Goal: Task Accomplishment & Management: Manage account settings

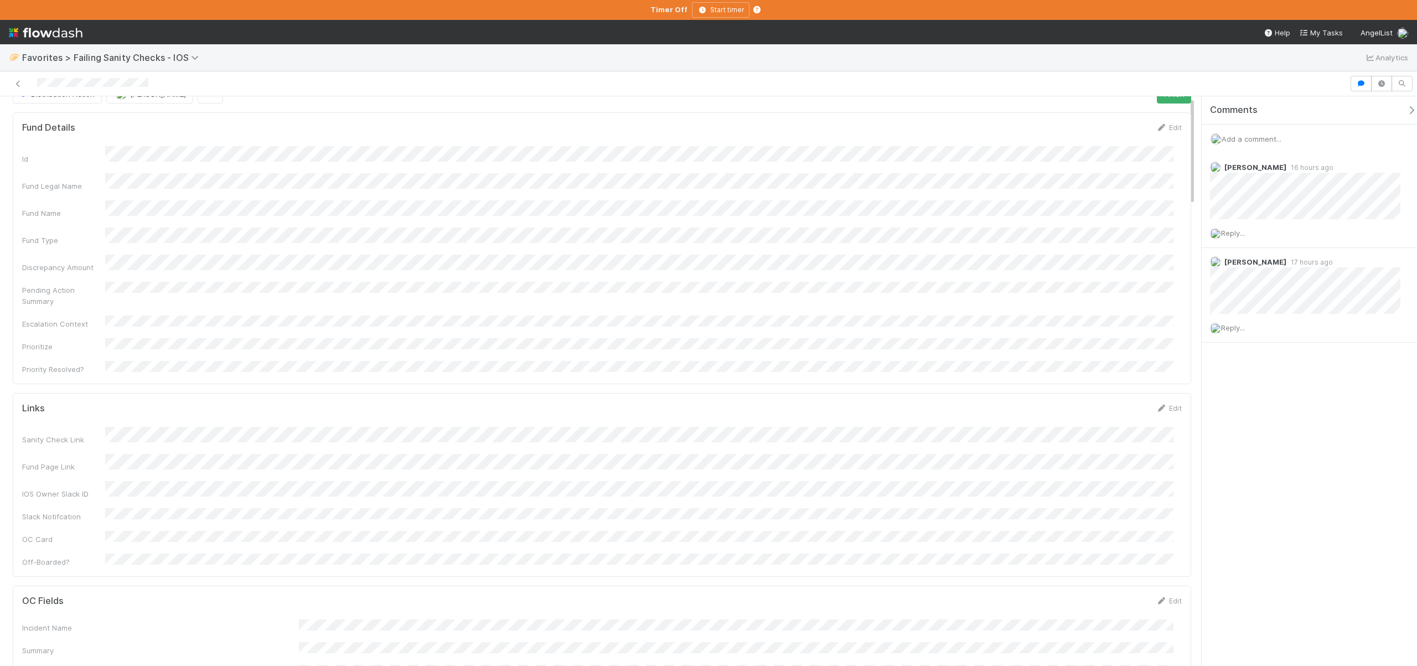
scroll to position [23, 0]
click at [1238, 137] on span "Add a comment..." at bounding box center [1251, 138] width 60 height 9
click at [1237, 312] on button "Add Comment" at bounding box center [1251, 309] width 64 height 19
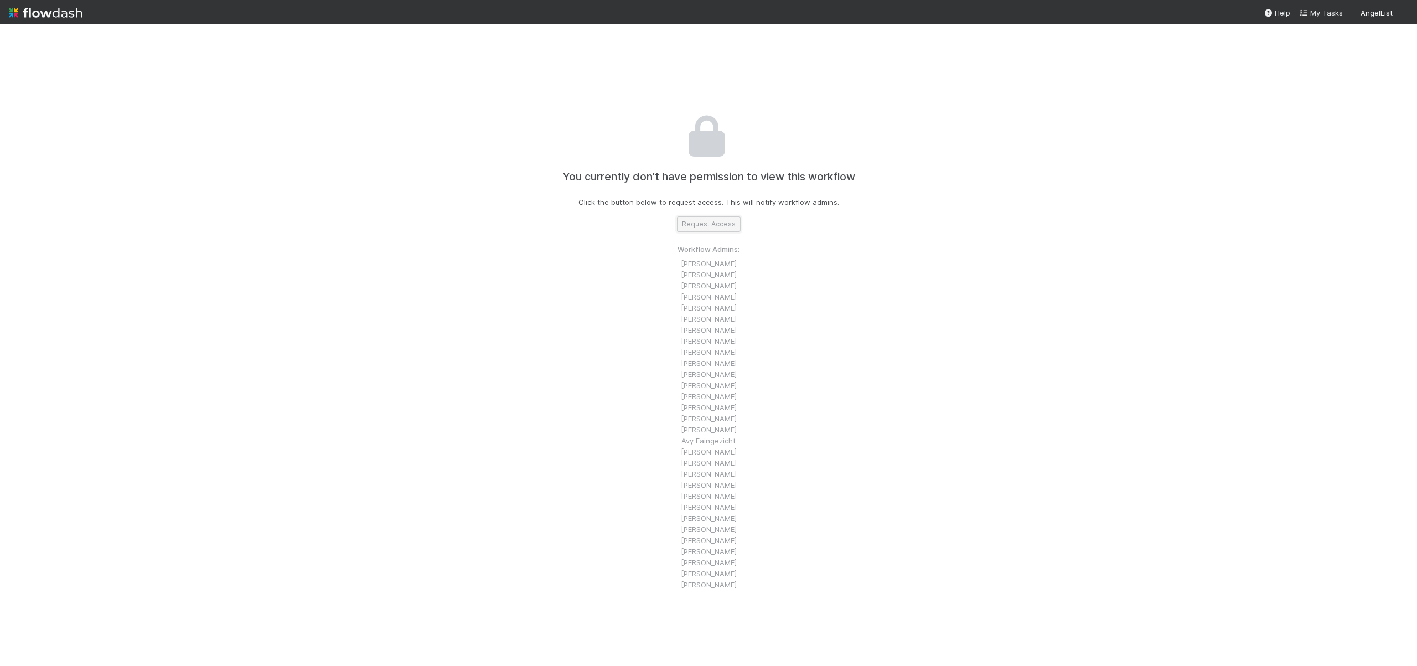
click at [699, 224] on button "Request Access" at bounding box center [709, 223] width 64 height 15
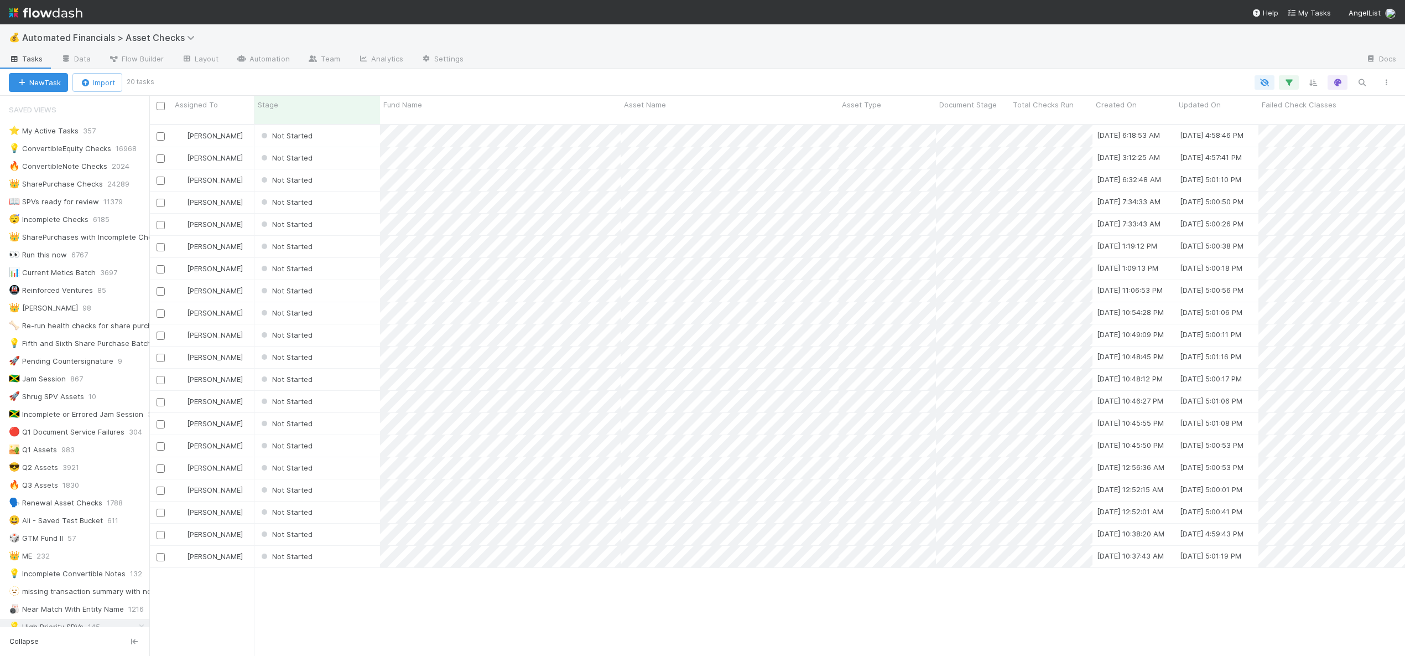
scroll to position [532, 1248]
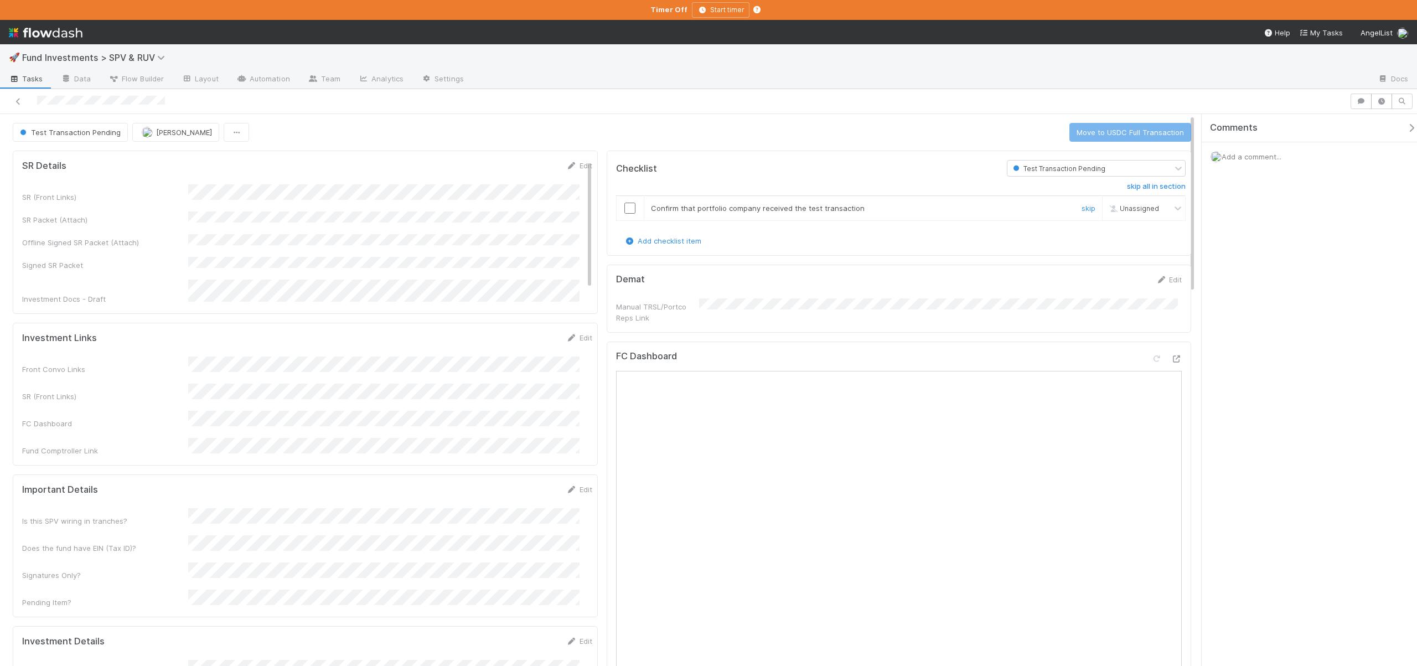
click at [626, 205] on input "checkbox" at bounding box center [629, 208] width 11 height 11
click at [1083, 130] on button "Move to USDC Full Transaction" at bounding box center [1130, 132] width 122 height 19
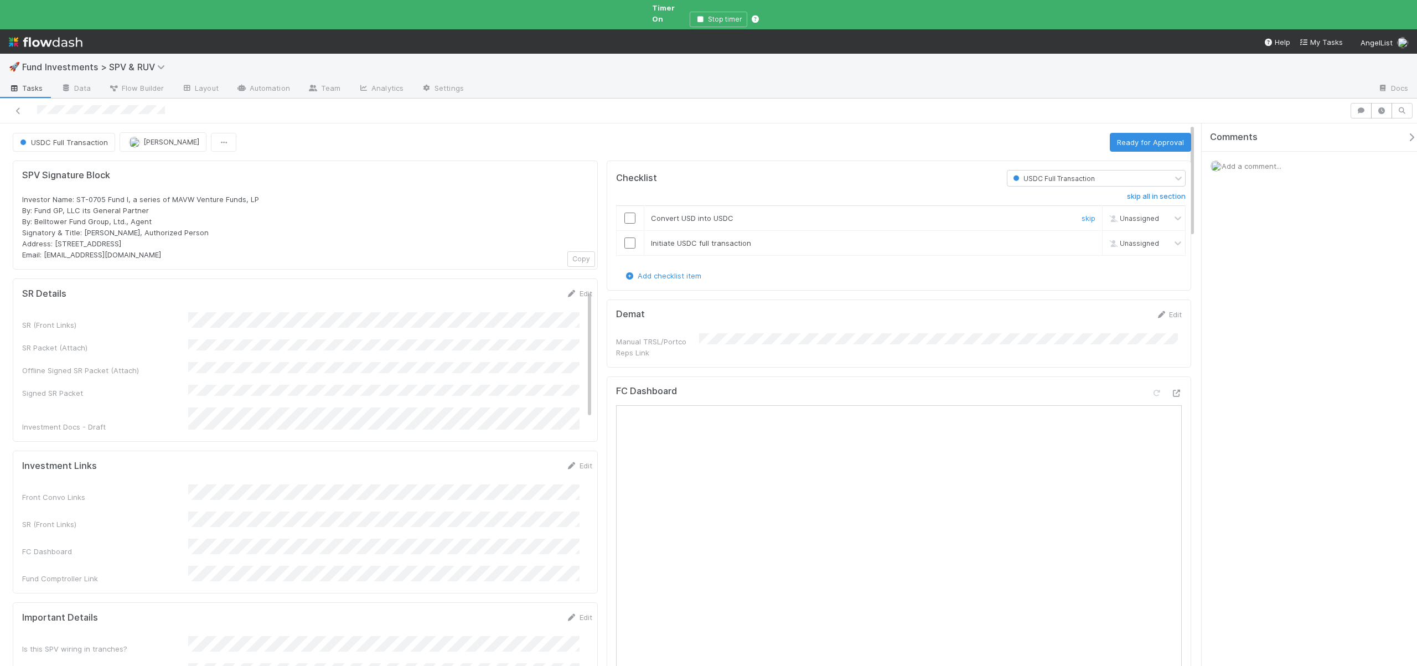
click at [627, 212] on input "checkbox" at bounding box center [629, 217] width 11 height 11
click at [625, 237] on input "checkbox" at bounding box center [629, 242] width 11 height 11
checkbox input "true"
click at [1142, 133] on button "Ready for Approval" at bounding box center [1149, 142] width 81 height 19
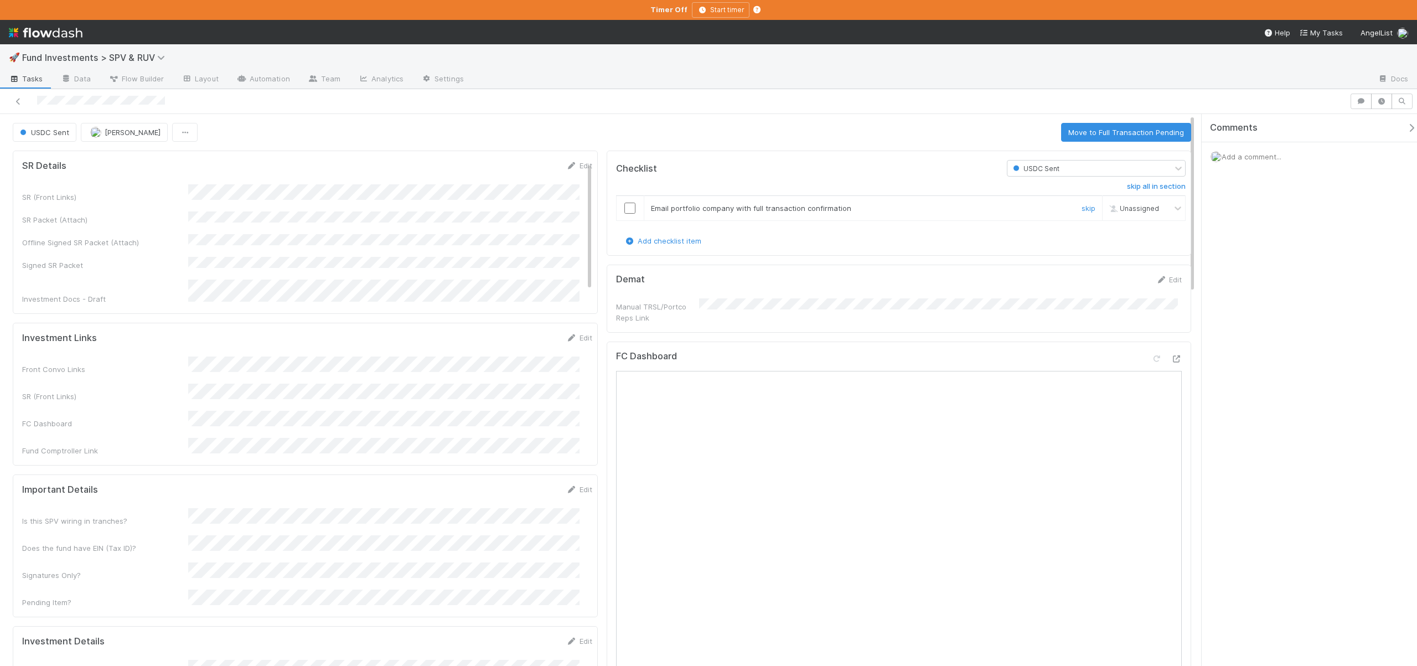
click at [624, 206] on input "checkbox" at bounding box center [629, 208] width 11 height 11
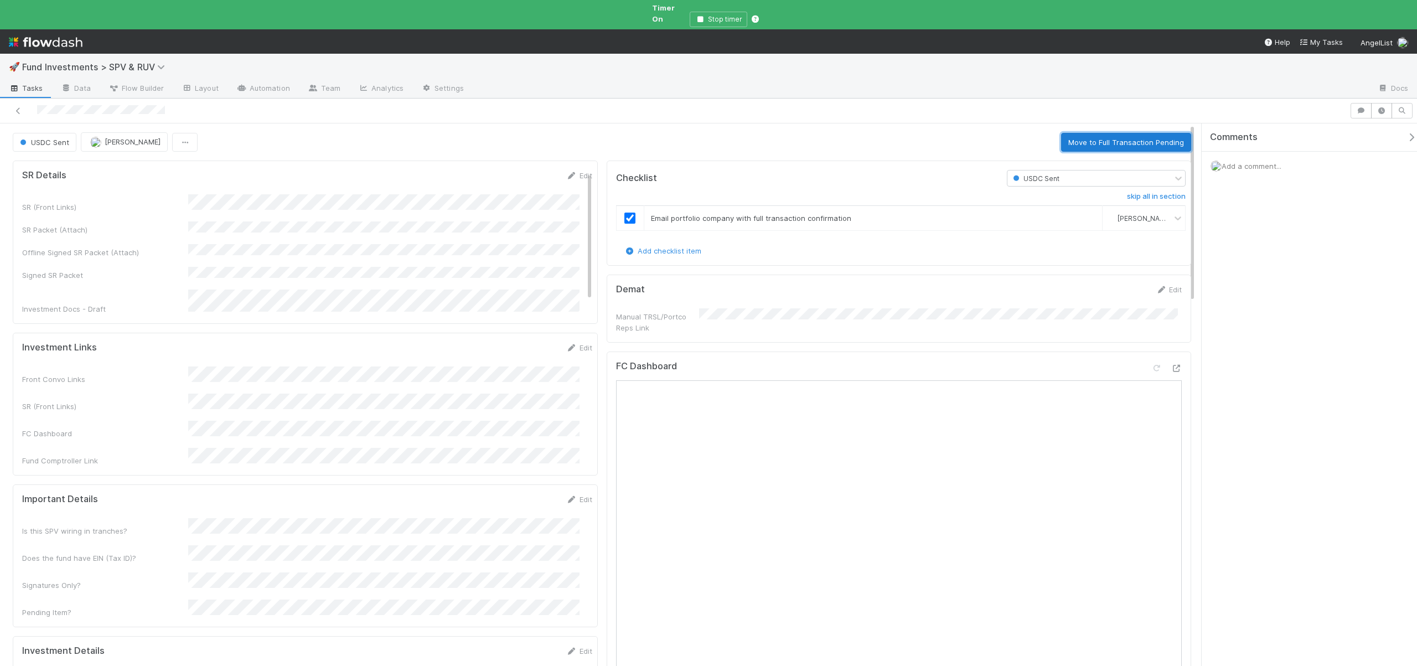
click at [1110, 133] on button "Move to Full Transaction Pending" at bounding box center [1126, 142] width 130 height 19
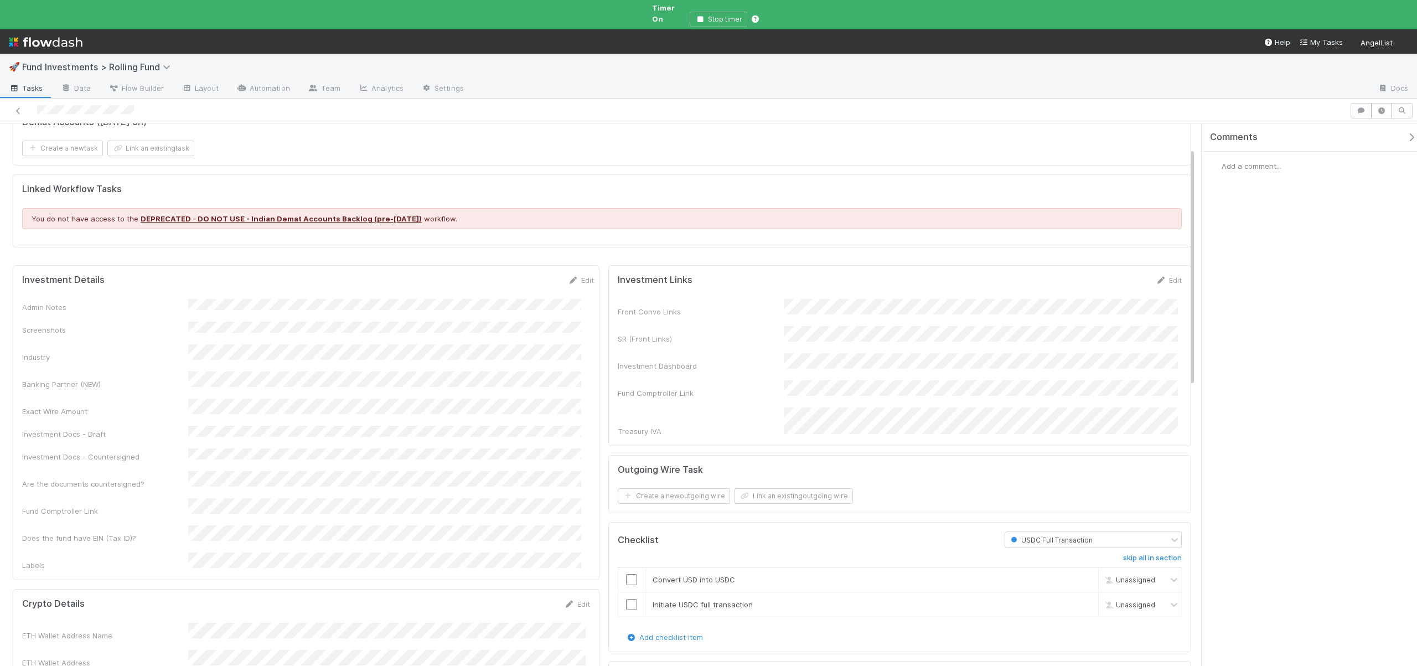
scroll to position [64, 0]
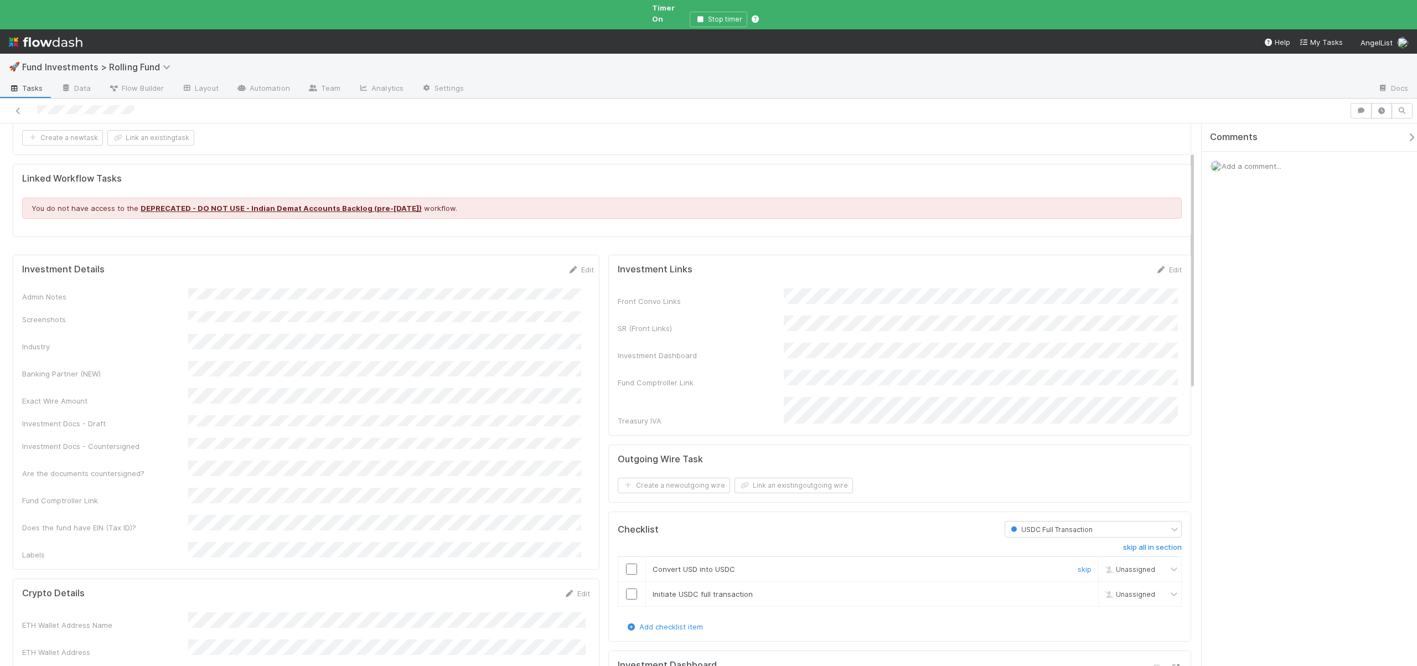
click at [631, 563] on input "checkbox" at bounding box center [631, 568] width 11 height 11
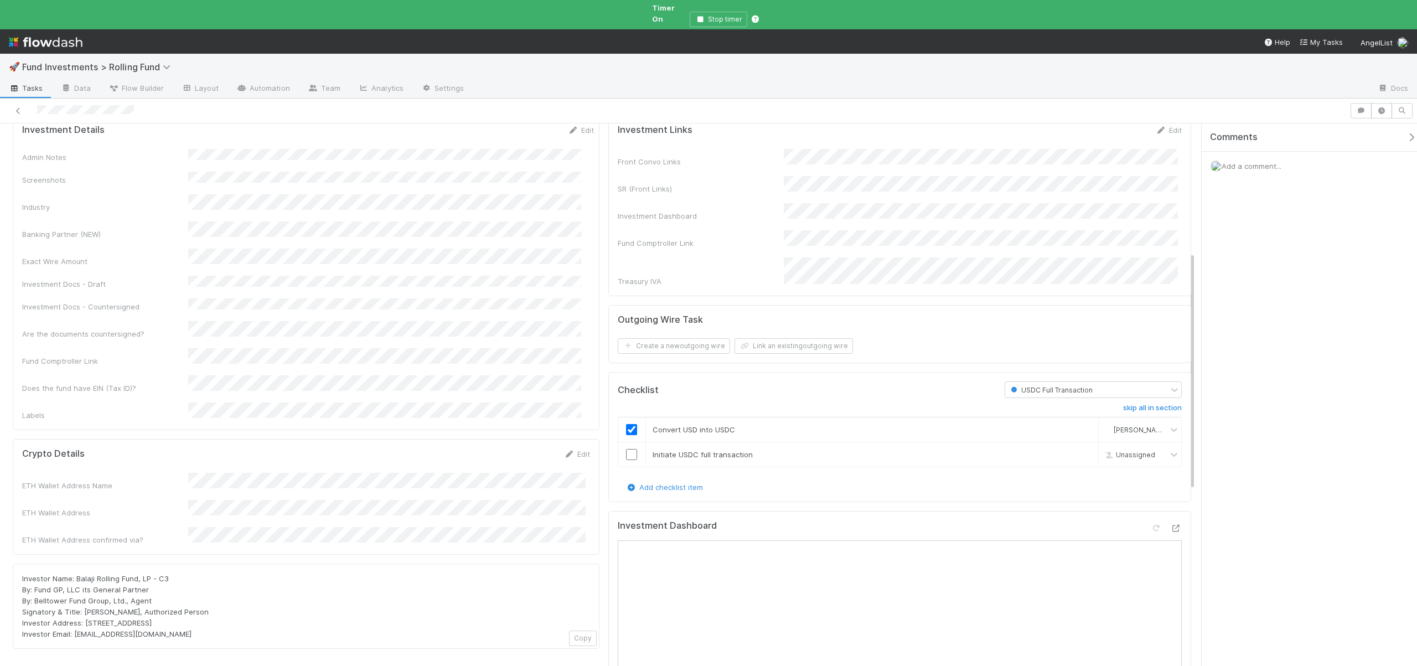
scroll to position [196, 0]
click at [626, 456] on input "checkbox" at bounding box center [631, 461] width 11 height 11
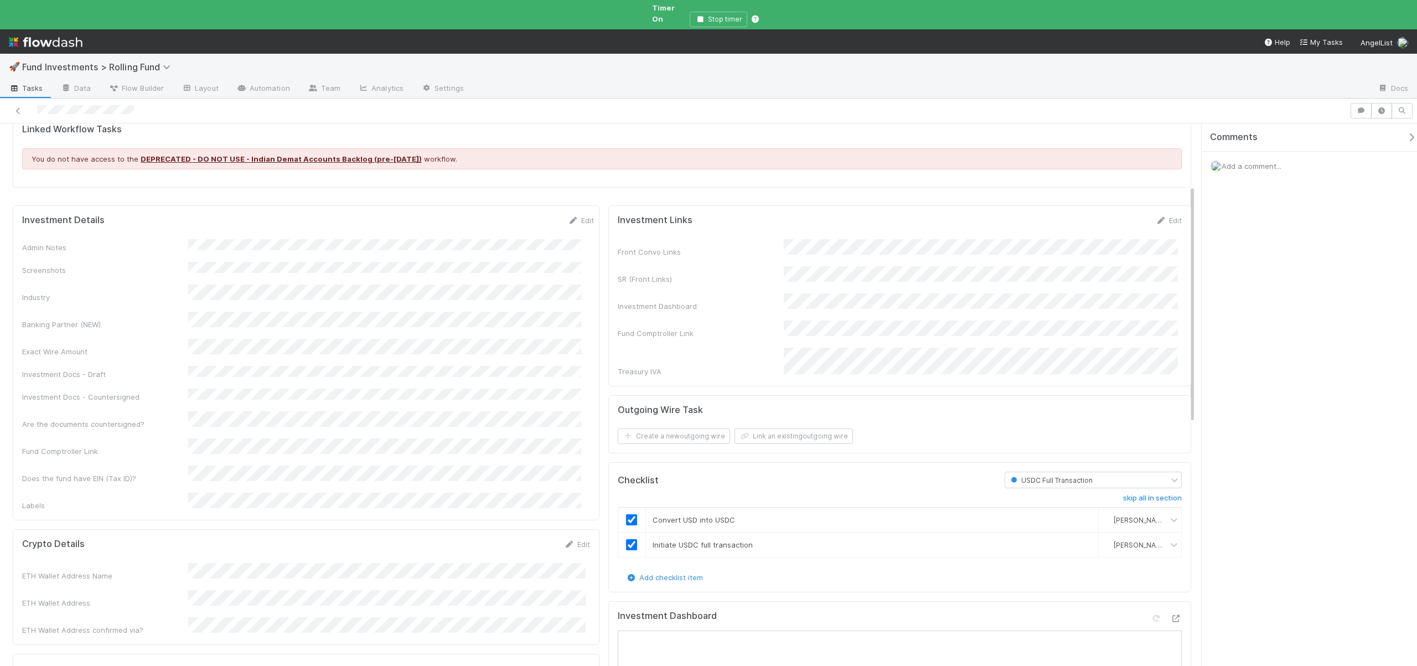
scroll to position [0, 0]
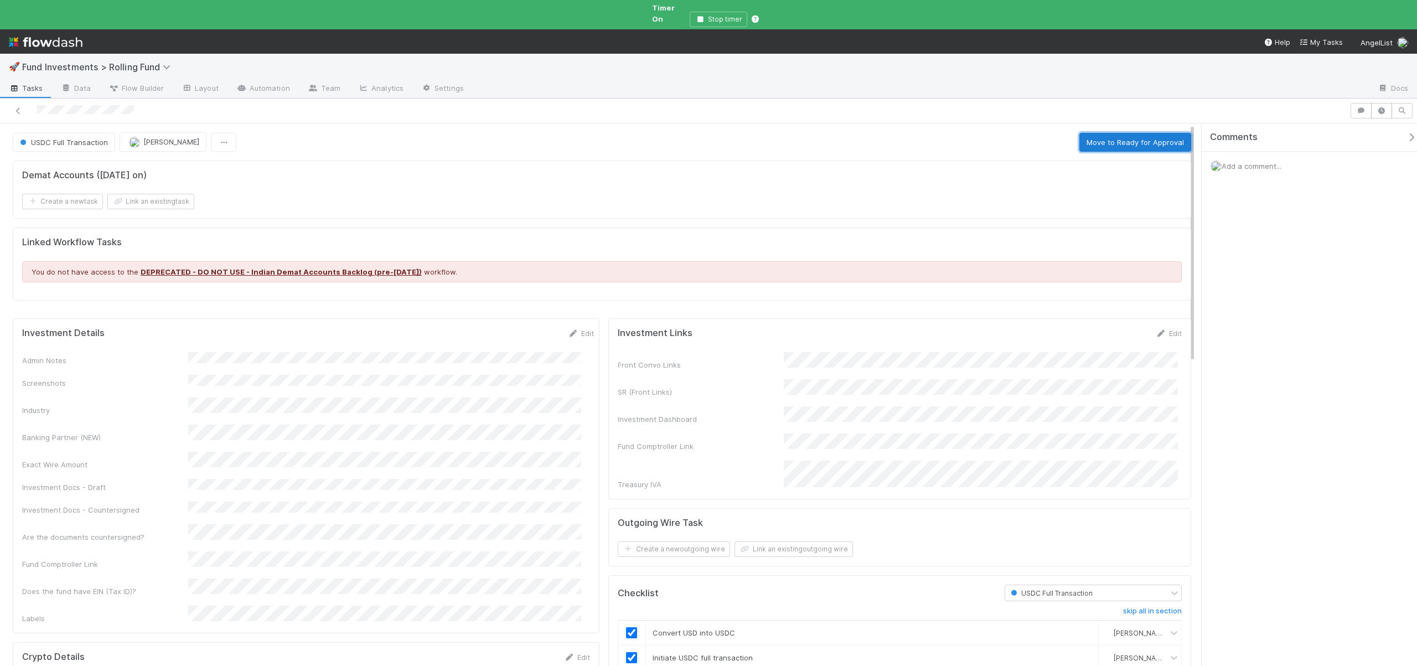
click at [1128, 133] on button "Move to Ready for Approval" at bounding box center [1135, 142] width 112 height 19
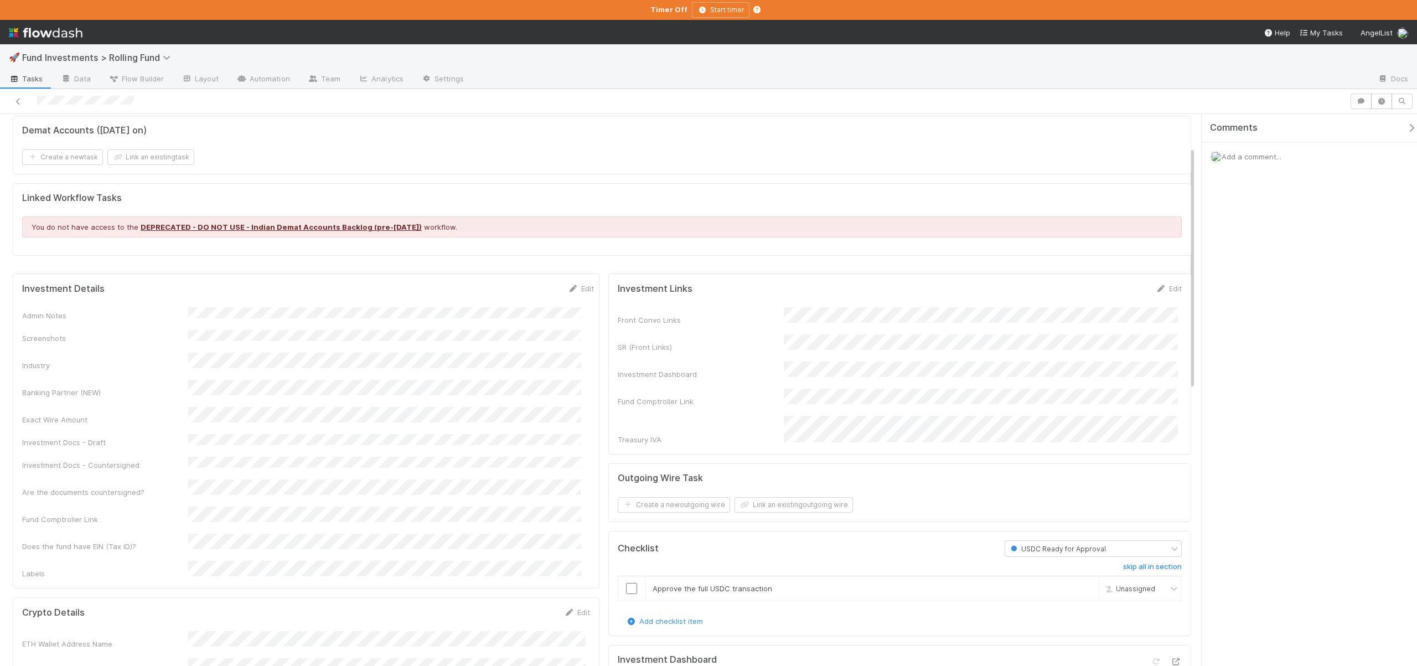
scroll to position [103, 0]
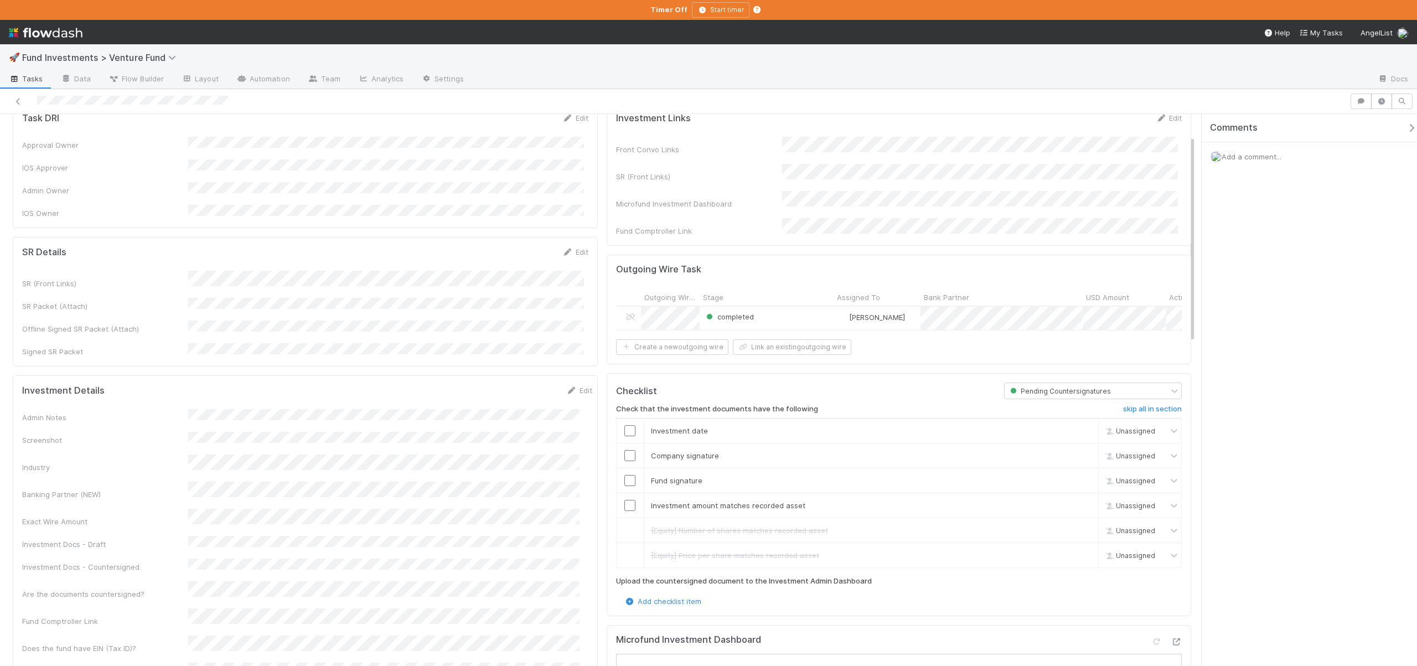
scroll to position [58, 0]
click at [625, 425] on input "checkbox" at bounding box center [629, 429] width 11 height 11
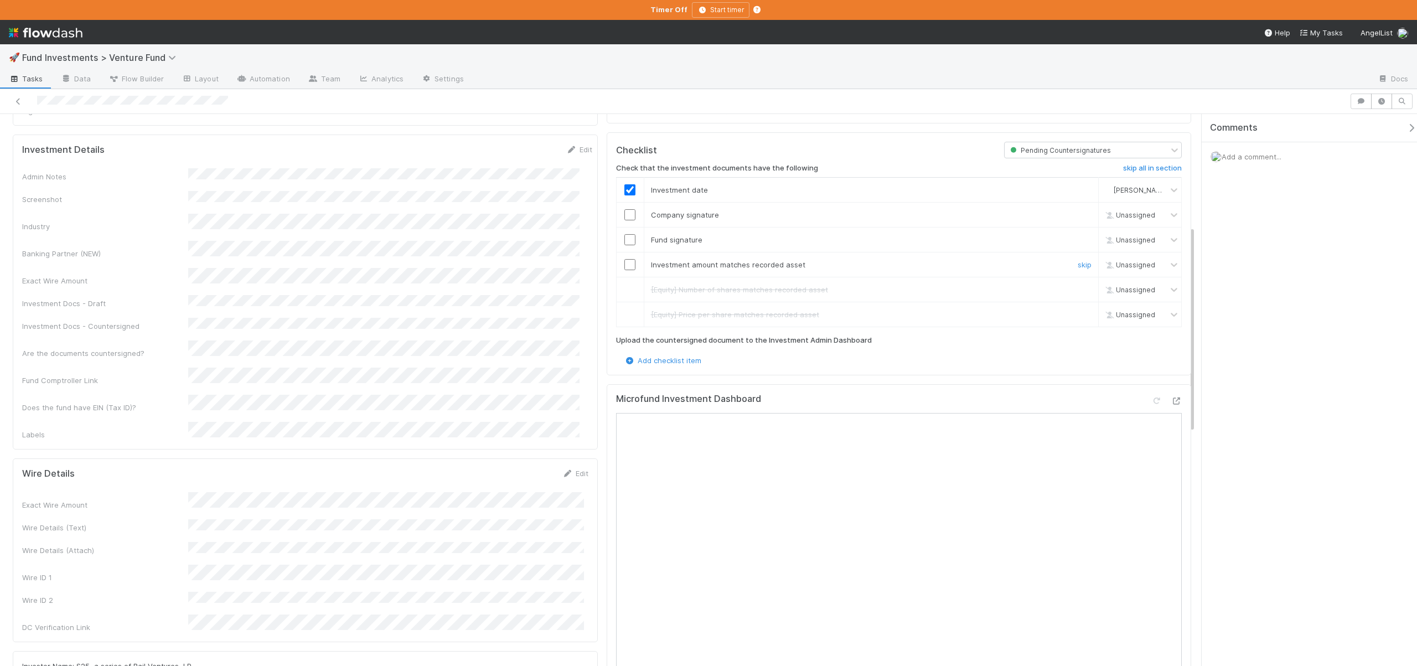
click at [624, 259] on input "checkbox" at bounding box center [629, 264] width 11 height 11
click at [1170, 397] on icon at bounding box center [1175, 400] width 11 height 7
click at [626, 234] on input "checkbox" at bounding box center [629, 239] width 11 height 11
click at [624, 211] on input "checkbox" at bounding box center [629, 214] width 11 height 11
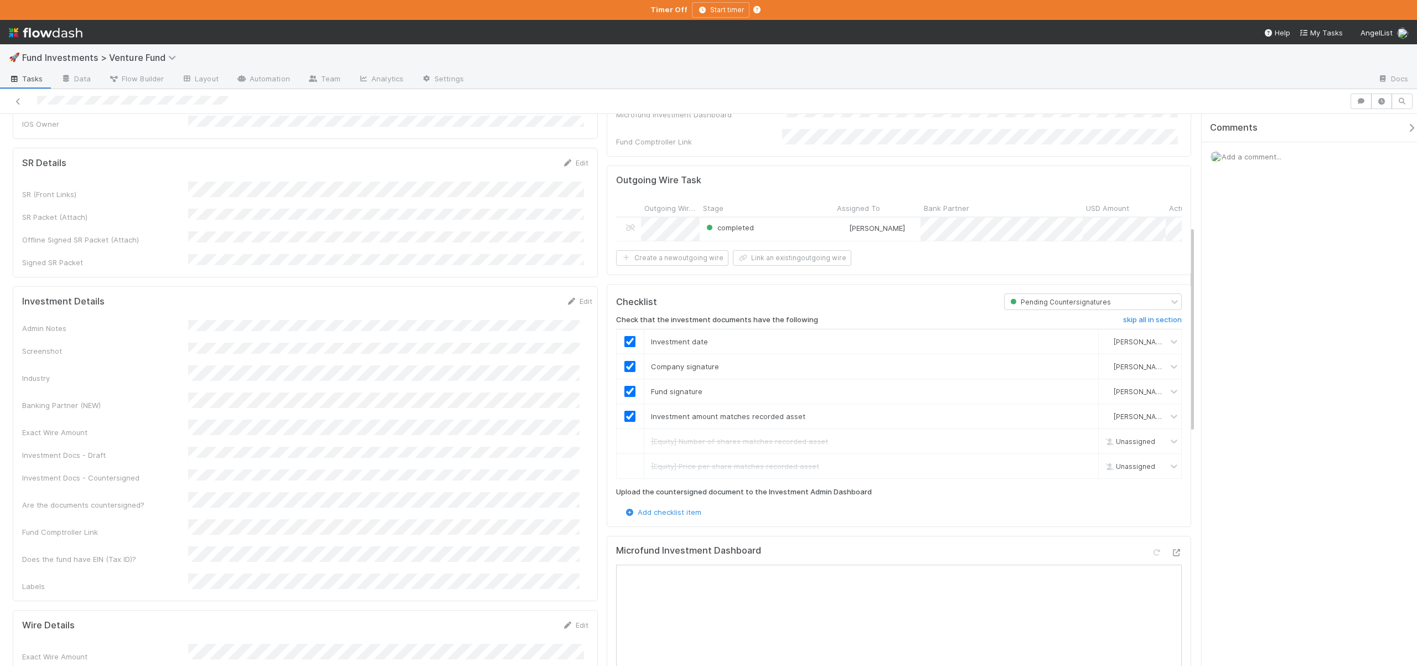
scroll to position [0, 0]
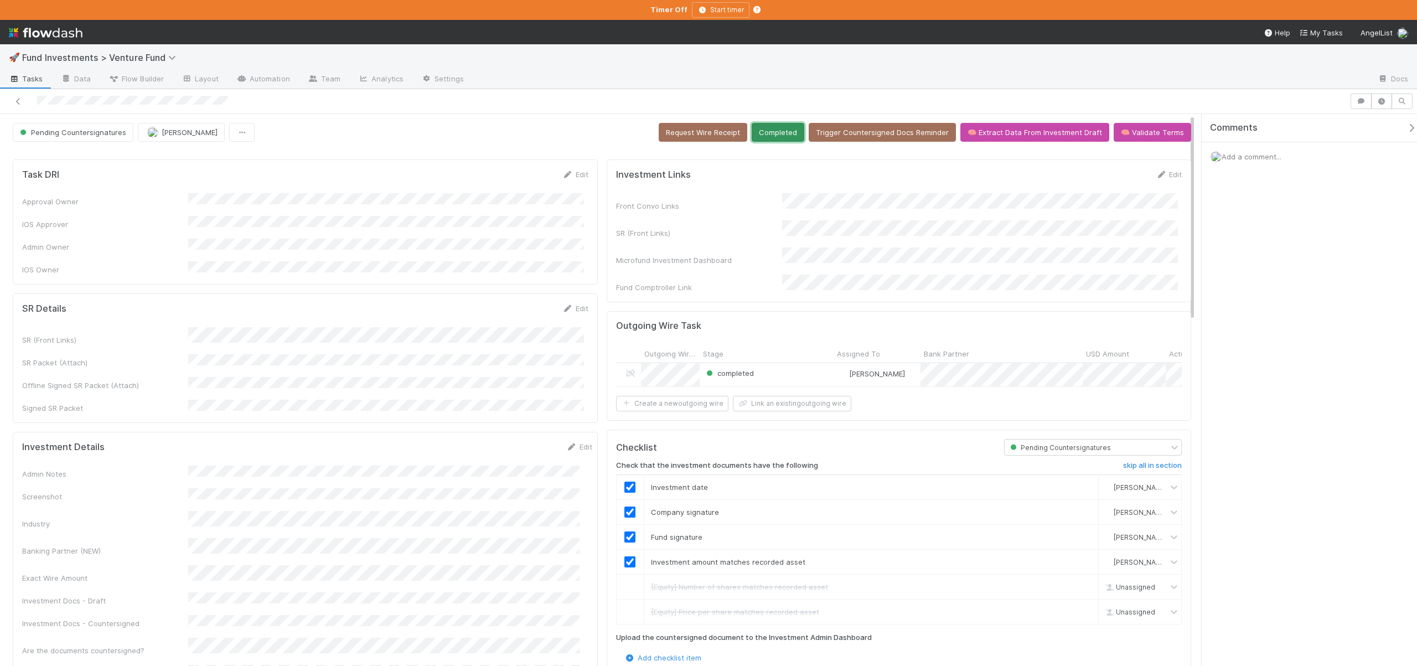
click at [761, 136] on button "Completed" at bounding box center [777, 132] width 53 height 19
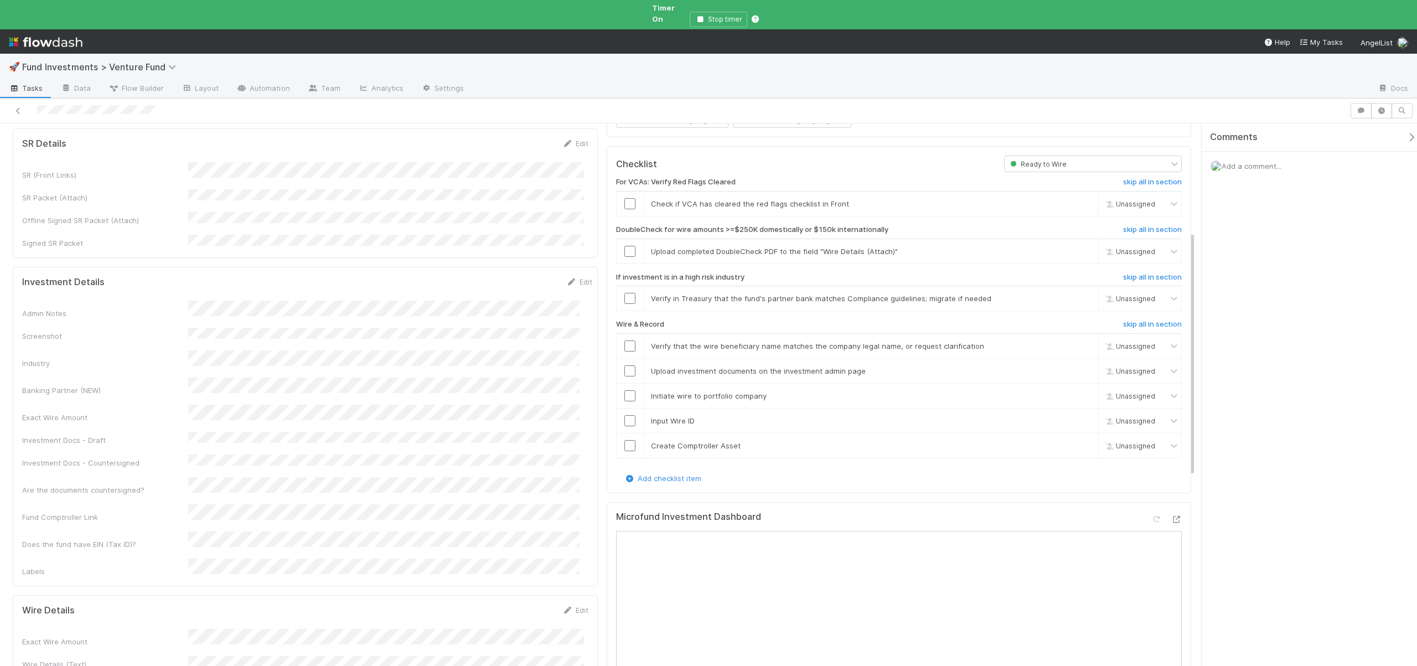
scroll to position [243, 0]
click at [1170, 512] on div at bounding box center [1175, 517] width 11 height 11
click at [1077, 246] on link "skip" at bounding box center [1084, 250] width 14 height 9
click at [1077, 293] on link "skip" at bounding box center [1084, 297] width 14 height 9
click at [624, 339] on input "checkbox" at bounding box center [629, 344] width 11 height 11
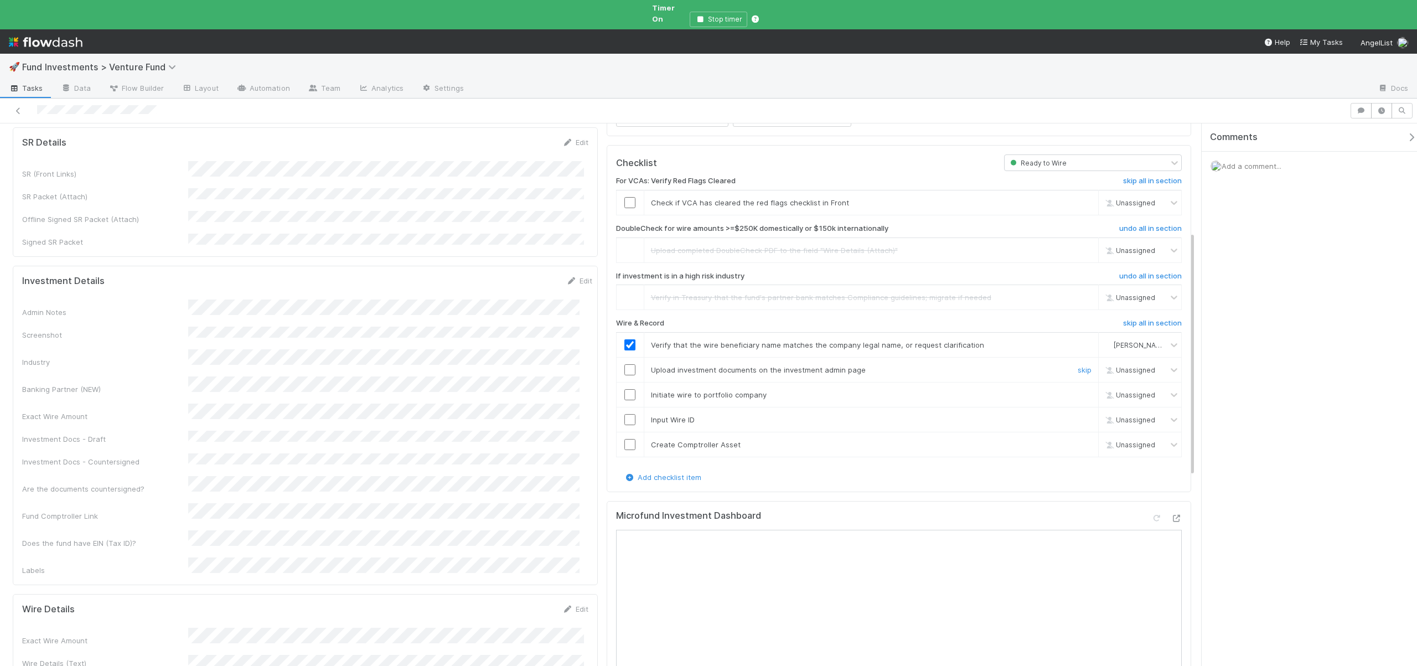
click at [630, 364] on input "checkbox" at bounding box center [629, 369] width 11 height 11
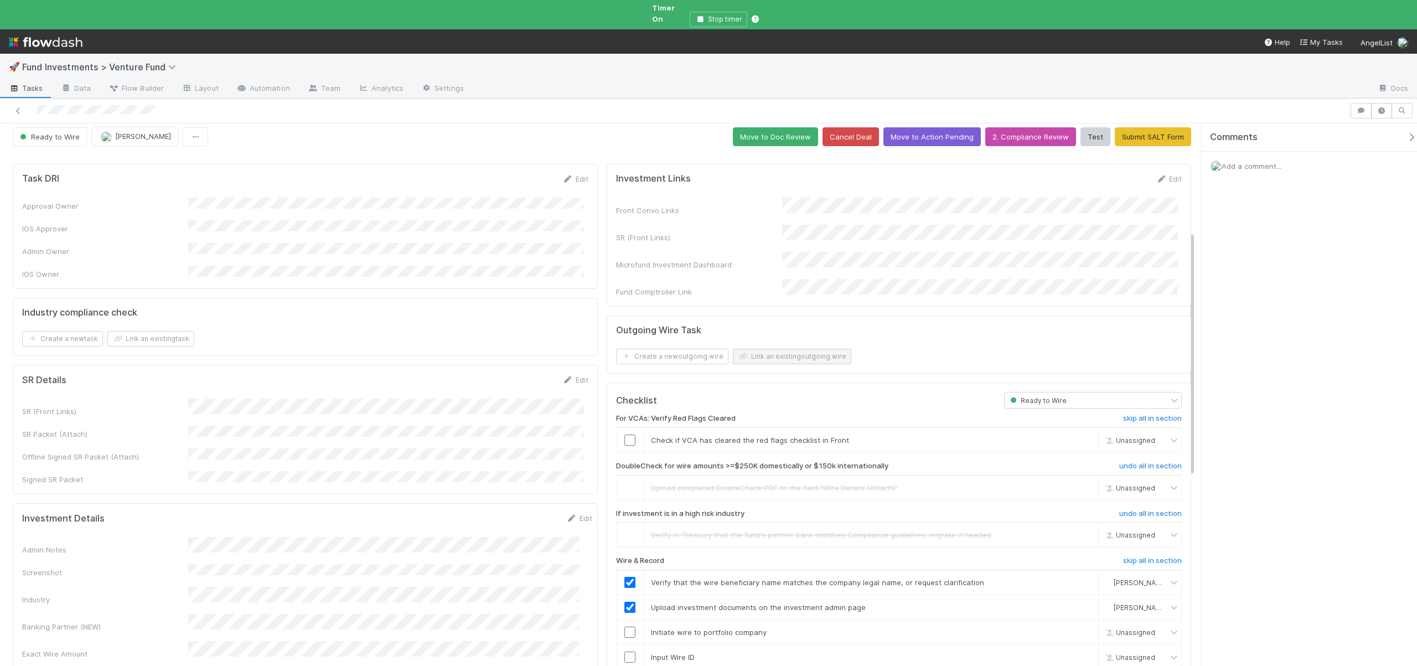
scroll to position [0, 0]
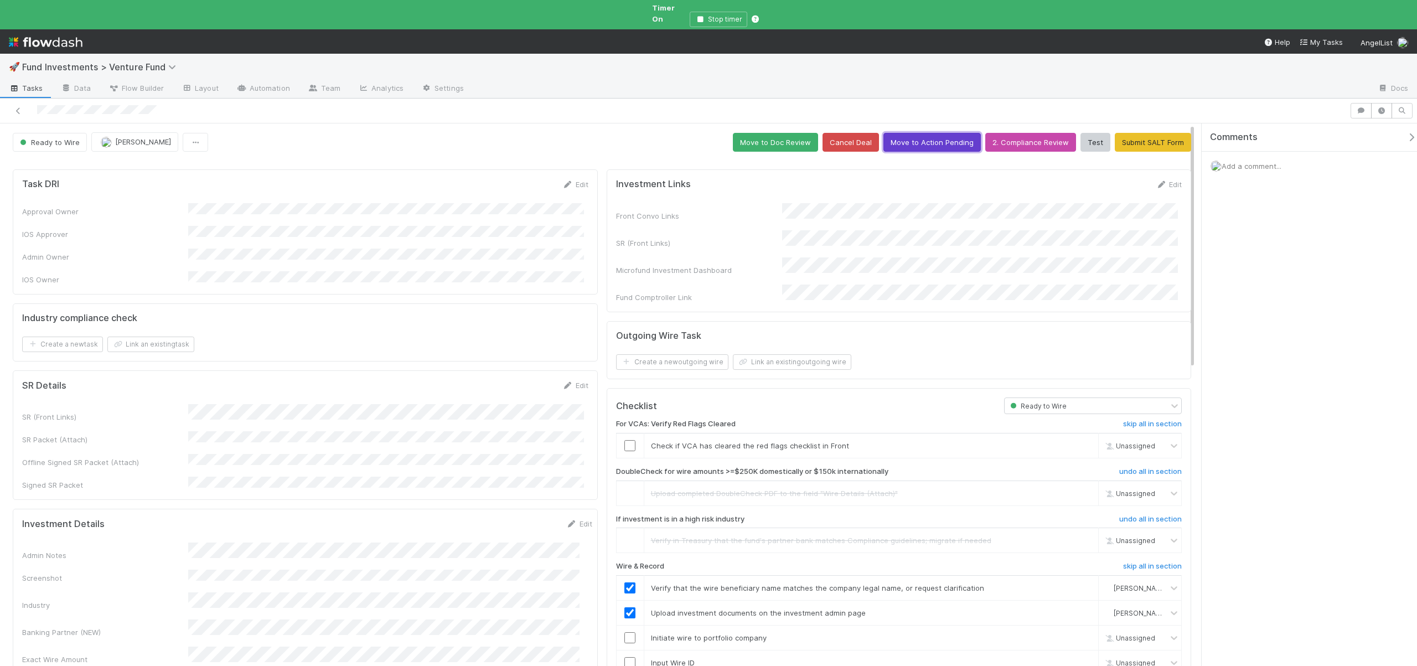
click at [946, 134] on button "Move to Action Pending" at bounding box center [931, 142] width 97 height 19
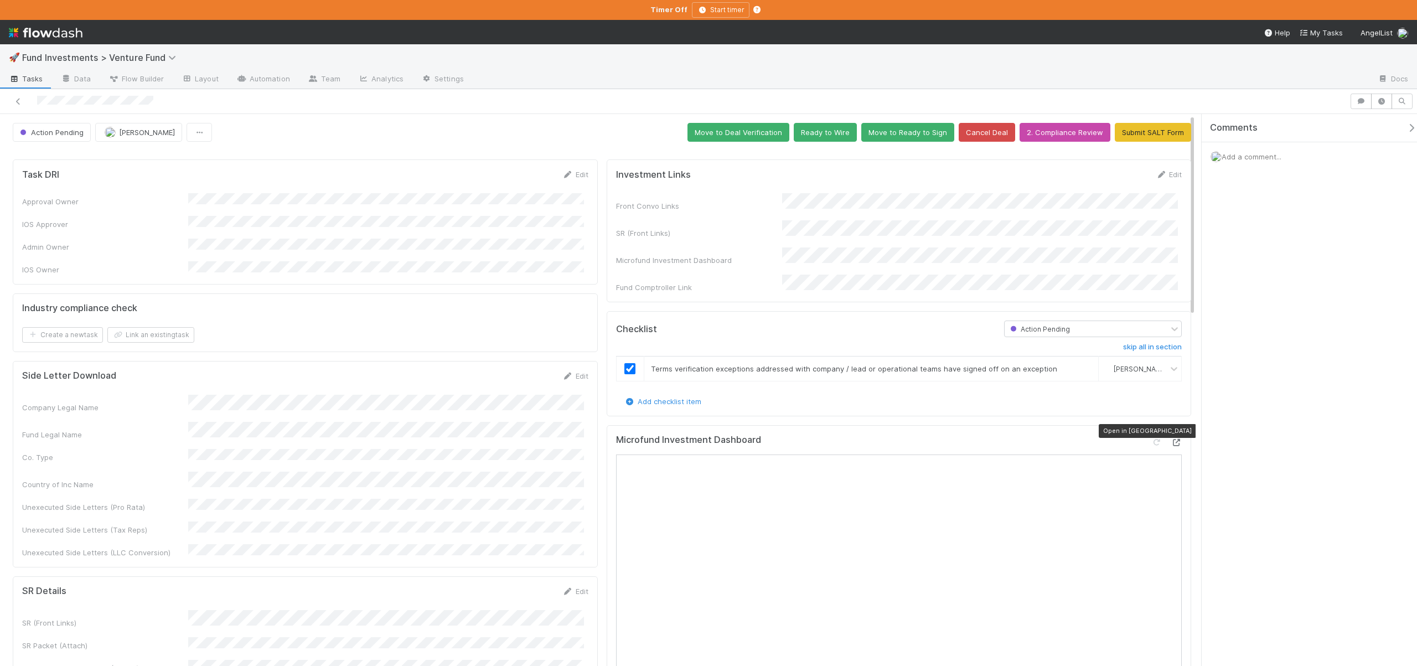
click at [1172, 439] on icon at bounding box center [1175, 442] width 11 height 7
click at [1384, 102] on icon "button" at bounding box center [1381, 101] width 11 height 7
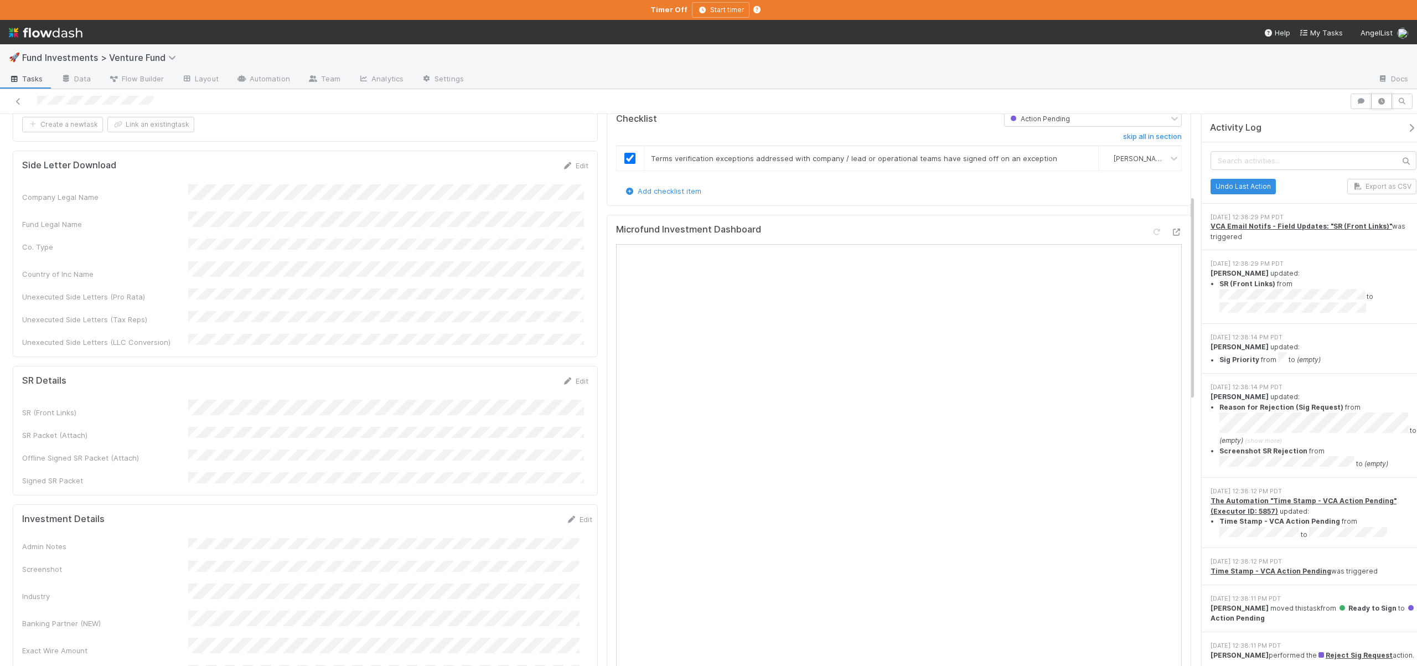
scroll to position [218, 0]
click at [577, 369] on link "Edit" at bounding box center [575, 373] width 26 height 9
click at [383, 400] on div "SR (Front Links) SR Packet (Attach) Offline Signed SR Packet (Attach) Signed SR…" at bounding box center [305, 456] width 566 height 113
click at [528, 367] on button "Save" at bounding box center [529, 376] width 32 height 19
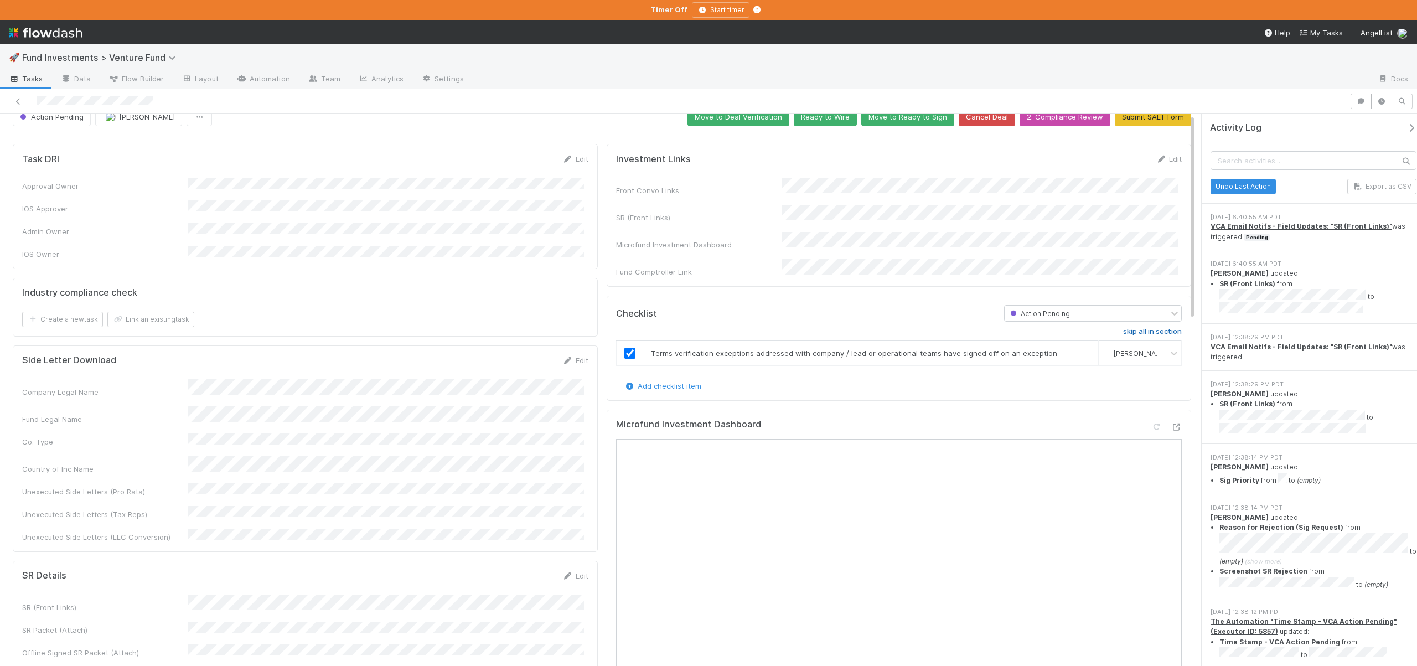
scroll to position [0, 0]
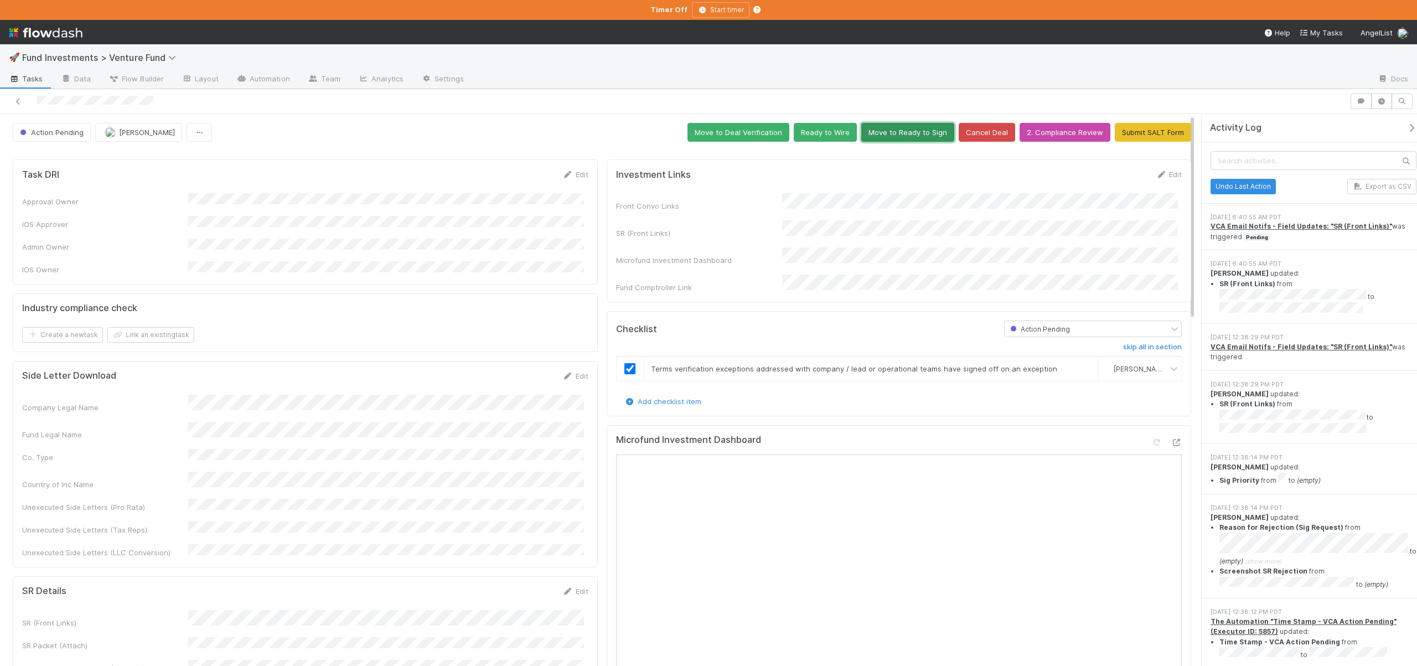
click at [891, 137] on button "Move to Ready to Sign" at bounding box center [907, 132] width 93 height 19
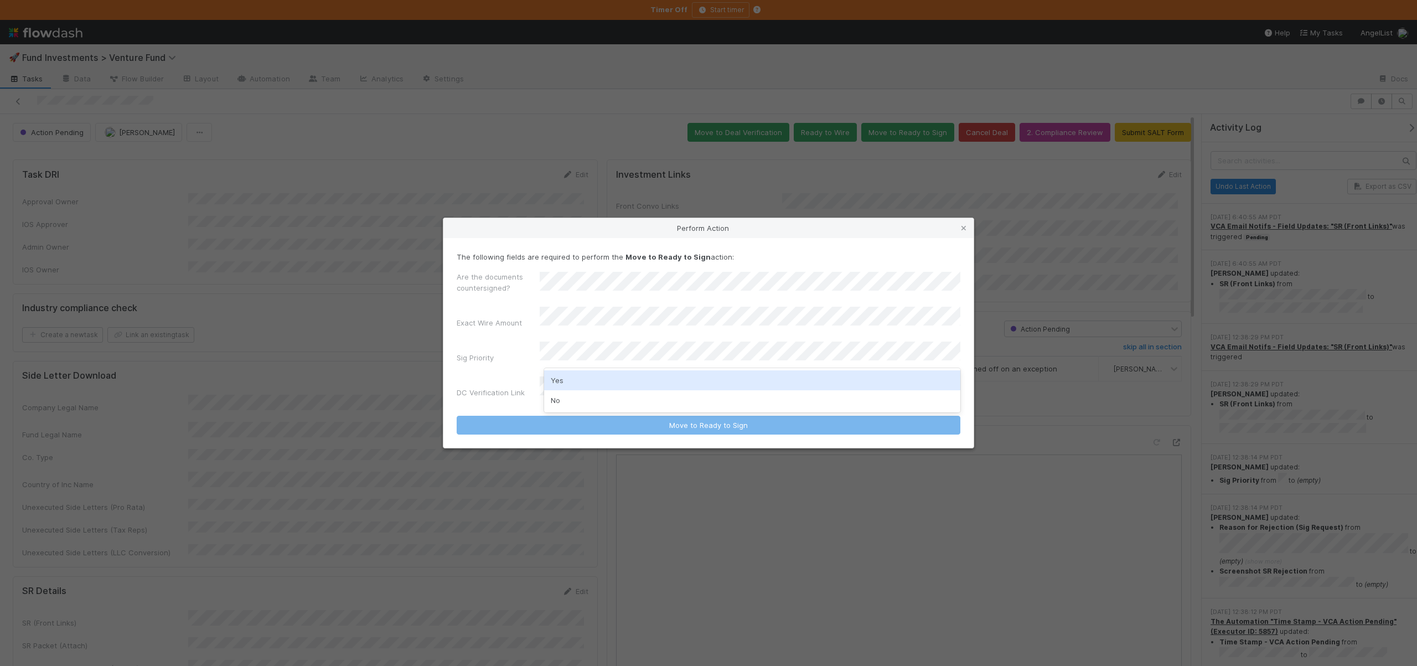
click at [552, 372] on div "Yes" at bounding box center [752, 380] width 416 height 20
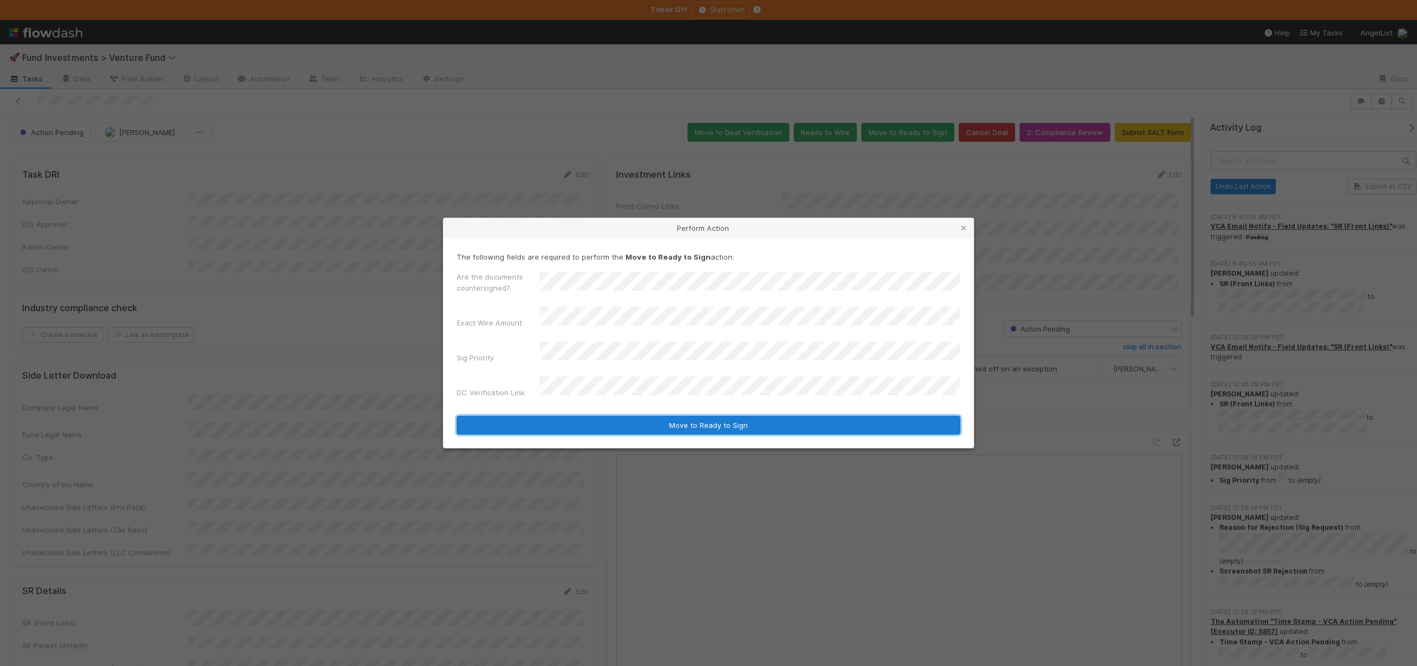
click at [557, 421] on button "Move to Ready to Sign" at bounding box center [708, 425] width 504 height 19
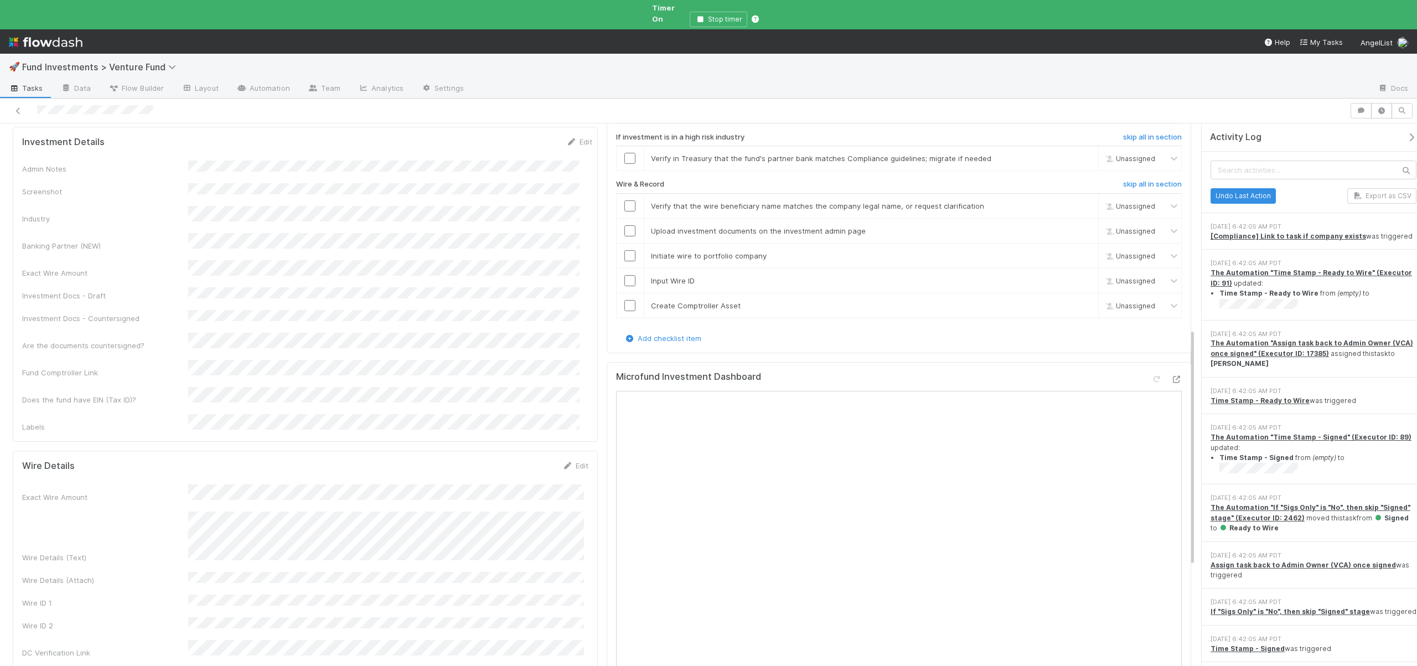
scroll to position [475, 0]
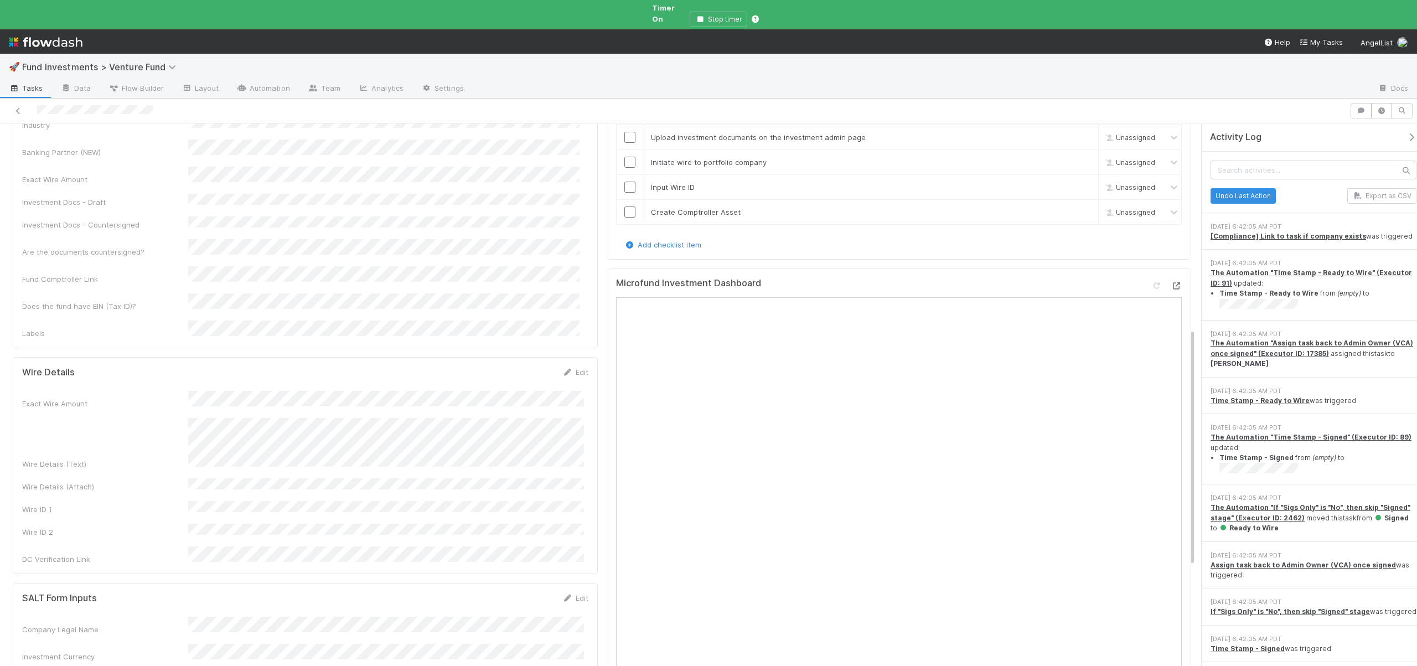
click at [1170, 282] on icon at bounding box center [1175, 285] width 11 height 7
click at [0, 0] on div "🚀 Fund Investments > Venture Fund Tasks Data Flow Builder Layout Automation Tea…" at bounding box center [708, 333] width 1417 height 666
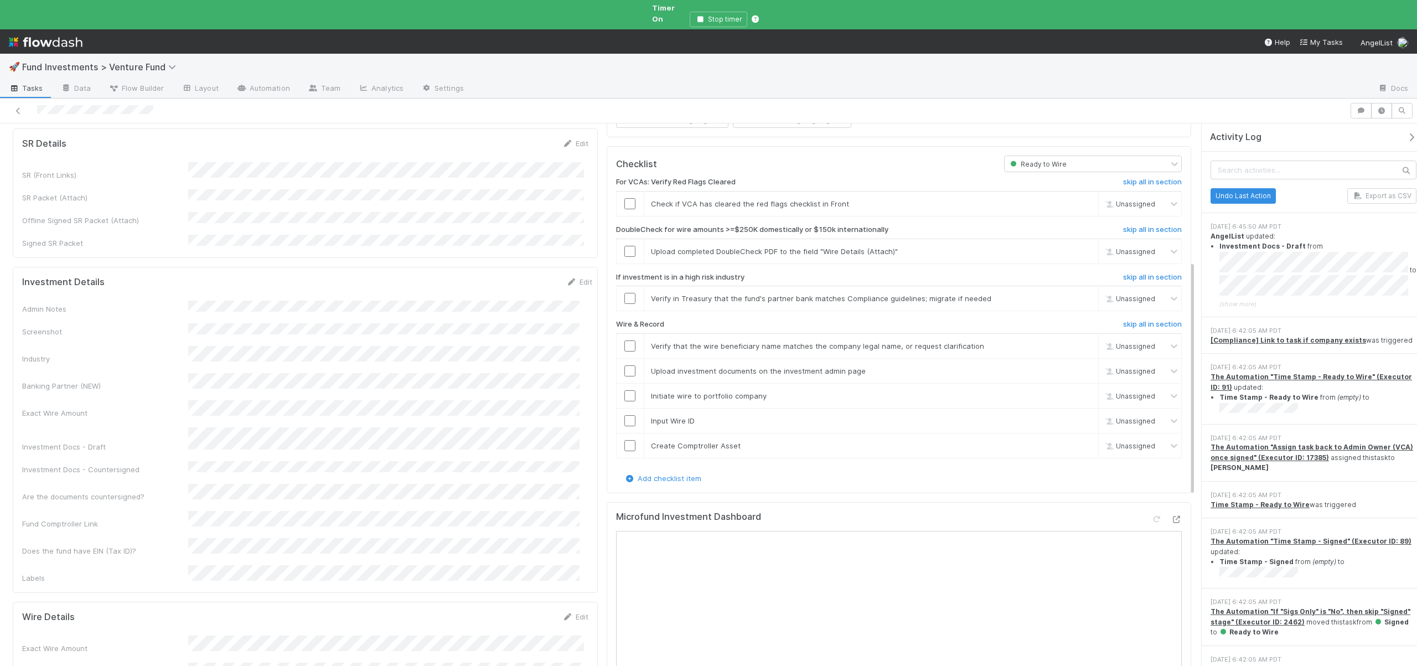
scroll to position [234, 0]
click at [1077, 255] on link "skip" at bounding box center [1084, 259] width 14 height 9
click at [1066, 254] on div "skip" at bounding box center [1082, 259] width 33 height 11
click at [1068, 254] on div "skip" at bounding box center [1082, 259] width 33 height 11
click at [1077, 255] on link "skip" at bounding box center [1084, 259] width 14 height 9
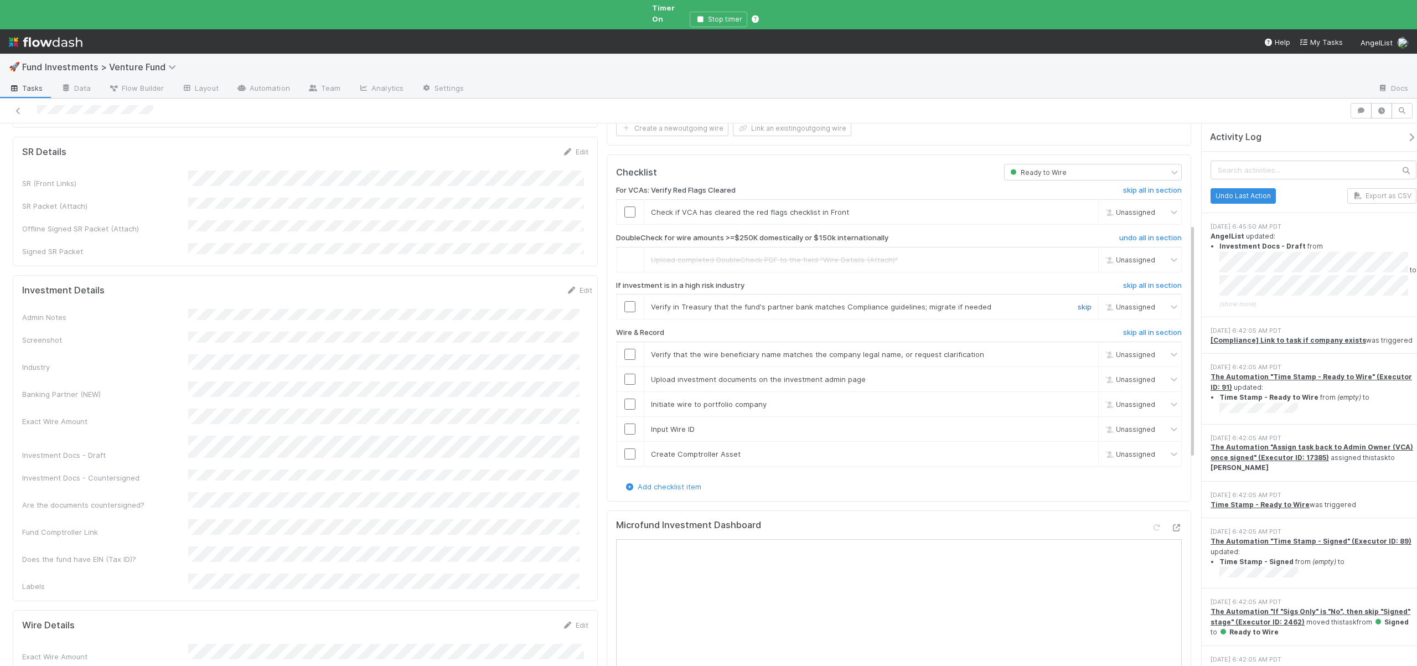
click at [1077, 302] on link "skip" at bounding box center [1084, 306] width 14 height 9
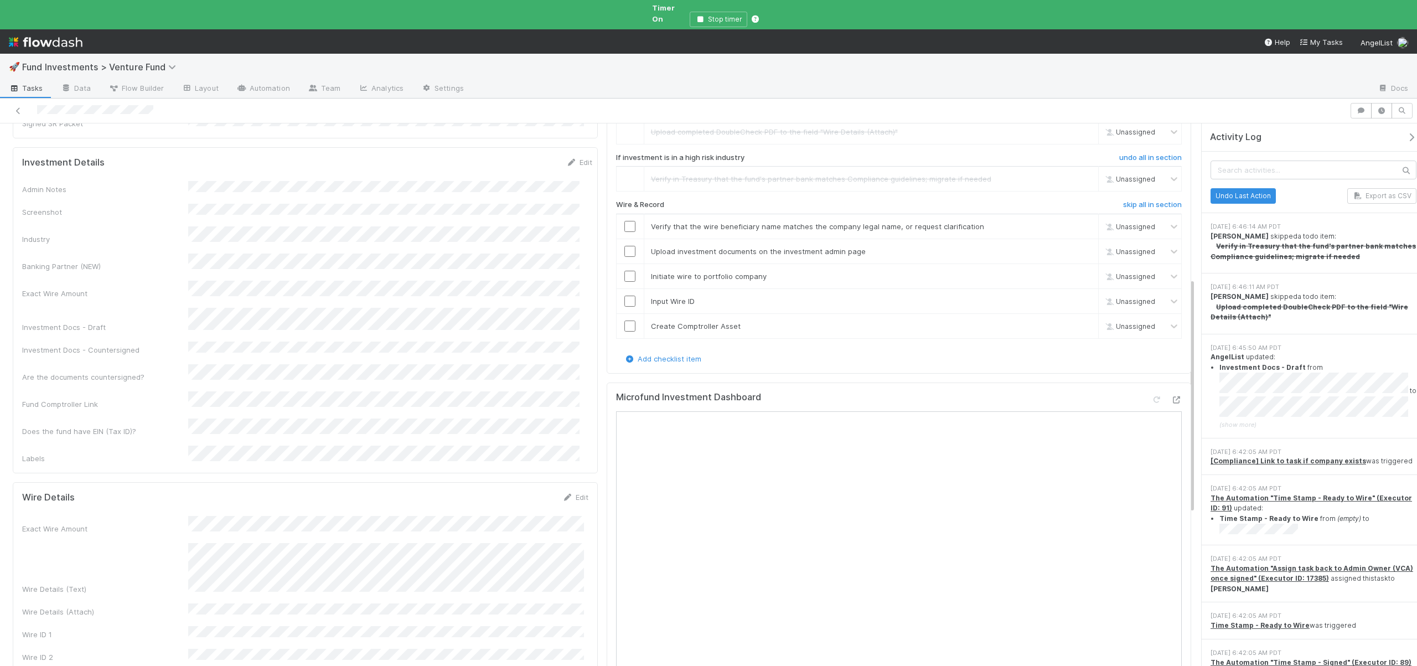
scroll to position [0, 0]
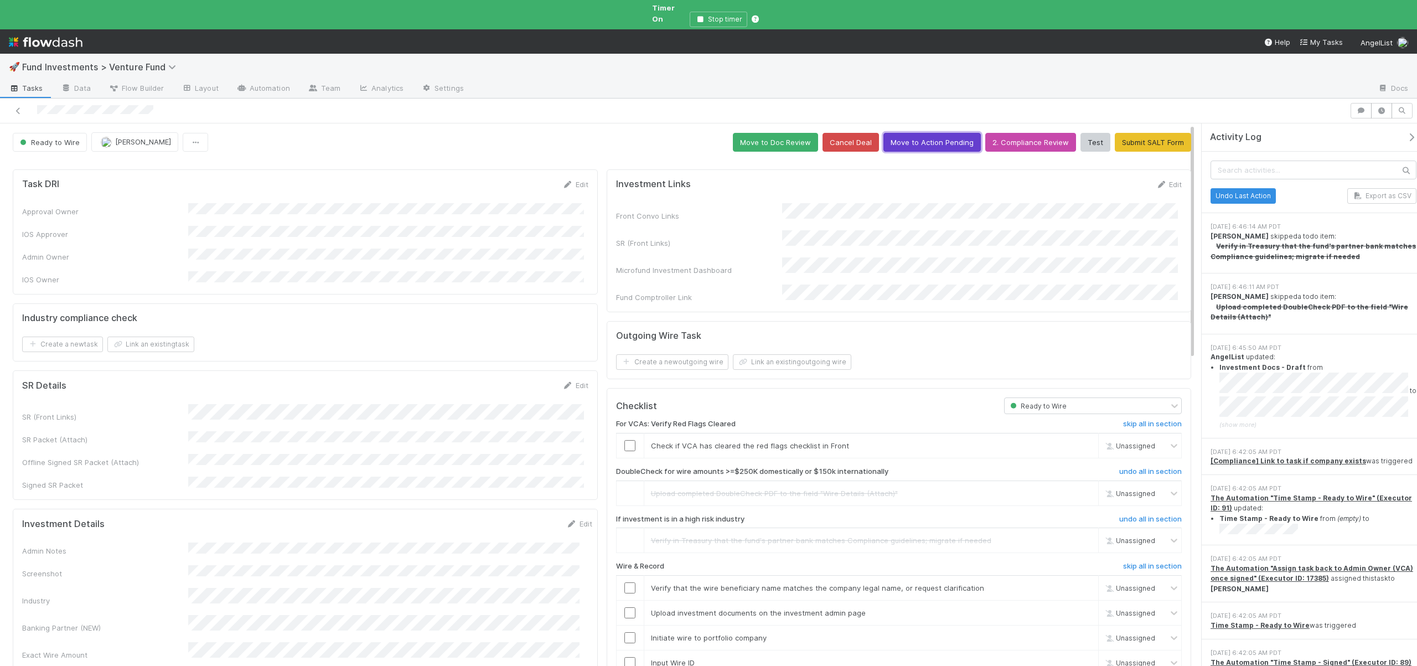
click at [942, 133] on button "Move to Action Pending" at bounding box center [931, 142] width 97 height 19
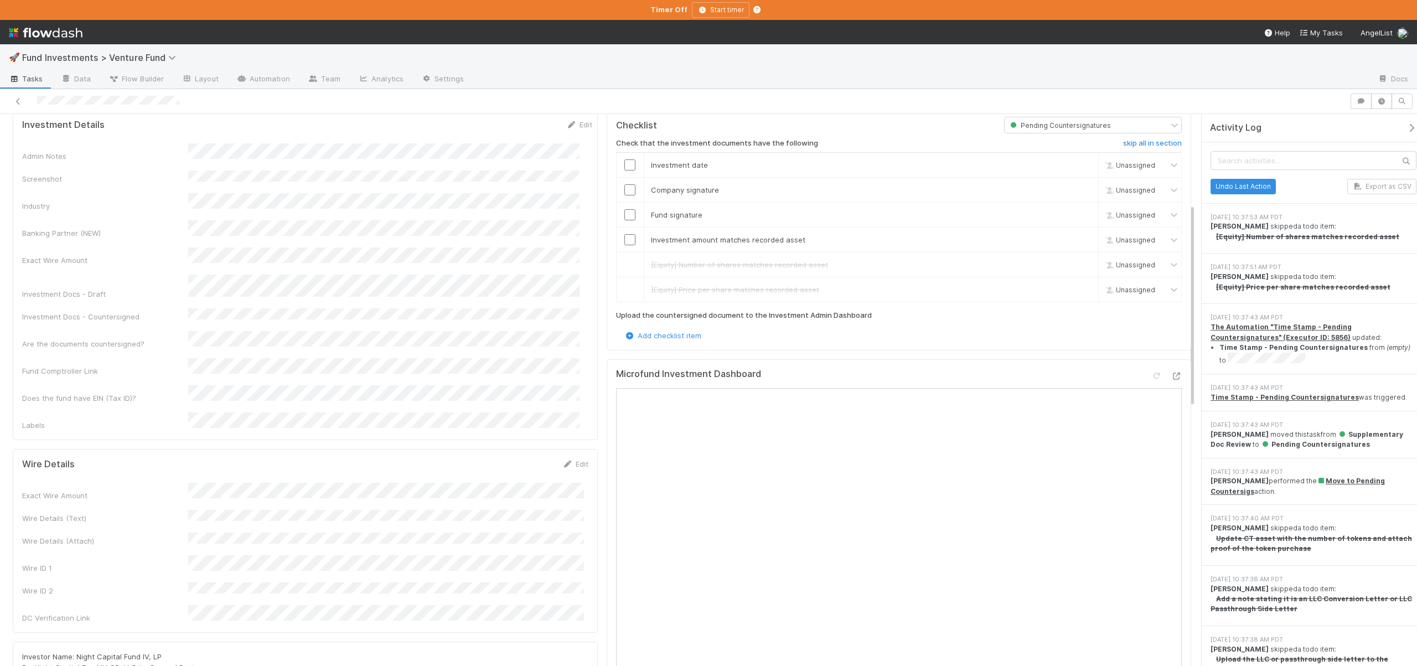
scroll to position [354, 0]
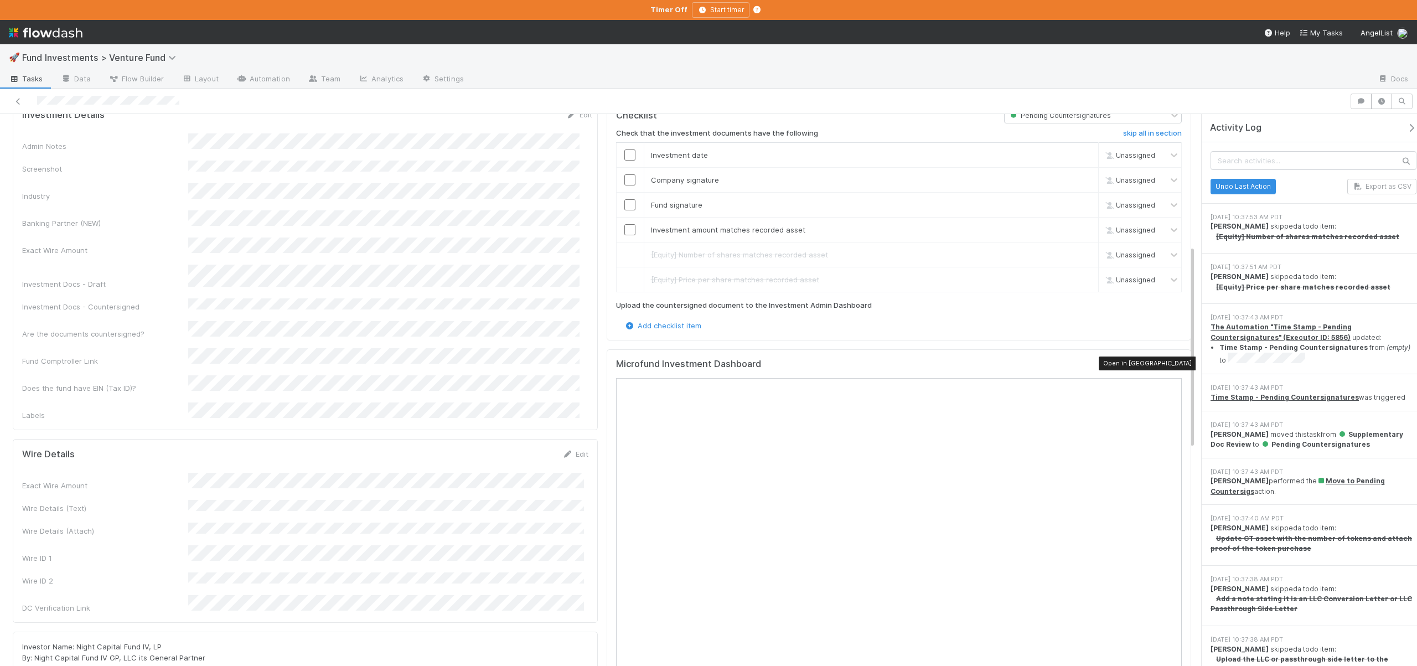
click at [1170, 364] on icon at bounding box center [1175, 365] width 11 height 7
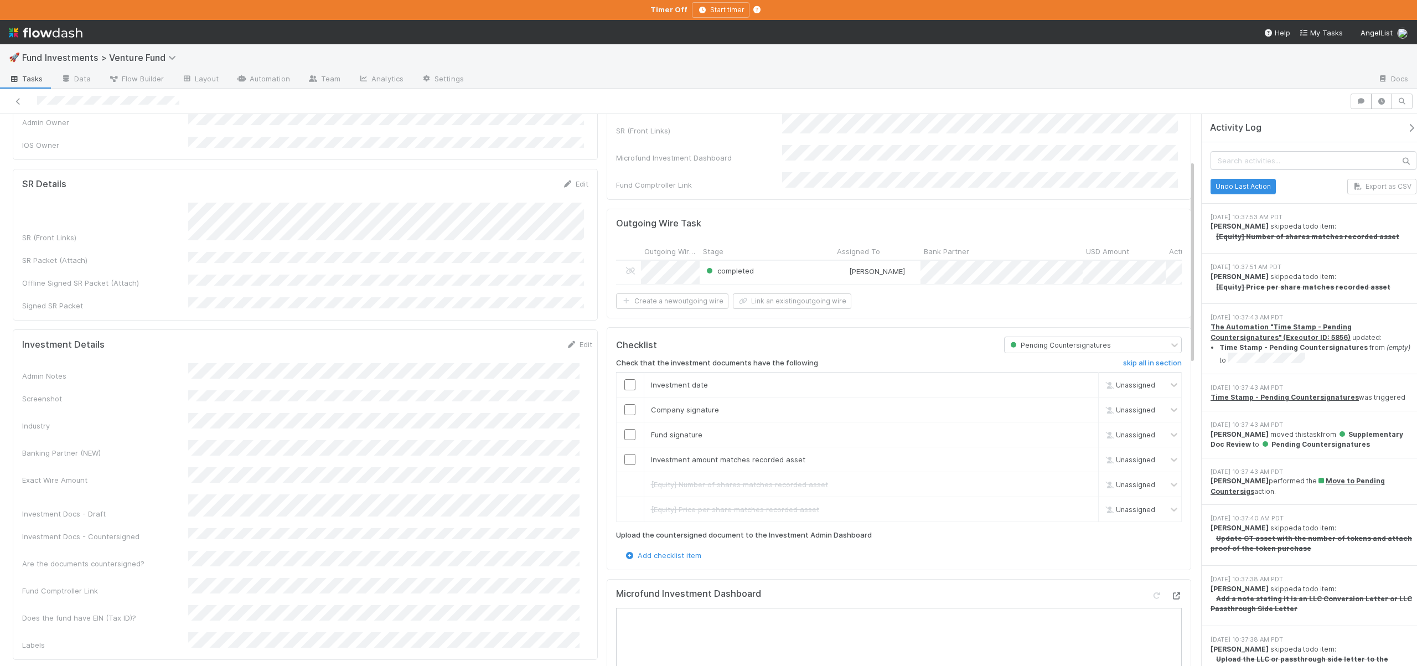
scroll to position [129, 0]
click at [624, 380] on input "checkbox" at bounding box center [629, 379] width 11 height 11
click at [625, 402] on input "checkbox" at bounding box center [629, 404] width 11 height 11
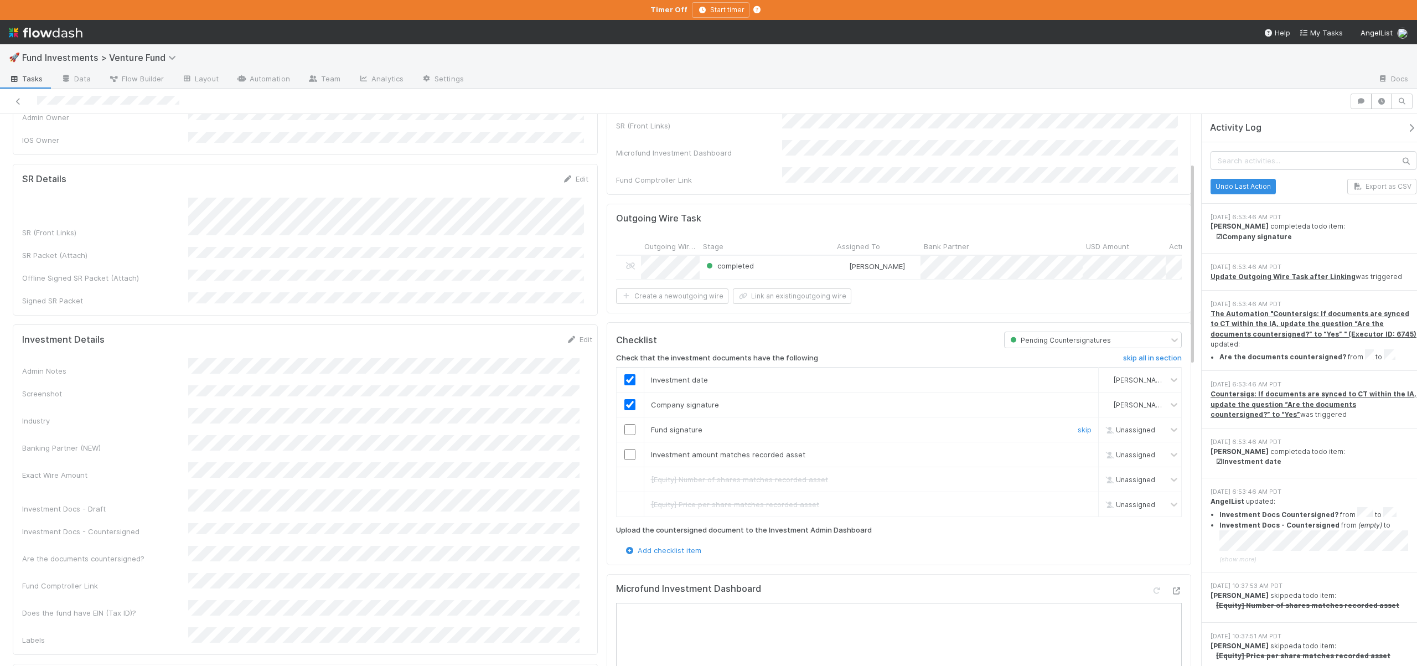
click at [626, 427] on input "checkbox" at bounding box center [629, 429] width 11 height 11
click at [628, 450] on input "checkbox" at bounding box center [629, 454] width 11 height 11
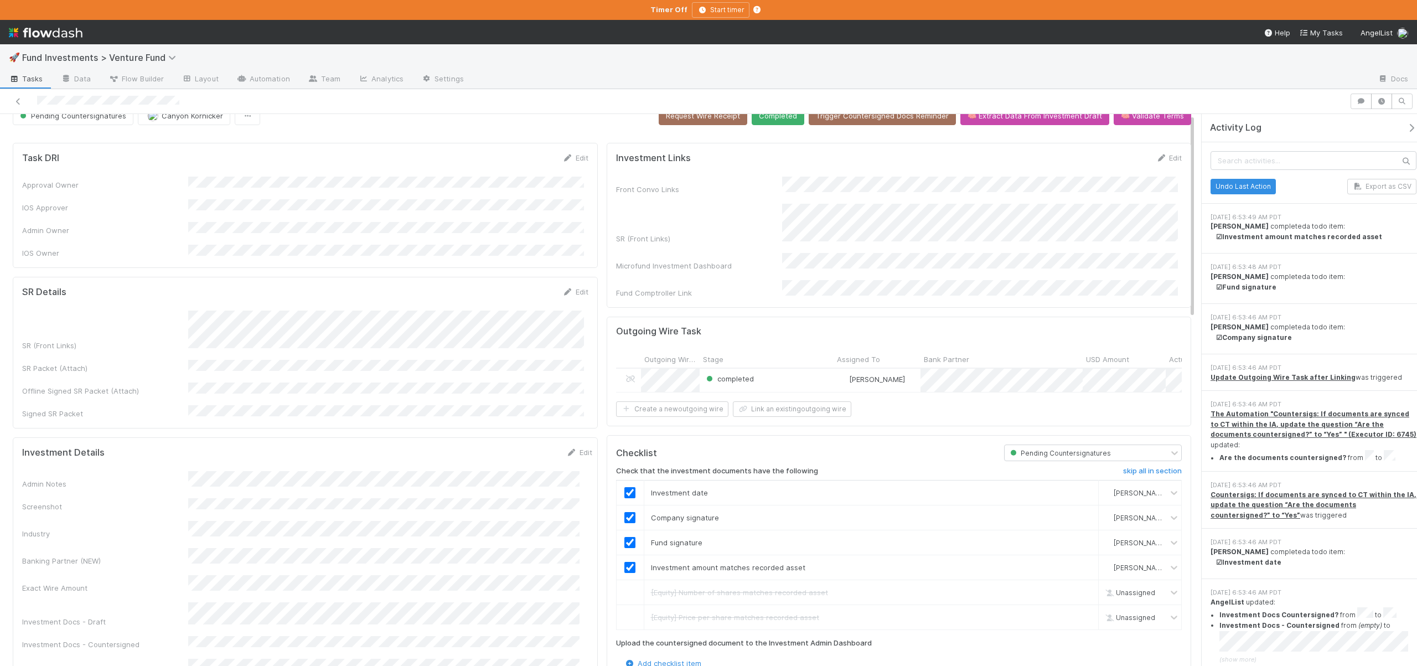
scroll to position [0, 0]
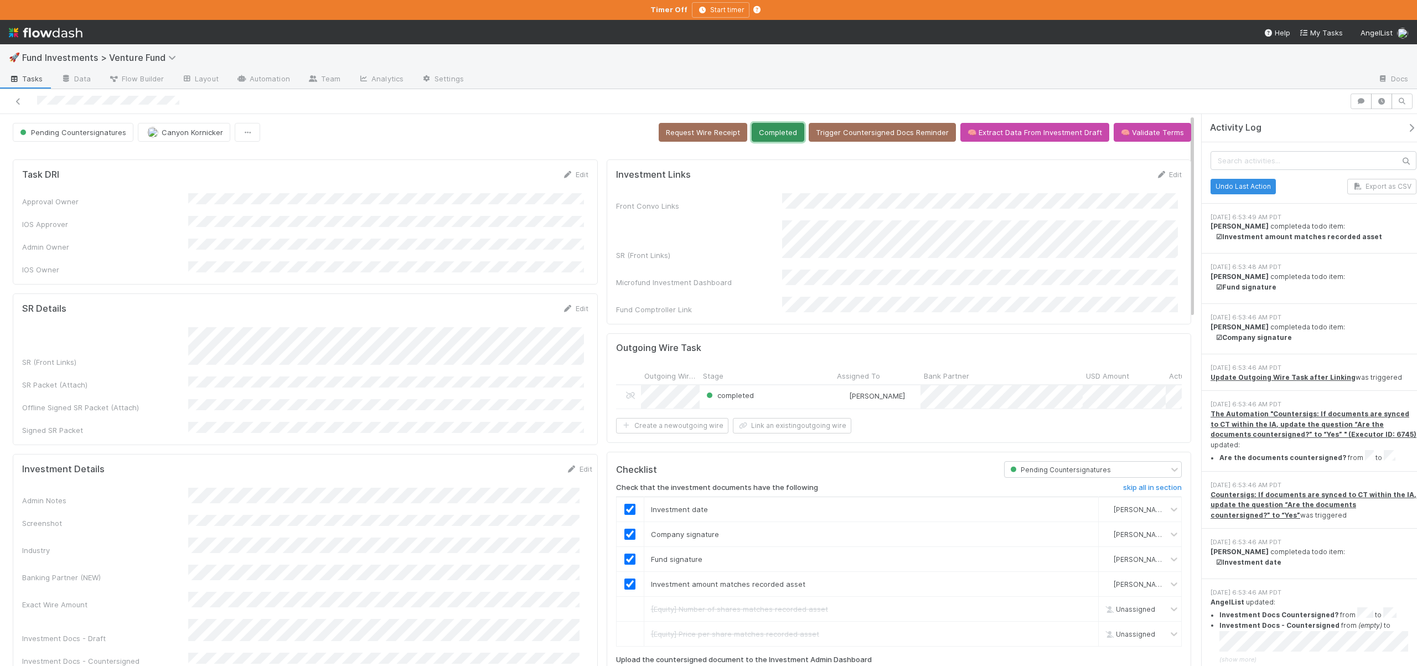
click at [791, 129] on button "Completed" at bounding box center [777, 132] width 53 height 19
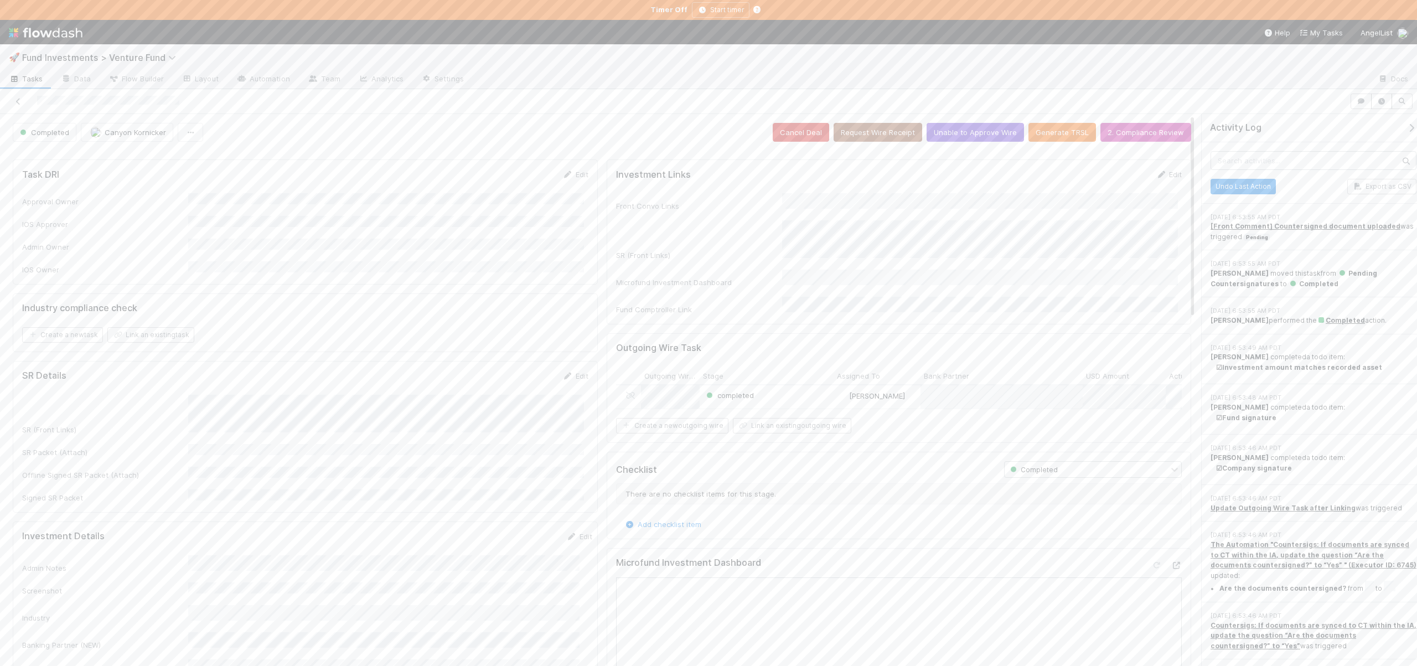
click at [1405, 129] on icon "button" at bounding box center [1410, 127] width 11 height 9
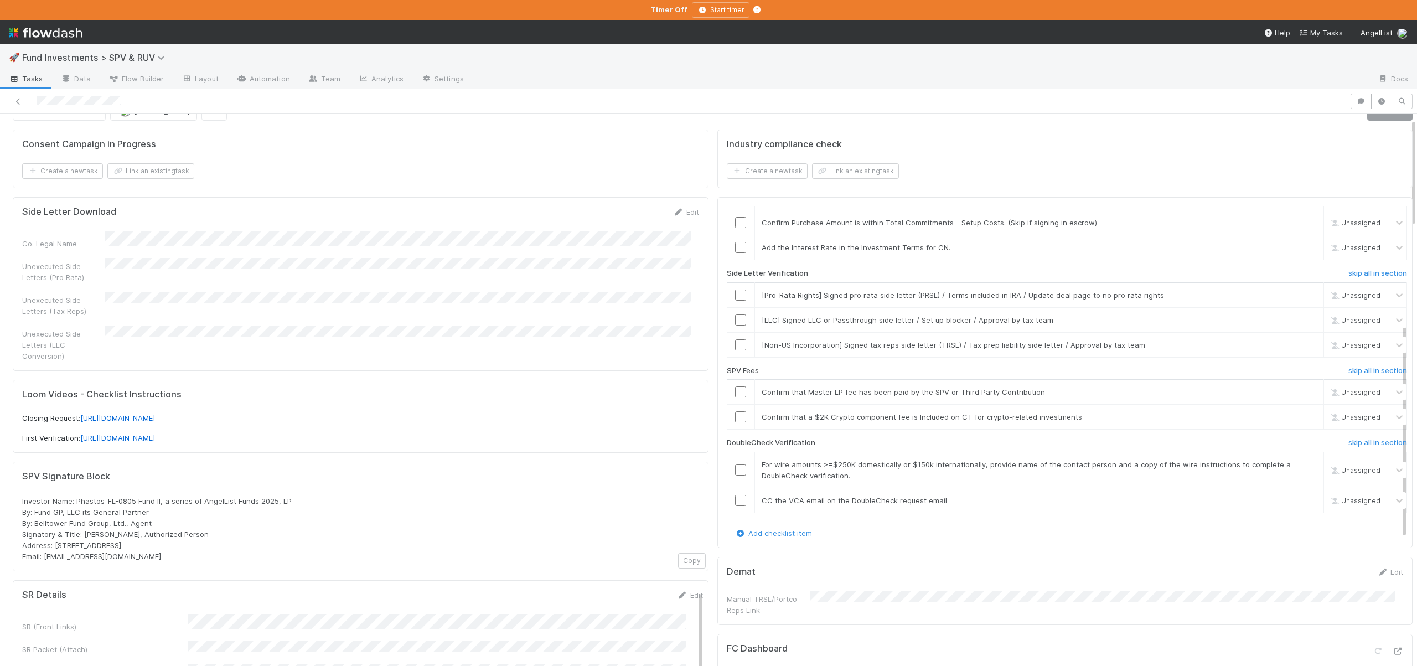
scroll to position [23, 0]
click at [1392, 645] on icon at bounding box center [1397, 648] width 11 height 7
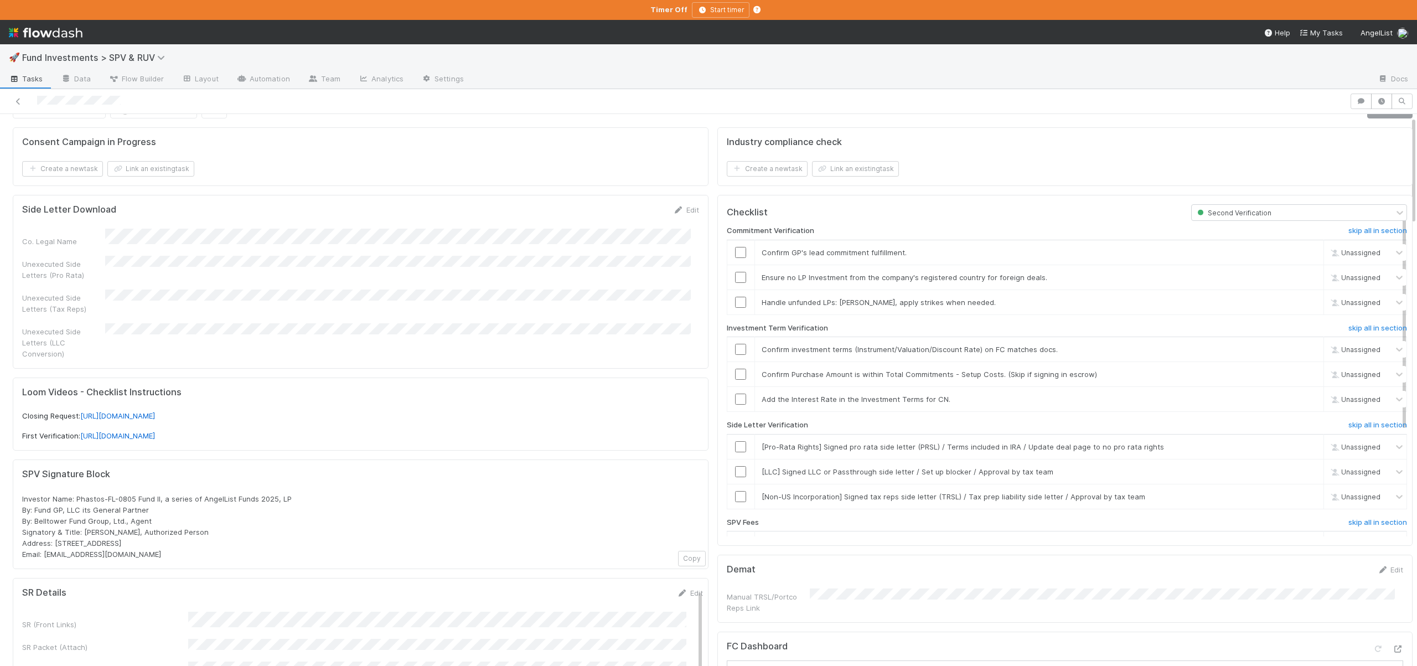
scroll to position [0, 0]
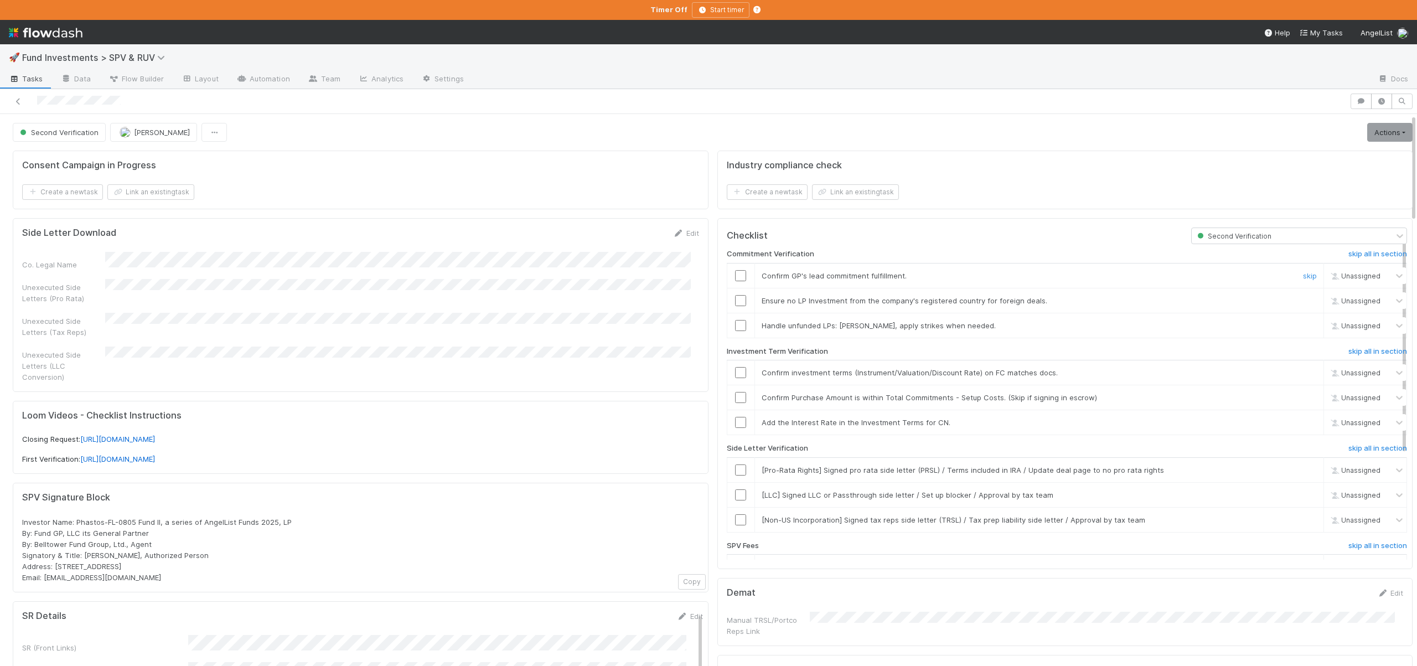
click at [735, 275] on input "checkbox" at bounding box center [740, 275] width 11 height 11
click at [735, 300] on input "checkbox" at bounding box center [740, 300] width 11 height 11
click at [1303, 324] on link "skip" at bounding box center [1310, 325] width 14 height 9
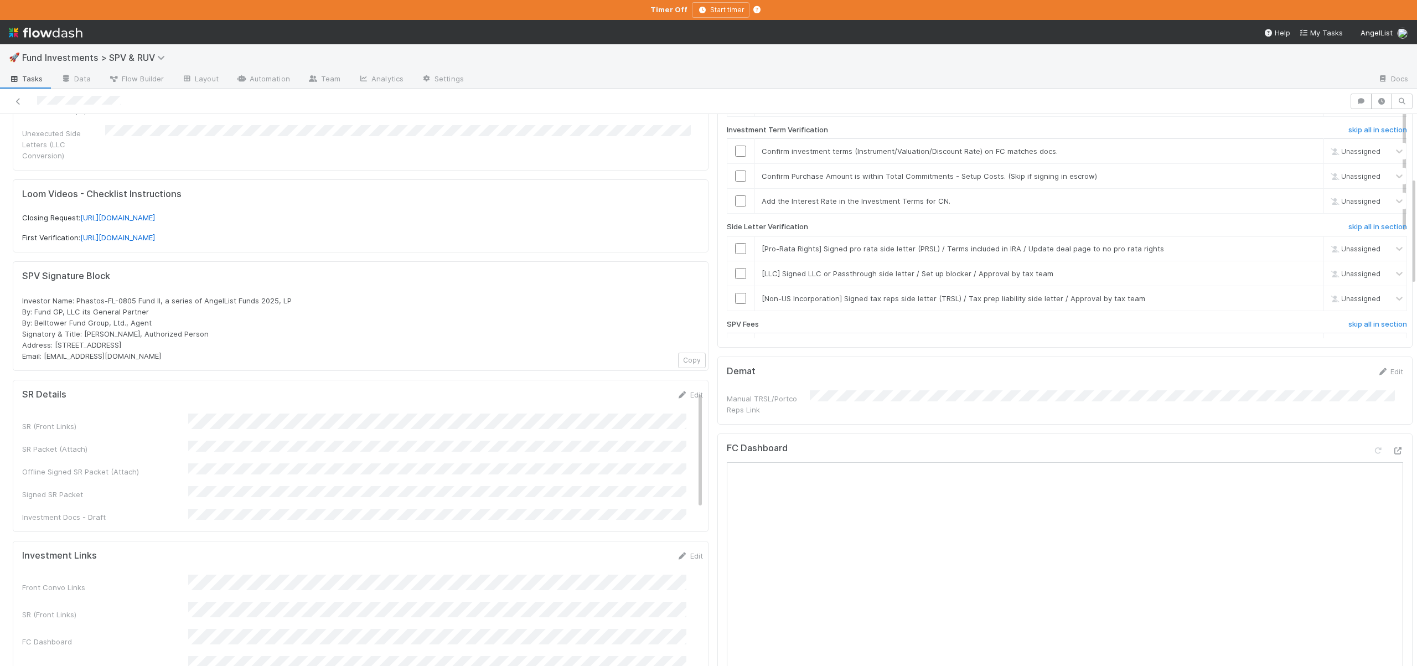
scroll to position [84, 0]
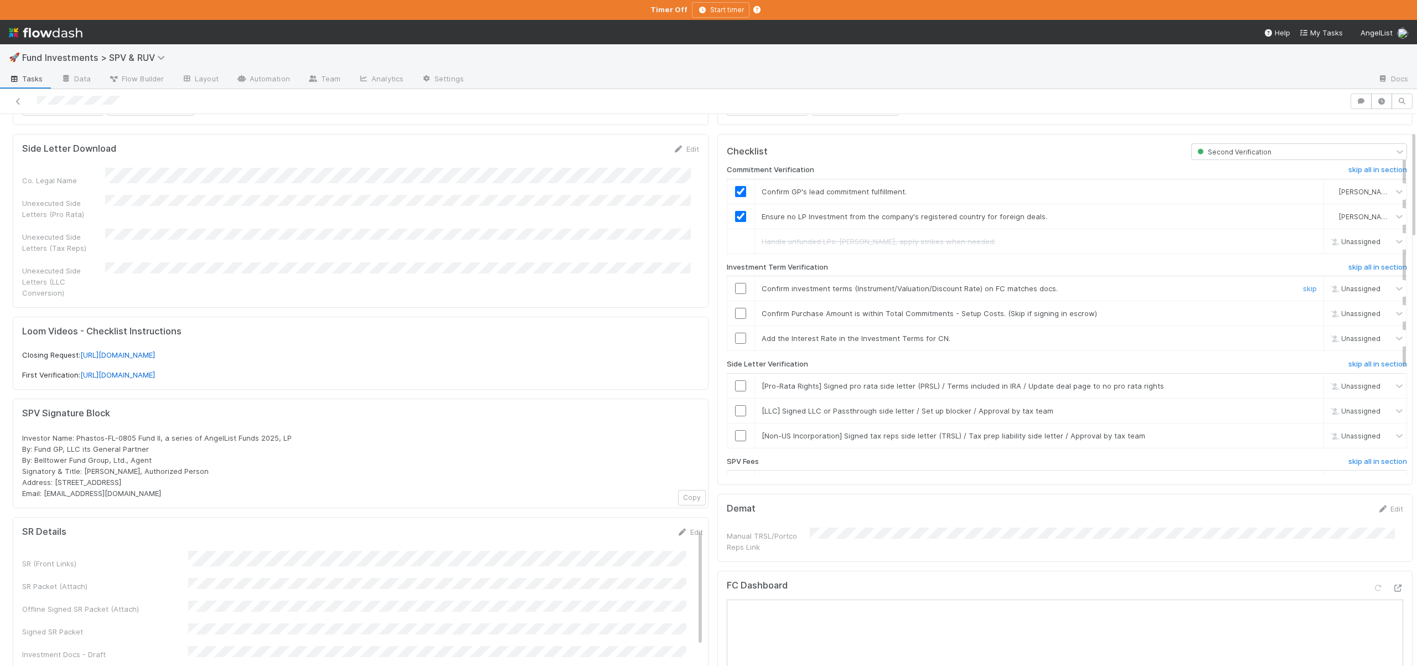
click at [735, 286] on input "checkbox" at bounding box center [740, 288] width 11 height 11
click at [735, 313] on input "checkbox" at bounding box center [740, 313] width 11 height 11
click at [1285, 344] on td "Add the Interest Rate in the Investment Terms for CN. skip" at bounding box center [1038, 338] width 569 height 25
click at [1303, 338] on link "skip" at bounding box center [1310, 338] width 14 height 9
click at [1368, 360] on h6 "skip all in section" at bounding box center [1377, 364] width 59 height 9
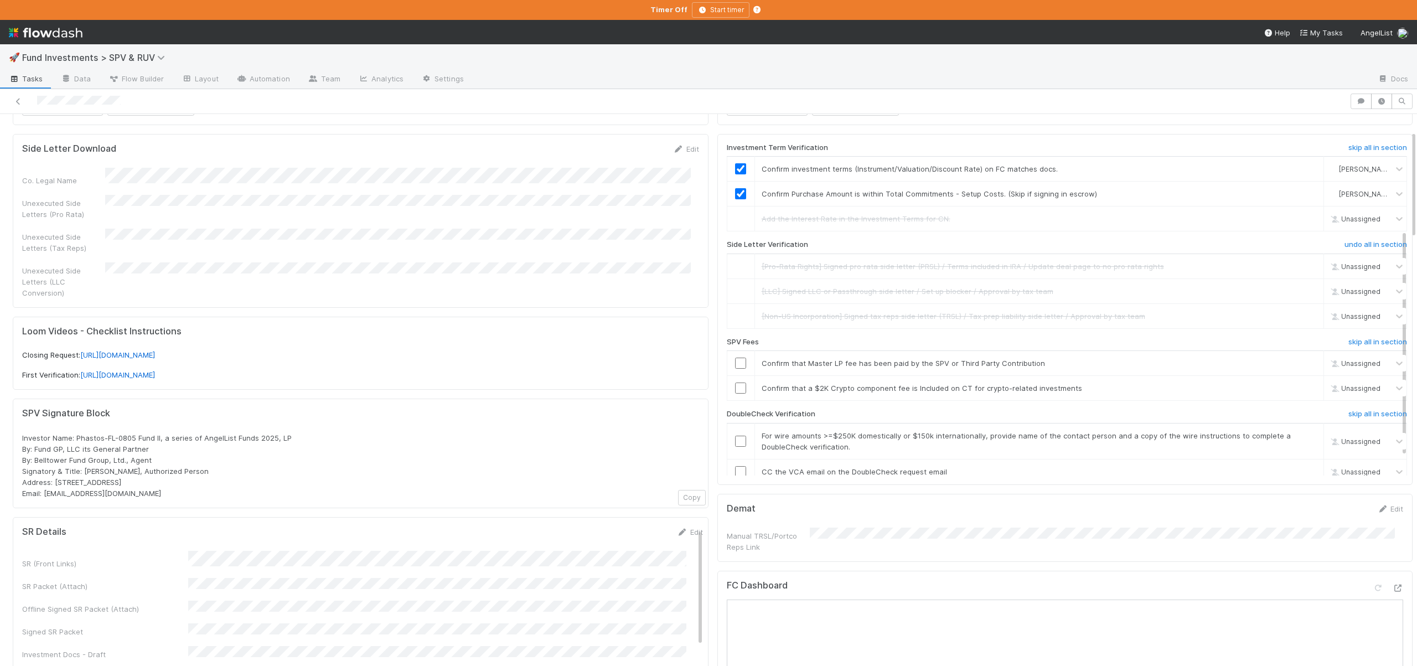
scroll to position [129, 0]
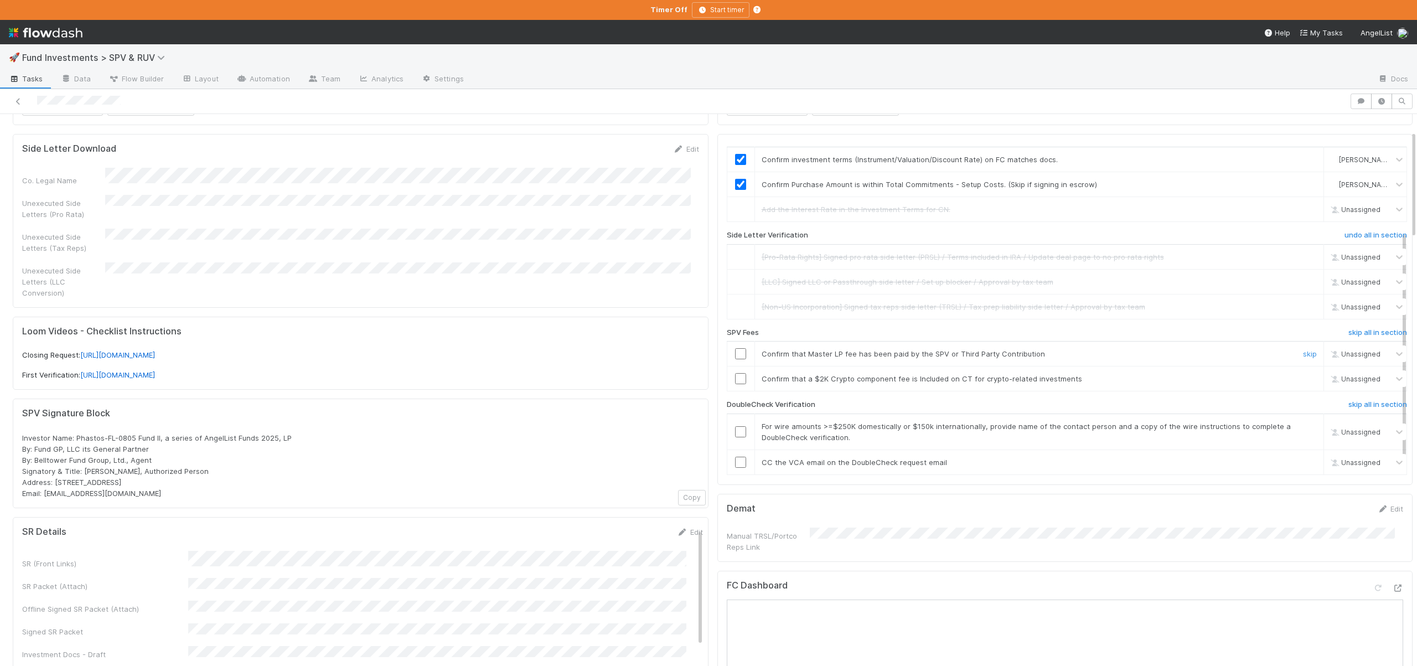
click at [735, 354] on input "checkbox" at bounding box center [740, 353] width 11 height 11
click at [1303, 377] on link "skip" at bounding box center [1310, 378] width 14 height 9
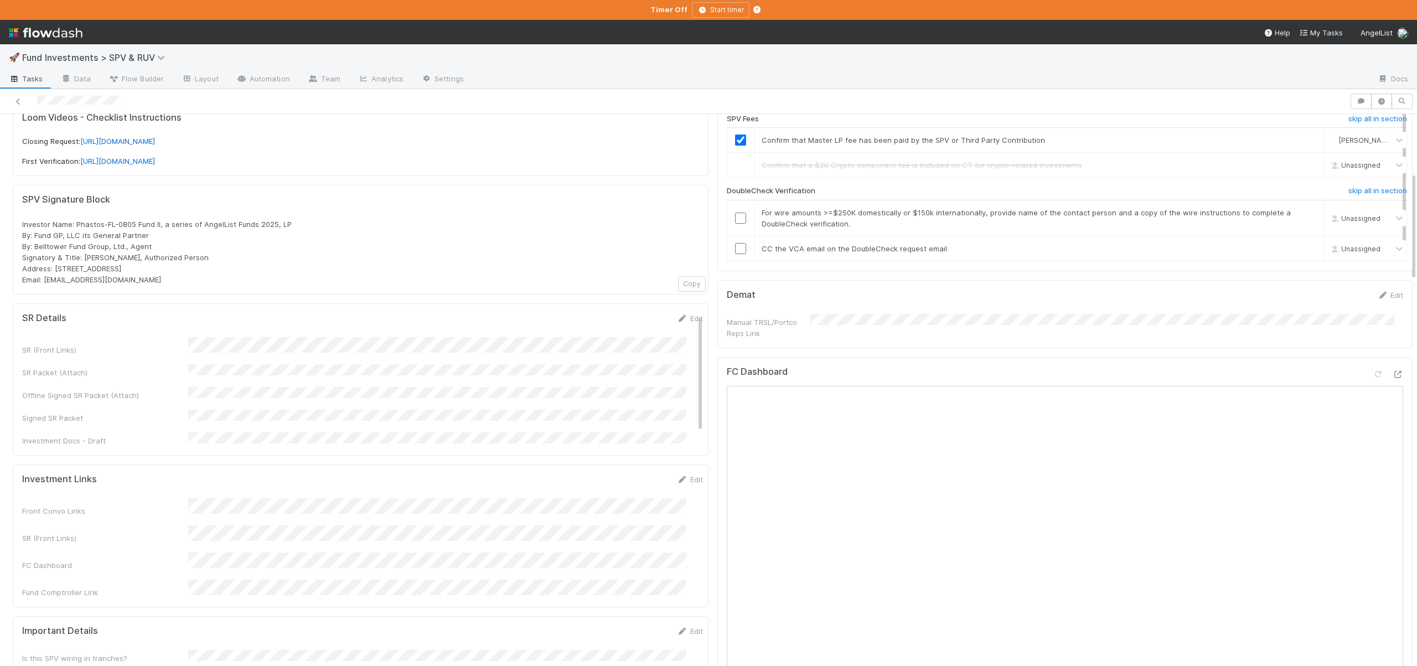
scroll to position [297, 0]
click at [1348, 196] on h6 "skip all in section" at bounding box center [1377, 192] width 59 height 9
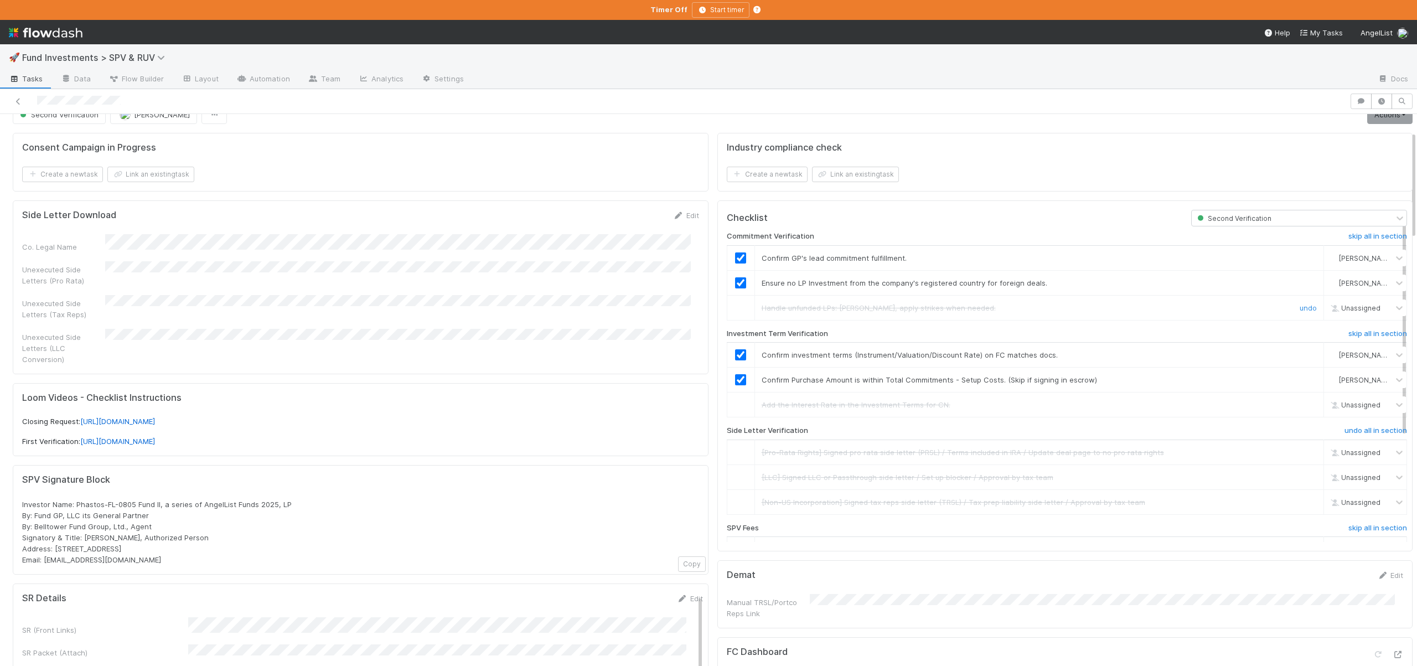
scroll to position [0, 0]
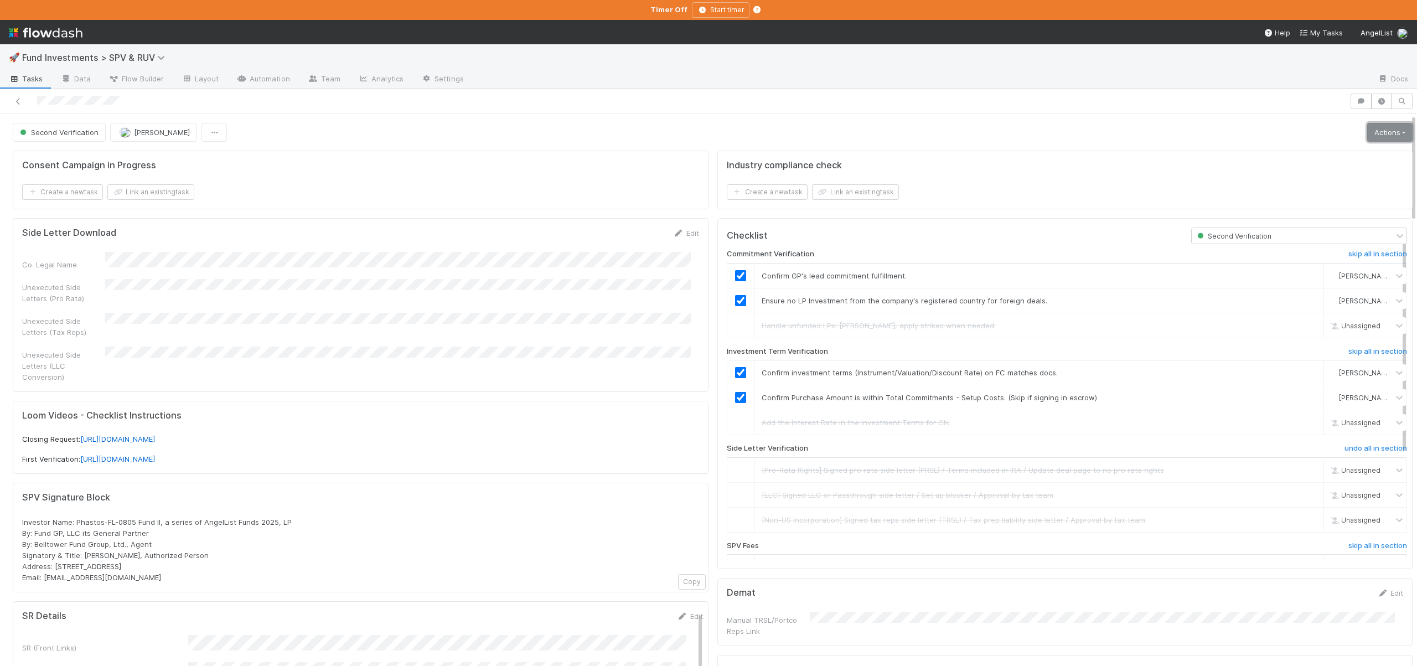
click at [1367, 136] on link "Actions" at bounding box center [1389, 132] width 45 height 19
click at [1309, 156] on button "Move to Ready to Sign" at bounding box center [1337, 155] width 154 height 15
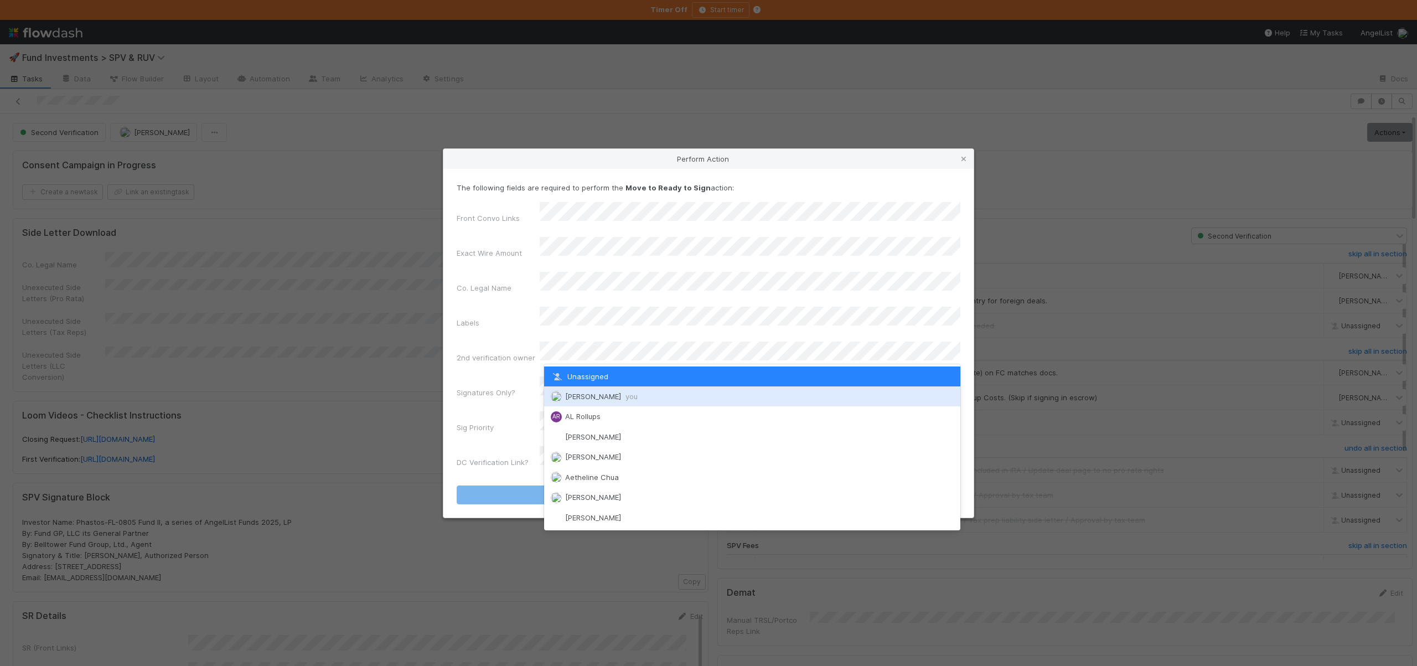
click at [574, 390] on div "Andre Fredrick you" at bounding box center [752, 396] width 416 height 20
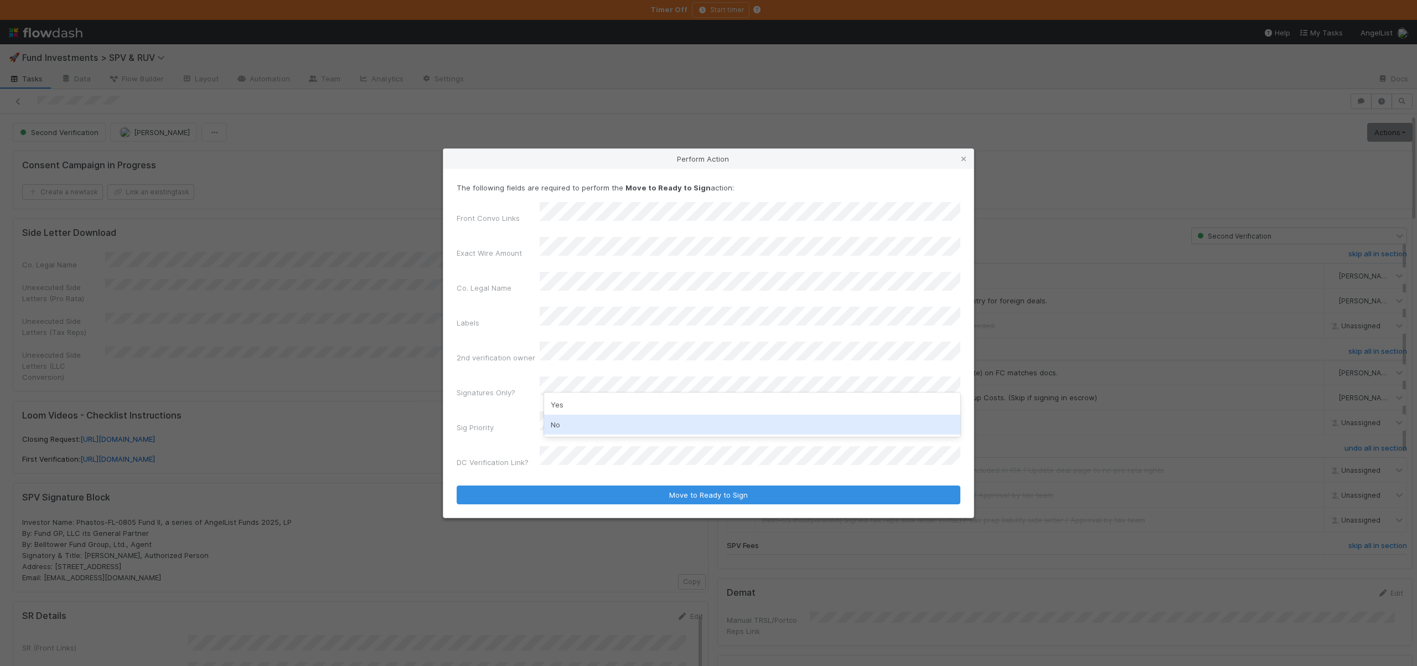
click at [564, 422] on div "No" at bounding box center [752, 424] width 416 height 20
click at [567, 393] on div "Front Convo Links Exact Wire Amount Co. Legal Name Labels 2nd verification owne…" at bounding box center [708, 337] width 504 height 270
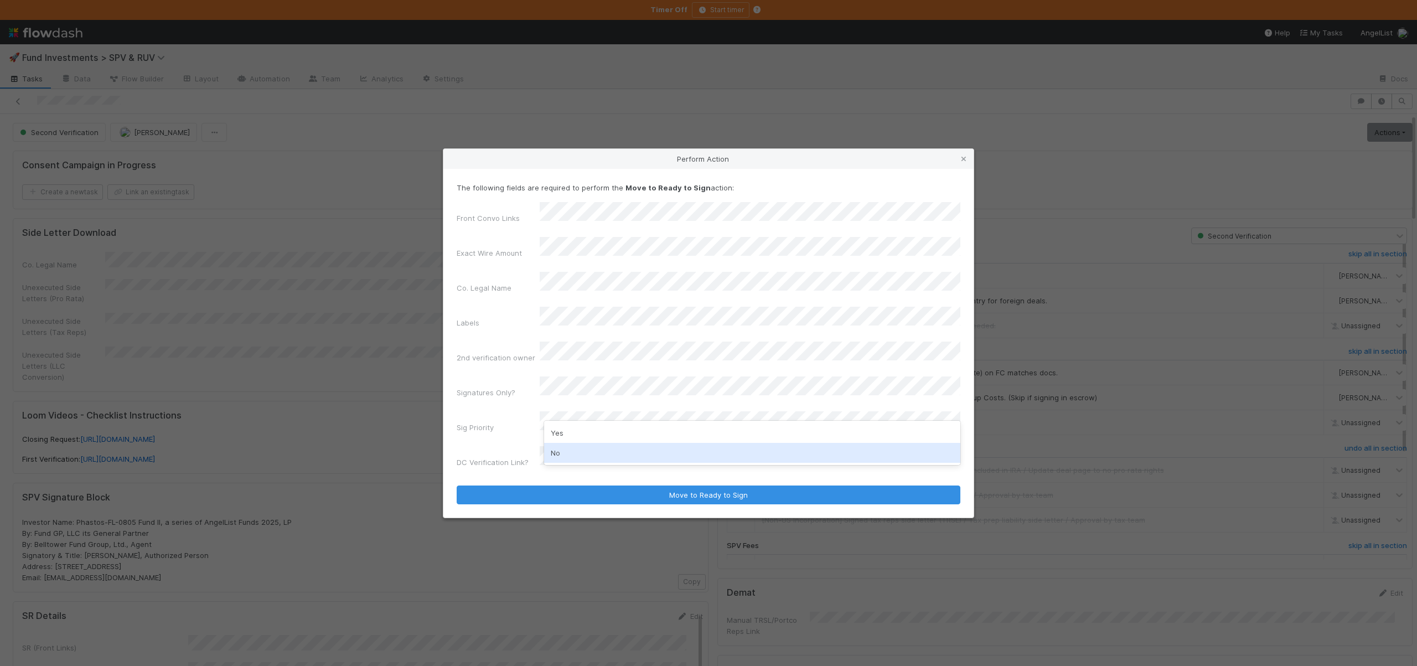
click at [556, 452] on div "No" at bounding box center [752, 453] width 416 height 20
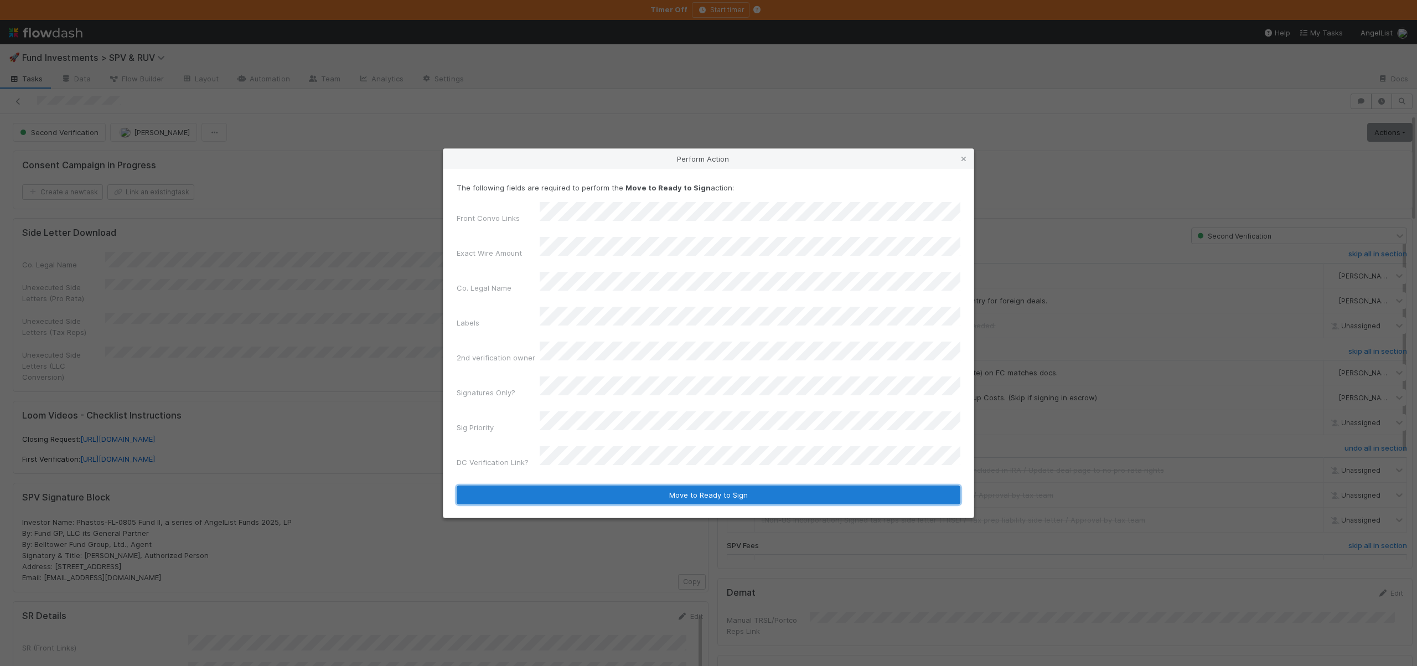
click at [553, 485] on button "Move to Ready to Sign" at bounding box center [708, 494] width 504 height 19
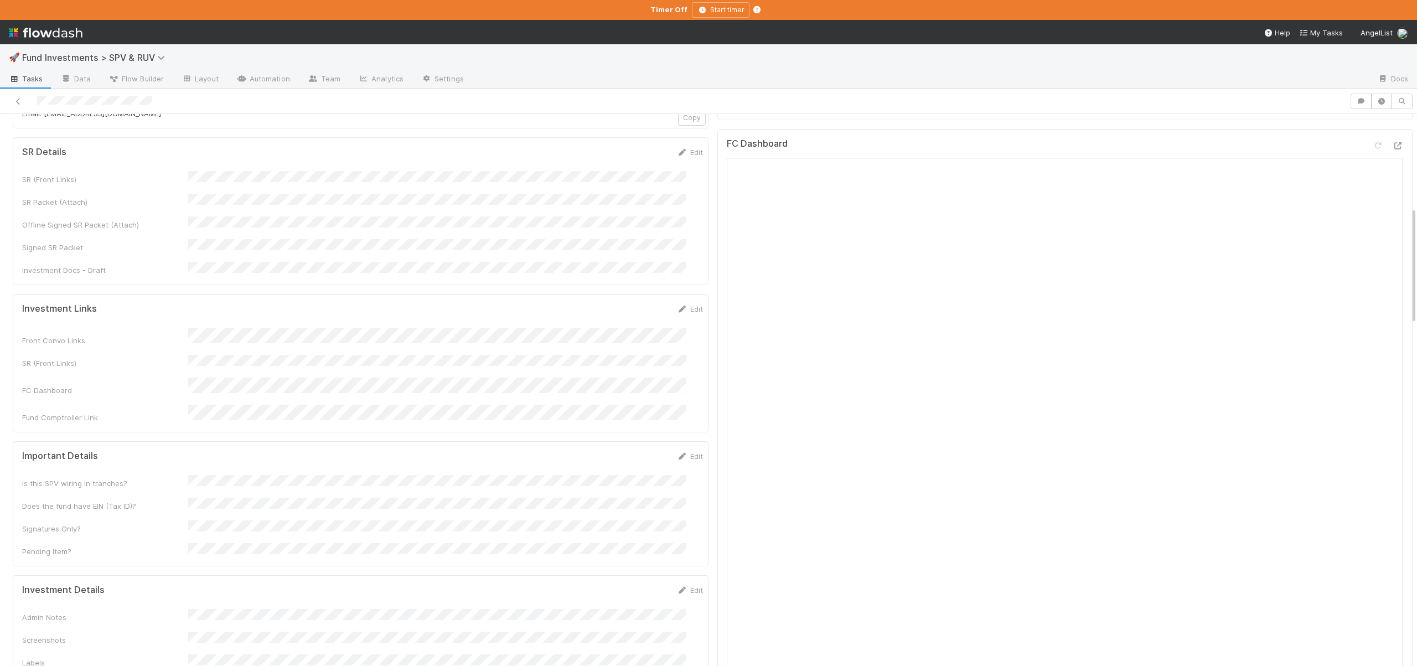
scroll to position [82, 0]
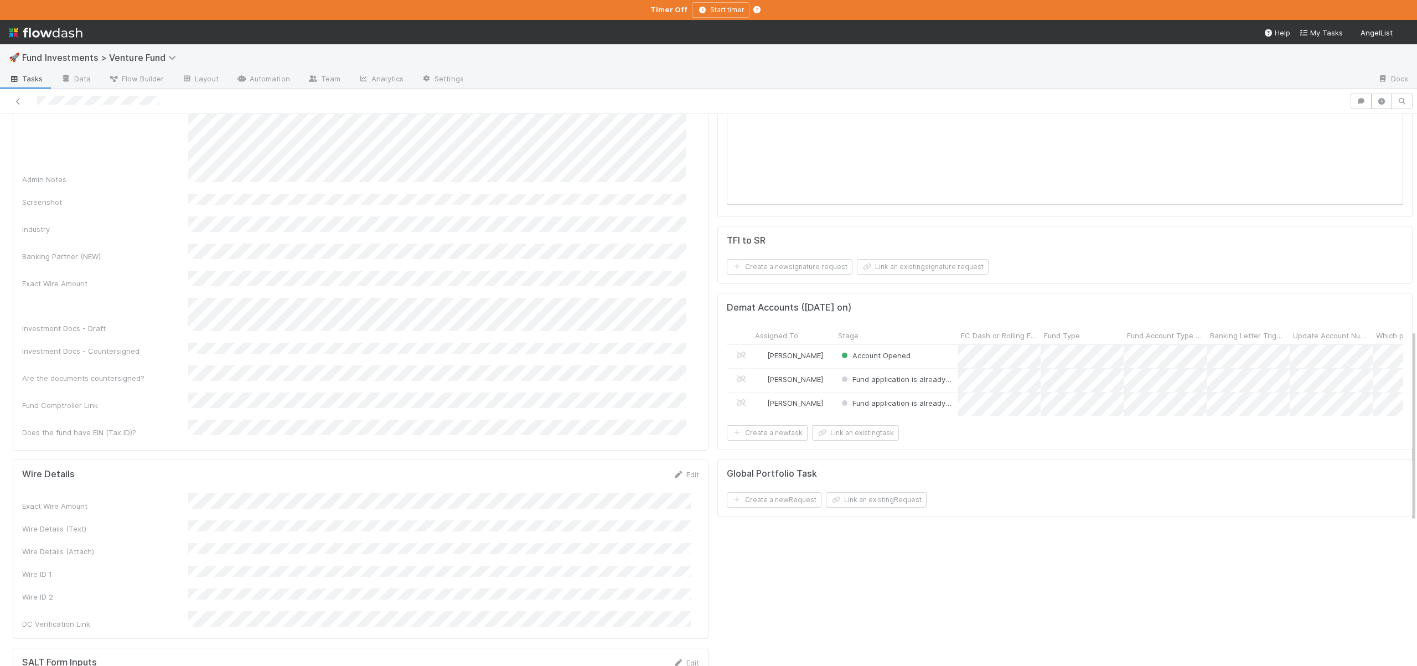
scroll to position [862, 0]
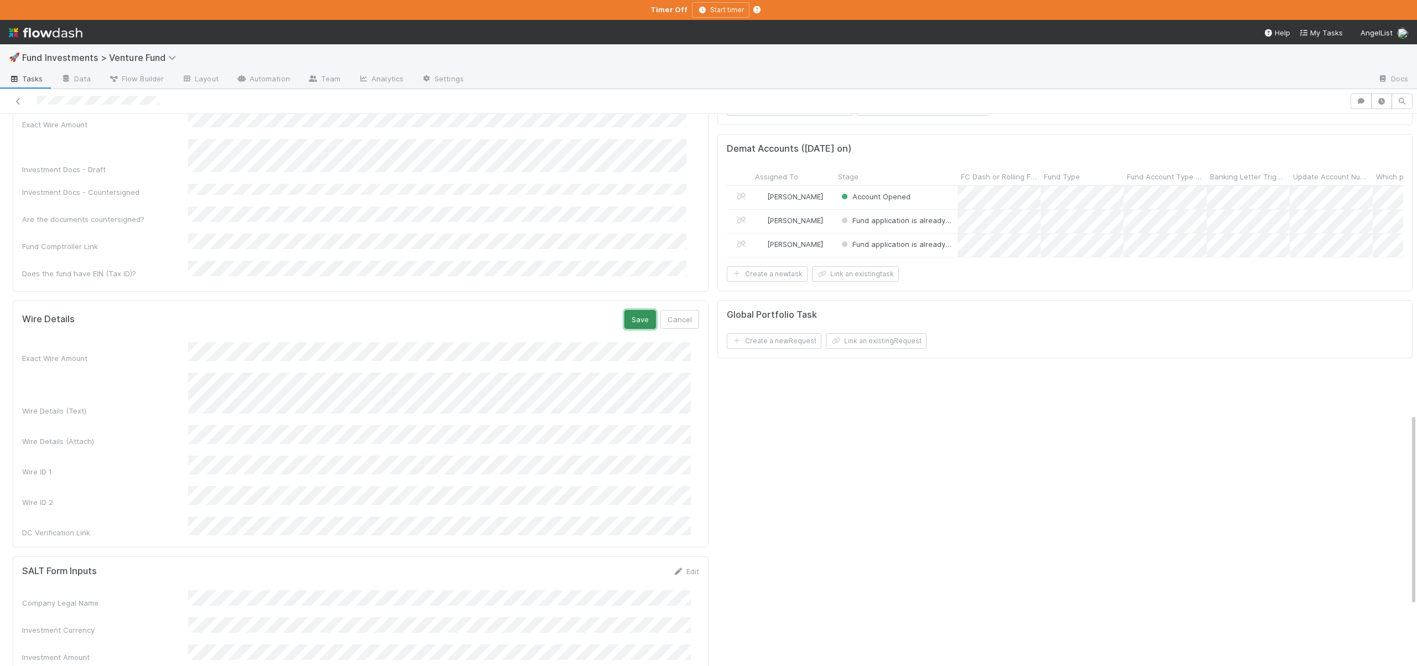
click at [635, 310] on button "Save" at bounding box center [640, 319] width 32 height 19
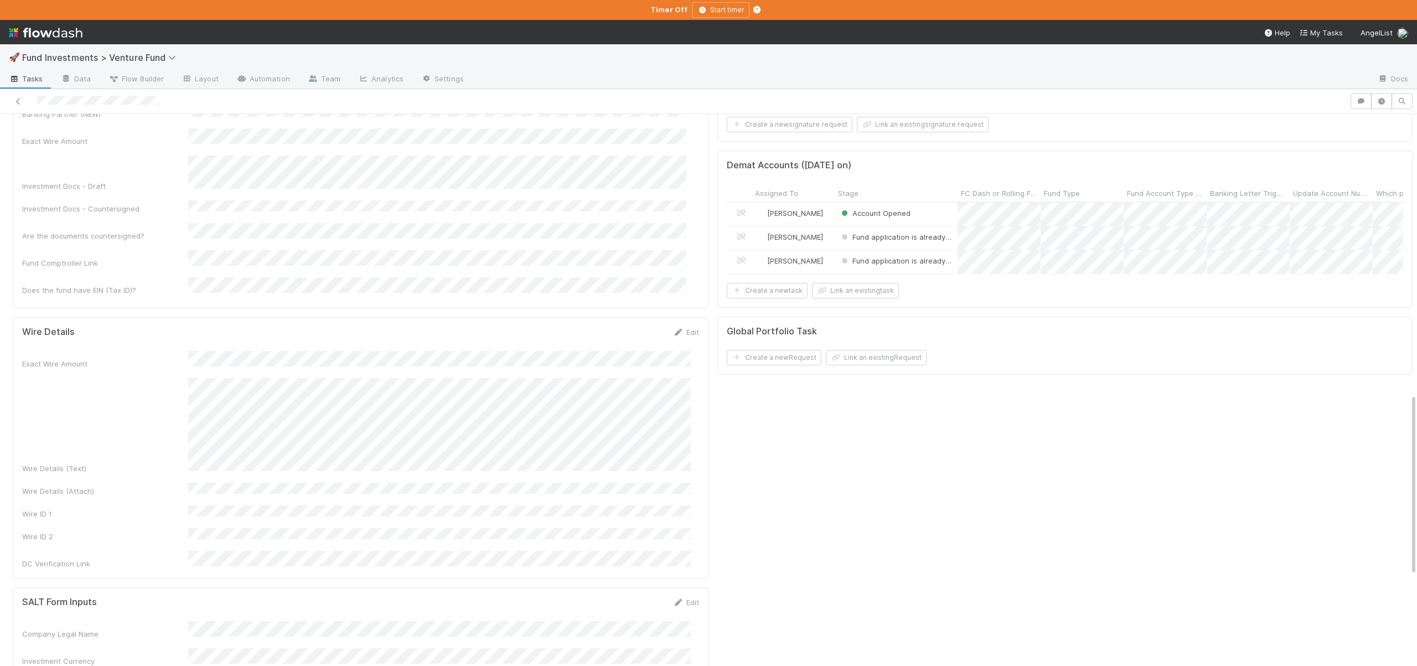
scroll to position [844, 0]
drag, startPoint x: 661, startPoint y: 534, endPoint x: 422, endPoint y: 580, distance: 243.5
click at [661, 598] on div "SALT Form Inputs Edit" at bounding box center [360, 603] width 677 height 11
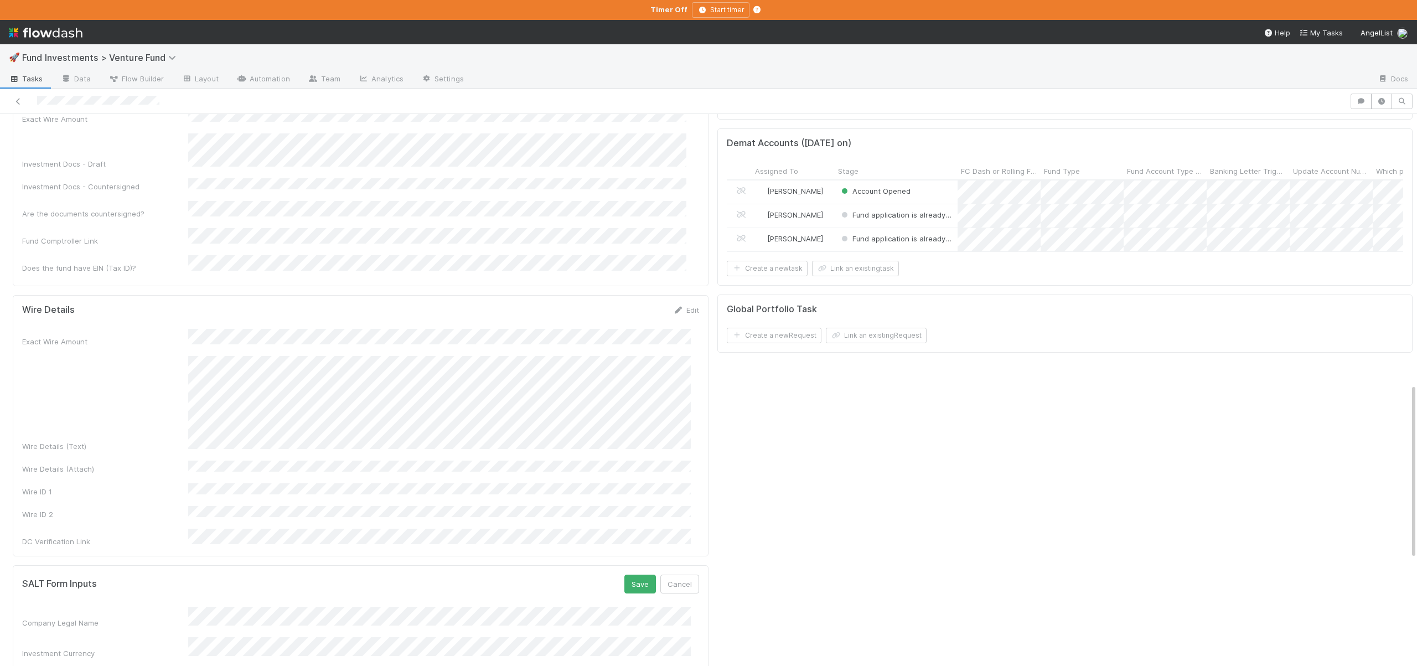
scroll to position [869, 0]
click at [673, 573] on button "Cancel" at bounding box center [679, 582] width 39 height 19
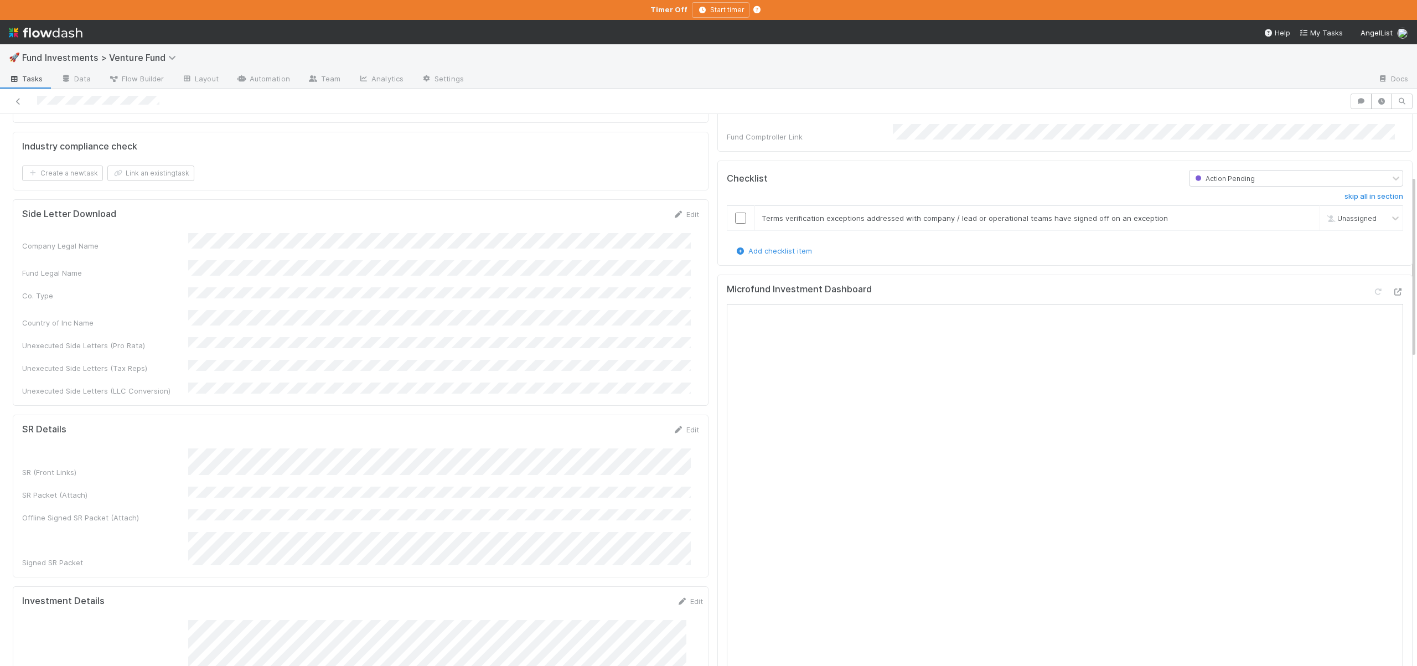
scroll to position [0, 0]
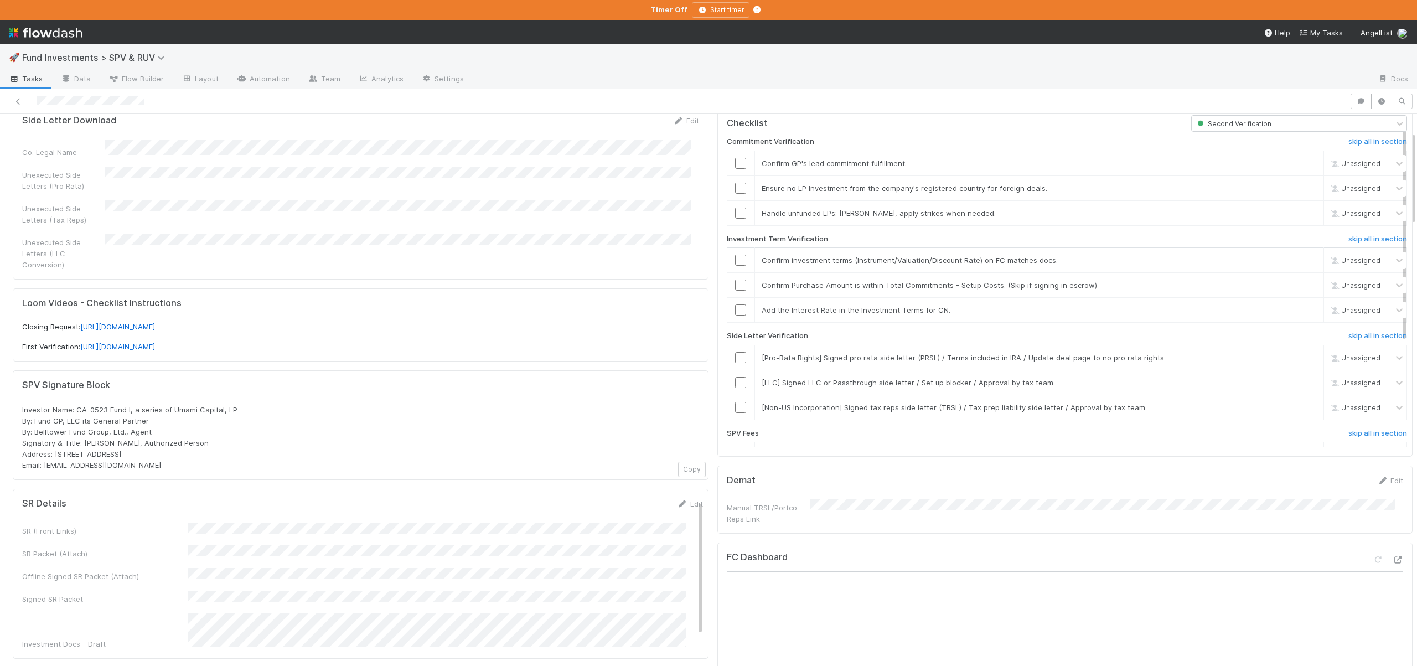
scroll to position [127, 0]
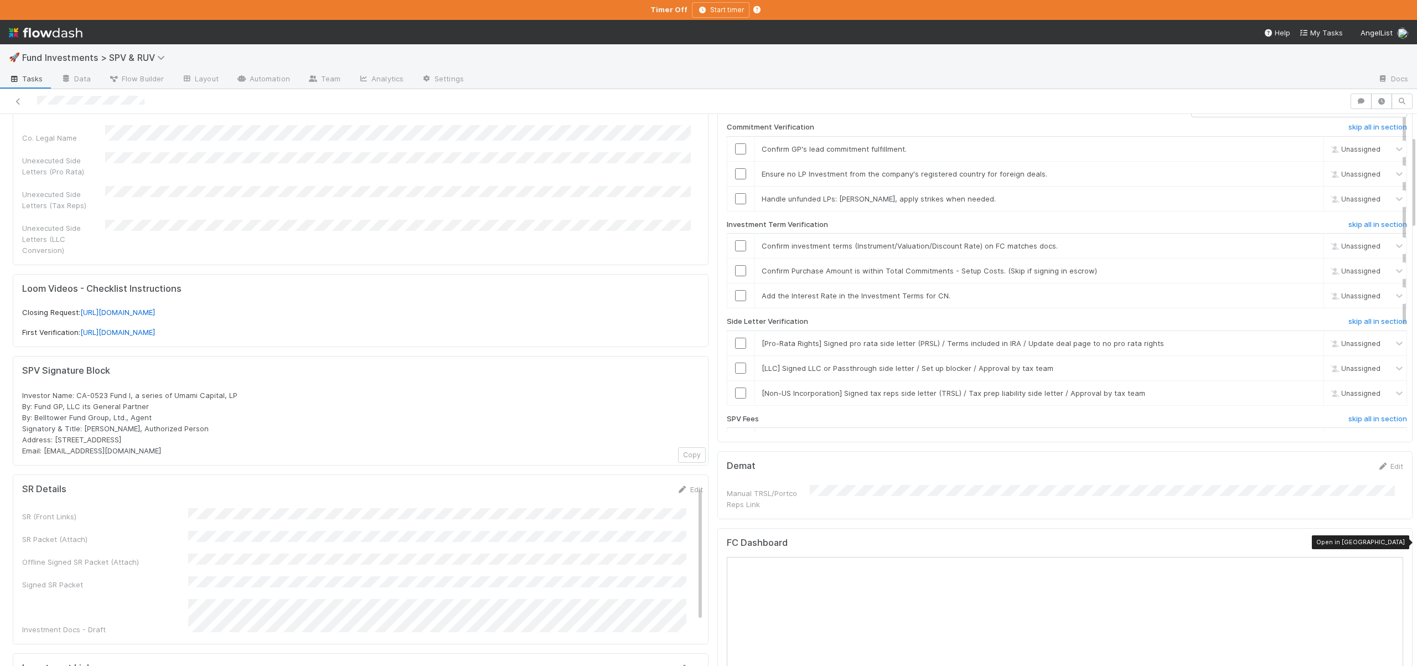
click at [1392, 542] on icon at bounding box center [1397, 545] width 11 height 7
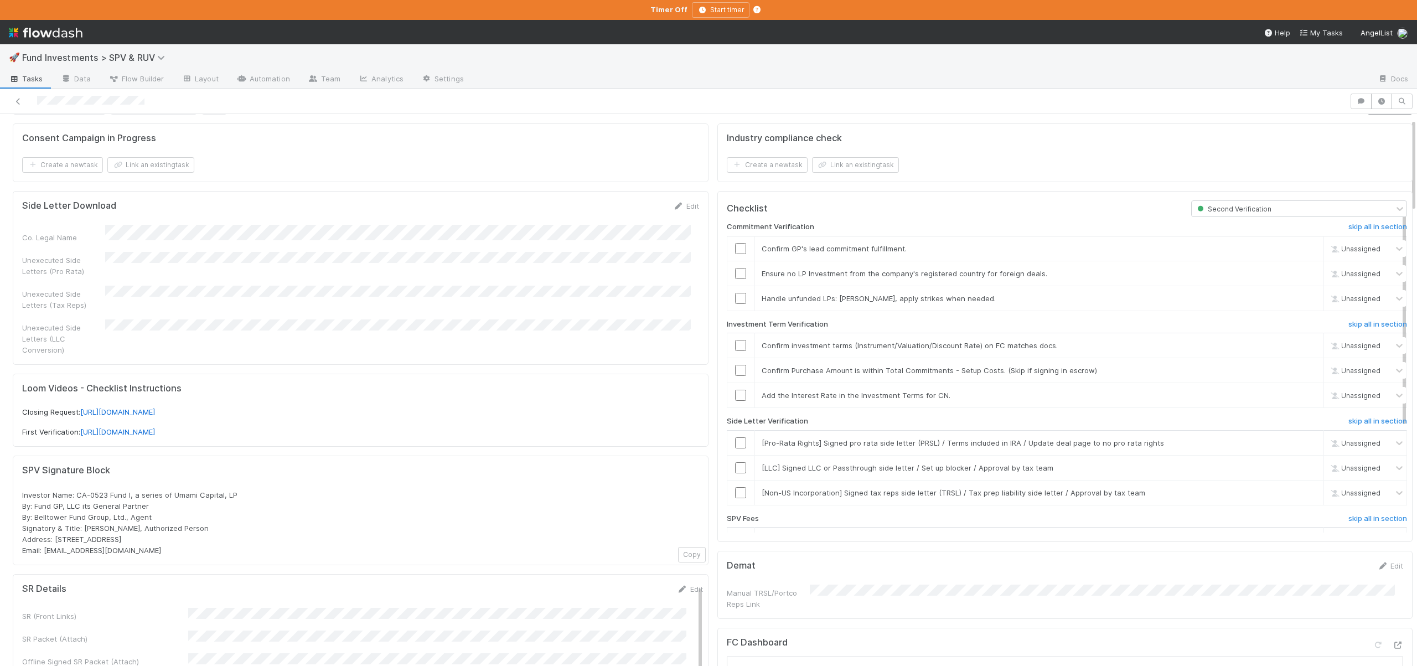
scroll to position [0, 0]
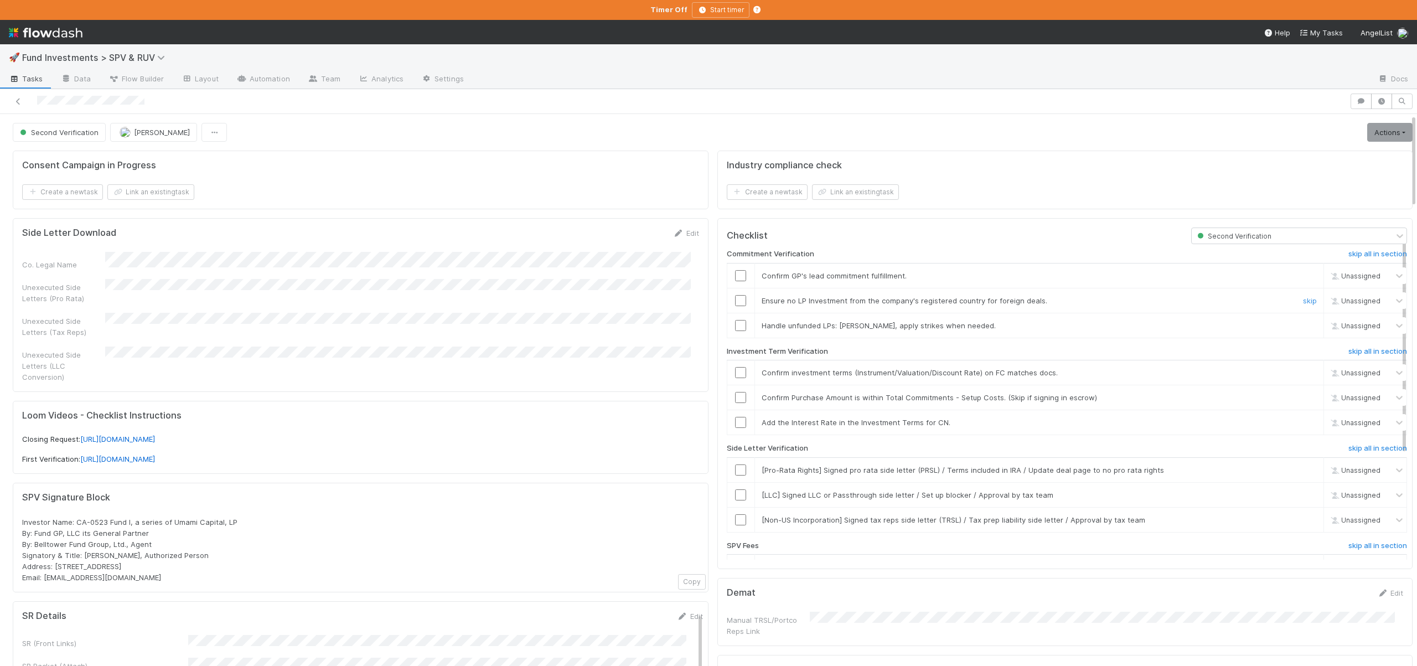
click at [735, 303] on input "checkbox" at bounding box center [740, 300] width 11 height 11
click at [735, 328] on input "checkbox" at bounding box center [740, 325] width 11 height 11
click at [735, 373] on input "checkbox" at bounding box center [740, 372] width 11 height 11
click at [735, 397] on input "checkbox" at bounding box center [740, 397] width 11 height 11
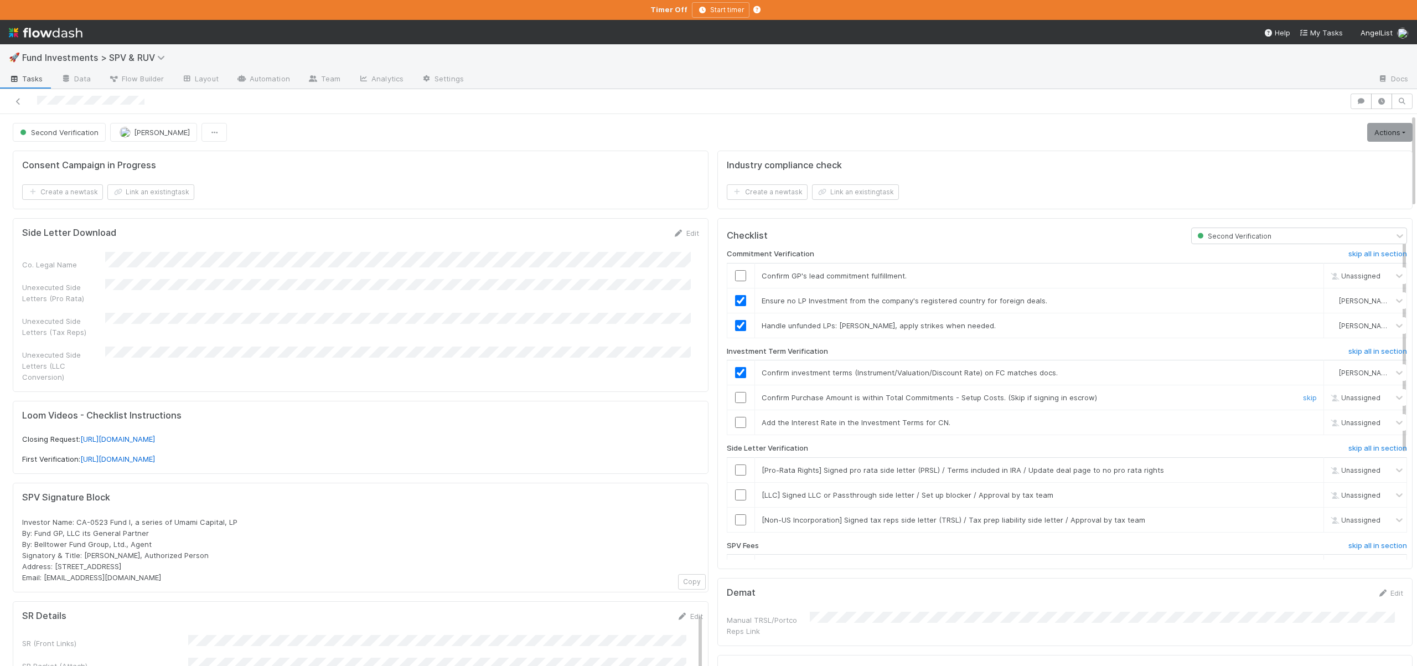
click at [735, 397] on input "checkbox" at bounding box center [740, 397] width 11 height 11
click at [1303, 418] on link "skip" at bounding box center [1310, 422] width 14 height 9
click at [1303, 465] on link "skip" at bounding box center [1310, 469] width 14 height 9
click at [1303, 470] on link "skip" at bounding box center [1310, 469] width 14 height 9
click at [1303, 495] on link "skip" at bounding box center [1310, 494] width 14 height 9
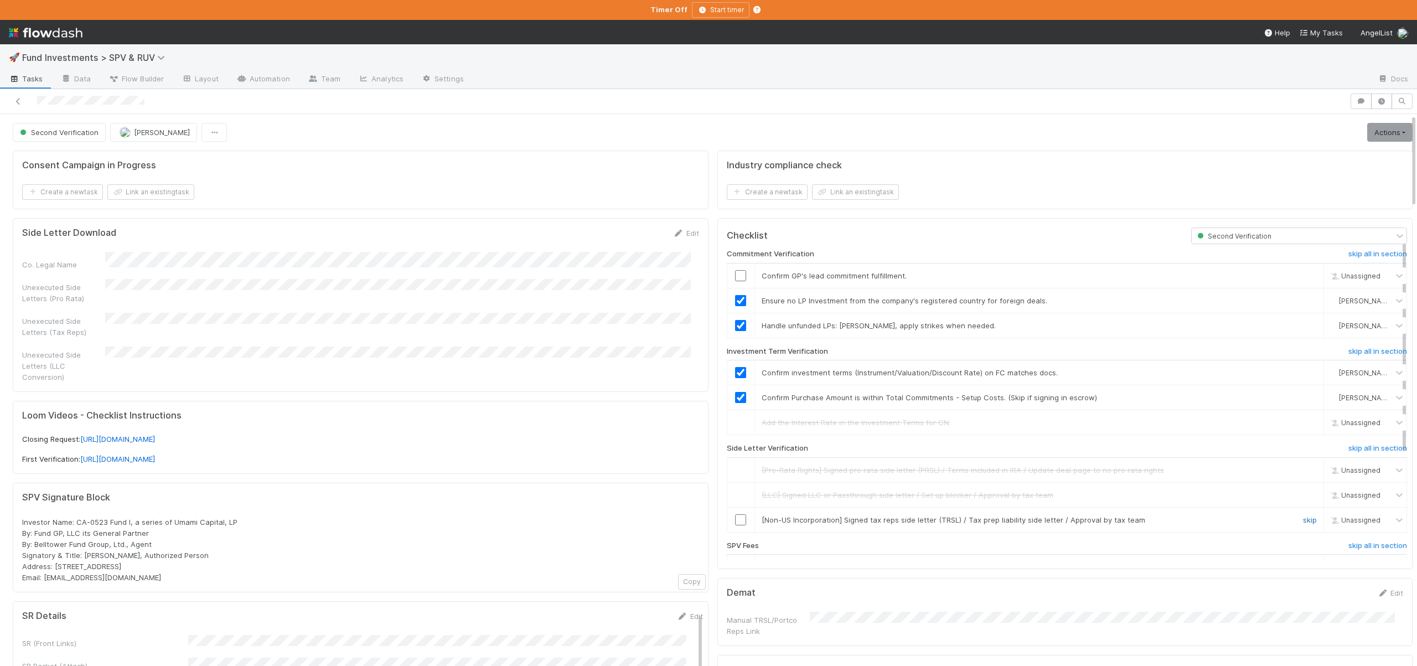
click at [1303, 517] on link "skip" at bounding box center [1310, 519] width 14 height 9
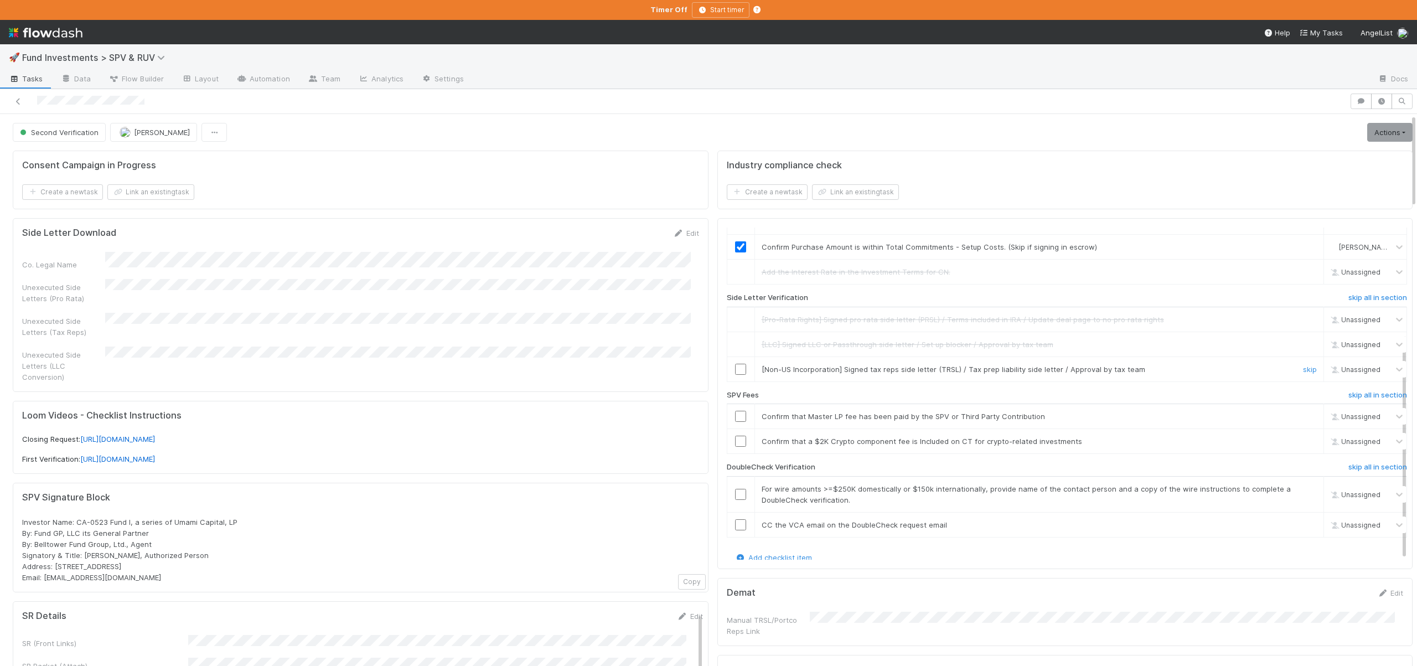
scroll to position [154, 0]
click at [1303, 369] on link "skip" at bounding box center [1310, 365] width 14 height 9
click at [735, 411] on input "checkbox" at bounding box center [740, 412] width 11 height 11
click at [1303, 439] on link "skip" at bounding box center [1310, 437] width 14 height 9
click at [1356, 448] on td "Unassigned" at bounding box center [1365, 438] width 83 height 25
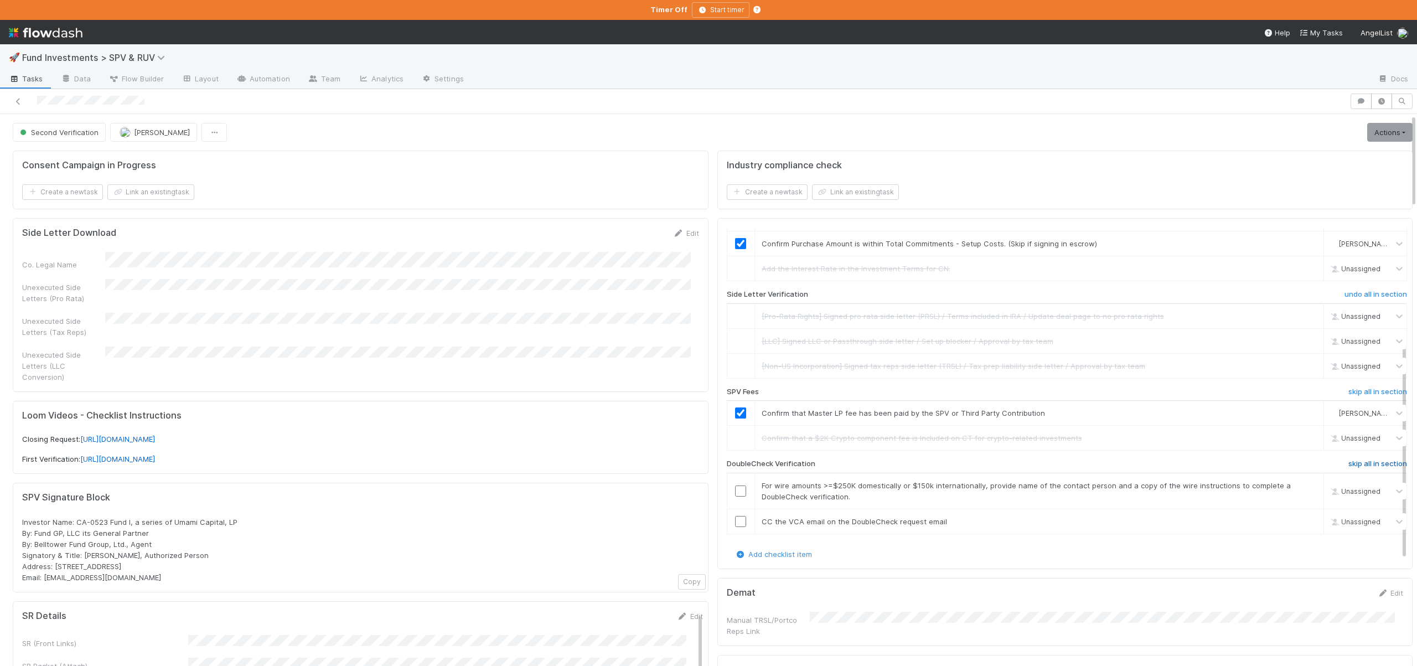
click at [1357, 459] on h6 "skip all in section" at bounding box center [1377, 463] width 59 height 9
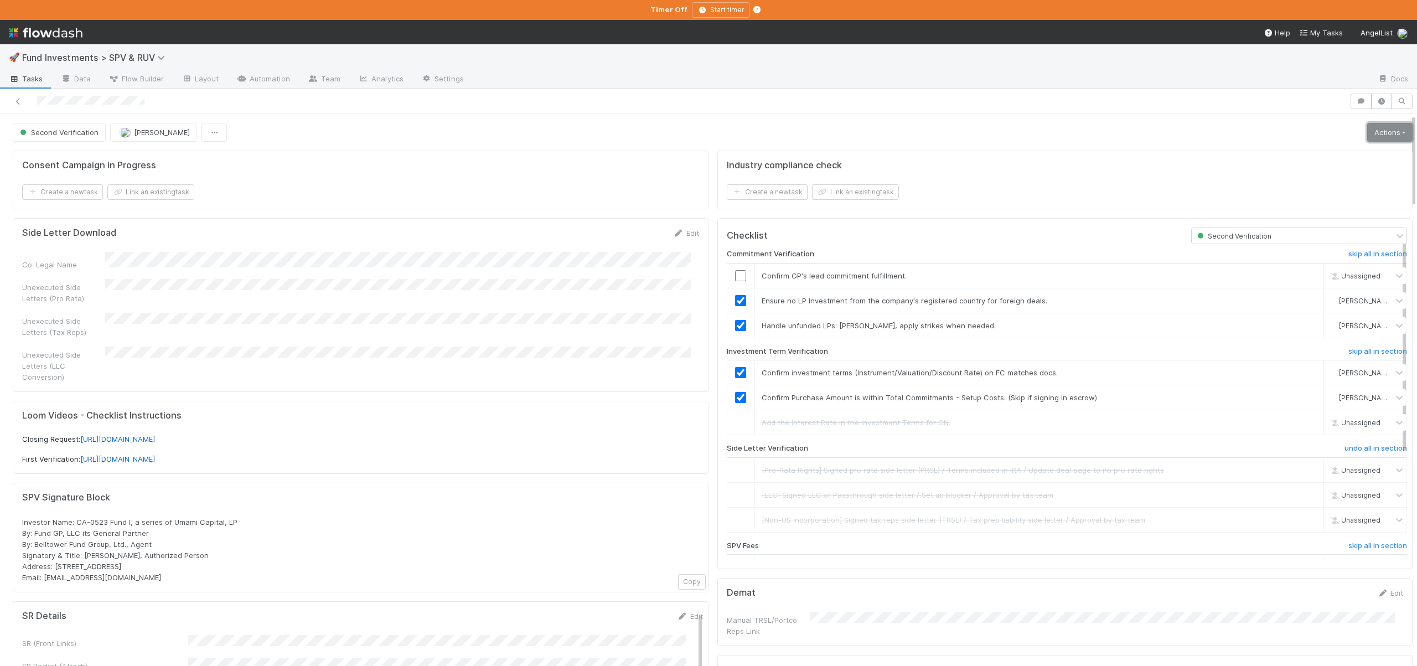
click at [1378, 126] on link "Actions" at bounding box center [1389, 132] width 45 height 19
click at [1272, 264] on button "Action Pending [Second Verification]" at bounding box center [1337, 263] width 154 height 15
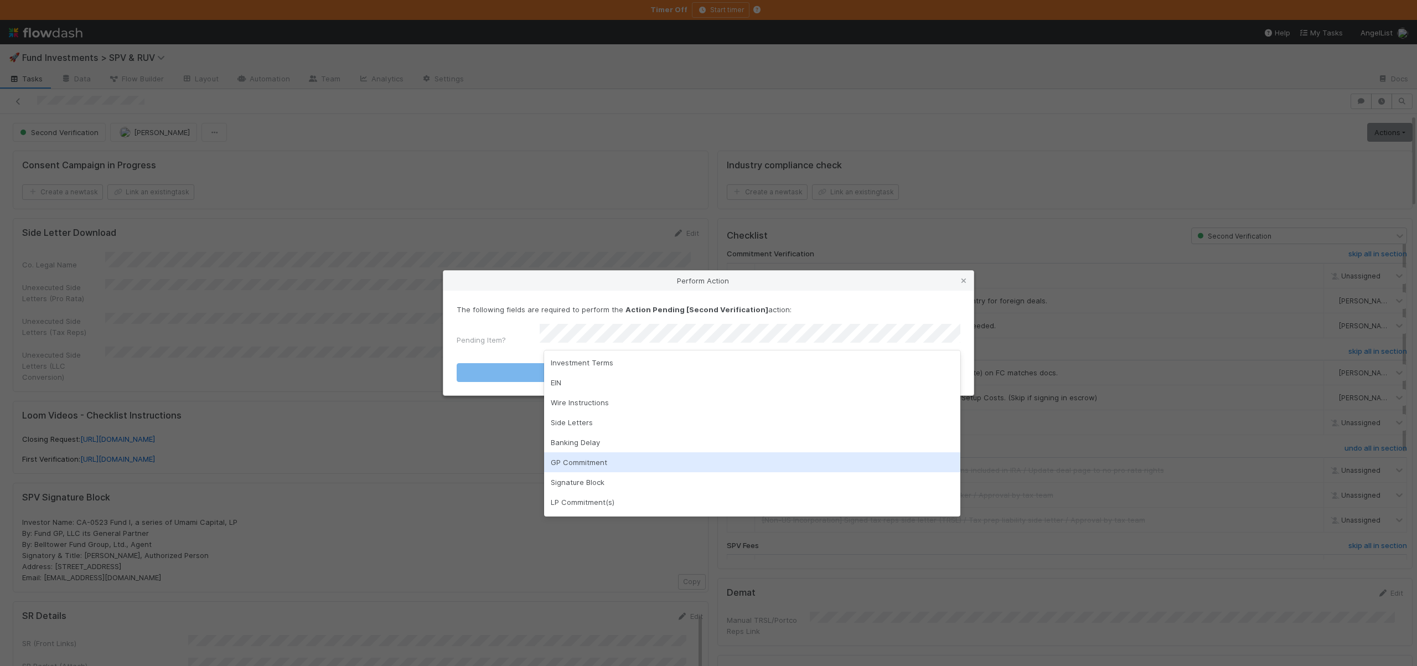
click at [592, 461] on div "GP Commitment" at bounding box center [752, 462] width 416 height 20
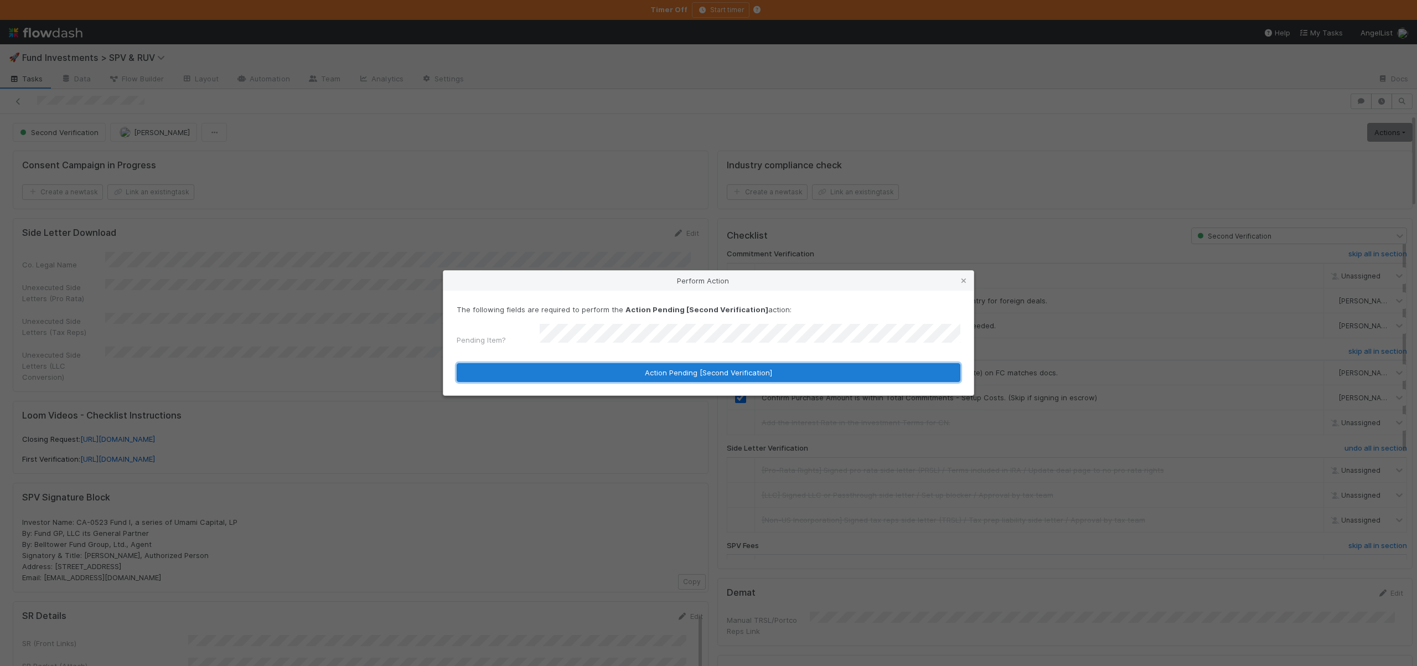
click at [599, 371] on button "Action Pending [Second Verification]" at bounding box center [708, 372] width 504 height 19
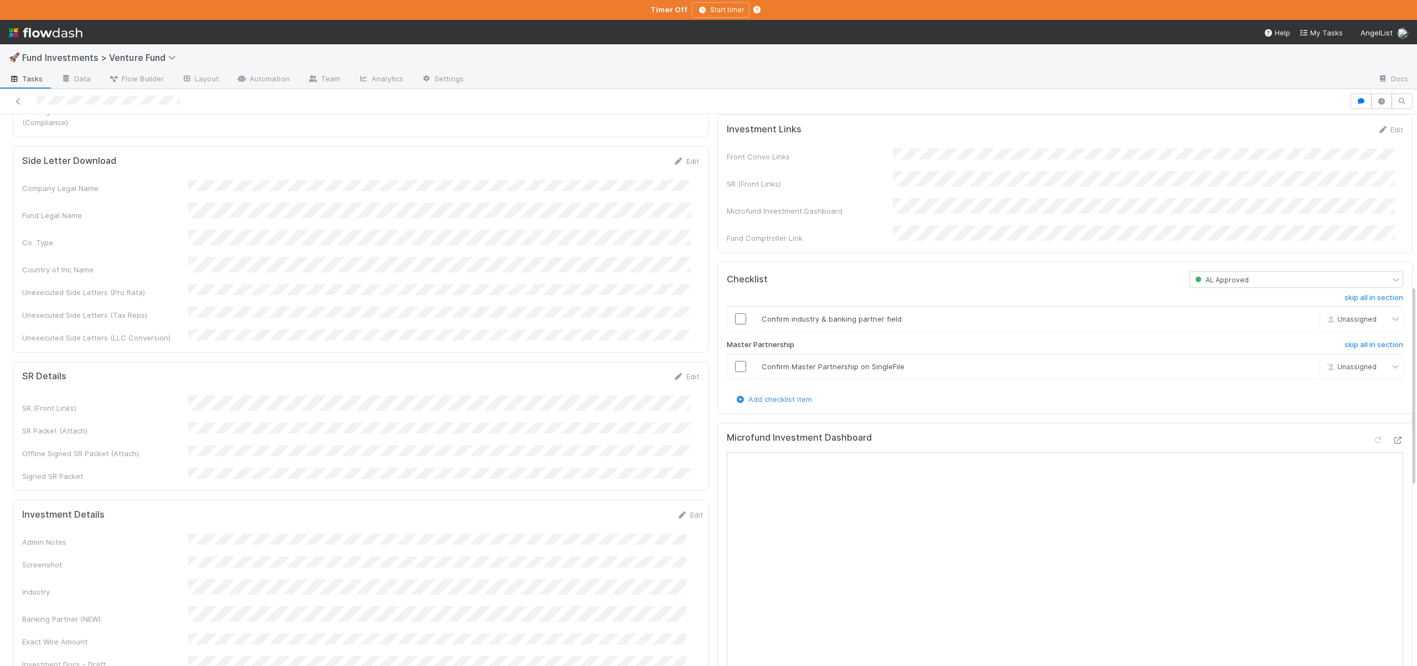
scroll to position [579, 0]
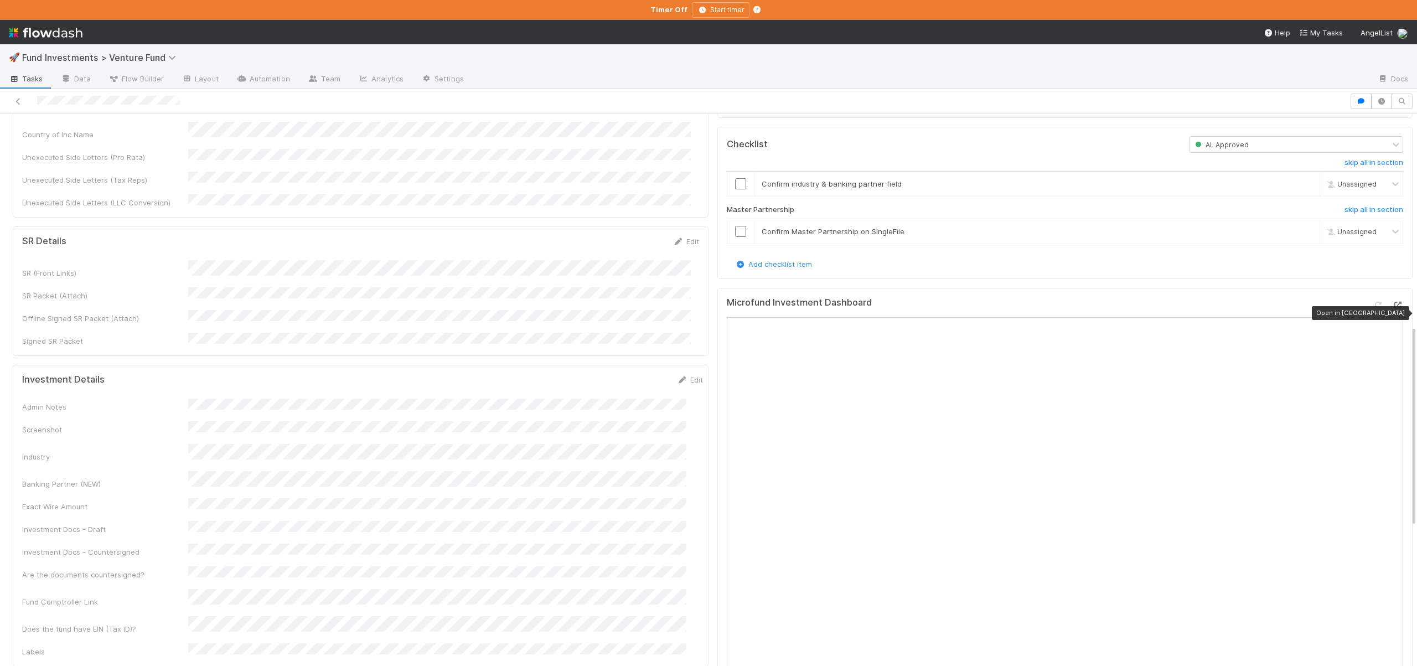
click at [1392, 309] on icon at bounding box center [1397, 305] width 11 height 7
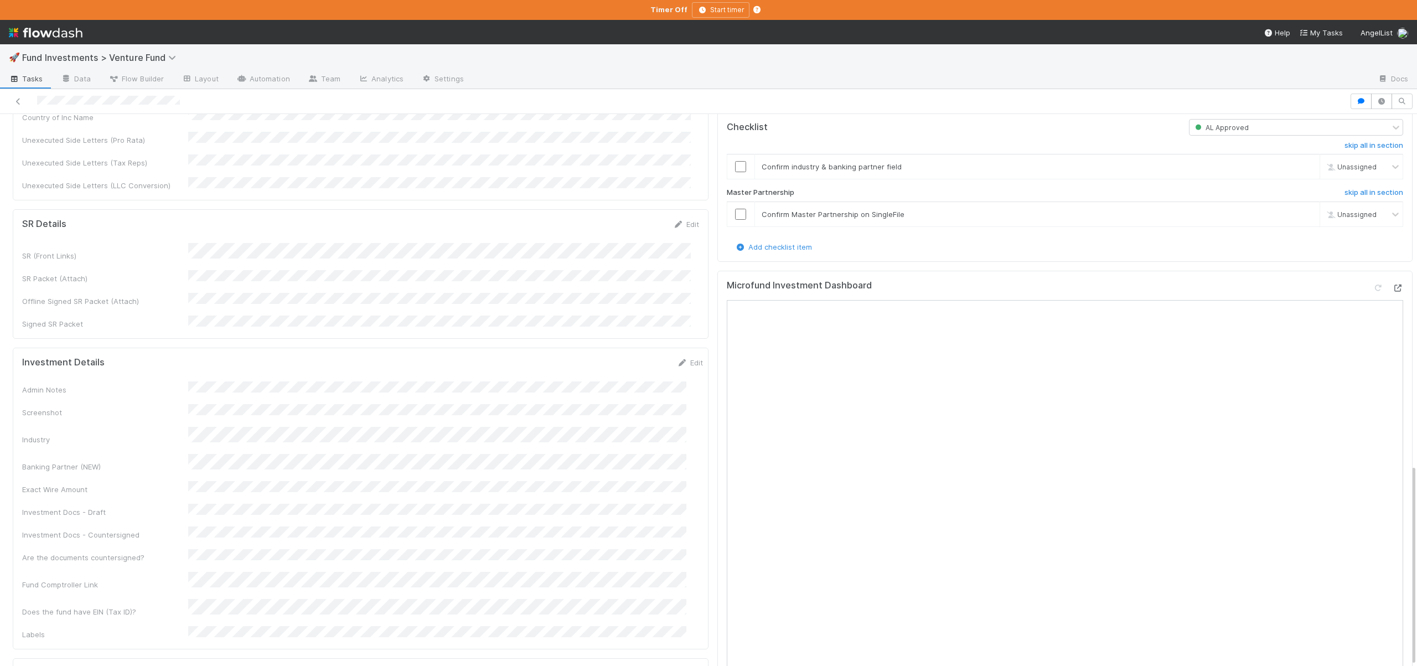
scroll to position [589, 0]
click at [259, 364] on form "Investment Details Save Cancel Admin Notes Screenshot Industry Banking Partner …" at bounding box center [362, 554] width 681 height 380
click at [633, 364] on button "Save" at bounding box center [644, 373] width 32 height 19
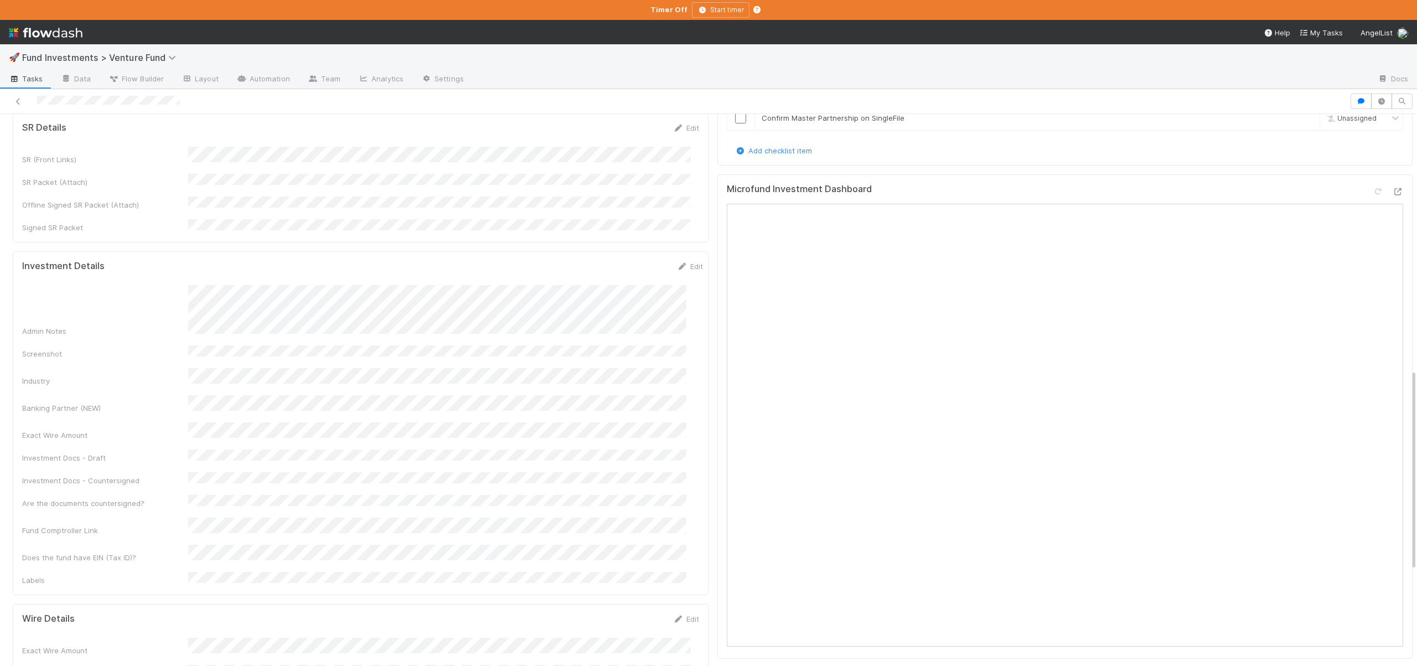
scroll to position [910, 0]
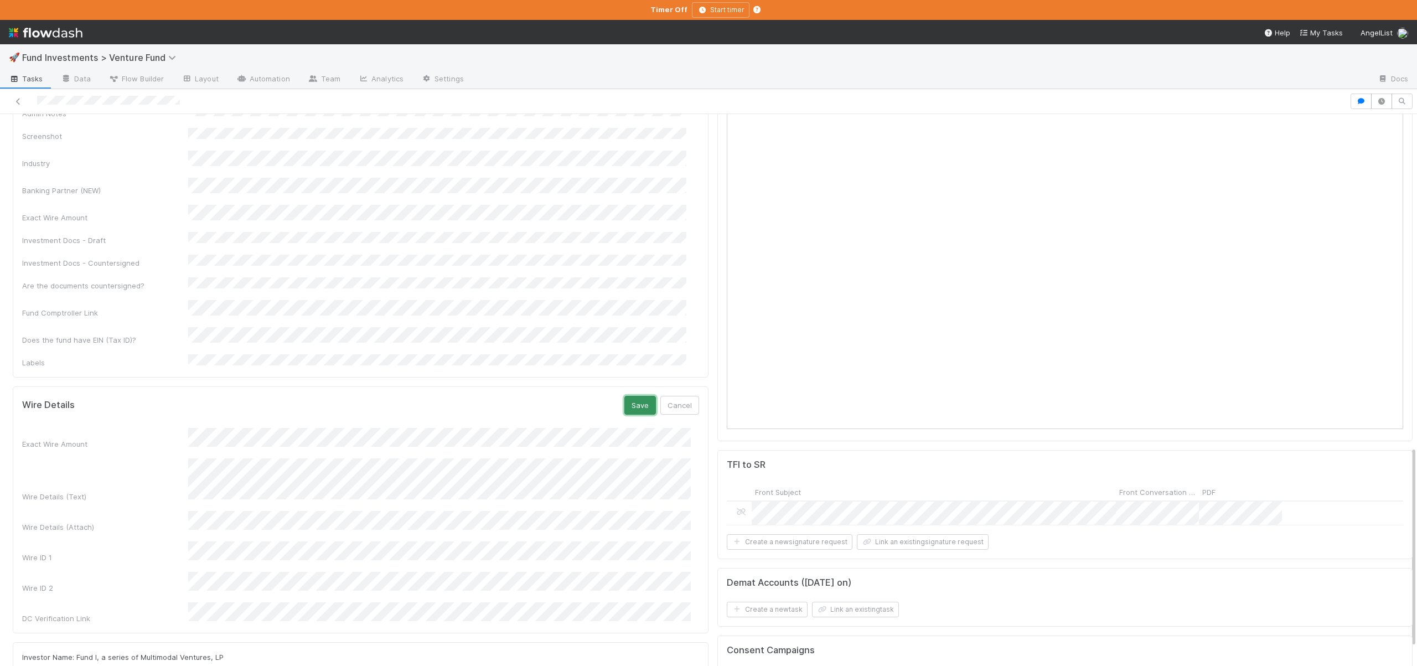
click at [626, 396] on button "Save" at bounding box center [640, 405] width 32 height 19
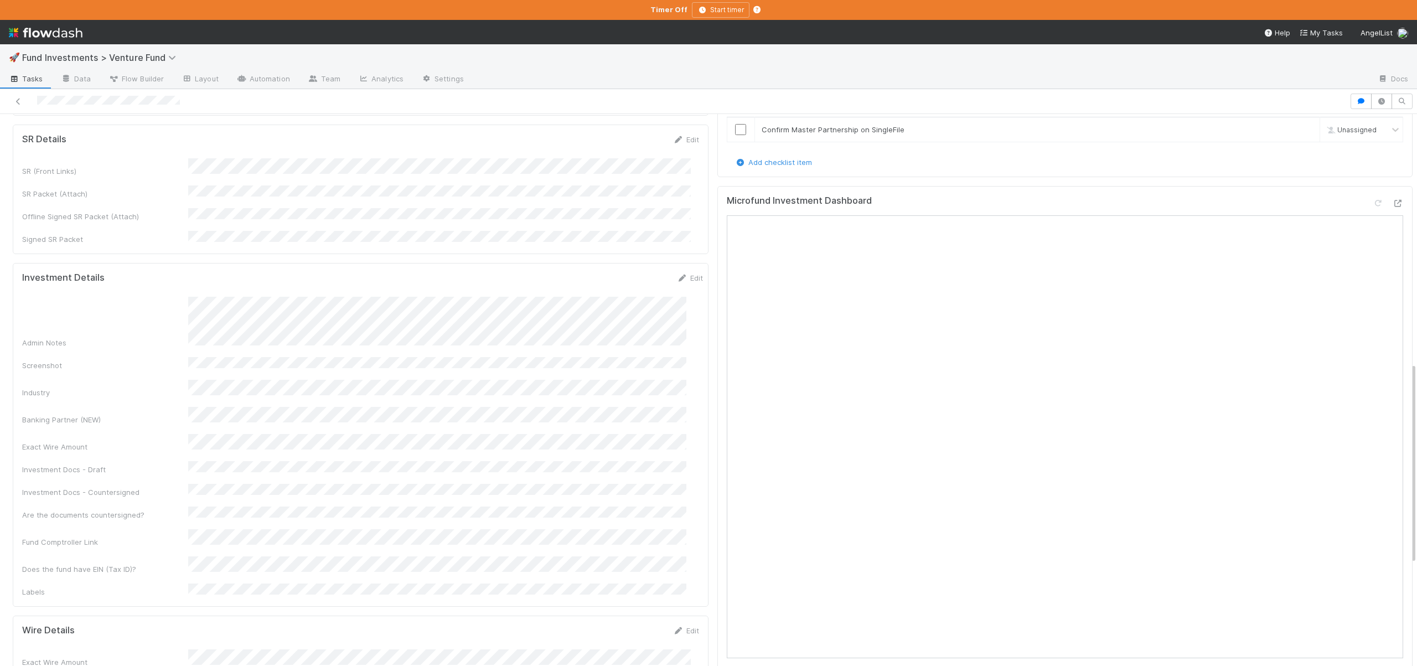
scroll to position [443, 0]
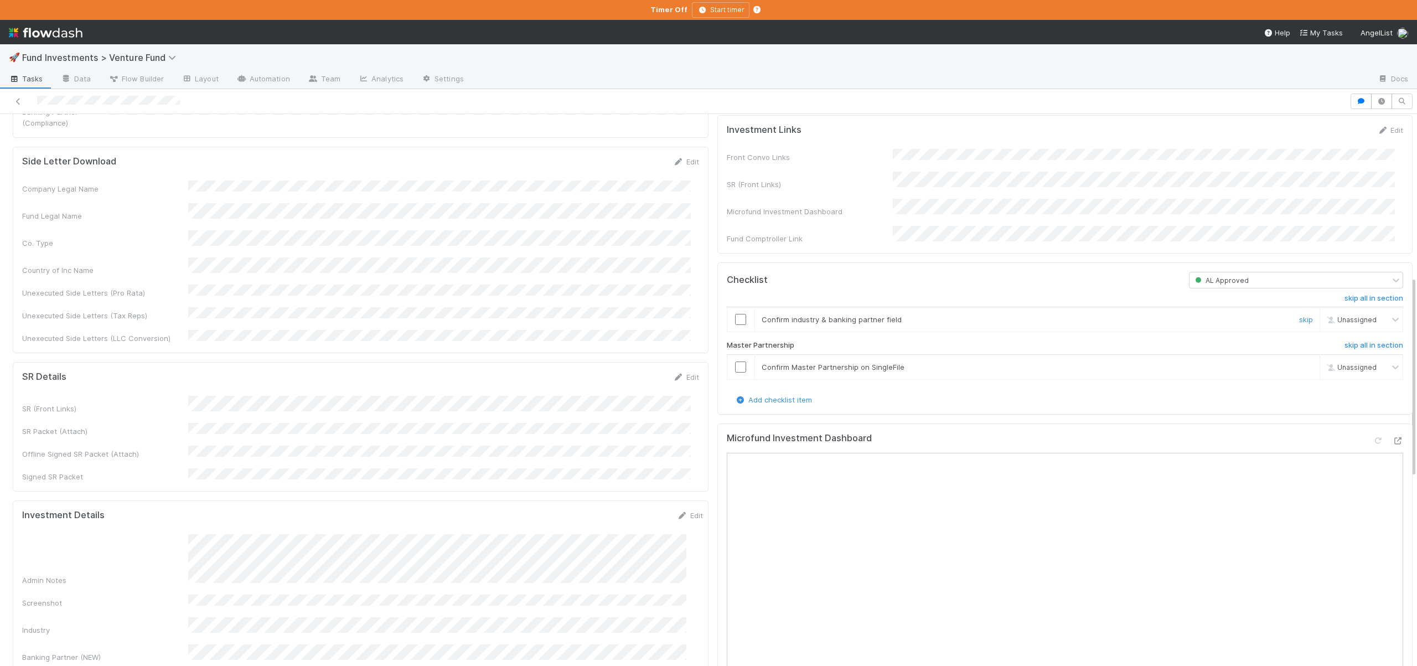
click at [738, 325] on div at bounding box center [740, 319] width 27 height 11
click at [727, 325] on div at bounding box center [740, 319] width 27 height 11
click at [735, 325] on input "checkbox" at bounding box center [740, 319] width 11 height 11
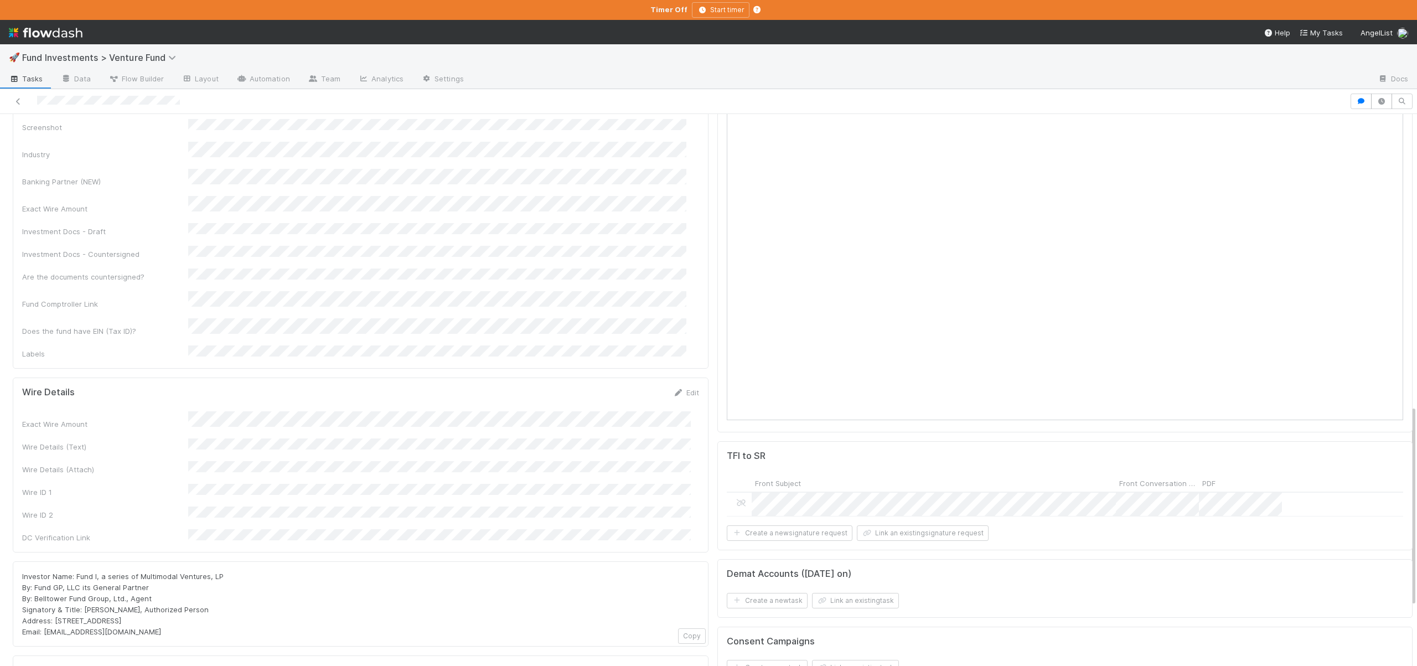
scroll to position [959, 0]
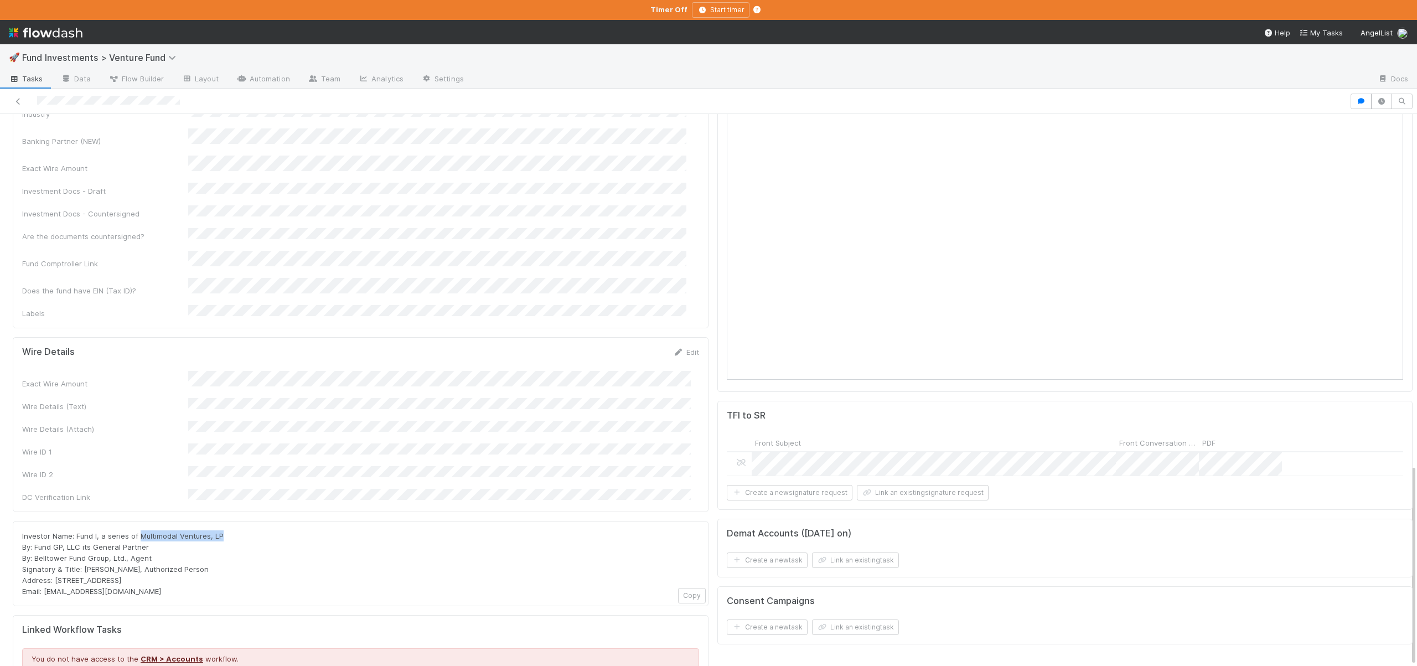
drag, startPoint x: 139, startPoint y: 429, endPoint x: 212, endPoint y: 431, distance: 73.6
click at [218, 530] on div "Investor Name: Fund I, a series of Multimodal Ventures, LP By: Fund GP, LLC its…" at bounding box center [360, 563] width 677 height 66
copy span "Multimodal Ventures, LP"
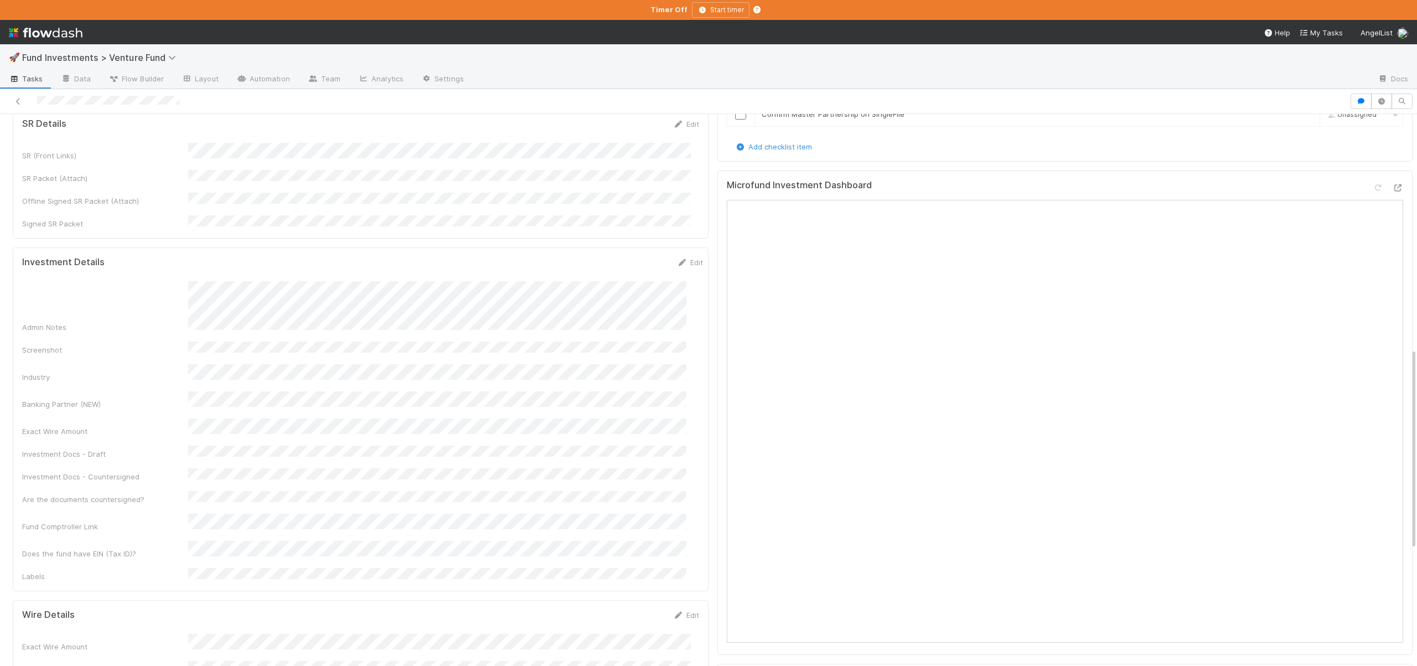
scroll to position [627, 0]
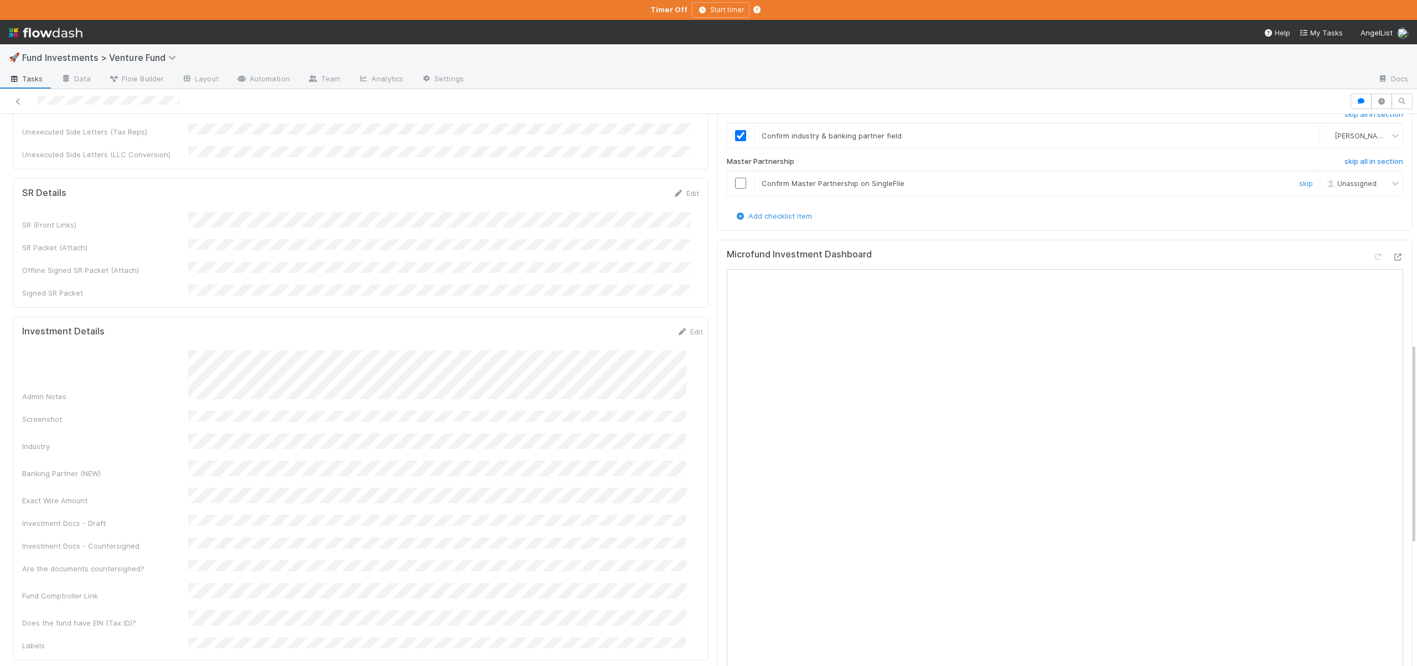
click at [735, 187] on input "checkbox" at bounding box center [740, 183] width 11 height 11
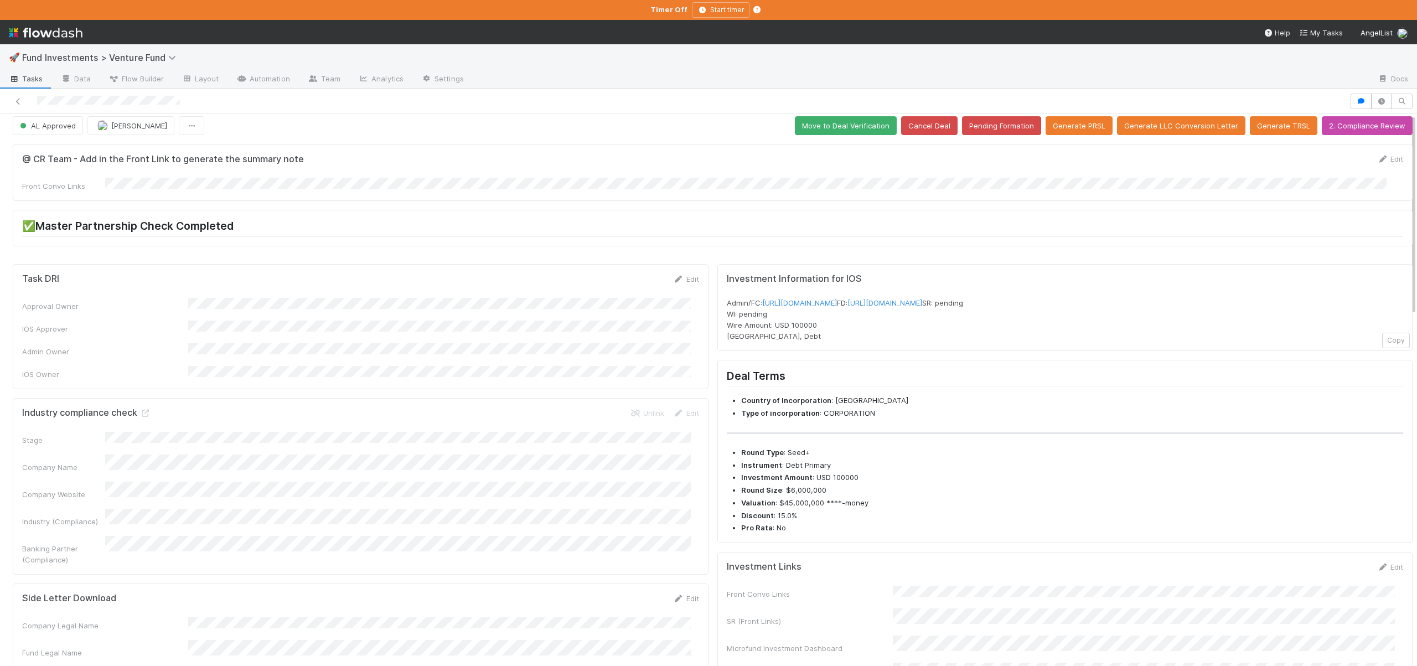
scroll to position [0, 0]
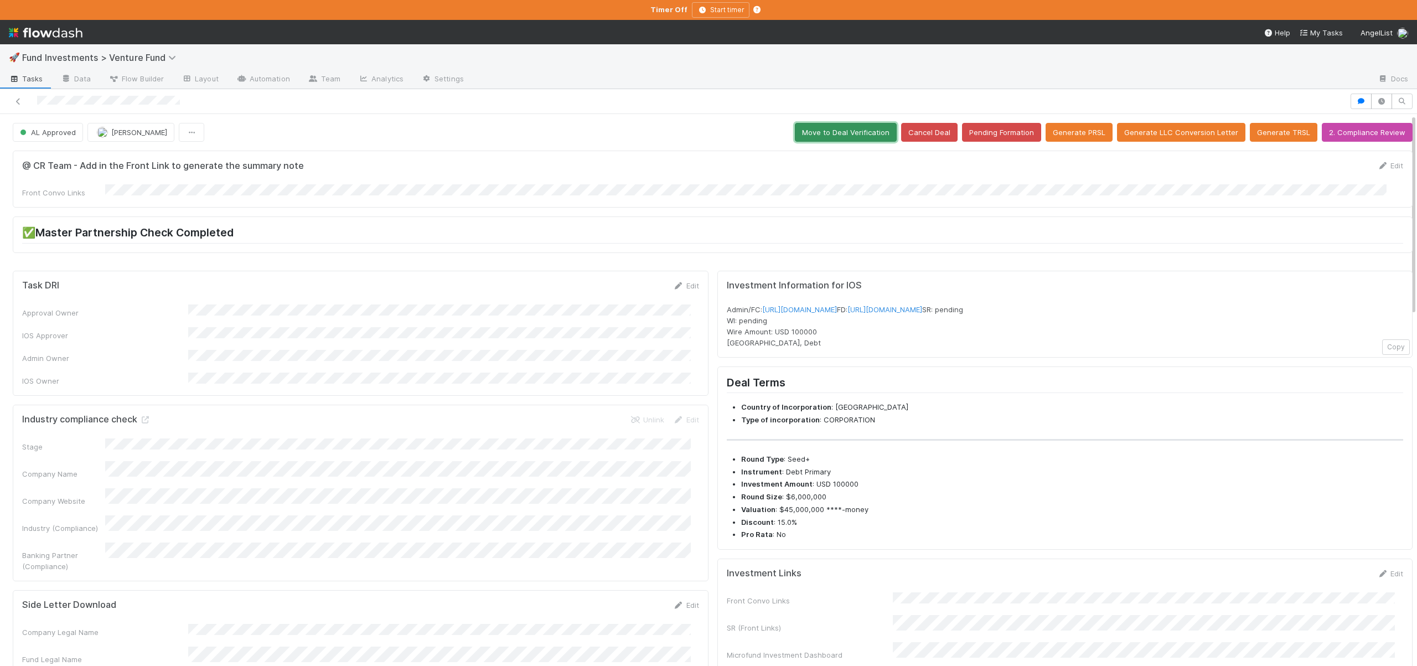
click at [826, 130] on button "Move to Deal Verification" at bounding box center [846, 132] width 102 height 19
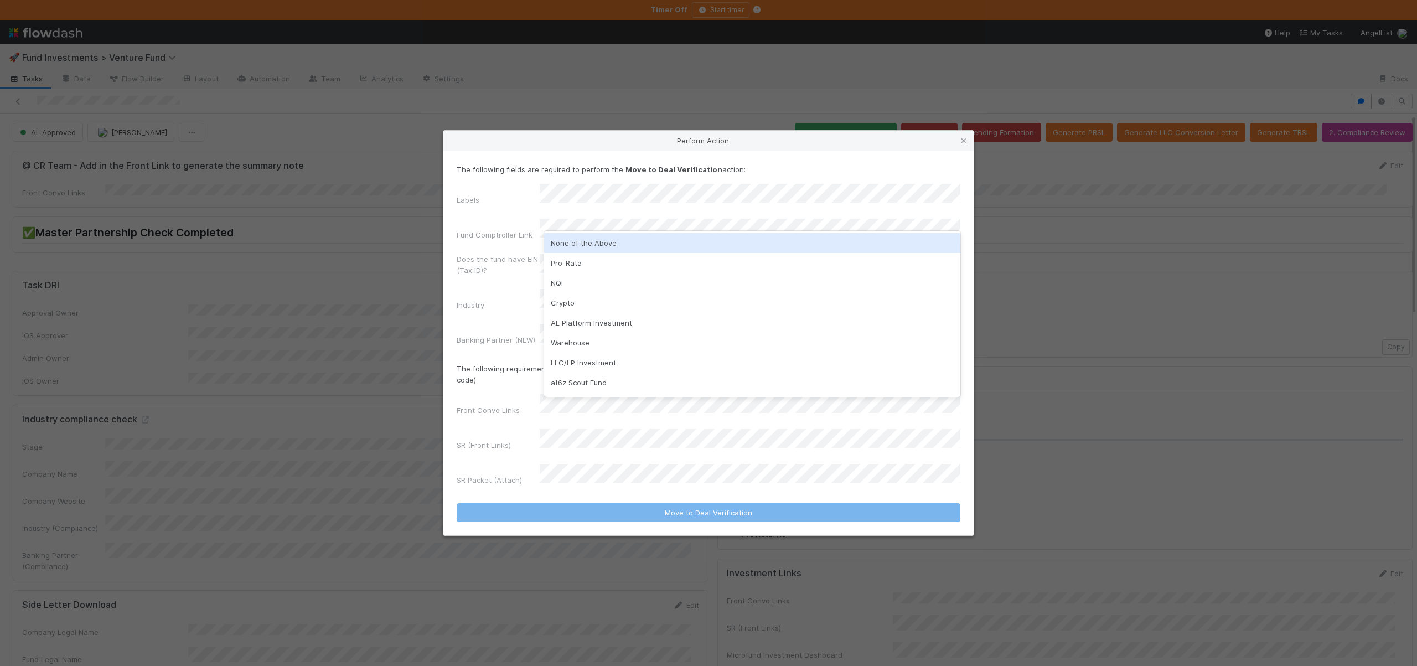
click at [567, 242] on div "None of the Above" at bounding box center [752, 243] width 416 height 20
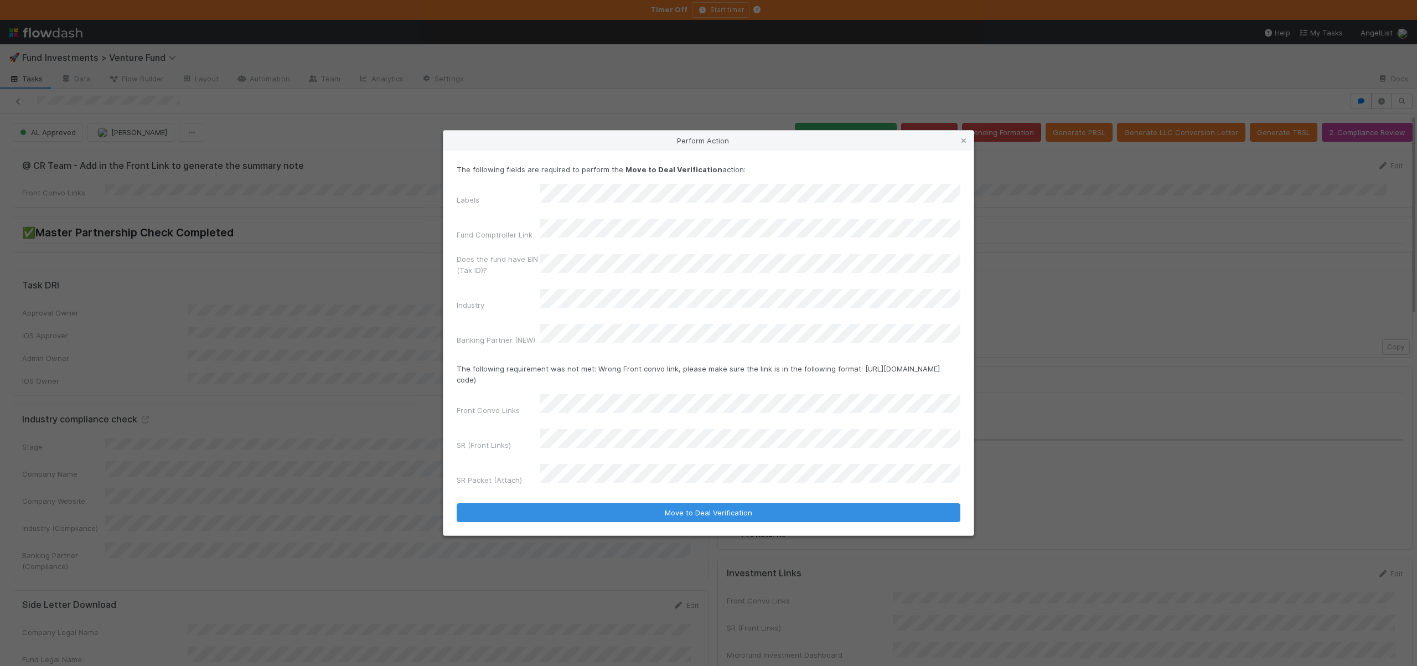
click at [577, 394] on form "The following fields are required to perform the Move to Deal Verification acti…" at bounding box center [708, 343] width 504 height 358
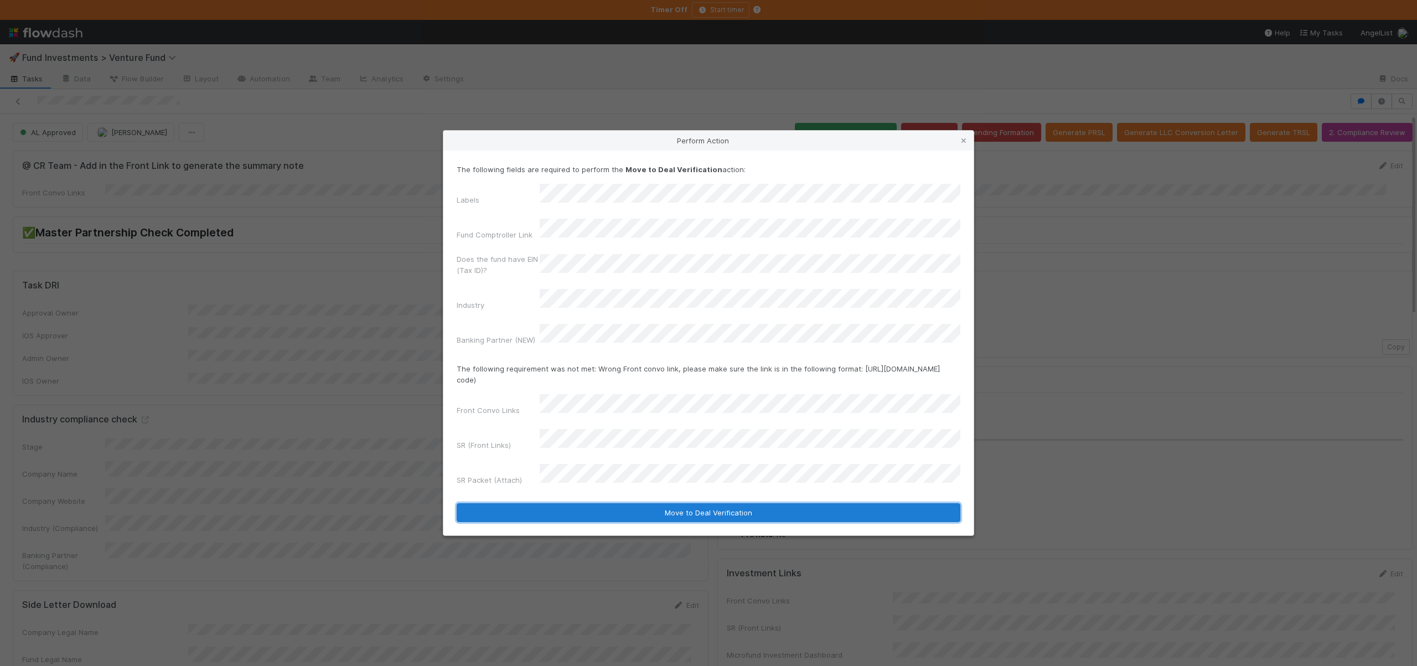
click at [645, 503] on button "Move to Deal Verification" at bounding box center [708, 512] width 504 height 19
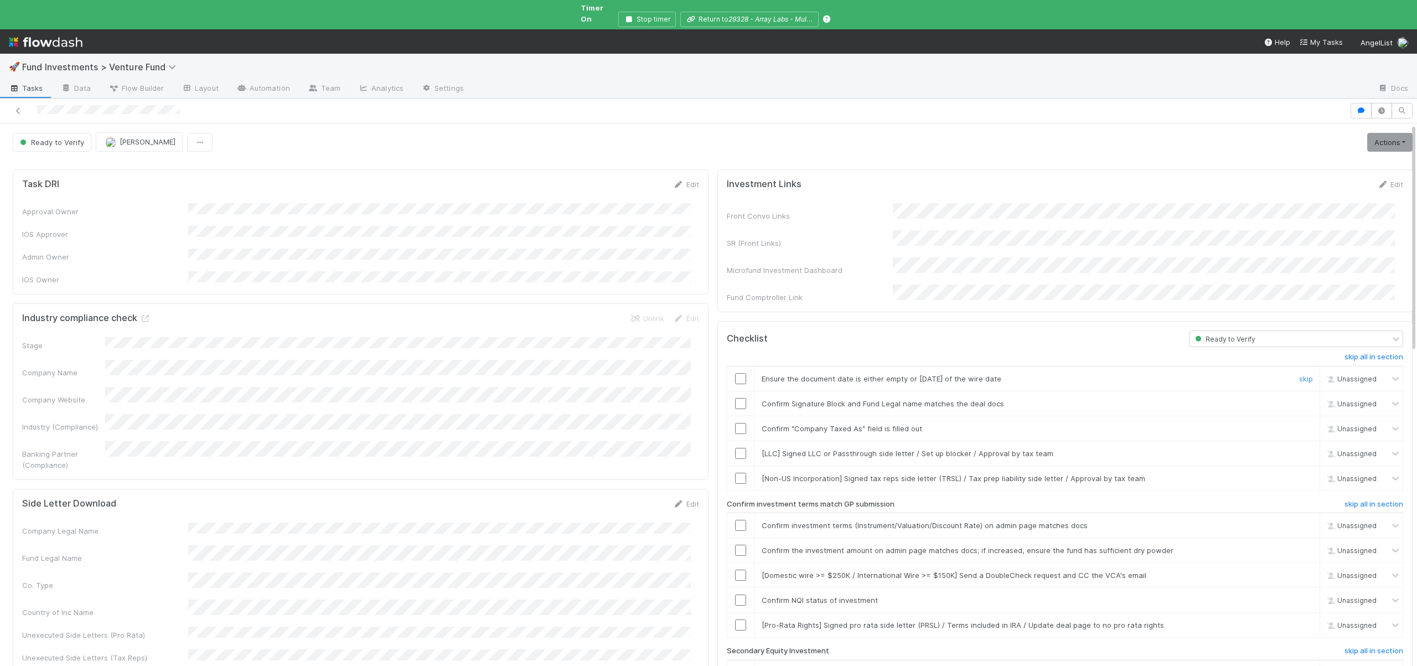
click at [737, 373] on input "checkbox" at bounding box center [740, 378] width 11 height 11
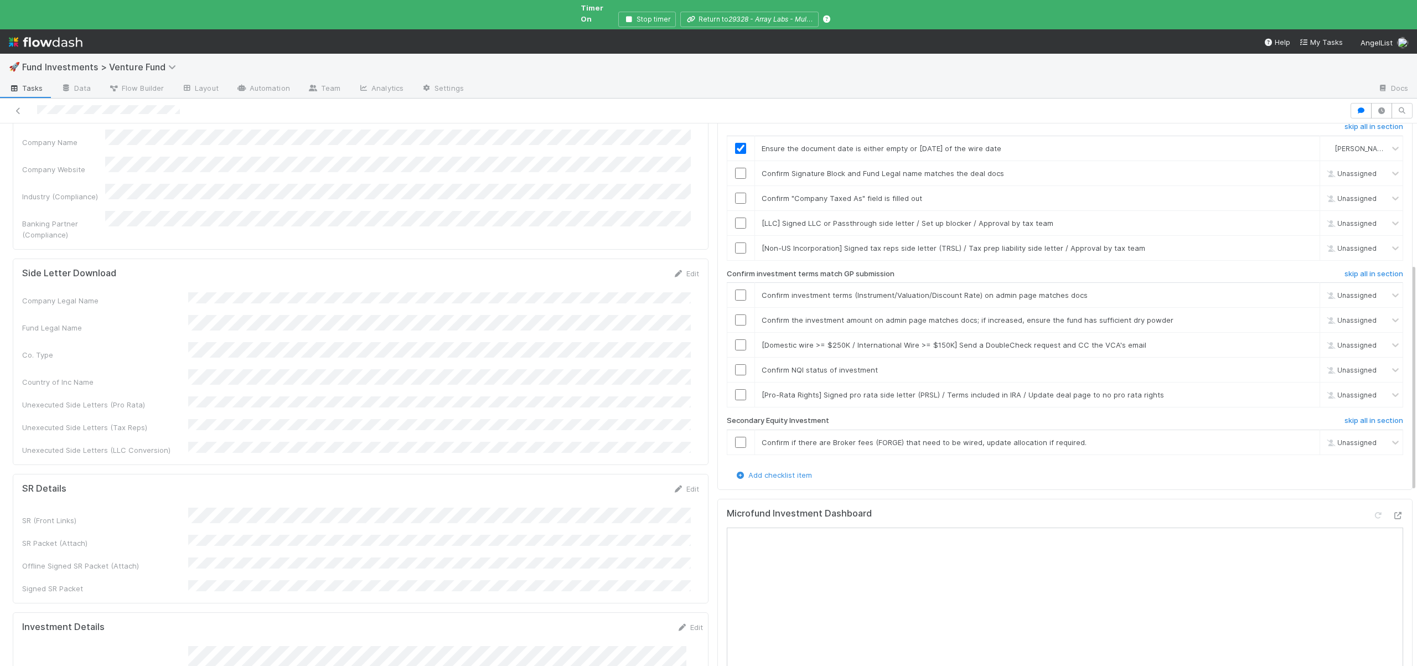
scroll to position [227, 0]
click at [736, 171] on input "checkbox" at bounding box center [740, 176] width 11 height 11
click at [735, 171] on input "checkbox" at bounding box center [740, 176] width 11 height 11
click at [735, 196] on input "checkbox" at bounding box center [740, 201] width 11 height 11
click at [1288, 221] on div "skip" at bounding box center [1304, 226] width 33 height 11
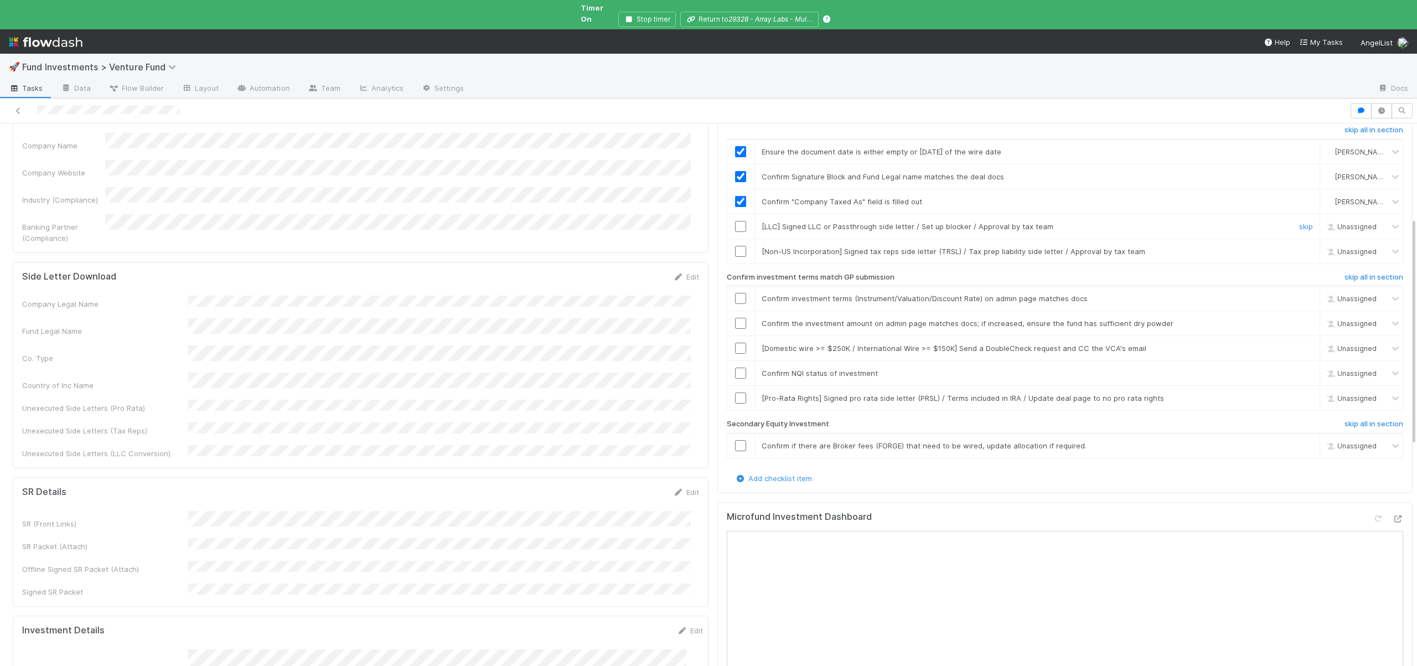
click at [1293, 221] on div "skip" at bounding box center [1304, 226] width 33 height 11
click at [1299, 222] on link "skip" at bounding box center [1306, 226] width 14 height 9
click at [1299, 247] on link "skip" at bounding box center [1306, 251] width 14 height 9
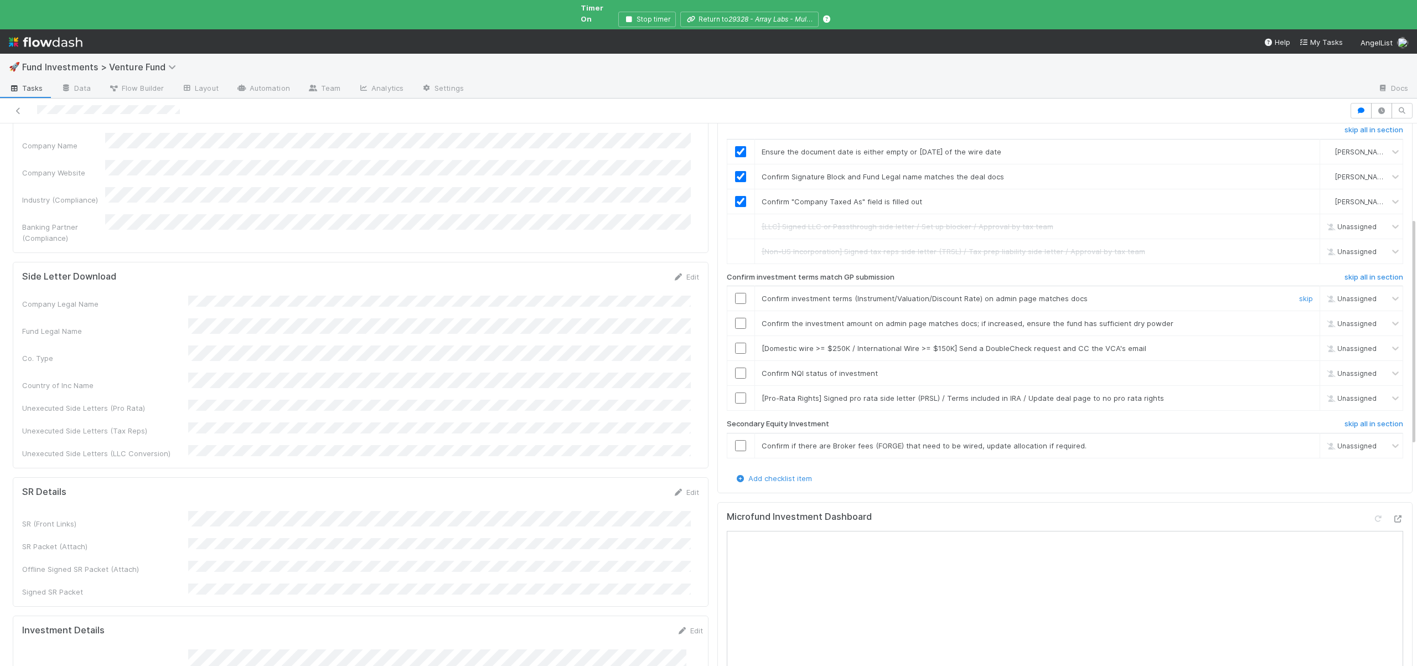
click at [735, 293] on input "checkbox" at bounding box center [740, 298] width 11 height 11
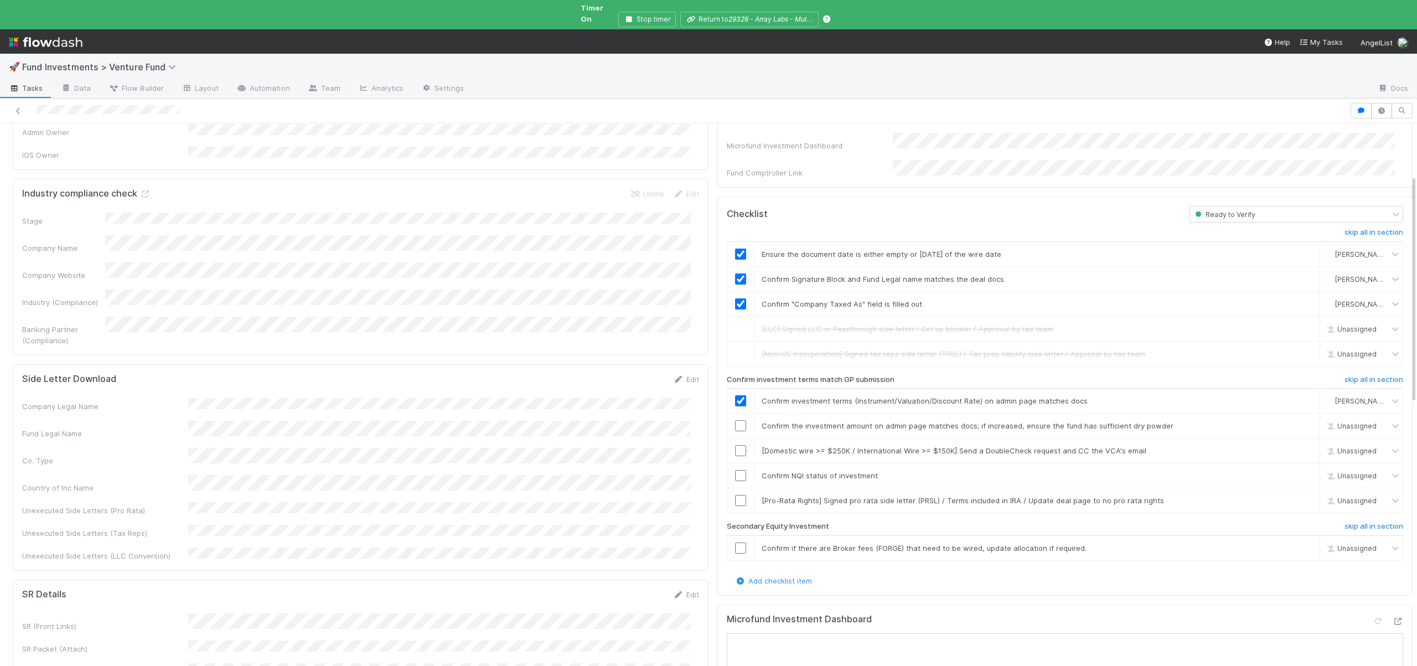
scroll to position [108, 0]
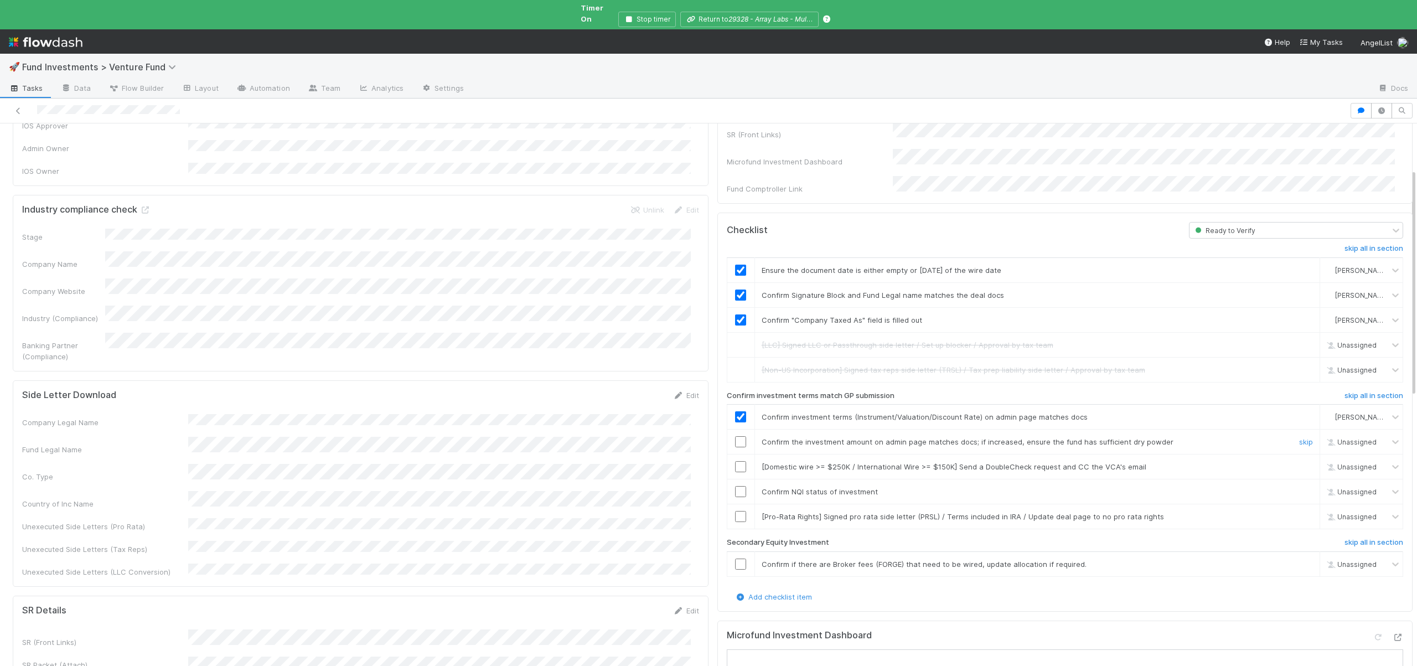
click at [736, 436] on input "checkbox" at bounding box center [740, 441] width 11 height 11
click at [1299, 462] on link "skip" at bounding box center [1306, 466] width 14 height 9
click at [736, 486] on input "checkbox" at bounding box center [740, 491] width 11 height 11
click at [1299, 512] on link "skip" at bounding box center [1306, 516] width 14 height 9
click at [735, 486] on input "checkbox" at bounding box center [740, 491] width 11 height 11
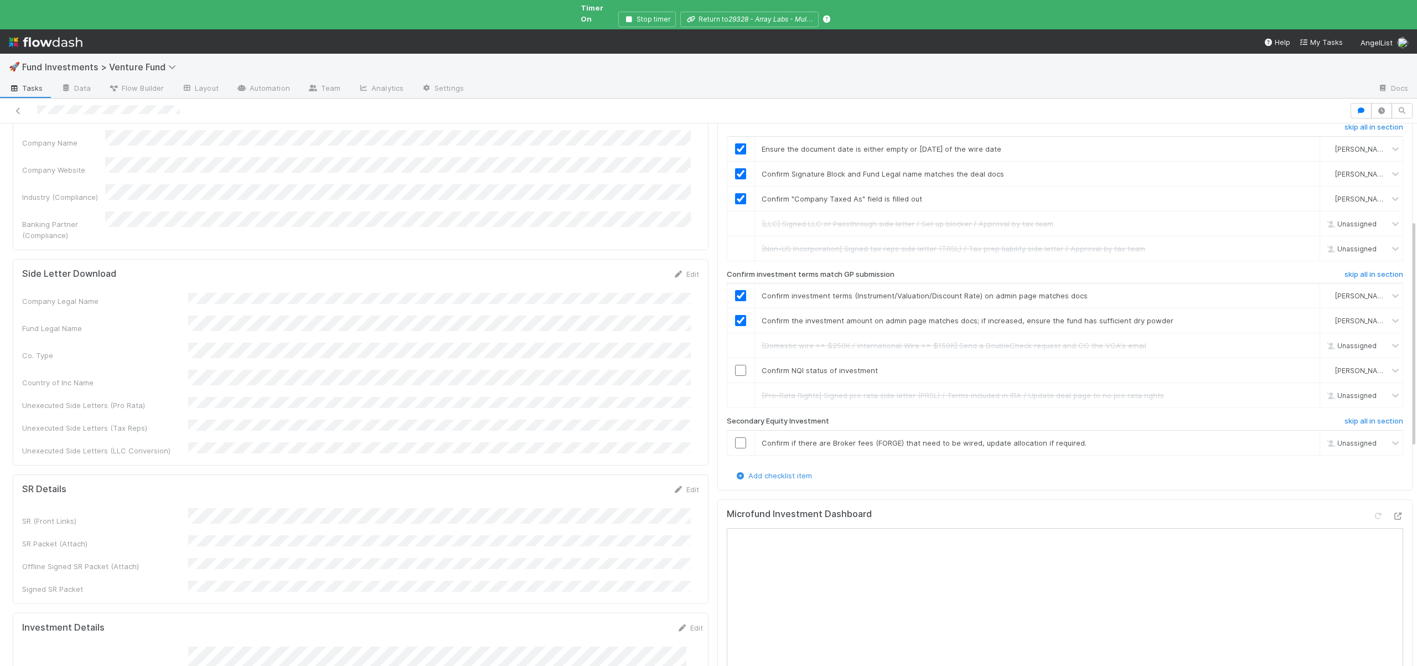
scroll to position [236, 0]
click at [1299, 432] on link "skip" at bounding box center [1306, 436] width 14 height 9
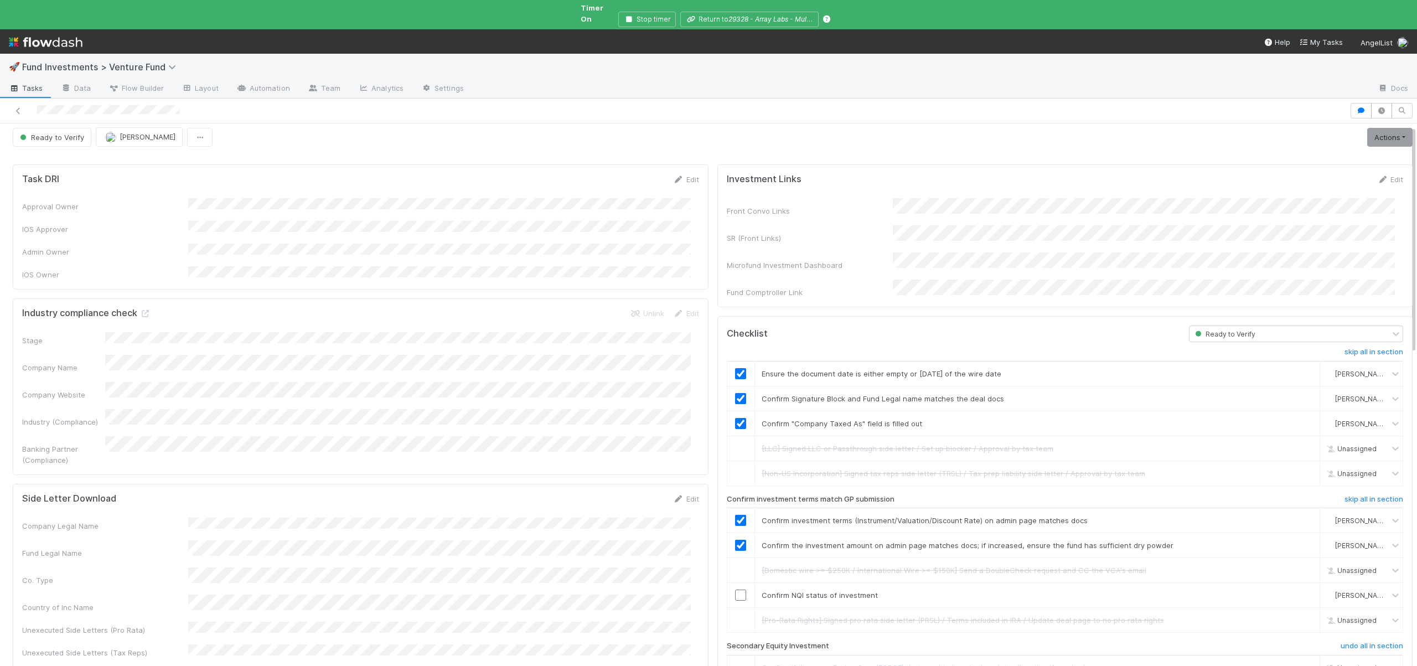
scroll to position [0, 0]
click at [1372, 133] on link "Actions" at bounding box center [1389, 142] width 45 height 19
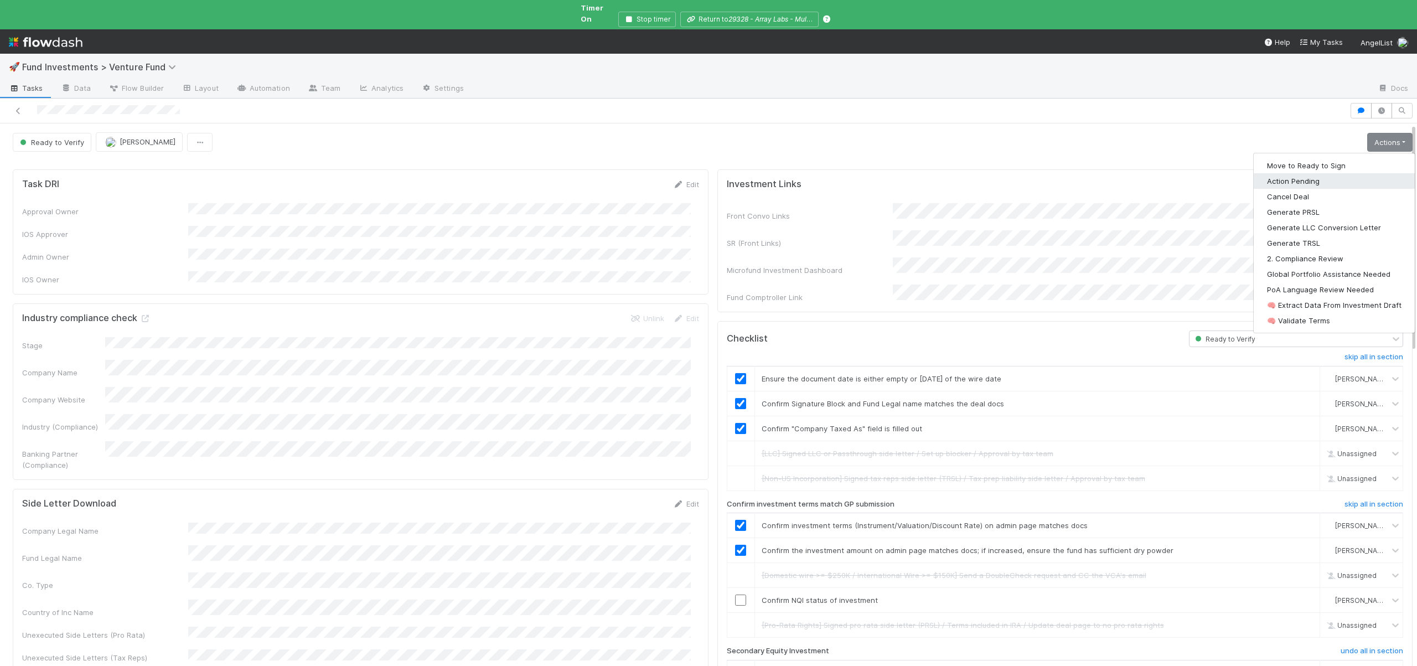
click at [1273, 173] on button "Action Pending" at bounding box center [1333, 180] width 161 height 15
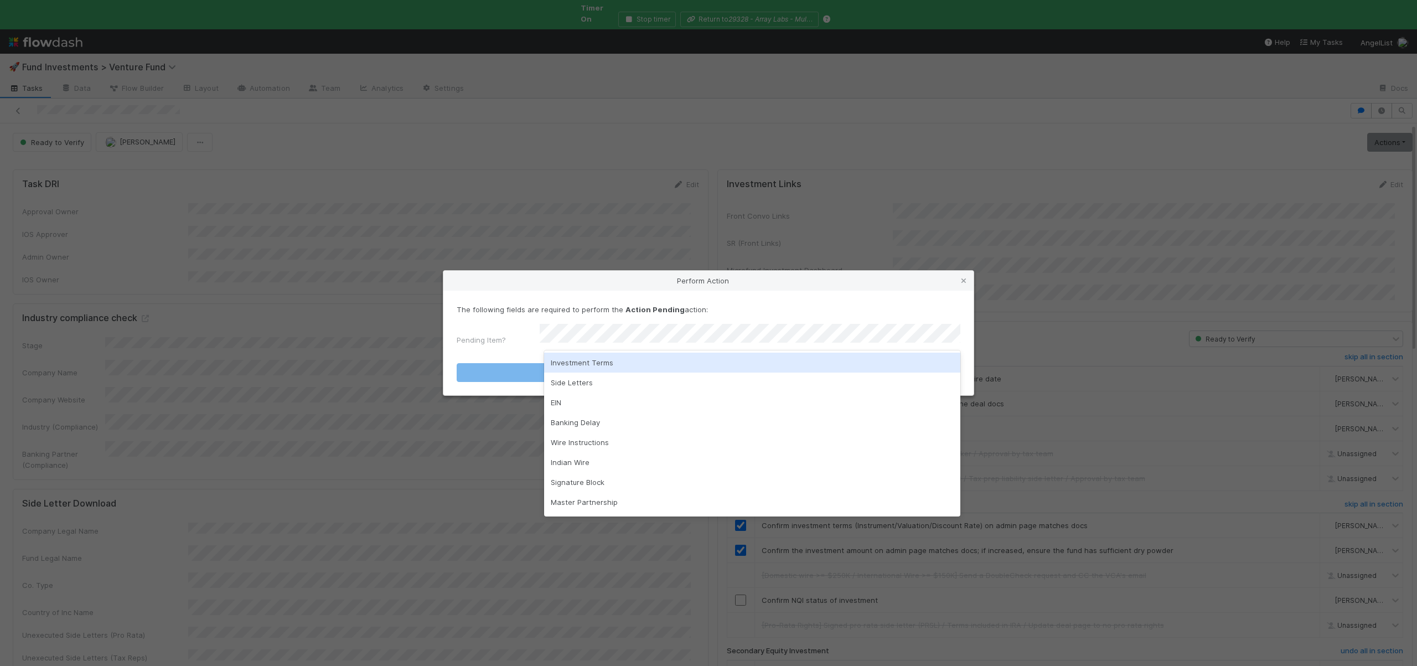
click at [595, 364] on div "Investment Terms" at bounding box center [752, 362] width 416 height 20
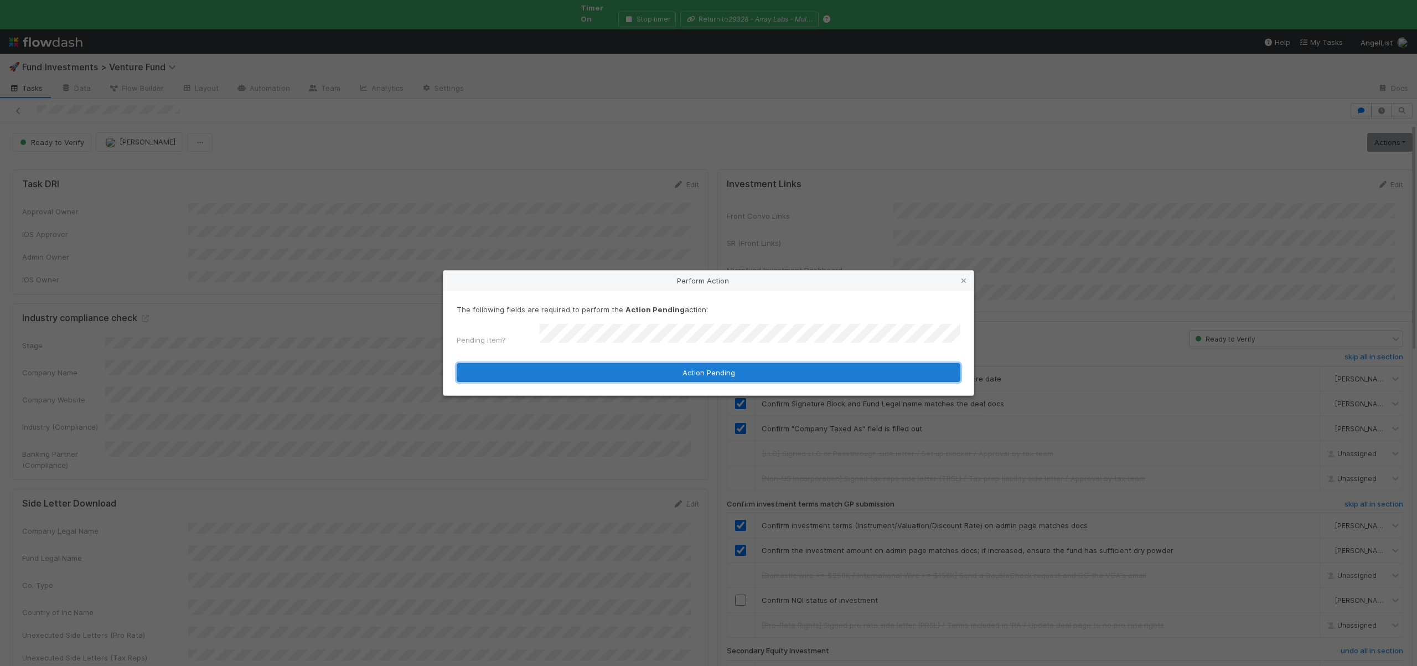
click at [566, 366] on button "Action Pending" at bounding box center [708, 372] width 504 height 19
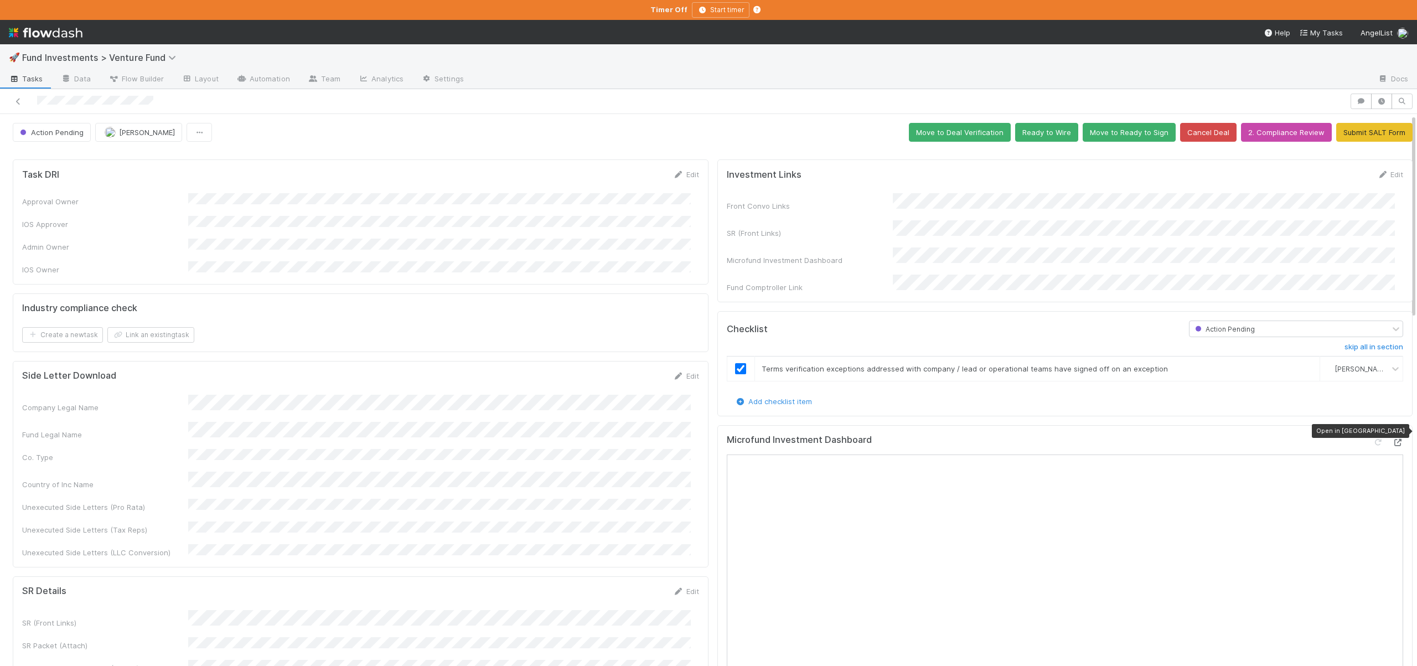
click at [1392, 439] on icon at bounding box center [1397, 442] width 11 height 7
click at [1031, 132] on button "Ready to Wire" at bounding box center [1046, 132] width 63 height 19
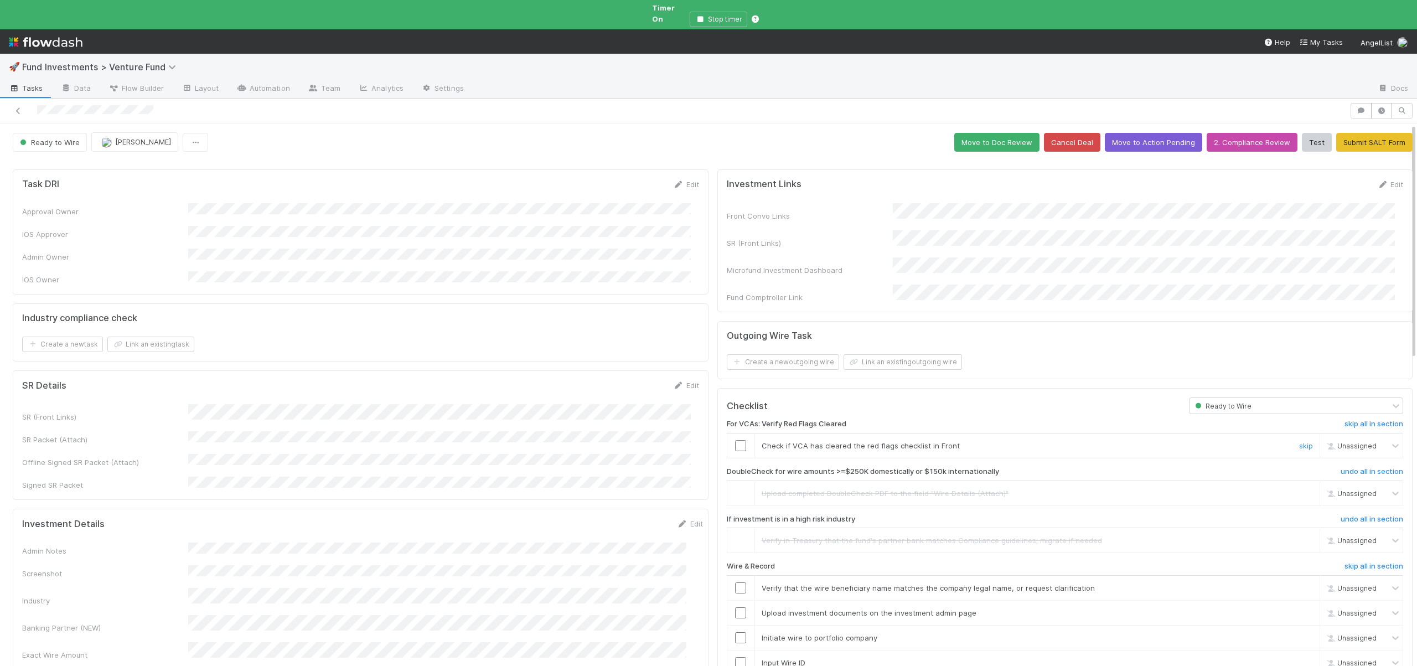
click at [738, 433] on td at bounding box center [741, 445] width 28 height 25
click at [735, 440] on input "checkbox" at bounding box center [740, 445] width 11 height 11
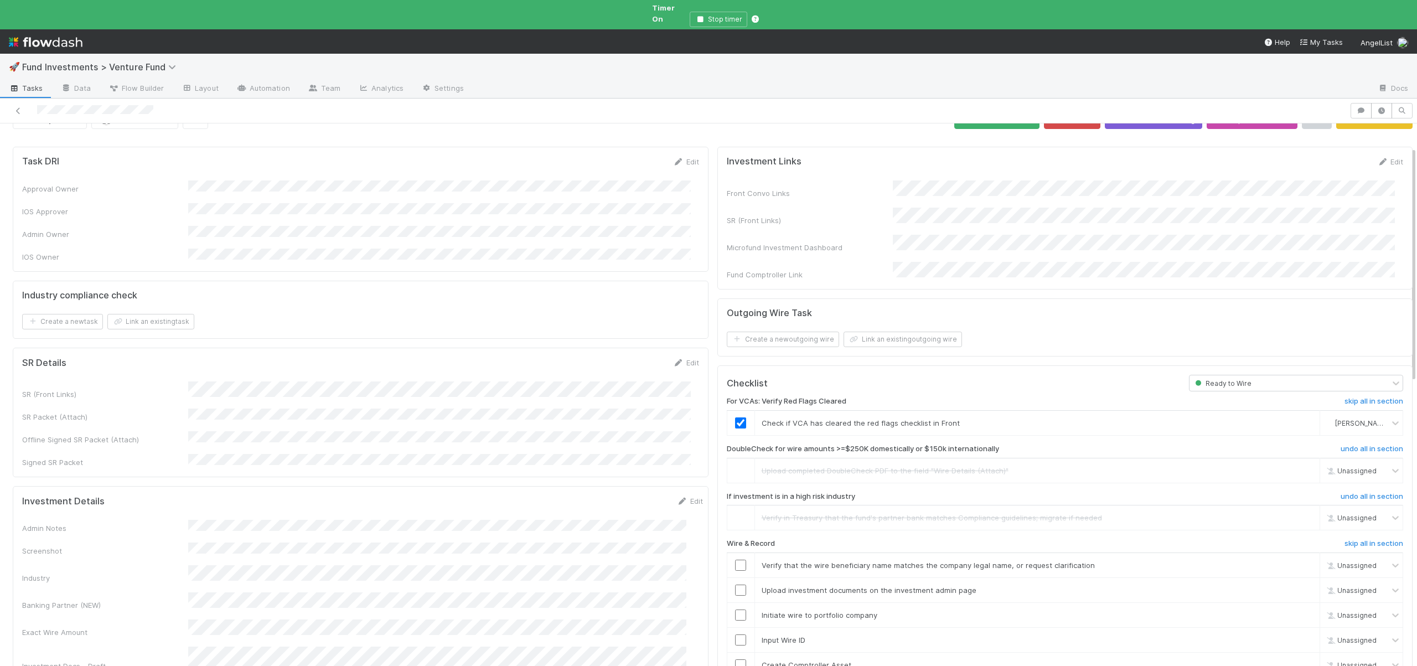
scroll to position [247, 0]
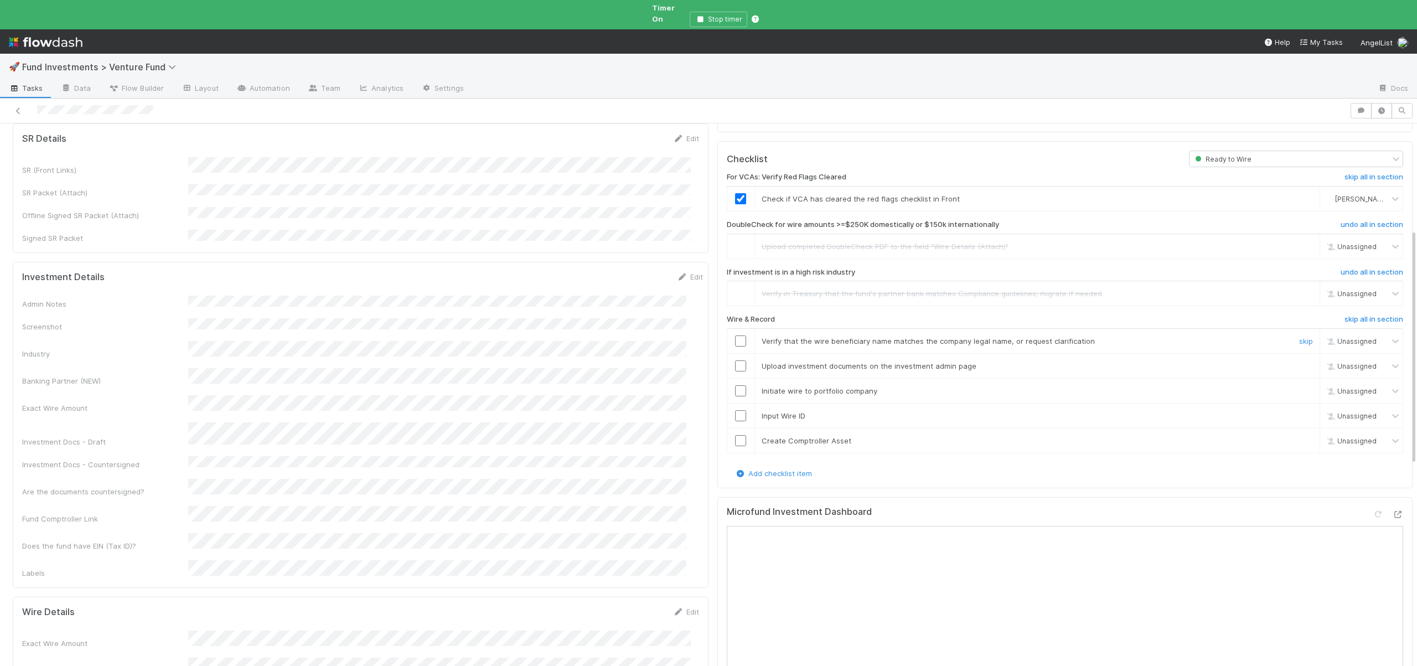
click at [735, 335] on input "checkbox" at bounding box center [740, 340] width 11 height 11
click at [735, 360] on input "checkbox" at bounding box center [740, 365] width 11 height 11
click at [735, 385] on input "checkbox" at bounding box center [740, 390] width 11 height 11
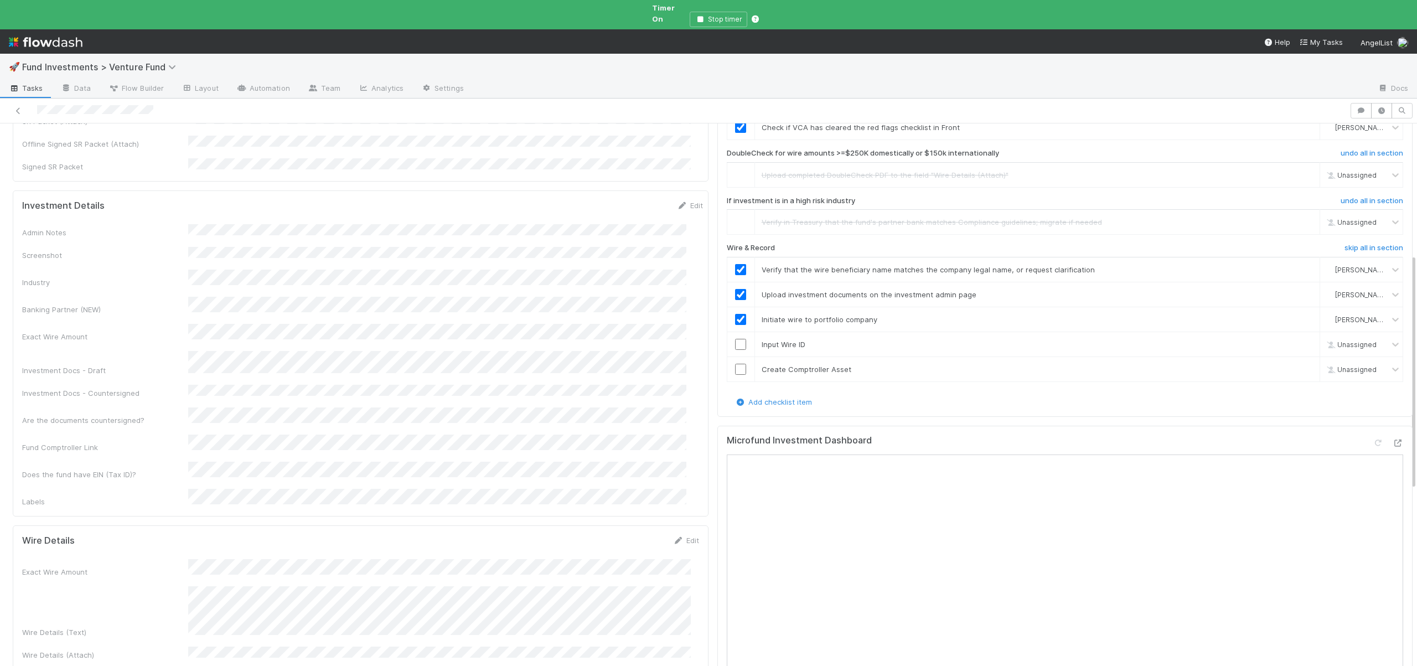
scroll to position [331, 0]
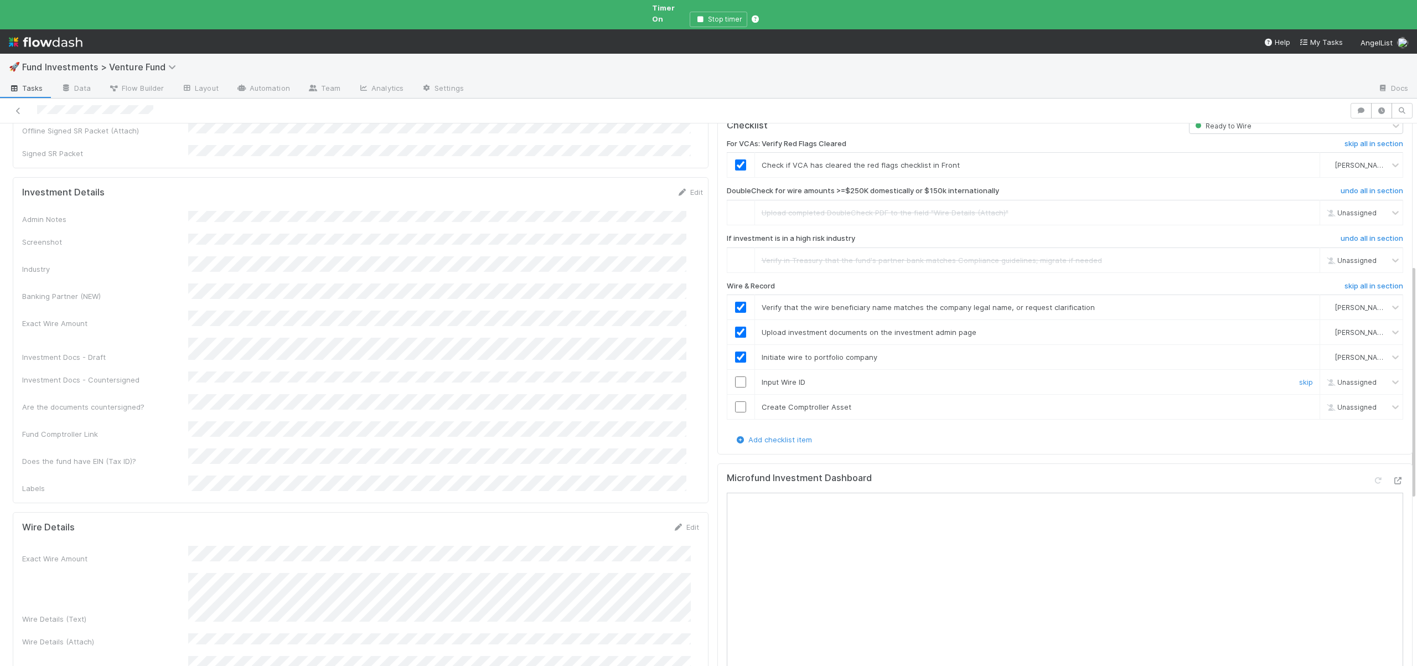
click at [735, 376] on input "checkbox" at bounding box center [740, 381] width 11 height 11
click at [735, 401] on input "checkbox" at bounding box center [740, 406] width 11 height 11
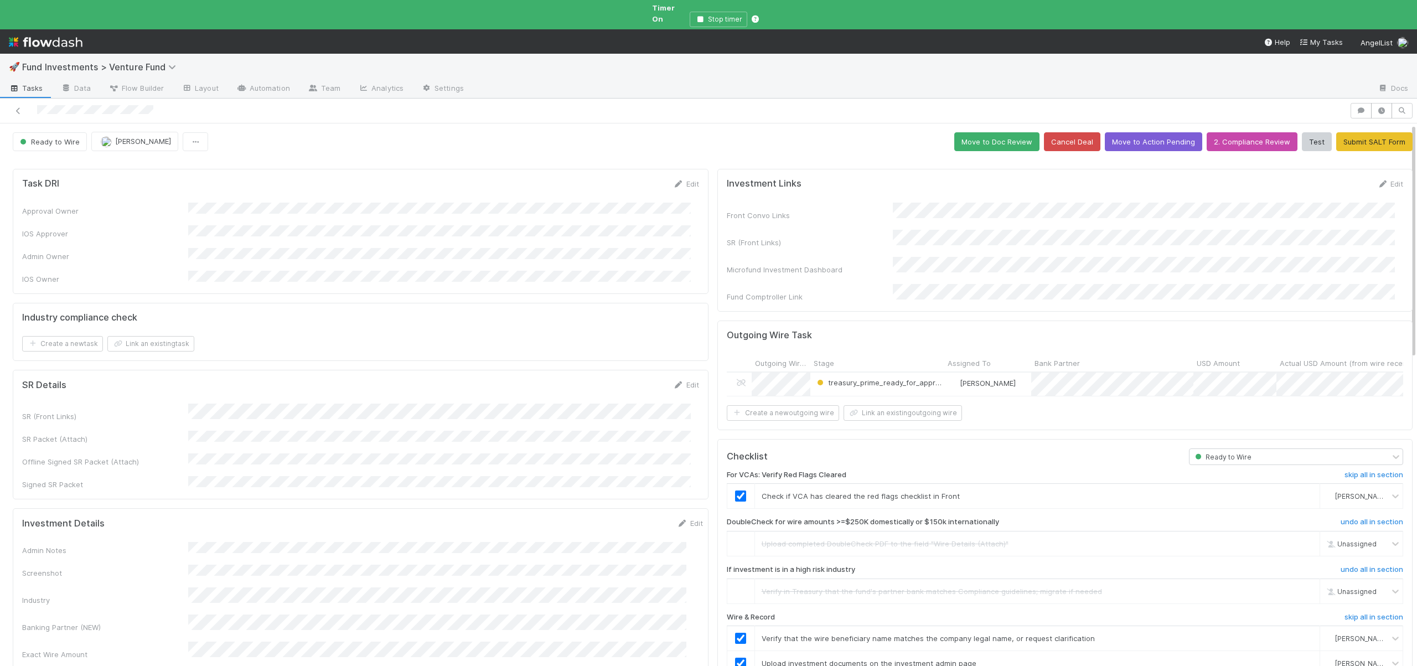
scroll to position [0, 0]
click at [972, 133] on button "Move to Doc Review" at bounding box center [996, 142] width 85 height 19
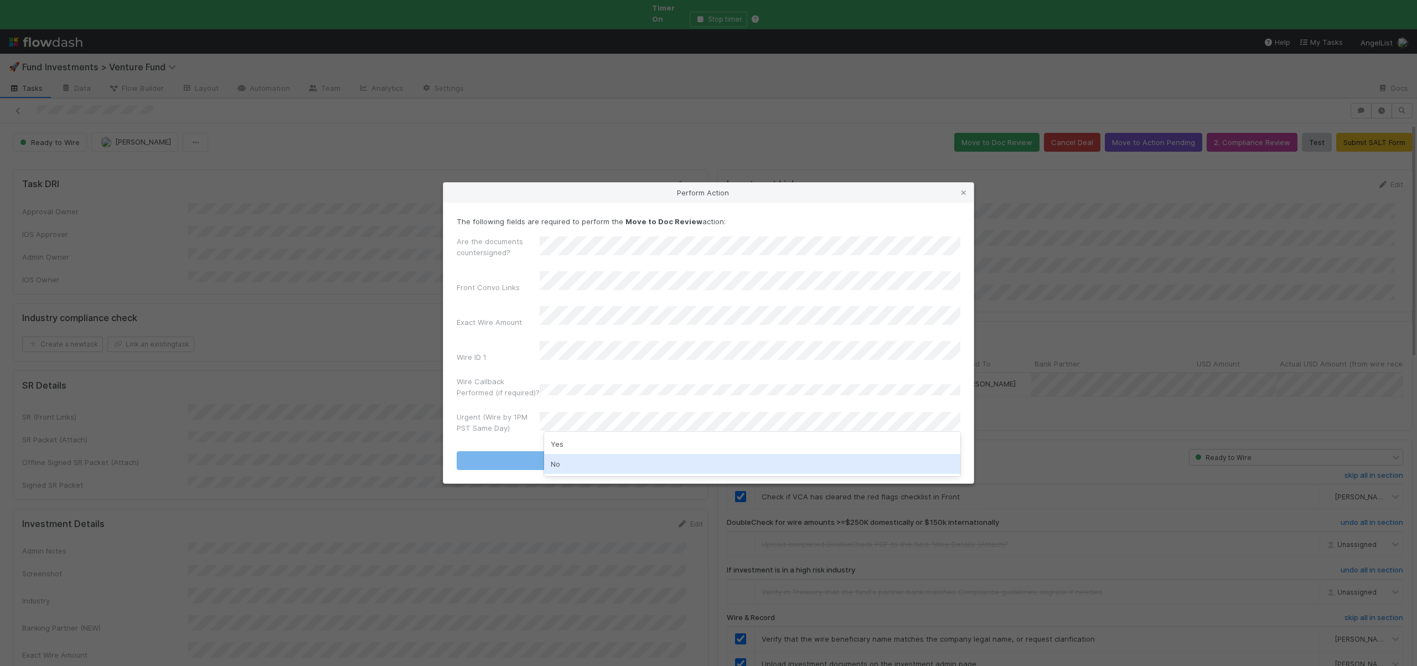
click at [557, 463] on div "No" at bounding box center [752, 464] width 416 height 20
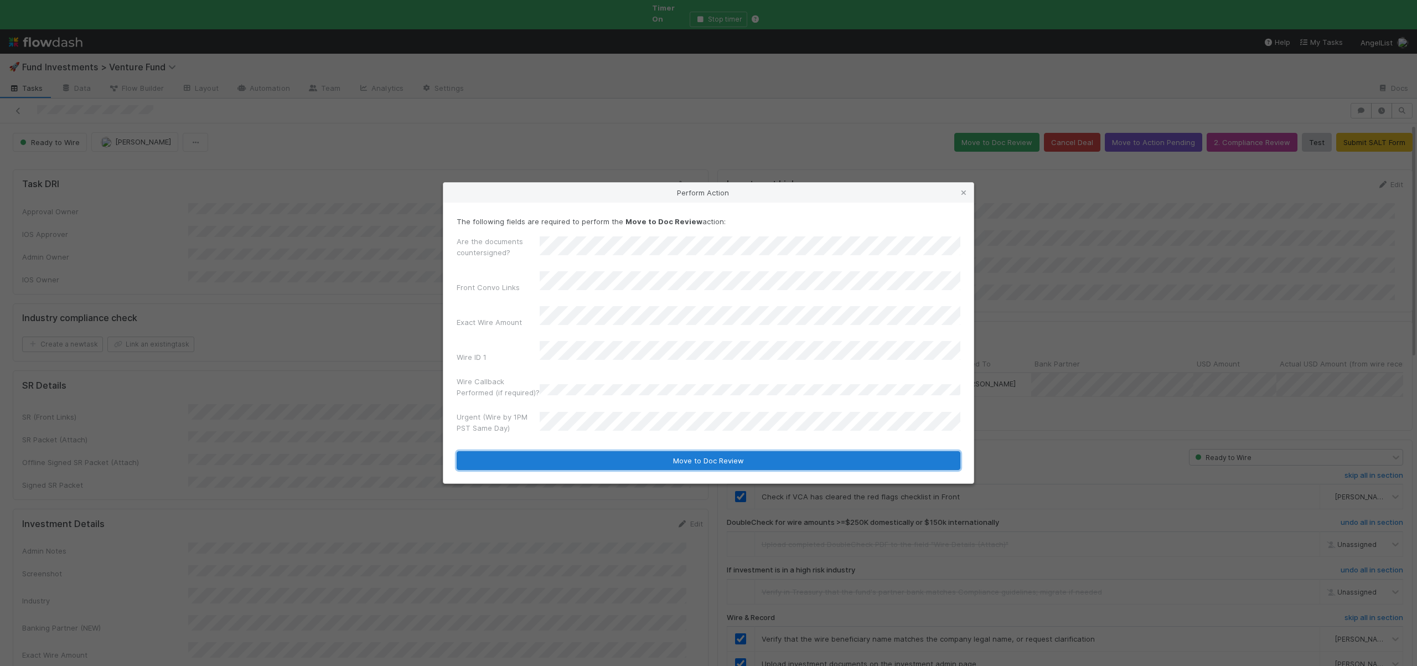
click at [559, 453] on button "Move to Doc Review" at bounding box center [708, 460] width 504 height 19
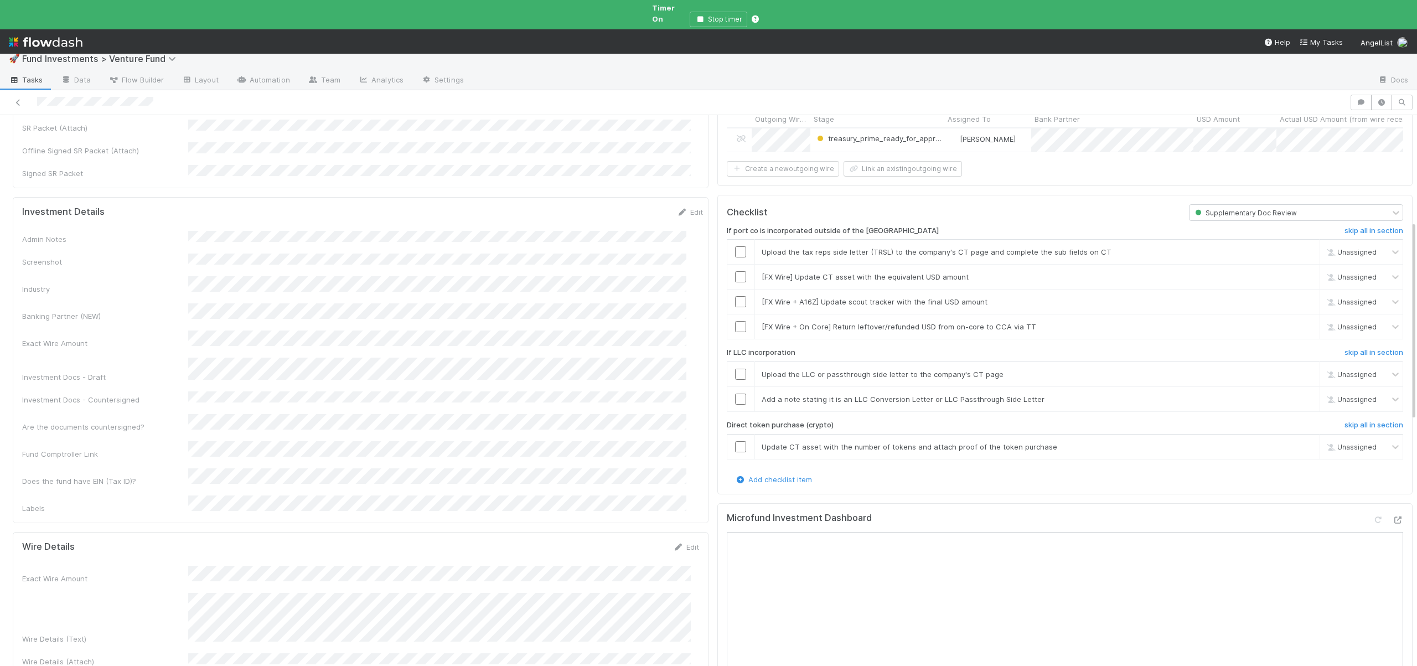
scroll to position [217, 0]
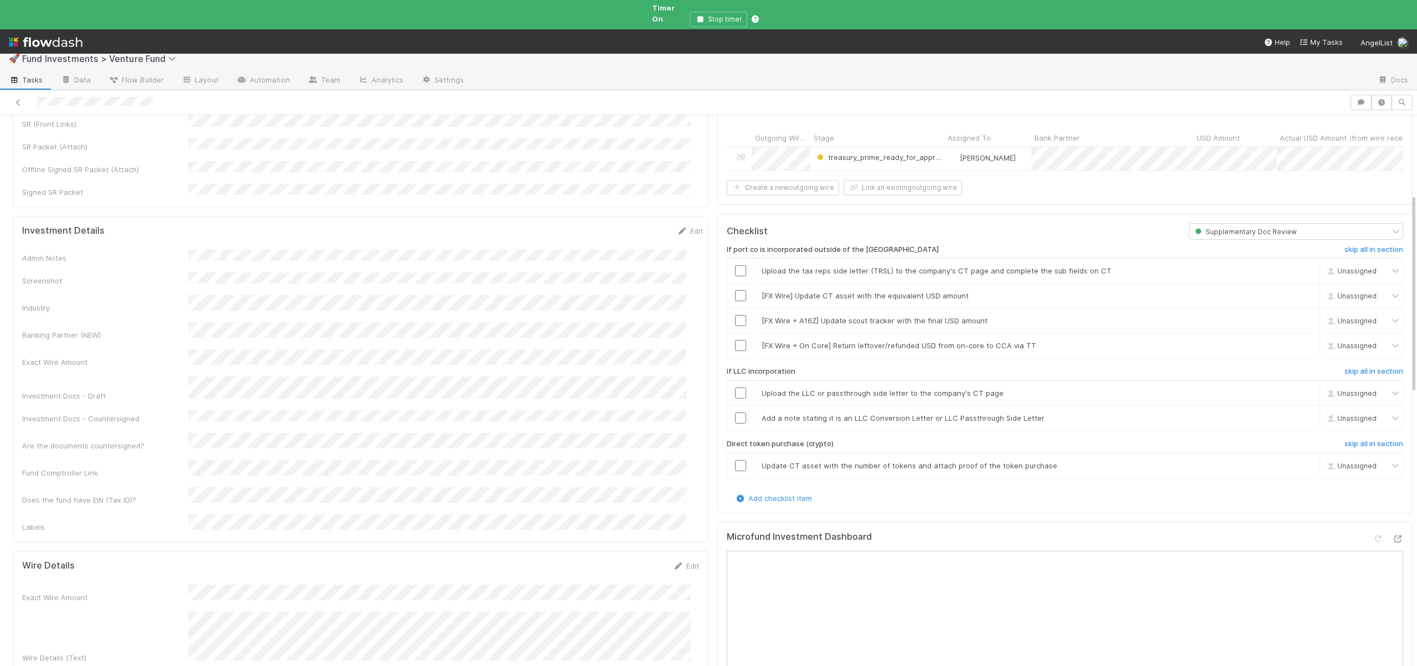
click at [735, 265] on input "checkbox" at bounding box center [740, 270] width 11 height 11
checkbox input "true"
click at [1362, 245] on h6 "skip all in section" at bounding box center [1373, 249] width 59 height 9
click at [1295, 266] on link "undo" at bounding box center [1303, 270] width 17 height 9
click at [735, 265] on input "checkbox" at bounding box center [740, 270] width 11 height 11
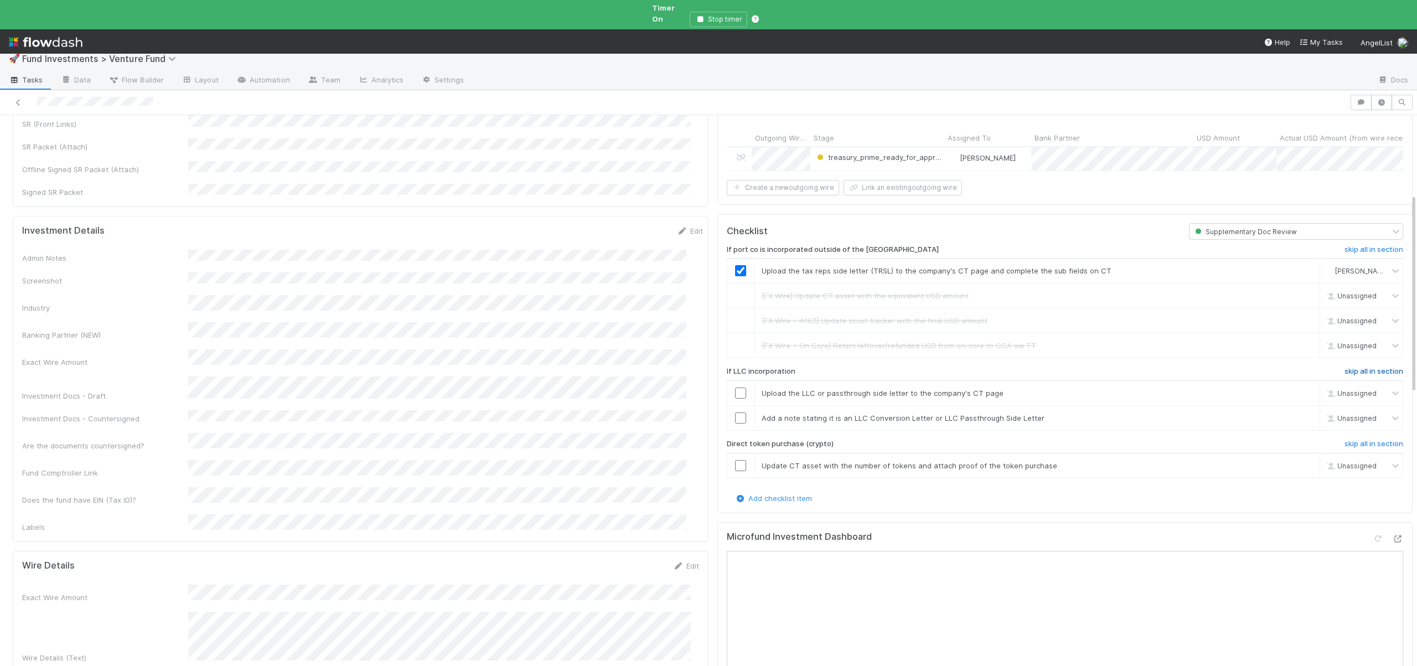
click at [1356, 367] on h6 "skip all in section" at bounding box center [1373, 371] width 59 height 9
click at [1299, 461] on link "skip" at bounding box center [1306, 465] width 14 height 9
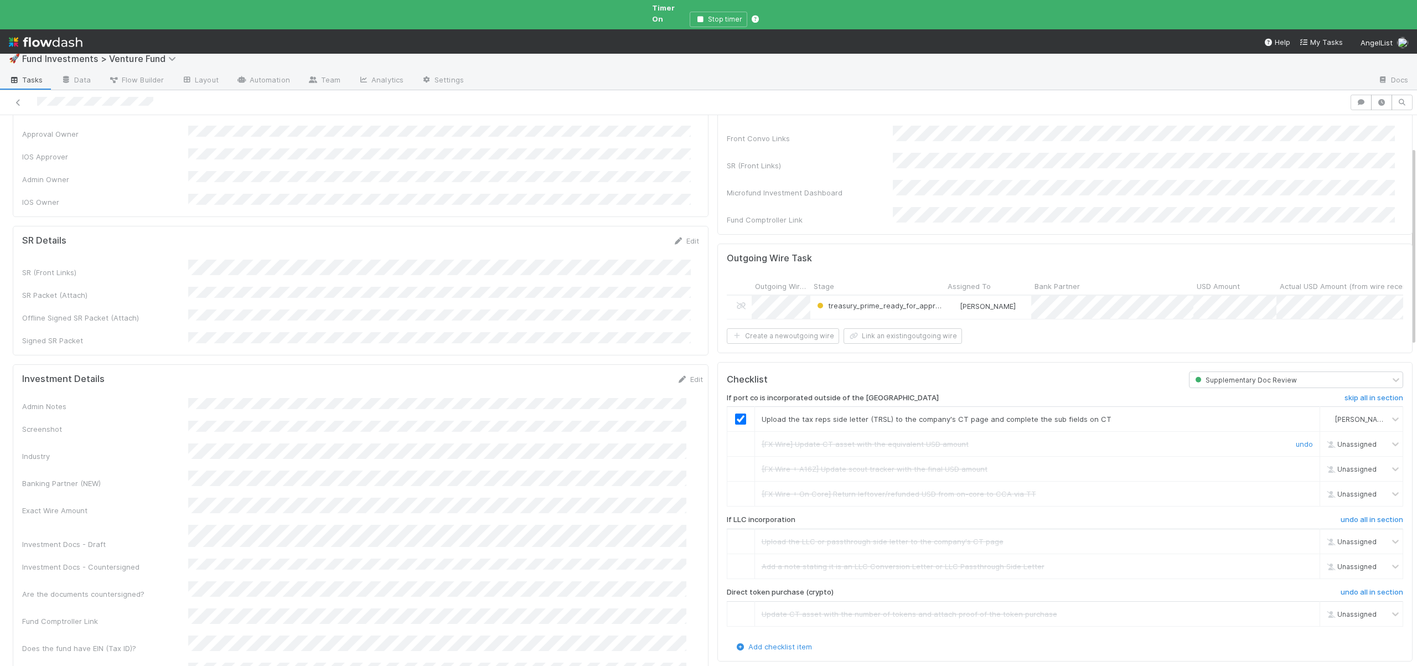
scroll to position [0, 0]
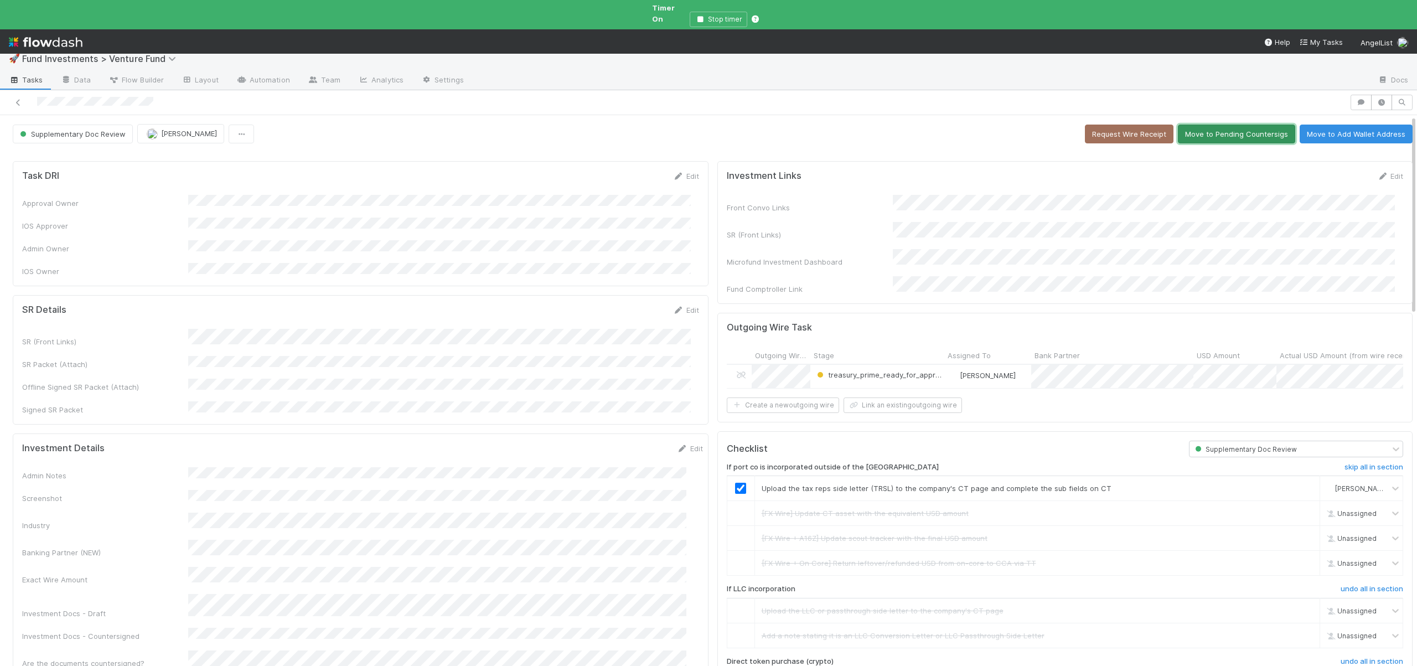
click at [1209, 124] on button "Move to Pending Countersigs" at bounding box center [1235, 133] width 117 height 19
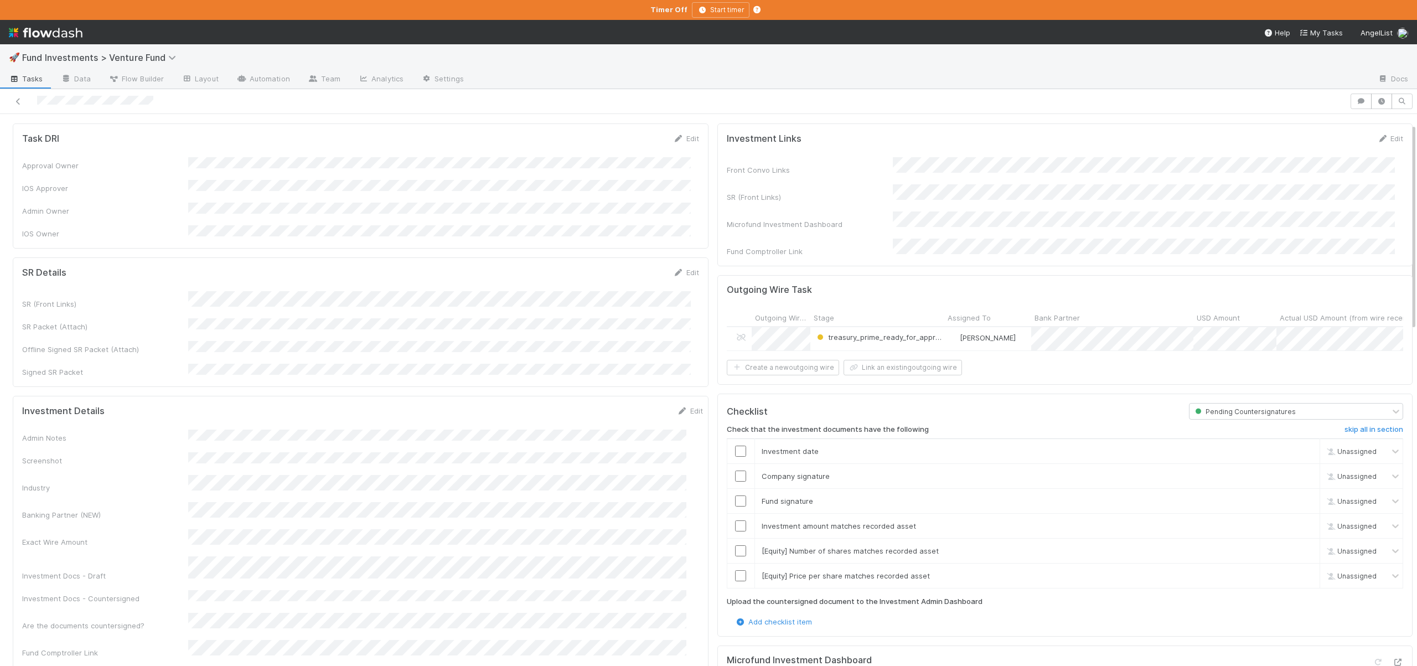
scroll to position [102, 0]
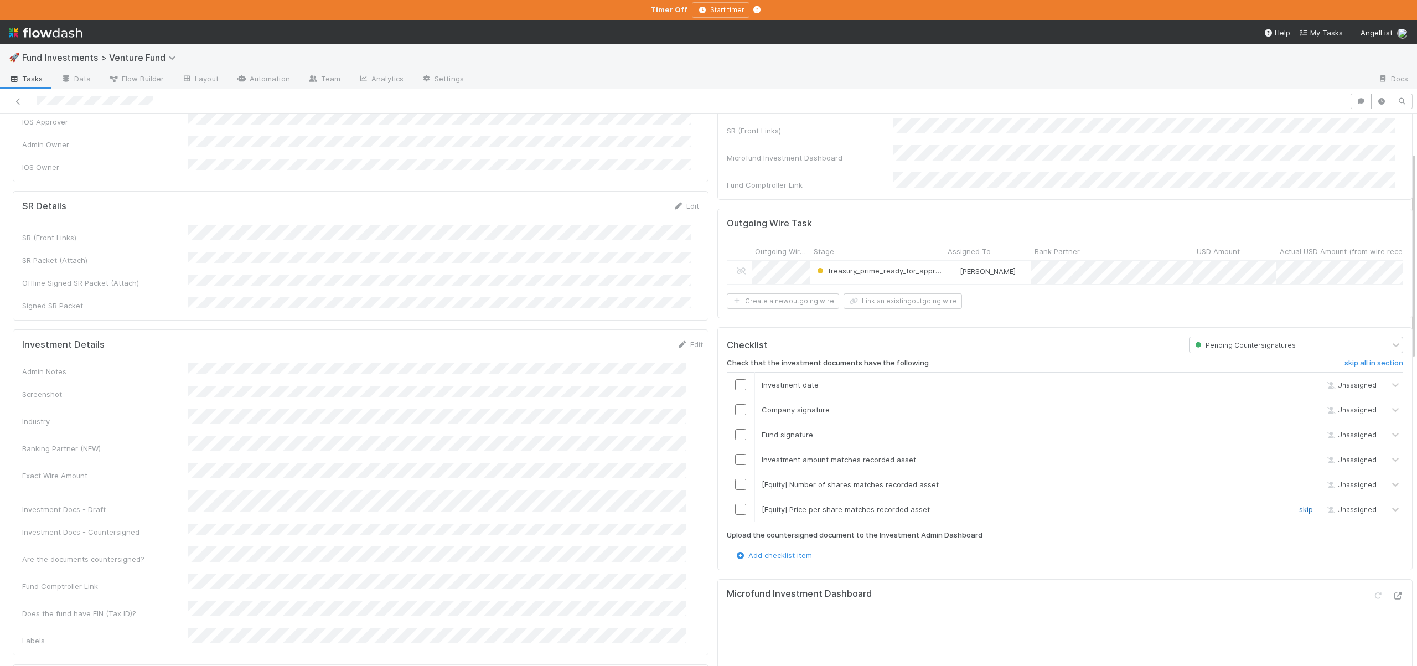
click at [1299, 505] on link "skip" at bounding box center [1306, 509] width 14 height 9
click at [1299, 480] on link "skip" at bounding box center [1306, 484] width 14 height 9
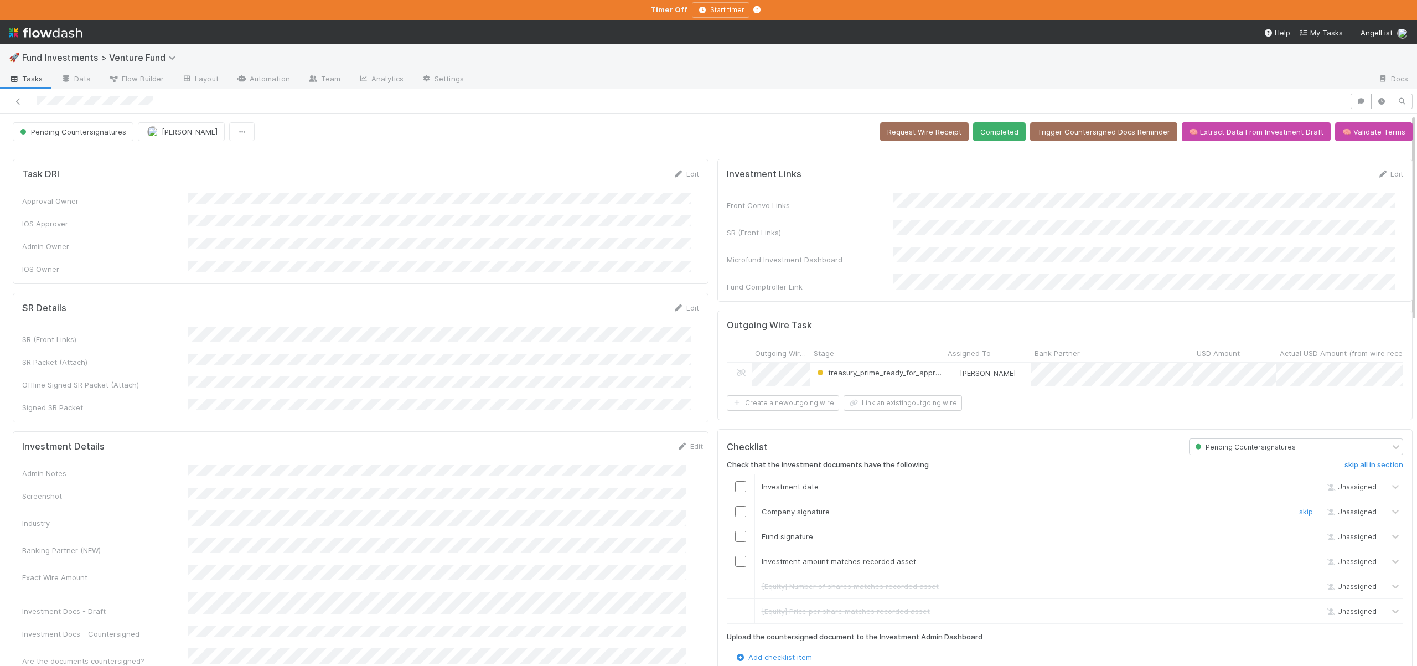
scroll to position [0, 0]
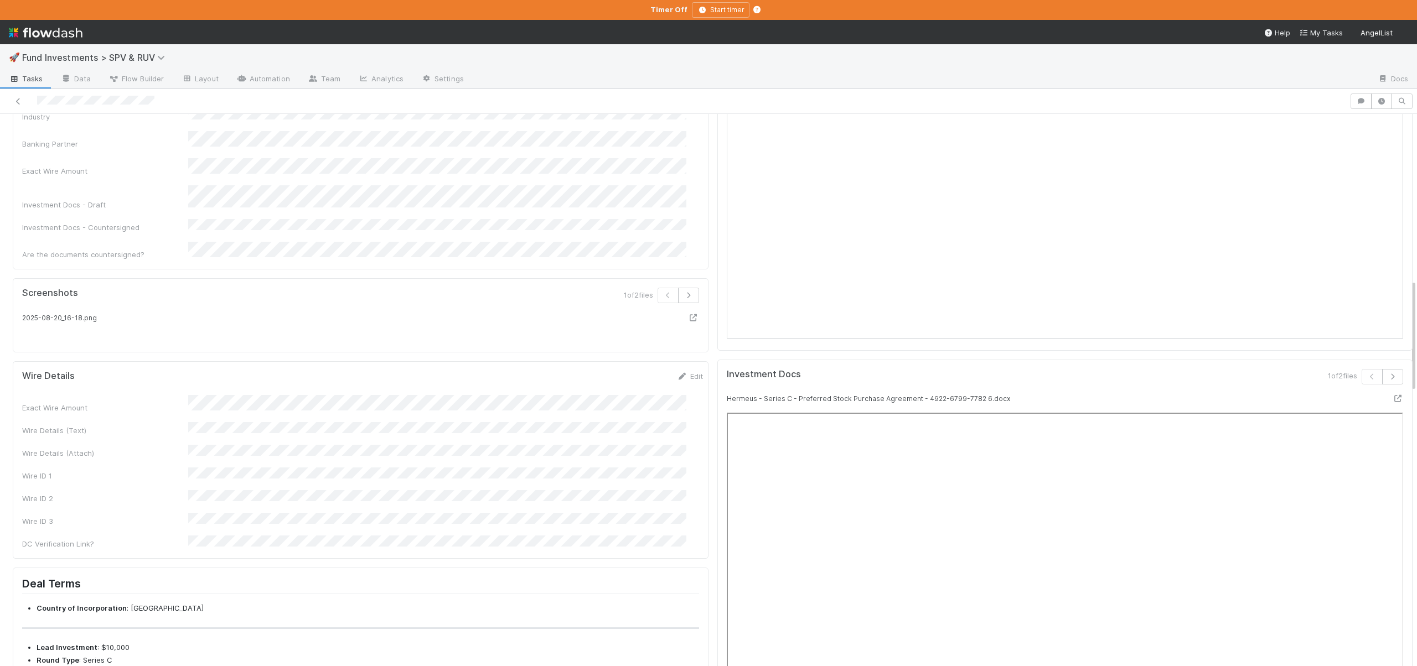
scroll to position [874, 0]
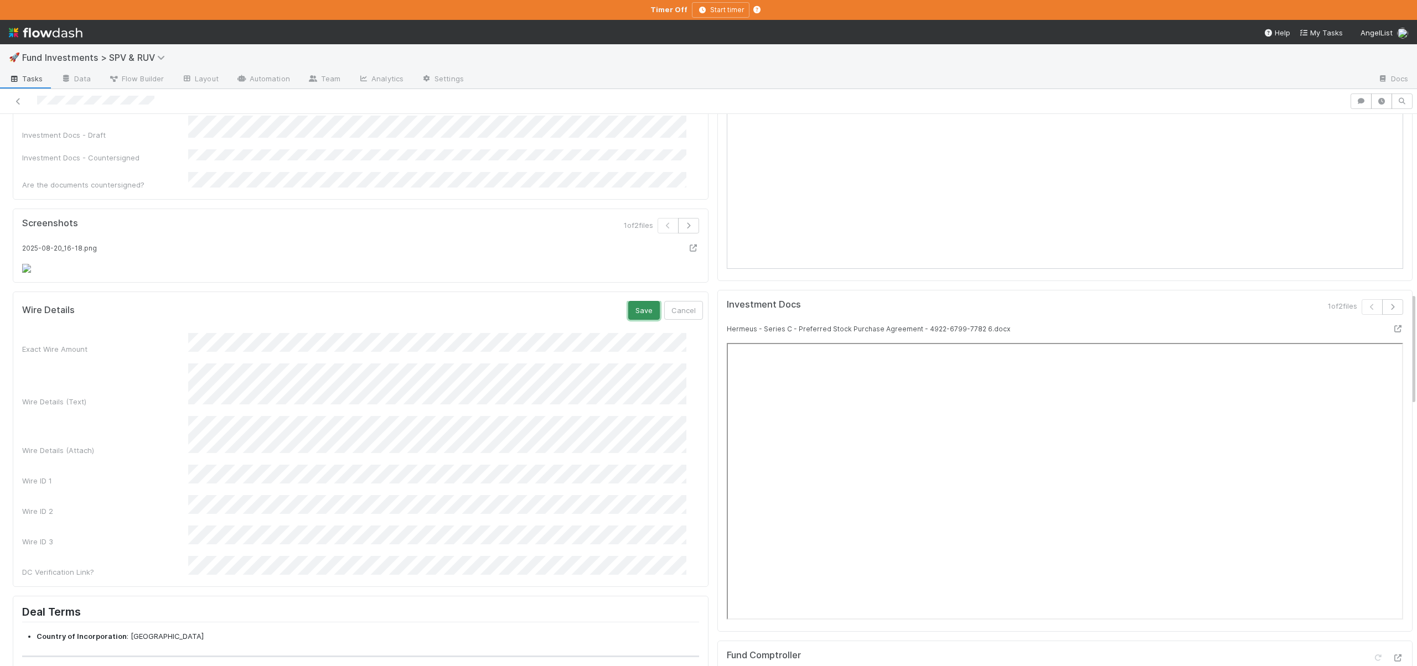
click at [631, 320] on button "Save" at bounding box center [644, 310] width 32 height 19
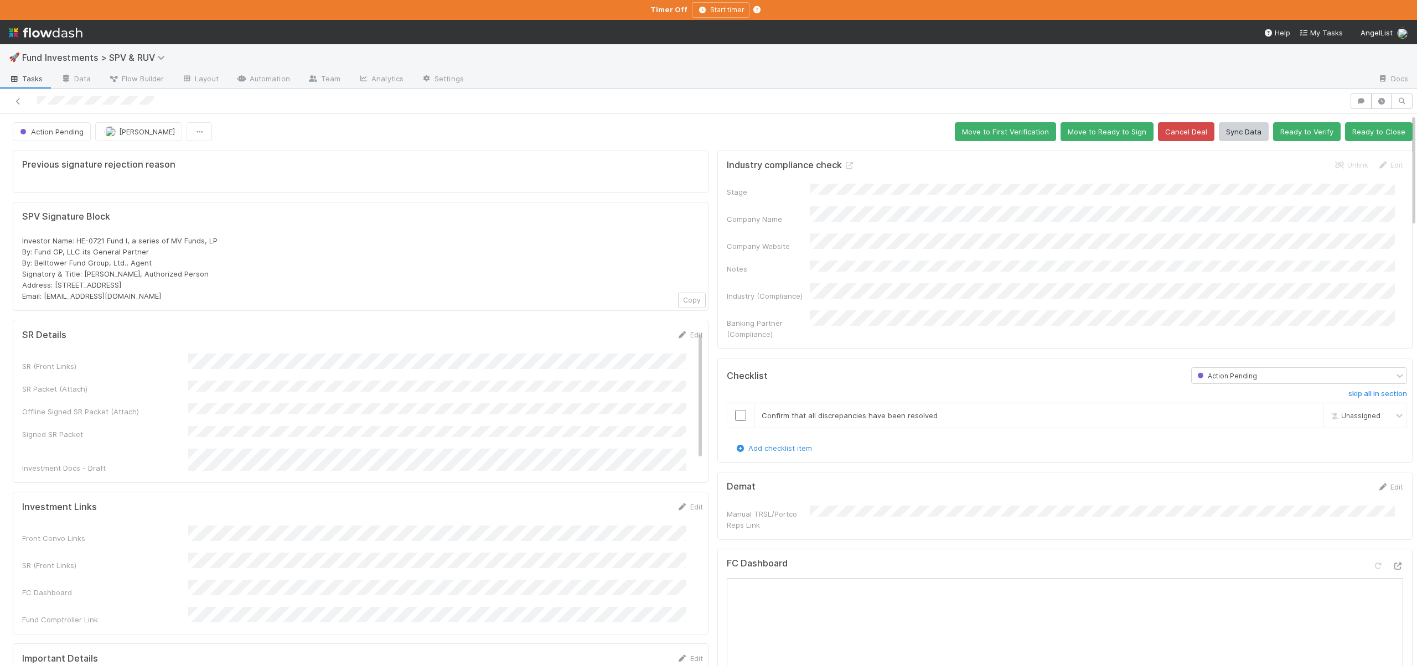
scroll to position [0, 0]
click at [736, 411] on input "checkbox" at bounding box center [740, 416] width 11 height 11
click at [70, 131] on span "Action Pending" at bounding box center [51, 132] width 66 height 9
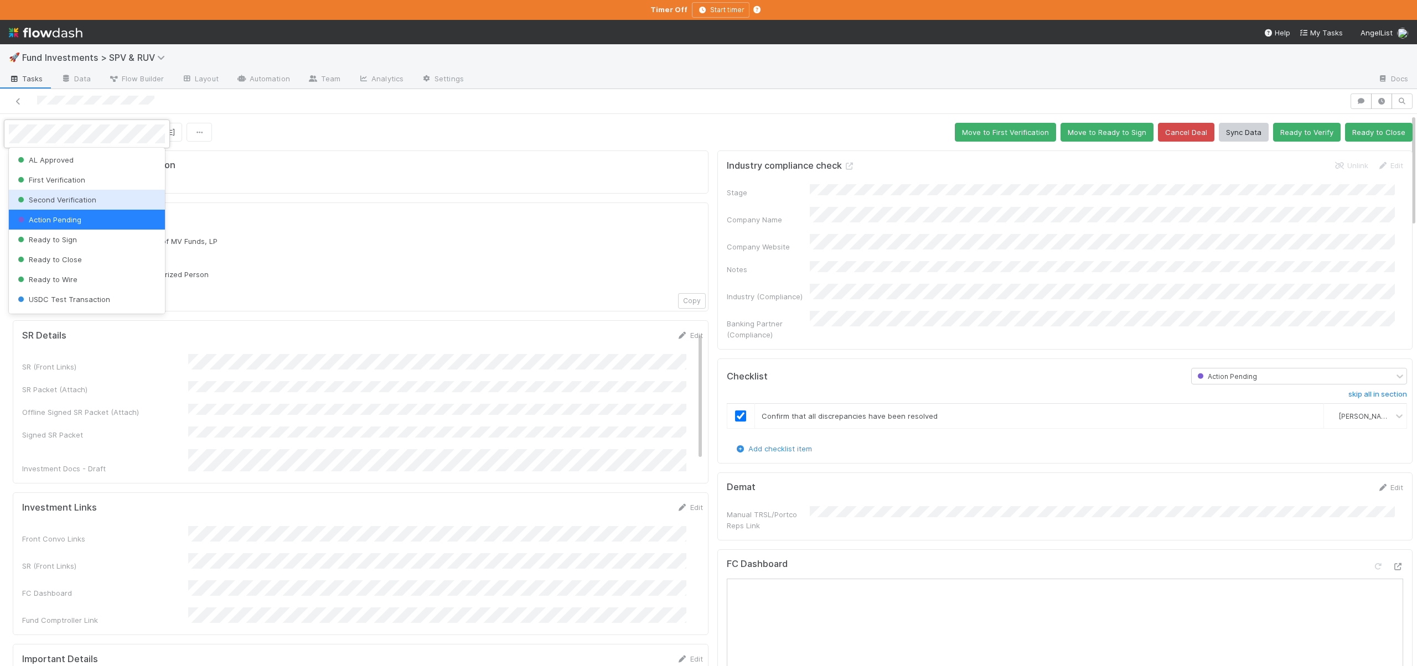
click at [82, 197] on span "Second Verification" at bounding box center [55, 199] width 81 height 9
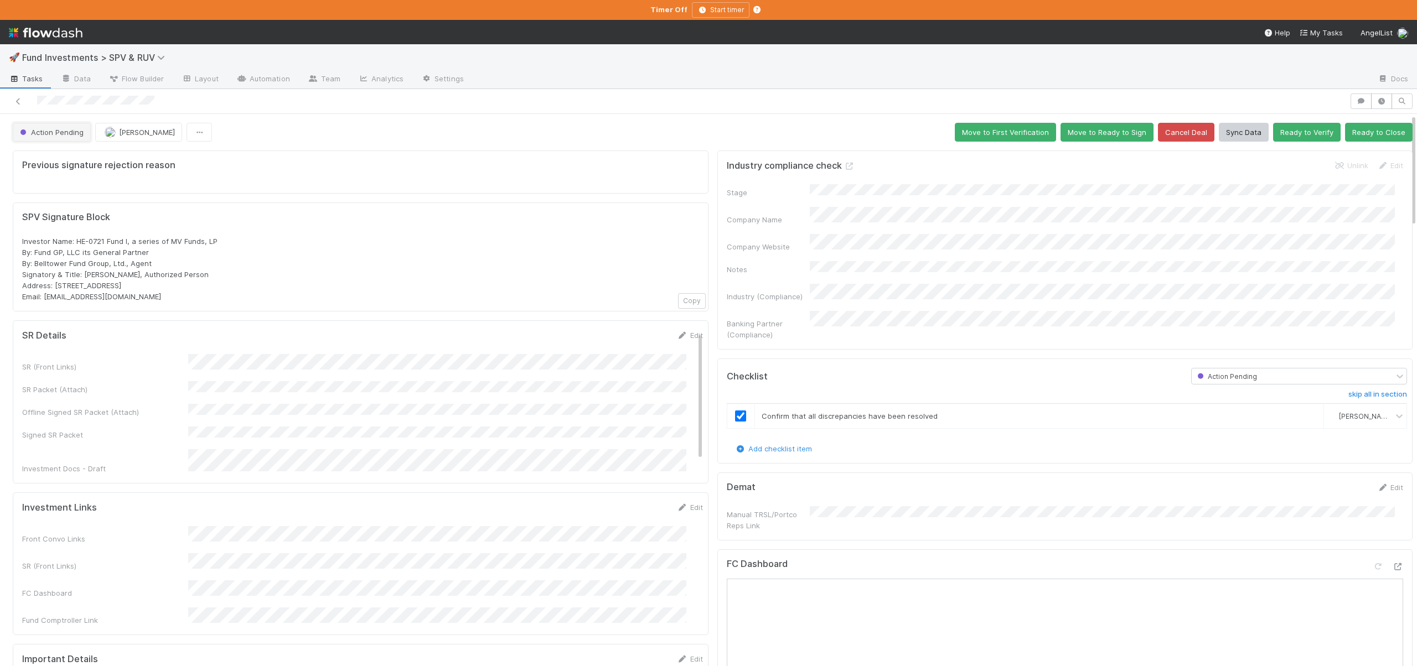
click at [55, 127] on button "Action Pending" at bounding box center [52, 132] width 78 height 19
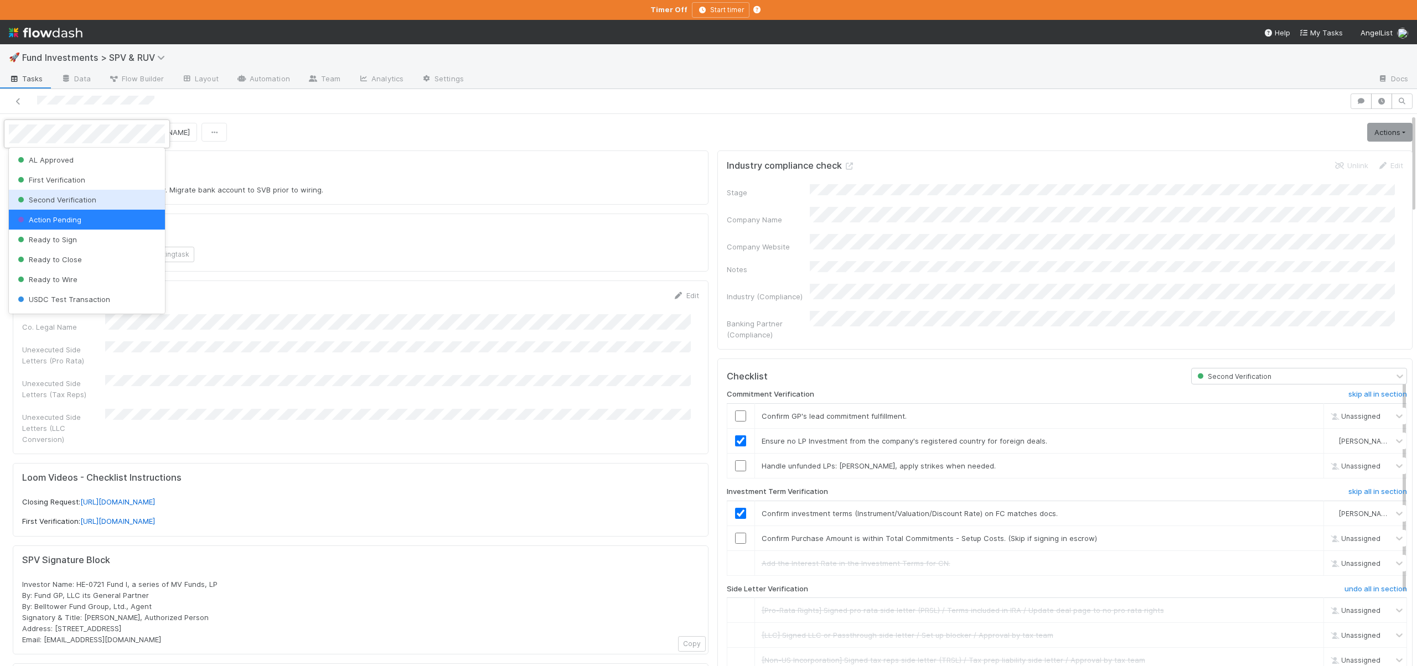
click at [317, 96] on div at bounding box center [708, 333] width 1417 height 666
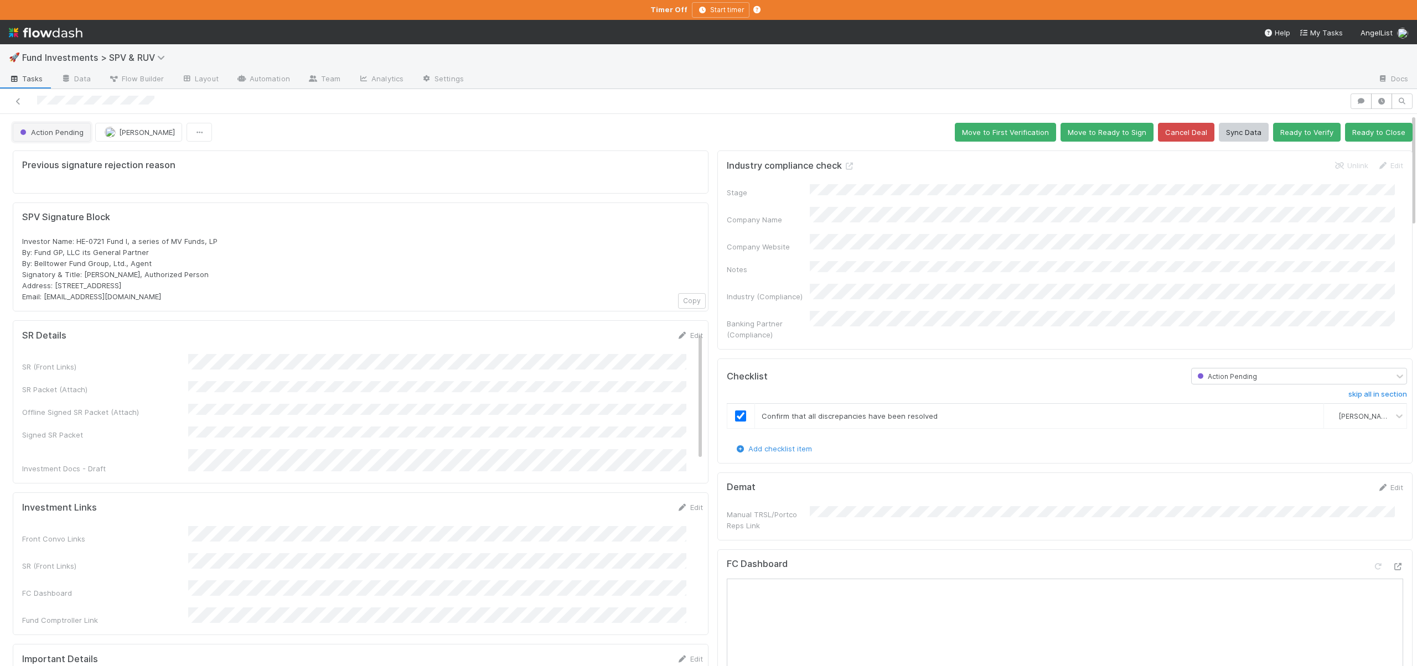
click at [43, 133] on span "Action Pending" at bounding box center [51, 132] width 66 height 9
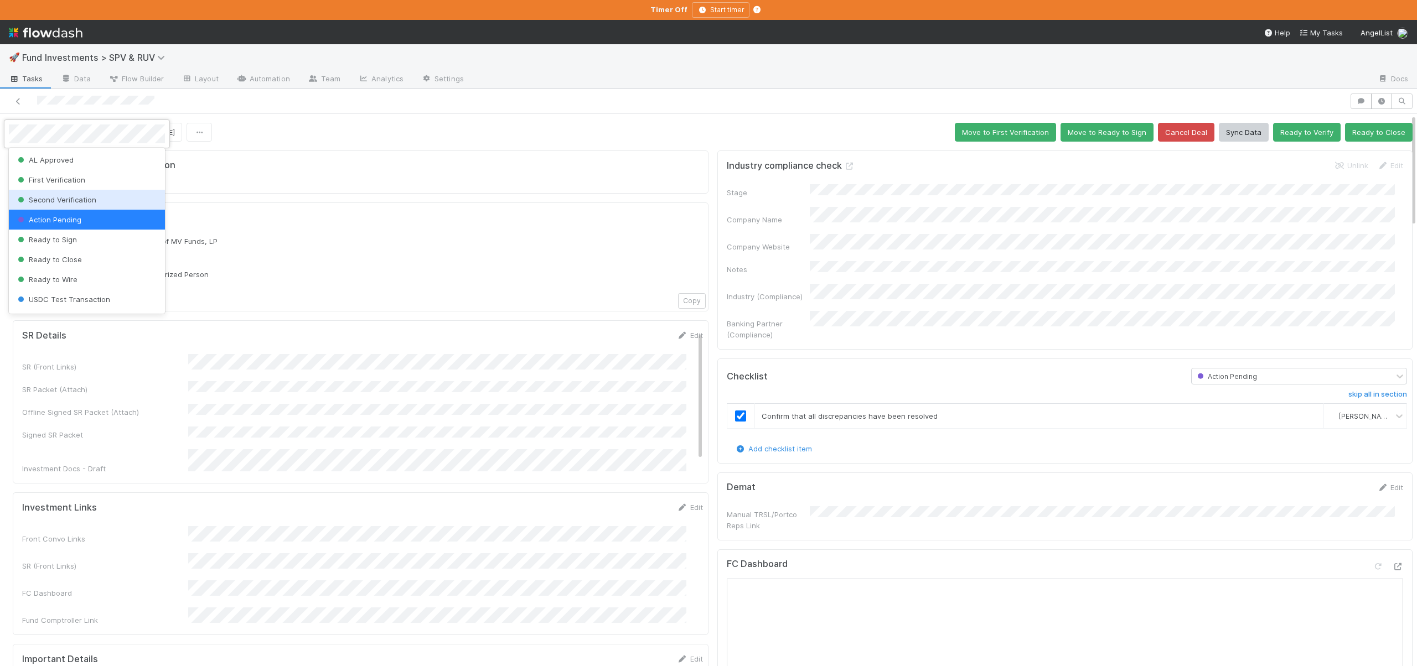
click at [63, 203] on span "Second Verification" at bounding box center [55, 199] width 81 height 9
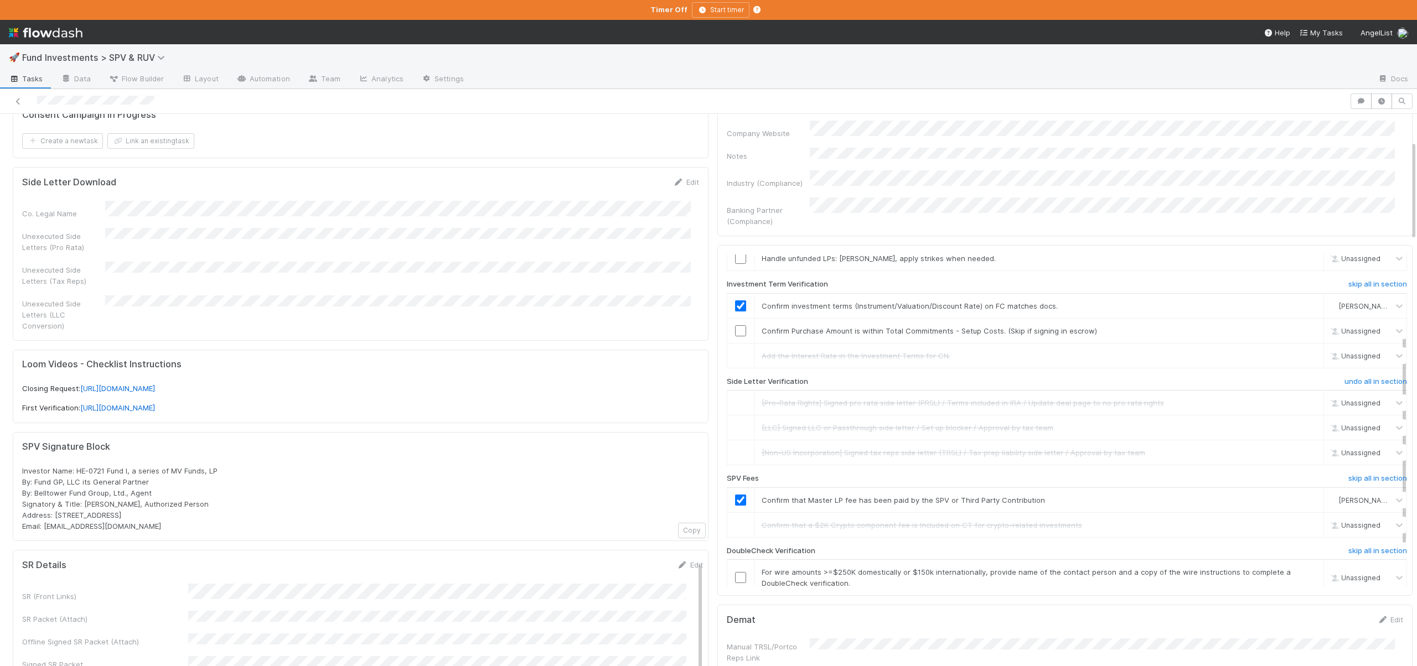
scroll to position [221, 0]
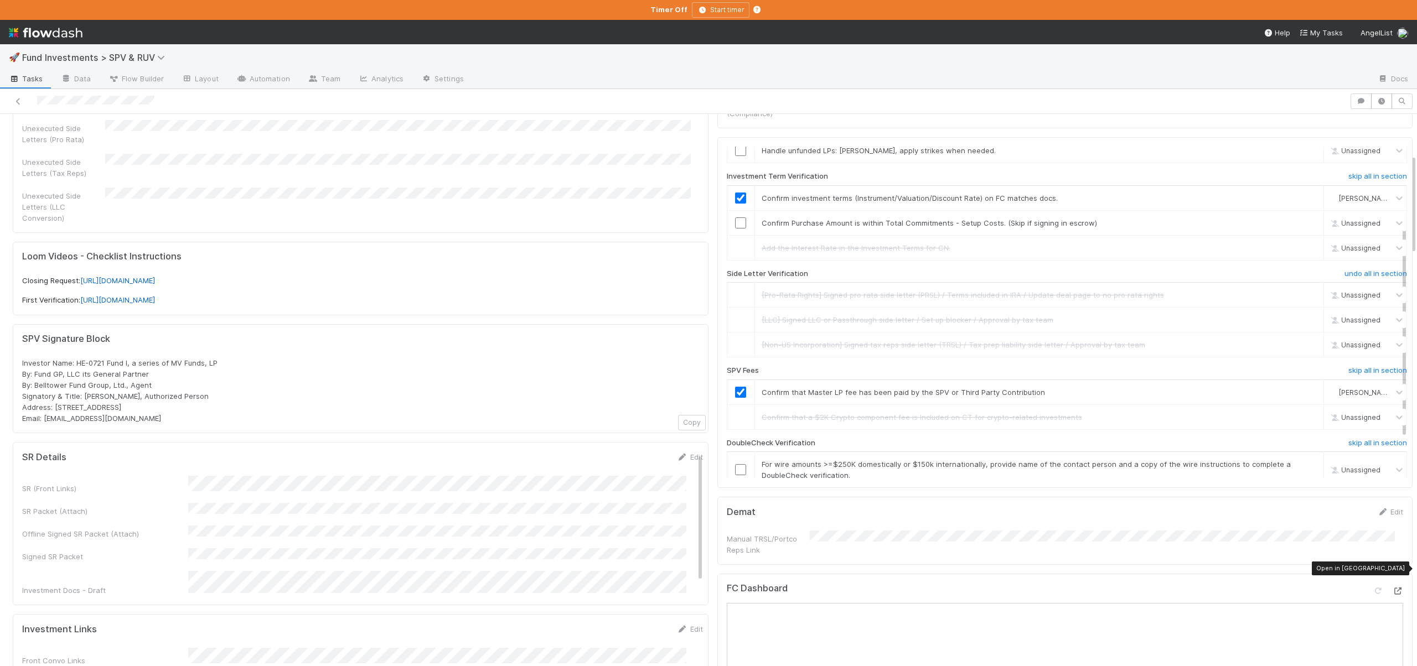
click at [1392, 588] on icon at bounding box center [1397, 591] width 11 height 7
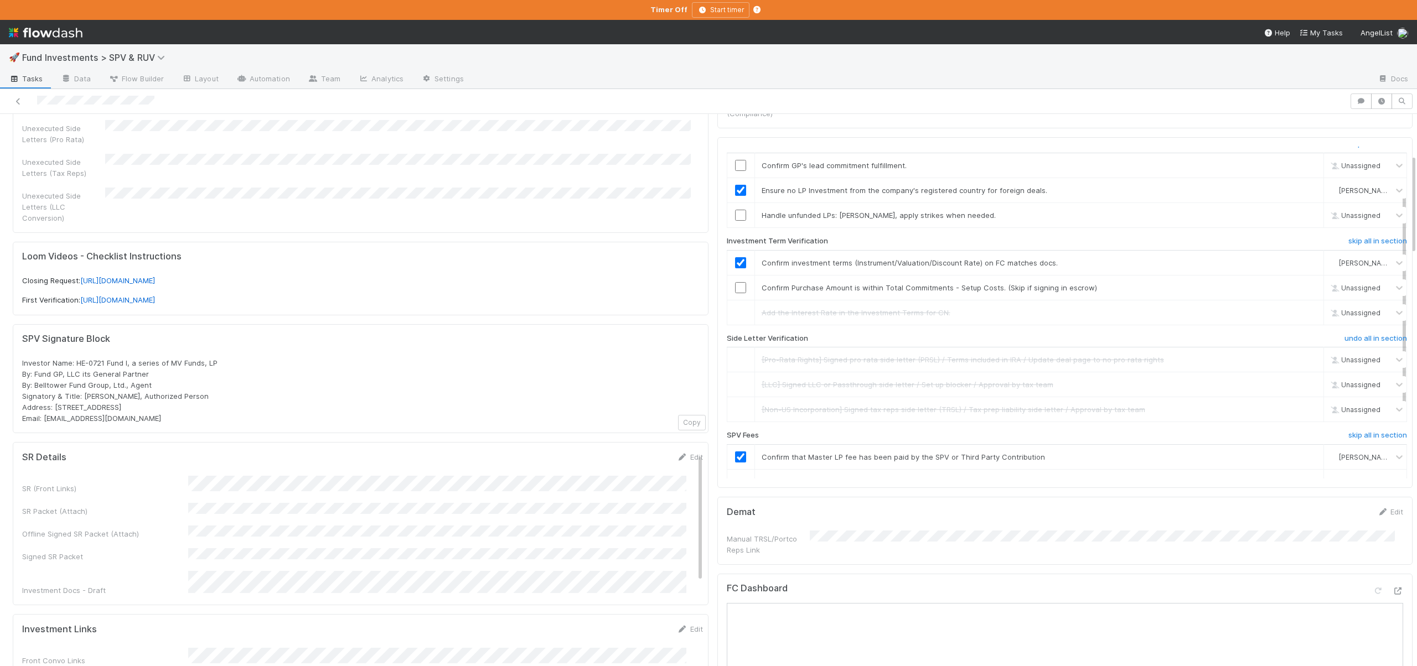
scroll to position [0, 0]
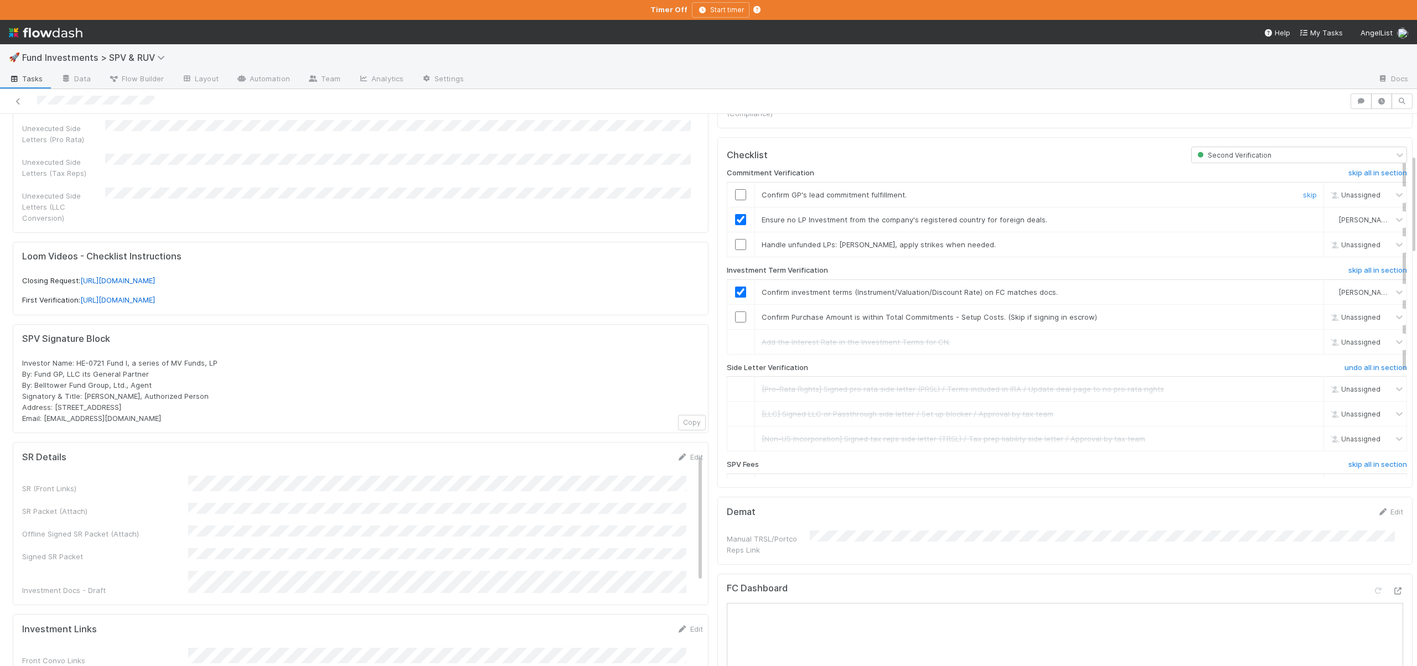
click at [735, 189] on input "checkbox" at bounding box center [740, 194] width 11 height 11
click at [735, 239] on input "checkbox" at bounding box center [740, 244] width 11 height 11
click at [735, 312] on input "checkbox" at bounding box center [740, 317] width 11 height 11
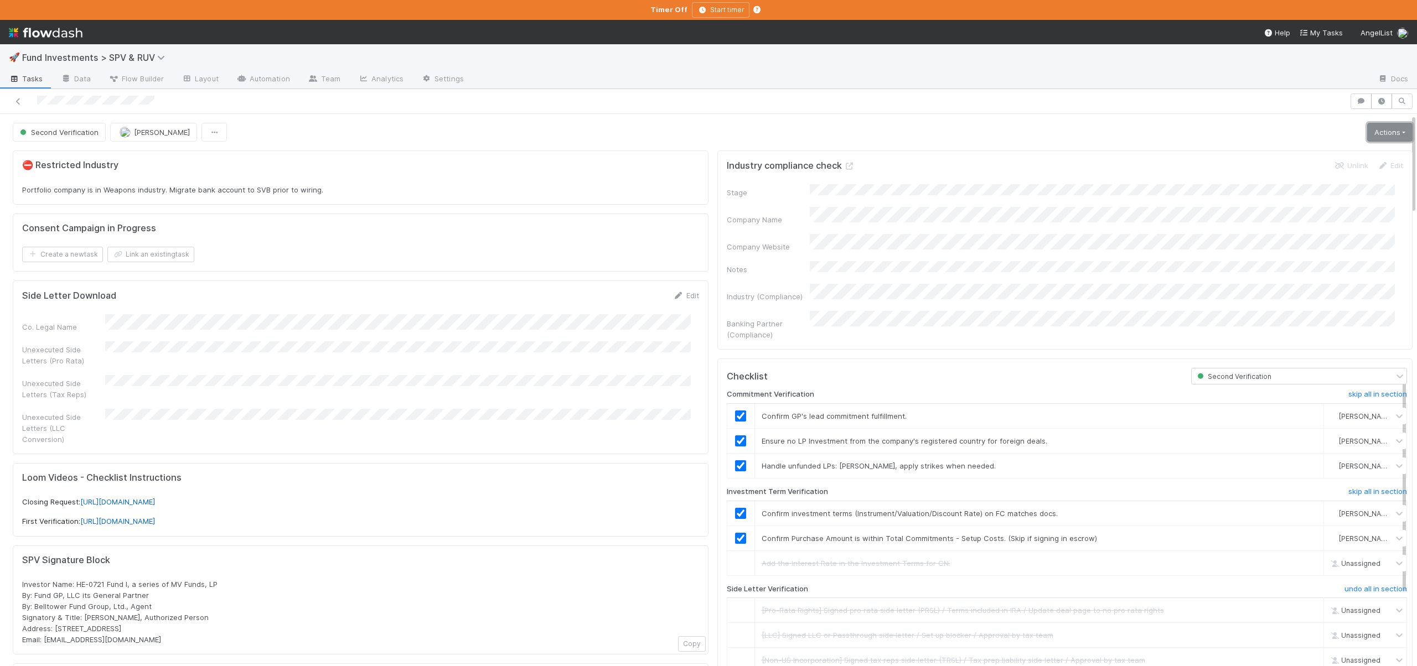
click at [1376, 124] on link "Actions" at bounding box center [1389, 132] width 45 height 19
click at [1306, 153] on button "Move to Ready to Sign" at bounding box center [1337, 155] width 154 height 15
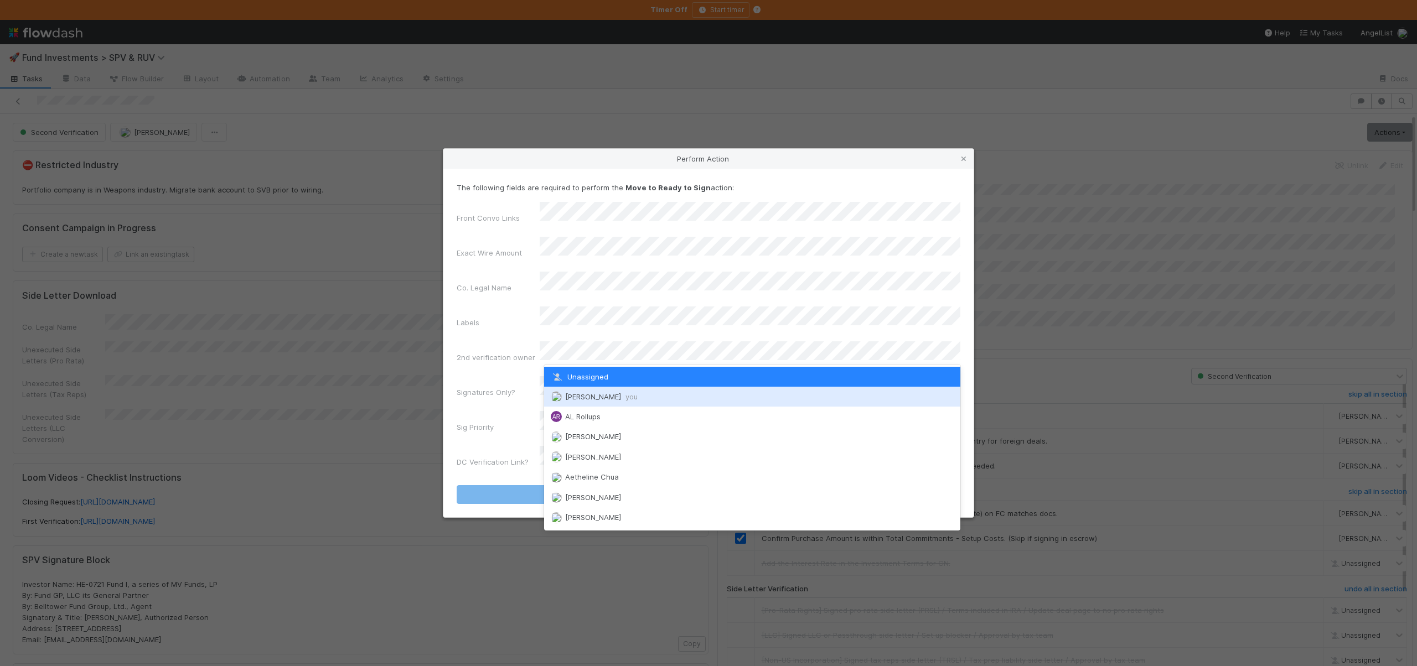
click at [578, 393] on span "Andre Fredrick you" at bounding box center [601, 396] width 72 height 9
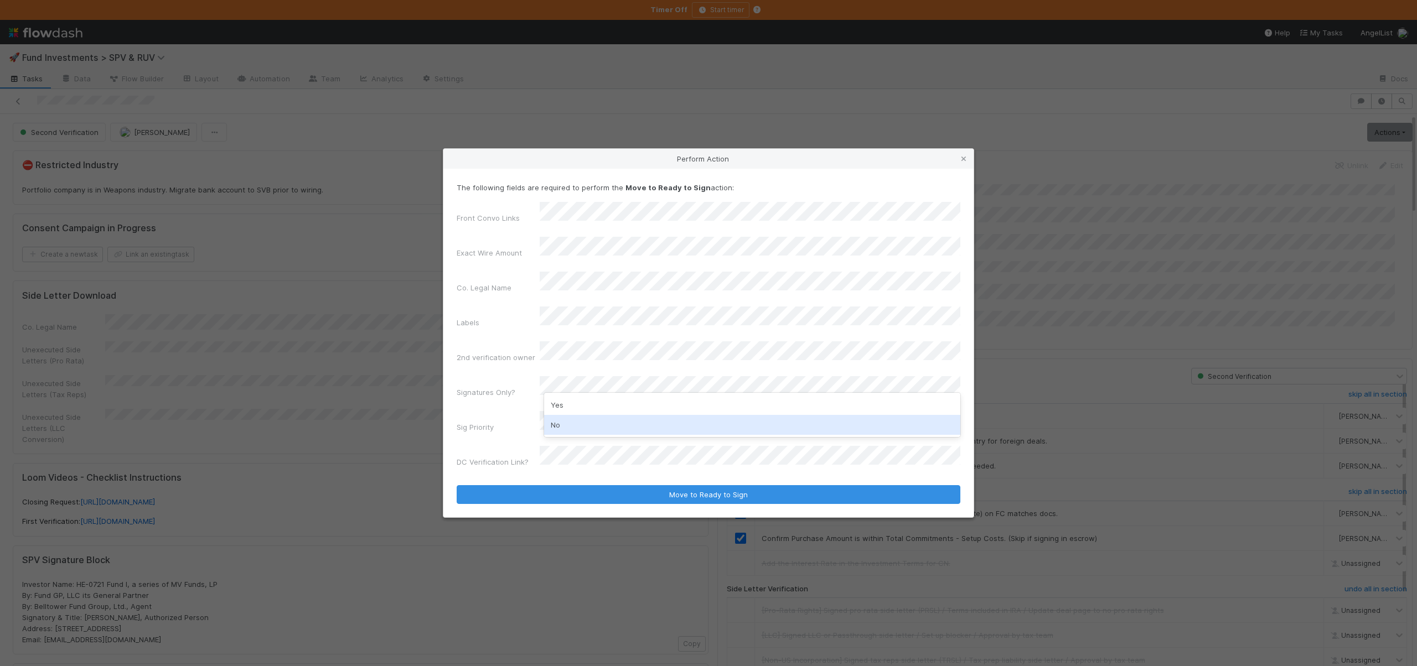
click at [554, 426] on div "No" at bounding box center [752, 425] width 416 height 20
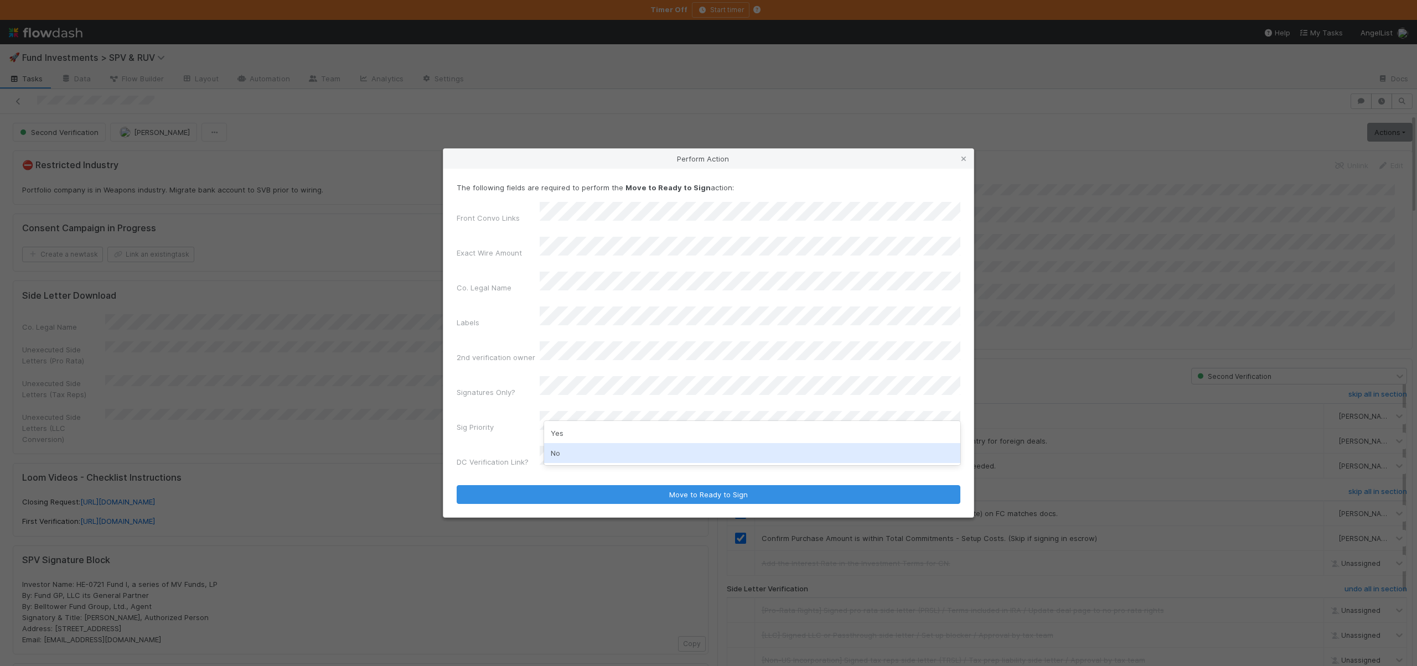
click at [553, 456] on div "No" at bounding box center [752, 453] width 416 height 20
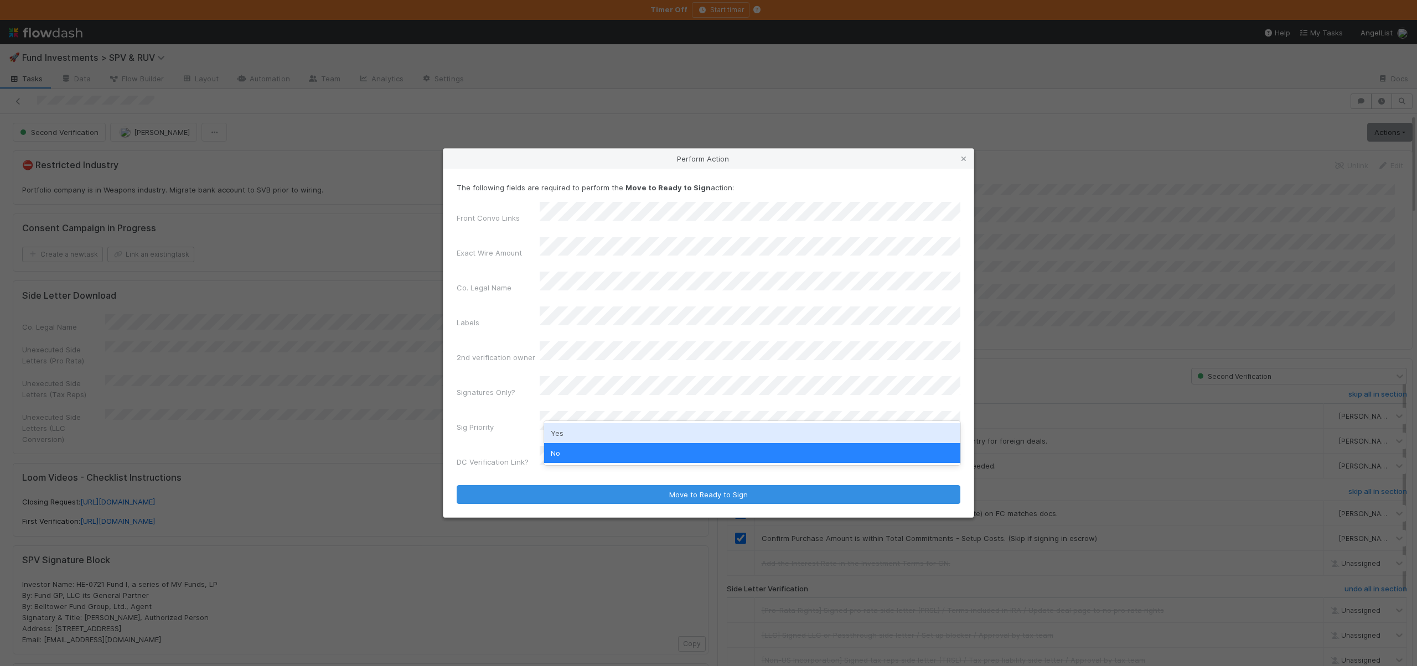
click at [558, 431] on div "Yes" at bounding box center [752, 433] width 416 height 20
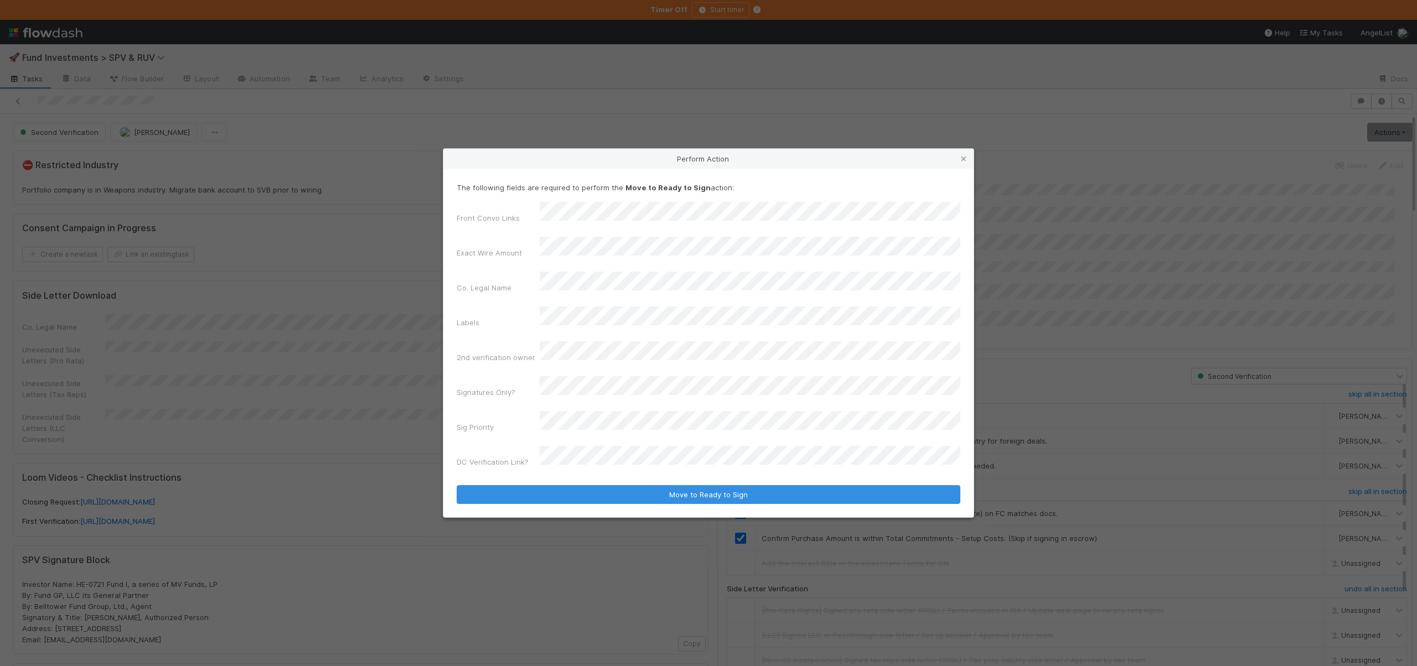
click at [550, 458] on form "The following fields are required to perform the Move to Ready to Sign action: …" at bounding box center [708, 343] width 504 height 322
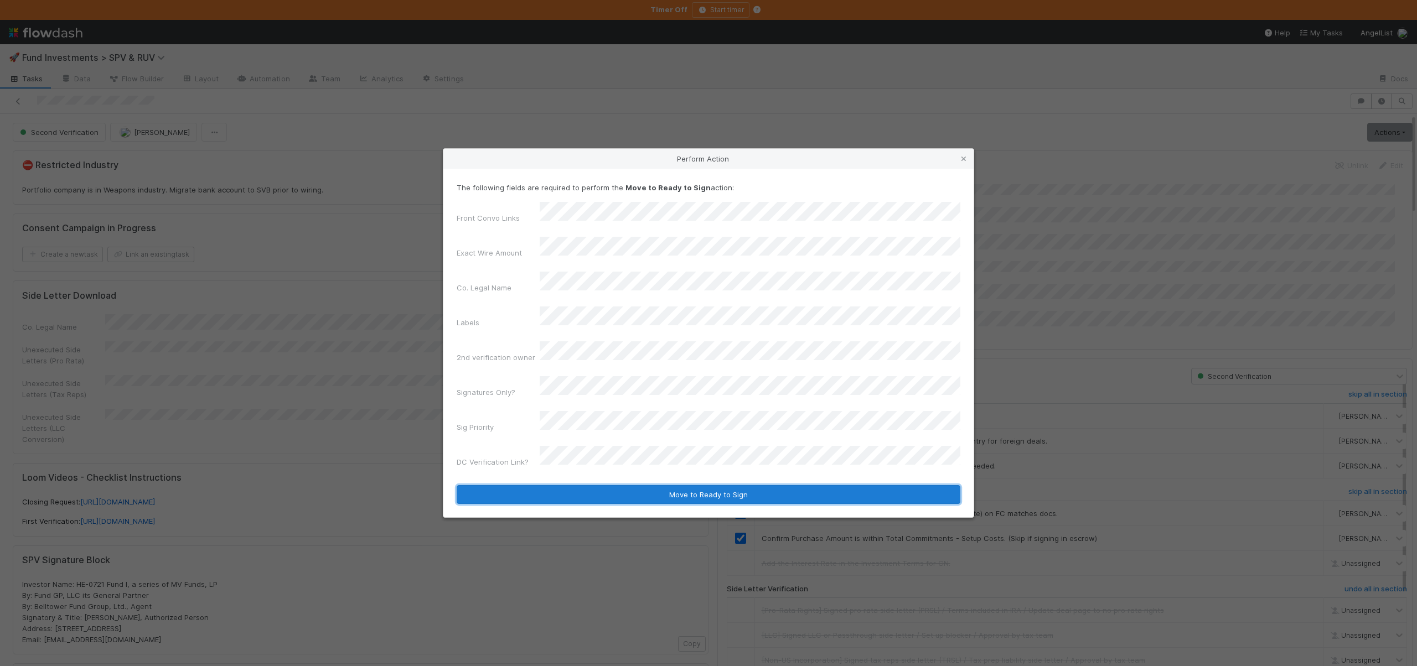
click at [549, 485] on button "Move to Ready to Sign" at bounding box center [708, 494] width 504 height 19
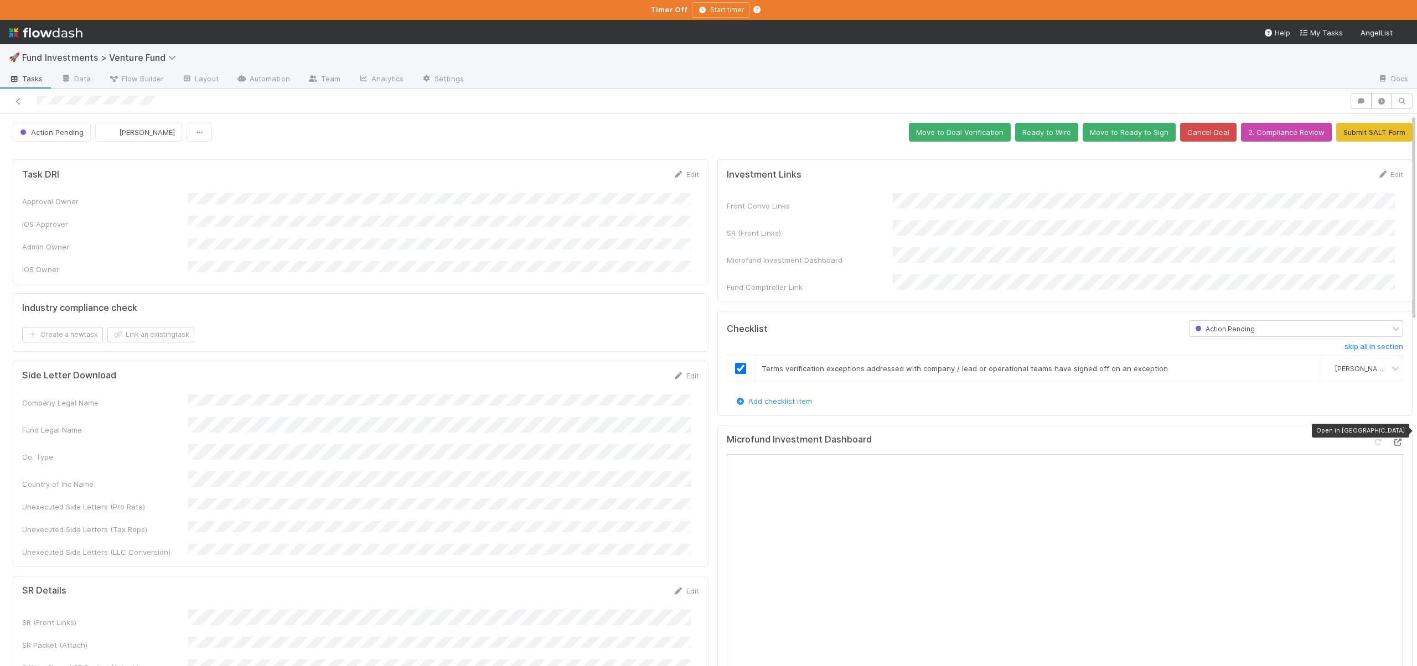
click at [1392, 439] on icon at bounding box center [1397, 442] width 11 height 7
click at [1034, 134] on button "Ready to Wire" at bounding box center [1046, 132] width 63 height 19
click at [1034, 134] on div "Action Pending Manav Mehta Move to Deal Verification Ready to Wire Move to Read…" at bounding box center [712, 132] width 1399 height 19
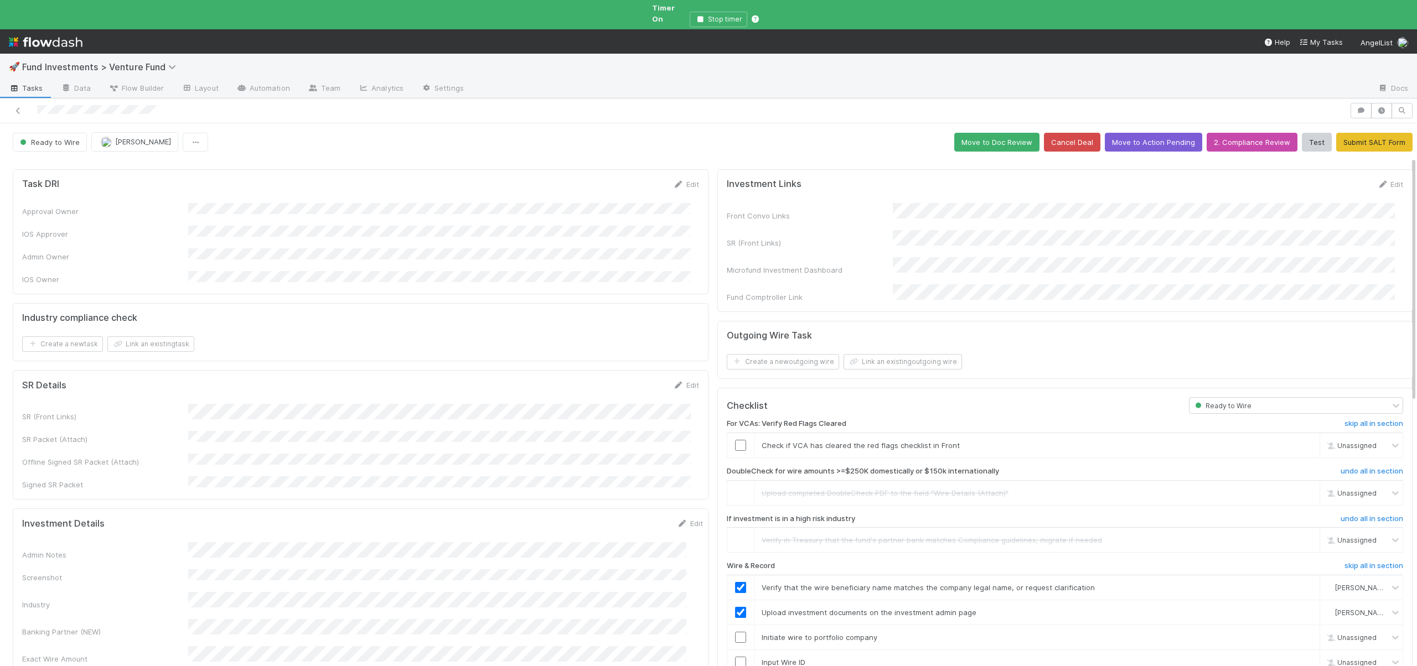
scroll to position [247, 0]
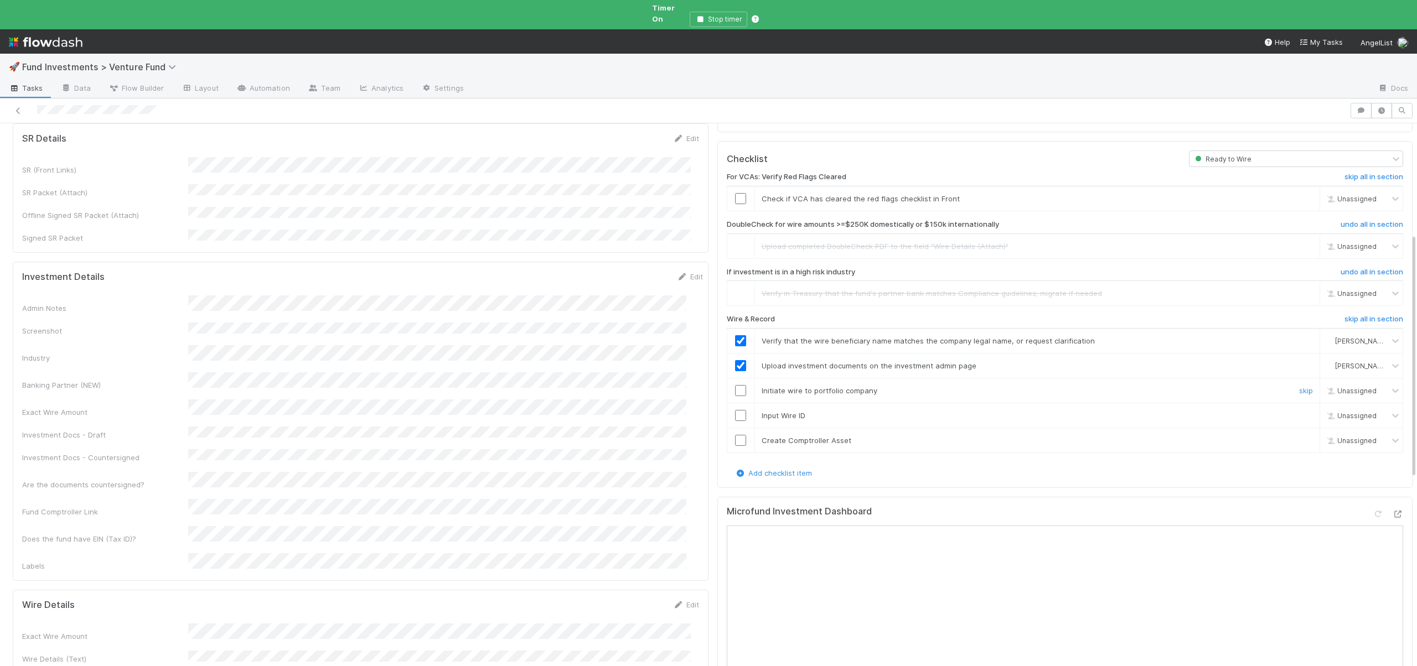
click at [735, 385] on input "checkbox" at bounding box center [740, 390] width 11 height 11
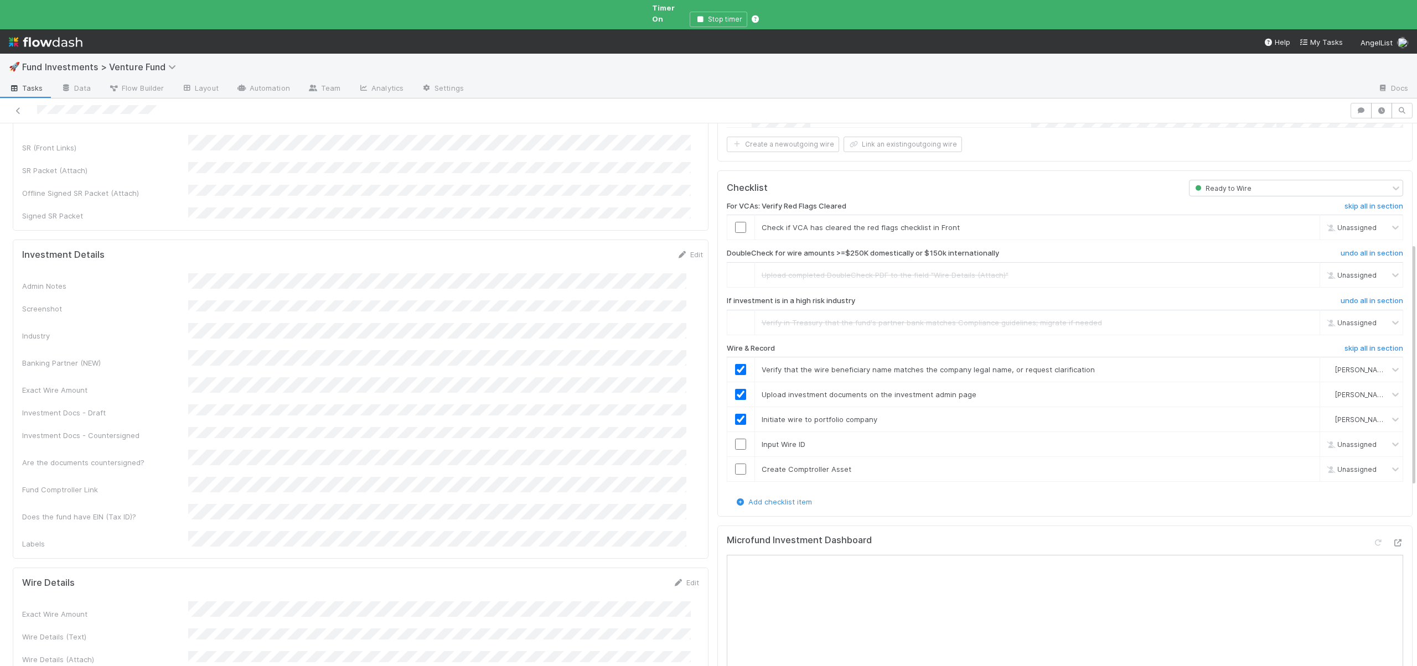
scroll to position [269, 0]
click at [735, 438] on input "checkbox" at bounding box center [740, 443] width 11 height 11
click at [735, 463] on input "checkbox" at bounding box center [740, 468] width 11 height 11
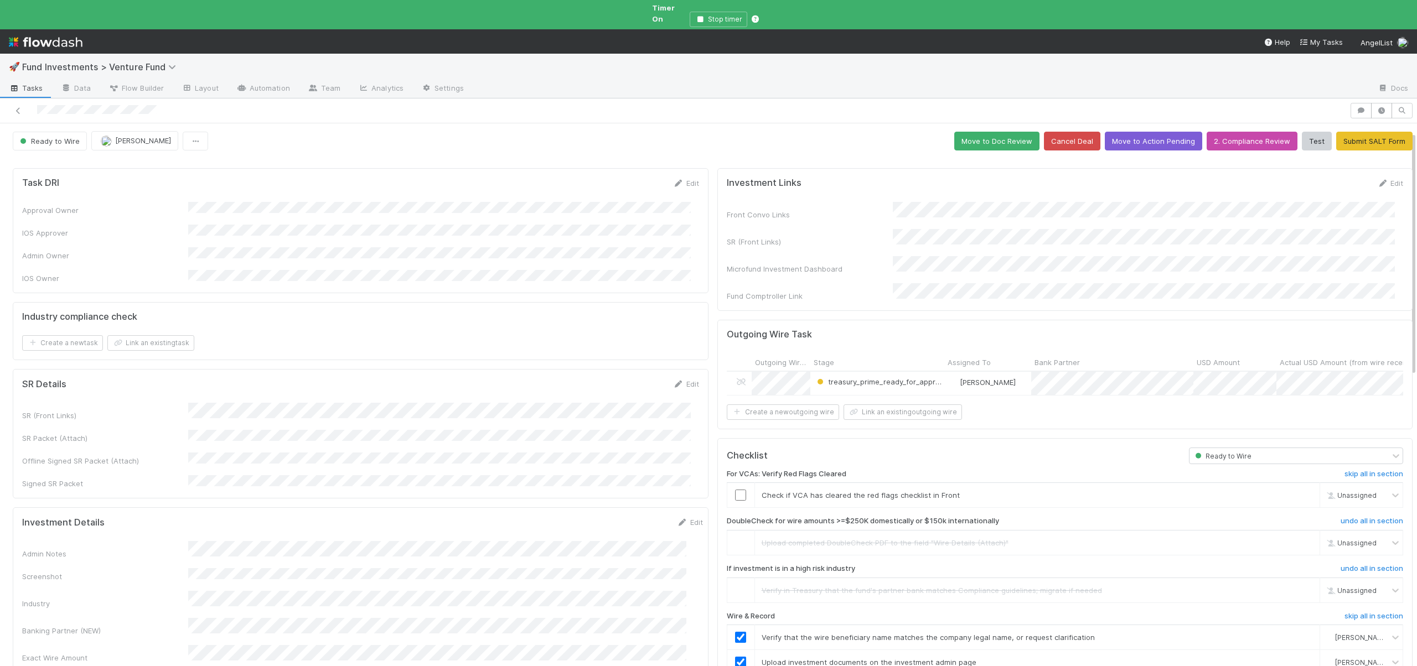
scroll to position [0, 0]
click at [735, 491] on input "checkbox" at bounding box center [740, 496] width 11 height 11
click at [990, 133] on button "Move to Doc Review" at bounding box center [996, 142] width 85 height 19
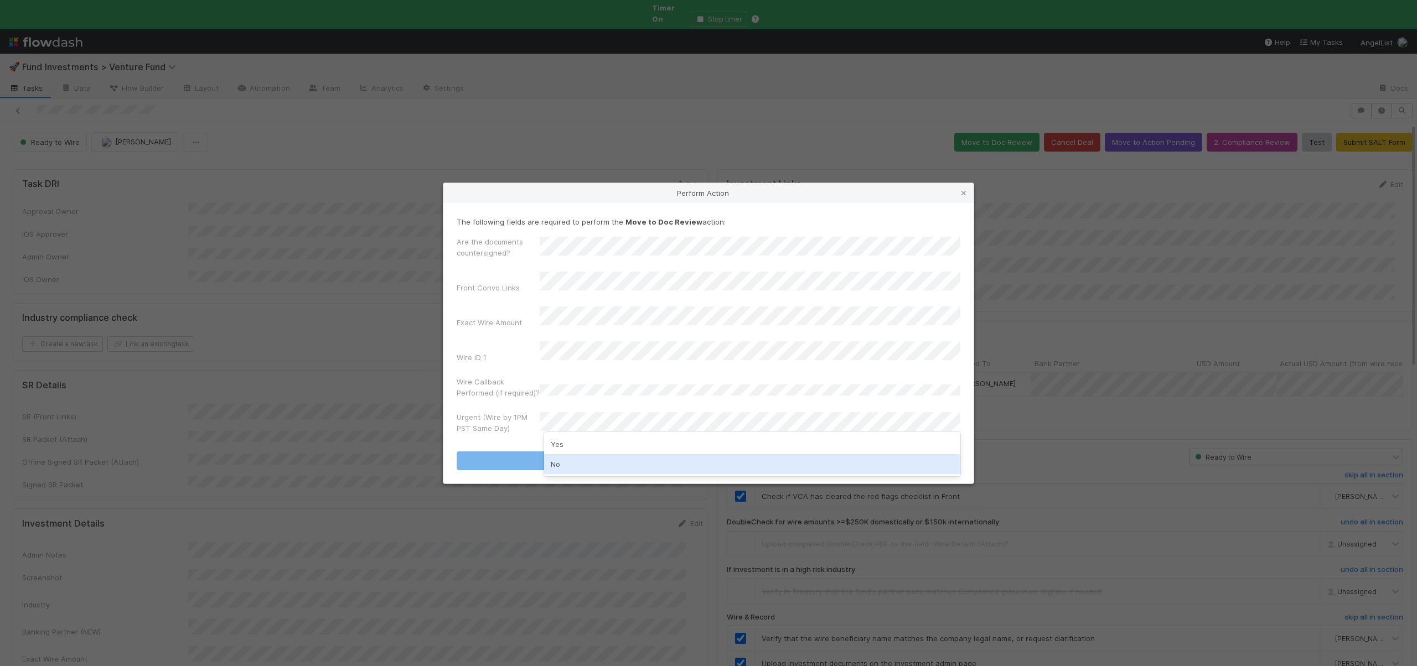
click at [552, 464] on div "No" at bounding box center [752, 464] width 416 height 20
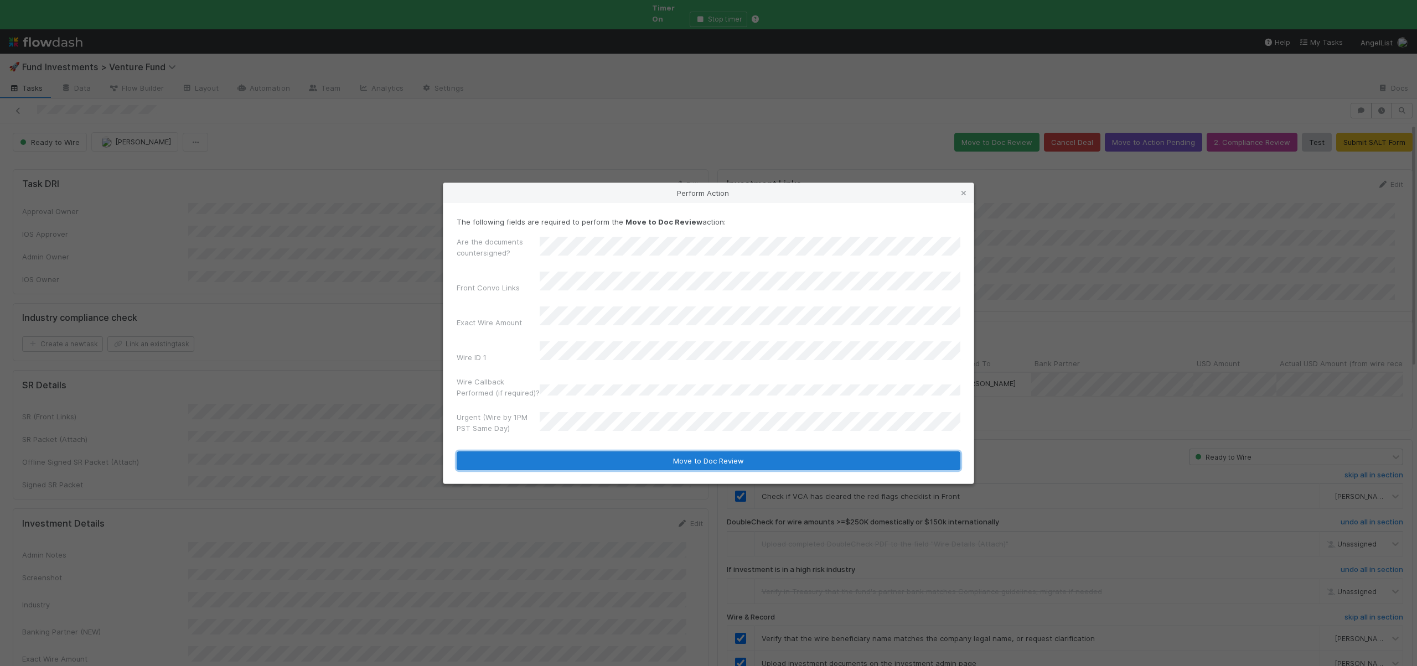
click at [563, 452] on button "Move to Doc Review" at bounding box center [708, 461] width 504 height 19
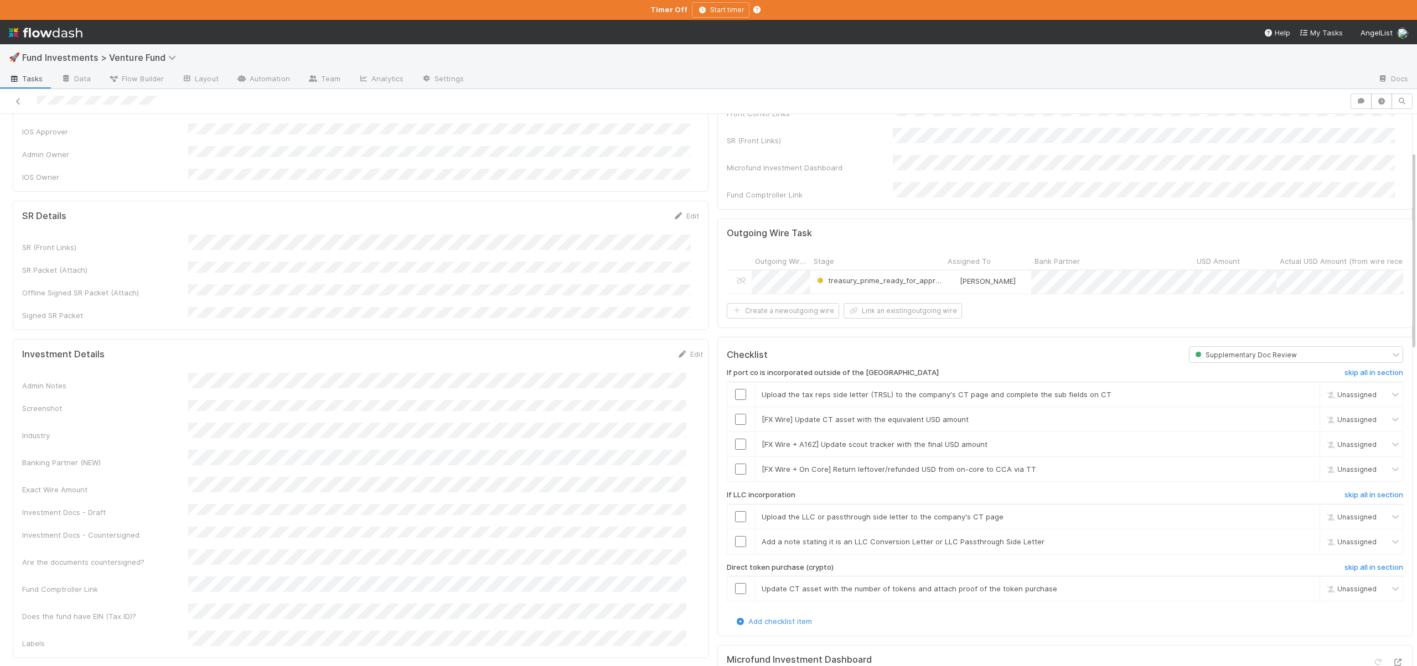
scroll to position [103, 0]
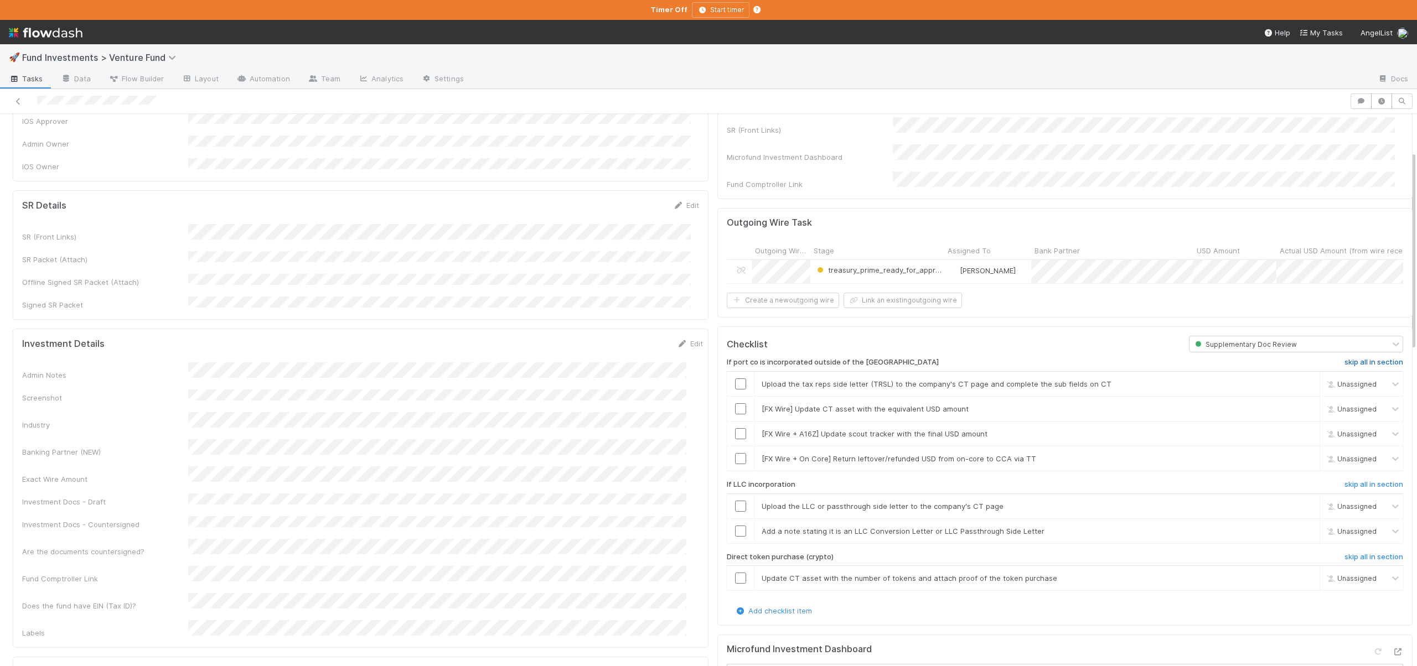
click at [1344, 358] on h6 "skip all in section" at bounding box center [1373, 362] width 59 height 9
click at [1344, 480] on h6 "skip all in section" at bounding box center [1373, 484] width 59 height 9
click at [1344, 553] on h6 "skip all in section" at bounding box center [1373, 557] width 59 height 9
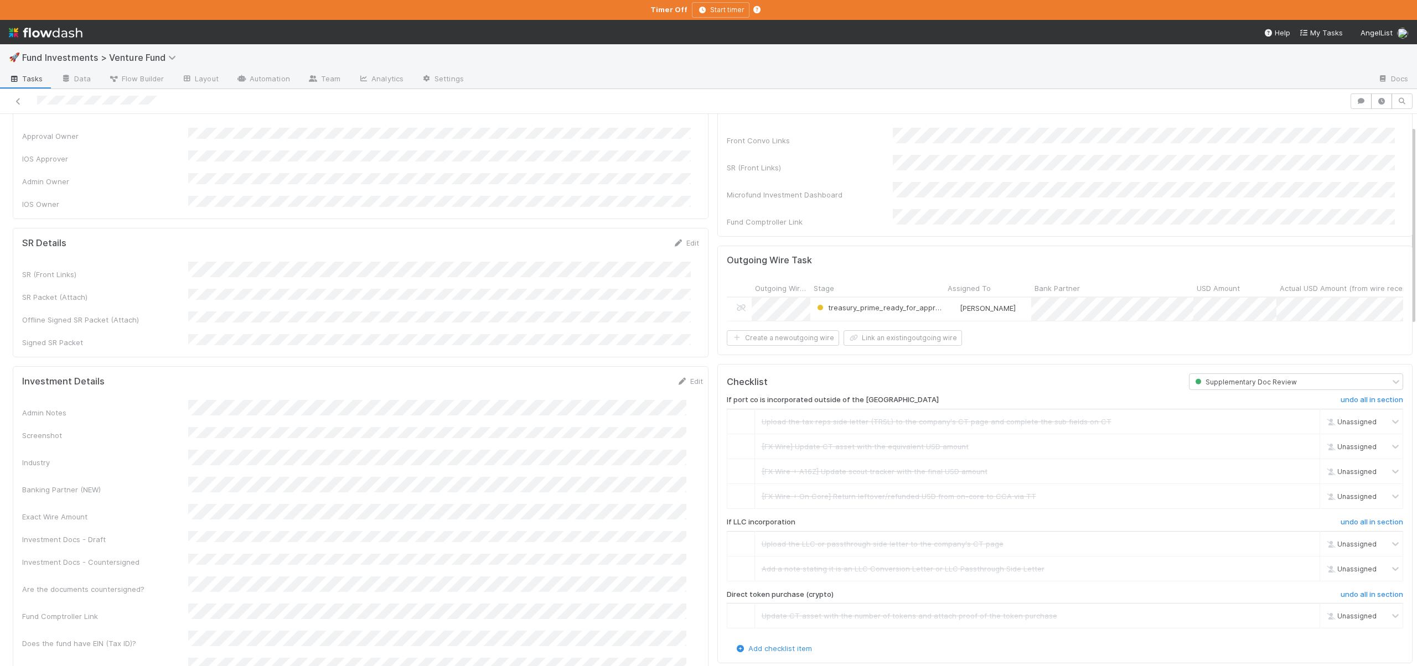
scroll to position [0, 0]
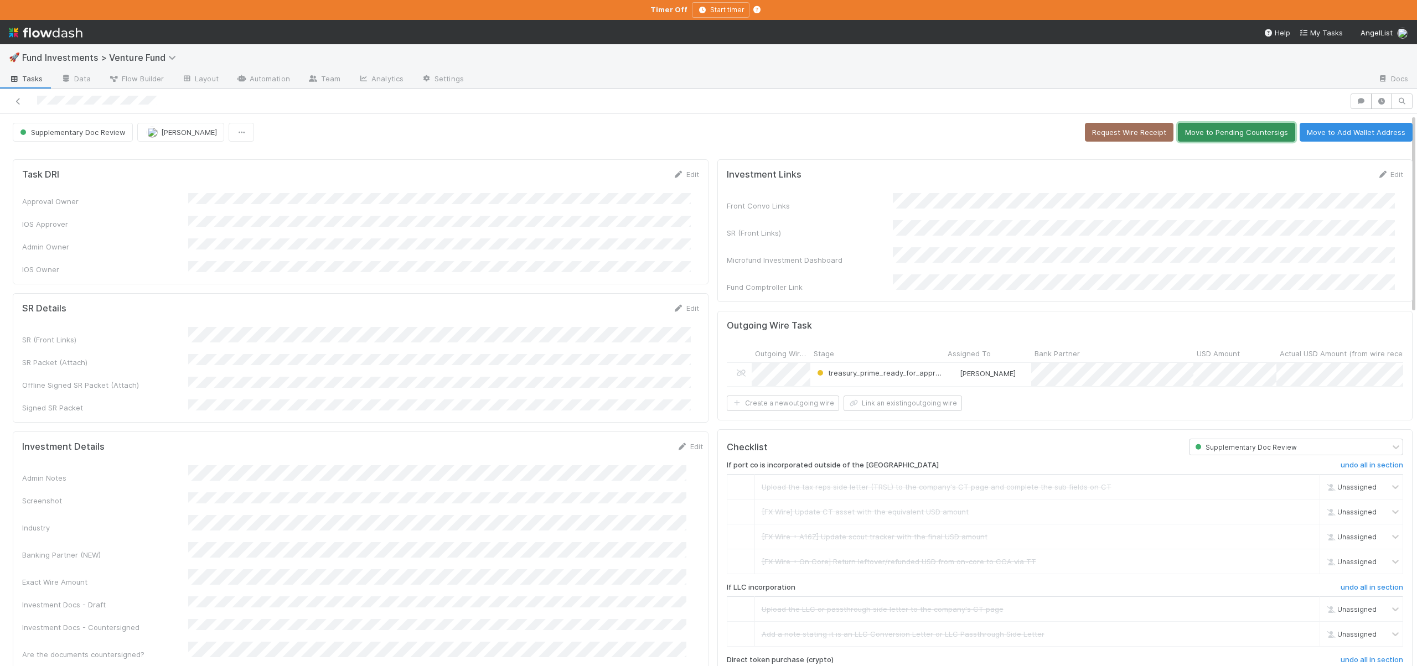
click at [1207, 136] on button "Move to Pending Countersigs" at bounding box center [1235, 132] width 117 height 19
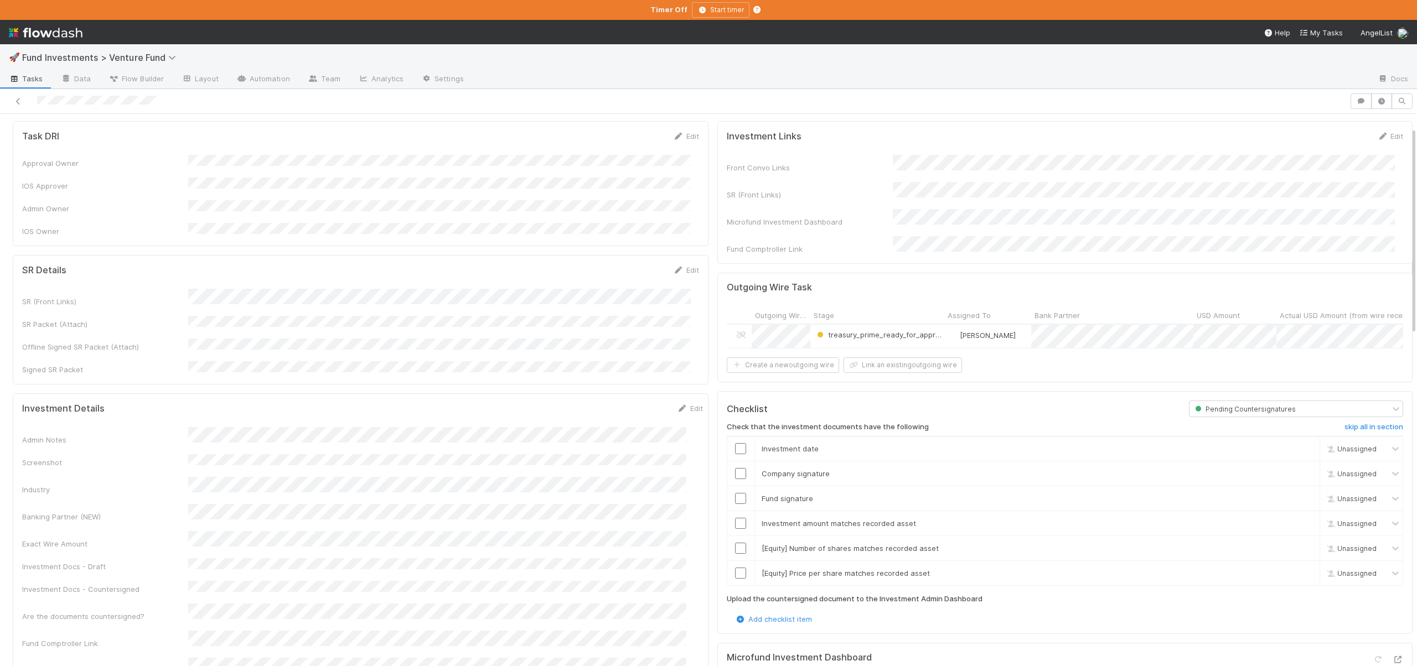
scroll to position [44, 0]
click at [1299, 567] on link "skip" at bounding box center [1306, 567] width 14 height 9
click at [1299, 538] on link "skip" at bounding box center [1306, 542] width 14 height 9
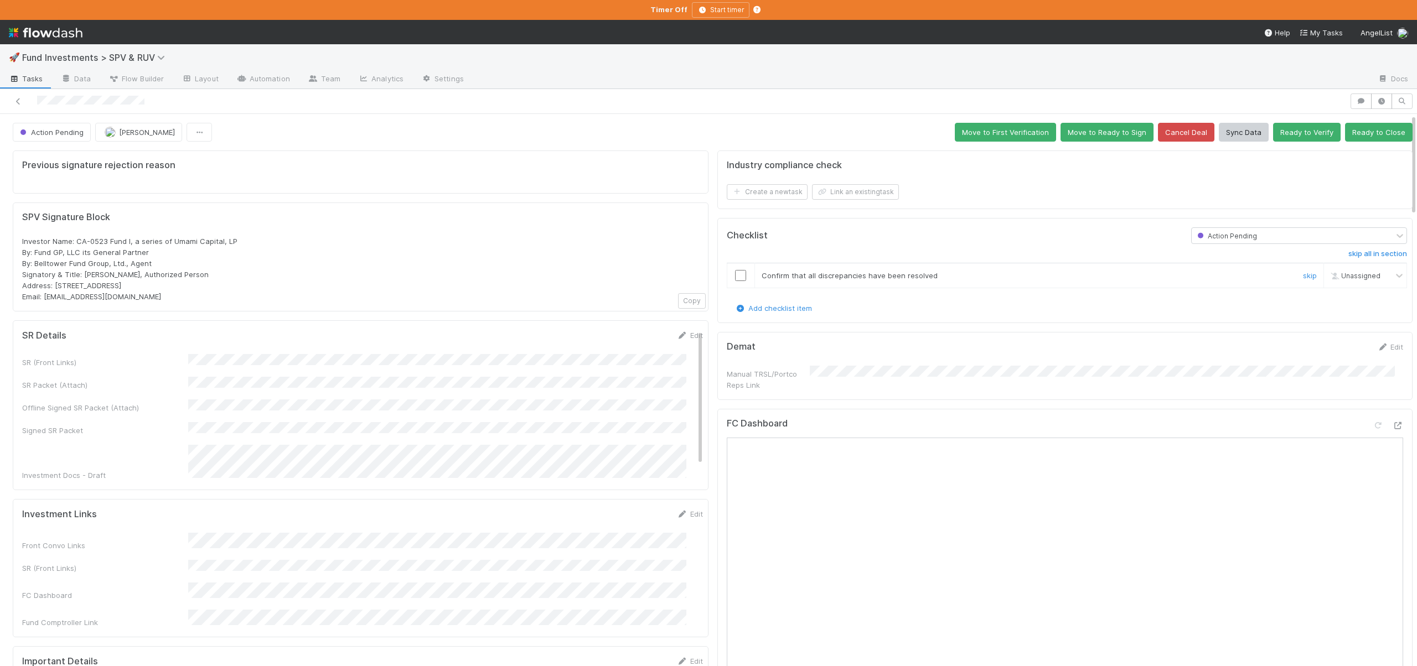
click at [735, 277] on input "checkbox" at bounding box center [740, 275] width 11 height 11
click at [68, 123] on button "Action Pending" at bounding box center [52, 132] width 78 height 19
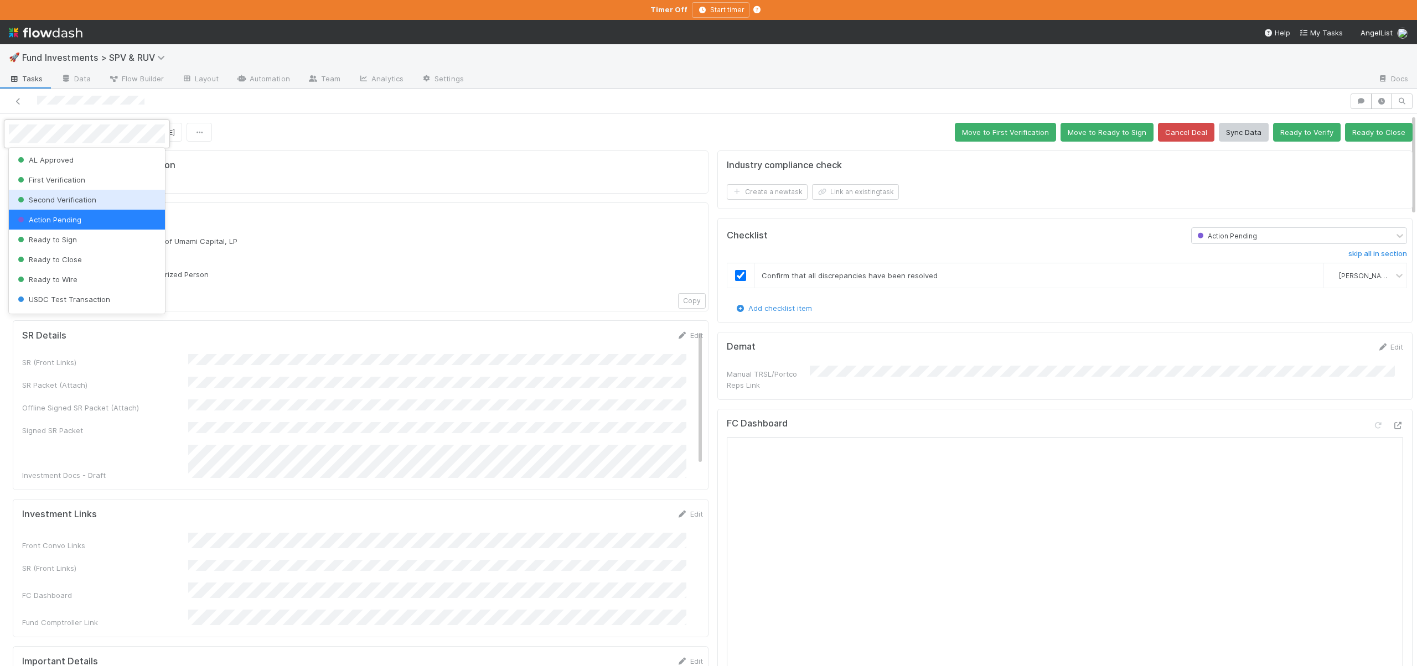
click at [74, 200] on span "Second Verification" at bounding box center [55, 199] width 81 height 9
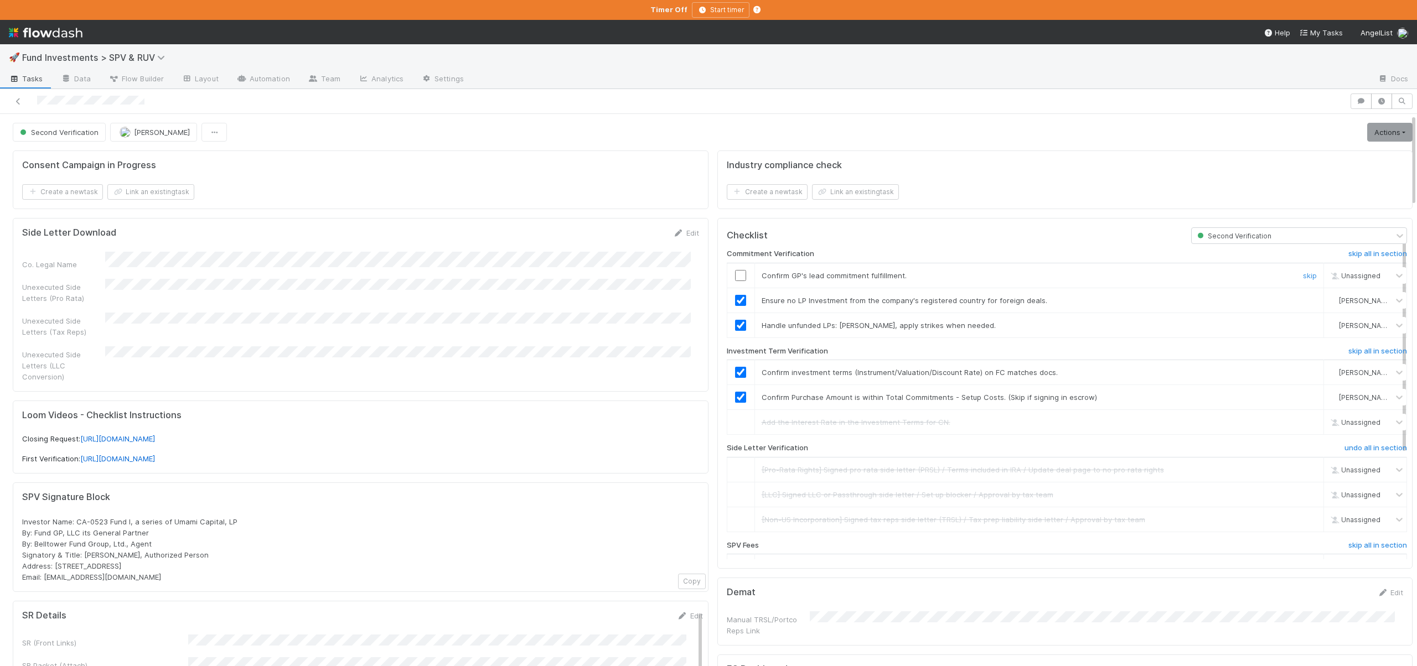
click at [735, 279] on input "checkbox" at bounding box center [740, 275] width 11 height 11
click at [735, 274] on input "checkbox" at bounding box center [740, 275] width 11 height 11
click at [1383, 128] on link "Actions" at bounding box center [1389, 132] width 45 height 19
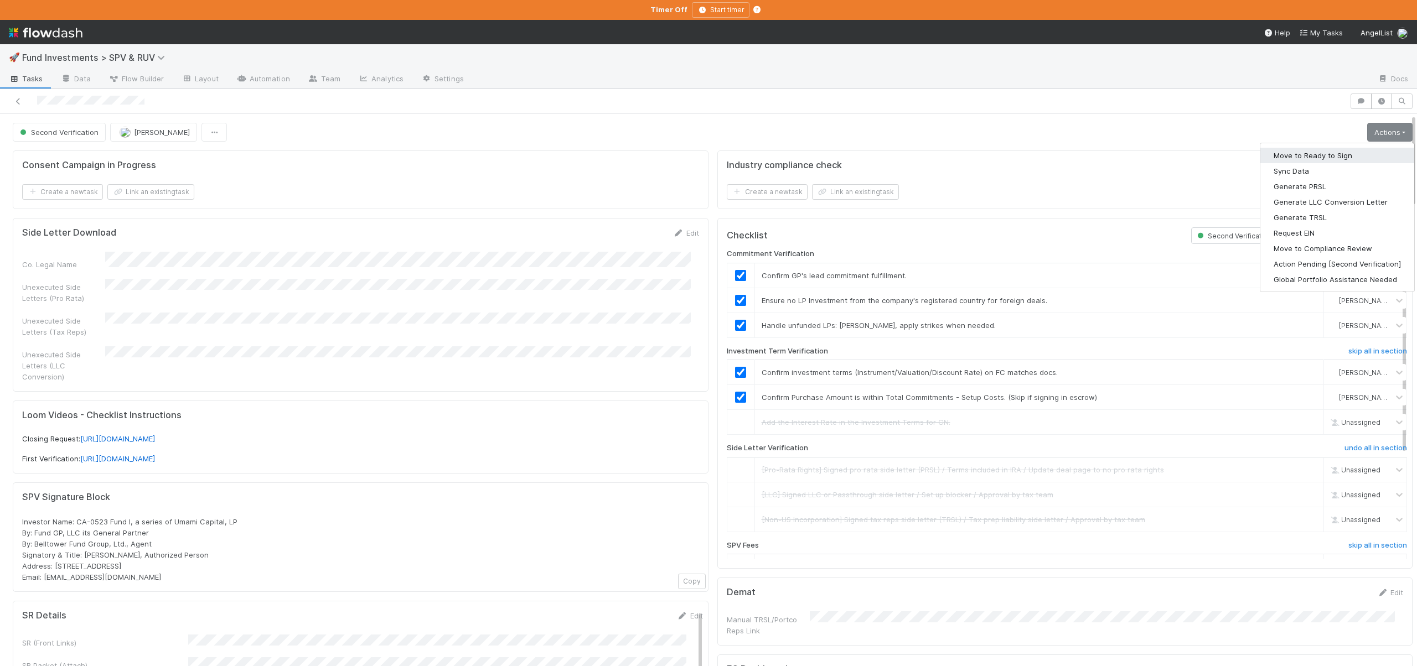
click at [1329, 159] on button "Move to Ready to Sign" at bounding box center [1337, 155] width 154 height 15
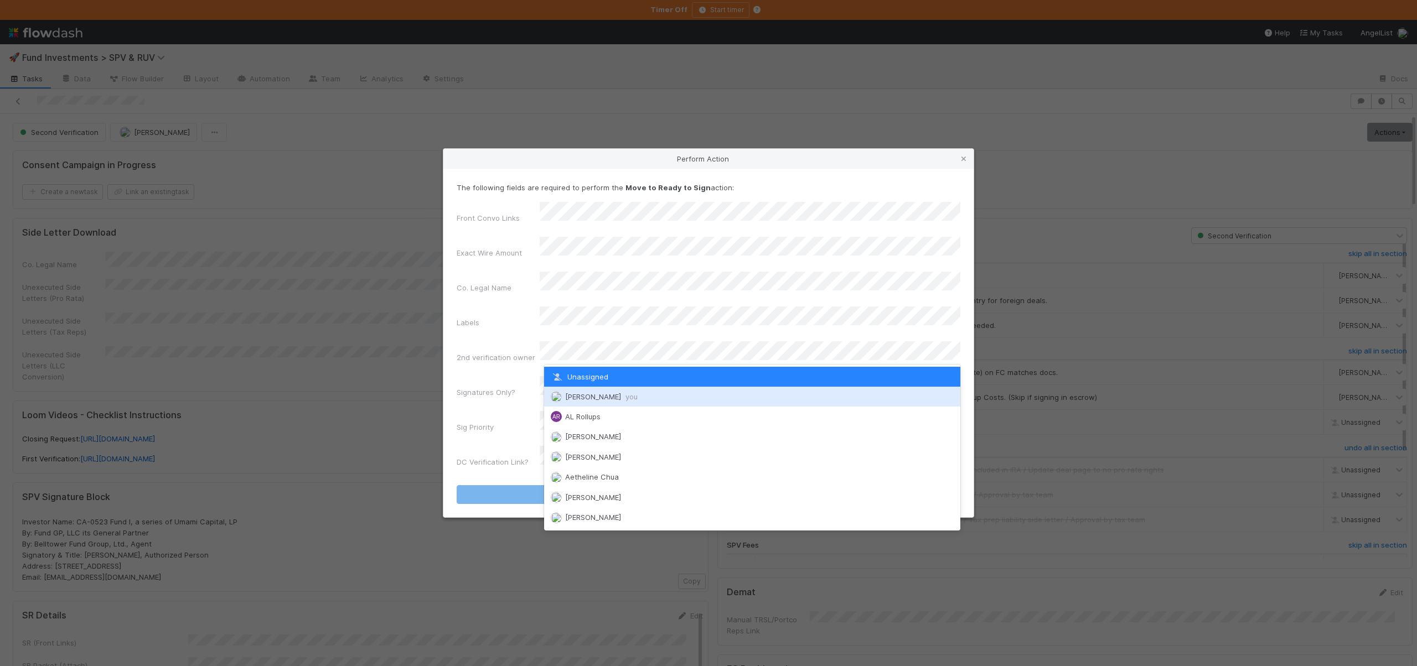
click at [589, 393] on span "Andre Fredrick you" at bounding box center [601, 396] width 72 height 9
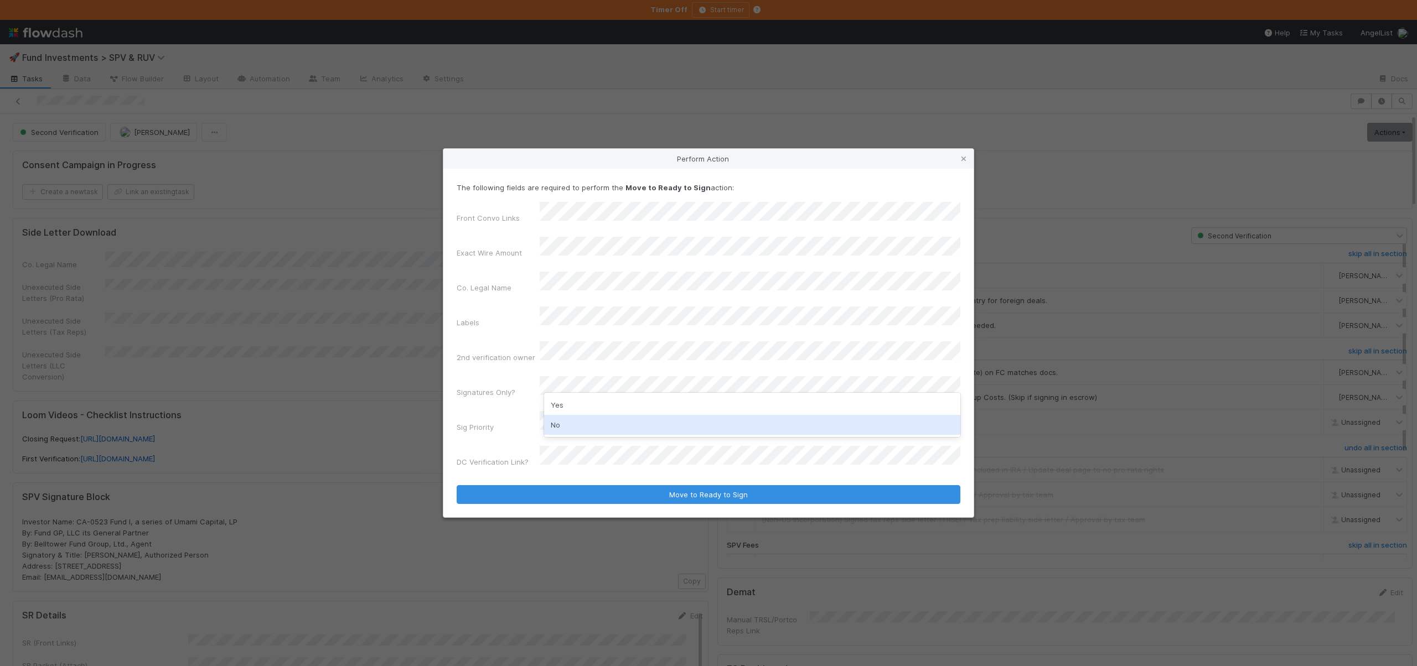
click at [563, 418] on div "No" at bounding box center [752, 425] width 416 height 20
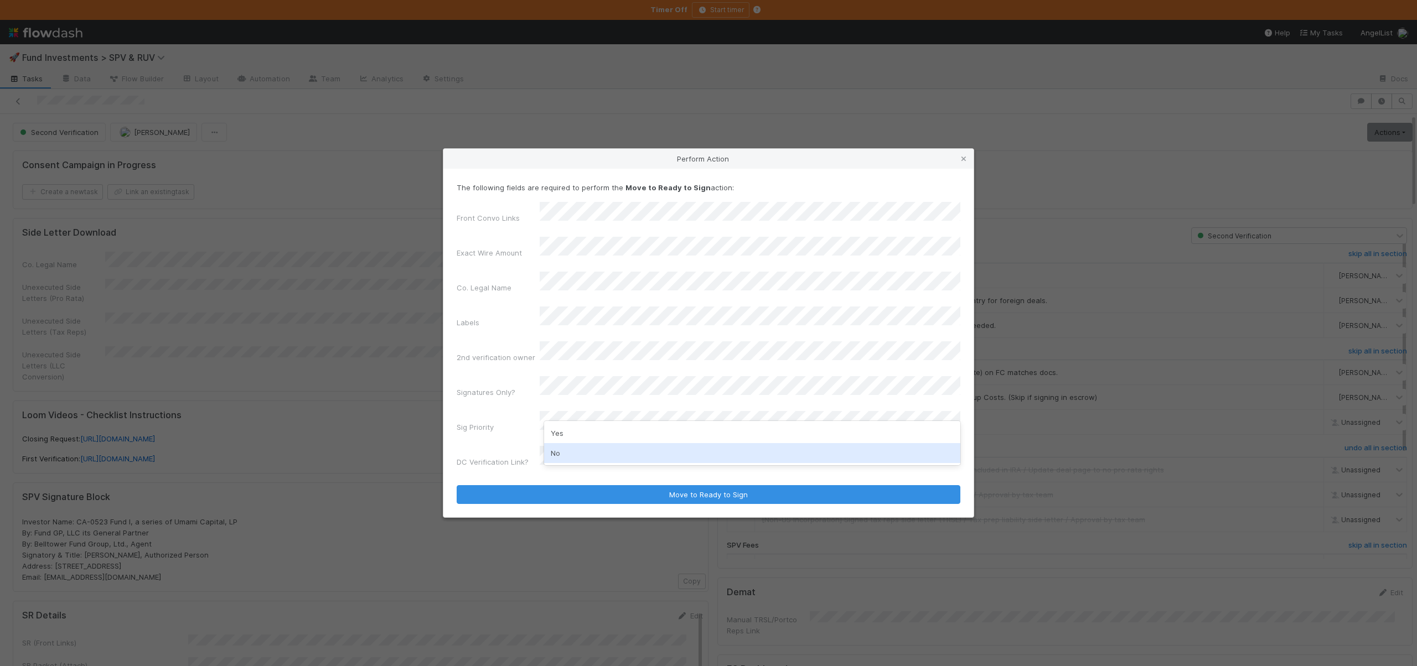
click at [558, 448] on div "No" at bounding box center [752, 453] width 416 height 20
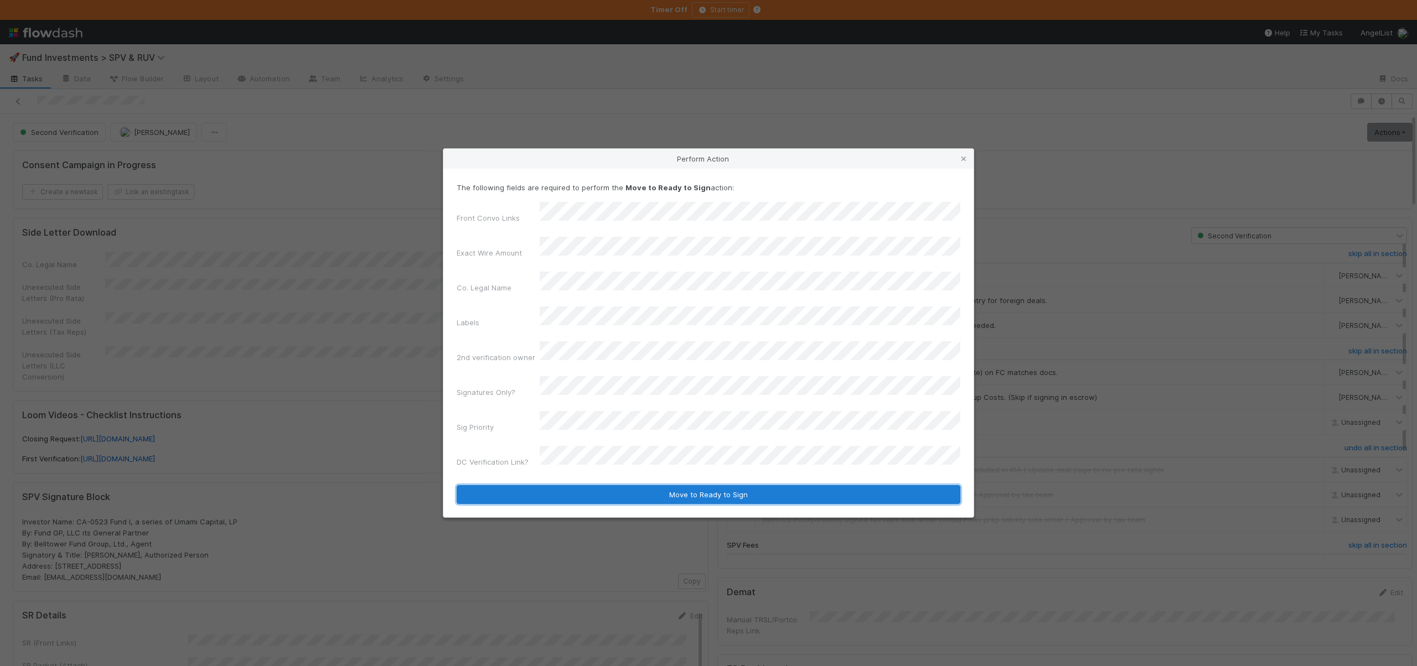
click at [627, 485] on button "Move to Ready to Sign" at bounding box center [708, 494] width 504 height 19
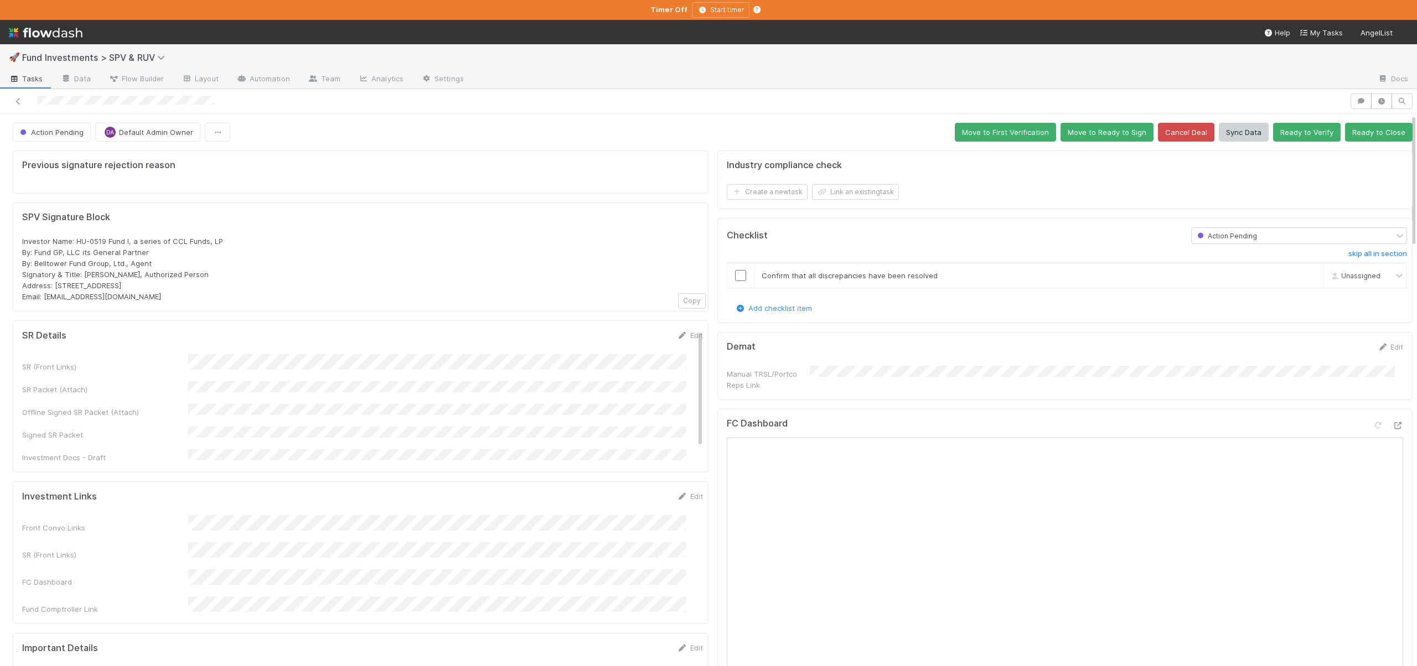
scroll to position [2, 0]
click at [677, 329] on div "SR Details Edit SR (Front Links) SR Packet (Attach) Offline Signed SR Packet (A…" at bounding box center [361, 396] width 696 height 152
click at [677, 333] on link "Edit" at bounding box center [690, 335] width 26 height 9
click at [634, 339] on button "Save" at bounding box center [644, 339] width 32 height 19
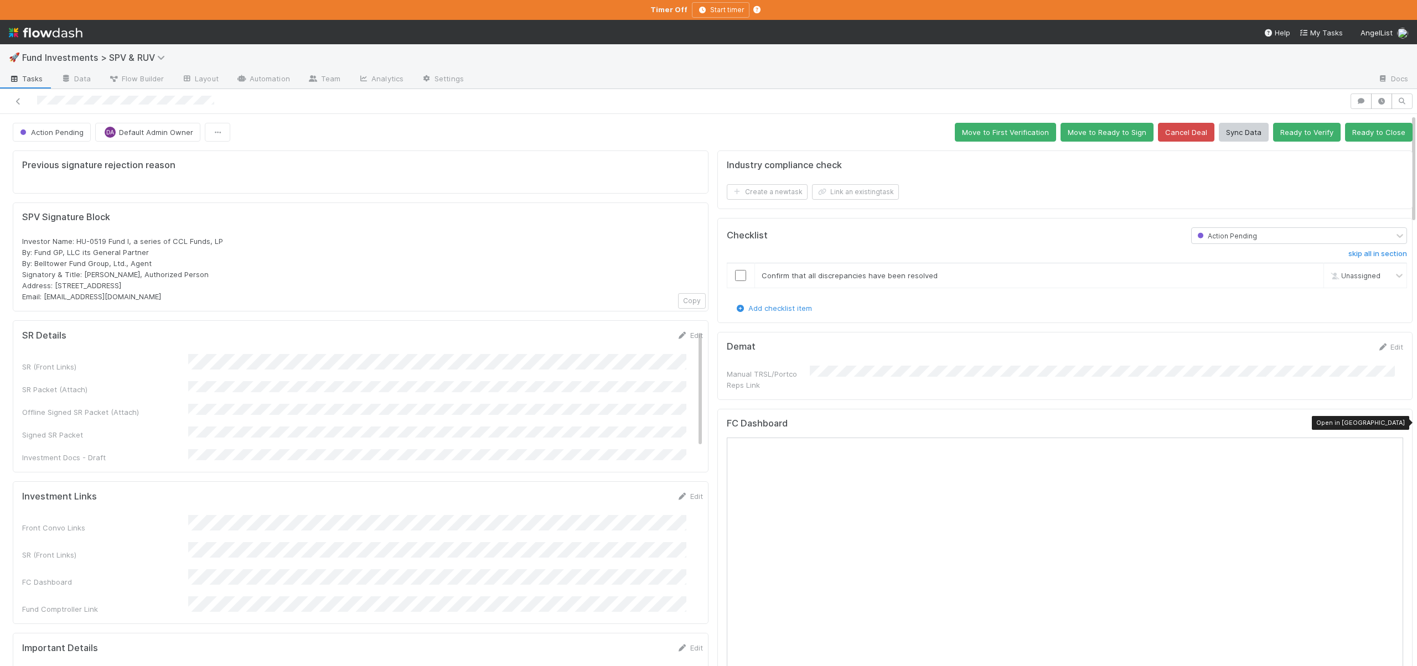
click at [1392, 422] on icon at bounding box center [1397, 425] width 11 height 7
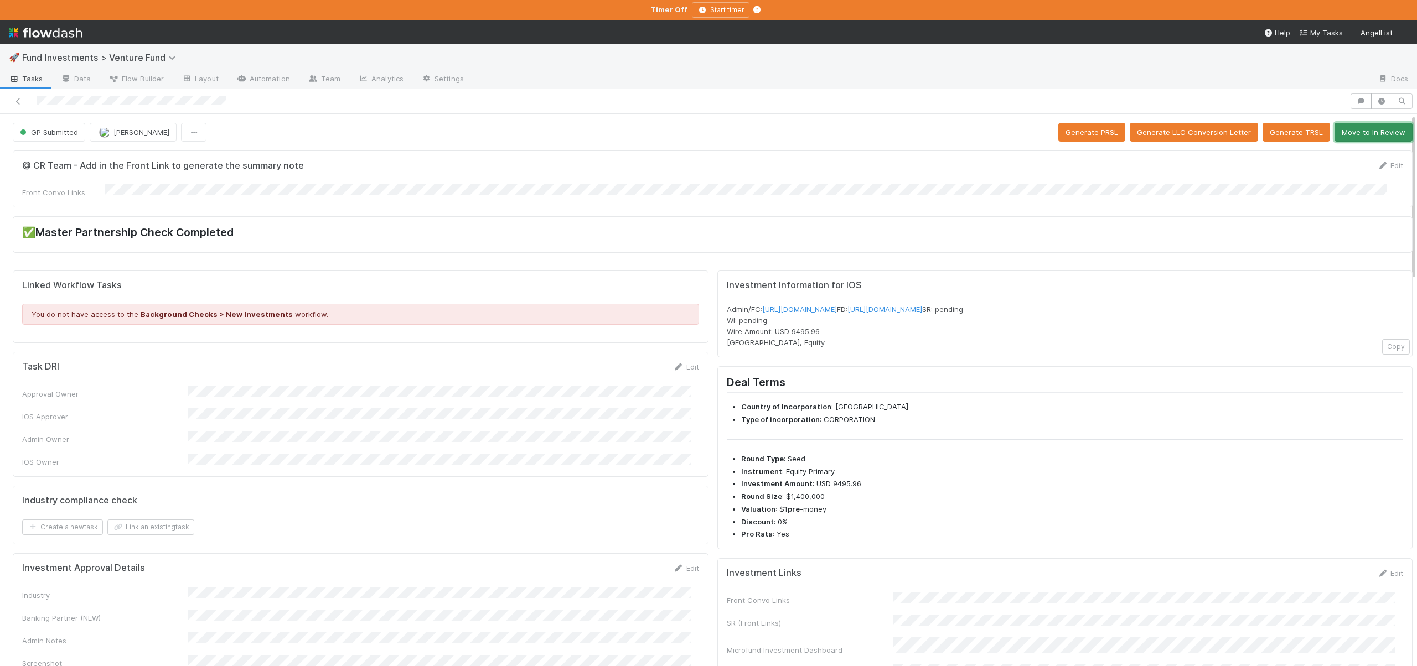
click at [1344, 131] on button "Move to In Review" at bounding box center [1373, 132] width 78 height 19
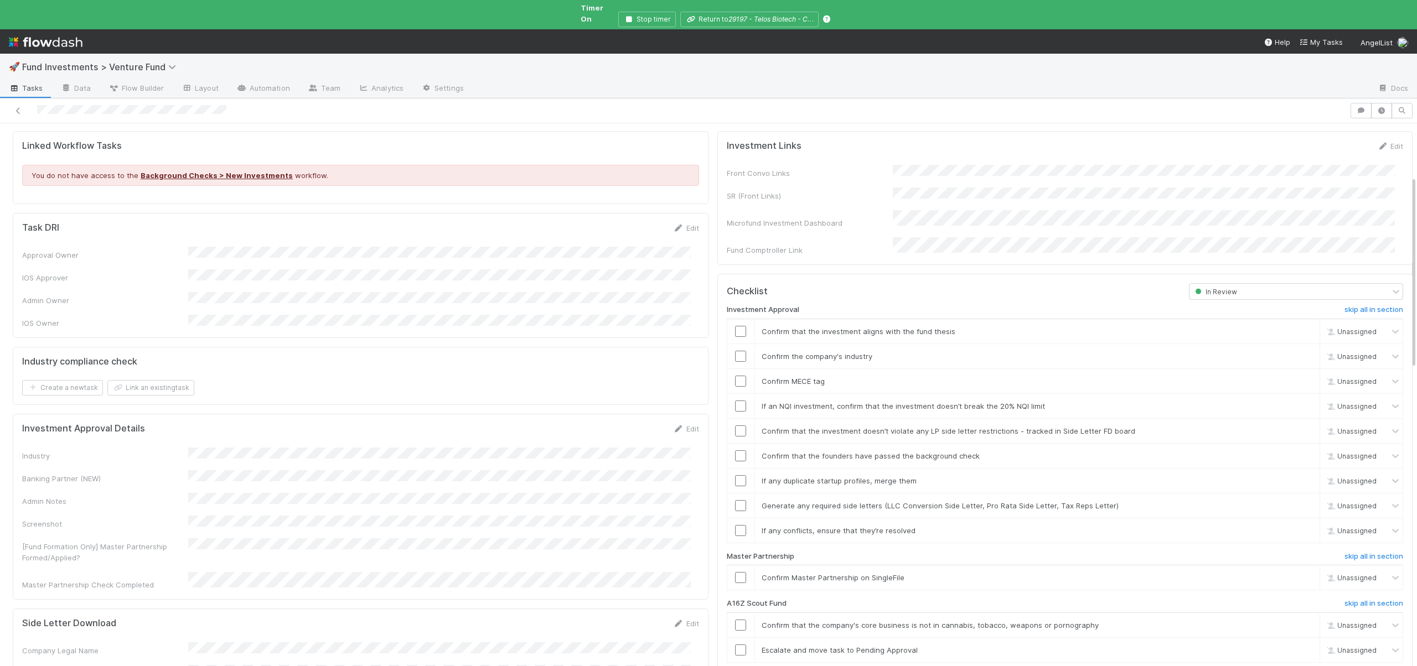
scroll to position [388, 0]
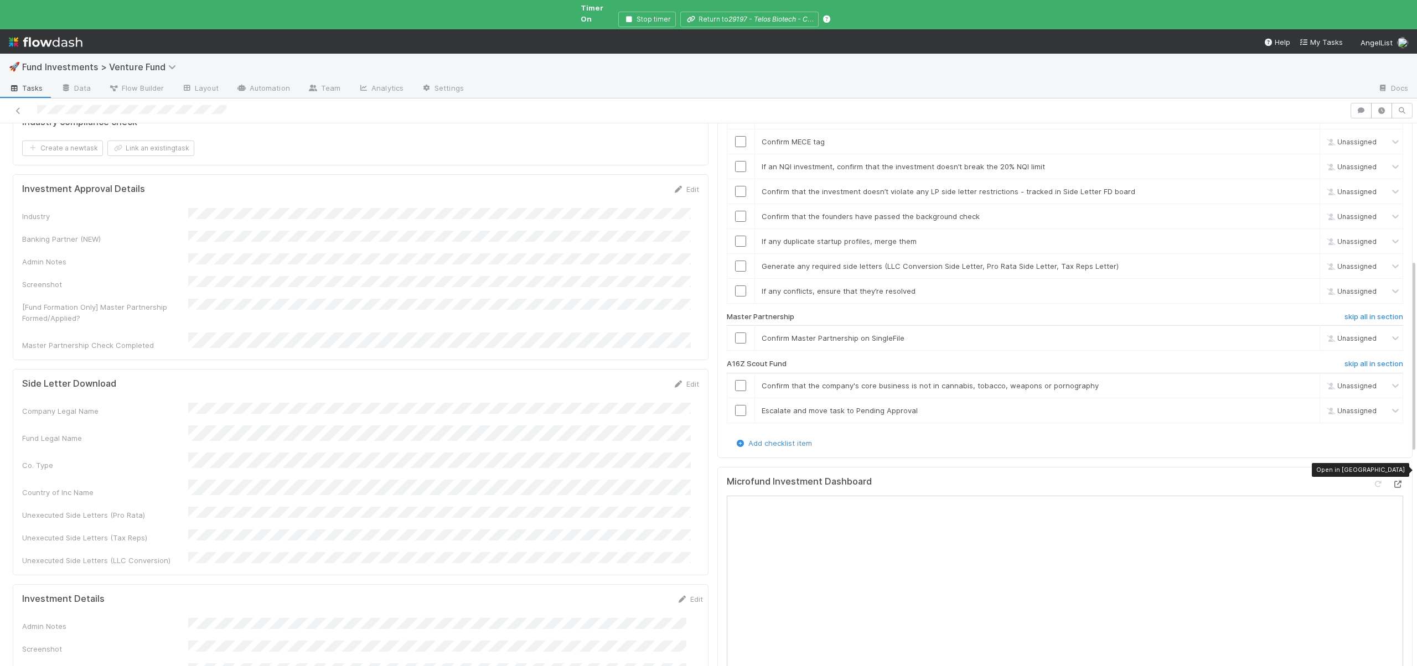
click at [1392, 481] on icon at bounding box center [1397, 484] width 11 height 7
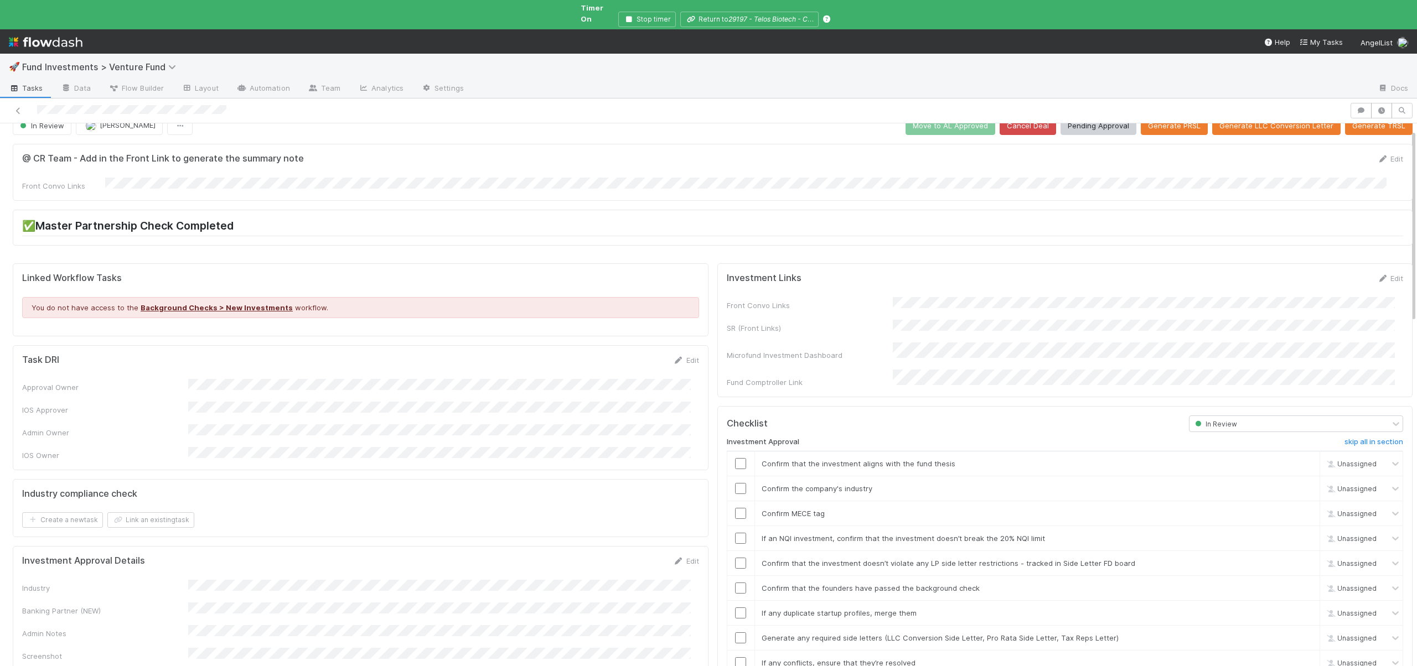
scroll to position [14, 0]
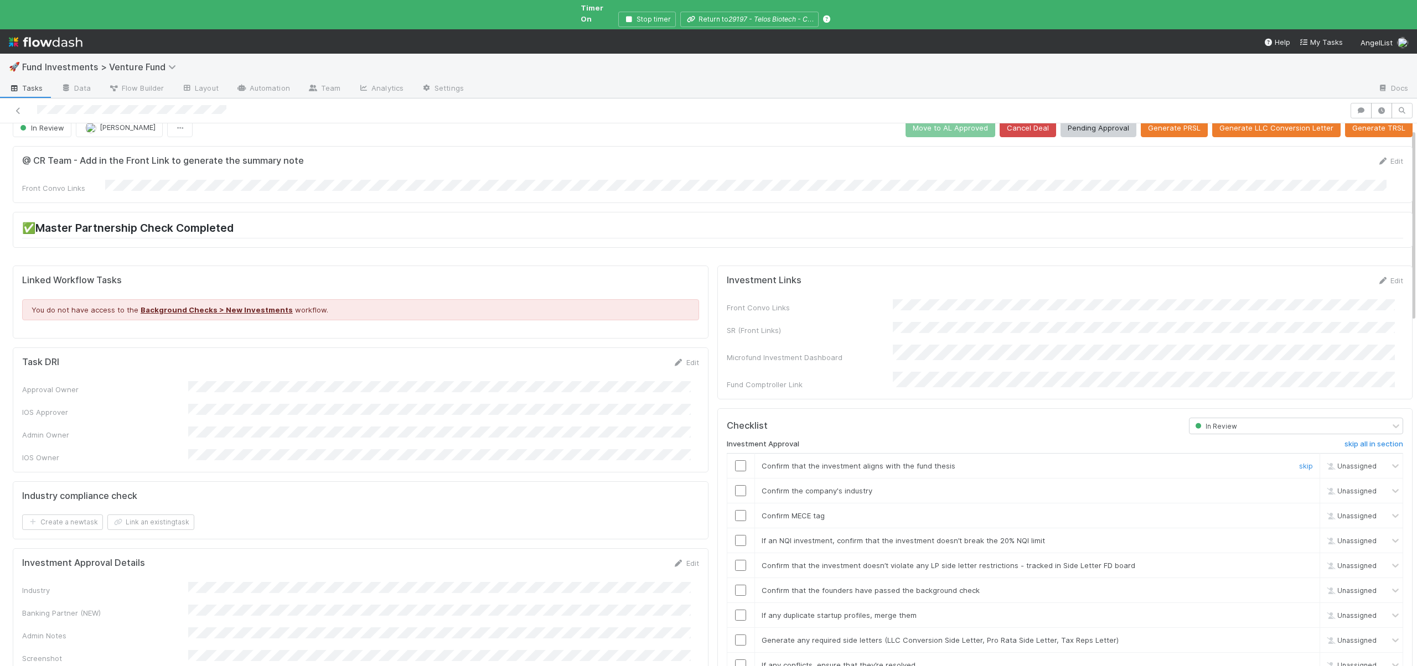
click at [735, 460] on input "checkbox" at bounding box center [740, 465] width 11 height 11
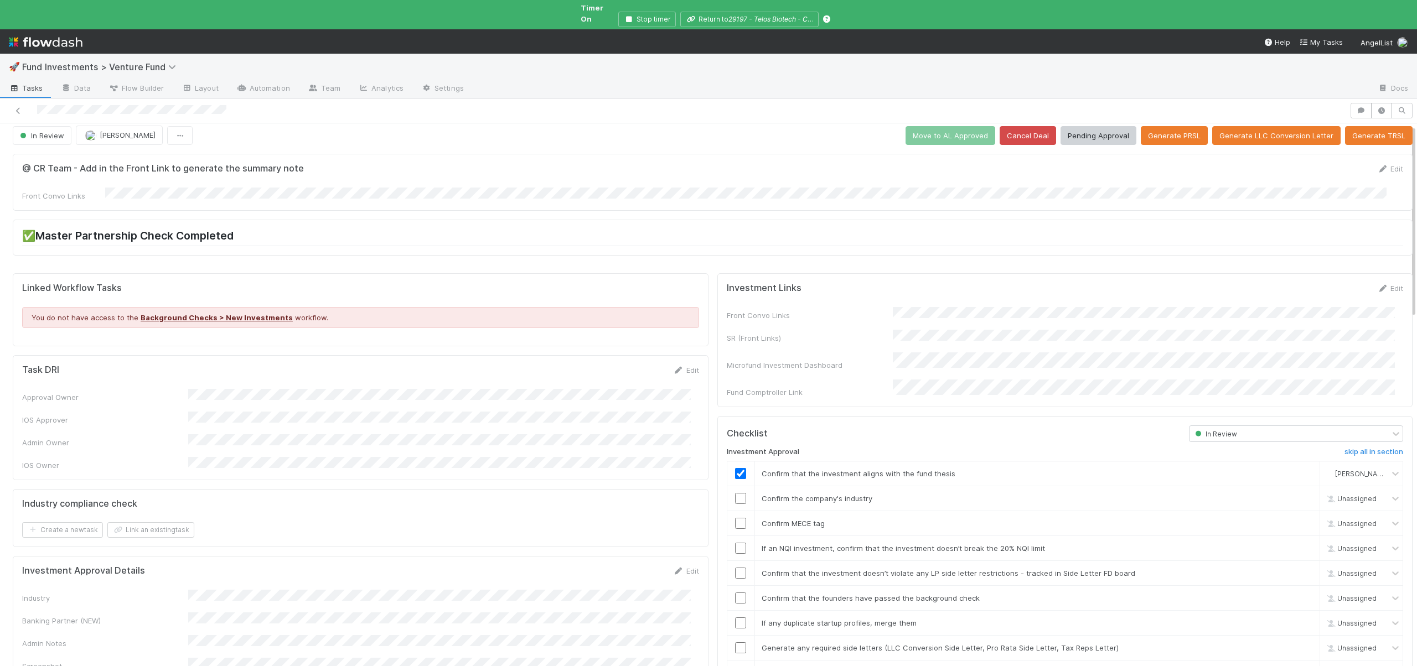
scroll to position [22, 0]
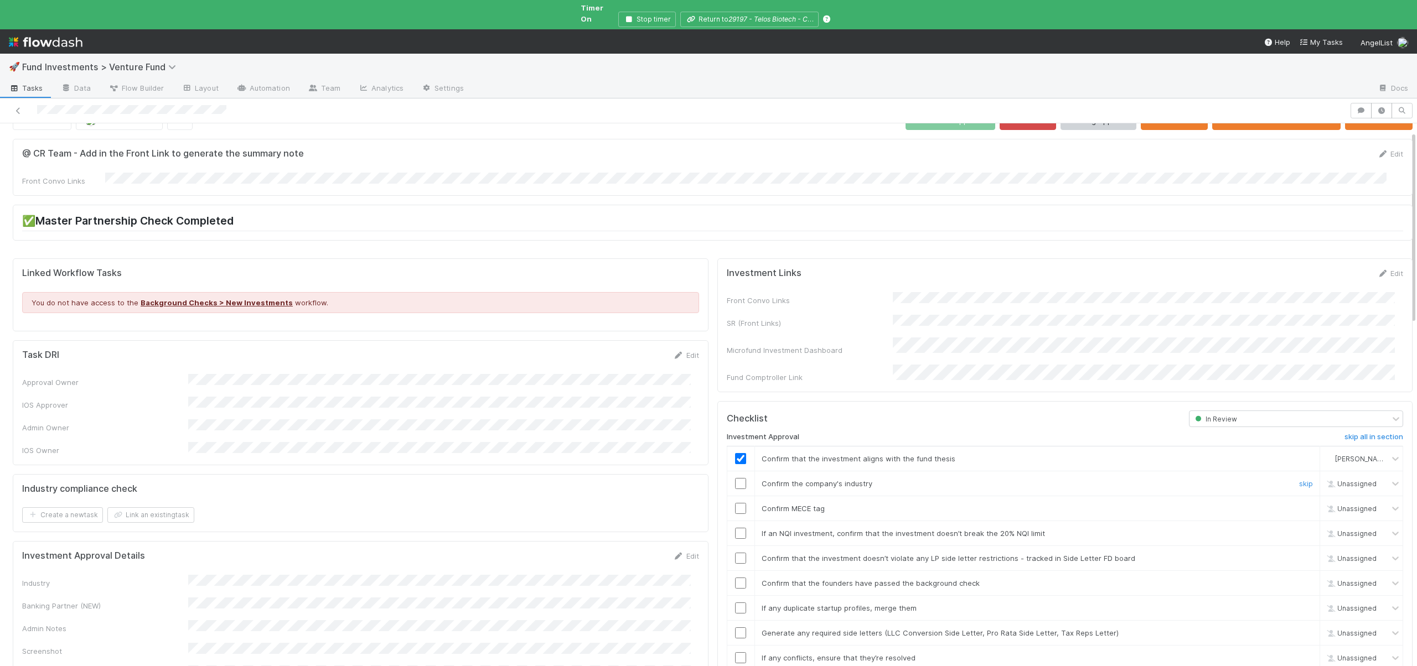
click at [735, 478] on input "checkbox" at bounding box center [740, 483] width 11 height 11
click at [735, 503] on input "checkbox" at bounding box center [740, 508] width 11 height 11
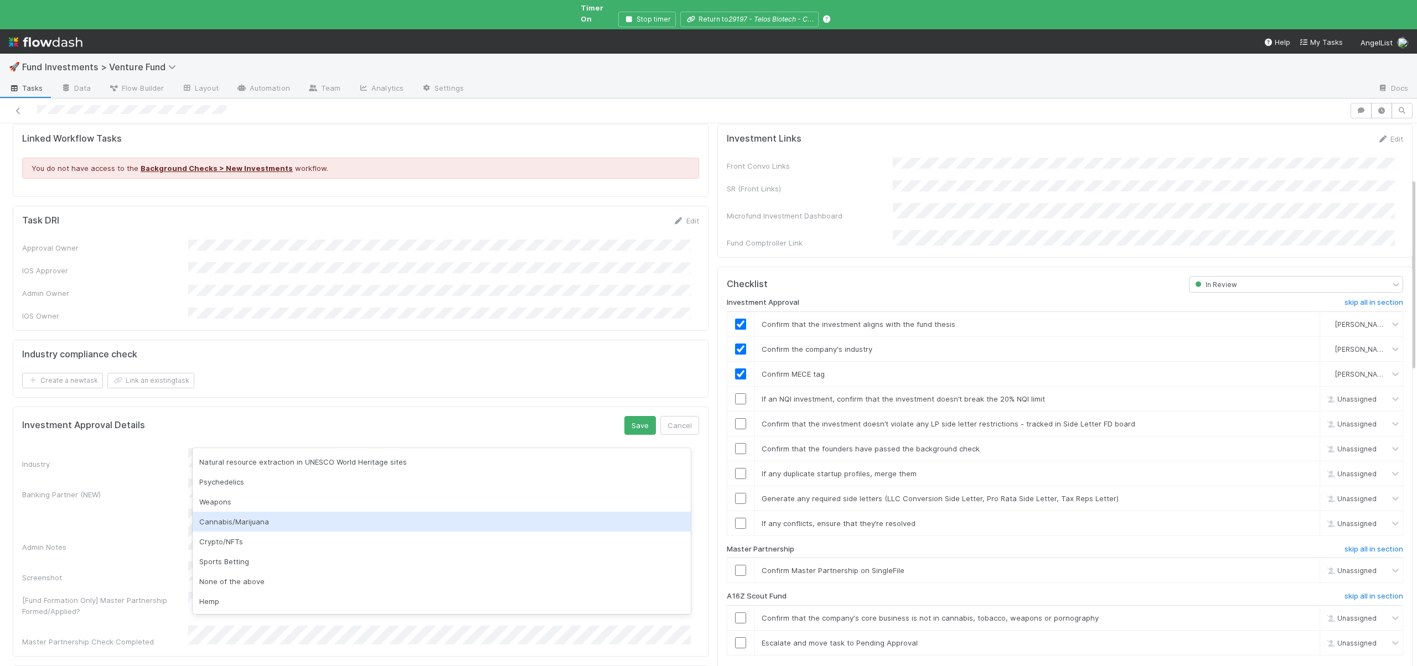
scroll to position [307, 0]
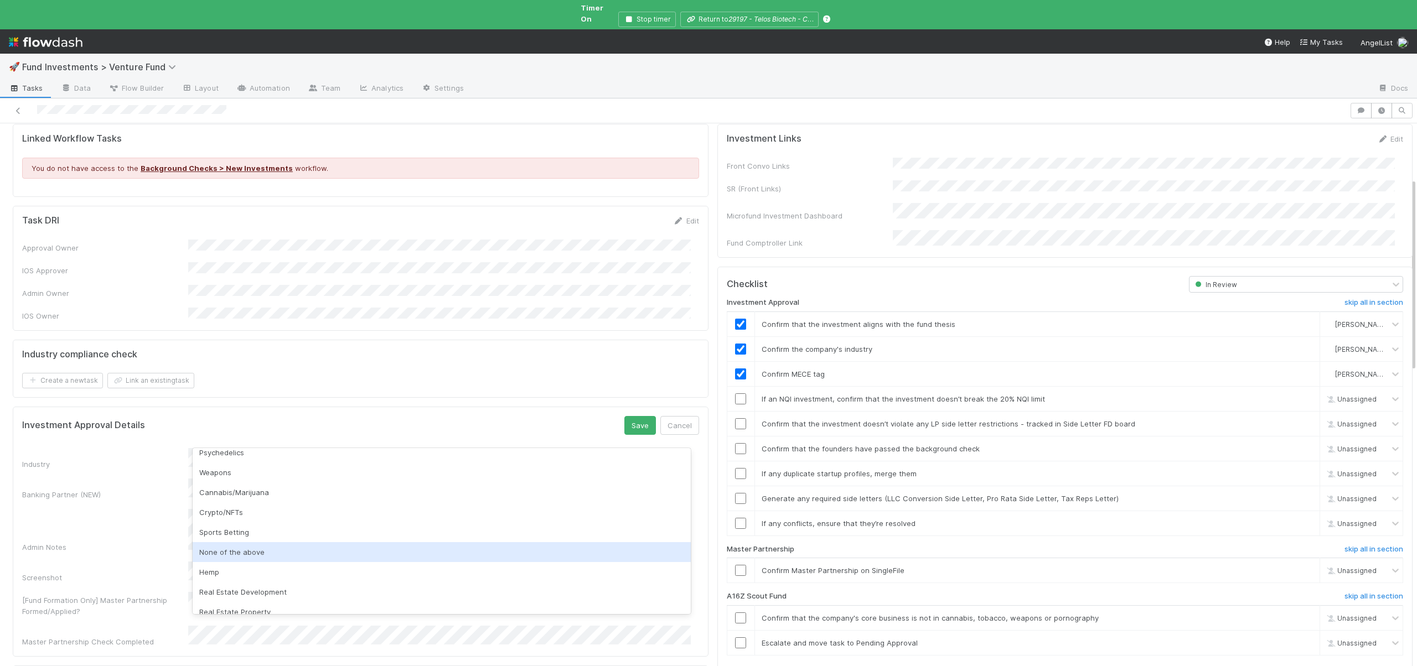
click at [238, 551] on div "None of the above" at bounding box center [442, 552] width 498 height 20
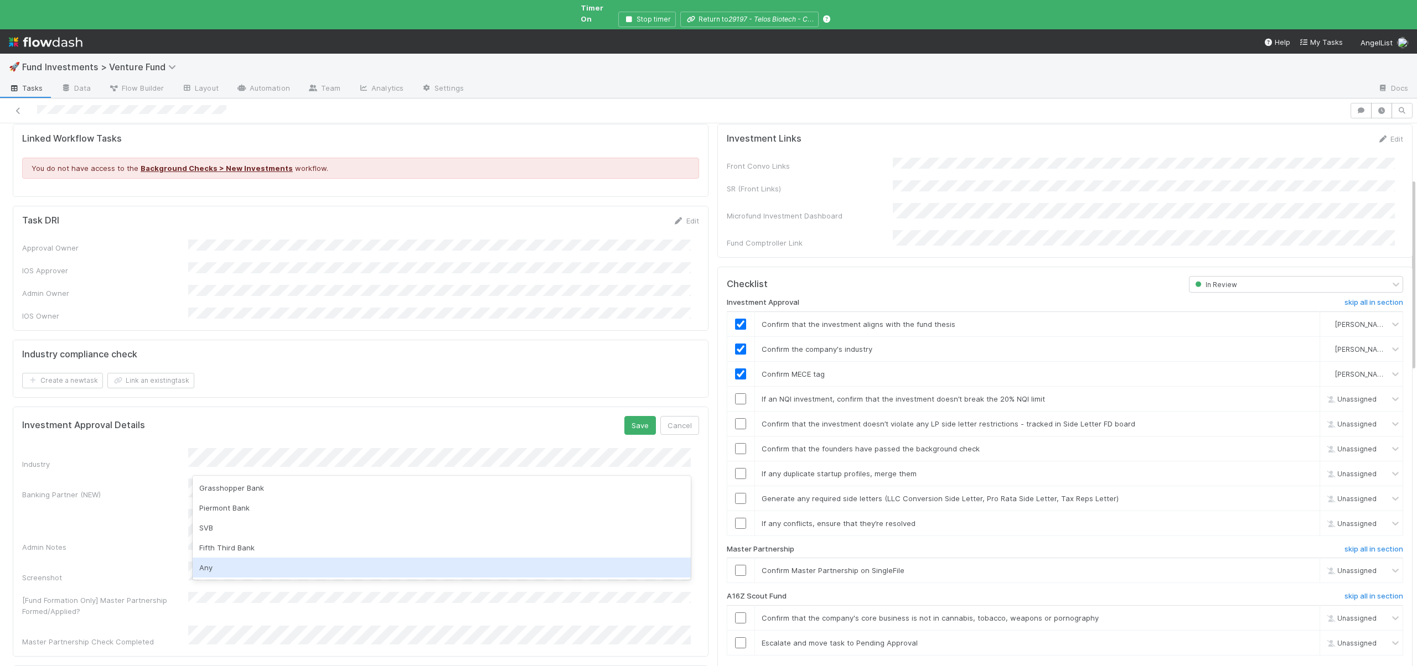
click at [209, 569] on div "Any" at bounding box center [442, 568] width 498 height 20
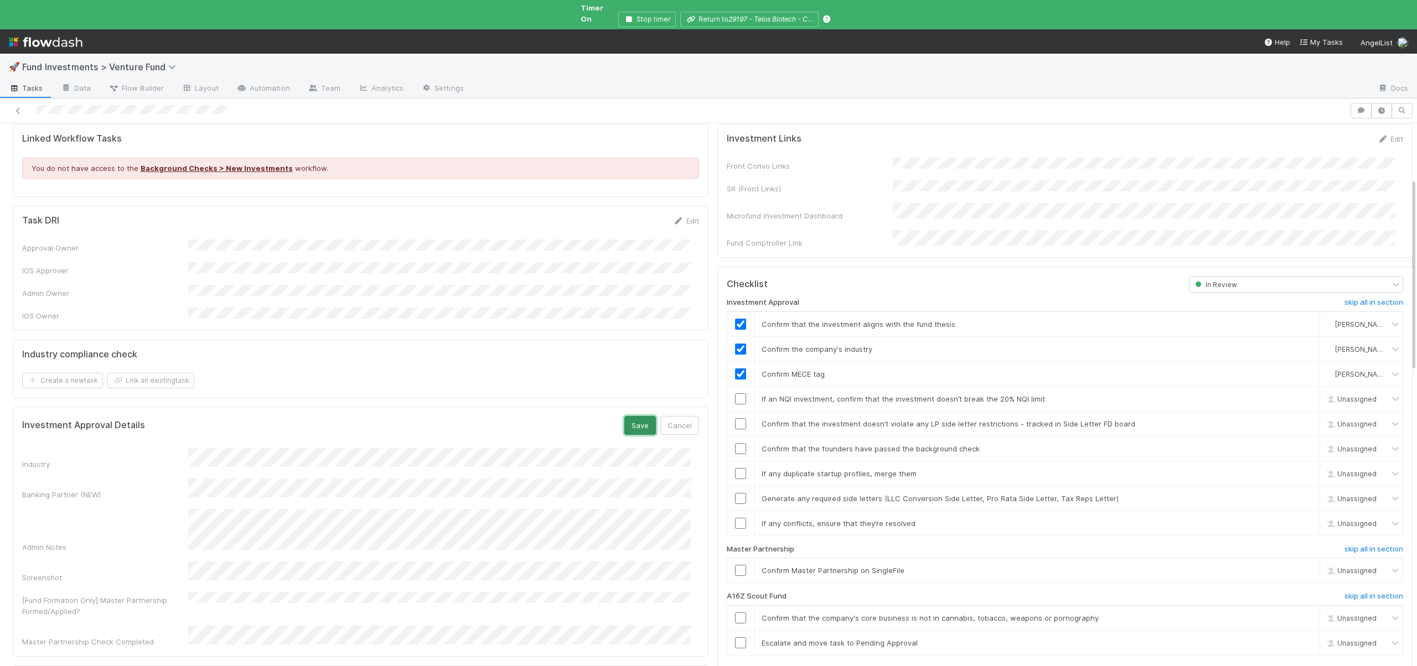
click at [624, 416] on button "Save" at bounding box center [640, 425] width 32 height 19
click at [1299, 395] on link "skip" at bounding box center [1306, 399] width 14 height 9
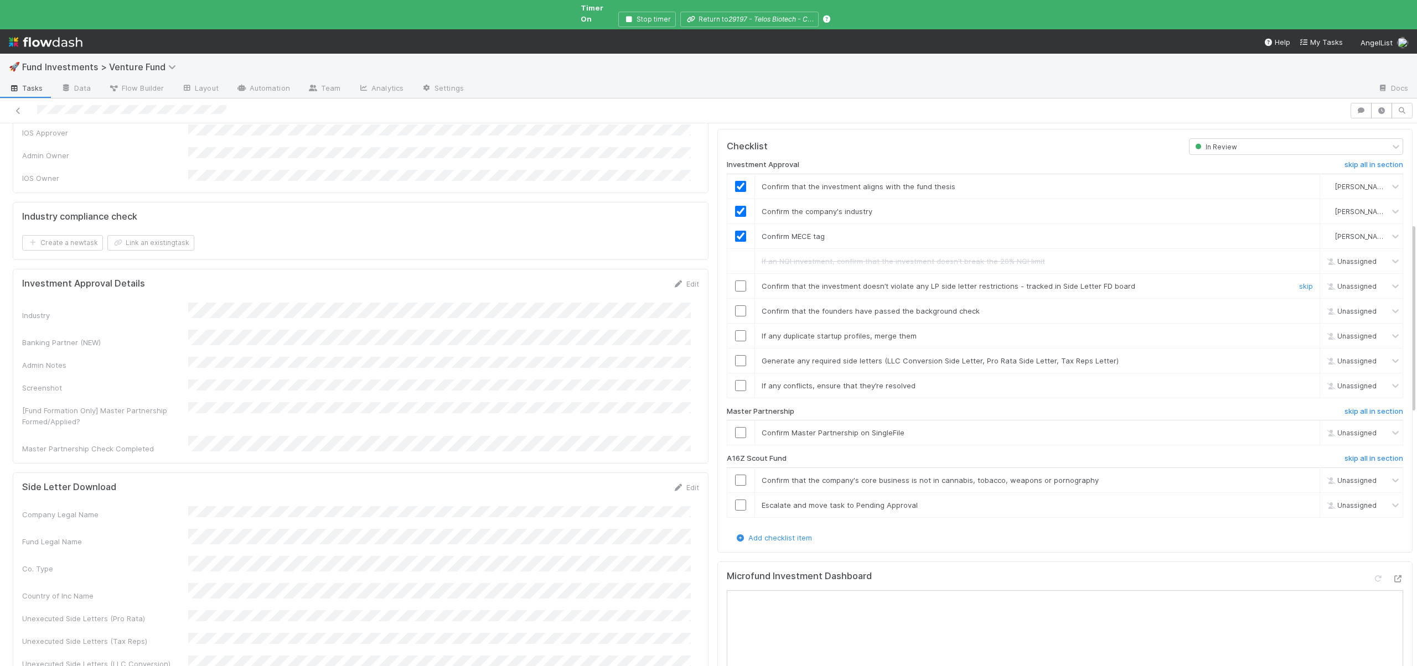
scroll to position [284, 0]
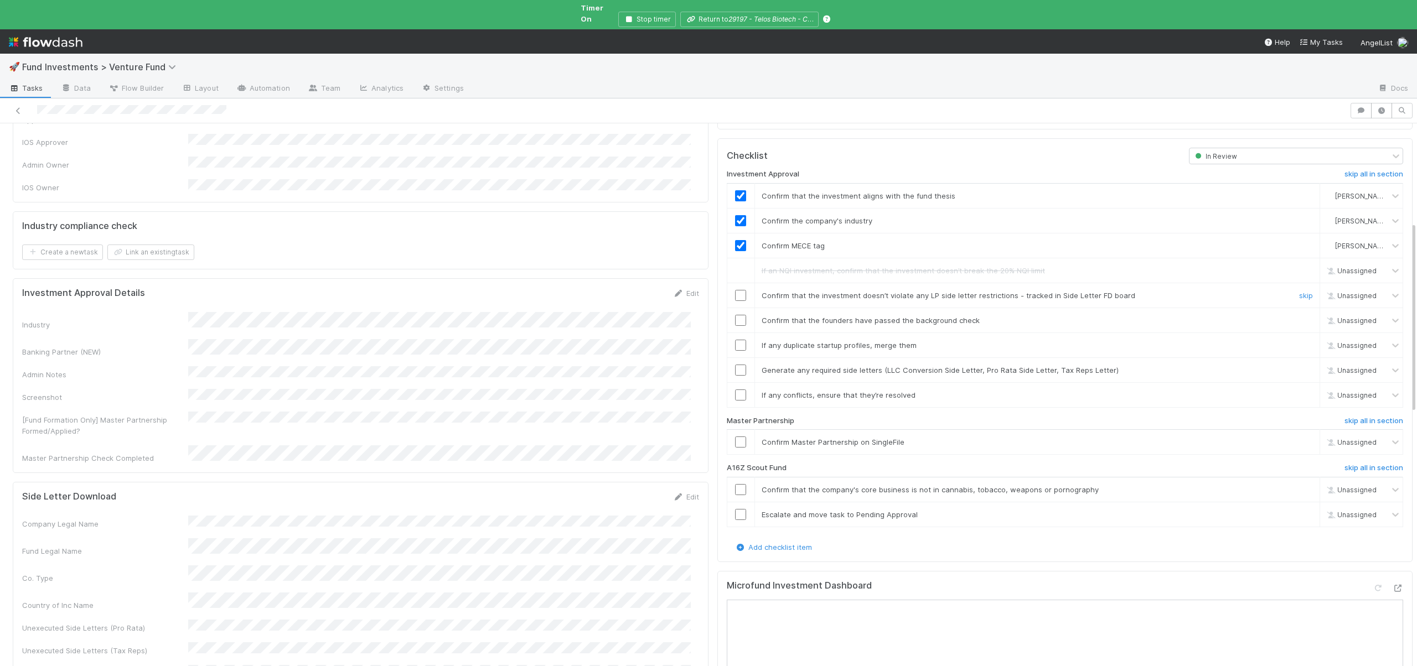
click at [735, 290] on input "checkbox" at bounding box center [740, 295] width 11 height 11
click at [735, 315] on input "checkbox" at bounding box center [740, 320] width 11 height 11
click at [1299, 341] on link "skip" at bounding box center [1306, 345] width 14 height 9
click at [1299, 366] on link "skip" at bounding box center [1306, 370] width 14 height 9
click at [1299, 391] on link "skip" at bounding box center [1306, 395] width 14 height 9
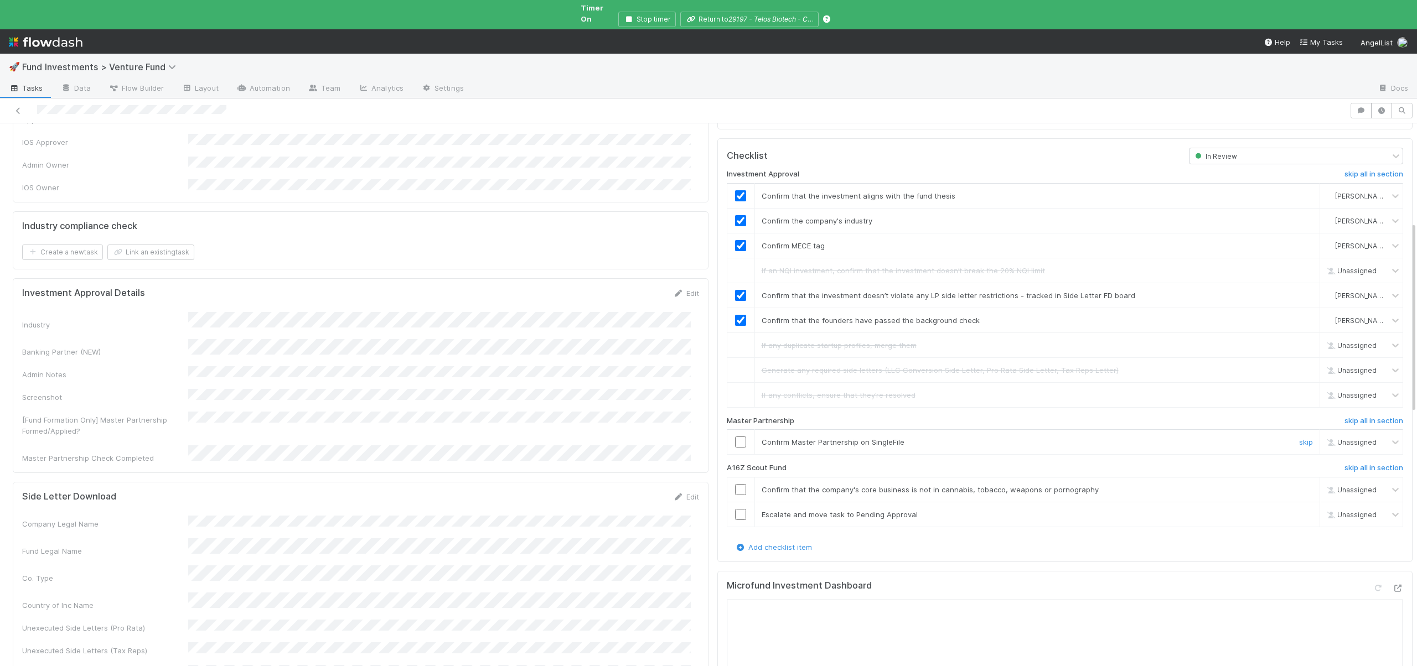
click at [735, 437] on input "checkbox" at bounding box center [740, 442] width 11 height 11
click at [1344, 464] on h6 "skip all in section" at bounding box center [1373, 468] width 59 height 9
click at [1344, 464] on link "skip all in section" at bounding box center [1373, 470] width 59 height 13
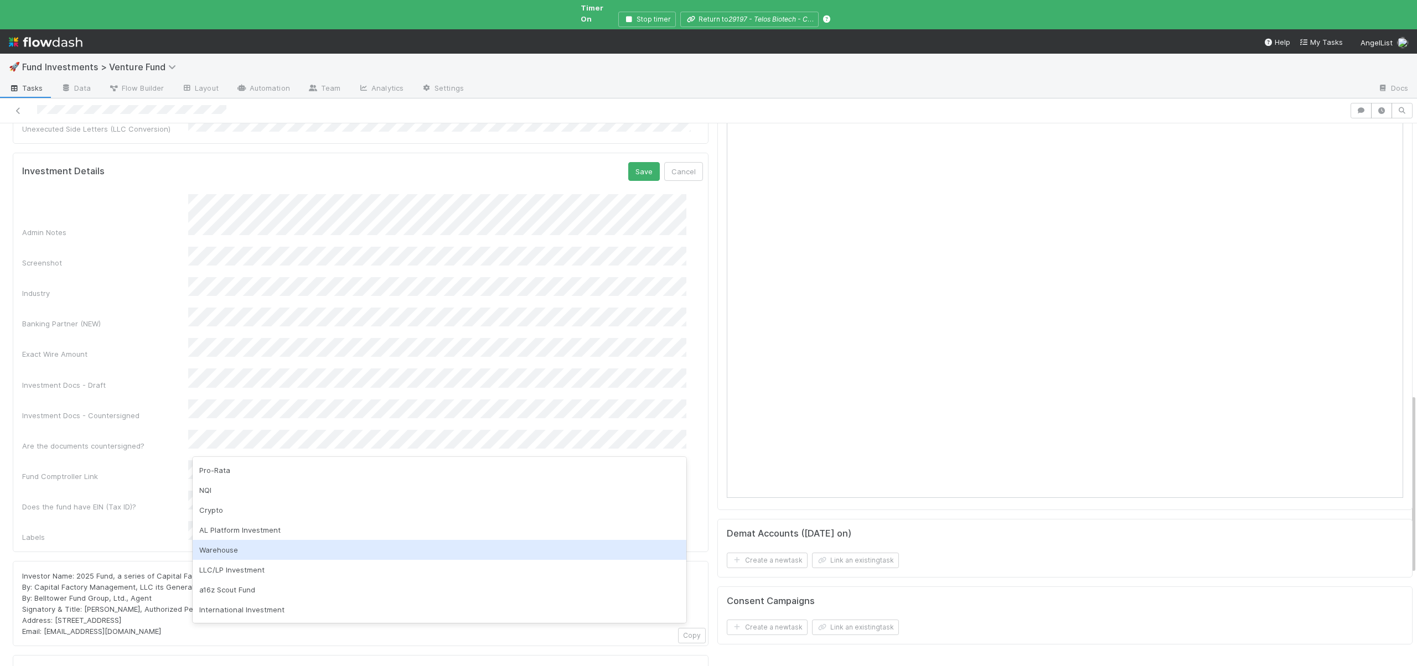
scroll to position [96, 0]
click at [210, 552] on div "BYOGP" at bounding box center [440, 553] width 494 height 20
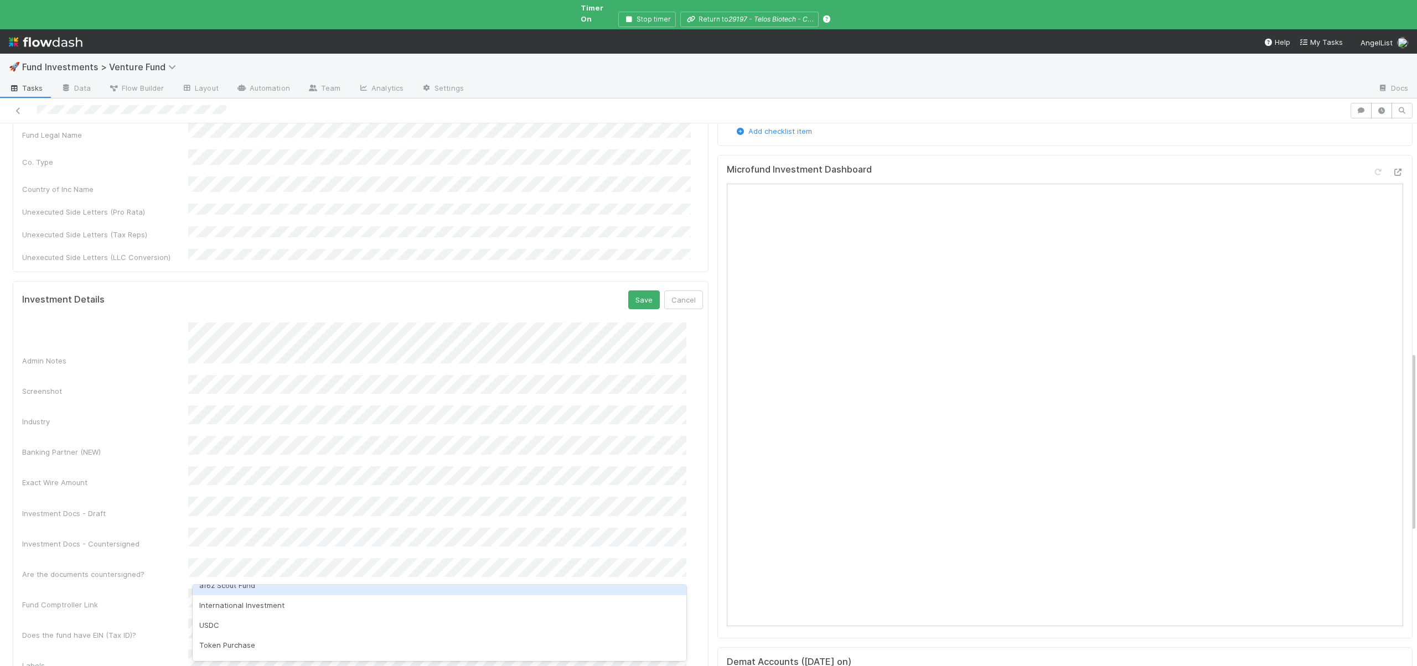
scroll to position [207, 0]
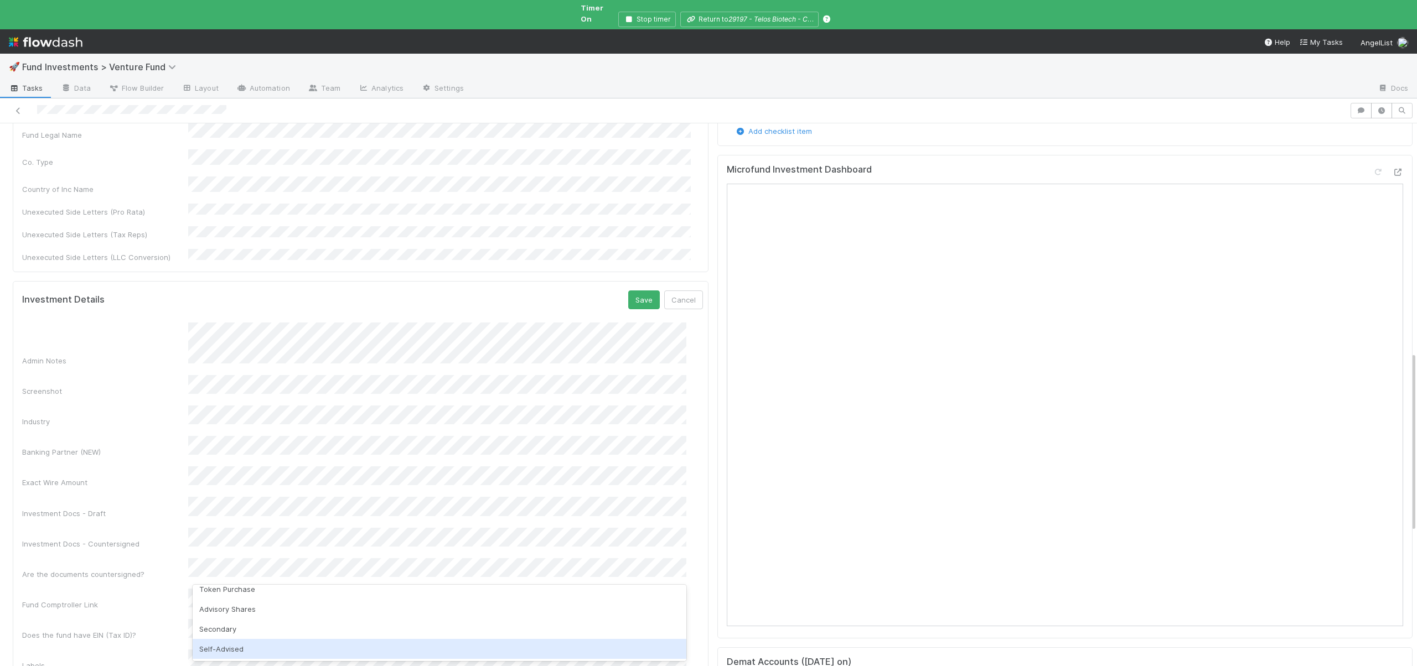
click at [213, 646] on div "Self-Advised" at bounding box center [440, 649] width 494 height 20
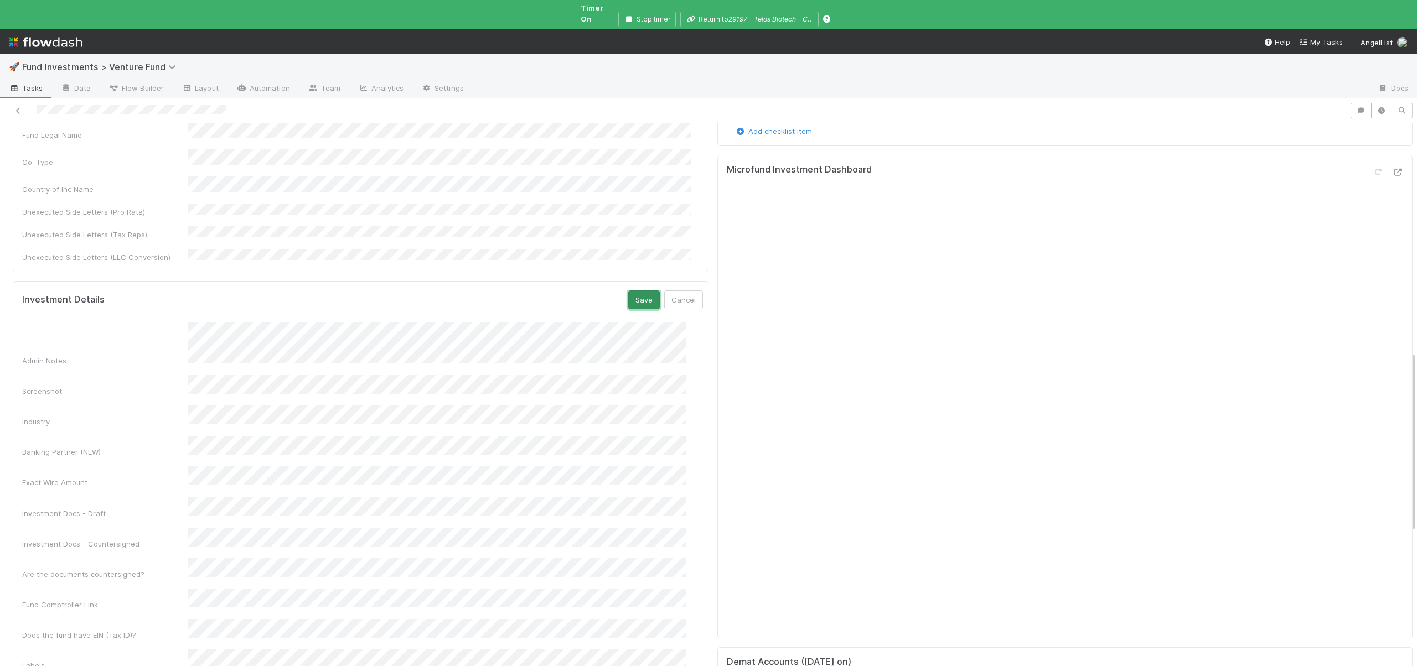
click at [628, 290] on button "Save" at bounding box center [644, 299] width 32 height 19
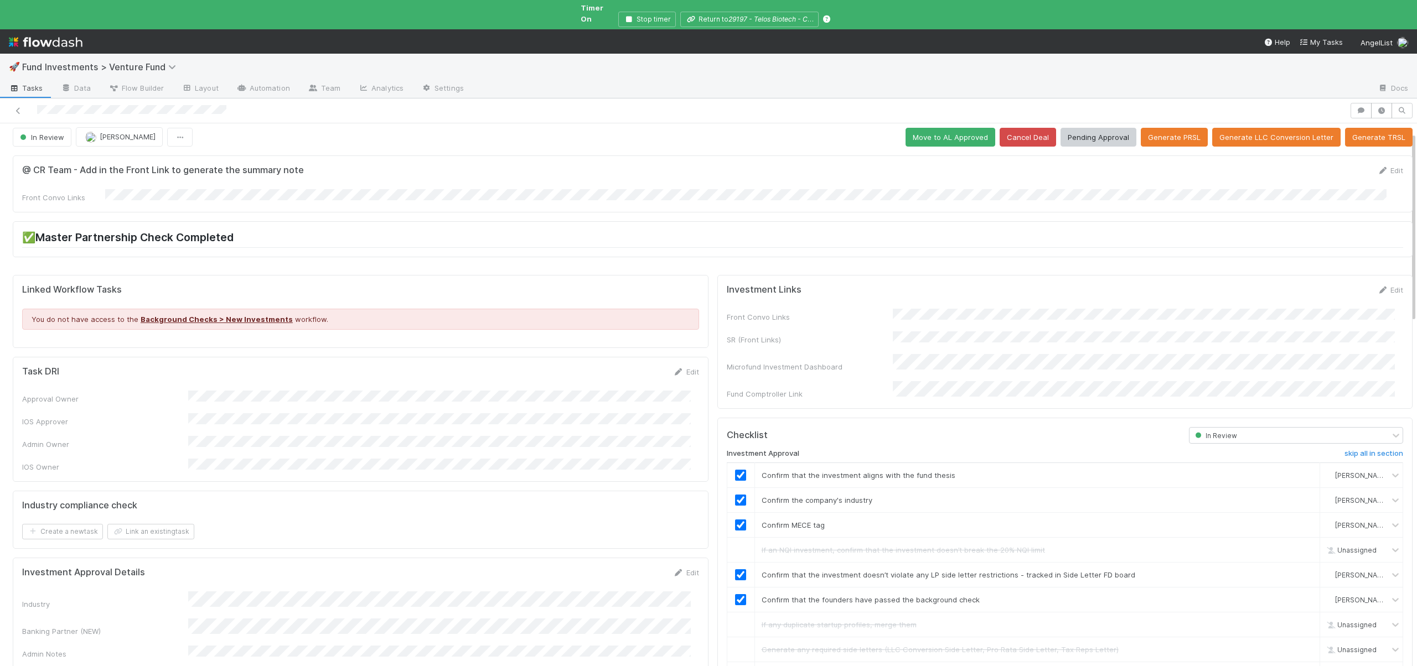
scroll to position [0, 0]
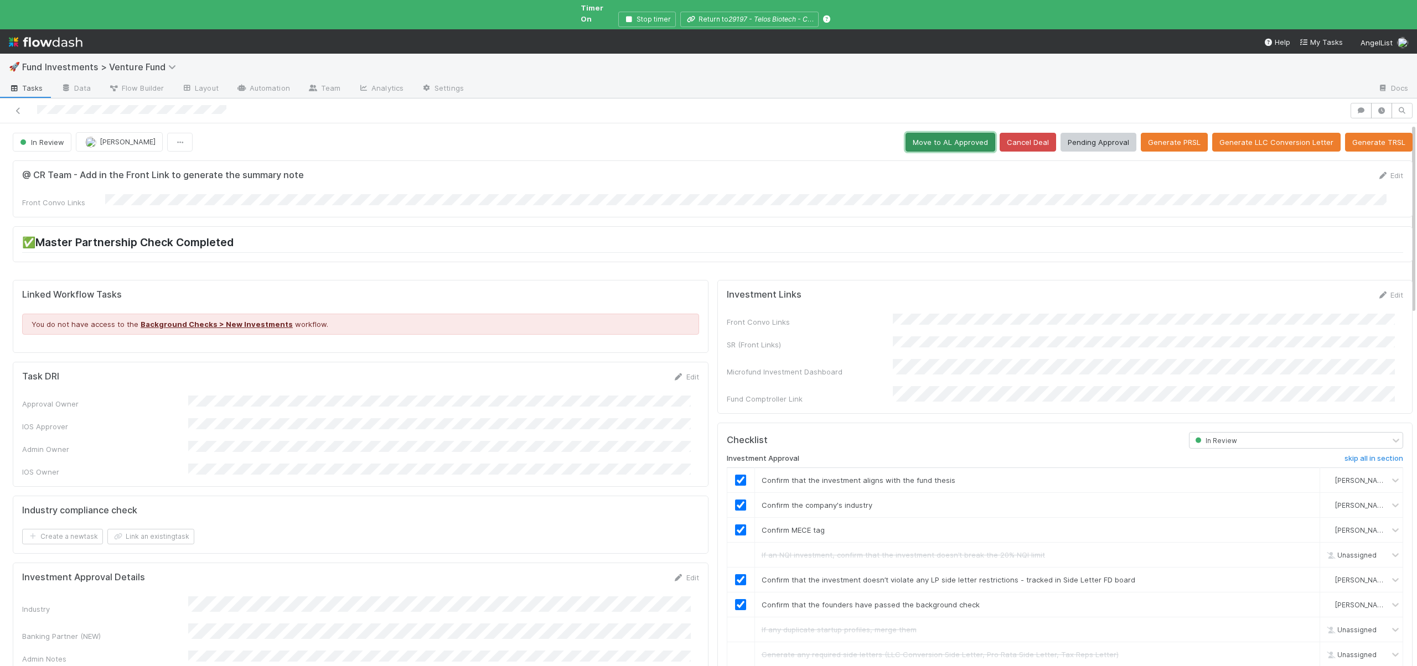
click at [941, 133] on button "Move to AL Approved" at bounding box center [950, 142] width 90 height 19
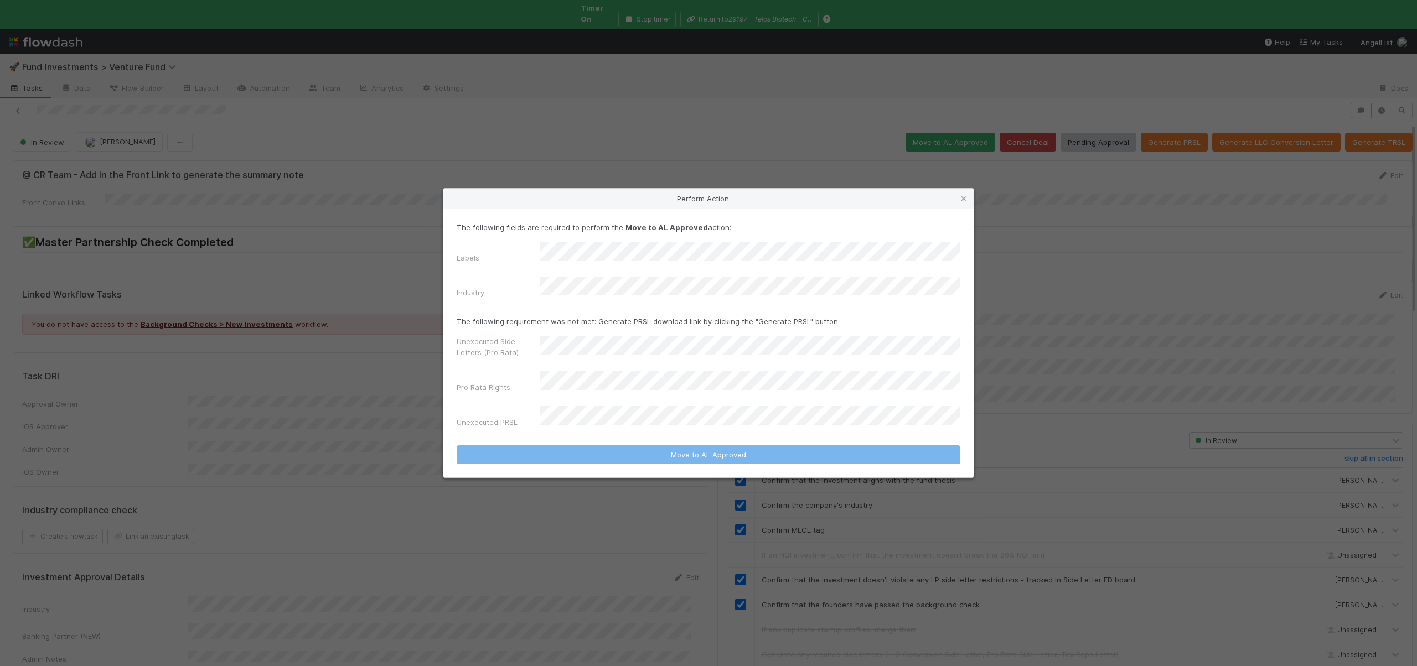
click at [1057, 219] on div "Perform Action The following fields are required to perform the Move to AL Appr…" at bounding box center [708, 333] width 1417 height 666
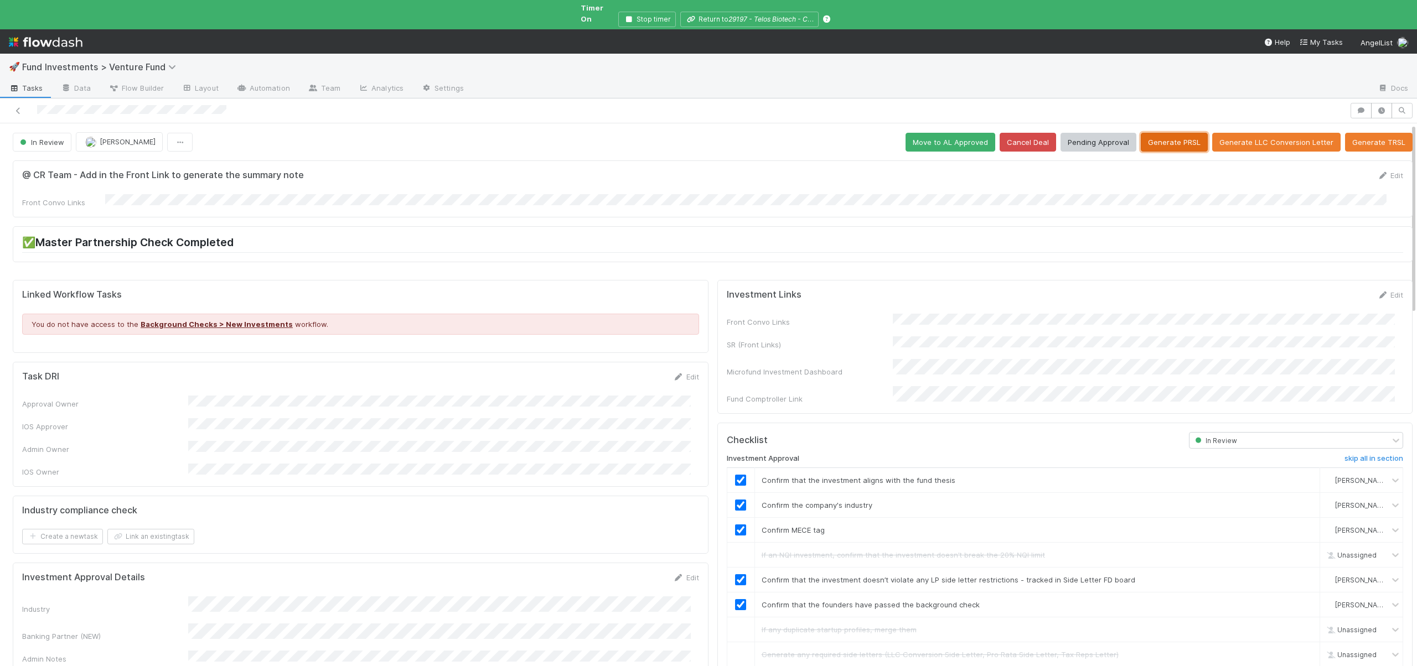
click at [1153, 134] on button "Generate PRSL" at bounding box center [1173, 142] width 67 height 19
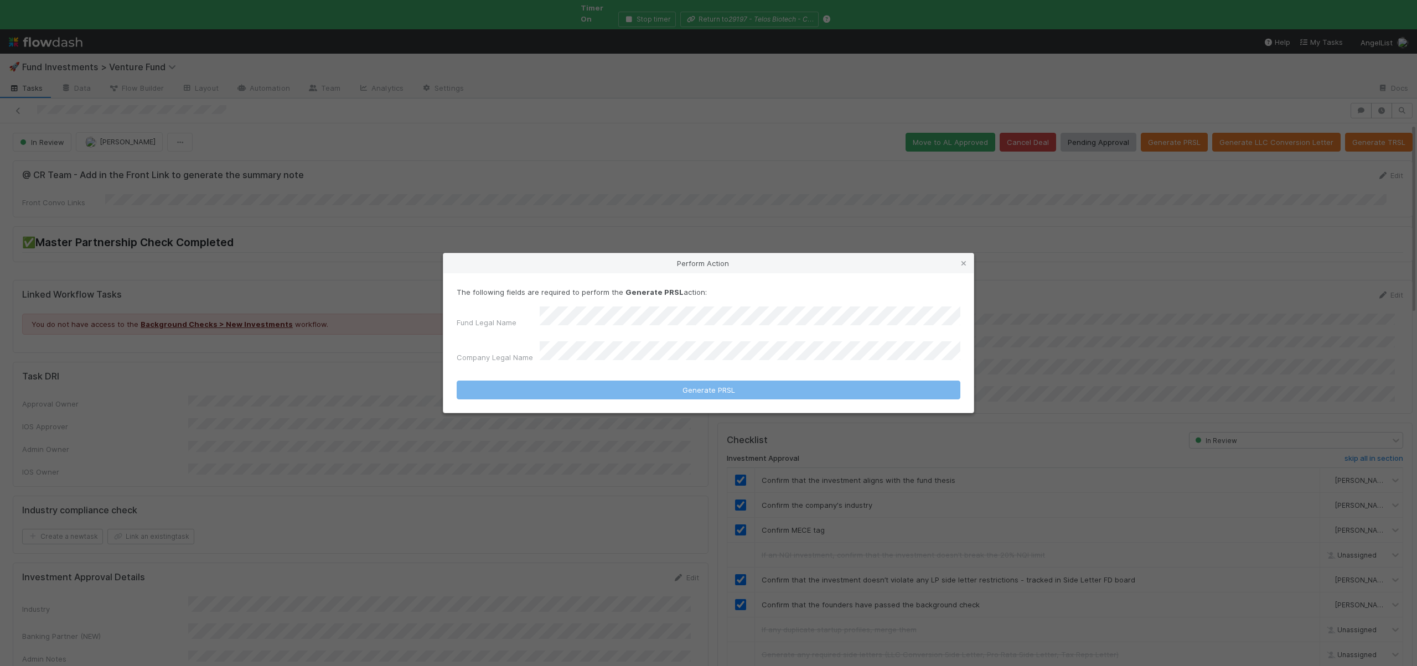
click at [530, 167] on div "Perform Action The following fields are required to perform the Generate PRSL a…" at bounding box center [708, 333] width 1417 height 666
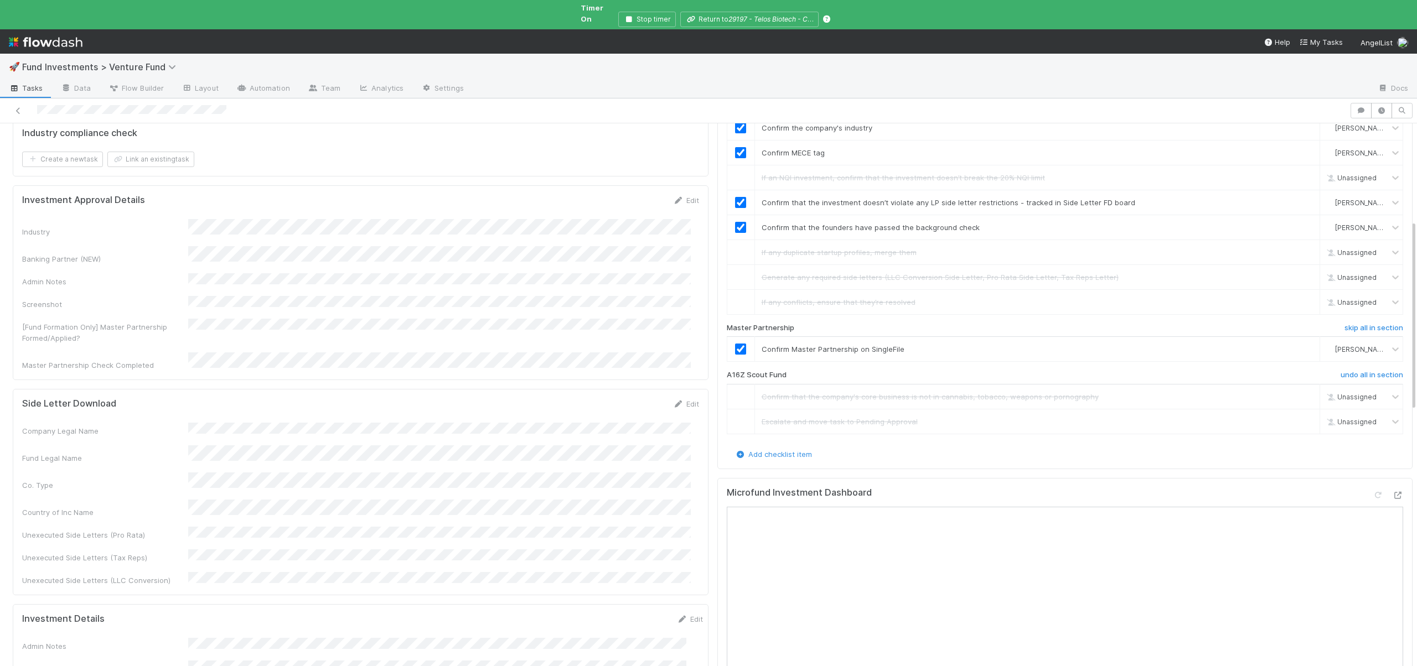
scroll to position [495, 0]
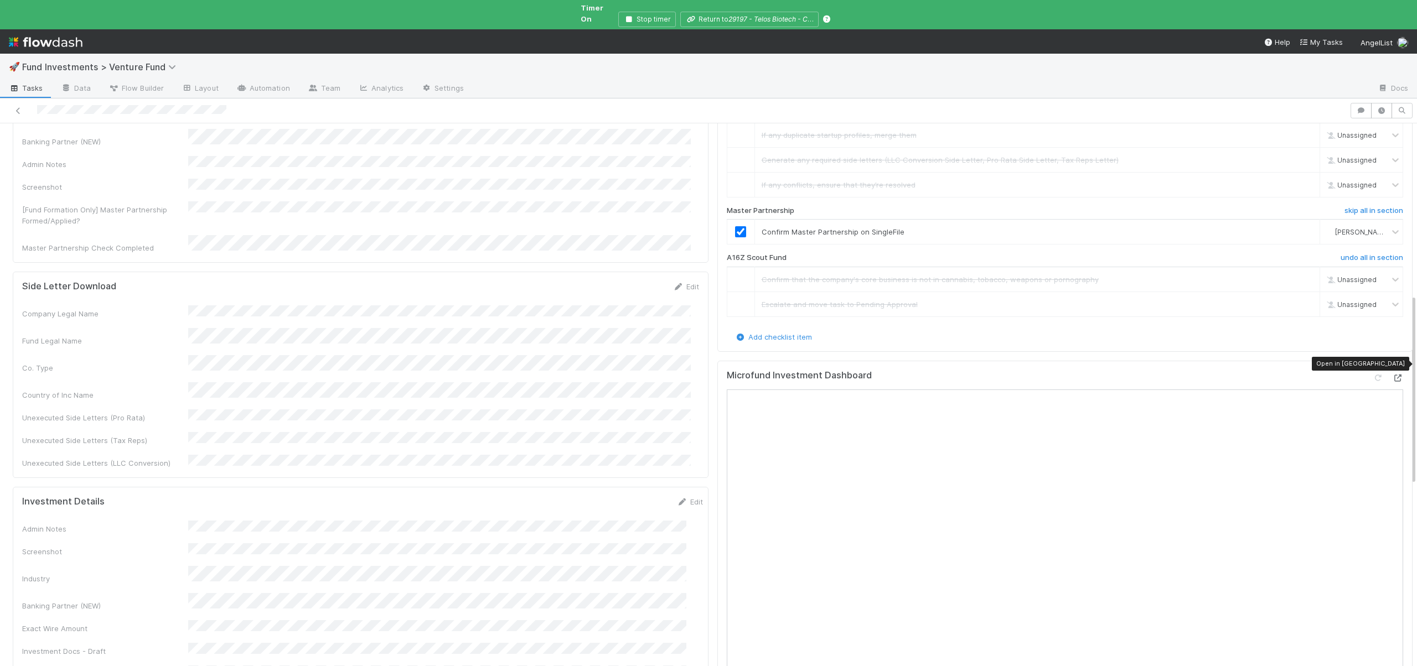
click at [1392, 375] on icon at bounding box center [1397, 378] width 11 height 7
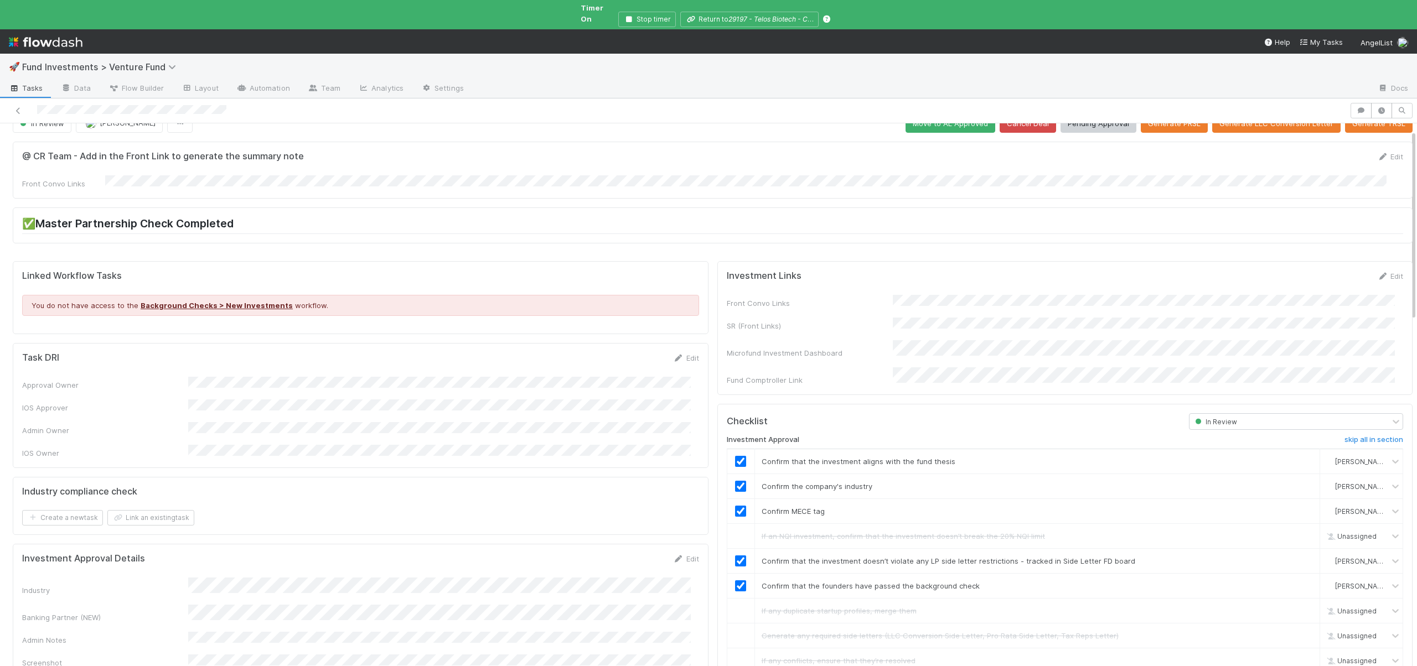
scroll to position [0, 0]
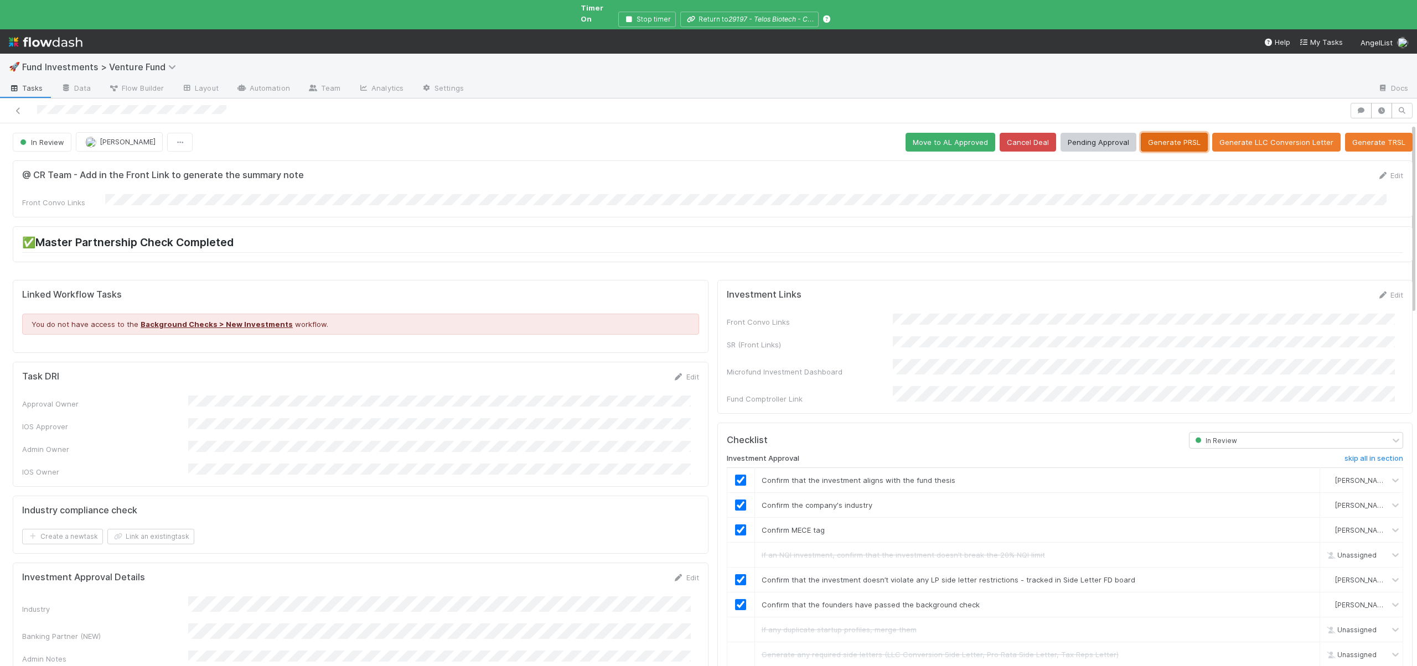
click at [1161, 133] on button "Generate PRSL" at bounding box center [1173, 142] width 67 height 19
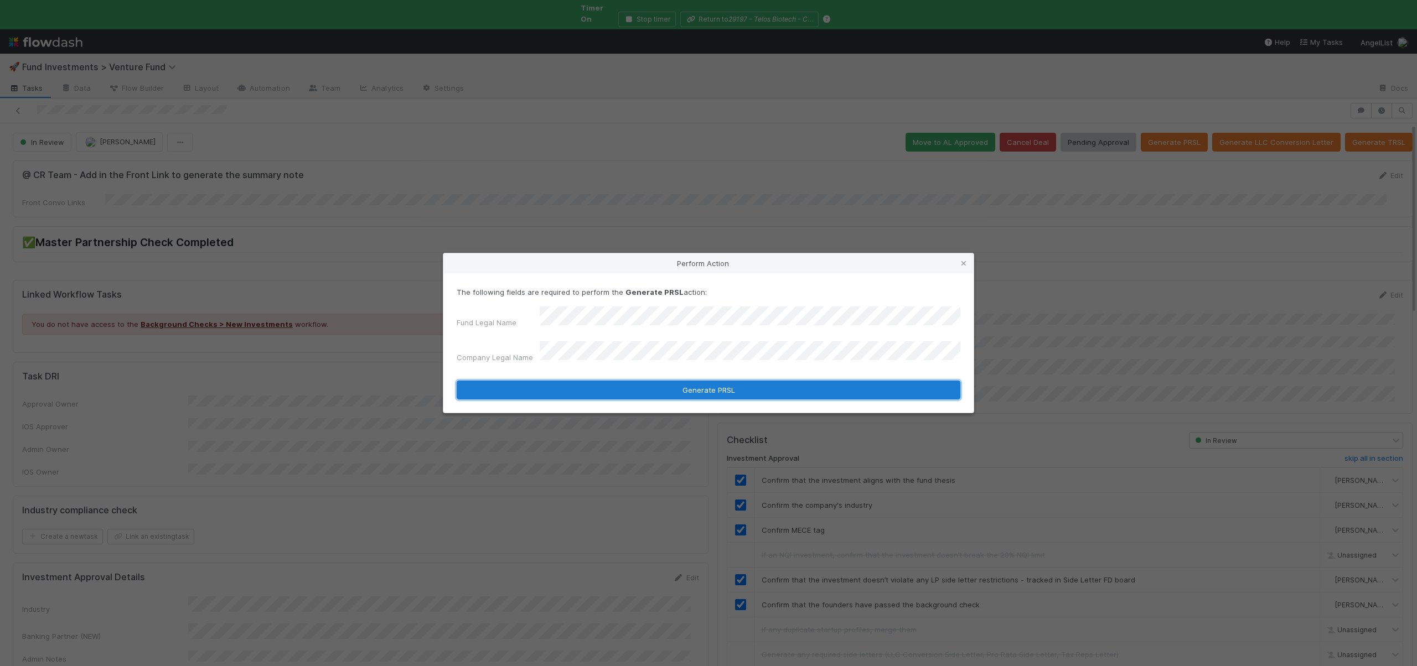
click at [583, 386] on button "Generate PRSL" at bounding box center [708, 390] width 504 height 19
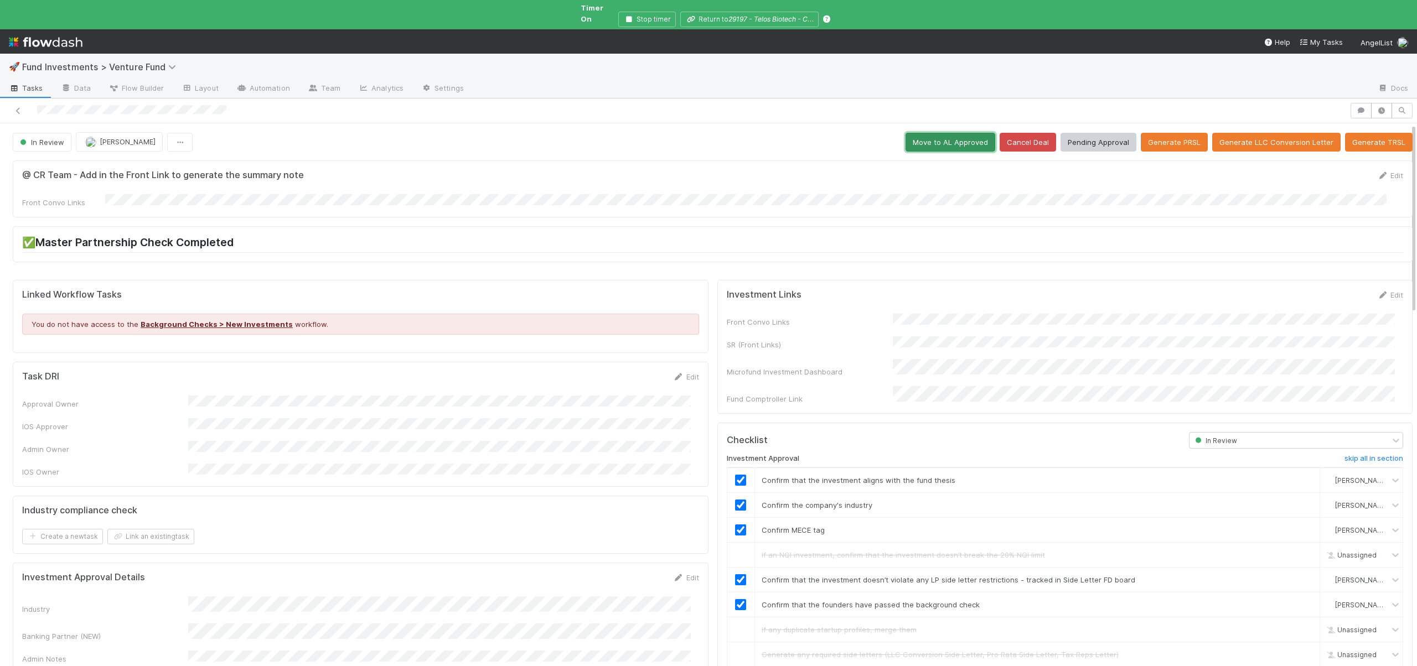
click at [945, 135] on button "Move to AL Approved" at bounding box center [950, 142] width 90 height 19
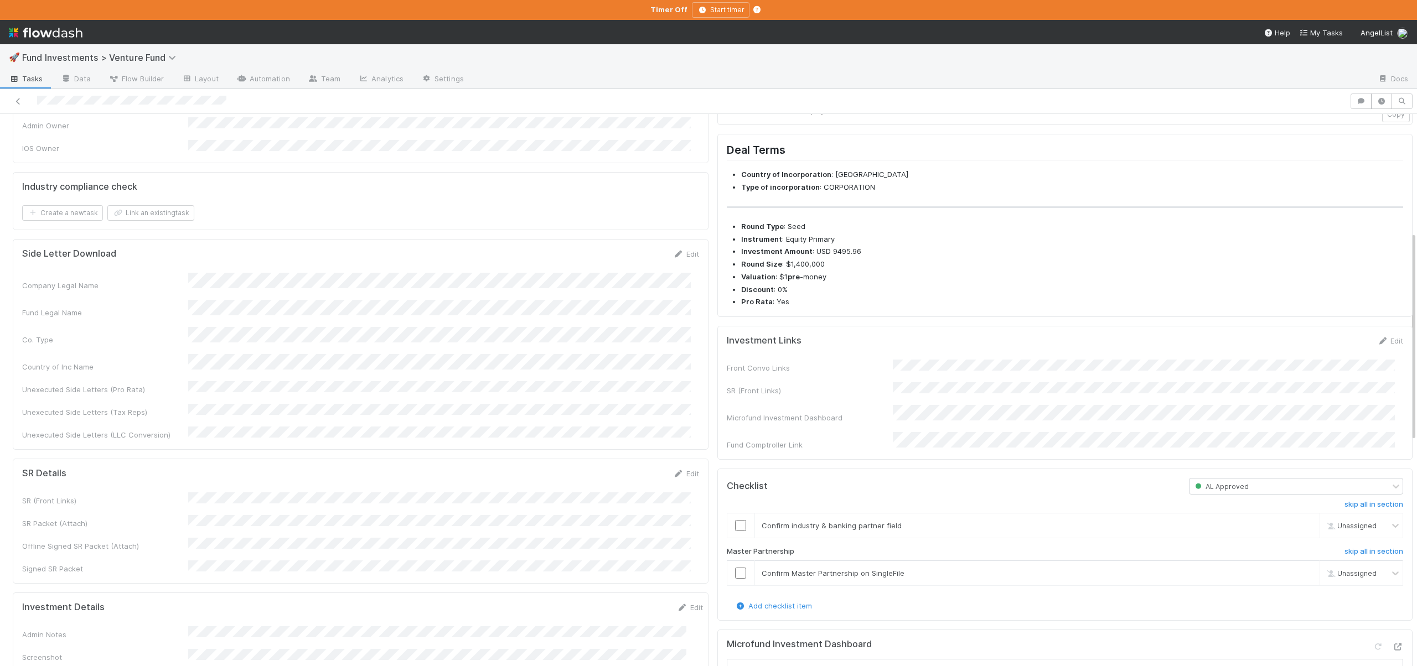
scroll to position [468, 0]
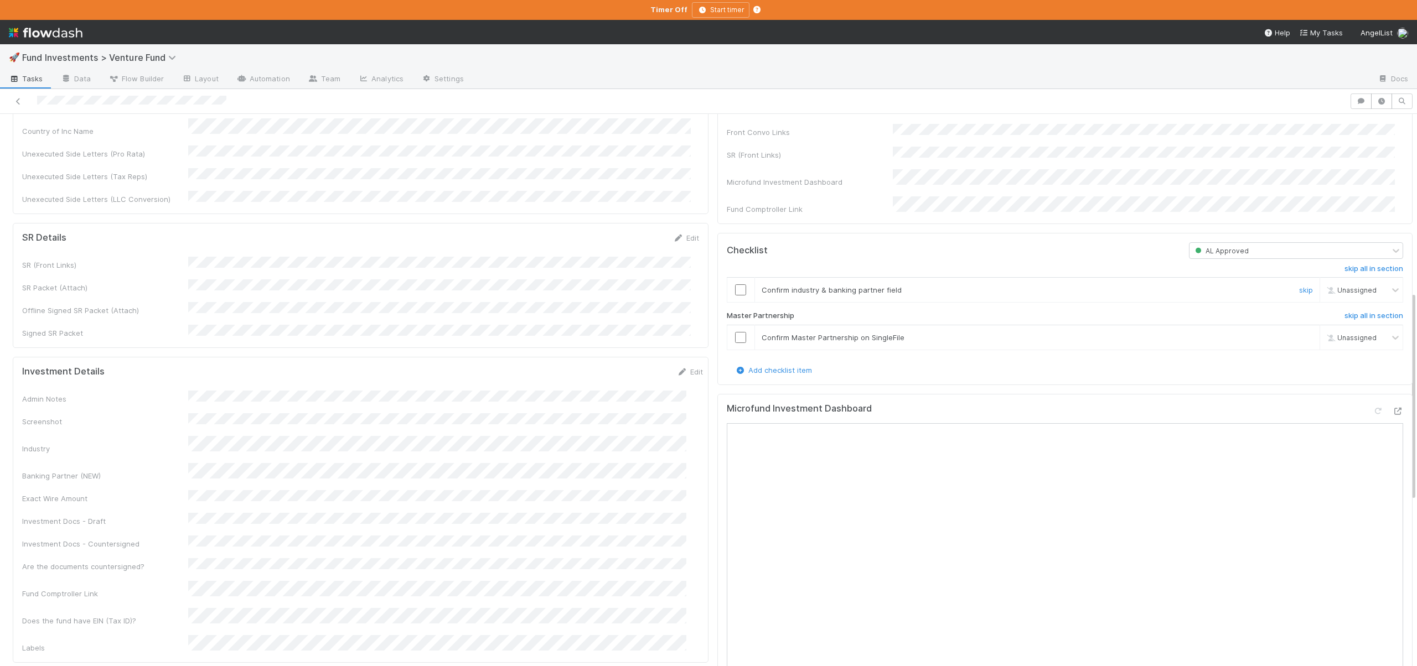
click at [735, 295] on input "checkbox" at bounding box center [740, 289] width 11 height 11
click at [735, 343] on input "checkbox" at bounding box center [740, 337] width 11 height 11
click at [735, 295] on input "checkbox" at bounding box center [740, 289] width 11 height 11
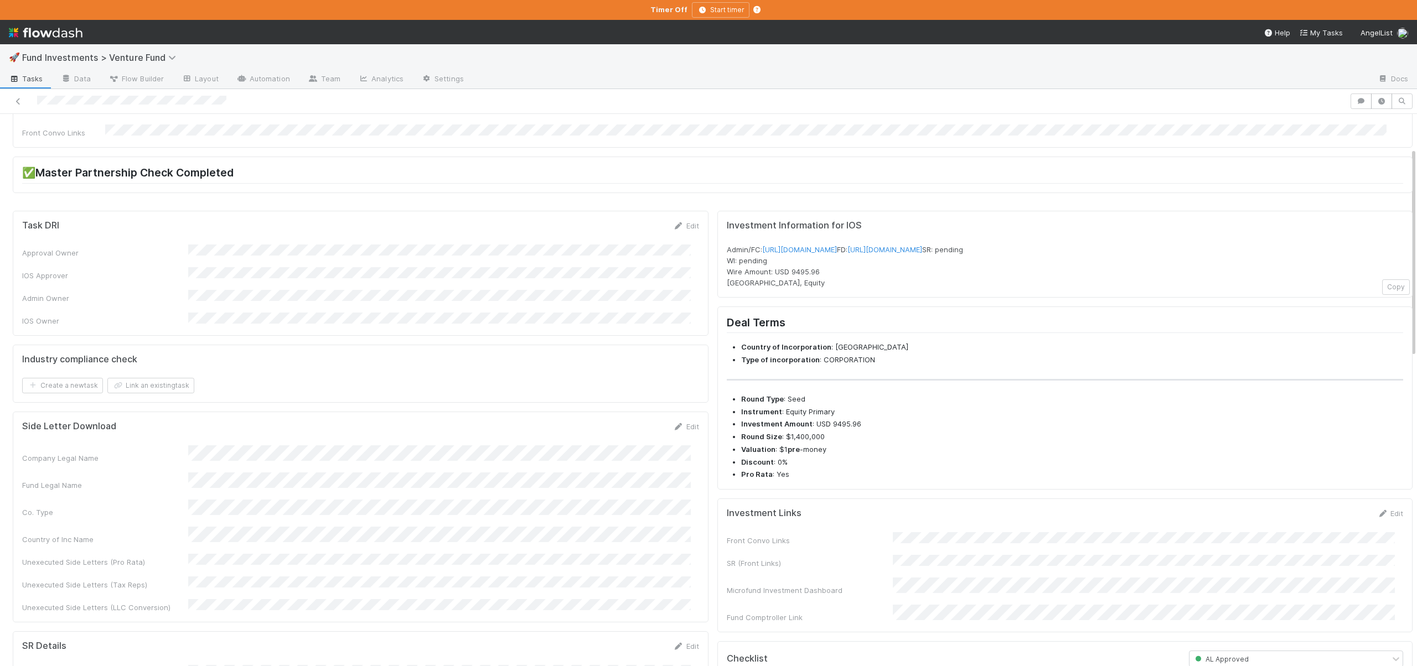
scroll to position [0, 0]
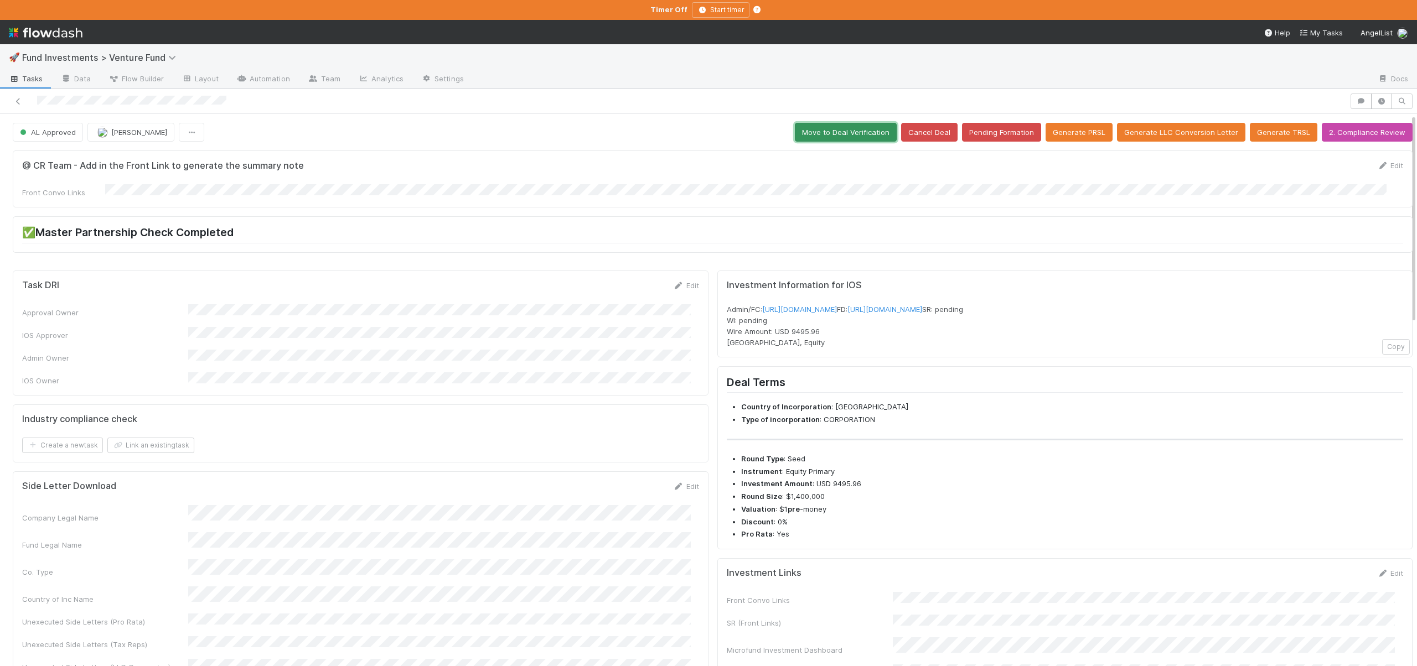
click at [824, 136] on button "Move to Deal Verification" at bounding box center [846, 132] width 102 height 19
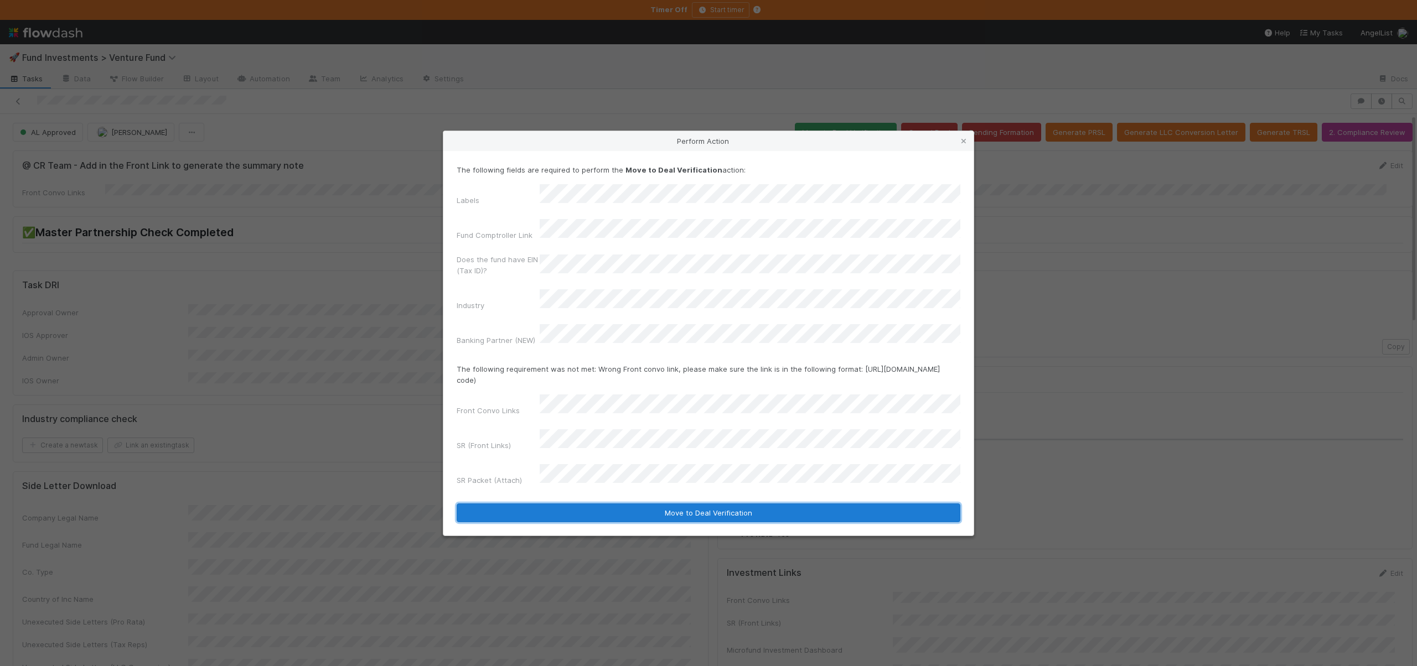
click at [605, 504] on button "Move to Deal Verification" at bounding box center [708, 513] width 504 height 19
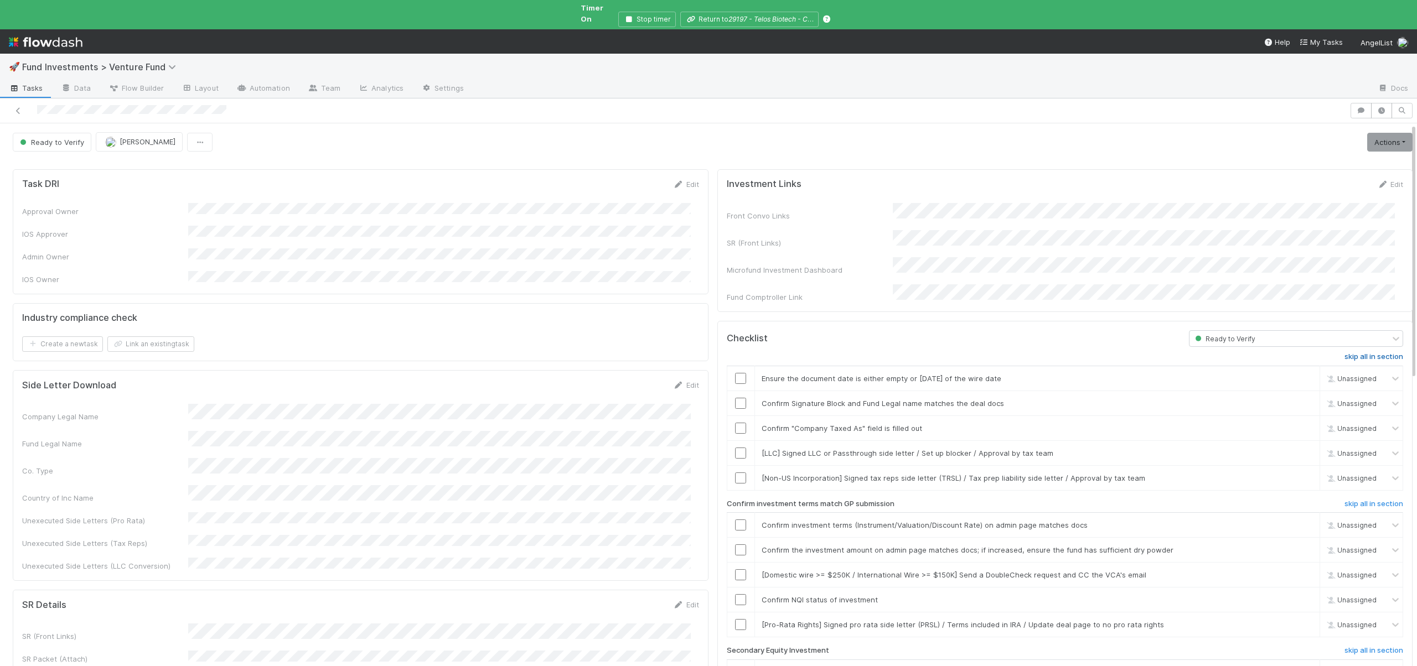
click at [1363, 352] on h6 "skip all in section" at bounding box center [1373, 356] width 59 height 9
click at [1357, 500] on h6 "skip all in section" at bounding box center [1373, 504] width 59 height 9
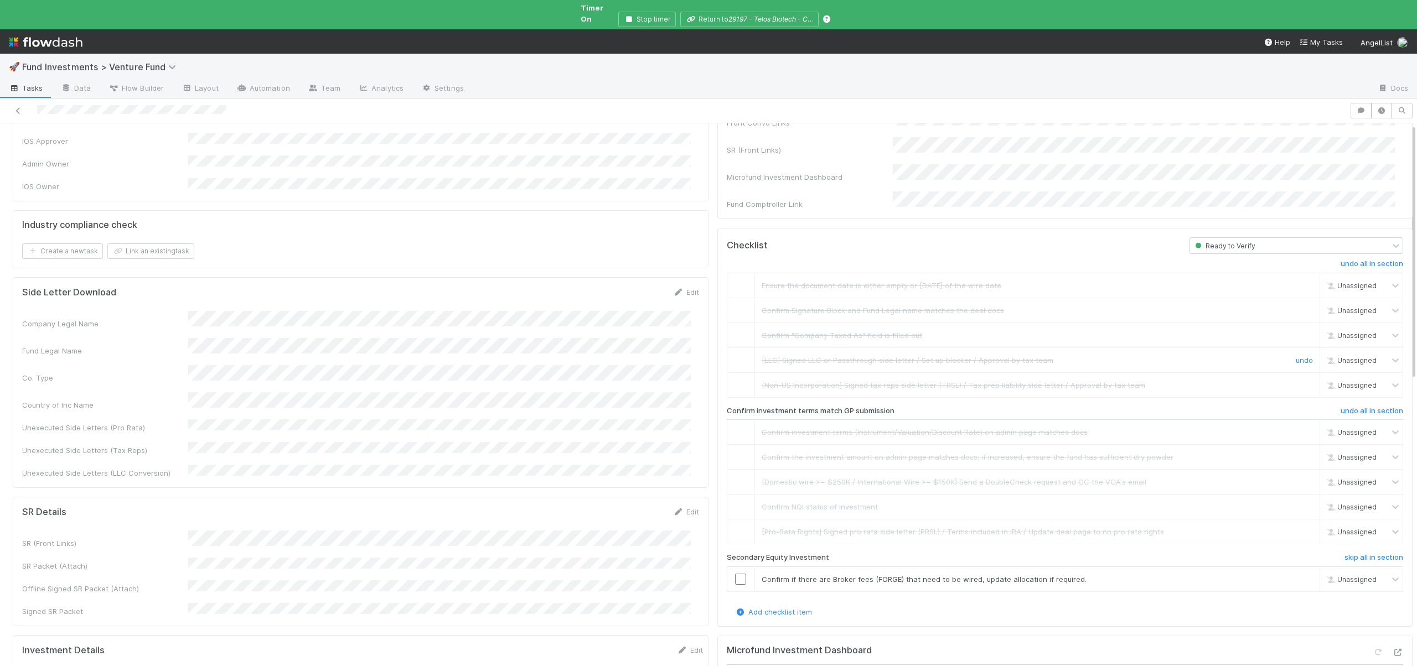
scroll to position [103, 0]
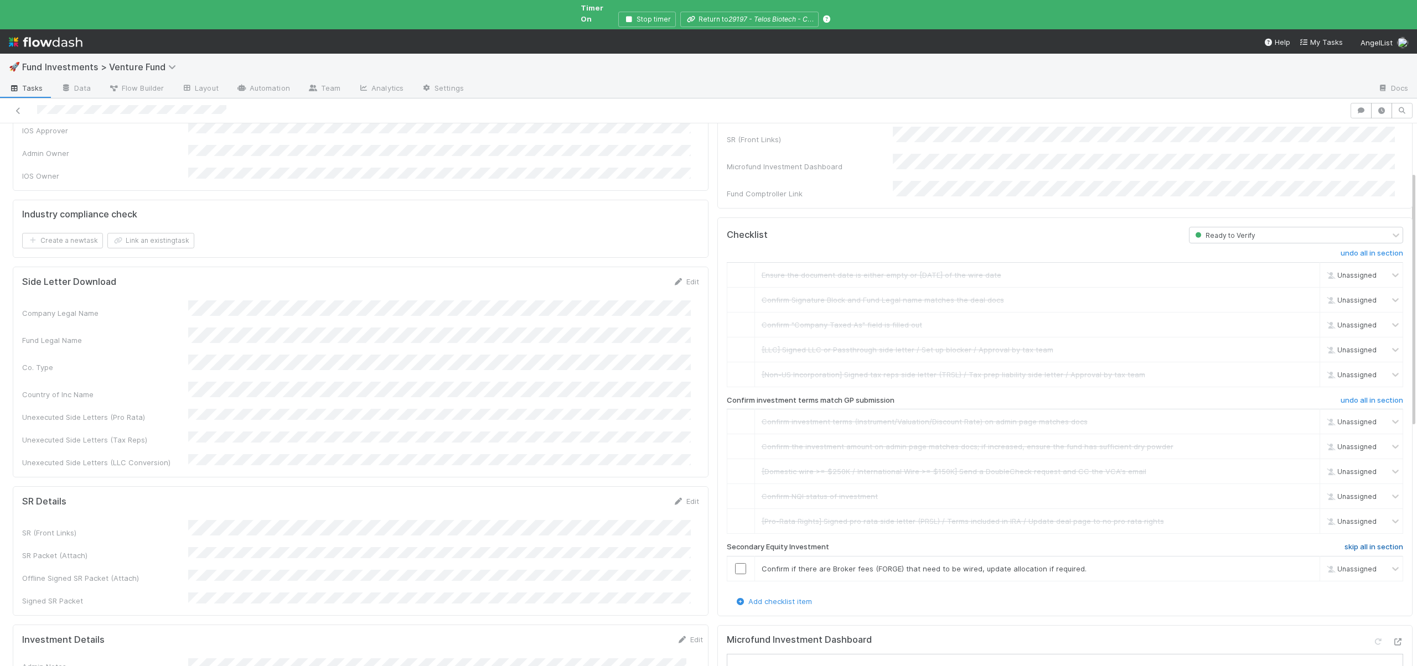
click at [1351, 543] on h6 "skip all in section" at bounding box center [1373, 547] width 59 height 9
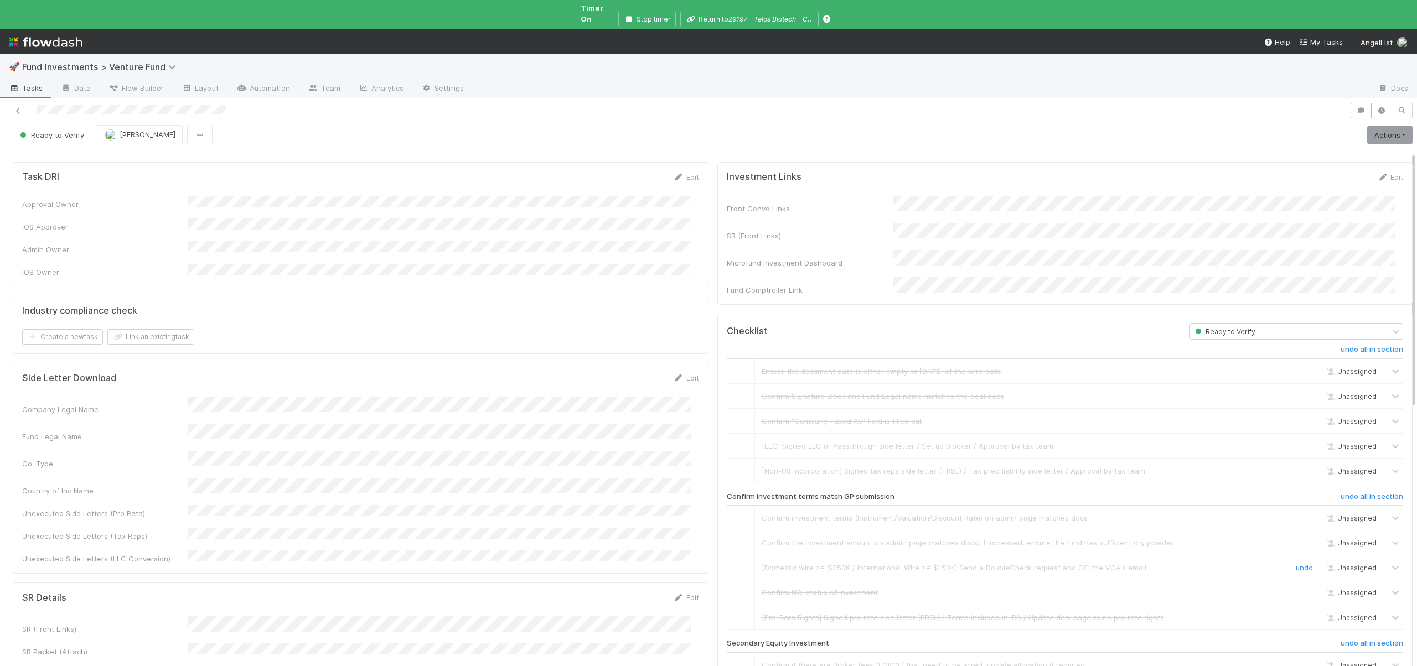
scroll to position [0, 0]
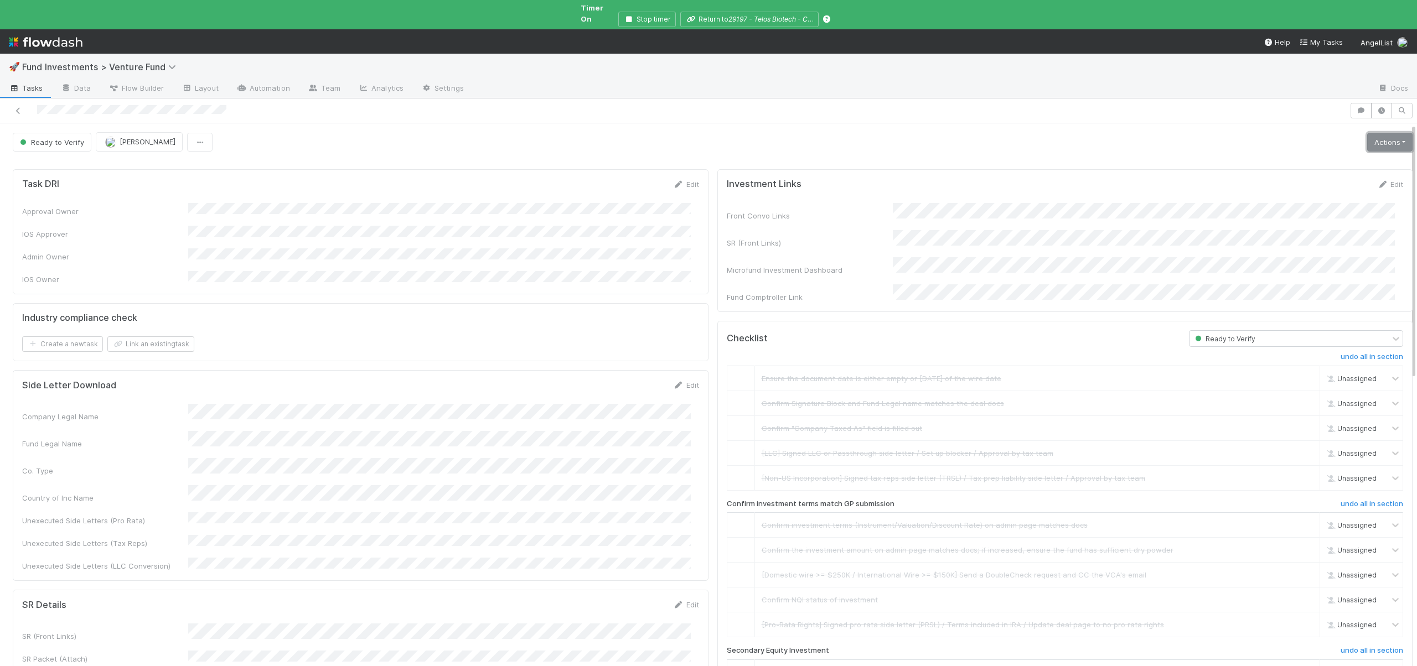
click at [1373, 133] on link "Actions" at bounding box center [1389, 142] width 45 height 19
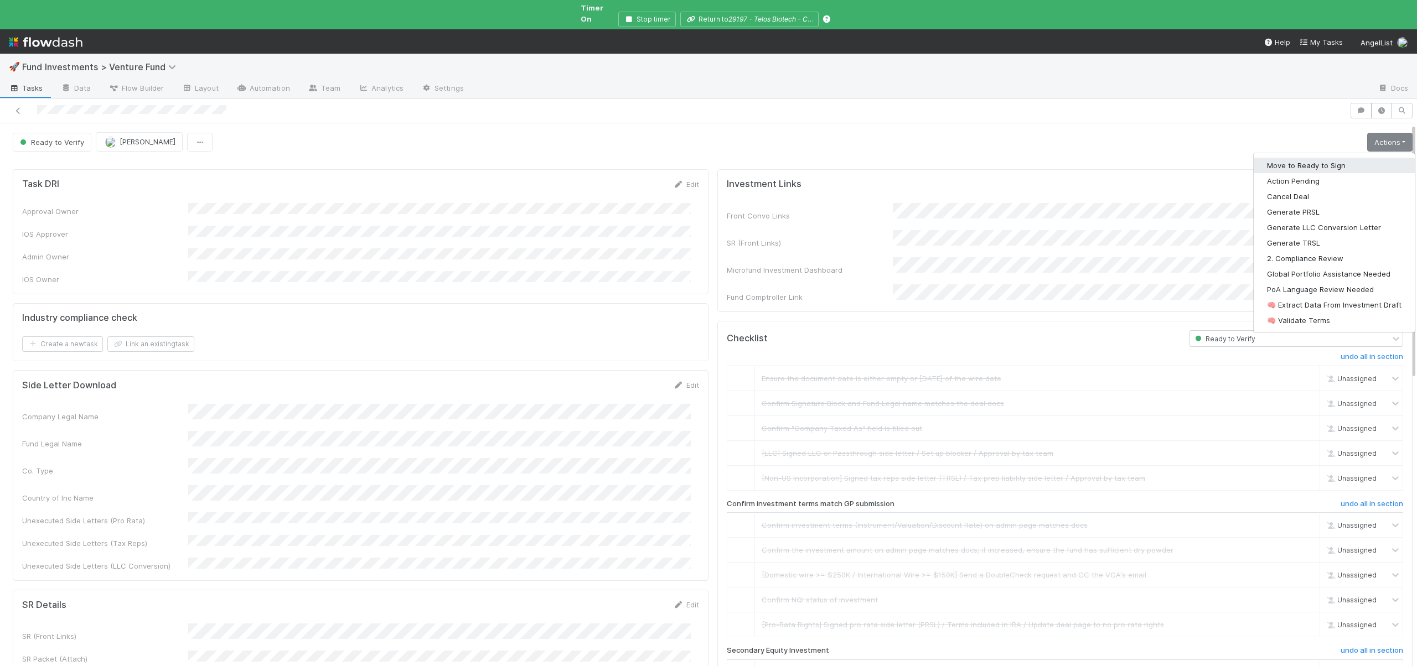
click at [1284, 158] on button "Move to Ready to Sign" at bounding box center [1333, 165] width 161 height 15
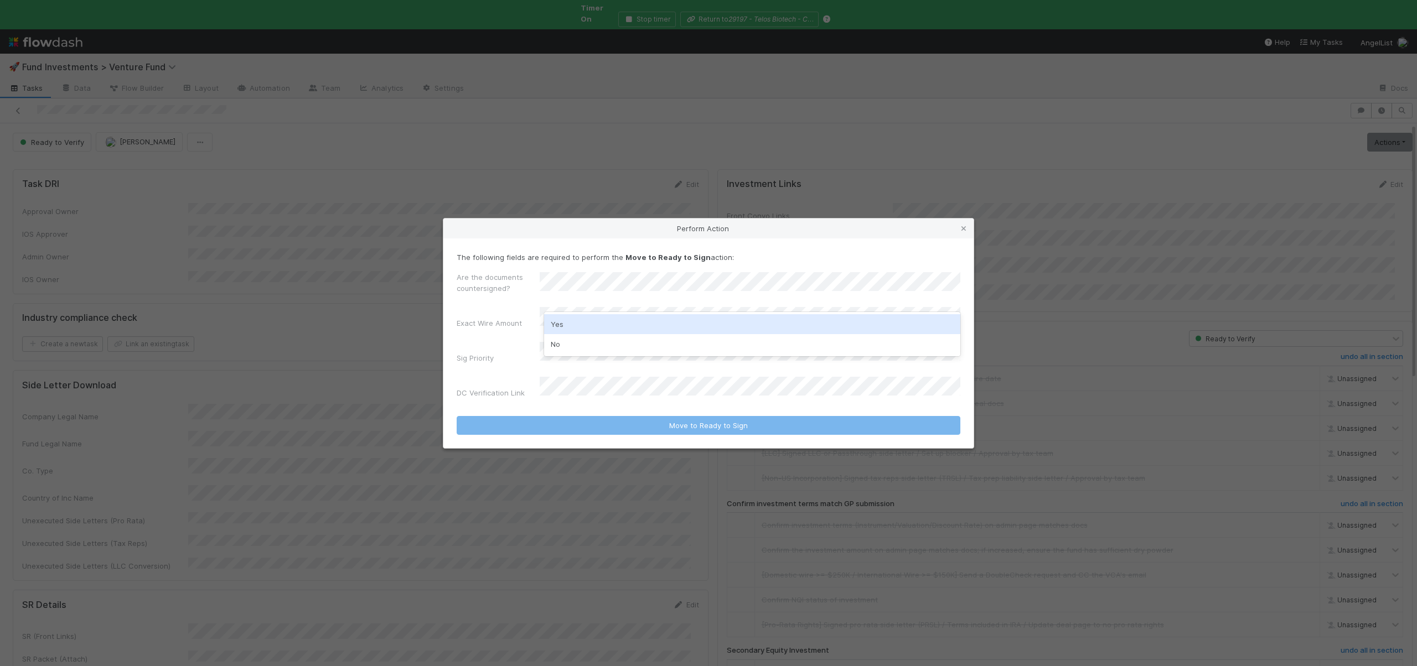
click at [551, 326] on div "Yes" at bounding box center [752, 324] width 416 height 20
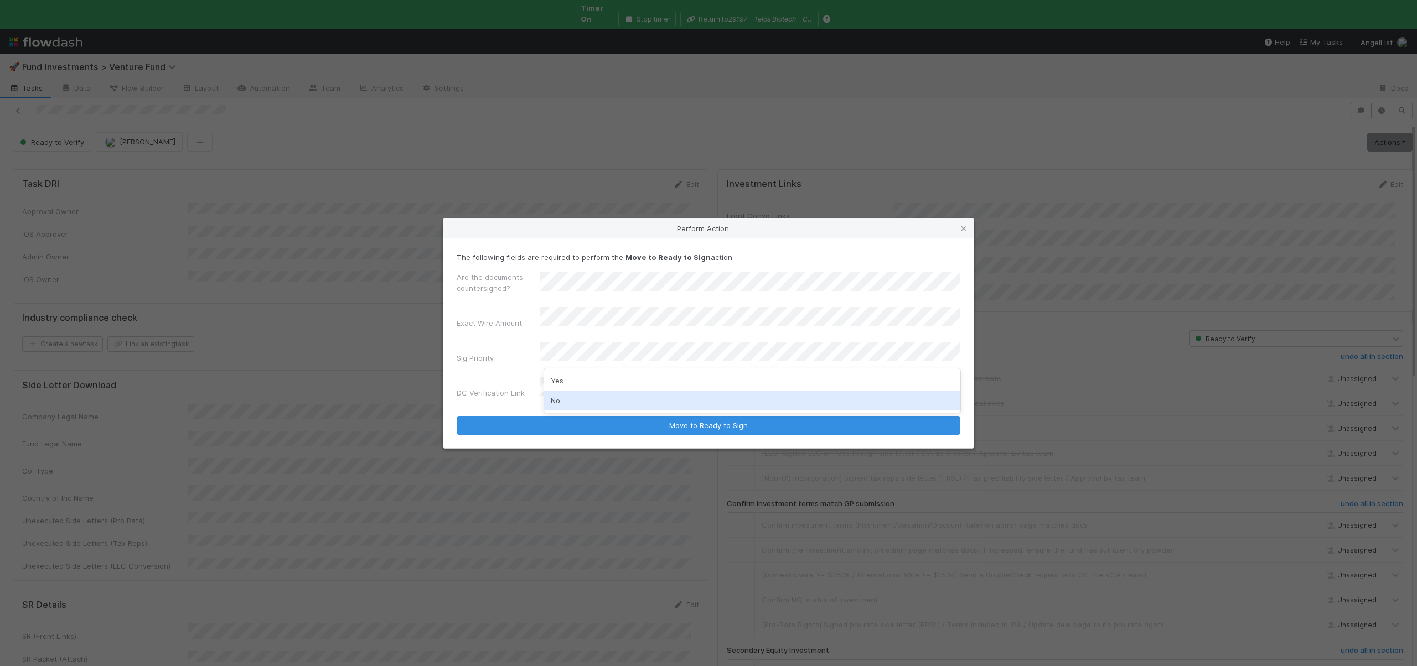
click at [567, 402] on div "No" at bounding box center [752, 401] width 416 height 20
click at [456, 416] on button "Move to Ready to Sign" at bounding box center [708, 425] width 504 height 19
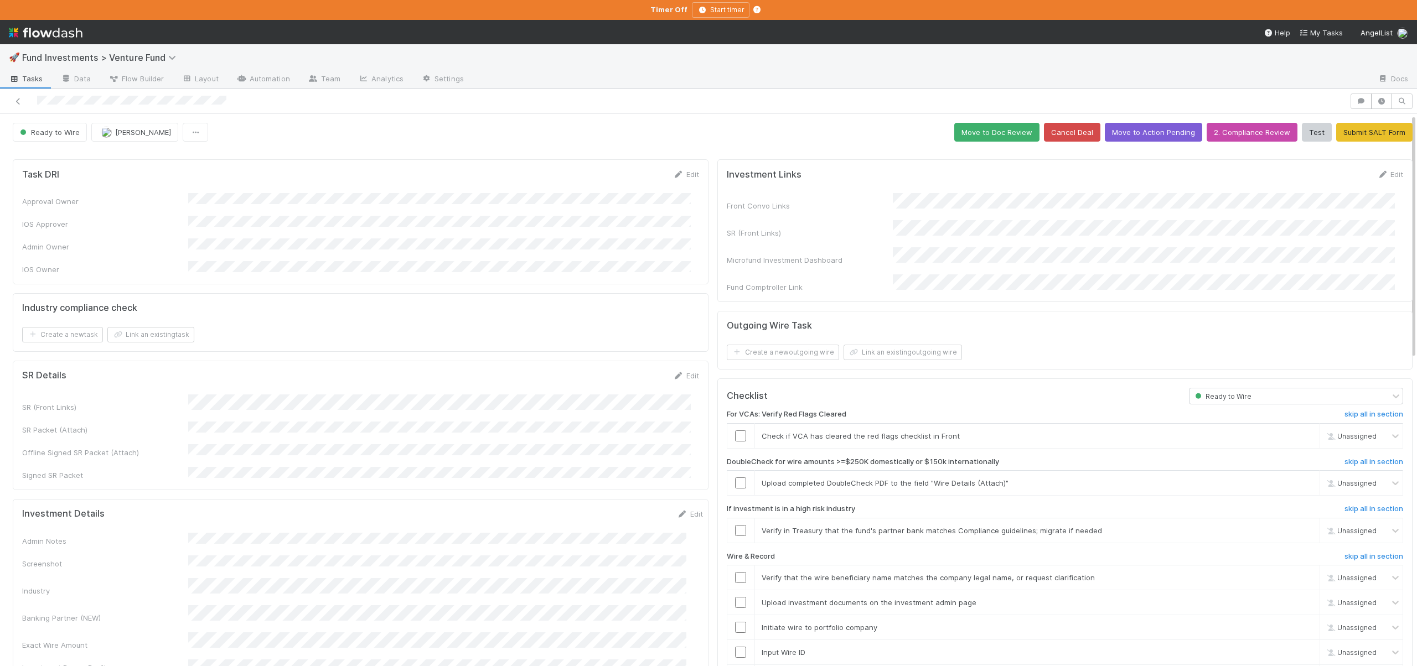
click at [1365, 404] on div "For VCAs: Verify Red Flags Cleared skip all in section Check if VCA has cleared…" at bounding box center [1065, 554] width 677 height 300
click at [1366, 410] on h6 "skip all in section" at bounding box center [1373, 414] width 59 height 9
click at [1353, 458] on h6 "skip all in section" at bounding box center [1373, 462] width 59 height 9
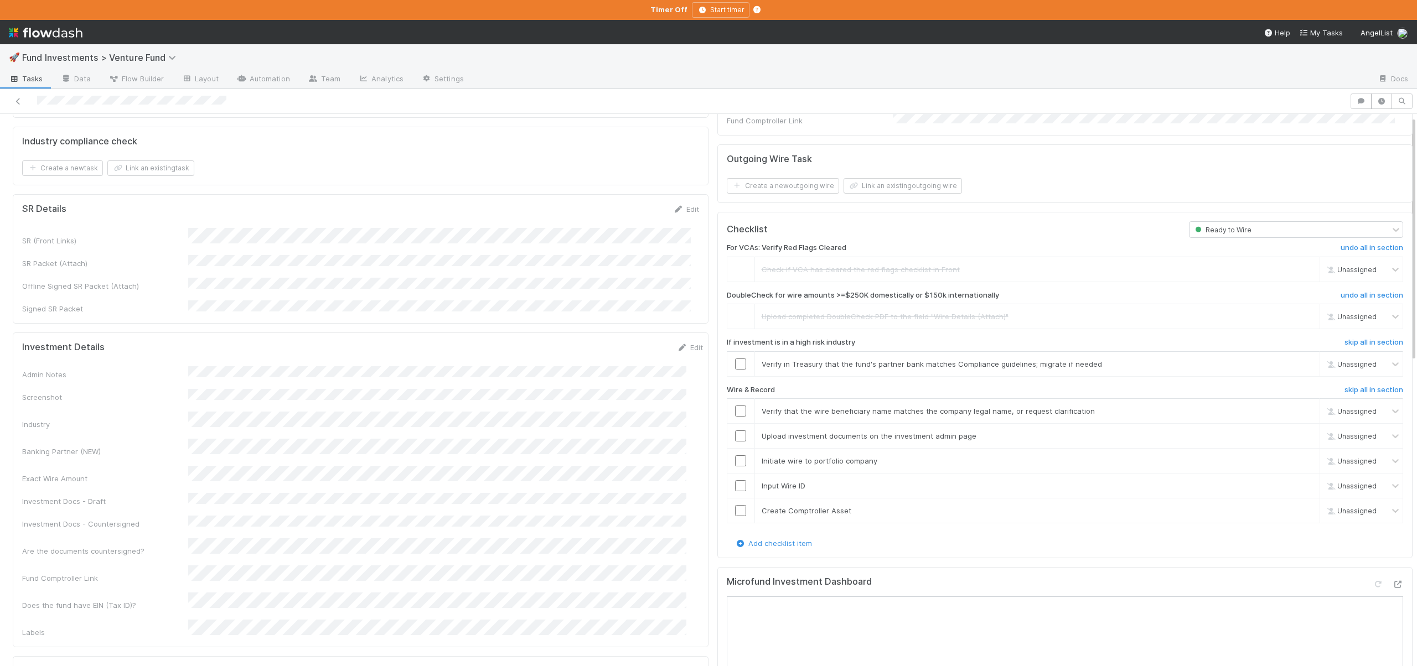
scroll to position [214, 0]
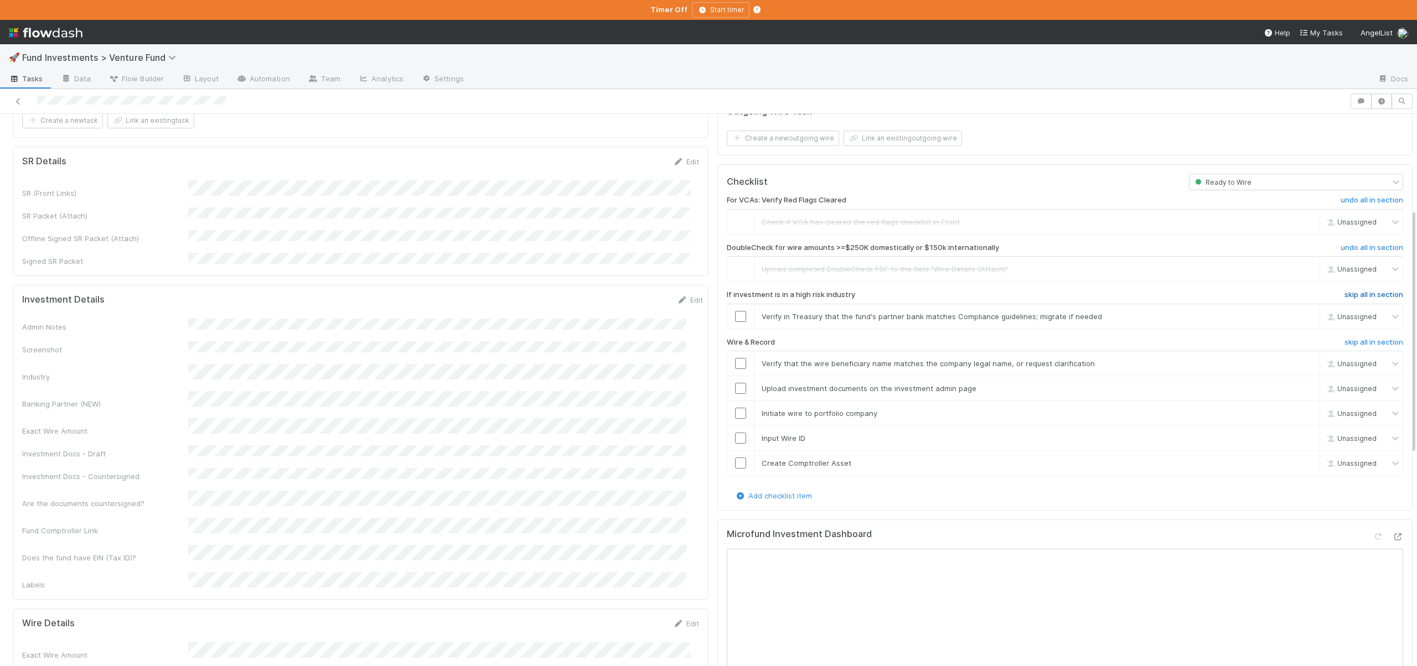
click at [1344, 290] on h6 "skip all in section" at bounding box center [1373, 294] width 59 height 9
click at [1371, 338] on h6 "skip all in section" at bounding box center [1373, 342] width 59 height 9
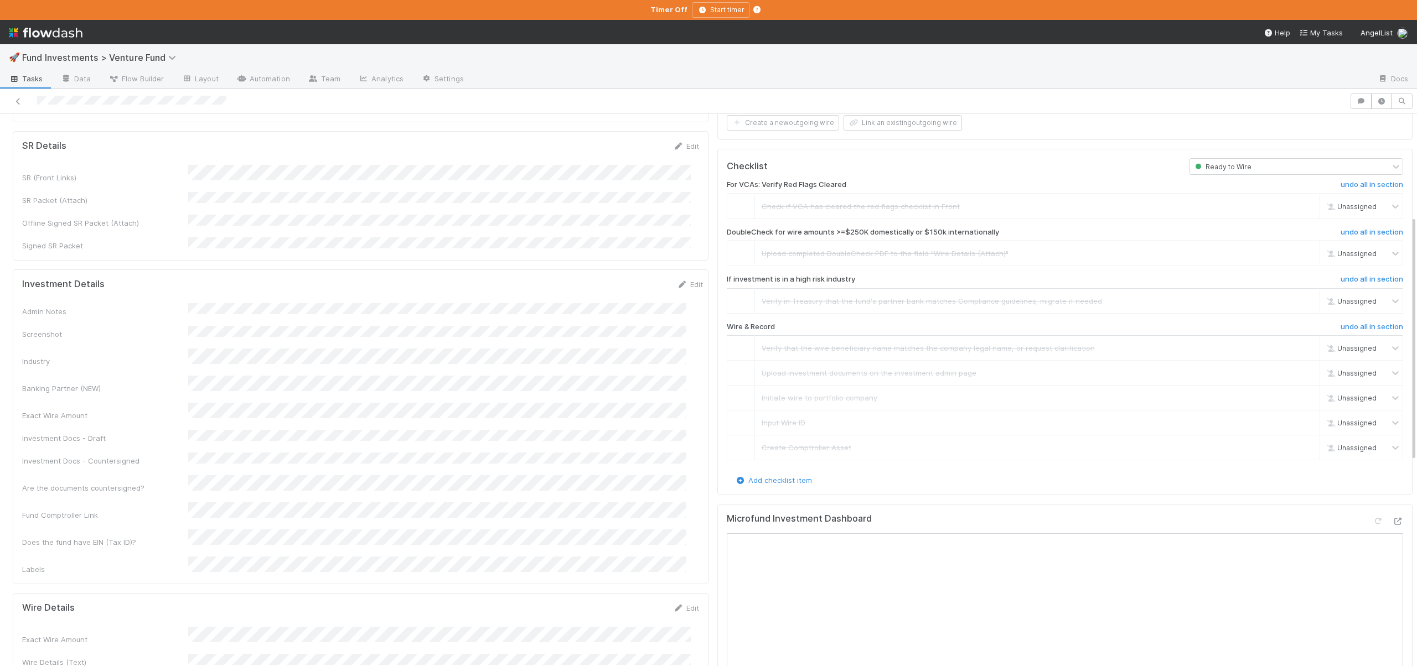
scroll to position [0, 0]
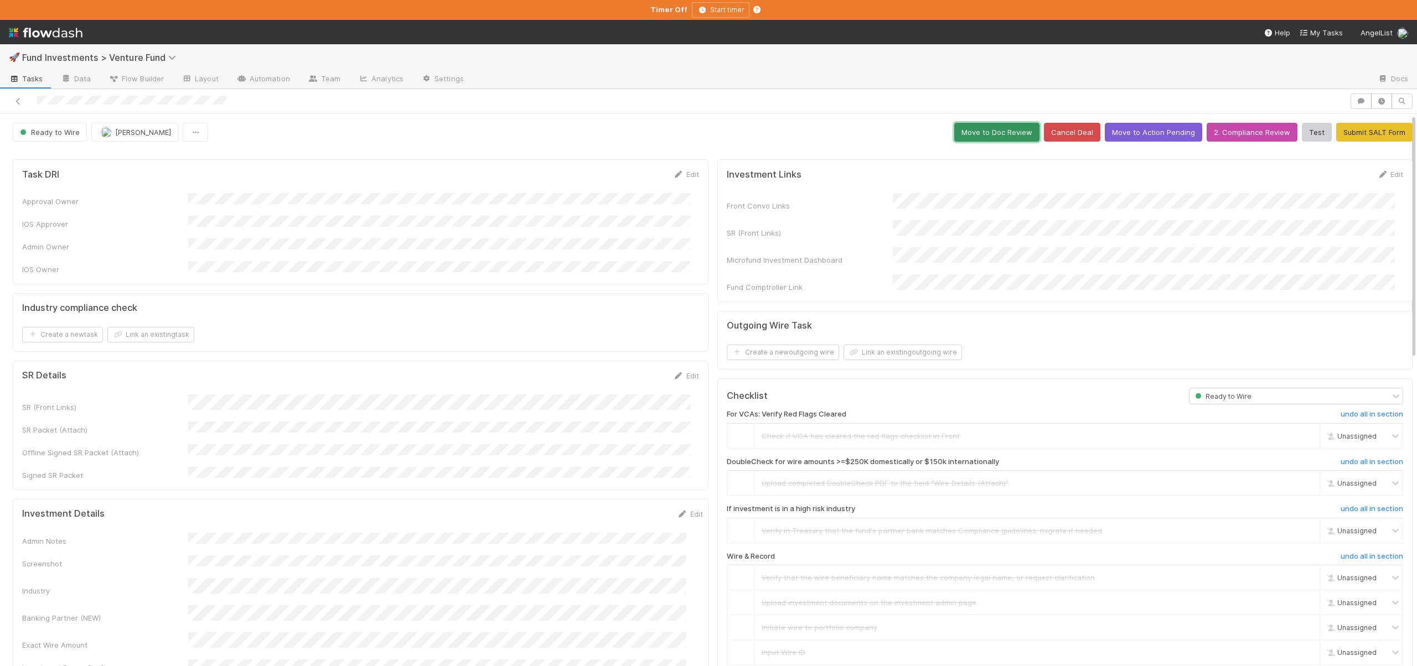
click at [988, 131] on button "Move to Doc Review" at bounding box center [996, 132] width 85 height 19
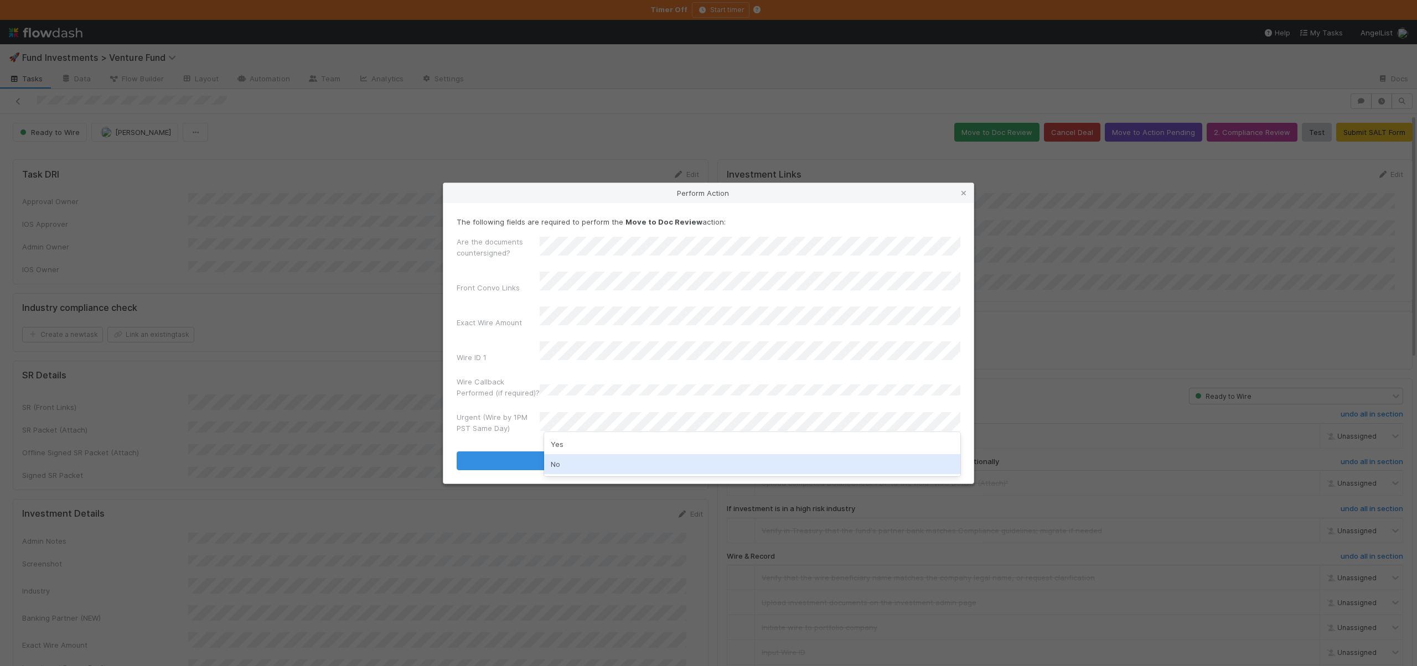
click at [556, 464] on div "No" at bounding box center [752, 464] width 416 height 20
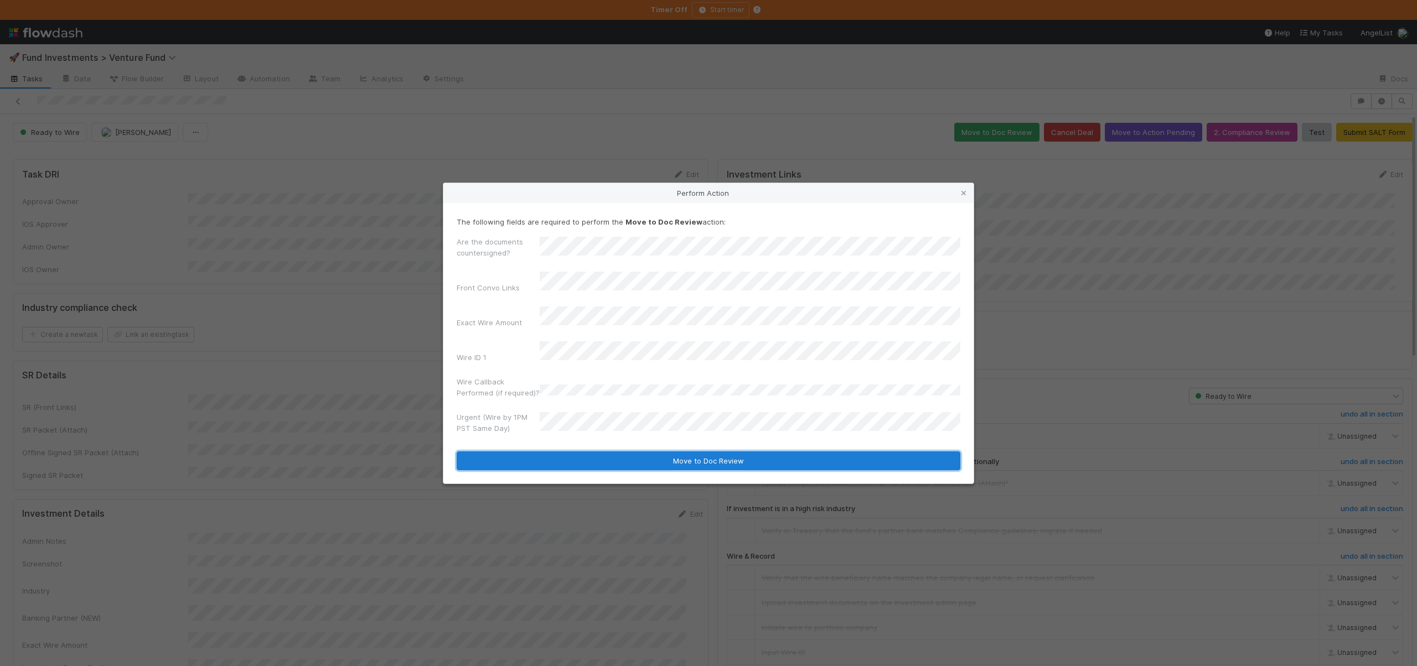
click at [552, 452] on button "Move to Doc Review" at bounding box center [708, 461] width 504 height 19
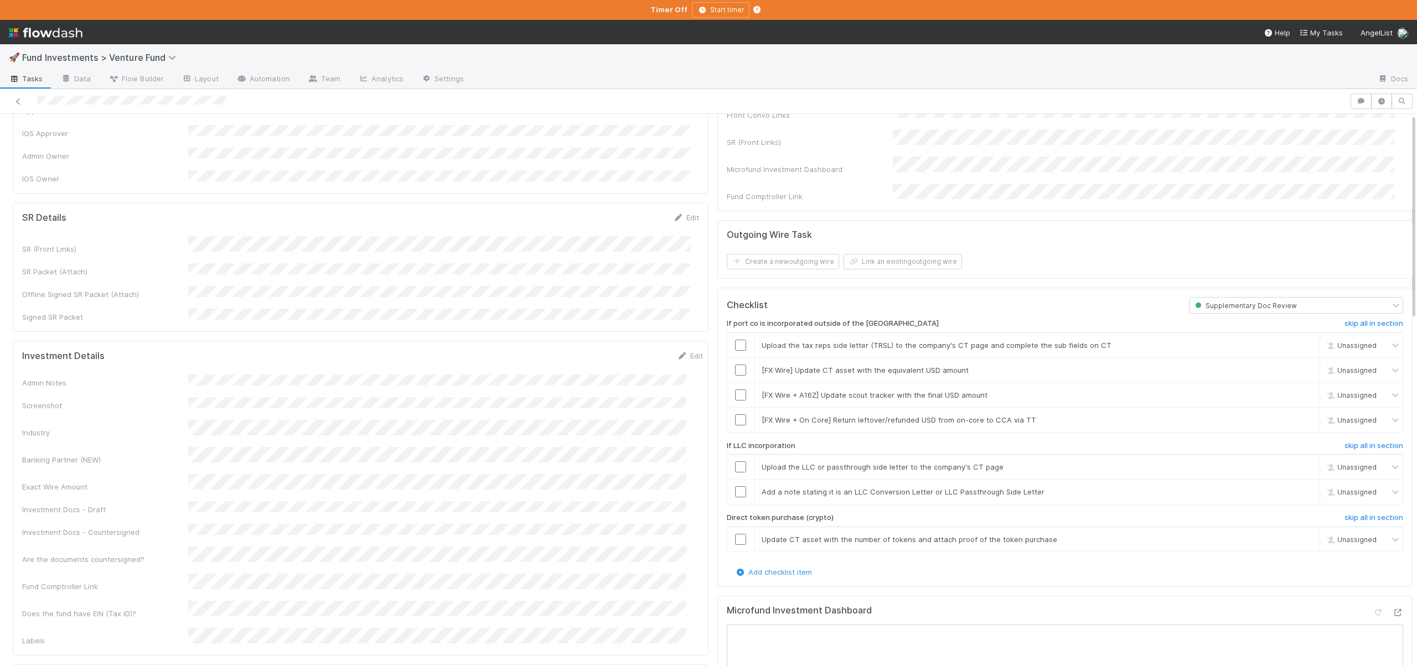
scroll to position [236, 0]
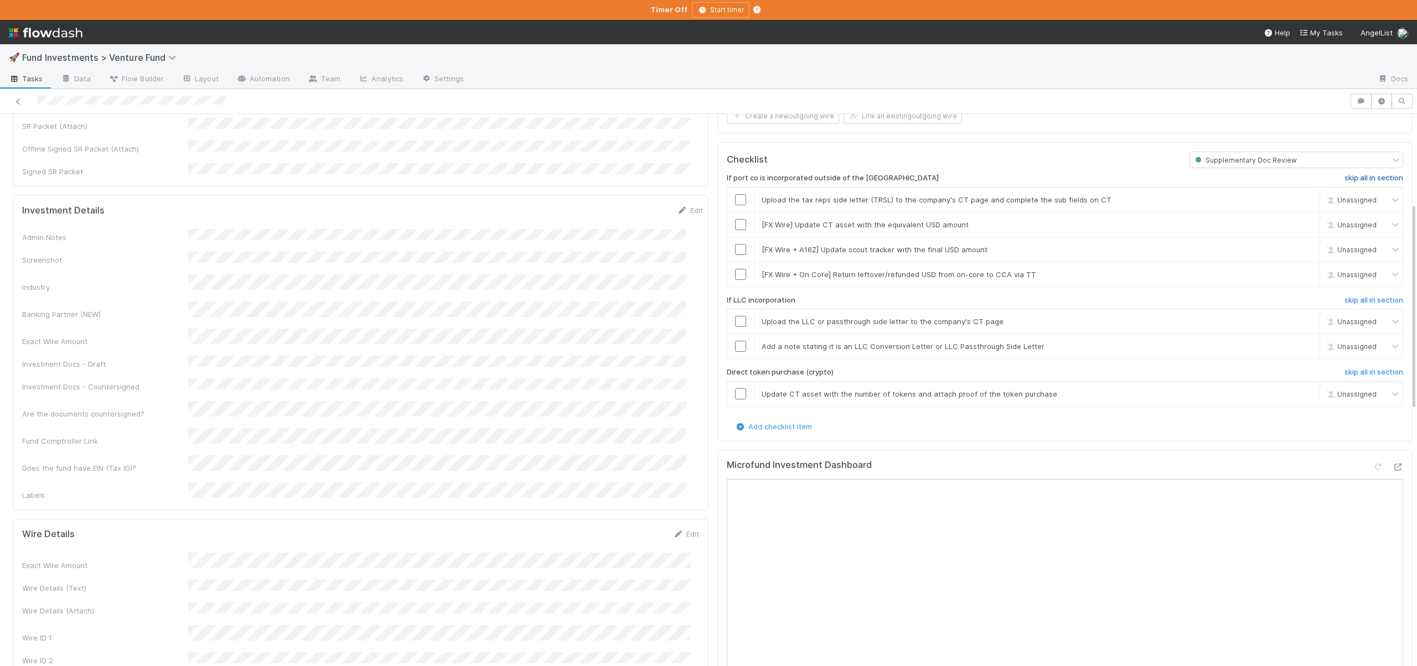
click at [1373, 174] on h6 "skip all in section" at bounding box center [1373, 178] width 59 height 9
click at [1358, 296] on h6 "skip all in section" at bounding box center [1373, 300] width 59 height 9
click at [1344, 368] on h6 "skip all in section" at bounding box center [1373, 372] width 59 height 9
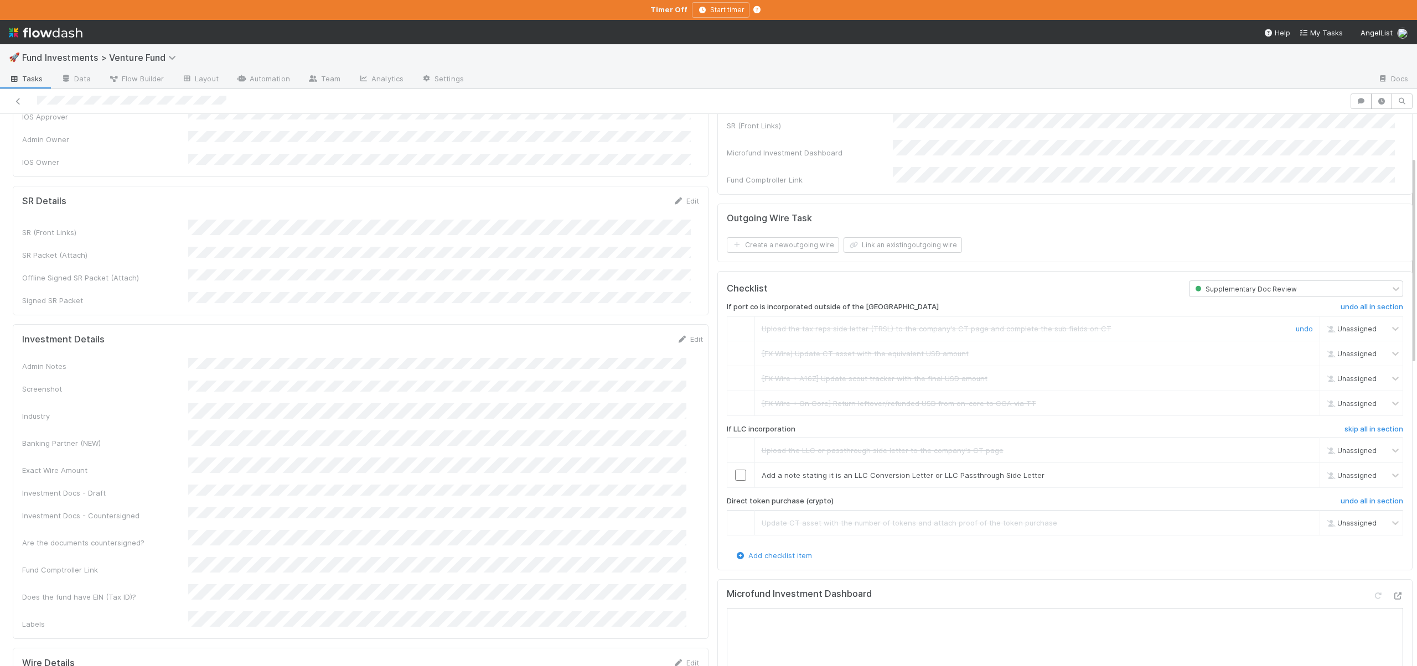
scroll to position [113, 0]
click at [1364, 419] on link "skip all in section" at bounding box center [1373, 425] width 59 height 13
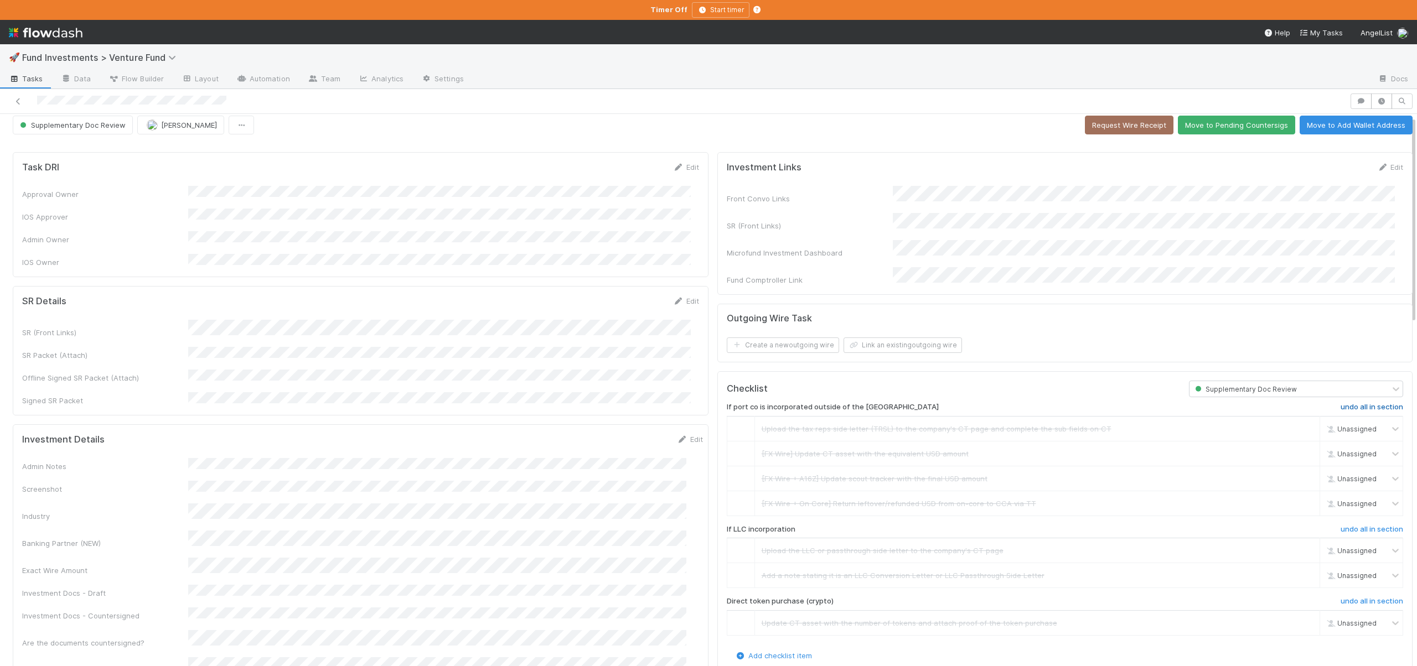
scroll to position [0, 0]
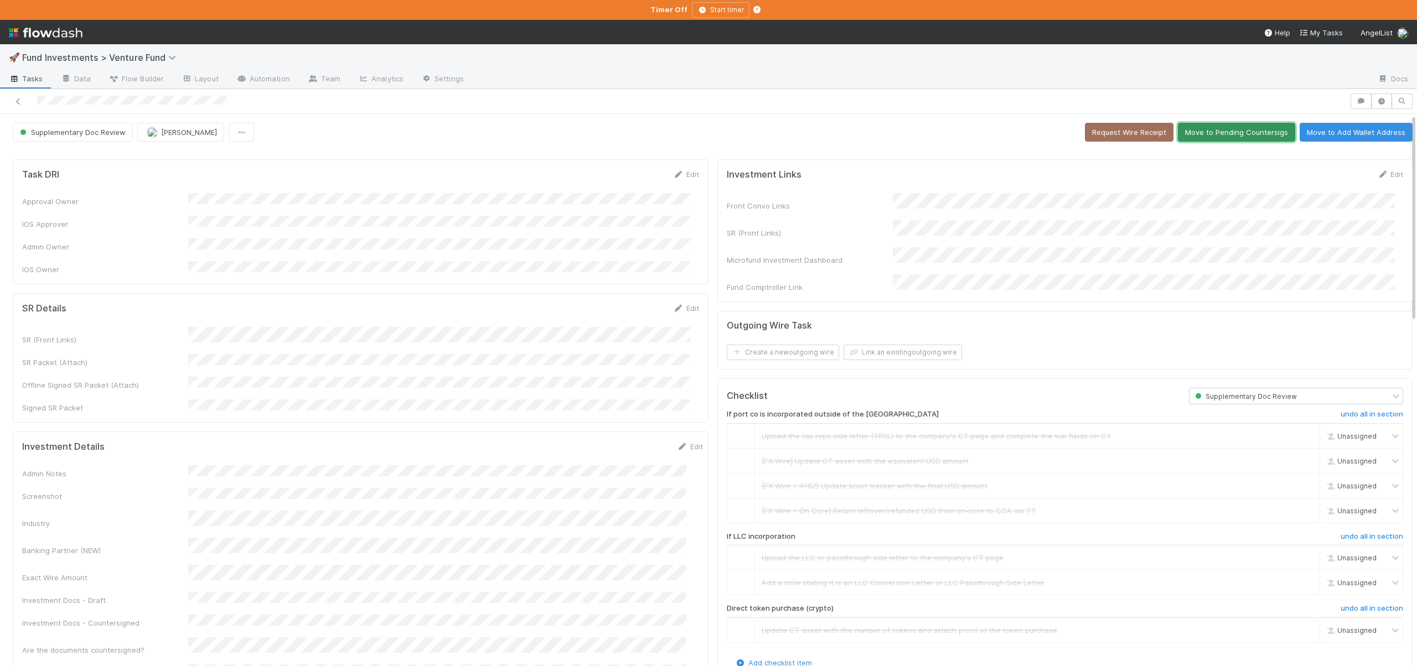
click at [1200, 131] on button "Move to Pending Countersigs" at bounding box center [1235, 132] width 117 height 19
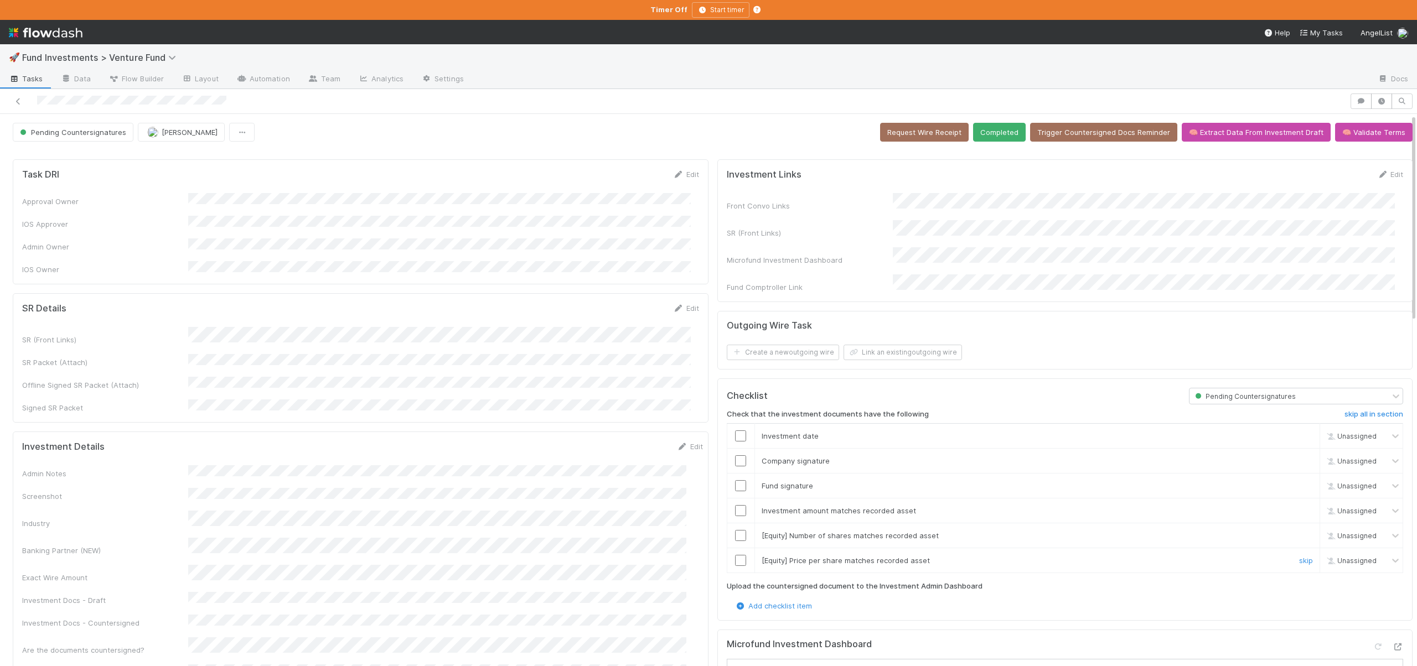
click at [735, 555] on input "checkbox" at bounding box center [740, 560] width 11 height 11
click at [735, 530] on input "checkbox" at bounding box center [740, 535] width 11 height 11
click at [735, 505] on input "checkbox" at bounding box center [740, 510] width 11 height 11
click at [735, 480] on input "checkbox" at bounding box center [740, 485] width 11 height 11
click at [735, 455] on input "checkbox" at bounding box center [740, 460] width 11 height 11
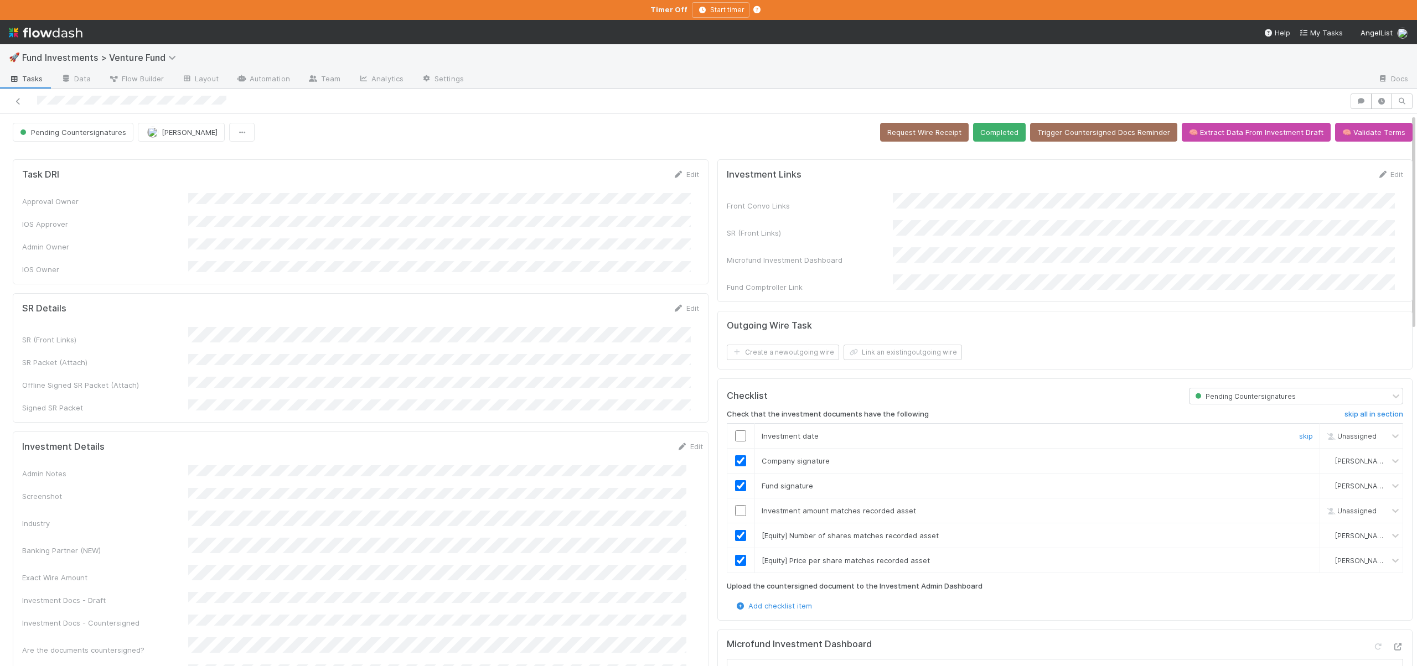
click at [734, 423] on td at bounding box center [741, 435] width 28 height 25
click at [735, 505] on input "checkbox" at bounding box center [740, 510] width 11 height 11
click at [735, 430] on input "checkbox" at bounding box center [740, 435] width 11 height 11
click at [986, 133] on button "Completed" at bounding box center [999, 132] width 53 height 19
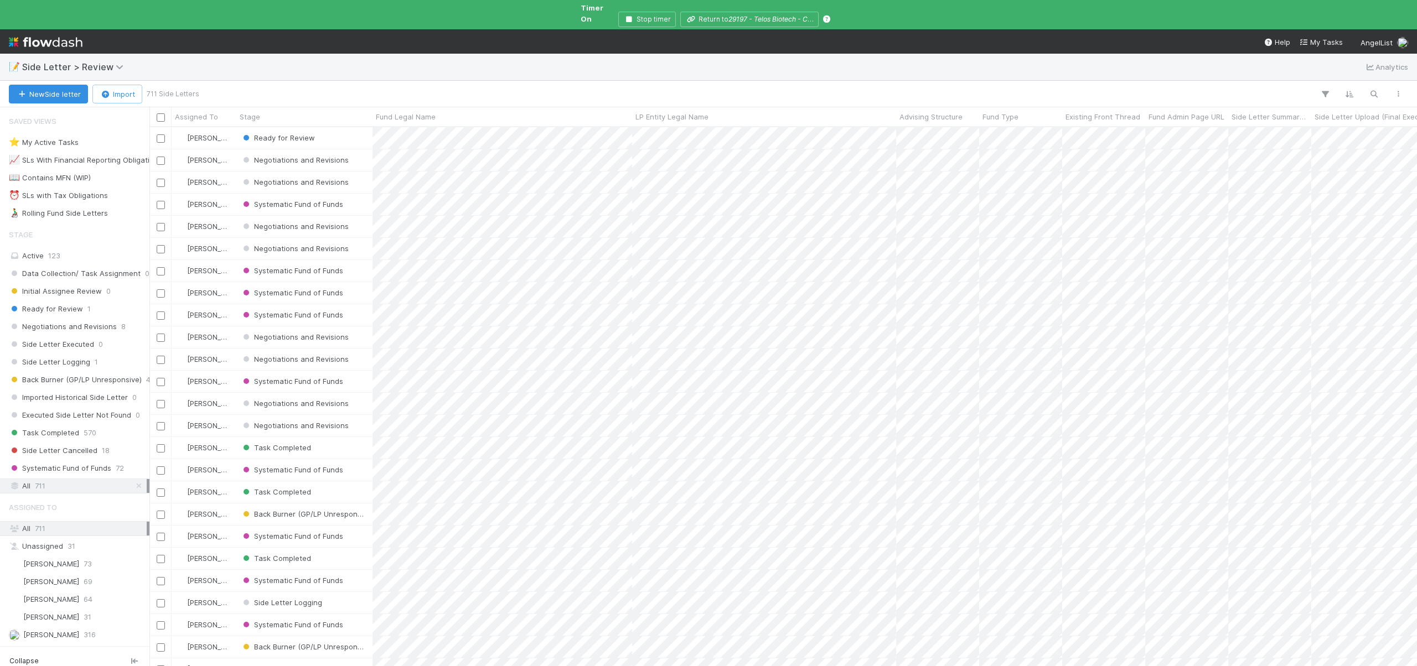
scroll to position [541, 1259]
click at [1378, 89] on icon "button" at bounding box center [1373, 94] width 11 height 10
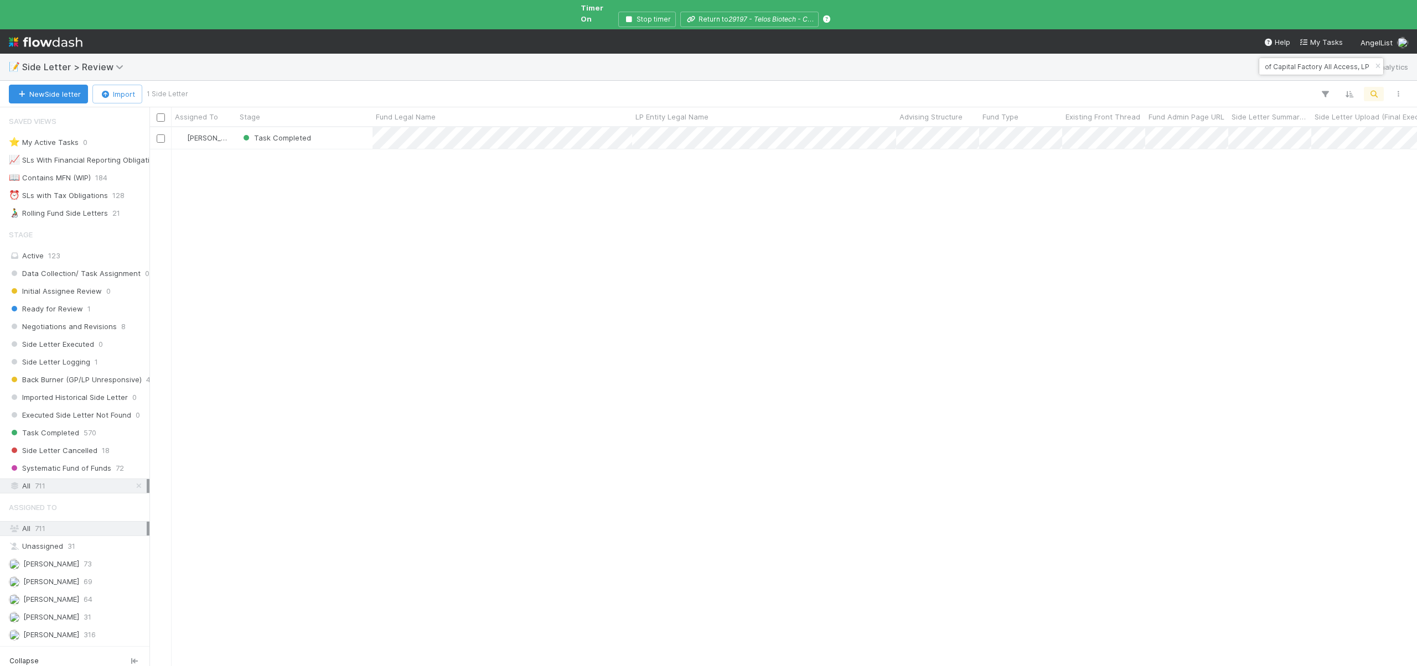
type input "2025 Fund, a series of Capital Factory All Access, LP"
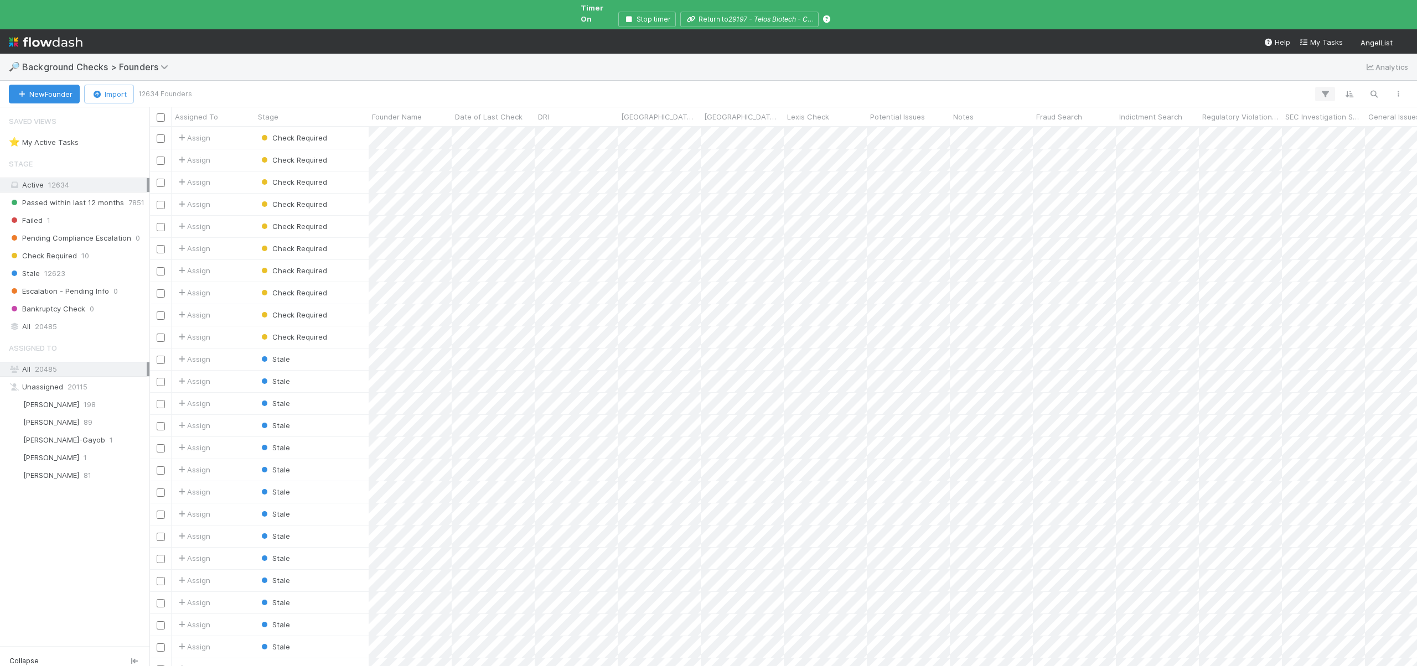
scroll to position [541, 1259]
click at [1371, 89] on icon "button" at bounding box center [1373, 94] width 11 height 10
click at [1275, 64] on input at bounding box center [1315, 66] width 111 height 13
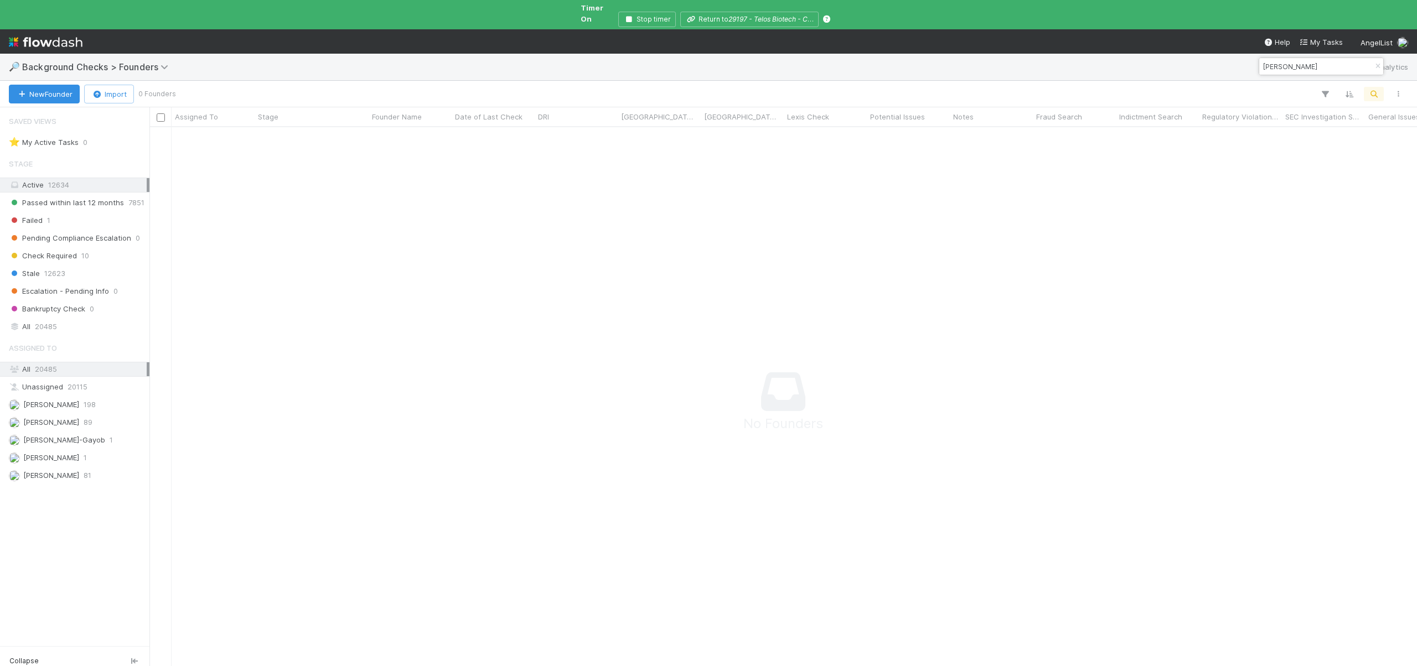
scroll to position [9, 9]
type input "Mohammad Sayed"
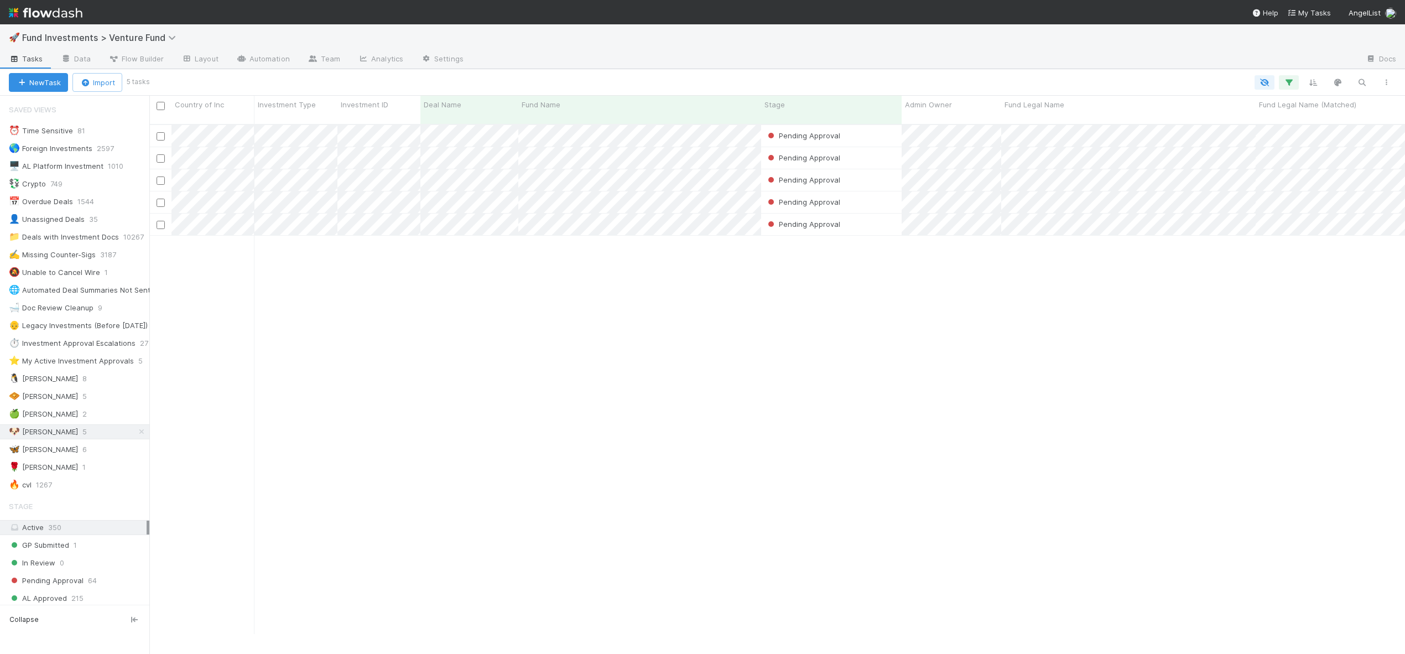
scroll to position [511, 1248]
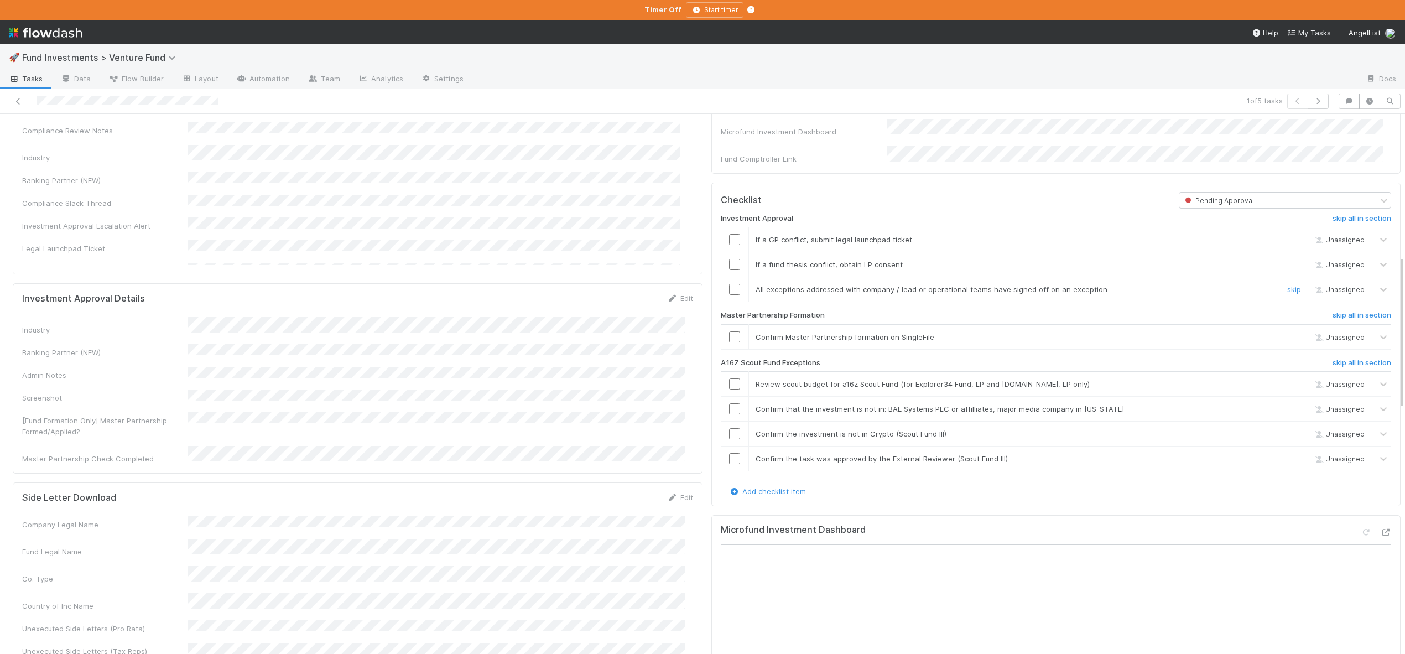
scroll to position [731, 0]
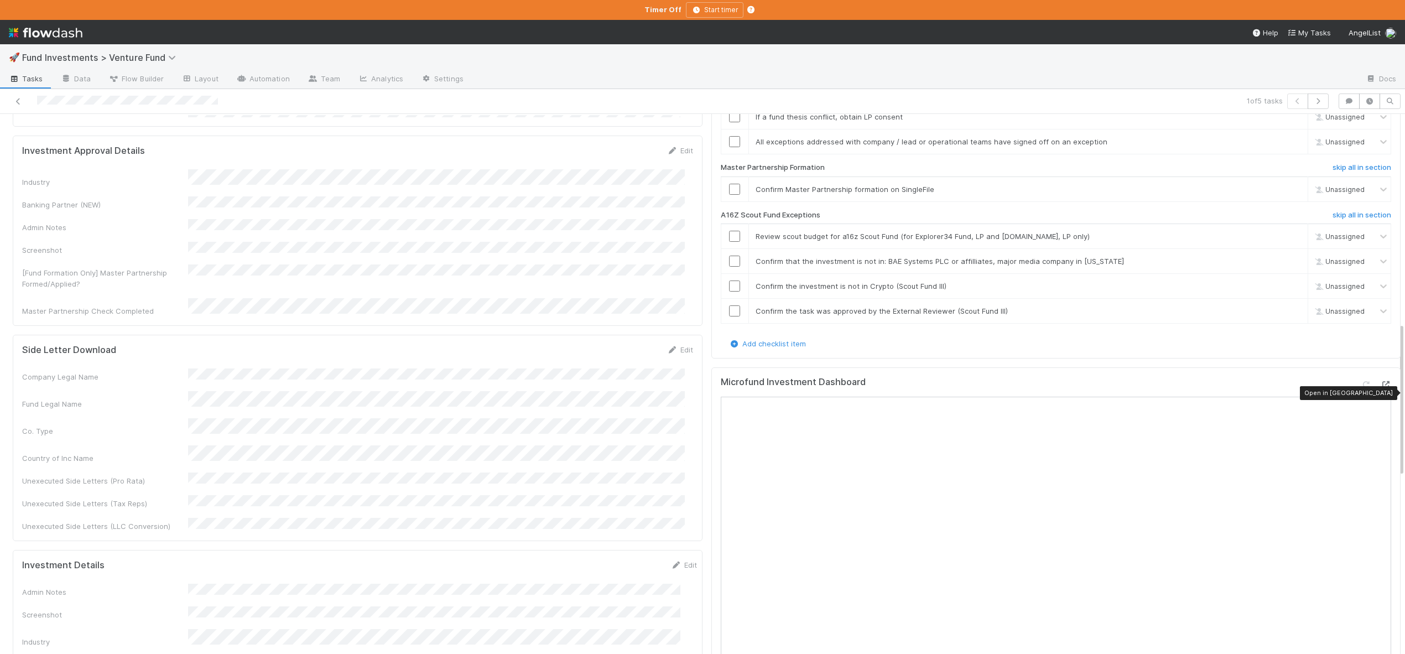
click at [1381, 388] on icon at bounding box center [1386, 384] width 11 height 7
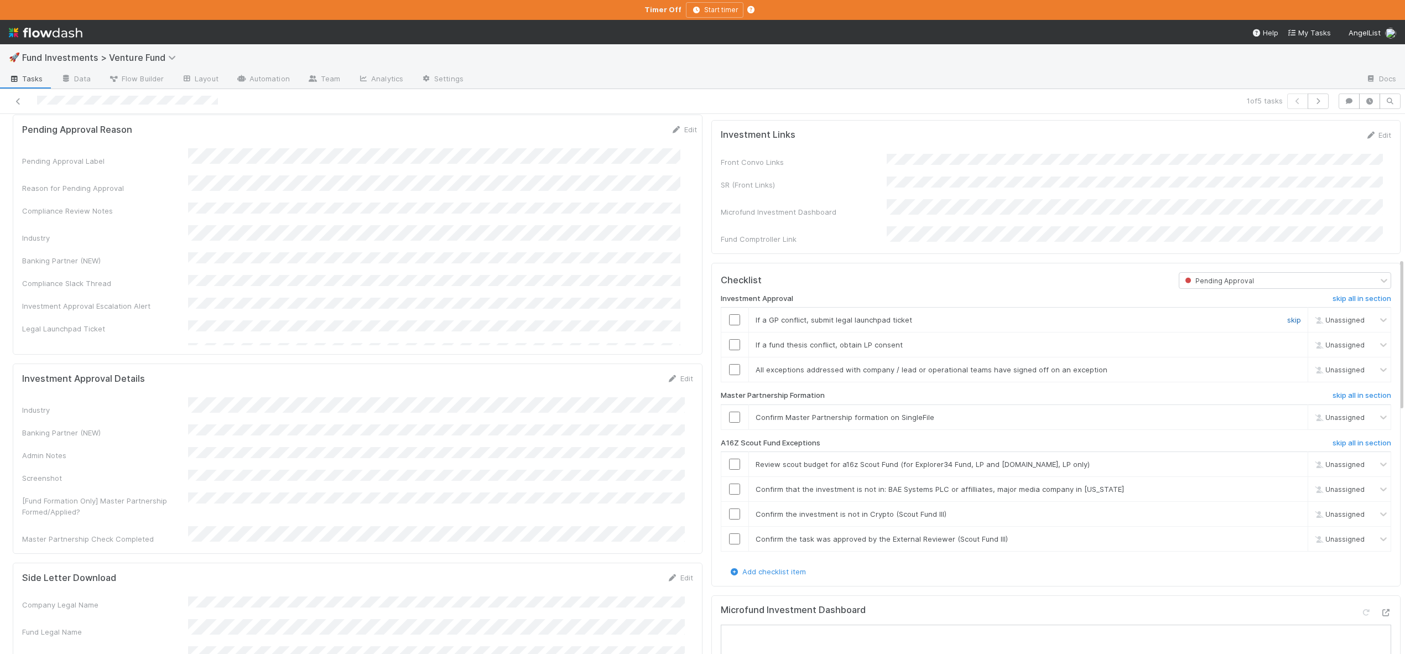
click at [1288, 324] on link "skip" at bounding box center [1295, 319] width 14 height 9
click at [1288, 349] on link "skip" at bounding box center [1295, 344] width 14 height 9
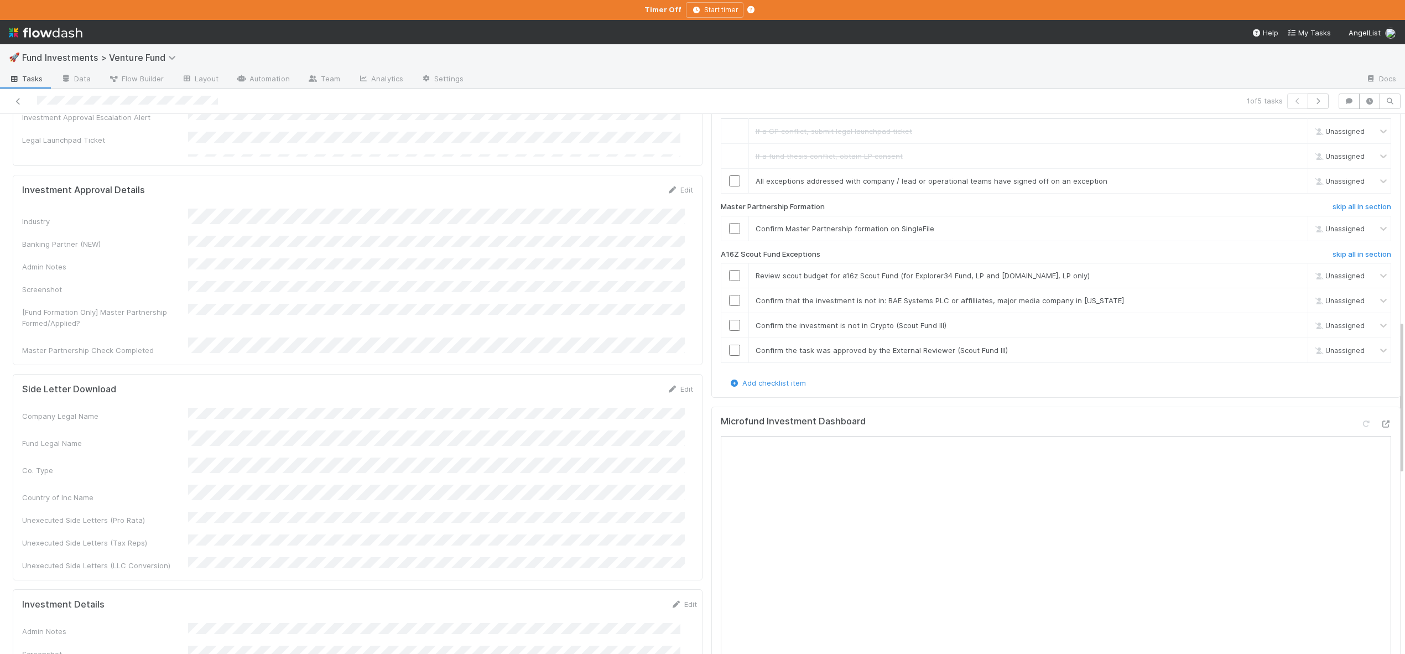
scroll to position [663, 0]
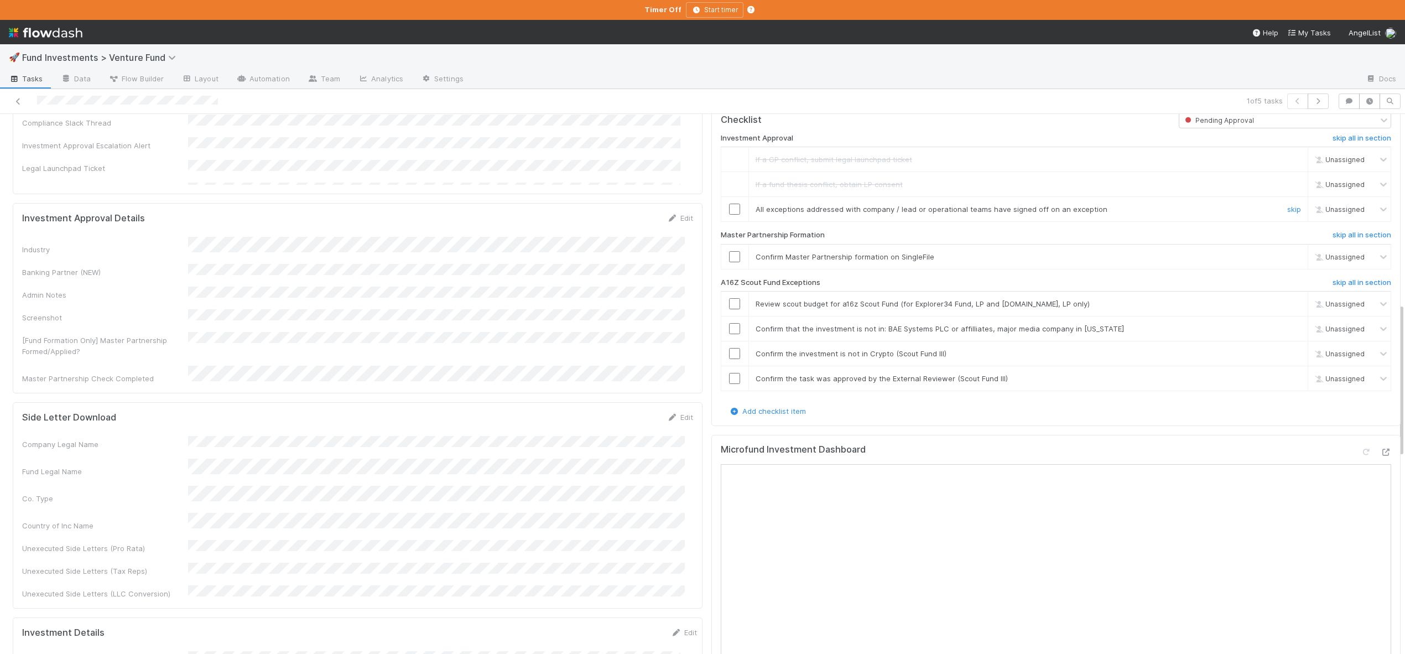
click at [729, 215] on input "checkbox" at bounding box center [734, 209] width 11 height 11
click at [1347, 287] on h6 "skip all in section" at bounding box center [1362, 282] width 59 height 9
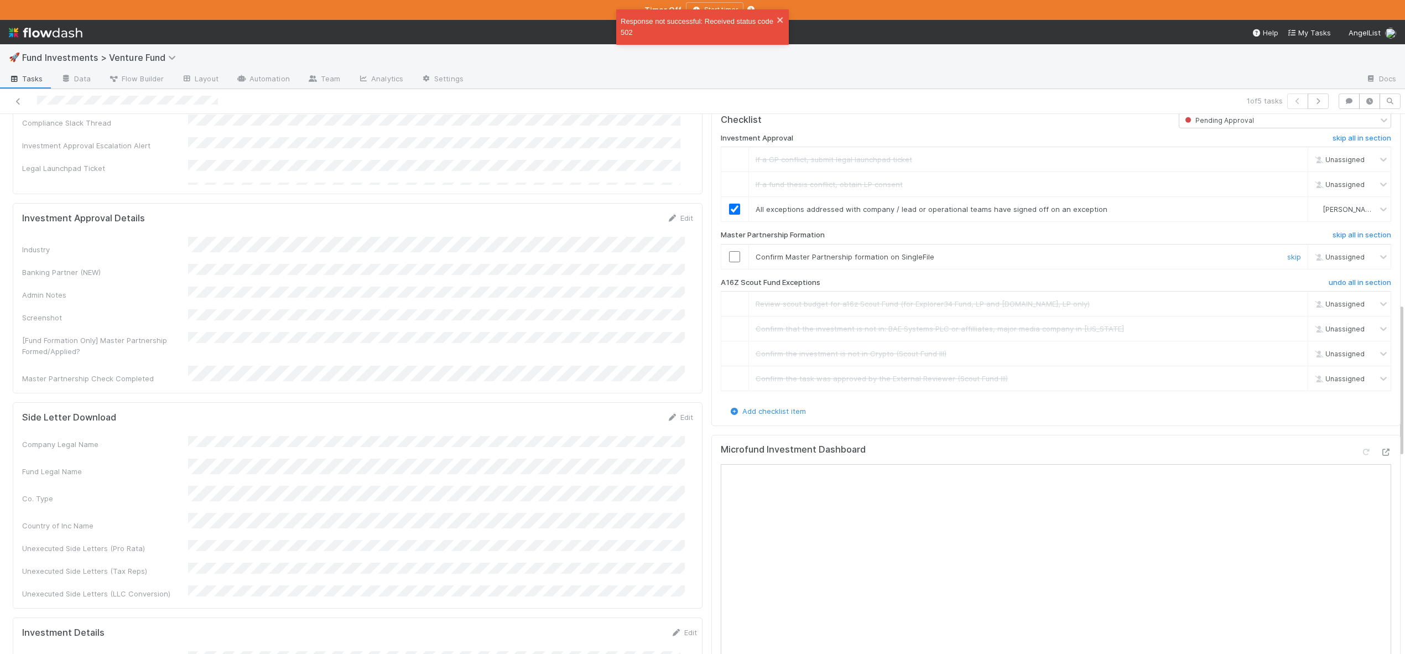
click at [729, 262] on input "checkbox" at bounding box center [734, 256] width 11 height 11
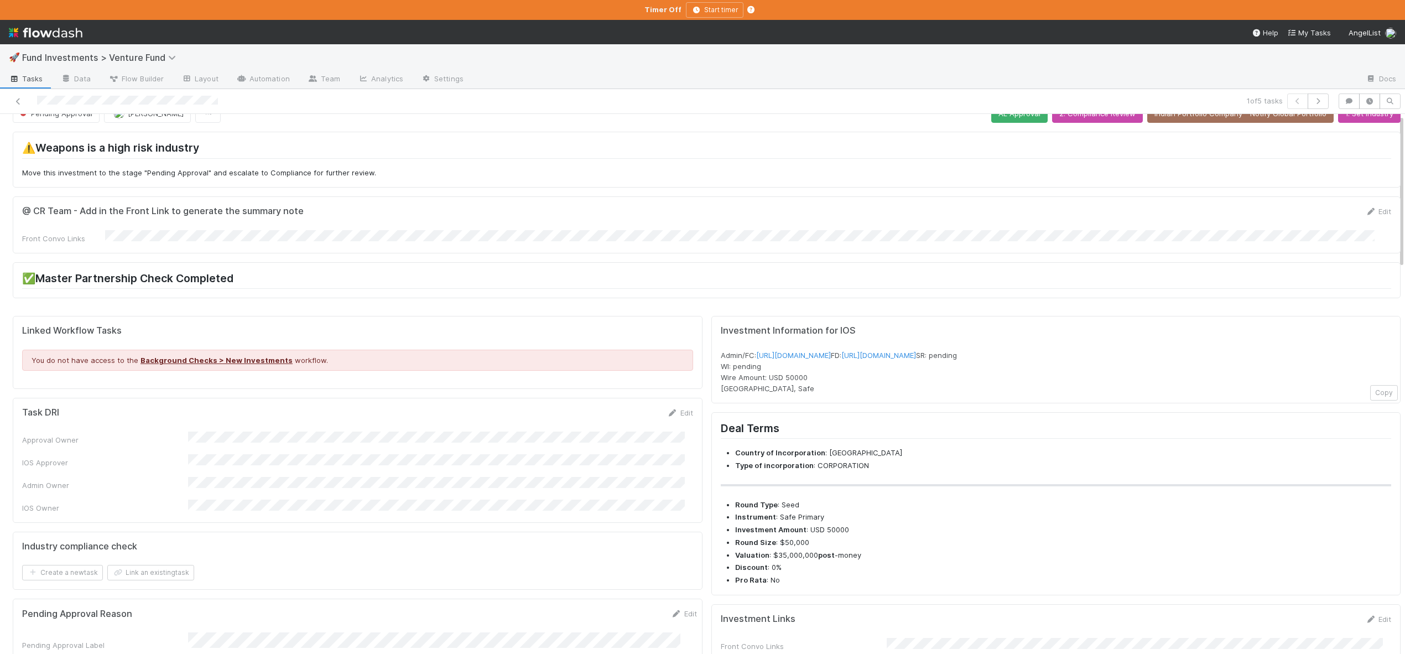
scroll to position [0, 0]
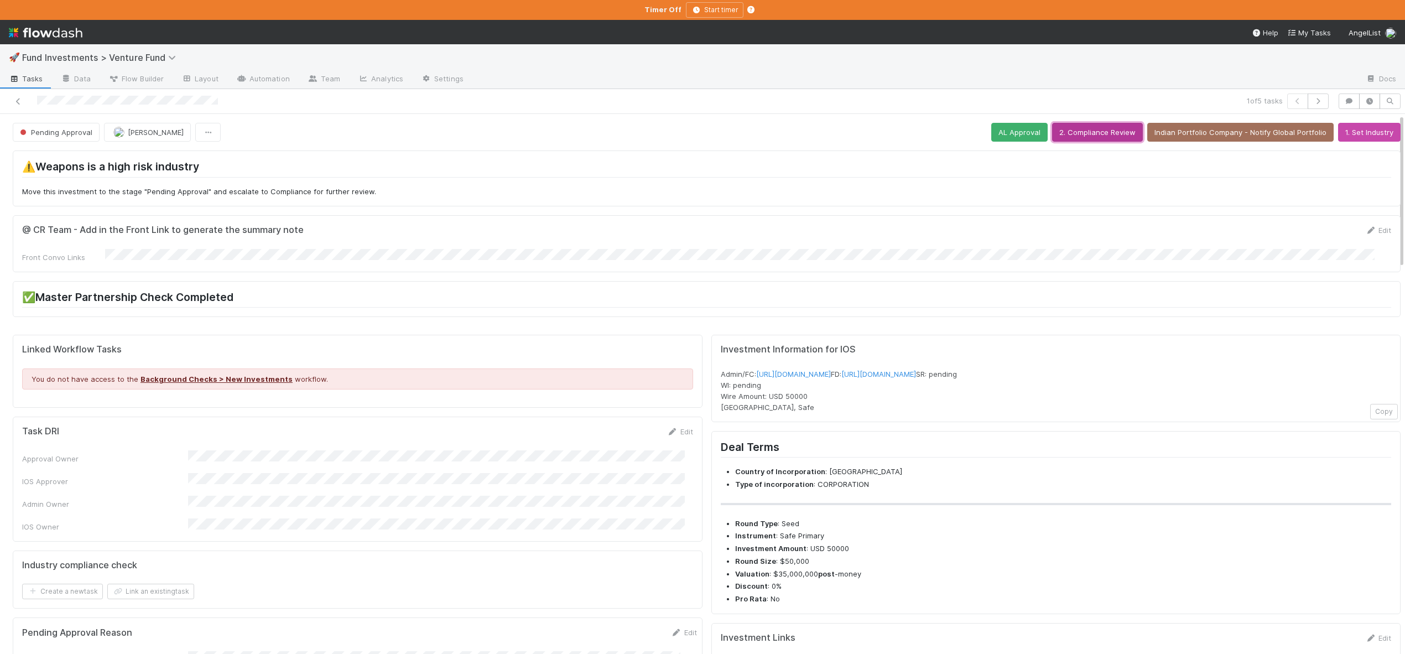
click at [1080, 128] on button "2. Compliance Review" at bounding box center [1097, 132] width 91 height 19
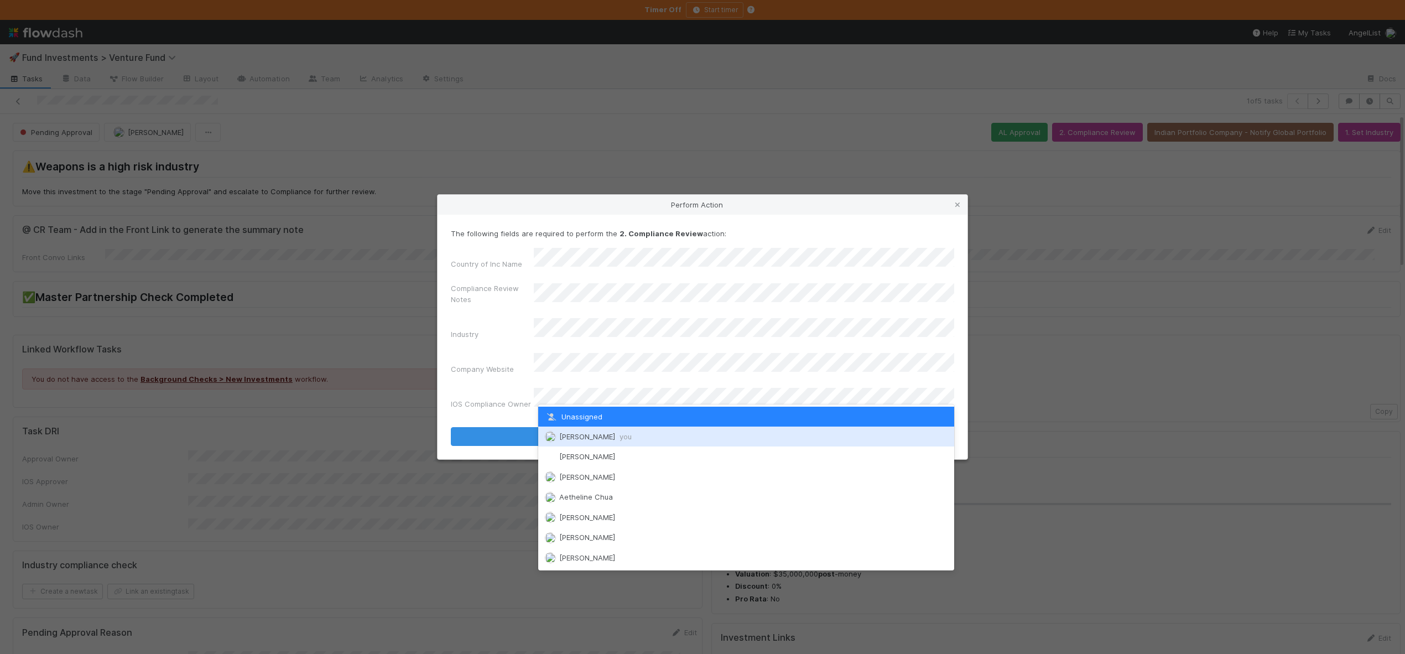
click at [569, 433] on span "Andre Fredrick you" at bounding box center [595, 436] width 72 height 9
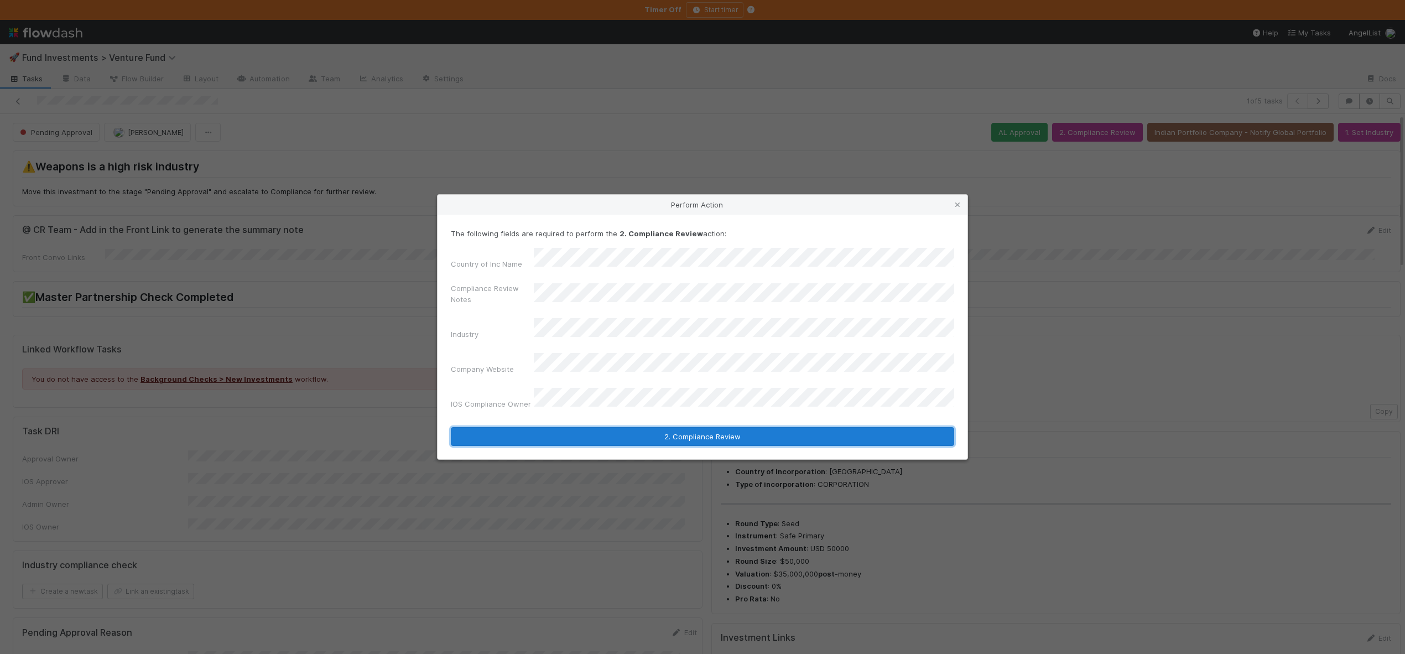
click at [570, 427] on button "2. Compliance Review" at bounding box center [703, 436] width 504 height 19
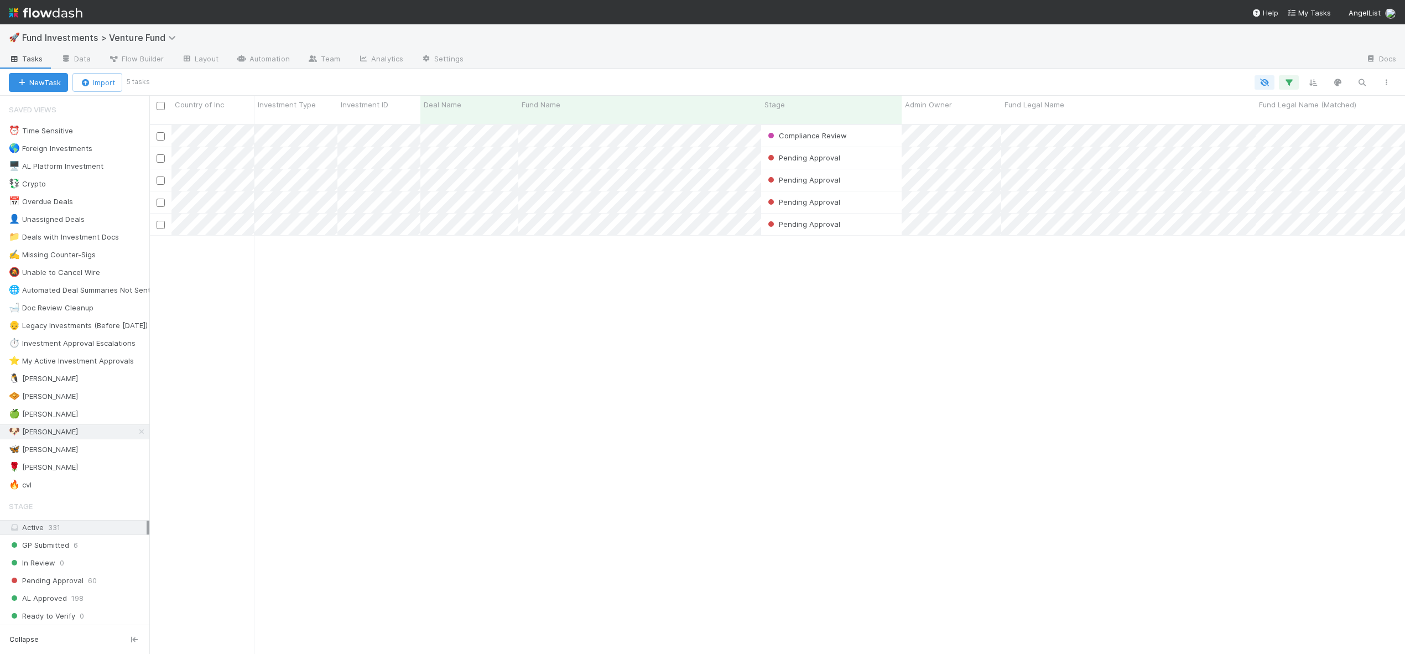
scroll to position [531, 1248]
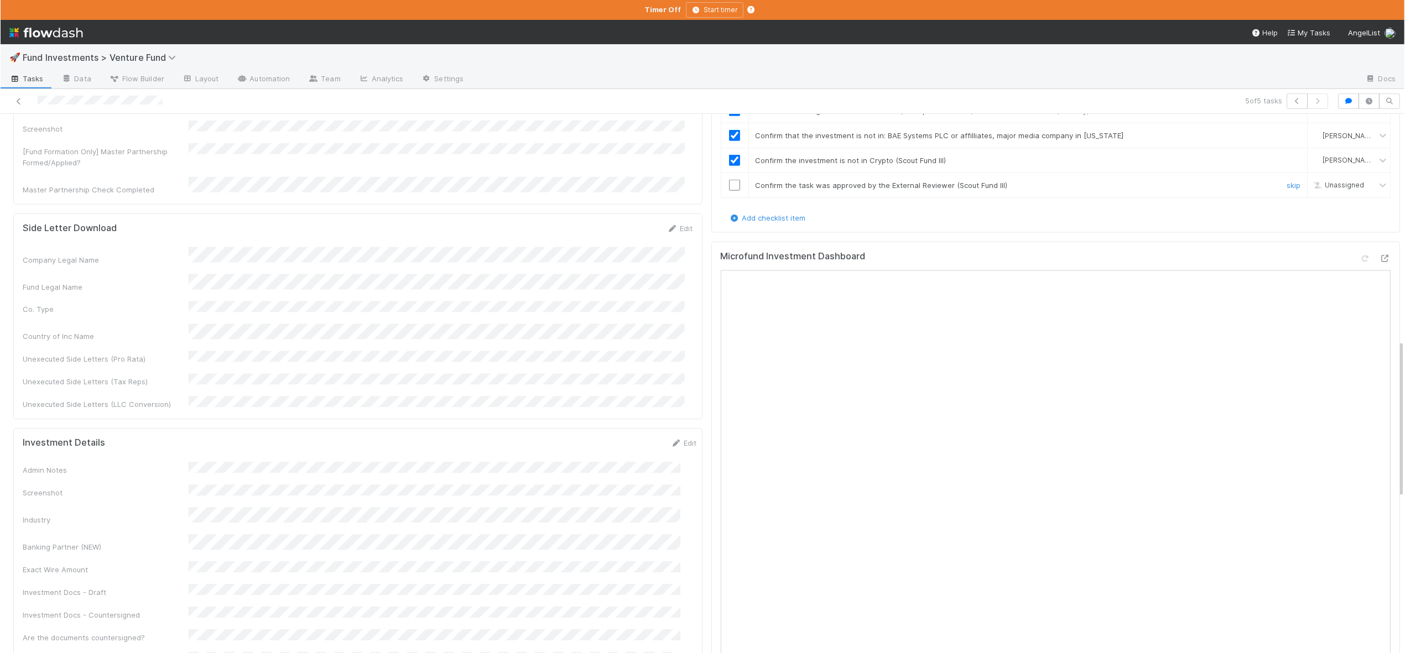
scroll to position [795, 0]
click at [1381, 260] on icon at bounding box center [1386, 256] width 11 height 7
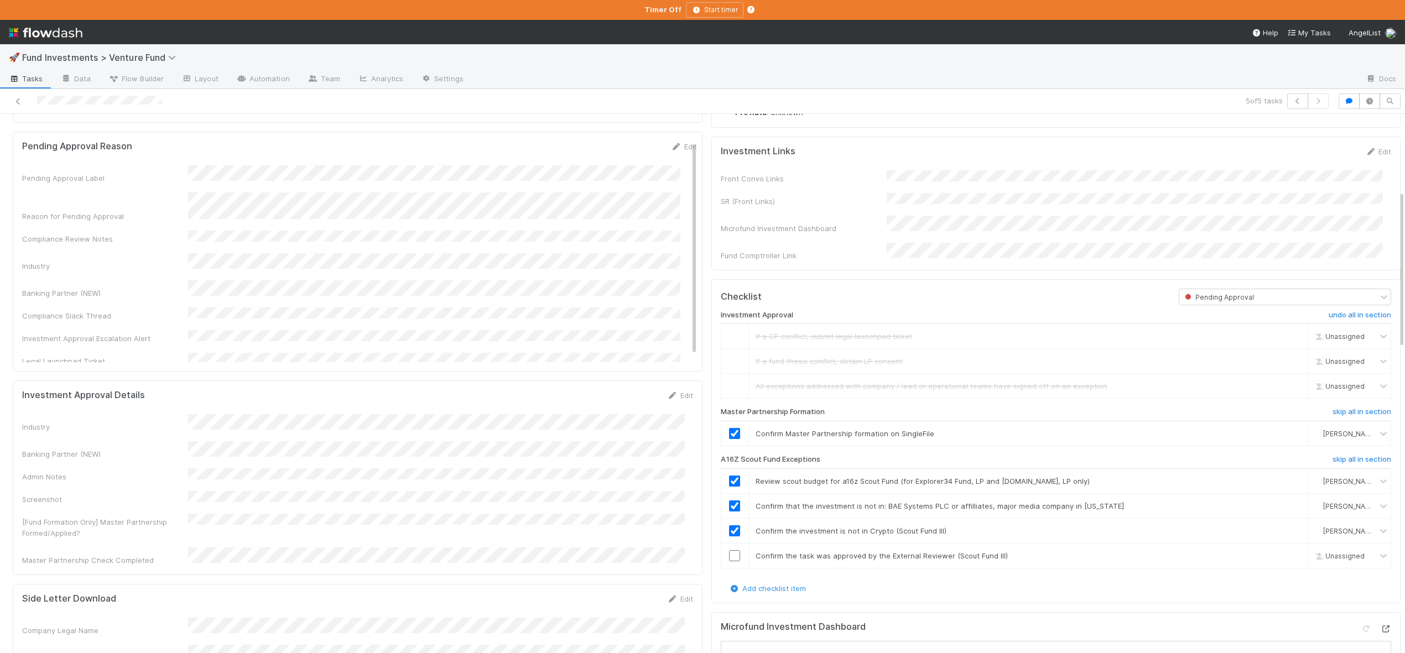
scroll to position [247, 0]
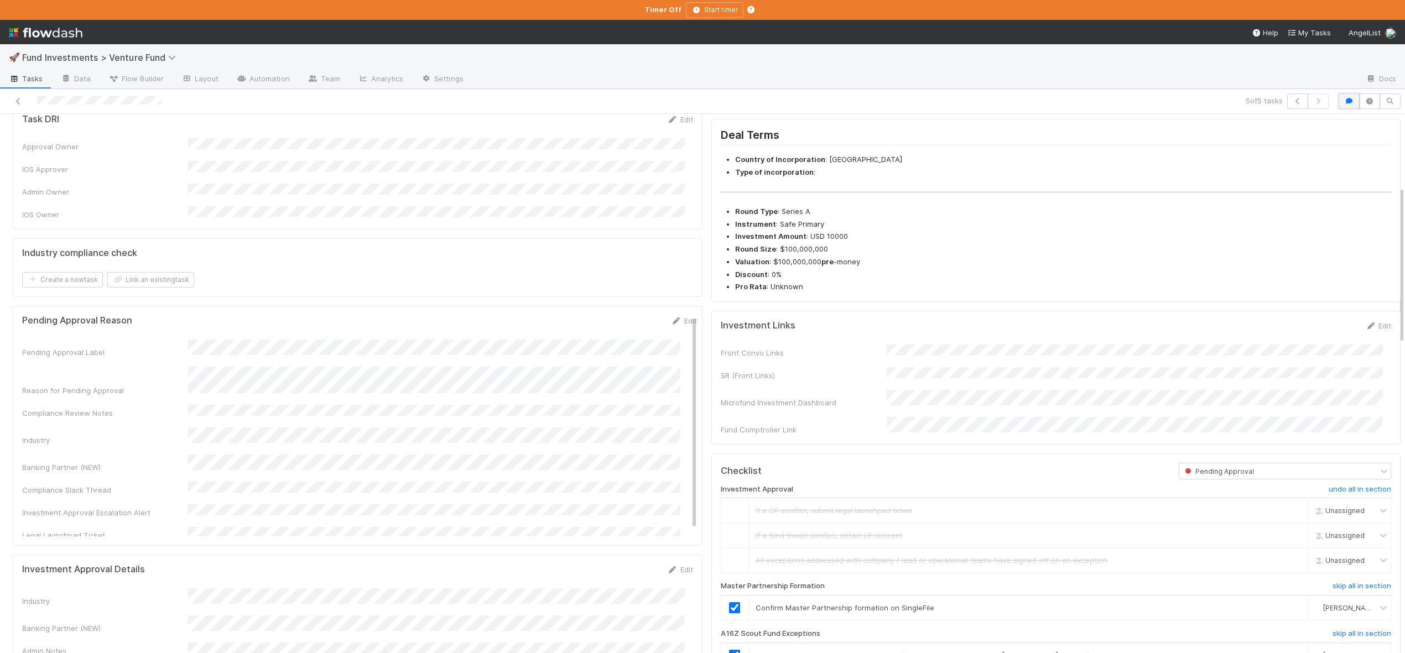
click at [1344, 98] on icon "button" at bounding box center [1349, 101] width 11 height 7
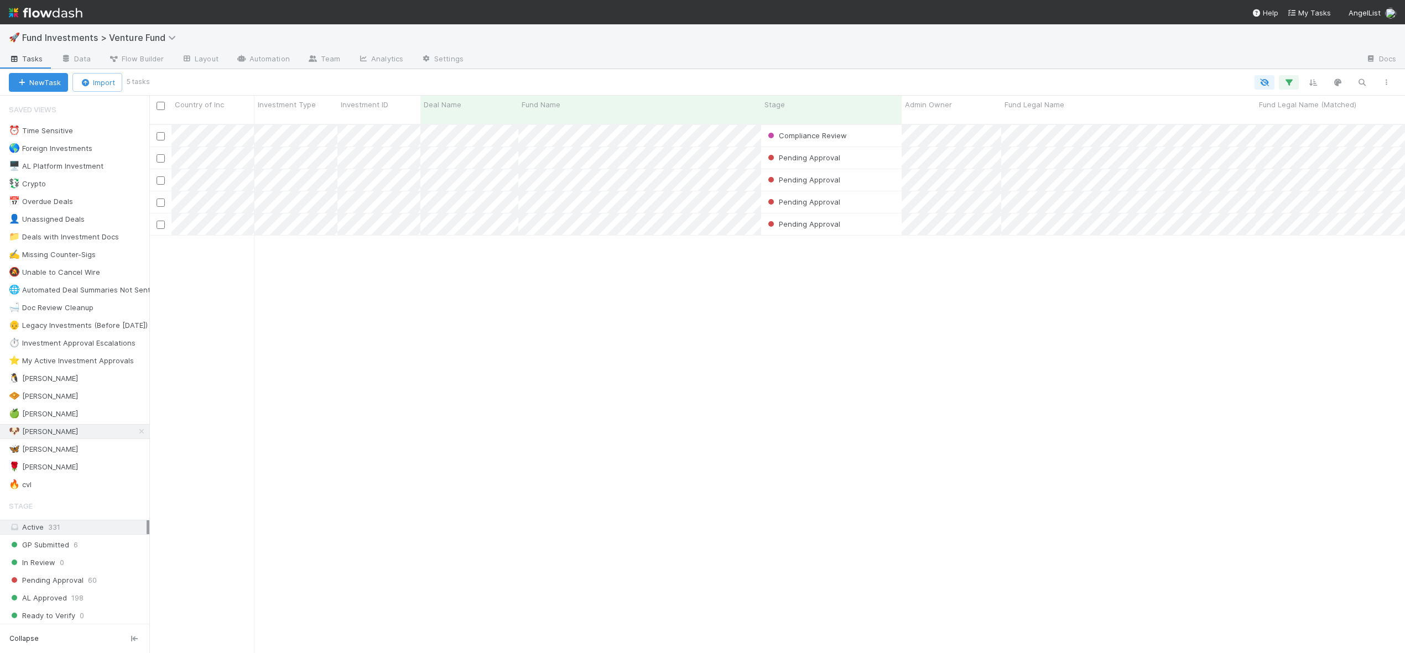
scroll to position [530, 1248]
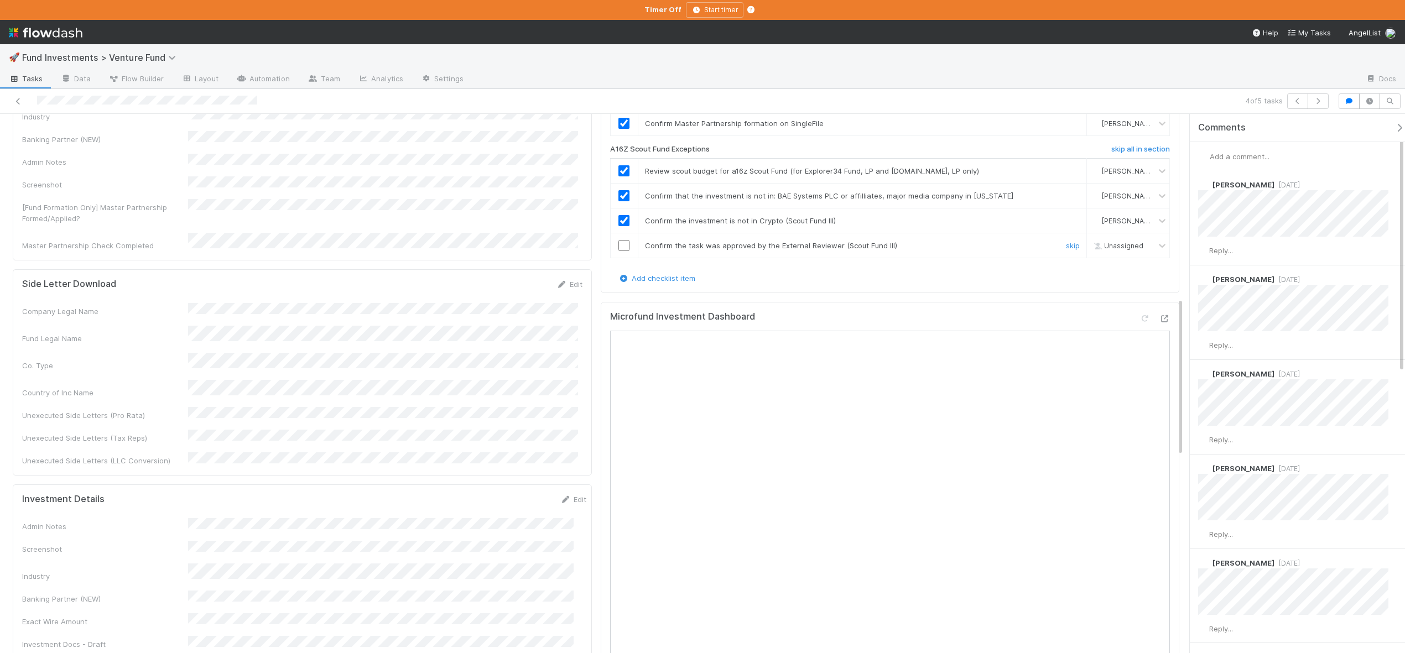
scroll to position [737, 0]
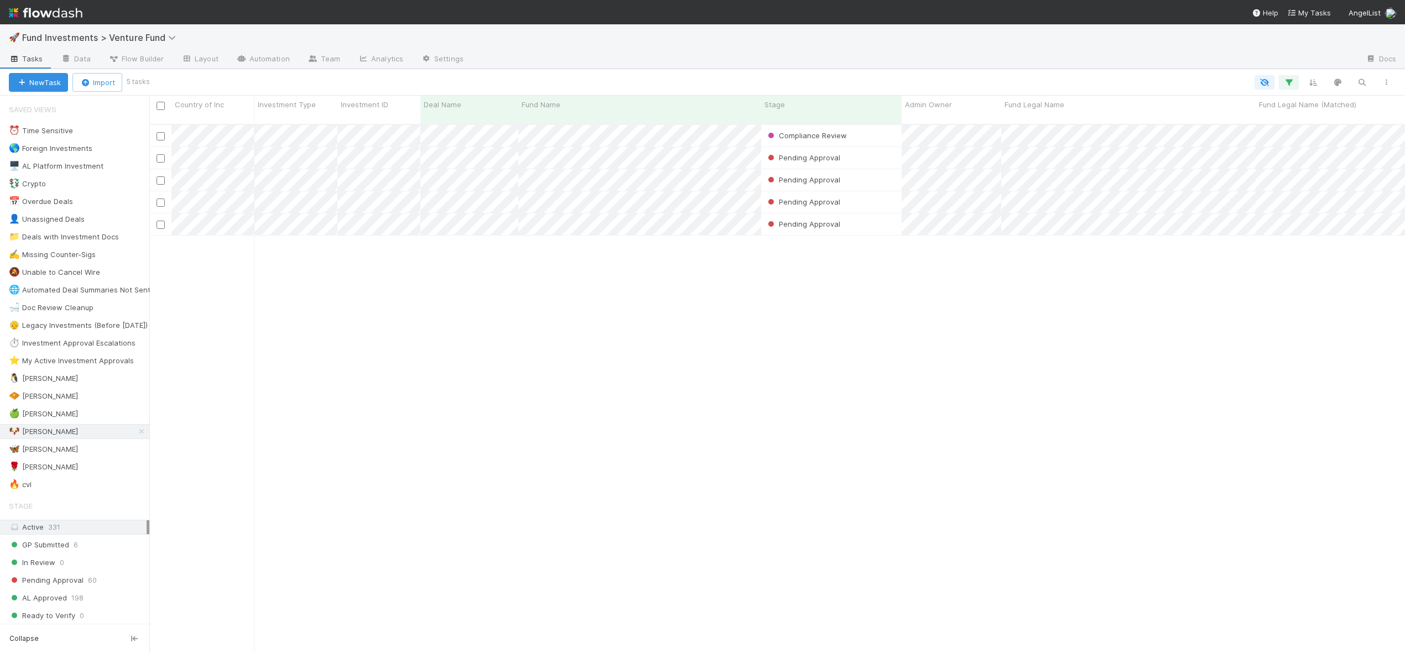
scroll to position [530, 1248]
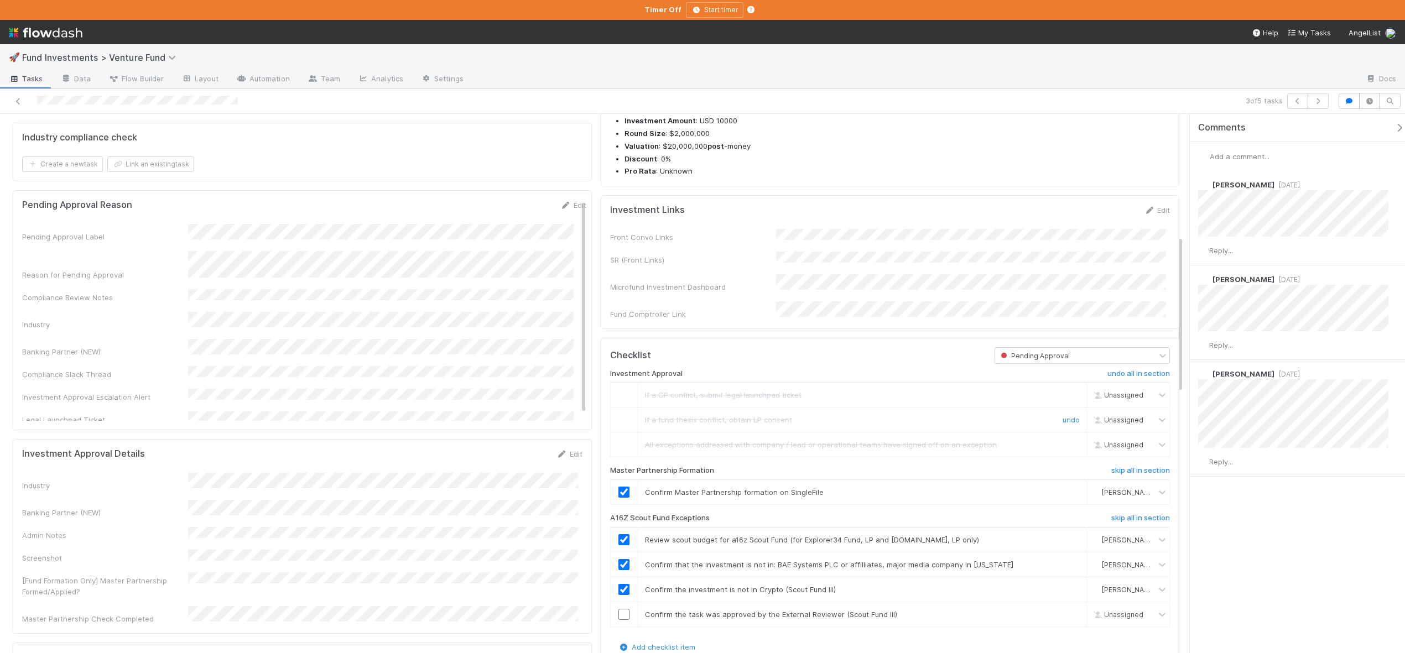
scroll to position [190, 0]
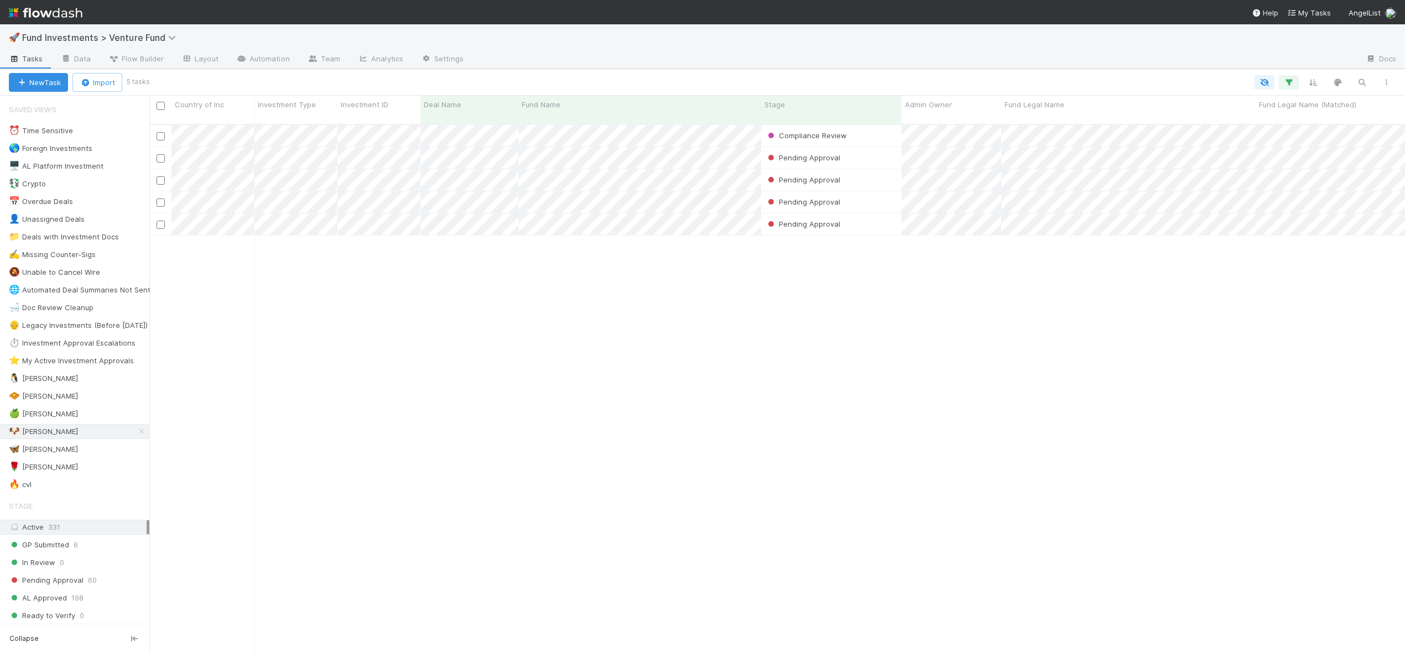
scroll to position [530, 1248]
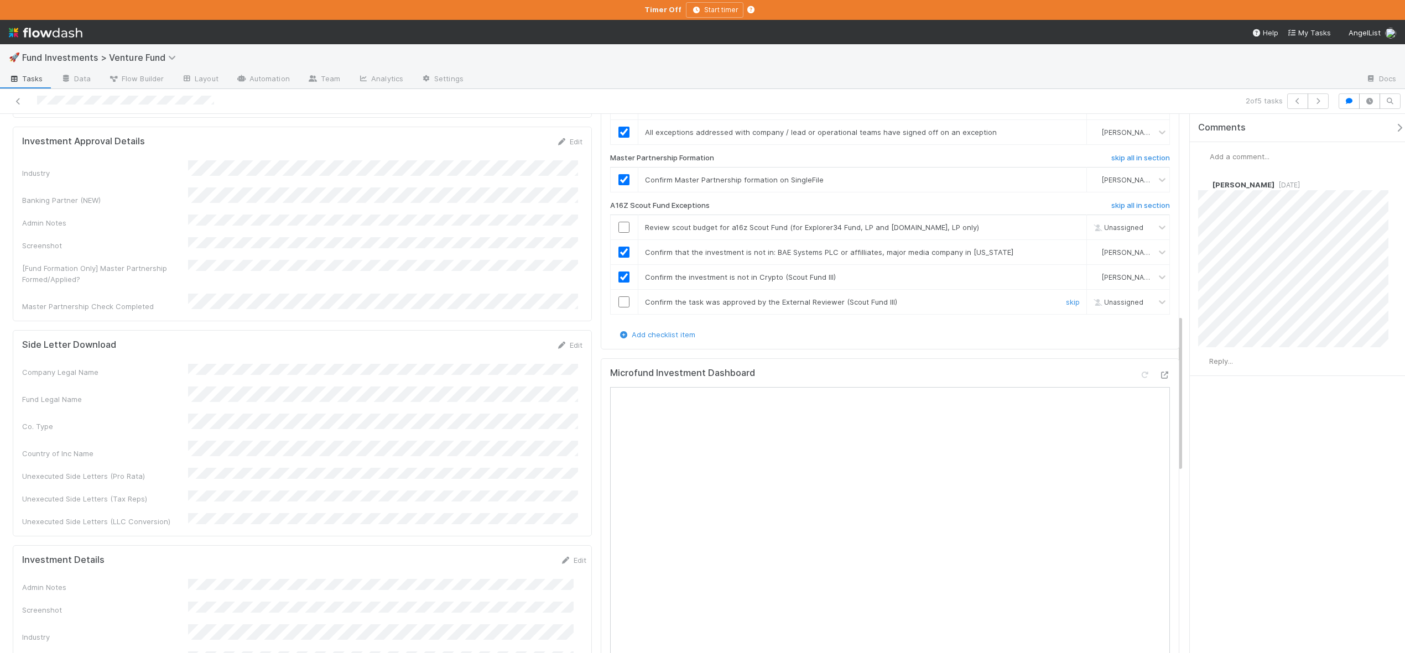
scroll to position [687, 0]
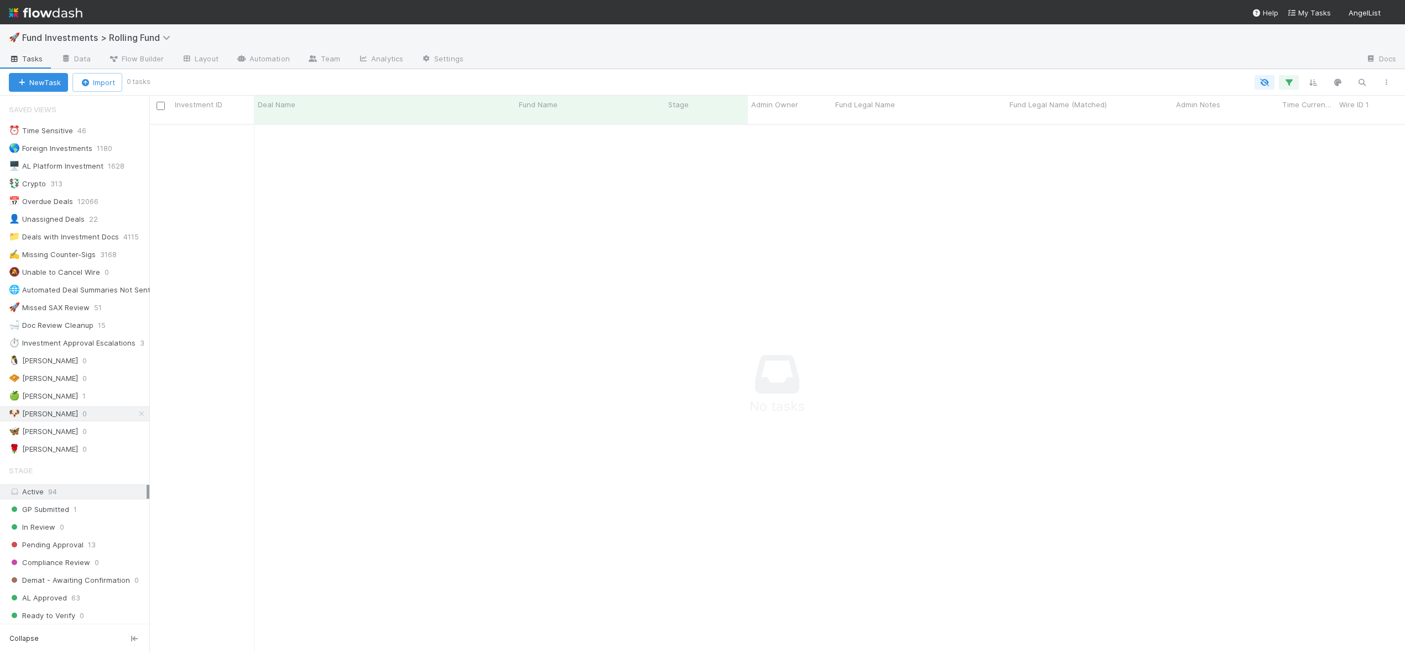
scroll to position [9, 9]
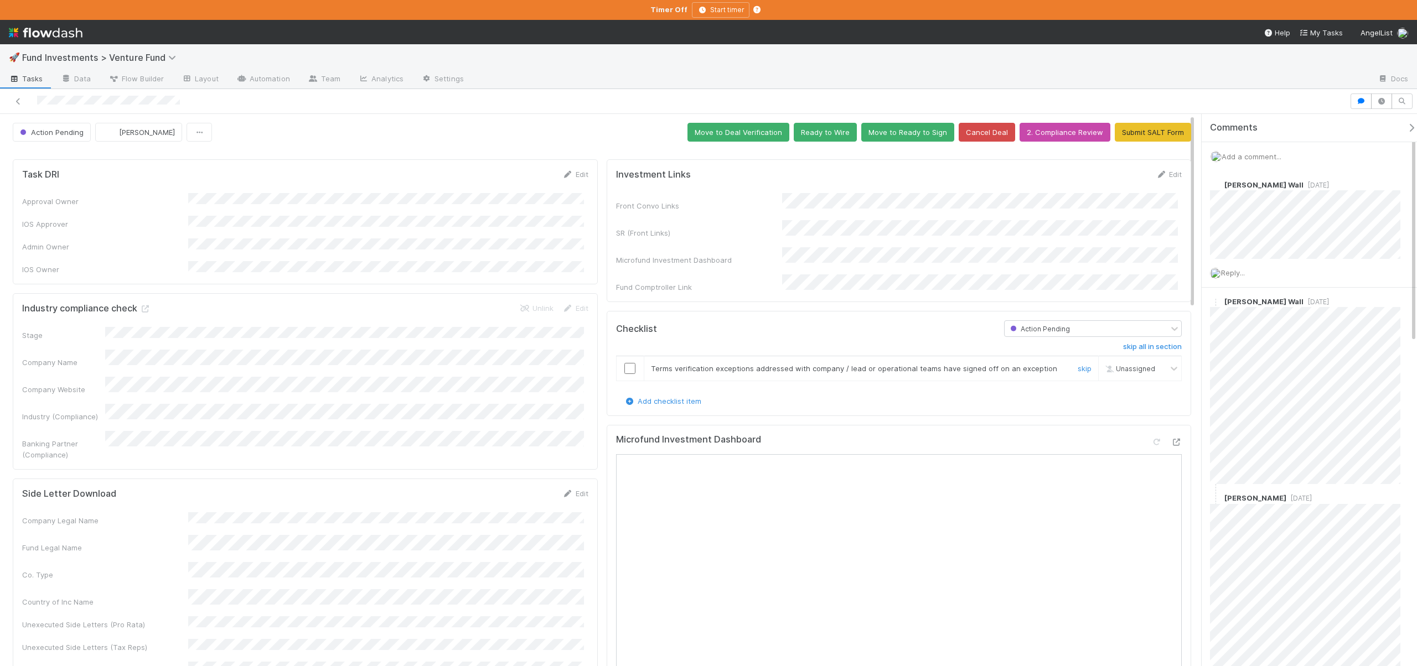
click at [626, 363] on input "checkbox" at bounding box center [629, 368] width 11 height 11
click at [1378, 101] on icon "button" at bounding box center [1381, 101] width 11 height 7
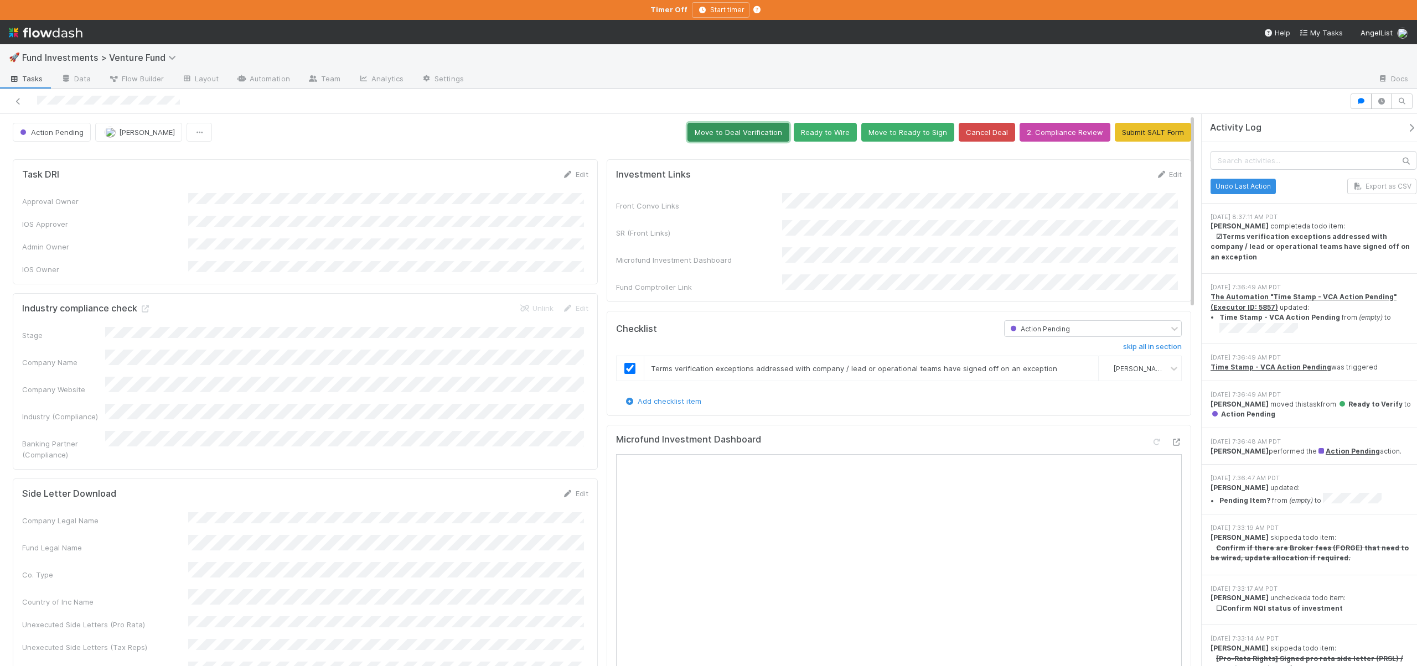
click at [760, 130] on button "Move to Deal Verification" at bounding box center [738, 132] width 102 height 19
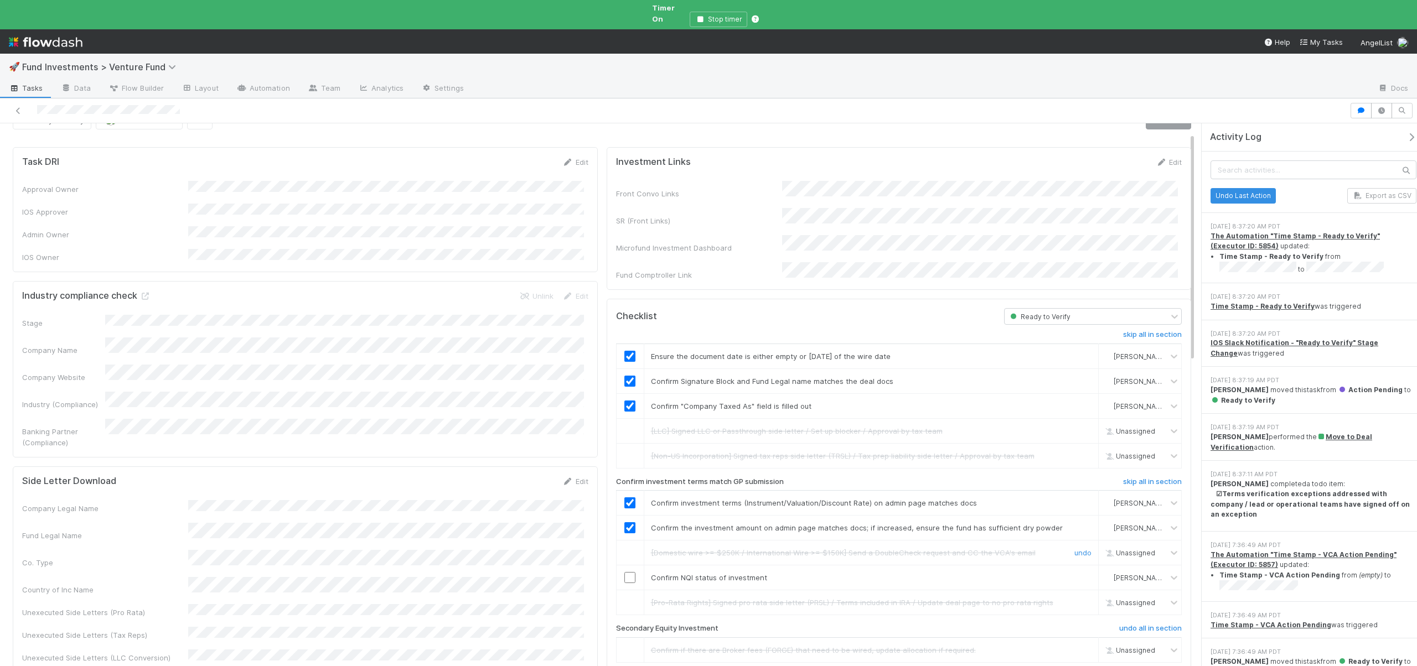
scroll to position [23, 0]
click at [627, 571] on input "checkbox" at bounding box center [629, 576] width 11 height 11
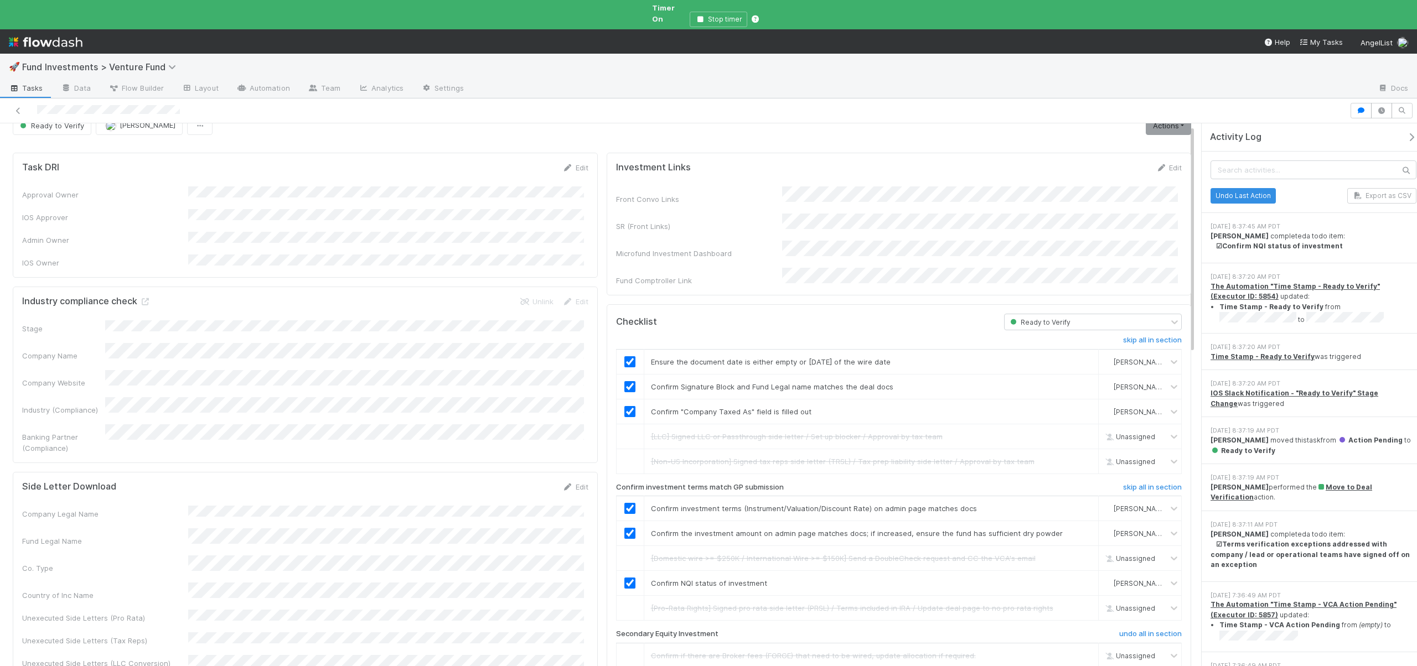
scroll to position [0, 0]
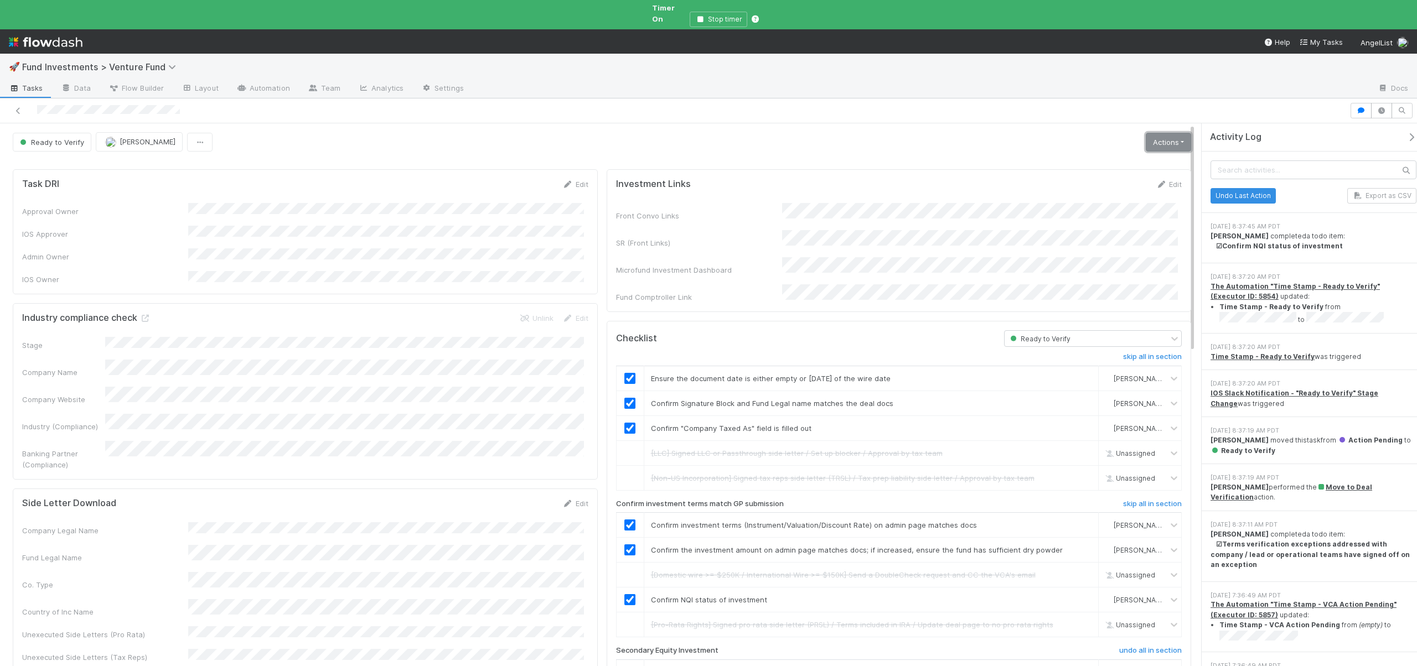
click at [1167, 138] on link "Actions" at bounding box center [1167, 142] width 45 height 19
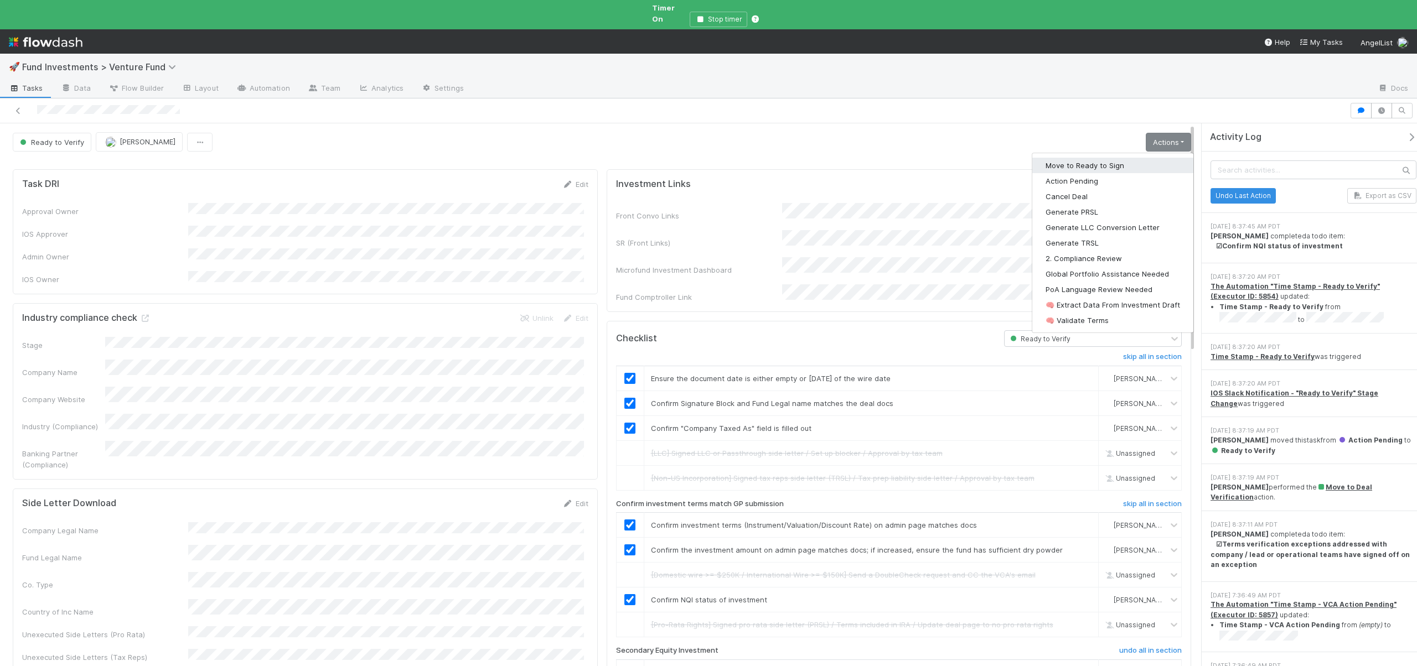
click at [1071, 158] on button "Move to Ready to Sign" at bounding box center [1112, 165] width 161 height 15
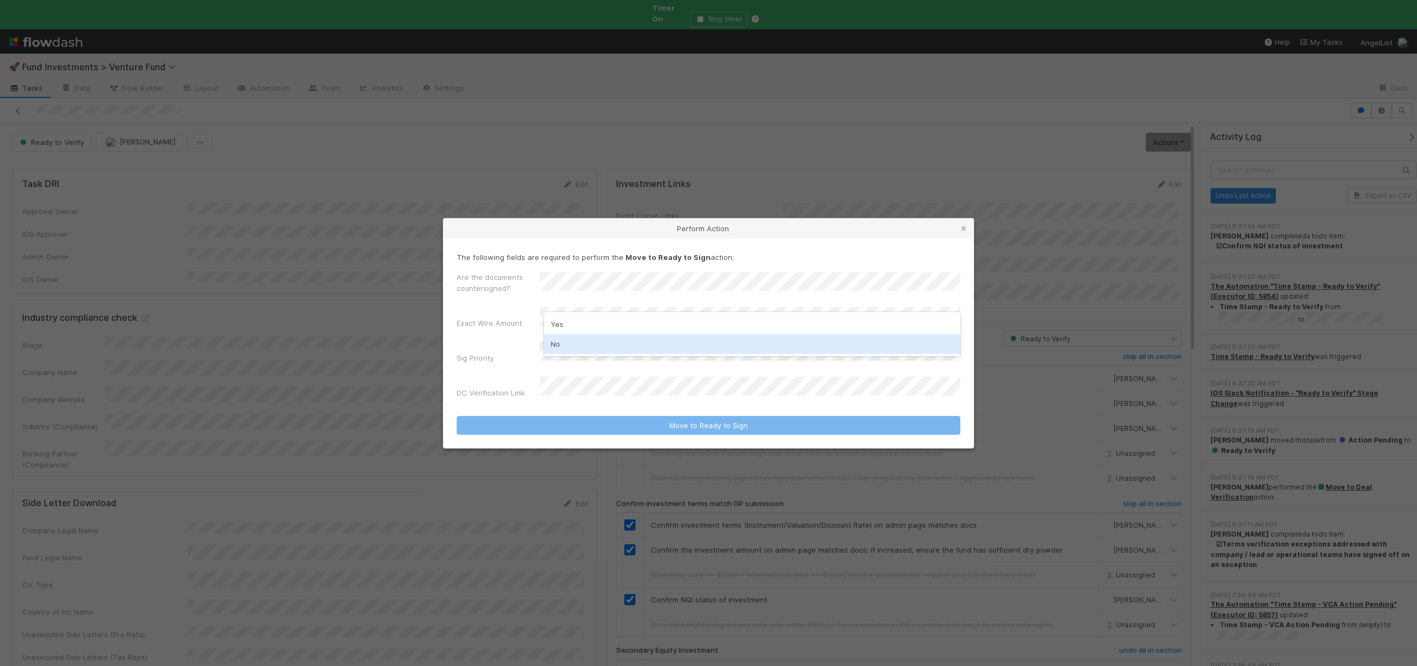
click at [557, 349] on div "No" at bounding box center [752, 344] width 416 height 20
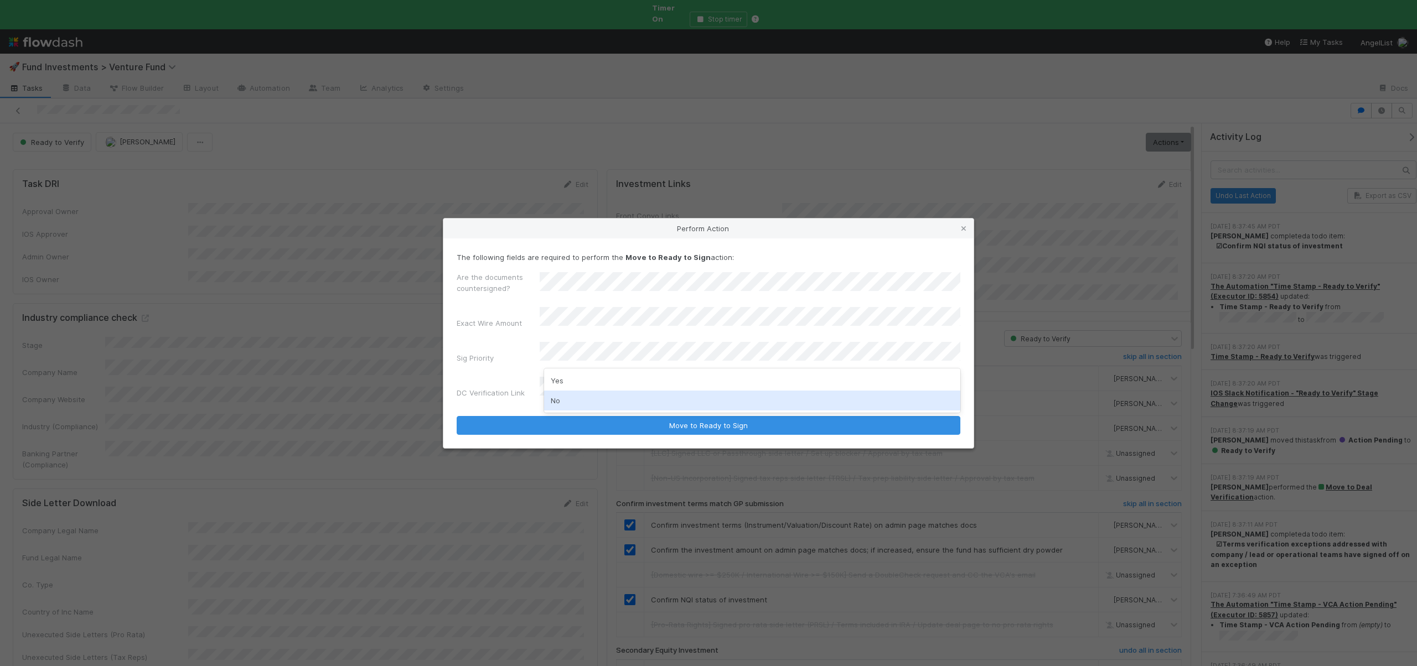
click at [564, 402] on div "No" at bounding box center [752, 401] width 416 height 20
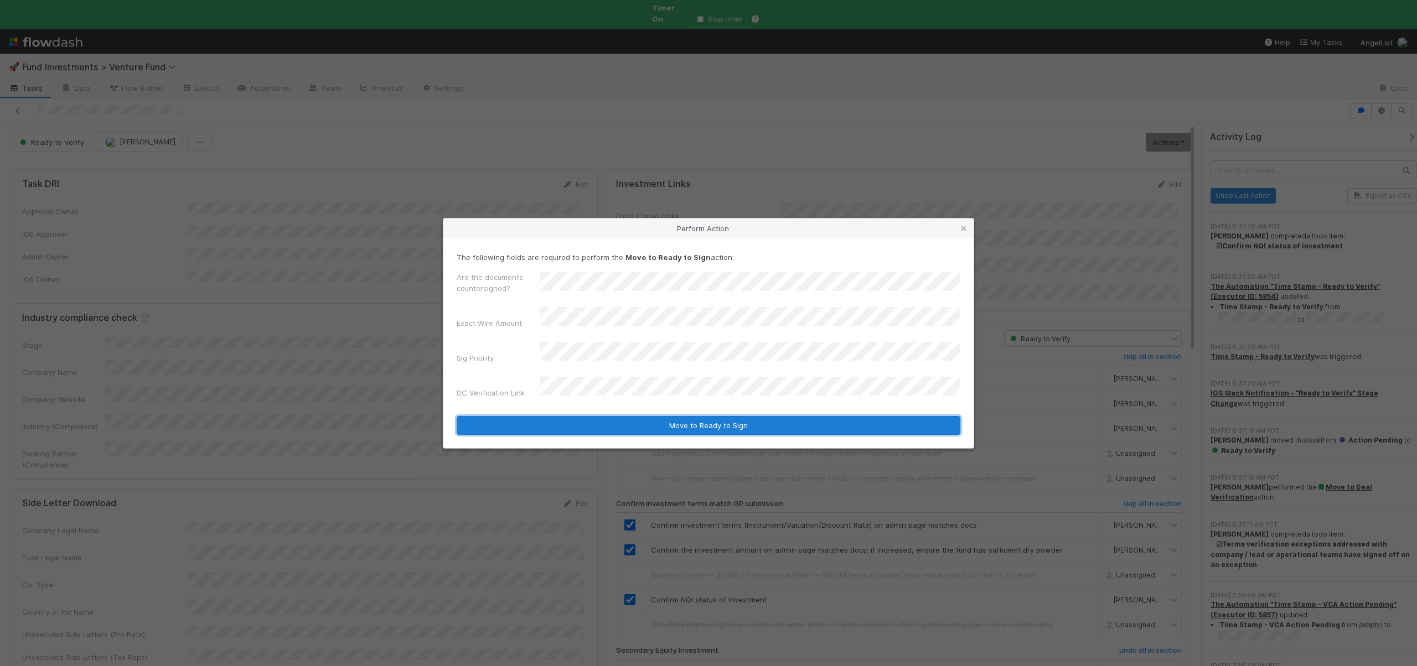
click at [580, 423] on button "Move to Ready to Sign" at bounding box center [708, 425] width 504 height 19
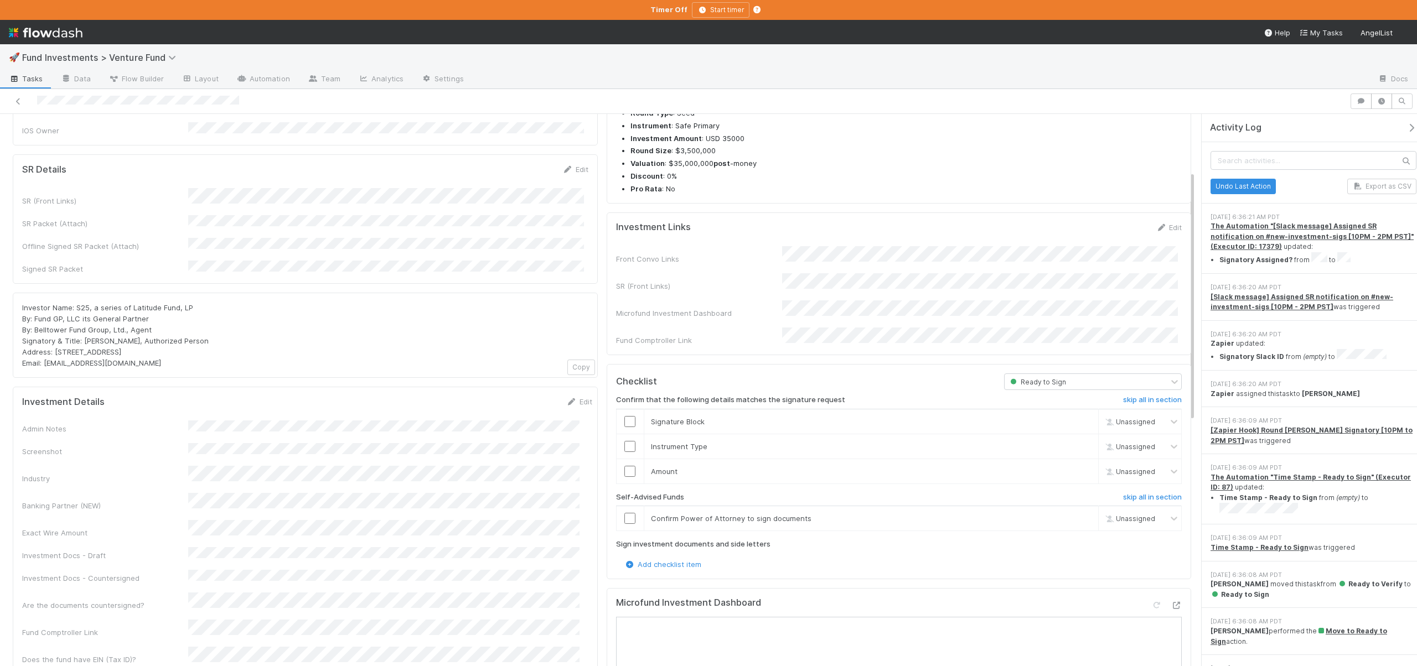
scroll to position [141, 0]
click at [1170, 600] on icon at bounding box center [1175, 603] width 11 height 7
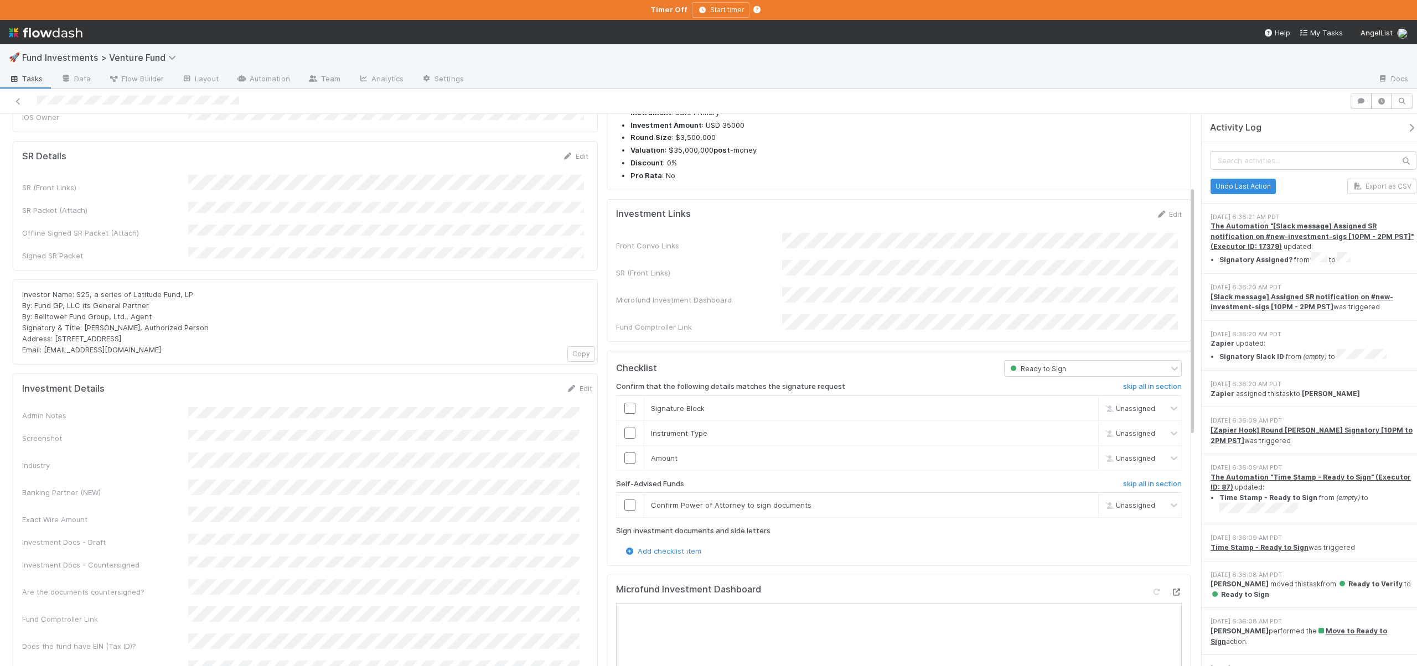
scroll to position [164, 0]
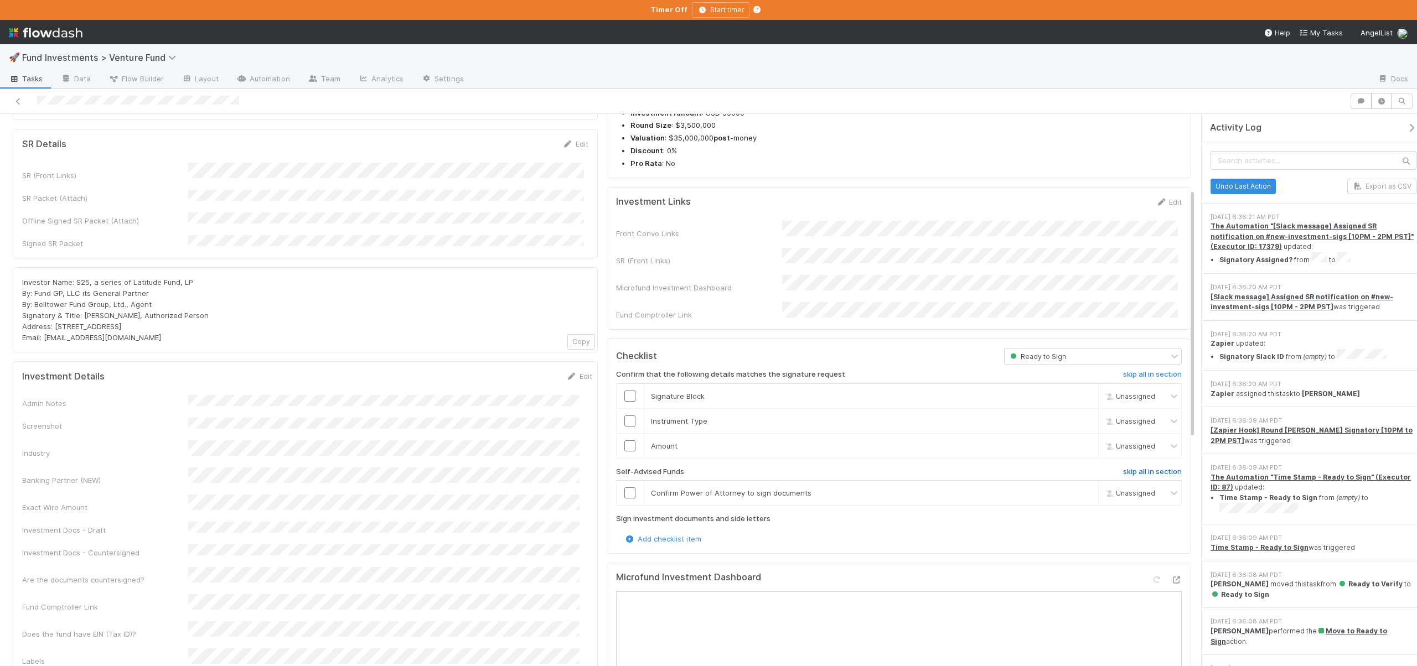
click at [1145, 468] on h6 "skip all in section" at bounding box center [1152, 472] width 59 height 9
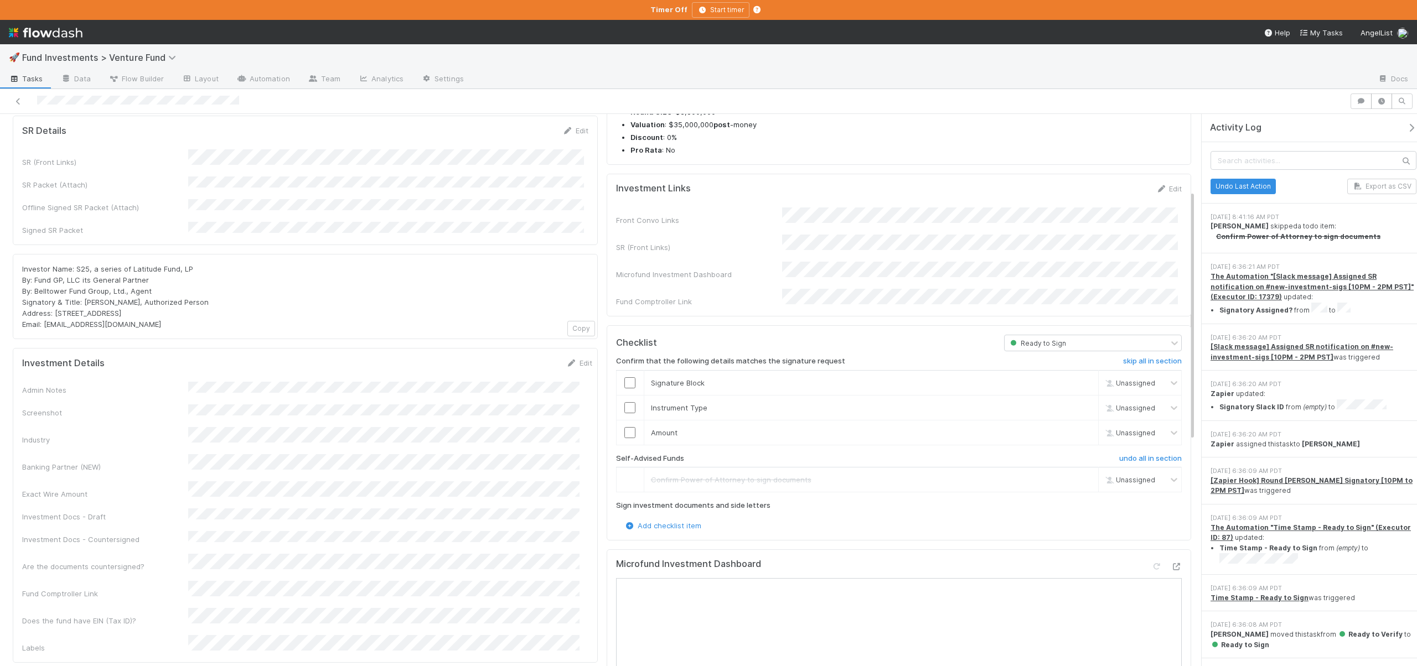
scroll to position [181, 0]
click at [626, 424] on input "checkbox" at bounding box center [629, 429] width 11 height 11
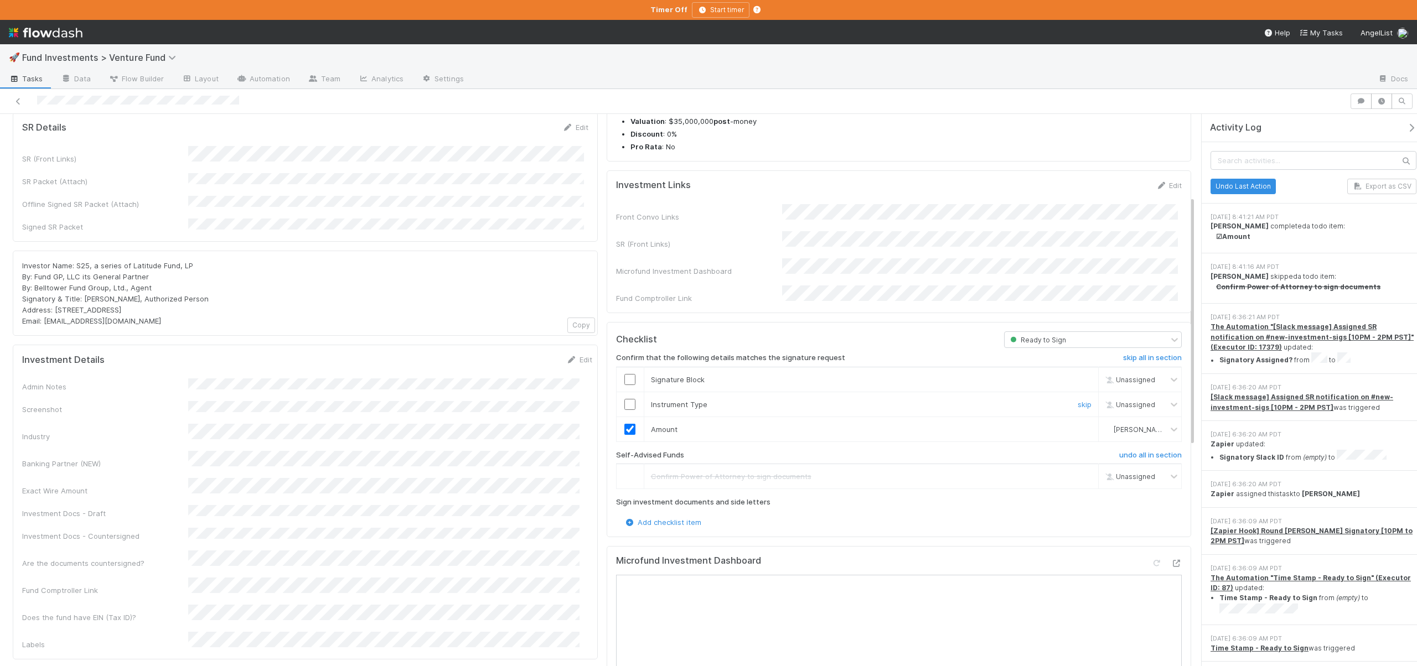
click at [625, 399] on input "checkbox" at bounding box center [629, 404] width 11 height 11
click at [624, 374] on input "checkbox" at bounding box center [629, 379] width 11 height 11
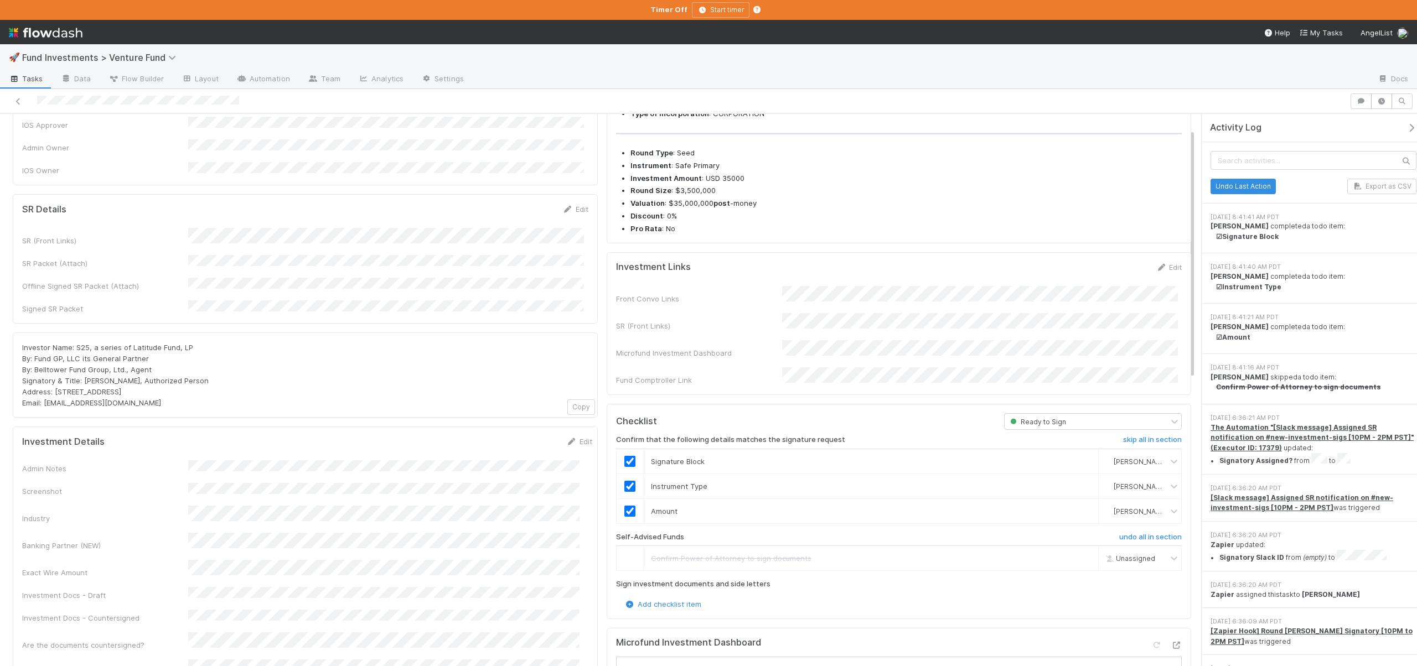
scroll to position [0, 0]
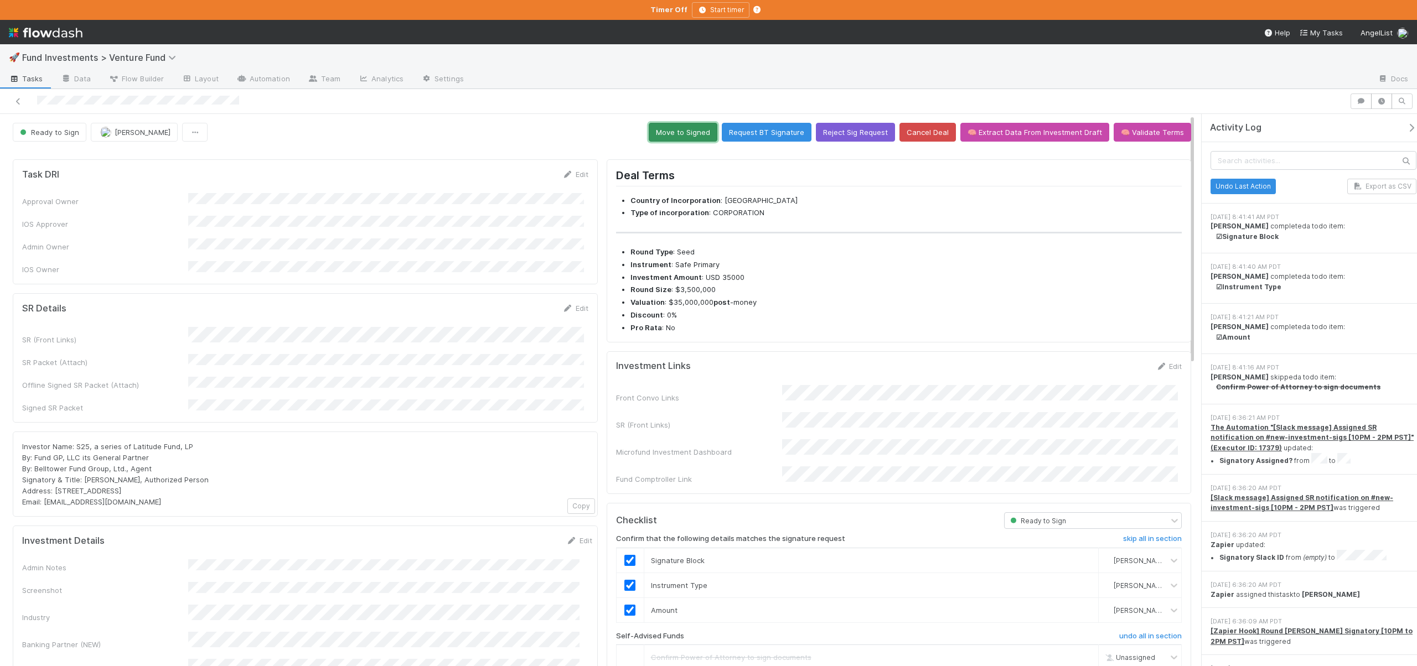
click at [693, 133] on button "Move to Signed" at bounding box center [683, 132] width 69 height 19
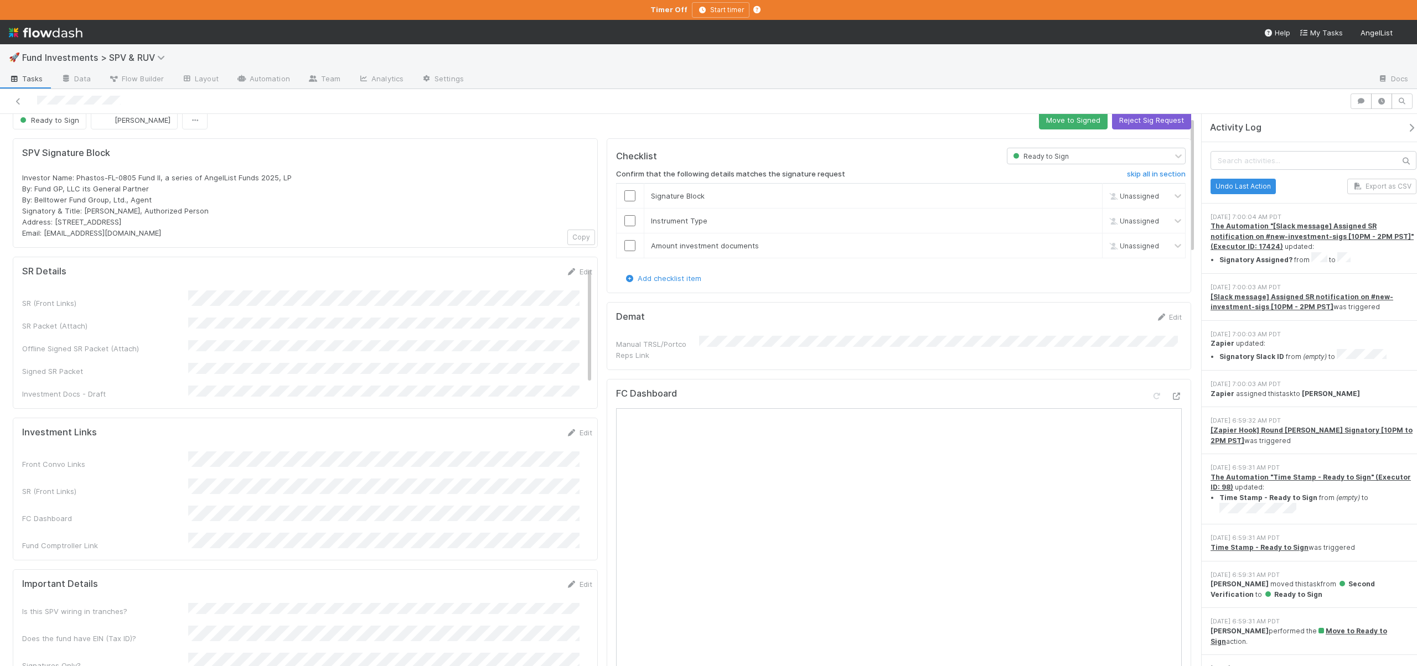
scroll to position [2, 0]
click at [624, 197] on input "checkbox" at bounding box center [629, 195] width 11 height 11
click at [624, 223] on input "checkbox" at bounding box center [629, 220] width 11 height 11
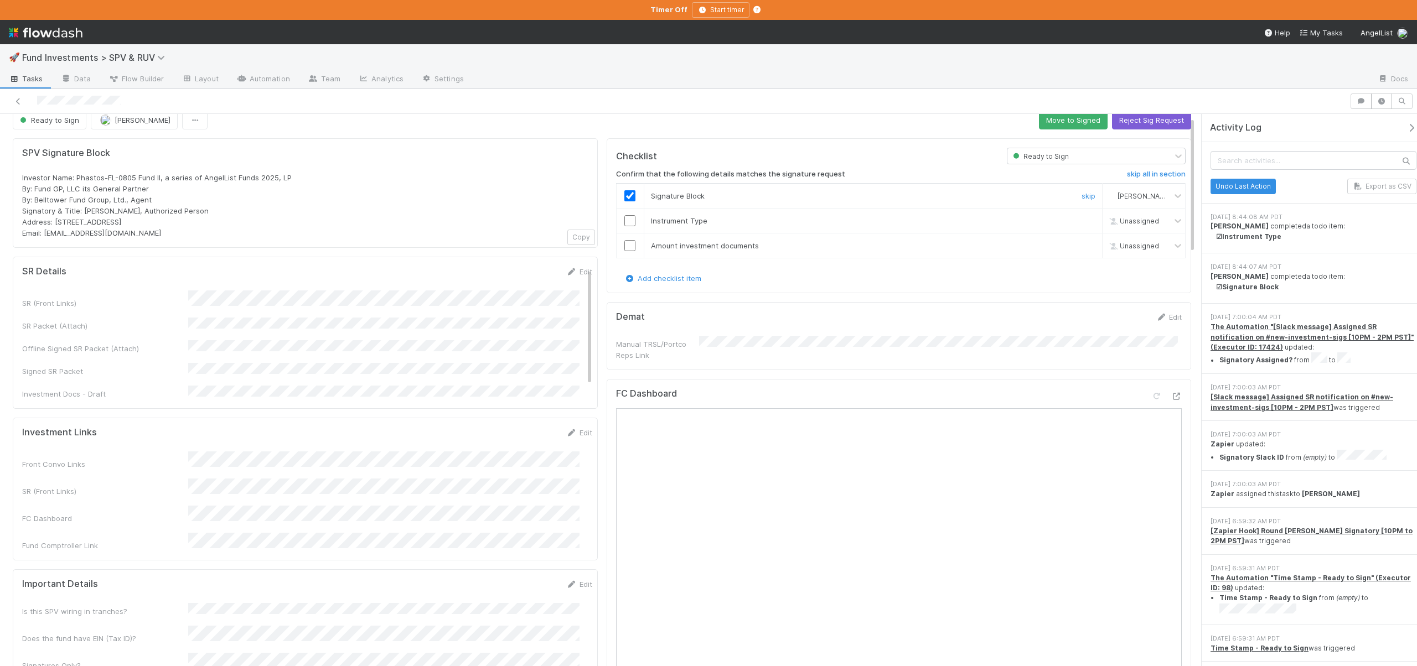
click at [627, 219] on input "checkbox" at bounding box center [629, 220] width 11 height 11
click at [631, 246] on div at bounding box center [629, 245] width 27 height 11
click at [627, 246] on input "checkbox" at bounding box center [629, 245] width 11 height 11
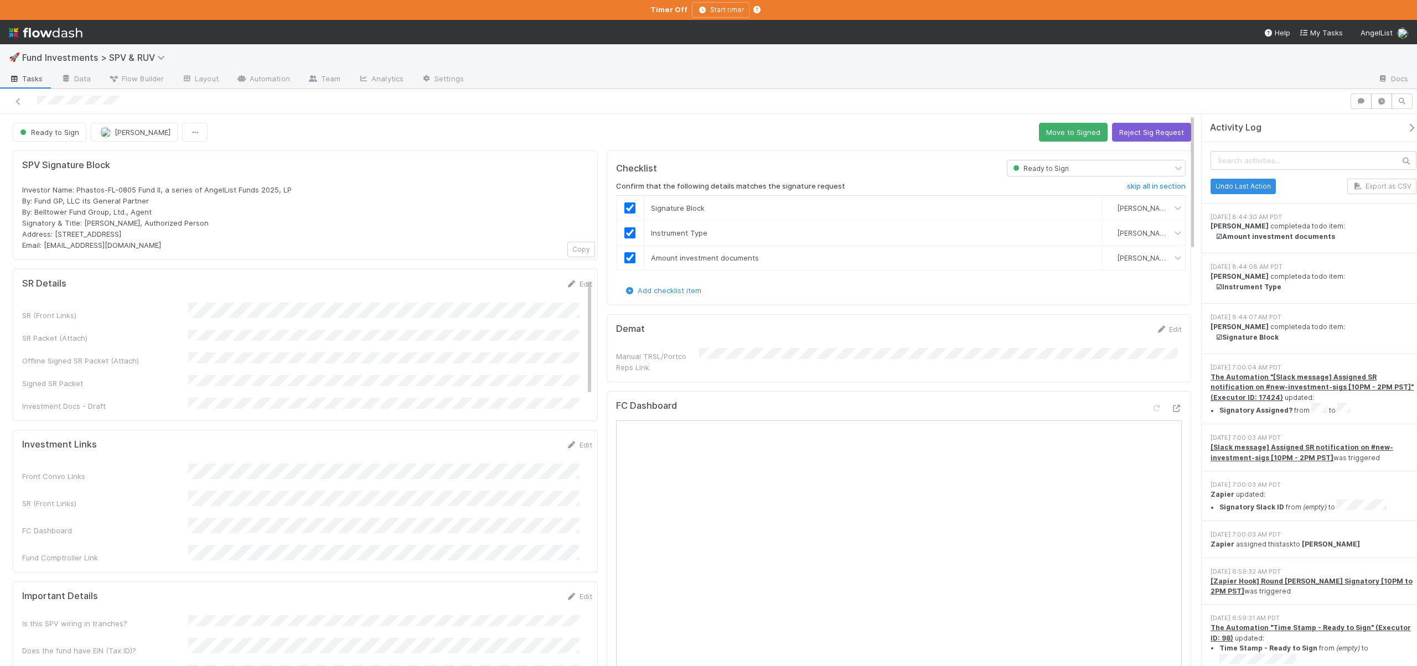
scroll to position [0, 0]
click at [519, 289] on button "Save" at bounding box center [533, 287] width 32 height 19
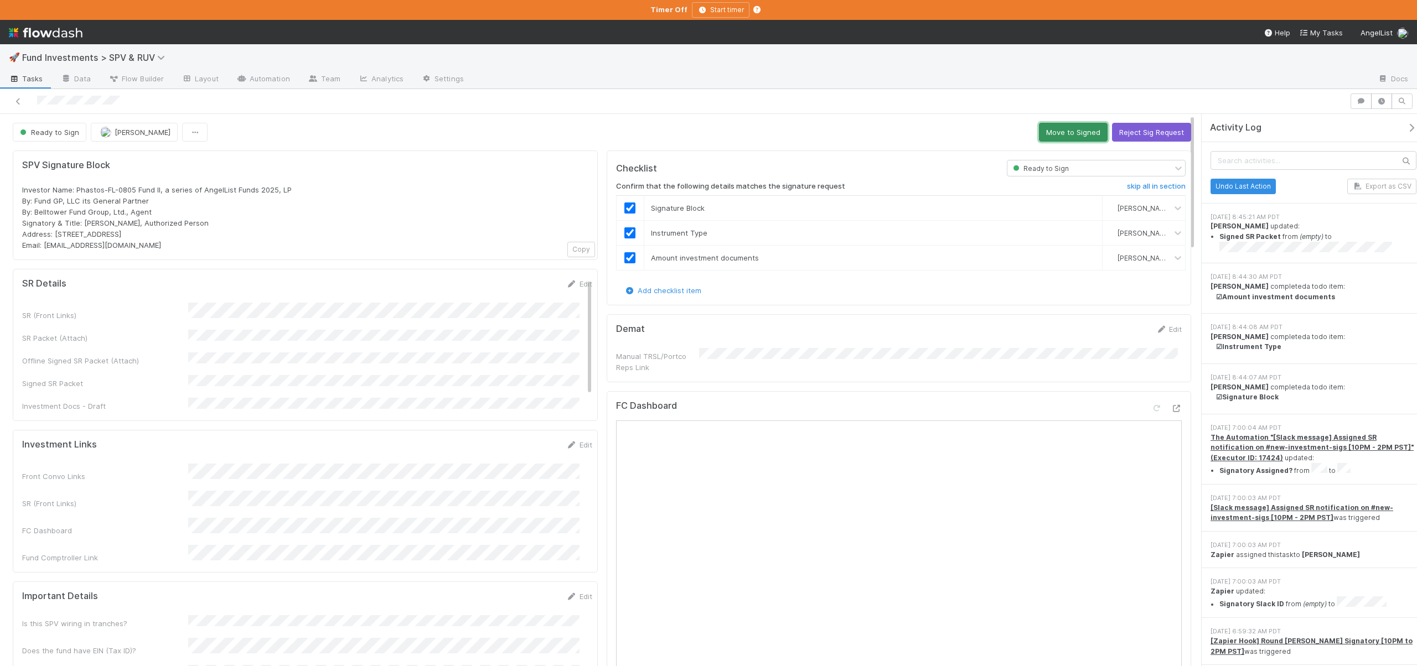
click at [1049, 131] on button "Move to Signed" at bounding box center [1073, 132] width 69 height 19
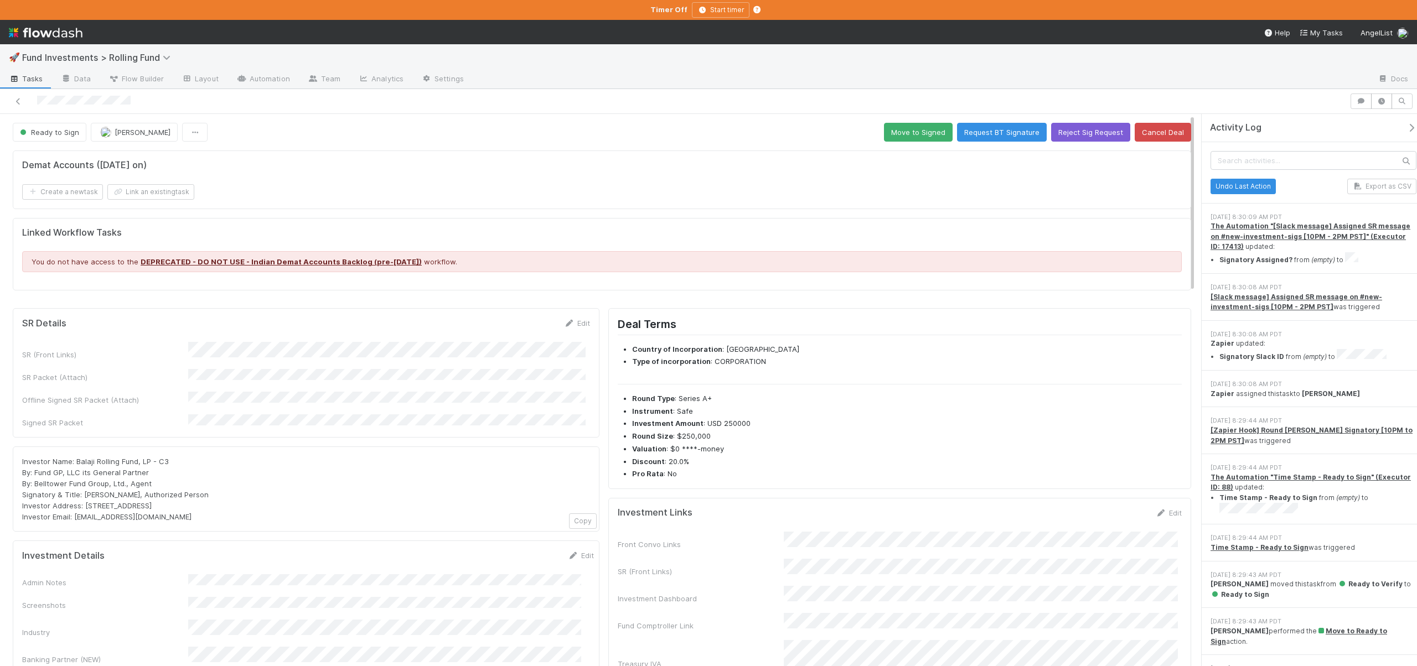
drag, startPoint x: 1402, startPoint y: 124, endPoint x: 1221, endPoint y: 175, distance: 188.5
click at [1405, 124] on icon "button" at bounding box center [1410, 127] width 11 height 9
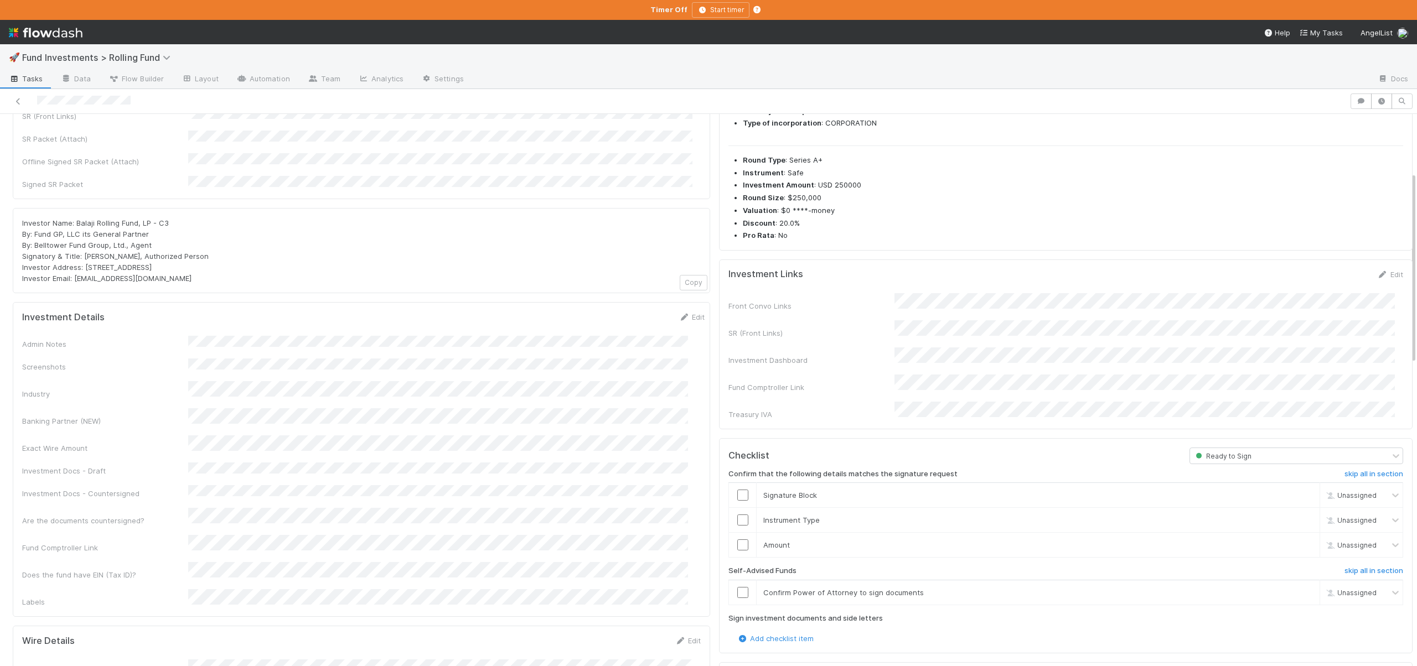
scroll to position [351, 0]
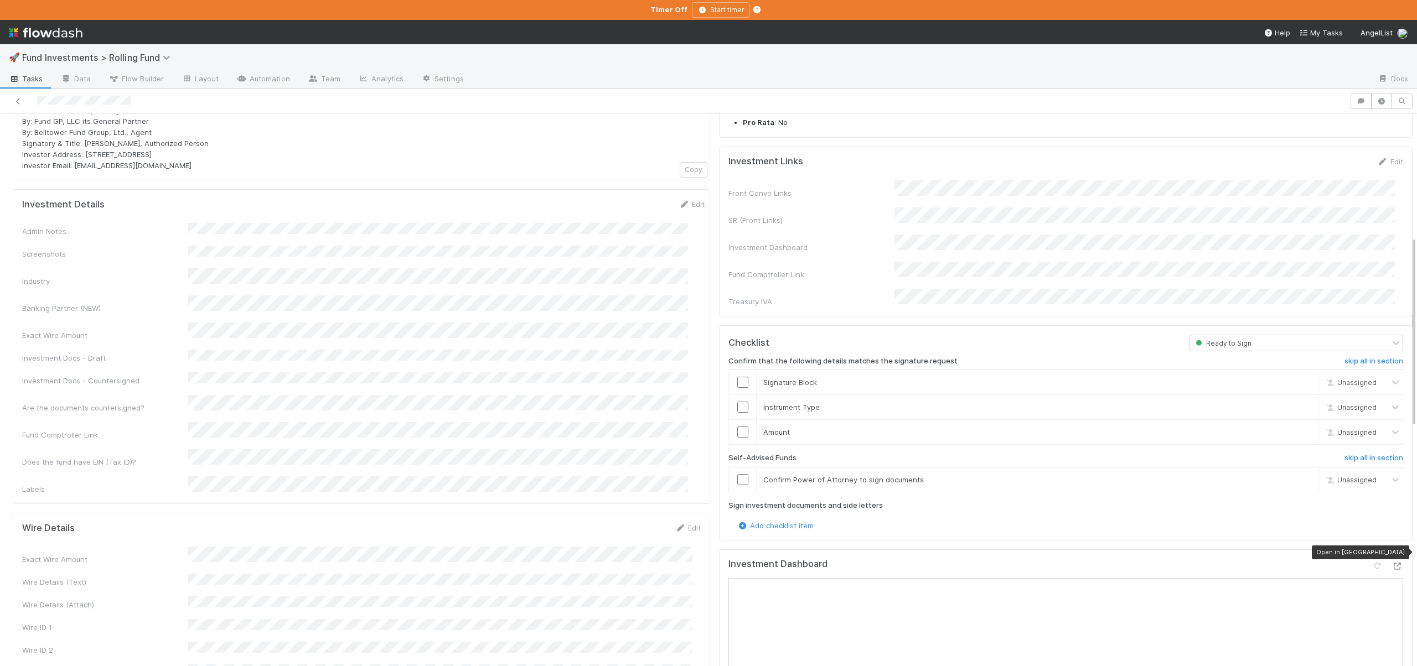
click at [1374, 561] on div at bounding box center [1387, 568] width 31 height 15
click at [1392, 563] on icon at bounding box center [1397, 566] width 11 height 7
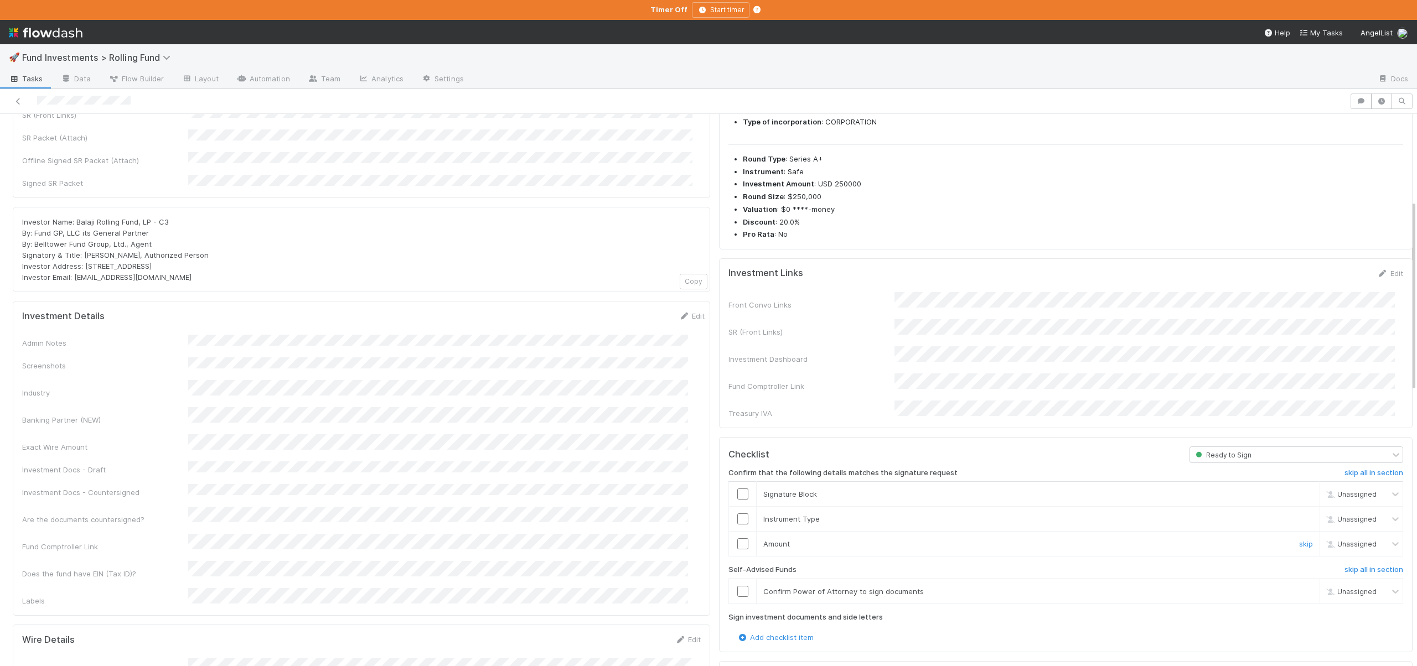
scroll to position [258, 0]
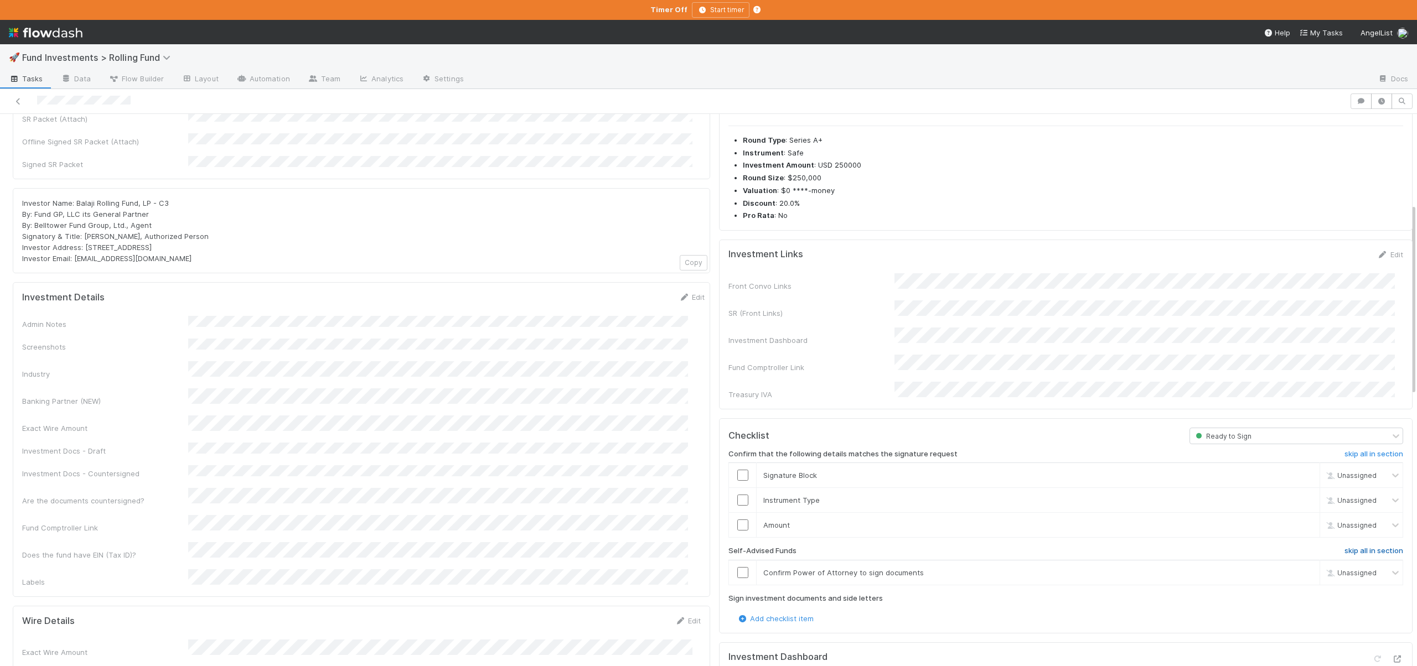
click at [1351, 547] on h6 "skip all in section" at bounding box center [1373, 551] width 59 height 9
click at [737, 520] on input "checkbox" at bounding box center [742, 525] width 11 height 11
click at [737, 495] on input "checkbox" at bounding box center [742, 500] width 11 height 11
click at [737, 470] on input "checkbox" at bounding box center [742, 475] width 11 height 11
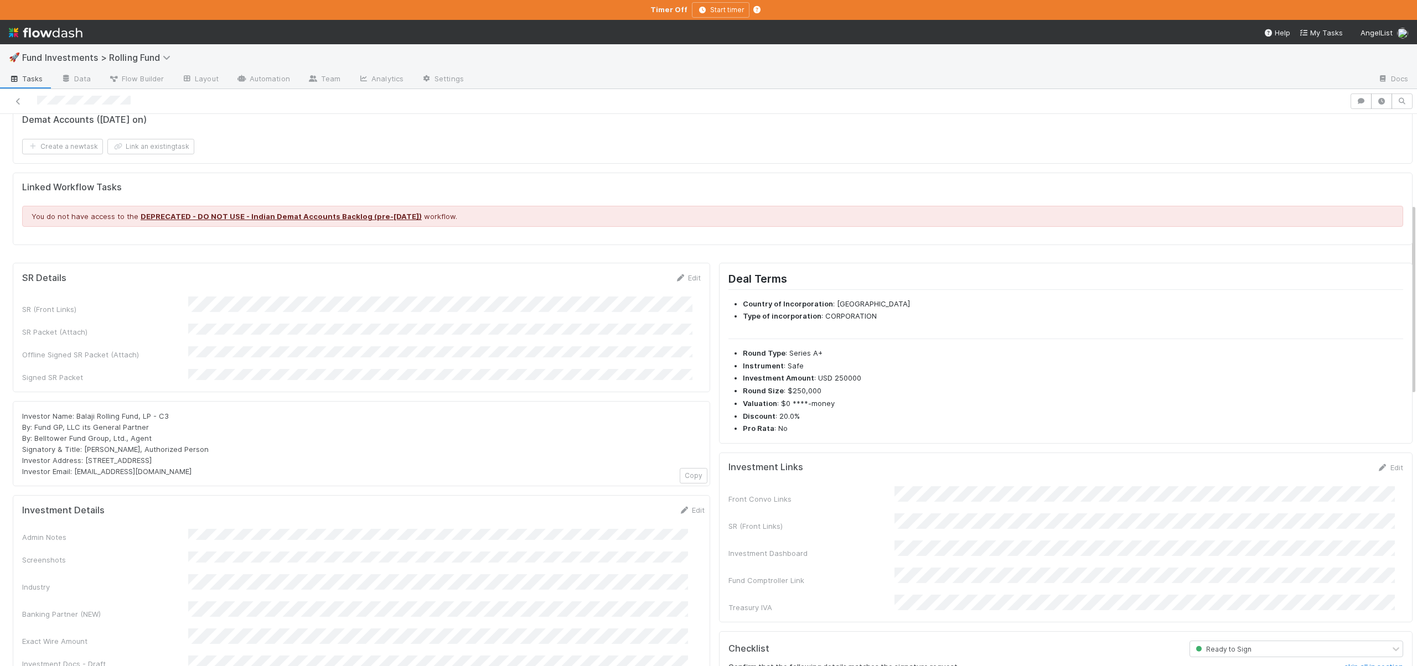
scroll to position [43, 0]
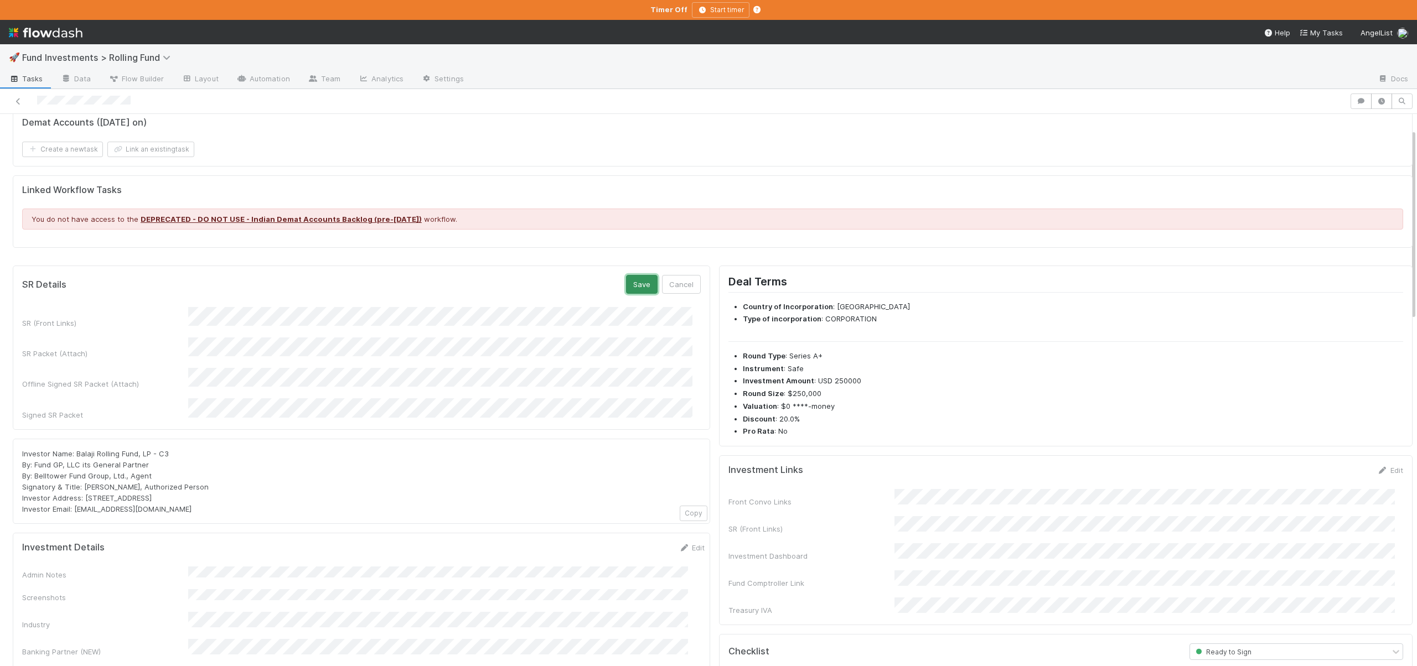
click at [631, 285] on button "Save" at bounding box center [642, 284] width 32 height 19
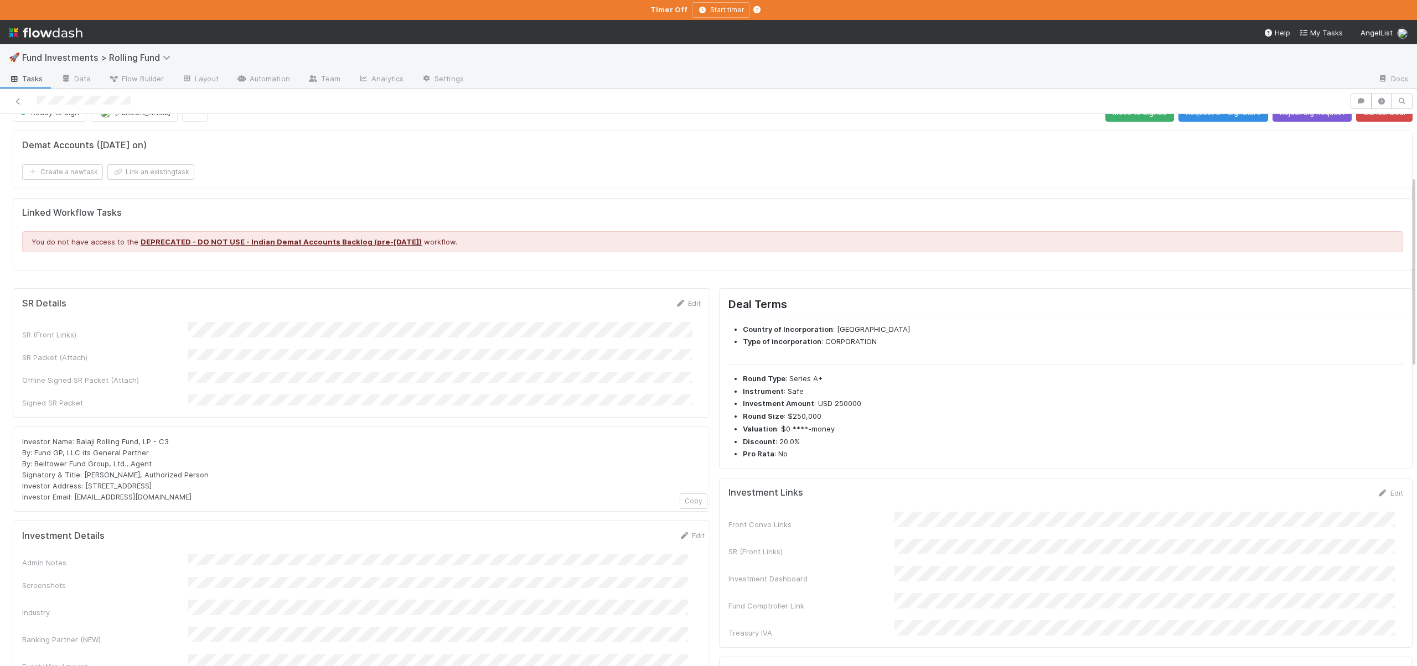
scroll to position [0, 0]
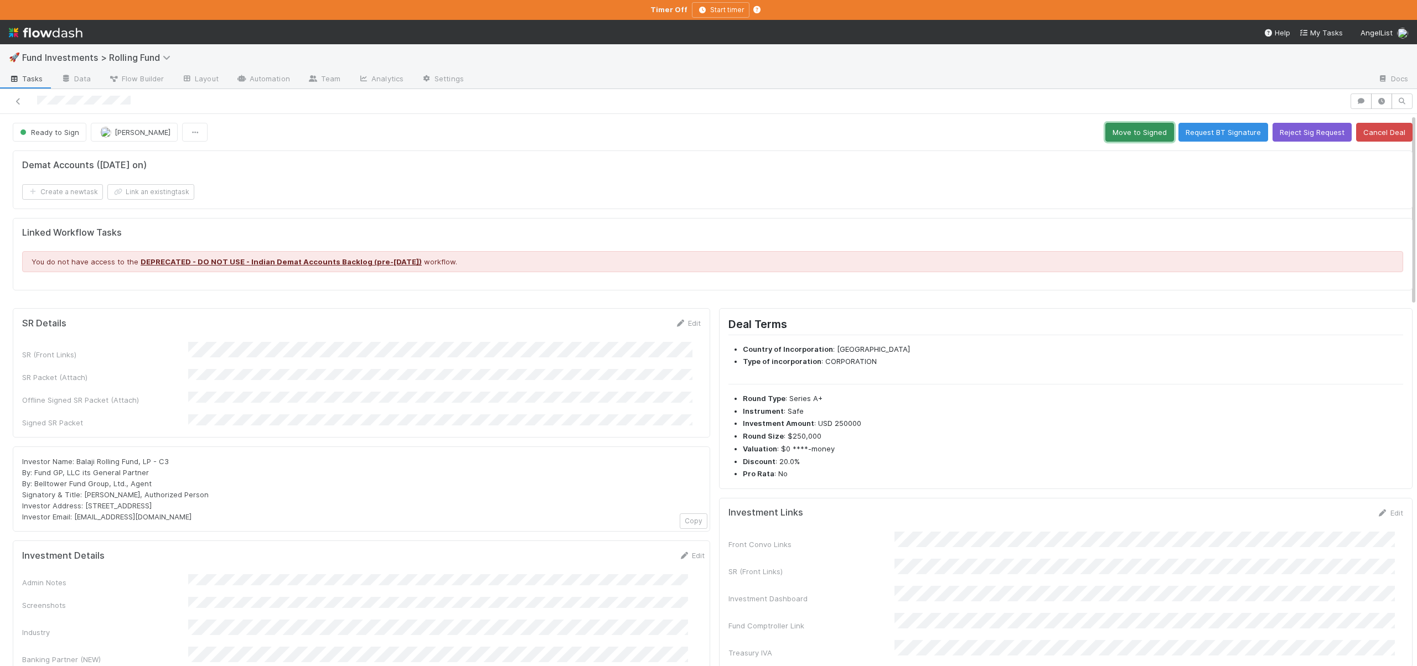
click at [1122, 126] on button "Move to Signed" at bounding box center [1139, 132] width 69 height 19
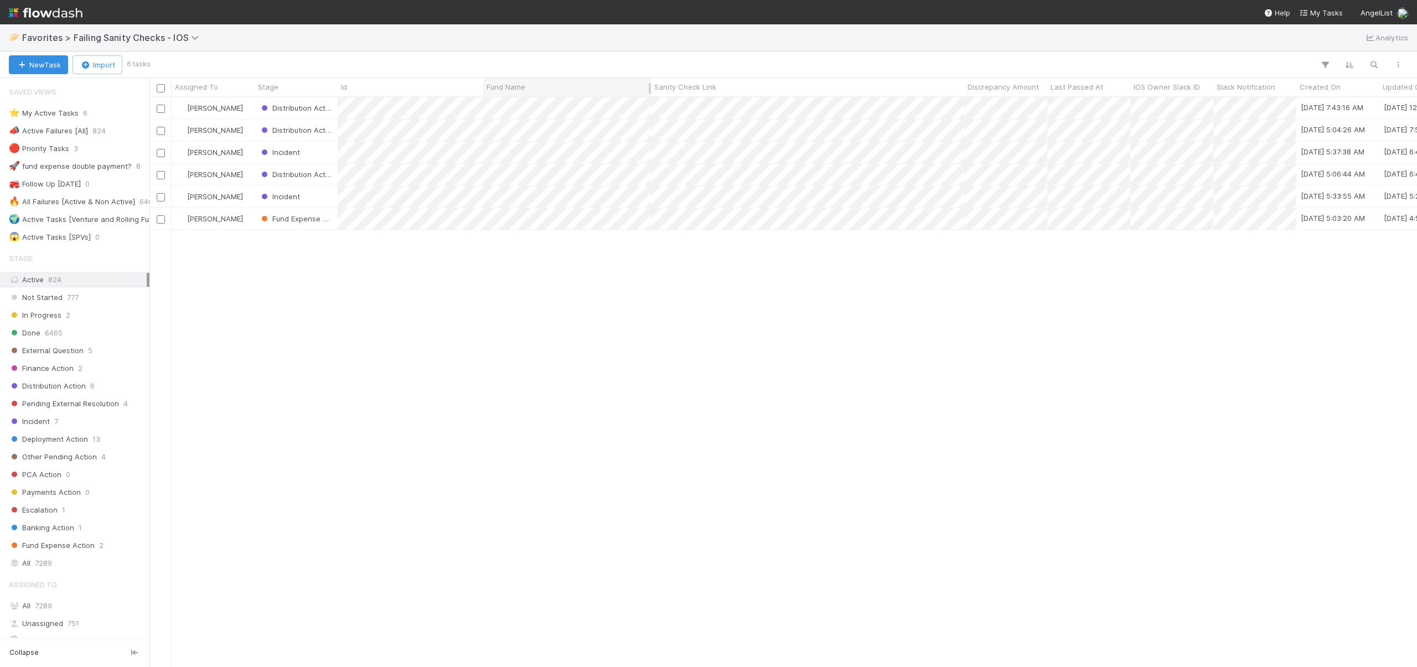
scroll to position [561, 1259]
click at [248, 107] on div "[PERSON_NAME]" at bounding box center [213, 108] width 83 height 22
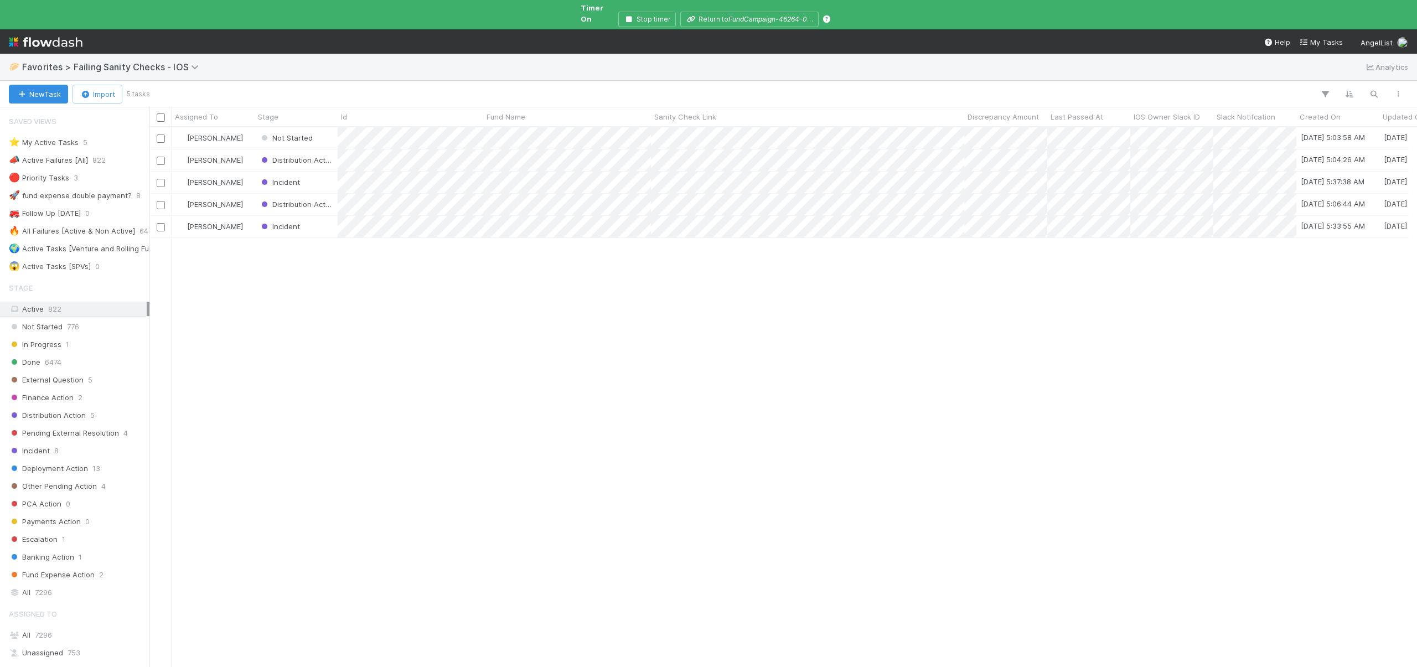
scroll to position [9, 9]
click at [246, 217] on div "[PERSON_NAME]" at bounding box center [213, 227] width 83 height 22
click at [323, 128] on div "In Progress" at bounding box center [296, 138] width 83 height 22
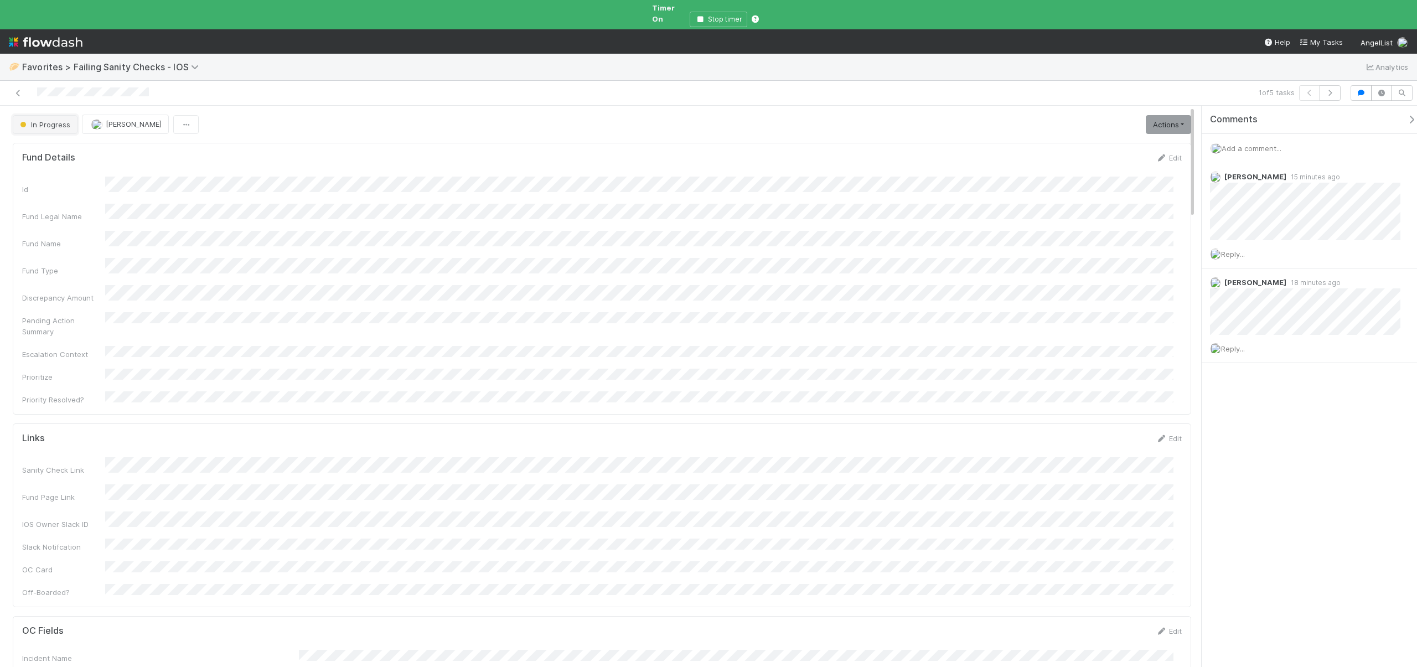
click at [28, 121] on button "In Progress" at bounding box center [45, 124] width 65 height 19
click at [52, 260] on span "Banking Action" at bounding box center [47, 264] width 65 height 9
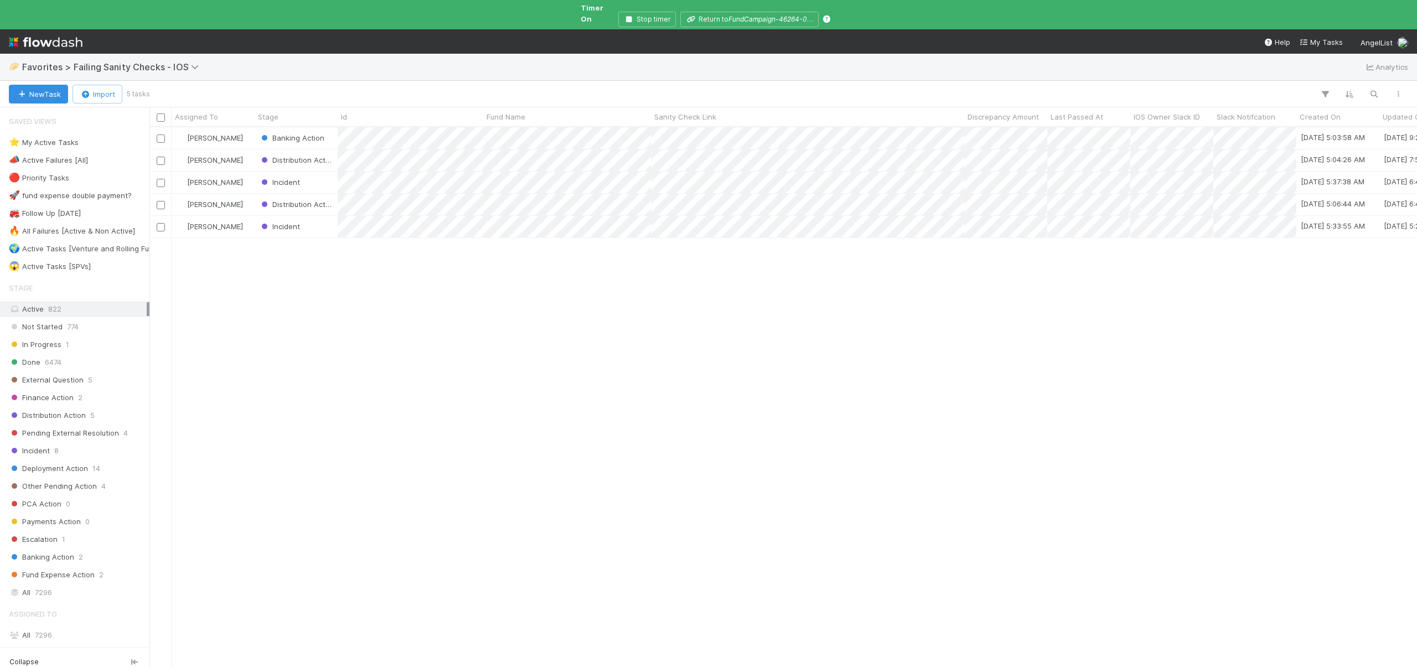
scroll to position [541, 1259]
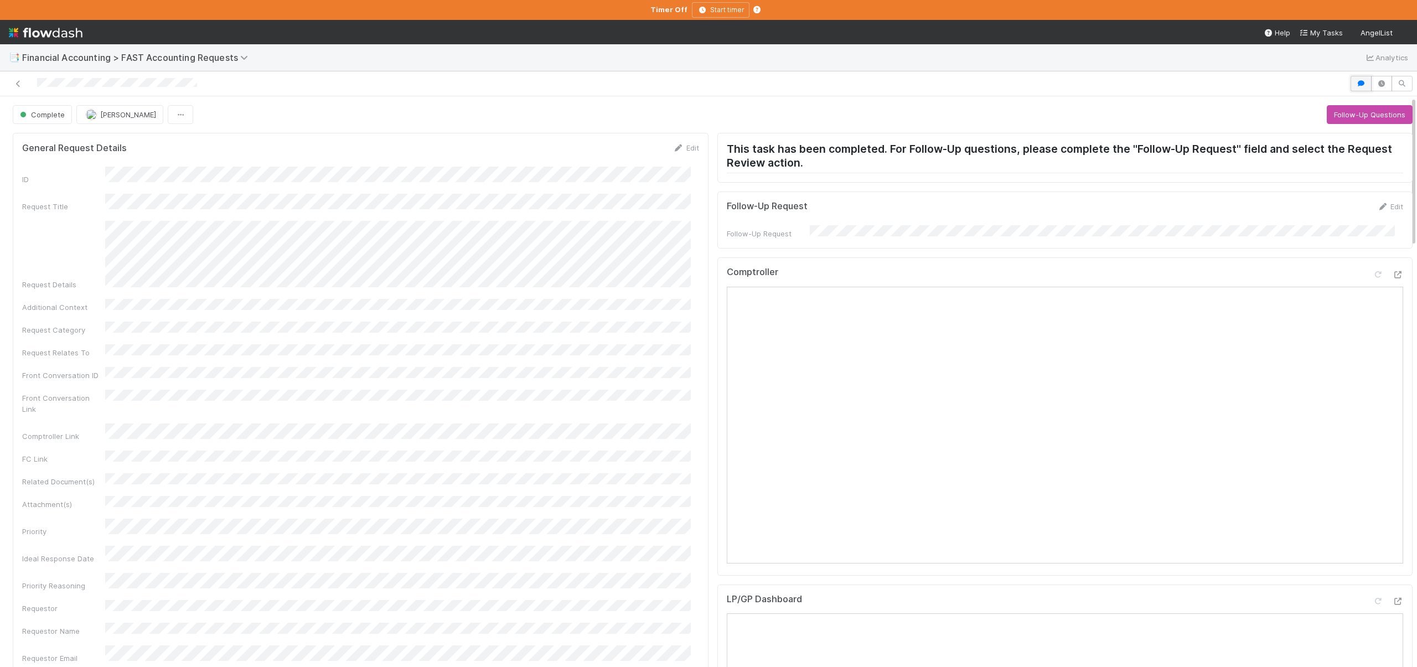
click at [1355, 80] on icon "button" at bounding box center [1360, 83] width 11 height 7
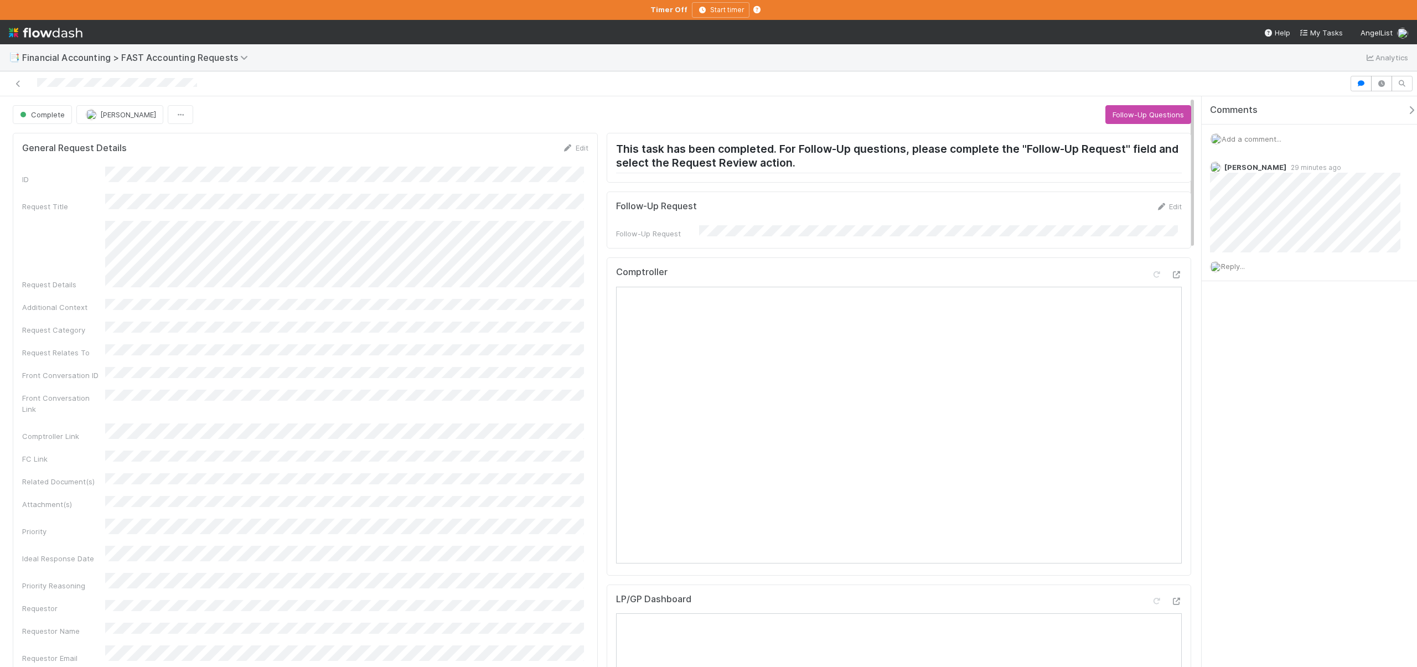
click at [1248, 139] on span "Add a comment..." at bounding box center [1251, 138] width 60 height 9
click at [1241, 307] on button "Add Comment" at bounding box center [1251, 309] width 64 height 19
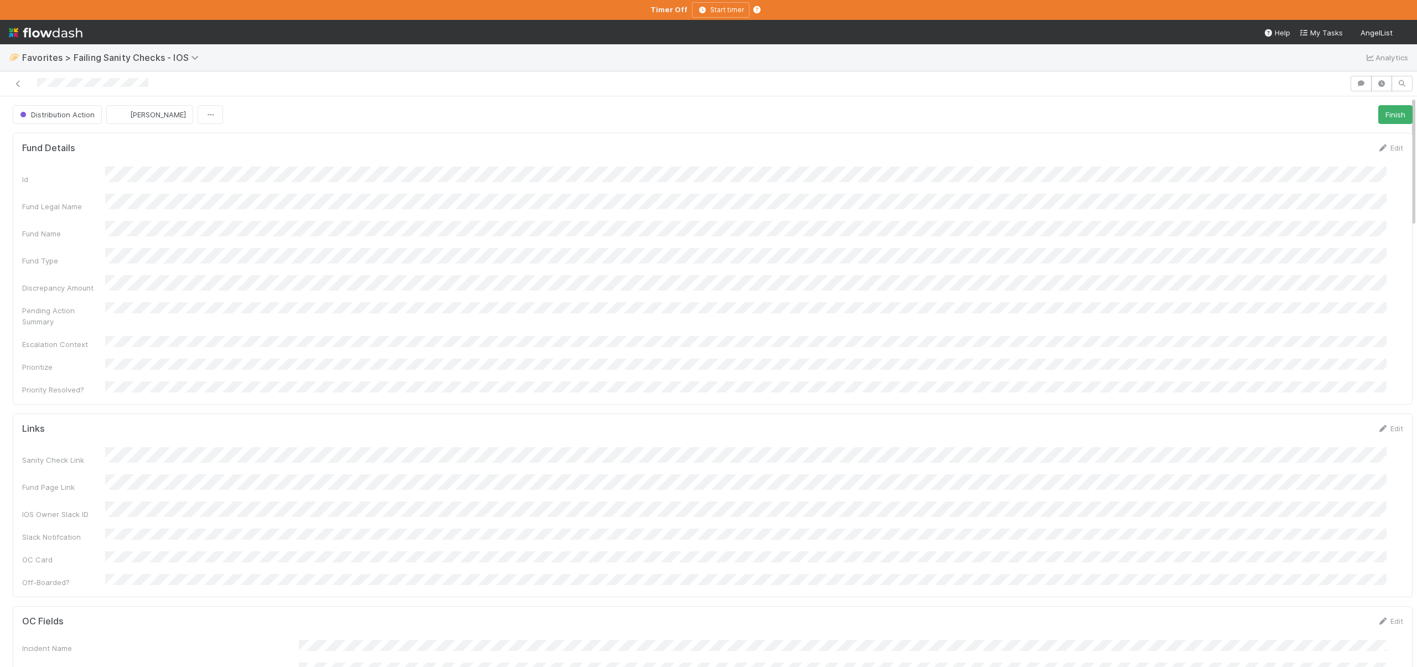
scroll to position [216, 1356]
click at [1379, 111] on button "Finish" at bounding box center [1395, 114] width 34 height 19
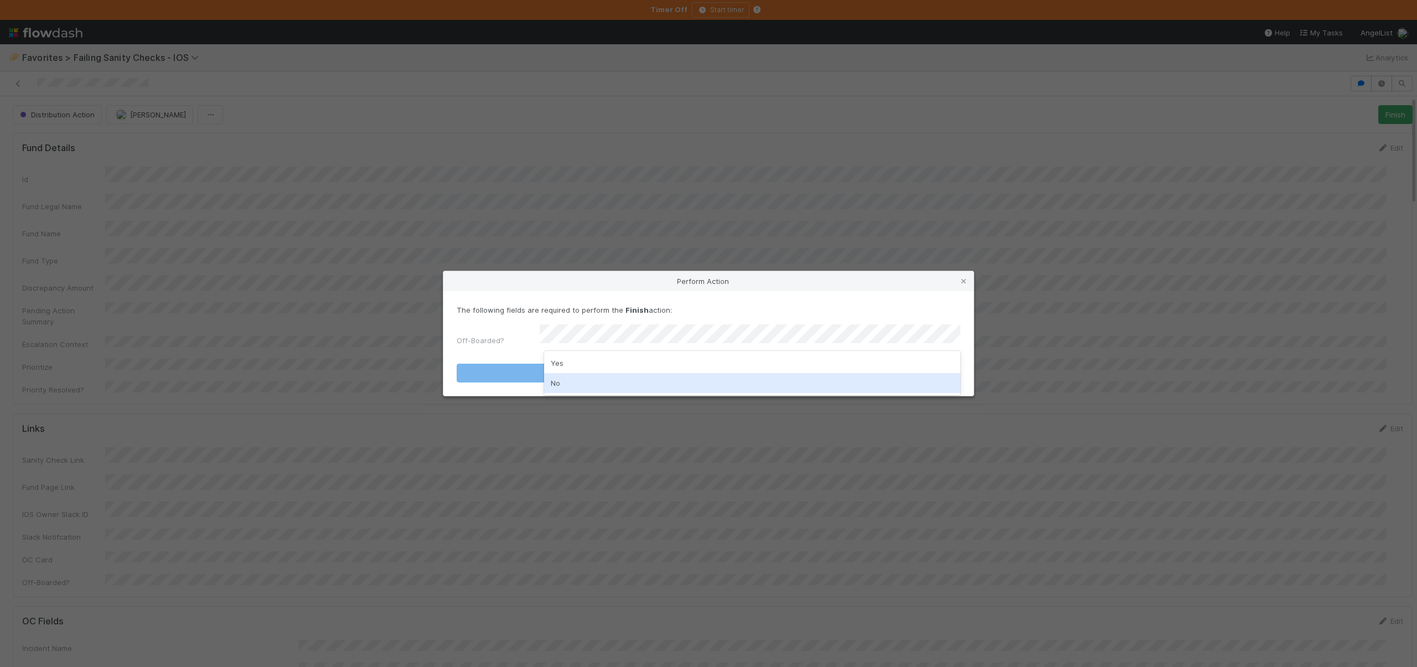
click at [568, 377] on div "No" at bounding box center [752, 383] width 416 height 20
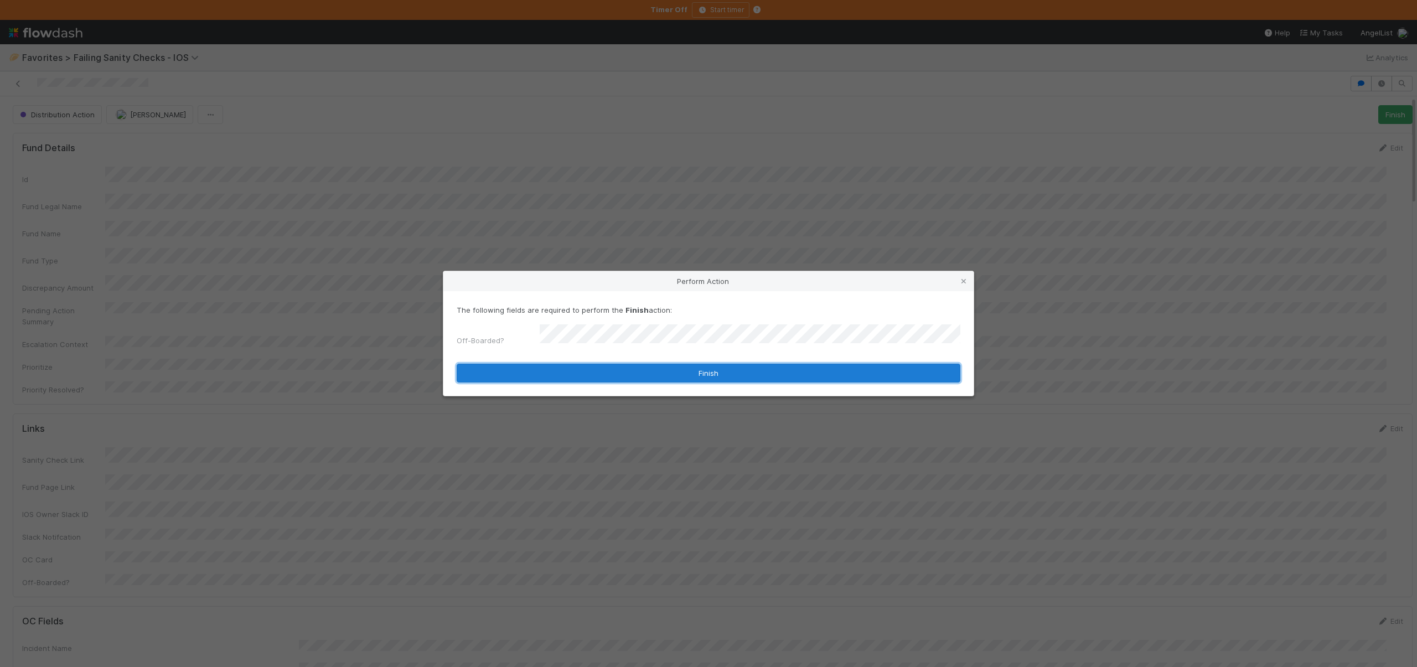
click at [575, 373] on button "Finish" at bounding box center [708, 373] width 504 height 19
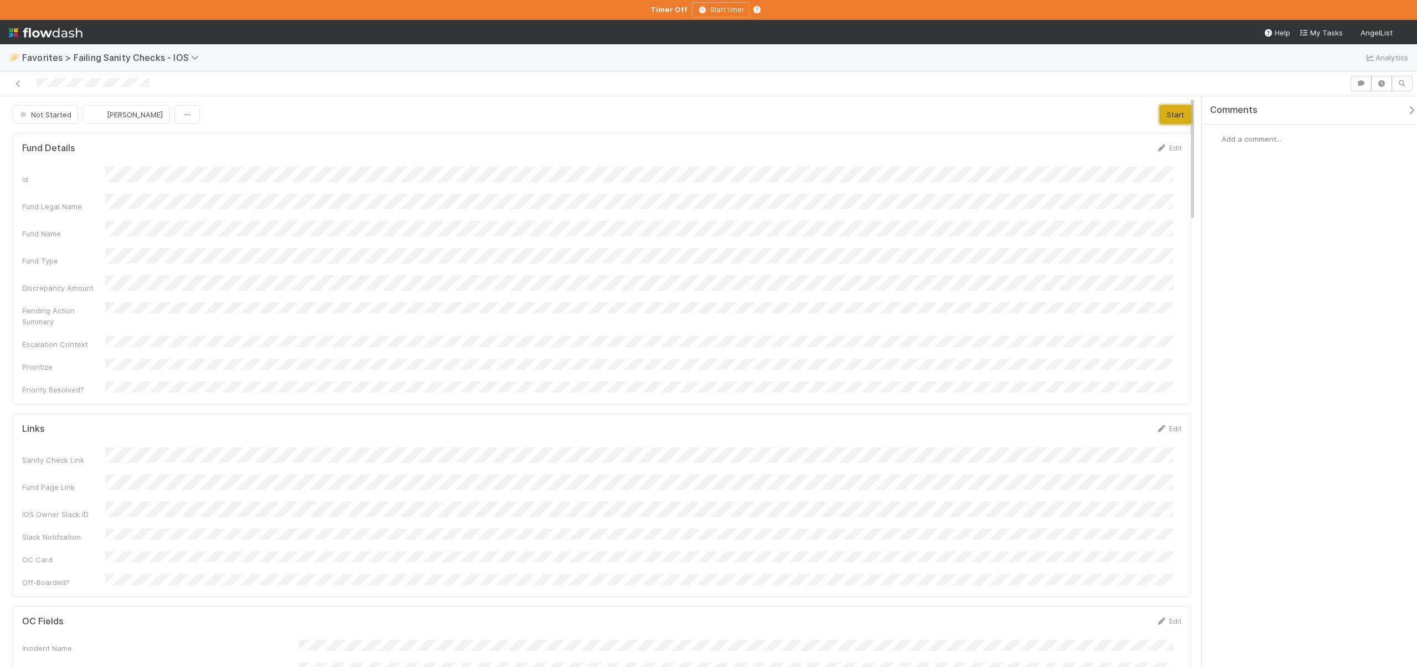
click at [1169, 112] on button "Start" at bounding box center [1175, 114] width 32 height 19
click at [1234, 130] on div "Add a comment..." at bounding box center [1313, 138] width 224 height 29
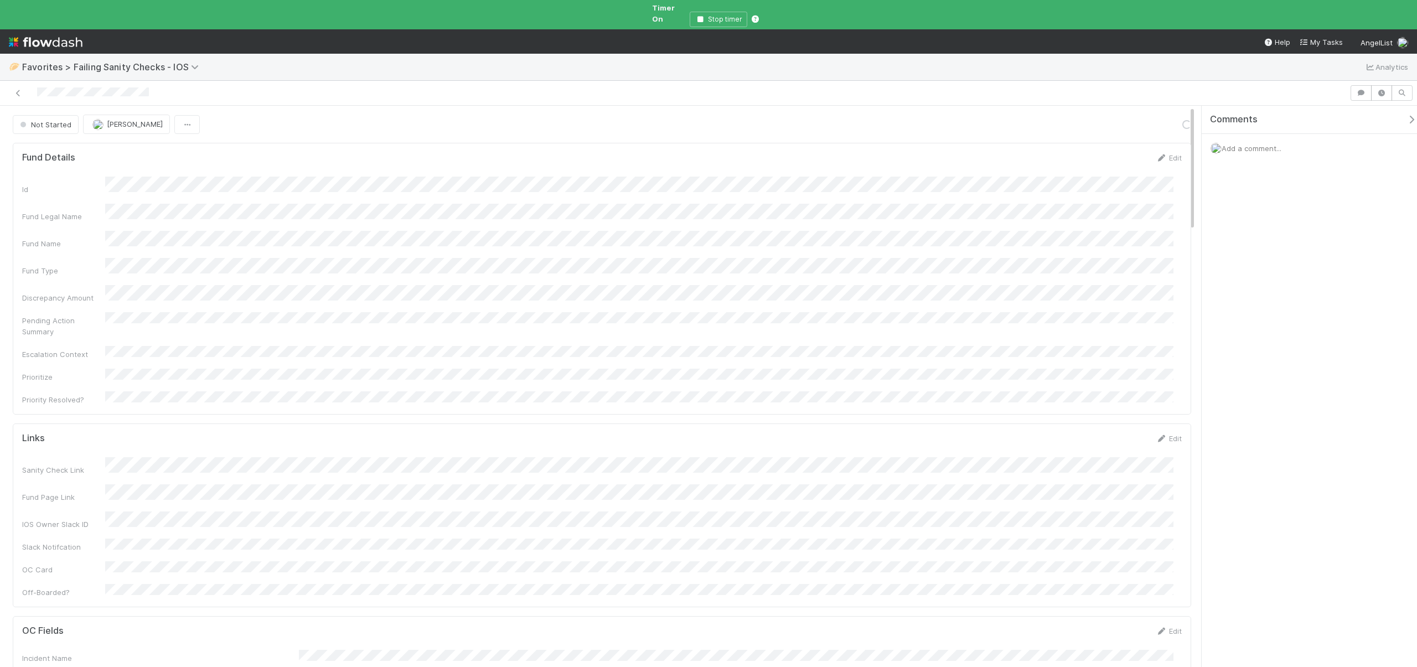
click at [1236, 144] on span "Add a comment..." at bounding box center [1251, 148] width 60 height 9
click at [1251, 309] on button "Add Comment" at bounding box center [1251, 318] width 64 height 19
click at [1254, 134] on div "Add a comment..." at bounding box center [1313, 148] width 224 height 29
click at [1256, 134] on div "Add a comment..." at bounding box center [1313, 148] width 224 height 29
click at [1255, 144] on span "Add a comment..." at bounding box center [1251, 148] width 60 height 9
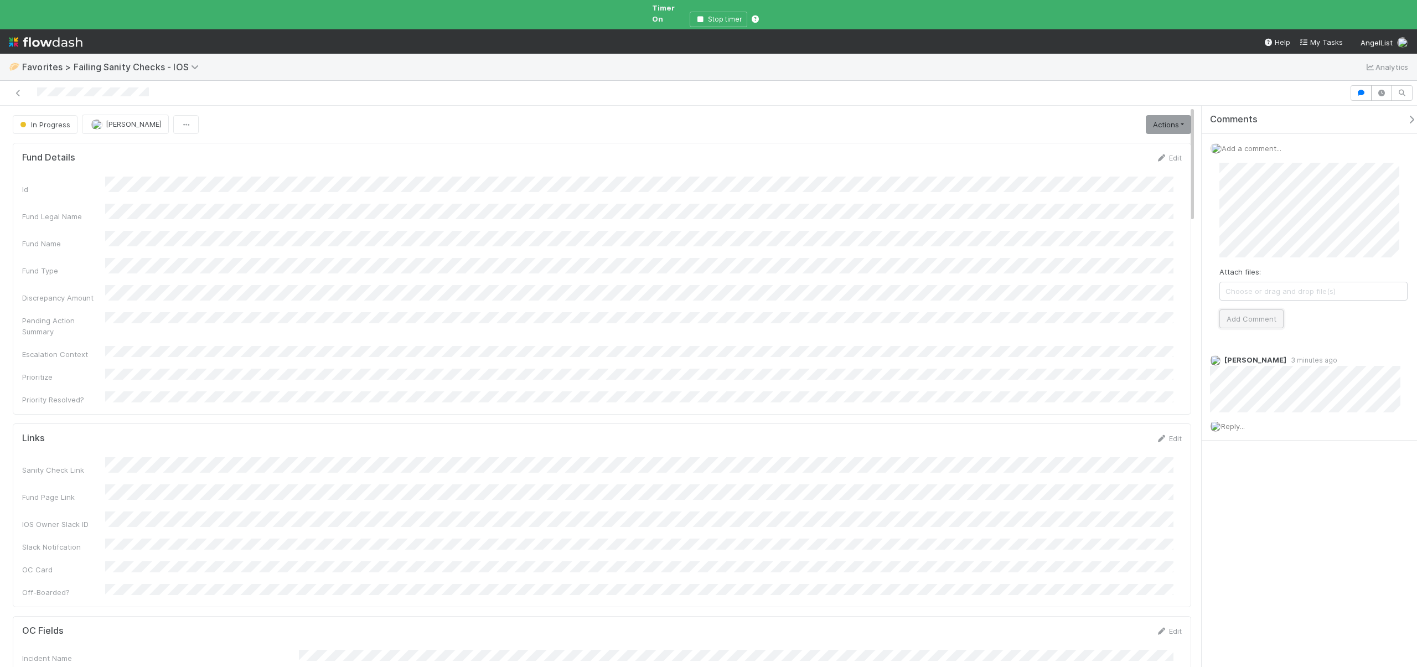
click at [1254, 311] on button "Add Comment" at bounding box center [1251, 318] width 64 height 19
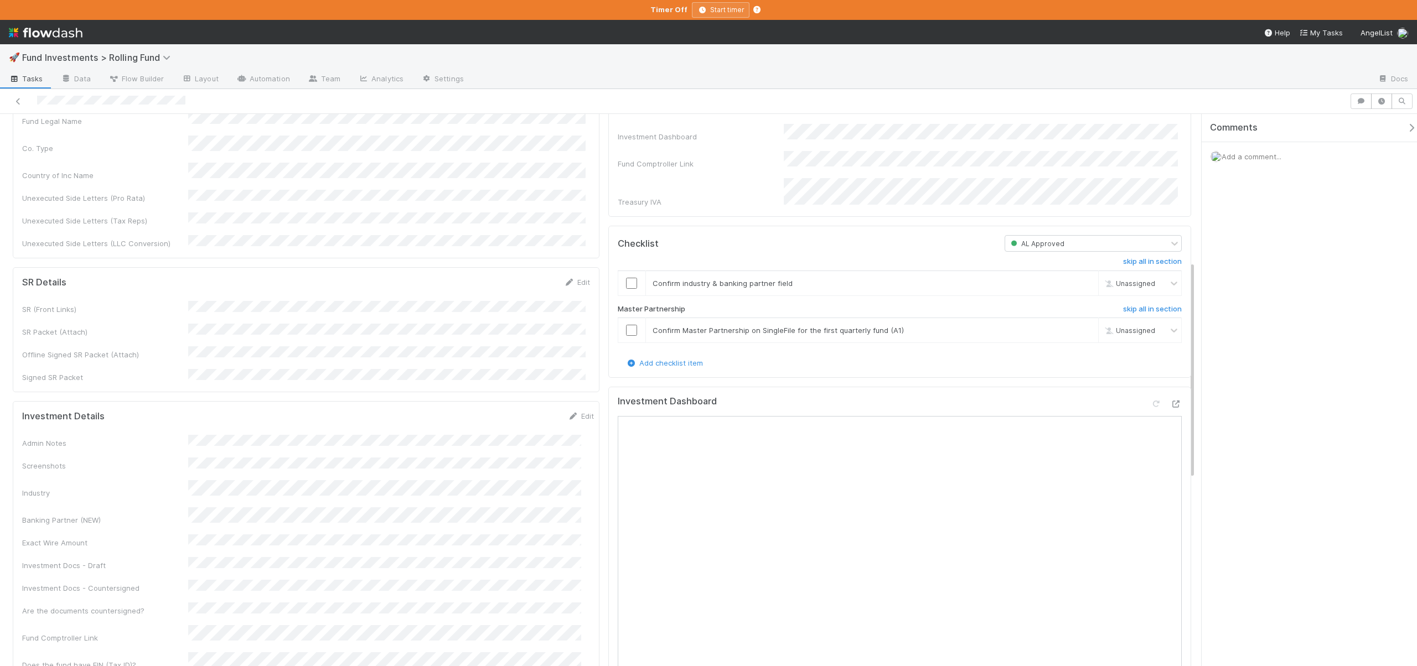
scroll to position [374, 0]
click at [626, 279] on input "checkbox" at bounding box center [631, 284] width 11 height 11
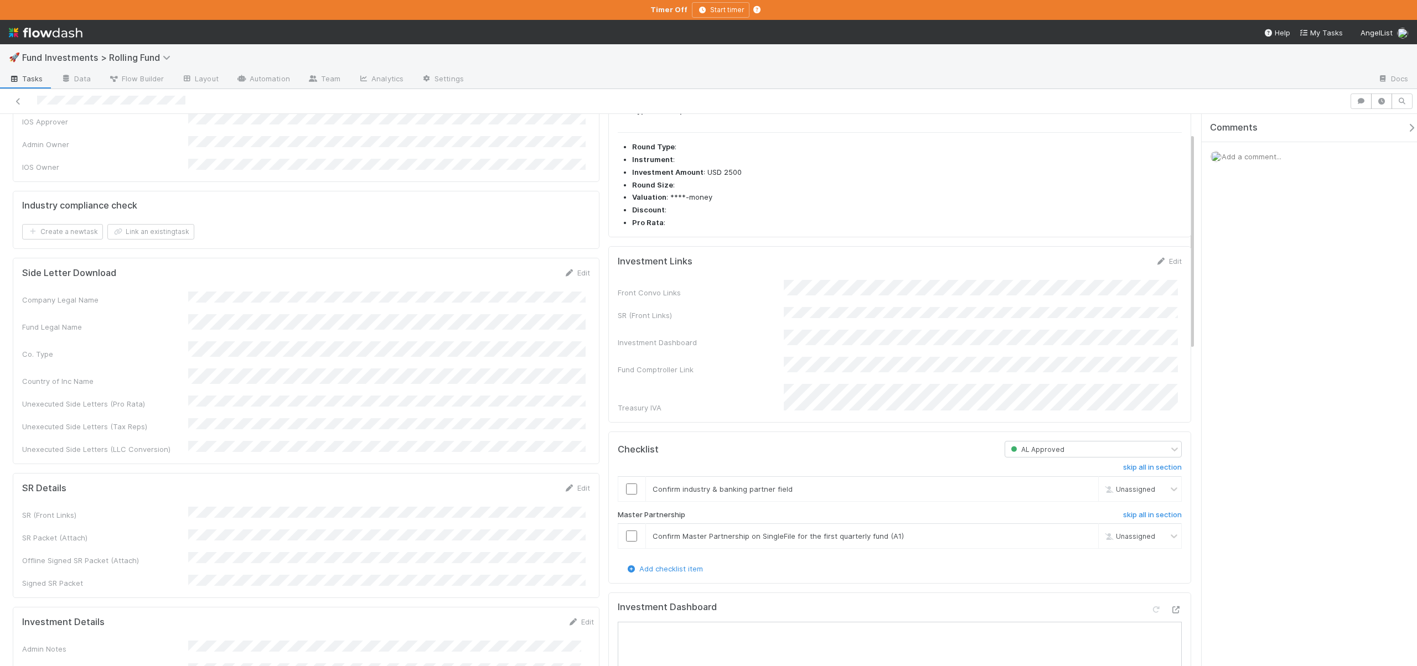
scroll to position [286, 0]
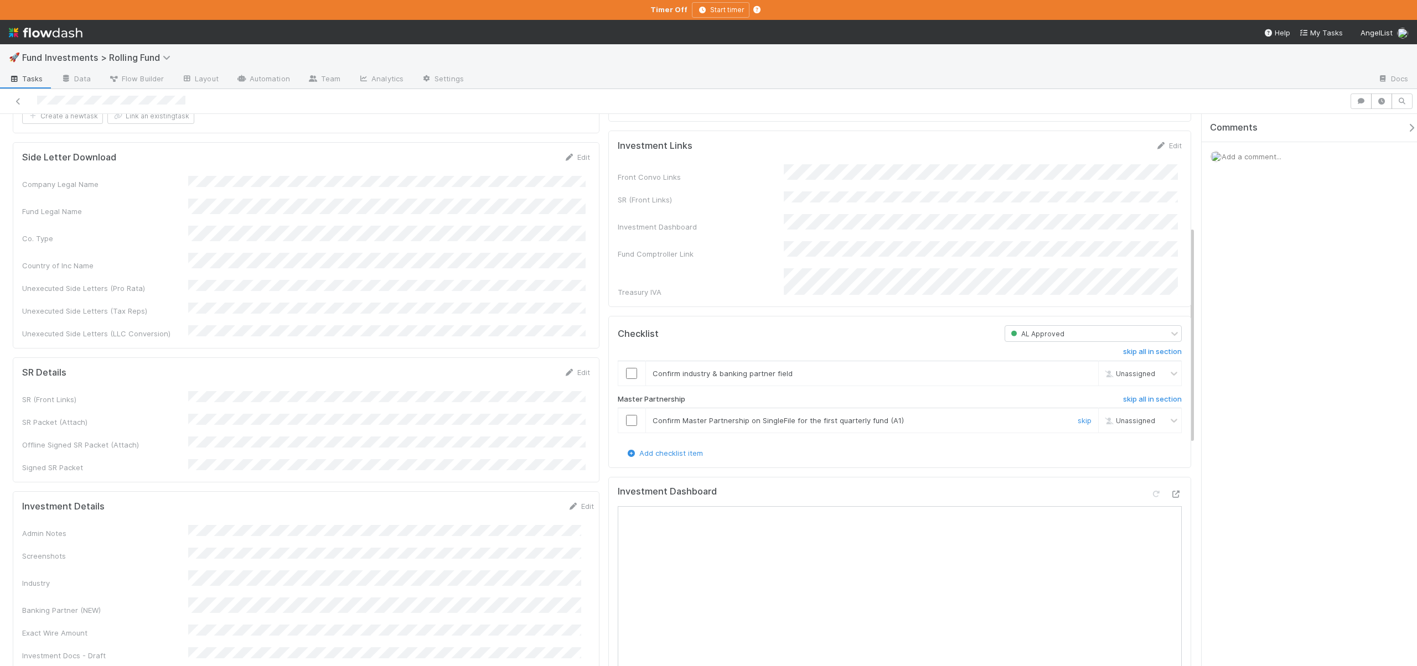
click at [627, 415] on input "checkbox" at bounding box center [631, 420] width 11 height 11
click at [627, 368] on input "checkbox" at bounding box center [631, 373] width 11 height 11
click at [630, 415] on input "checkbox" at bounding box center [631, 420] width 11 height 11
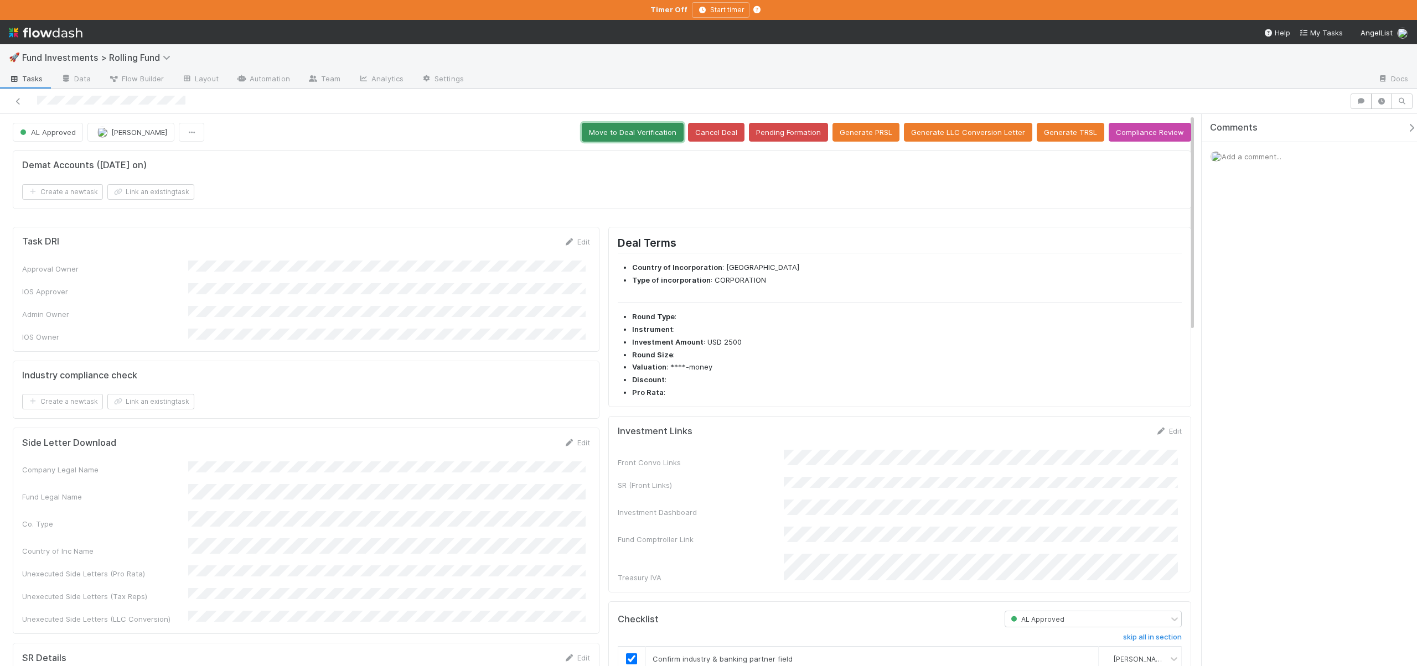
click at [610, 133] on button "Move to Deal Verification" at bounding box center [633, 132] width 102 height 19
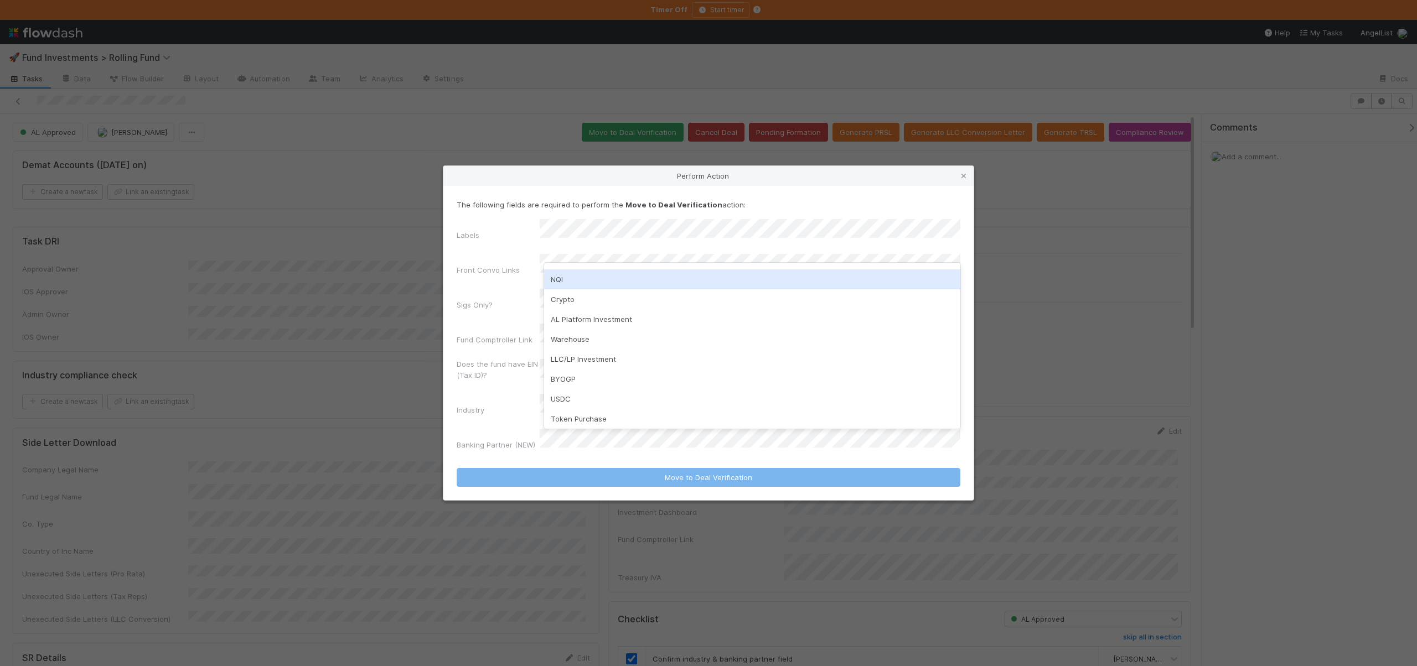
scroll to position [38, 0]
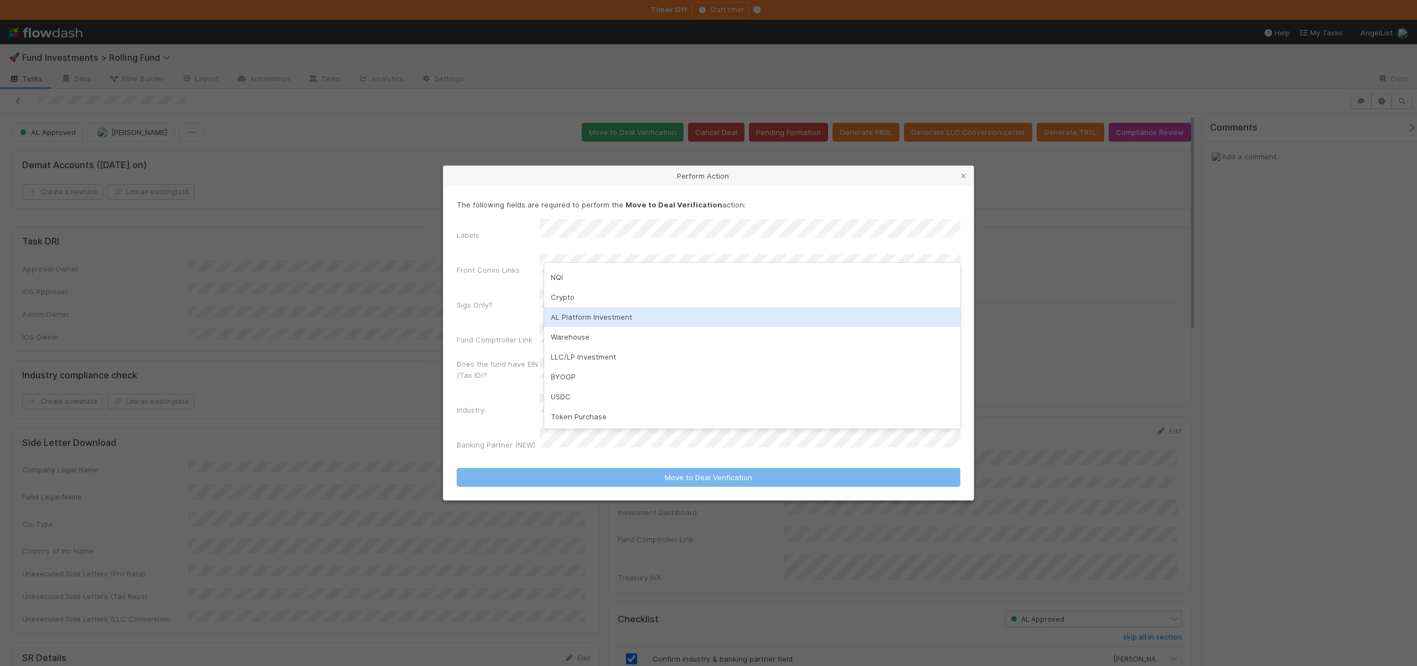
click at [611, 320] on div "AL Platform Investment" at bounding box center [752, 317] width 416 height 20
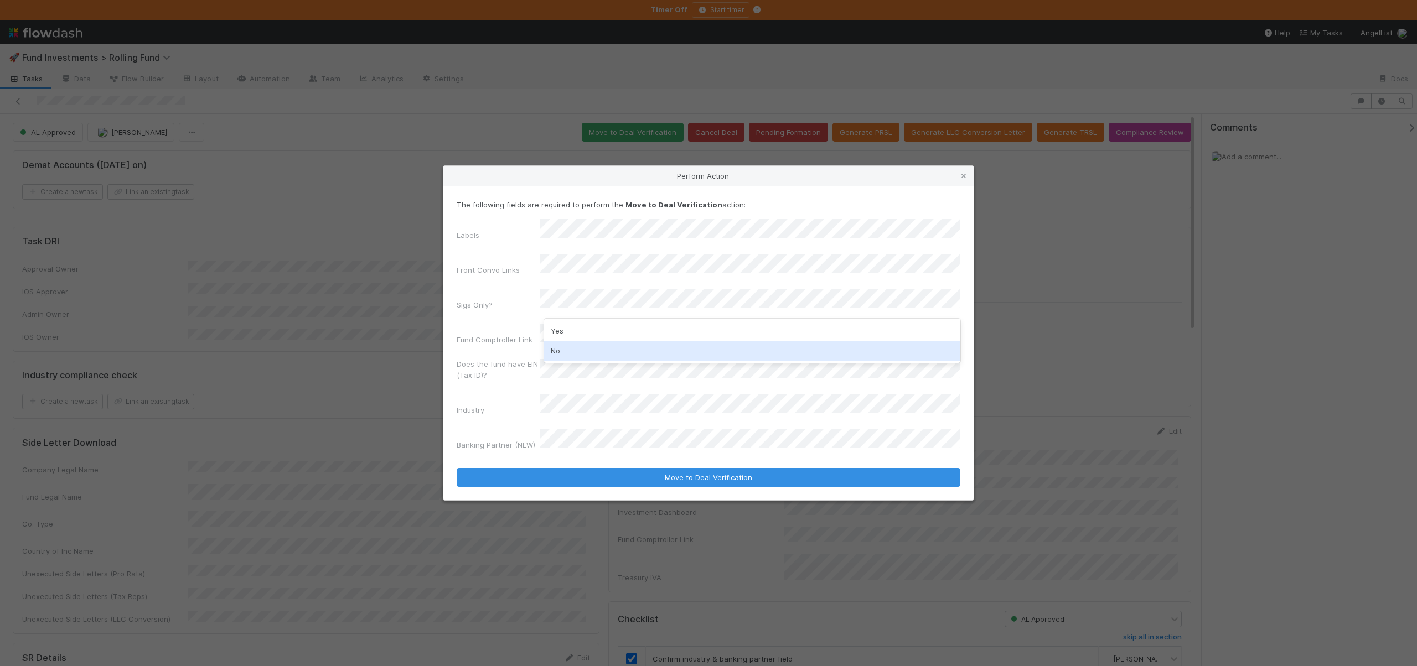
click at [559, 352] on div "No" at bounding box center [752, 351] width 416 height 20
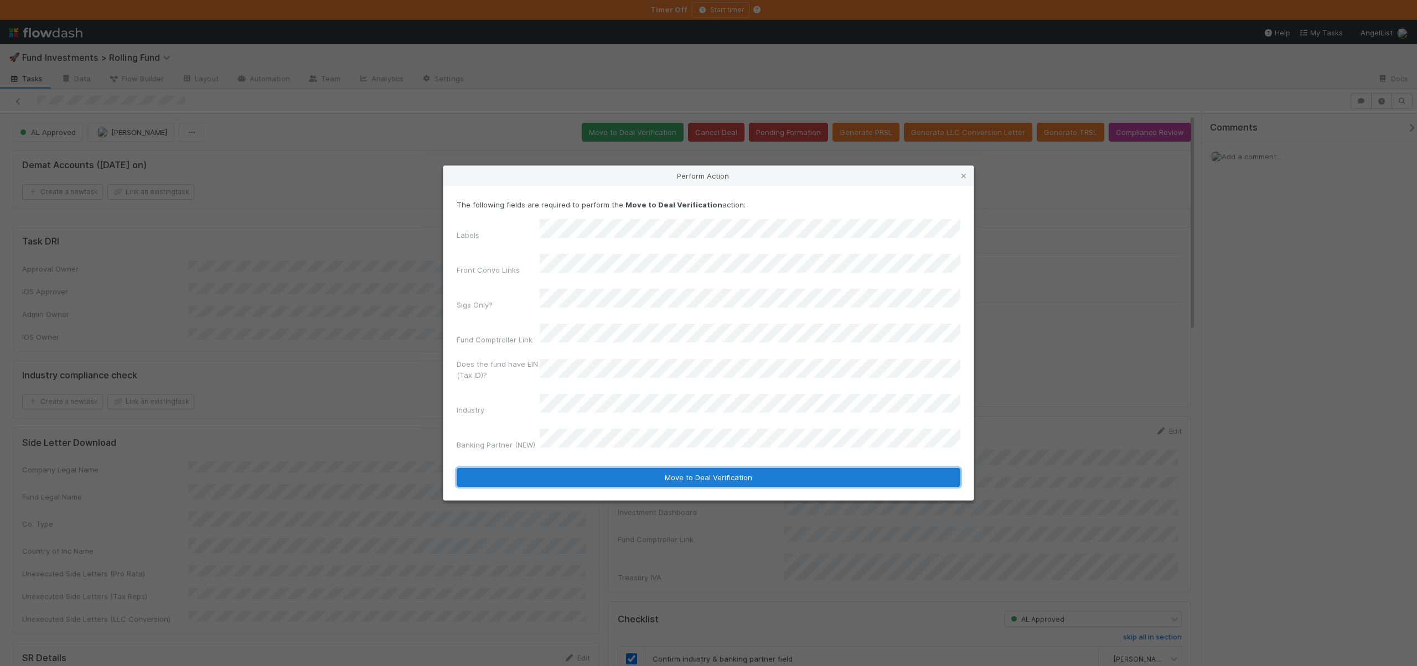
click at [551, 468] on button "Move to Deal Verification" at bounding box center [708, 477] width 504 height 19
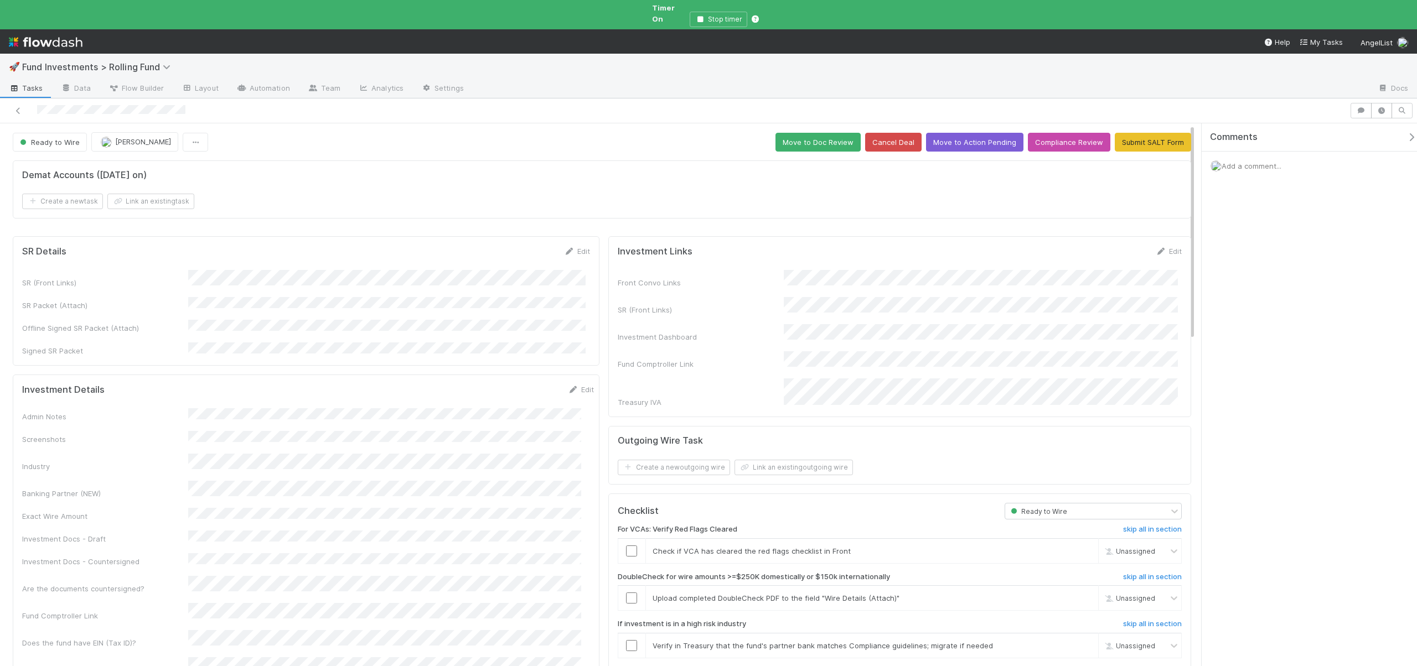
scroll to position [238, 0]
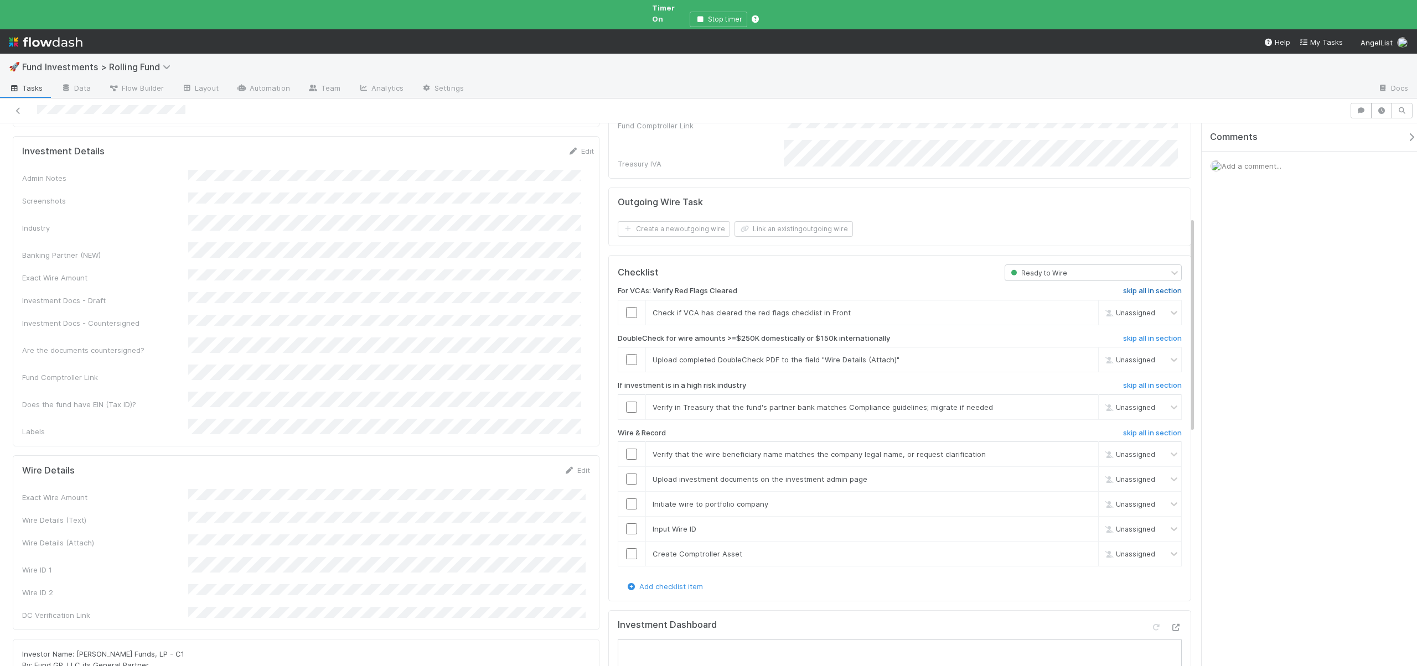
click at [1123, 287] on h6 "skip all in section" at bounding box center [1152, 291] width 59 height 9
click at [1068, 354] on div "skip" at bounding box center [1082, 359] width 33 height 11
click at [1077, 403] on link "skip" at bounding box center [1084, 407] width 14 height 9
click at [1124, 398] on div "For VCAs: Verify Red Flags Cleared undo all in section Check if VCA has cleared…" at bounding box center [900, 431] width 564 height 300
click at [1123, 429] on h6 "skip all in section" at bounding box center [1152, 433] width 59 height 9
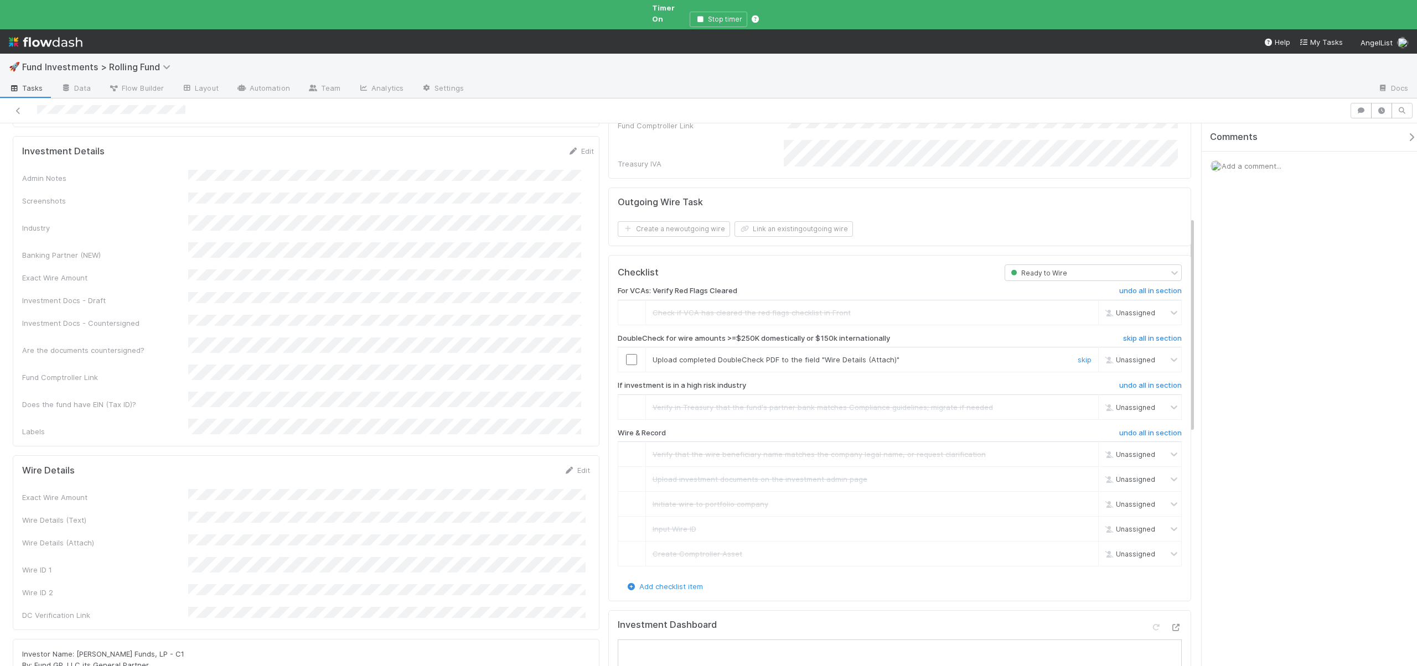
click at [1073, 347] on td "Upload completed DoubleCheck PDF to the field "Wire Details (Attach)" skip" at bounding box center [871, 359] width 453 height 25
click at [1077, 355] on link "skip" at bounding box center [1084, 359] width 14 height 9
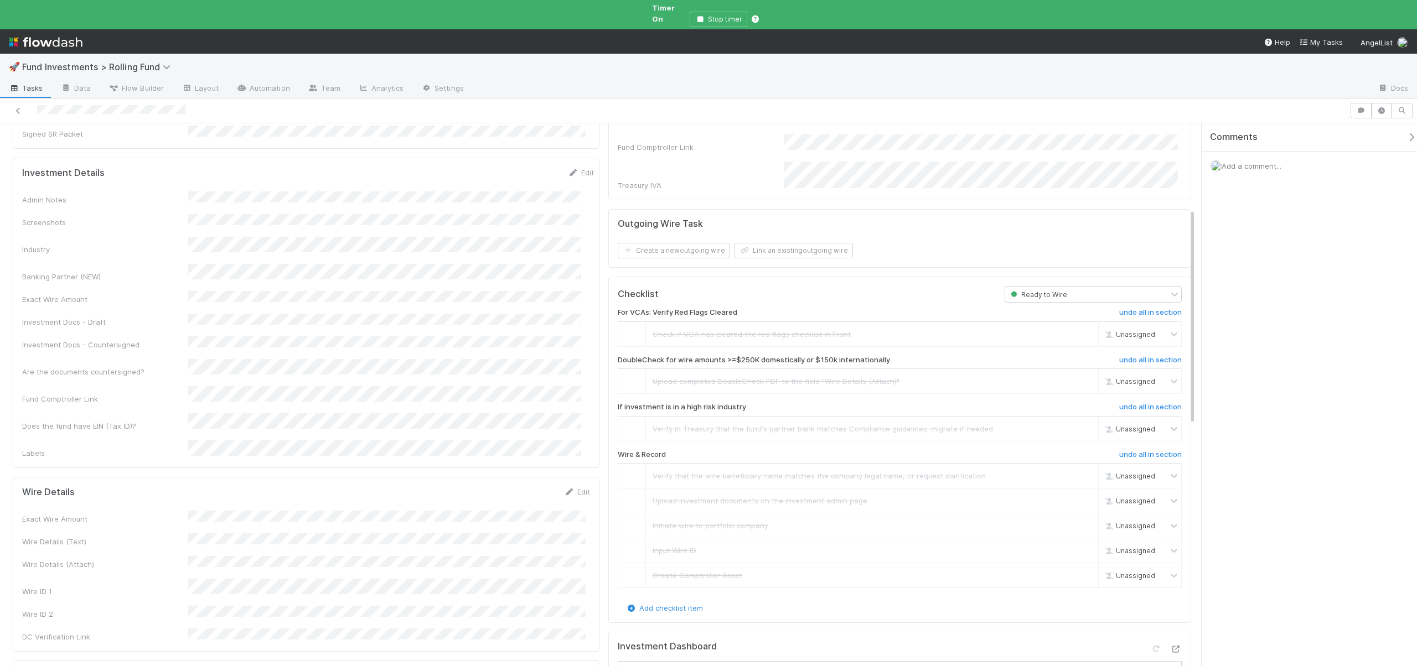
scroll to position [0, 0]
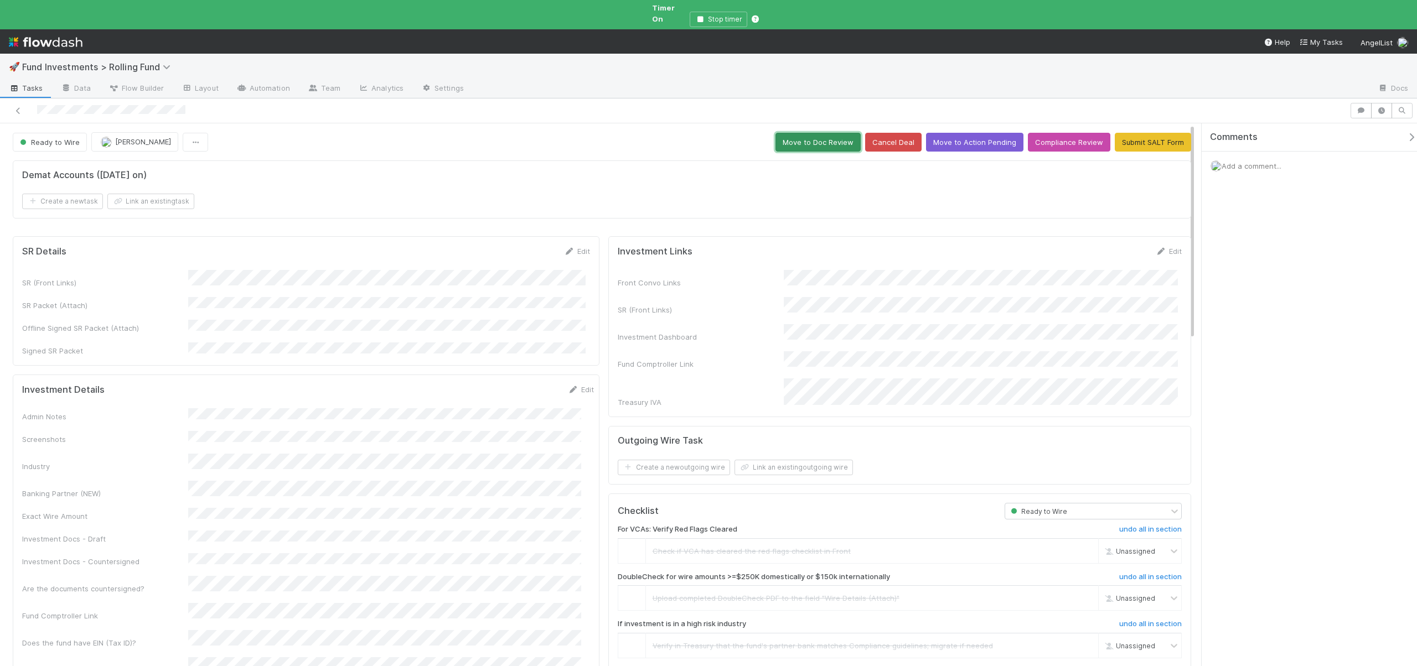
click at [817, 136] on button "Move to Doc Review" at bounding box center [817, 142] width 85 height 19
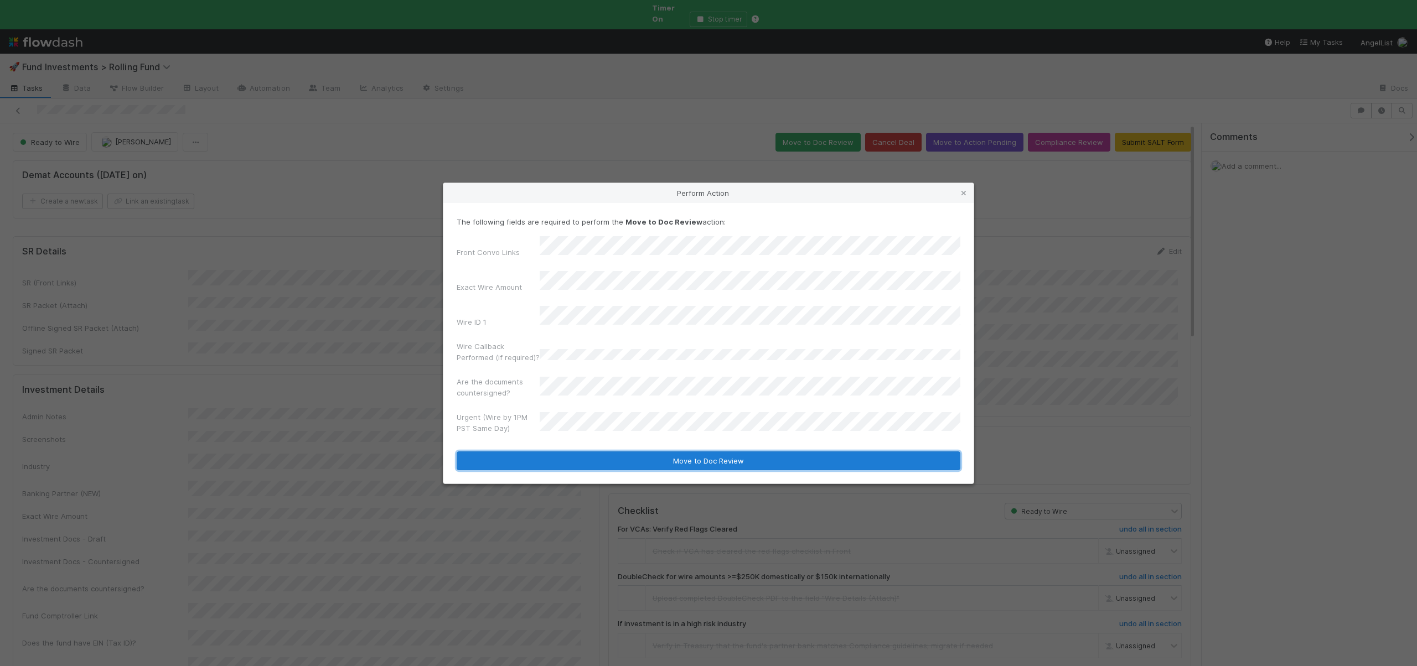
click at [719, 453] on button "Move to Doc Review" at bounding box center [708, 461] width 504 height 19
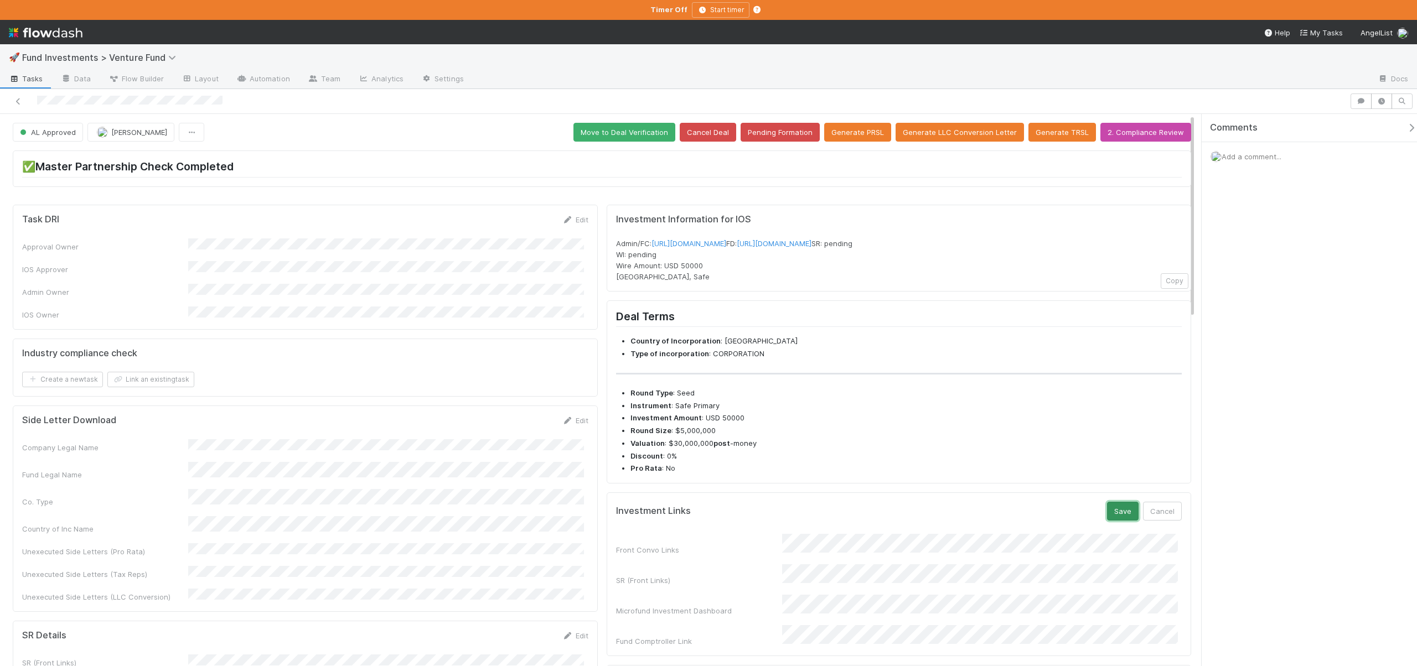
click at [1117, 521] on button "Save" at bounding box center [1123, 511] width 32 height 19
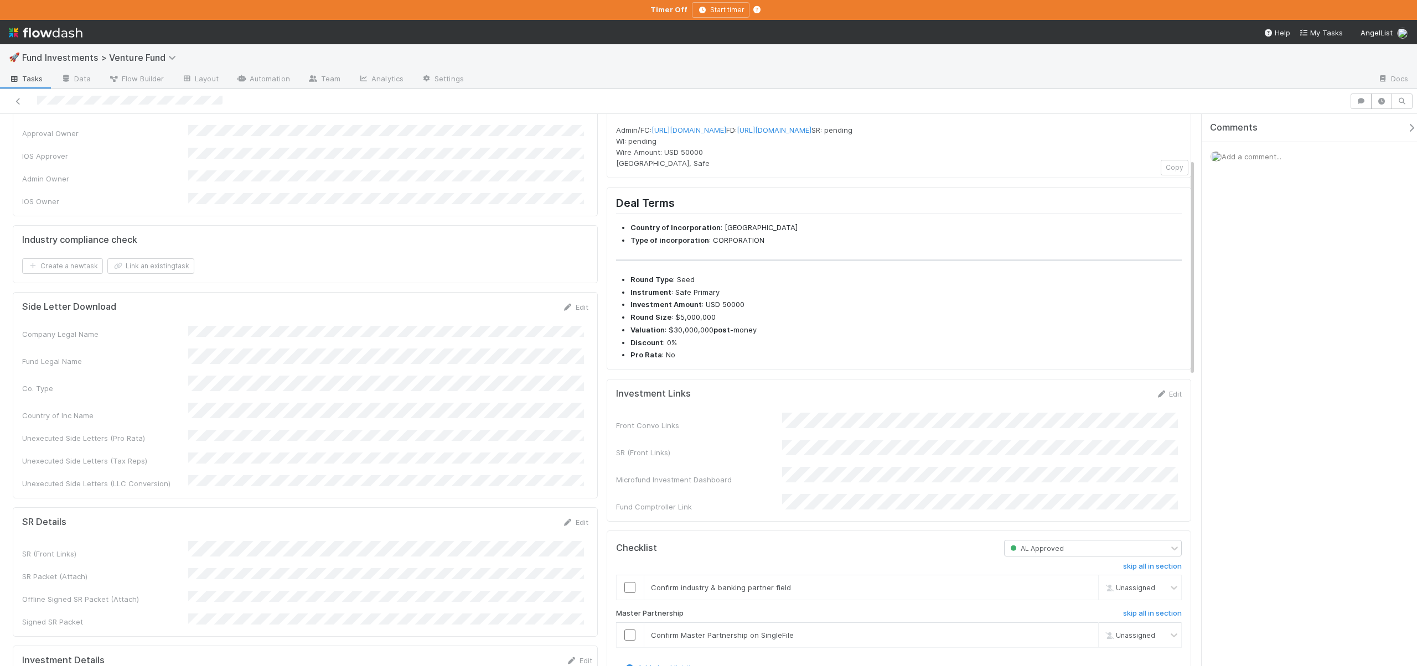
scroll to position [359, 0]
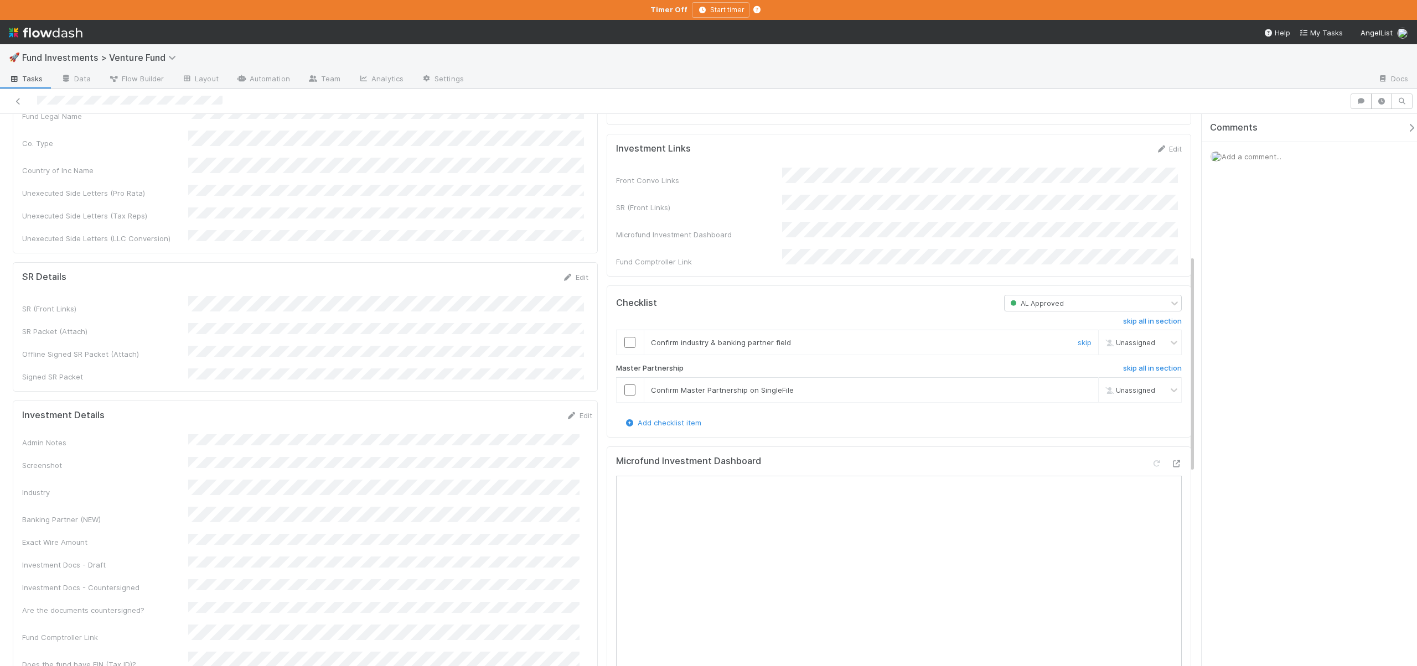
click at [626, 348] on input "checkbox" at bounding box center [629, 342] width 11 height 11
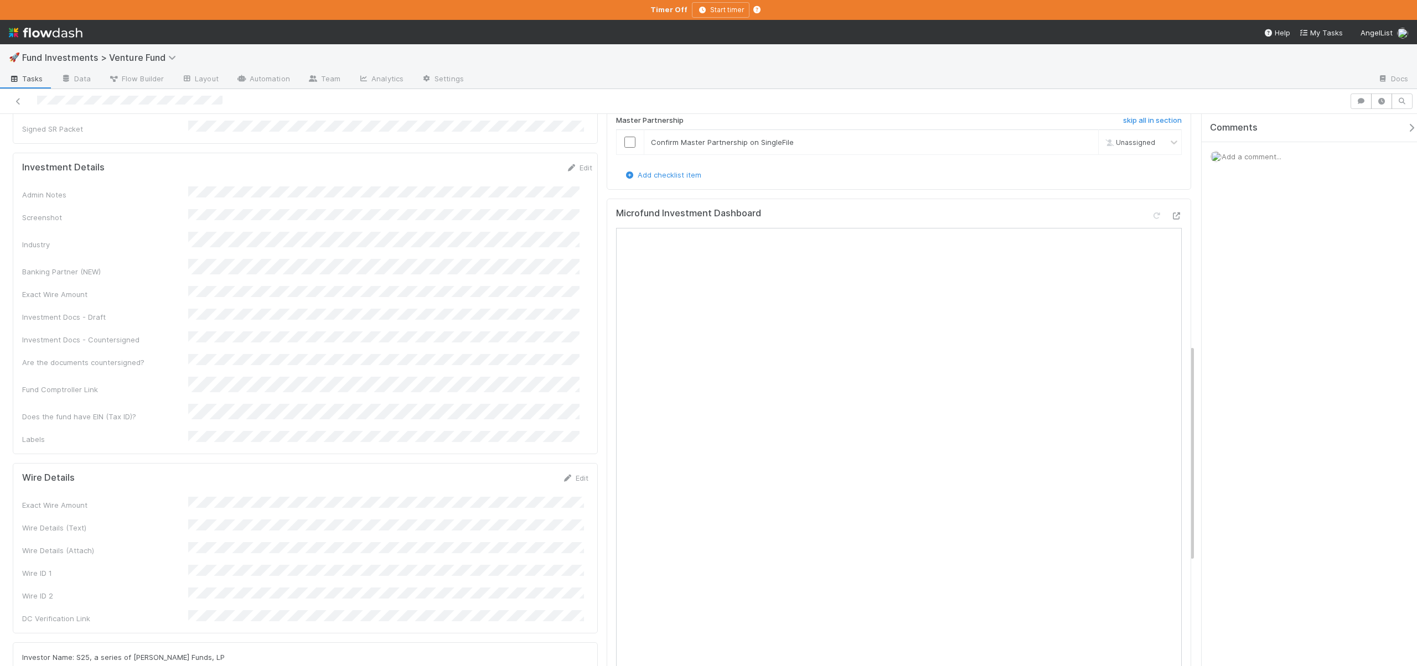
scroll to position [608, 0]
drag, startPoint x: 132, startPoint y: 566, endPoint x: 189, endPoint y: 568, distance: 57.0
drag, startPoint x: 128, startPoint y: 569, endPoint x: 211, endPoint y: 567, distance: 82.5
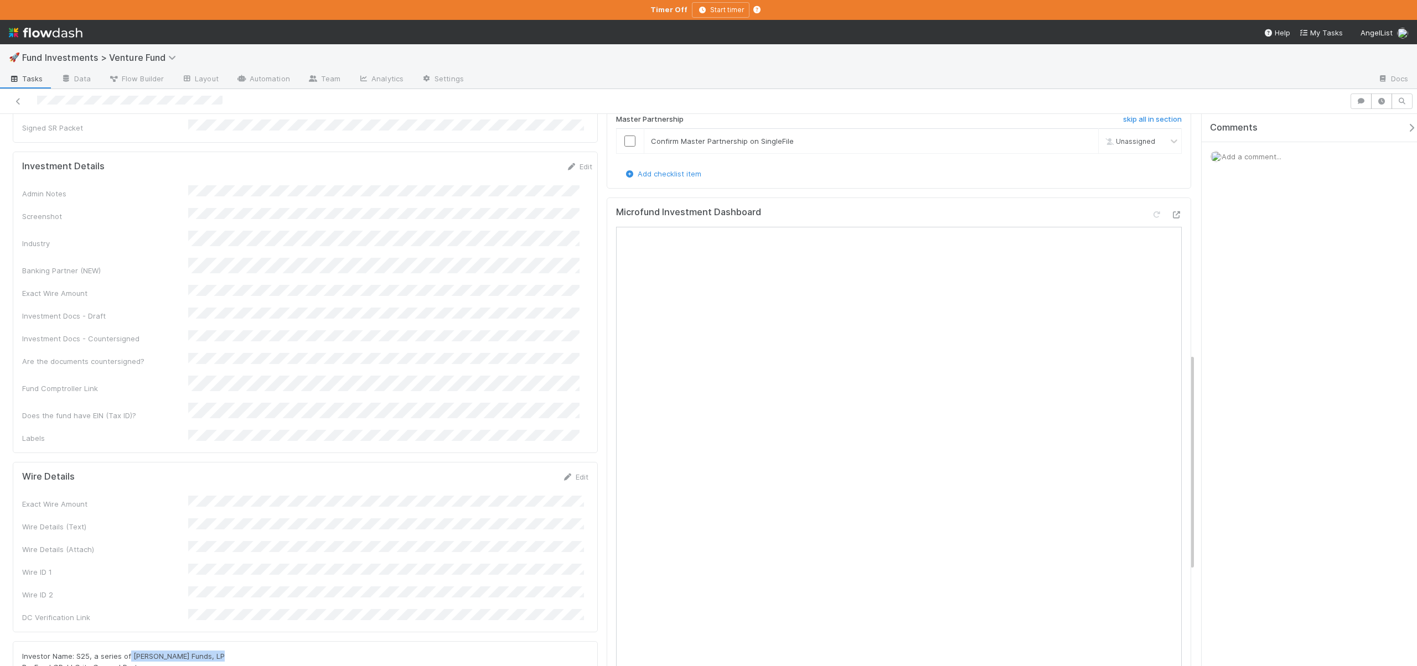
copy span "JJ Fliegelman Funds, LP"
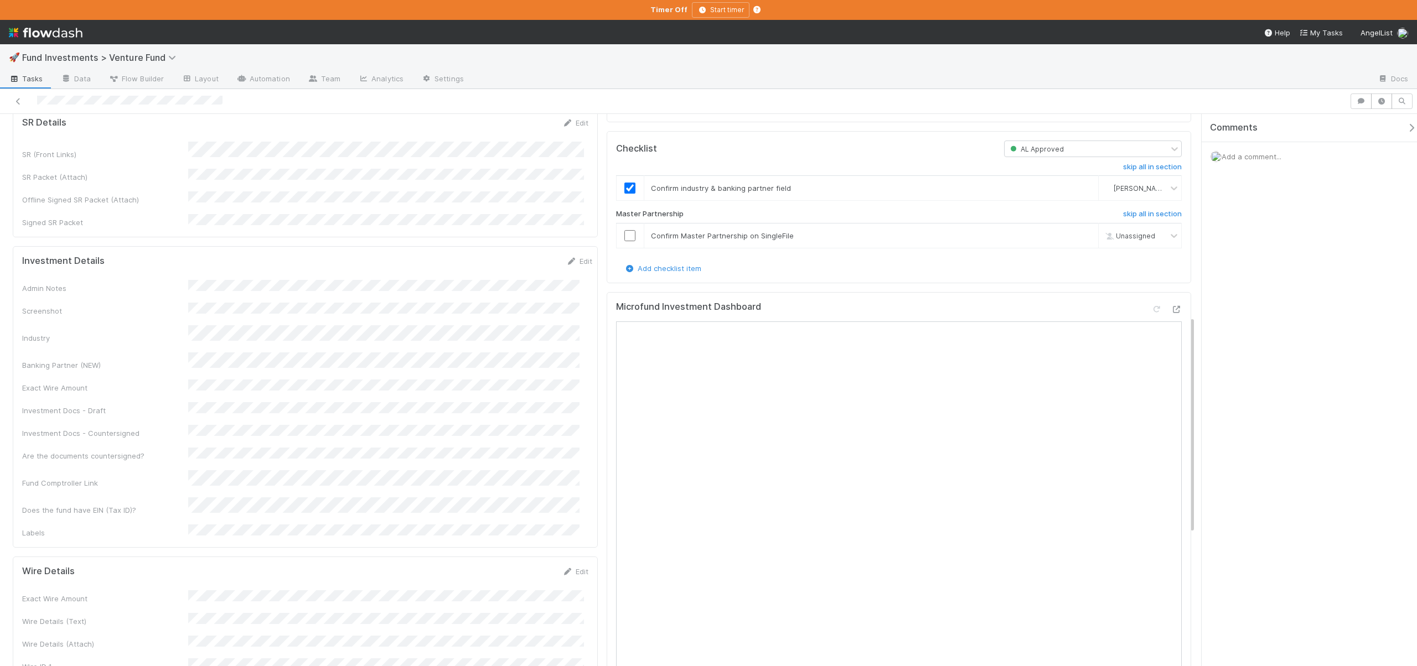
scroll to position [504, 0]
click at [624, 250] on input "checkbox" at bounding box center [629, 244] width 11 height 11
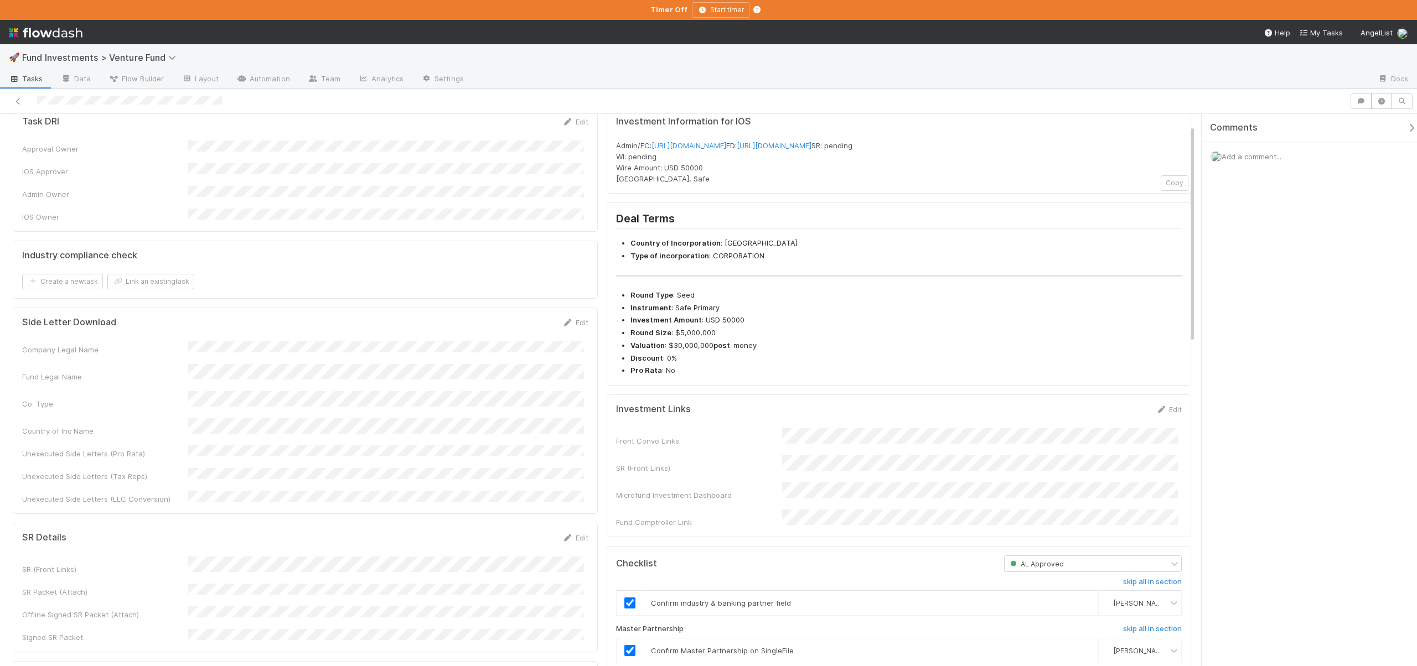
scroll to position [0, 0]
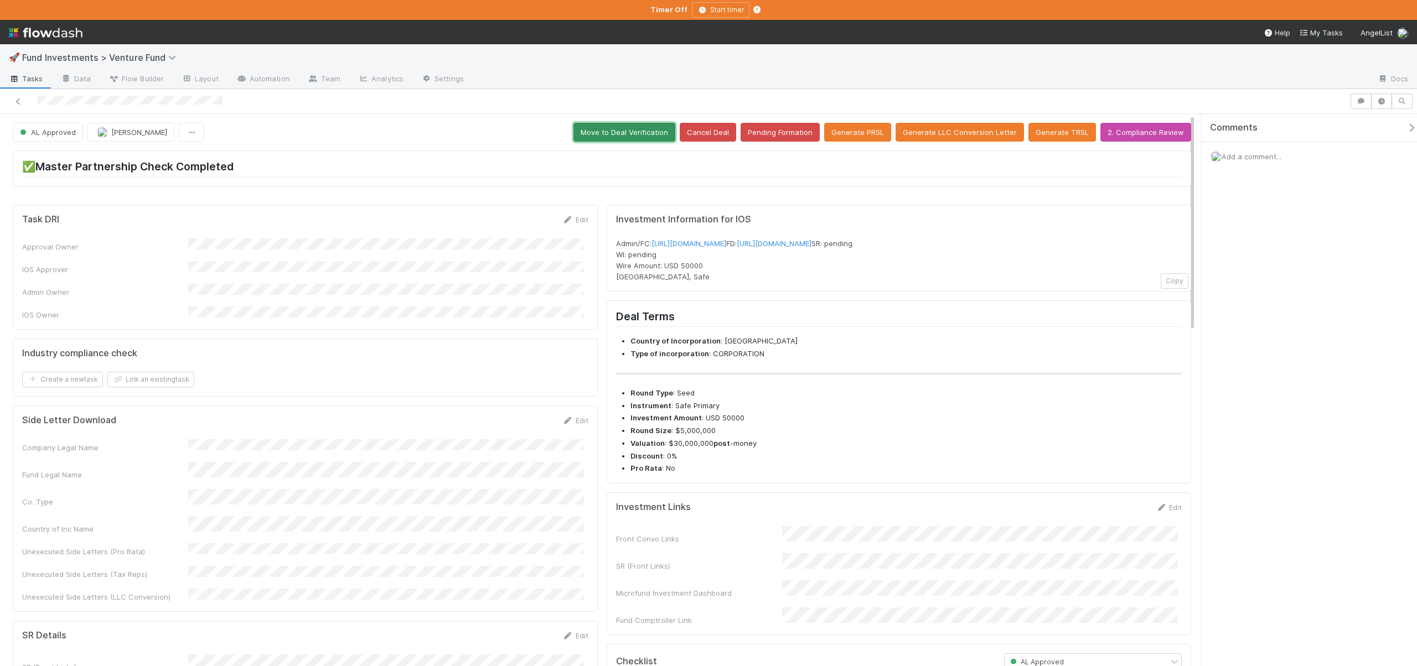
click at [611, 135] on button "Move to Deal Verification" at bounding box center [624, 132] width 102 height 19
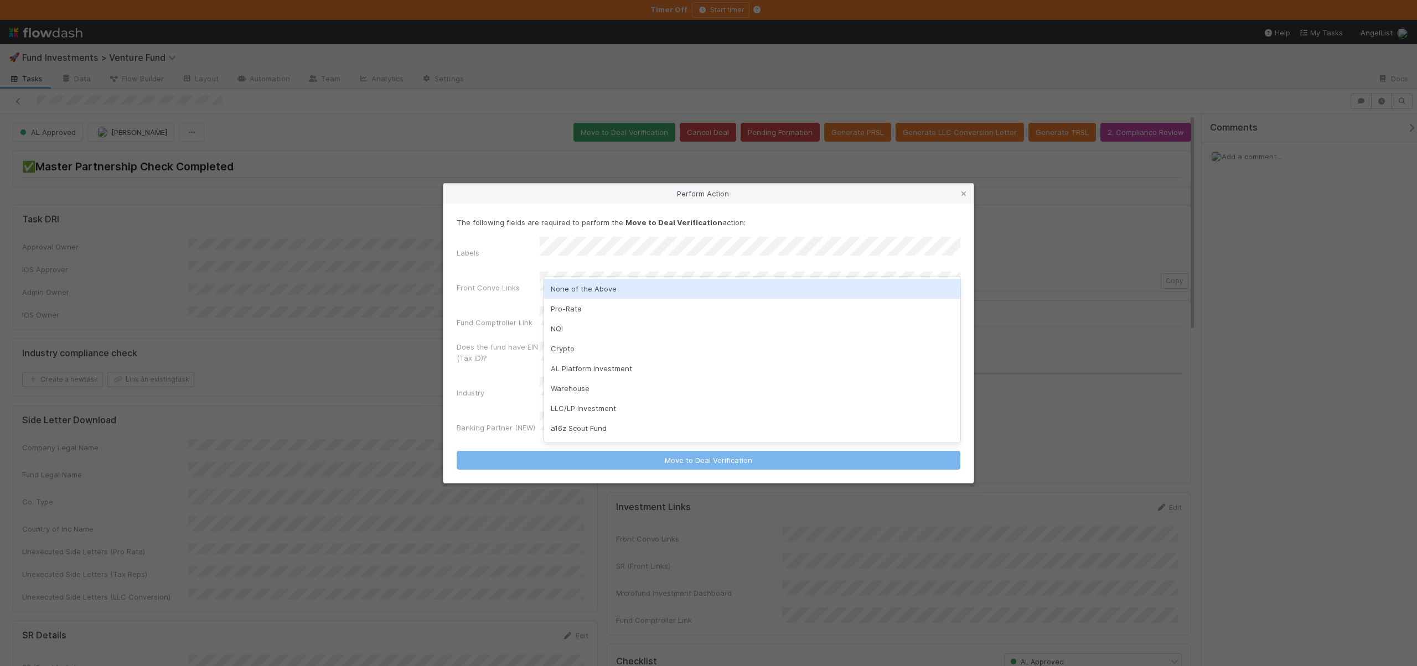
click at [582, 286] on div "None of the Above" at bounding box center [752, 289] width 416 height 20
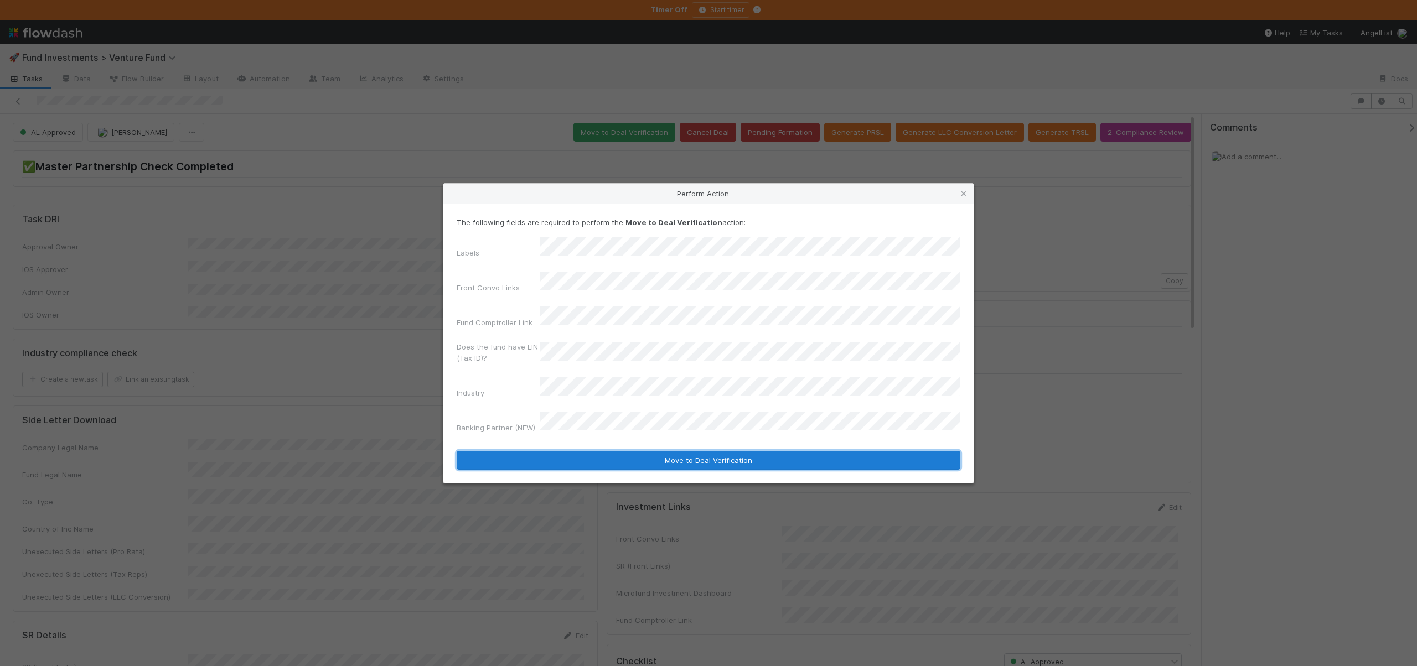
click at [604, 451] on button "Move to Deal Verification" at bounding box center [708, 460] width 504 height 19
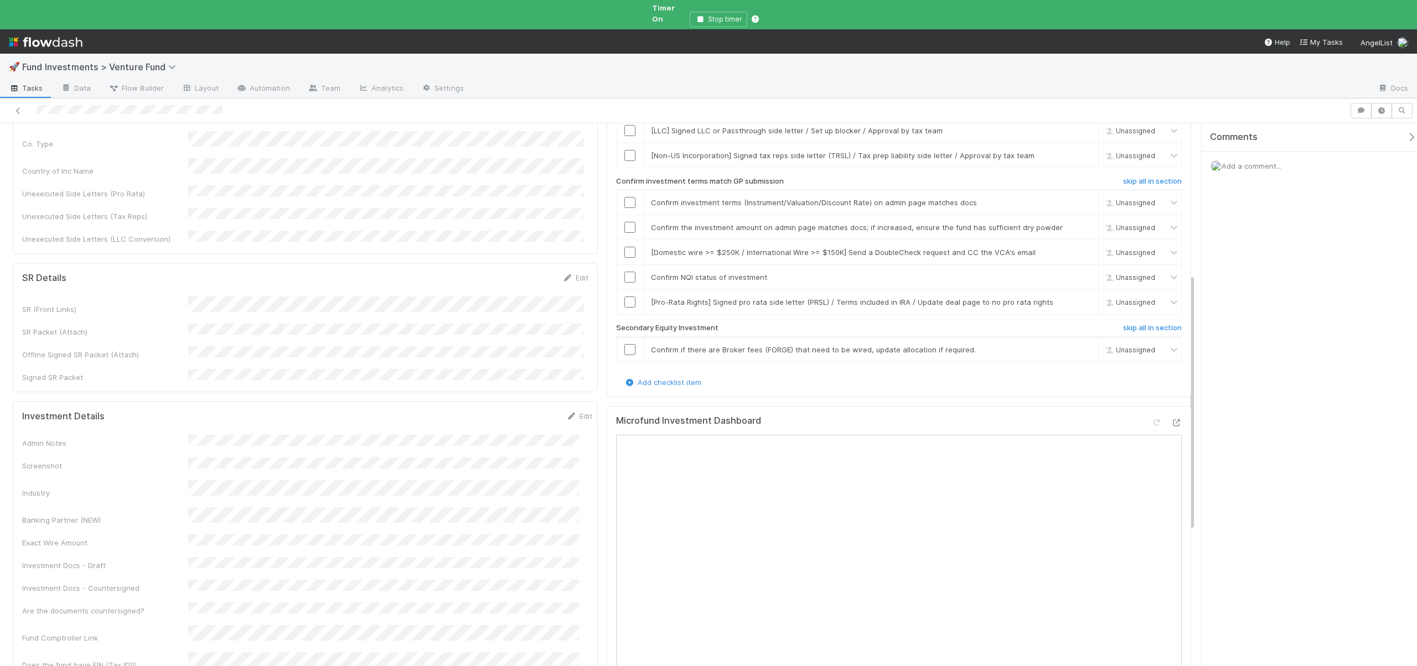
scroll to position [84, 0]
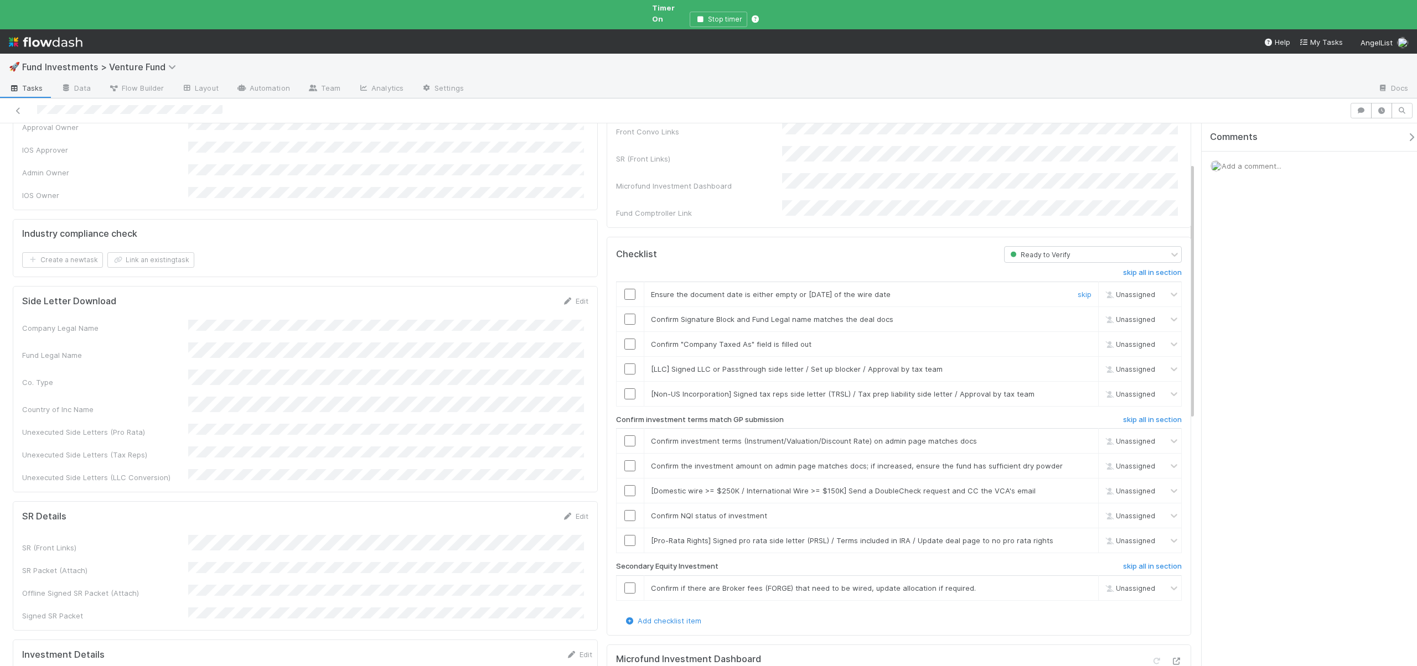
click at [624, 289] on input "checkbox" at bounding box center [629, 294] width 11 height 11
click at [626, 307] on td at bounding box center [630, 319] width 28 height 25
click at [624, 314] on input "checkbox" at bounding box center [629, 319] width 11 height 11
click at [626, 339] on input "checkbox" at bounding box center [629, 344] width 11 height 11
click at [1080, 365] on link "skip" at bounding box center [1084, 369] width 14 height 9
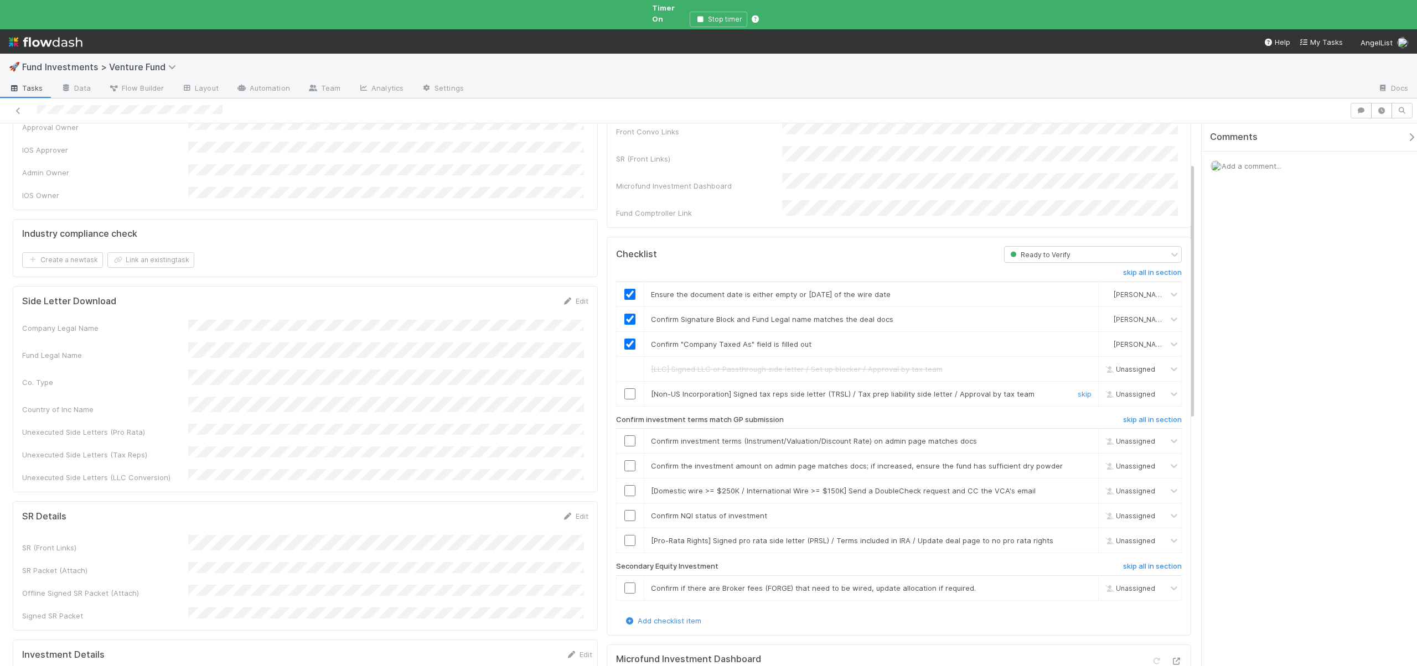
click at [1077, 390] on link "skip" at bounding box center [1084, 394] width 14 height 9
click at [626, 435] on input "checkbox" at bounding box center [629, 440] width 11 height 11
click at [624, 460] on input "checkbox" at bounding box center [629, 465] width 11 height 11
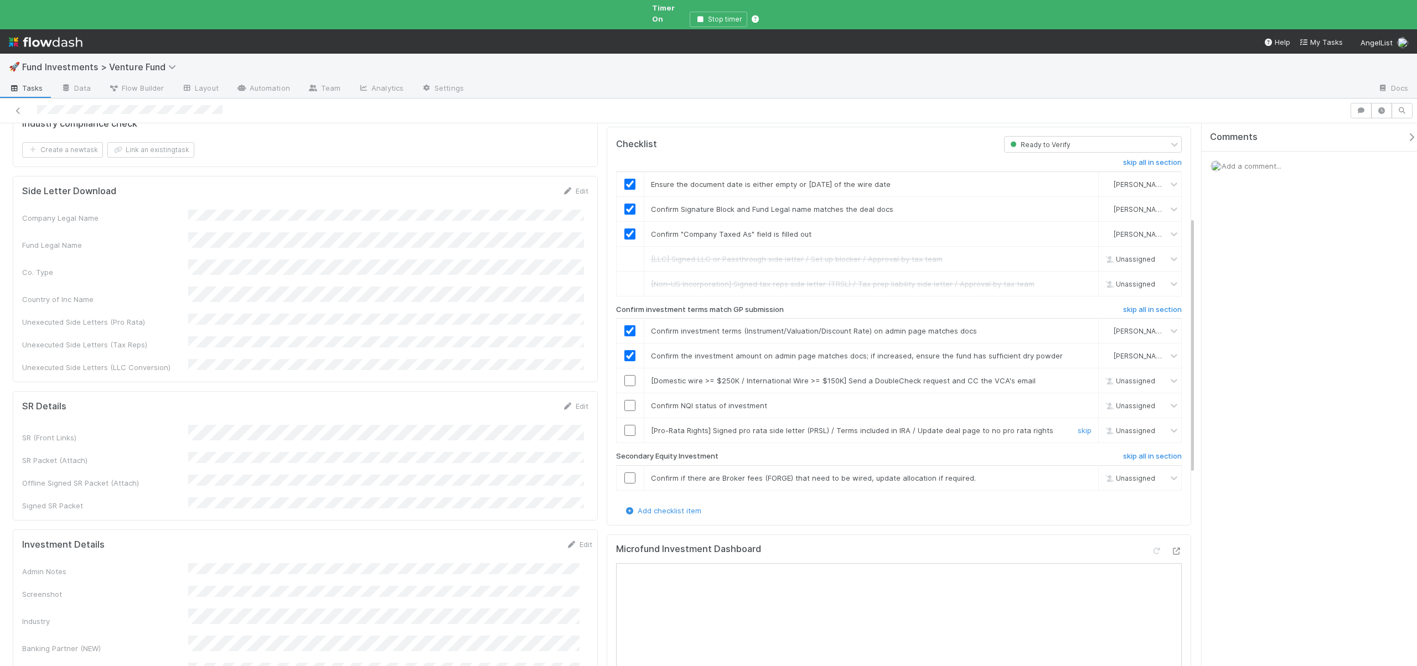
scroll to position [181, 0]
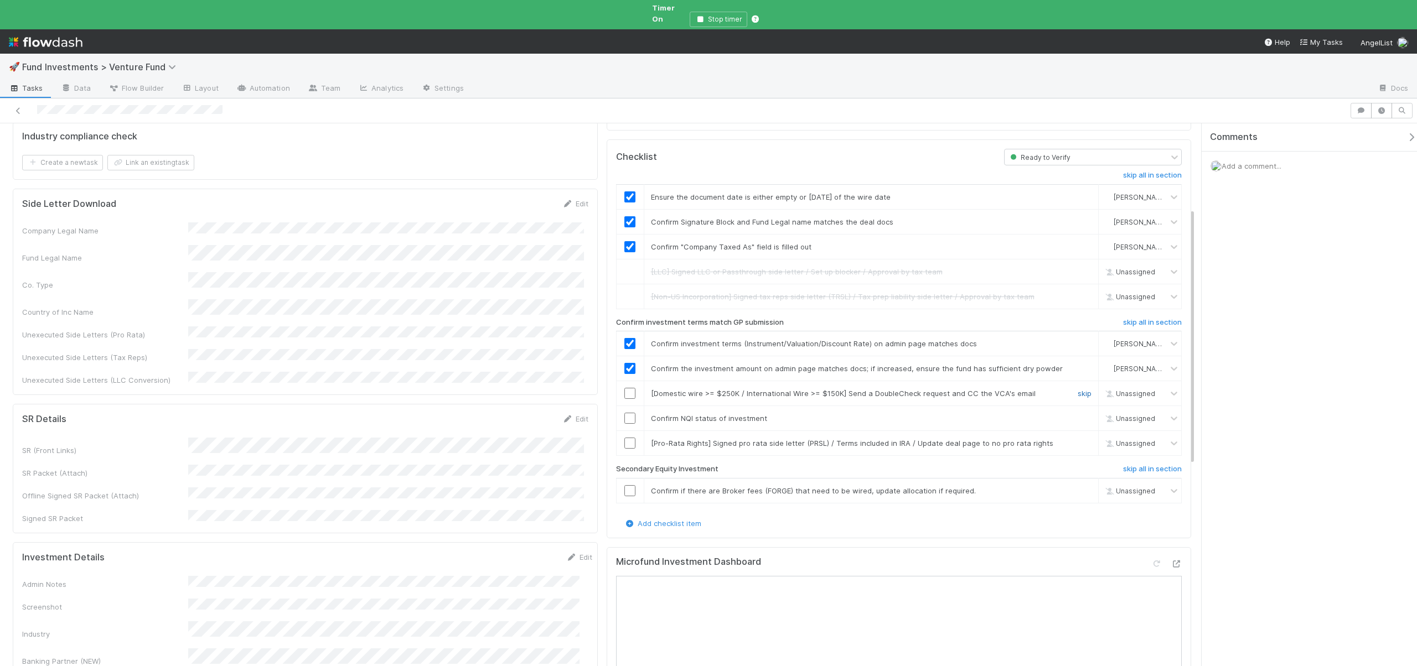
click at [1077, 389] on link "skip" at bounding box center [1084, 393] width 14 height 9
click at [625, 413] on input "checkbox" at bounding box center [629, 418] width 11 height 11
click at [1077, 439] on link "skip" at bounding box center [1084, 443] width 14 height 9
click at [1077, 486] on link "skip" at bounding box center [1084, 490] width 14 height 9
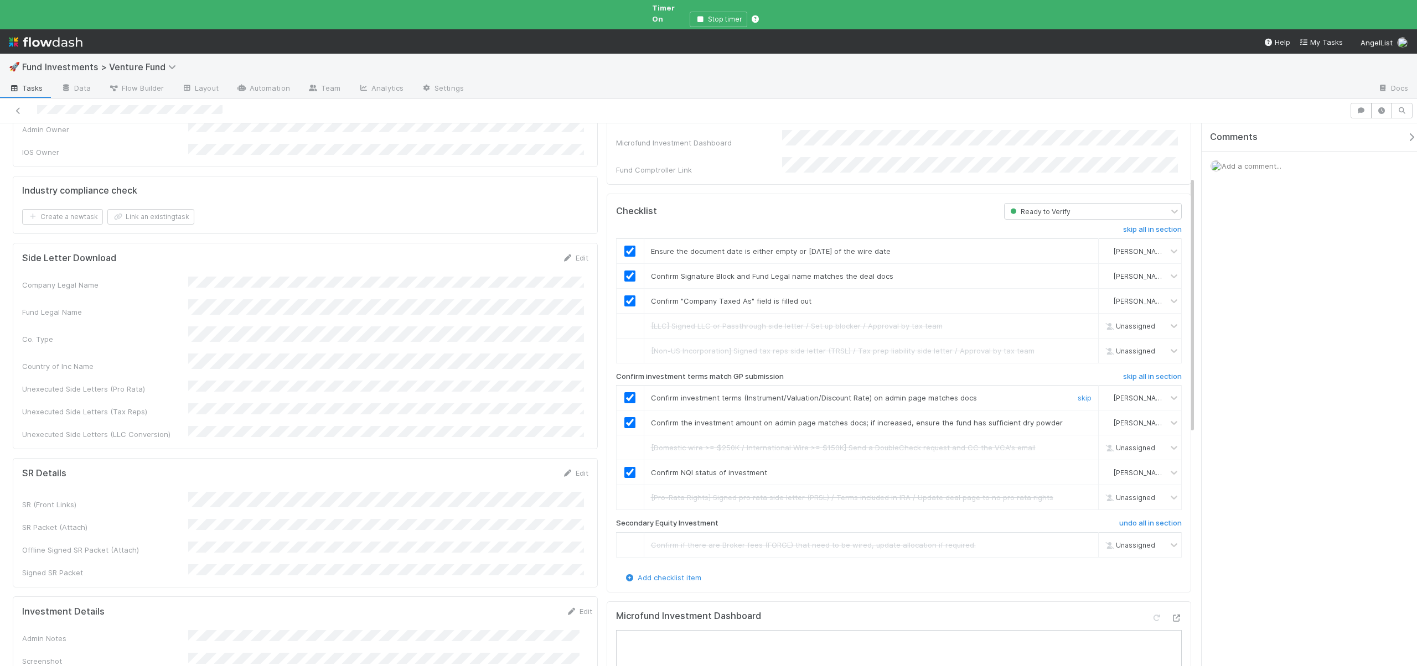
scroll to position [0, 0]
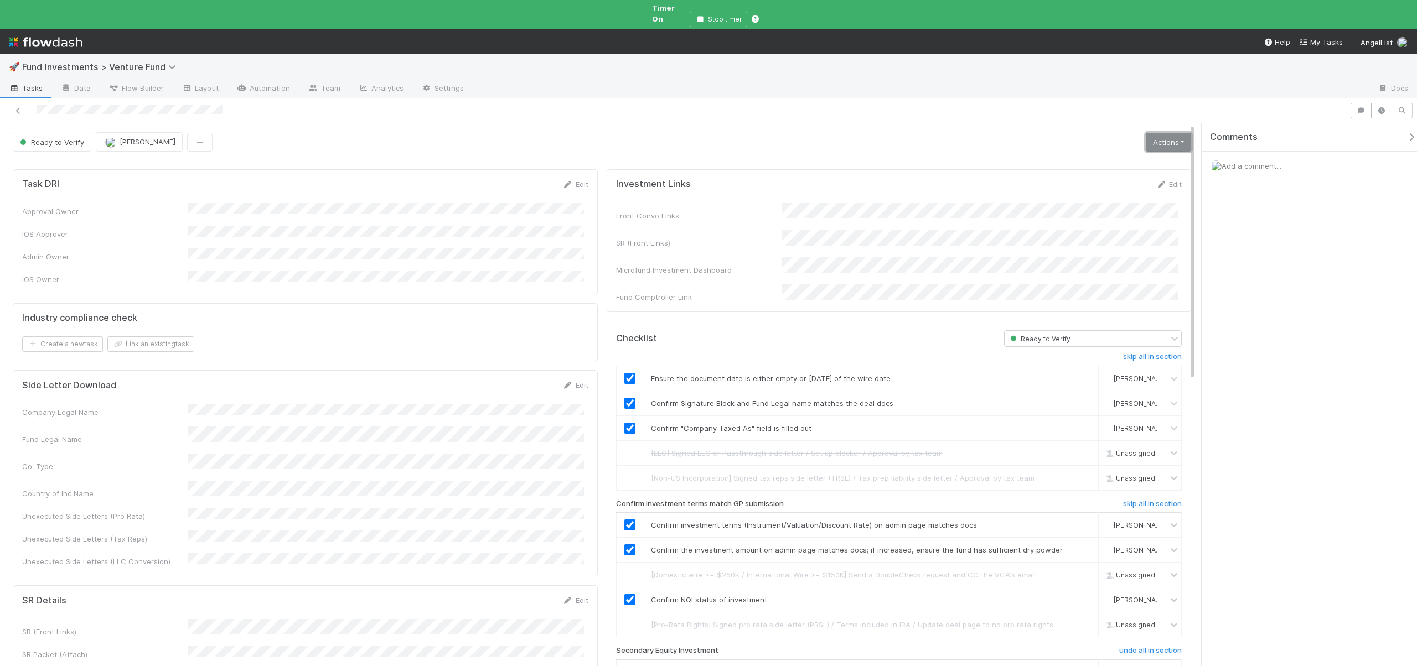
click at [1159, 138] on link "Actions" at bounding box center [1167, 142] width 45 height 19
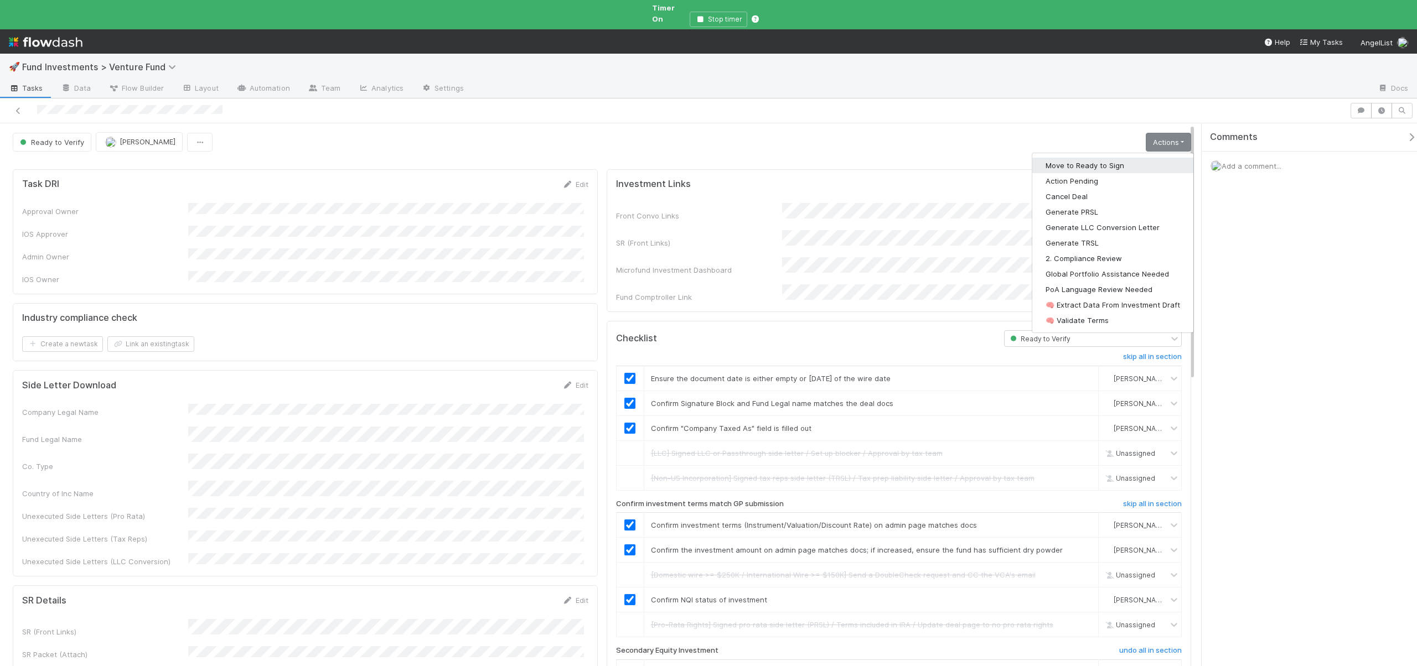
click at [1075, 158] on button "Move to Ready to Sign" at bounding box center [1112, 165] width 161 height 15
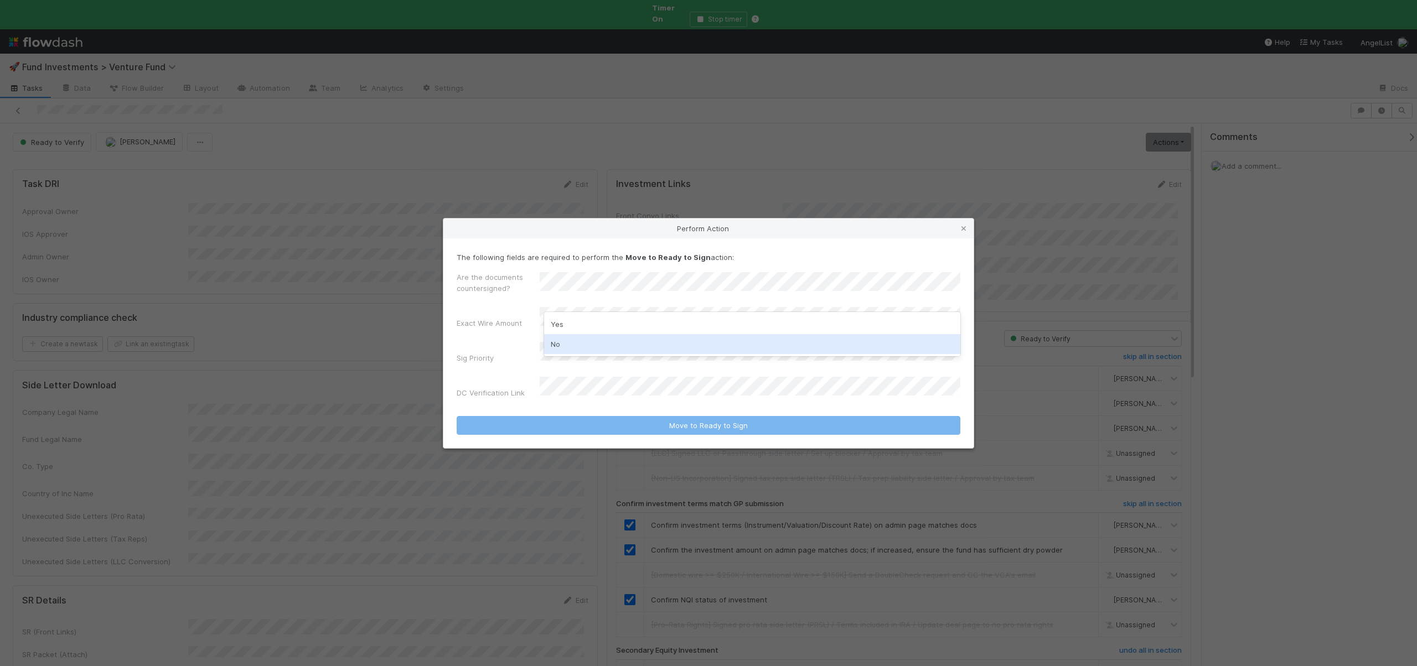
click at [551, 344] on div "No" at bounding box center [752, 344] width 416 height 20
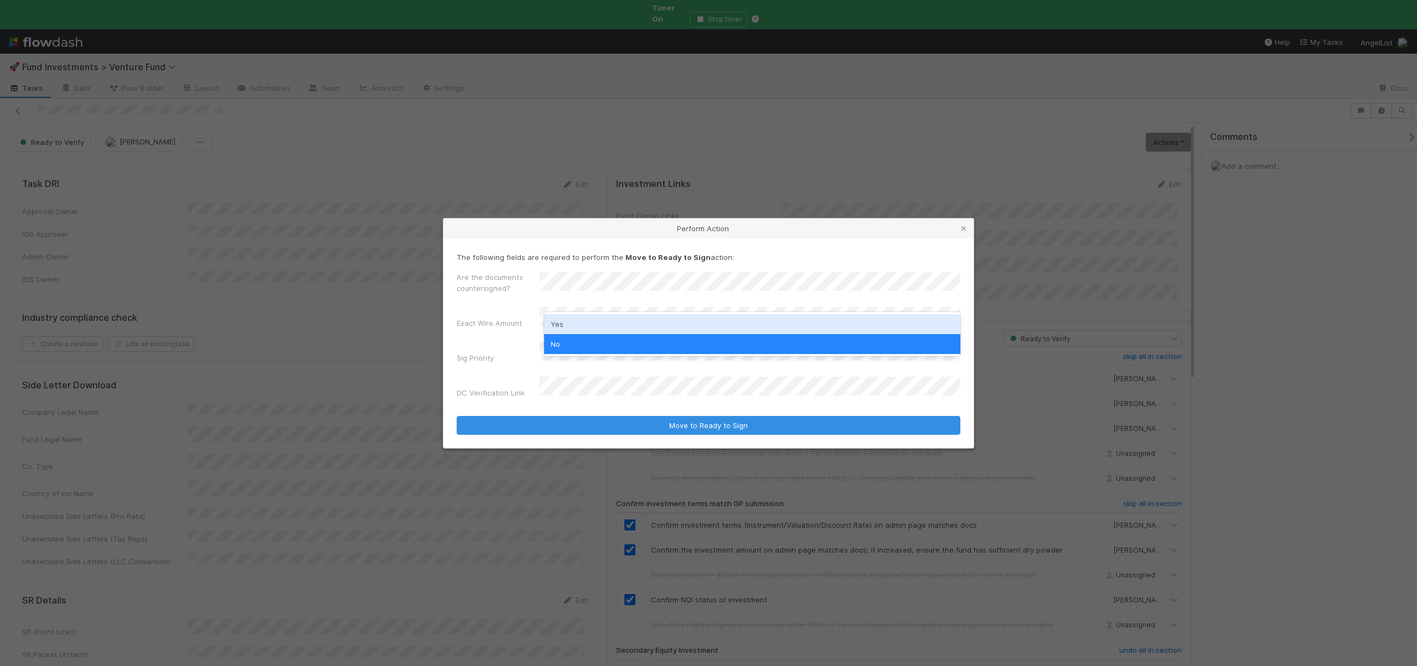
click at [475, 281] on label"] "Are the documents countersigned?" at bounding box center [497, 283] width 83 height 22
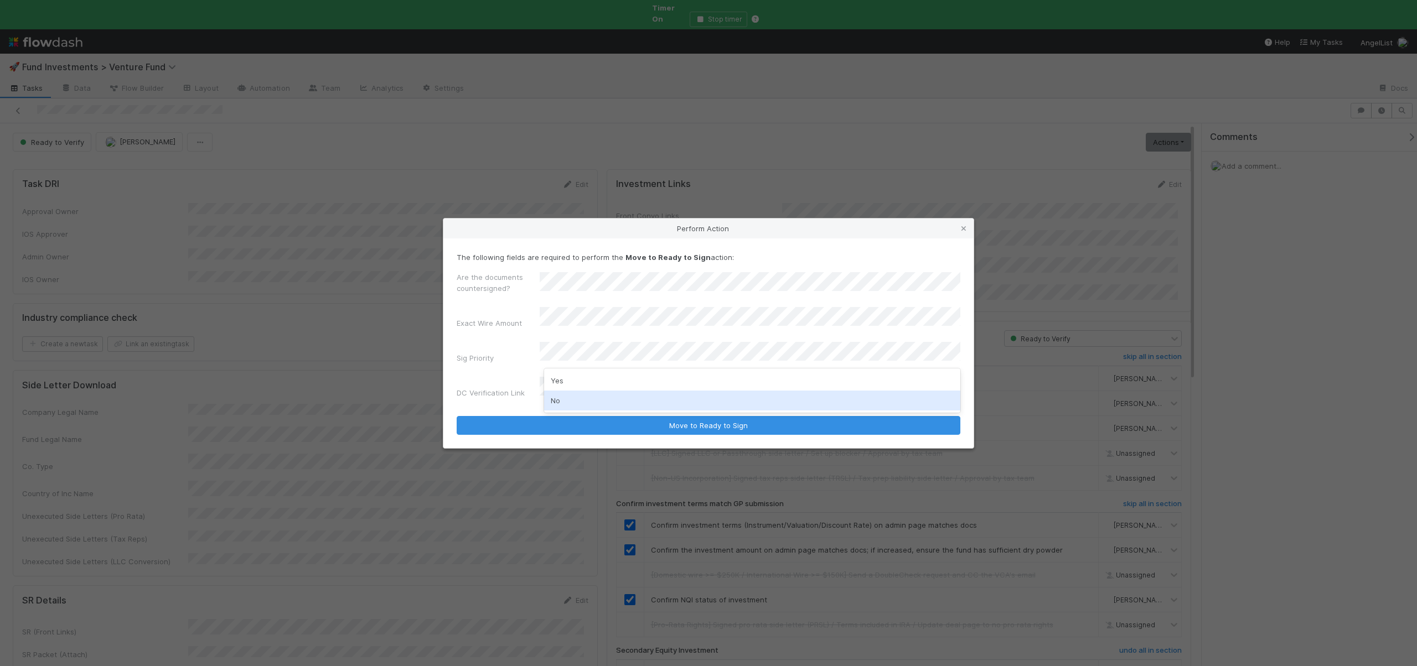
click at [574, 395] on div "No" at bounding box center [752, 401] width 416 height 20
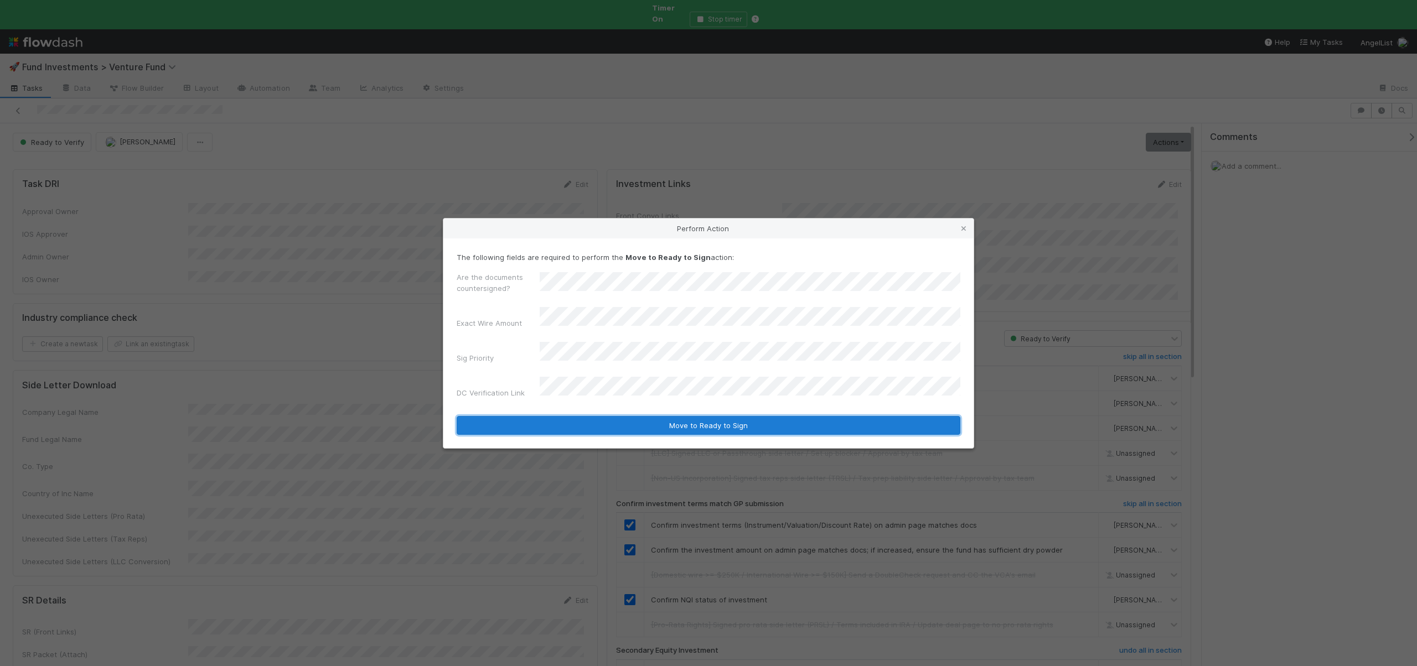
click at [595, 417] on button "Move to Ready to Sign" at bounding box center [708, 425] width 504 height 19
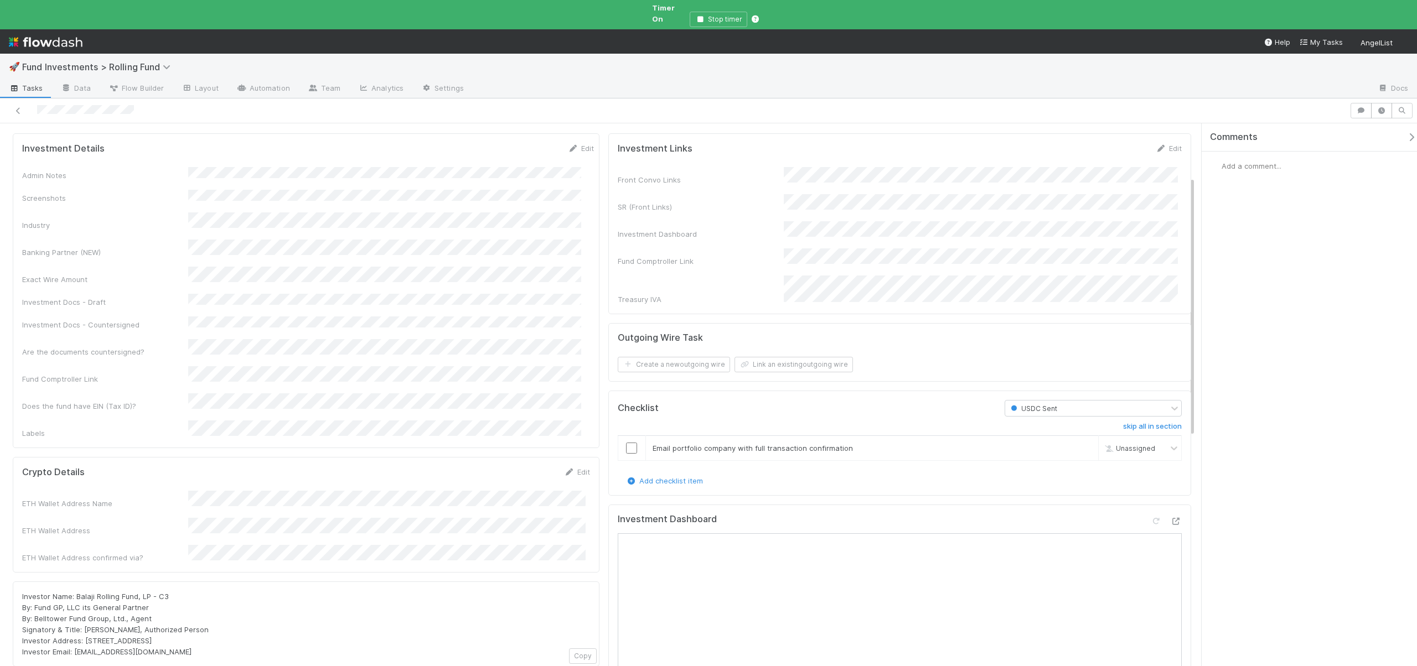
scroll to position [112, 0]
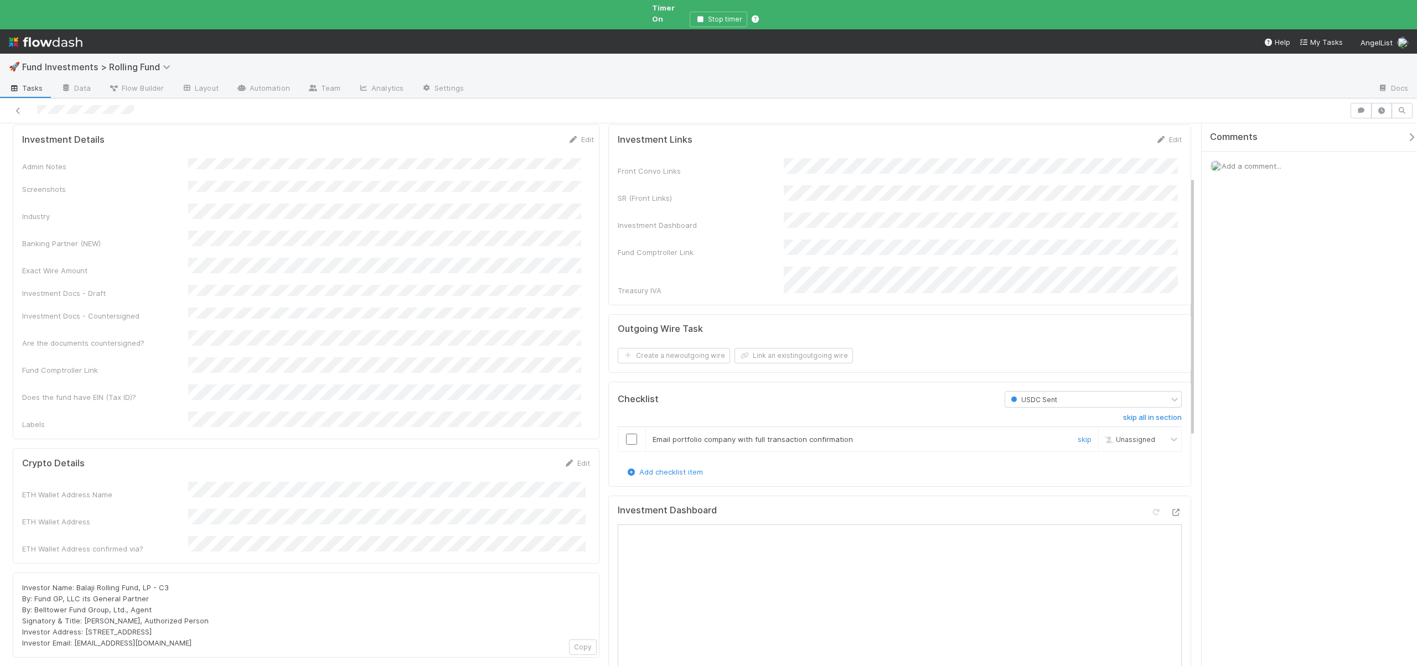
click at [626, 434] on input "checkbox" at bounding box center [631, 439] width 11 height 11
click at [632, 434] on input "checkbox" at bounding box center [631, 439] width 11 height 11
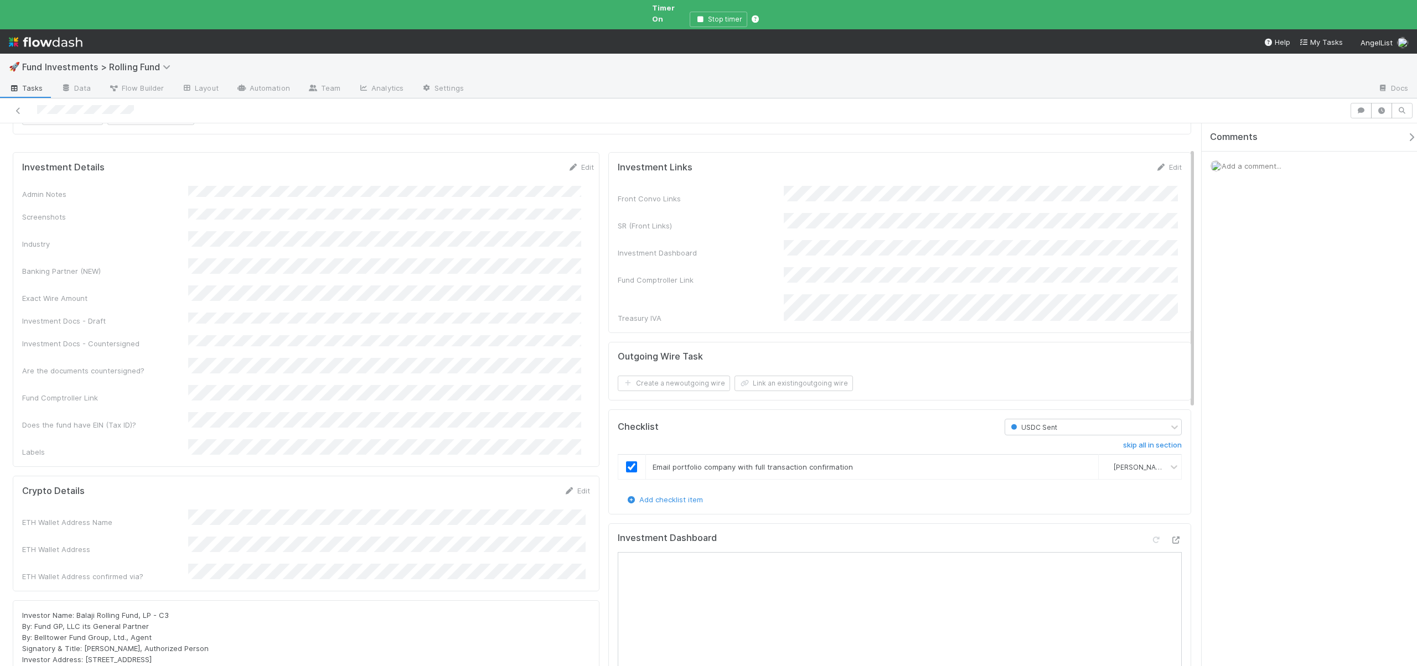
scroll to position [0, 0]
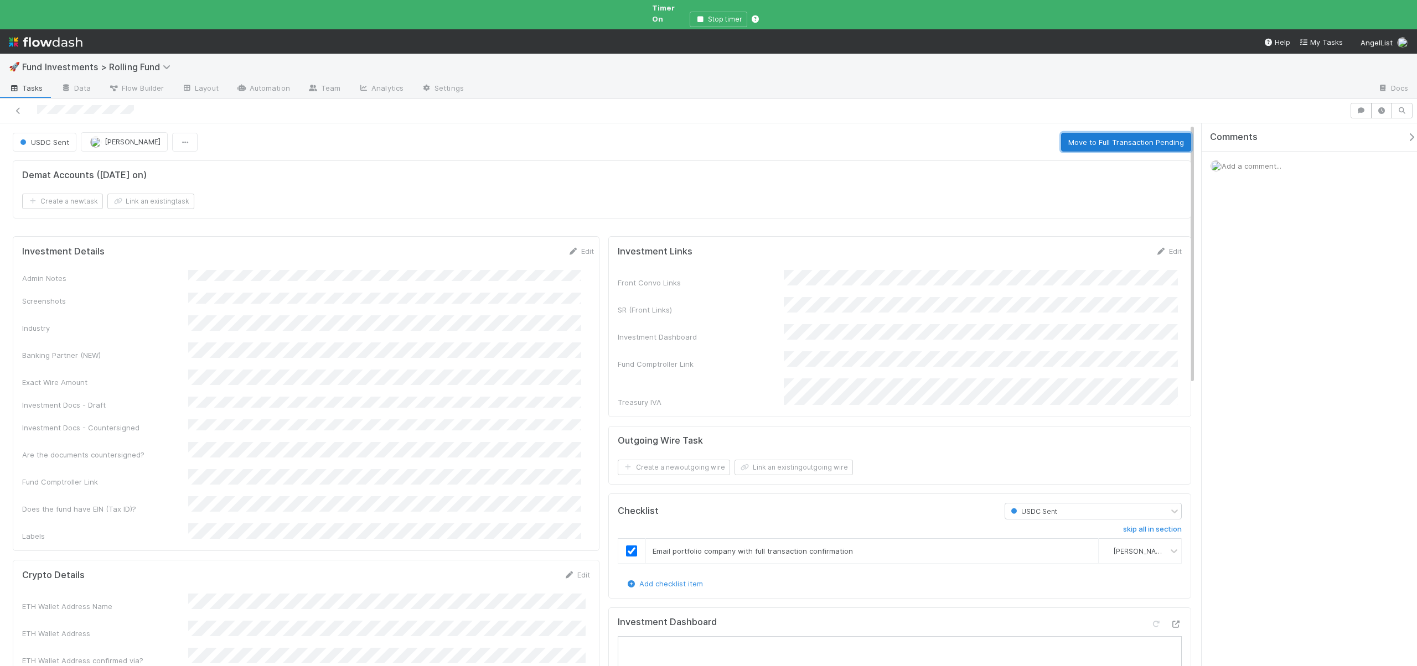
click at [1099, 133] on button "Move to Full Transaction Pending" at bounding box center [1126, 142] width 130 height 19
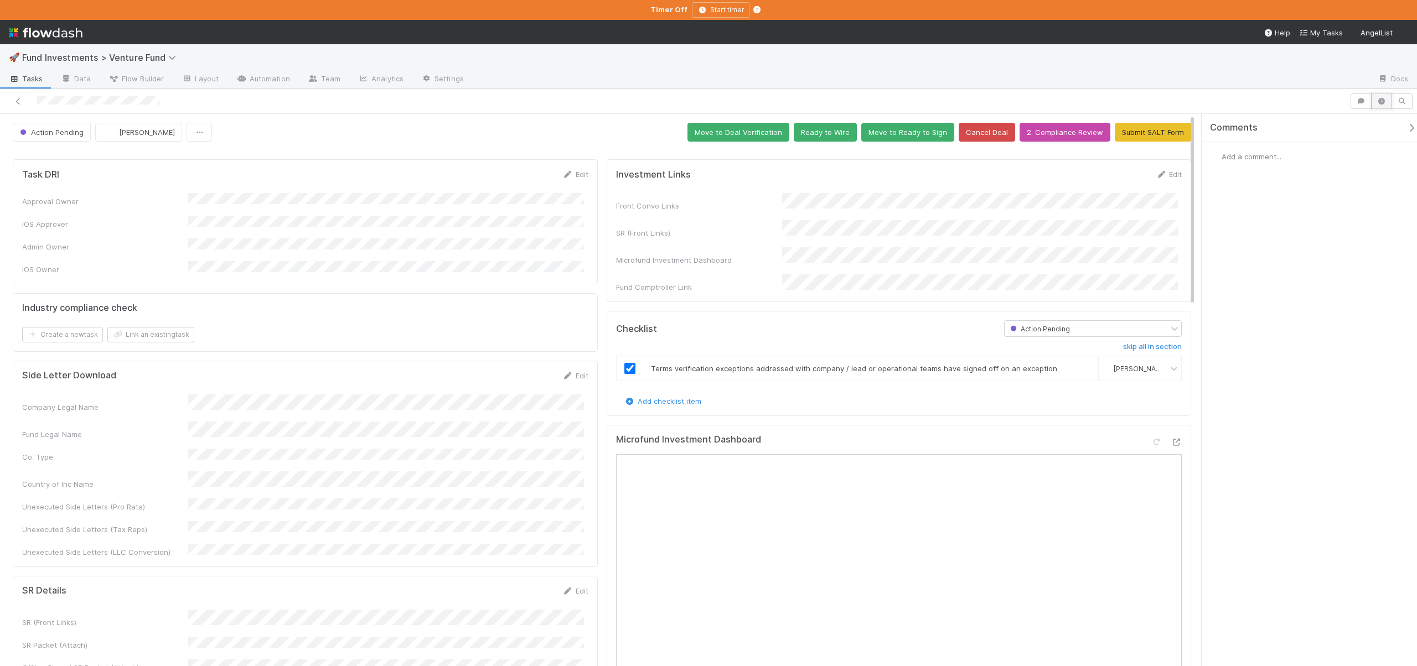
click at [1379, 100] on icon "button" at bounding box center [1381, 101] width 11 height 7
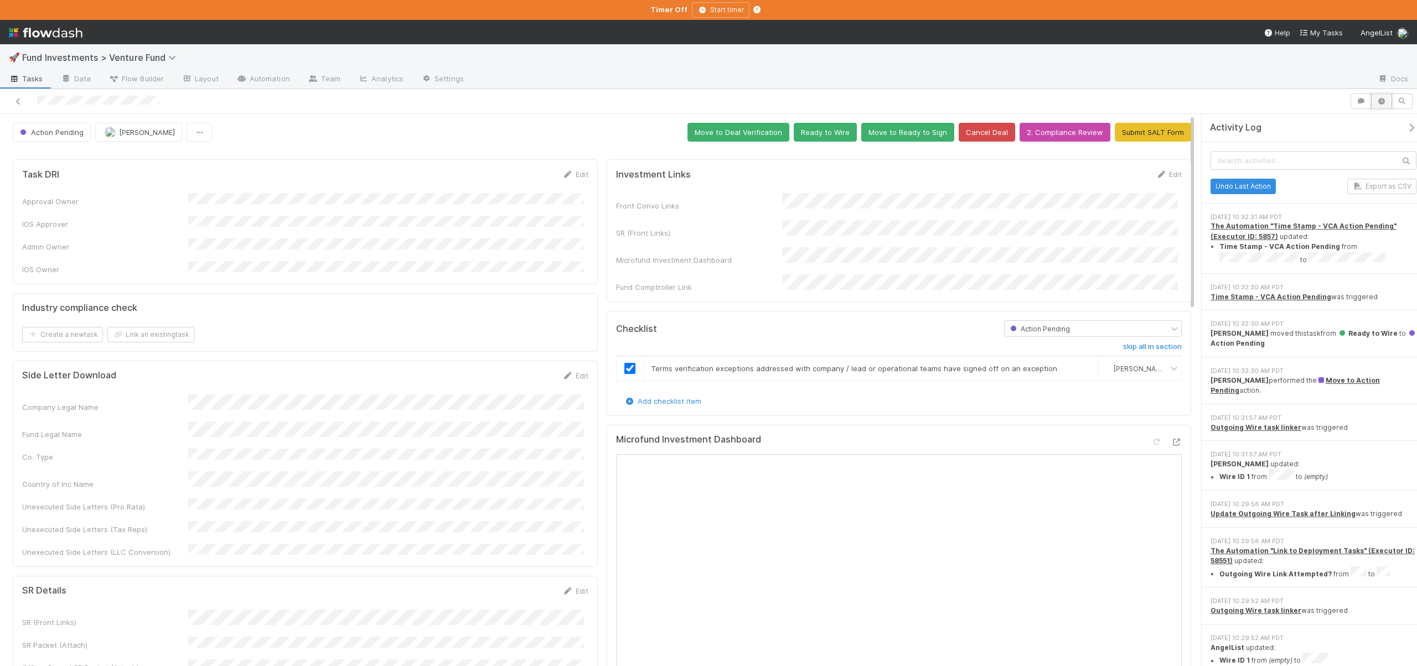
click at [1379, 100] on icon "button" at bounding box center [1381, 101] width 11 height 7
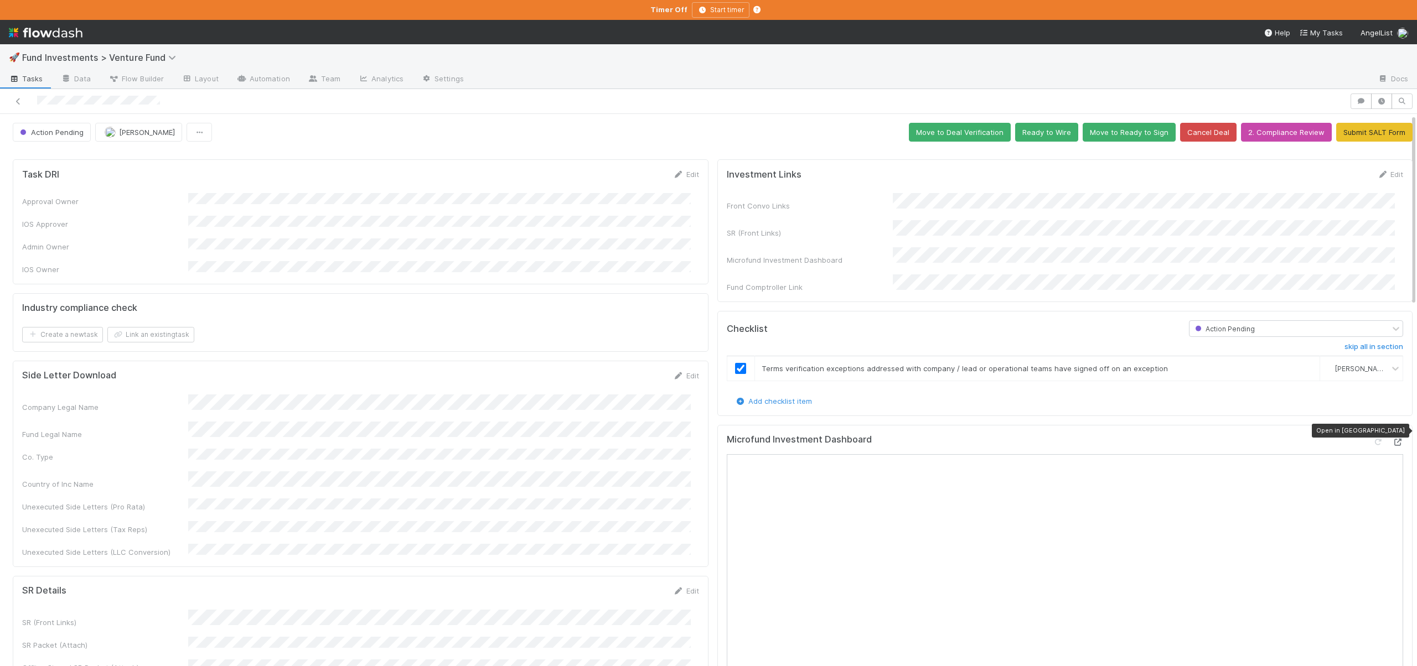
click at [1392, 439] on icon at bounding box center [1397, 442] width 11 height 7
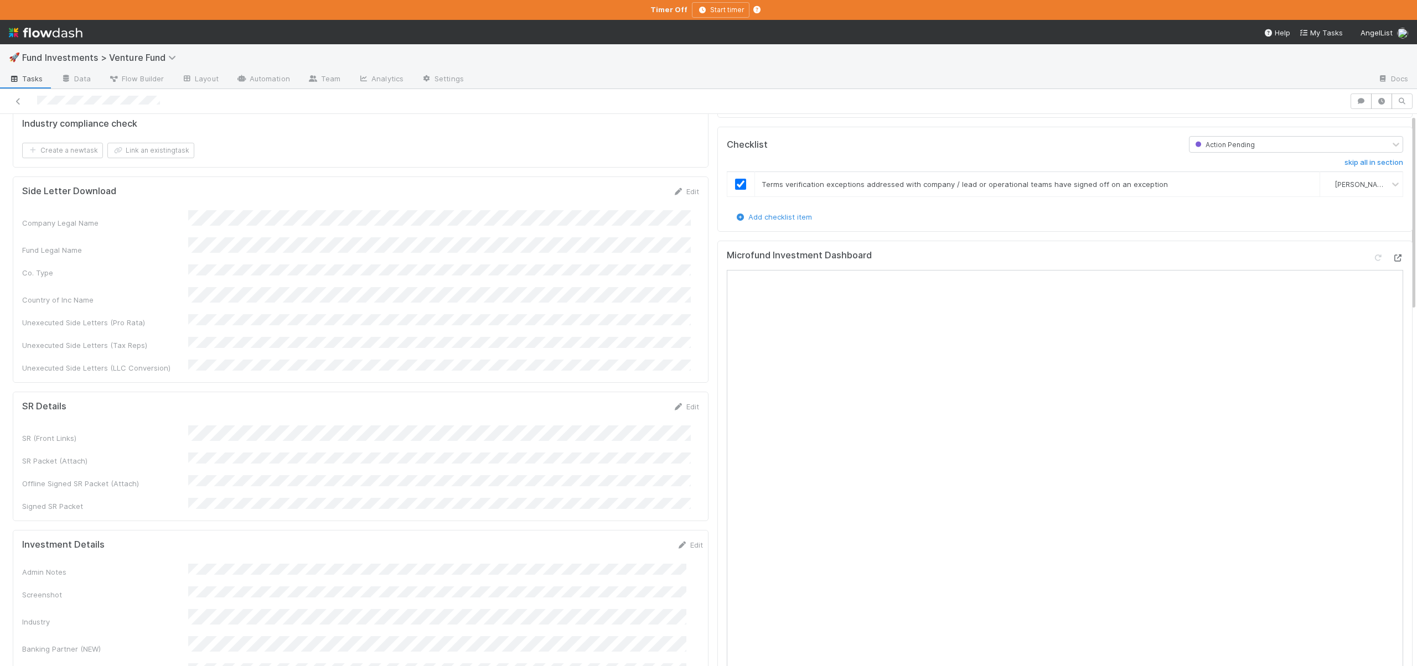
scroll to position [202, 0]
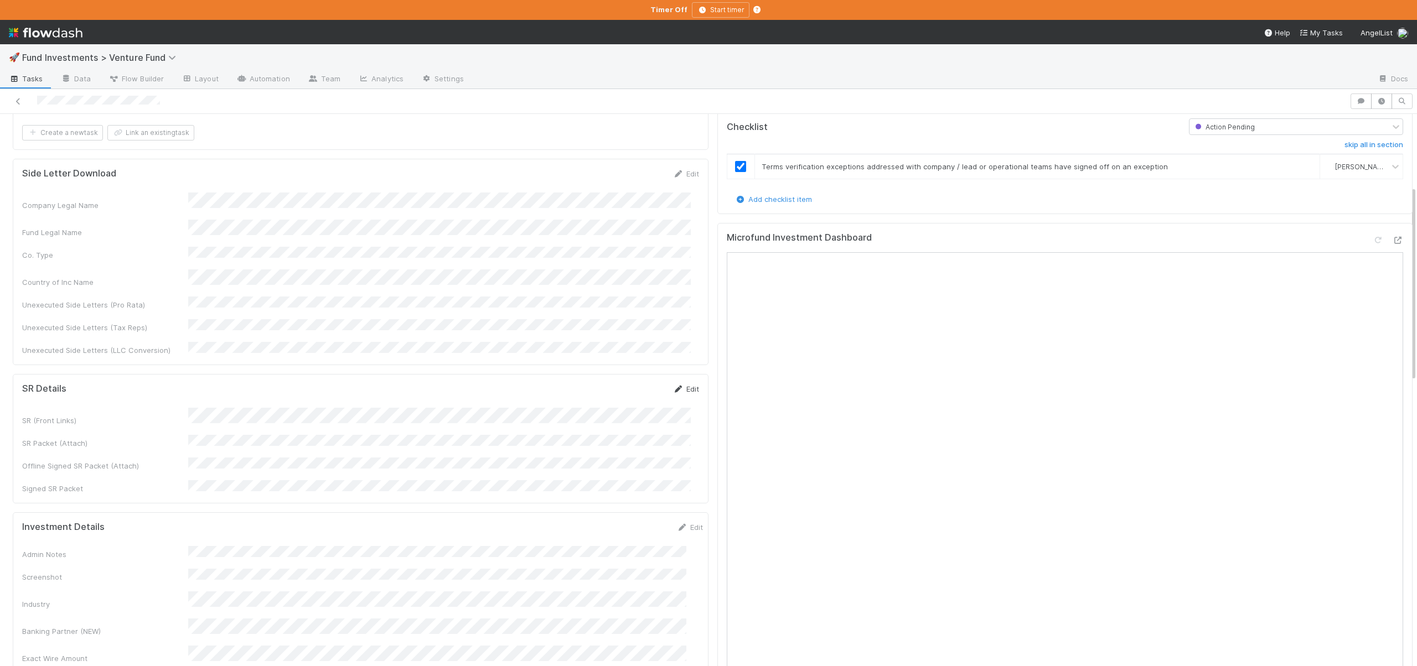
click at [684, 385] on link "Edit" at bounding box center [686, 389] width 26 height 9
click at [626, 383] on button "Save" at bounding box center [640, 392] width 32 height 19
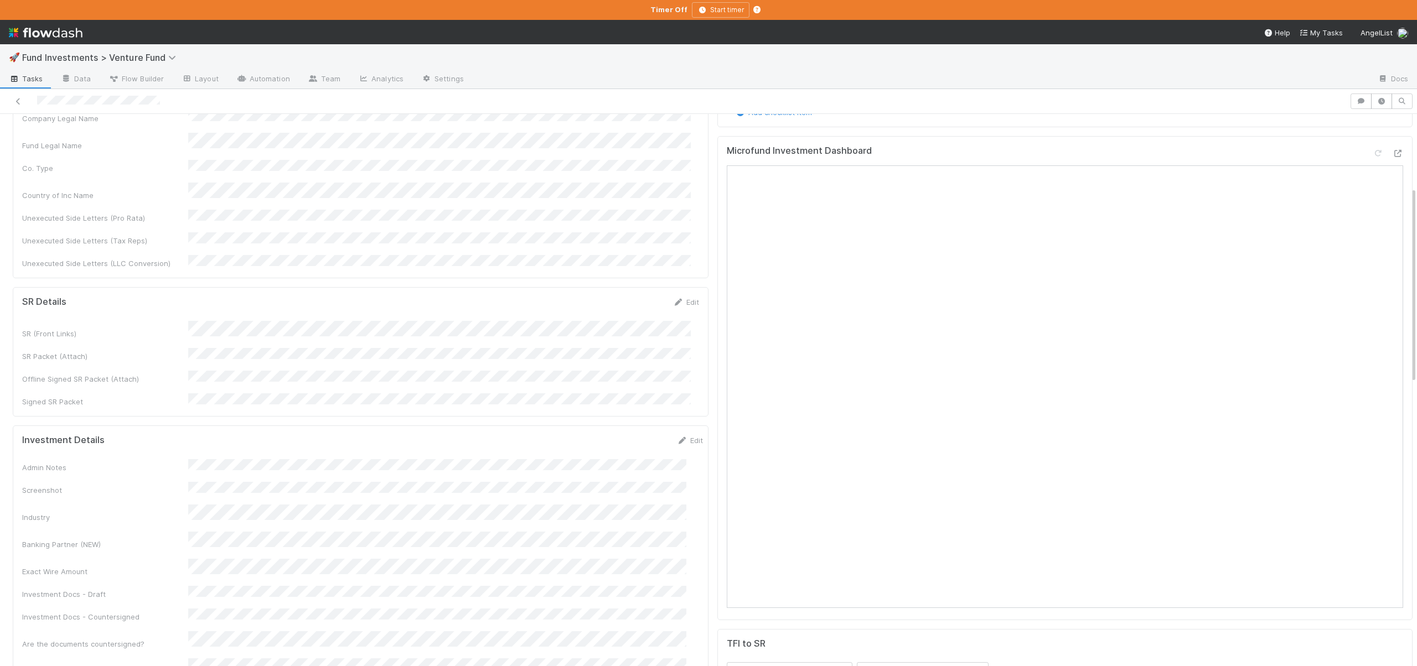
scroll to position [303, 0]
click at [223, 537] on div "Admin Notes Screenshot Industry Banking Partner (NEW) Exact Wire Amount Investm…" at bounding box center [362, 636] width 681 height 366
click at [628, 421] on button "Save" at bounding box center [644, 430] width 32 height 19
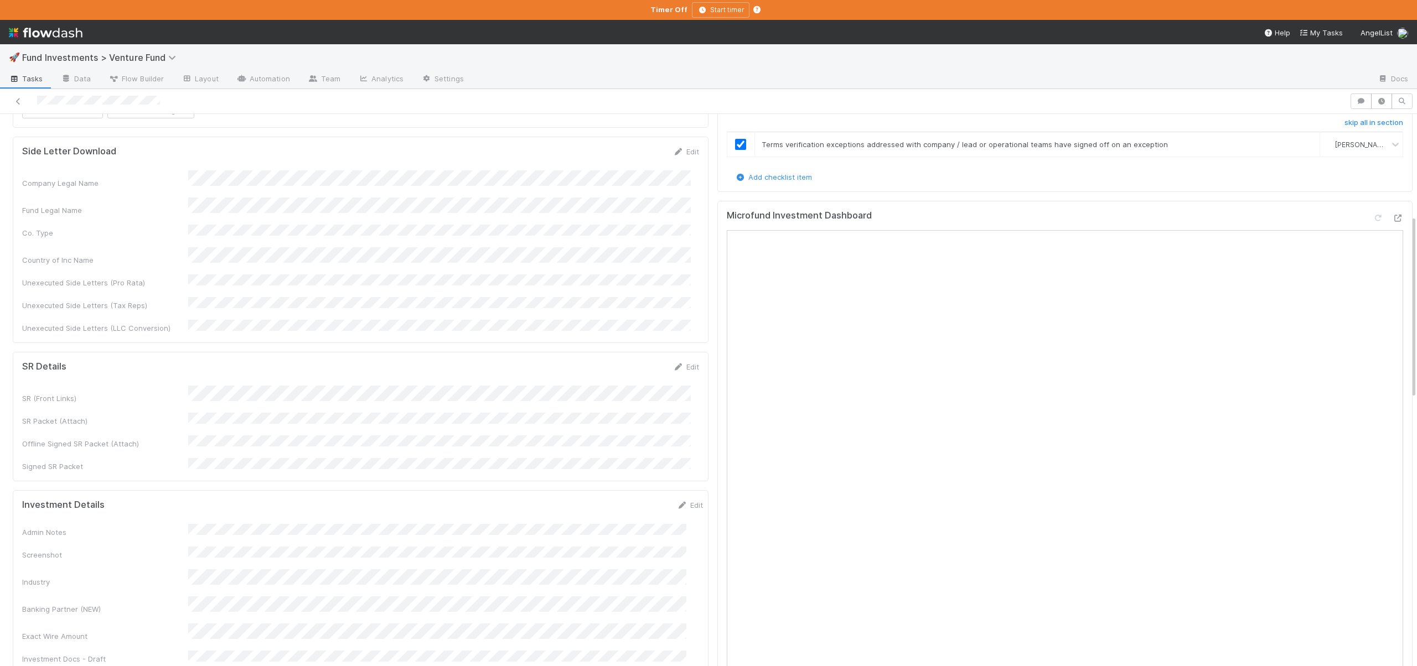
scroll to position [0, 0]
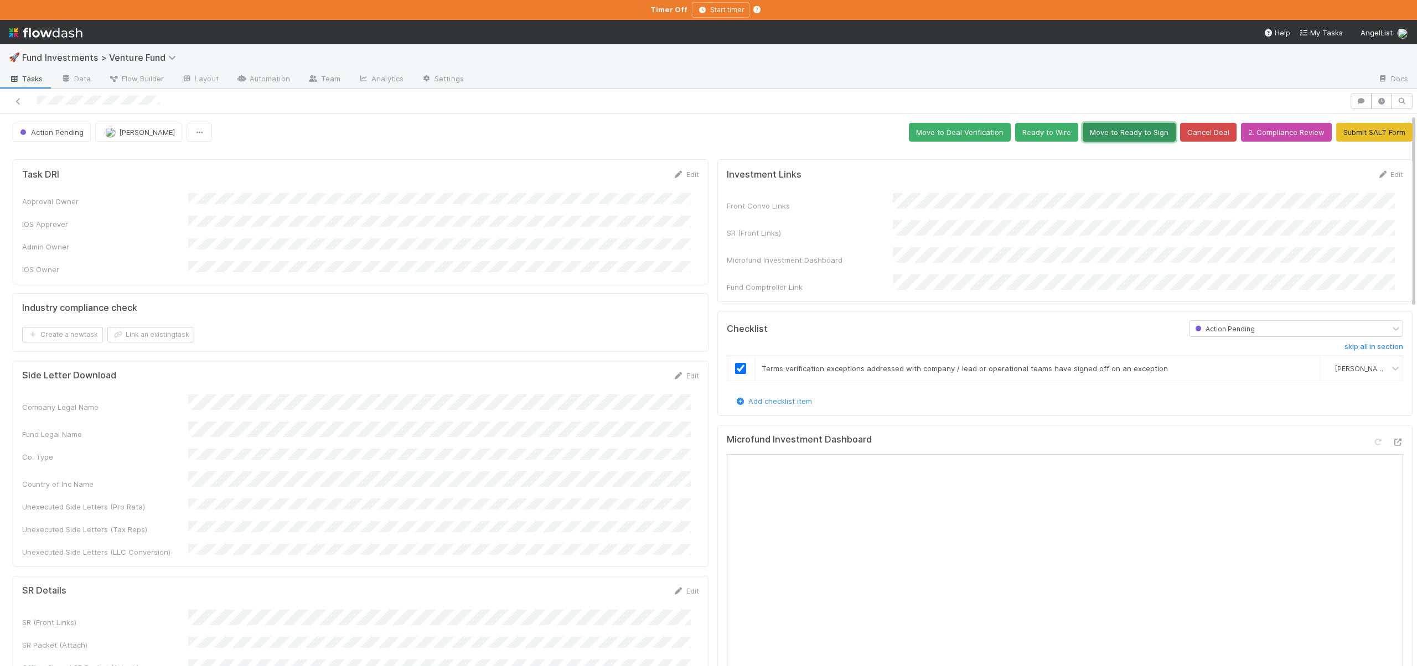
click at [1117, 129] on button "Move to Ready to Sign" at bounding box center [1128, 132] width 93 height 19
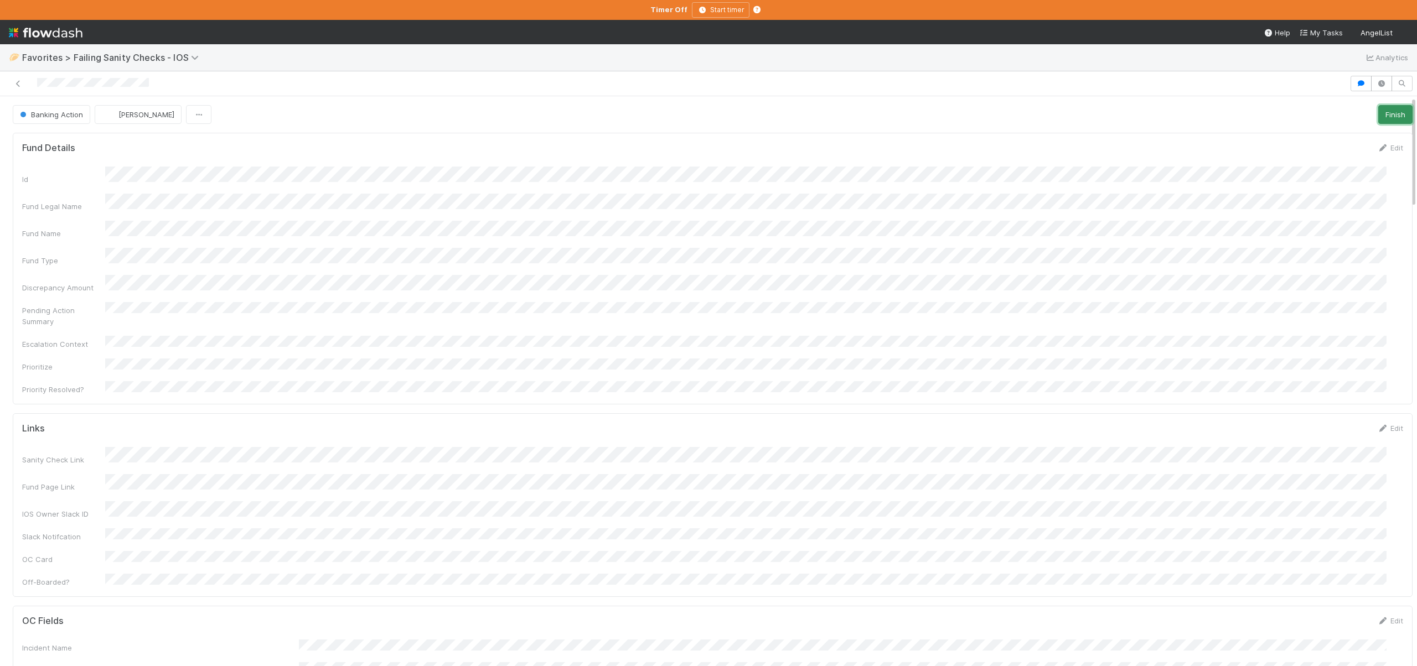
click at [1385, 111] on button "Finish" at bounding box center [1395, 114] width 34 height 19
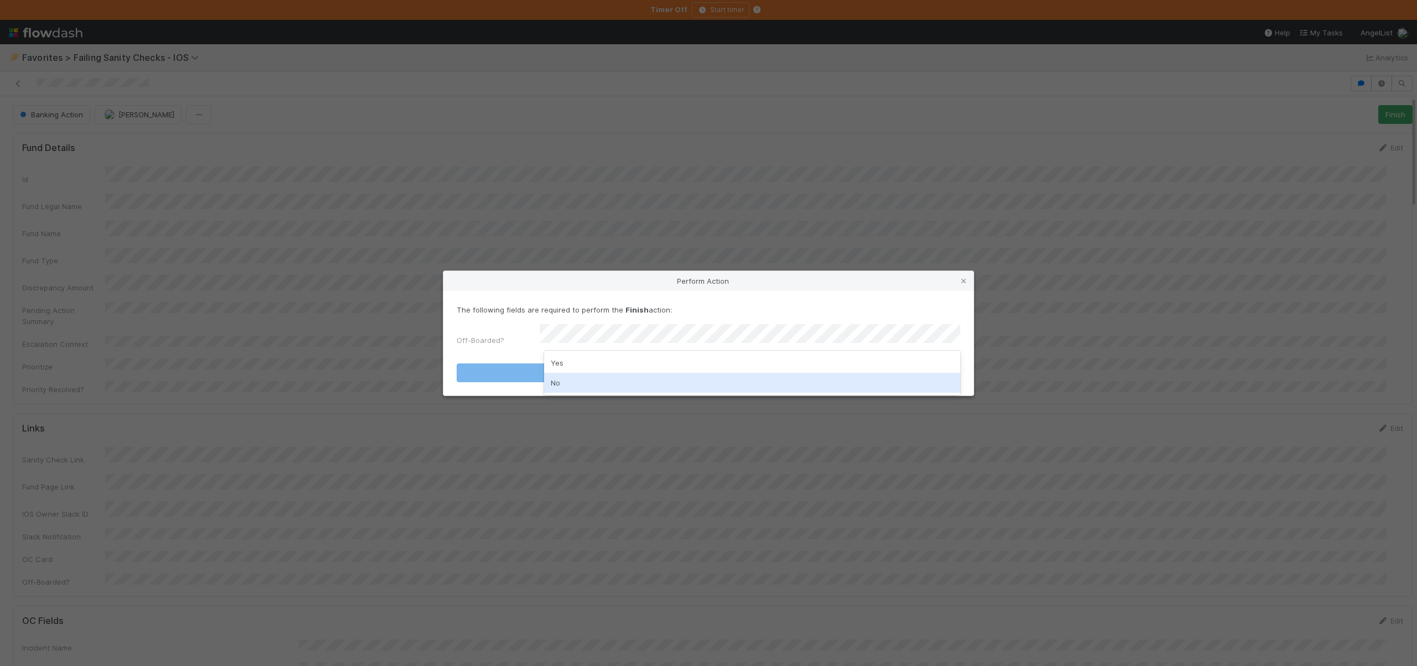
click at [554, 383] on div "No" at bounding box center [752, 383] width 416 height 20
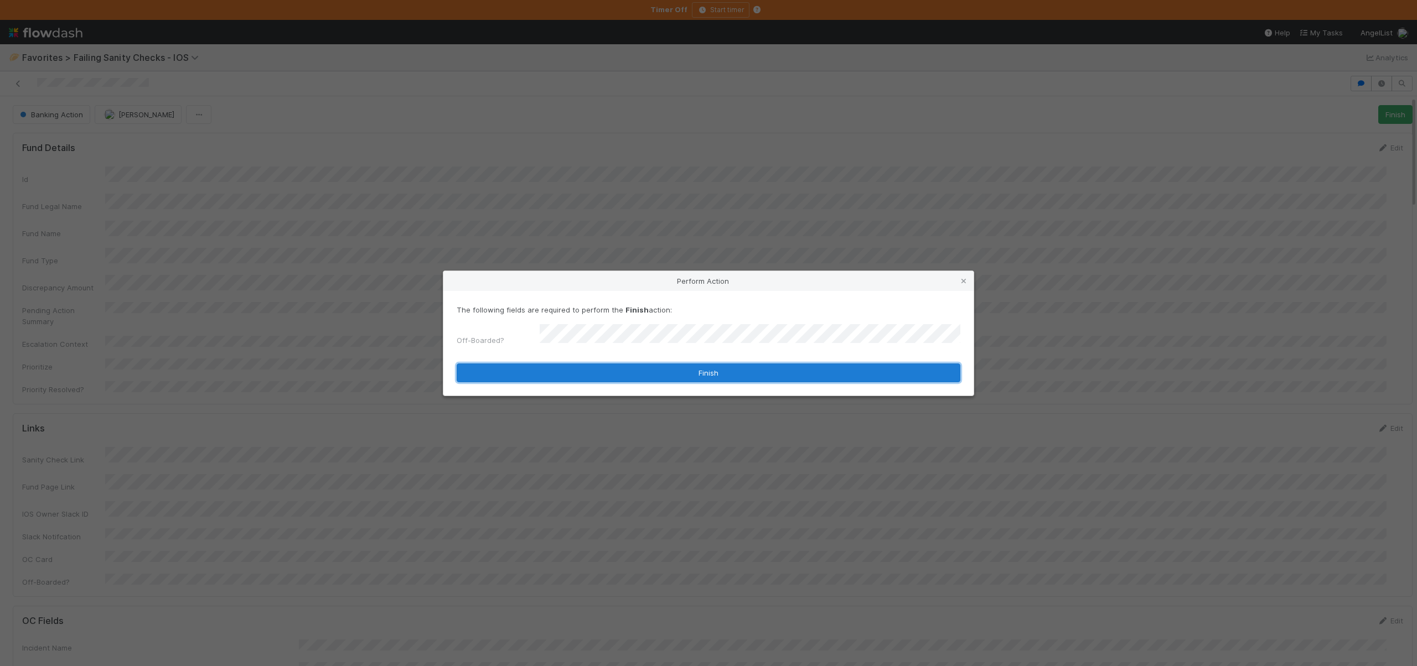
click at [551, 364] on button "Finish" at bounding box center [708, 373] width 504 height 19
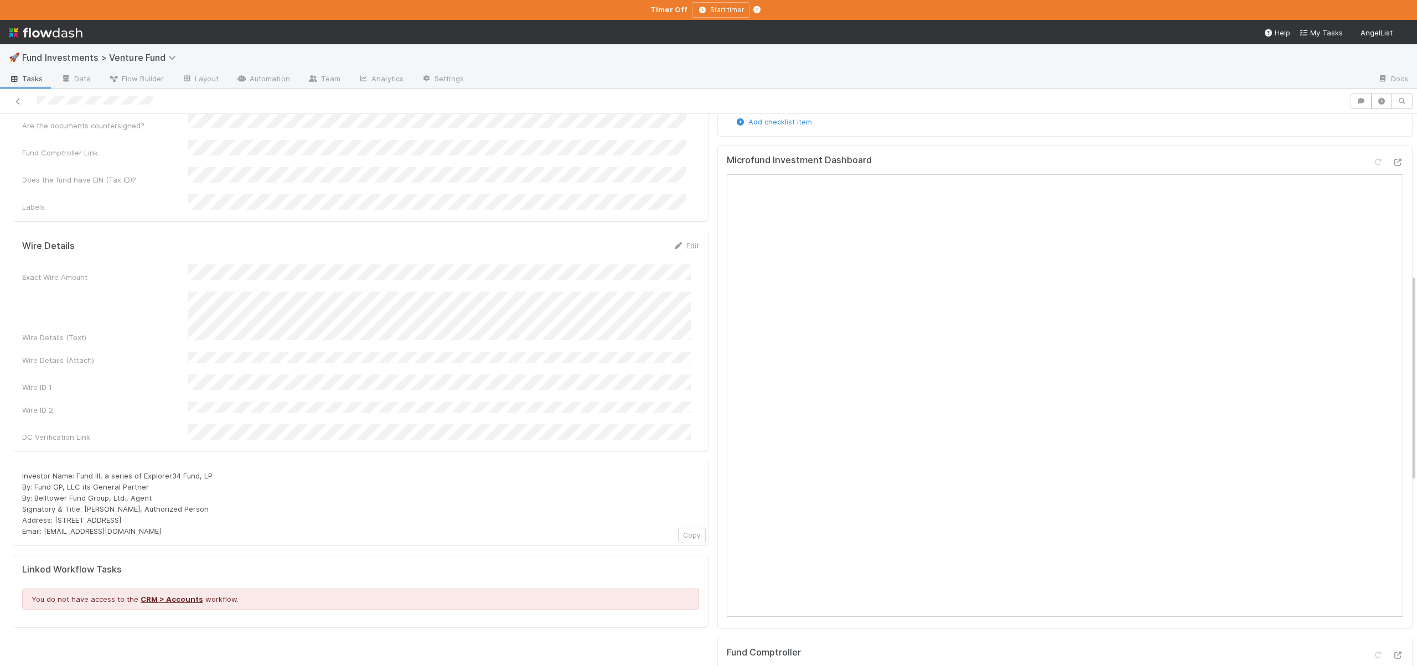
scroll to position [157, 0]
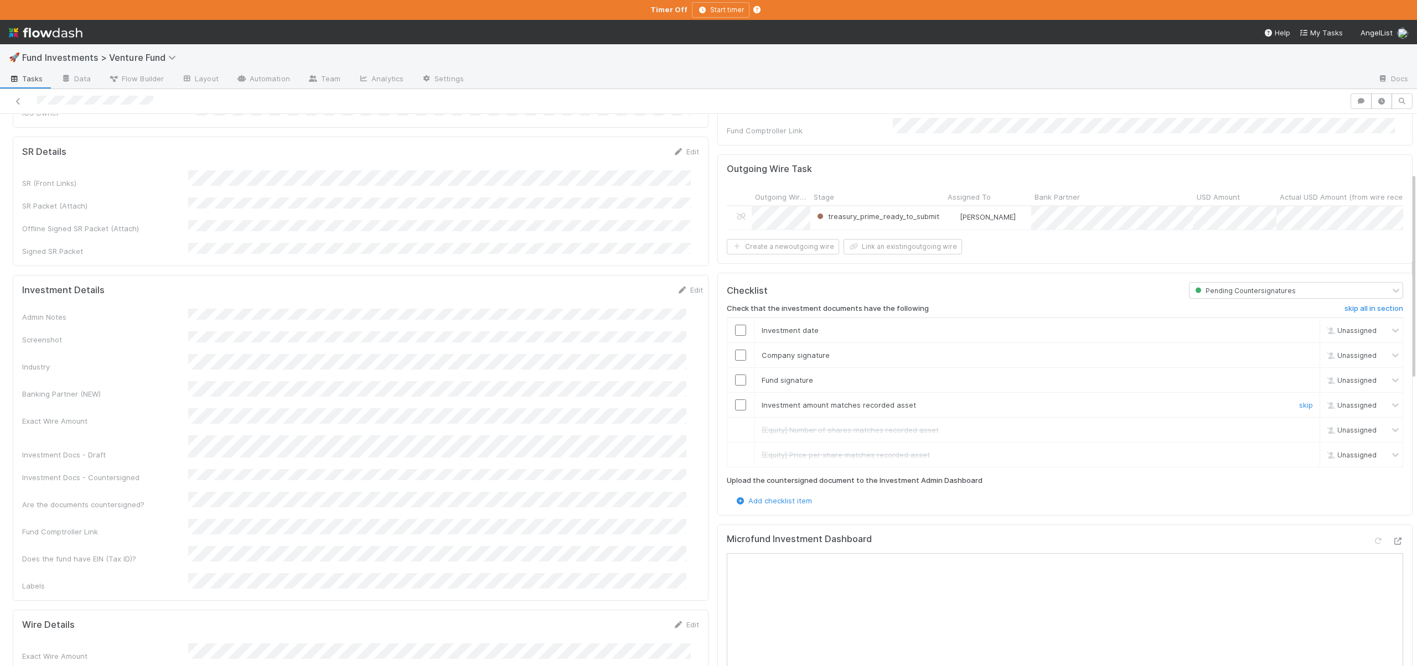
click at [735, 403] on input "checkbox" at bounding box center [740, 405] width 11 height 11
click at [735, 375] on input "checkbox" at bounding box center [740, 380] width 11 height 11
click at [735, 350] on input "checkbox" at bounding box center [740, 355] width 11 height 11
click at [735, 328] on input "checkbox" at bounding box center [740, 330] width 11 height 11
click at [735, 352] on input "checkbox" at bounding box center [740, 355] width 11 height 11
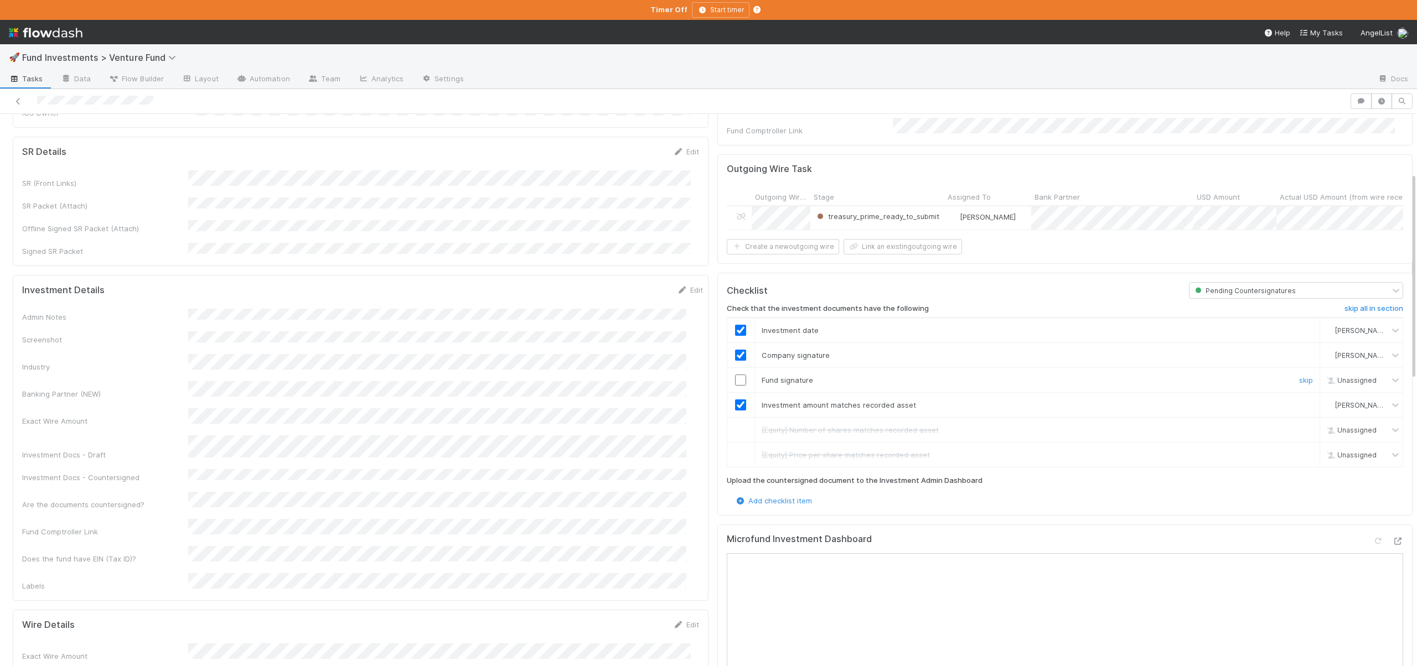
click at [735, 376] on input "checkbox" at bounding box center [740, 380] width 11 height 11
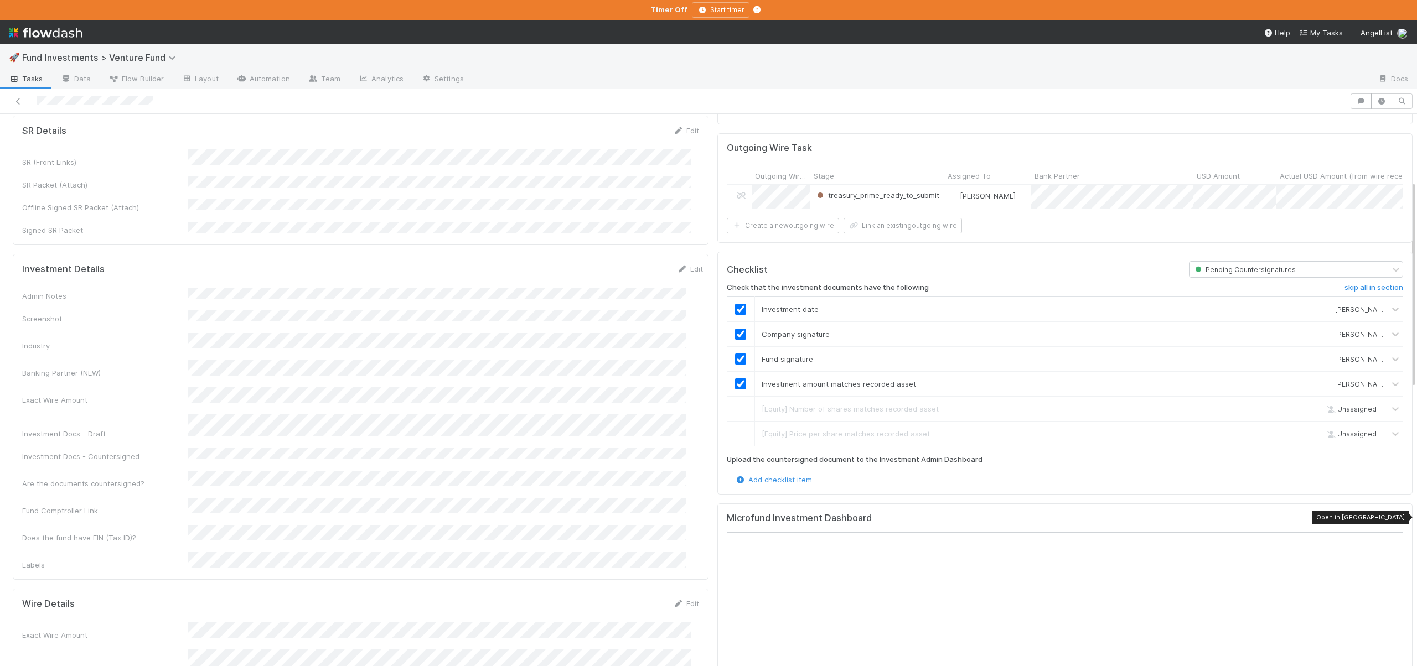
click at [1392, 518] on icon at bounding box center [1397, 520] width 11 height 7
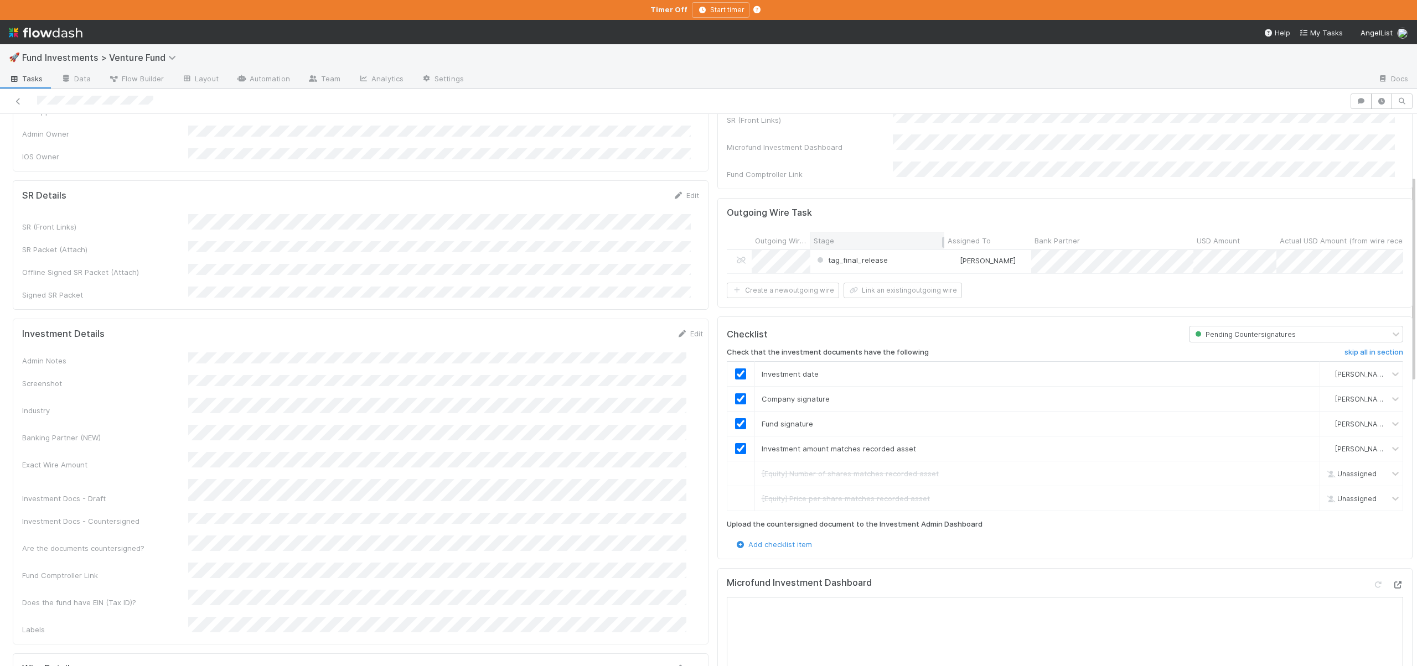
scroll to position [0, 0]
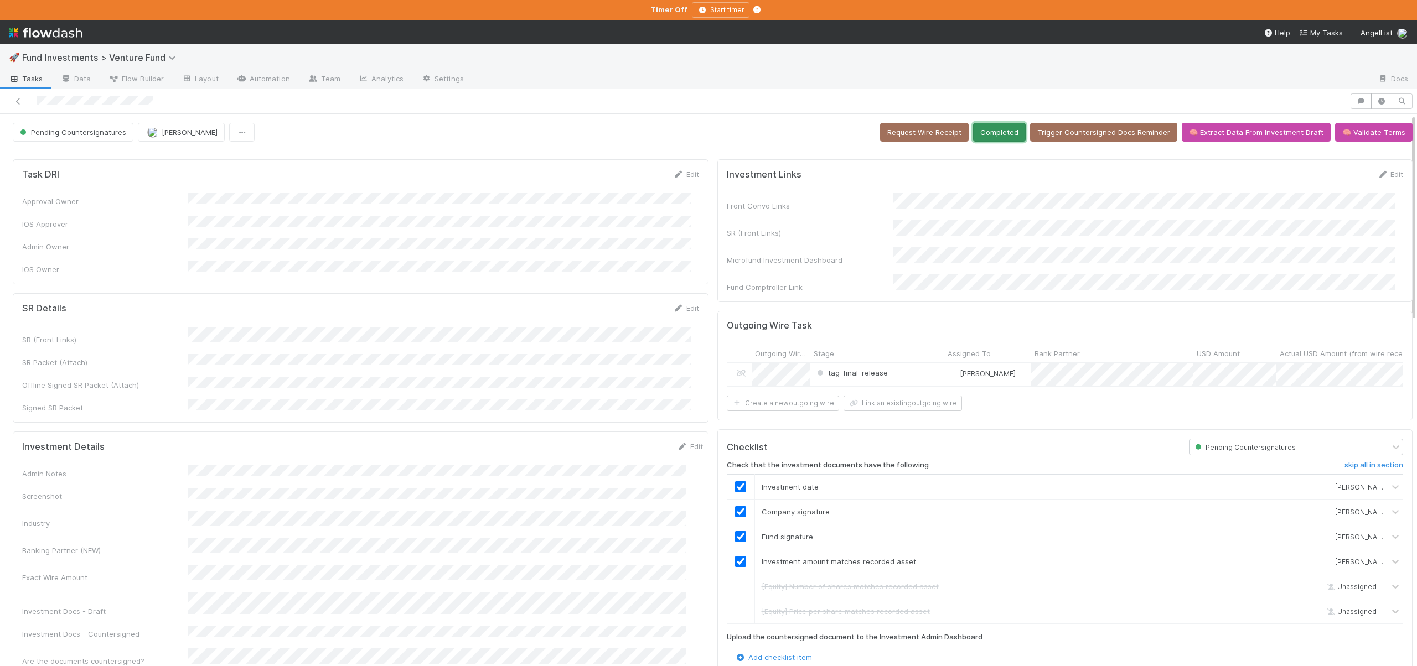
click at [978, 138] on button "Completed" at bounding box center [999, 132] width 53 height 19
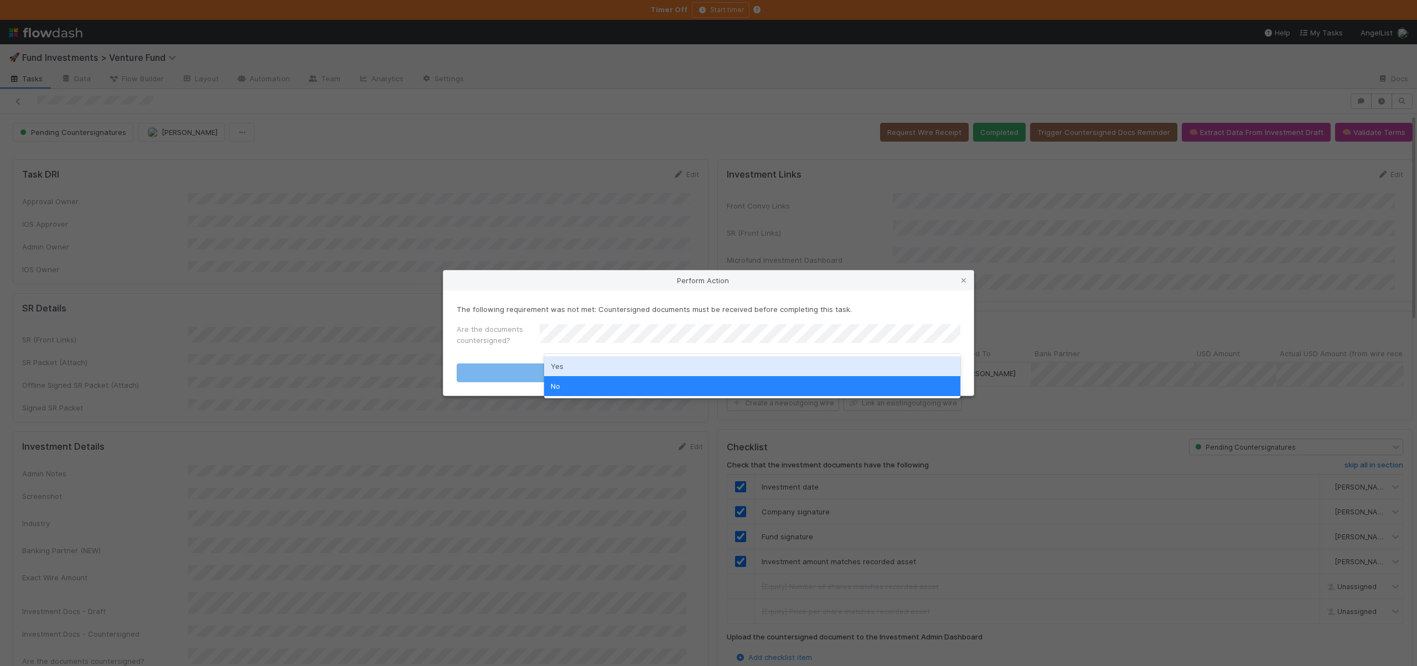
click at [571, 366] on div "Yes" at bounding box center [752, 366] width 416 height 20
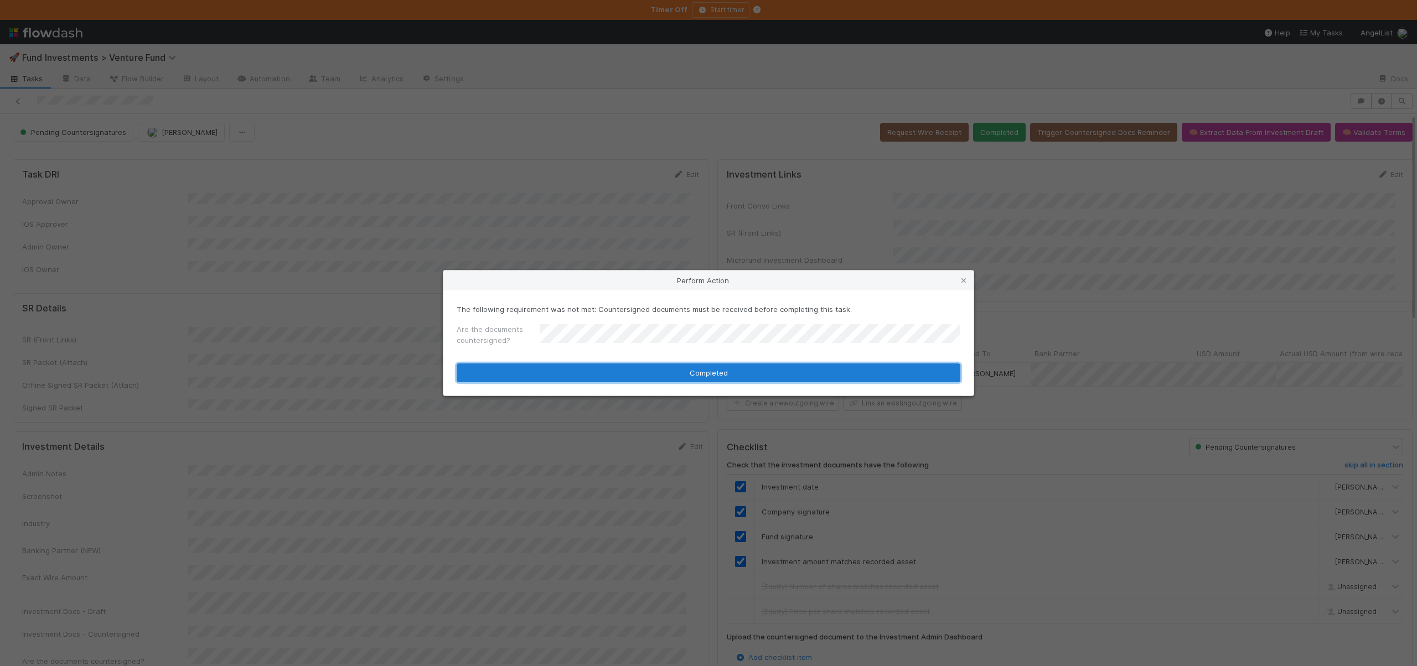
click at [571, 372] on button "Completed" at bounding box center [708, 373] width 504 height 19
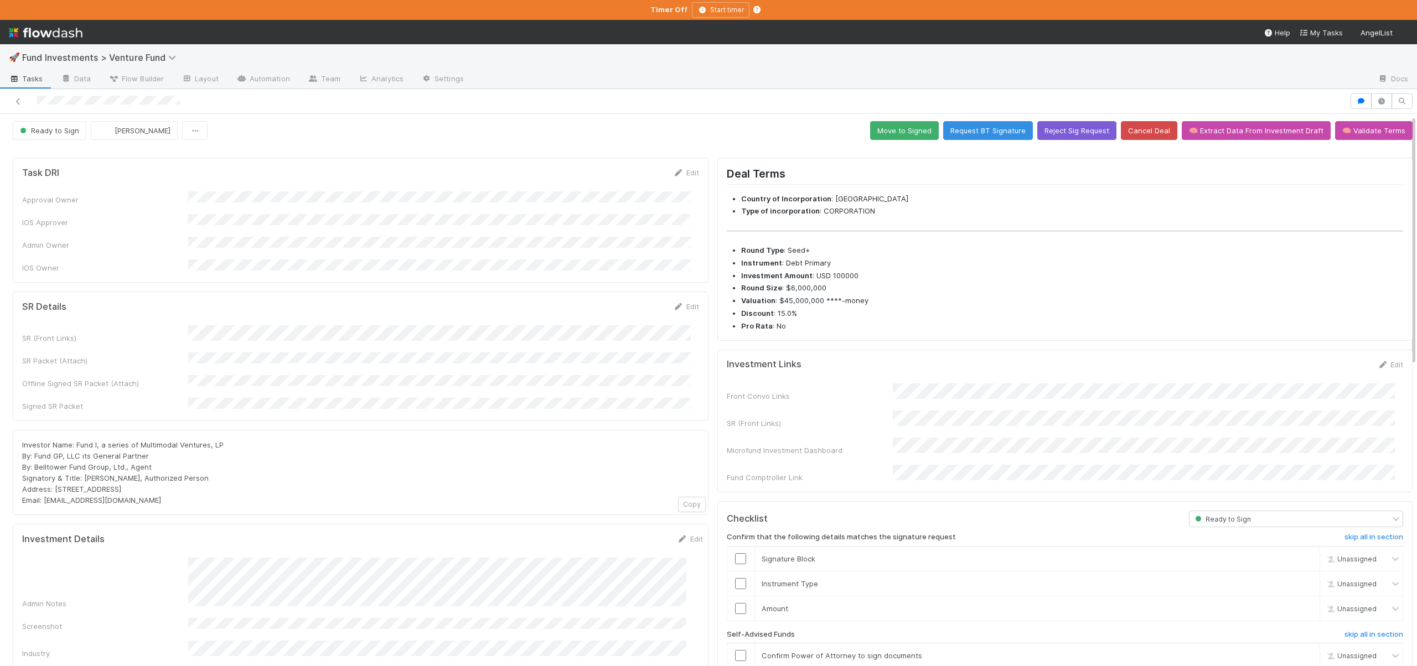
scroll to position [2, 0]
click at [1051, 132] on button "Reject Sig Request" at bounding box center [1076, 130] width 79 height 19
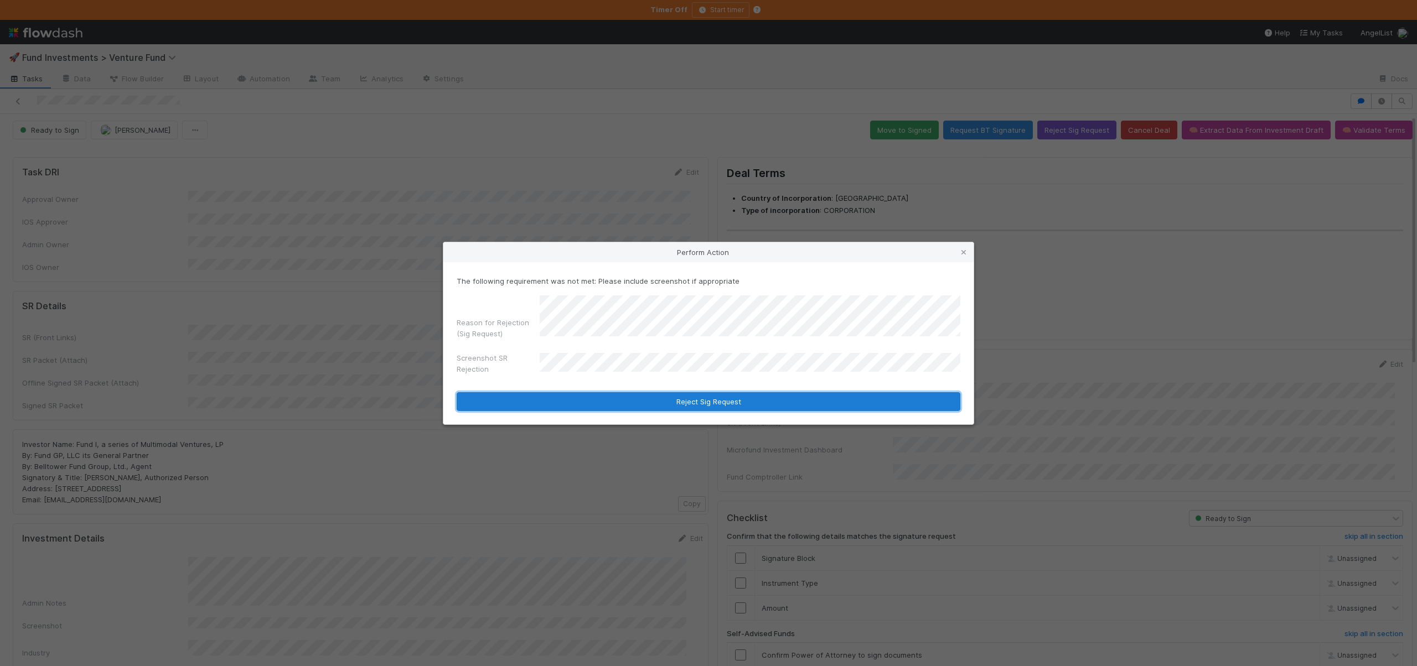
click at [665, 404] on button "Reject Sig Request" at bounding box center [708, 401] width 504 height 19
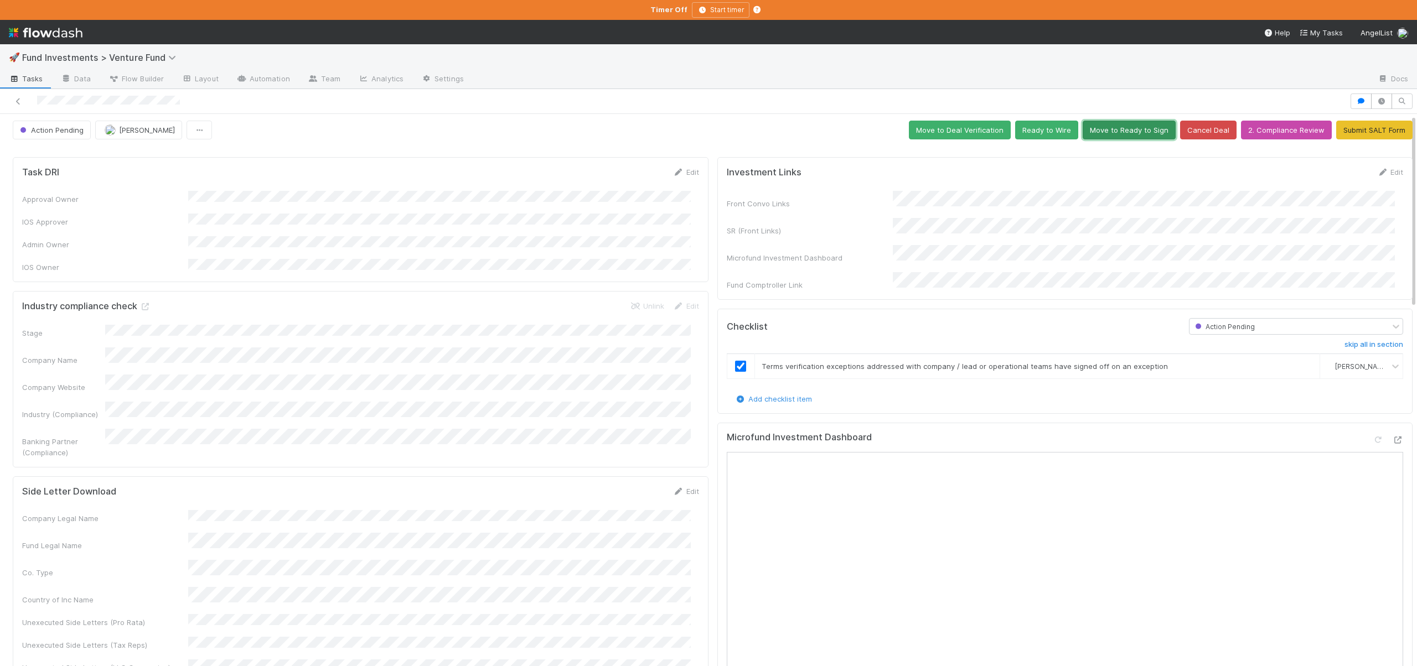
click at [1082, 129] on button "Move to Ready to Sign" at bounding box center [1128, 130] width 93 height 19
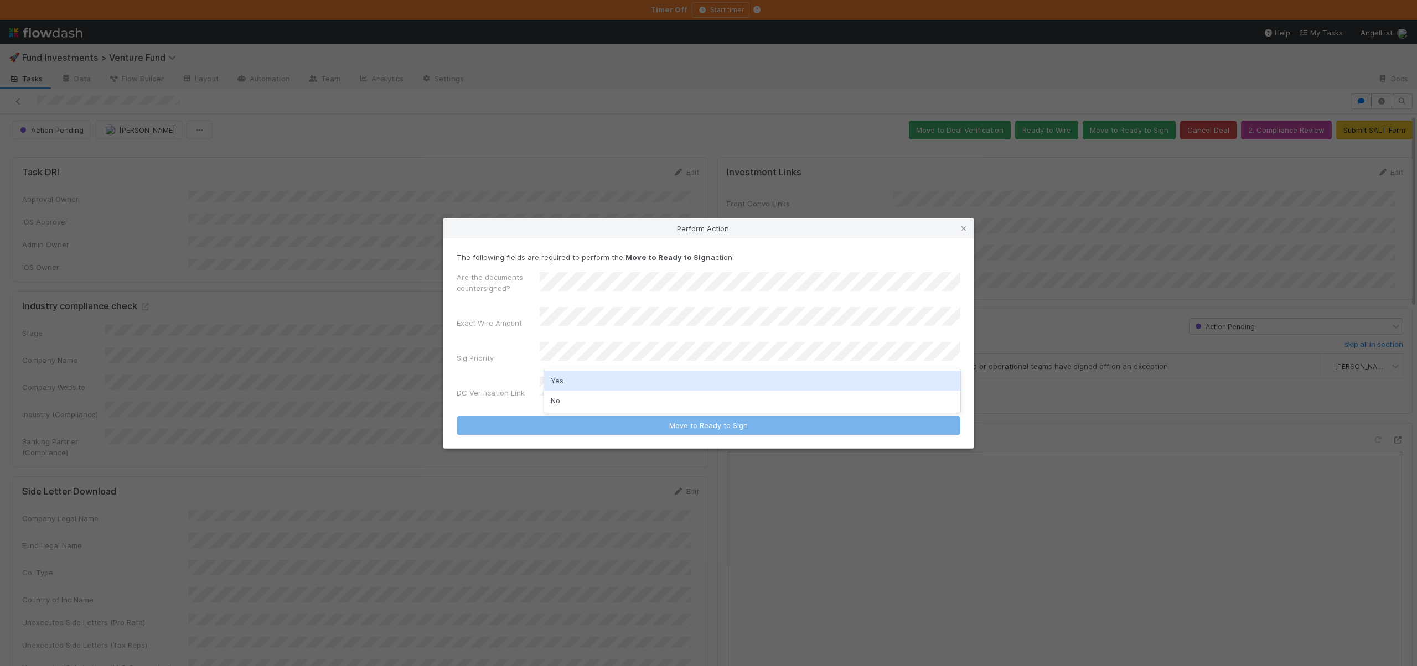
click at [561, 375] on div "Yes" at bounding box center [752, 381] width 416 height 20
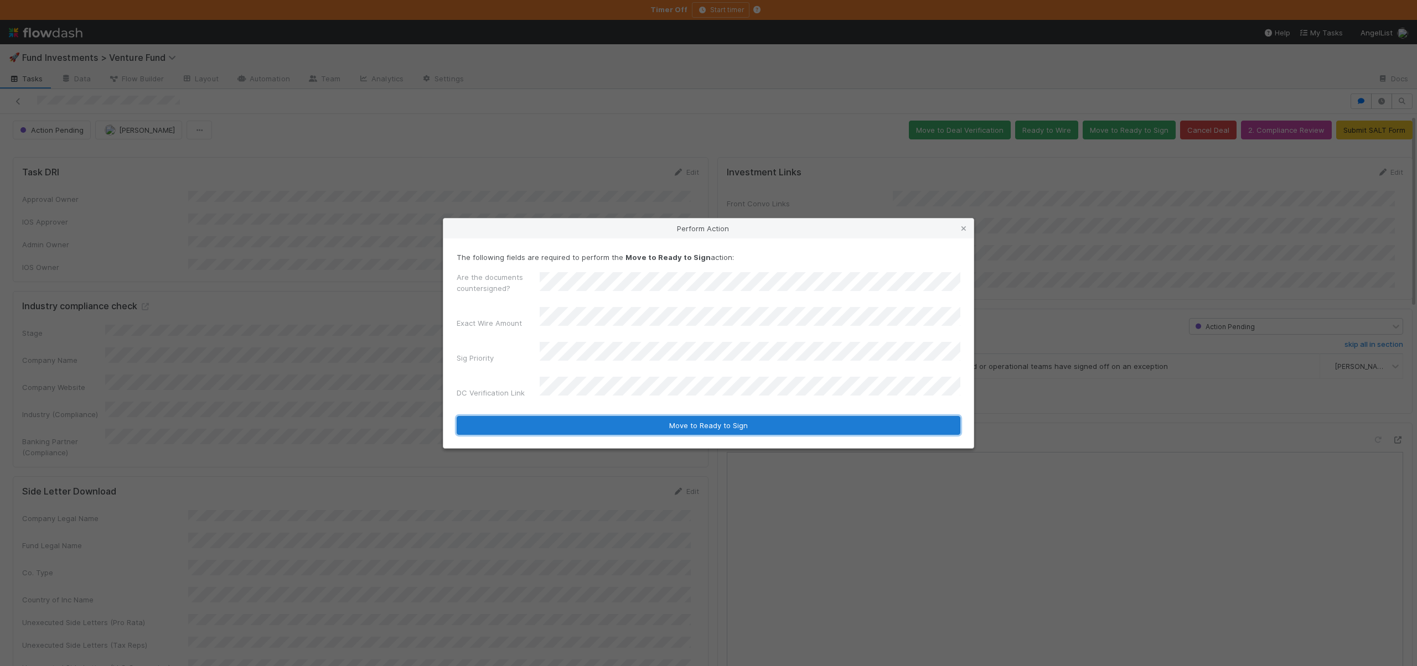
click at [567, 416] on button "Move to Ready to Sign" at bounding box center [708, 425] width 504 height 19
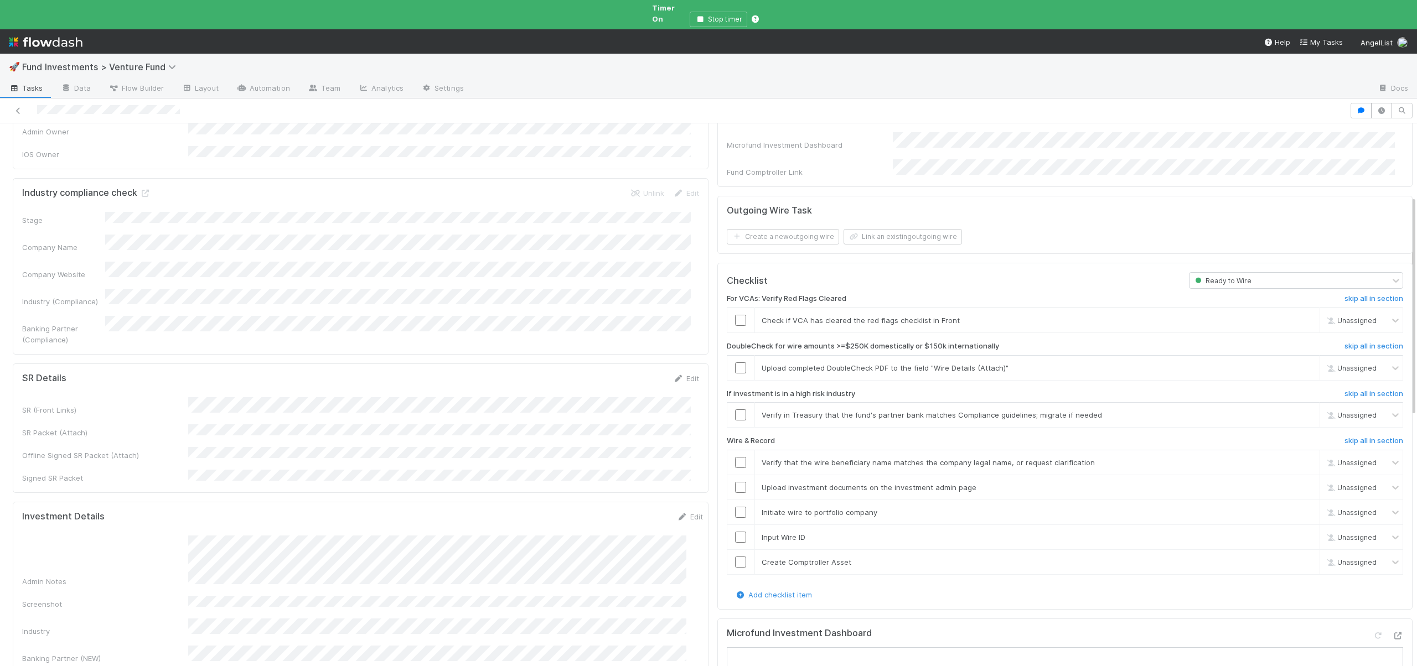
scroll to position [372, 0]
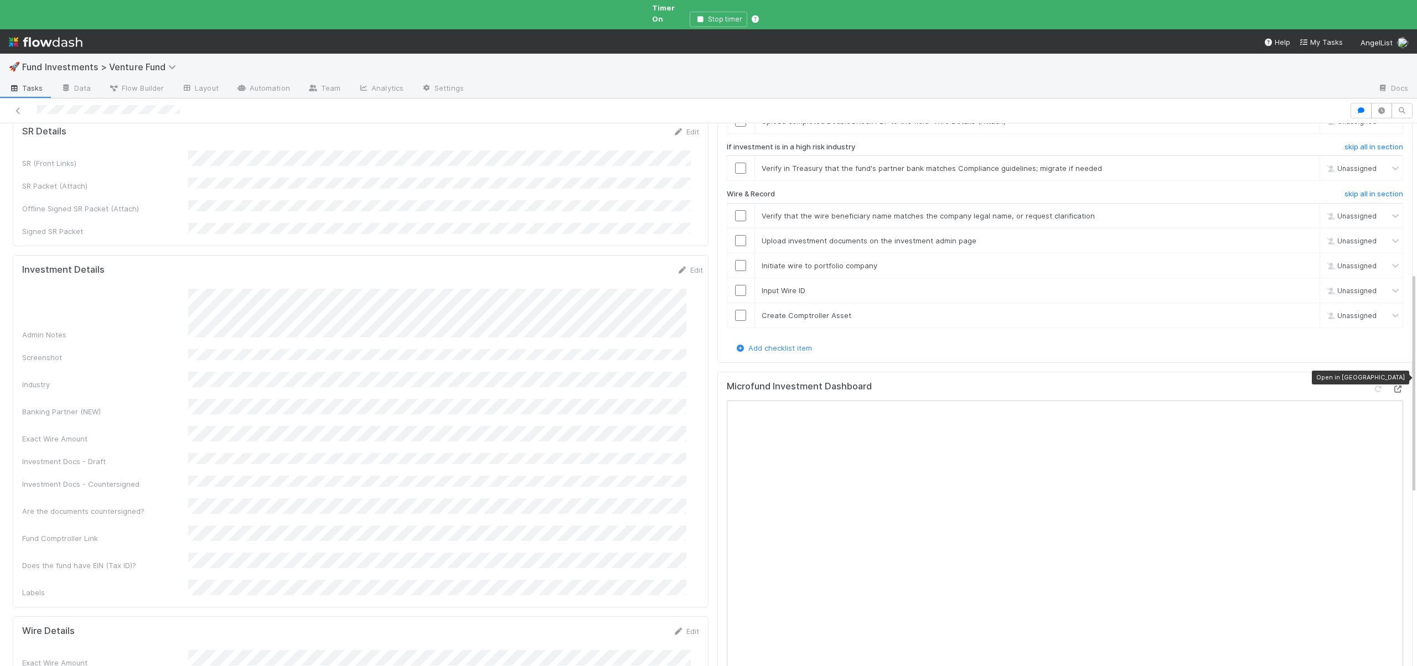
click at [1392, 386] on icon at bounding box center [1397, 389] width 11 height 7
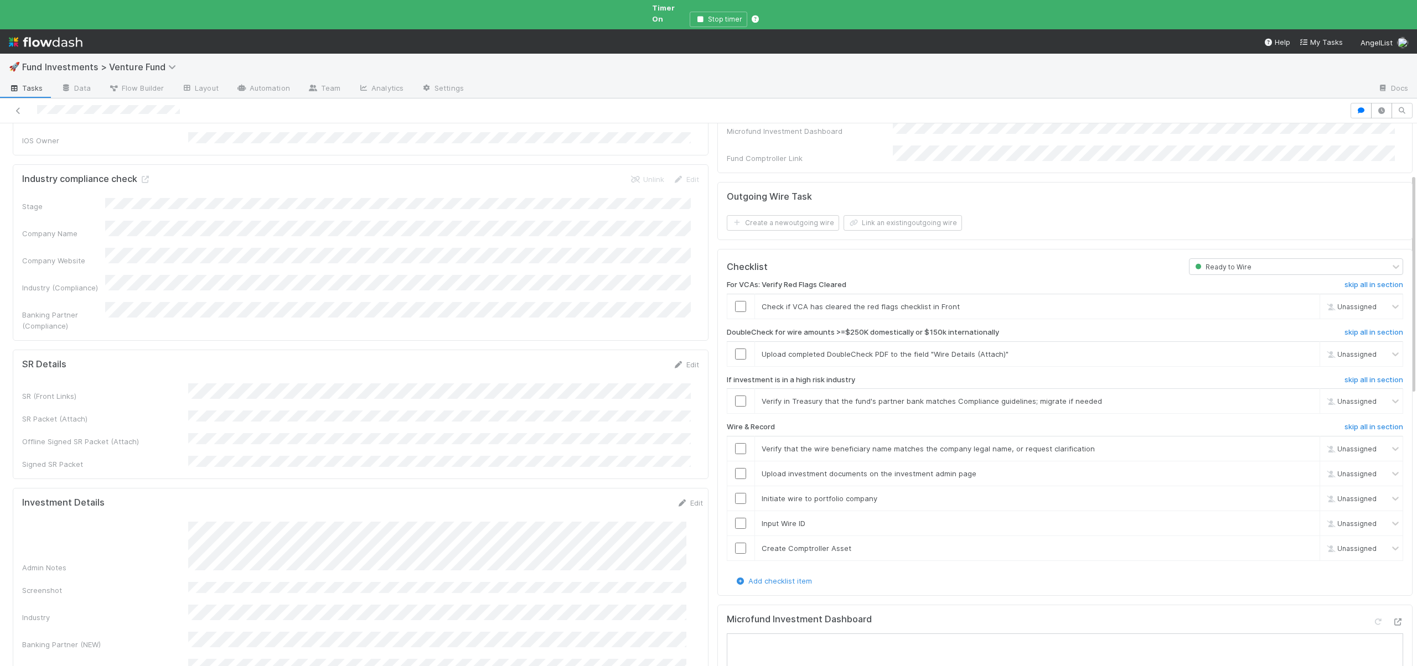
scroll to position [124, 0]
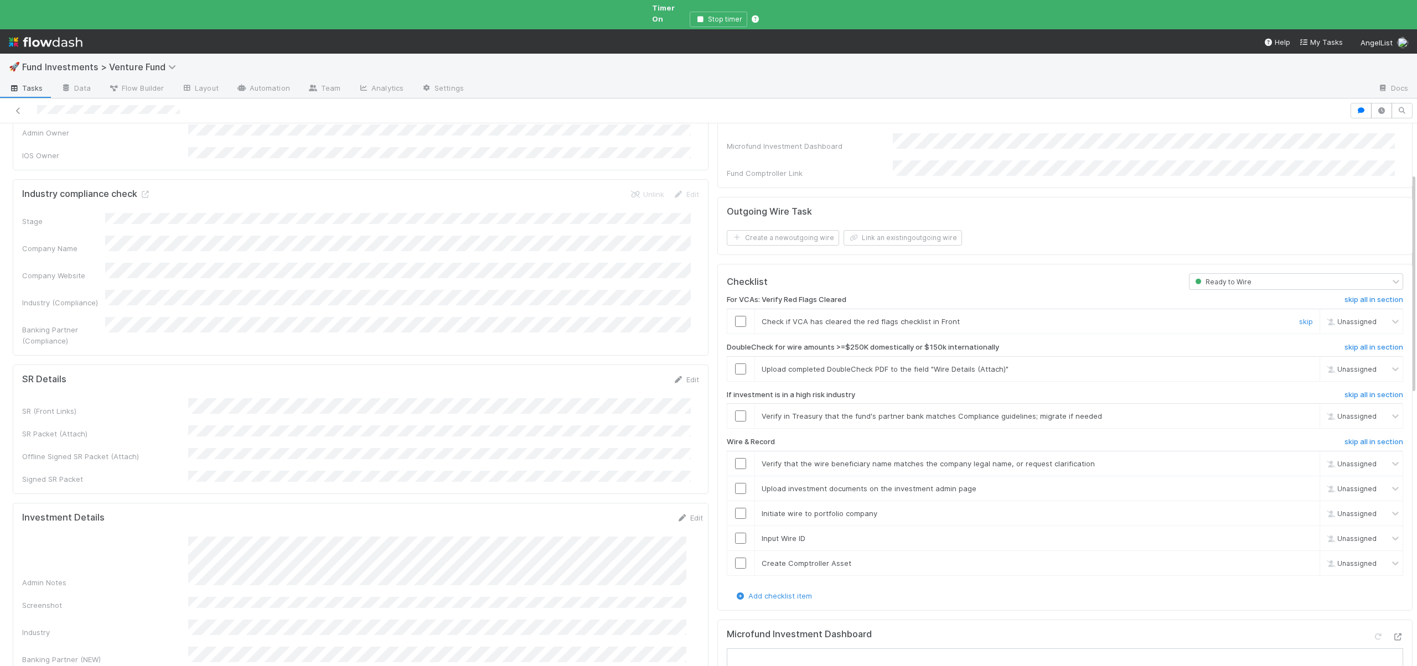
click at [735, 316] on input "checkbox" at bounding box center [740, 321] width 11 height 11
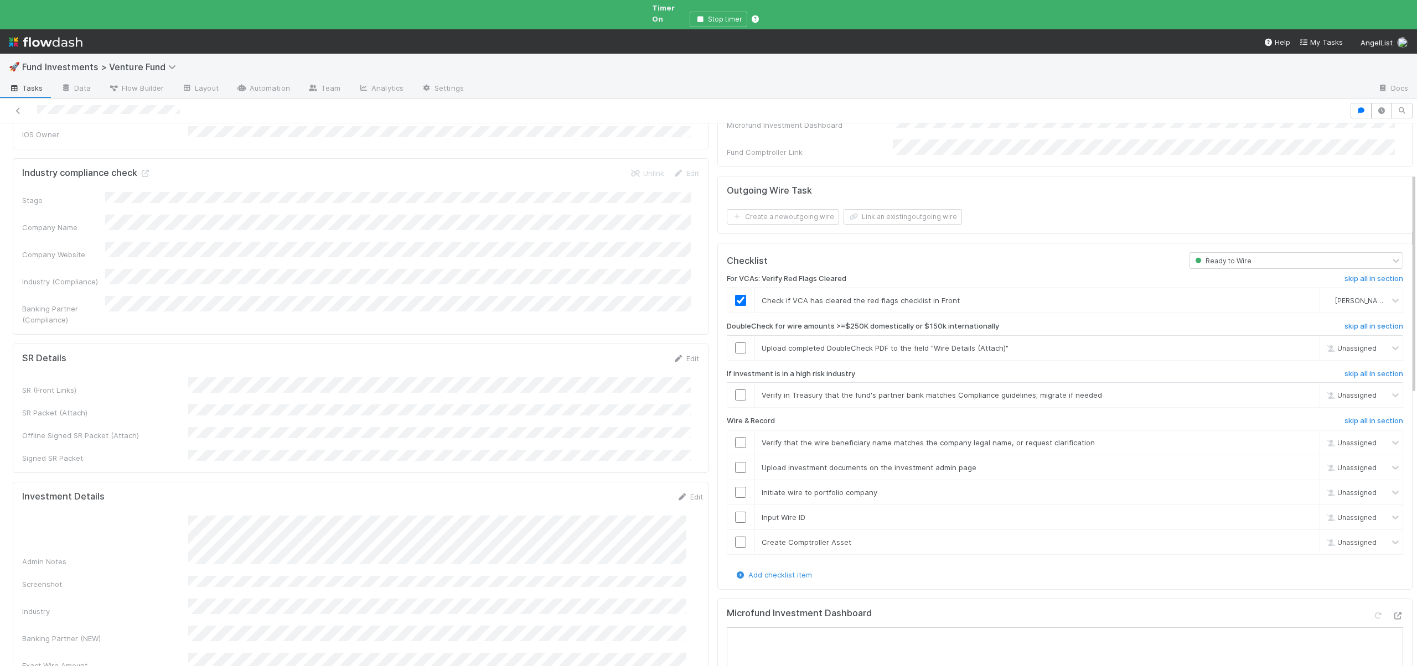
scroll to position [147, 0]
click at [1299, 341] on link "skip" at bounding box center [1306, 345] width 14 height 9
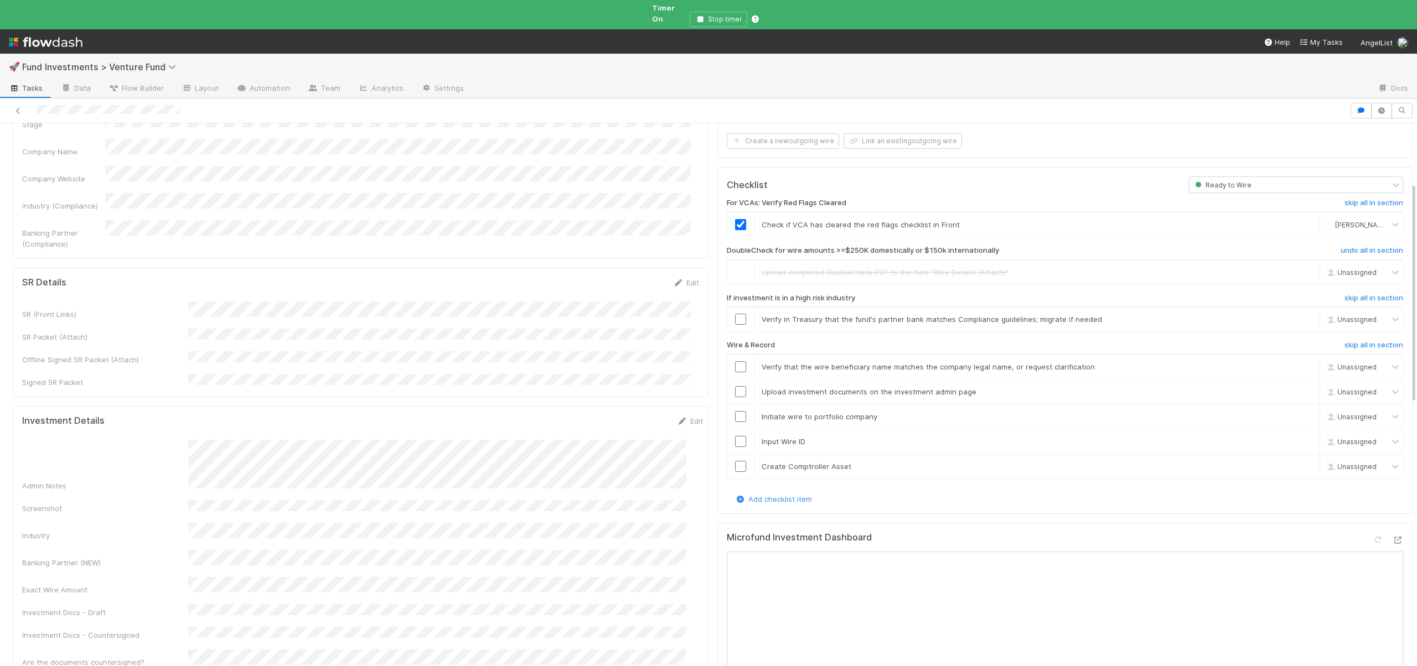
scroll to position [233, 0]
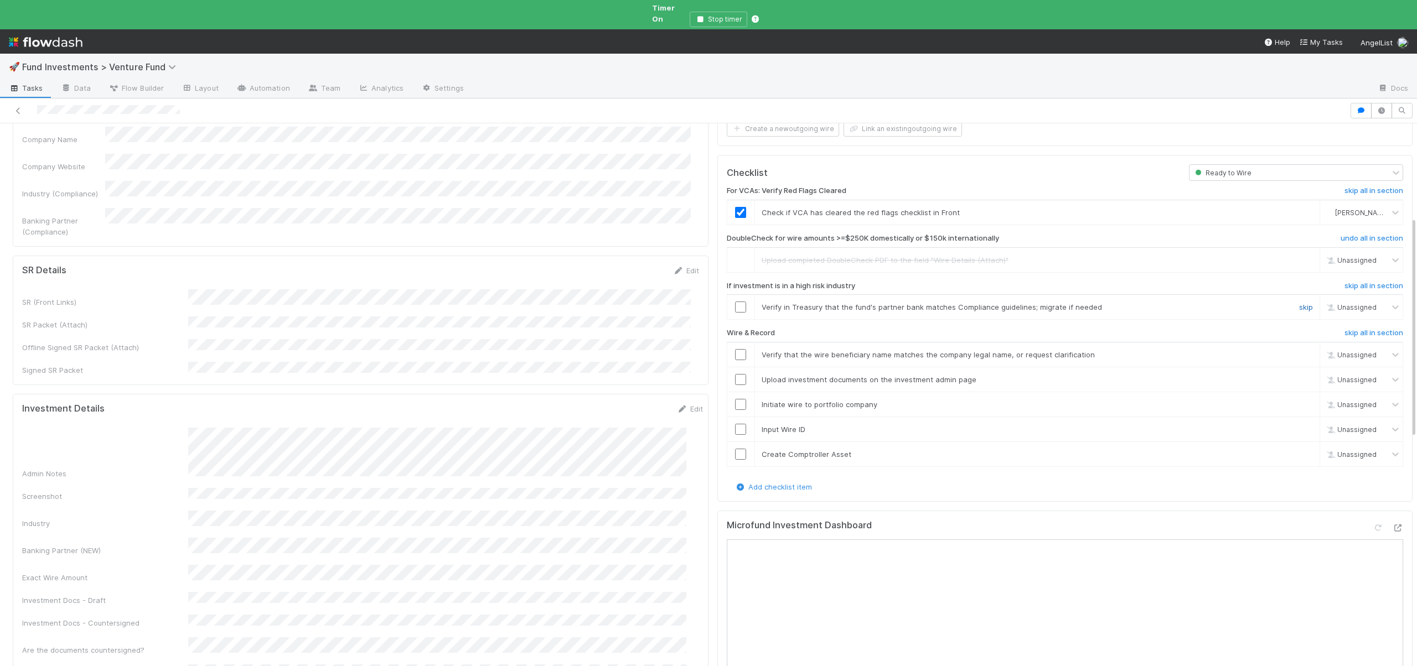
click at [1299, 303] on link "skip" at bounding box center [1306, 307] width 14 height 9
click at [735, 349] on input "checkbox" at bounding box center [740, 354] width 11 height 11
click at [735, 372] on input "checkbox" at bounding box center [740, 377] width 11 height 11
click at [733, 365] on td at bounding box center [741, 377] width 28 height 25
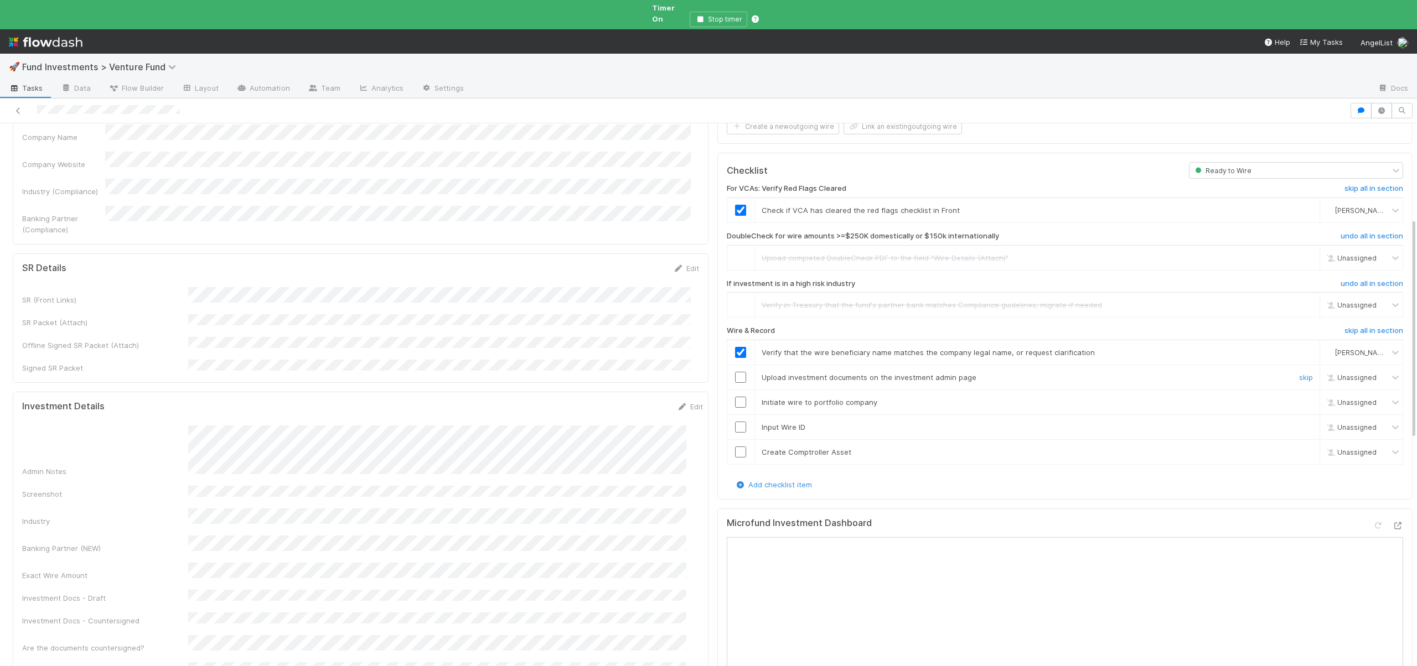
click at [735, 372] on input "checkbox" at bounding box center [740, 377] width 11 height 11
click at [735, 397] on input "checkbox" at bounding box center [740, 402] width 11 height 11
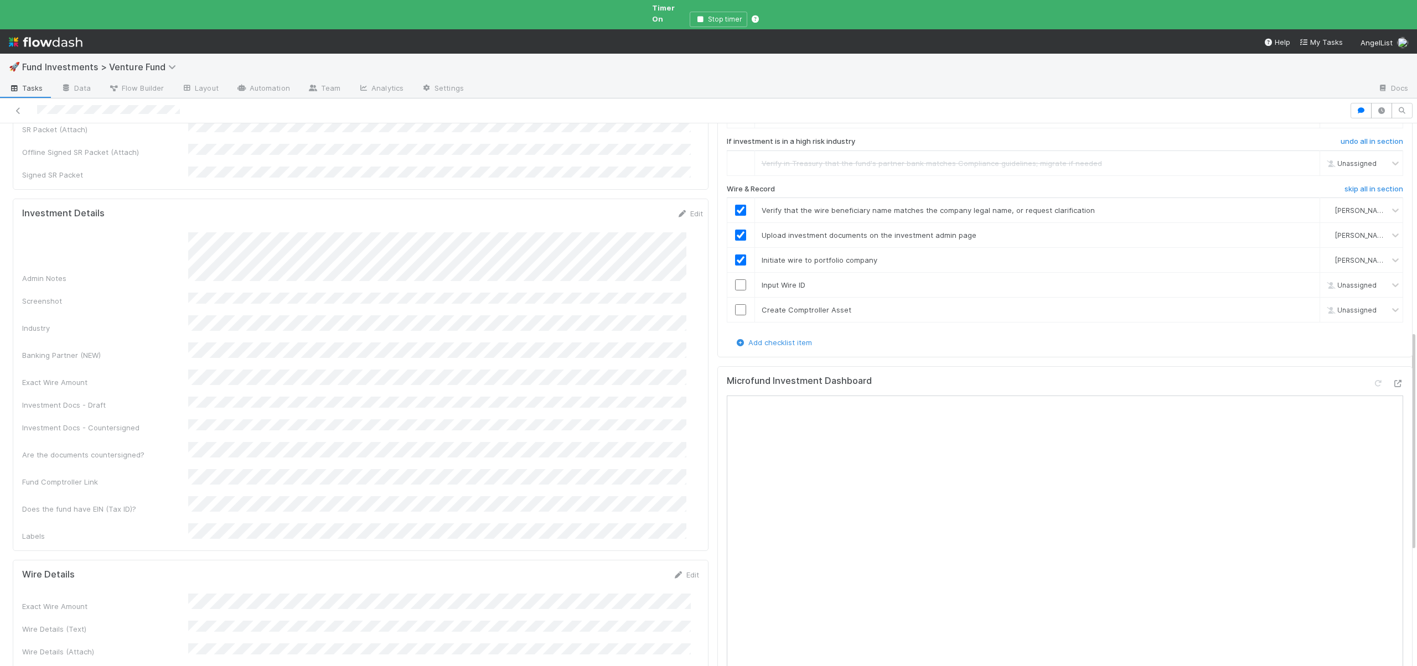
scroll to position [416, 0]
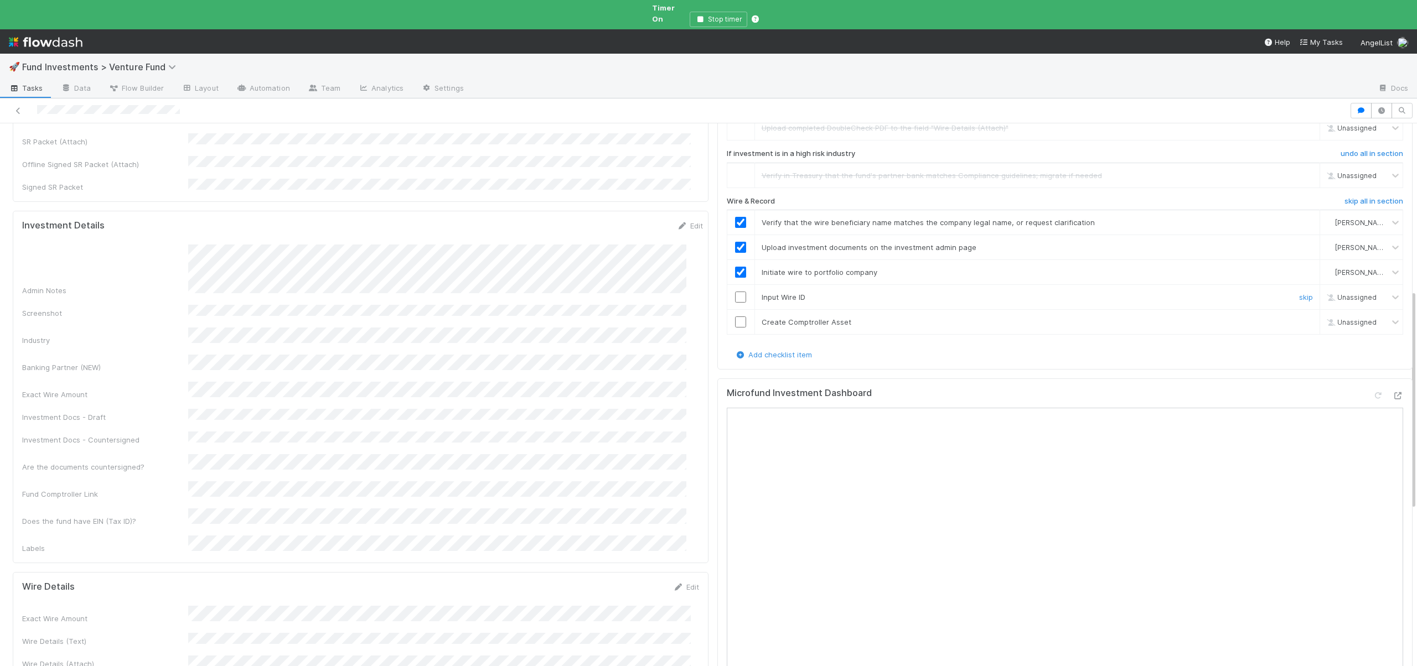
click at [736, 292] on input "checkbox" at bounding box center [740, 297] width 11 height 11
click at [737, 317] on input "checkbox" at bounding box center [740, 322] width 11 height 11
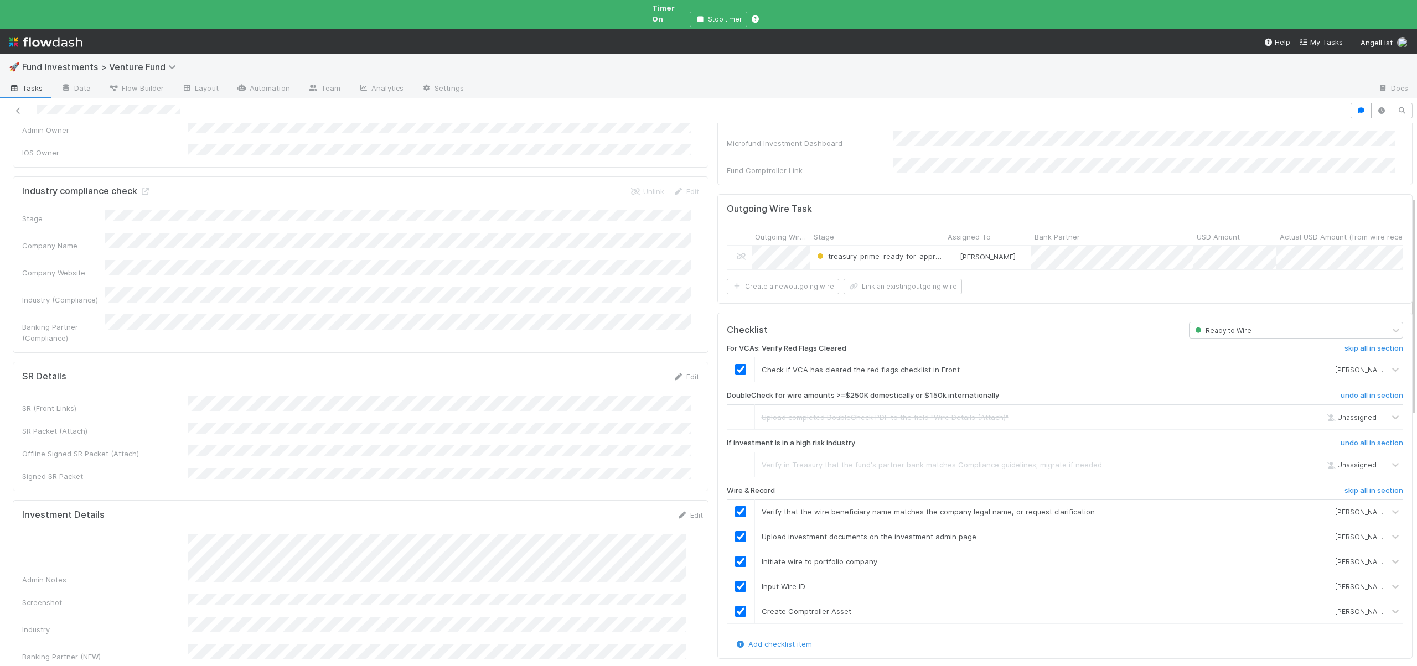
scroll to position [0, 0]
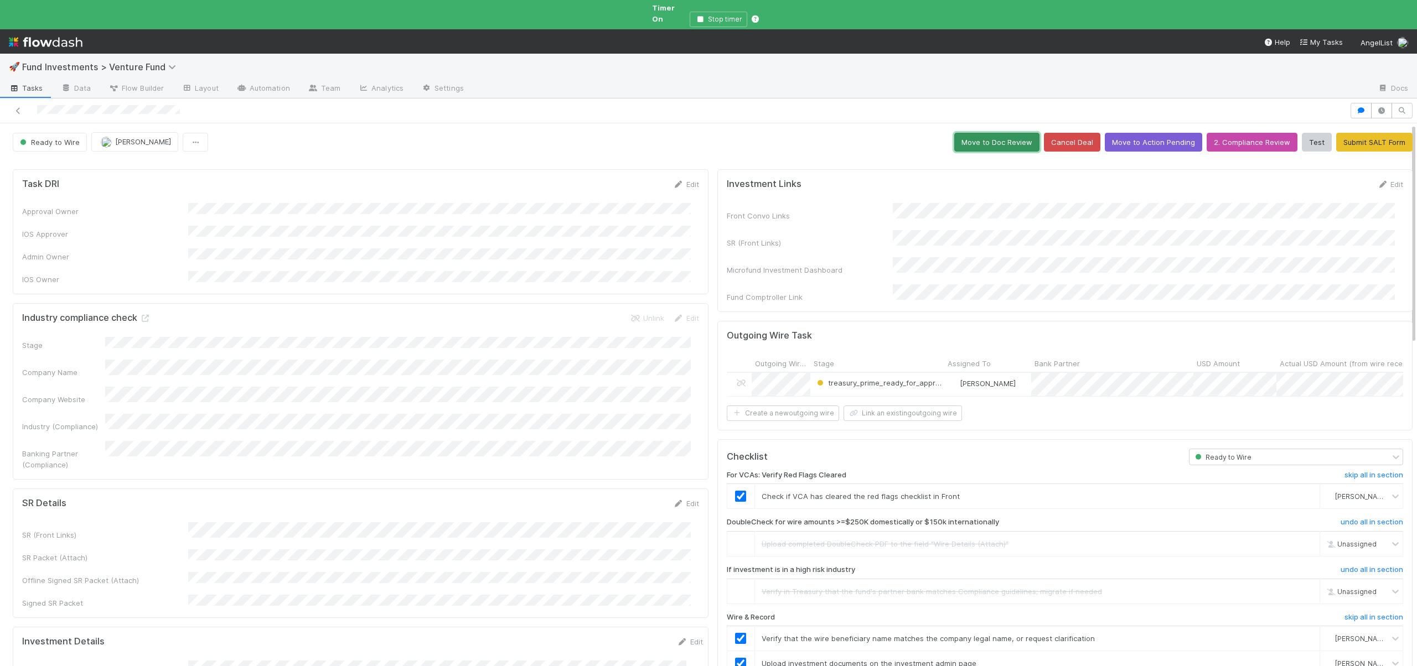
click at [992, 133] on button "Move to Doc Review" at bounding box center [996, 142] width 85 height 19
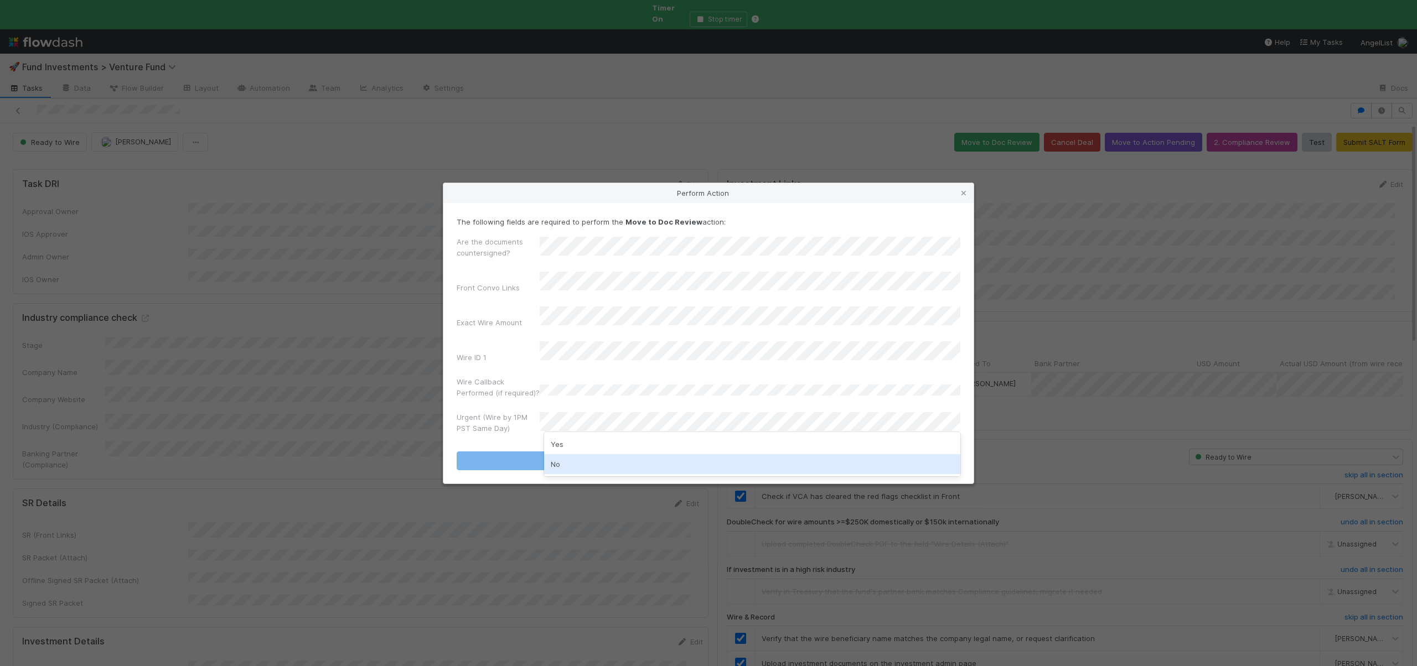
click at [556, 462] on div "No" at bounding box center [752, 464] width 416 height 20
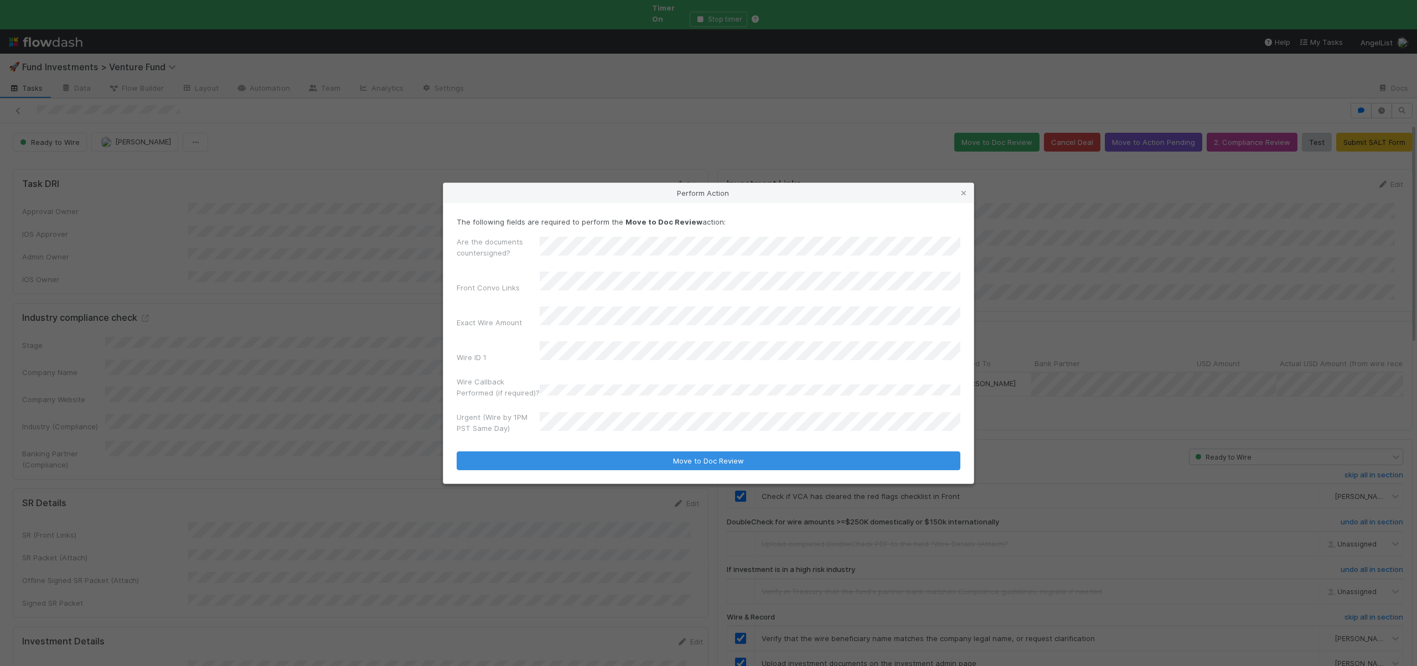
click at [520, 386] on label"] "Wire Callback Performed (if required)?" at bounding box center [497, 387] width 83 height 22
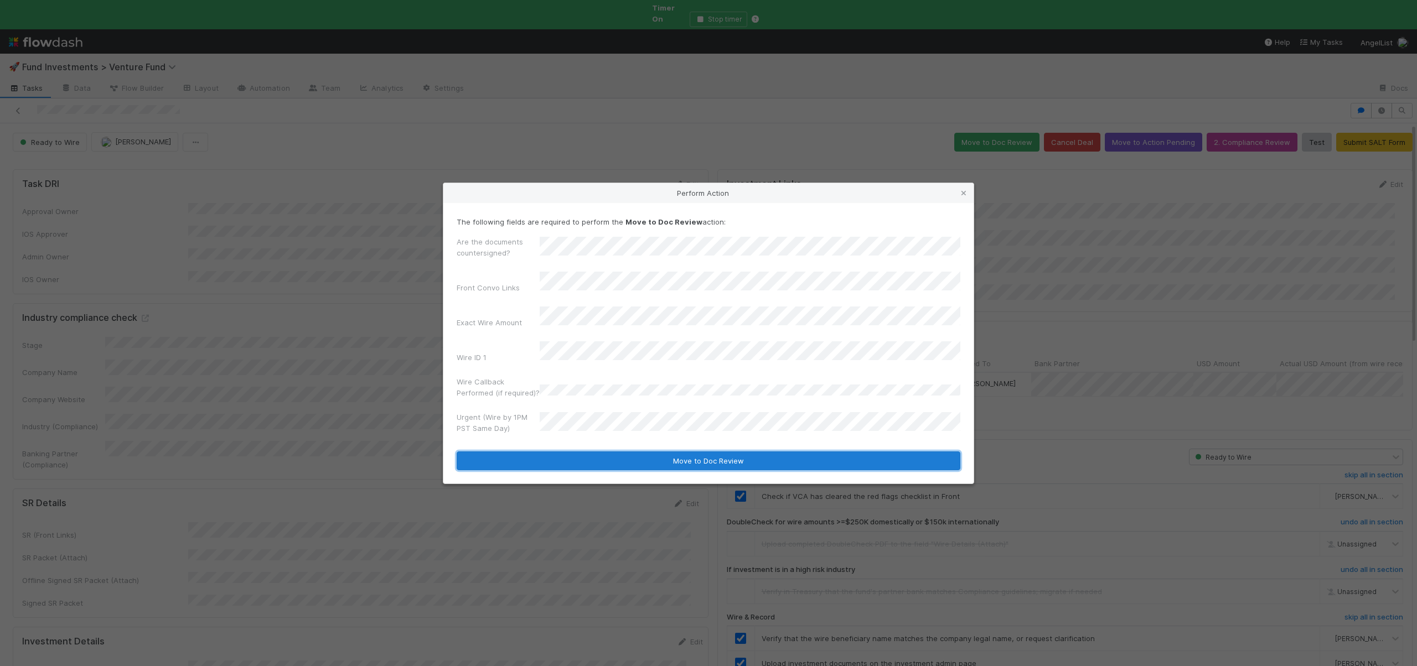
click at [558, 454] on button "Move to Doc Review" at bounding box center [708, 461] width 504 height 19
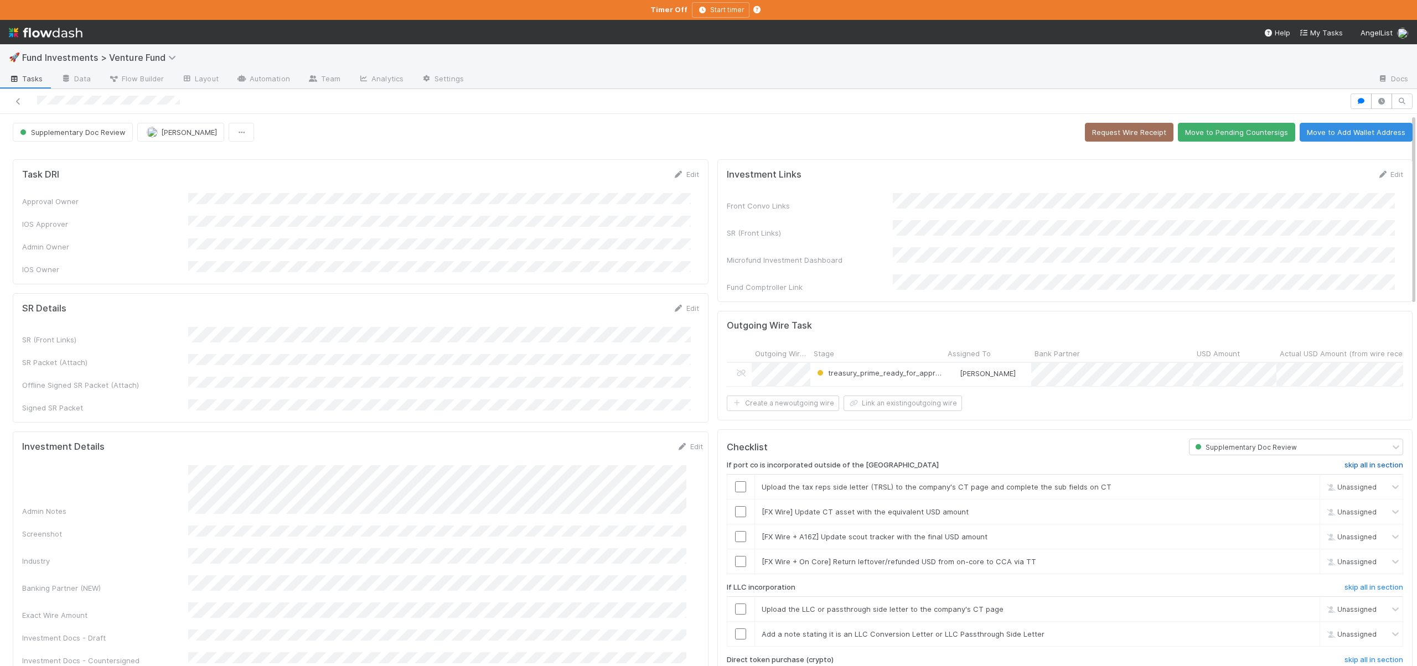
click at [1344, 462] on h6 "skip all in section" at bounding box center [1373, 465] width 59 height 9
click at [1344, 461] on h6 "skip all in section" at bounding box center [1373, 465] width 59 height 9
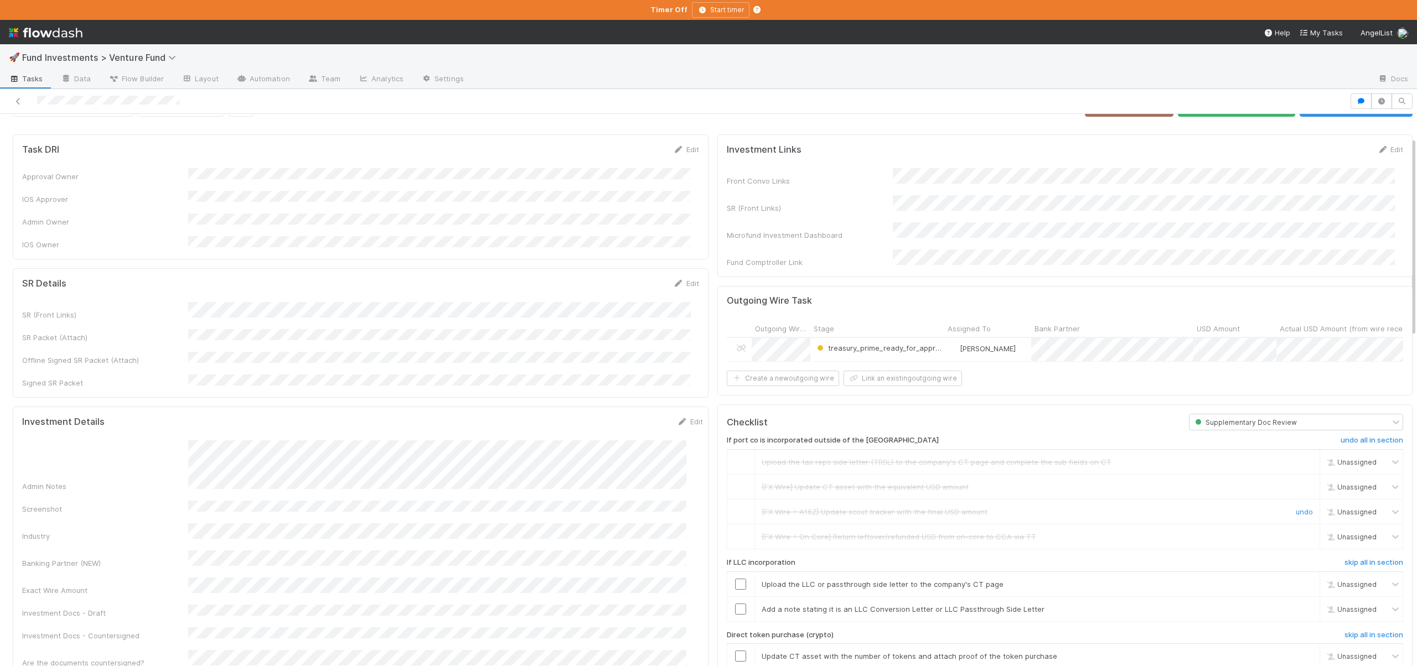
scroll to position [106, 0]
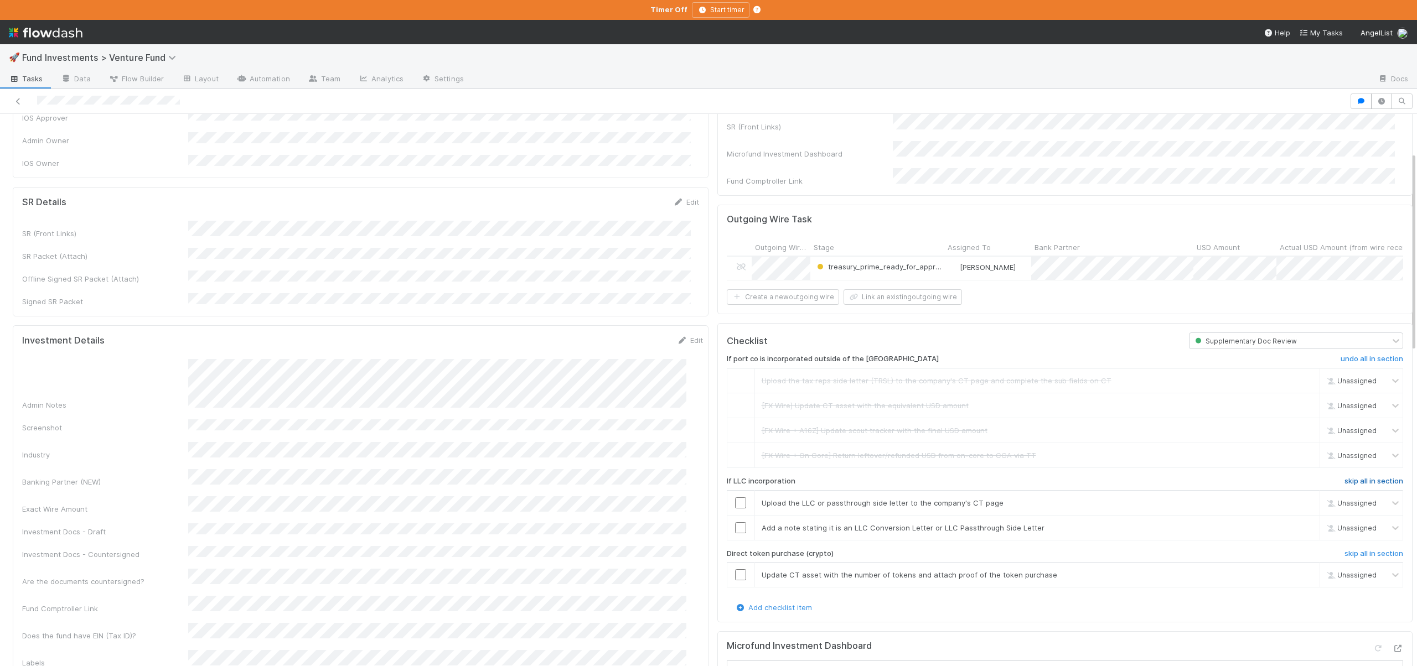
click at [1344, 477] on h6 "skip all in section" at bounding box center [1373, 481] width 59 height 9
click at [1344, 552] on h6 "skip all in section" at bounding box center [1373, 553] width 59 height 9
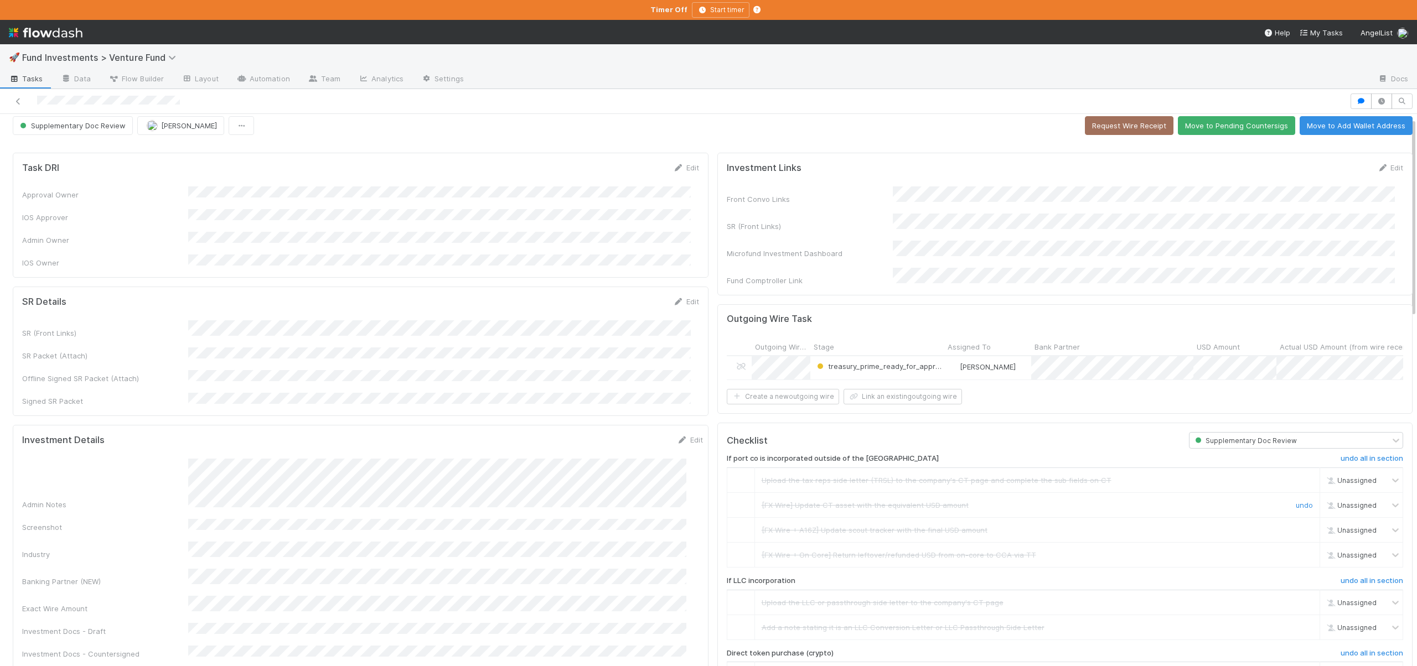
scroll to position [0, 0]
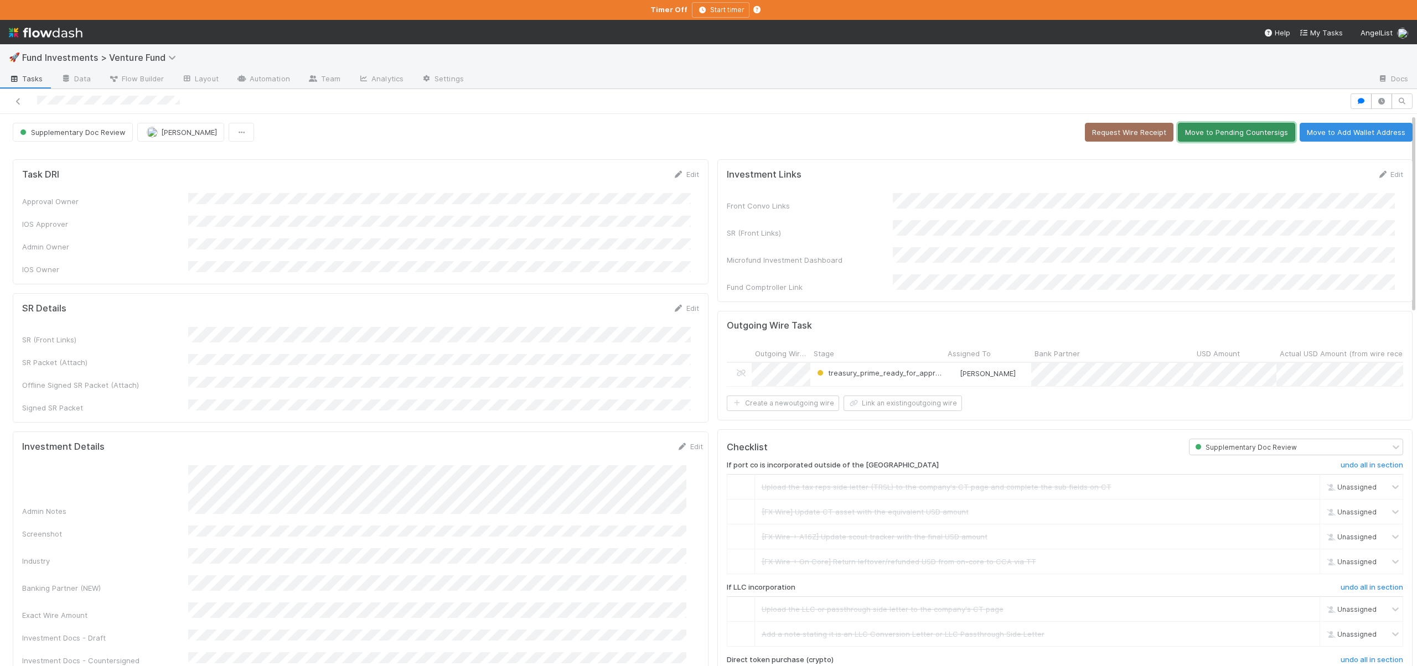
click at [1195, 136] on button "Move to Pending Countersigs" at bounding box center [1235, 132] width 117 height 19
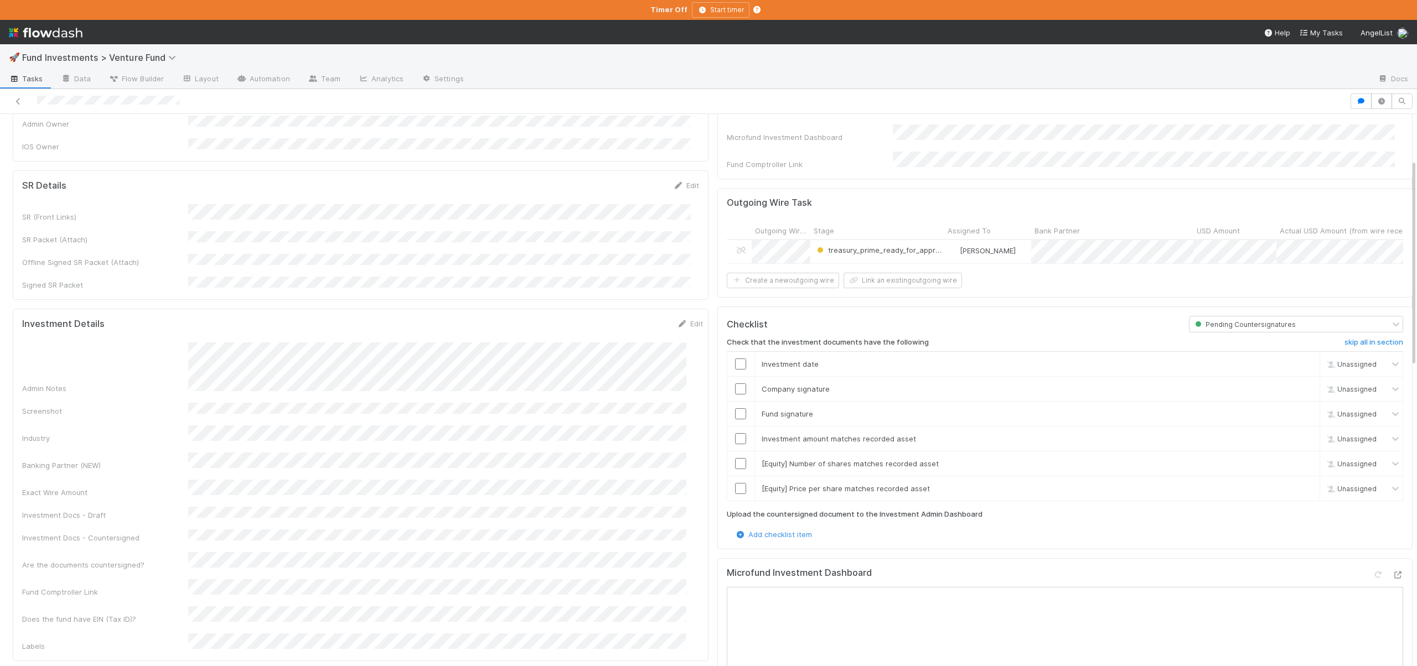
scroll to position [134, 0]
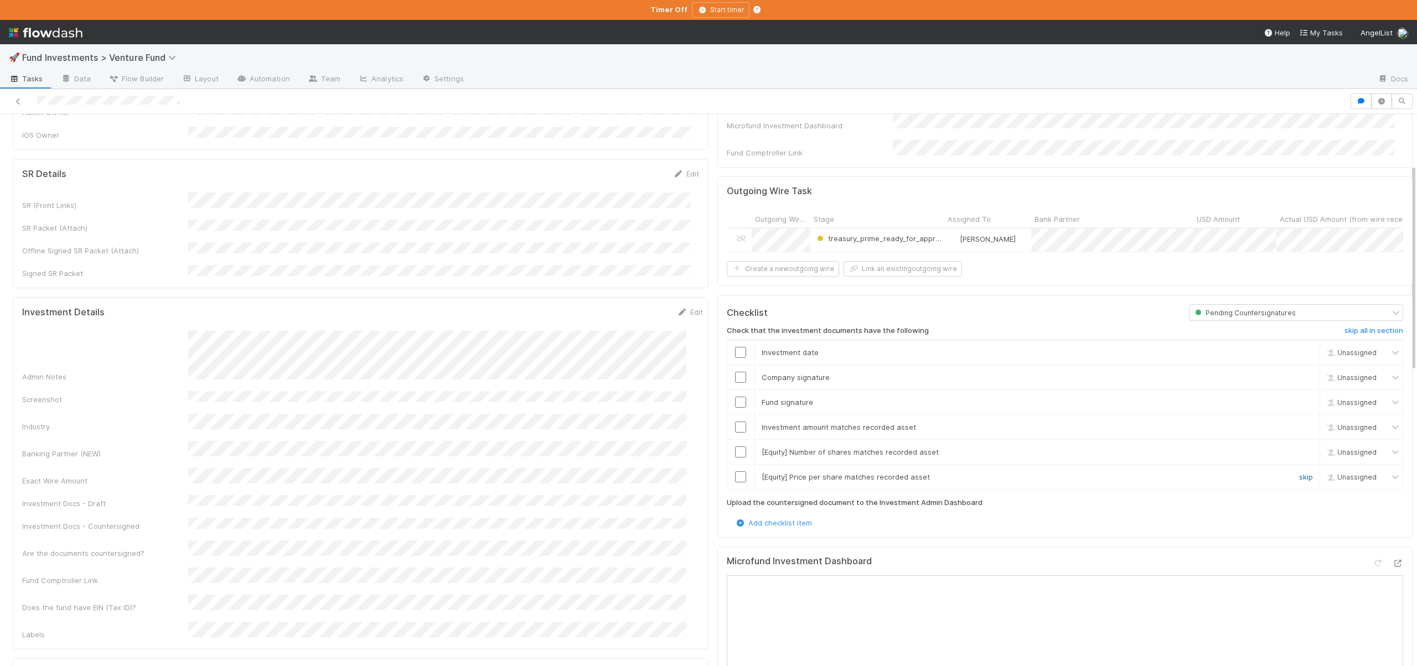
click at [1299, 474] on link "skip" at bounding box center [1306, 477] width 14 height 9
click at [1299, 448] on link "skip" at bounding box center [1306, 452] width 14 height 9
click at [1299, 478] on link "skip" at bounding box center [1306, 477] width 14 height 9
click at [1299, 451] on link "skip" at bounding box center [1306, 452] width 14 height 9
click at [735, 422] on input "checkbox" at bounding box center [740, 427] width 11 height 11
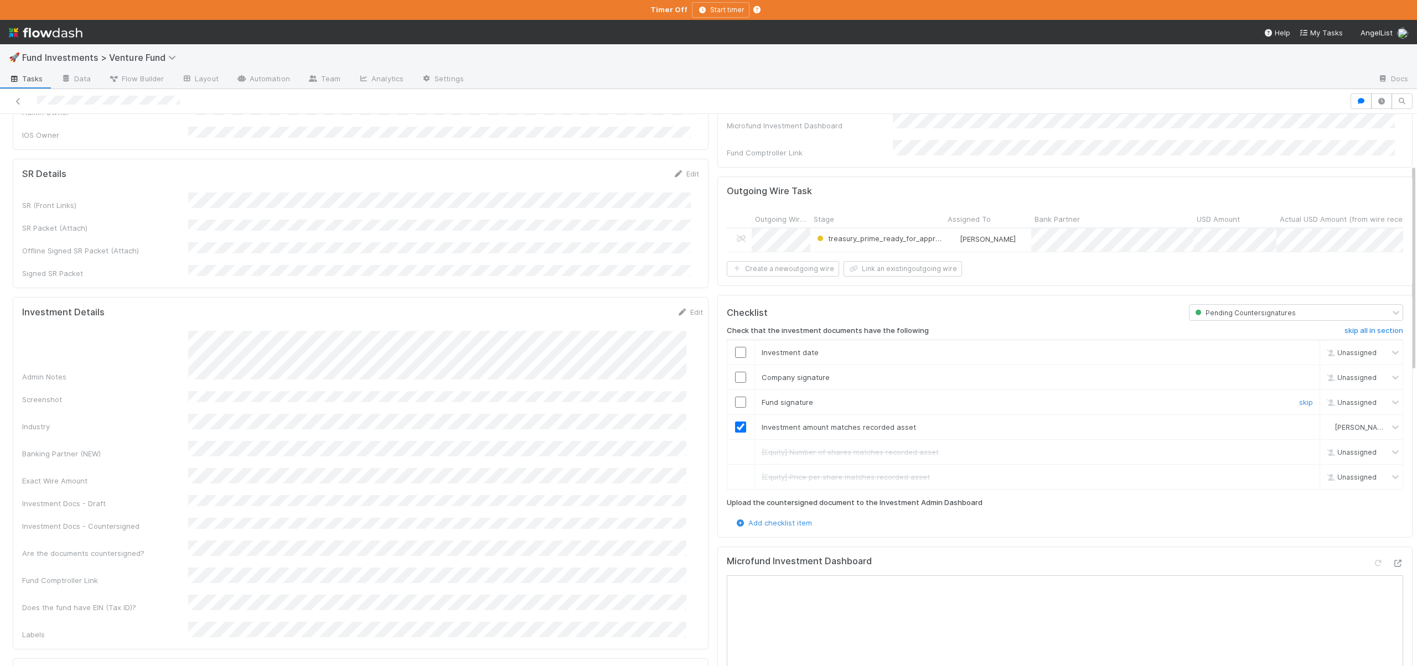
click at [732, 392] on td at bounding box center [741, 402] width 28 height 25
click at [734, 405] on td at bounding box center [741, 402] width 28 height 25
click at [734, 406] on td at bounding box center [741, 402] width 28 height 25
click at [735, 402] on input "checkbox" at bounding box center [740, 402] width 11 height 11
click at [735, 373] on input "checkbox" at bounding box center [740, 377] width 11 height 11
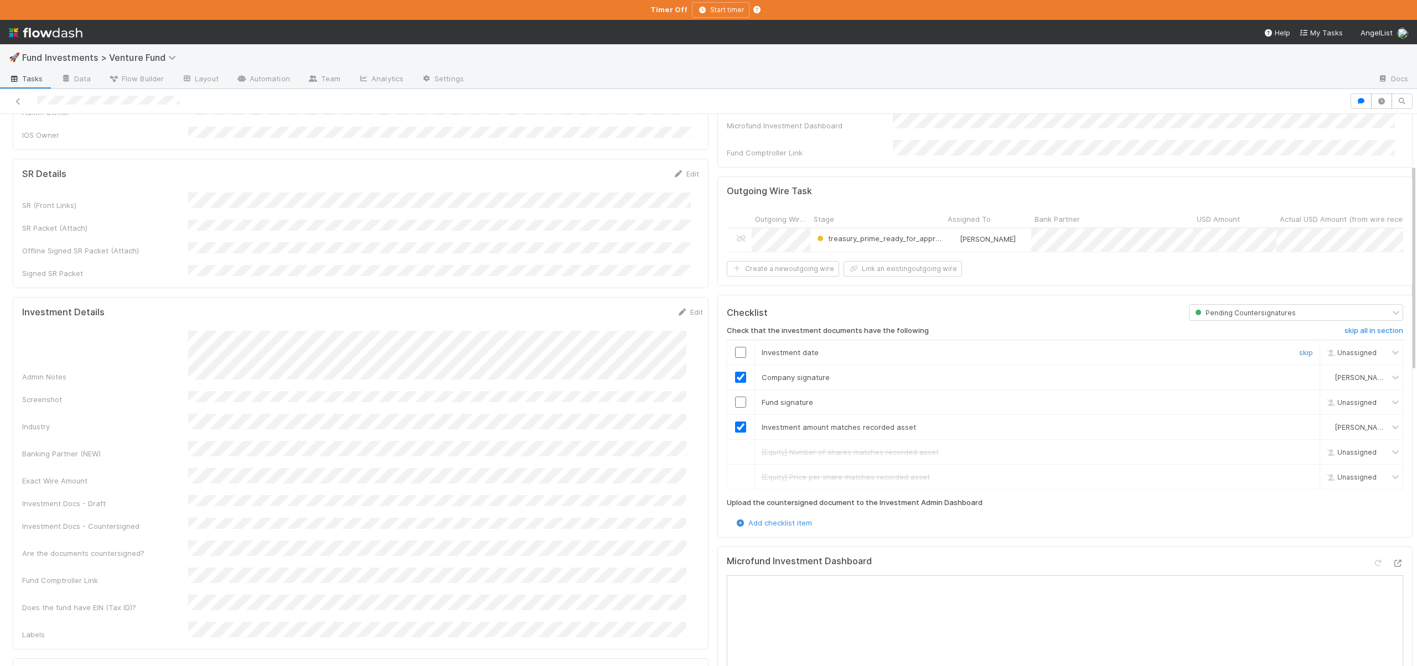
click at [735, 347] on input "checkbox" at bounding box center [740, 352] width 11 height 11
click at [735, 398] on input "checkbox" at bounding box center [740, 402] width 11 height 11
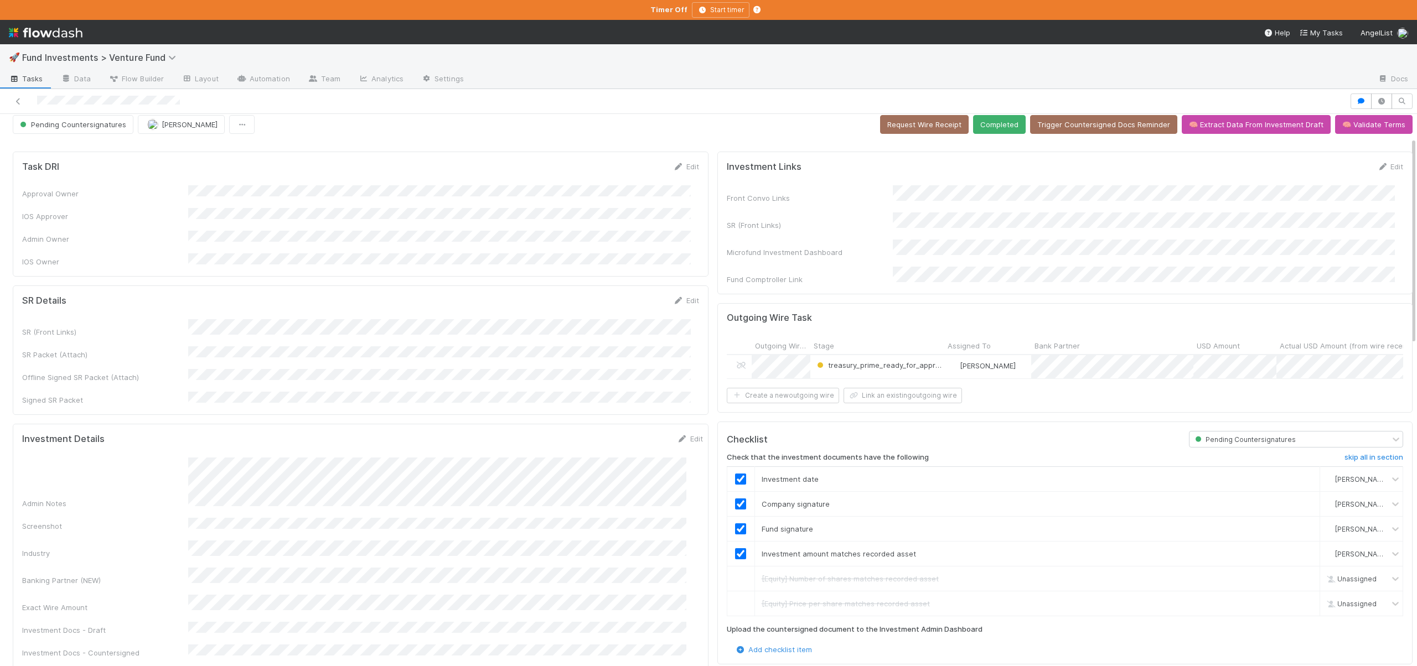
scroll to position [0, 0]
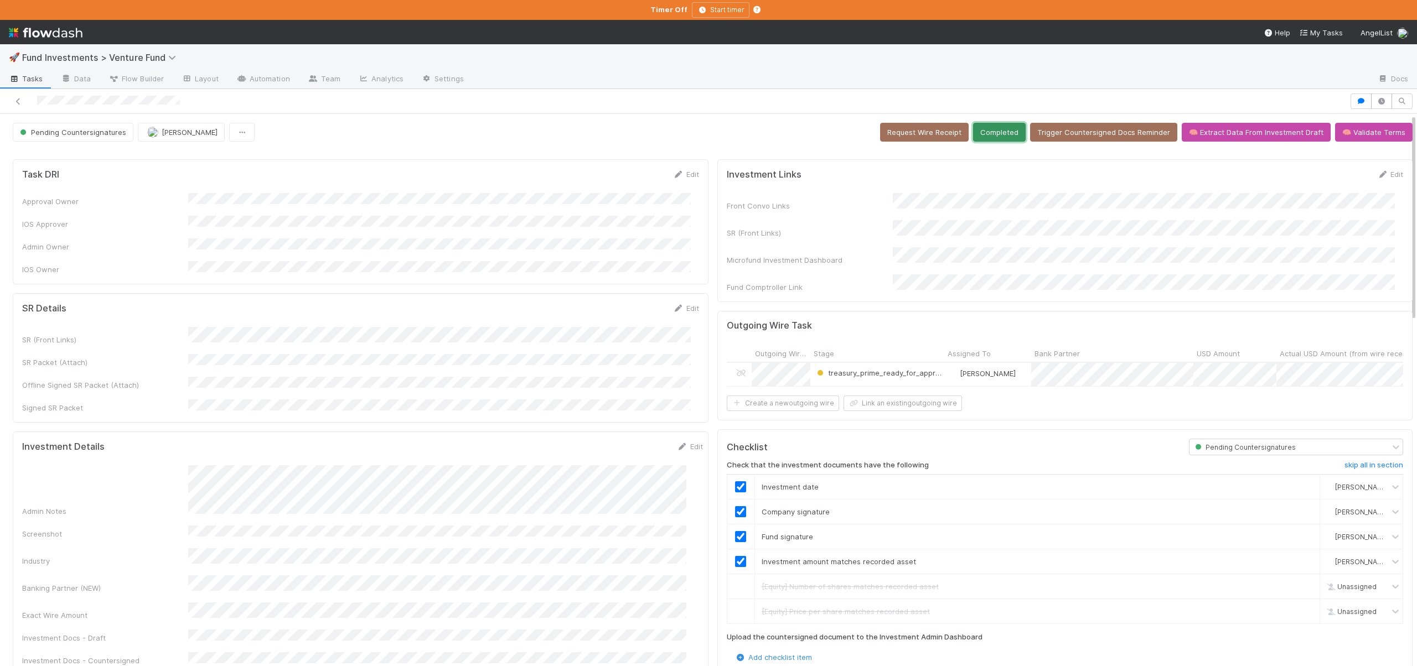
click at [1008, 129] on button "Completed" at bounding box center [999, 132] width 53 height 19
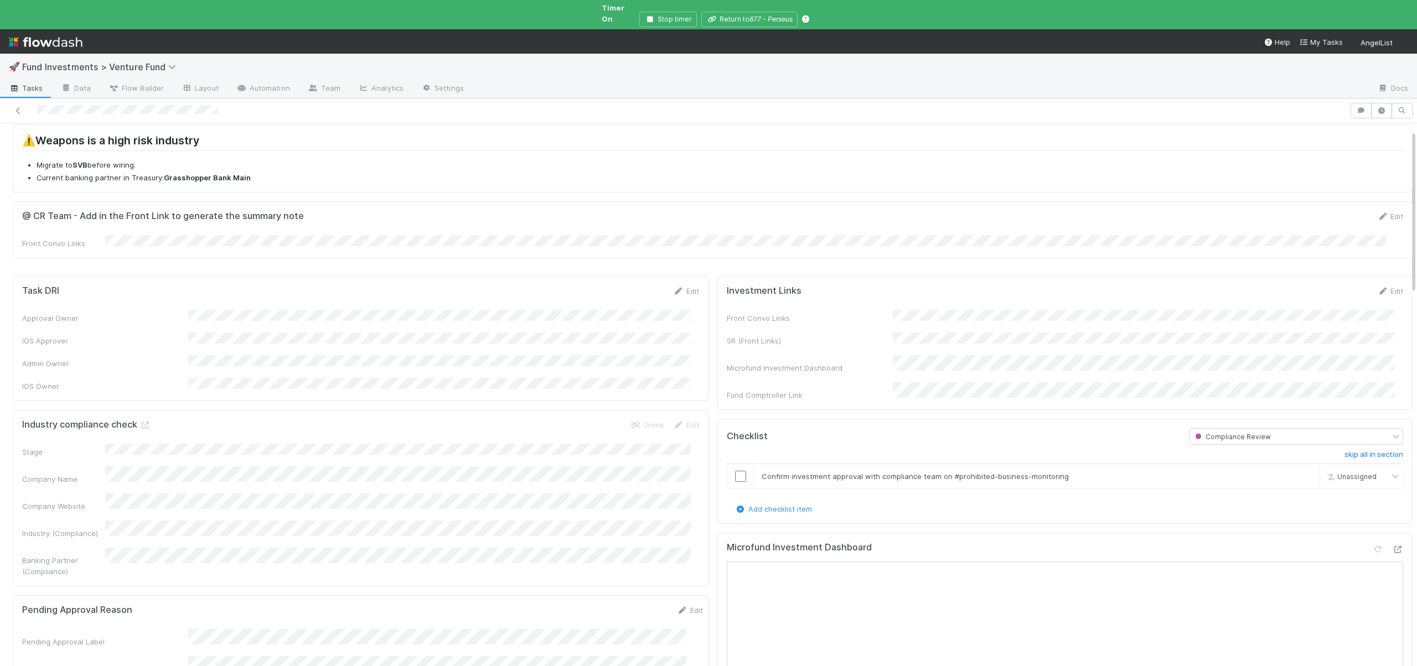
scroll to position [109, 0]
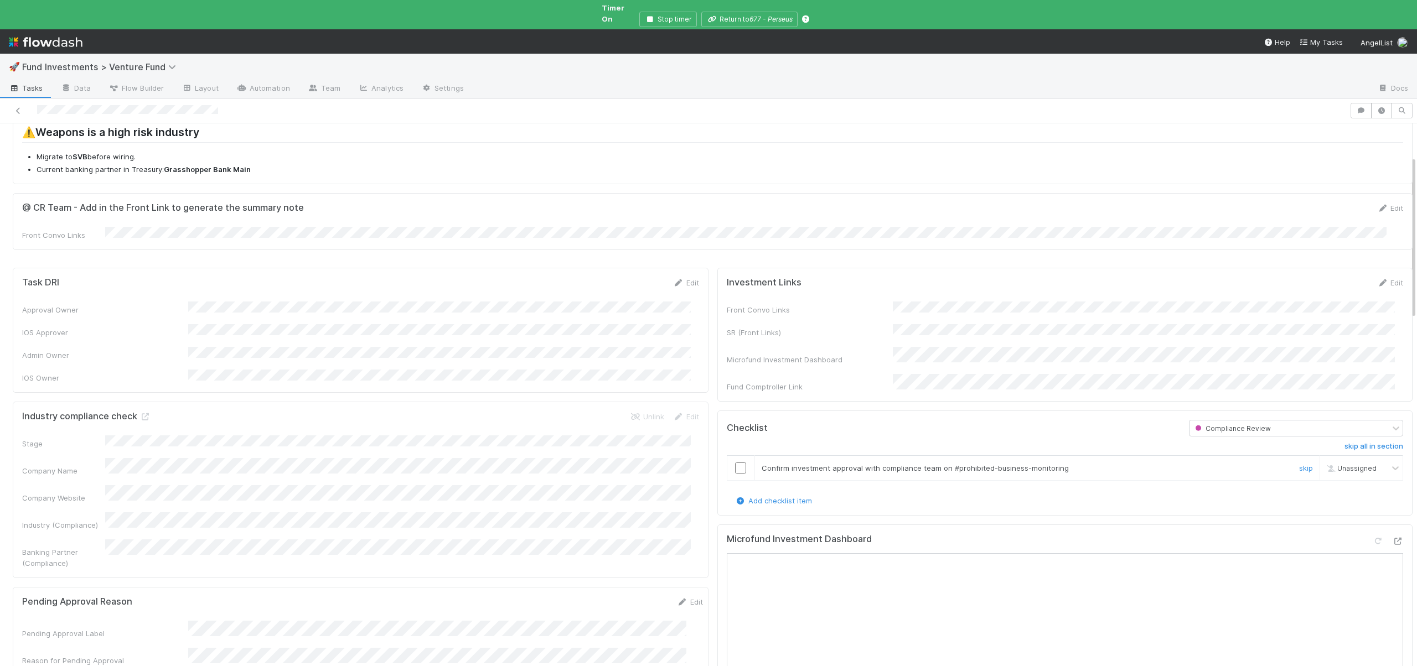
click at [735, 463] on input "checkbox" at bounding box center [740, 468] width 11 height 11
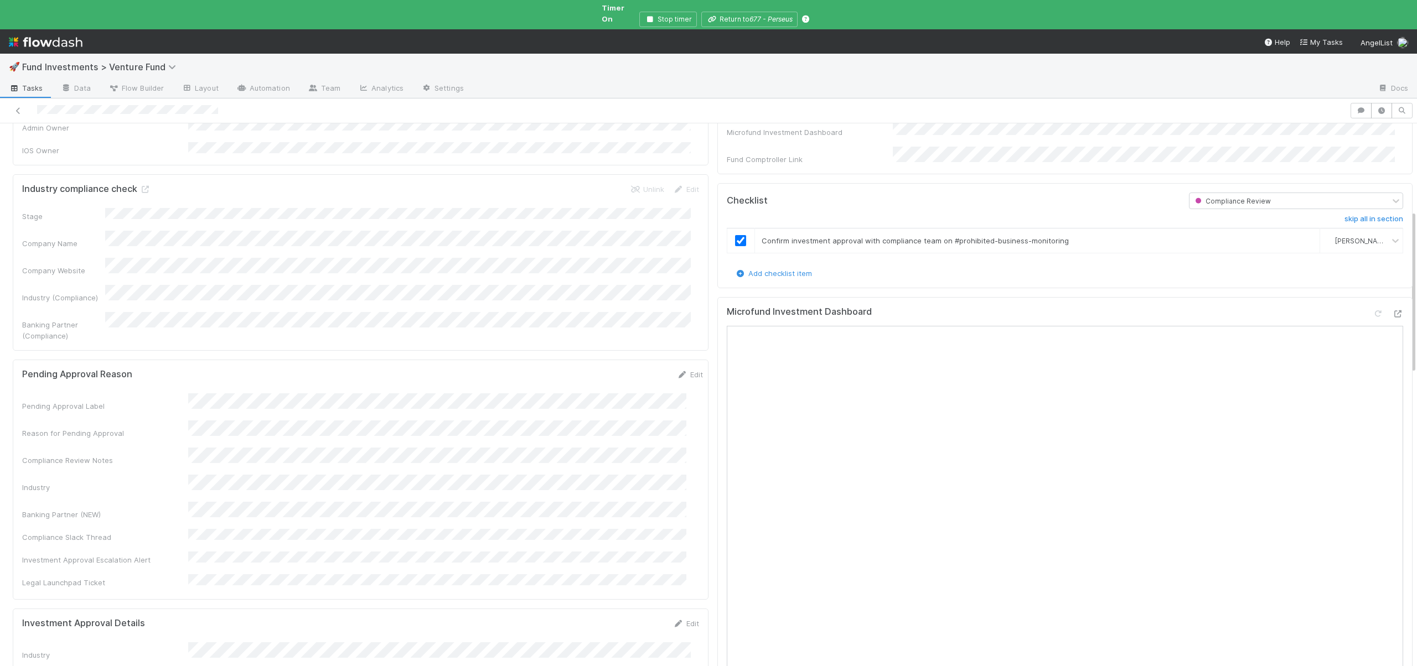
scroll to position [0, 0]
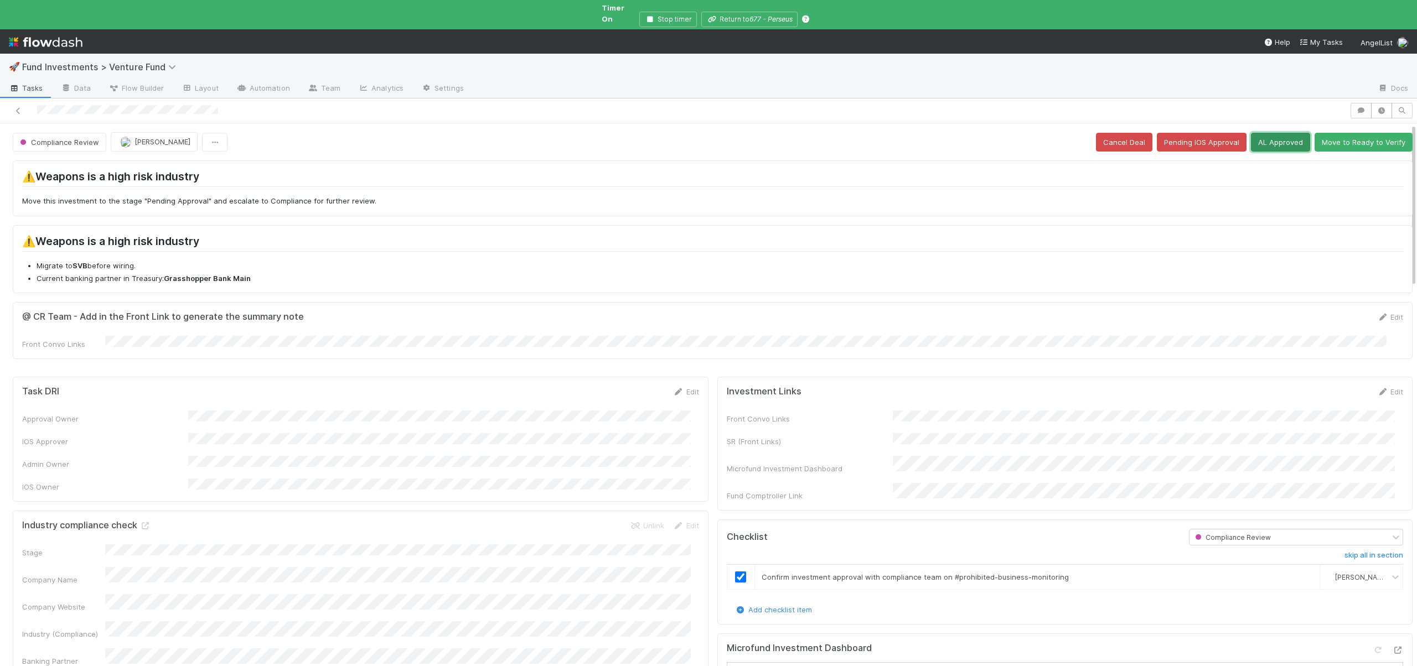
click at [1257, 137] on button "AL Approved" at bounding box center [1280, 142] width 59 height 19
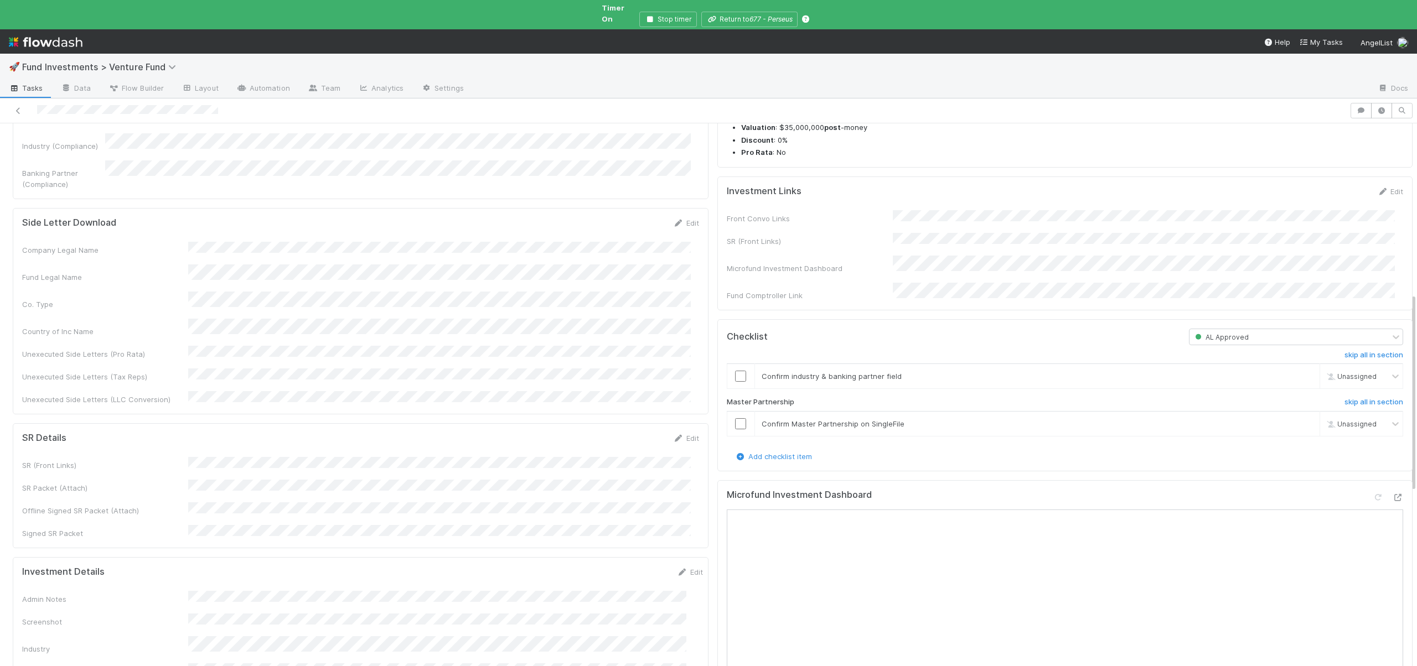
scroll to position [466, 0]
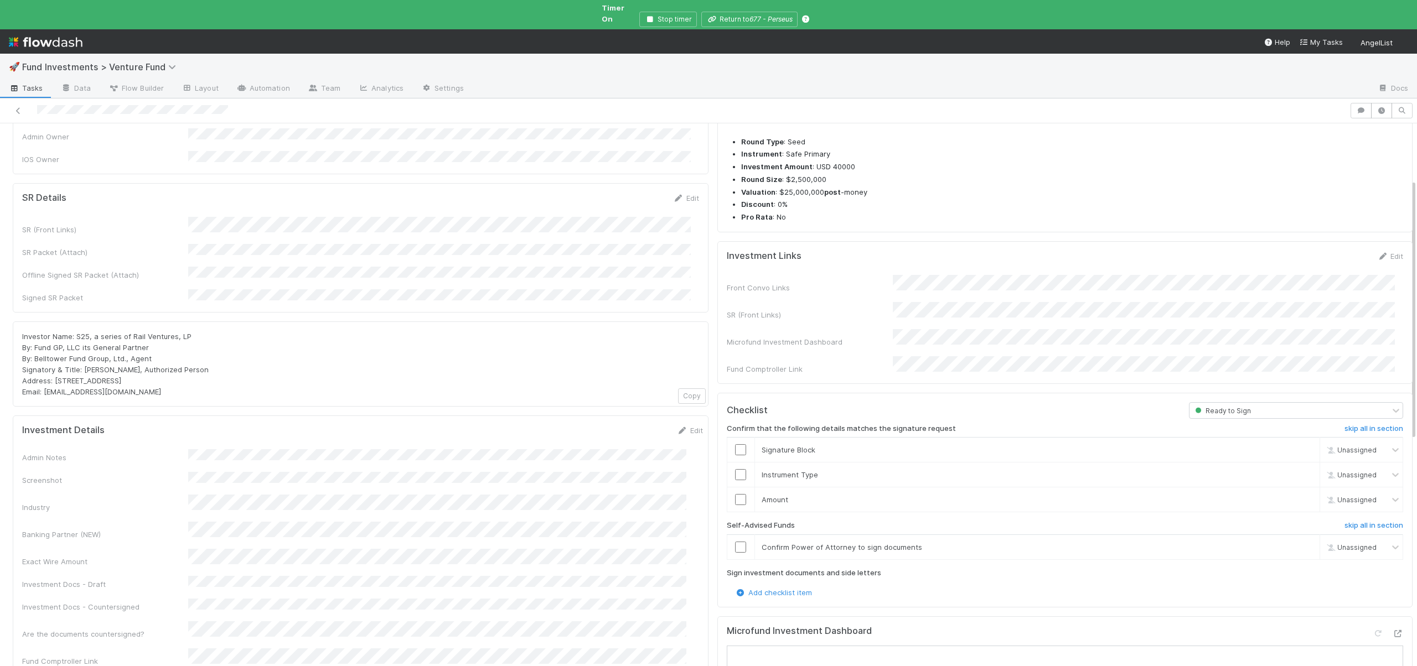
scroll to position [122, 0]
click at [1357, 519] on h6 "skip all in section" at bounding box center [1373, 523] width 59 height 9
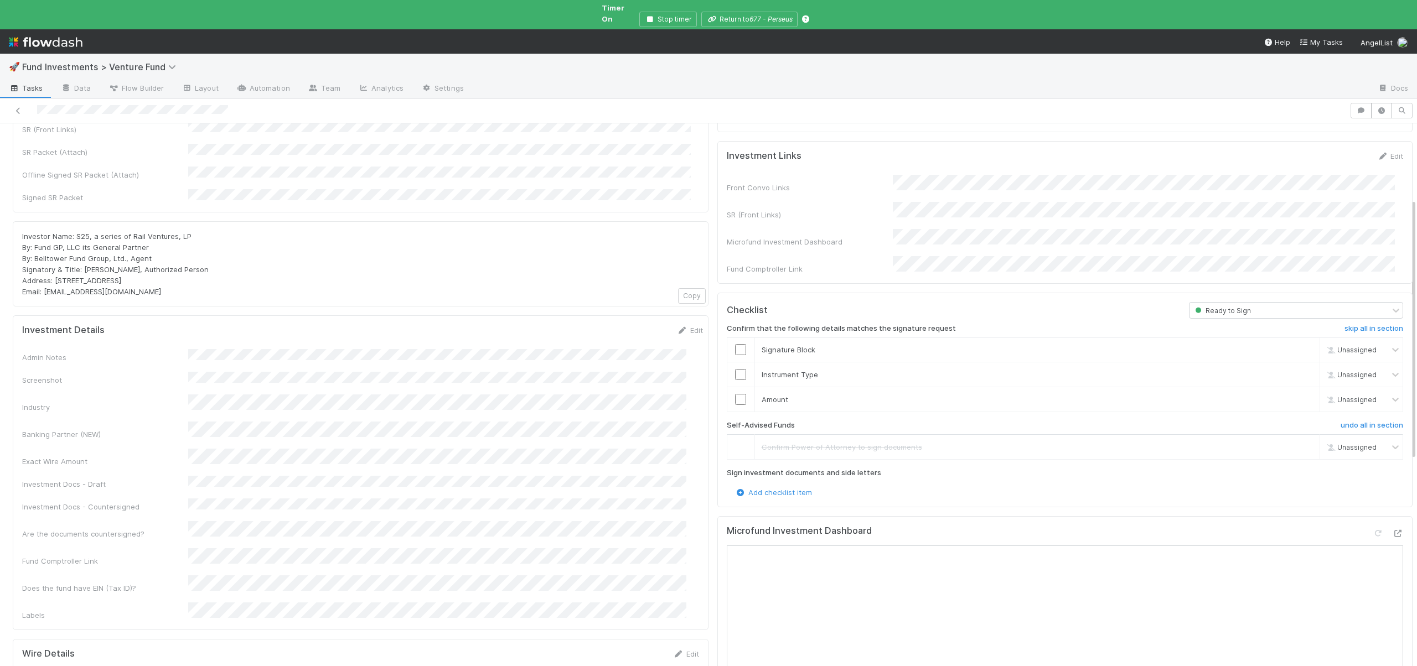
scroll to position [230, 0]
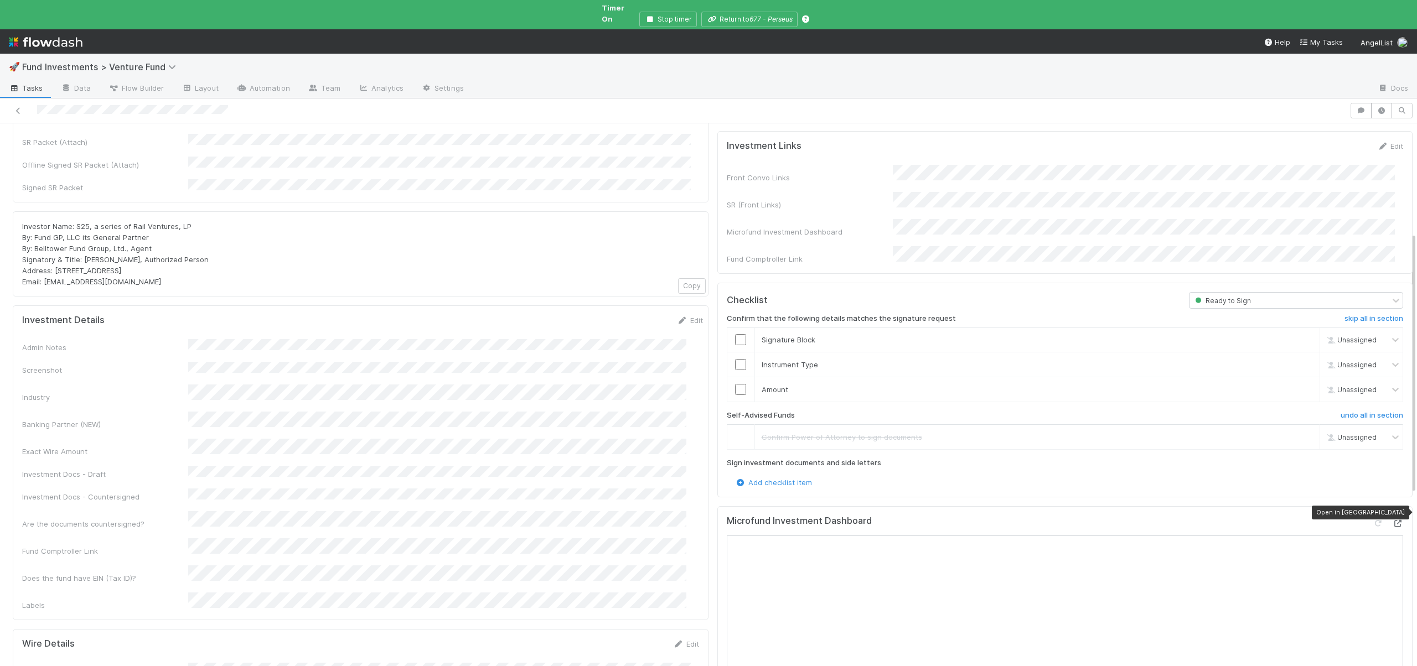
click at [1392, 520] on icon at bounding box center [1397, 523] width 11 height 7
click at [735, 384] on input "checkbox" at bounding box center [740, 389] width 11 height 11
click at [735, 359] on input "checkbox" at bounding box center [740, 364] width 11 height 11
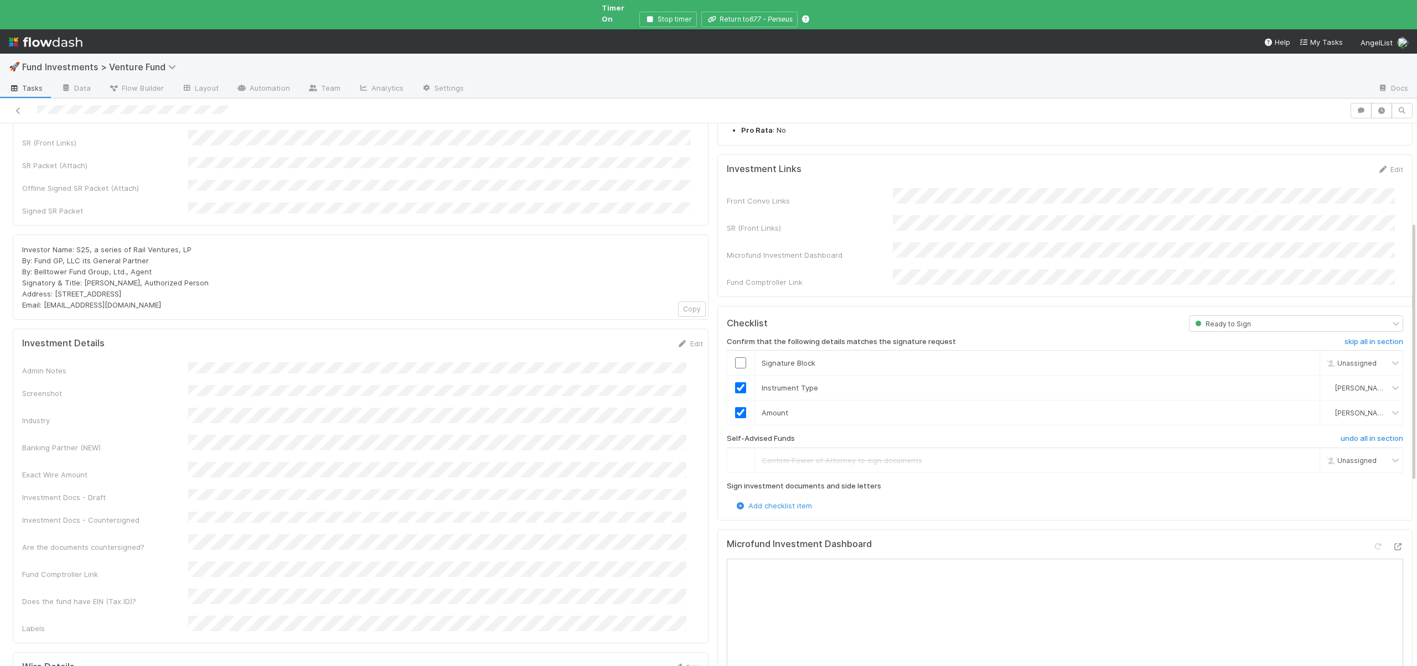
scroll to position [206, 0]
click at [735, 359] on input "checkbox" at bounding box center [740, 364] width 11 height 11
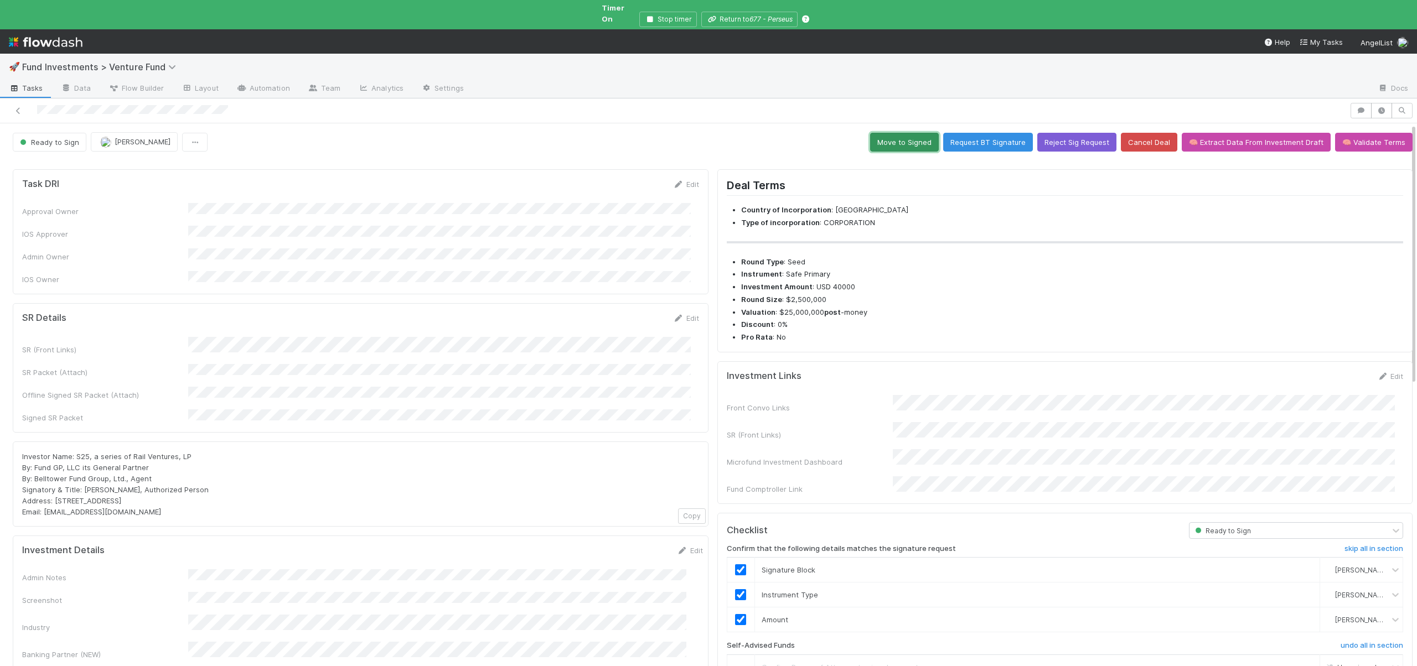
click at [881, 133] on button "Move to Signed" at bounding box center [904, 142] width 69 height 19
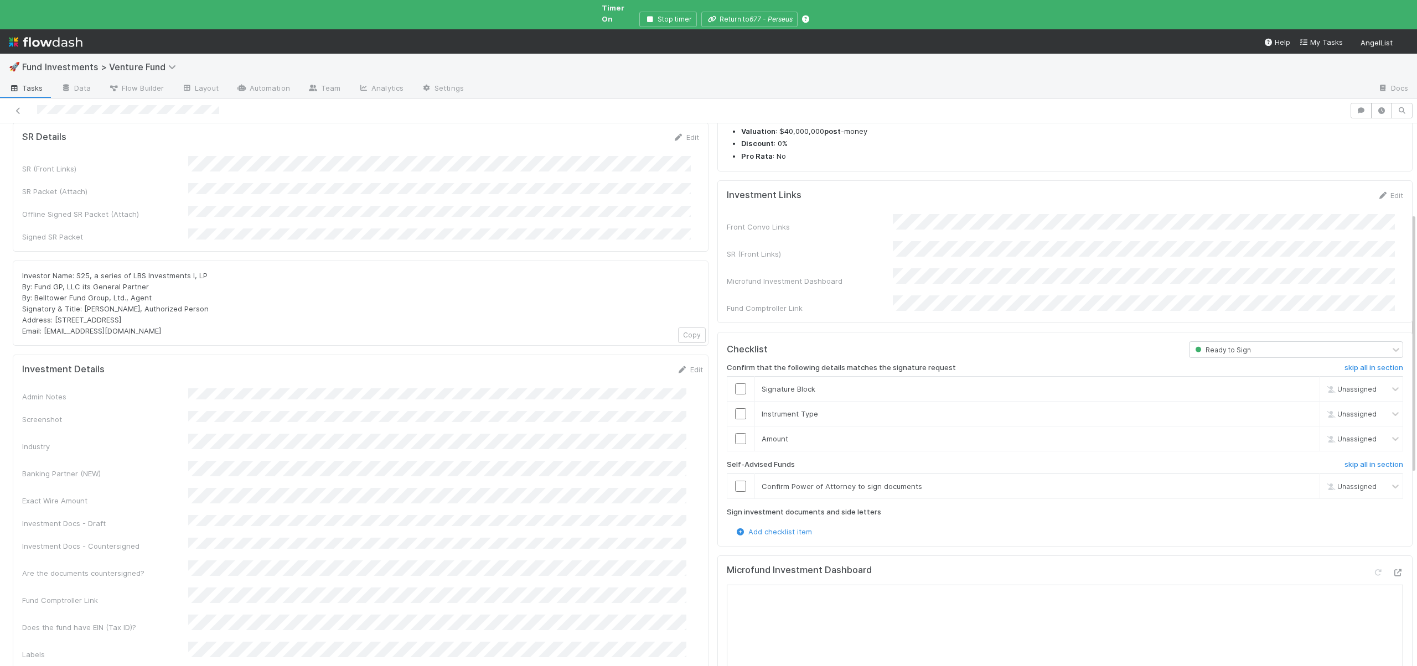
scroll to position [197, 0]
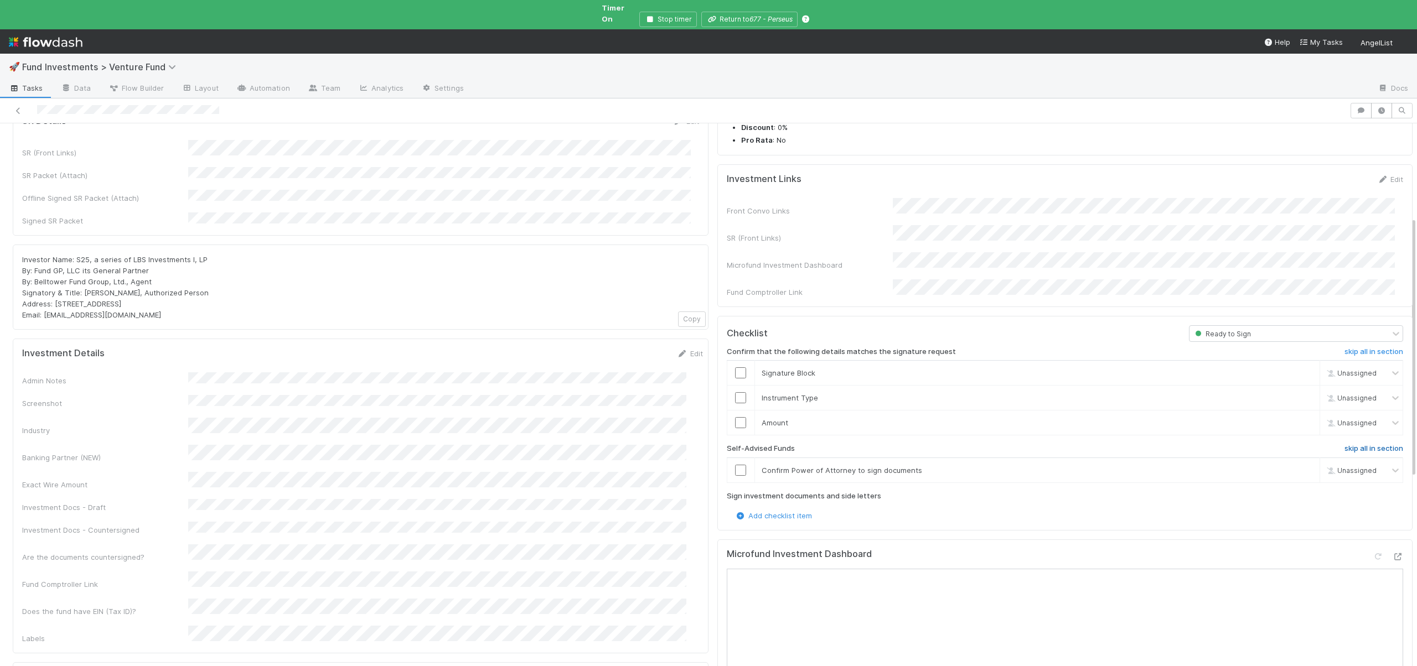
click at [1344, 444] on h6 "skip all in section" at bounding box center [1373, 448] width 59 height 9
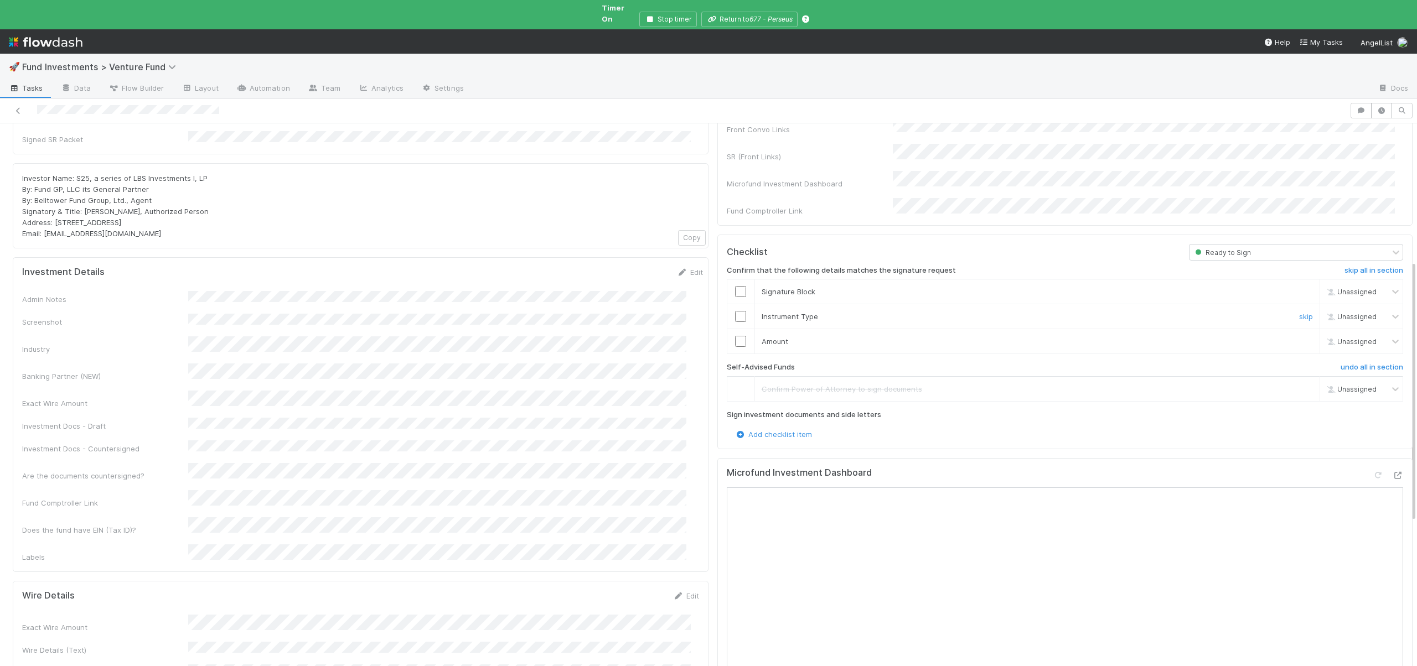
scroll to position [290, 0]
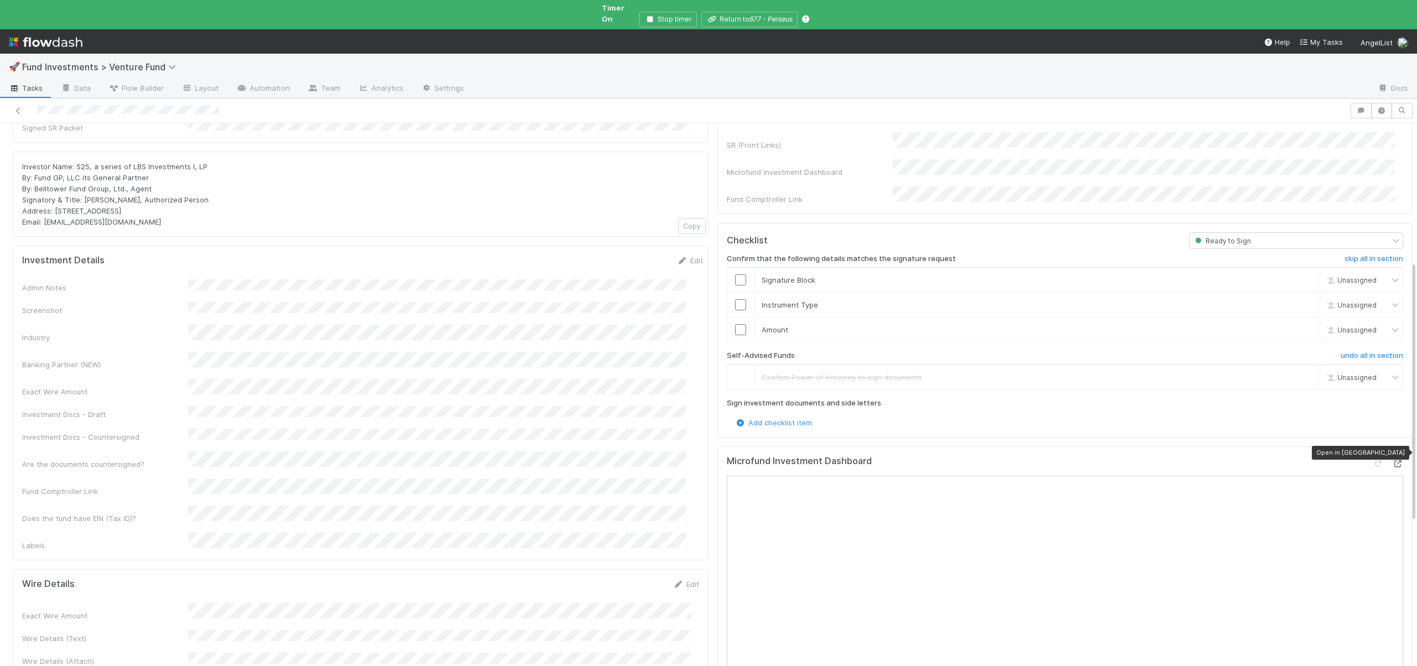
click at [1392, 460] on icon at bounding box center [1397, 463] width 11 height 7
click at [735, 324] on input "checkbox" at bounding box center [740, 329] width 11 height 11
click at [735, 299] on input "checkbox" at bounding box center [740, 304] width 11 height 11
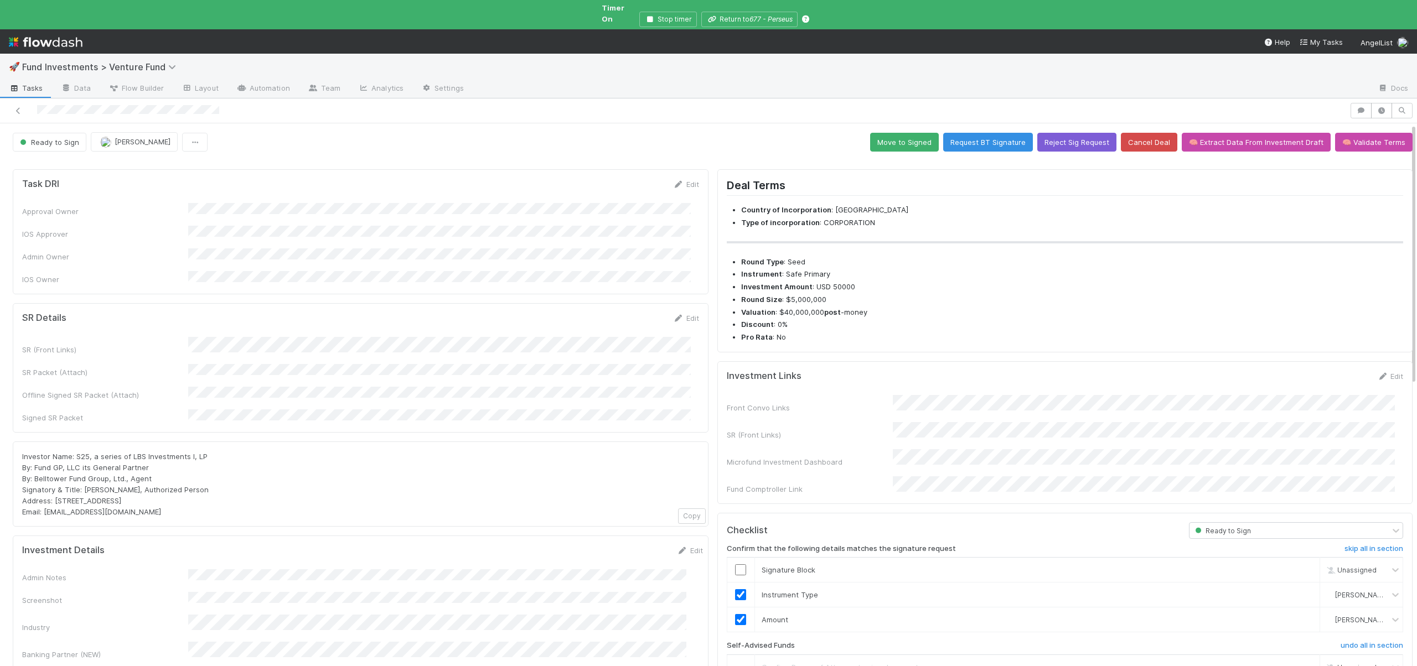
scroll to position [380, 0]
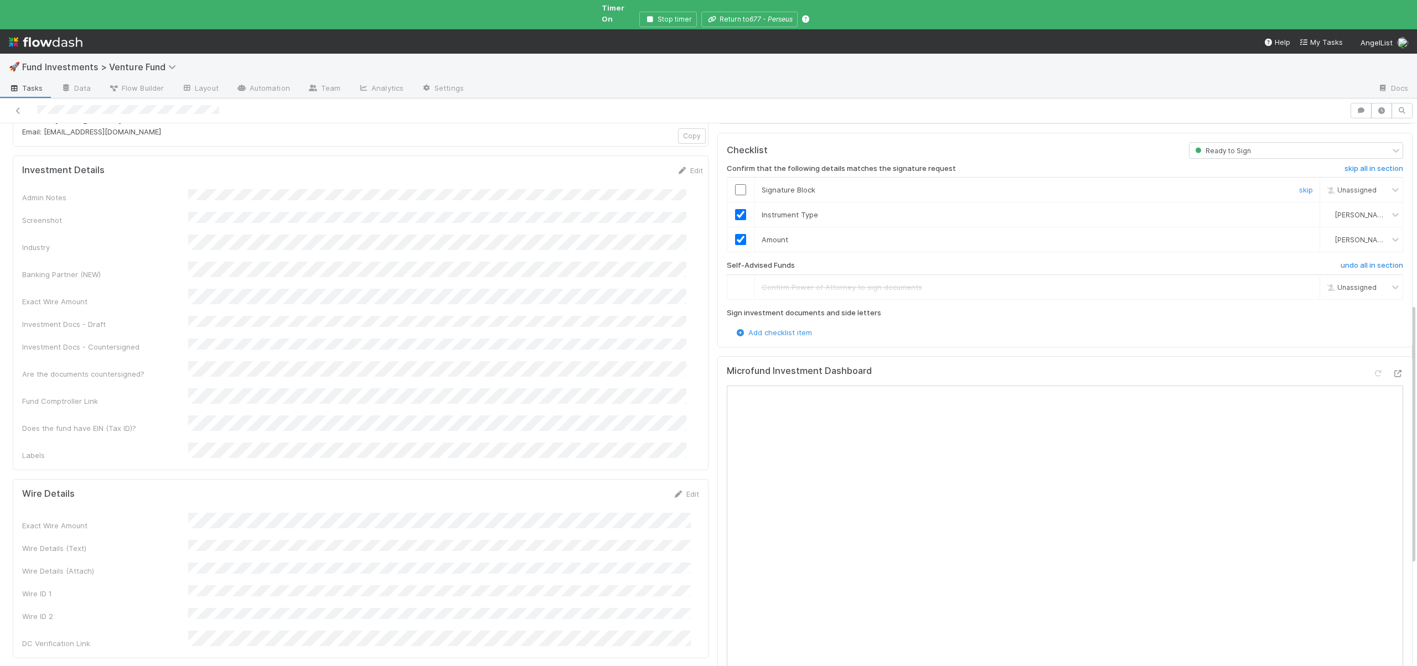
click at [735, 184] on input "checkbox" at bounding box center [740, 189] width 11 height 11
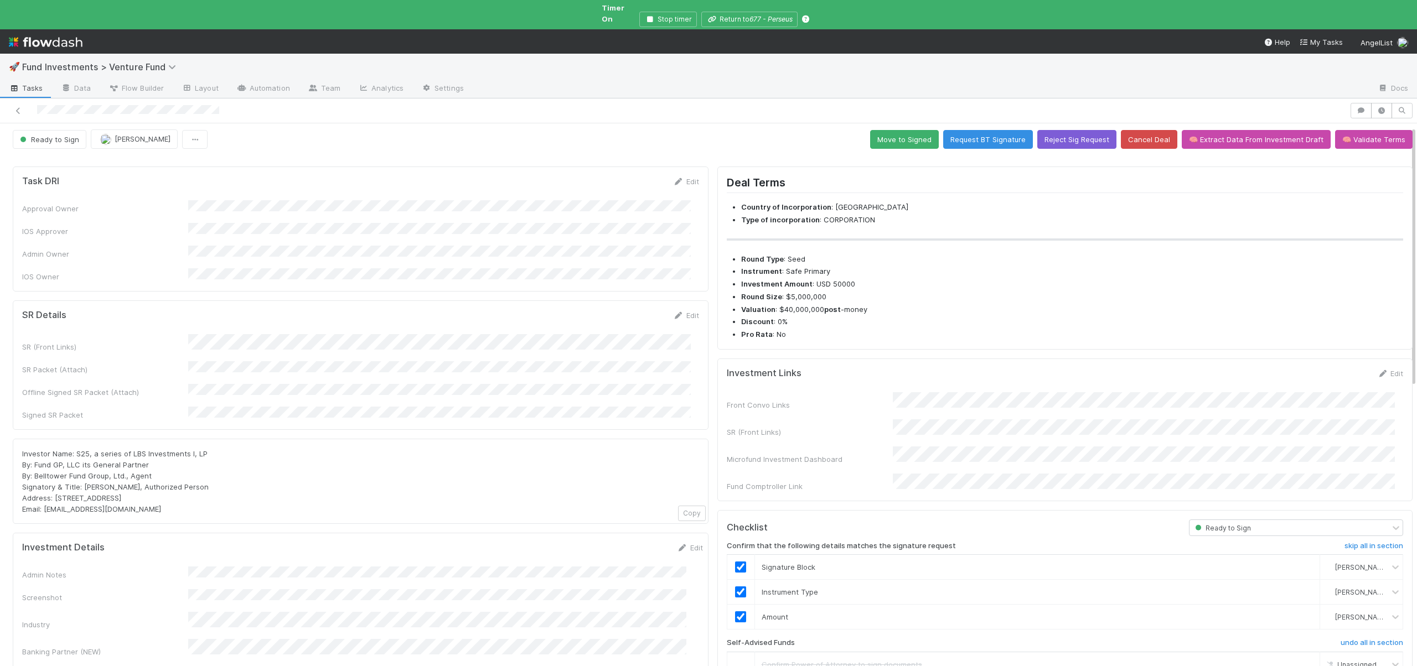
scroll to position [0, 0]
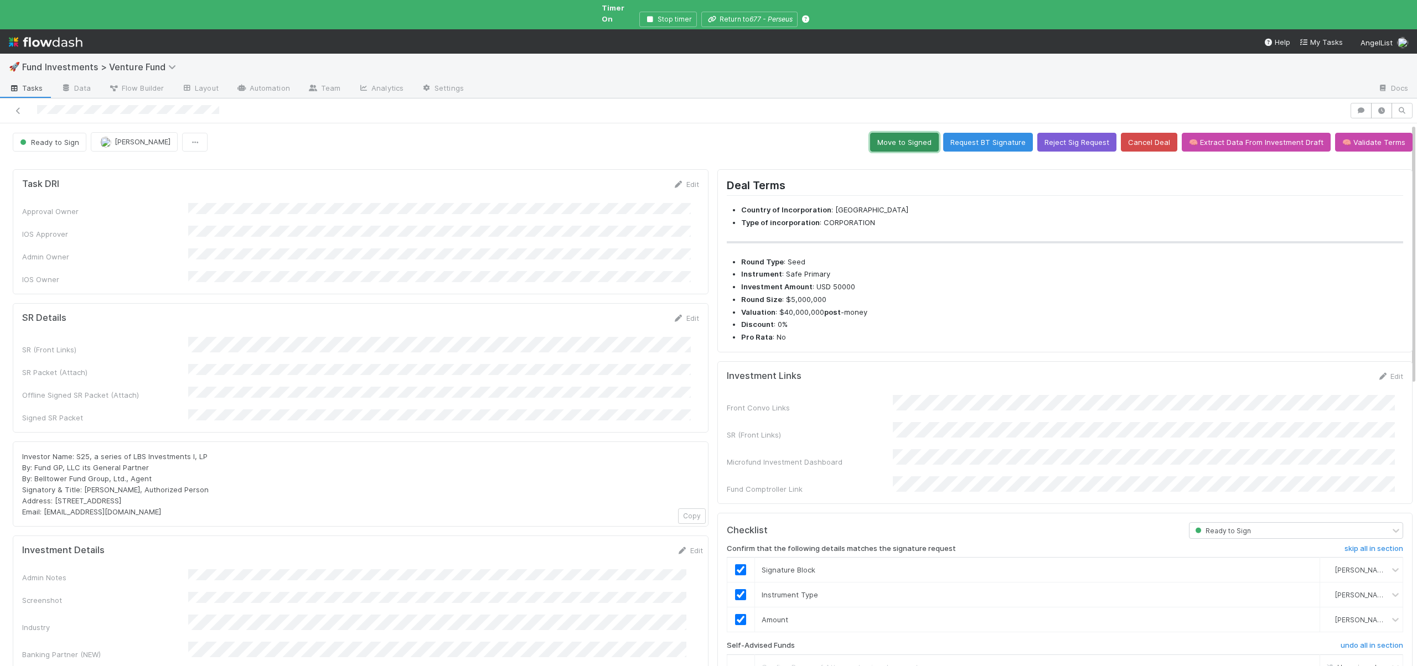
click at [876, 136] on button "Move to Signed" at bounding box center [904, 142] width 69 height 19
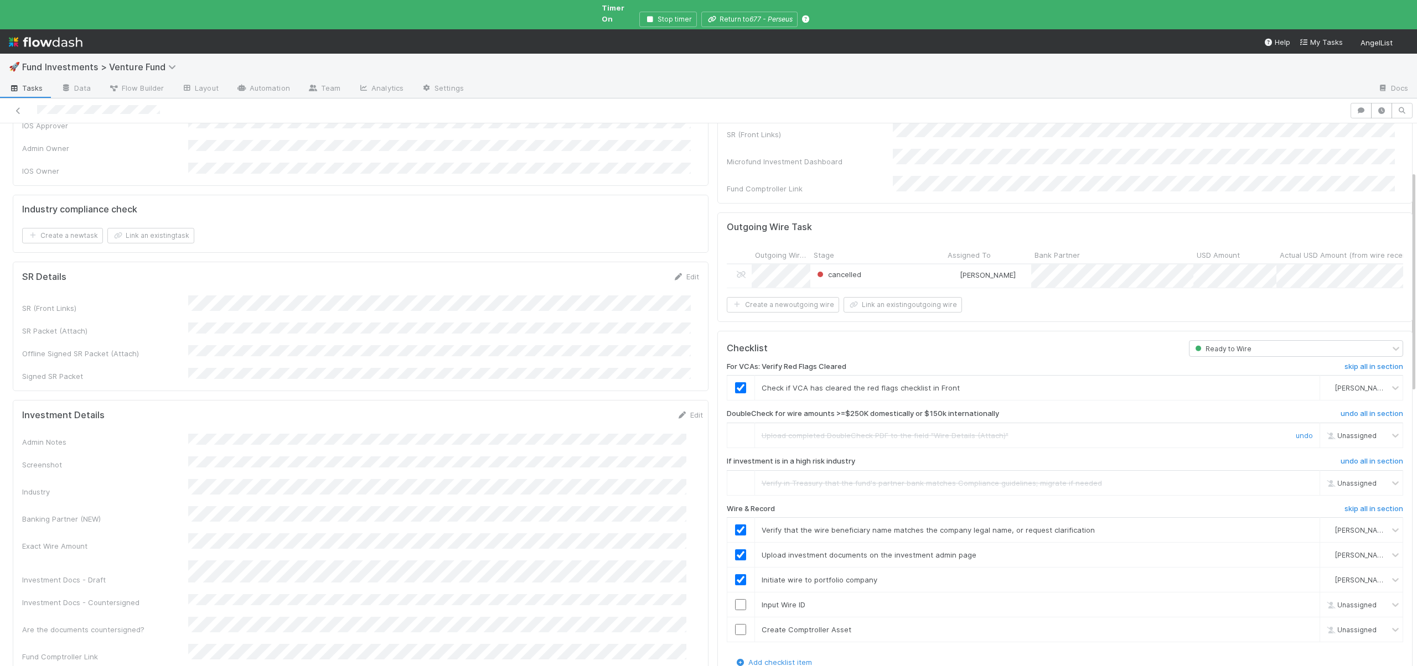
scroll to position [343, 0]
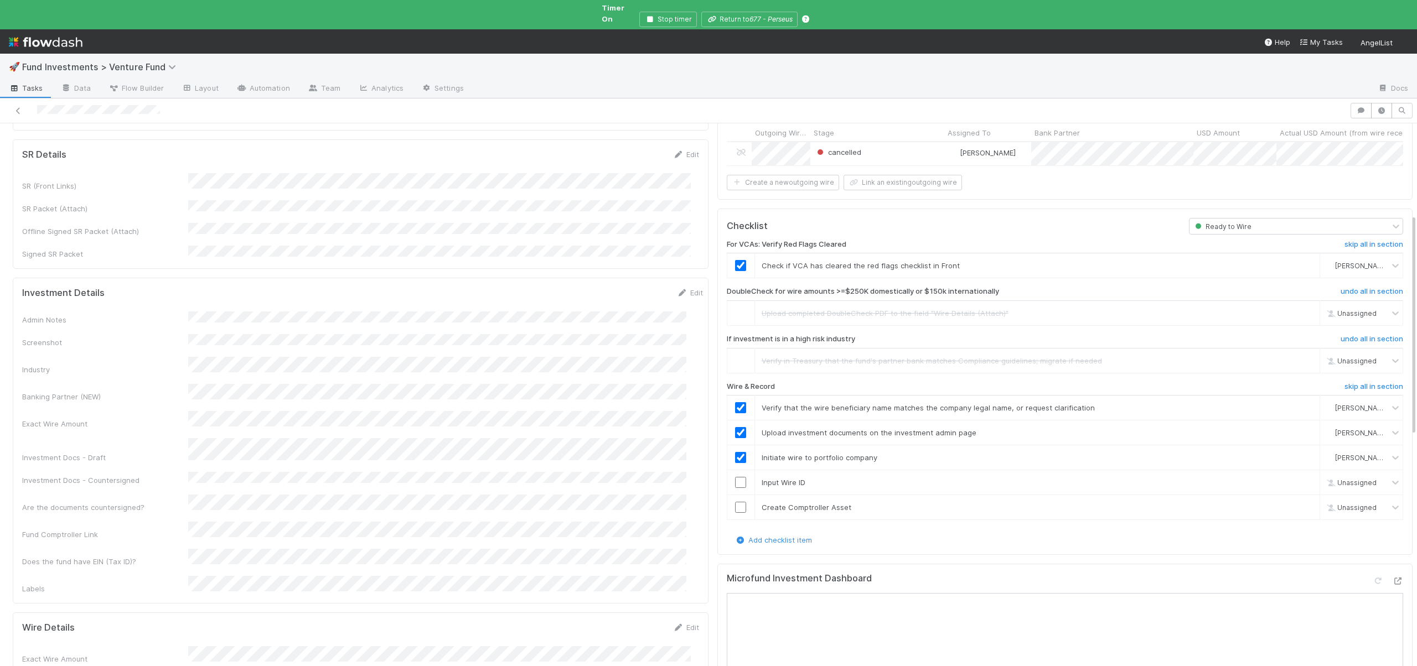
scroll to position [232, 0]
click at [1392, 577] on icon at bounding box center [1397, 580] width 11 height 7
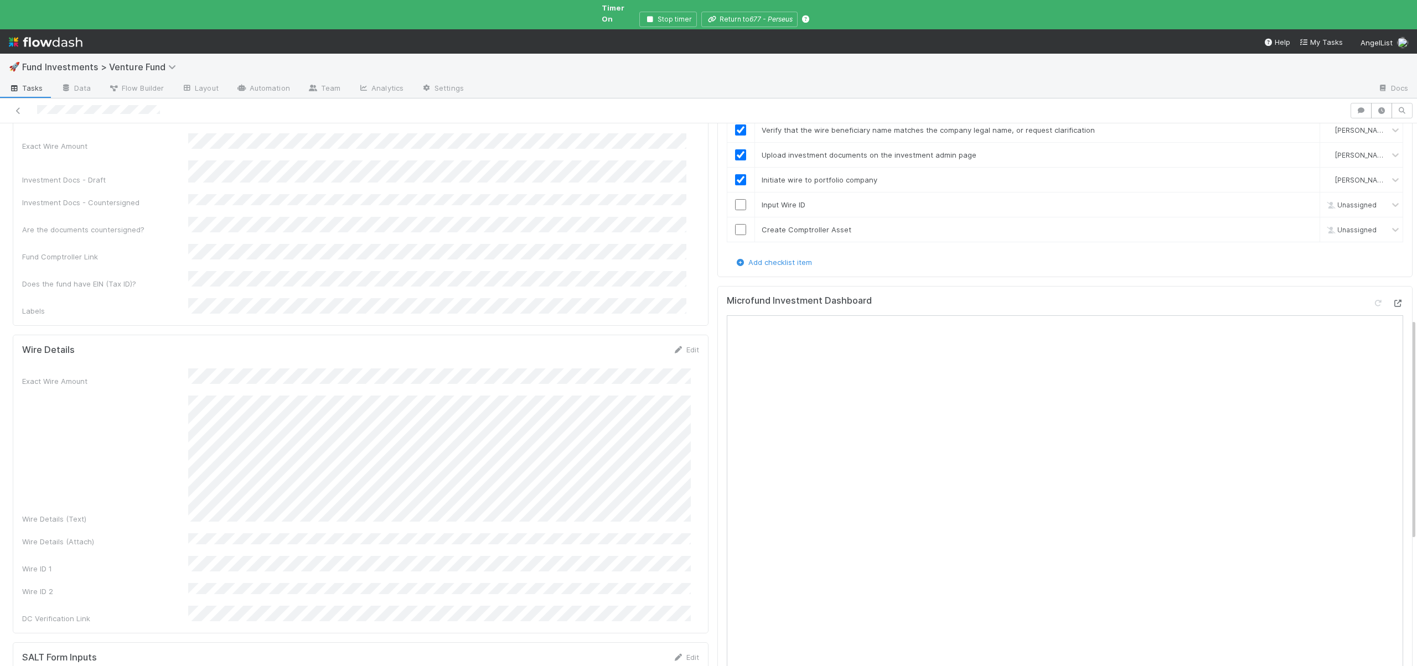
scroll to position [625, 0]
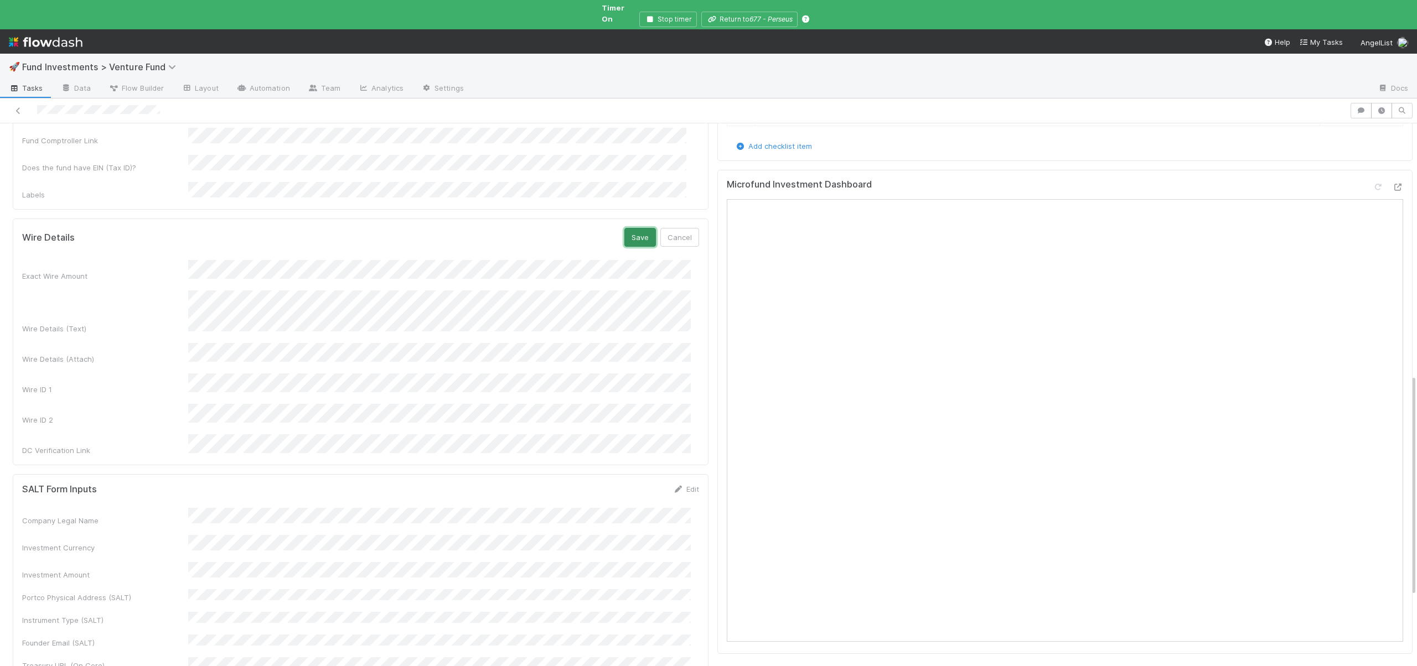
click at [627, 228] on button "Save" at bounding box center [640, 237] width 32 height 19
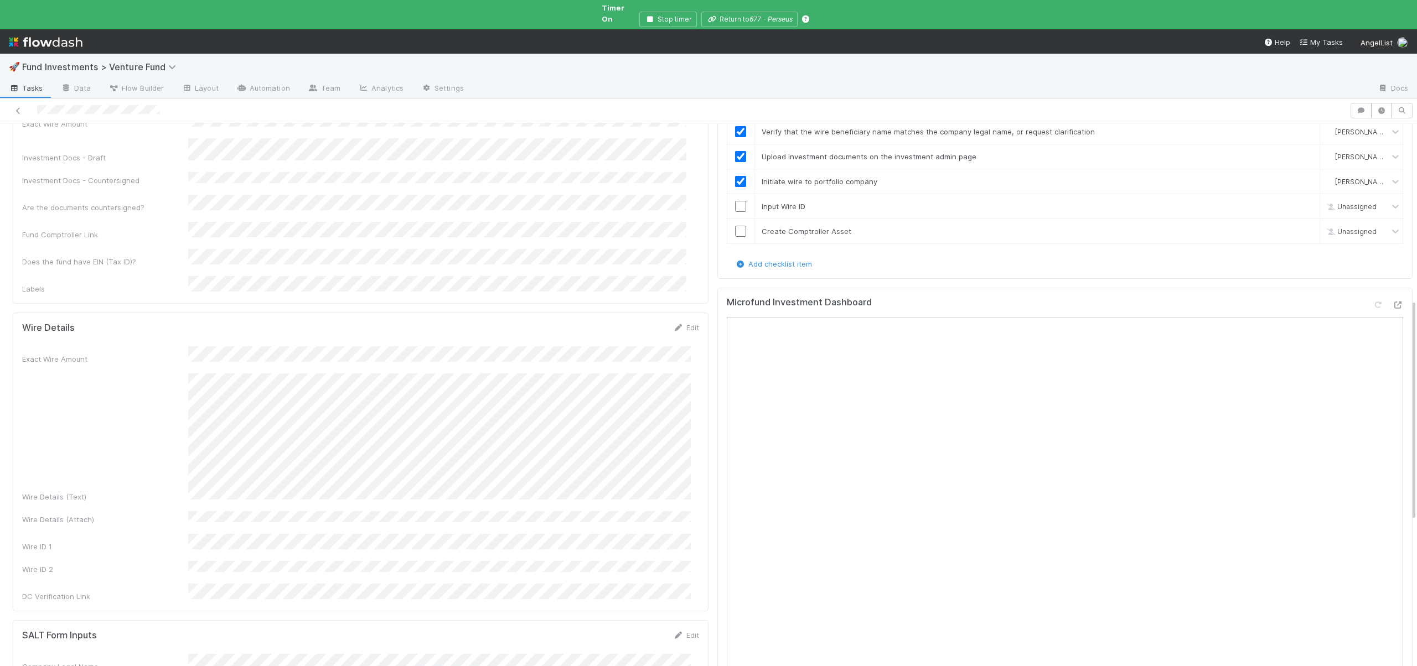
scroll to position [397, 0]
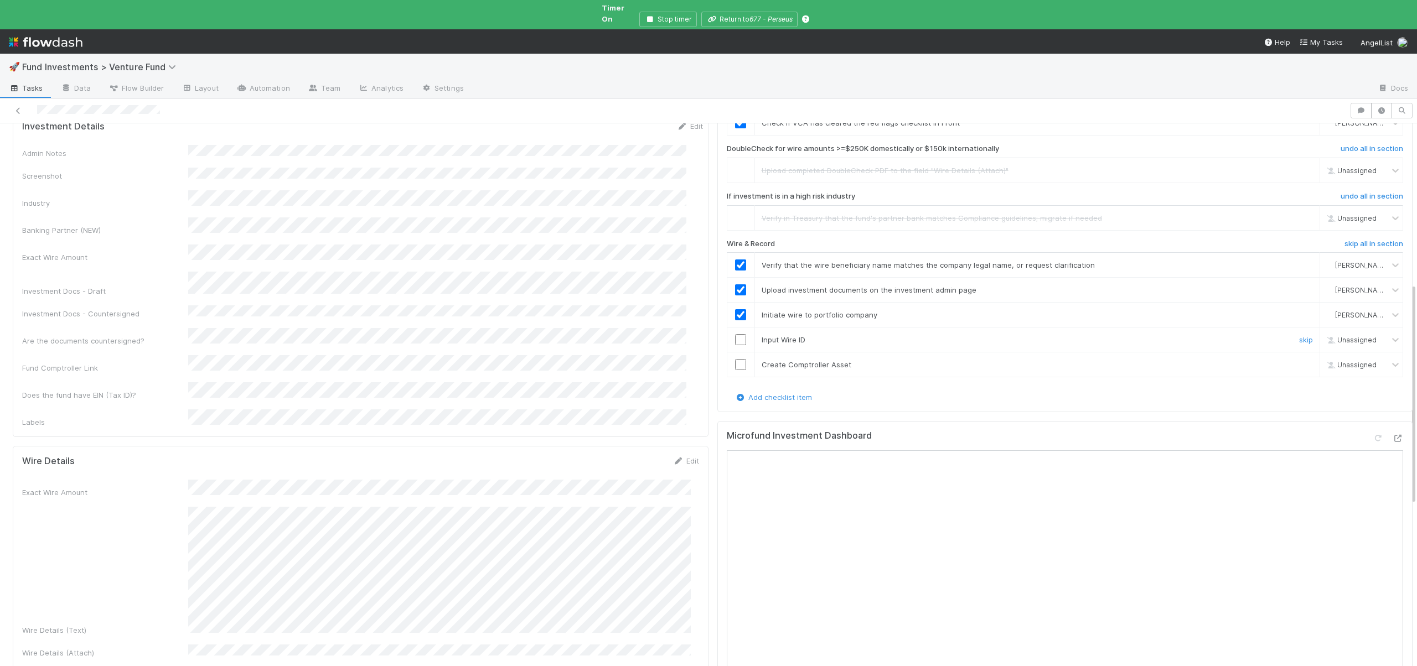
click at [735, 334] on input "checkbox" at bounding box center [740, 339] width 11 height 11
click at [735, 359] on input "checkbox" at bounding box center [740, 364] width 11 height 11
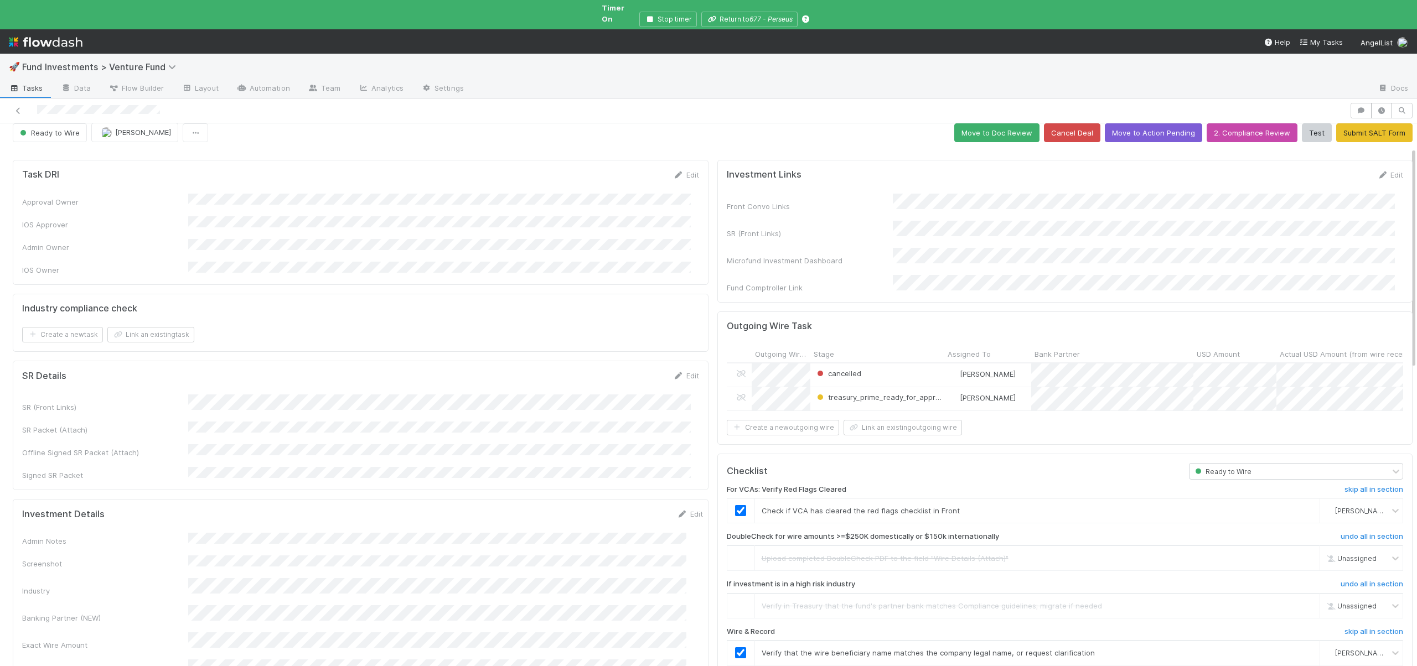
scroll to position [0, 0]
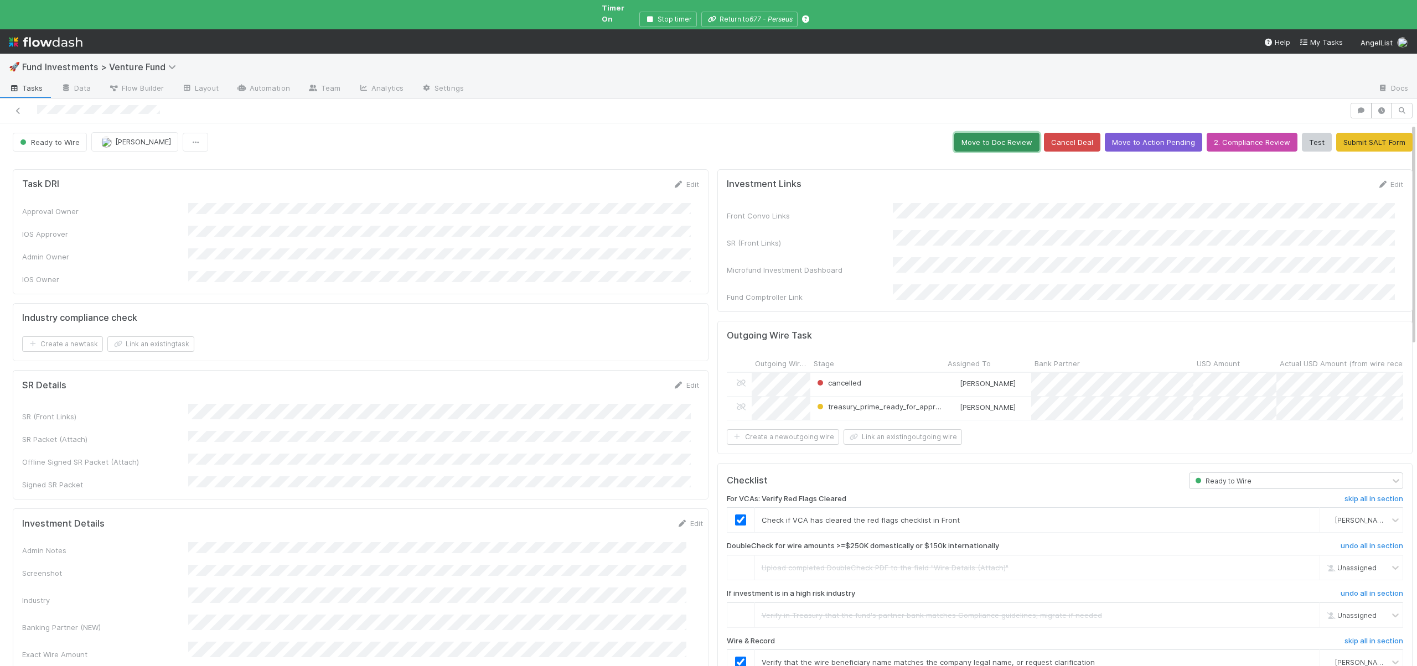
click at [979, 133] on button "Move to Doc Review" at bounding box center [996, 142] width 85 height 19
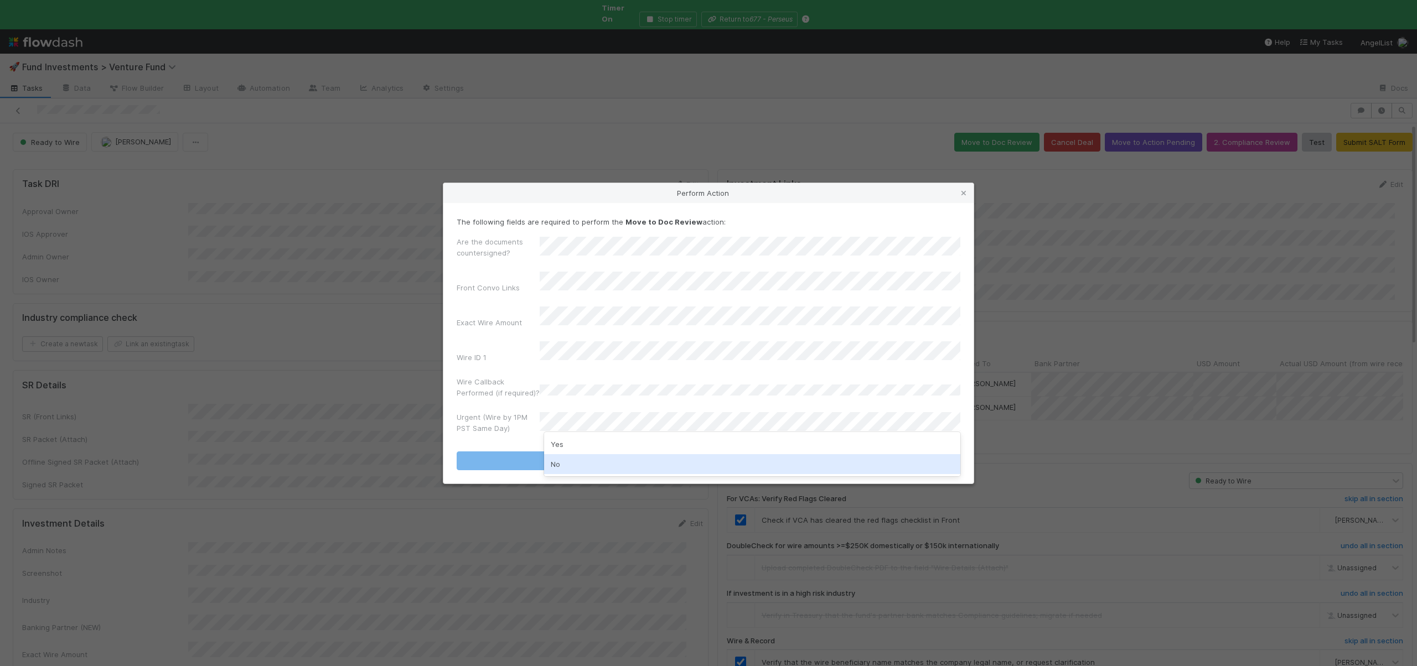
click at [554, 462] on div "No" at bounding box center [752, 464] width 416 height 20
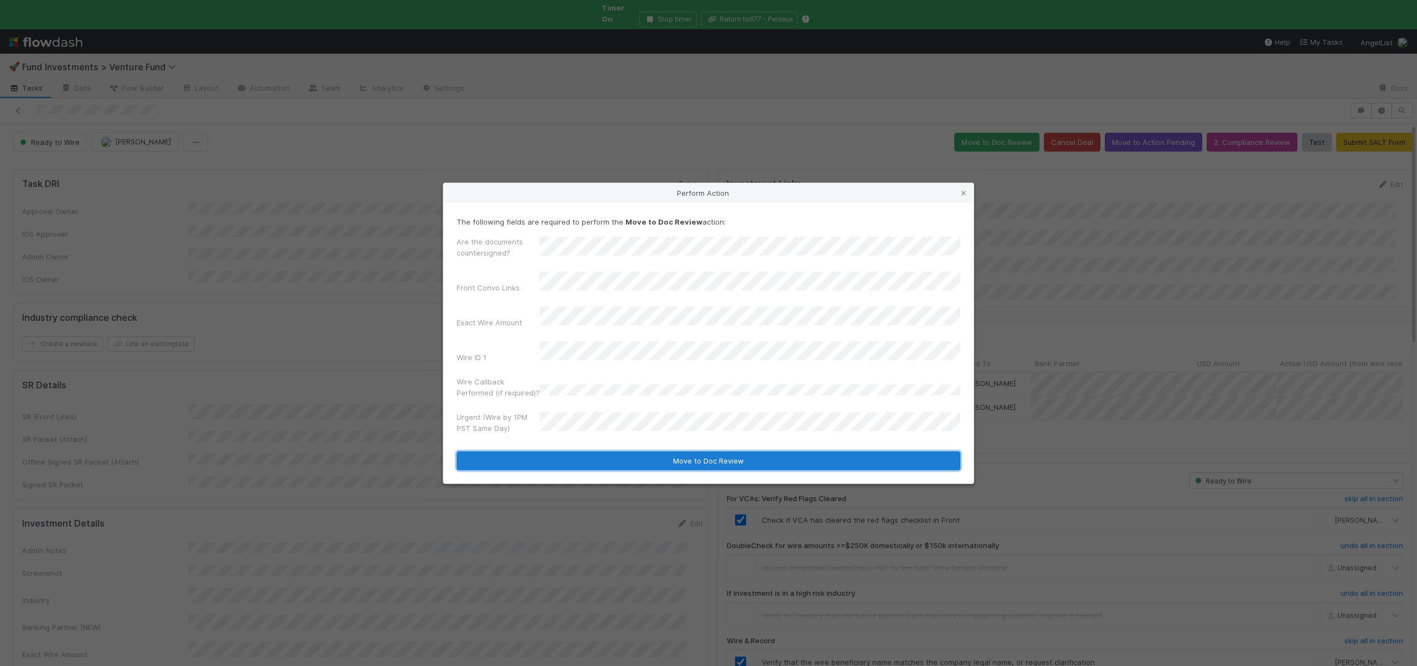
click at [555, 456] on button "Move to Doc Review" at bounding box center [708, 461] width 504 height 19
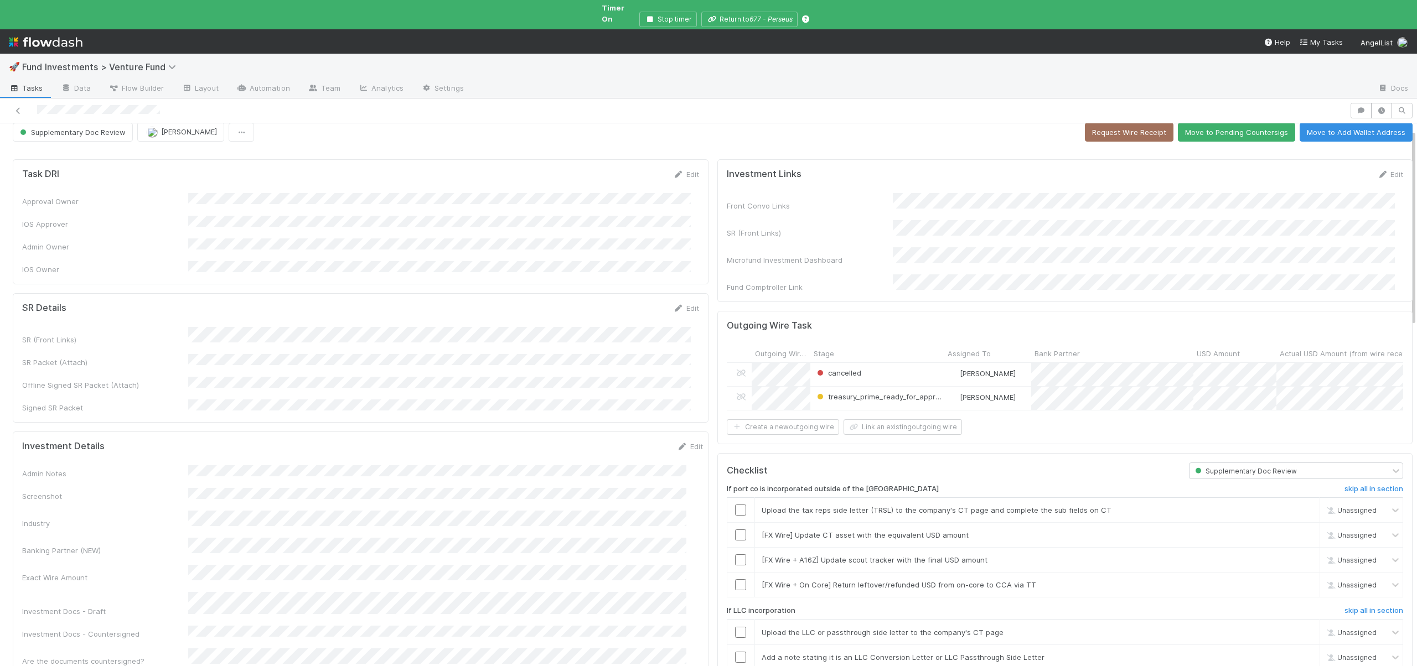
scroll to position [23, 0]
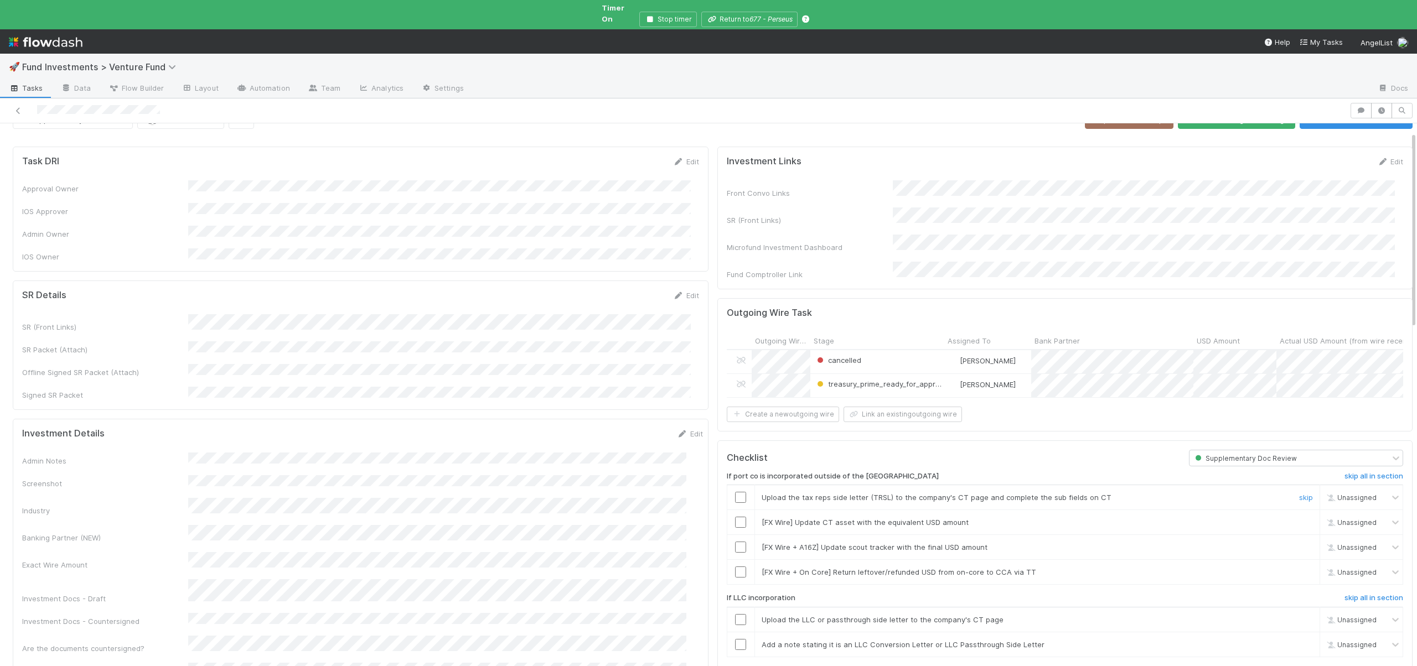
click at [735, 492] on input "checkbox" at bounding box center [740, 497] width 11 height 11
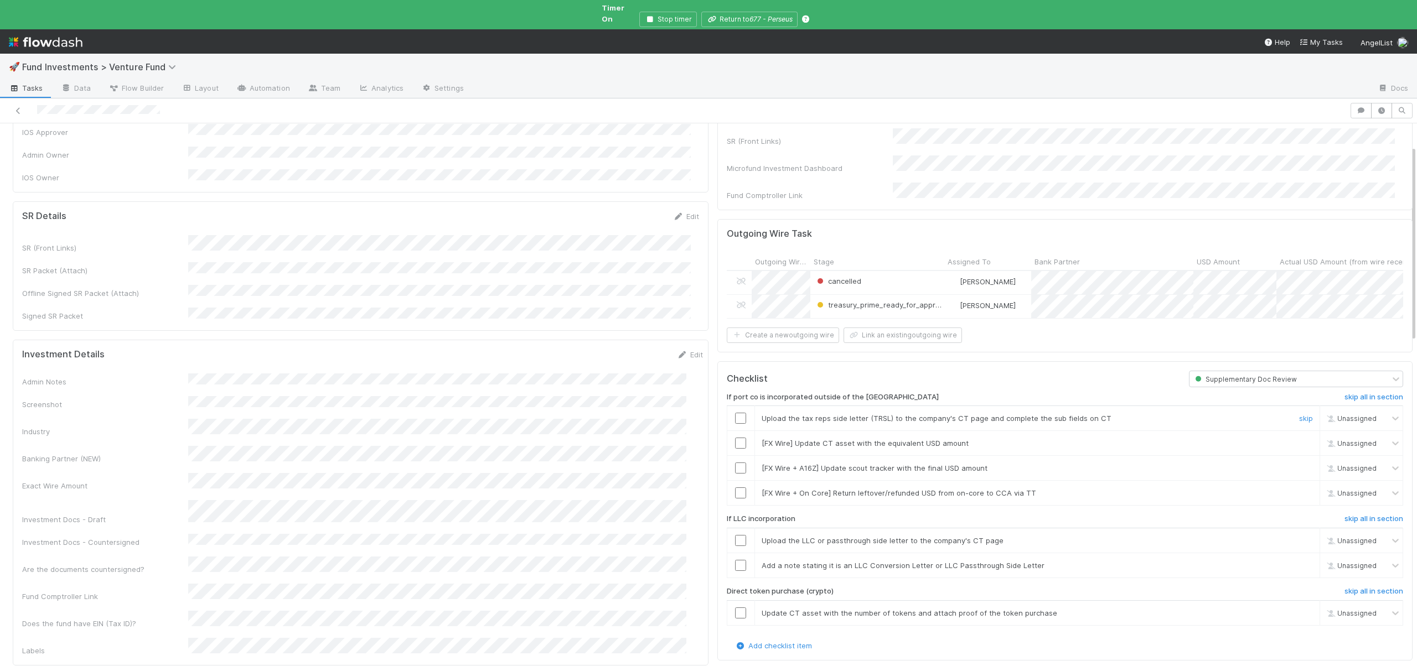
scroll to position [110, 0]
click at [1368, 385] on h6 "skip all in section" at bounding box center [1373, 389] width 59 height 9
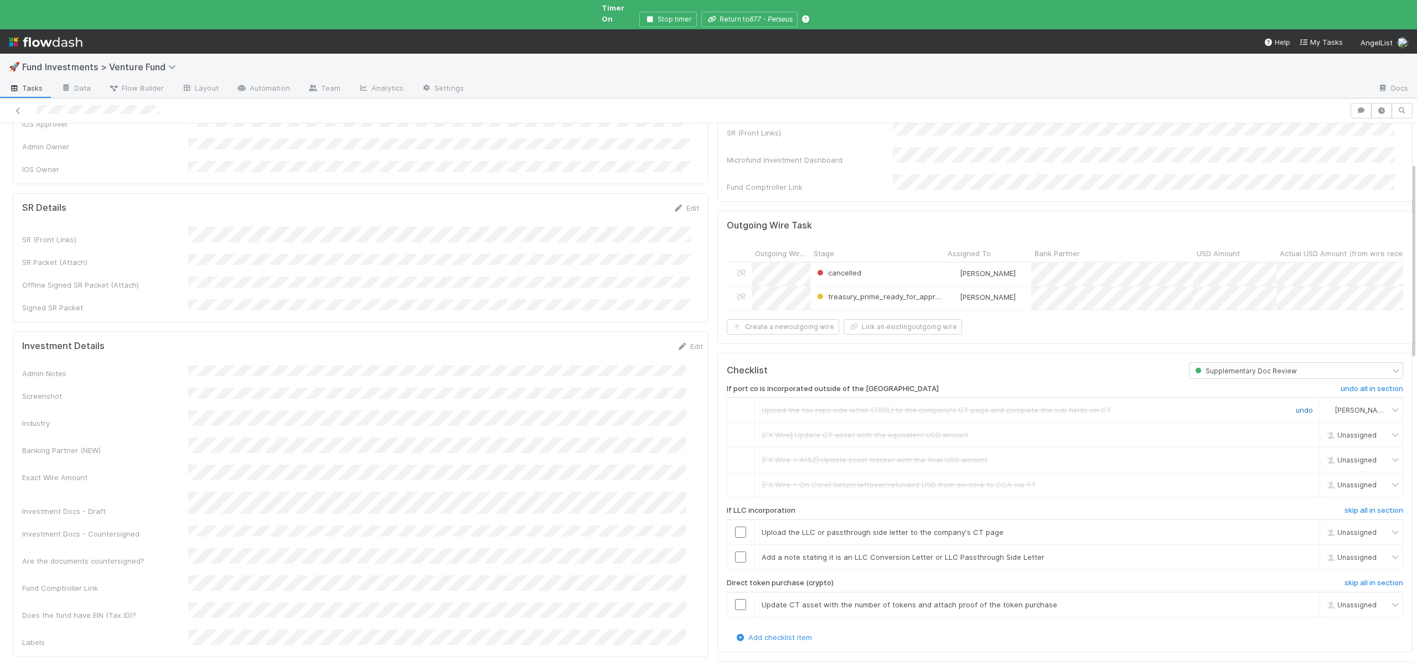
click at [1295, 406] on link "undo" at bounding box center [1303, 410] width 17 height 9
click at [735, 404] on input "checkbox" at bounding box center [740, 409] width 11 height 11
click at [1352, 506] on h6 "skip all in section" at bounding box center [1373, 510] width 59 height 9
click at [1346, 579] on h6 "skip all in section" at bounding box center [1373, 583] width 59 height 9
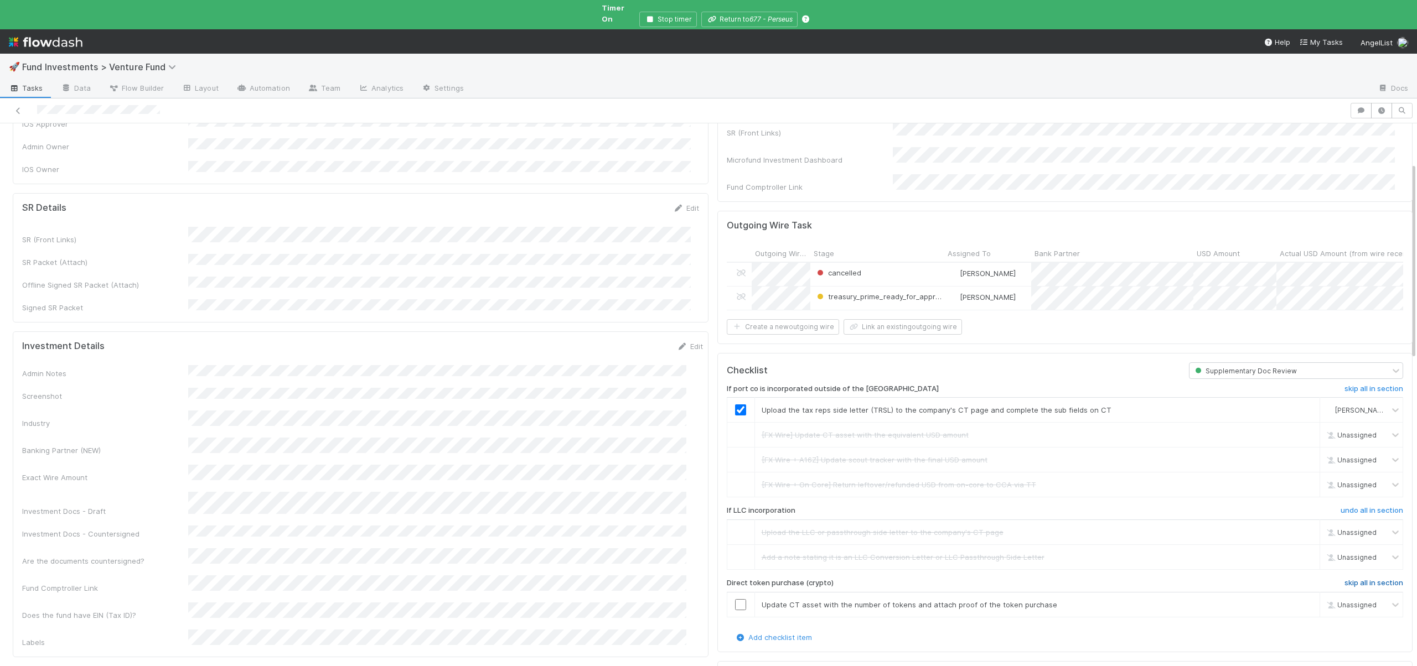
click at [1345, 579] on h6 "skip all in section" at bounding box center [1373, 583] width 59 height 9
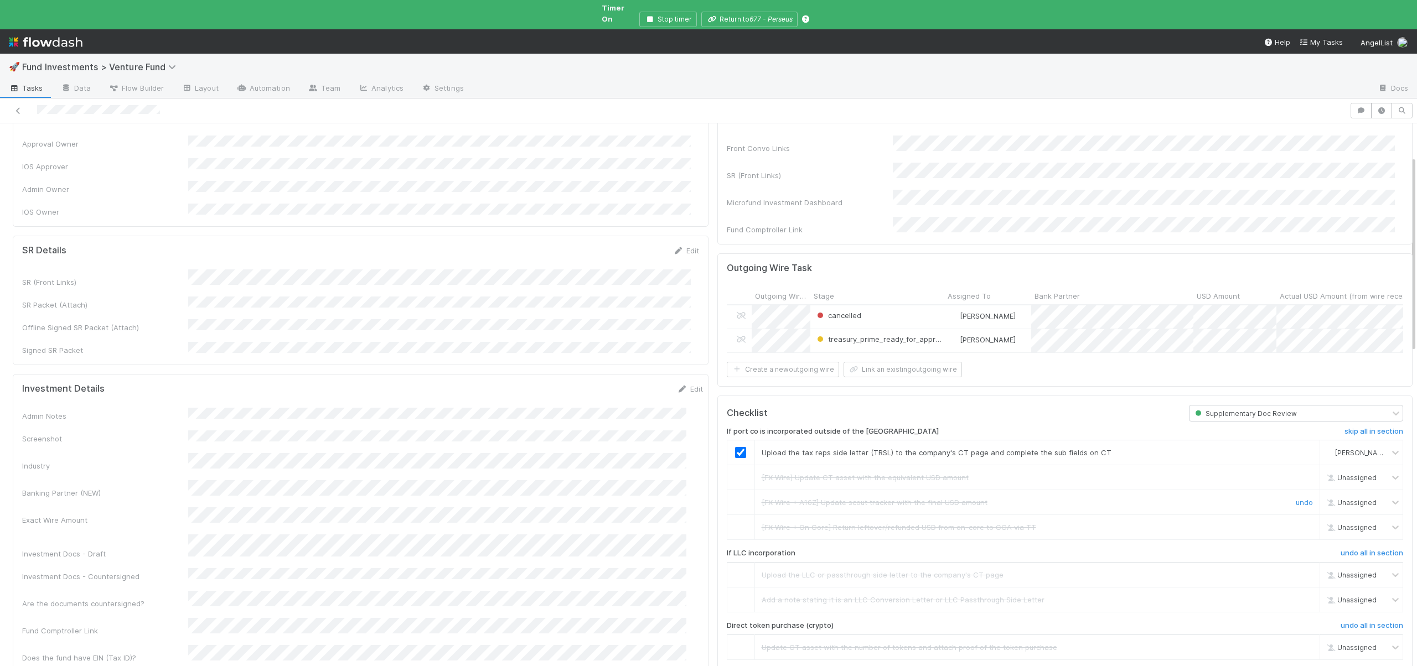
scroll to position [0, 0]
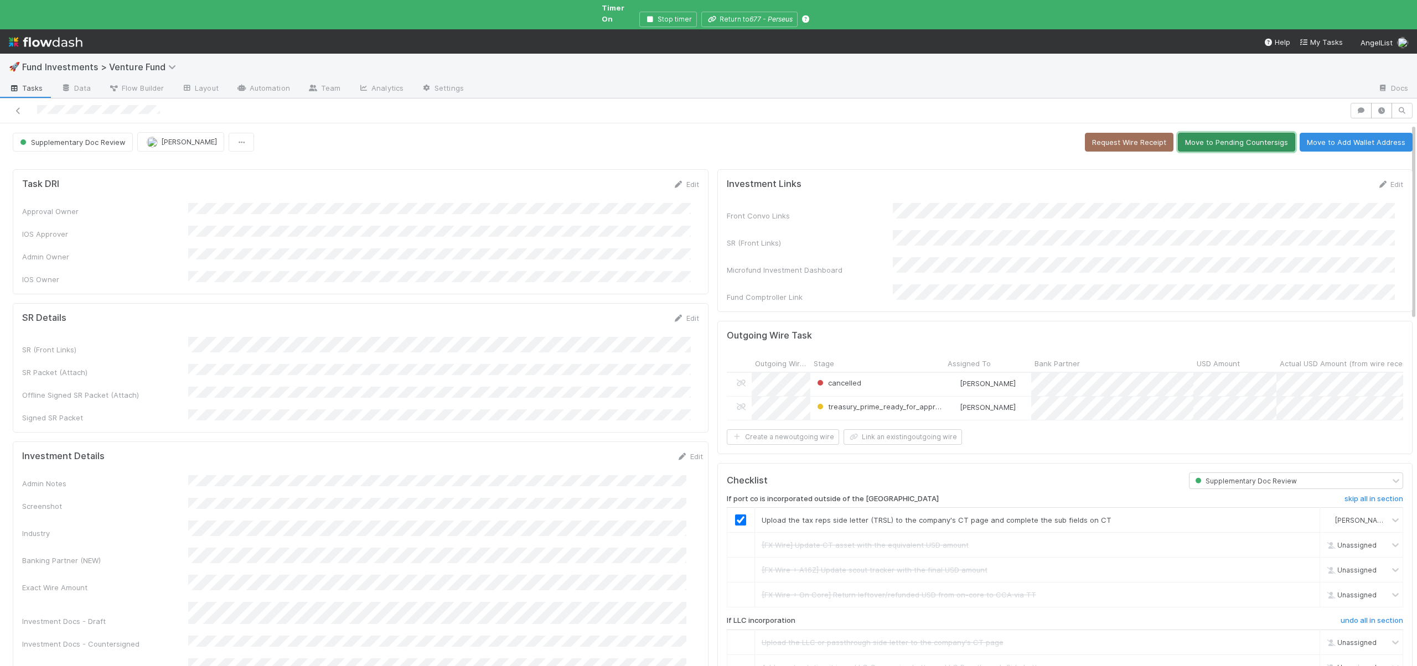
click at [1203, 134] on button "Move to Pending Countersigs" at bounding box center [1235, 142] width 117 height 19
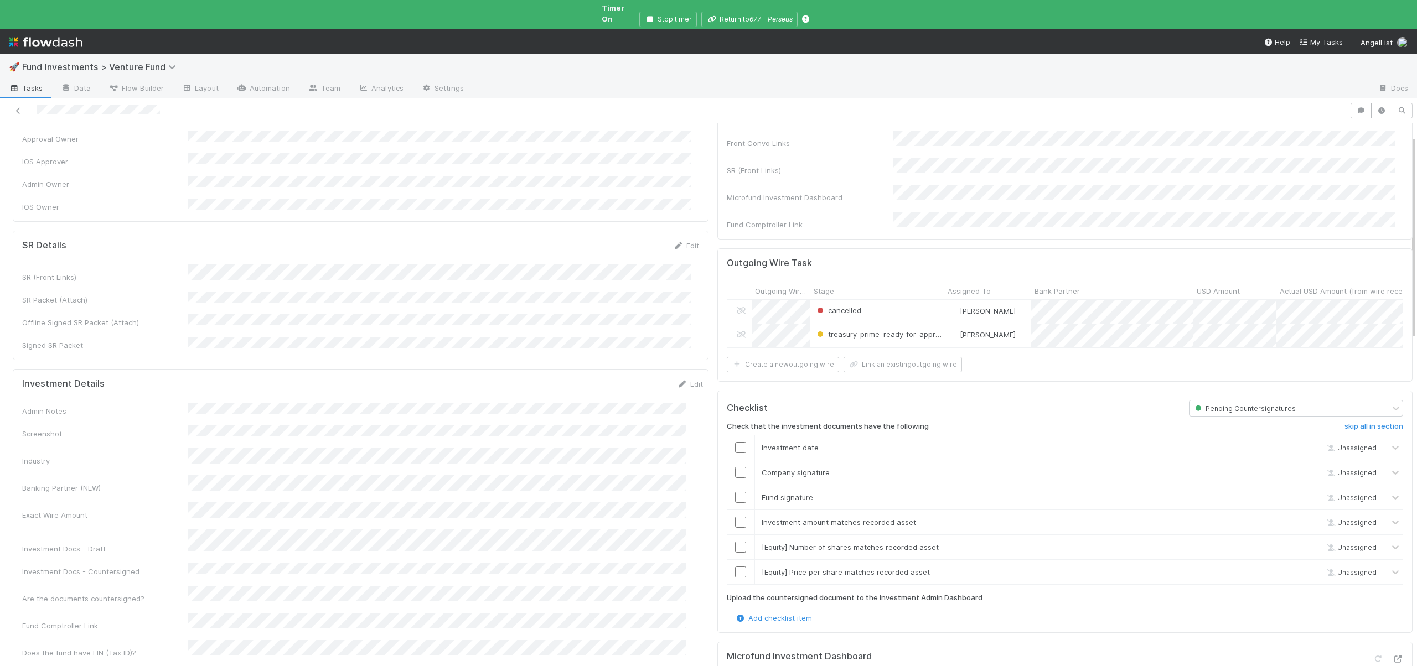
scroll to position [224, 0]
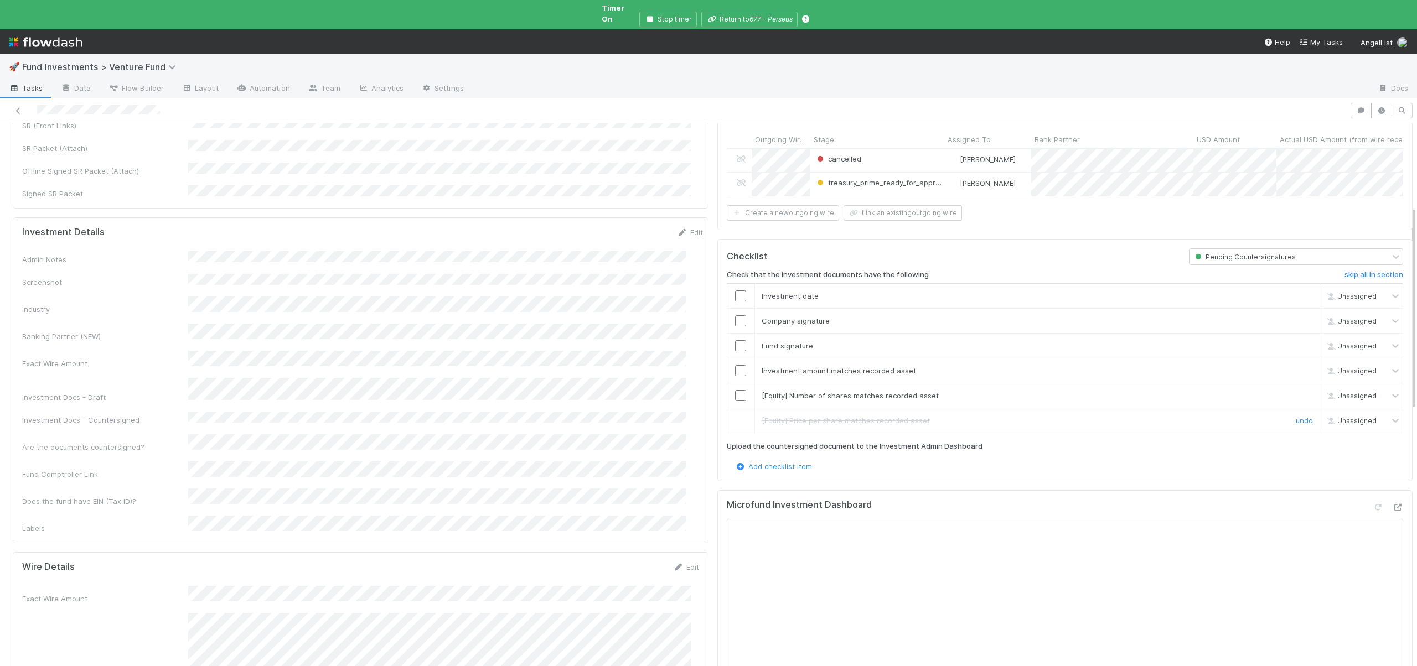
click at [1295, 416] on link "undo" at bounding box center [1303, 420] width 17 height 9
click at [1299, 391] on link "skip" at bounding box center [1306, 395] width 14 height 9
click at [1299, 416] on link "skip" at bounding box center [1306, 420] width 14 height 9
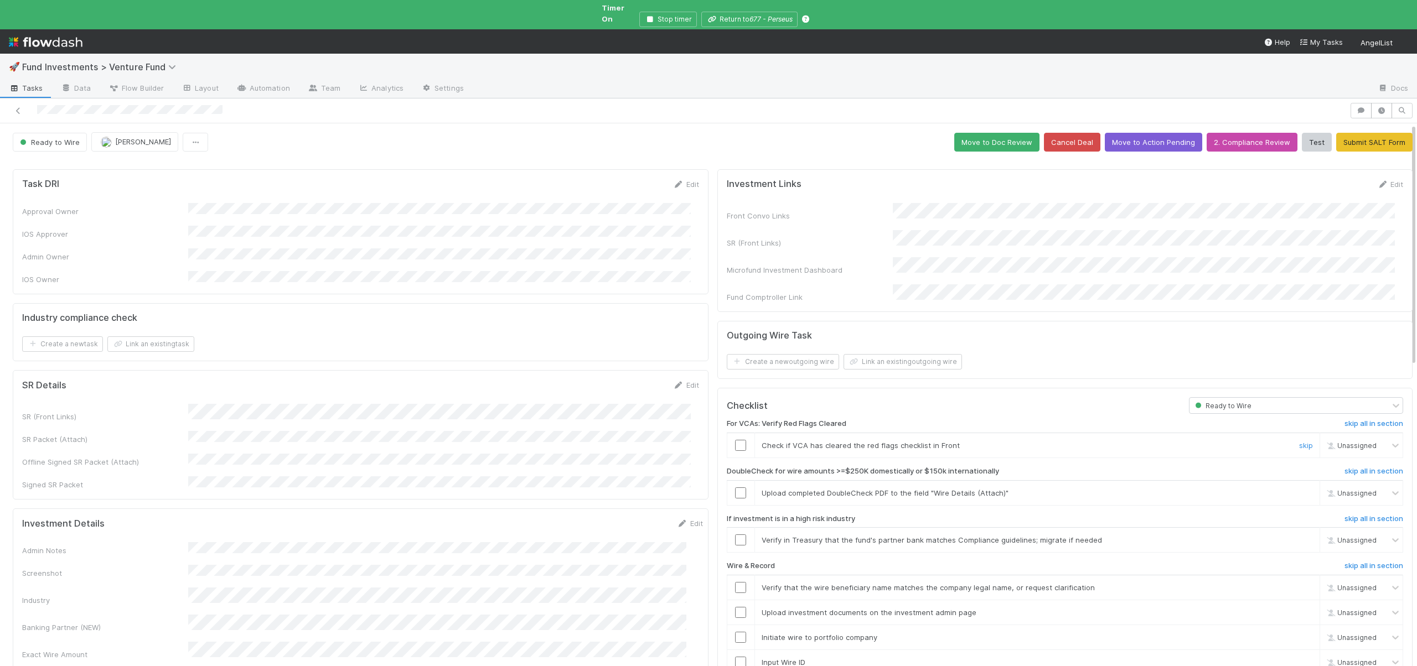
click at [735, 440] on input "checkbox" at bounding box center [740, 445] width 11 height 11
click at [736, 440] on input "checkbox" at bounding box center [740, 445] width 11 height 11
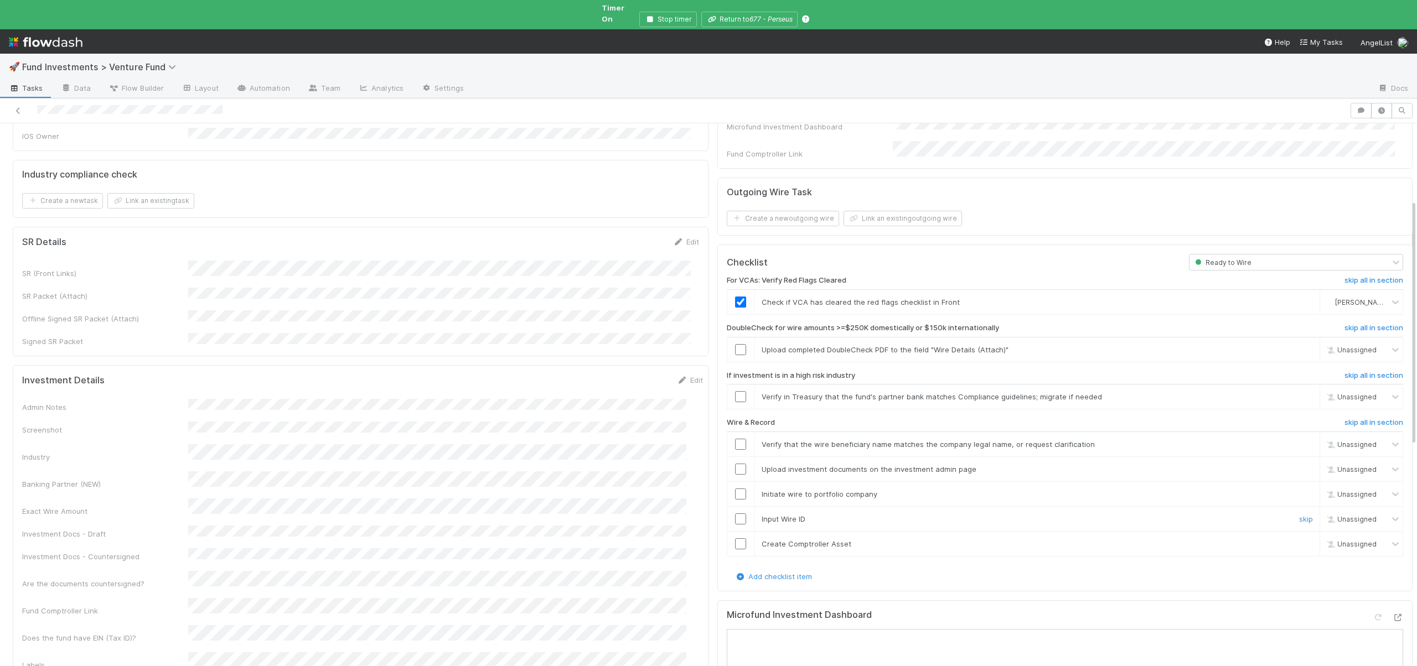
scroll to position [213, 0]
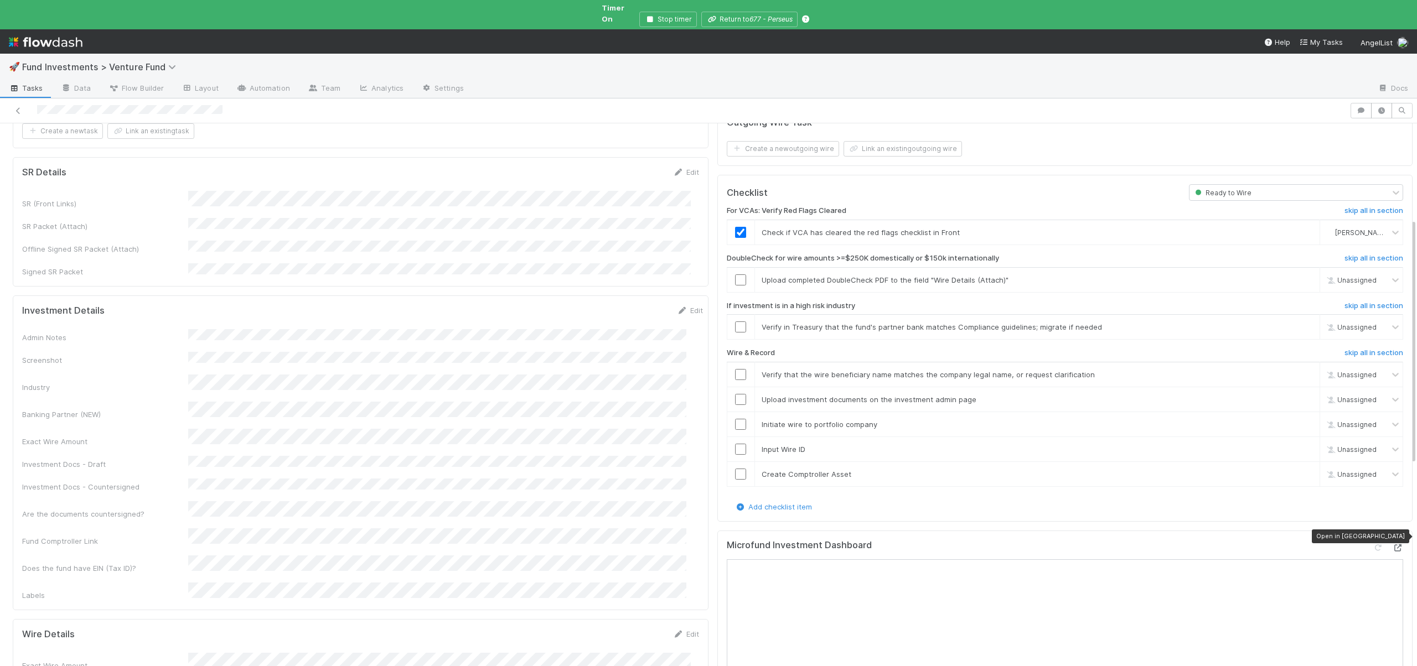
click at [1392, 544] on icon at bounding box center [1397, 547] width 11 height 7
click at [1299, 276] on link "skip" at bounding box center [1306, 280] width 14 height 9
click at [1299, 323] on link "skip" at bounding box center [1306, 327] width 14 height 9
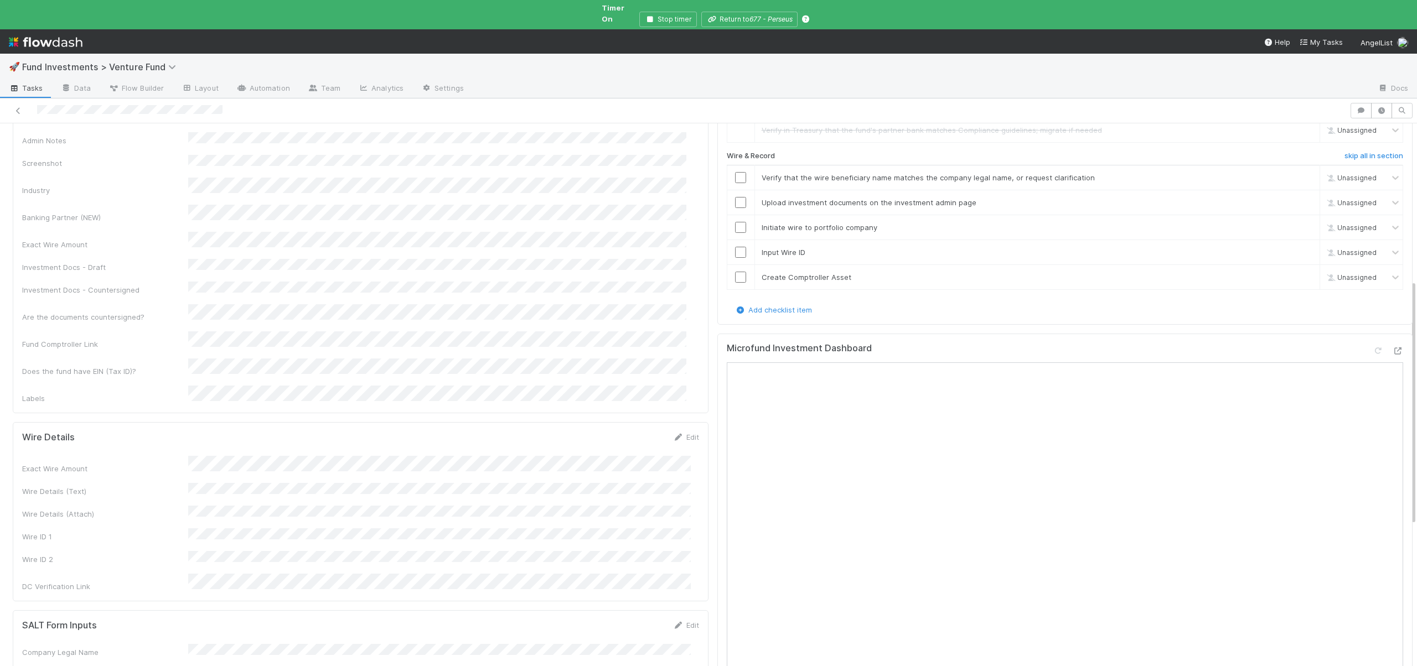
scroll to position [430, 0]
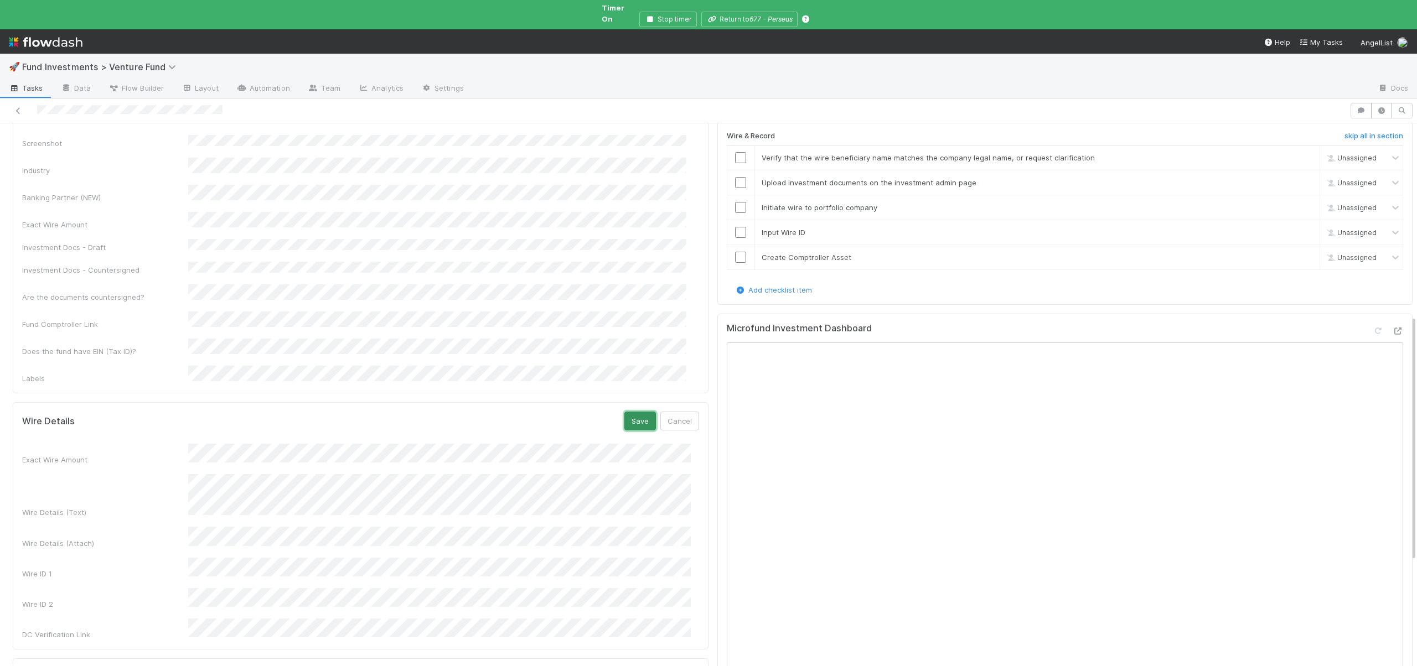
click at [632, 412] on button "Save" at bounding box center [640, 421] width 32 height 19
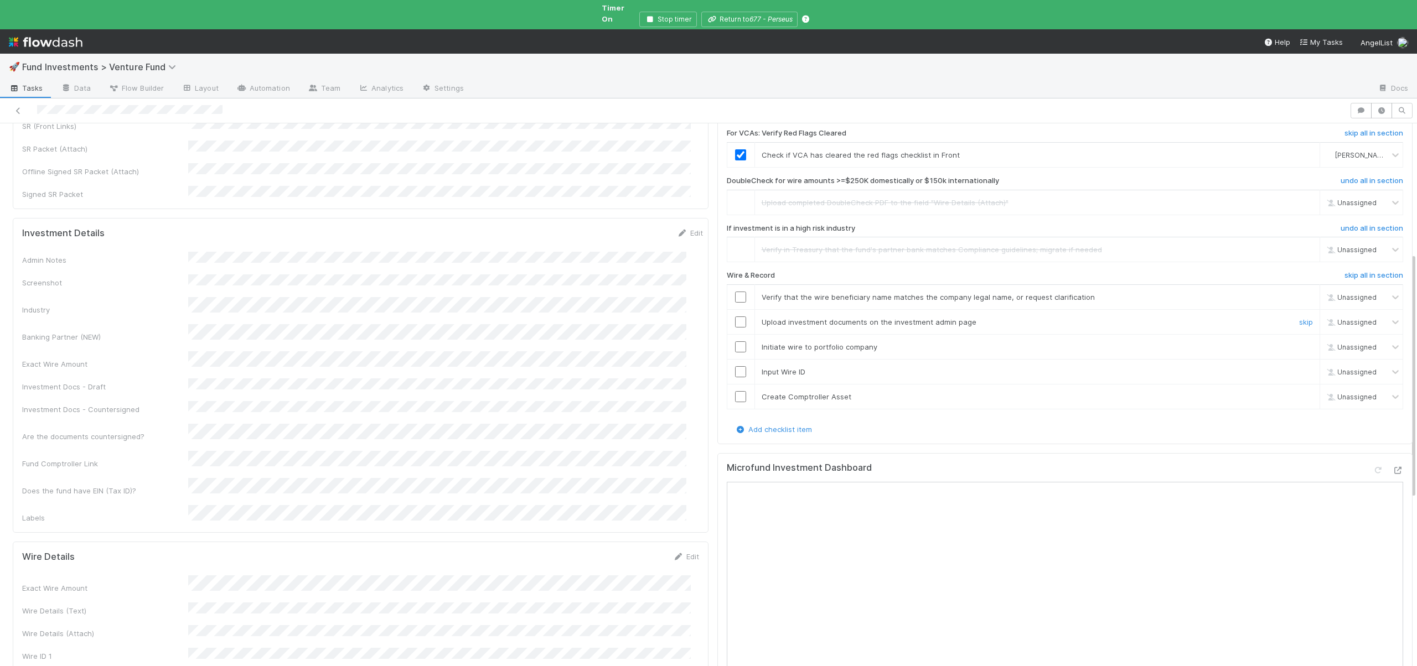
scroll to position [221, 0]
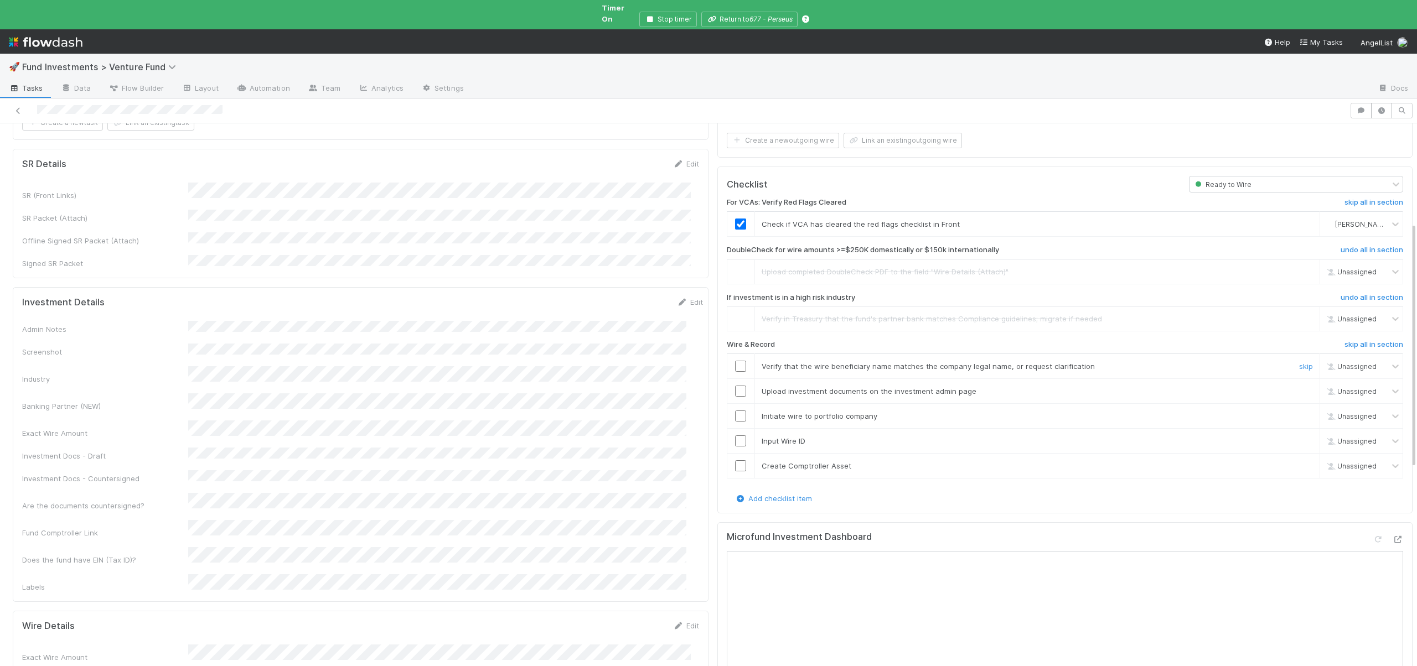
click at [735, 361] on input "checkbox" at bounding box center [740, 366] width 11 height 11
click at [735, 386] on input "checkbox" at bounding box center [740, 391] width 11 height 11
click at [735, 411] on input "checkbox" at bounding box center [740, 416] width 11 height 11
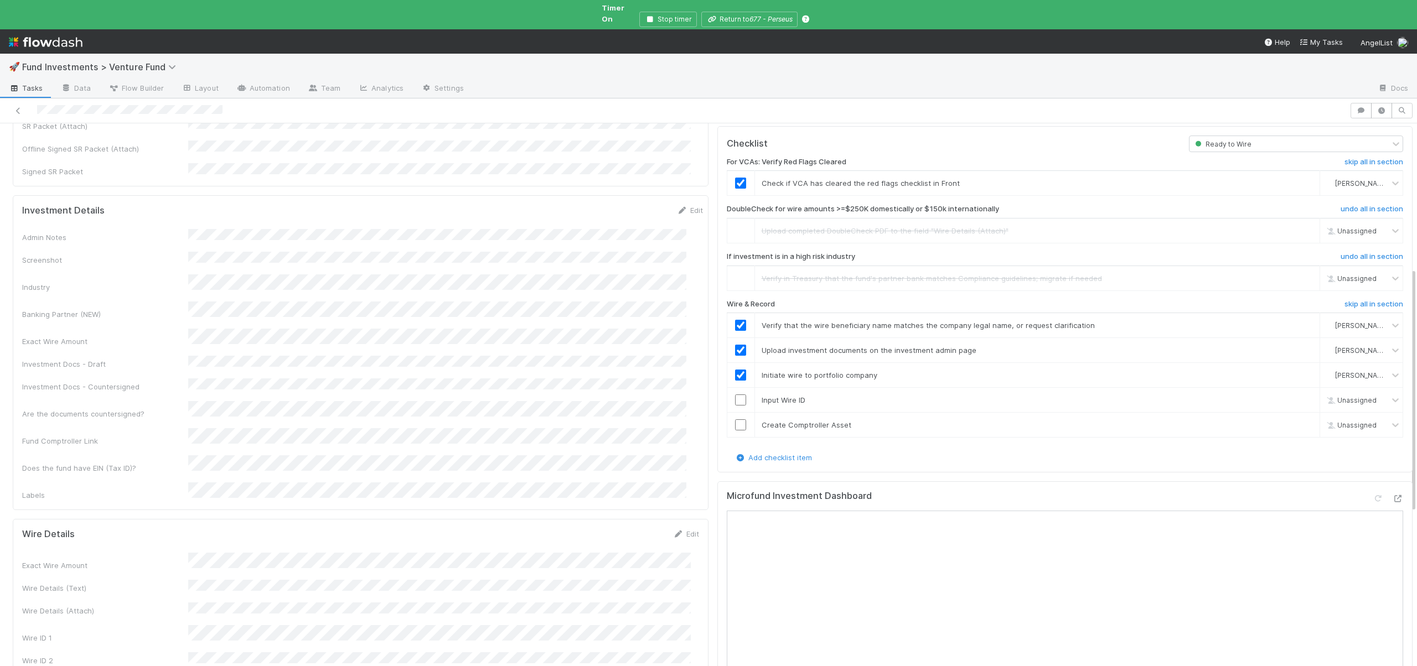
scroll to position [325, 0]
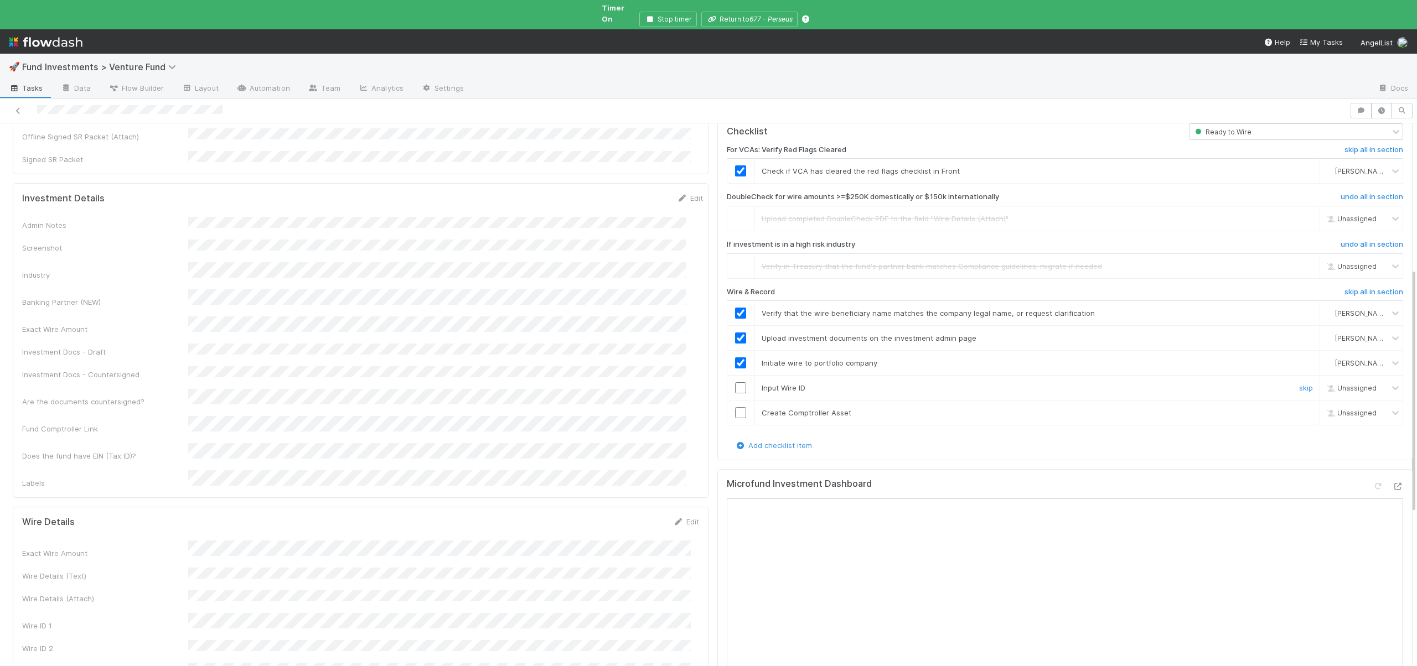
click at [738, 382] on td at bounding box center [741, 388] width 28 height 25
click at [735, 382] on input "checkbox" at bounding box center [740, 387] width 11 height 11
click at [735, 407] on input "checkbox" at bounding box center [740, 412] width 11 height 11
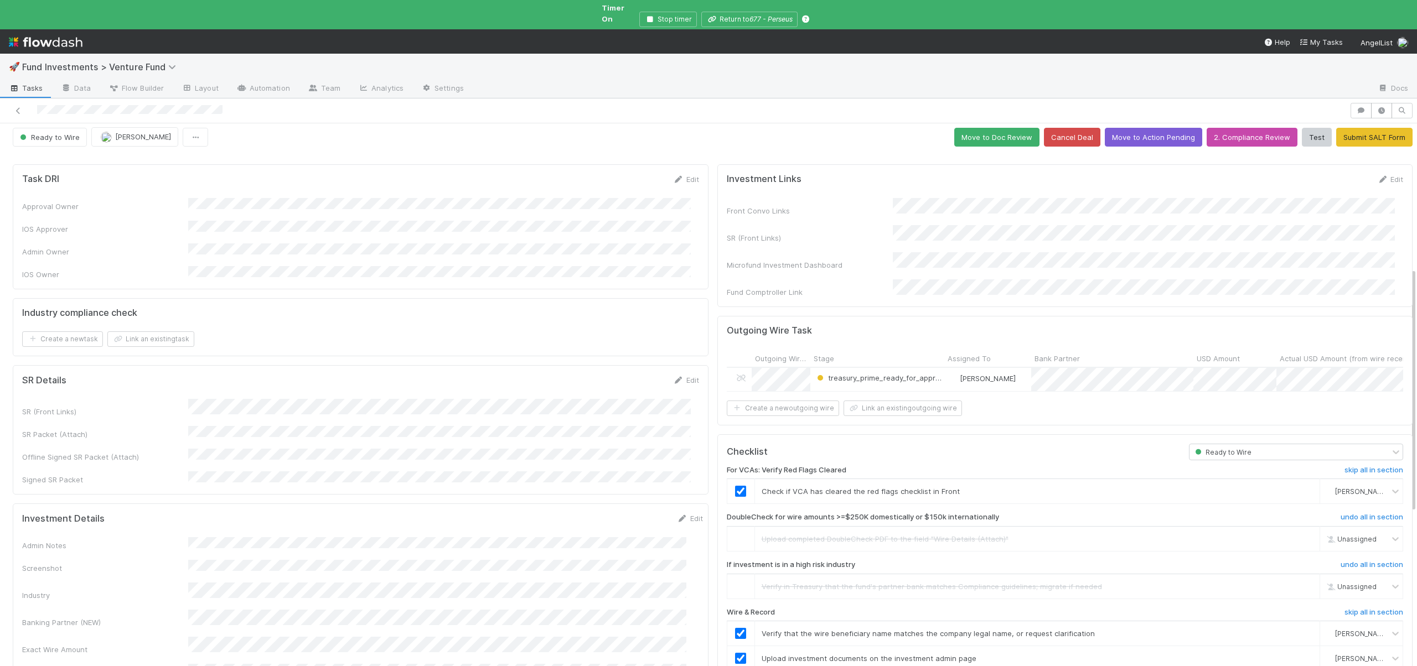
scroll to position [0, 0]
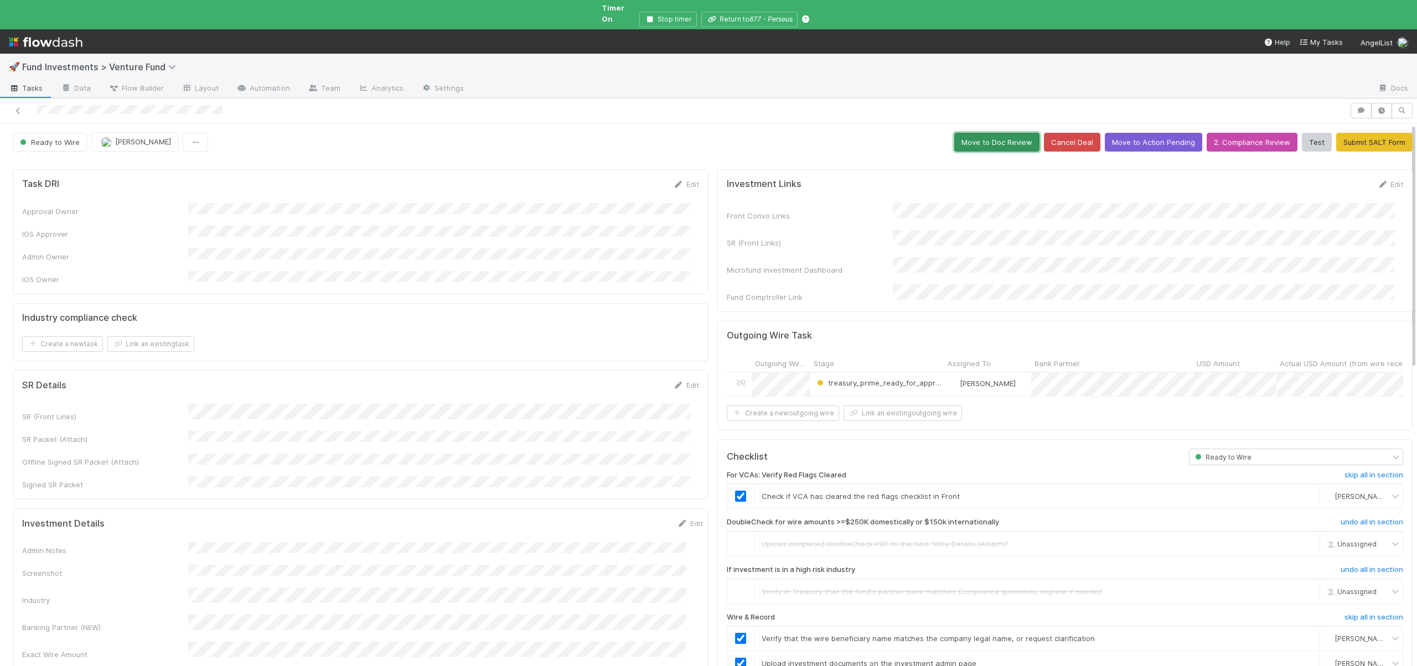
click at [997, 133] on button "Move to Doc Review" at bounding box center [996, 142] width 85 height 19
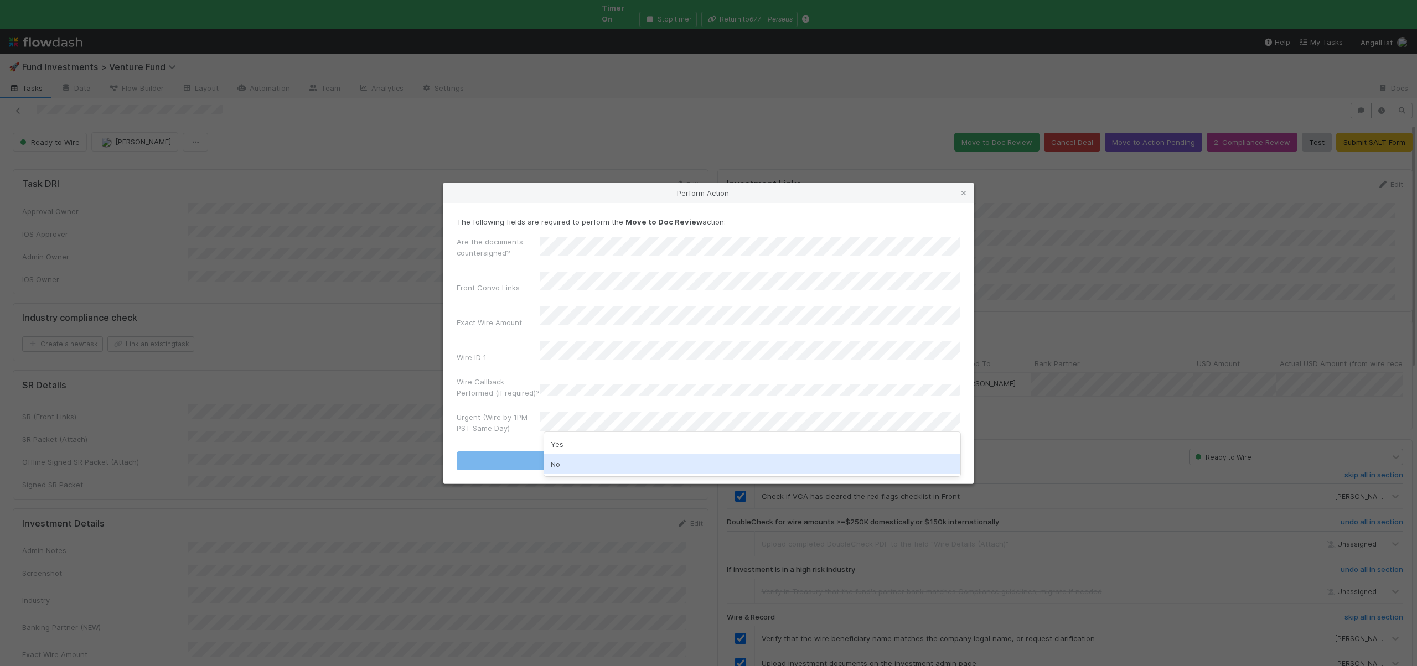
click at [551, 459] on div "No" at bounding box center [752, 464] width 416 height 20
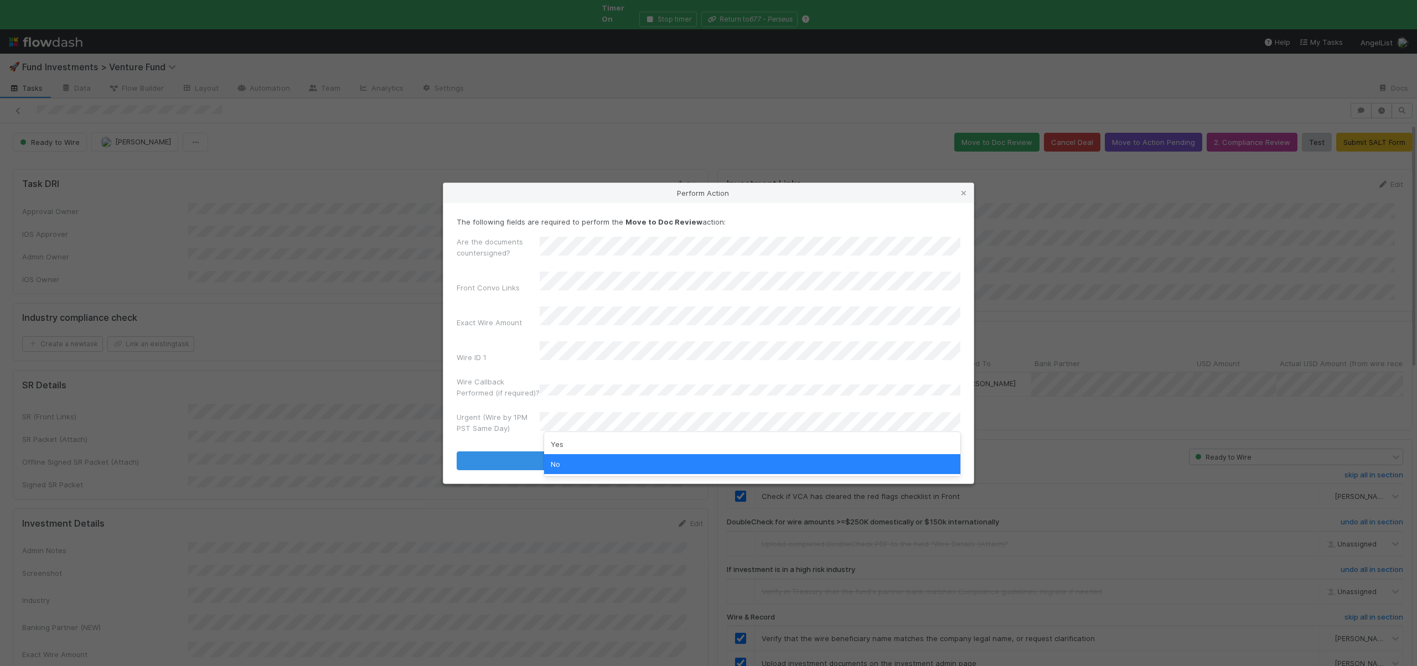
click at [473, 418] on label"] "Urgent (Wire by 1PM PST Same Day)" at bounding box center [497, 423] width 83 height 22
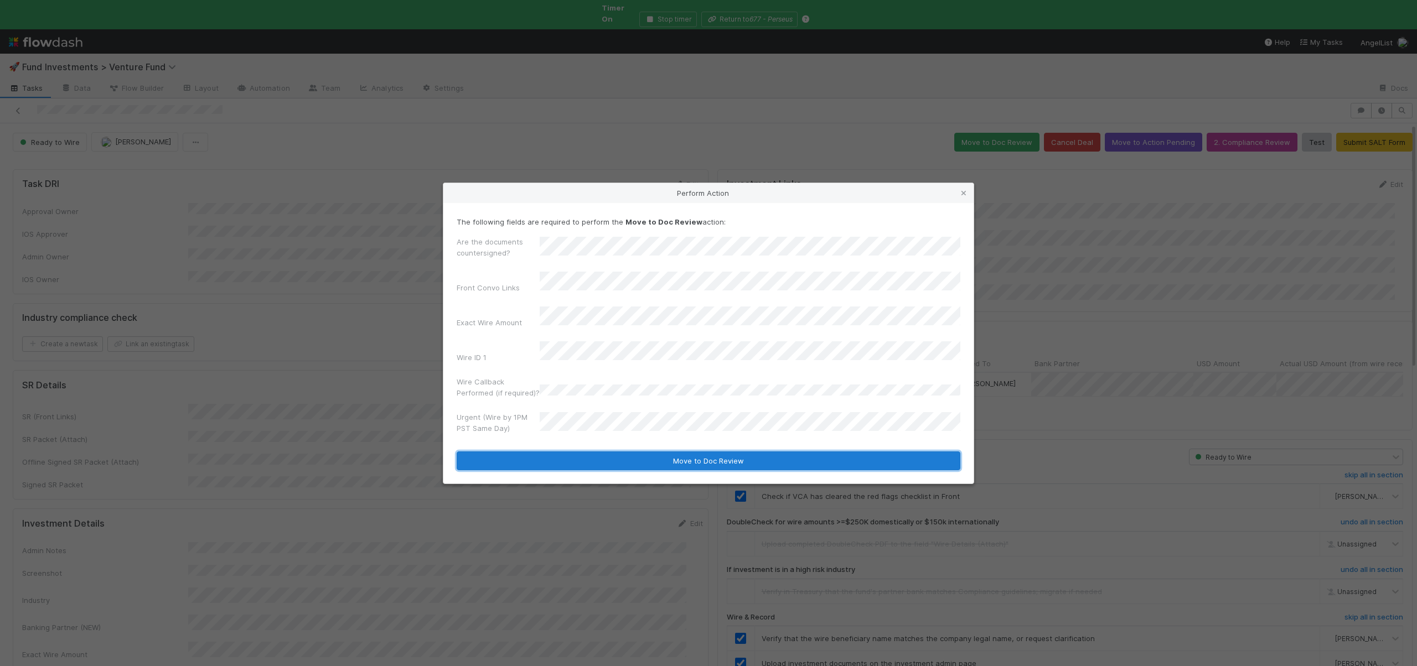
click at [538, 452] on button "Move to Doc Review" at bounding box center [708, 461] width 504 height 19
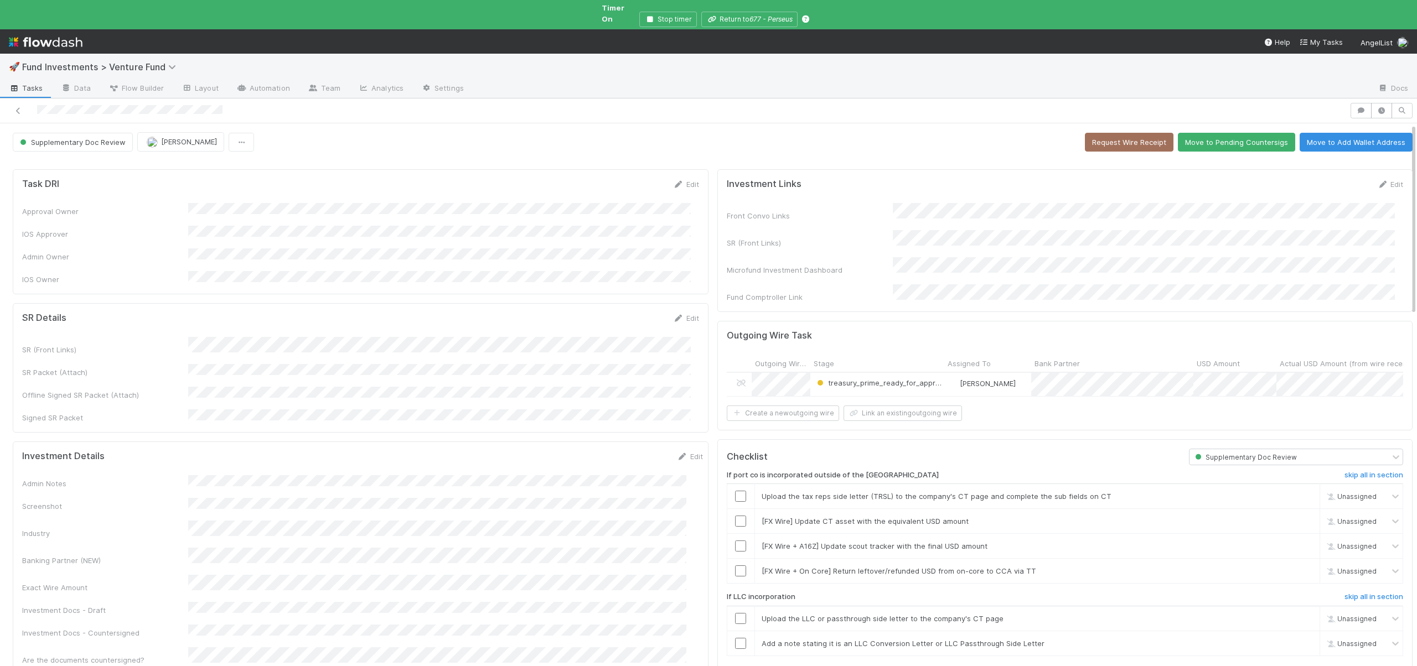
click at [1351, 465] on div "If port co is incorporated outside of the US skip all in section Upload the tax…" at bounding box center [1065, 591] width 677 height 253
click at [1350, 471] on h6 "skip all in section" at bounding box center [1373, 475] width 59 height 9
click at [1346, 471] on h6 "skip all in section" at bounding box center [1373, 475] width 59 height 9
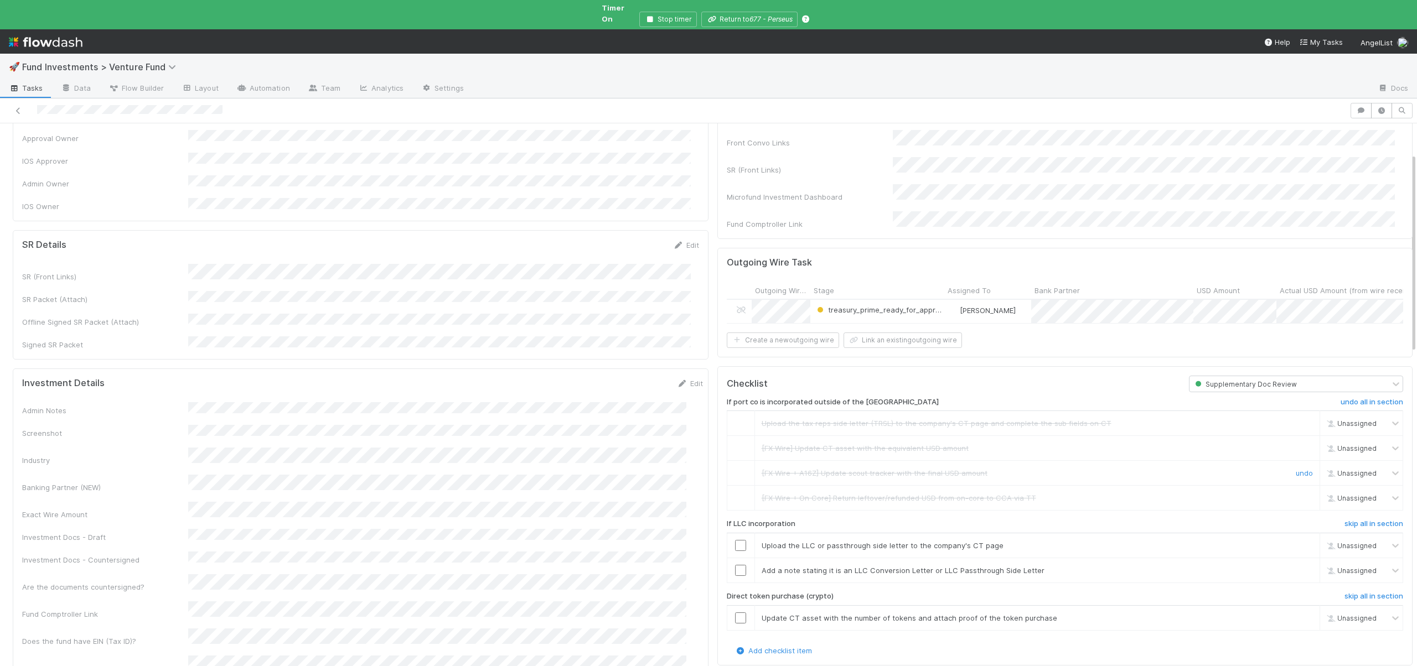
scroll to position [94, 0]
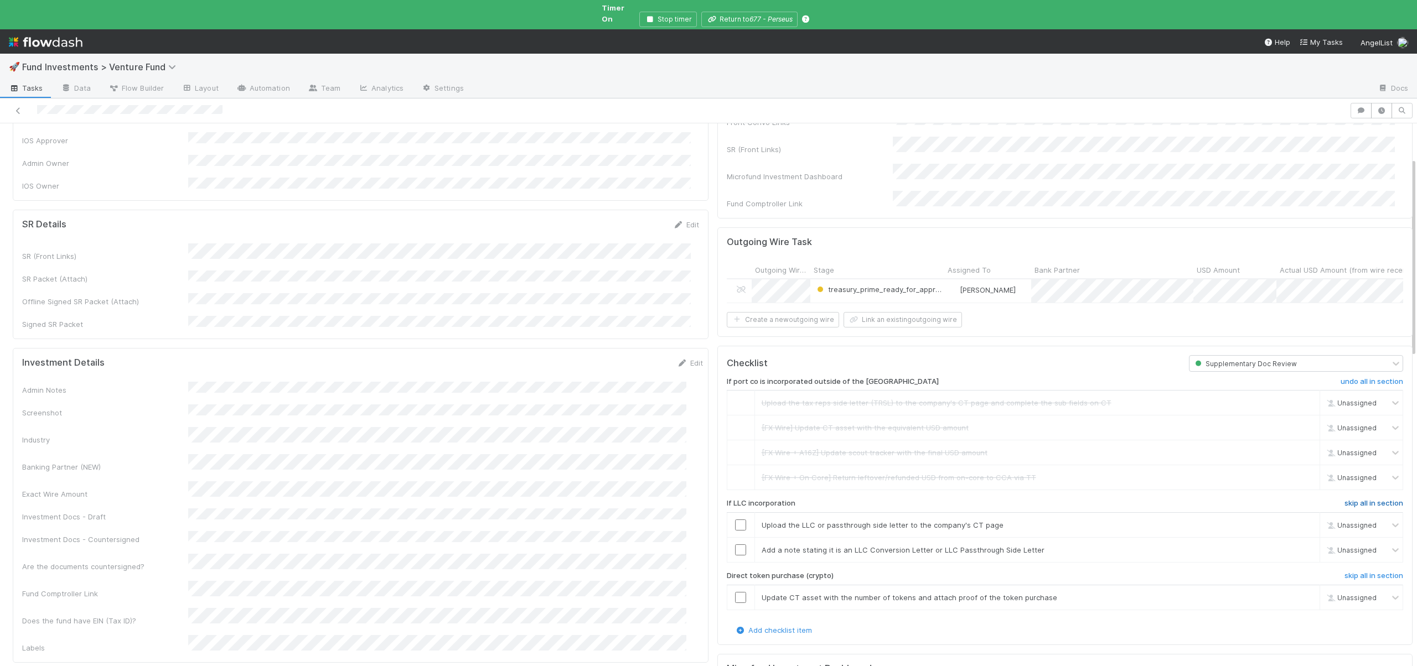
click at [1347, 499] on h6 "skip all in section" at bounding box center [1373, 503] width 59 height 9
click at [1349, 572] on h6 "skip all in section" at bounding box center [1373, 576] width 59 height 9
click at [1345, 572] on h6 "skip all in section" at bounding box center [1373, 576] width 59 height 9
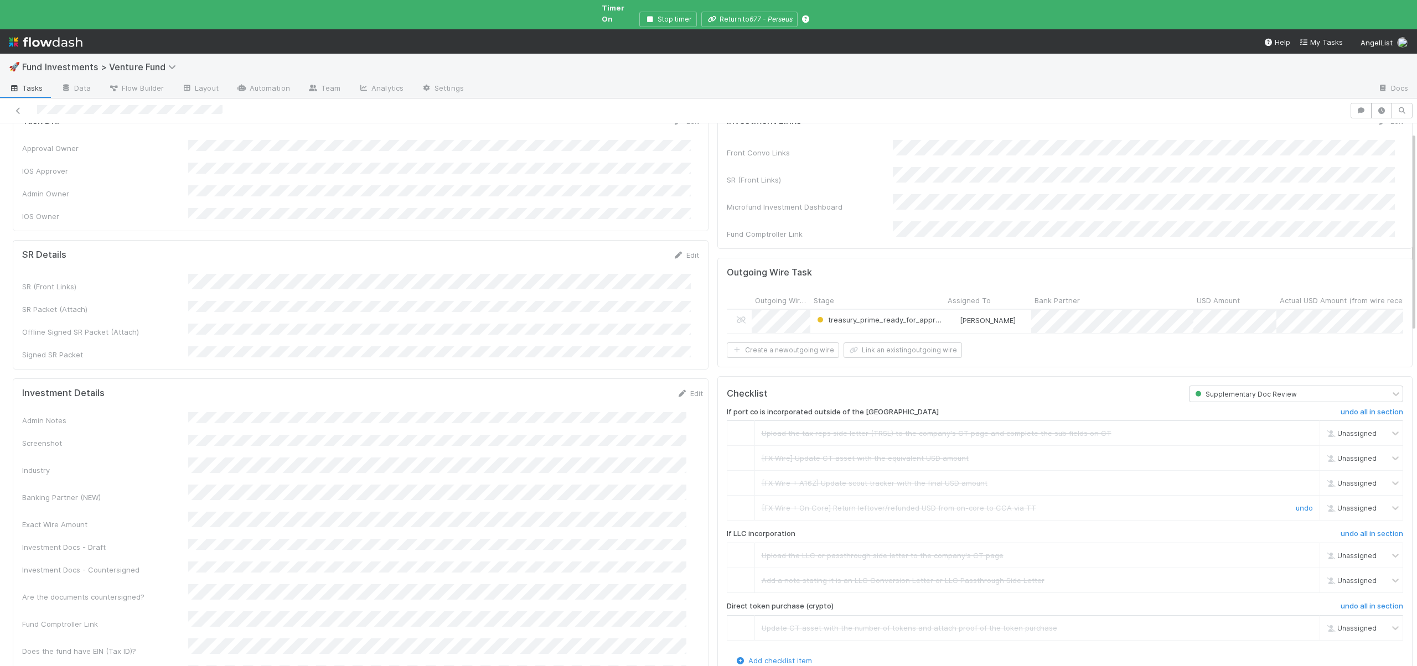
scroll to position [0, 0]
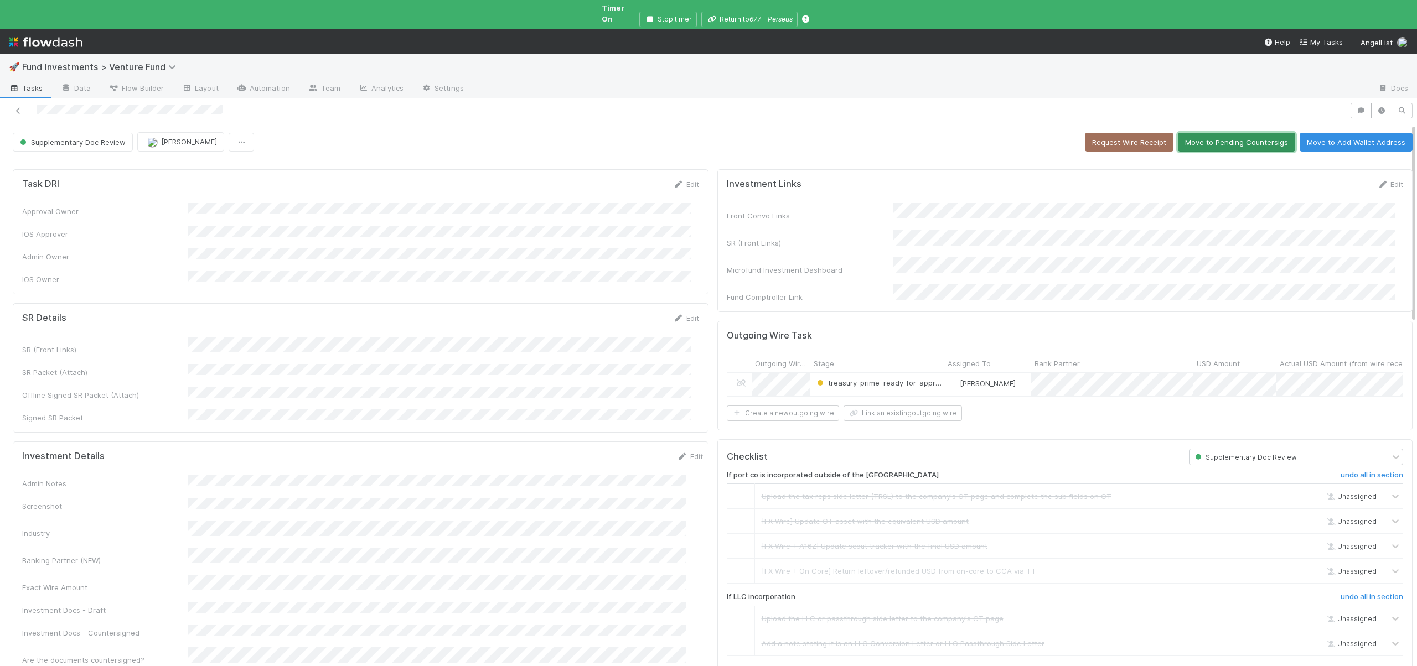
click at [1194, 134] on button "Move to Pending Countersigs" at bounding box center [1235, 142] width 117 height 19
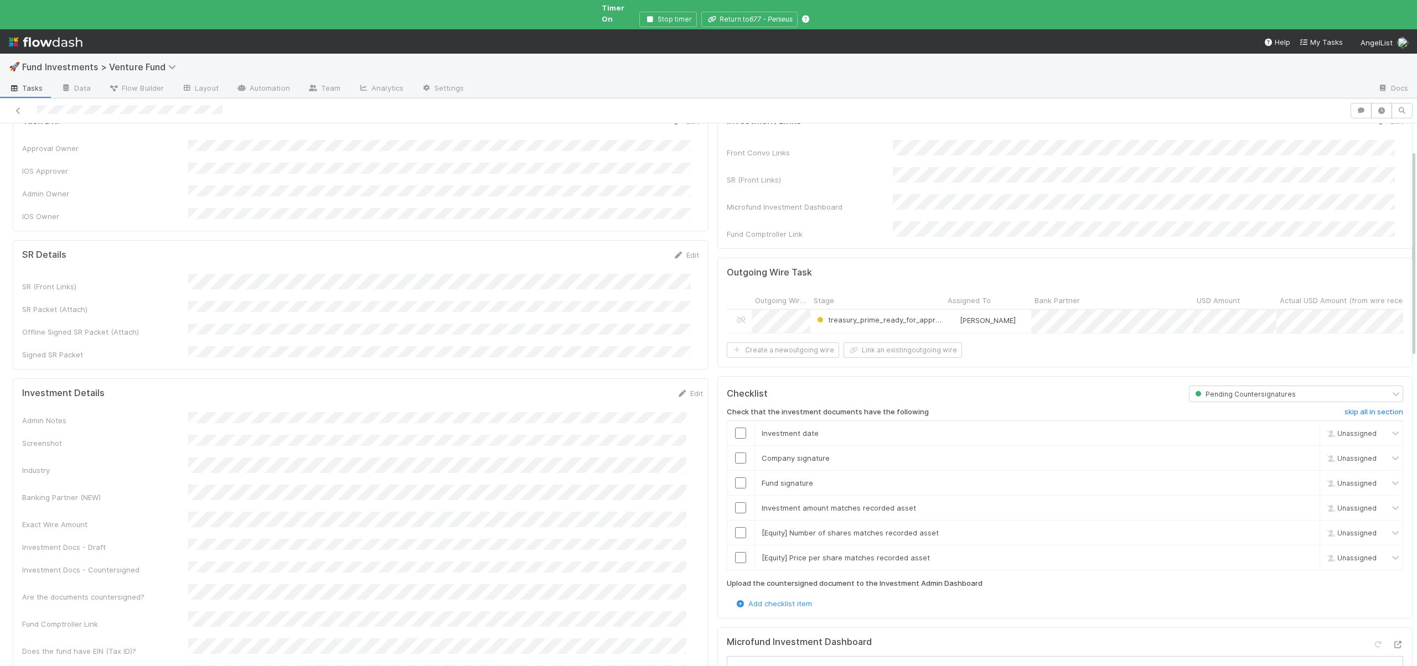
scroll to position [84, 0]
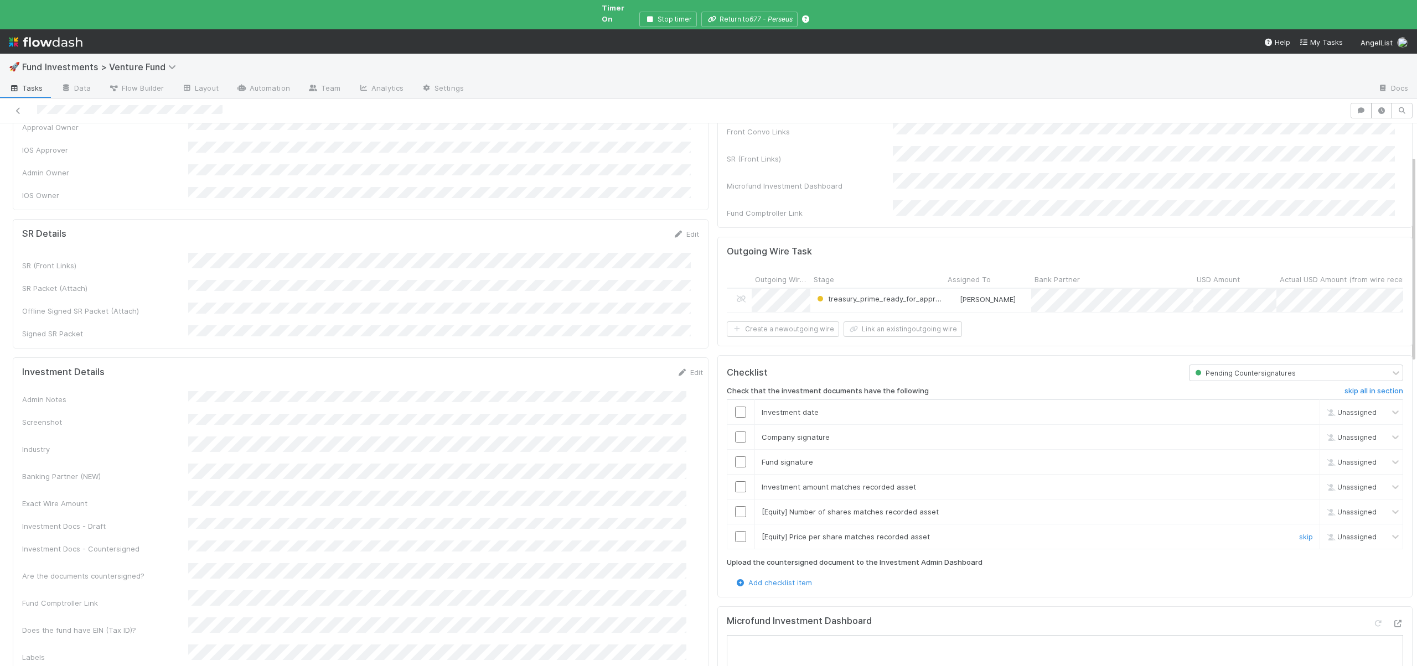
click at [1288, 531] on div "skip" at bounding box center [1304, 536] width 33 height 11
click at [1299, 532] on link "skip" at bounding box center [1306, 536] width 14 height 9
click at [1299, 507] on link "skip" at bounding box center [1306, 511] width 14 height 9
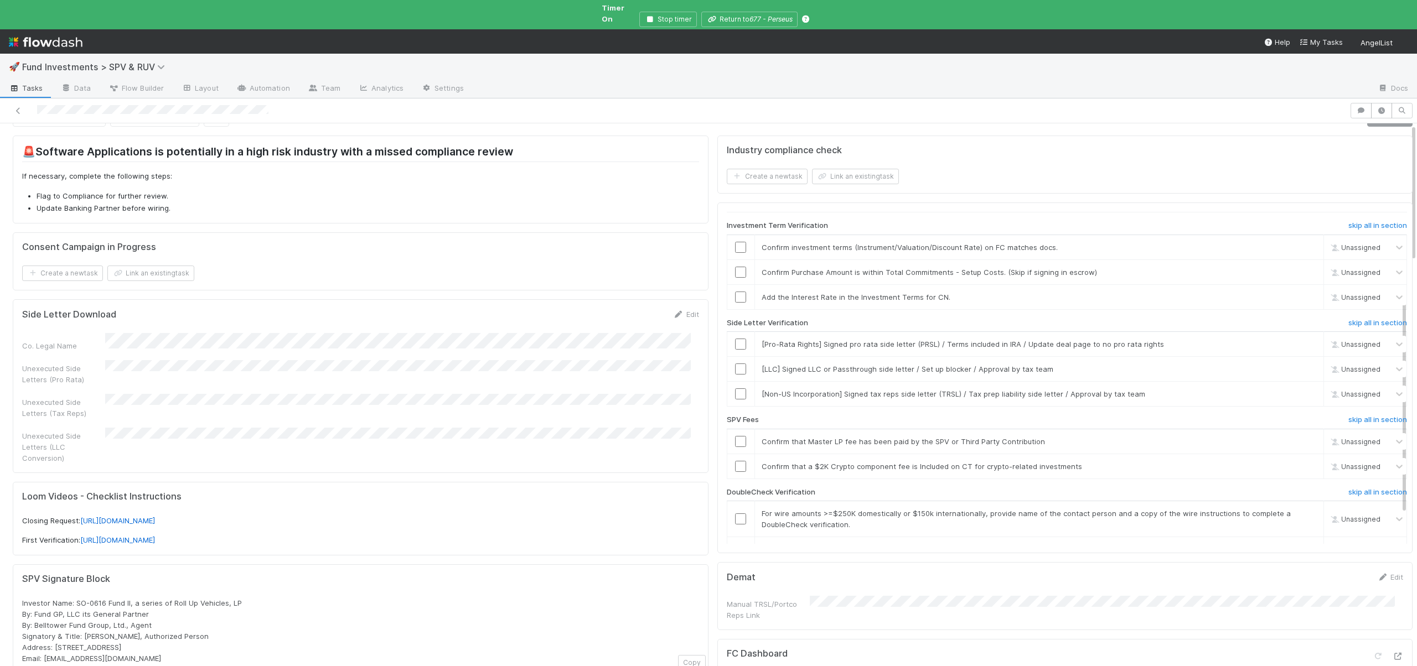
scroll to position [96, 0]
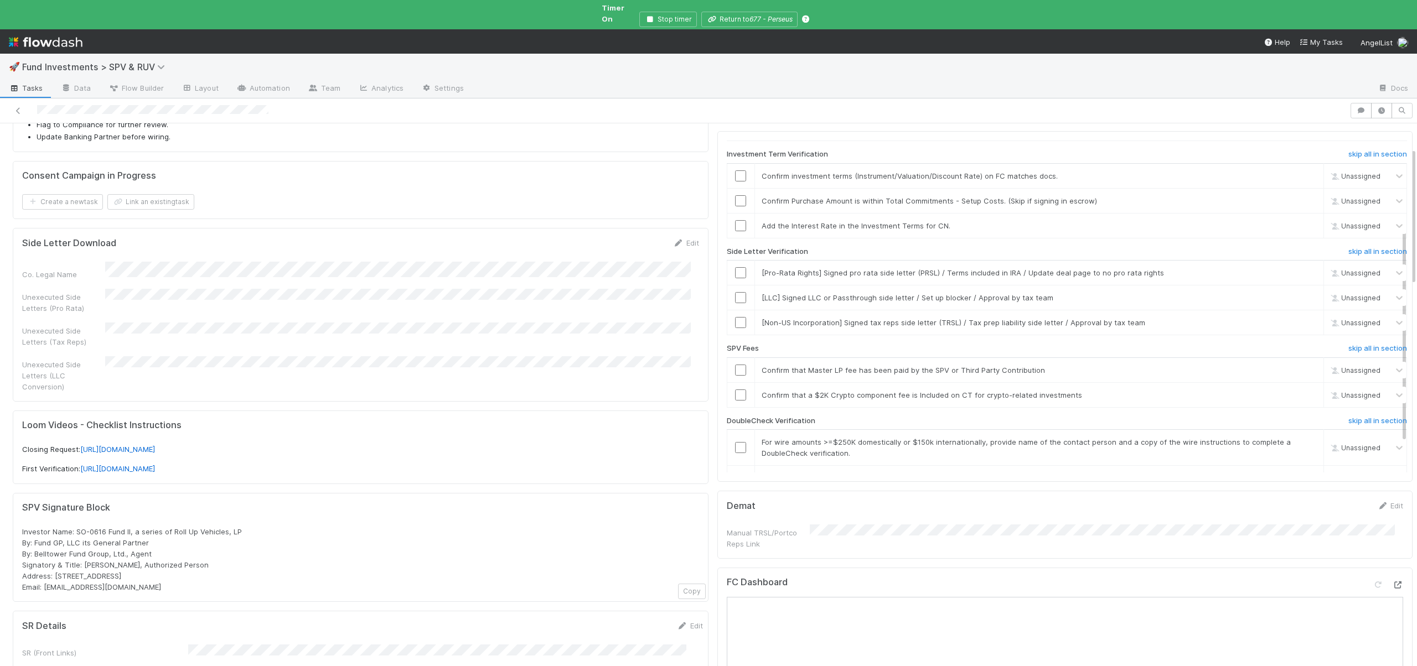
click at [1392, 582] on icon at bounding box center [1397, 585] width 11 height 7
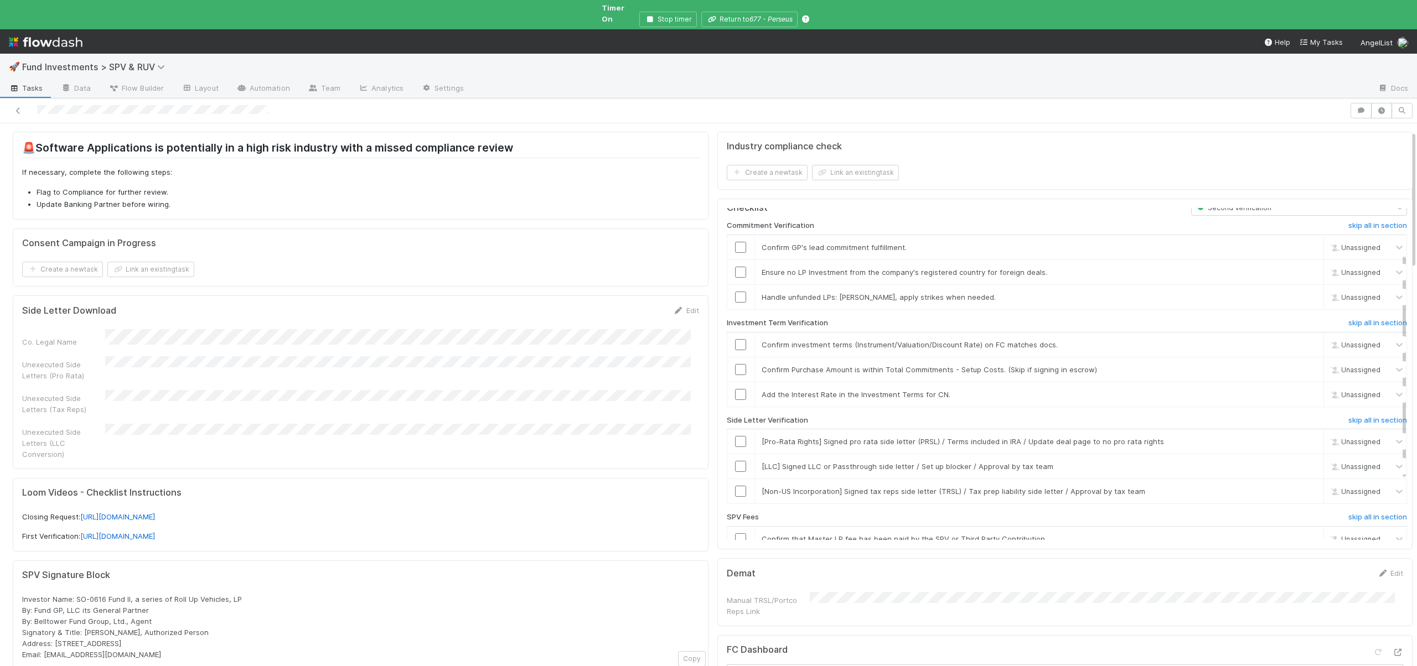
scroll to position [0, 0]
click at [1303, 252] on link "skip" at bounding box center [1310, 256] width 14 height 9
click at [1303, 277] on link "skip" at bounding box center [1310, 281] width 14 height 9
click at [736, 300] on input "checkbox" at bounding box center [740, 305] width 11 height 11
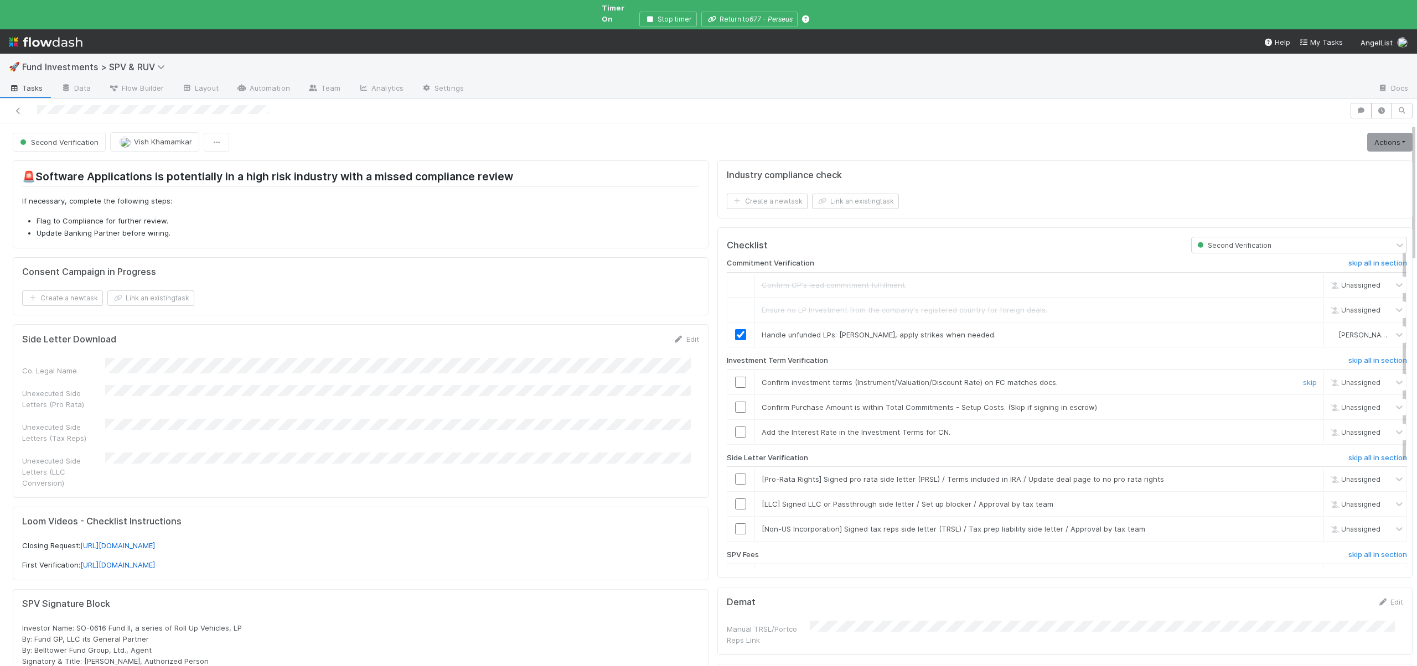
click at [735, 377] on input "checkbox" at bounding box center [740, 382] width 11 height 11
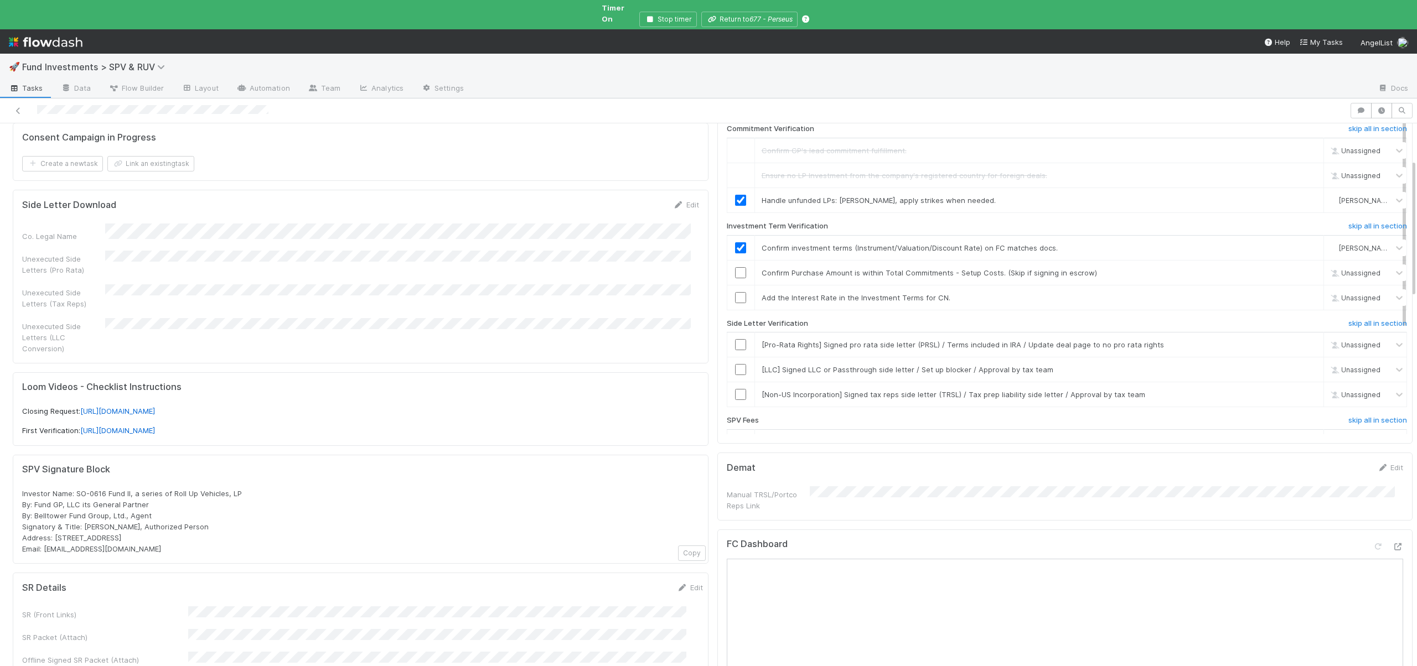
scroll to position [120, 0]
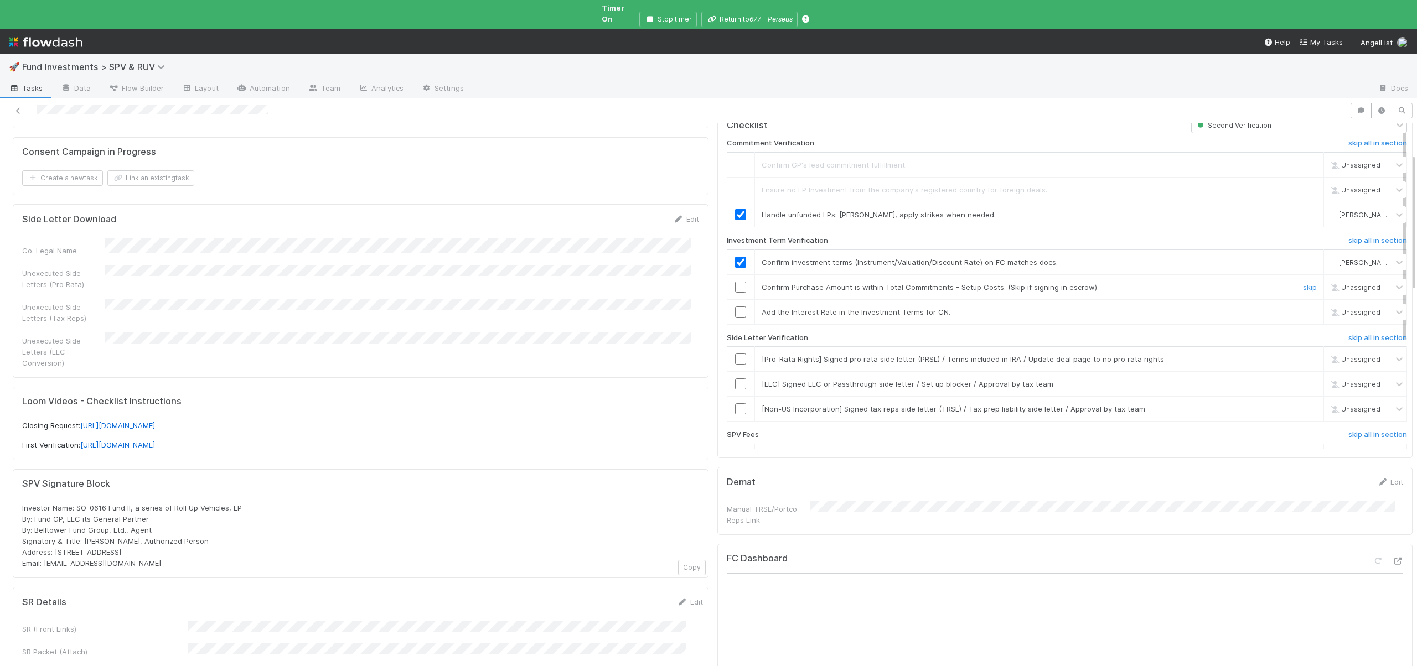
click at [735, 282] on input "checkbox" at bounding box center [740, 287] width 11 height 11
click at [1303, 308] on link "skip" at bounding box center [1310, 312] width 14 height 9
click at [1303, 355] on link "skip" at bounding box center [1310, 359] width 14 height 9
click at [1303, 380] on link "skip" at bounding box center [1310, 384] width 14 height 9
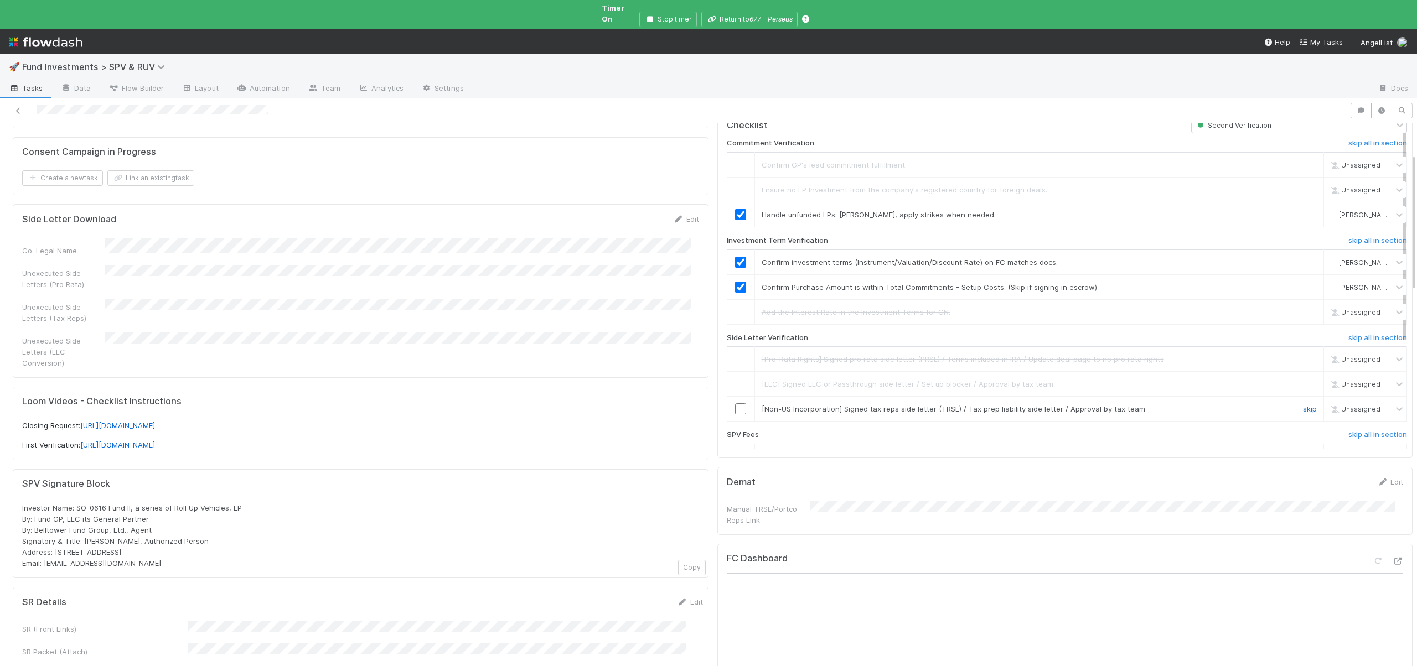
click at [1303, 404] on link "skip" at bounding box center [1310, 408] width 14 height 9
click at [1348, 430] on h6 "skip all in section" at bounding box center [1377, 434] width 59 height 9
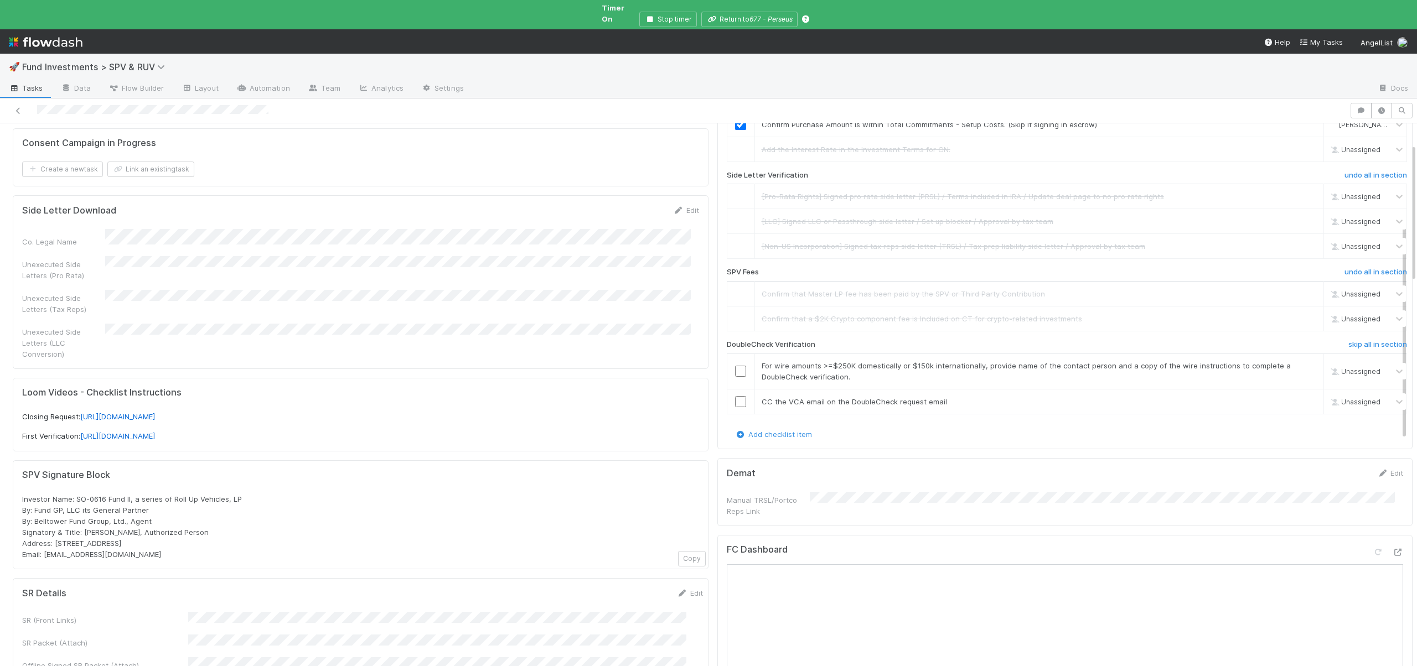
scroll to position [0, 0]
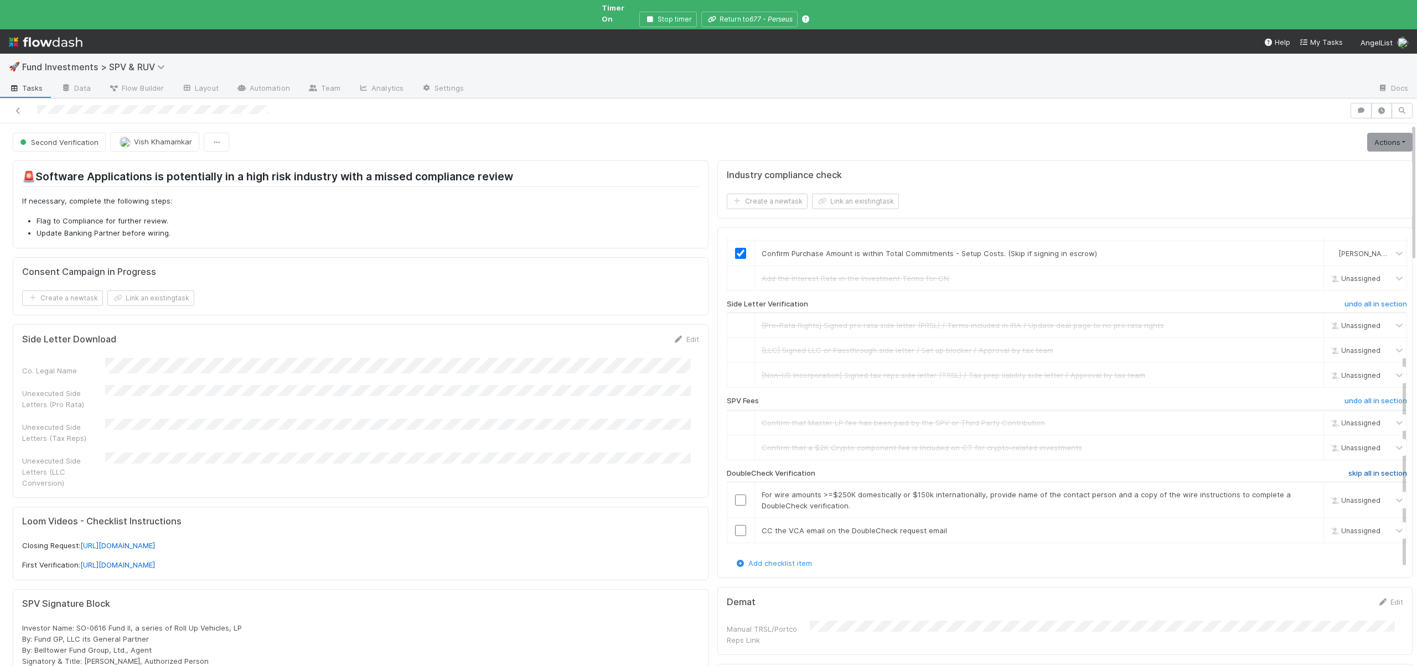
click at [1352, 469] on link "skip all in section" at bounding box center [1377, 475] width 59 height 13
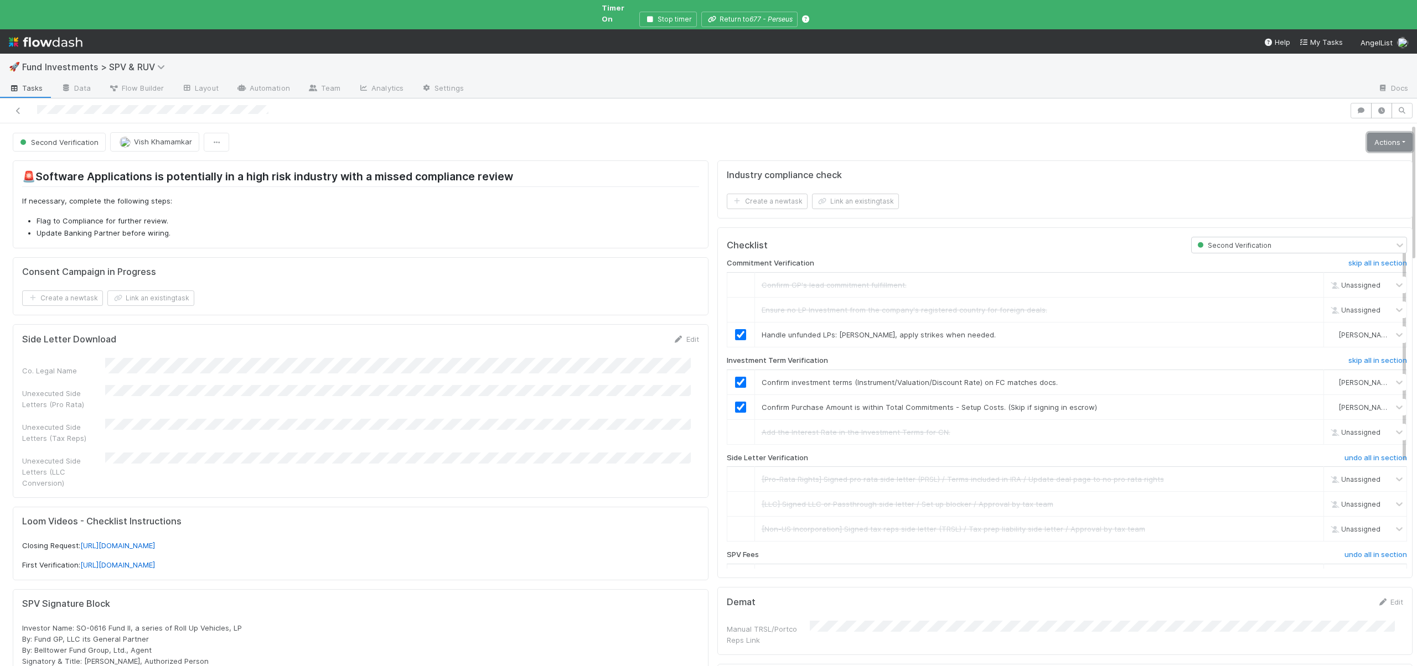
click at [1388, 133] on link "Actions" at bounding box center [1389, 142] width 45 height 19
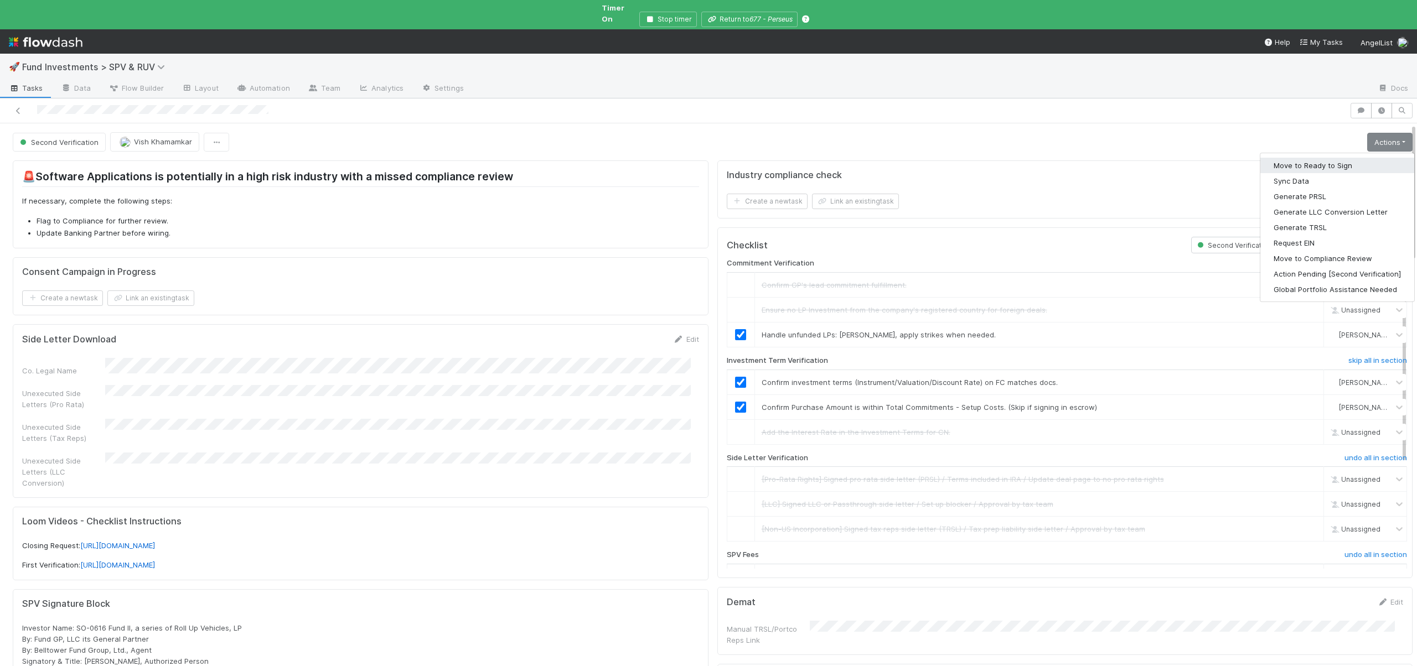
click at [1303, 158] on button "Move to Ready to Sign" at bounding box center [1337, 165] width 154 height 15
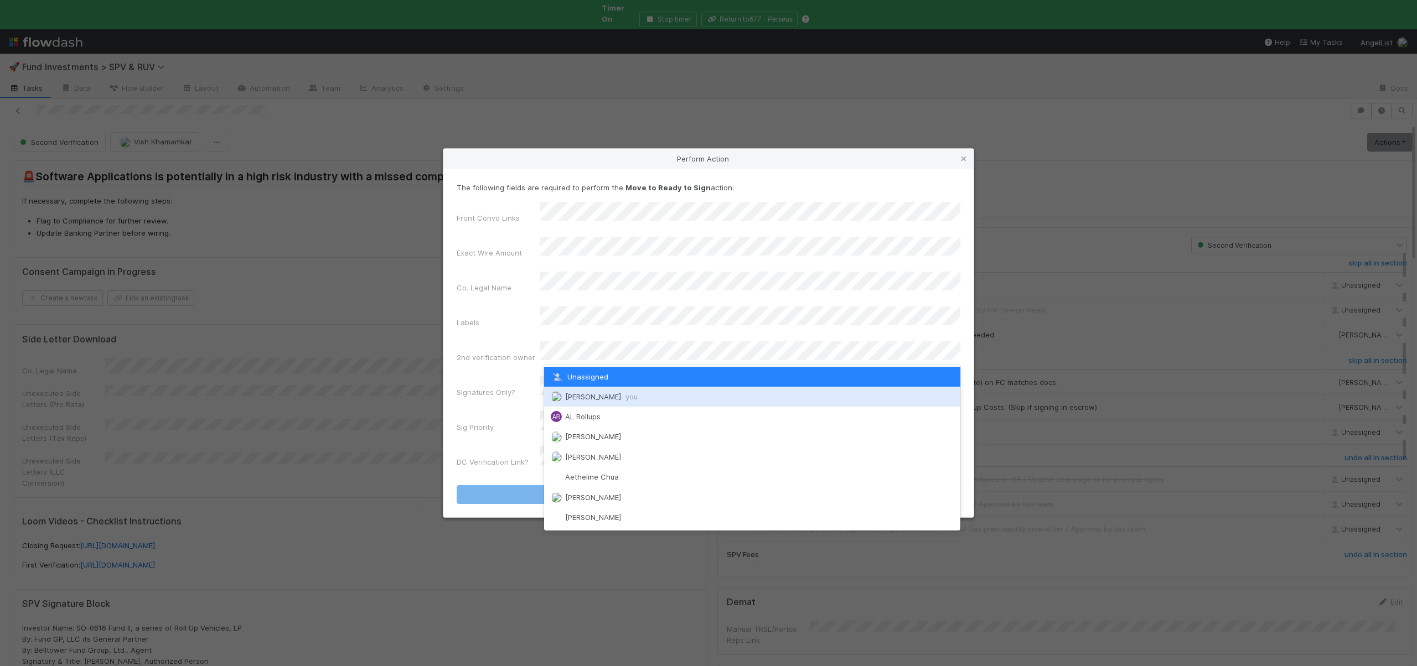
click at [575, 393] on span "Andre Fredrick you" at bounding box center [601, 396] width 72 height 9
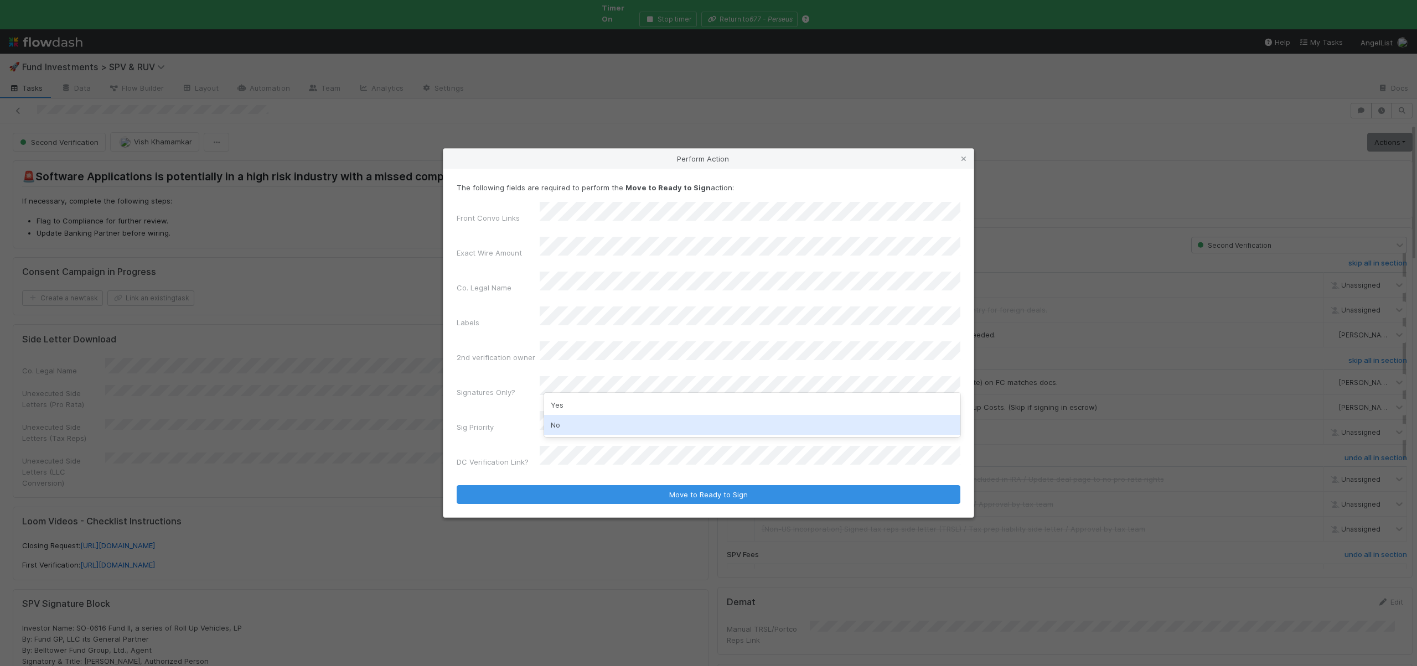
click at [562, 423] on div "No" at bounding box center [752, 425] width 416 height 20
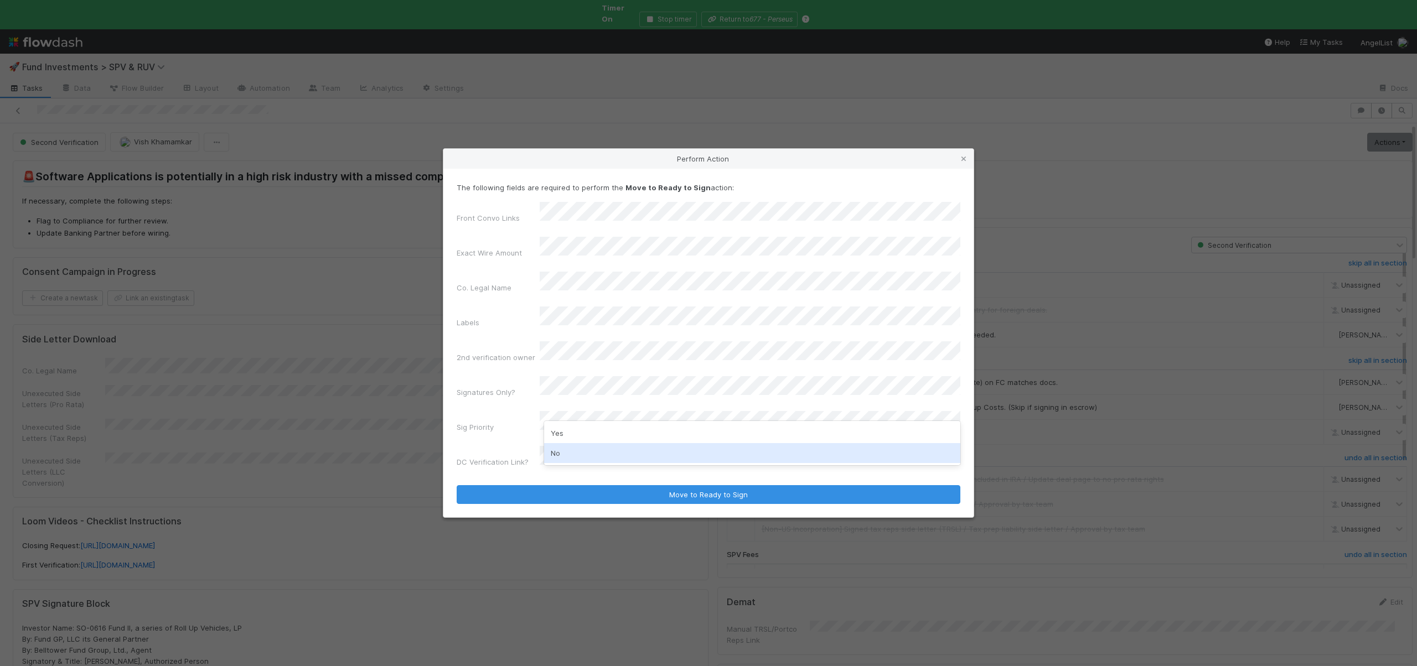
click at [562, 453] on div "No" at bounding box center [752, 453] width 416 height 20
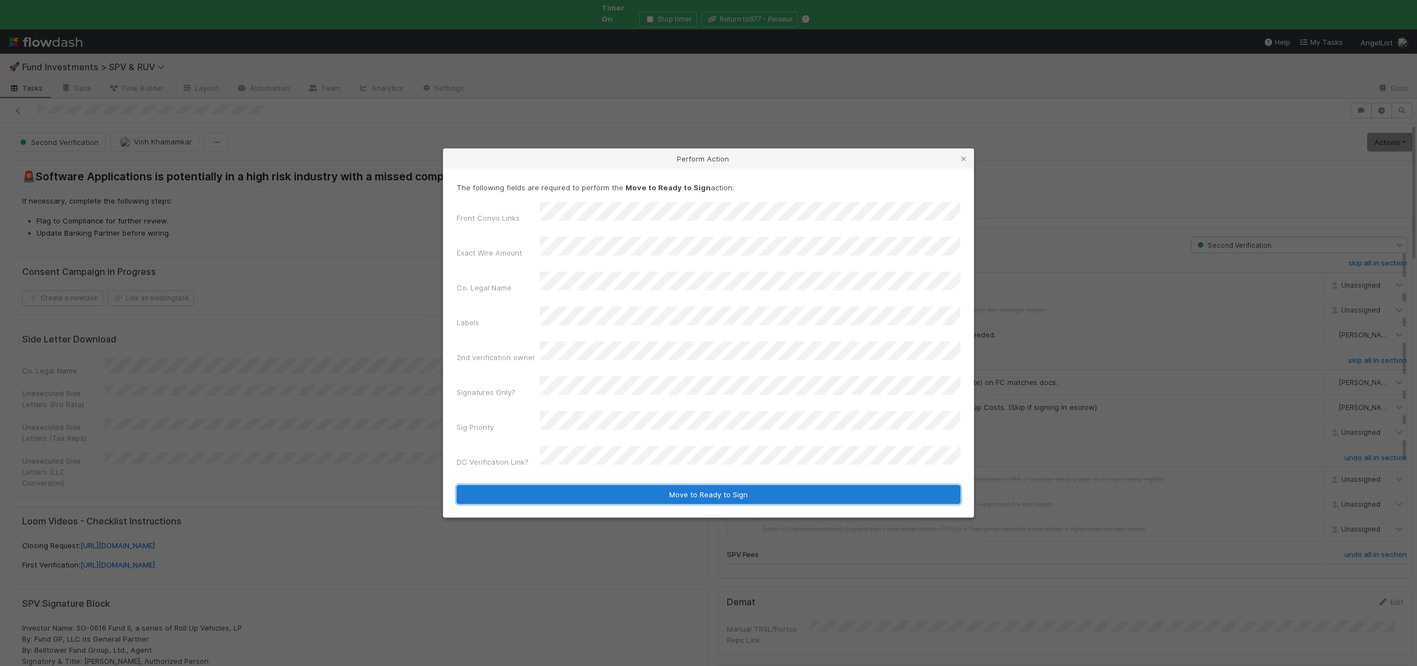
click at [612, 485] on button "Move to Ready to Sign" at bounding box center [708, 494] width 504 height 19
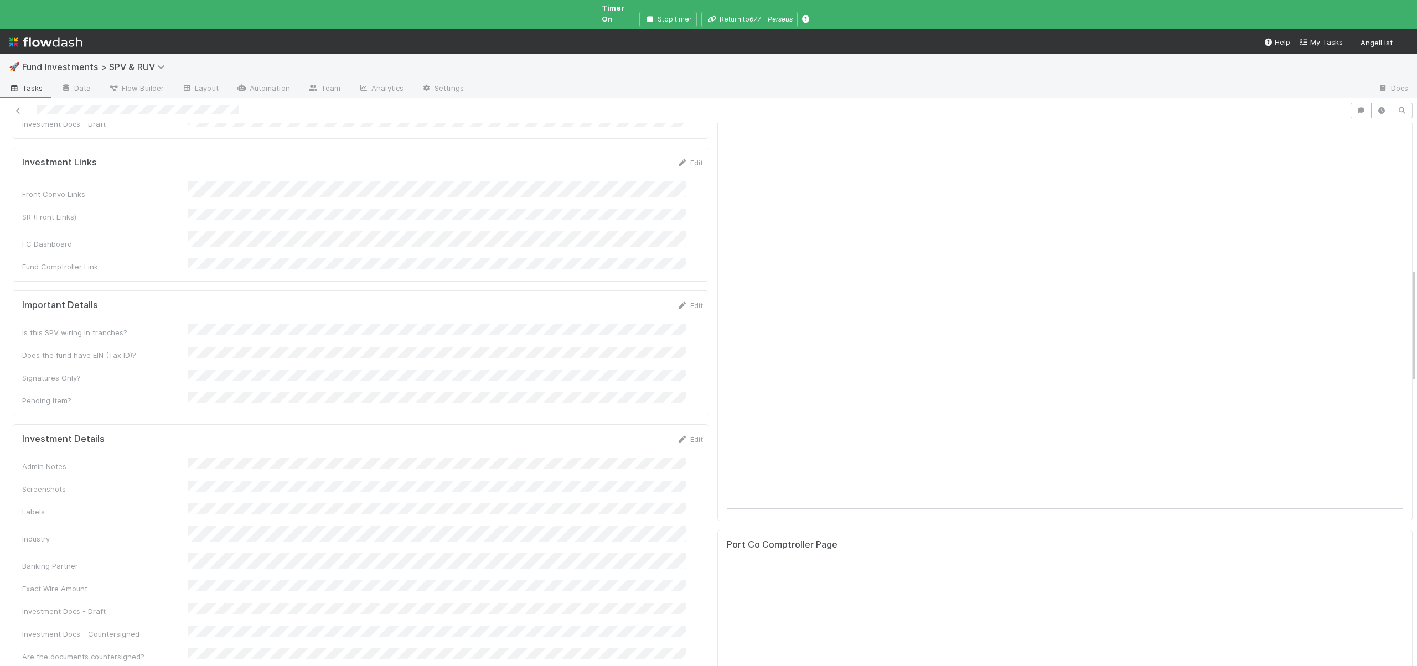
scroll to position [697, 0]
click at [215, 419] on form "Investment Details Edit Admin Notes Screenshots Labels Industry Banking Partner…" at bounding box center [362, 533] width 681 height 229
click at [216, 419] on form "Investment Details Edit Admin Notes Screenshots Labels Industry Banking Partner…" at bounding box center [362, 533] width 681 height 229
click at [631, 419] on button "Save" at bounding box center [644, 428] width 32 height 19
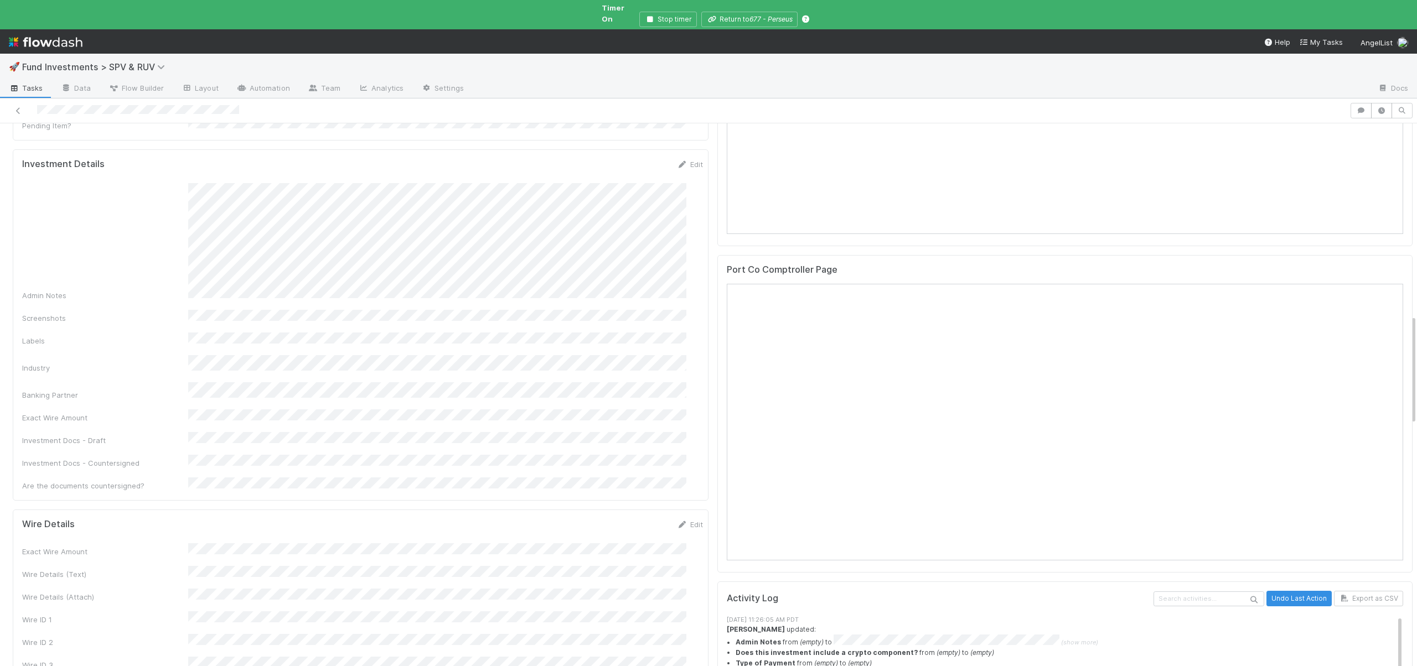
scroll to position [965, 0]
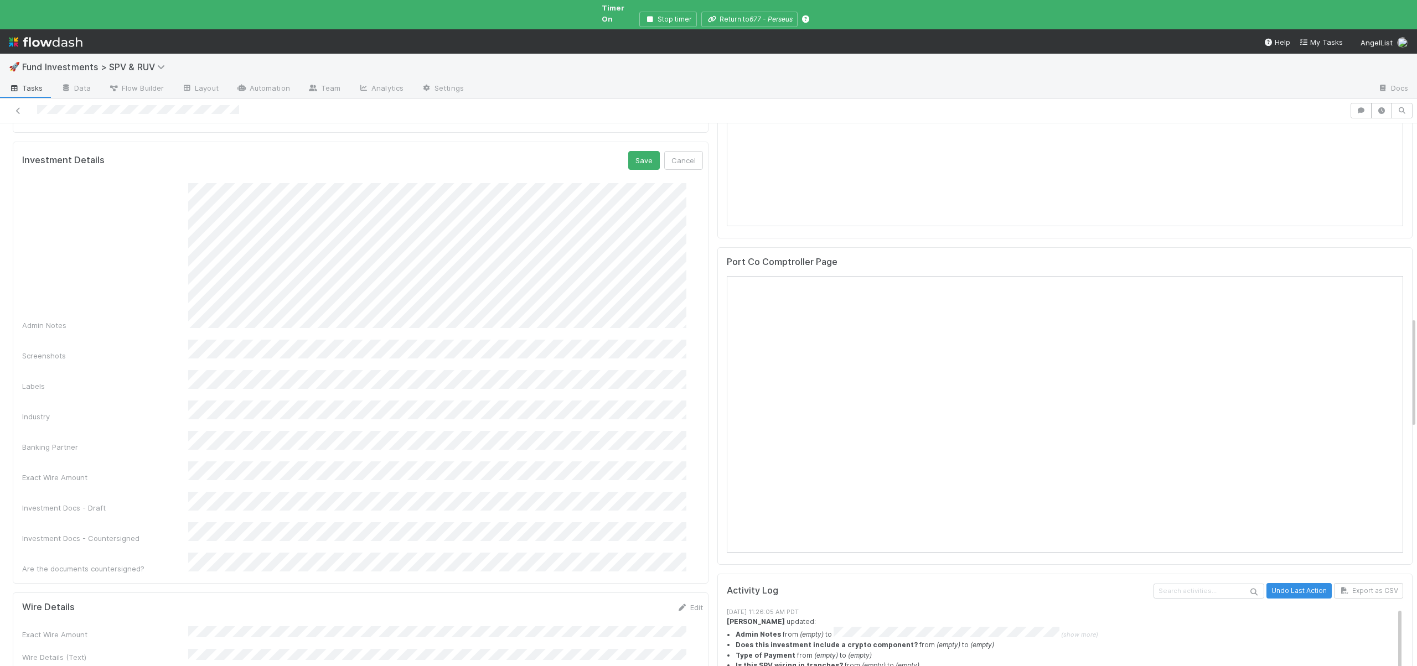
click at [628, 151] on button "Save" at bounding box center [644, 160] width 32 height 19
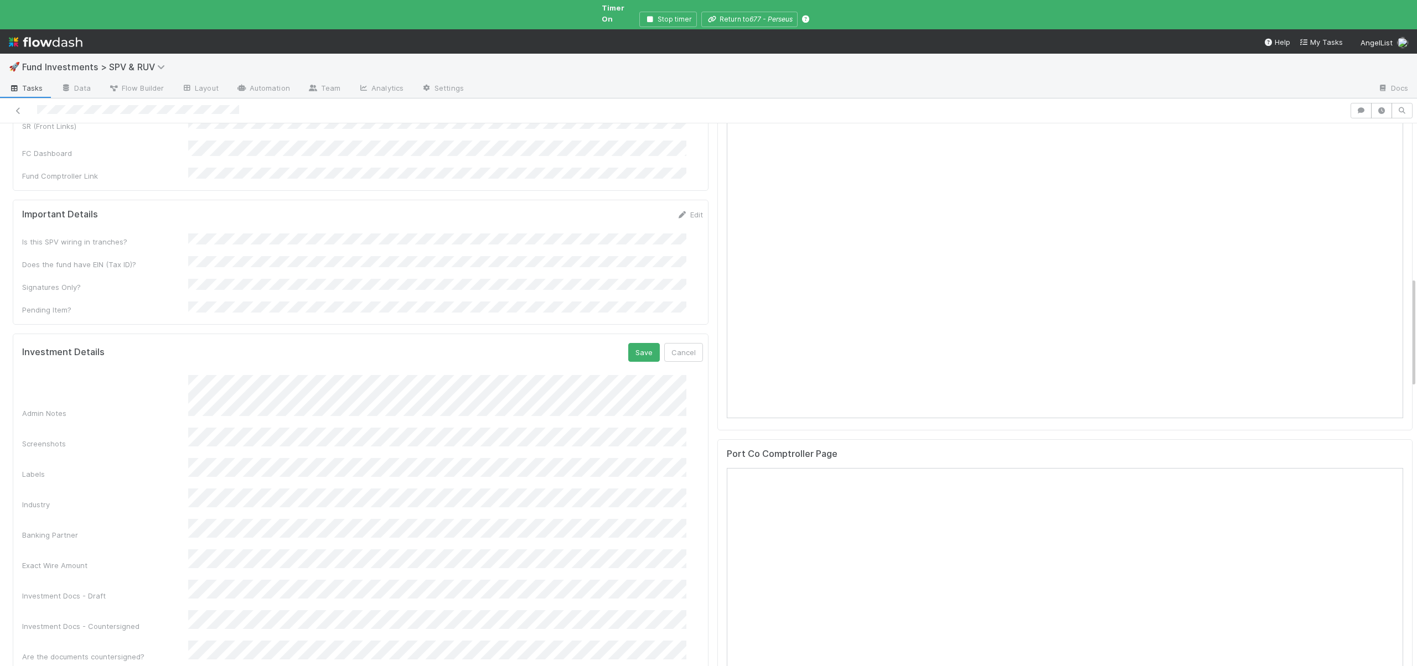
scroll to position [777, 0]
click at [628, 339] on button "Save" at bounding box center [644, 348] width 32 height 19
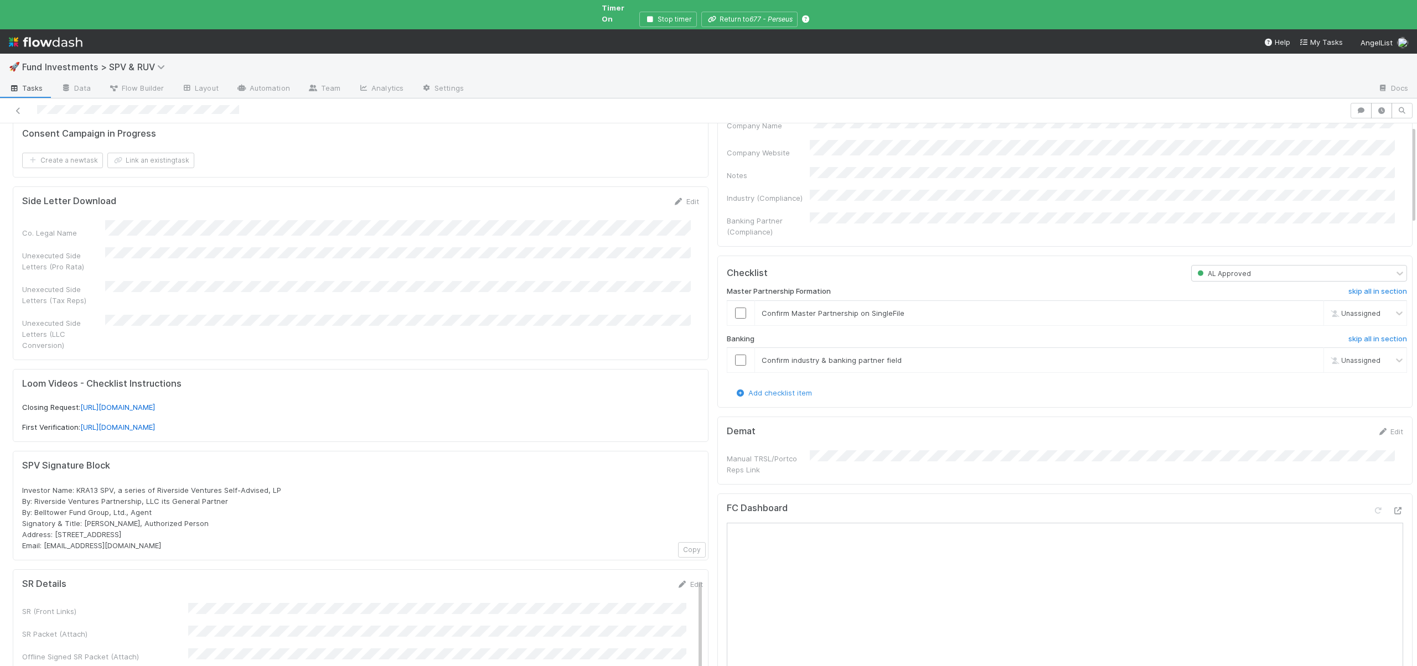
scroll to position [186, 0]
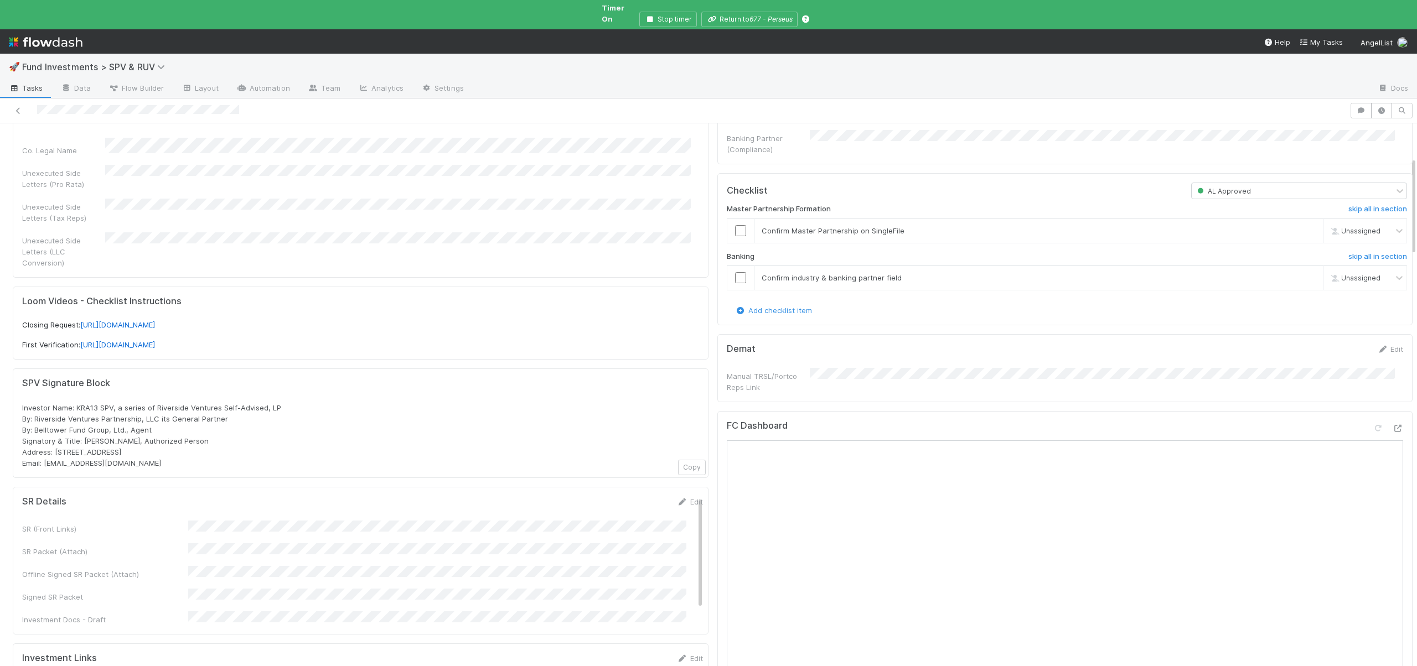
click at [158, 403] on span "Investor Name: KRA13 SPV, a series of Riverside Ventures Self-Advised, LP By: R…" at bounding box center [151, 435] width 259 height 64
drag, startPoint x: 154, startPoint y: 386, endPoint x: 274, endPoint y: 390, distance: 120.1
click at [274, 403] on span "Investor Name: KRA13 SPV, a series of Riverside Ventures Self-Advised, LP By: R…" at bounding box center [151, 435] width 259 height 64
copy span "Riverside Ventures Self-Advised, LP"
click at [735, 225] on input "checkbox" at bounding box center [740, 230] width 11 height 11
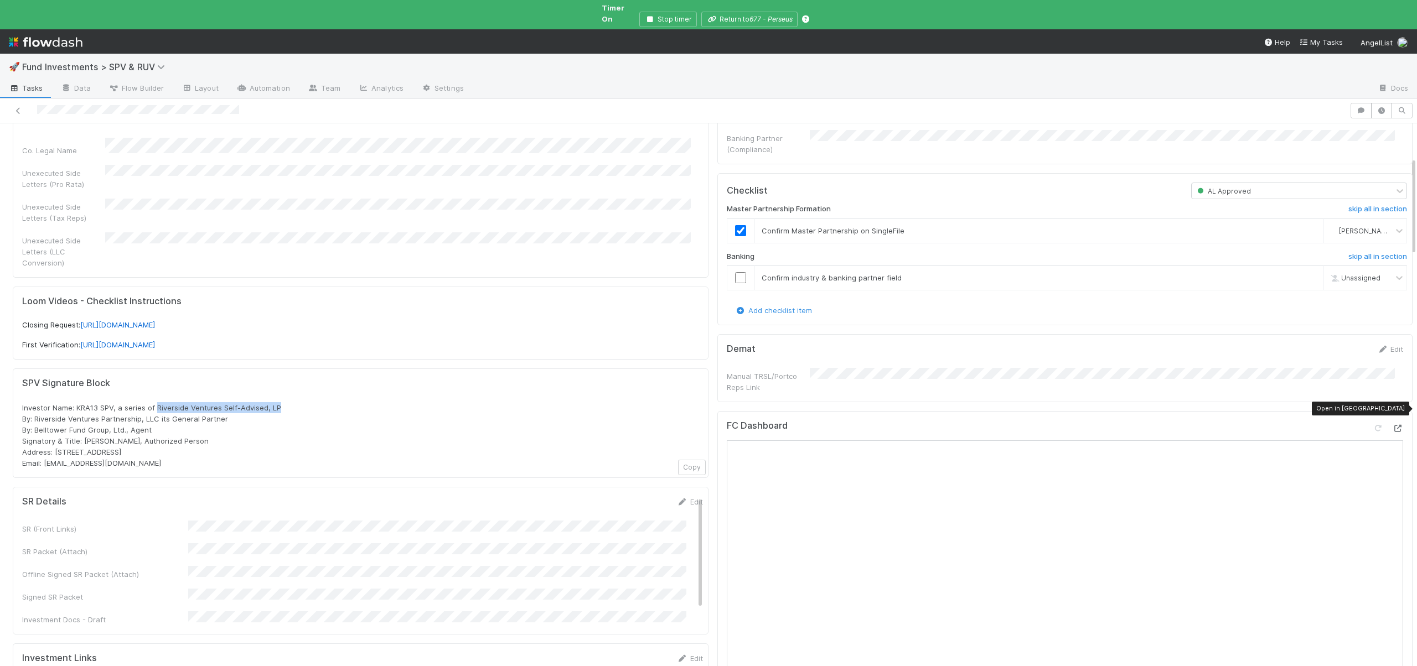
click at [1392, 425] on icon at bounding box center [1397, 428] width 11 height 7
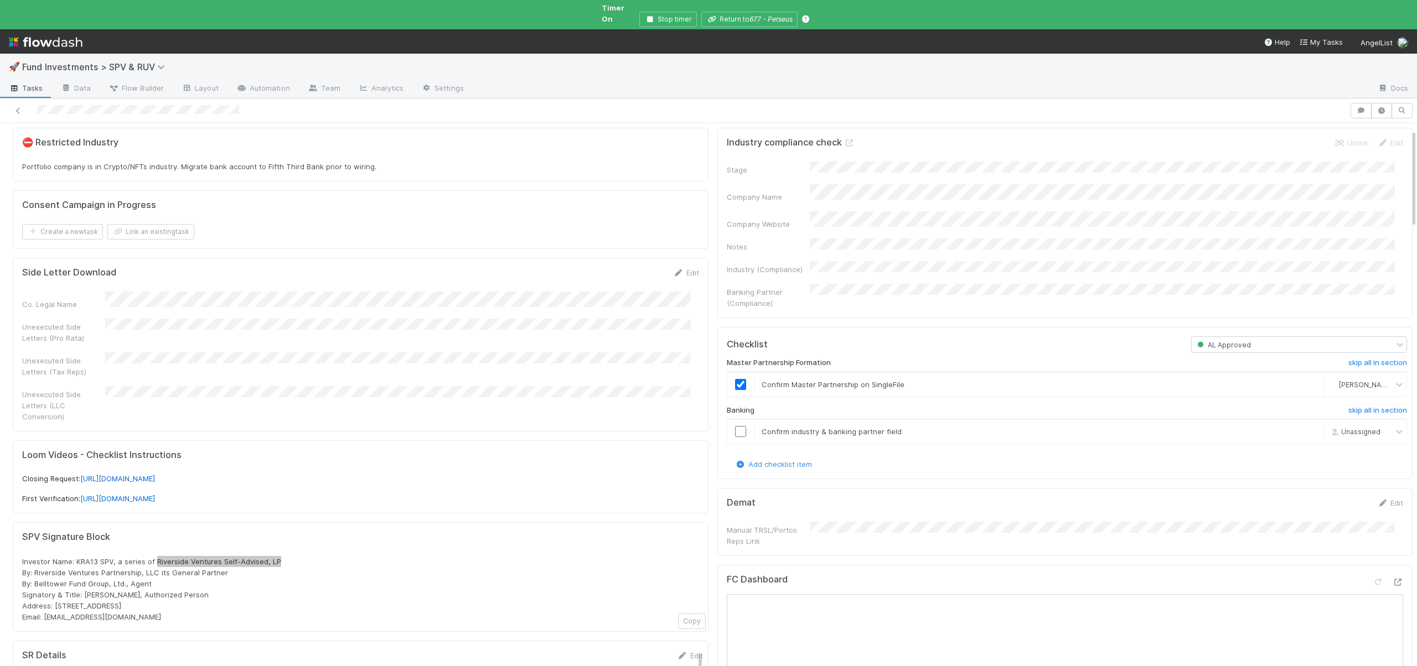
scroll to position [32, 0]
click at [735, 427] on input "checkbox" at bounding box center [740, 432] width 11 height 11
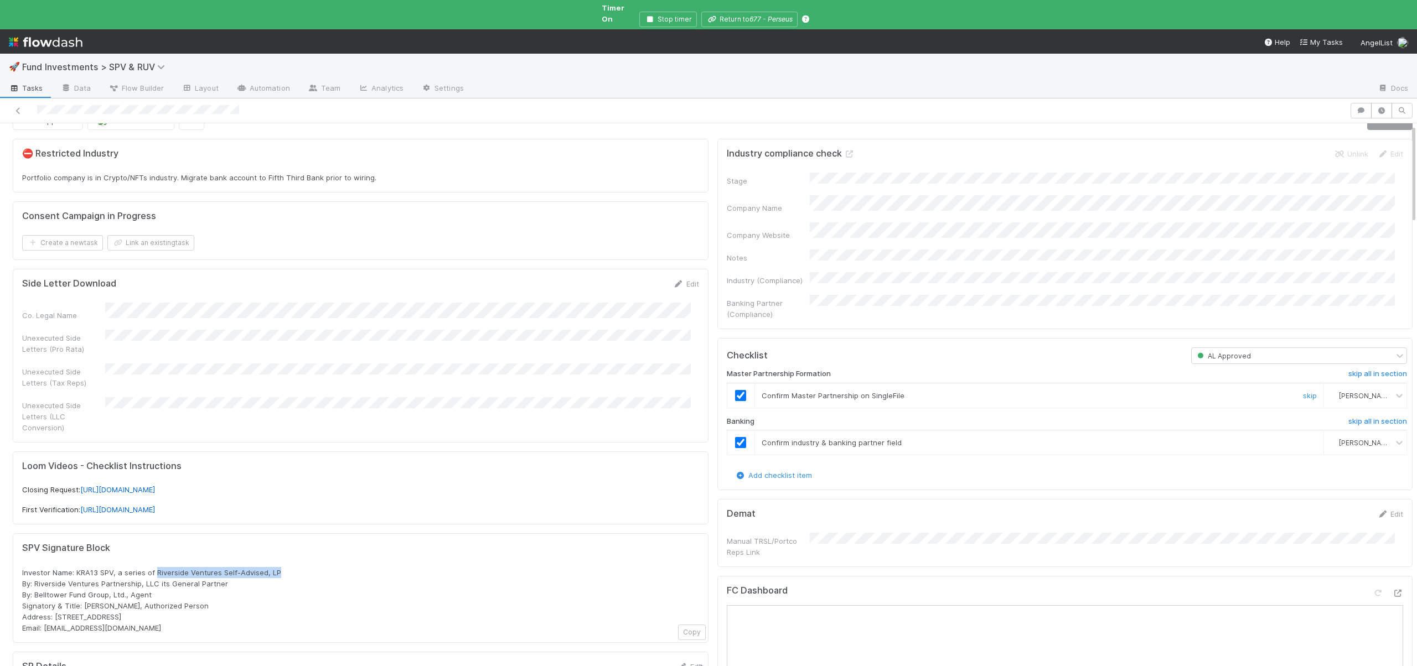
scroll to position [0, 0]
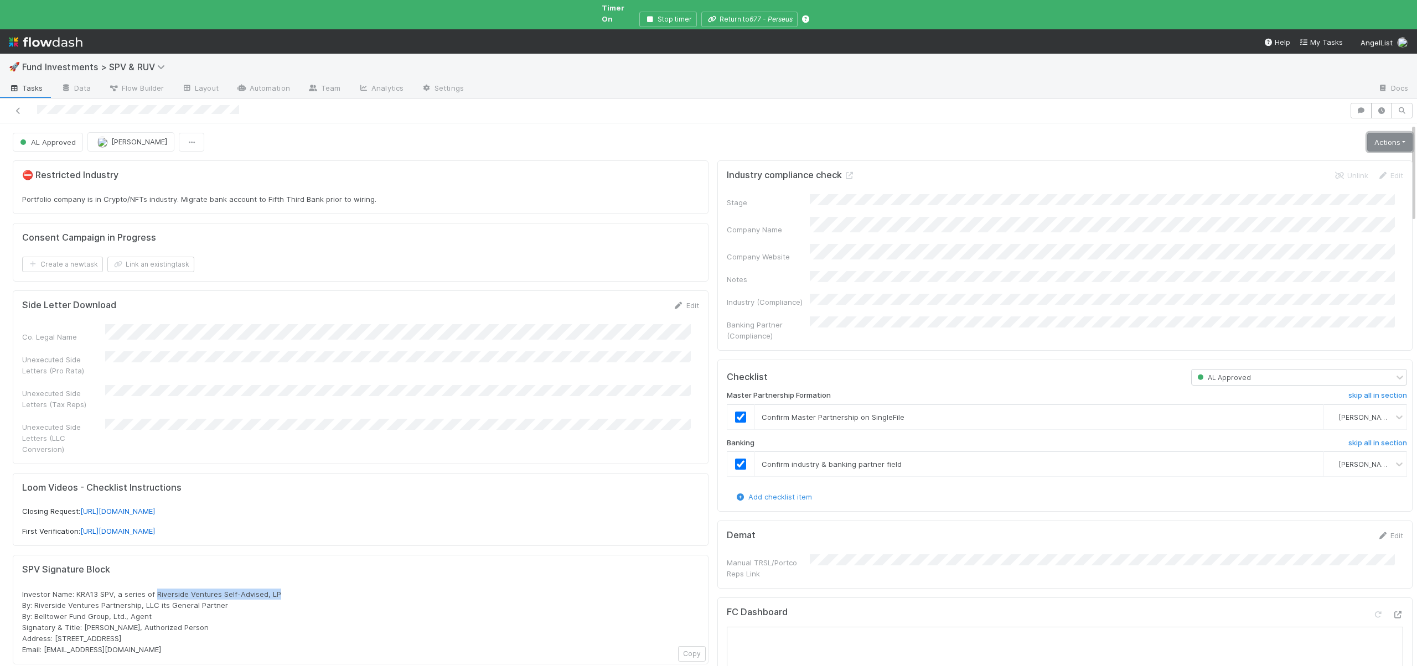
click at [1378, 133] on link "Actions" at bounding box center [1389, 142] width 45 height 19
click at [1289, 173] on button "Cancel Deal" at bounding box center [1315, 180] width 199 height 15
click at [1391, 103] on button "button" at bounding box center [1401, 110] width 21 height 15
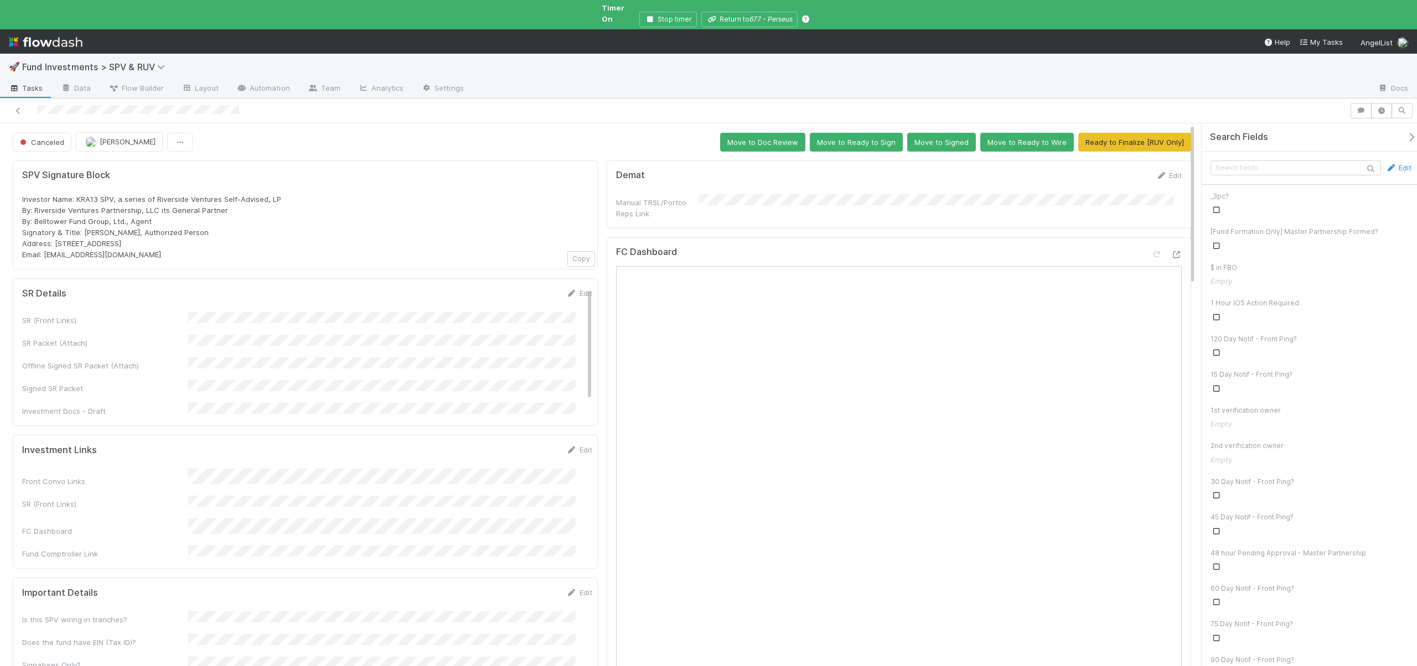
drag, startPoint x: 1392, startPoint y: 121, endPoint x: 1385, endPoint y: 118, distance: 7.7
click at [1393, 123] on div "Search Fields" at bounding box center [1313, 137] width 224 height 28
click at [1371, 103] on button "button" at bounding box center [1381, 110] width 21 height 15
click at [1369, 103] on button "button" at bounding box center [1360, 110] width 21 height 15
click at [37, 138] on button "Canceled" at bounding box center [42, 142] width 59 height 19
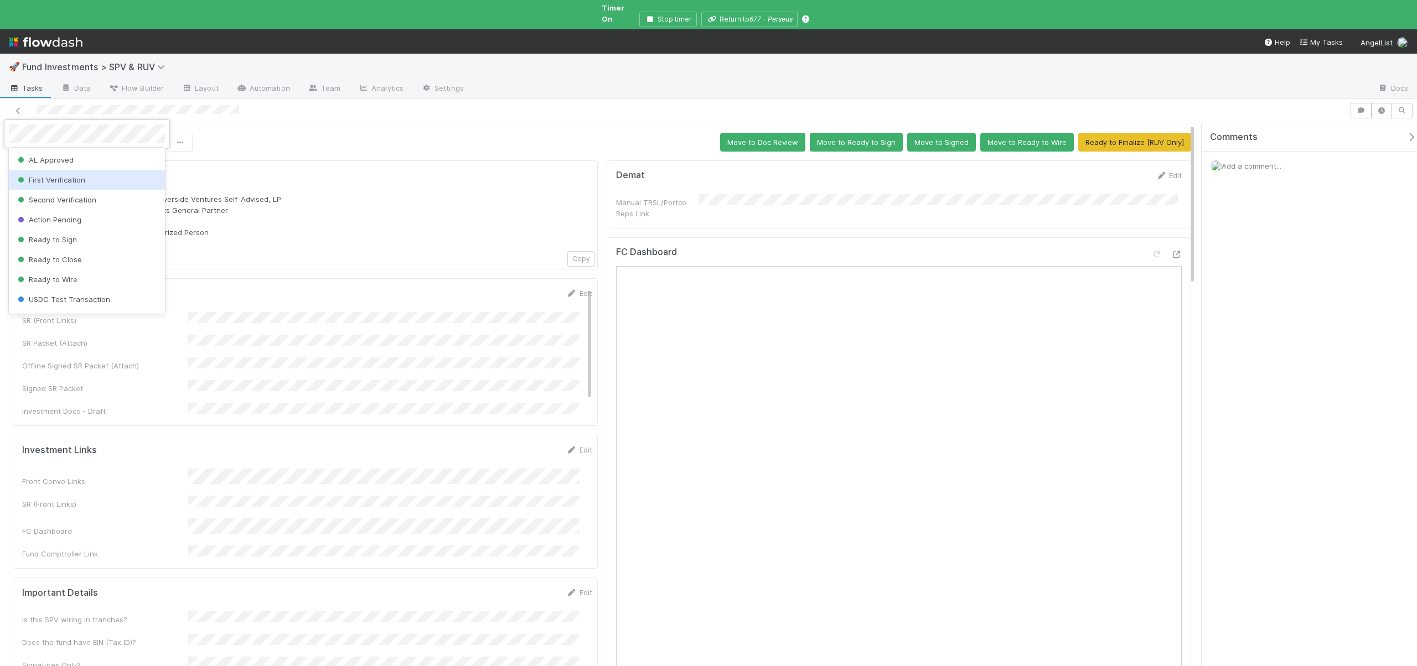
click at [62, 183] on span "First Verification" at bounding box center [50, 179] width 70 height 9
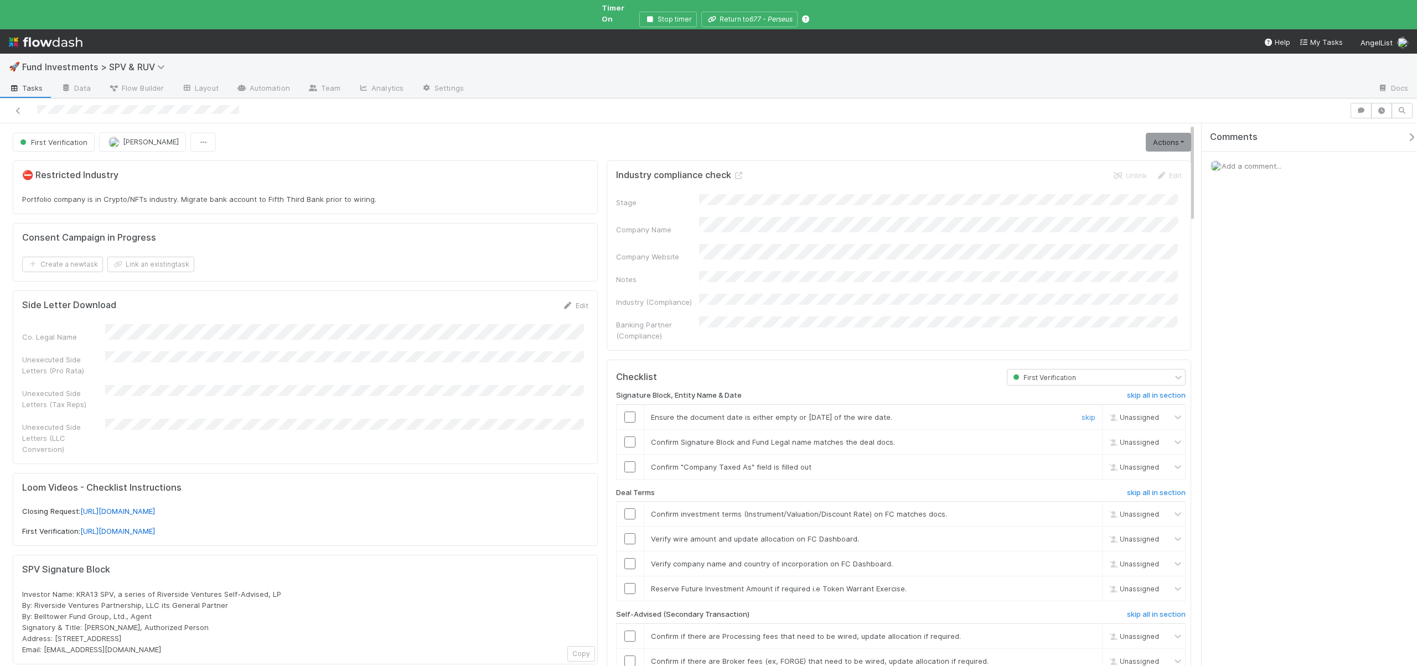
click at [628, 412] on input "checkbox" at bounding box center [629, 417] width 11 height 11
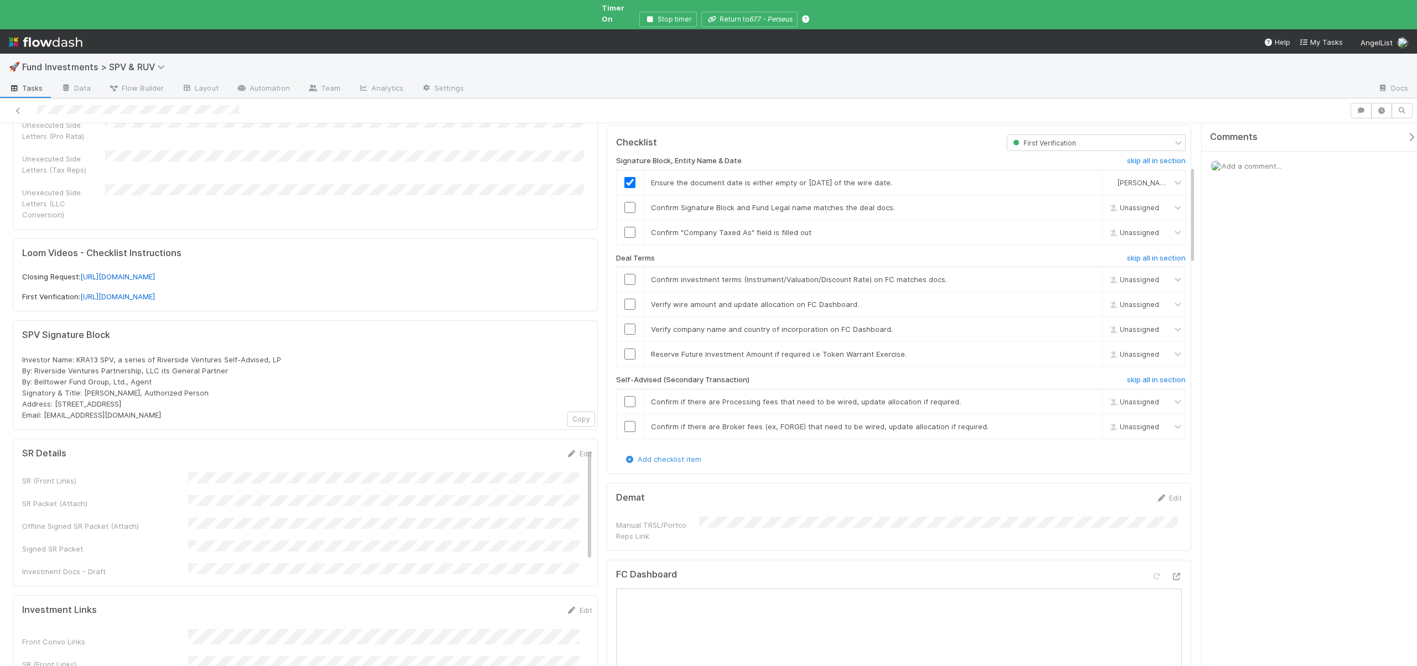
scroll to position [472, 0]
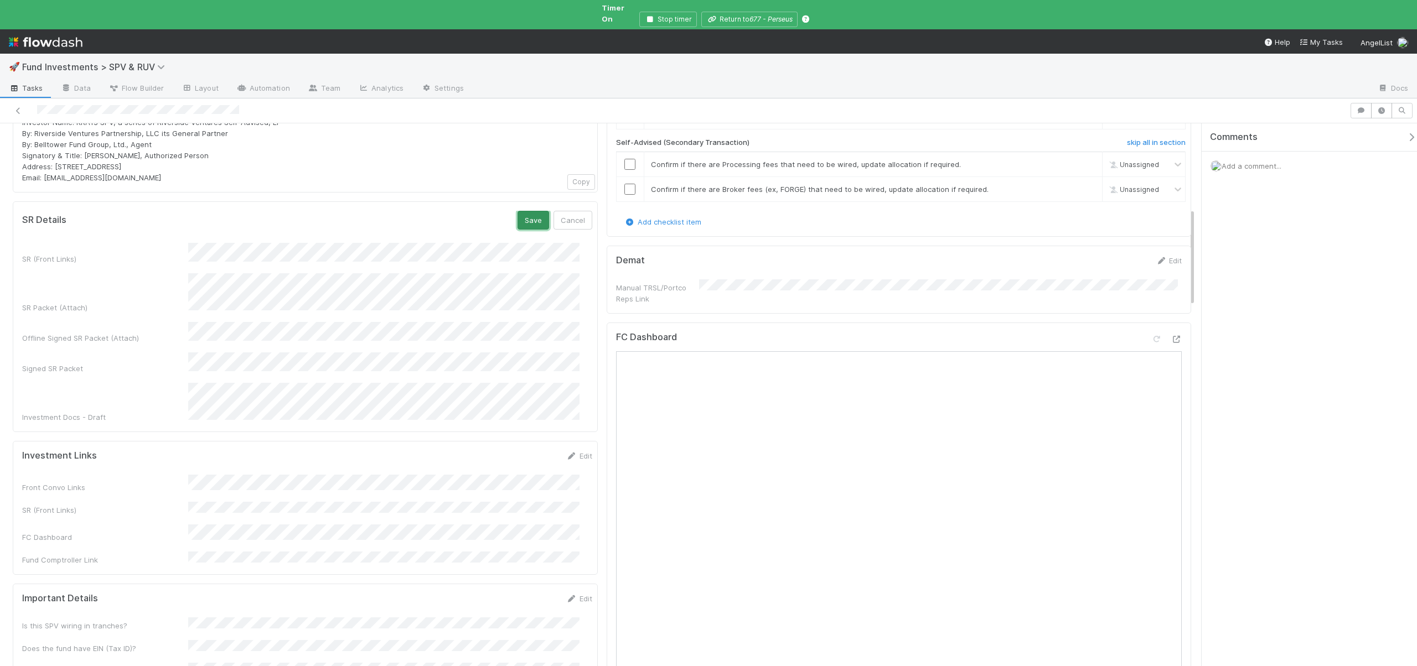
click at [522, 211] on button "Save" at bounding box center [533, 220] width 32 height 19
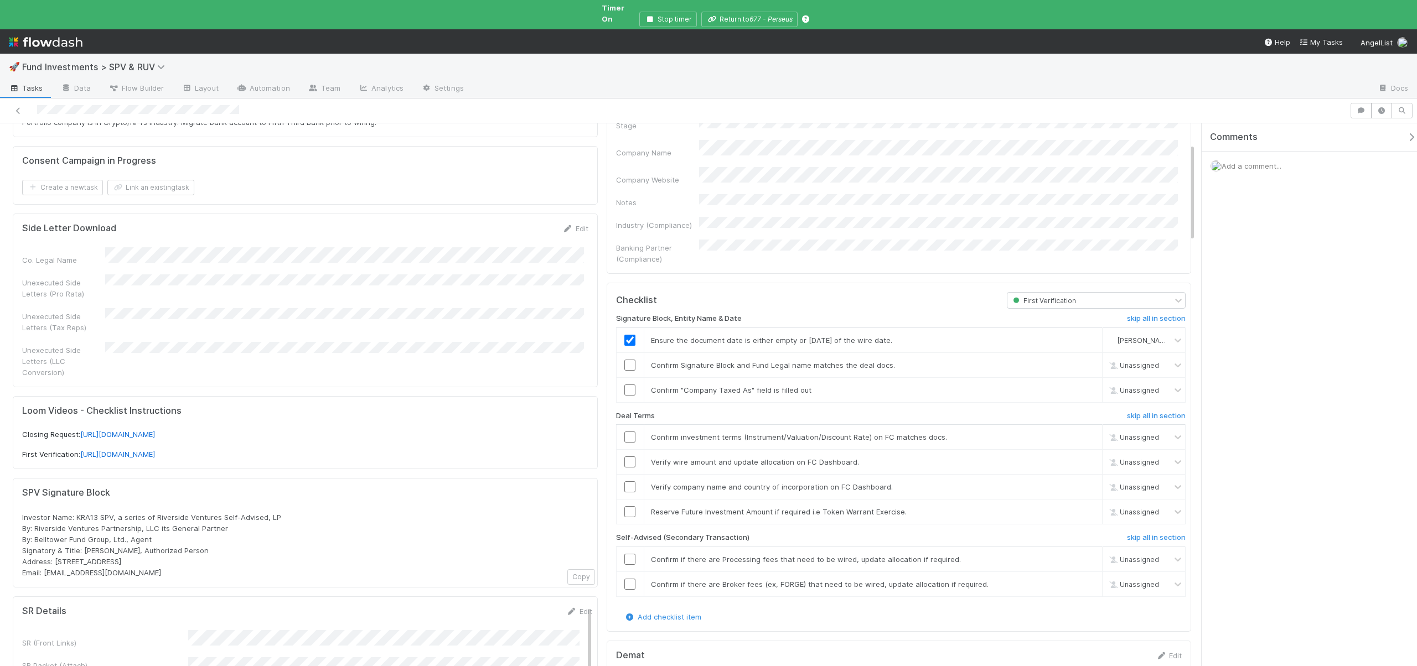
scroll to position [55, 0]
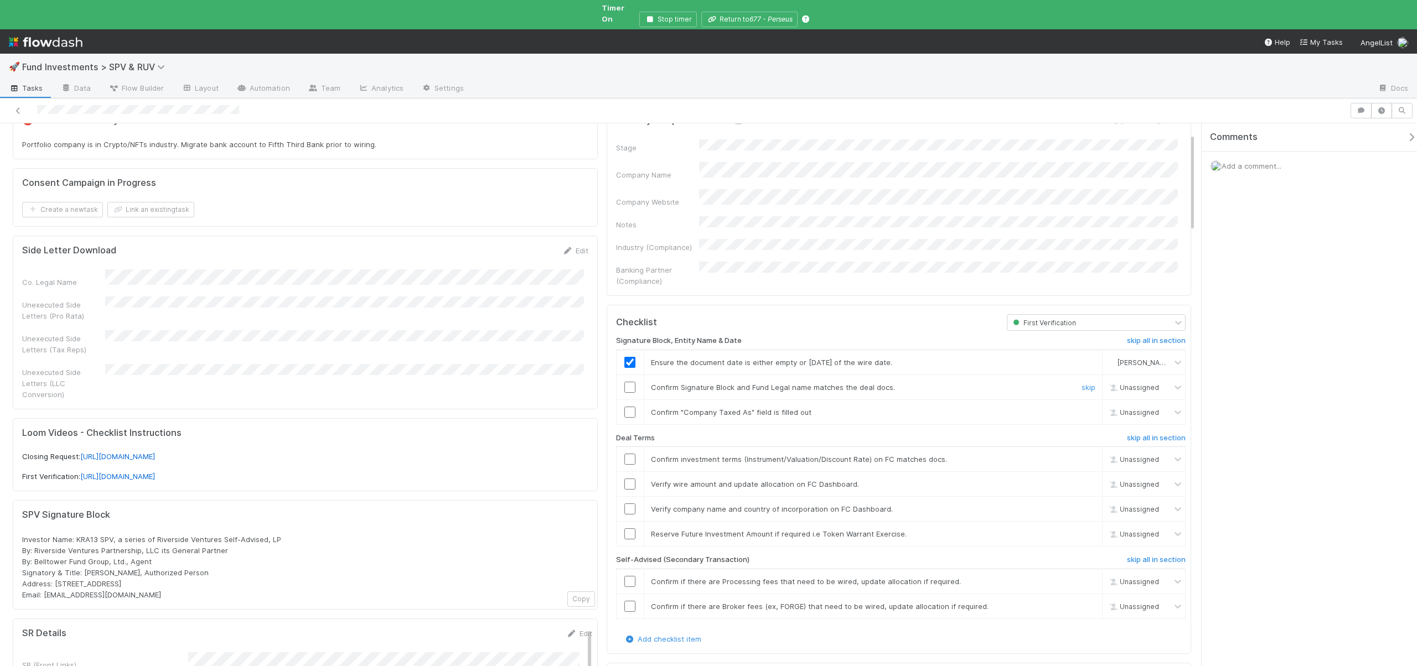
click at [626, 382] on input "checkbox" at bounding box center [629, 387] width 11 height 11
click at [625, 407] on input "checkbox" at bounding box center [629, 412] width 11 height 11
click at [1081, 455] on link "skip" at bounding box center [1088, 459] width 14 height 9
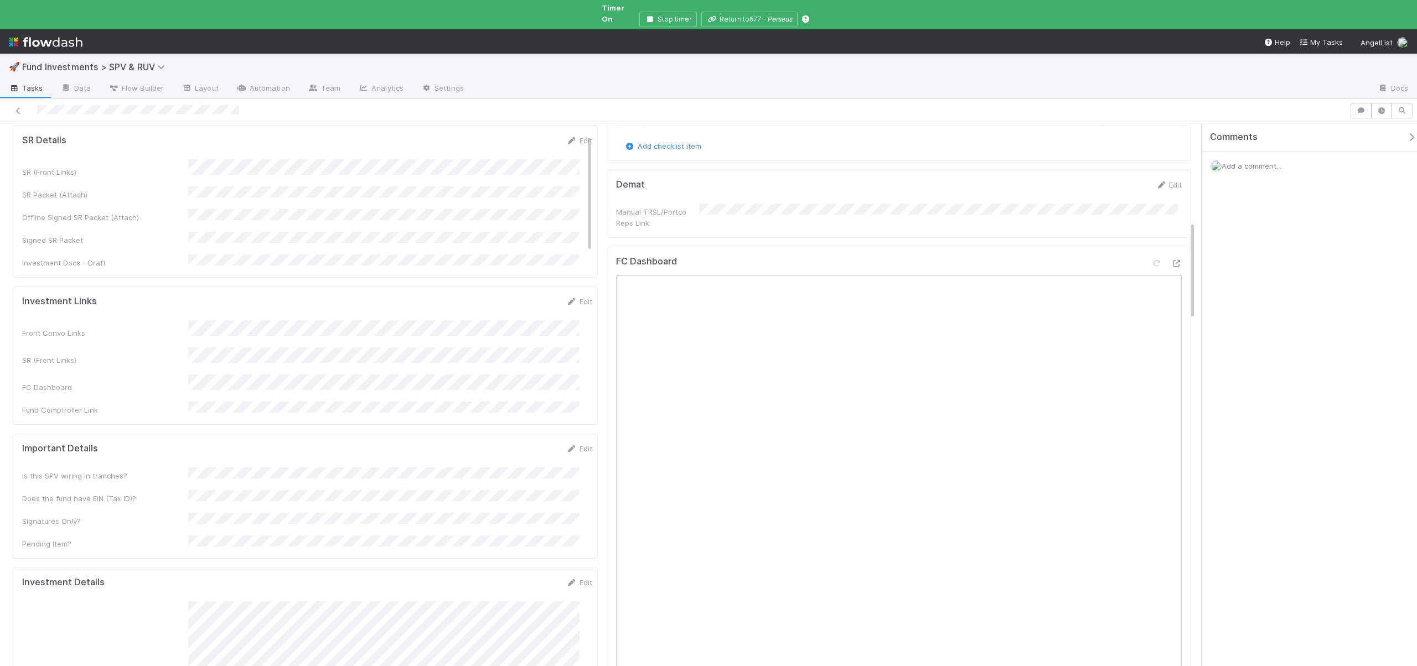
scroll to position [167, 0]
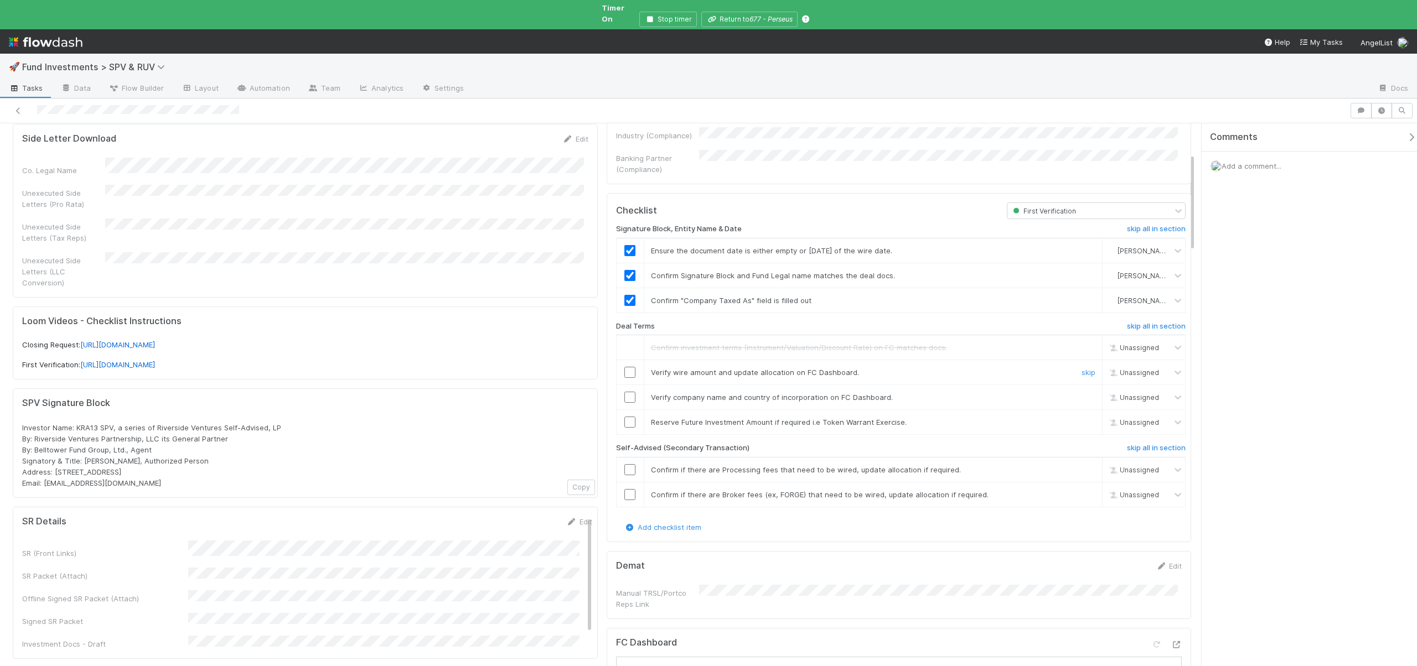
click at [627, 367] on input "checkbox" at bounding box center [629, 372] width 11 height 11
click at [626, 392] on input "checkbox" at bounding box center [629, 397] width 11 height 11
click at [1081, 418] on link "skip" at bounding box center [1088, 422] width 14 height 9
click at [625, 464] on input "checkbox" at bounding box center [629, 469] width 11 height 11
click at [626, 489] on input "checkbox" at bounding box center [629, 494] width 11 height 11
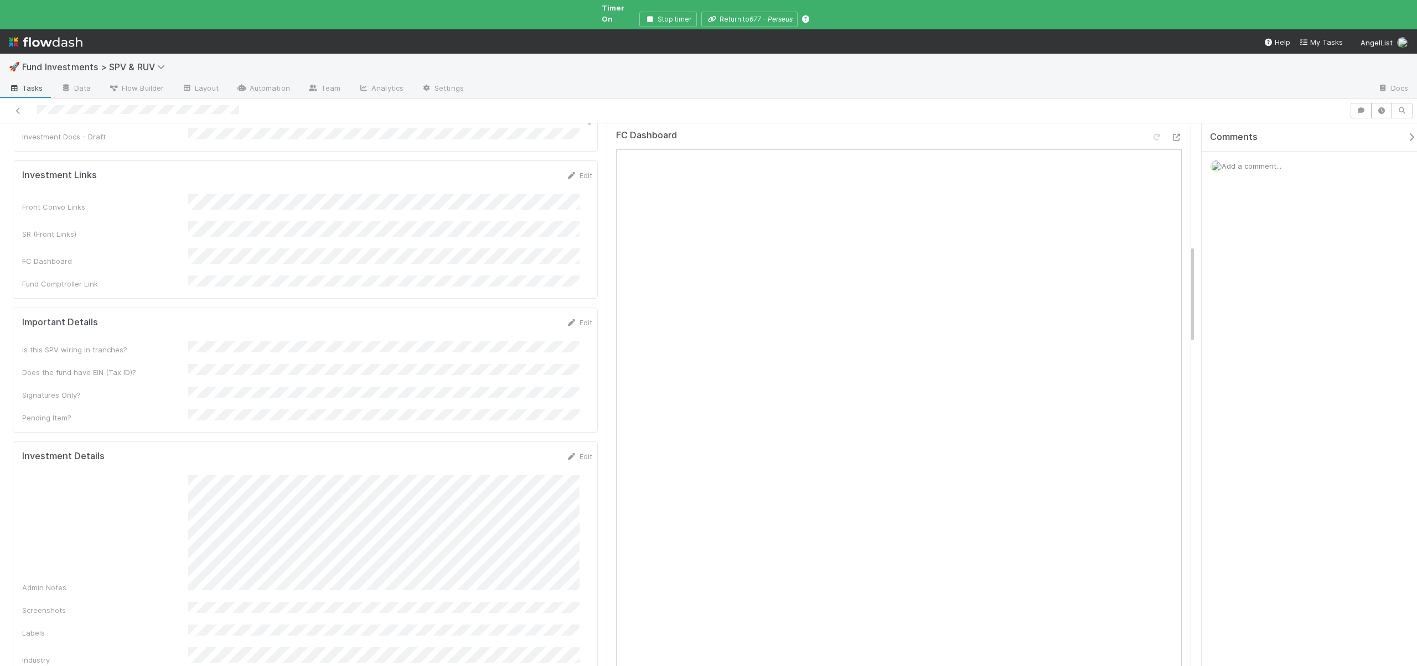
scroll to position [683, 0]
click at [577, 443] on link "Edit" at bounding box center [579, 447] width 26 height 9
click at [537, 598] on div "Admin Notes Screenshots Labels Industry Banking Partner Exact Wire Amount Inves…" at bounding box center [307, 604] width 570 height 324
click at [517, 409] on button "Save" at bounding box center [533, 418] width 32 height 19
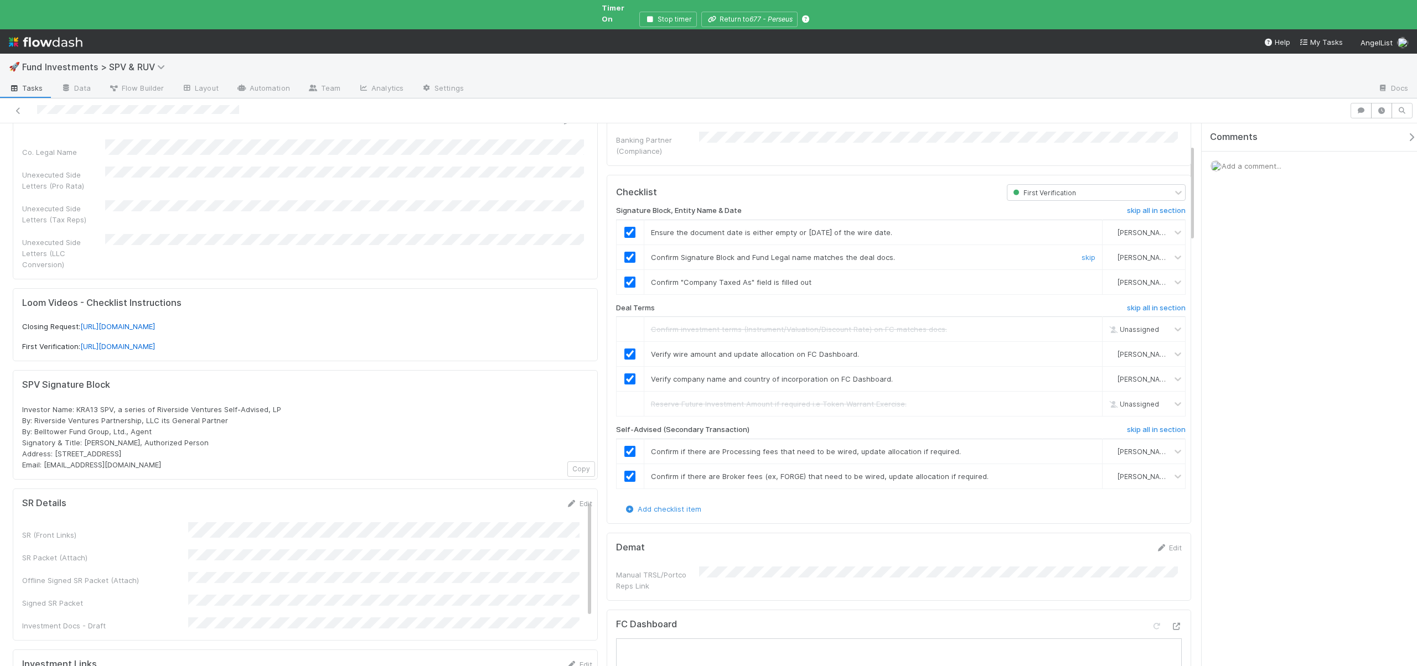
scroll to position [0, 0]
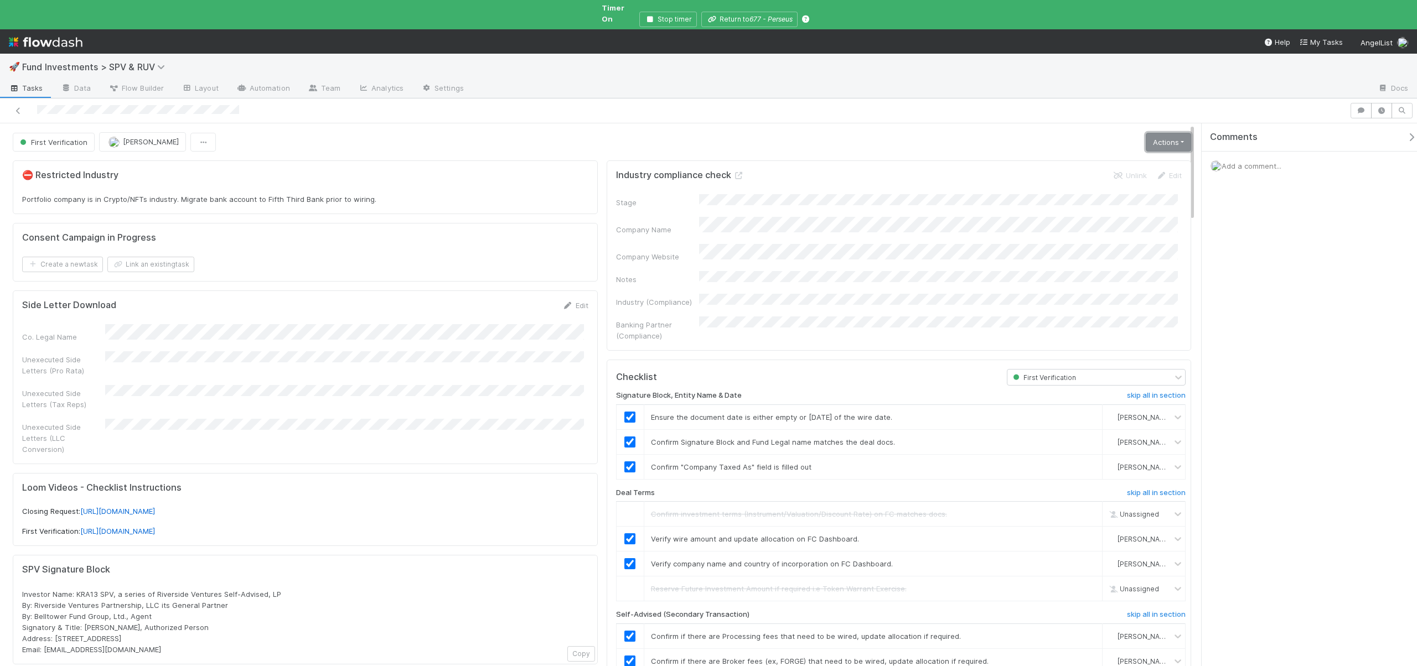
click at [1155, 139] on link "Actions" at bounding box center [1167, 142] width 45 height 19
click at [1102, 158] on button "Move to Second Verification" at bounding box center [1118, 165] width 150 height 15
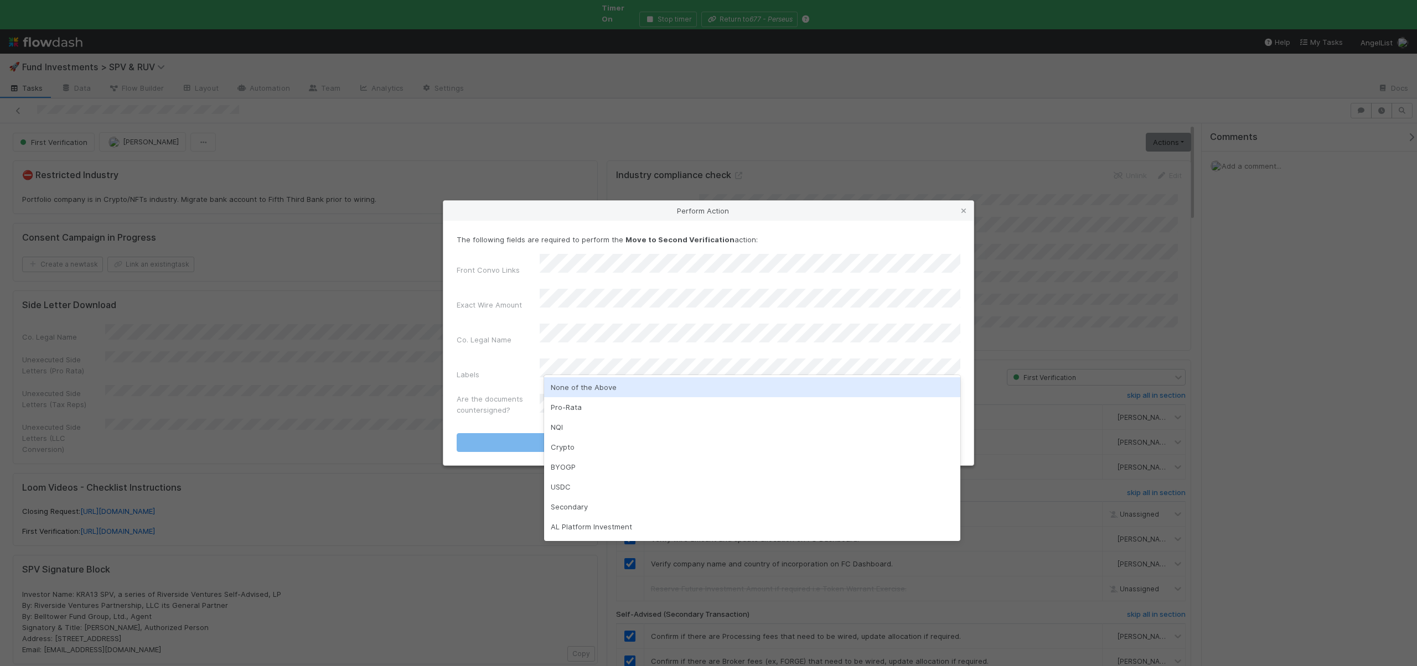
click at [564, 386] on div "None of the Above" at bounding box center [752, 387] width 416 height 20
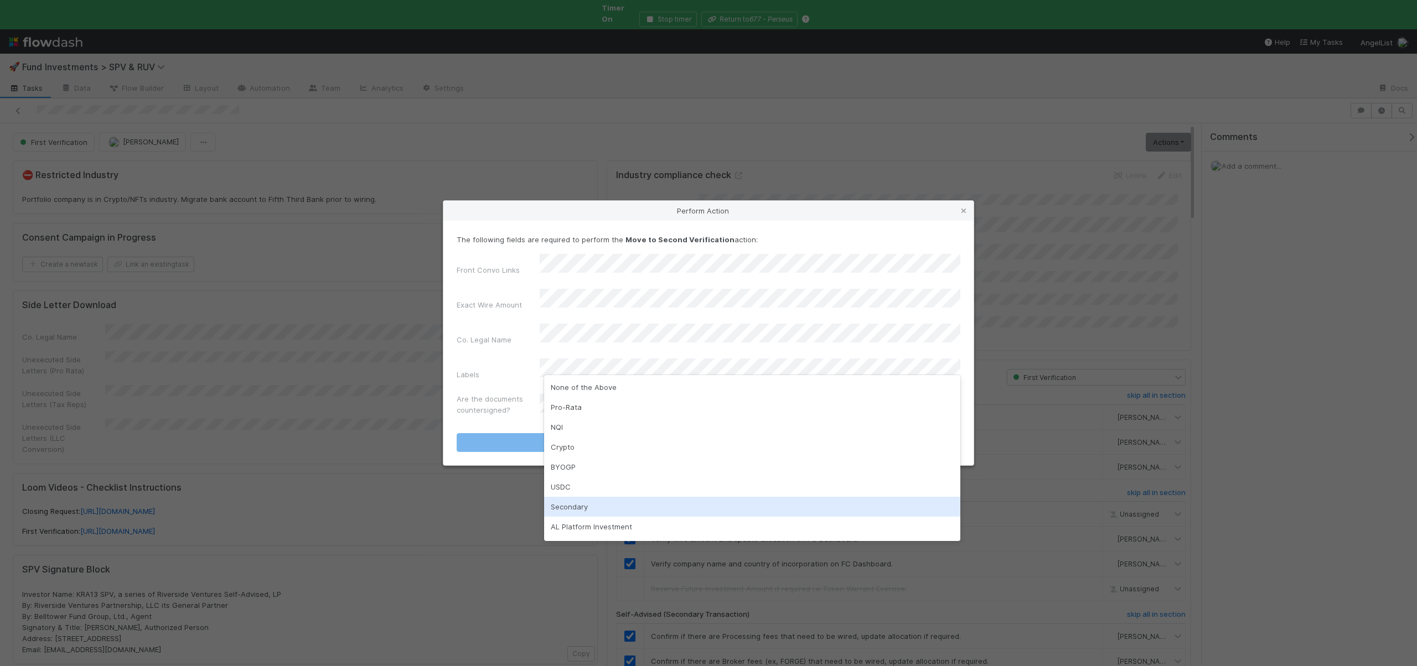
click at [571, 500] on div "Secondary" at bounding box center [752, 507] width 416 height 20
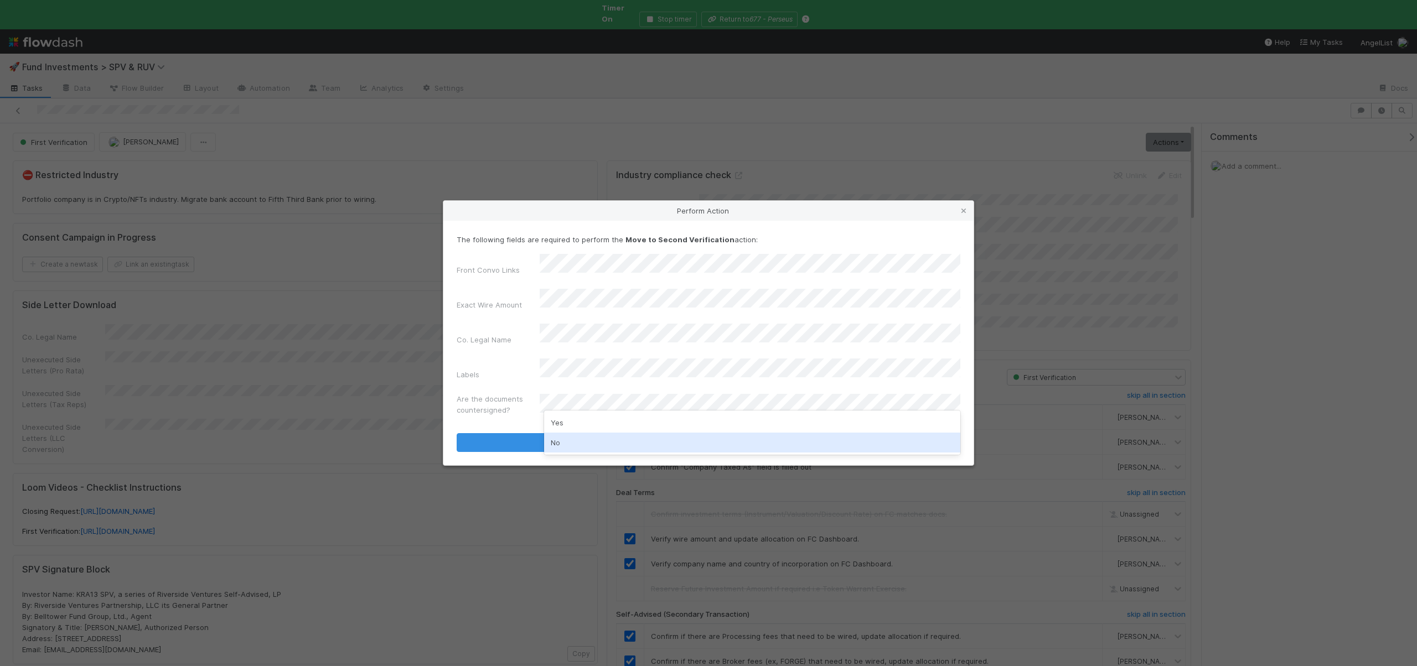
click at [568, 444] on div "No" at bounding box center [752, 443] width 416 height 20
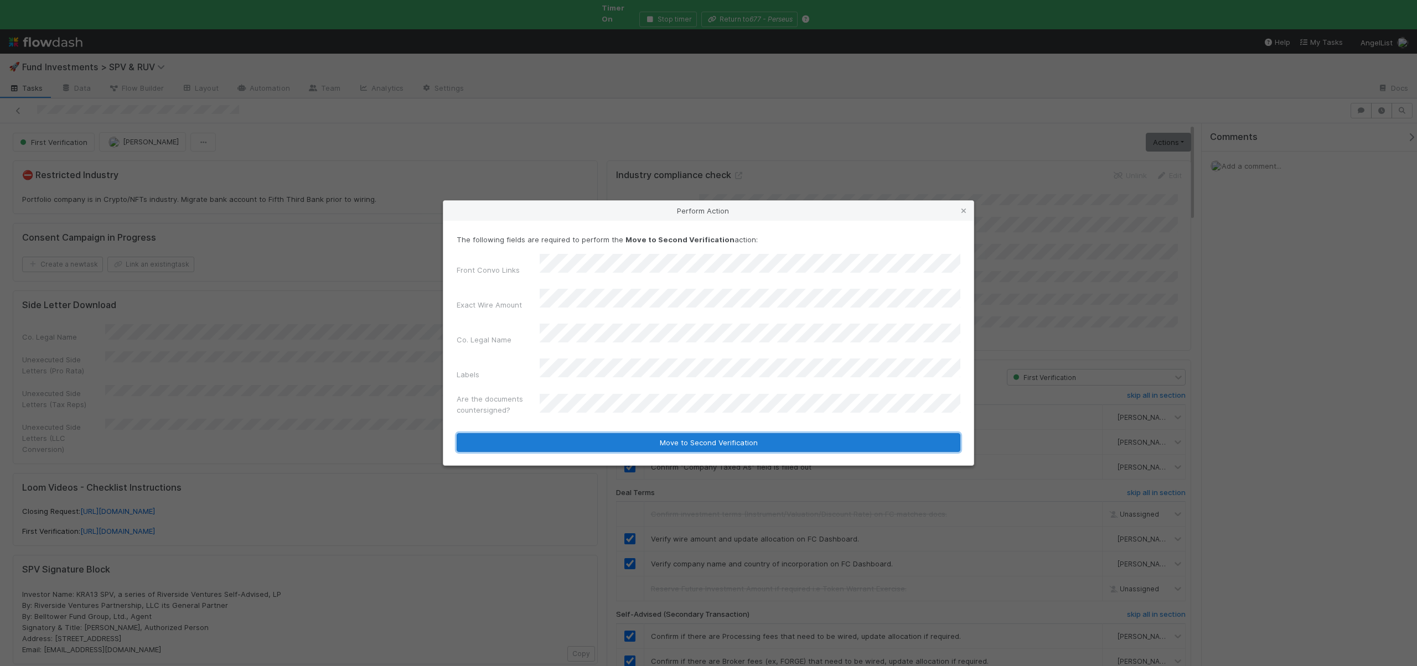
click at [553, 434] on button "Move to Second Verification" at bounding box center [708, 442] width 504 height 19
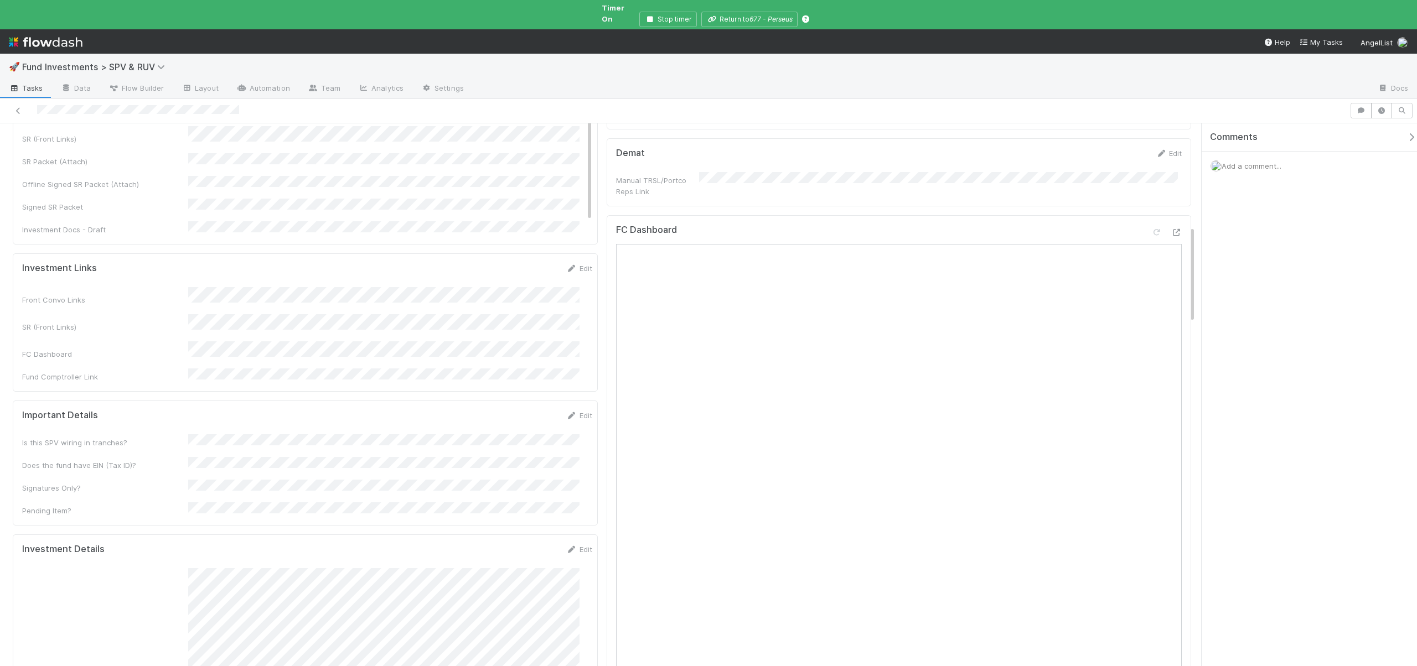
scroll to position [825, 0]
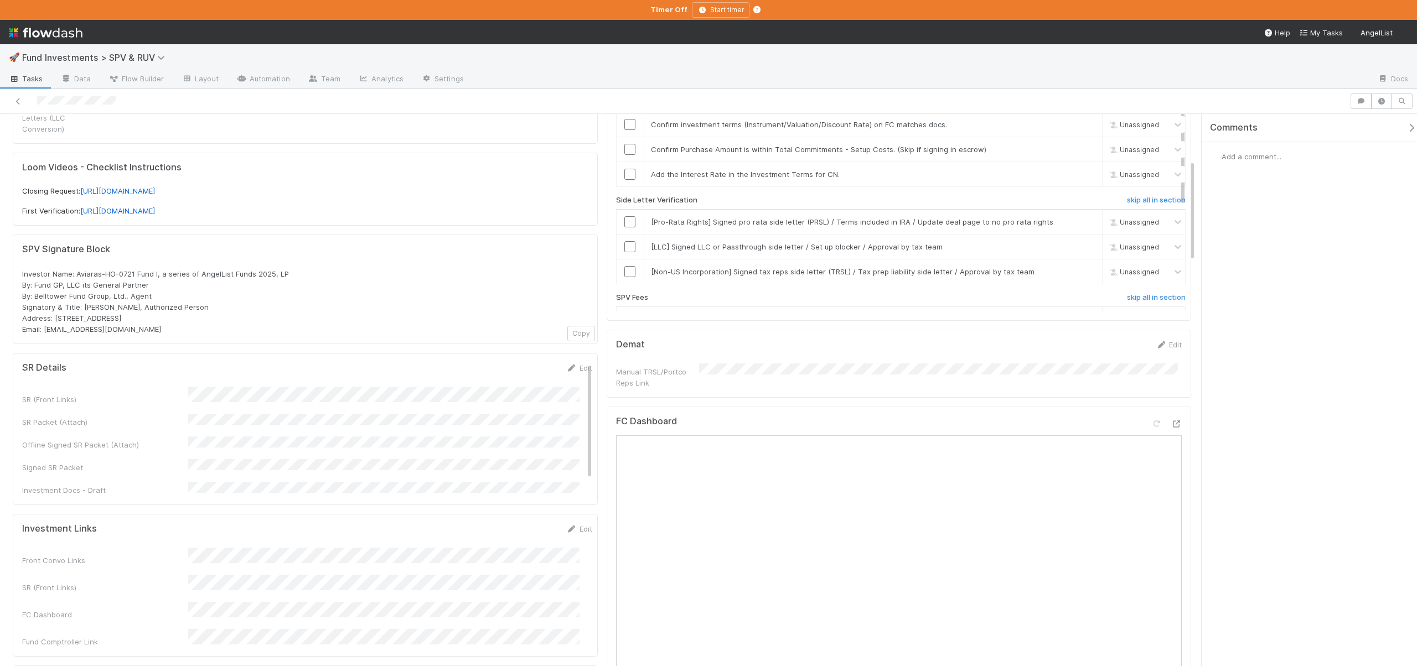
scroll to position [486, 0]
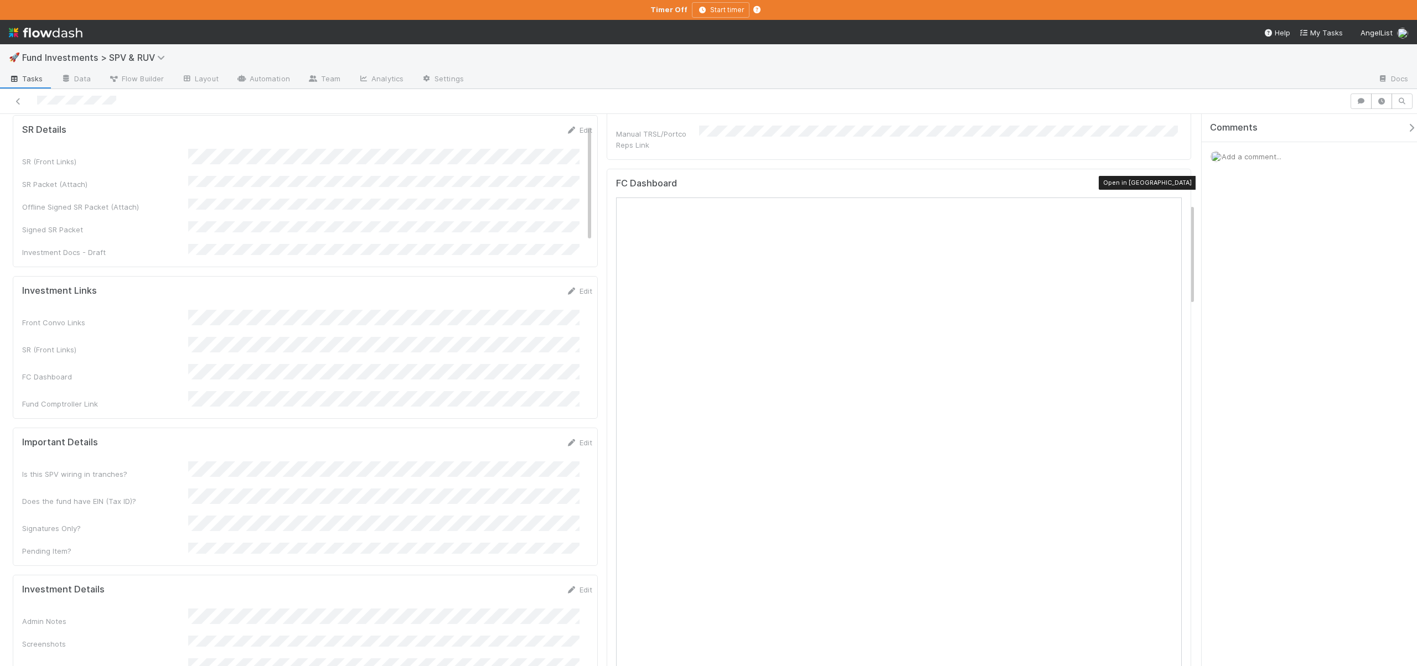
click at [1170, 183] on icon at bounding box center [1175, 186] width 11 height 7
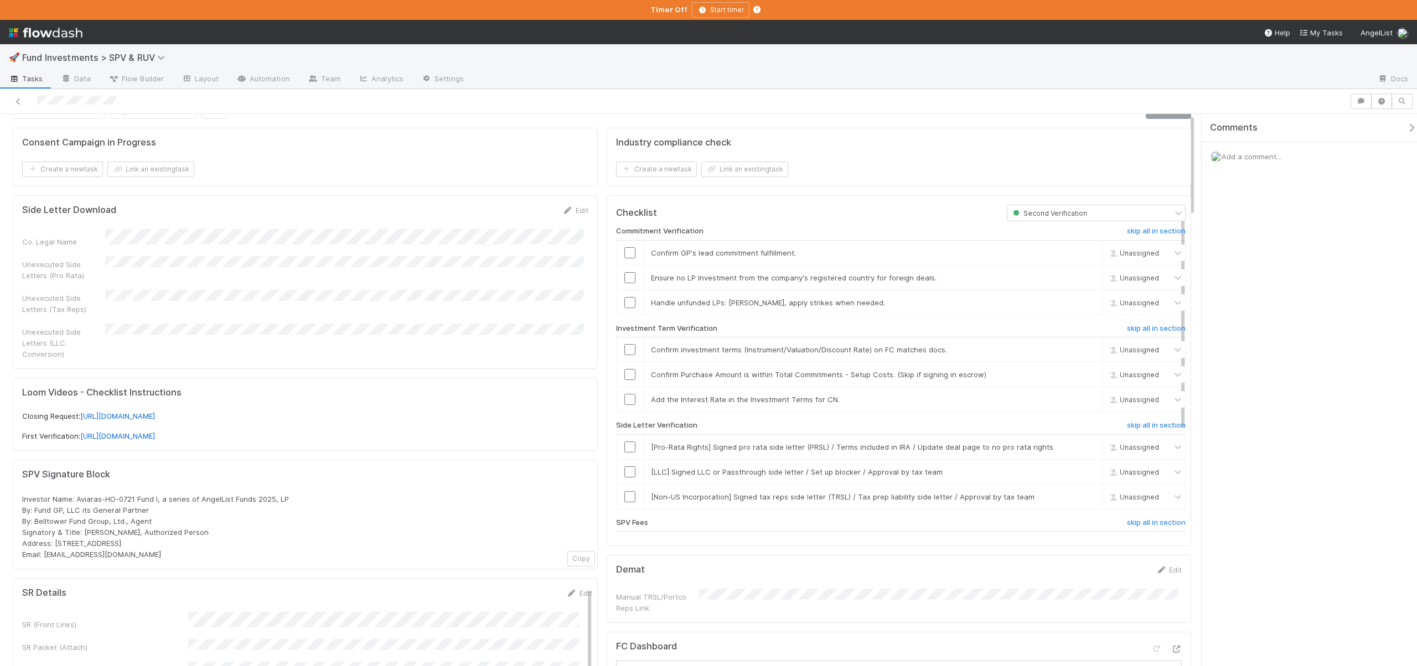
scroll to position [0, 0]
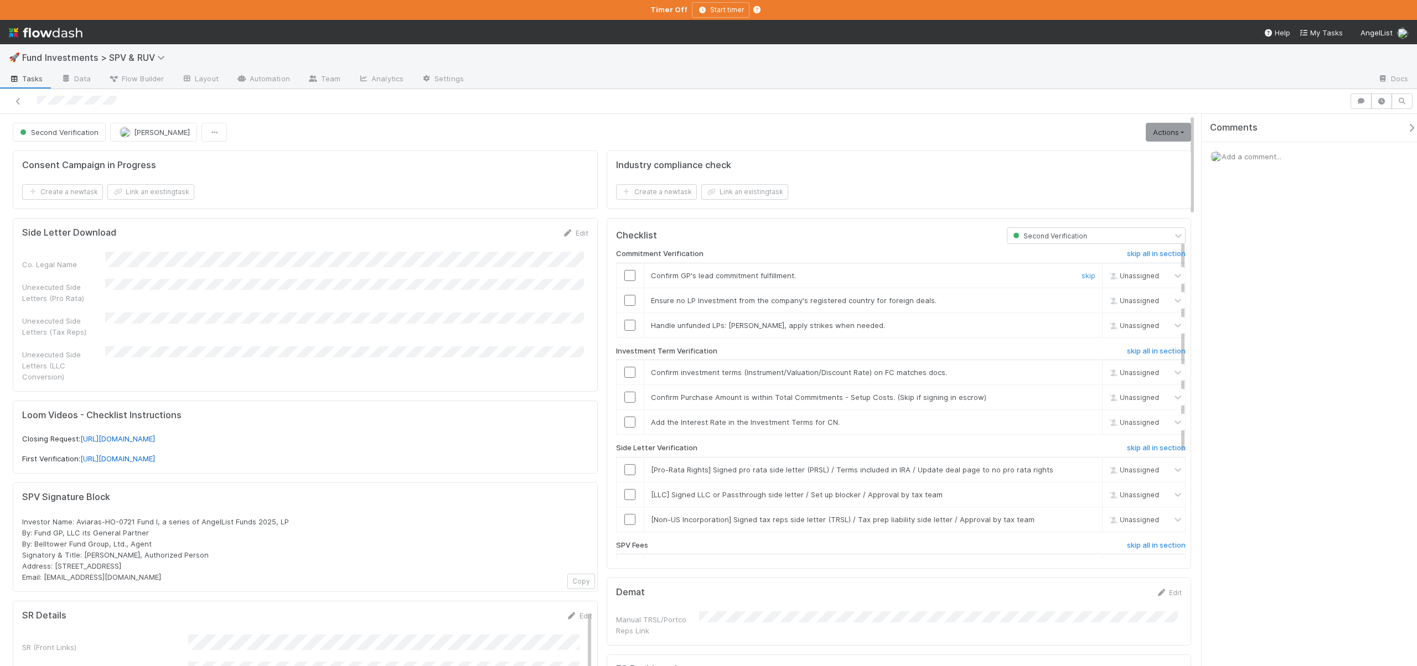
click at [624, 274] on input "checkbox" at bounding box center [629, 275] width 11 height 11
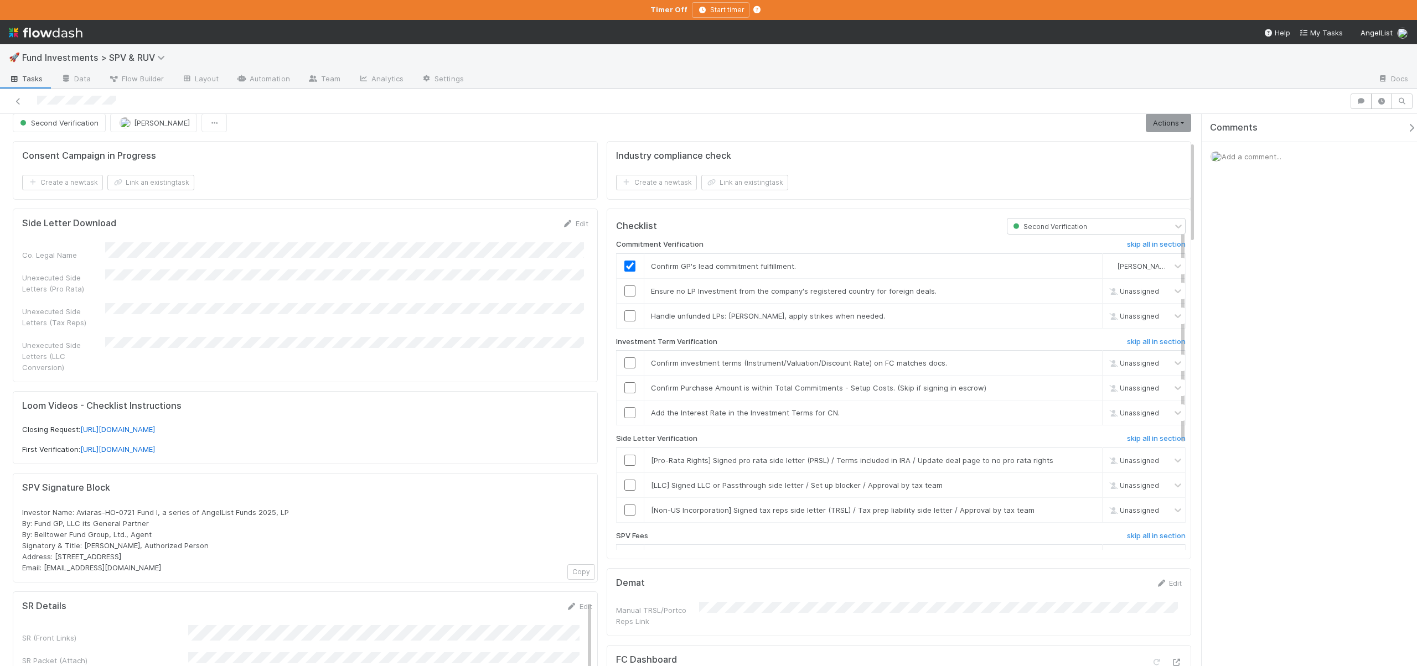
scroll to position [8, 0]
click at [631, 295] on div at bounding box center [629, 292] width 27 height 11
click at [627, 292] on input "checkbox" at bounding box center [629, 292] width 11 height 11
checkbox input "true"
click at [1081, 315] on link "skip" at bounding box center [1088, 317] width 14 height 9
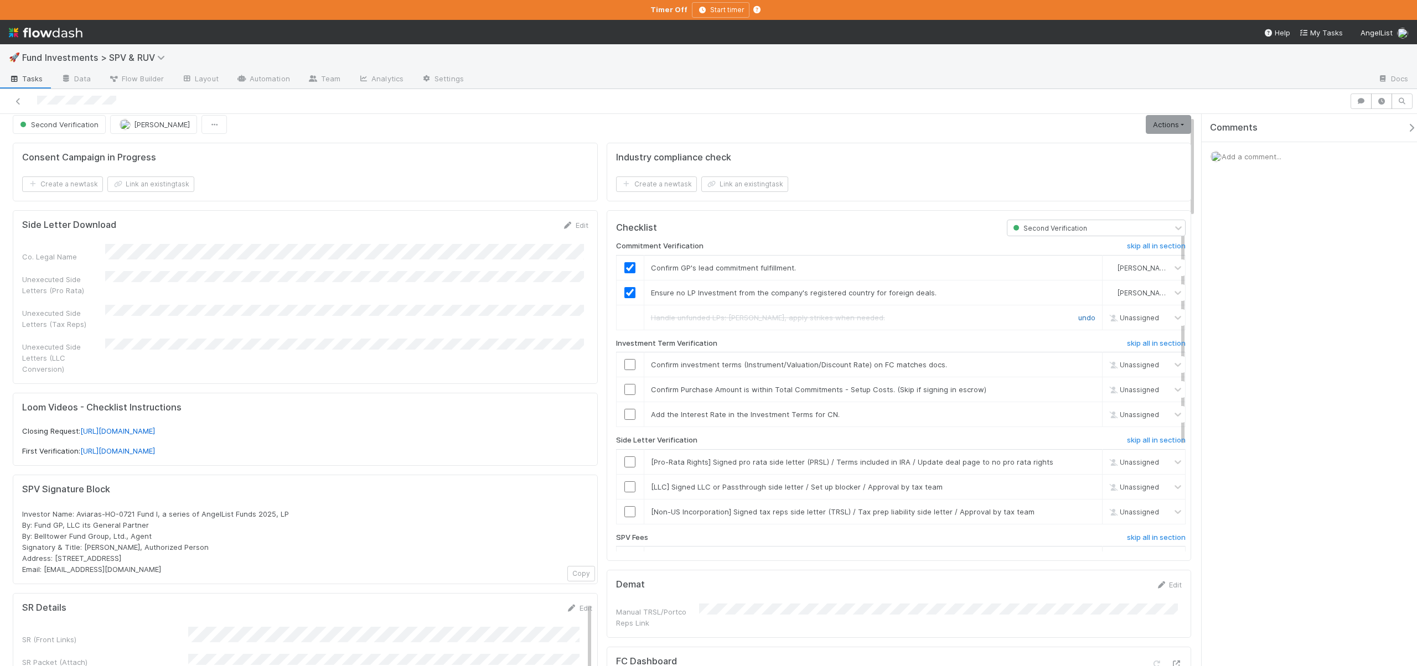
click at [1078, 317] on link "undo" at bounding box center [1086, 317] width 17 height 9
click at [624, 364] on input "checkbox" at bounding box center [629, 364] width 11 height 11
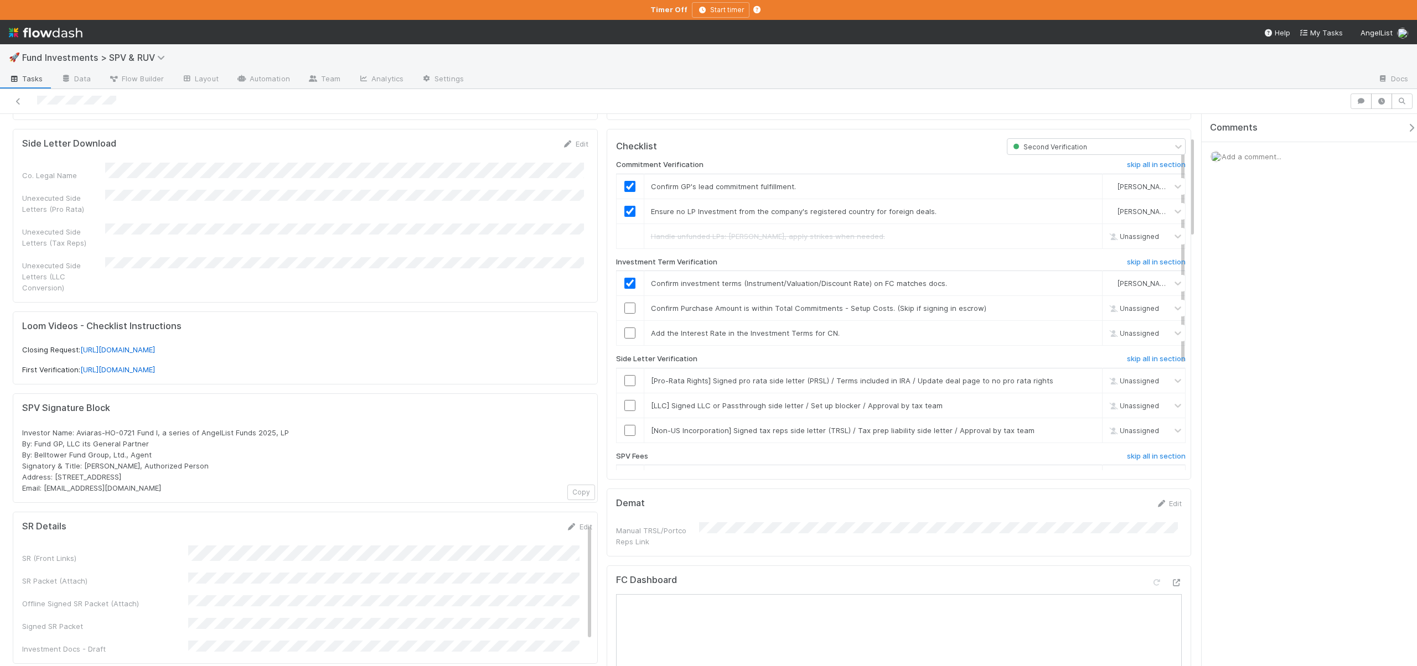
scroll to position [51, 0]
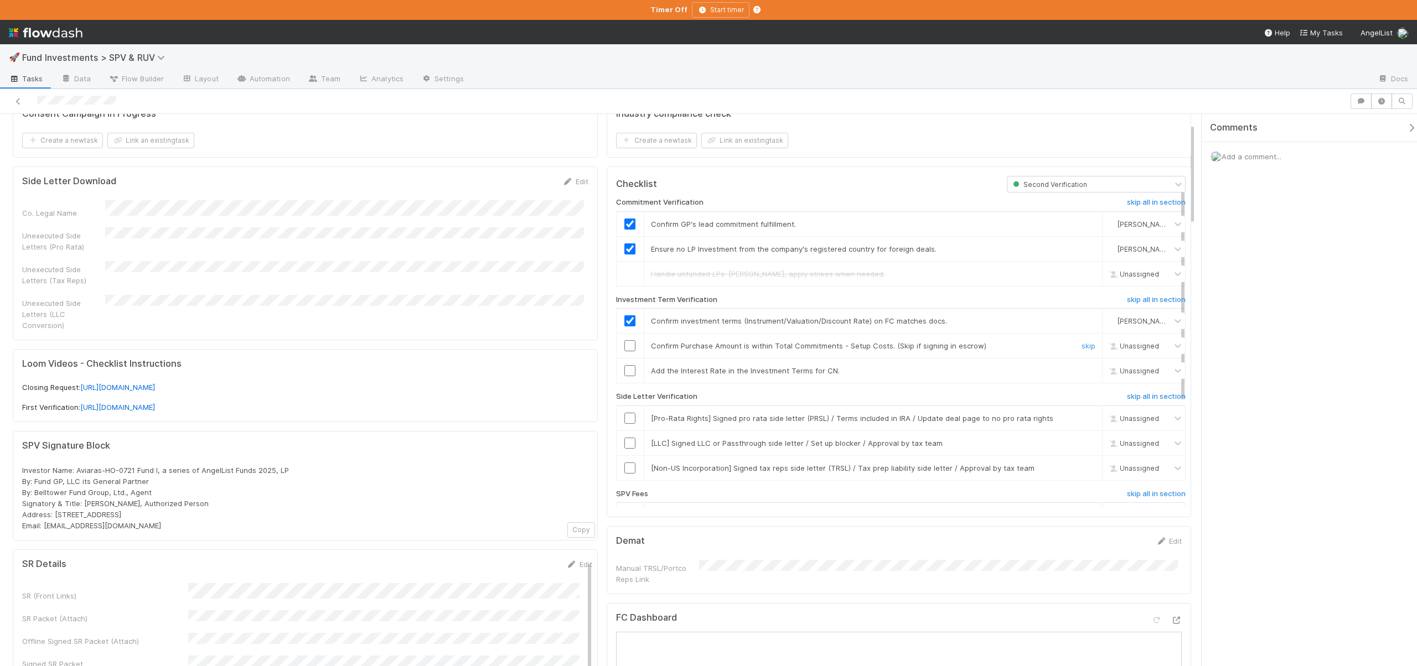
click at [625, 344] on input "checkbox" at bounding box center [629, 345] width 11 height 11
click at [1081, 373] on link "skip" at bounding box center [1088, 370] width 14 height 9
click at [1081, 418] on link "skip" at bounding box center [1088, 418] width 14 height 9
click at [1081, 417] on link "skip" at bounding box center [1088, 418] width 14 height 9
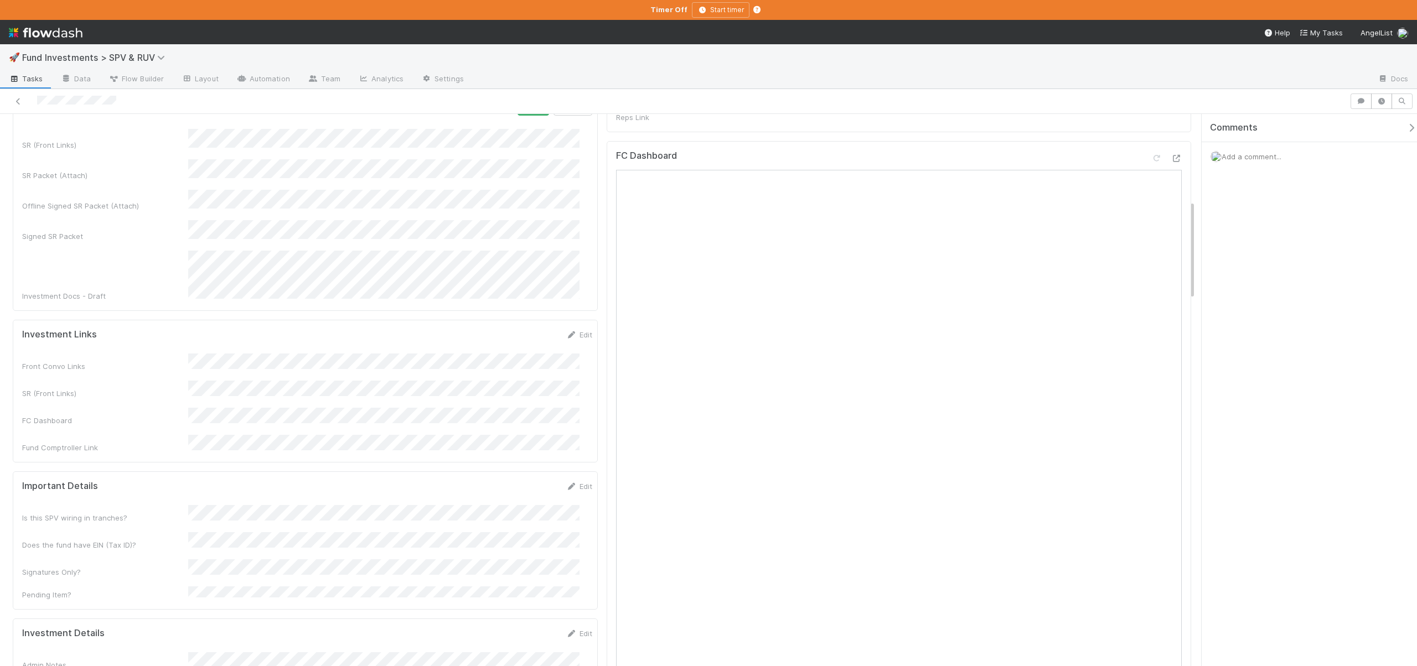
scroll to position [276, 0]
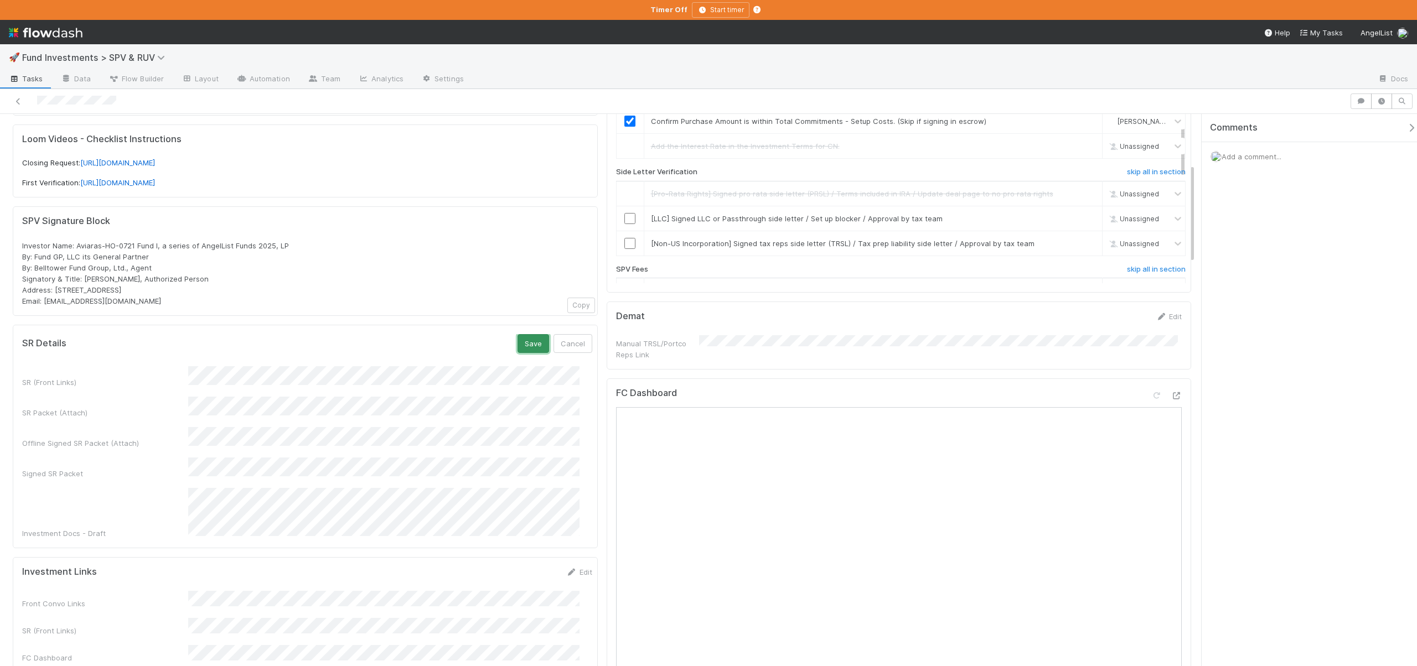
click at [517, 334] on button "Save" at bounding box center [533, 343] width 32 height 19
click at [1081, 220] on link "skip" at bounding box center [1088, 218] width 14 height 9
click at [624, 247] on input "checkbox" at bounding box center [629, 243] width 11 height 11
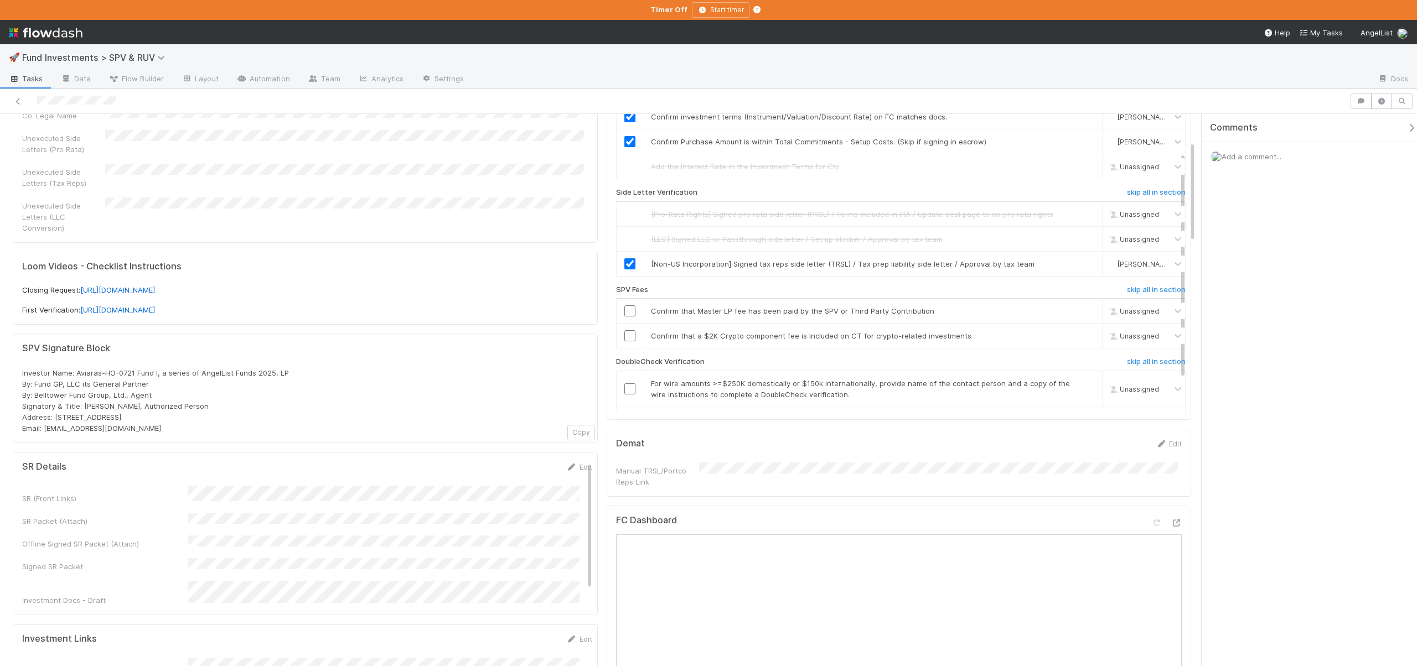
scroll to position [109, 0]
click at [626, 307] on input "checkbox" at bounding box center [629, 308] width 11 height 11
click at [625, 307] on input "checkbox" at bounding box center [629, 308] width 11 height 11
click at [1081, 331] on link "skip" at bounding box center [1088, 333] width 14 height 9
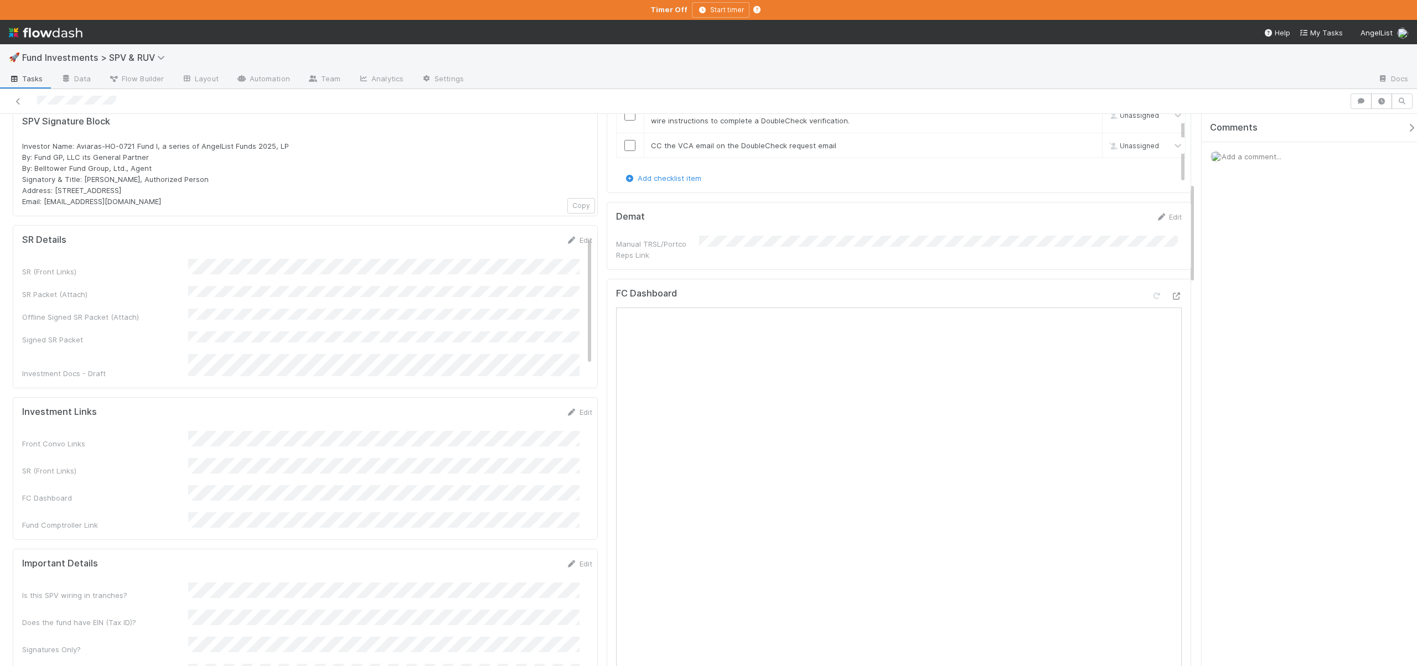
scroll to position [147, 0]
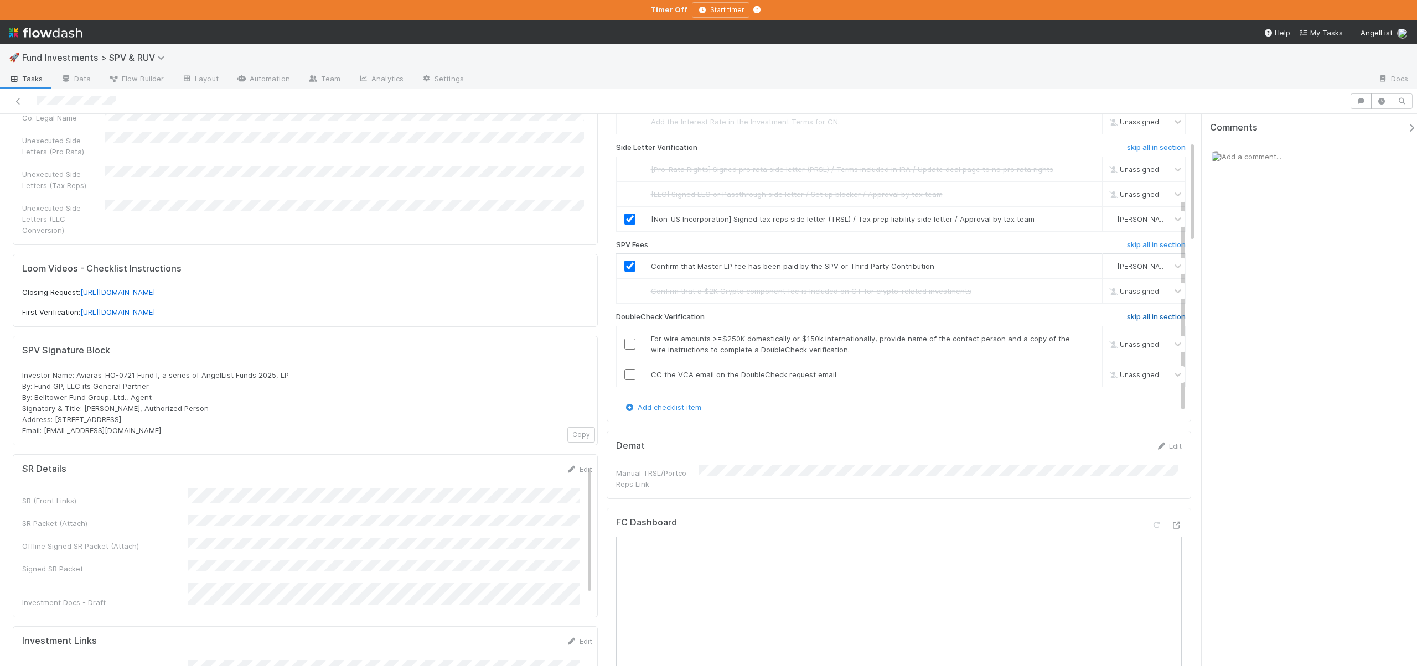
click at [1127, 319] on h6 "skip all in section" at bounding box center [1156, 317] width 59 height 9
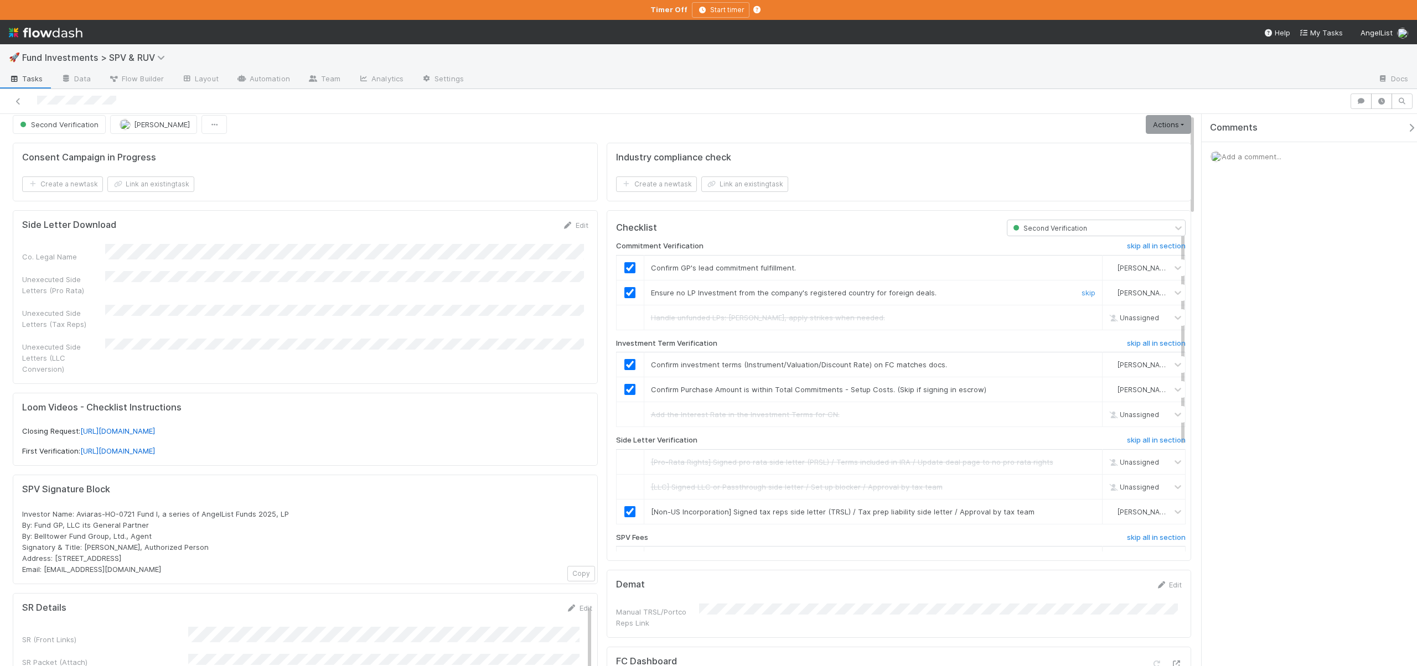
scroll to position [0, 0]
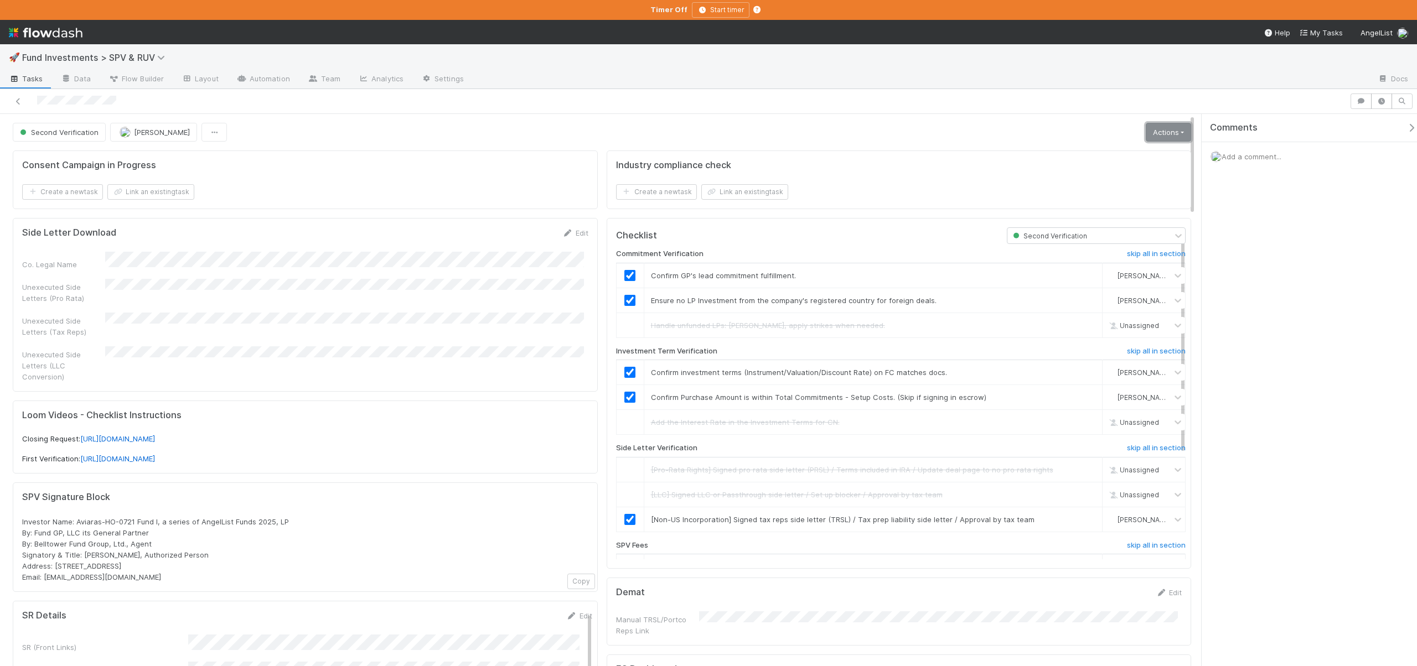
click at [1150, 133] on link "Actions" at bounding box center [1167, 132] width 45 height 19
click at [1079, 159] on button "Move to Ready to Sign" at bounding box center [1116, 155] width 154 height 15
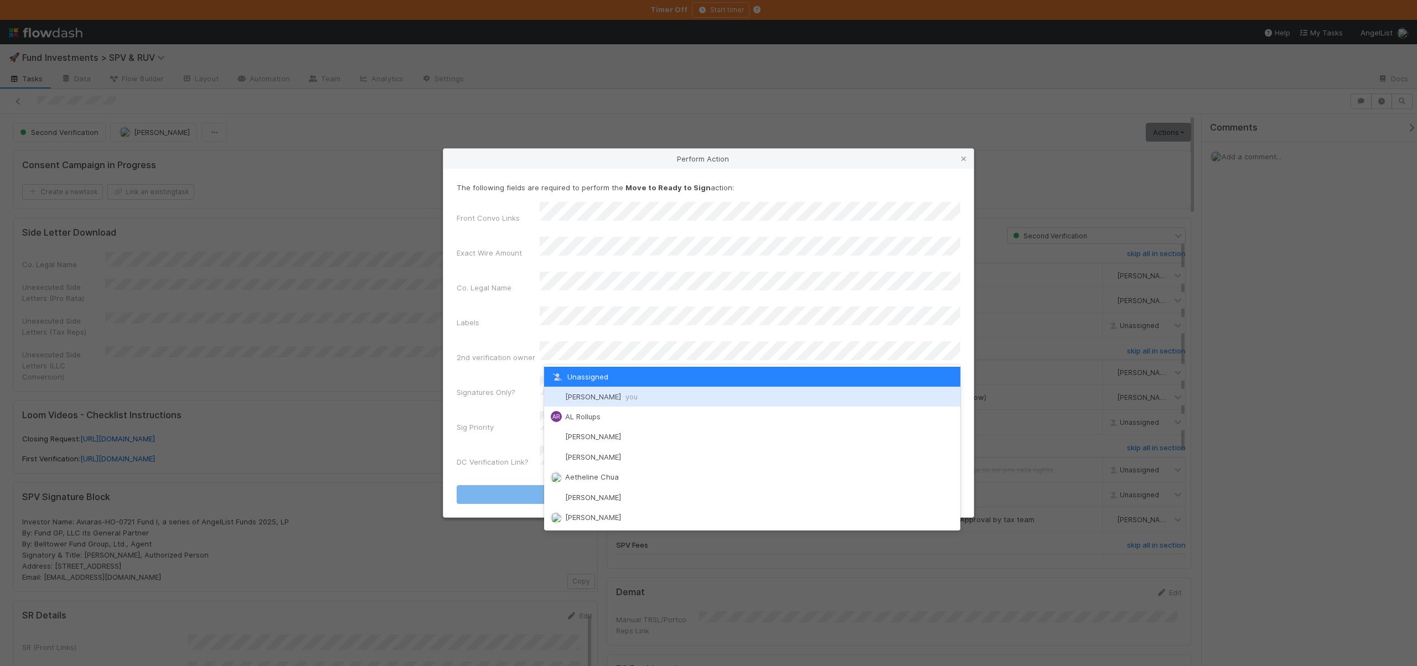
click at [573, 390] on div "Andre Fredrick you" at bounding box center [752, 397] width 416 height 20
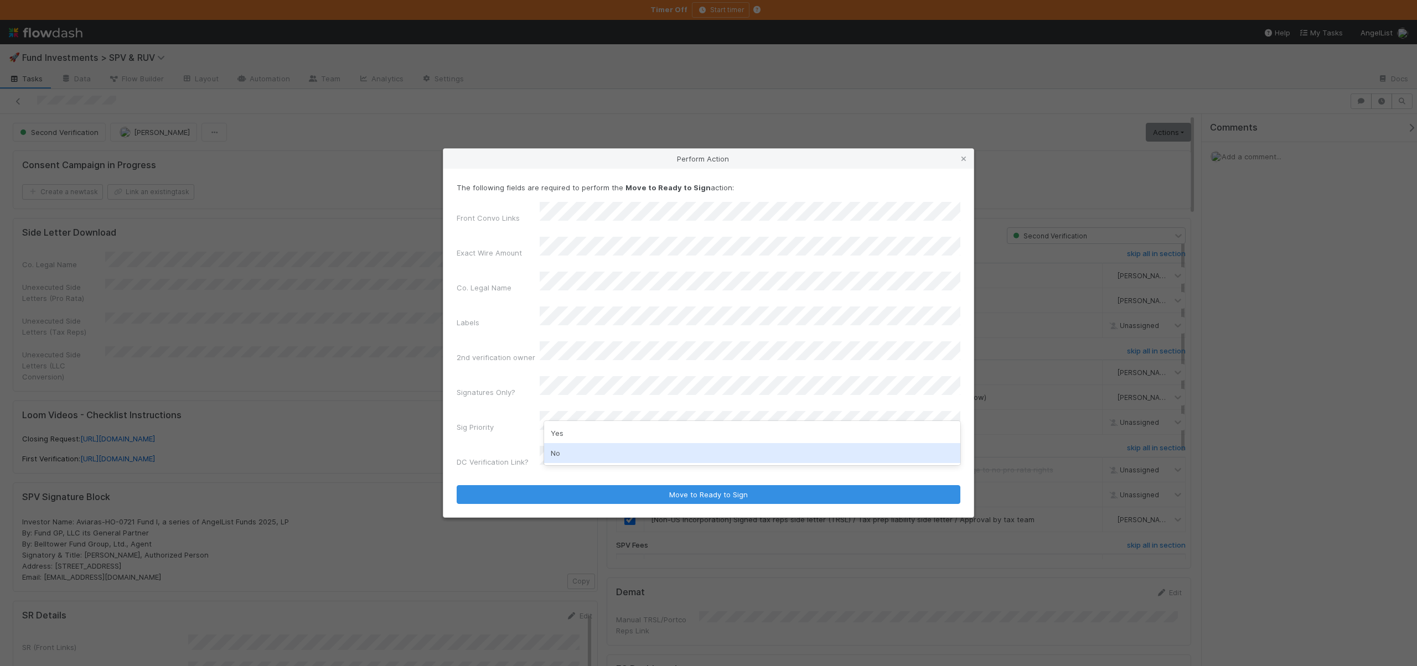
click at [556, 444] on div "No" at bounding box center [752, 453] width 416 height 20
click at [456, 485] on button "Move to Ready to Sign" at bounding box center [708, 494] width 504 height 19
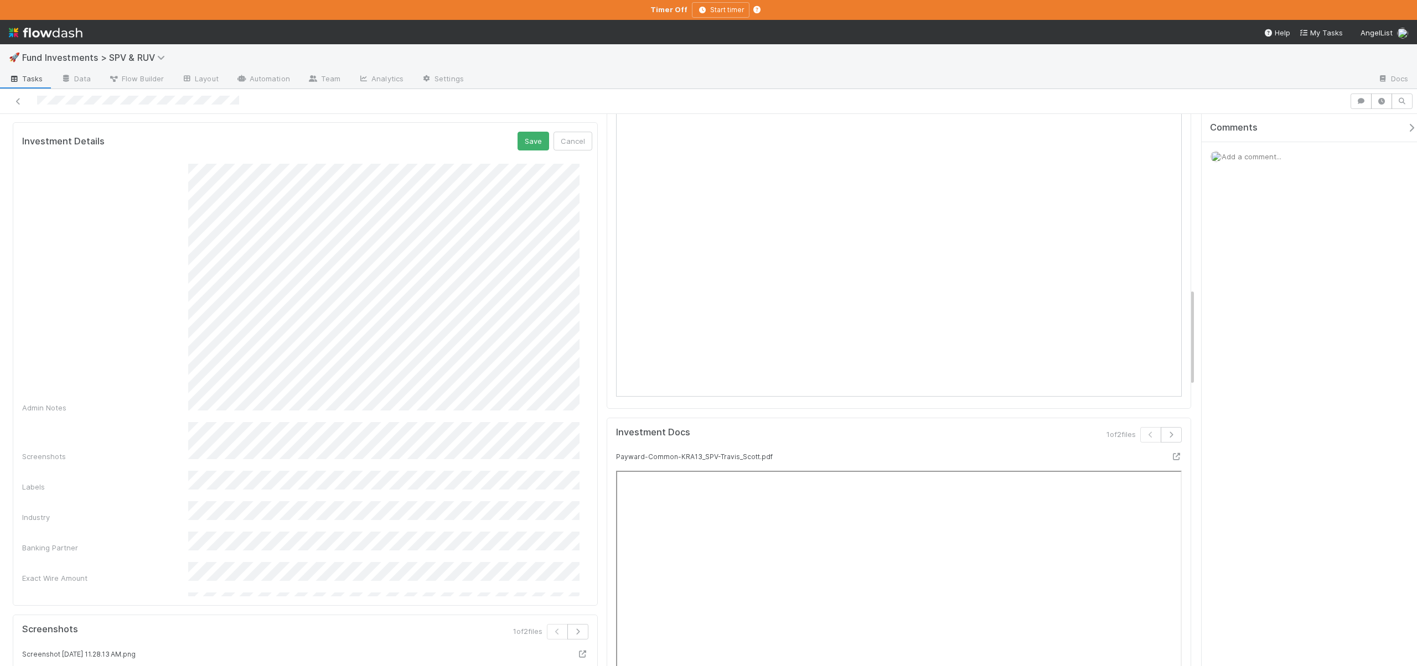
click at [582, 360] on div "Investment Details Save Cancel Admin Notes Screenshots Labels Industry Banking …" at bounding box center [311, 413] width 579 height 562
click at [184, 190] on div "Admin Notes" at bounding box center [307, 289] width 570 height 250
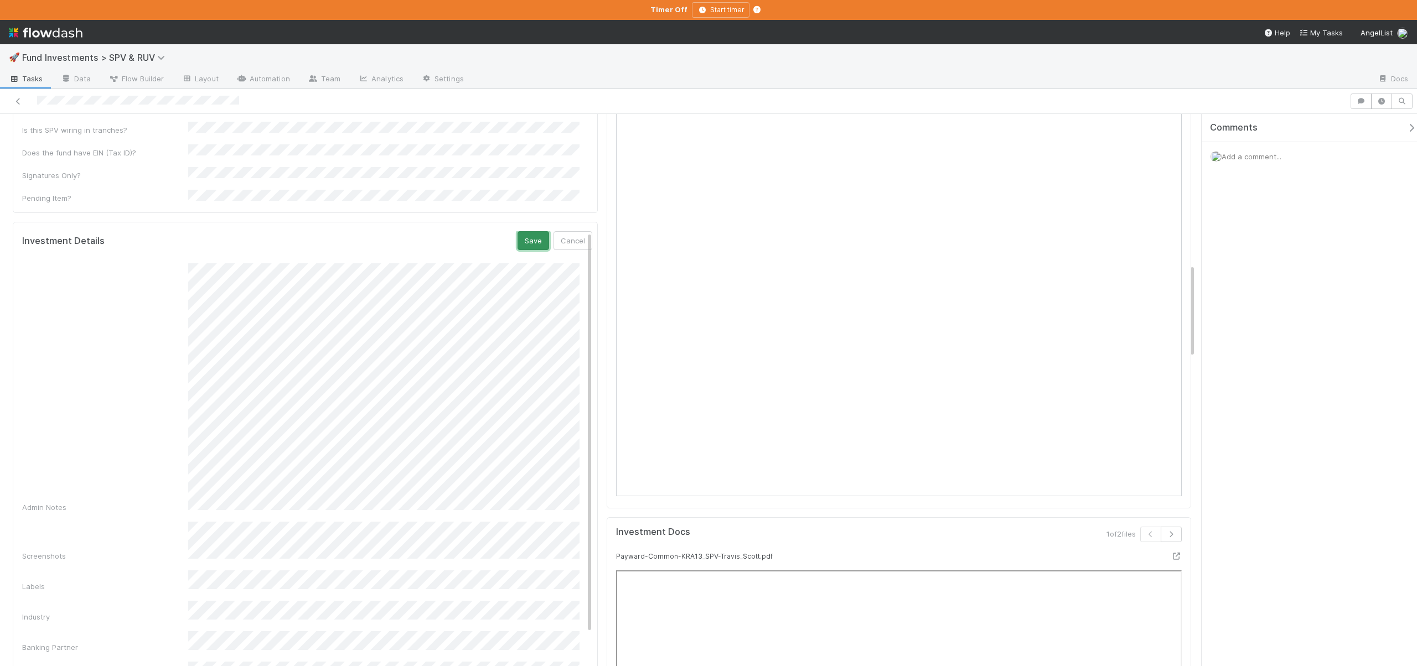
click at [517, 231] on button "Save" at bounding box center [533, 240] width 32 height 19
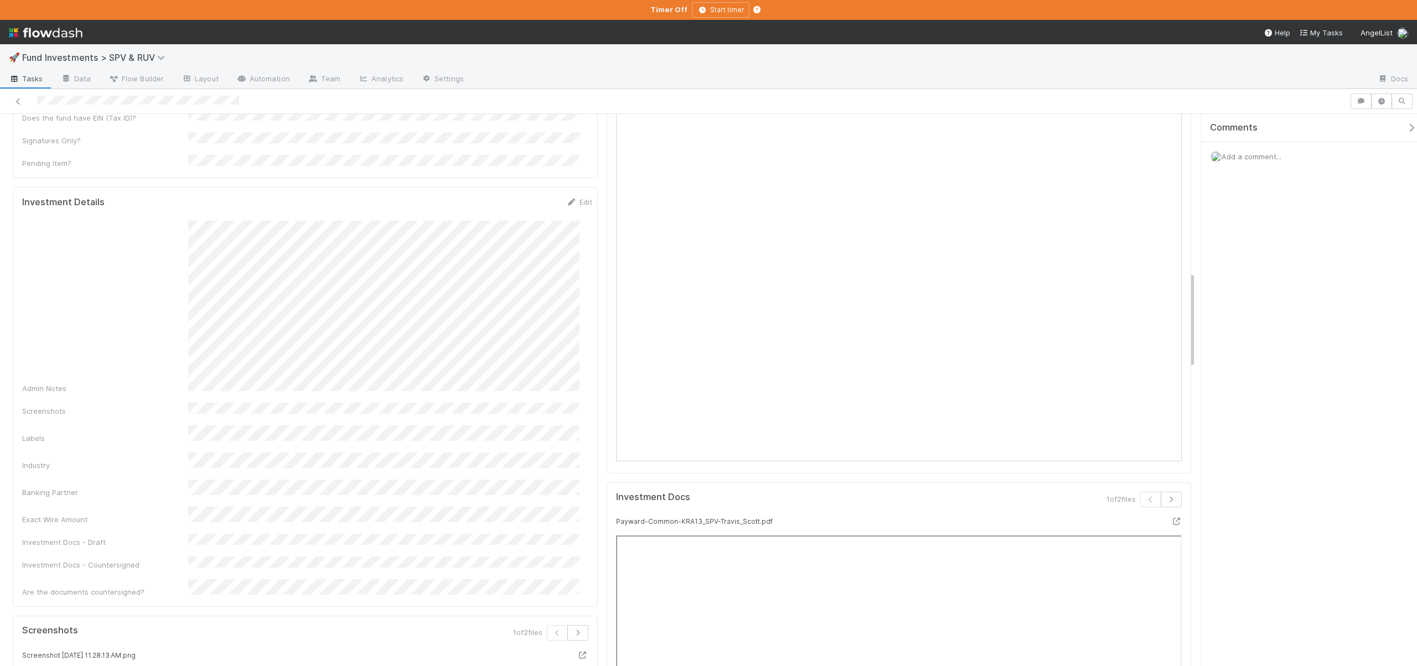
scroll to position [896, 0]
click at [573, 220] on link "Edit" at bounding box center [579, 224] width 26 height 9
click at [496, 219] on form "Investment Details Save Cancel Admin Notes Screenshots Labels Industry Banking …" at bounding box center [307, 397] width 570 height 356
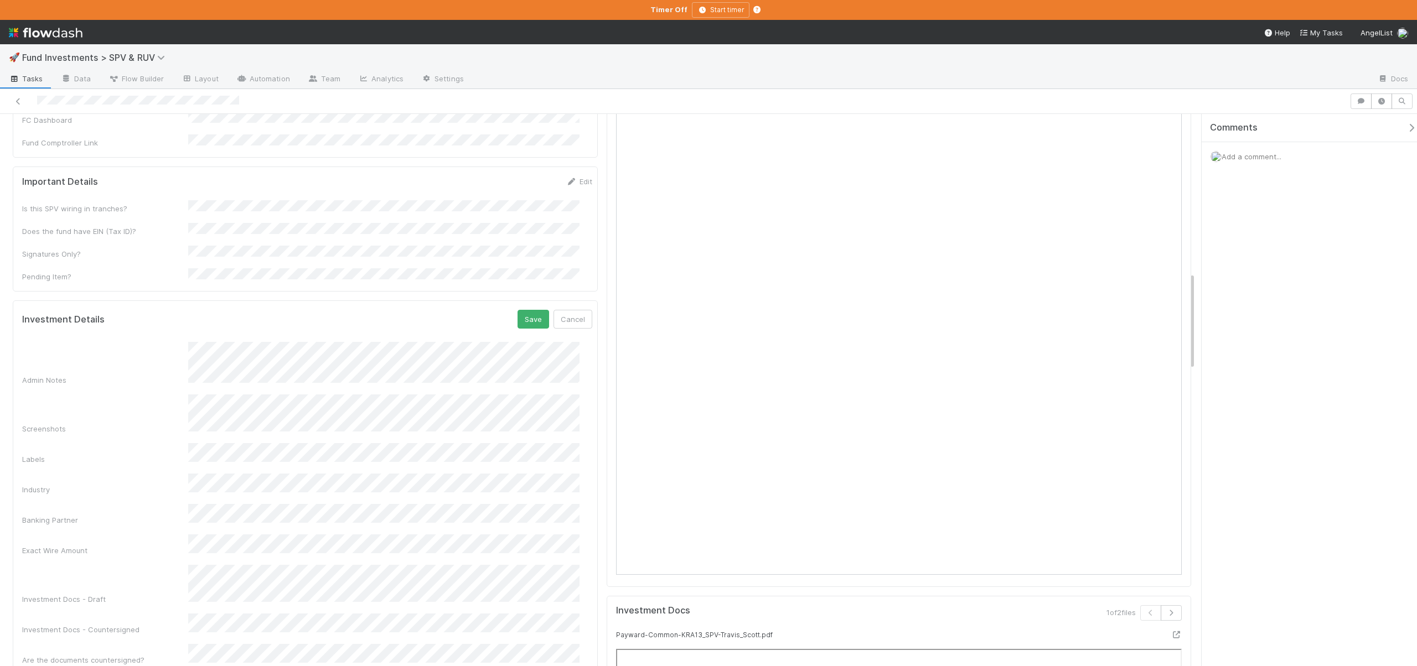
scroll to position [794, 0]
drag, startPoint x: 515, startPoint y: 285, endPoint x: 516, endPoint y: 263, distance: 22.2
click at [517, 321] on button "Save" at bounding box center [533, 330] width 32 height 19
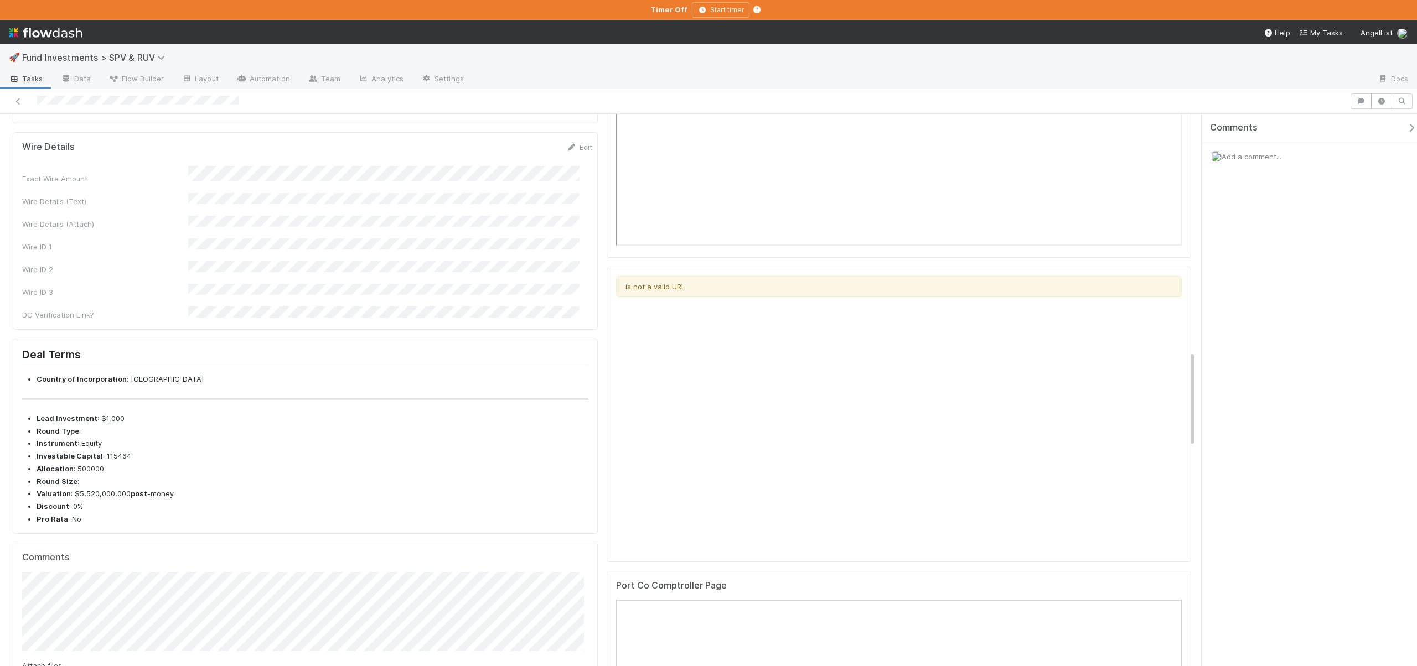
scroll to position [1597, 0]
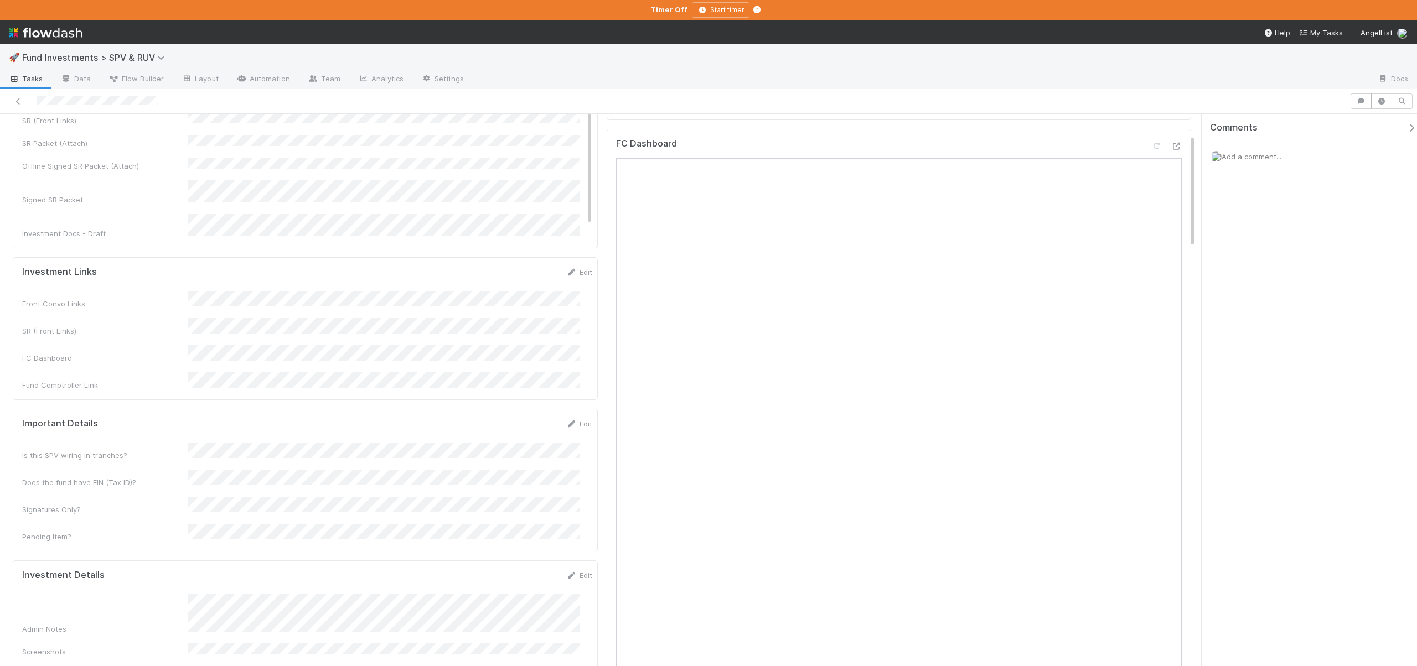
scroll to position [206, 0]
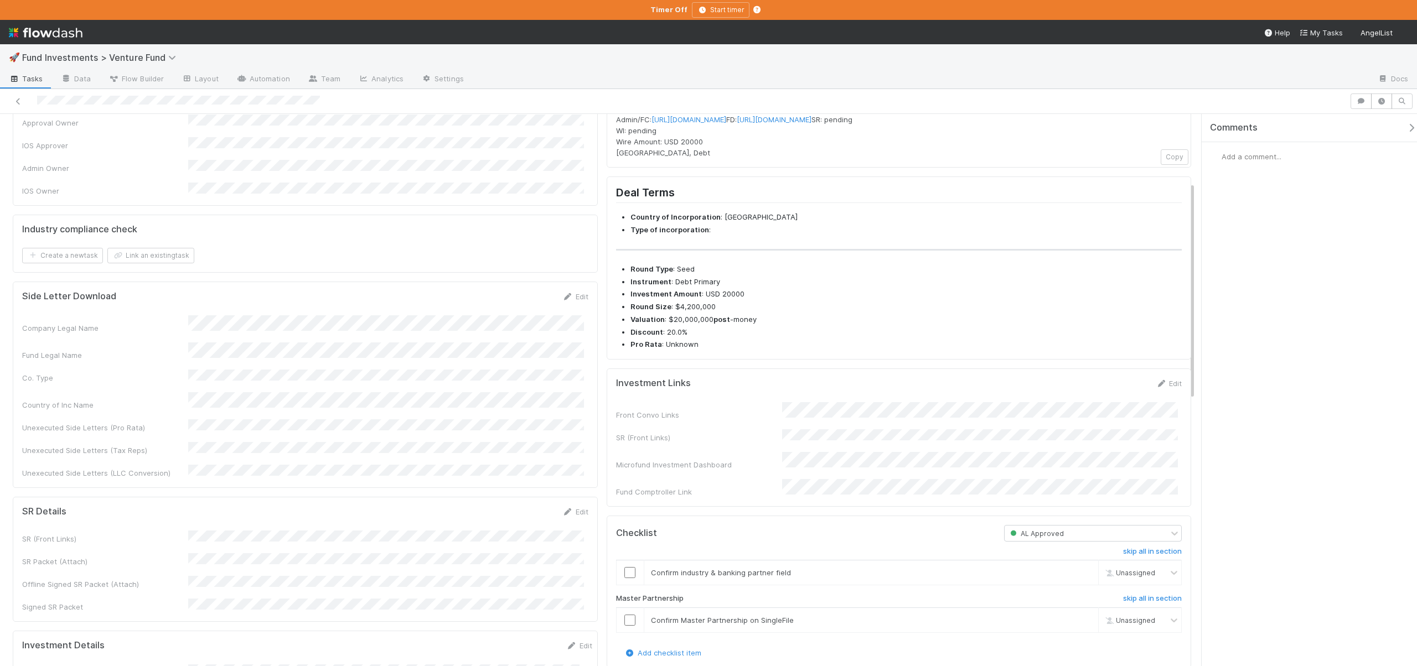
scroll to position [260, 0]
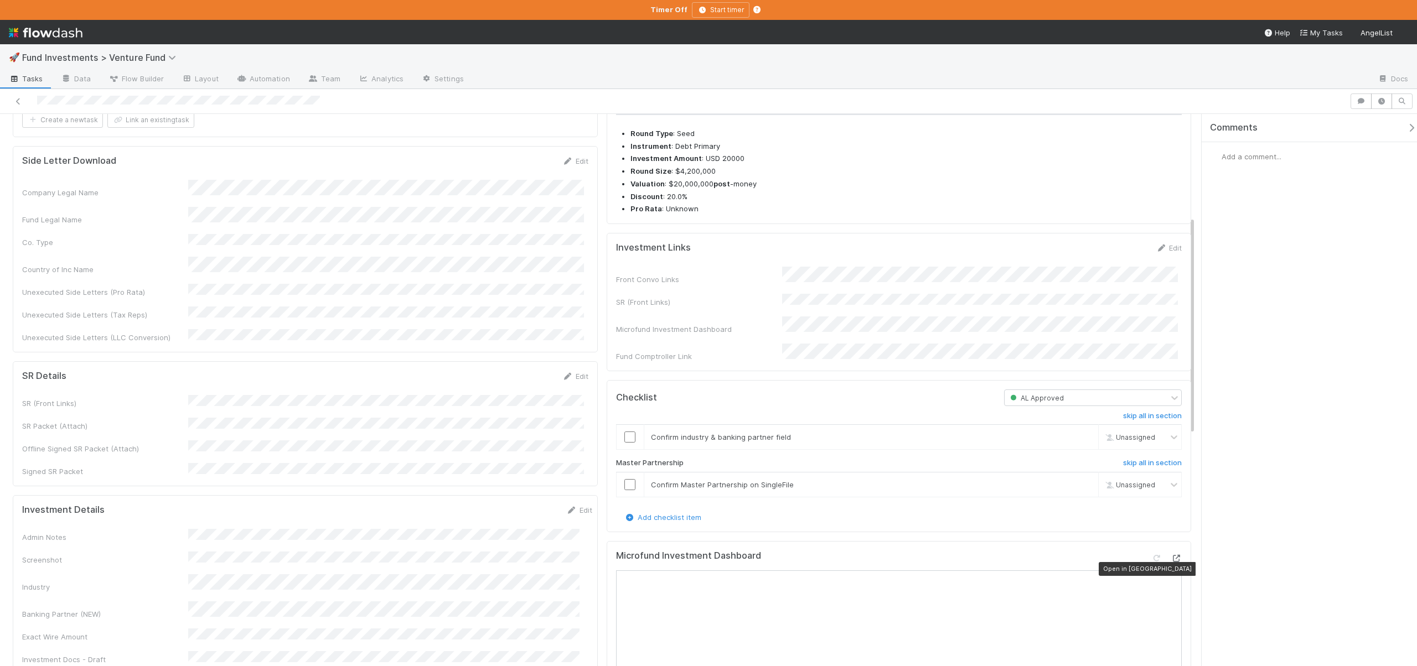
click at [1170, 562] on icon at bounding box center [1175, 558] width 11 height 7
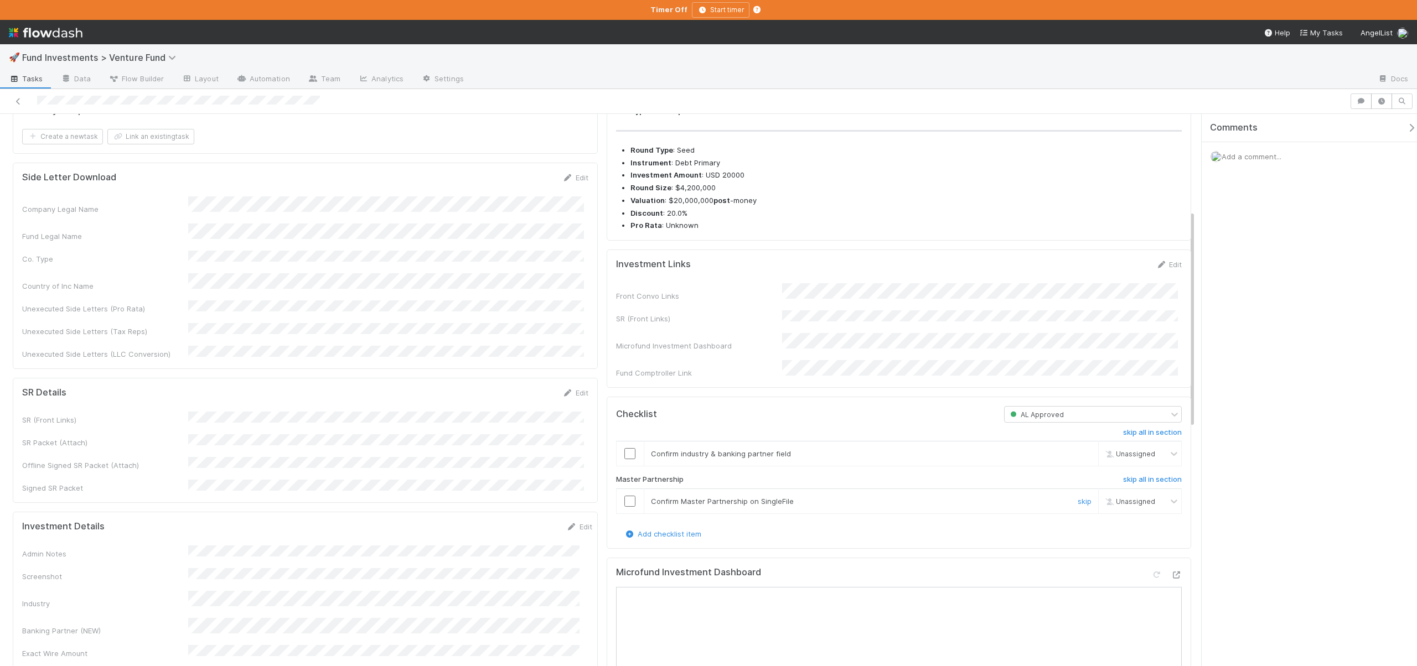
click at [626, 507] on input "checkbox" at bounding box center [629, 501] width 11 height 11
click at [626, 504] on td at bounding box center [630, 501] width 28 height 25
click at [626, 507] on input "checkbox" at bounding box center [629, 501] width 11 height 11
click at [627, 459] on input "checkbox" at bounding box center [629, 453] width 11 height 11
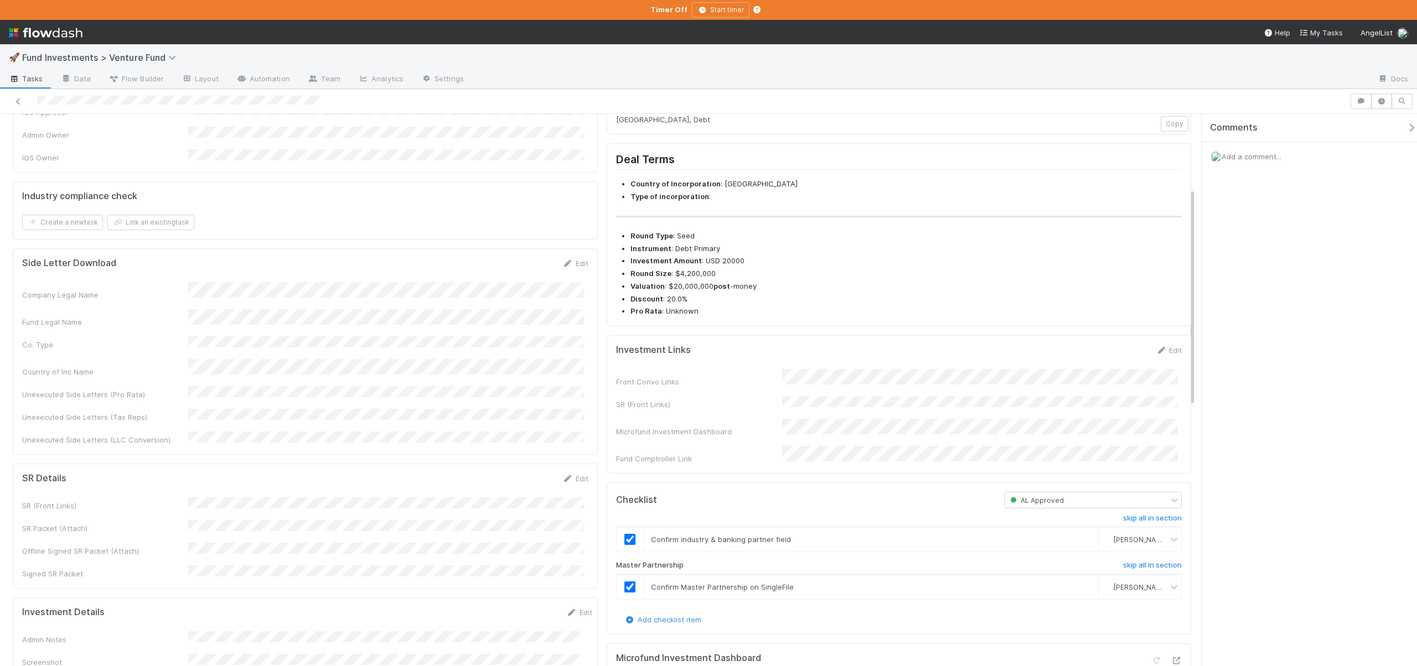
scroll to position [0, 0]
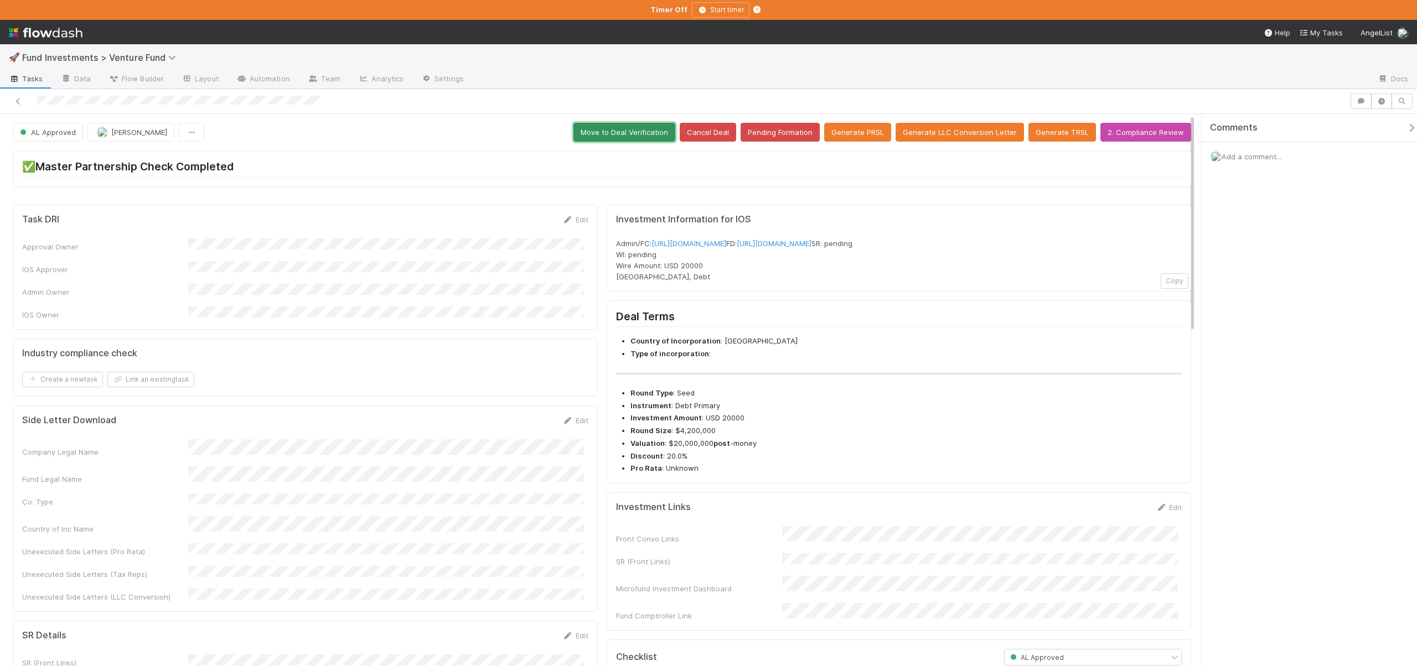
click at [625, 131] on button "Move to Deal Verification" at bounding box center [624, 132] width 102 height 19
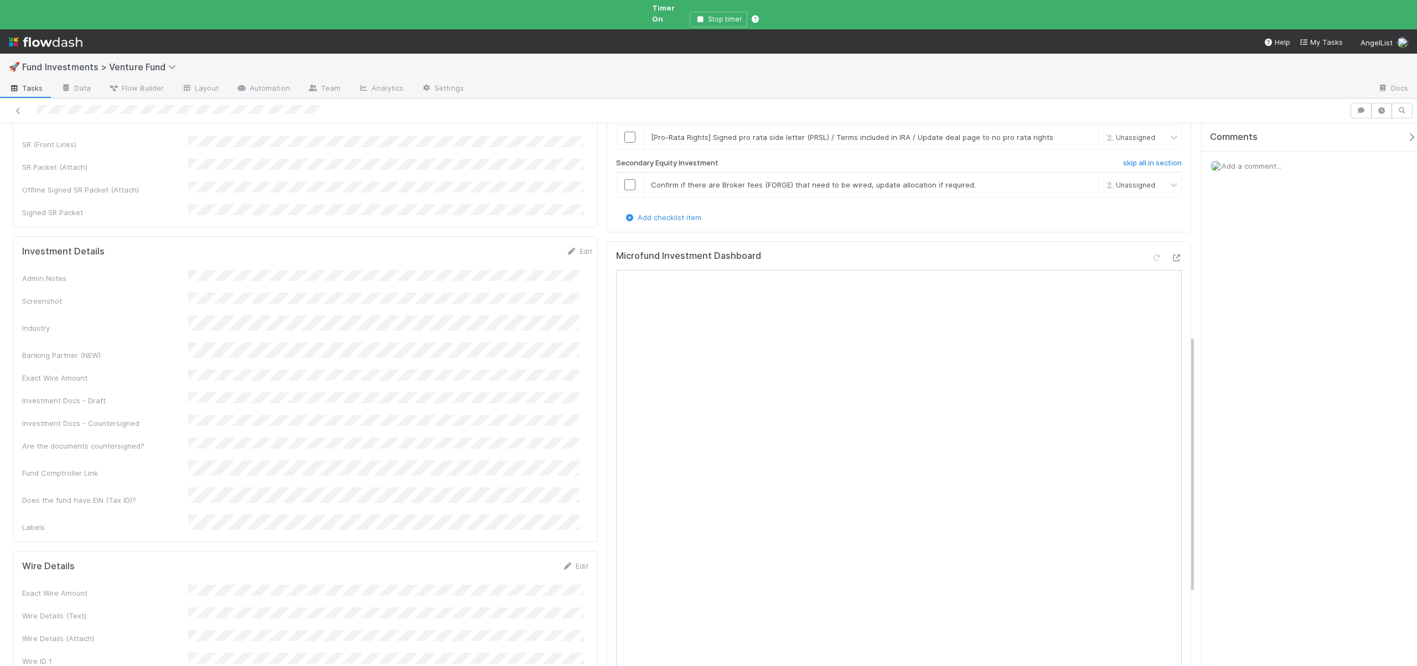
scroll to position [484, 0]
click at [517, 245] on button "Save" at bounding box center [533, 254] width 32 height 19
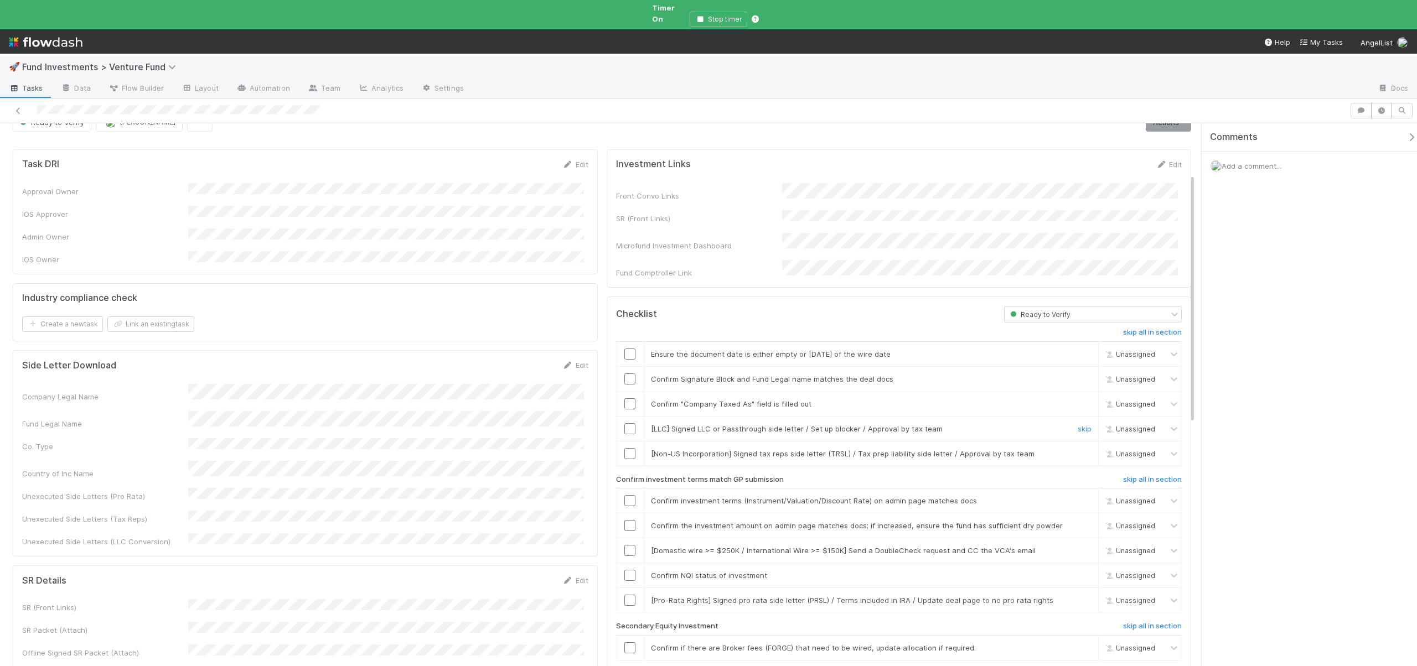
scroll to position [4, 0]
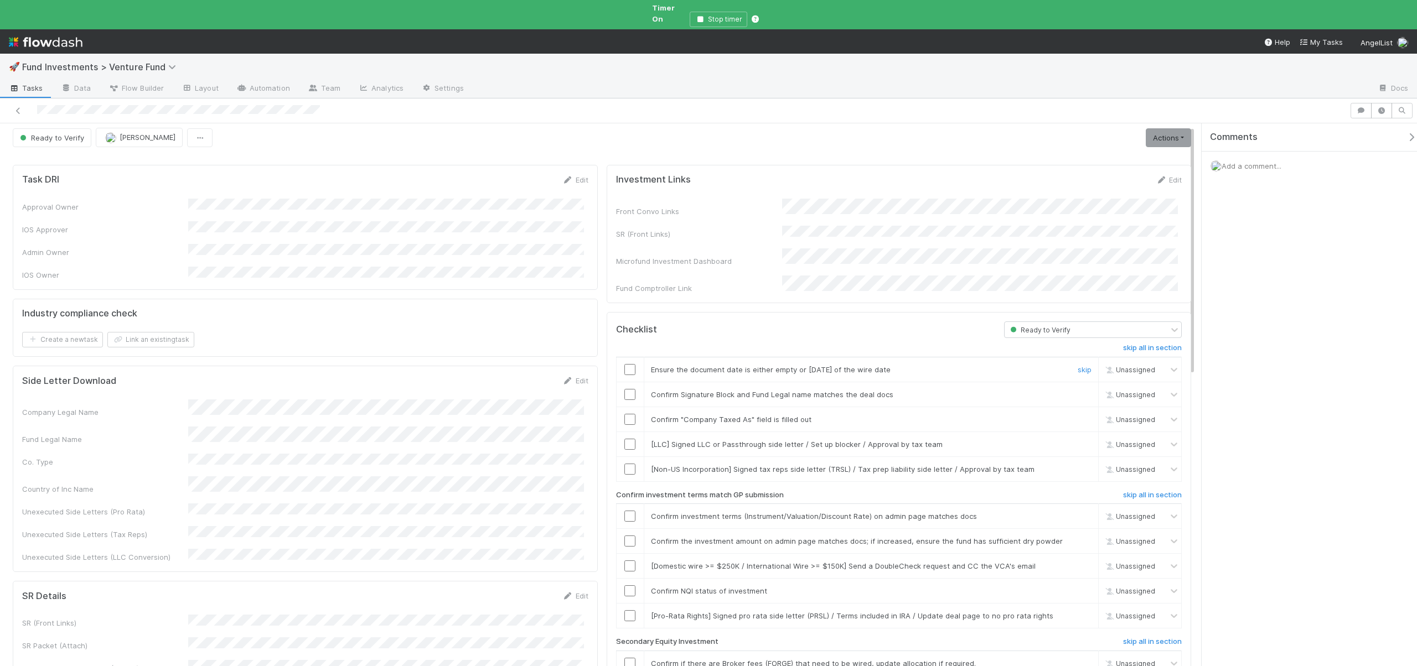
click at [625, 364] on input "checkbox" at bounding box center [629, 369] width 11 height 11
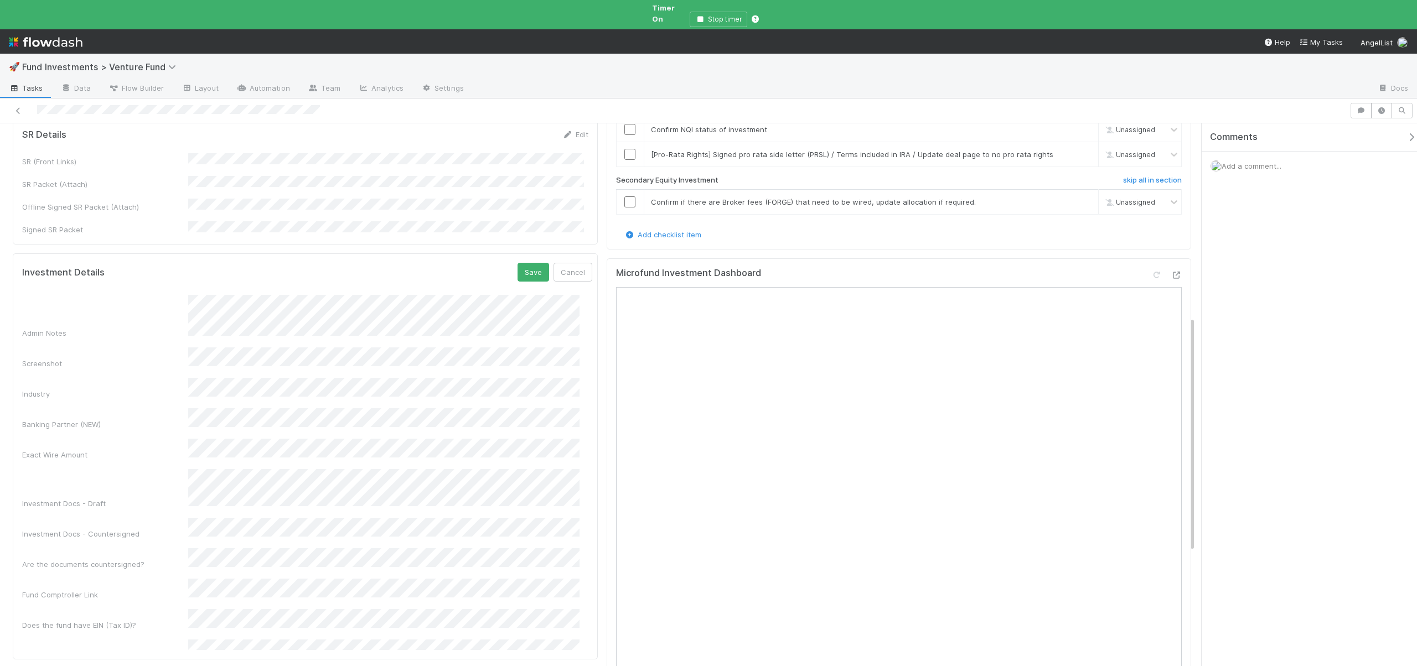
scroll to position [452, 0]
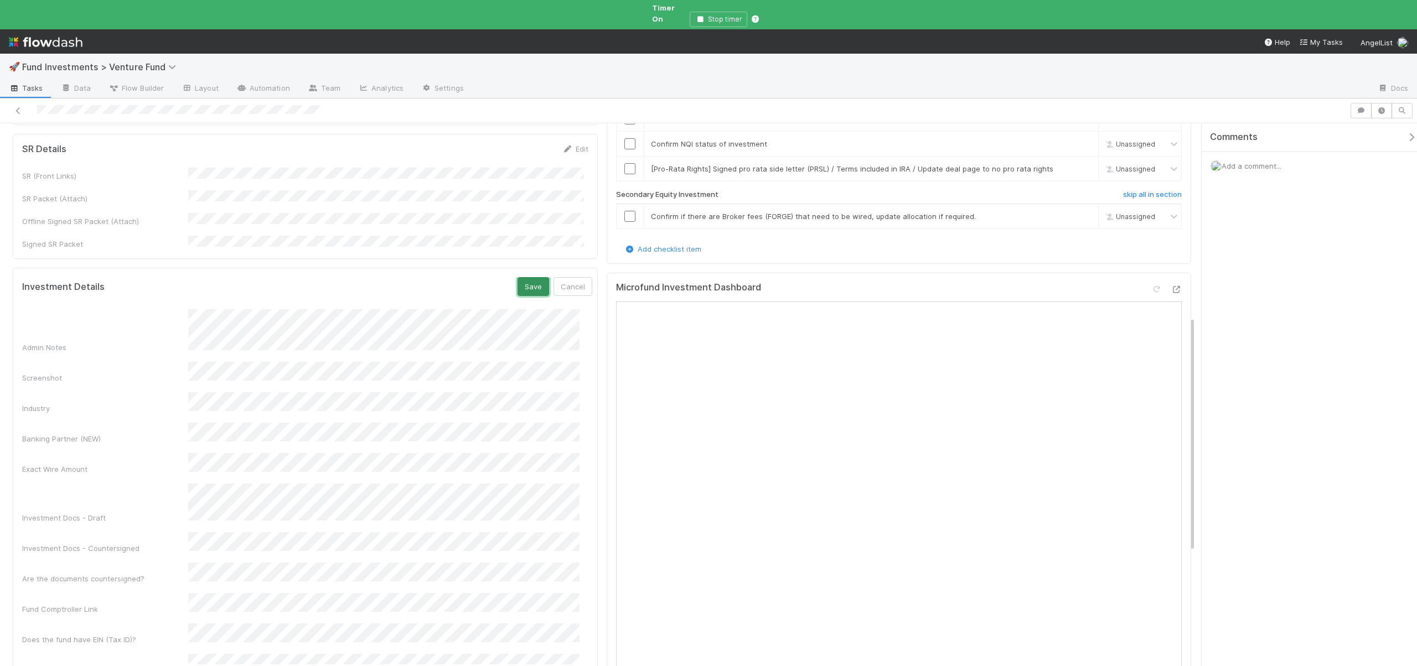
click at [527, 277] on button "Save" at bounding box center [533, 286] width 32 height 19
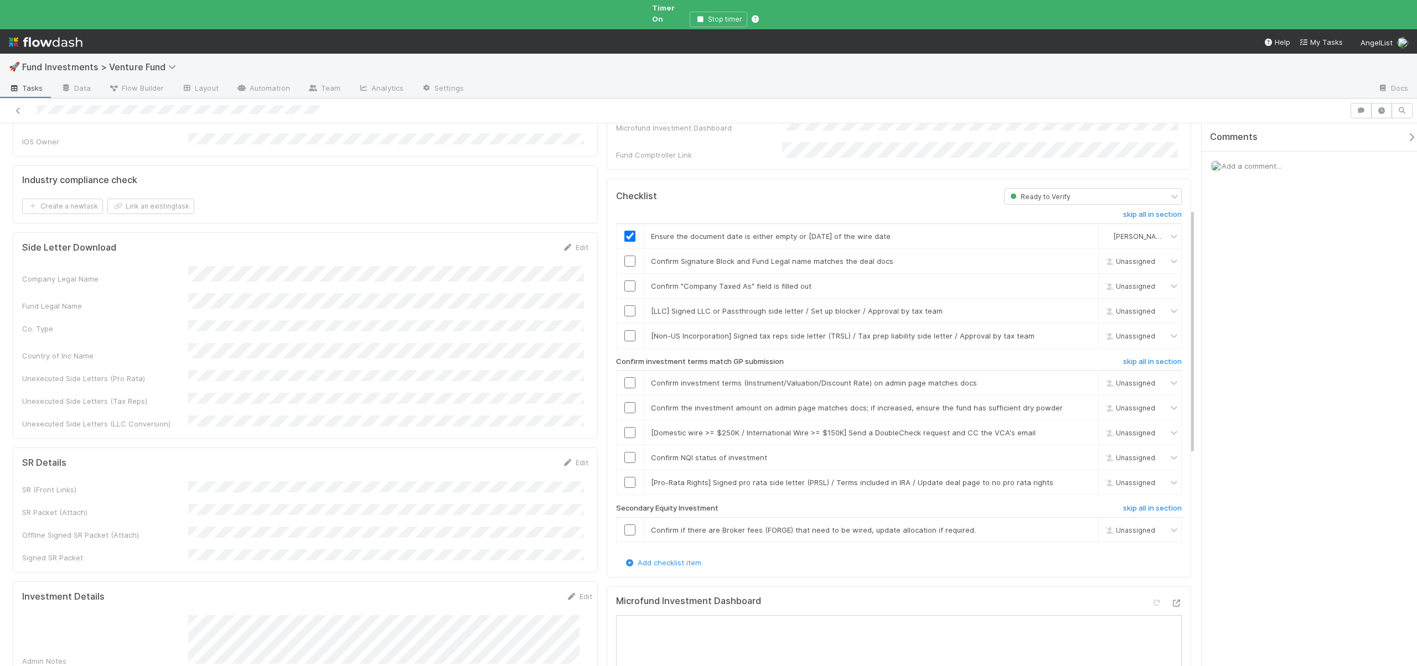
scroll to position [120, 0]
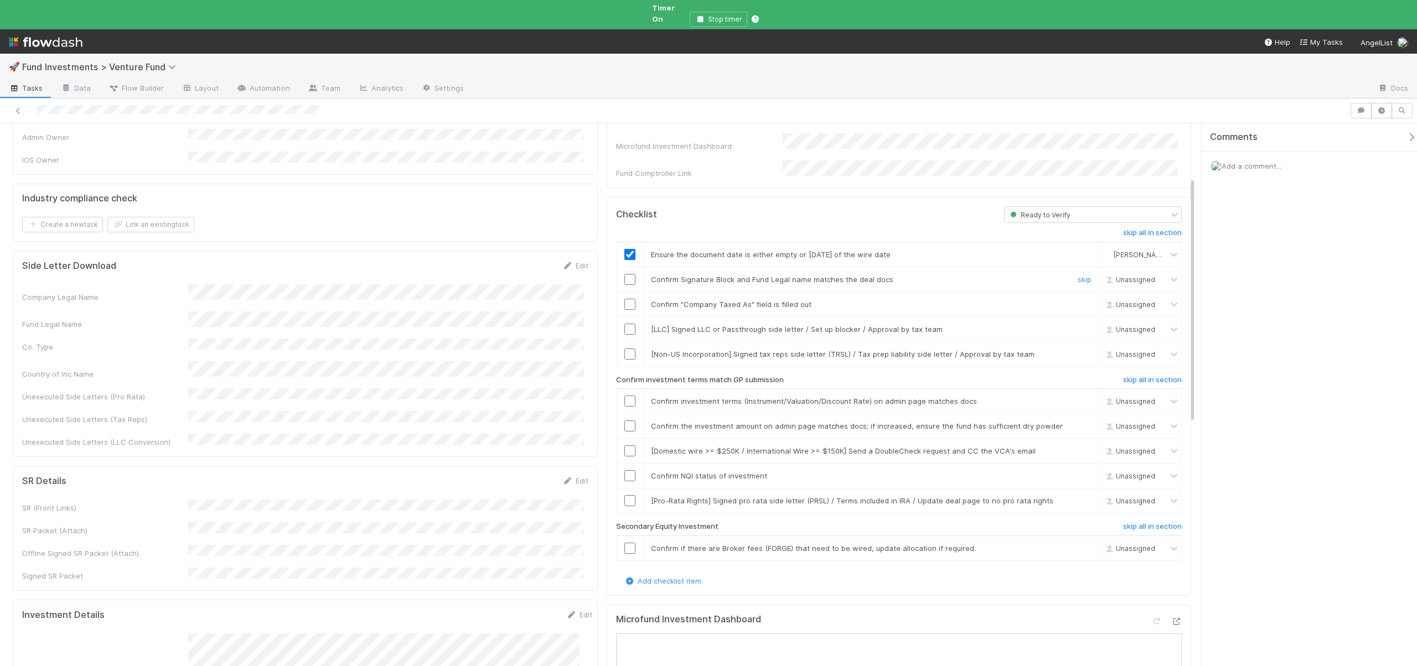
click at [627, 274] on input "checkbox" at bounding box center [629, 279] width 11 height 11
click at [624, 299] on input "checkbox" at bounding box center [629, 304] width 11 height 11
click at [630, 349] on input "checkbox" at bounding box center [629, 354] width 11 height 11
click at [1079, 325] on link "skip" at bounding box center [1084, 329] width 14 height 9
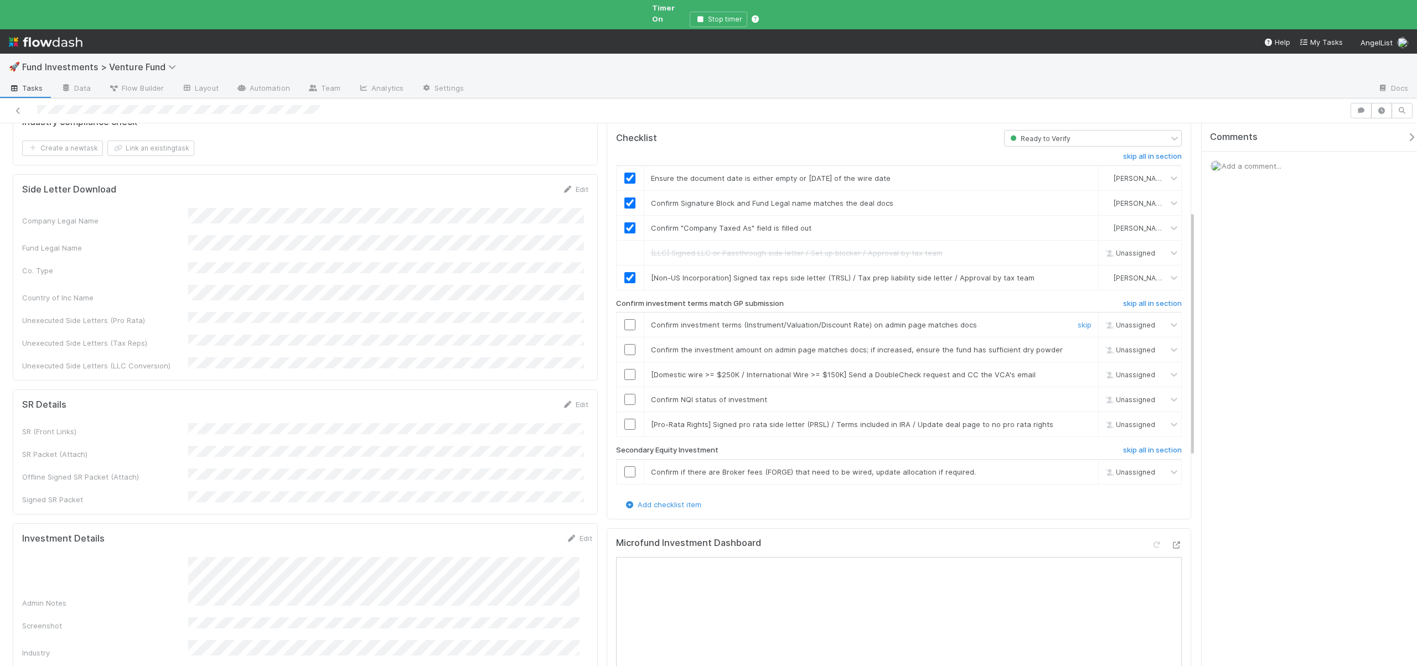
scroll to position [211, 0]
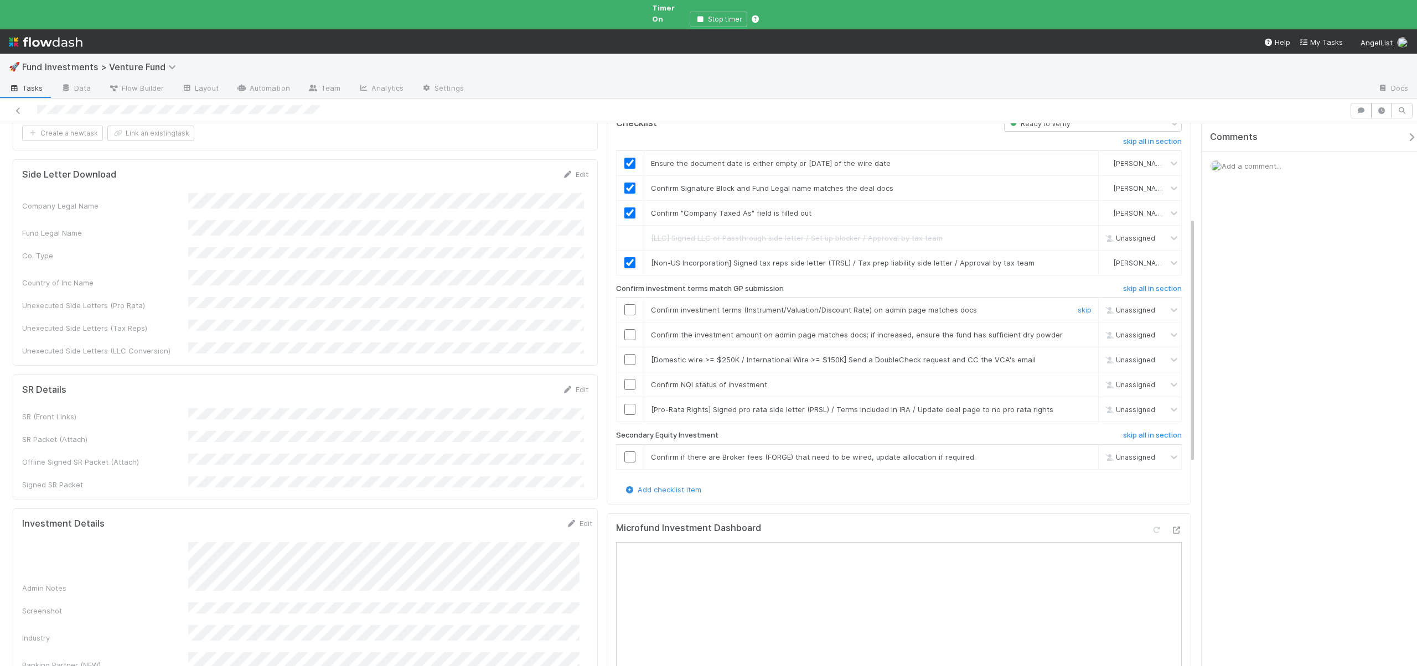
click at [625, 304] on input "checkbox" at bounding box center [629, 309] width 11 height 11
click at [1079, 355] on link "skip" at bounding box center [1084, 359] width 14 height 9
click at [626, 379] on input "checkbox" at bounding box center [629, 384] width 11 height 11
click at [1077, 405] on link "skip" at bounding box center [1084, 409] width 14 height 9
click at [1077, 453] on link "skip" at bounding box center [1084, 457] width 14 height 9
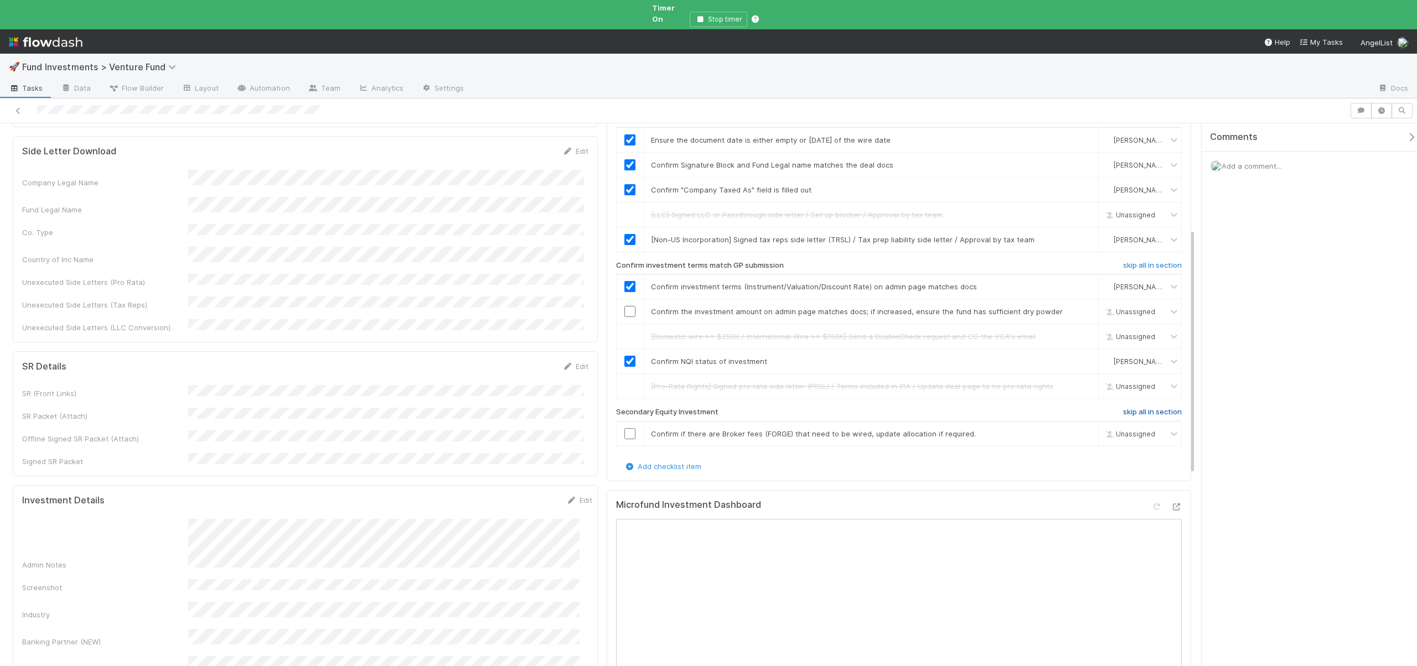
scroll to position [235, 0]
click at [1128, 407] on h6 "skip all in section" at bounding box center [1152, 411] width 59 height 9
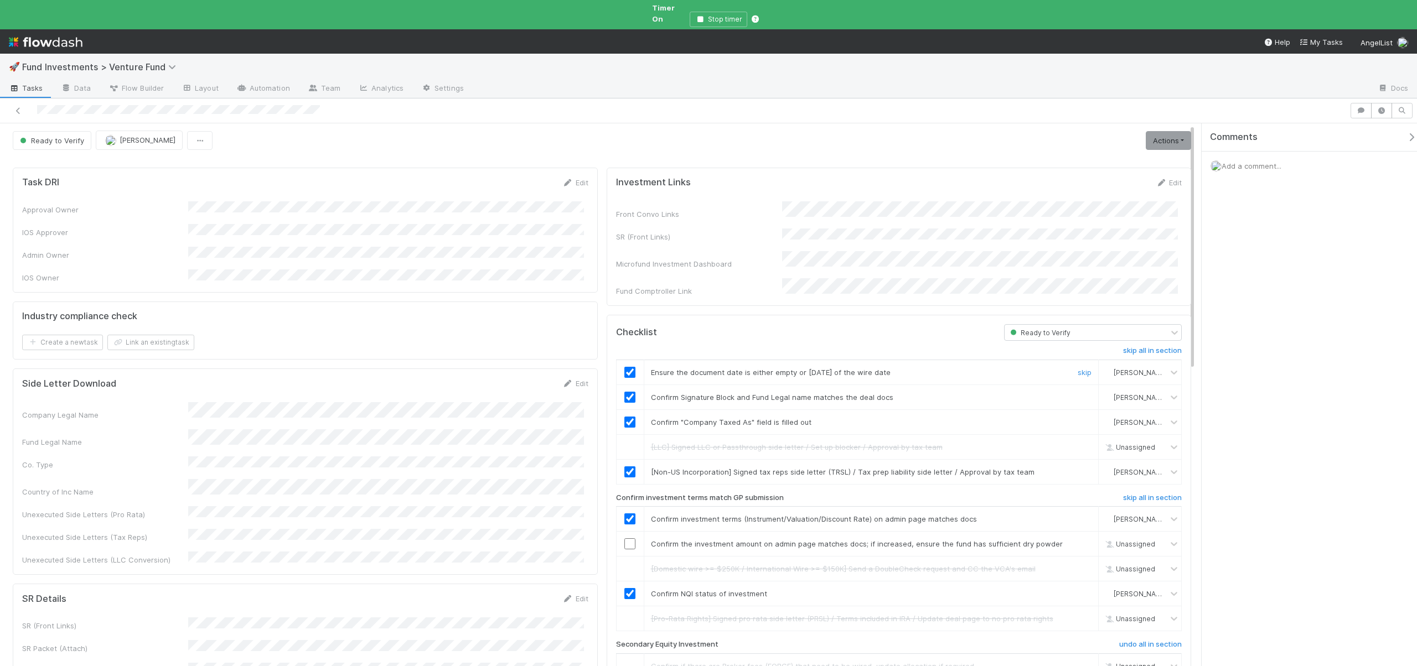
scroll to position [0, 0]
click at [1161, 135] on link "Actions" at bounding box center [1167, 142] width 45 height 19
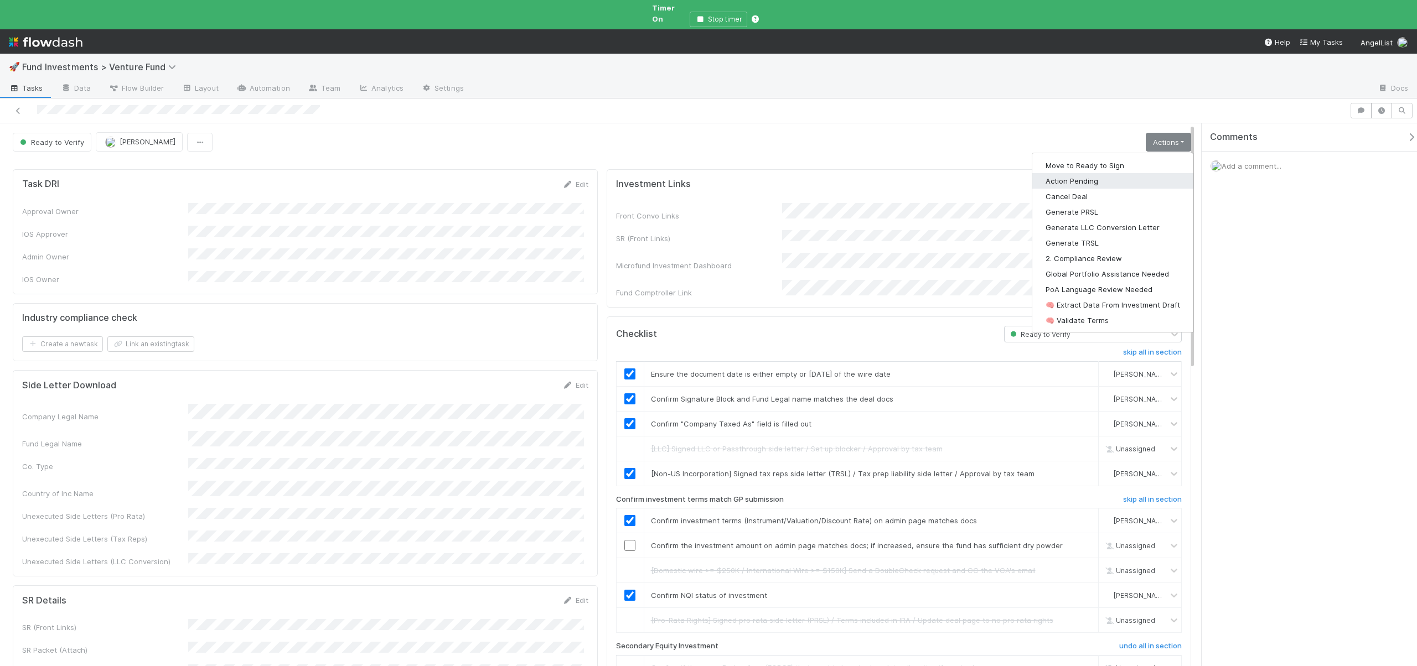
click at [1072, 173] on button "Action Pending" at bounding box center [1112, 180] width 161 height 15
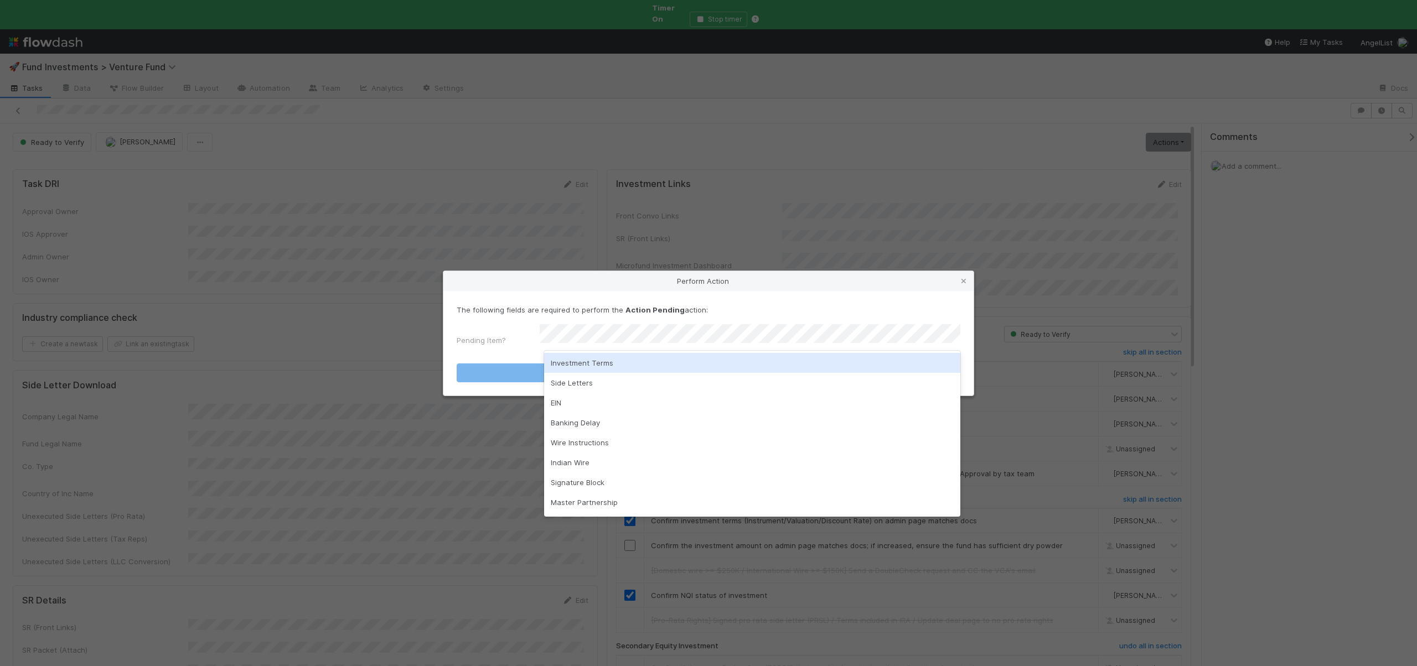
click at [580, 361] on div "Investment Terms" at bounding box center [752, 363] width 416 height 20
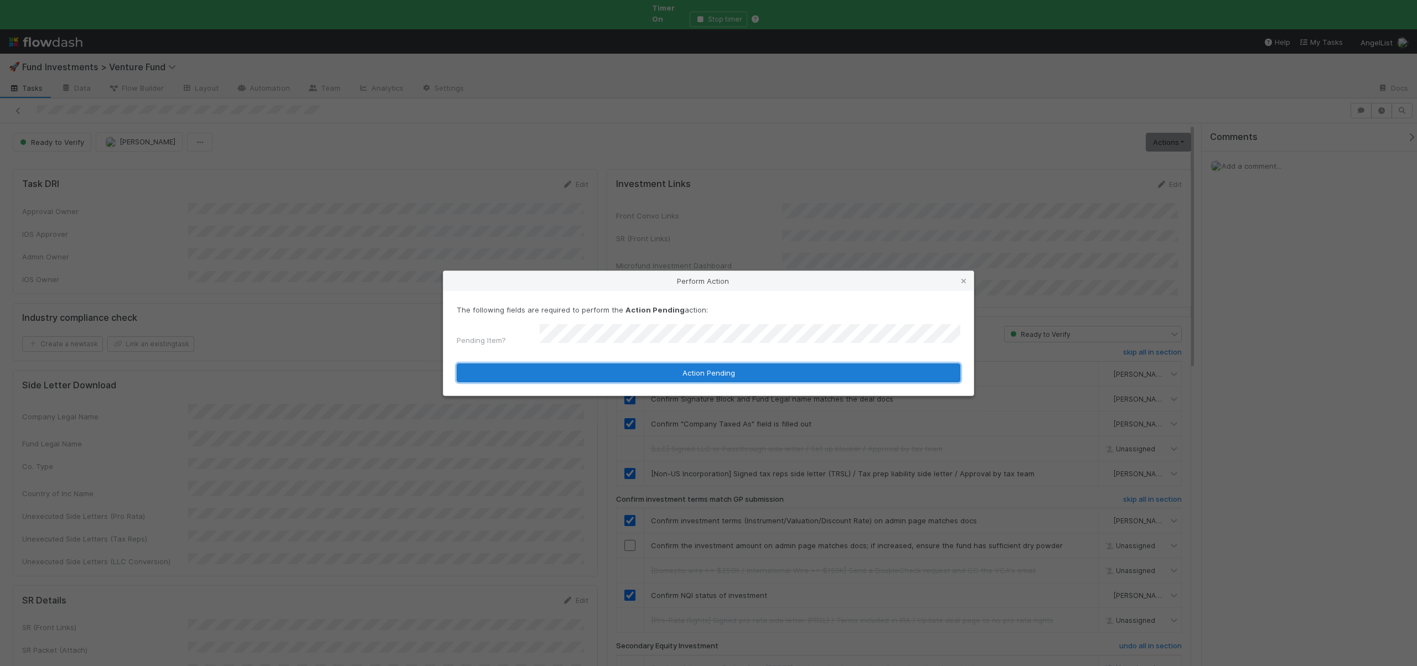
click at [580, 364] on button "Action Pending" at bounding box center [708, 373] width 504 height 19
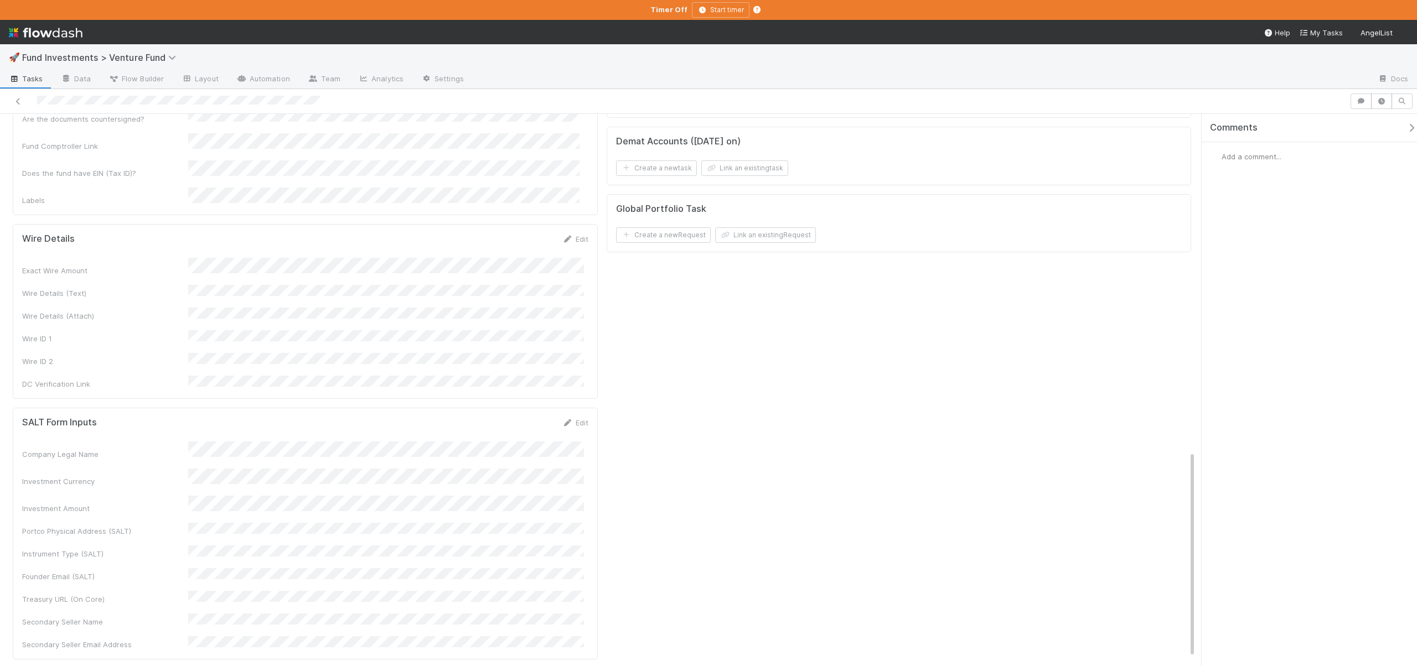
scroll to position [831, 0]
click at [583, 256] on div "Edit" at bounding box center [575, 261] width 26 height 11
click at [584, 256] on div "Wire Details Edit" at bounding box center [305, 261] width 583 height 11
click at [580, 257] on link "Edit" at bounding box center [575, 261] width 26 height 9
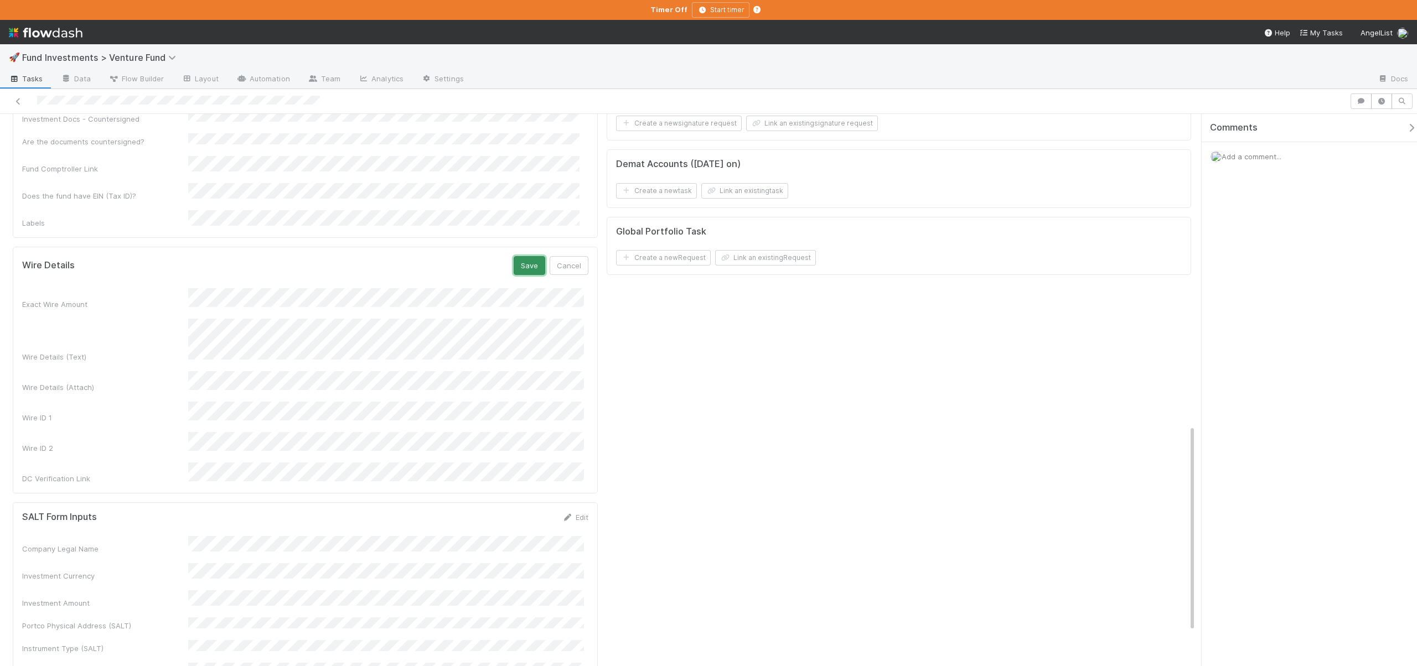
click at [522, 256] on button "Save" at bounding box center [529, 265] width 32 height 19
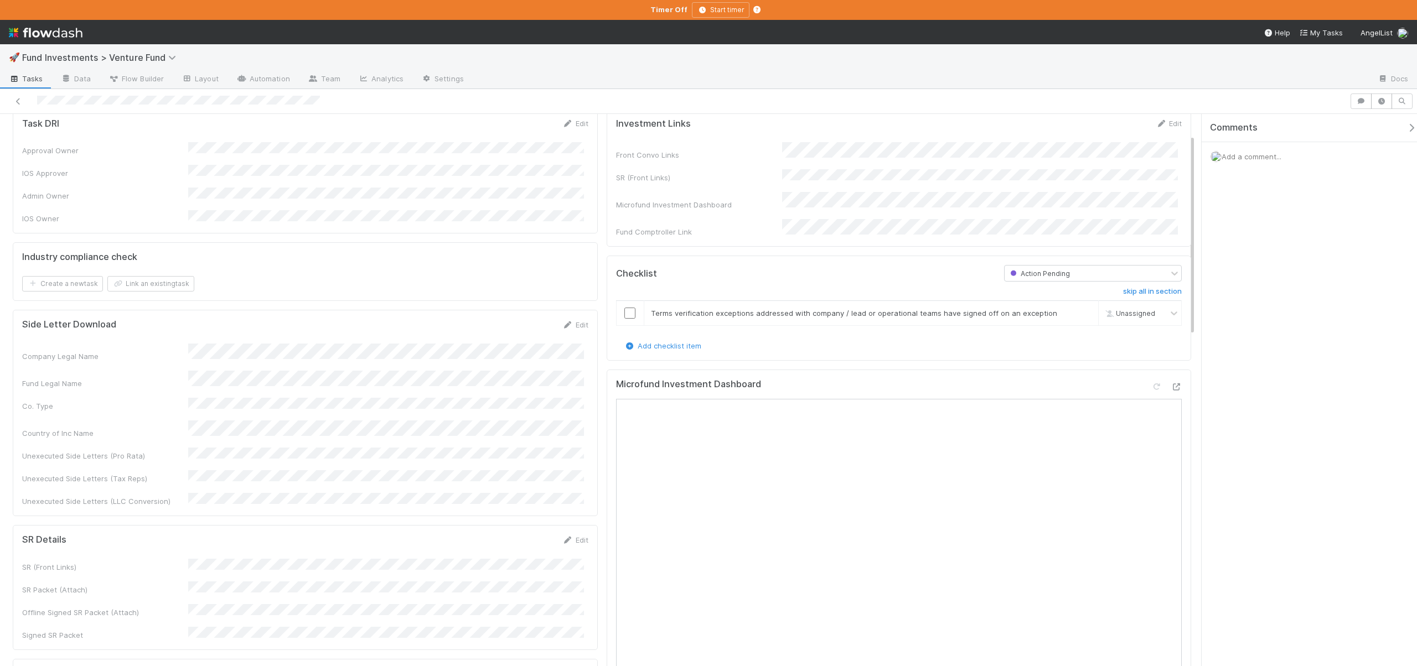
scroll to position [0, 0]
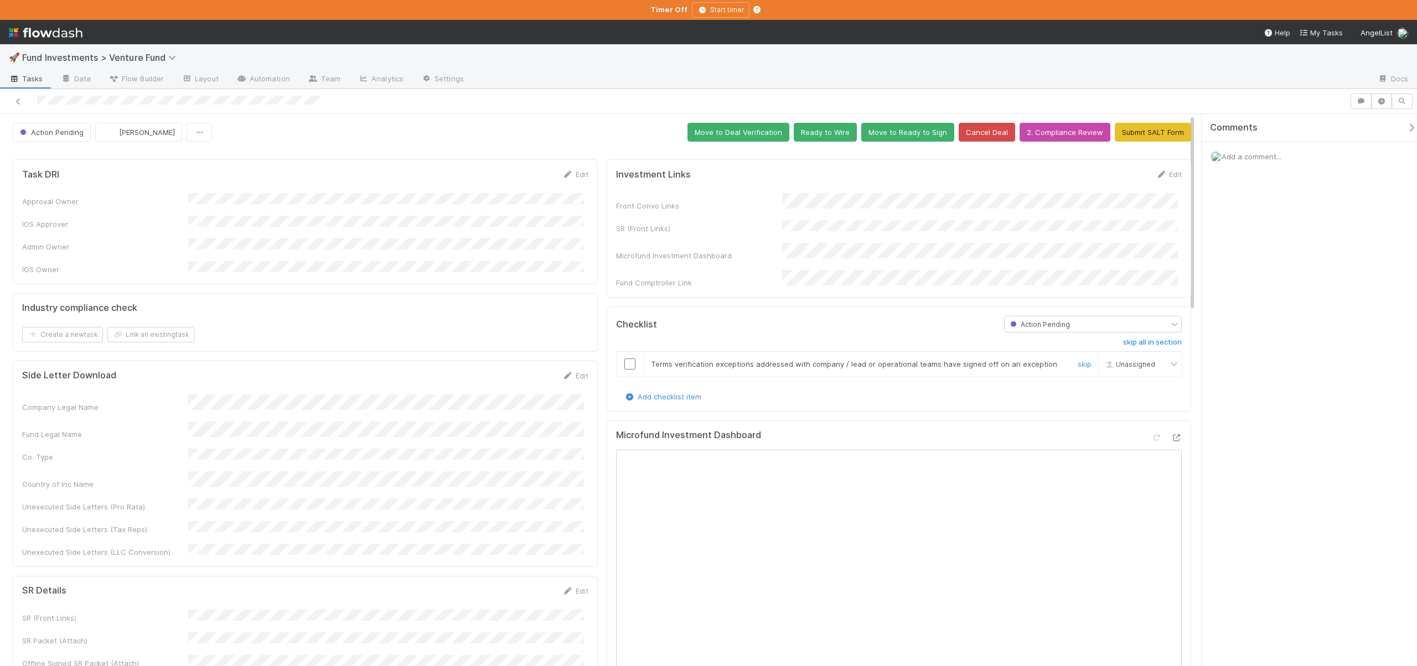
click at [627, 359] on input "checkbox" at bounding box center [629, 364] width 11 height 11
click at [765, 136] on button "Move to Deal Verification" at bounding box center [738, 132] width 102 height 19
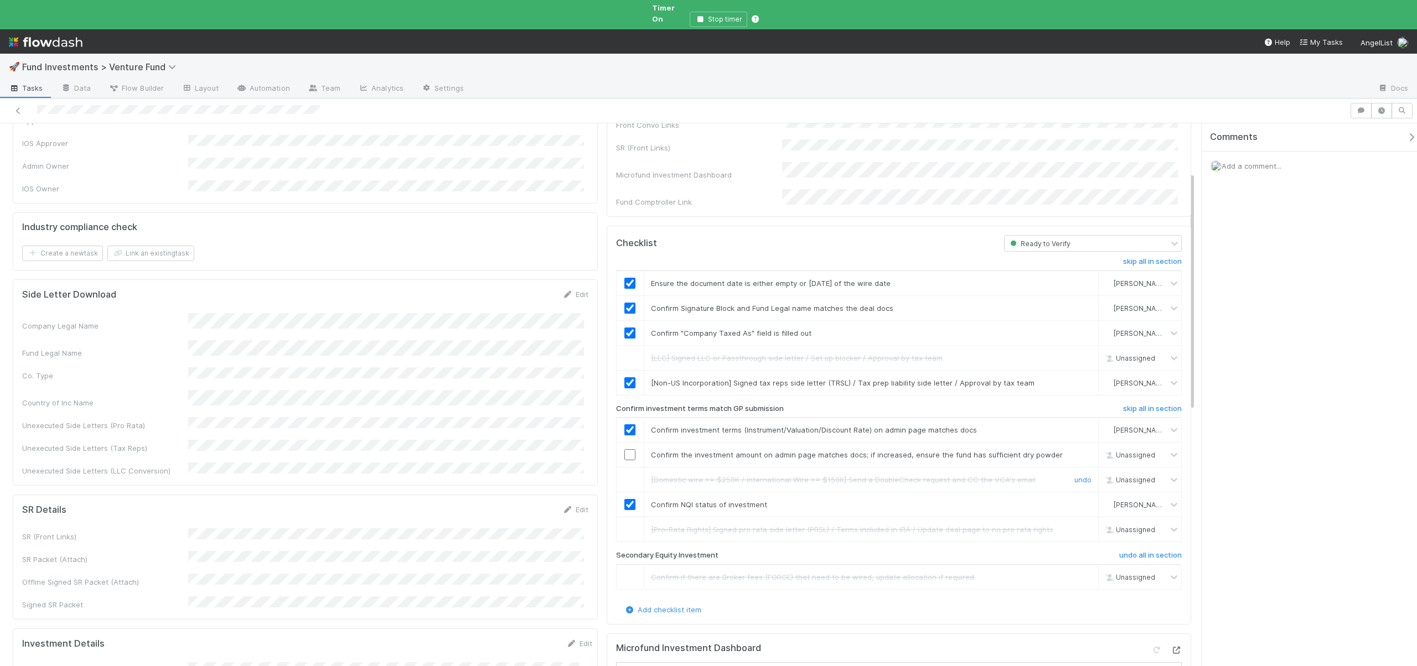
scroll to position [229, 0]
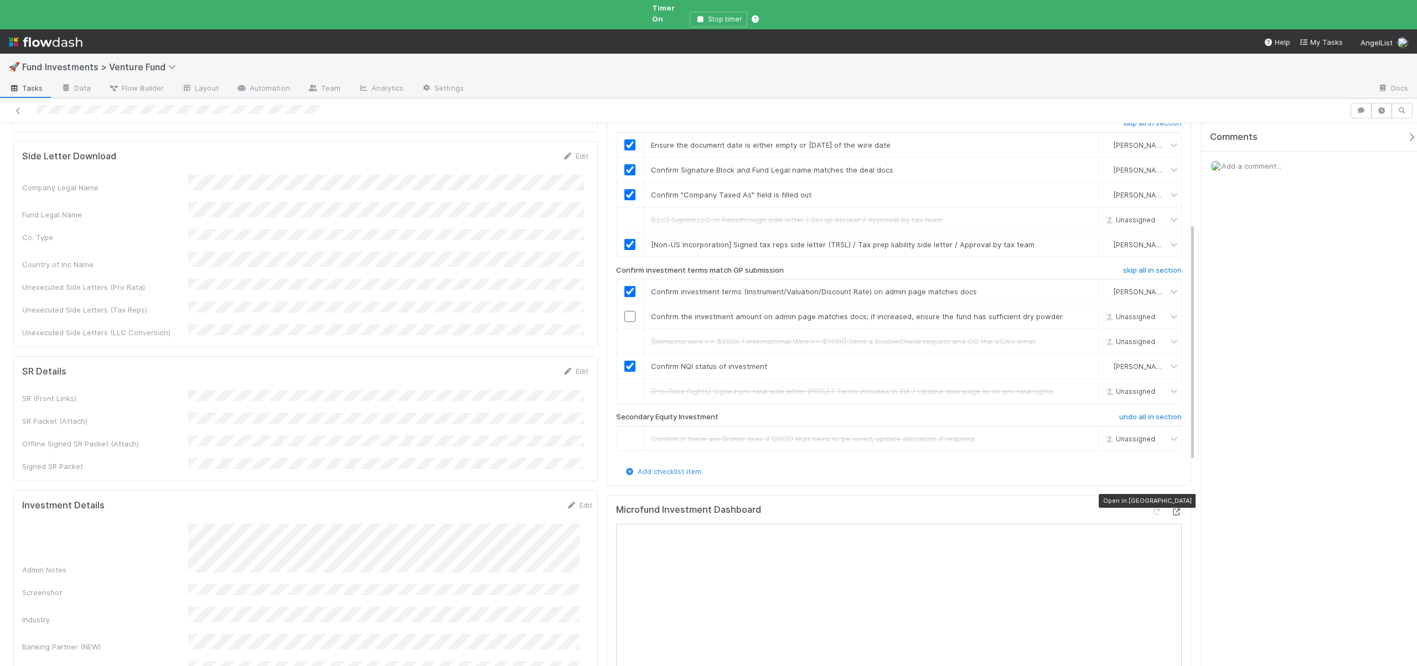
click at [1170, 509] on icon at bounding box center [1175, 512] width 11 height 7
click at [626, 311] on input "checkbox" at bounding box center [629, 316] width 11 height 11
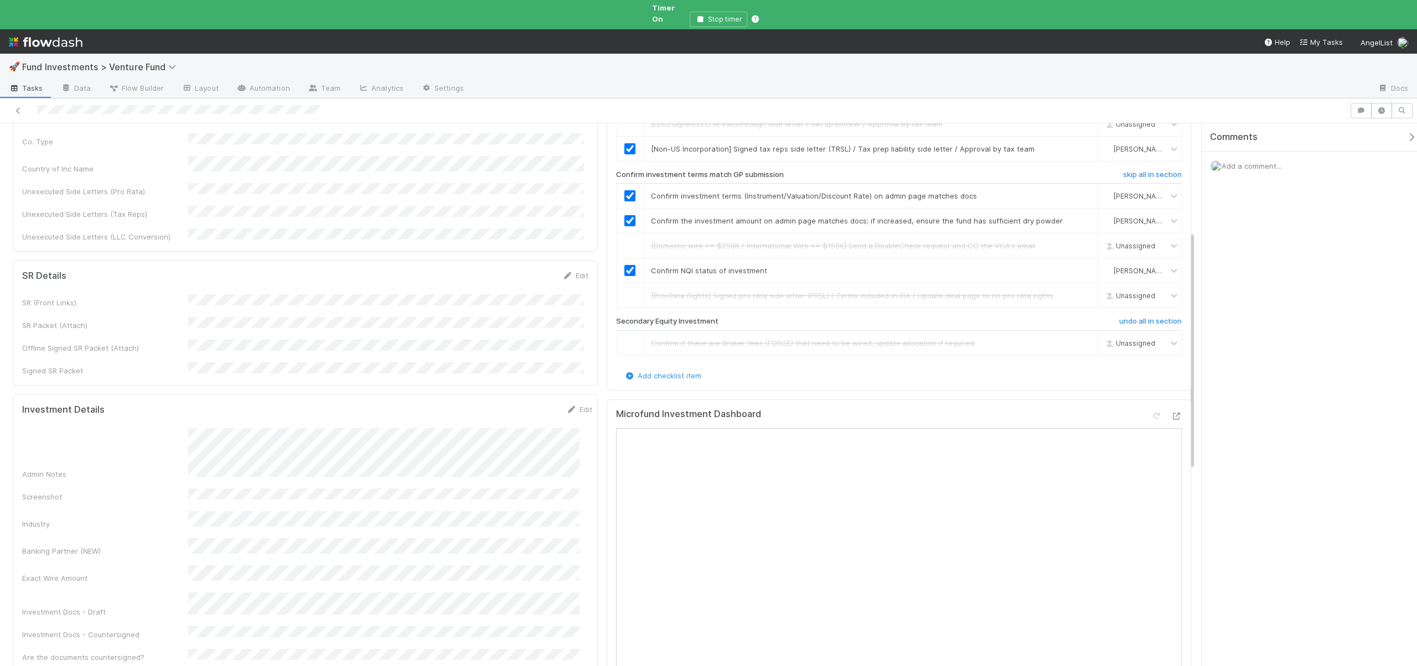
scroll to position [335, 0]
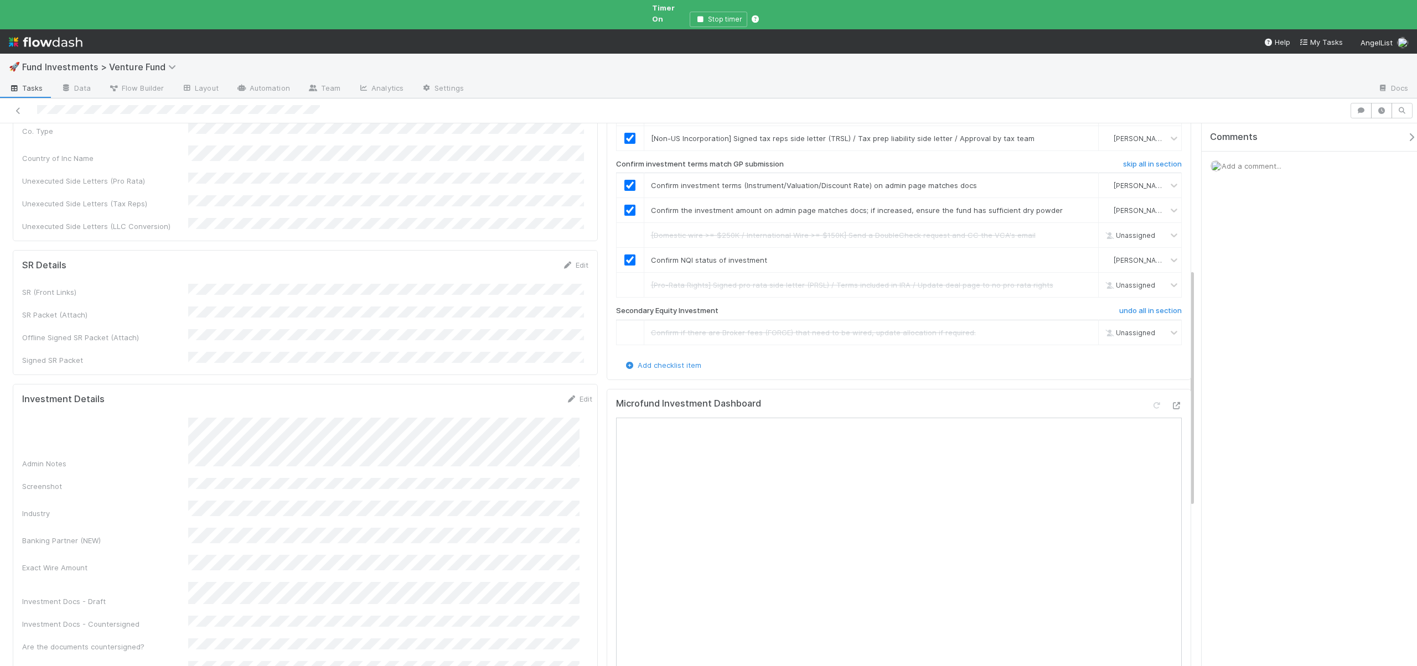
click at [576, 384] on div "Investment Details Edit Admin Notes Screenshot Industry Banking Partner (NEW) E…" at bounding box center [305, 563] width 585 height 359
click at [576, 395] on link "Edit" at bounding box center [579, 399] width 26 height 9
click at [517, 393] on button "Save" at bounding box center [533, 402] width 32 height 19
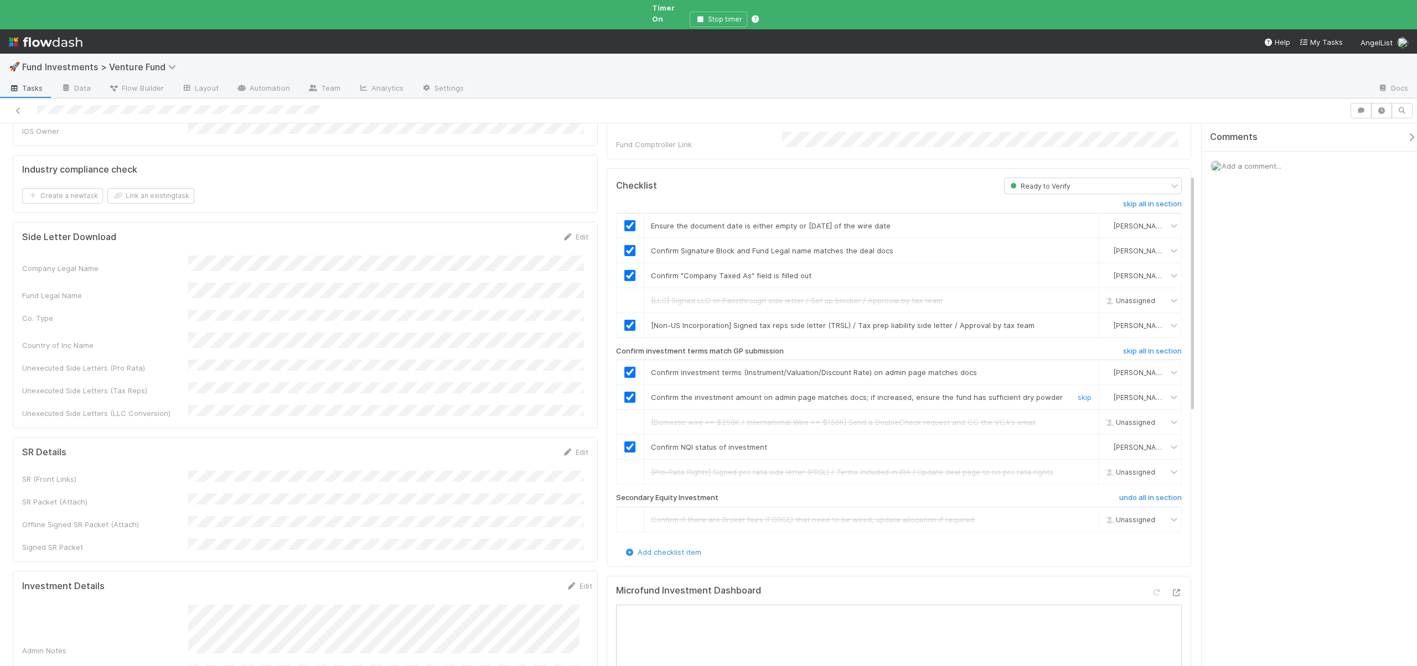
scroll to position [0, 0]
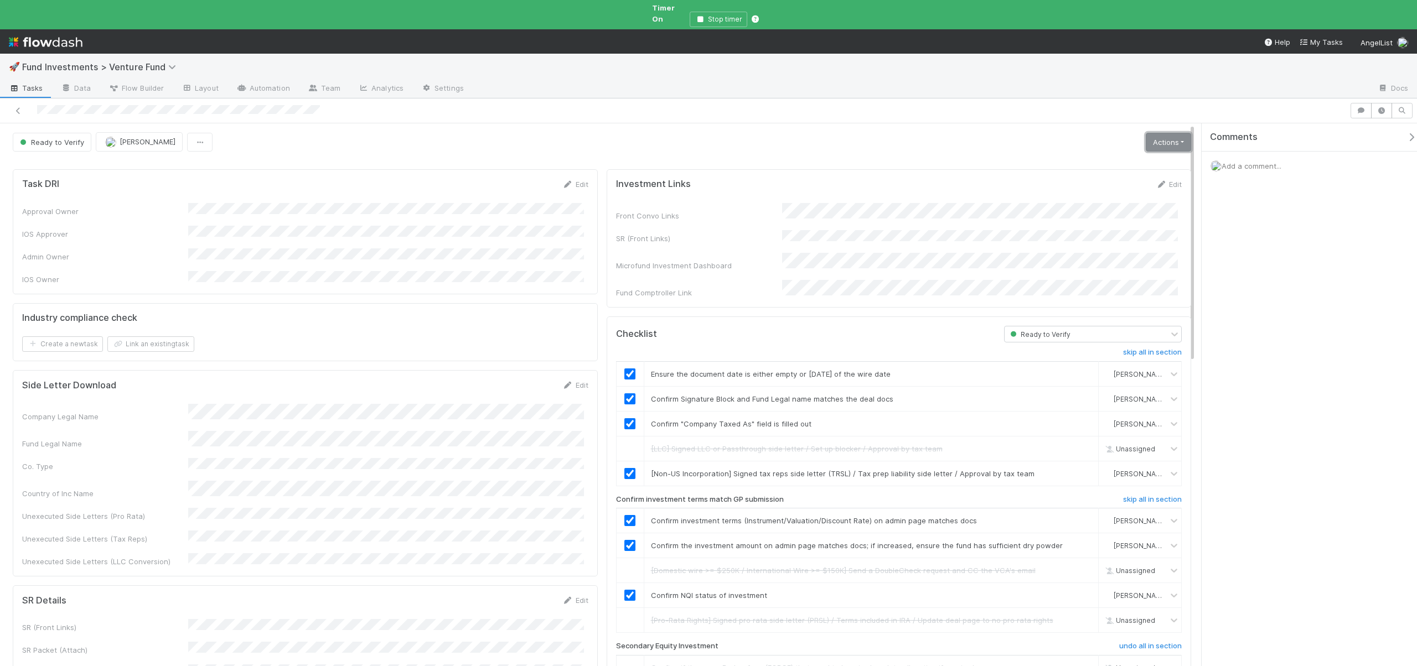
click at [1171, 133] on link "Actions" at bounding box center [1167, 142] width 45 height 19
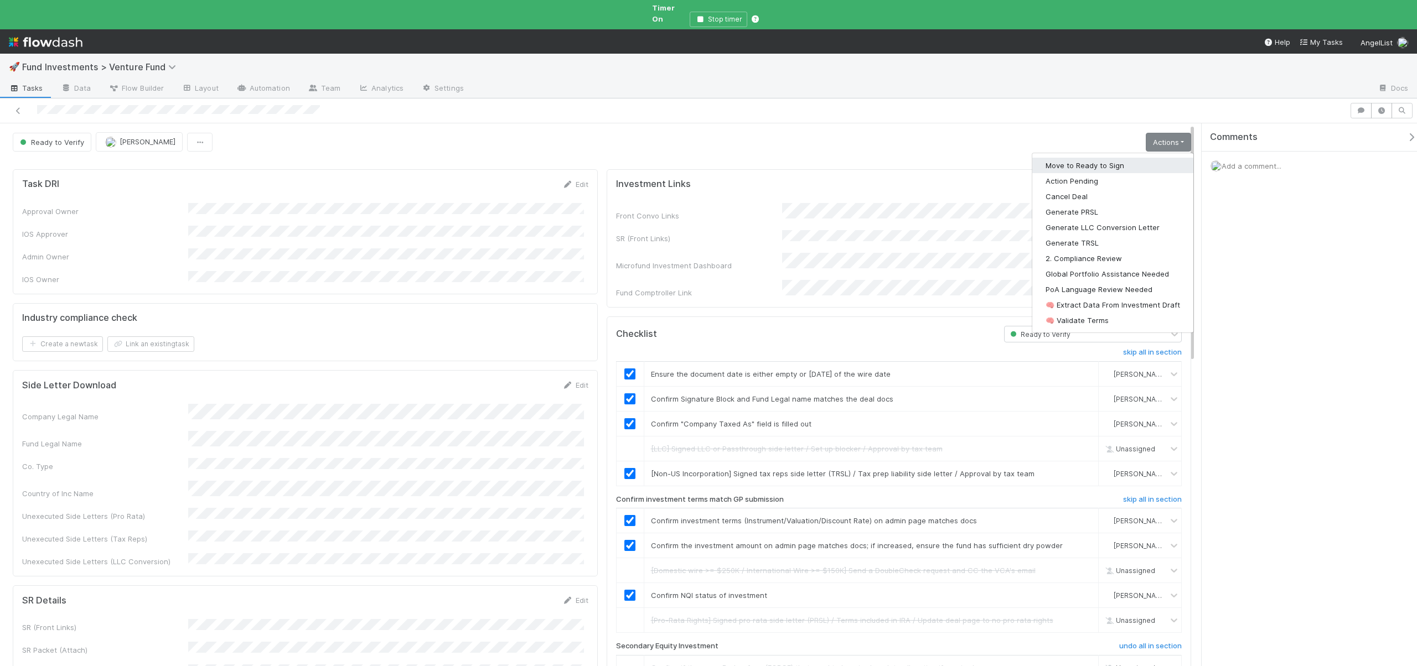
click at [1076, 159] on button "Move to Ready to Sign" at bounding box center [1112, 165] width 161 height 15
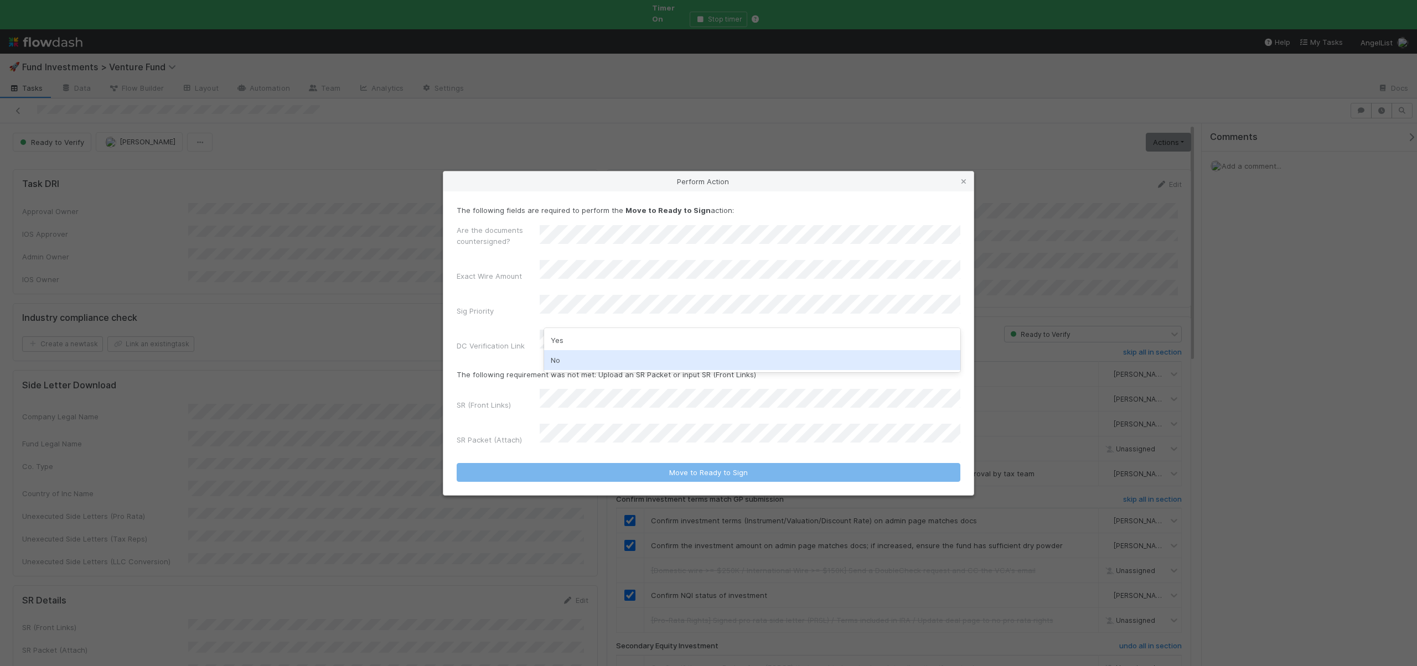
click at [562, 357] on div "No" at bounding box center [752, 360] width 416 height 20
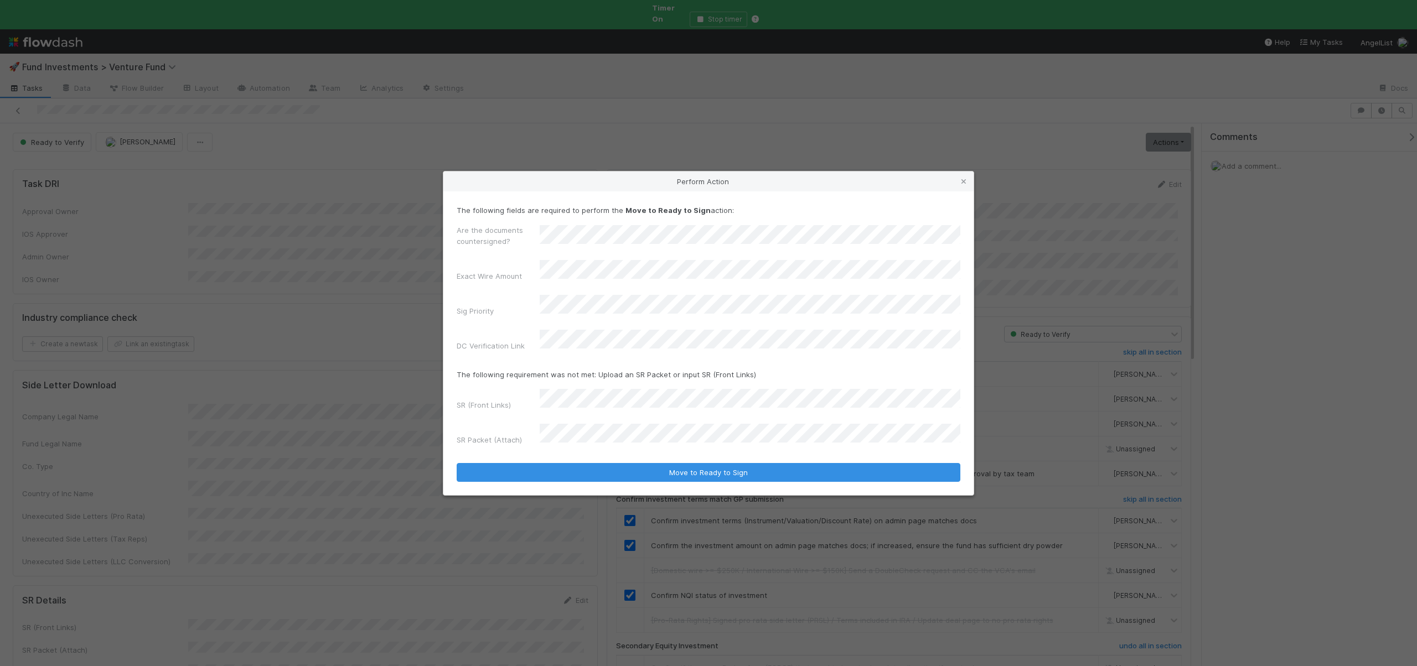
click at [678, 467] on div "The following fields are required to perform the Move to Ready to Sign action: …" at bounding box center [708, 343] width 530 height 304
click at [563, 306] on div "No" at bounding box center [752, 304] width 416 height 20
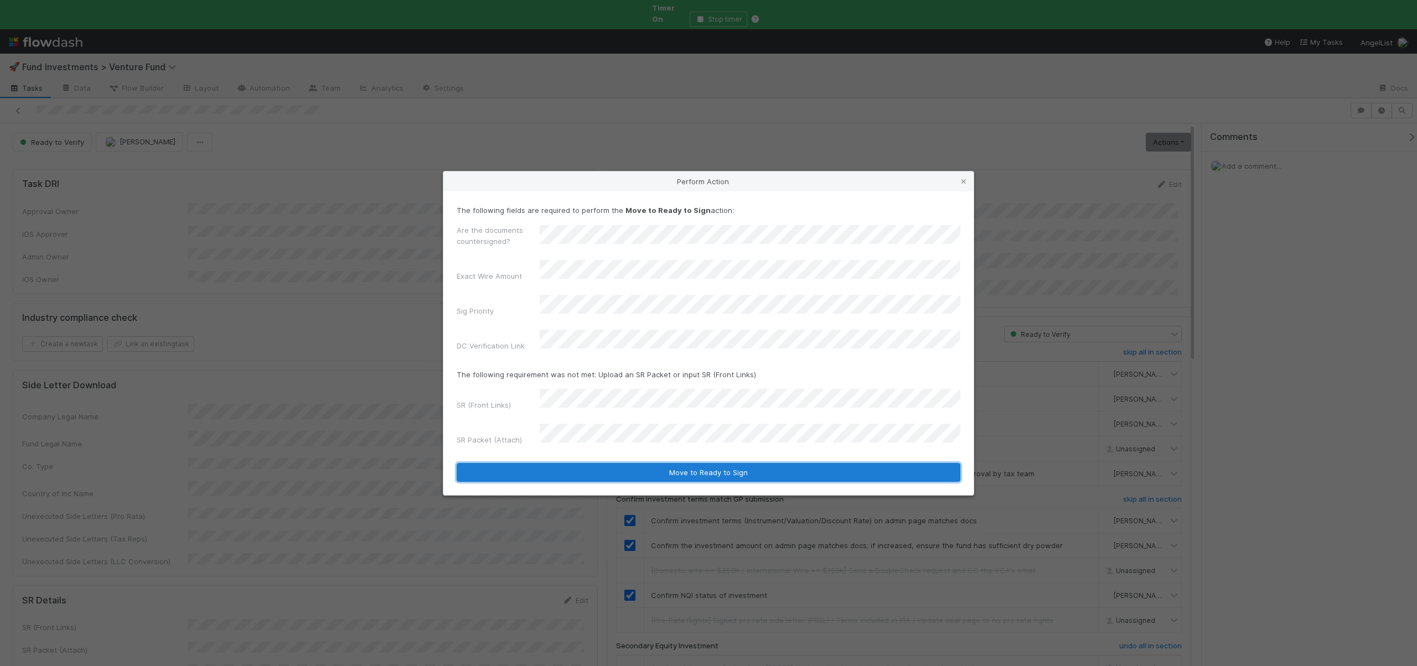
click at [573, 463] on button "Move to Ready to Sign" at bounding box center [708, 472] width 504 height 19
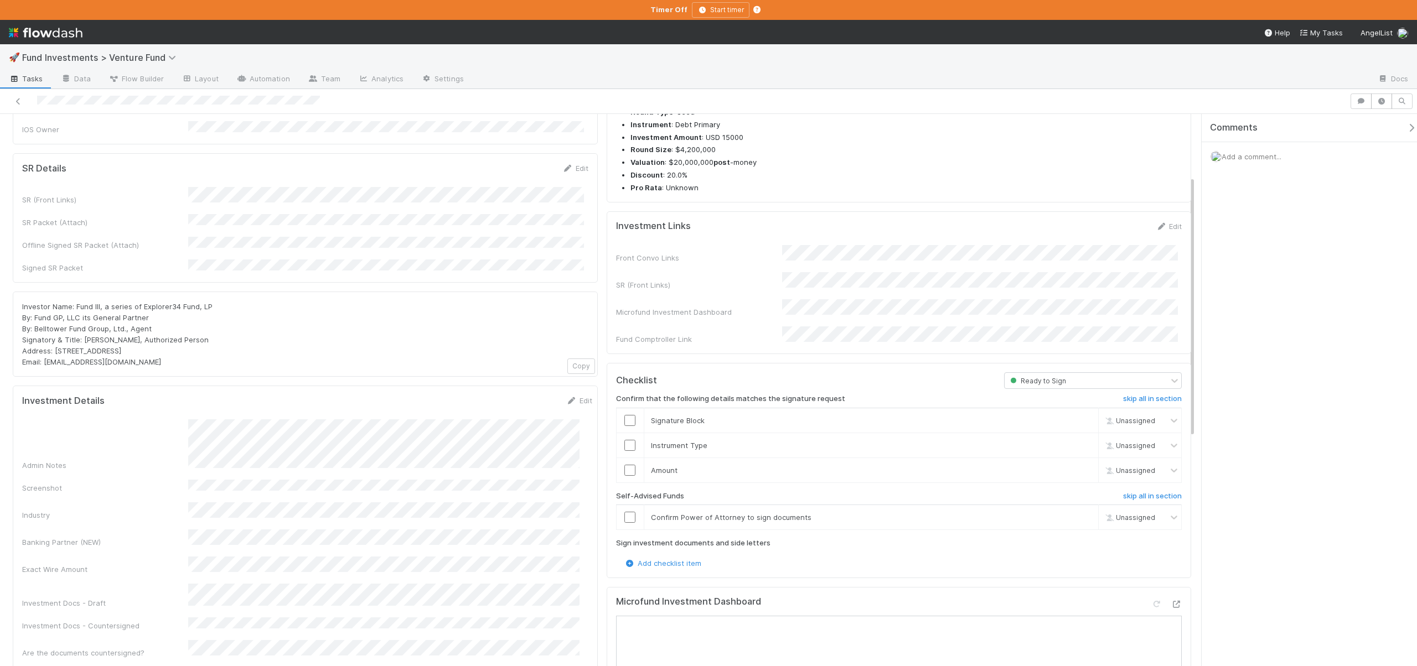
scroll to position [131, 0]
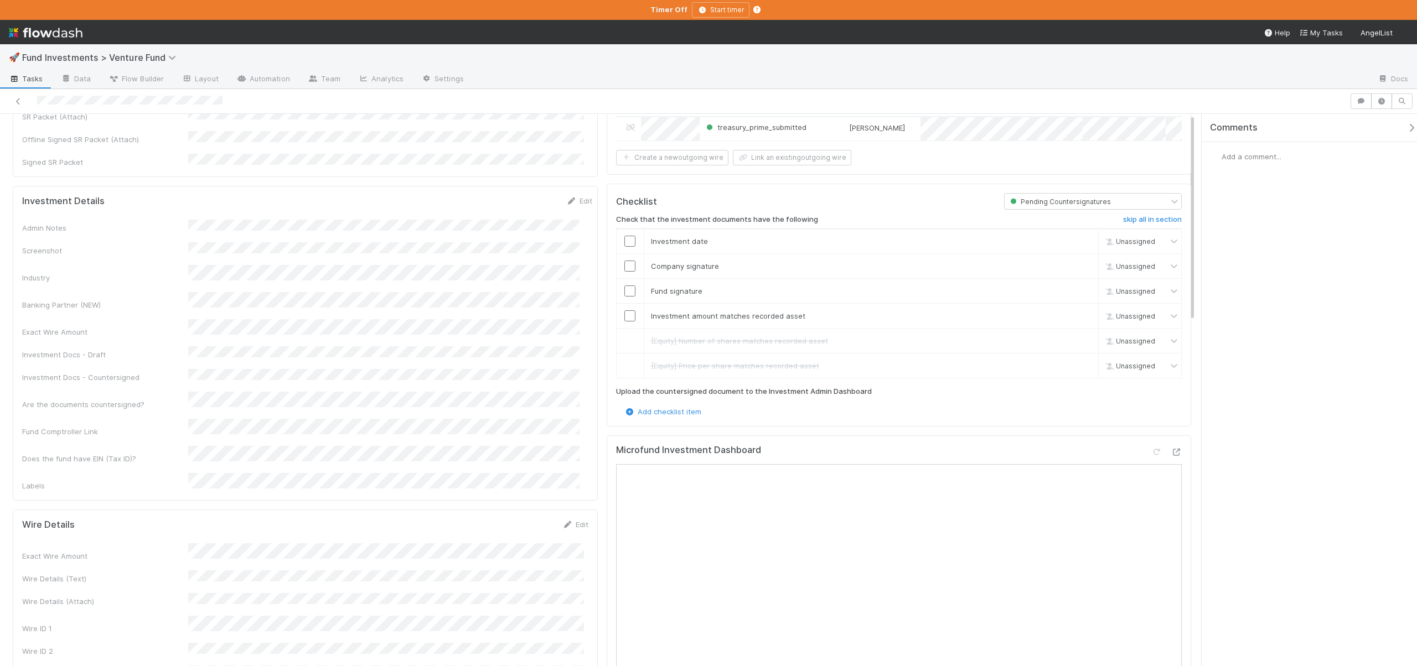
scroll to position [397, 0]
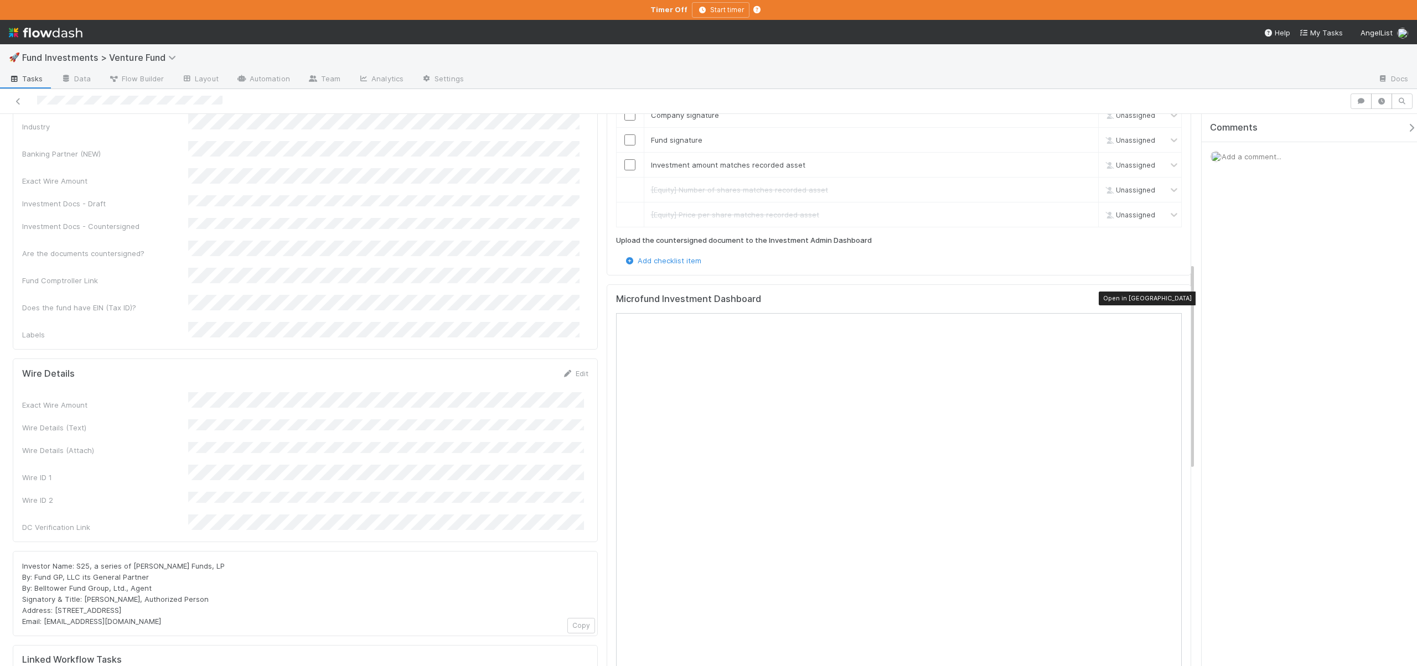
click at [1170, 298] on icon at bounding box center [1175, 301] width 11 height 7
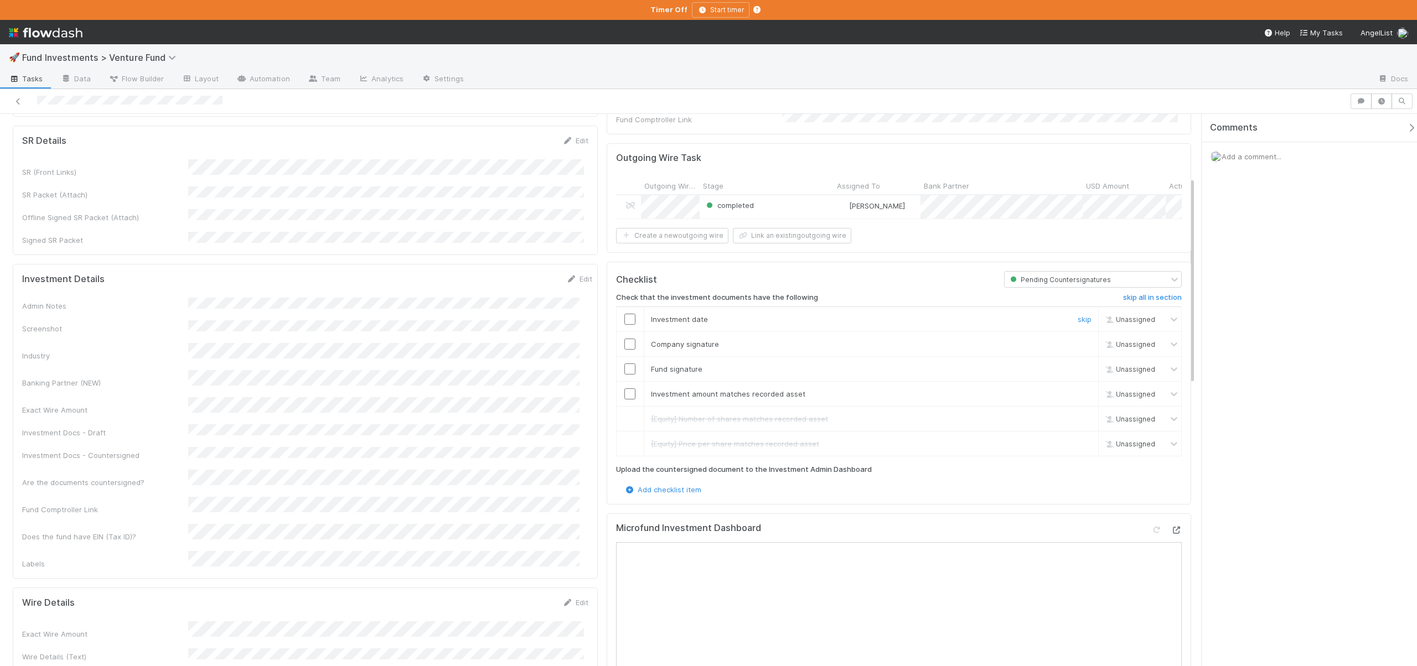
scroll to position [167, 0]
click at [628, 389] on input "checkbox" at bounding box center [629, 394] width 11 height 11
click at [627, 365] on input "checkbox" at bounding box center [629, 369] width 11 height 11
click at [627, 343] on input "checkbox" at bounding box center [629, 344] width 11 height 11
click at [625, 314] on input "checkbox" at bounding box center [629, 319] width 11 height 11
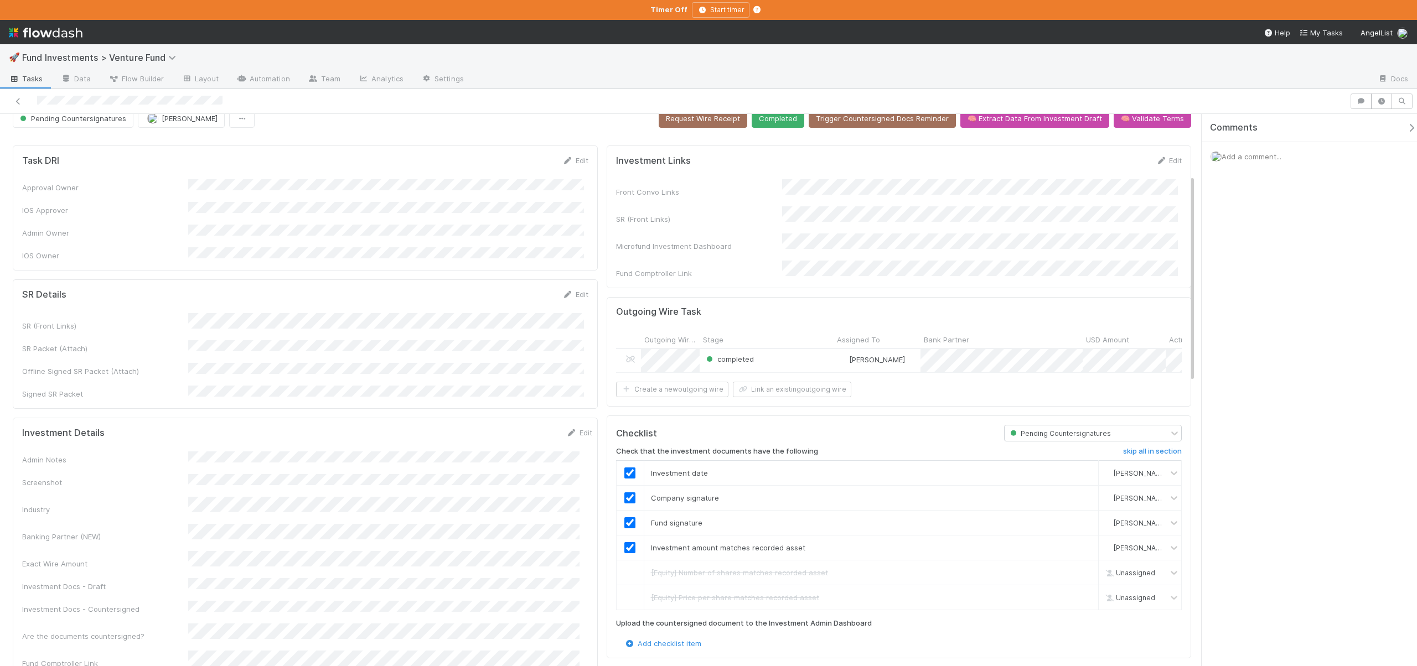
scroll to position [0, 0]
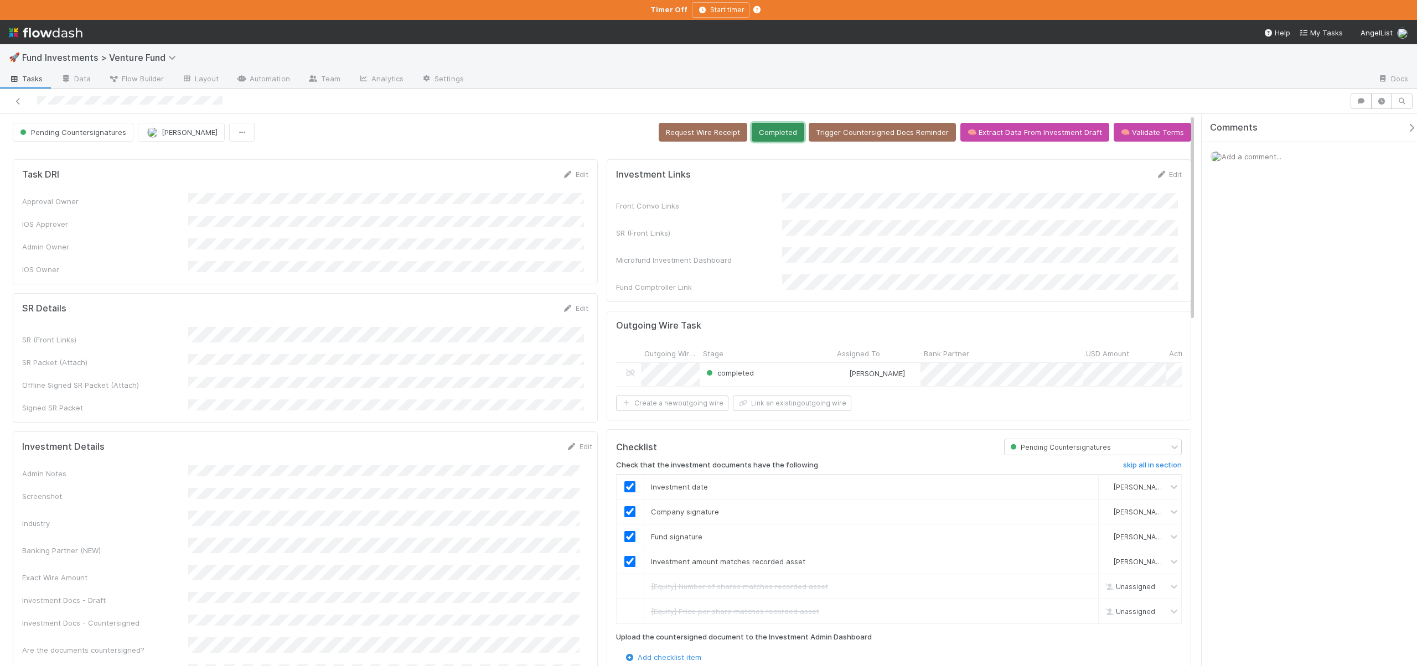
click at [786, 127] on button "Completed" at bounding box center [777, 132] width 53 height 19
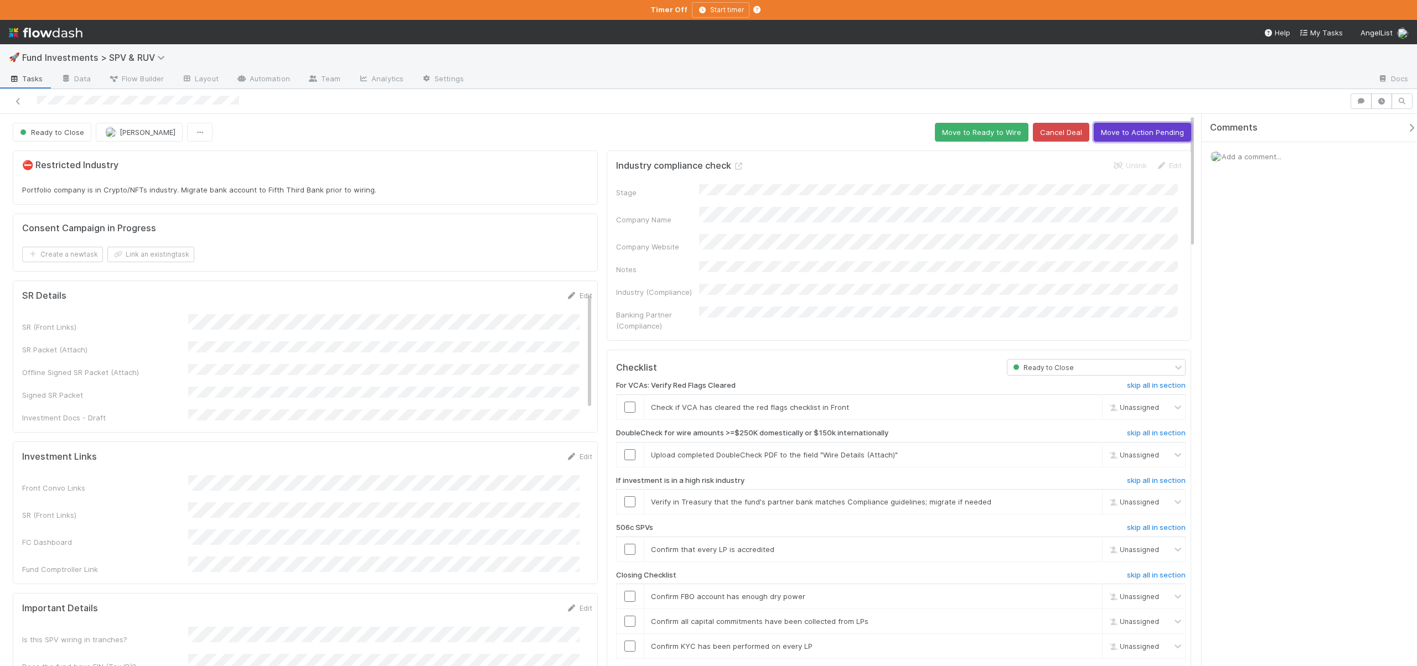
click at [1108, 133] on button "Move to Action Pending" at bounding box center [1141, 132] width 97 height 19
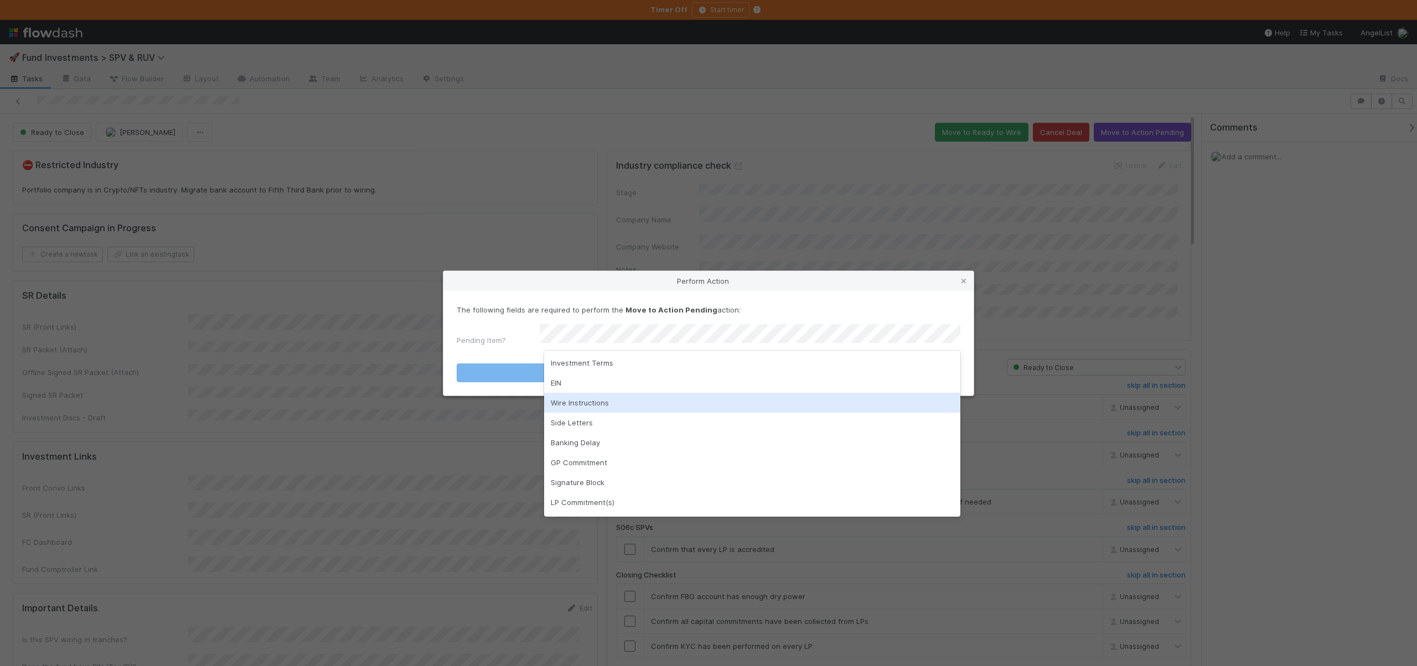
click at [572, 399] on div "Wire Instructions" at bounding box center [752, 403] width 416 height 20
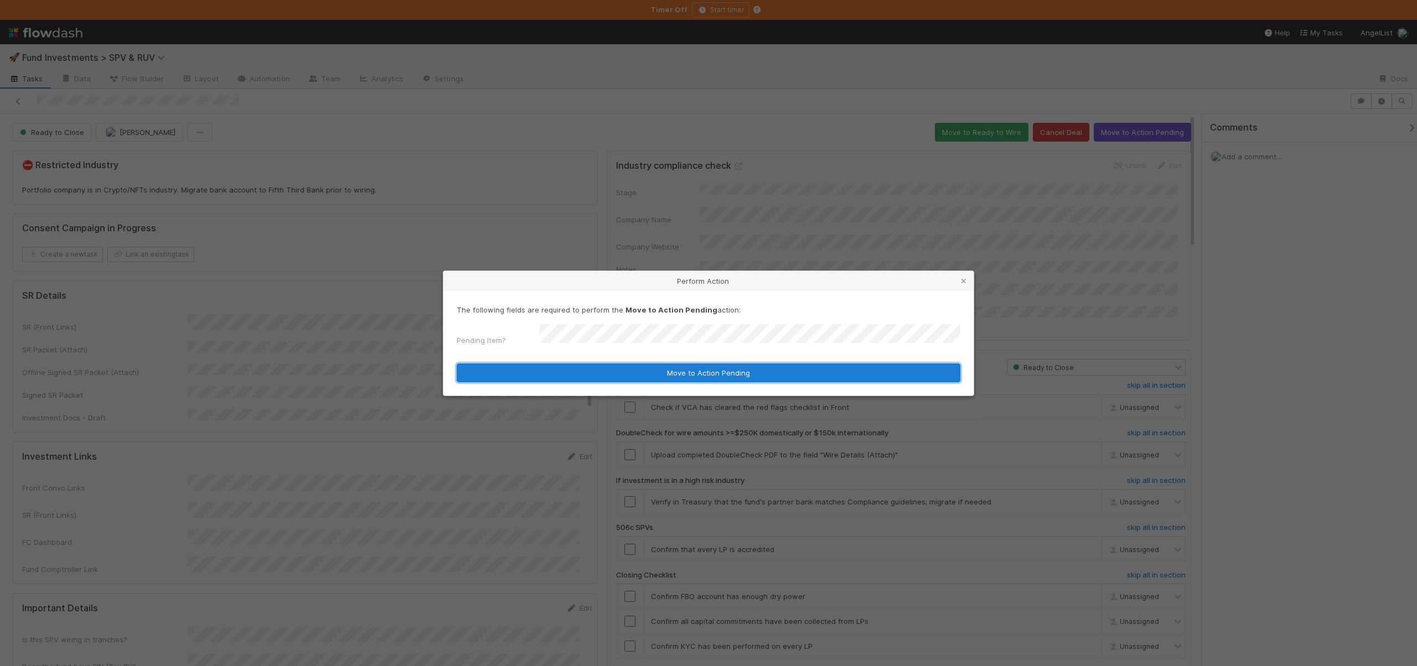
click at [556, 367] on button "Move to Action Pending" at bounding box center [708, 373] width 504 height 19
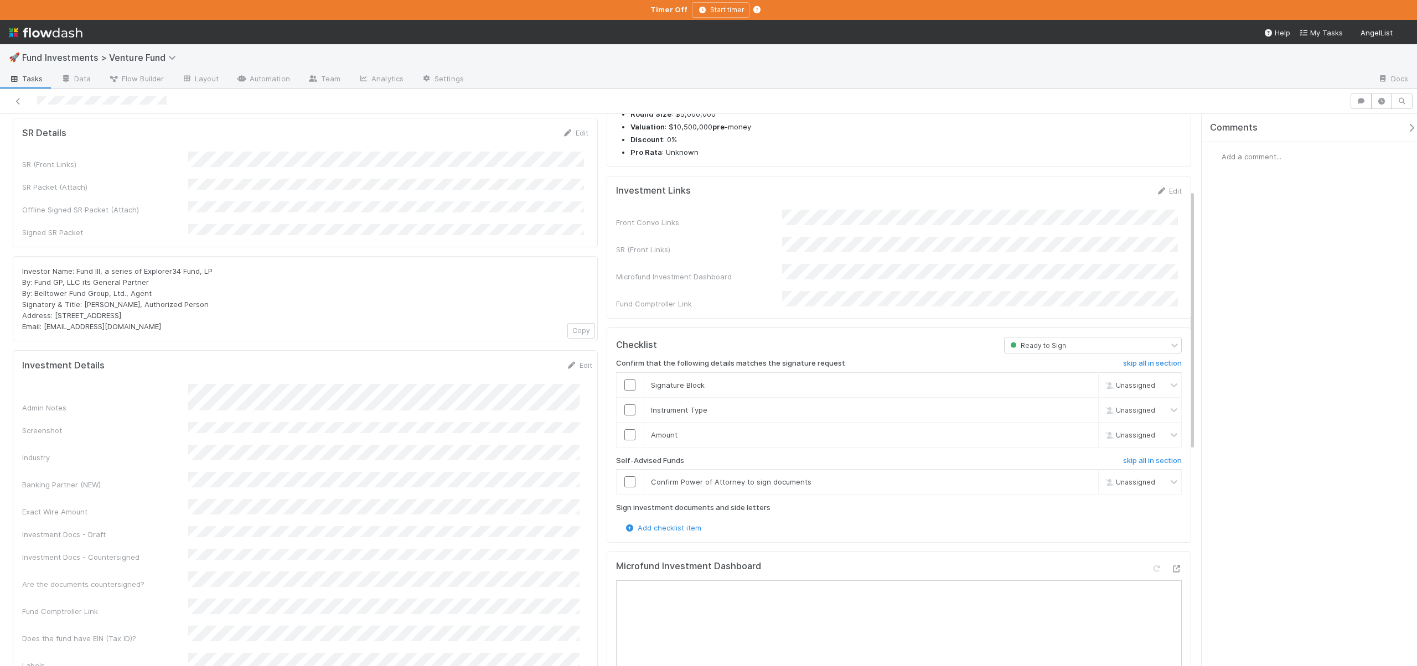
scroll to position [193, 0]
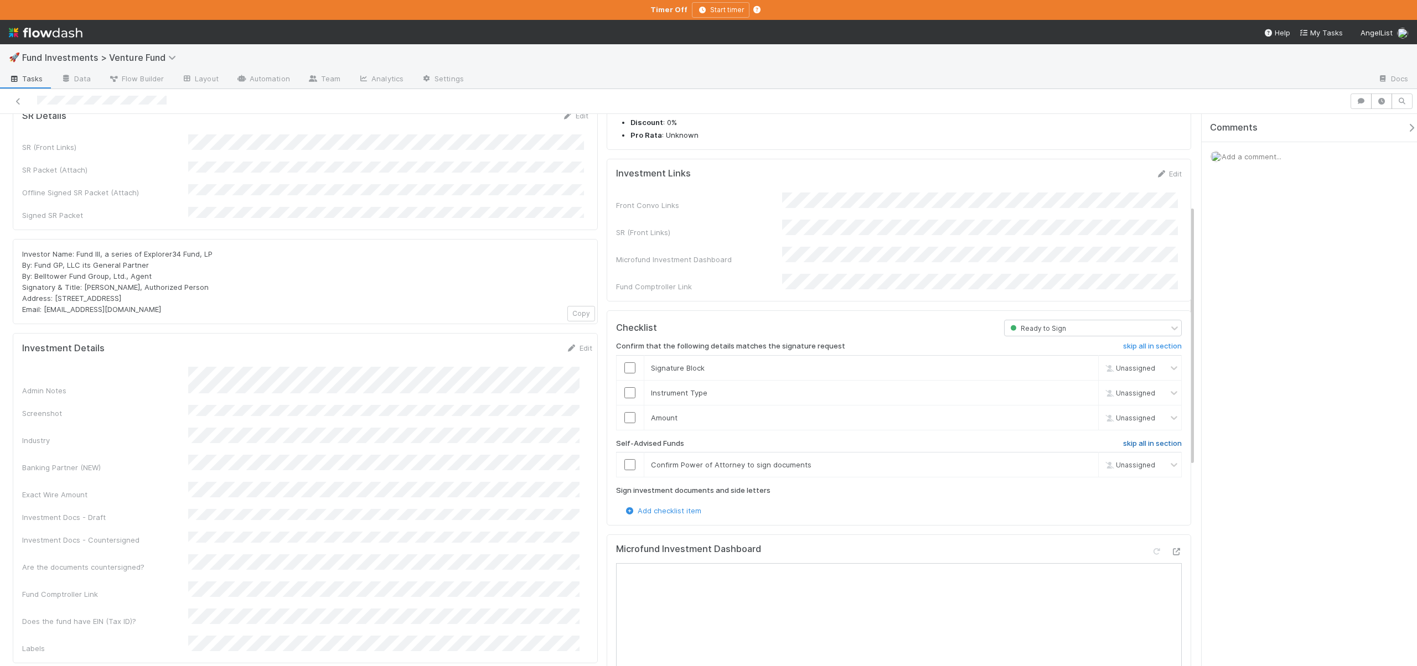
click at [1160, 439] on h6 "skip all in section" at bounding box center [1152, 443] width 59 height 9
click at [1171, 548] on icon at bounding box center [1175, 551] width 11 height 7
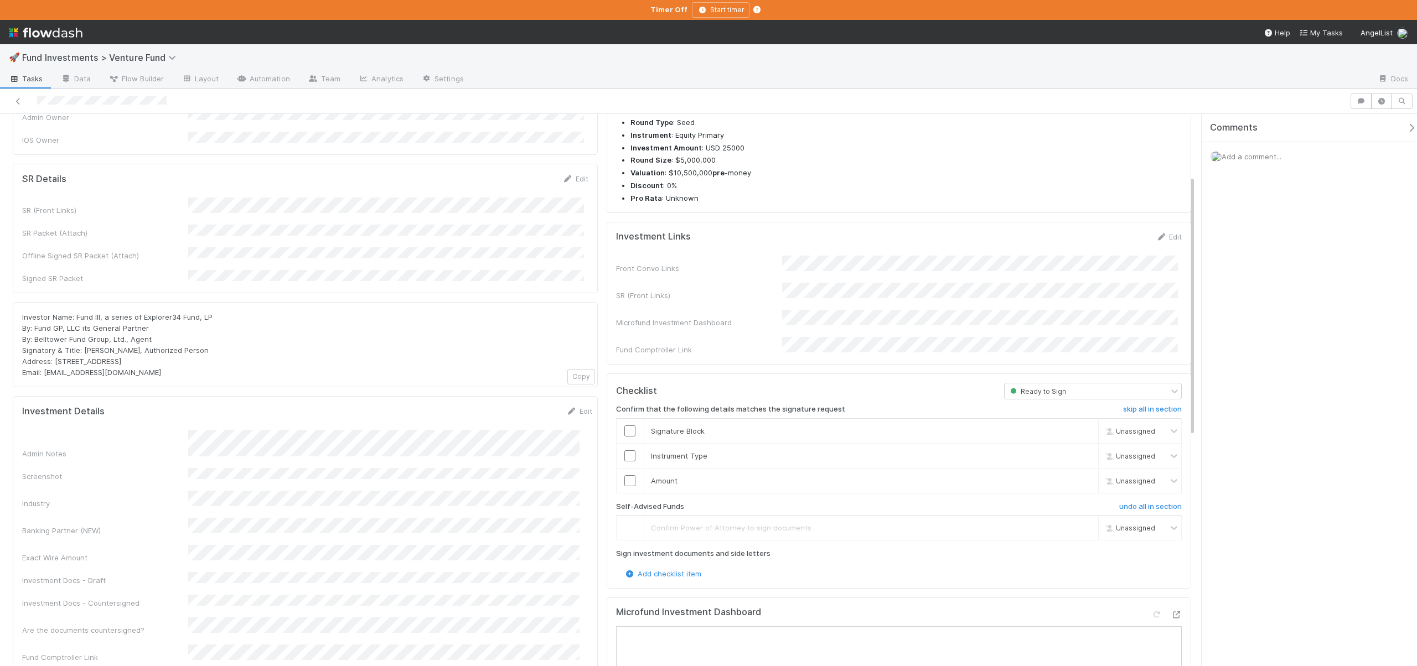
scroll to position [130, 0]
click at [628, 425] on input "checkbox" at bounding box center [629, 430] width 11 height 11
click at [625, 450] on input "checkbox" at bounding box center [629, 455] width 11 height 11
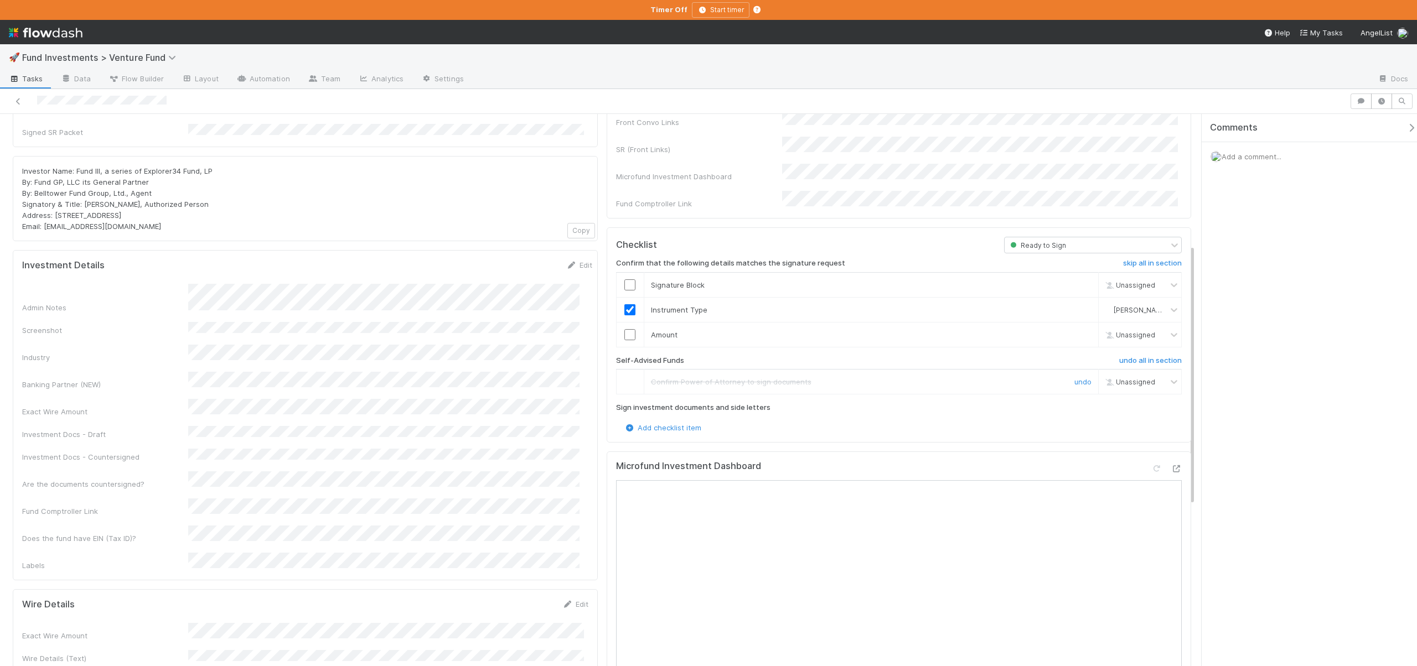
scroll to position [347, 0]
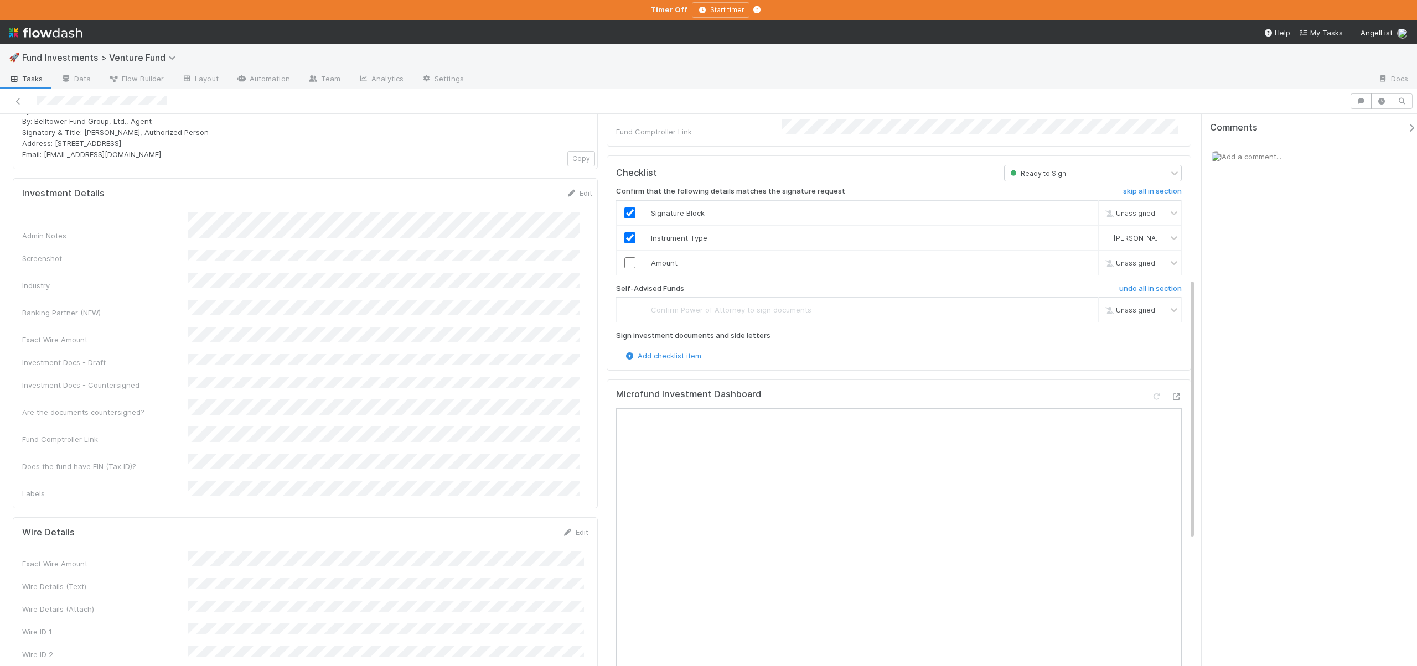
checkbox input "true"
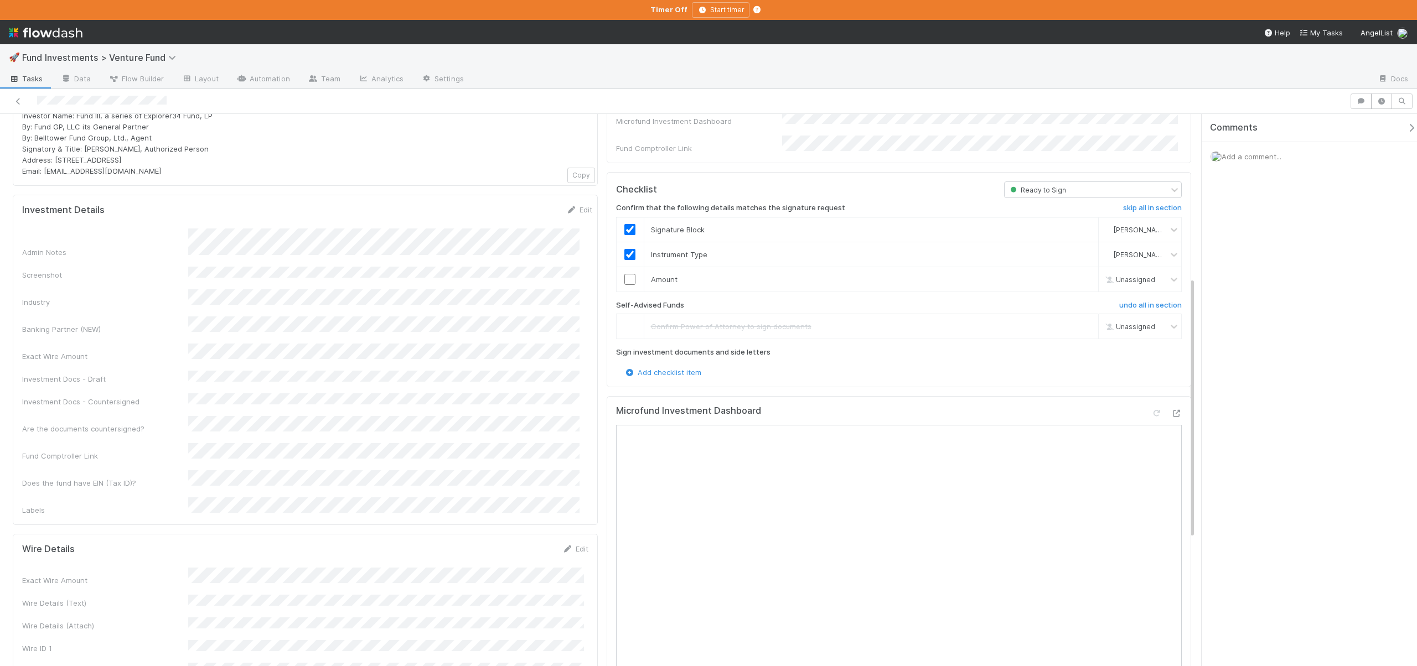
scroll to position [329, 0]
click at [626, 276] on input "checkbox" at bounding box center [629, 281] width 11 height 11
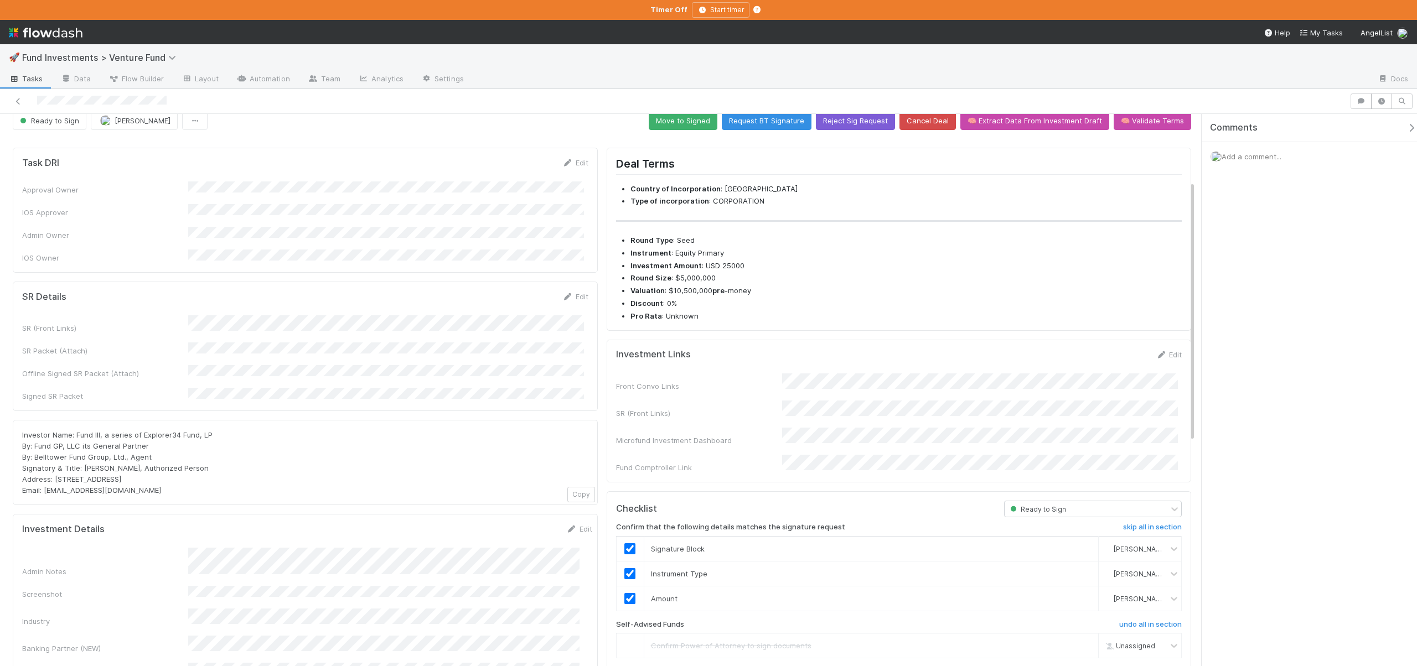
scroll to position [0, 0]
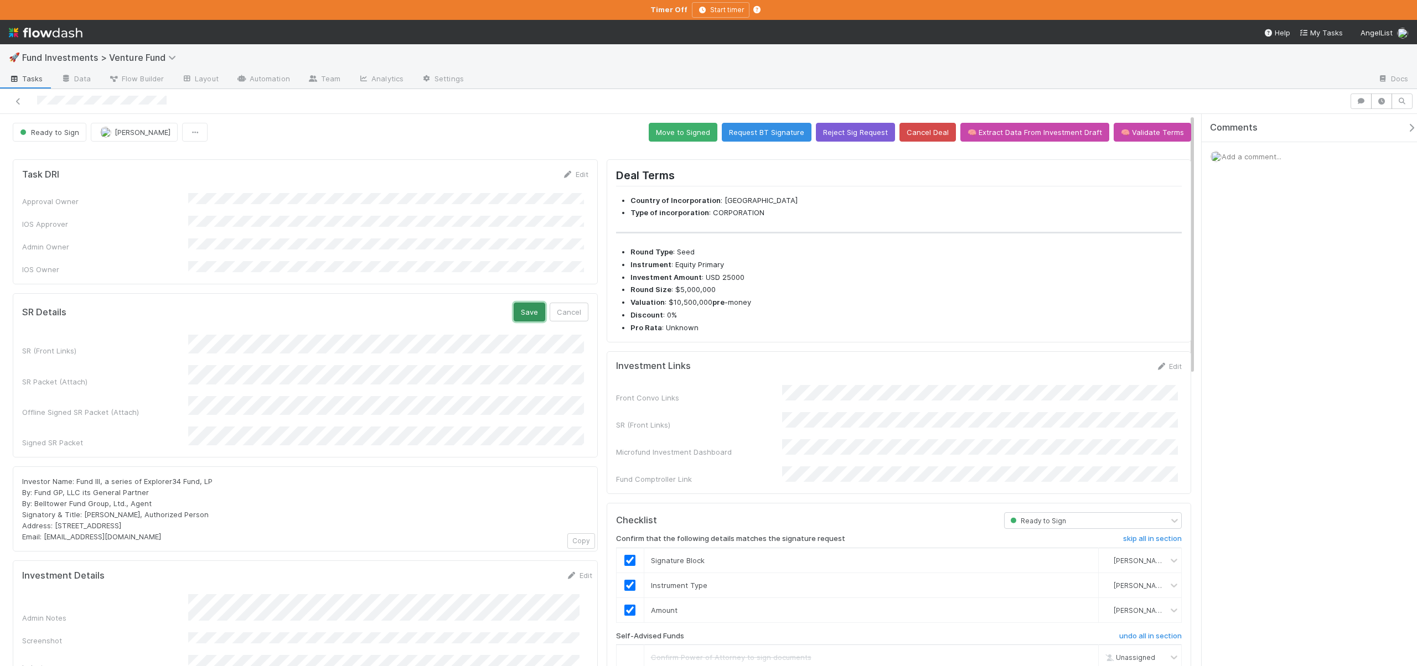
click at [526, 303] on button "Save" at bounding box center [529, 312] width 32 height 19
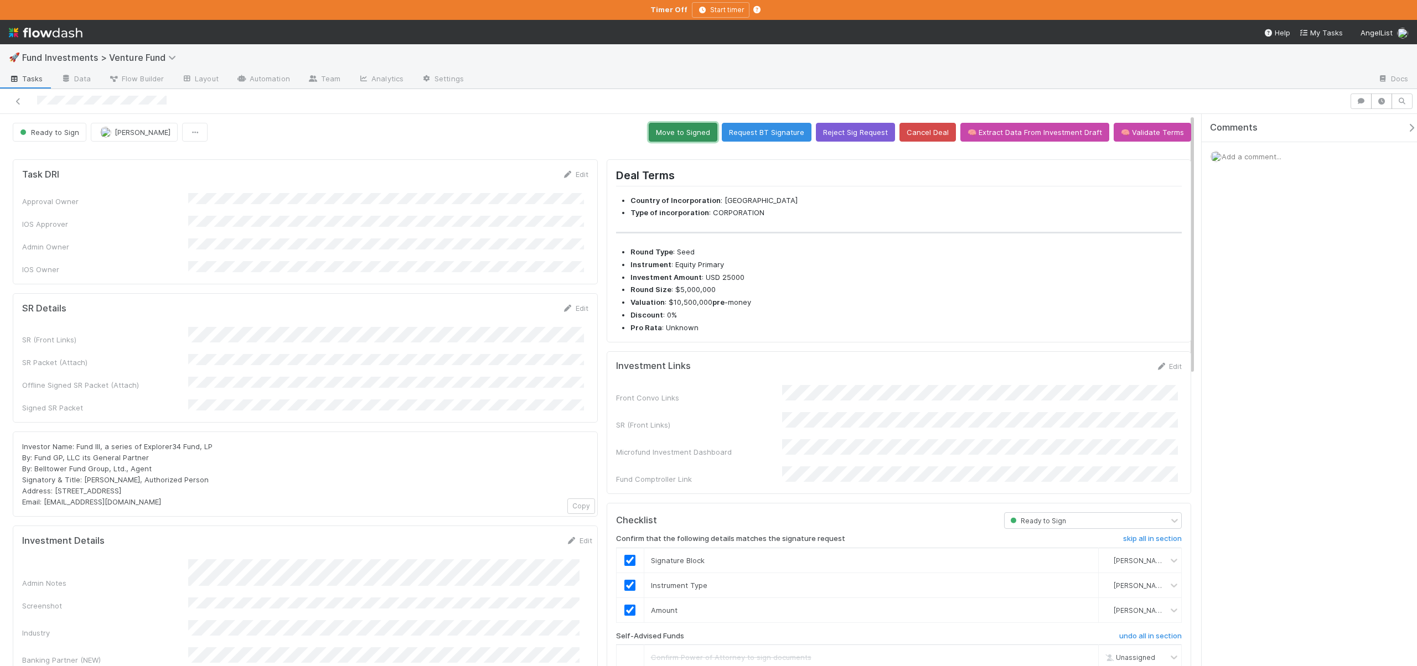
click at [686, 136] on button "Move to Signed" at bounding box center [683, 132] width 69 height 19
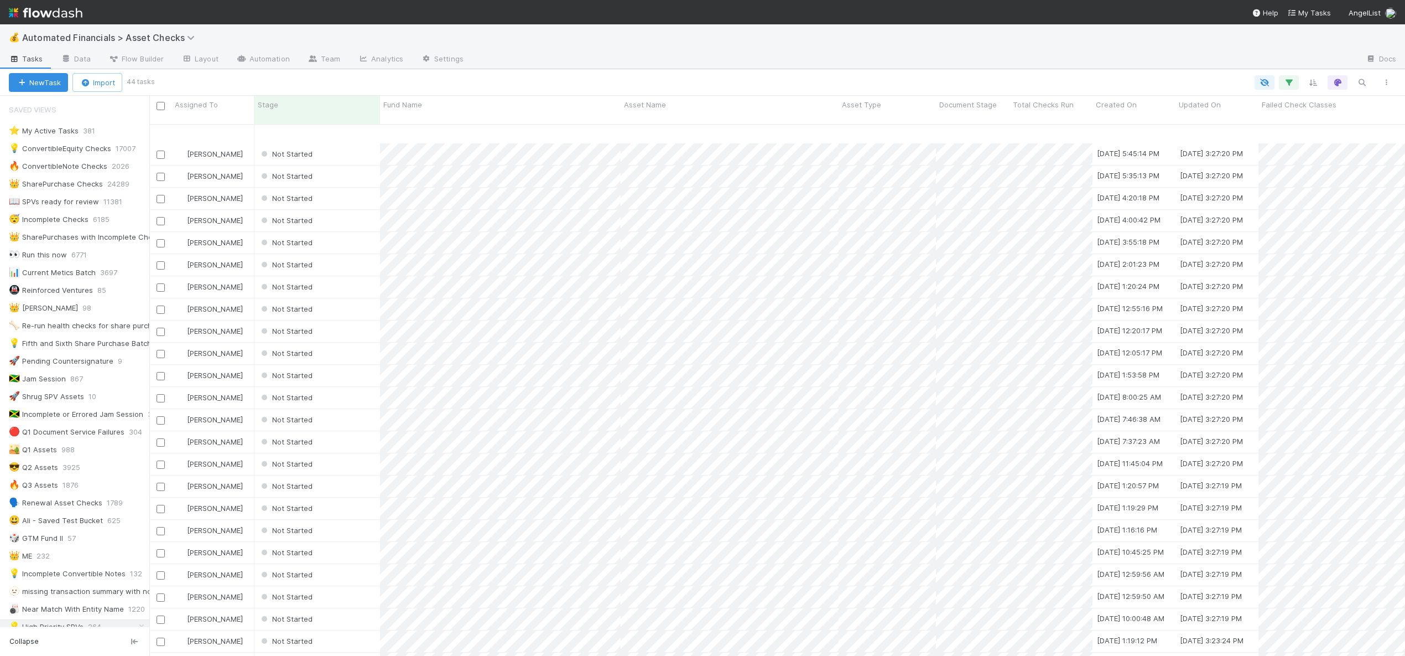
scroll to position [442, 0]
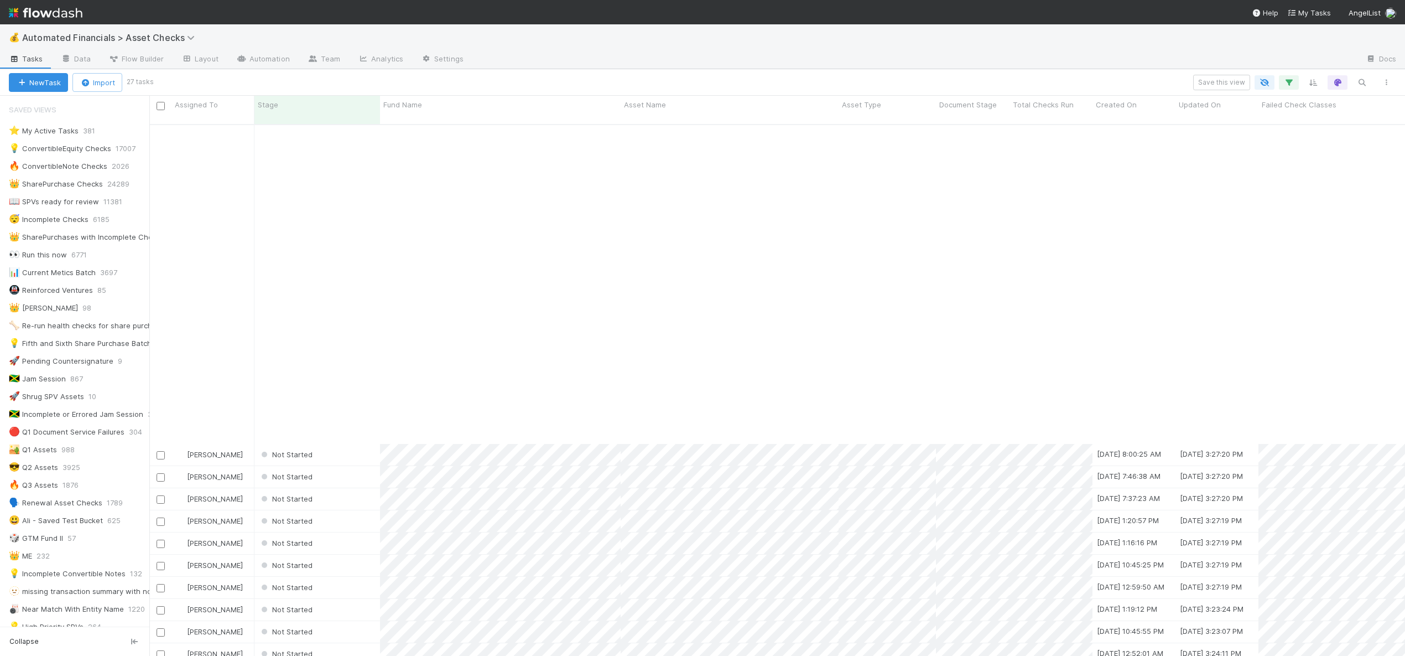
scroll to position [66, 0]
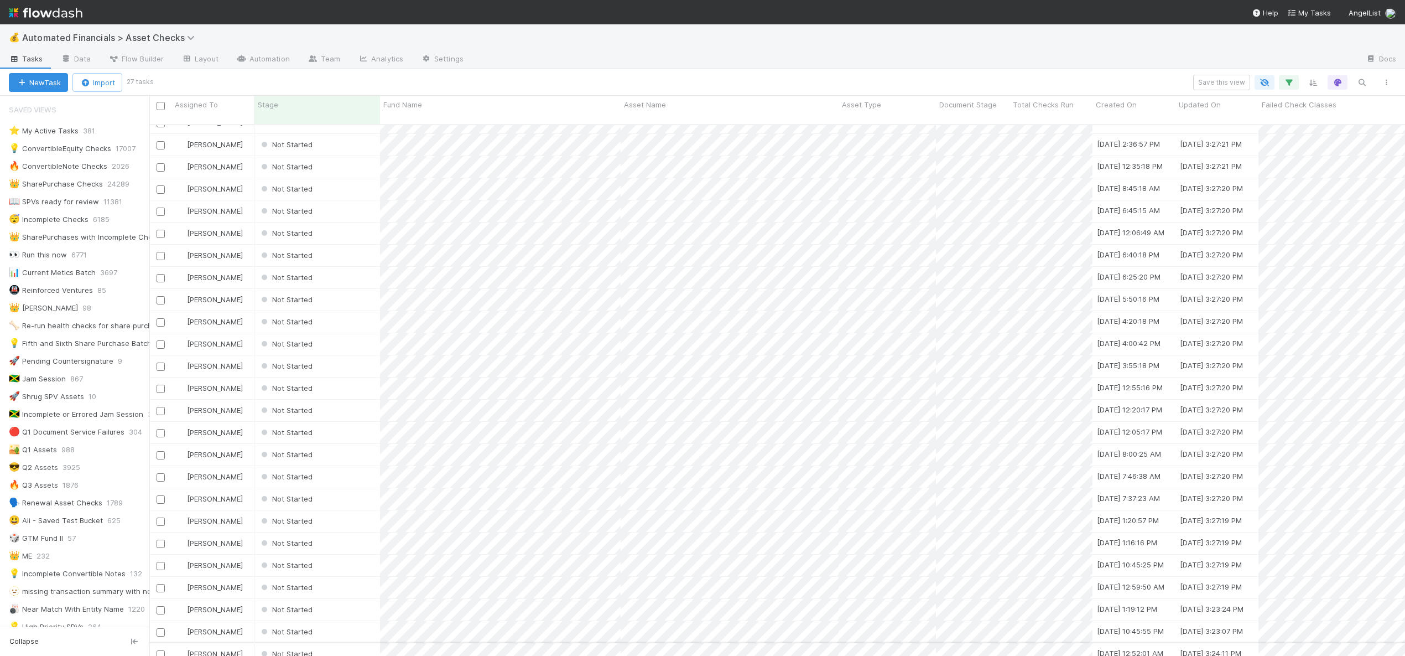
click at [340, 643] on div "Not Started" at bounding box center [318, 654] width 126 height 22
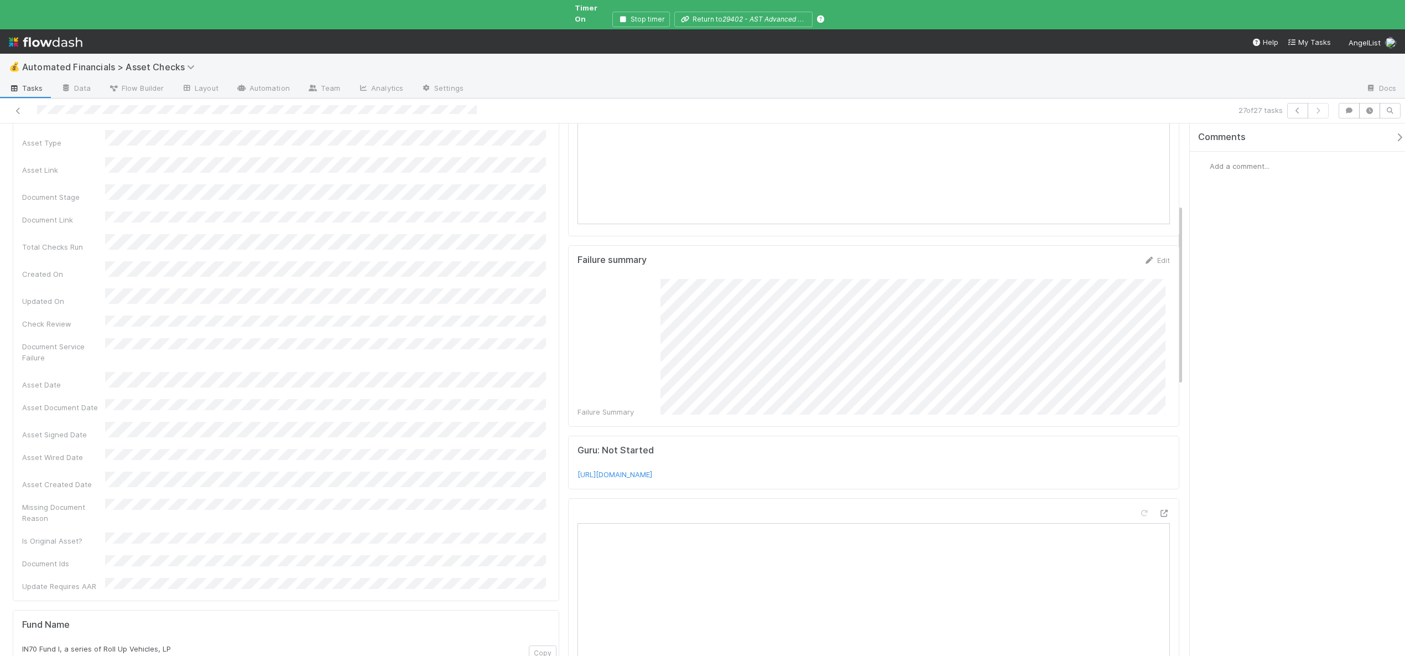
scroll to position [474, 0]
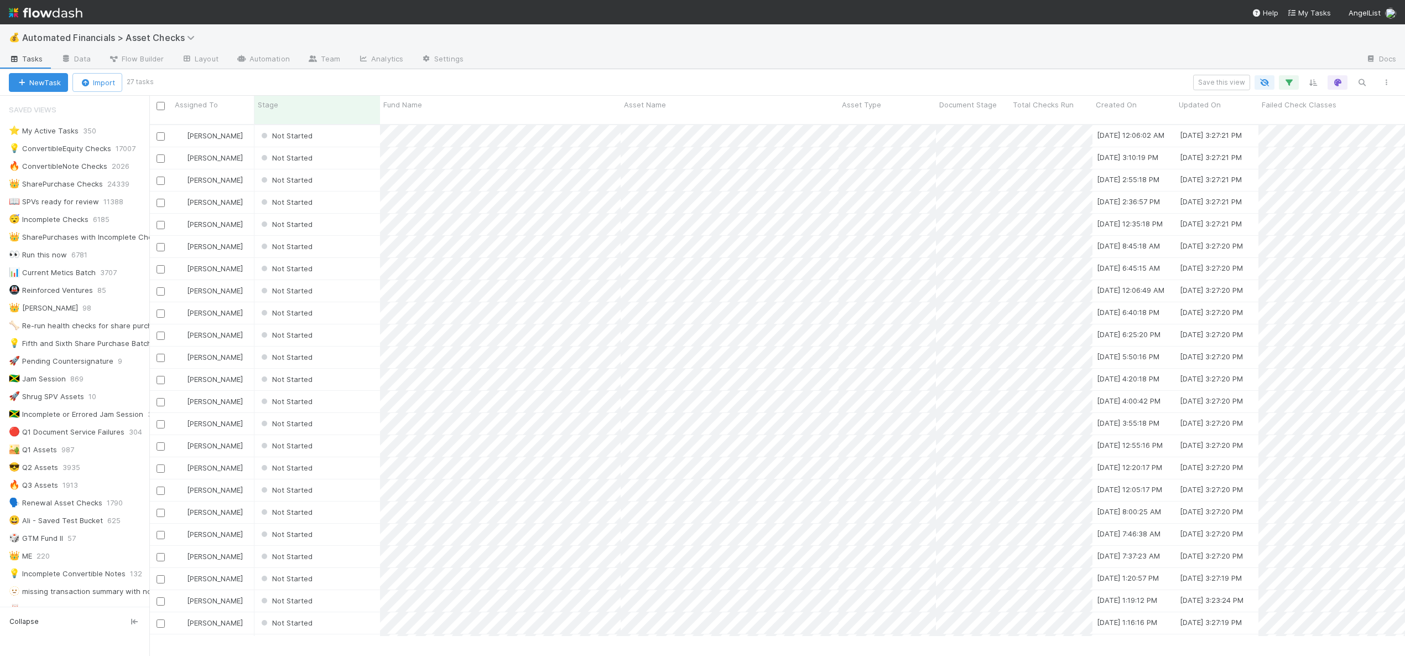
scroll to position [86, 0]
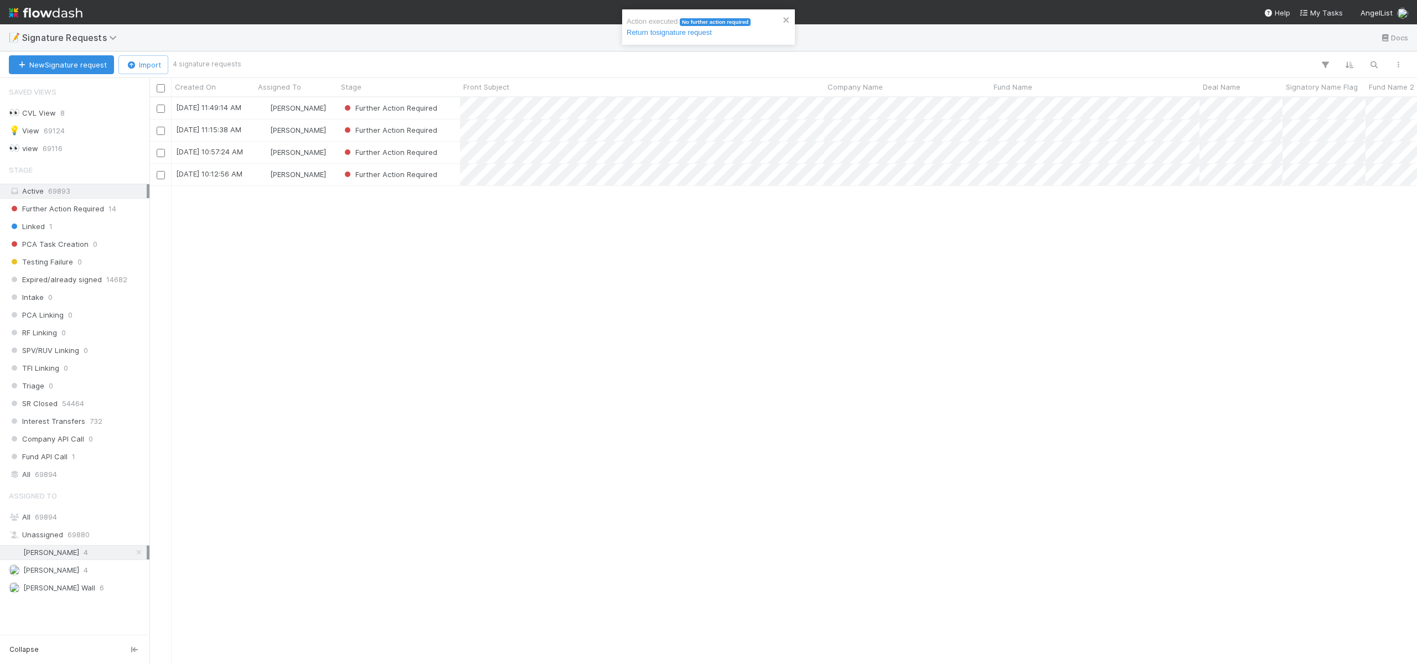
scroll to position [9, 9]
click at [252, 177] on div "[DATE] 10:12:56 AM" at bounding box center [213, 175] width 83 height 22
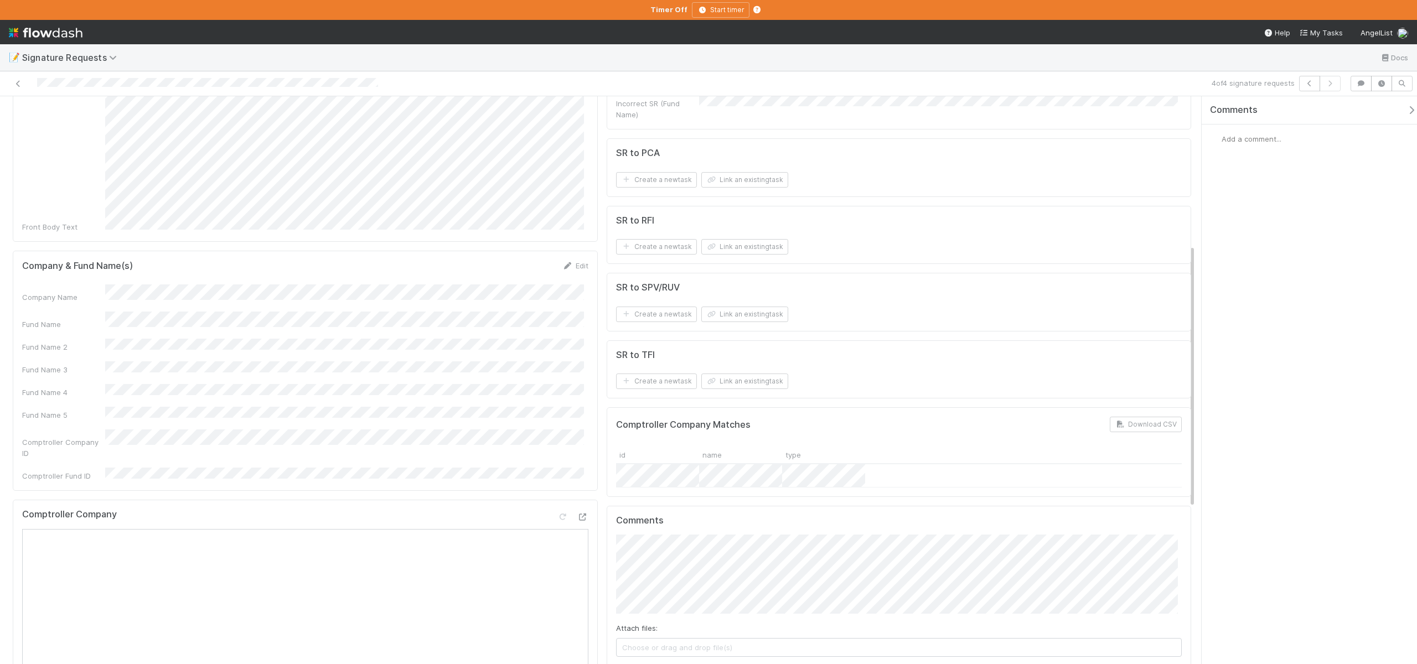
scroll to position [339, 0]
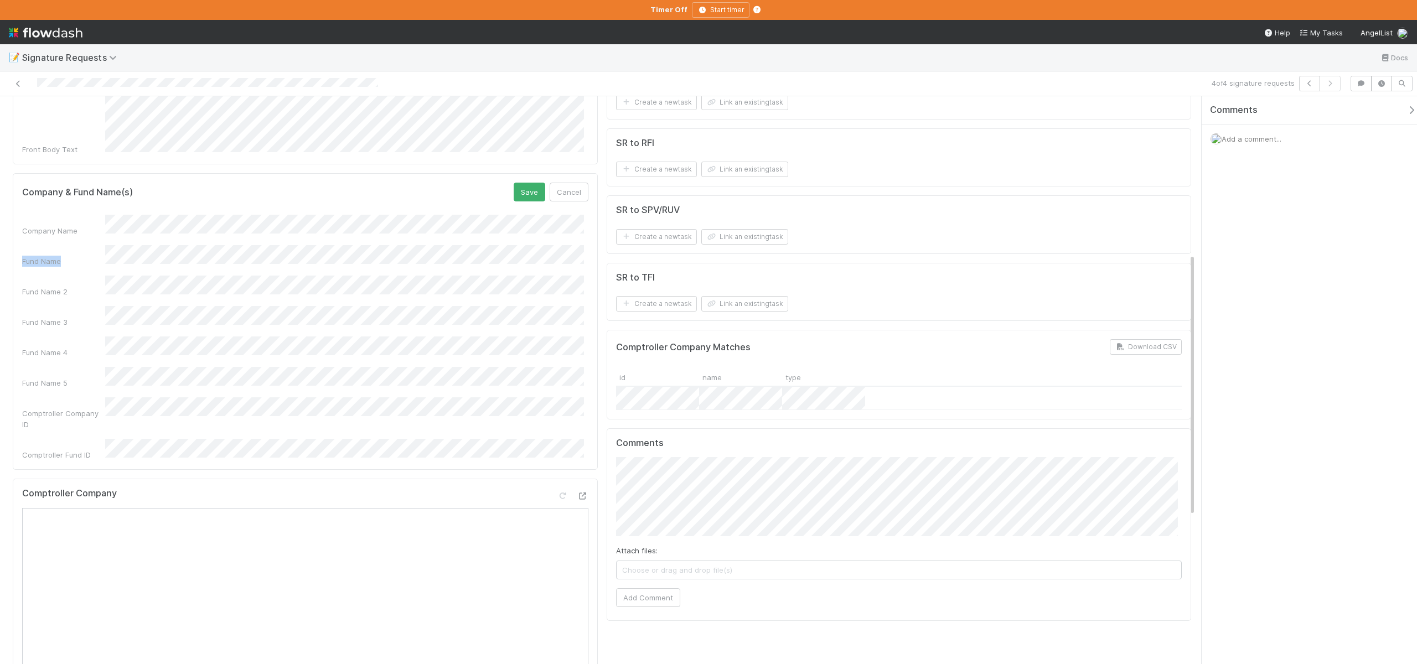
click at [131, 217] on div "Company Name Fund Name Fund Name 2 Fund Name 3 Fund Name 4 Fund Name 5 Comptrol…" at bounding box center [305, 338] width 566 height 246
click at [521, 183] on button "Save" at bounding box center [529, 192] width 32 height 19
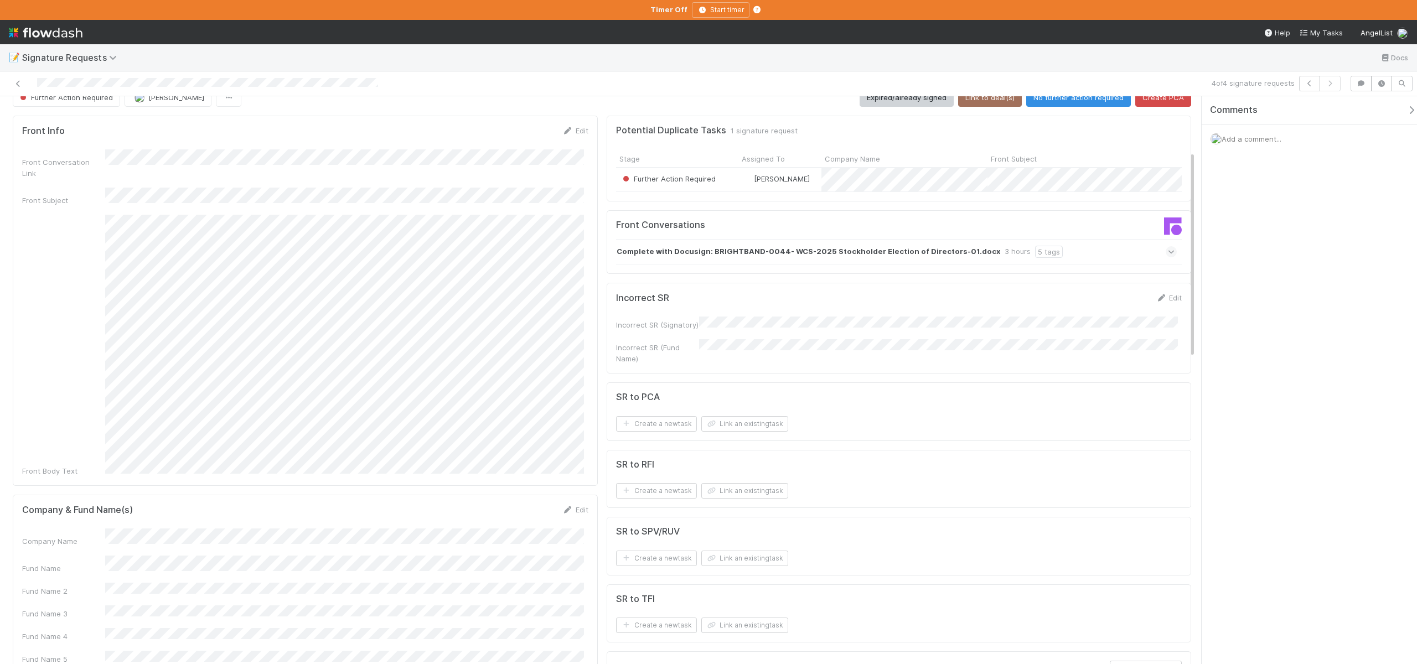
scroll to position [0, 0]
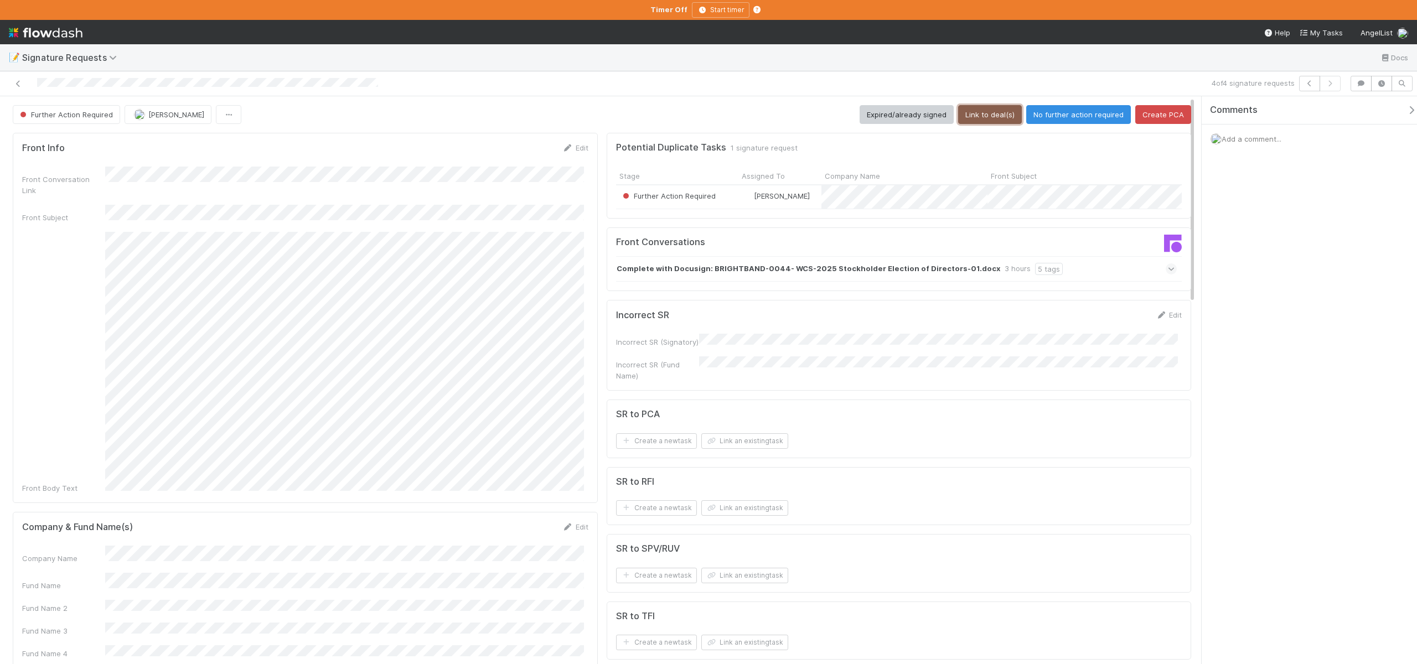
click at [987, 117] on button "Link to deal(s)" at bounding box center [990, 114] width 64 height 19
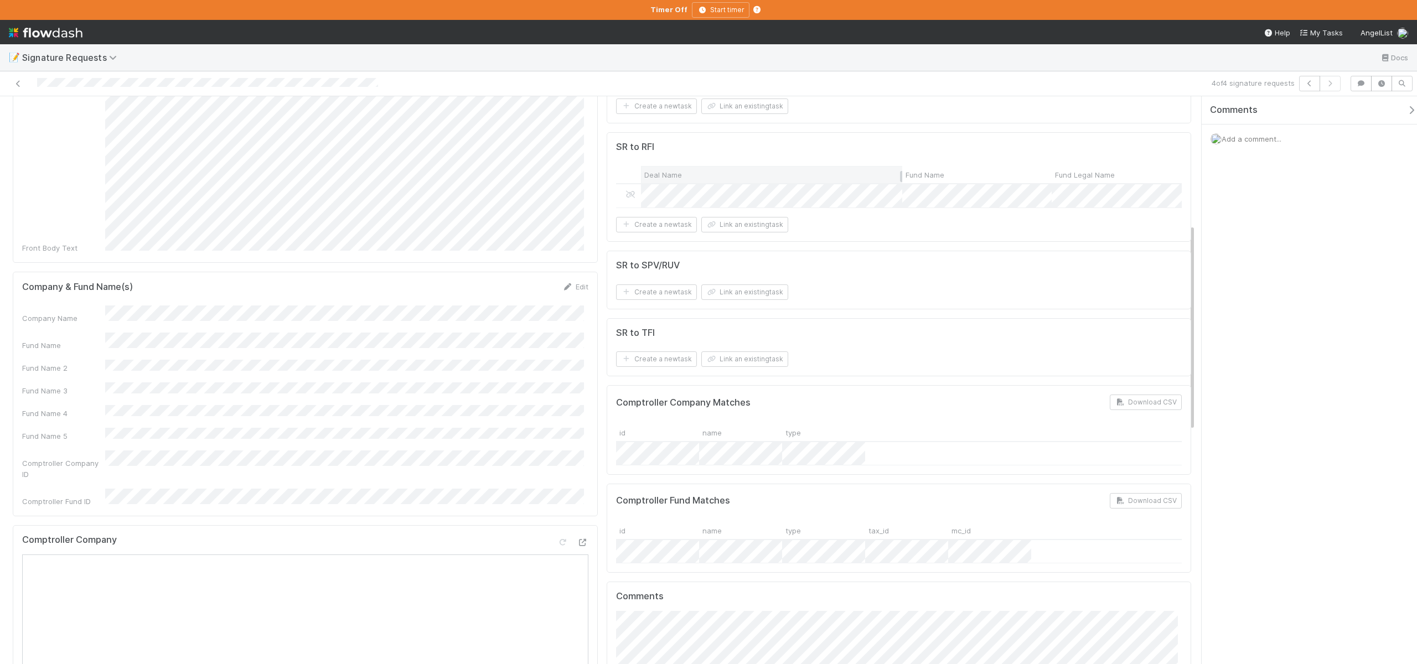
scroll to position [111, 0]
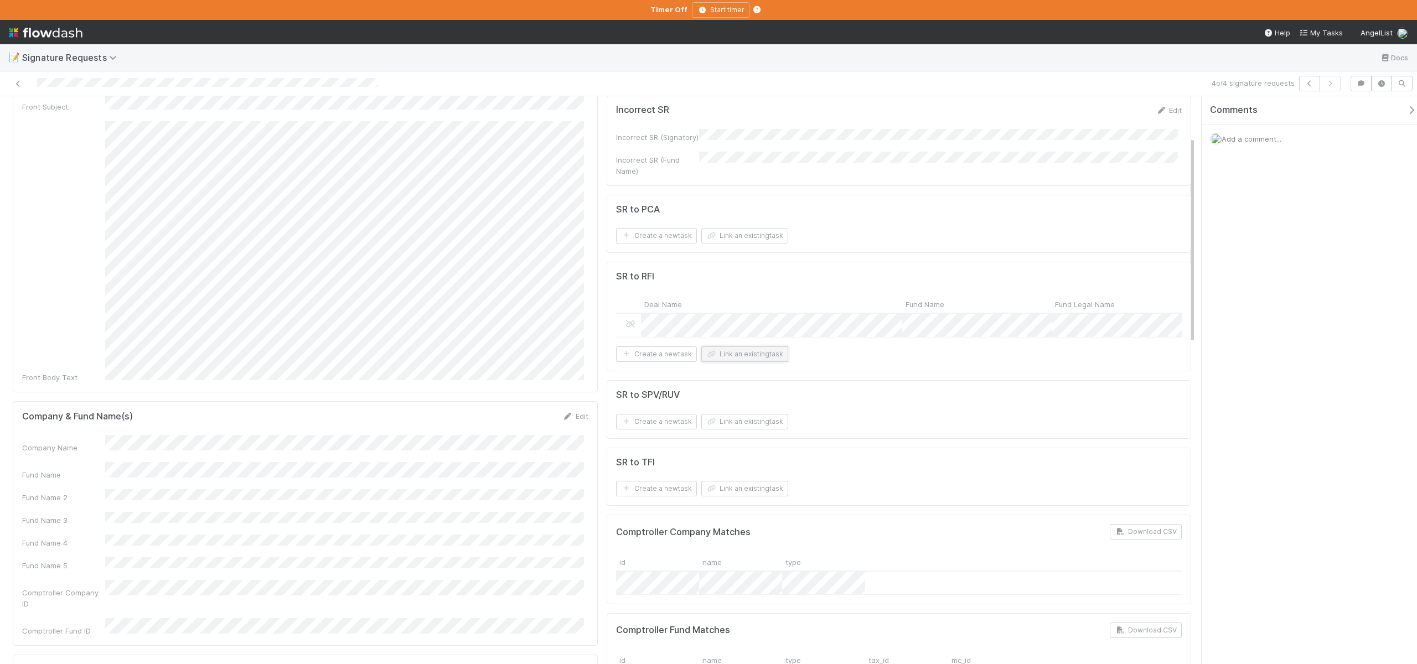
click at [723, 360] on button "Link an existing task" at bounding box center [744, 353] width 87 height 15
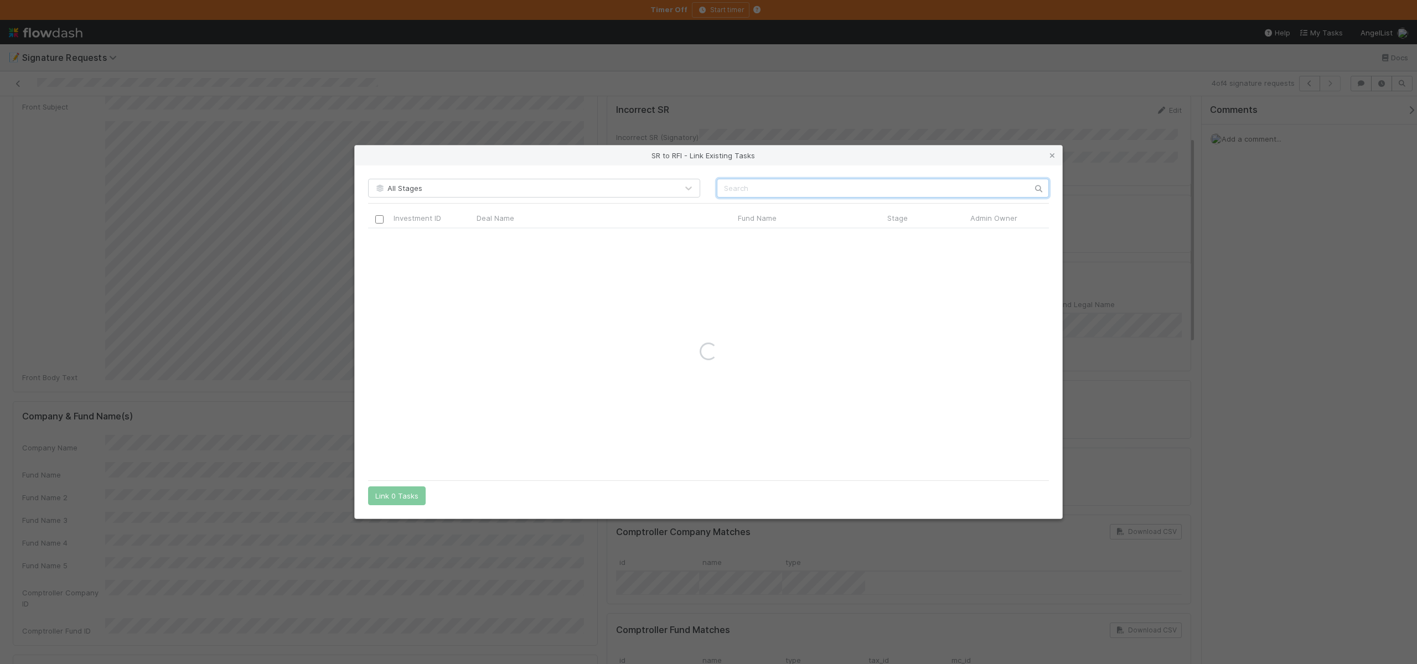
click at [736, 191] on input "text" at bounding box center [883, 188] width 332 height 19
paste input "Preston-Werner Ventures Rolling Fund, LP - B3"
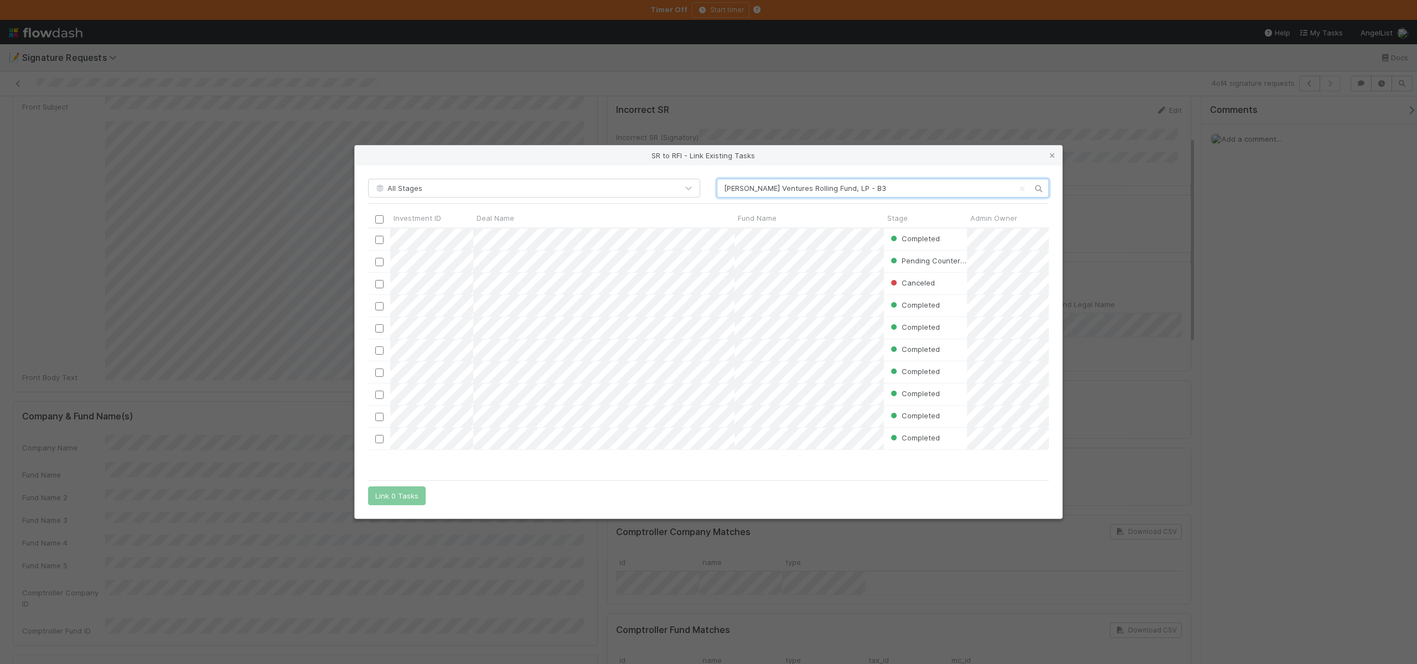
scroll to position [238, 672]
type input "Preston-Werner Ventures Rolling Fund, LP - B3"
click at [619, 222] on div "Deal Name" at bounding box center [603, 217] width 255 height 11
drag, startPoint x: 521, startPoint y: 237, endPoint x: 705, endPoint y: 212, distance: 185.9
click at [521, 237] on div "Sort A → Z" at bounding box center [540, 239] width 126 height 17
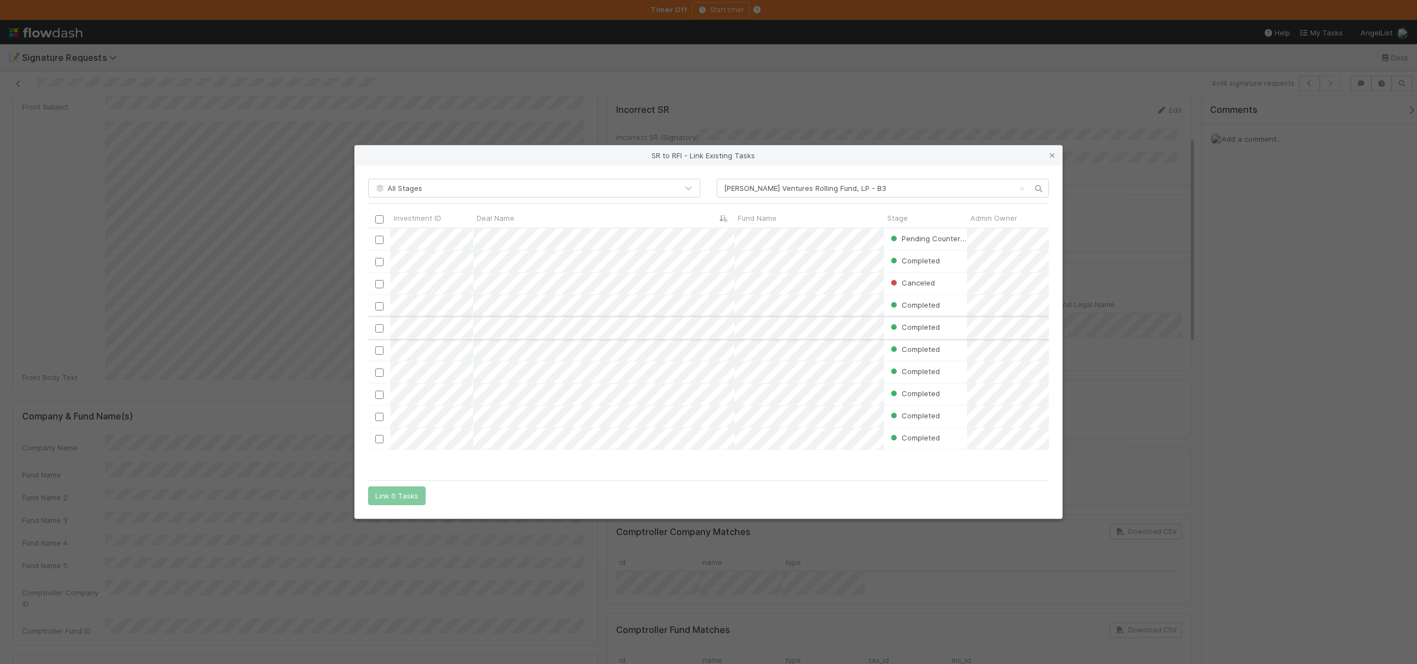
click at [378, 323] on div at bounding box center [378, 327] width 13 height 12
click at [378, 327] on input "checkbox" at bounding box center [379, 328] width 8 height 8
click at [393, 497] on button "Link 1 Task" at bounding box center [394, 495] width 53 height 19
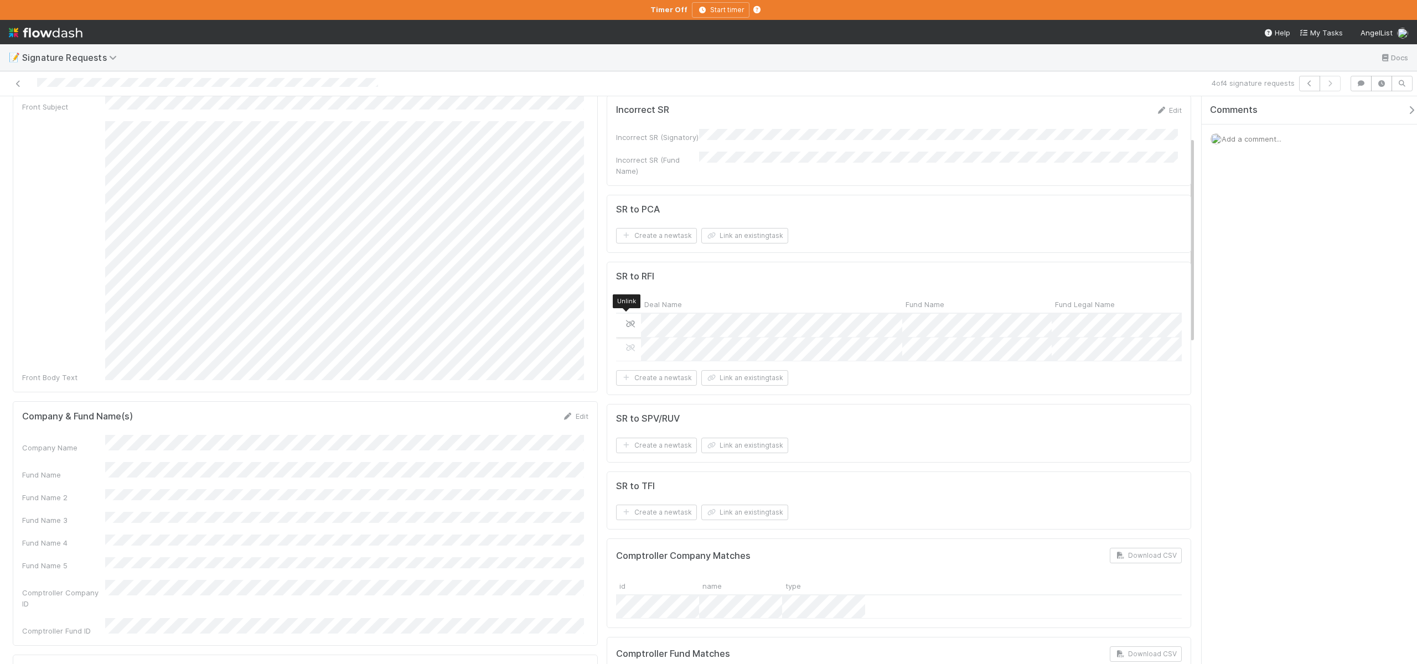
click at [625, 320] on icon at bounding box center [630, 323] width 11 height 7
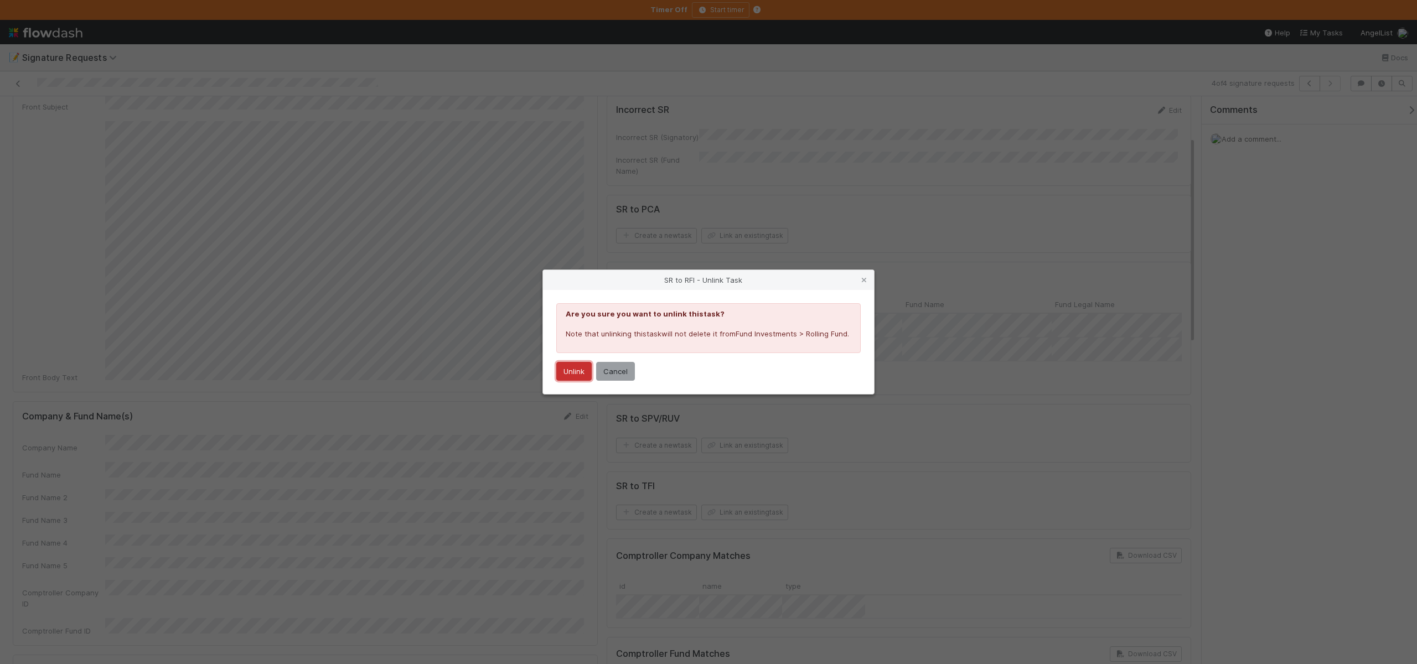
click at [571, 377] on button "Unlink" at bounding box center [573, 371] width 35 height 19
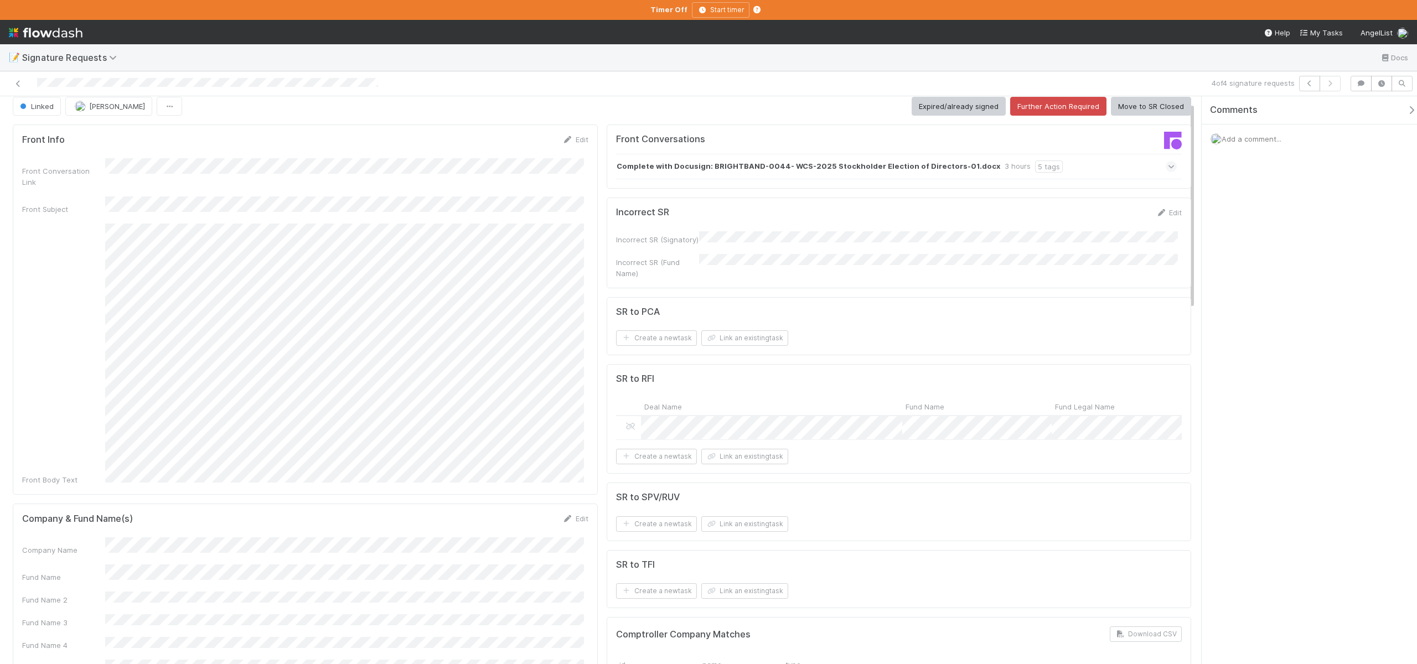
scroll to position [0, 0]
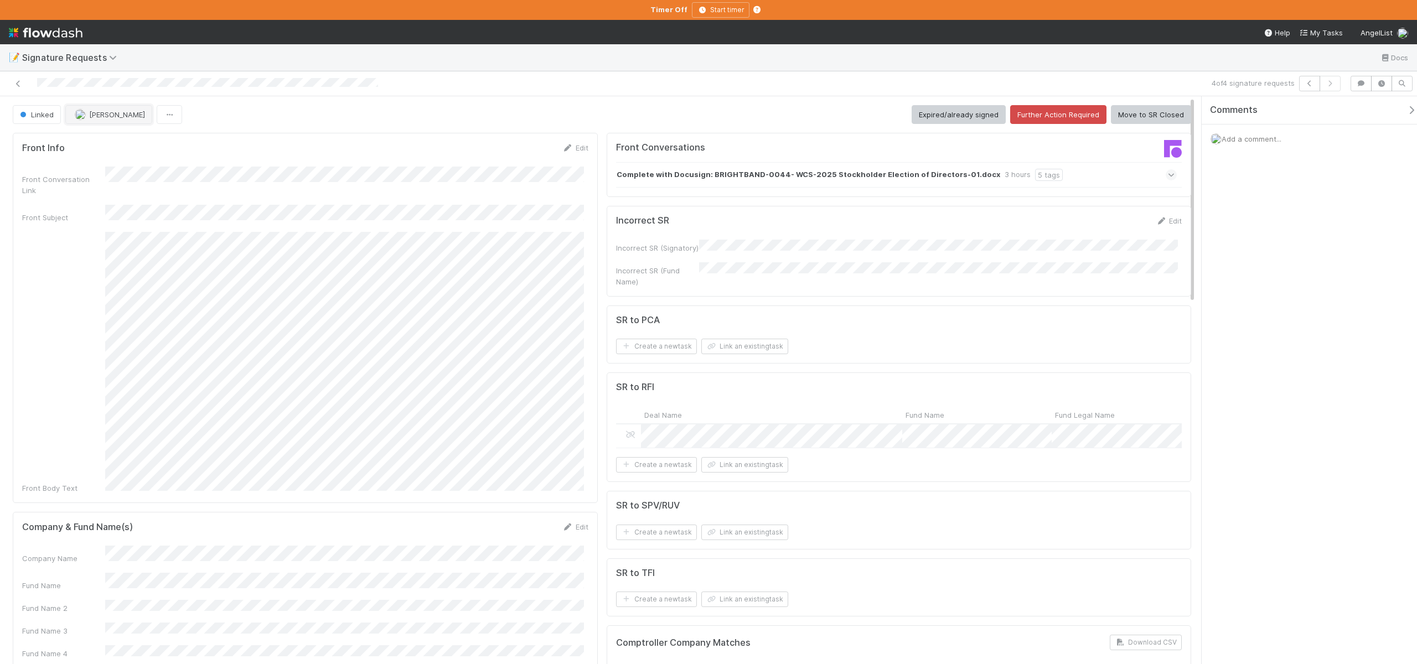
click at [83, 121] on button "[PERSON_NAME]" at bounding box center [108, 114] width 87 height 19
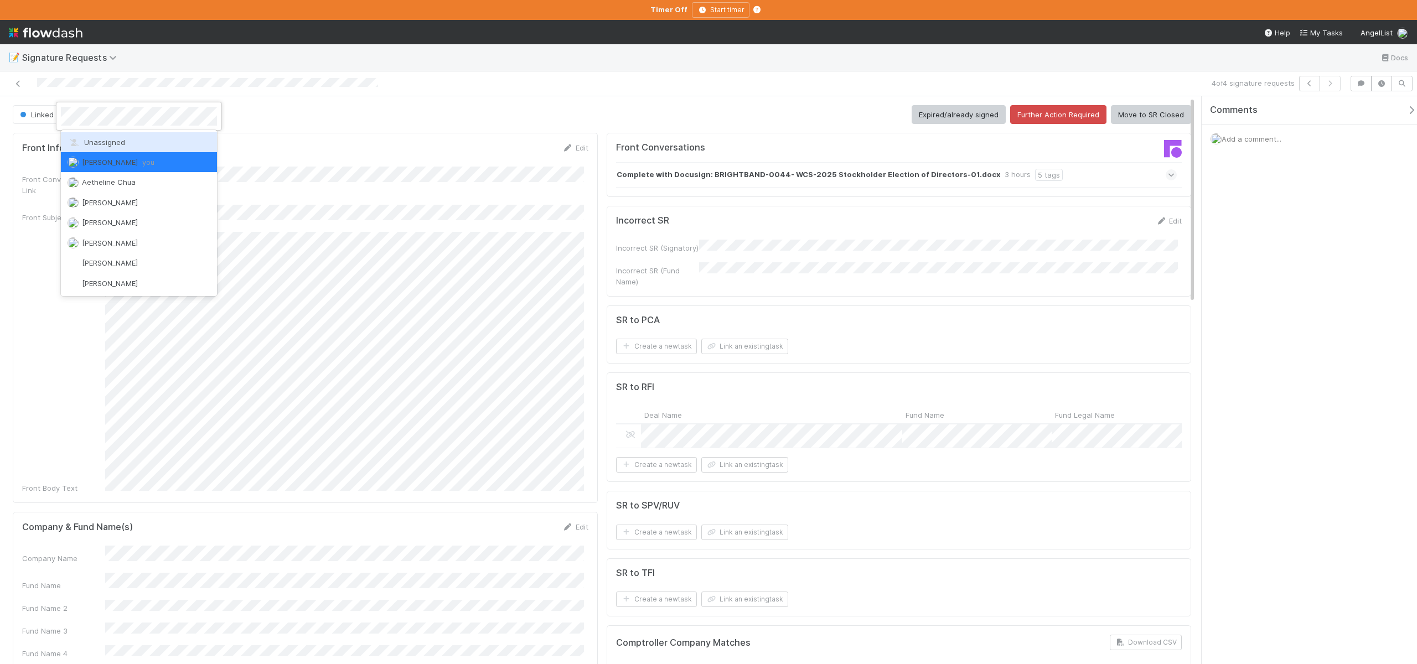
click at [105, 134] on div "Unassigned" at bounding box center [139, 142] width 156 height 20
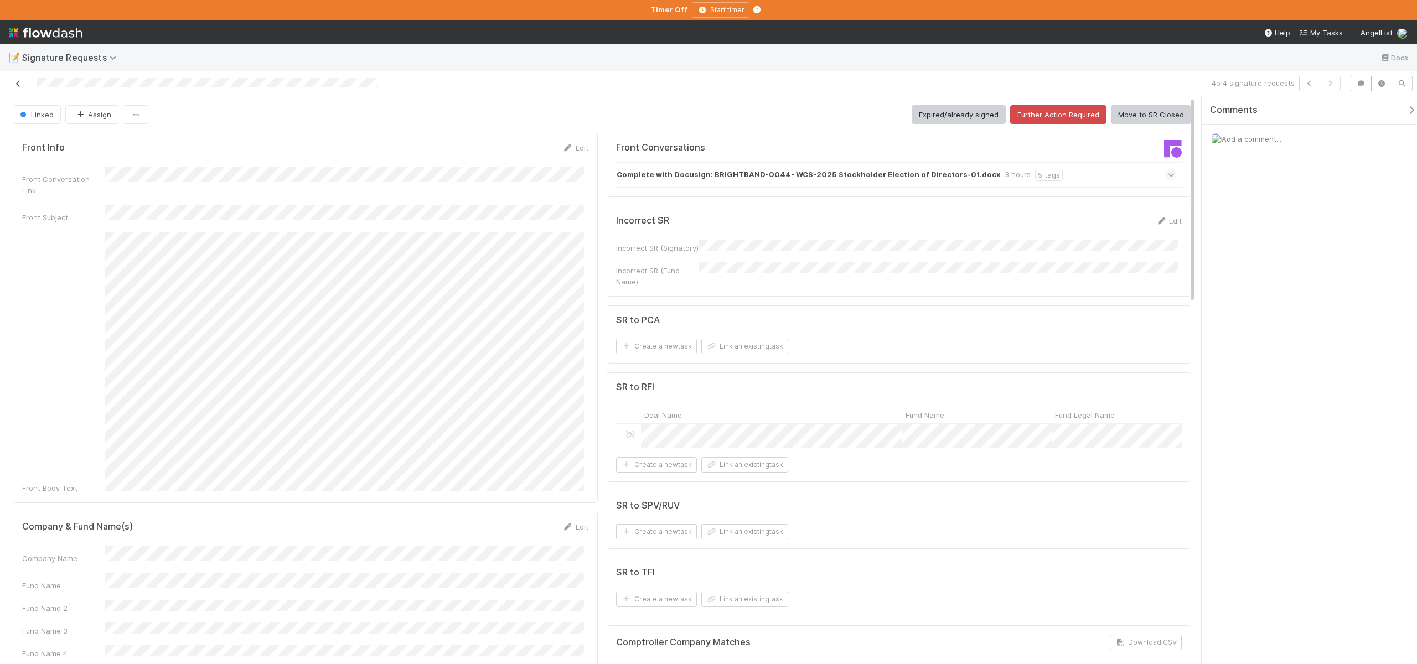
click at [23, 84] on icon at bounding box center [18, 83] width 11 height 7
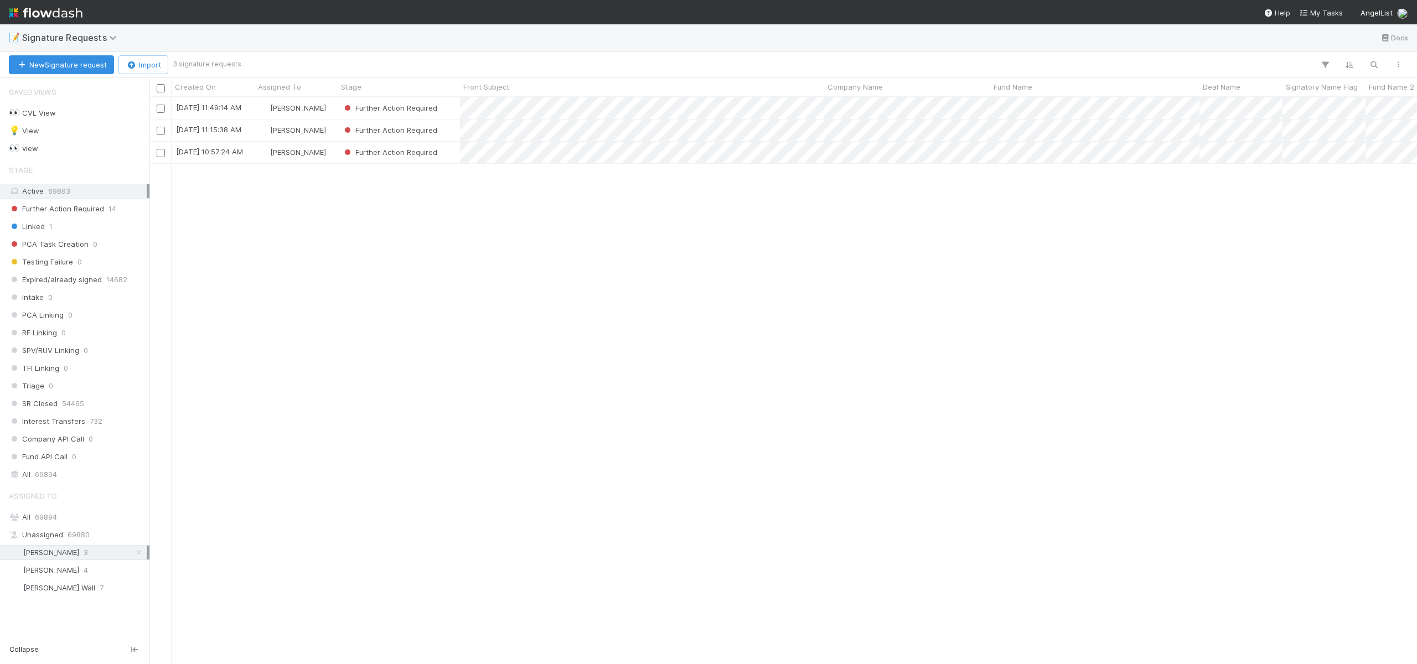
scroll to position [558, 1259]
click at [333, 151] on div "[PERSON_NAME]" at bounding box center [296, 153] width 83 height 22
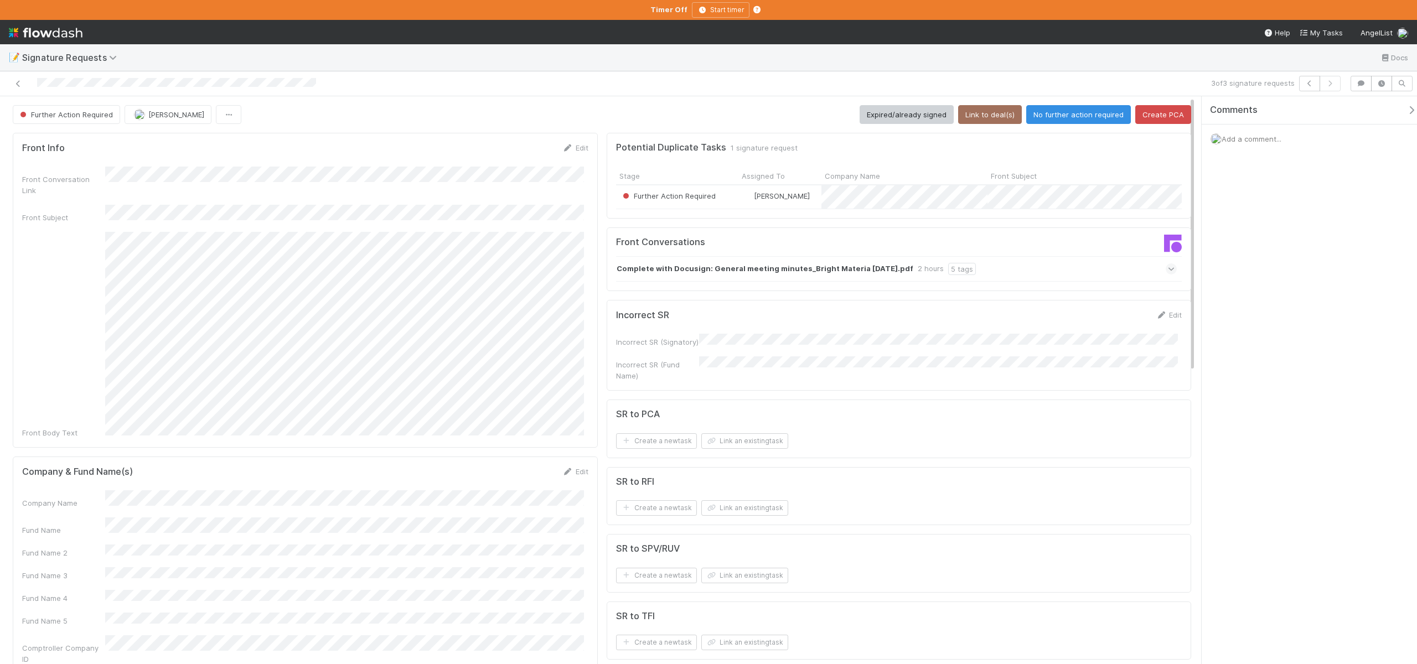
click at [135, 513] on div "Company Name Fund Name Fund Name 2 Fund Name 3 Fund Name 4 Fund Name 5 Comptrol…" at bounding box center [305, 588] width 566 height 197
drag, startPoint x: 135, startPoint y: 512, endPoint x: 135, endPoint y: 506, distance: 6.1
click at [134, 505] on div "Company Name Fund Name Fund Name 2 Fund Name 3 Fund Name 4 Fund Name 5 Comptrol…" at bounding box center [305, 588] width 566 height 197
click at [529, 466] on button "Save" at bounding box center [529, 475] width 32 height 19
click at [987, 116] on button "Link to deal(s)" at bounding box center [990, 114] width 64 height 19
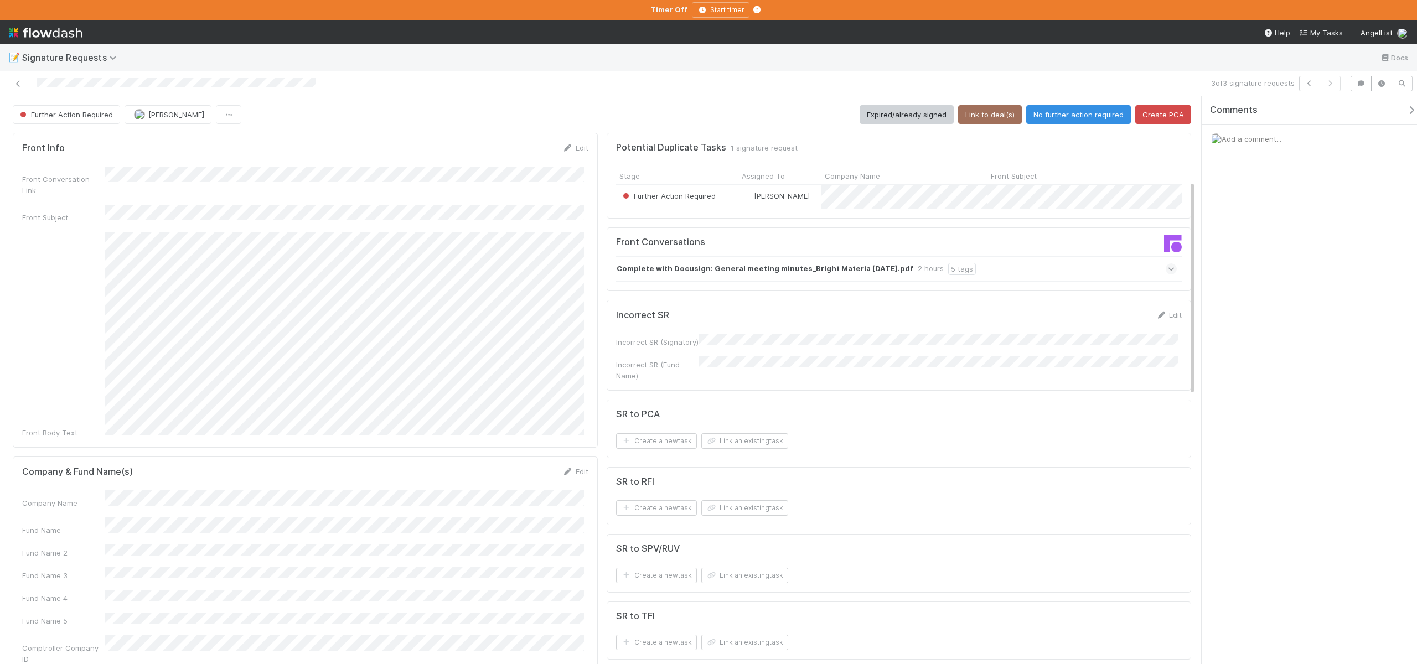
scroll to position [240, 0]
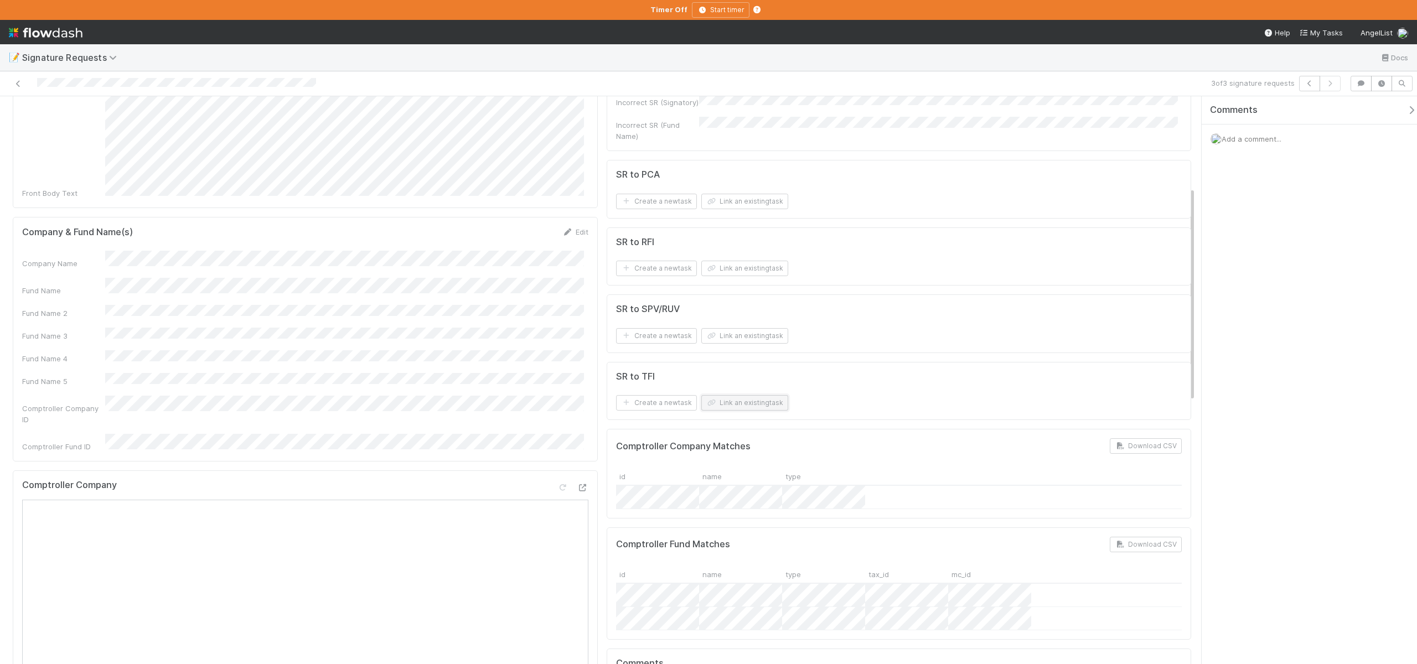
click at [729, 403] on button "Link an existing task" at bounding box center [744, 402] width 87 height 15
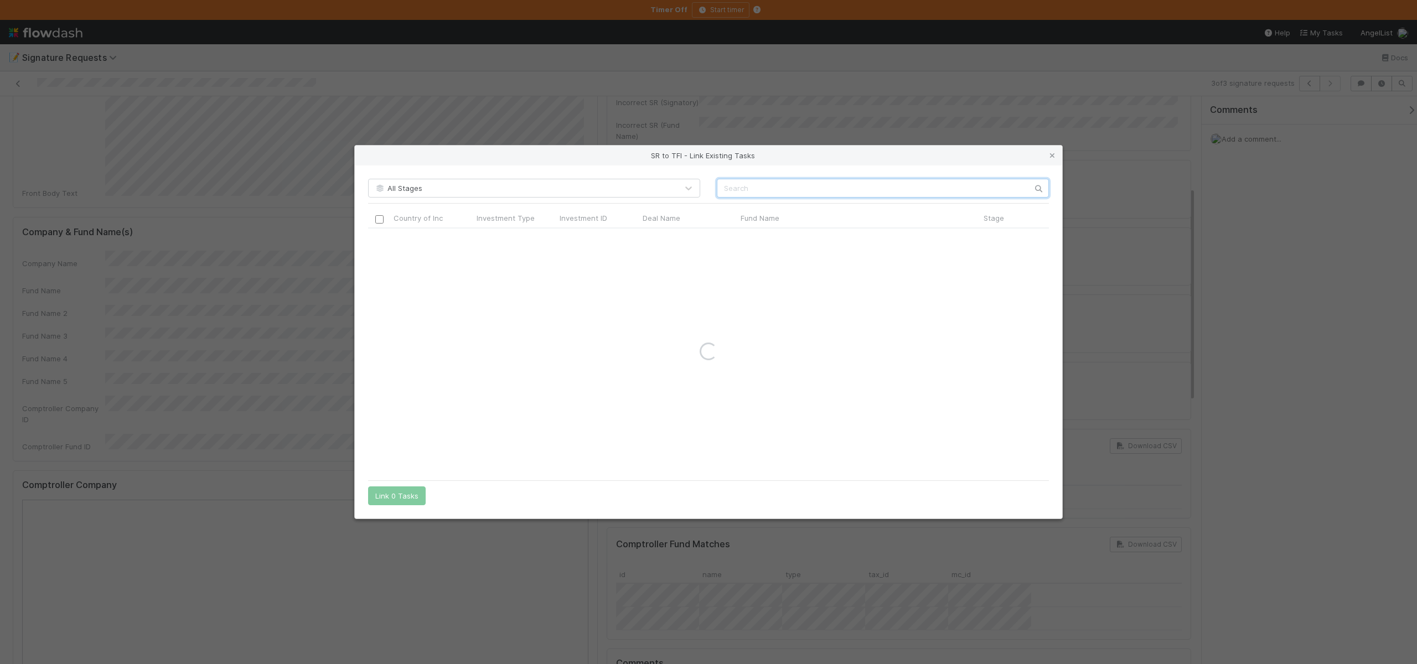
click at [744, 190] on input "text" at bounding box center [883, 188] width 332 height 19
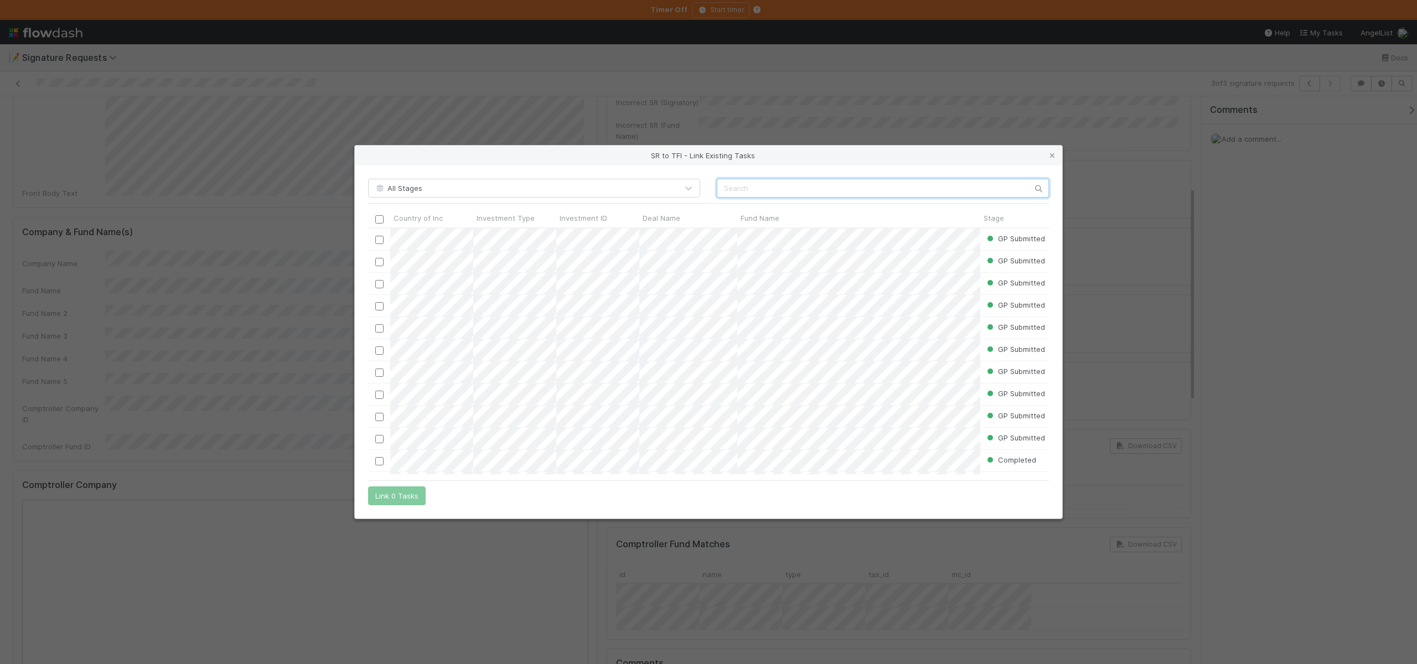
paste input "Climate-Tech Fund I, a series of Voyagers Funds, LP"
type input "Climate-Tech Fund I, a series of Voyagers Funds, LP"
click at [269, 260] on div "SR to TFI - Link Existing Tasks All Stages Climate-Tech Fund I, a series of Voy…" at bounding box center [708, 332] width 1417 height 664
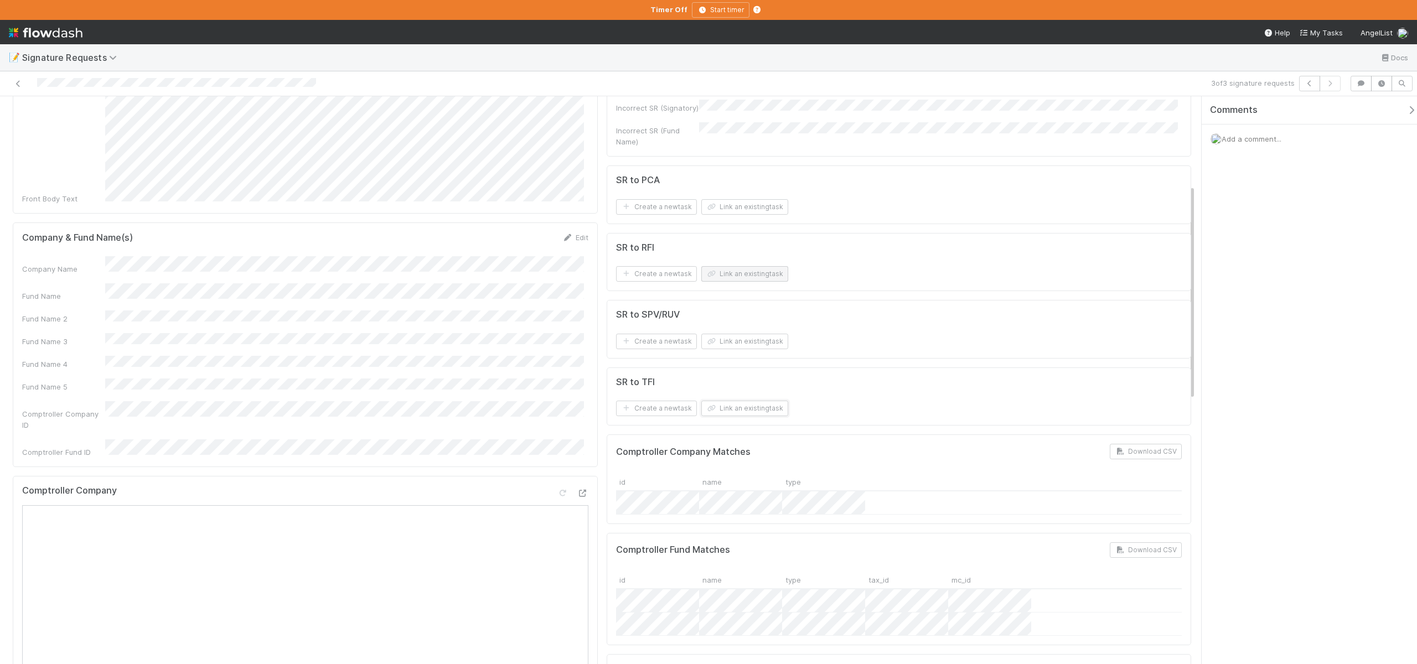
scroll to position [226, 0]
click at [724, 215] on button "Link an existing task" at bounding box center [744, 214] width 87 height 15
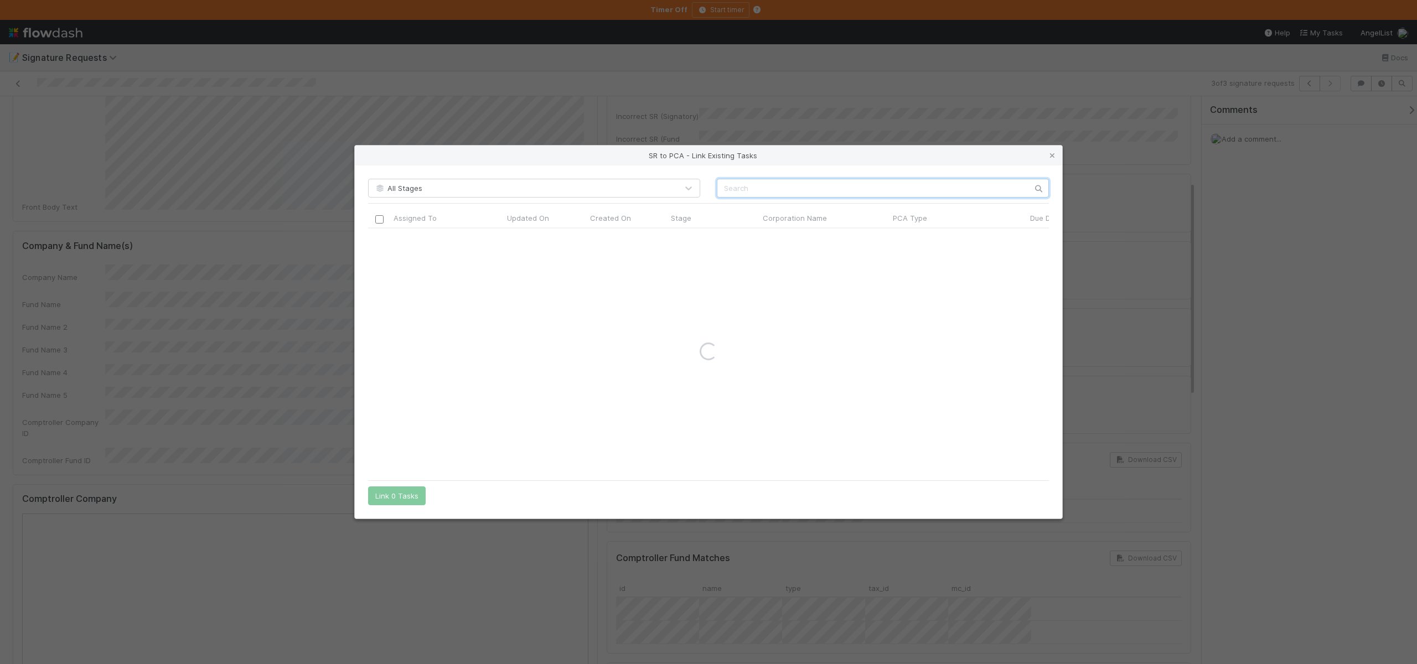
click at [743, 188] on input "text" at bounding box center [883, 188] width 332 height 19
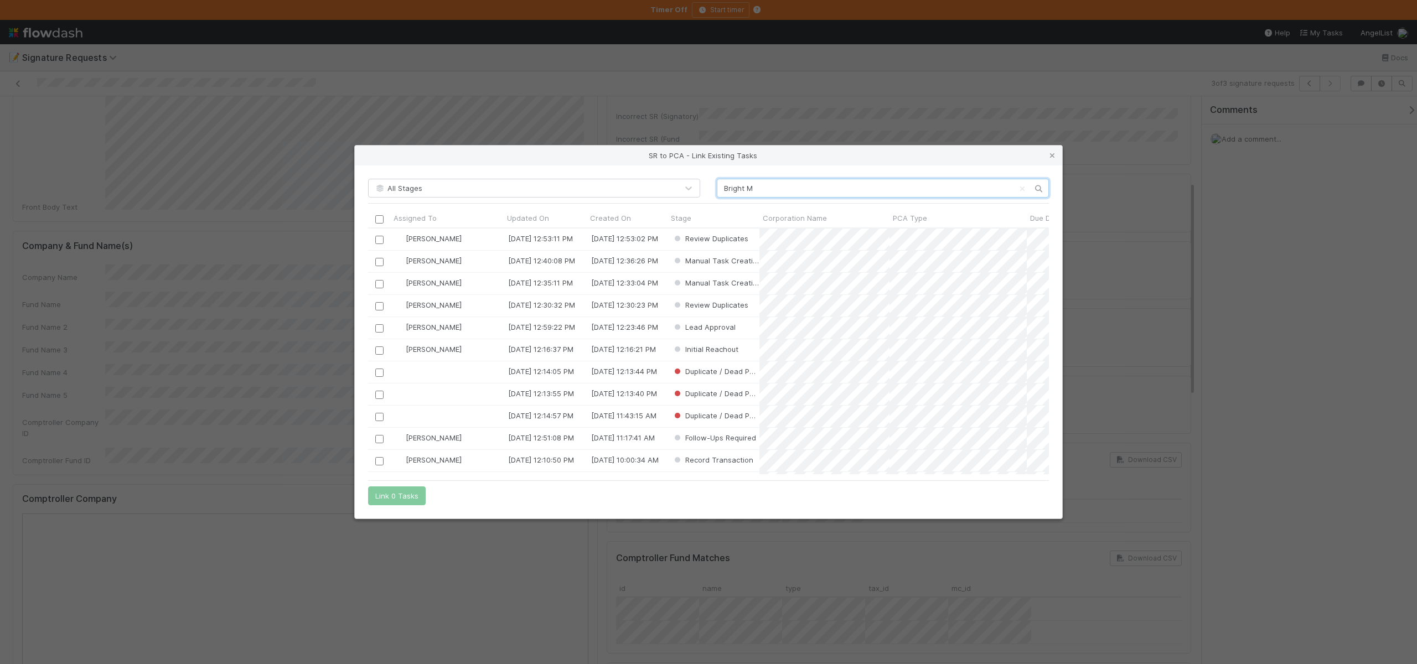
click at [729, 194] on input "Bright M" at bounding box center [883, 188] width 332 height 19
click at [790, 181] on input "Bright M" at bounding box center [883, 188] width 332 height 19
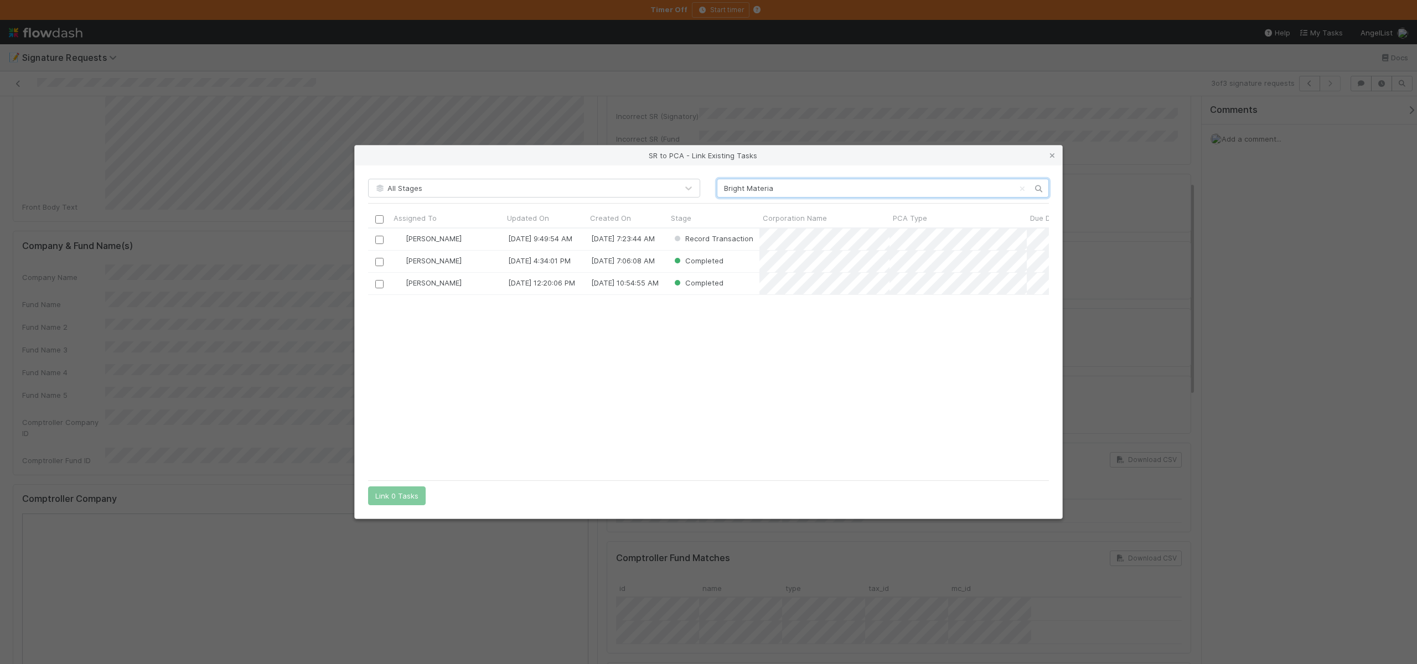
scroll to position [238, 672]
type input "Bright Materia"
click at [377, 238] on input "checkbox" at bounding box center [379, 240] width 8 height 8
click at [388, 495] on button "Link 1 Task" at bounding box center [394, 495] width 53 height 19
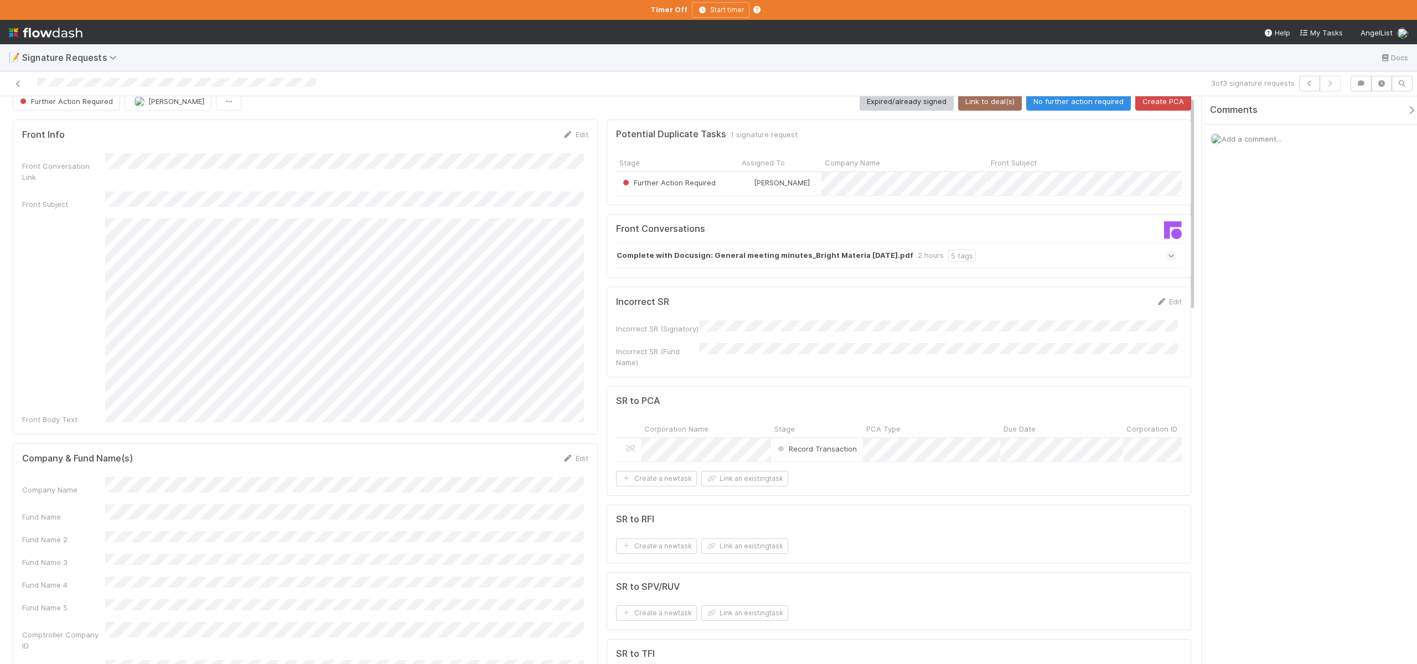
scroll to position [0, 0]
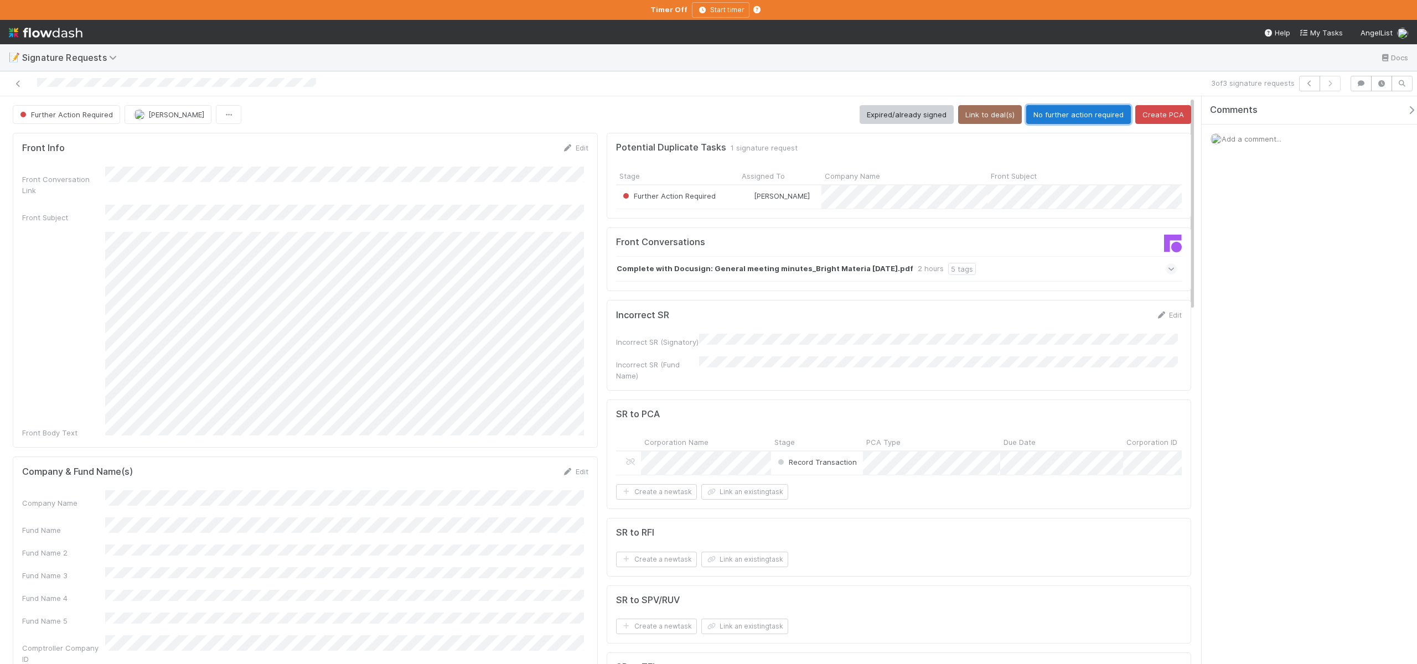
click at [1031, 116] on button "No further action required" at bounding box center [1078, 114] width 105 height 19
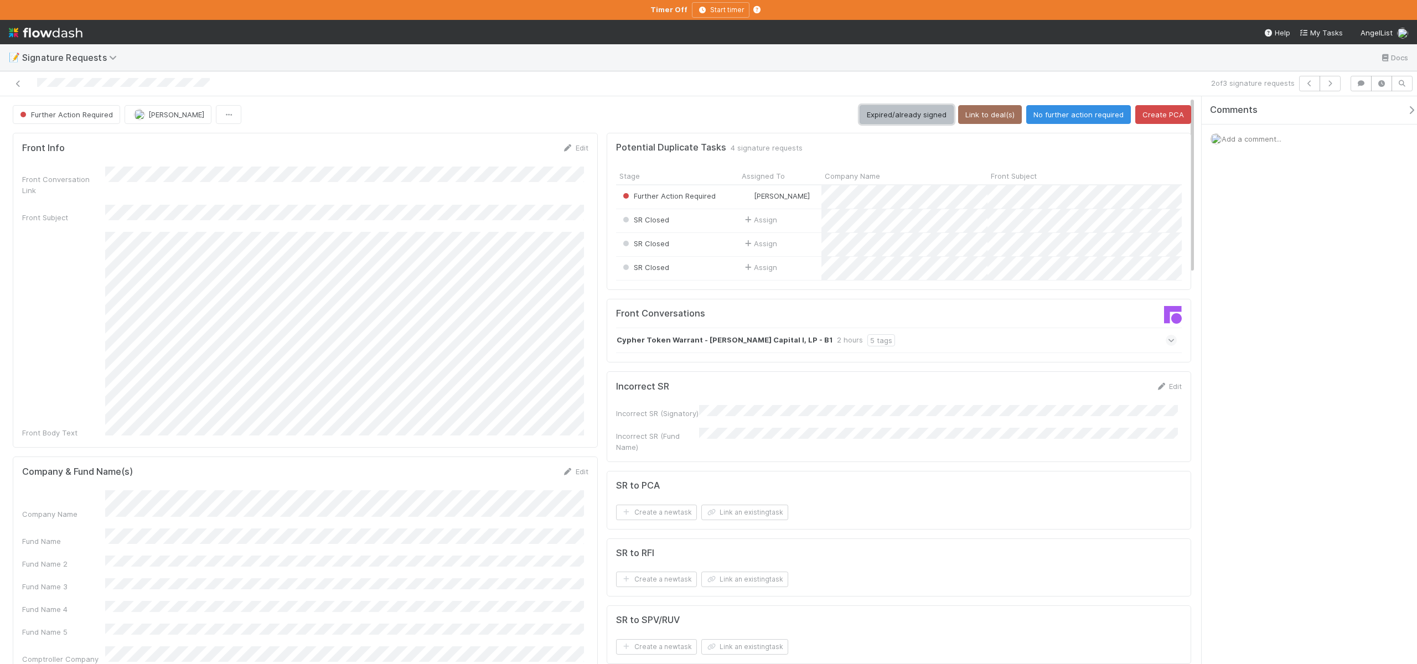
click at [886, 115] on button "Expired/already signed" at bounding box center [906, 114] width 94 height 19
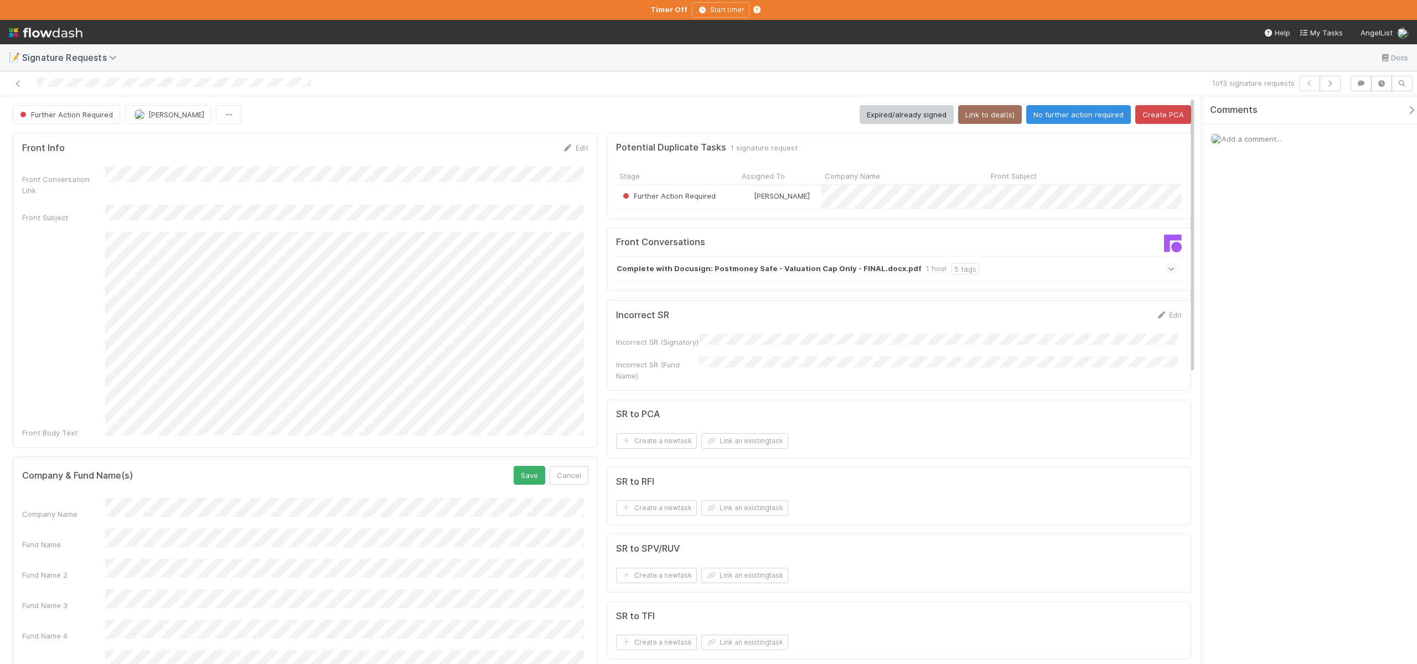
click at [513, 466] on button "Save" at bounding box center [529, 475] width 32 height 19
click at [979, 113] on button "Link to deal(s)" at bounding box center [990, 114] width 64 height 19
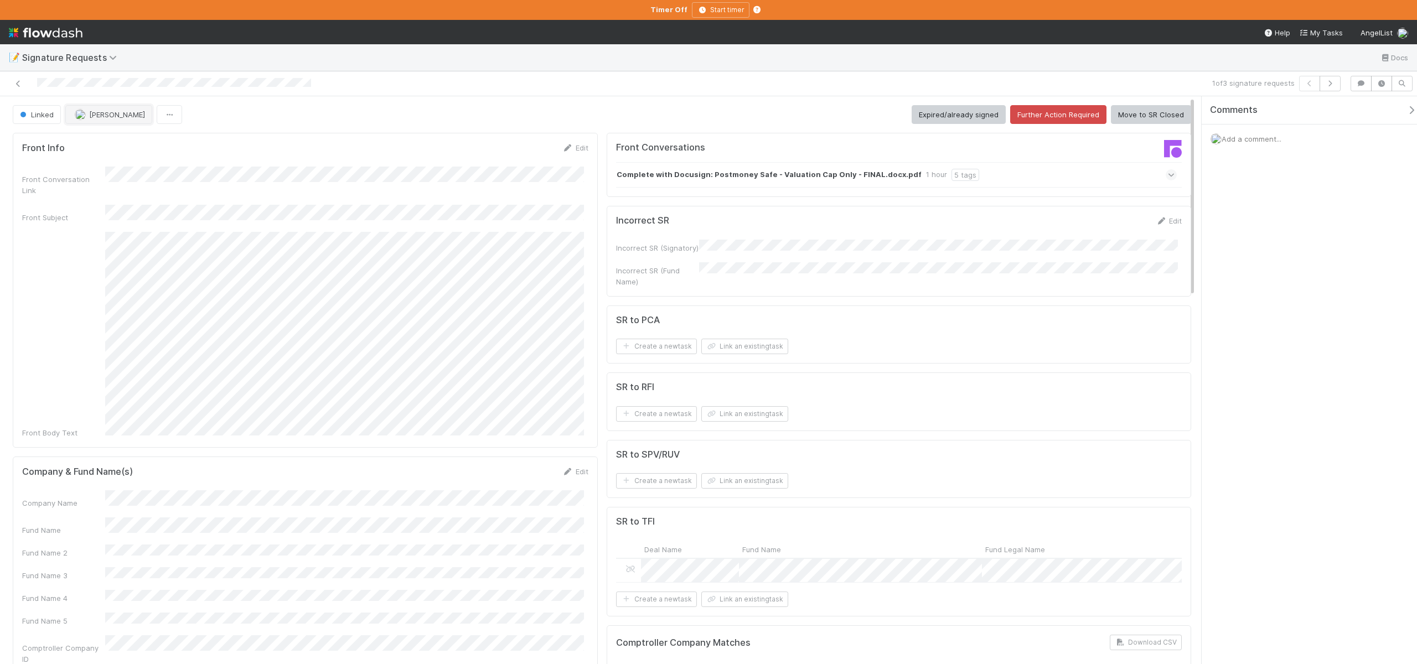
click at [113, 116] on span "Andre Fredrick" at bounding box center [117, 114] width 56 height 9
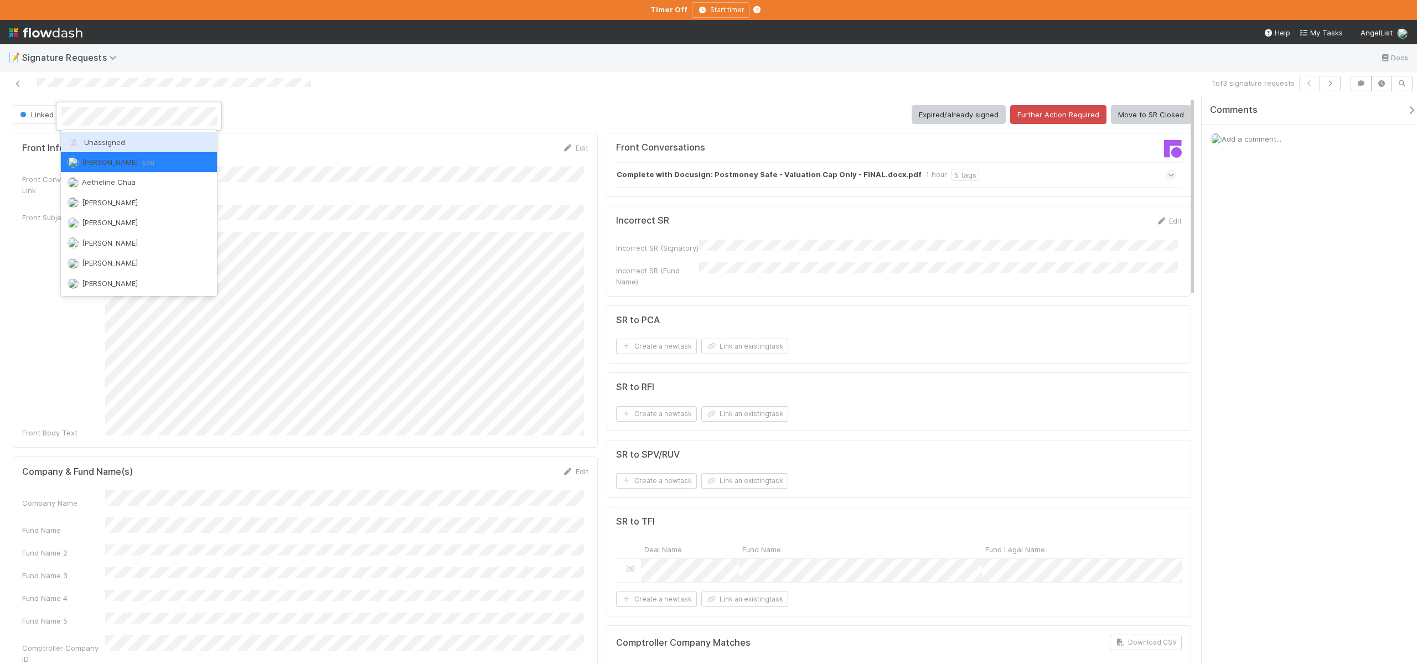
click at [109, 142] on span "Unassigned" at bounding box center [97, 142] width 58 height 9
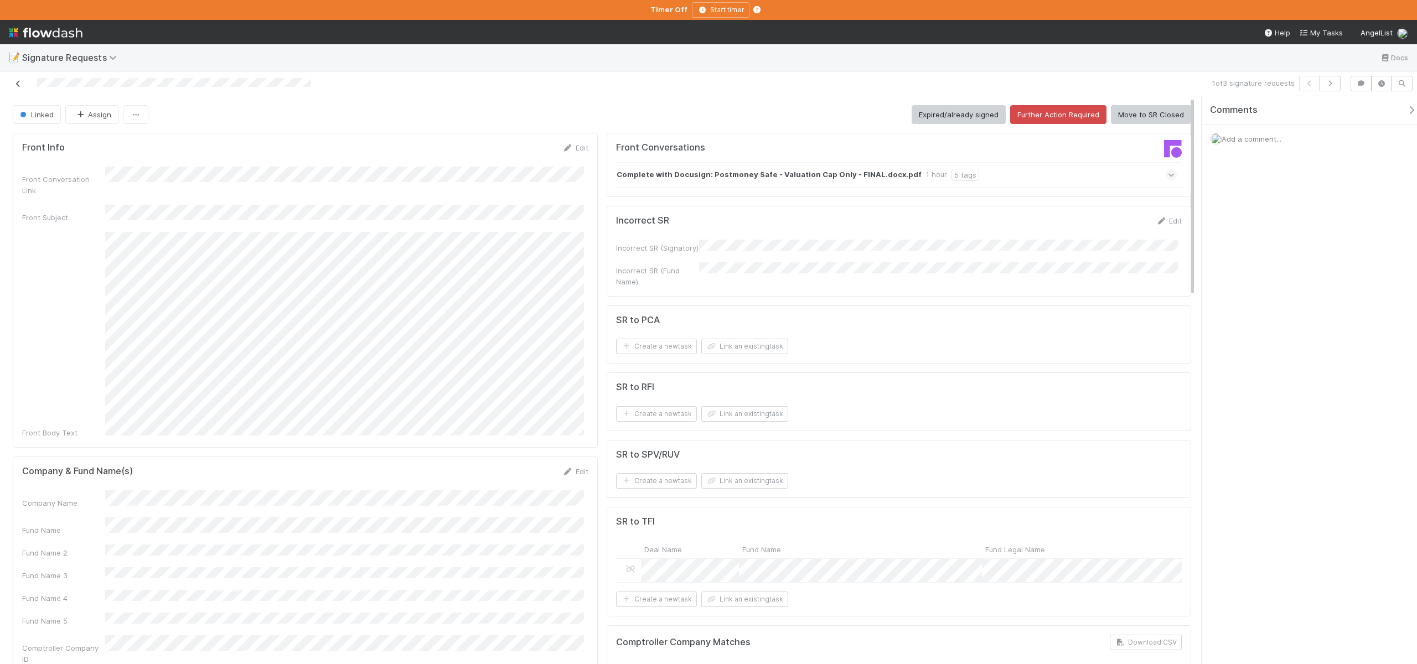
click at [16, 82] on icon at bounding box center [18, 83] width 11 height 7
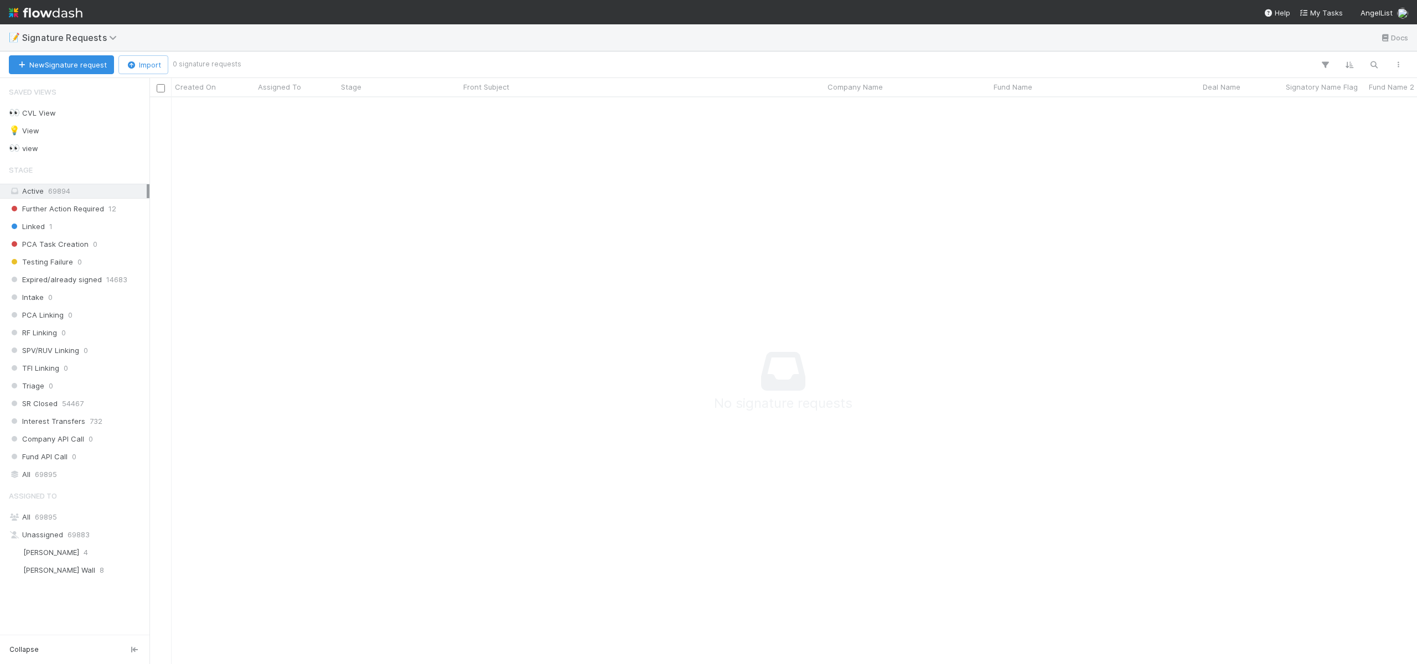
scroll to position [550, 1259]
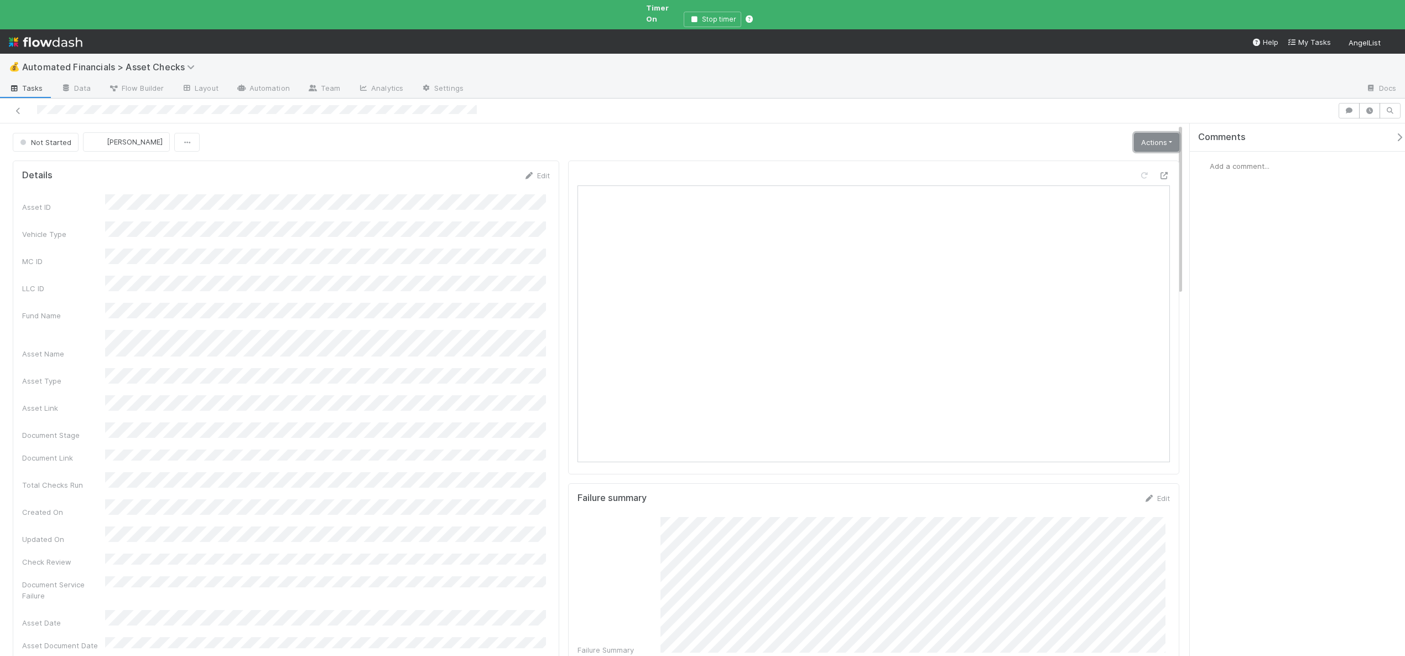
click at [1142, 133] on link "Actions" at bounding box center [1156, 142] width 45 height 19
click at [1098, 158] on button "Start" at bounding box center [1122, 165] width 117 height 15
click at [1167, 133] on link "Actions" at bounding box center [1156, 142] width 45 height 19
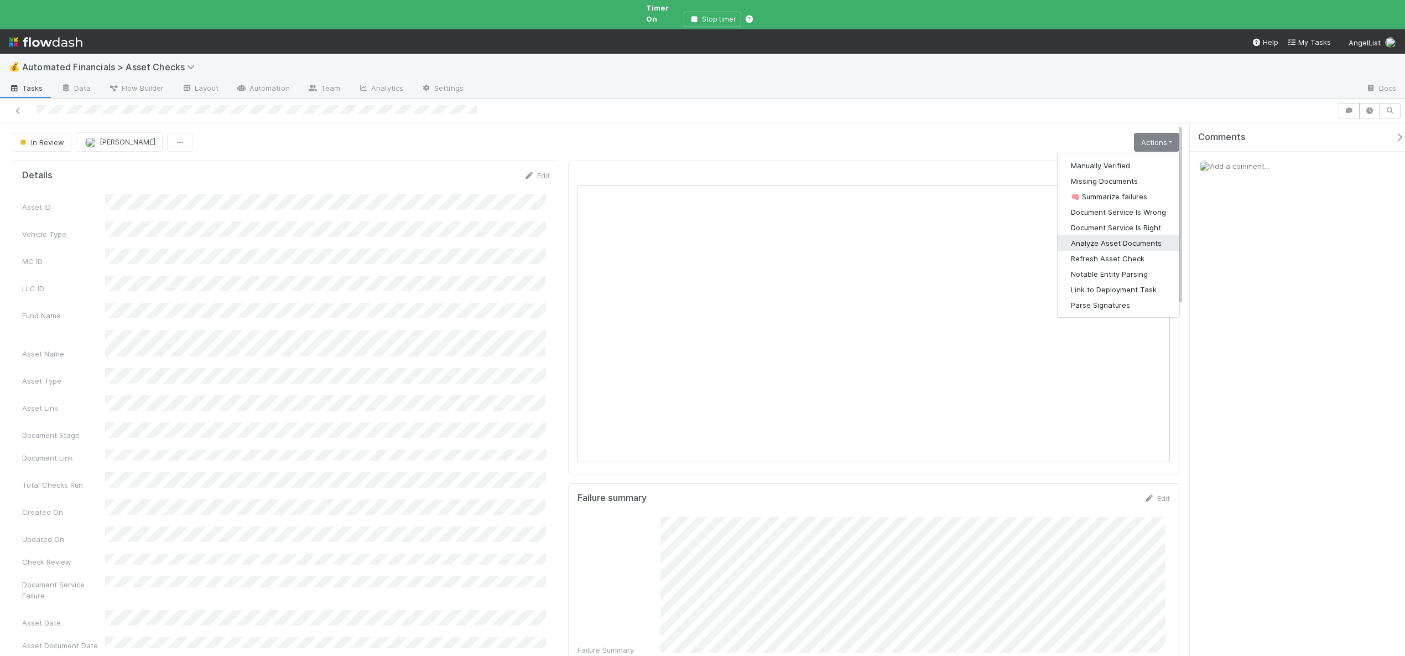
click at [1106, 235] on button "Analyze Asset Documents" at bounding box center [1119, 242] width 122 height 15
click at [1165, 133] on link "Actions" at bounding box center [1156, 142] width 45 height 19
click at [1117, 189] on button "🧠 Summarize failures" at bounding box center [1119, 196] width 122 height 15
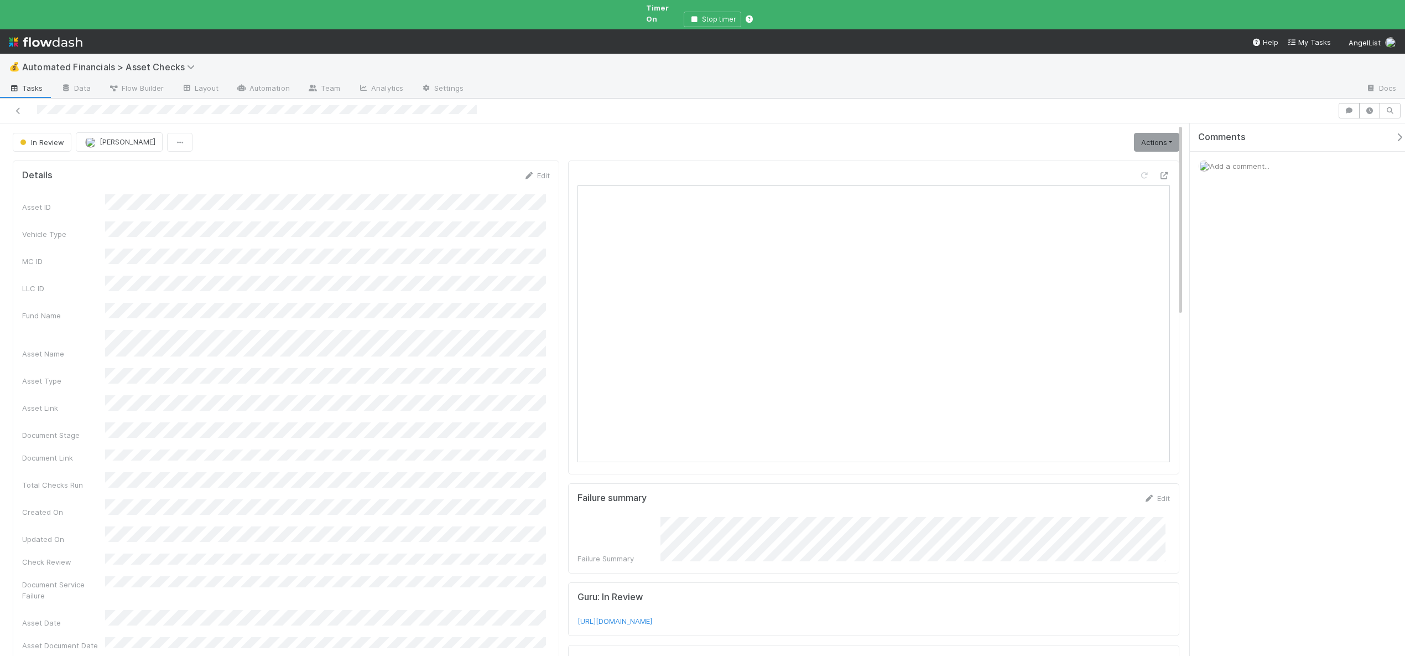
click at [1264, 152] on div "Add a comment..." at bounding box center [1302, 166] width 224 height 29
click at [1261, 152] on div "Add a comment..." at bounding box center [1302, 166] width 224 height 29
click at [1259, 162] on span "Add a comment..." at bounding box center [1240, 166] width 60 height 9
click at [1231, 339] on button "Add Comment" at bounding box center [1240, 348] width 64 height 19
click at [1161, 134] on link "Actions" at bounding box center [1156, 142] width 45 height 19
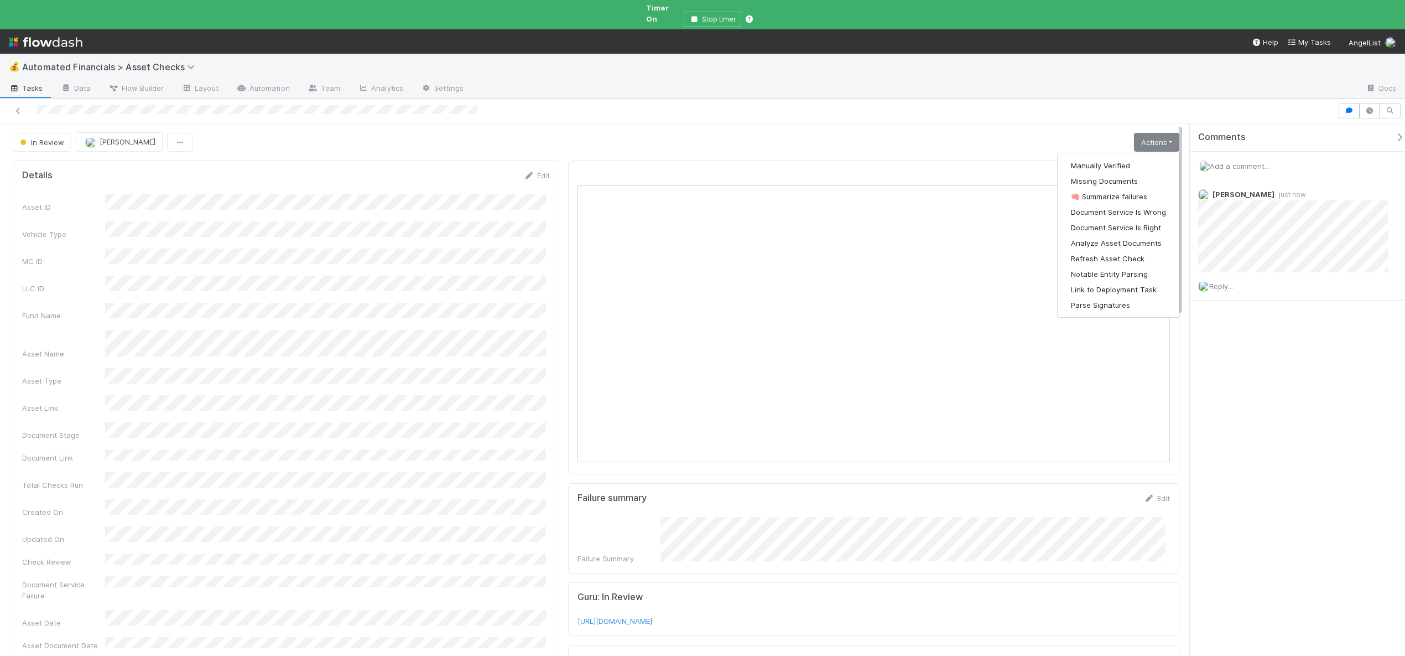
click at [691, 135] on div "In Review Andre Fredrick Actions Manually Verified Missing Documents 🧠 Summariz…" at bounding box center [596, 141] width 1167 height 19
click at [39, 138] on span "In Review" at bounding box center [41, 142] width 46 height 9
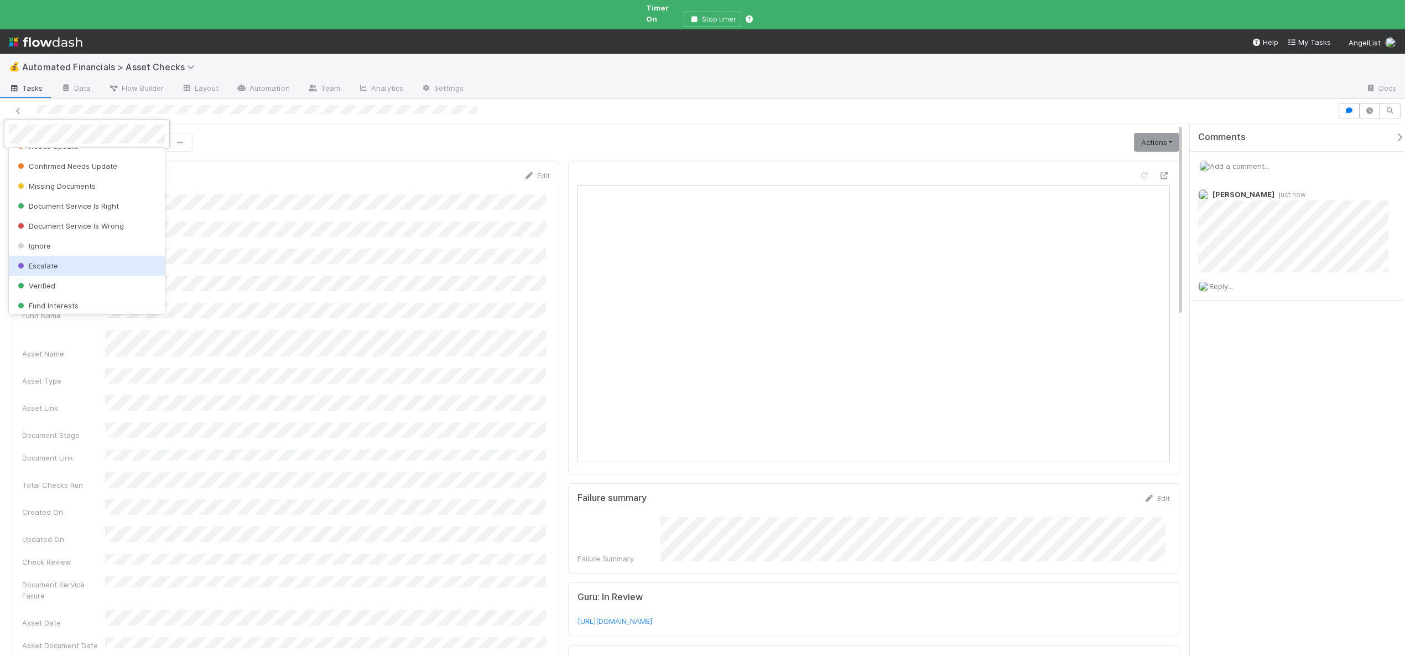
scroll to position [277, 0]
click at [46, 217] on span "Verified" at bounding box center [35, 221] width 40 height 9
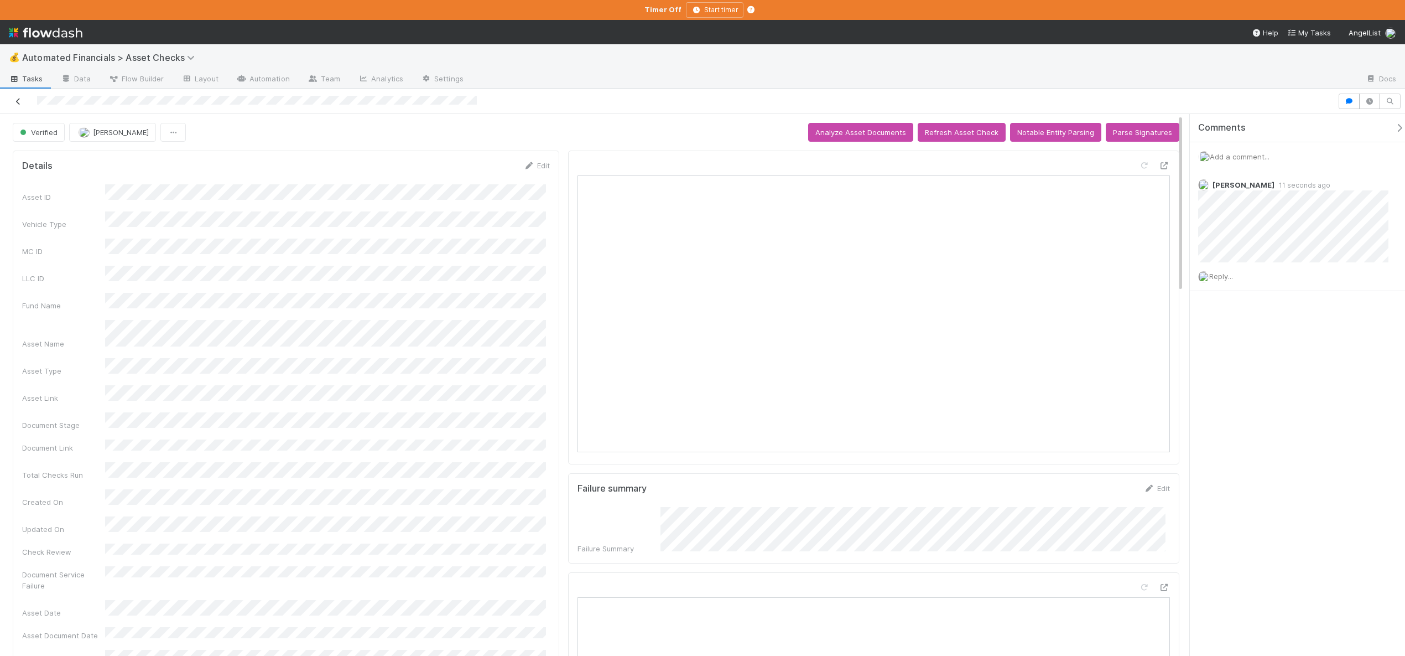
click at [15, 101] on icon at bounding box center [18, 101] width 11 height 7
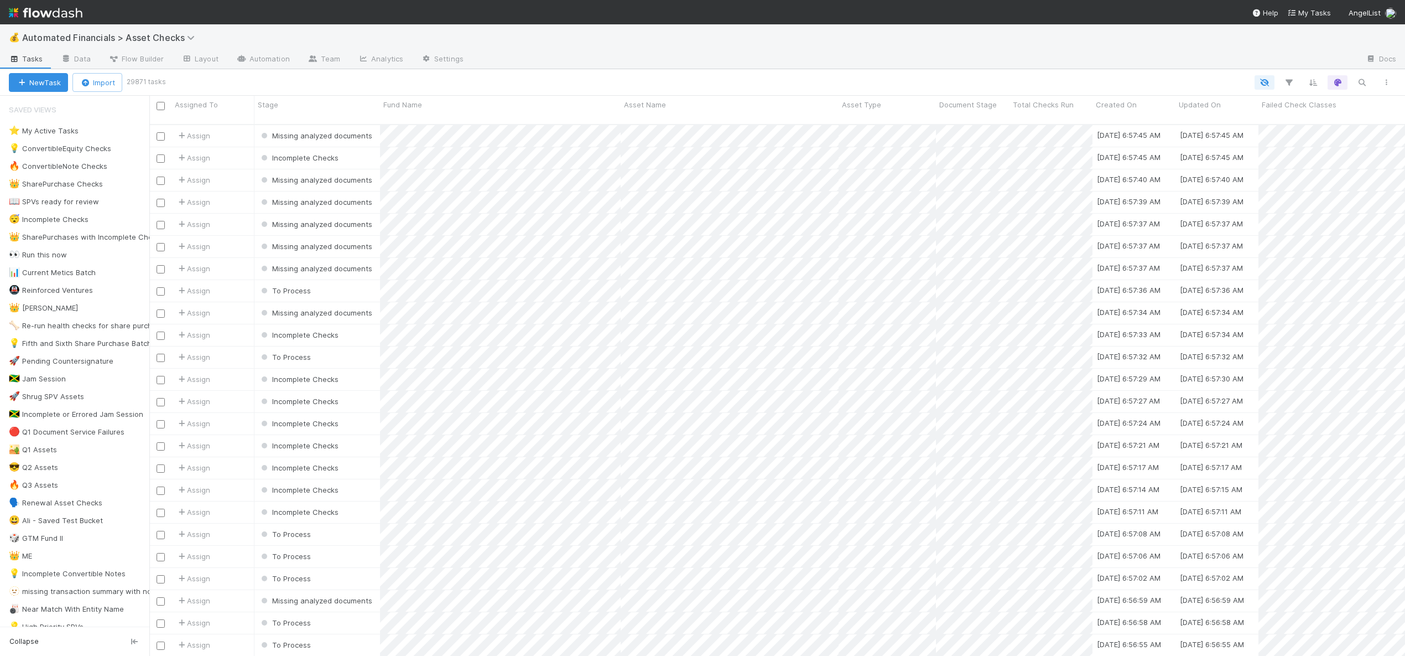
scroll to position [532, 1248]
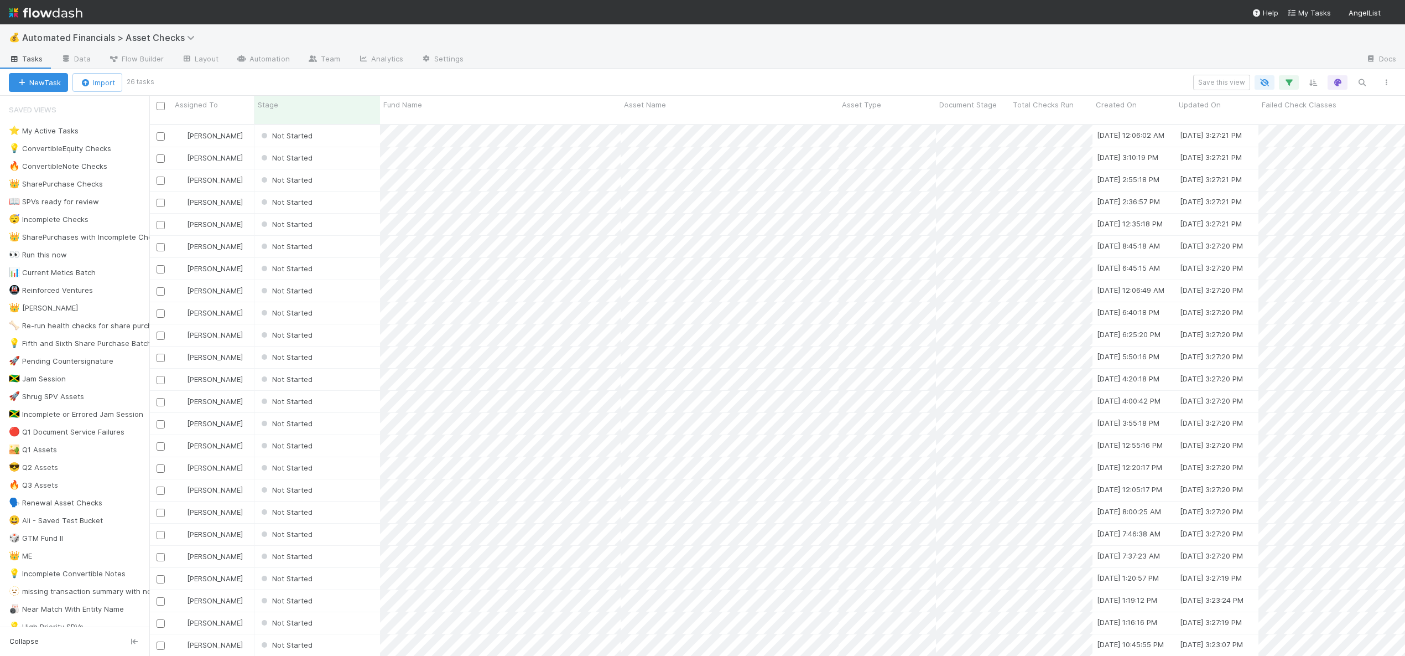
scroll to position [44, 0]
click at [334, 643] on div "Not Started" at bounding box center [318, 654] width 126 height 22
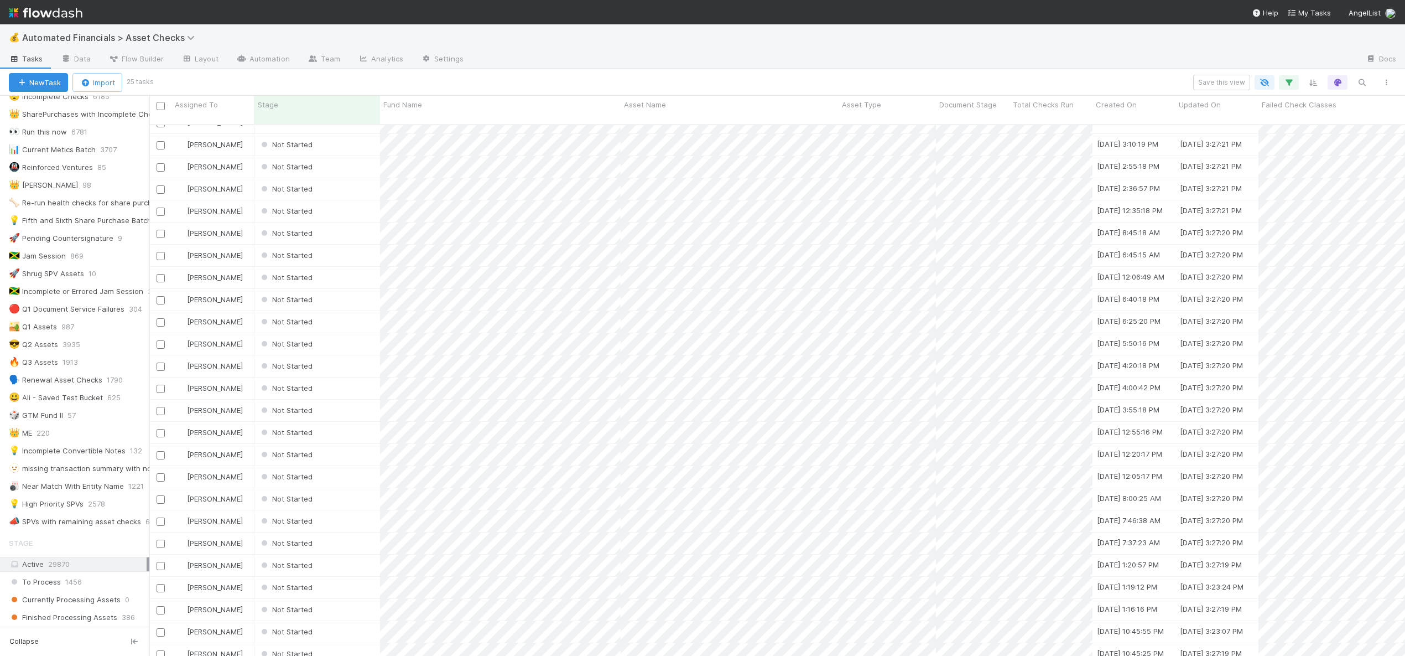
scroll to position [240, 0]
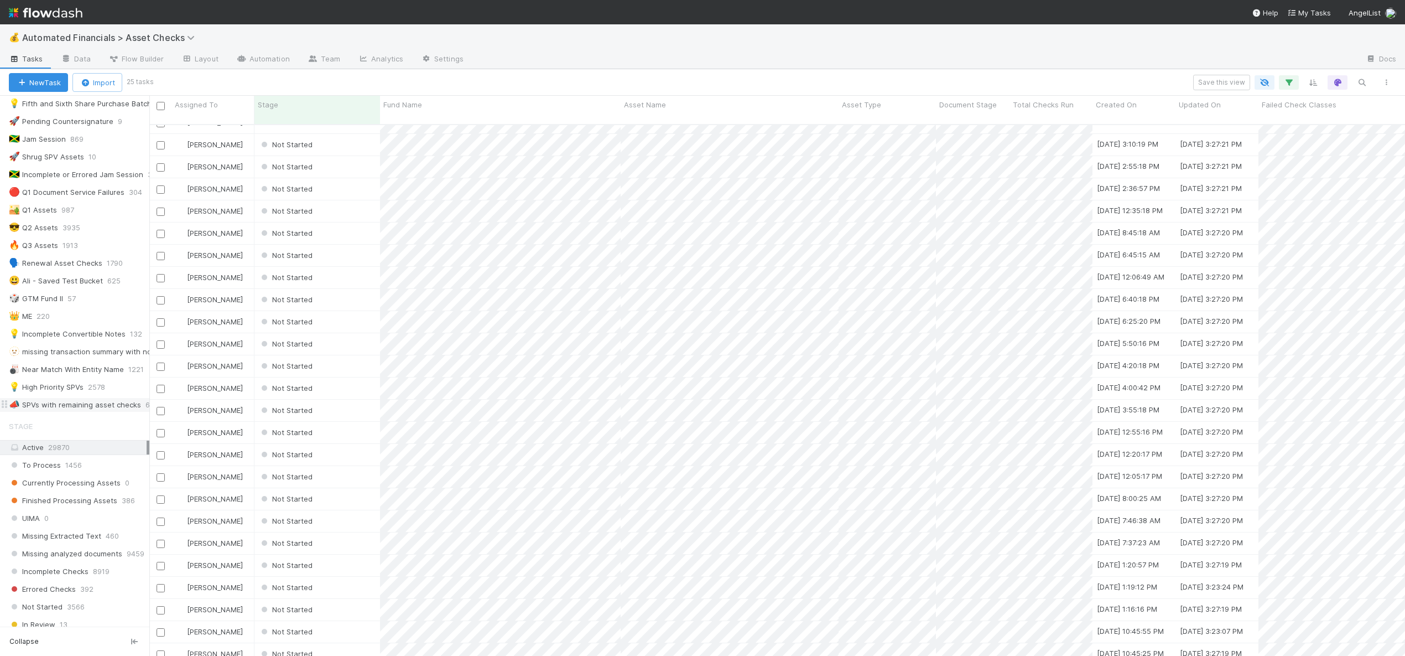
click at [95, 408] on div "📣 SPVs with remaining asset checks" at bounding box center [75, 405] width 132 height 14
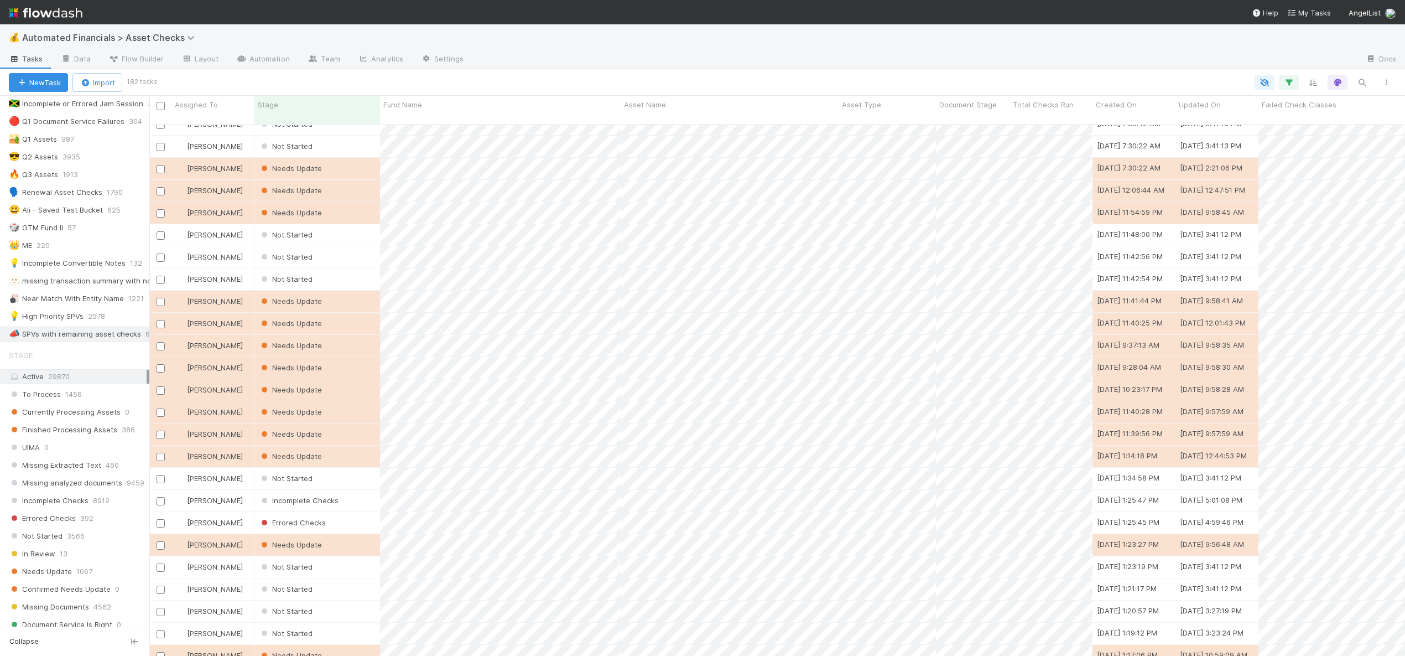
scroll to position [312, 0]
click at [70, 331] on div "📣 SPVs with remaining asset checks" at bounding box center [75, 333] width 132 height 14
click at [63, 315] on div "💡 High Priority SPVs" at bounding box center [46, 315] width 75 height 14
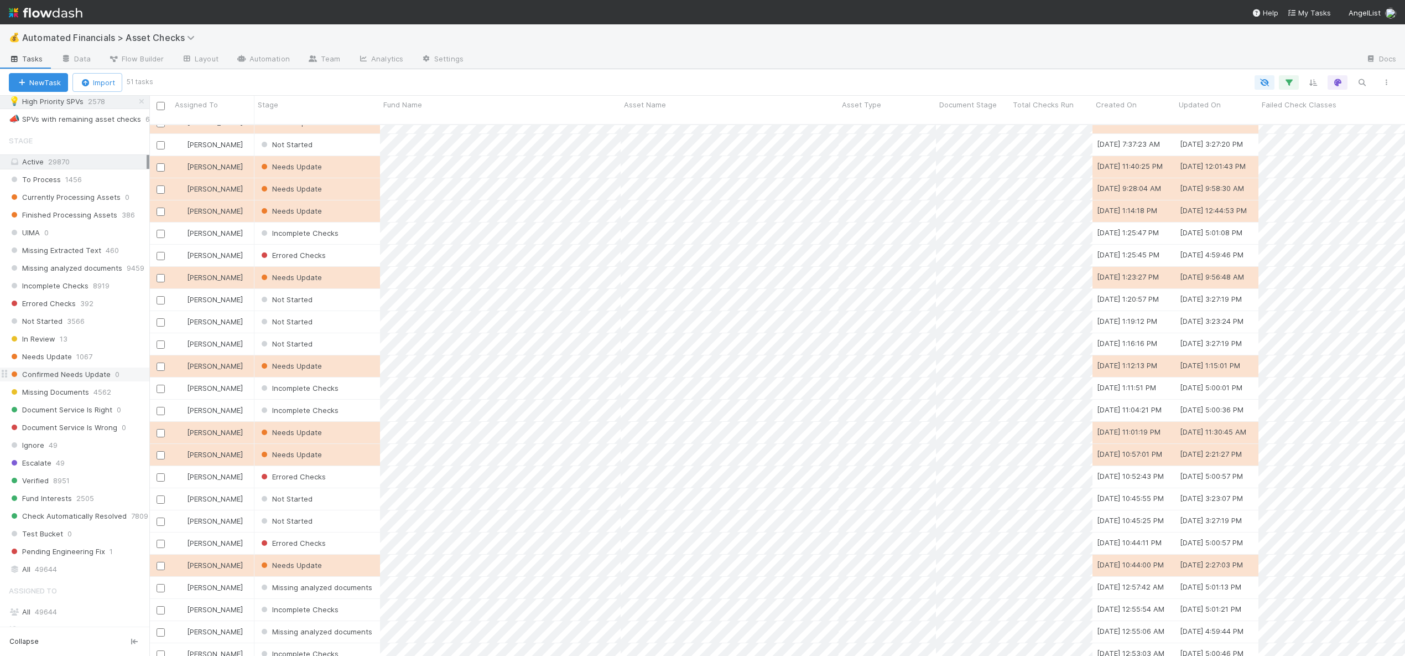
scroll to position [521, 0]
click at [34, 164] on div "Active 29870" at bounding box center [78, 166] width 138 height 14
click at [40, 165] on div "Active 29870" at bounding box center [78, 166] width 138 height 14
click at [65, 167] on span "29870" at bounding box center [59, 166] width 22 height 9
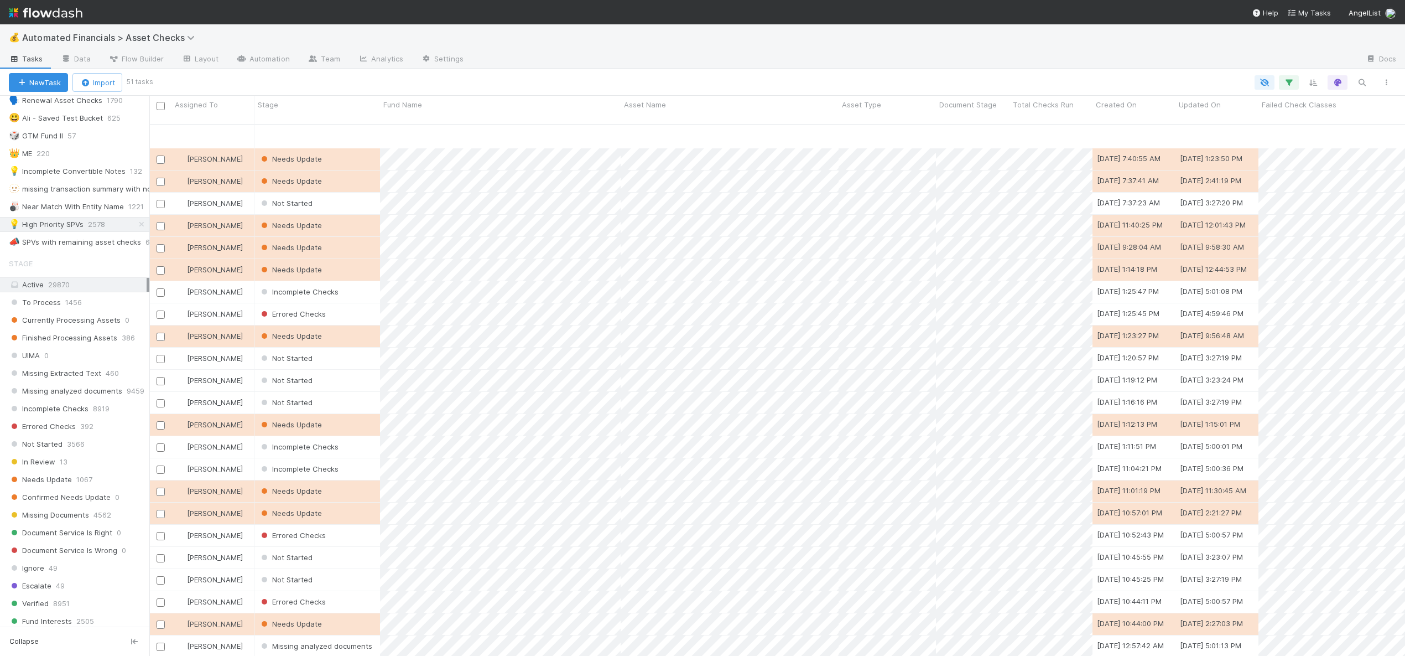
scroll to position [597, 0]
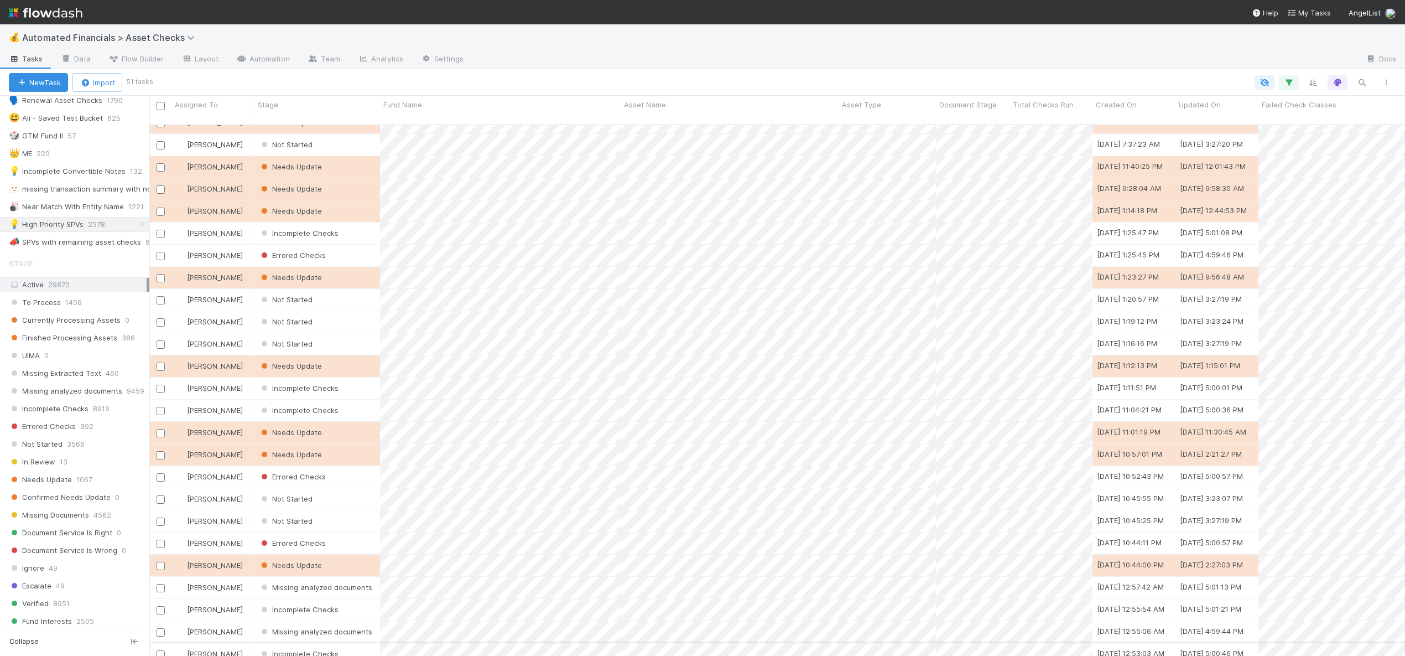
click at [241, 643] on div "[PERSON_NAME]" at bounding box center [213, 654] width 83 height 22
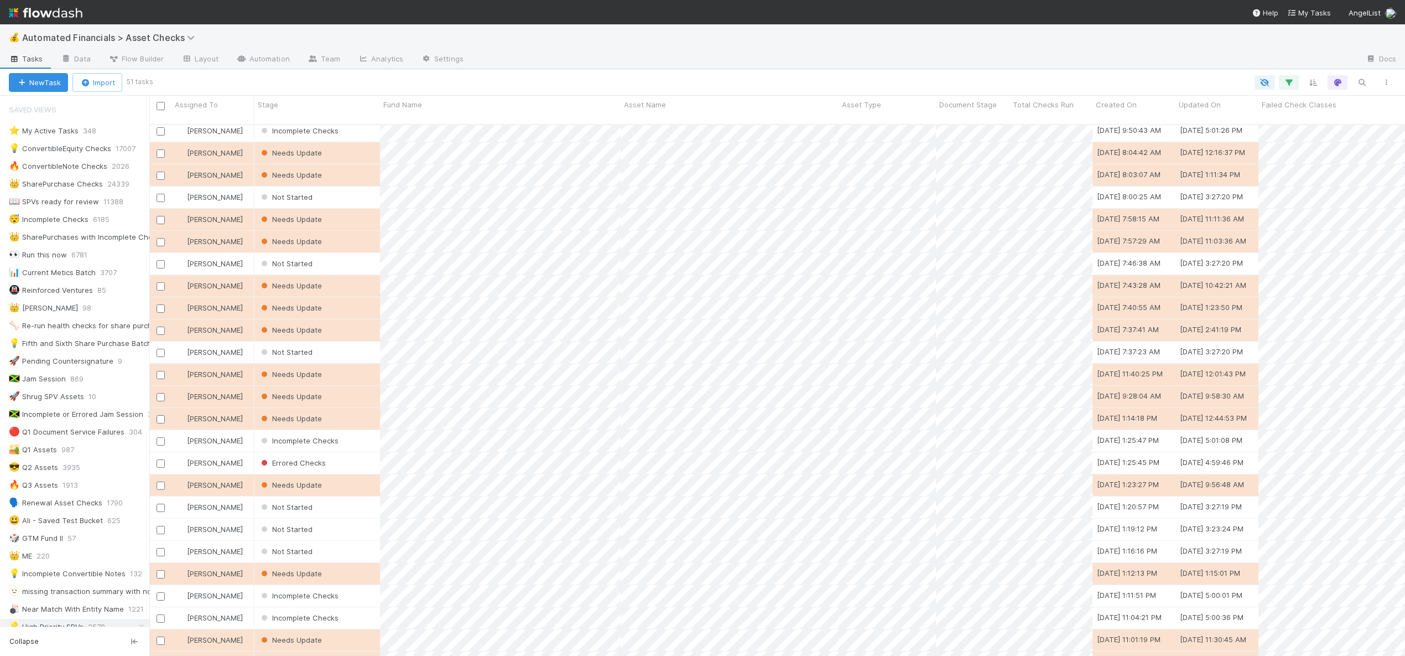
scroll to position [597, 0]
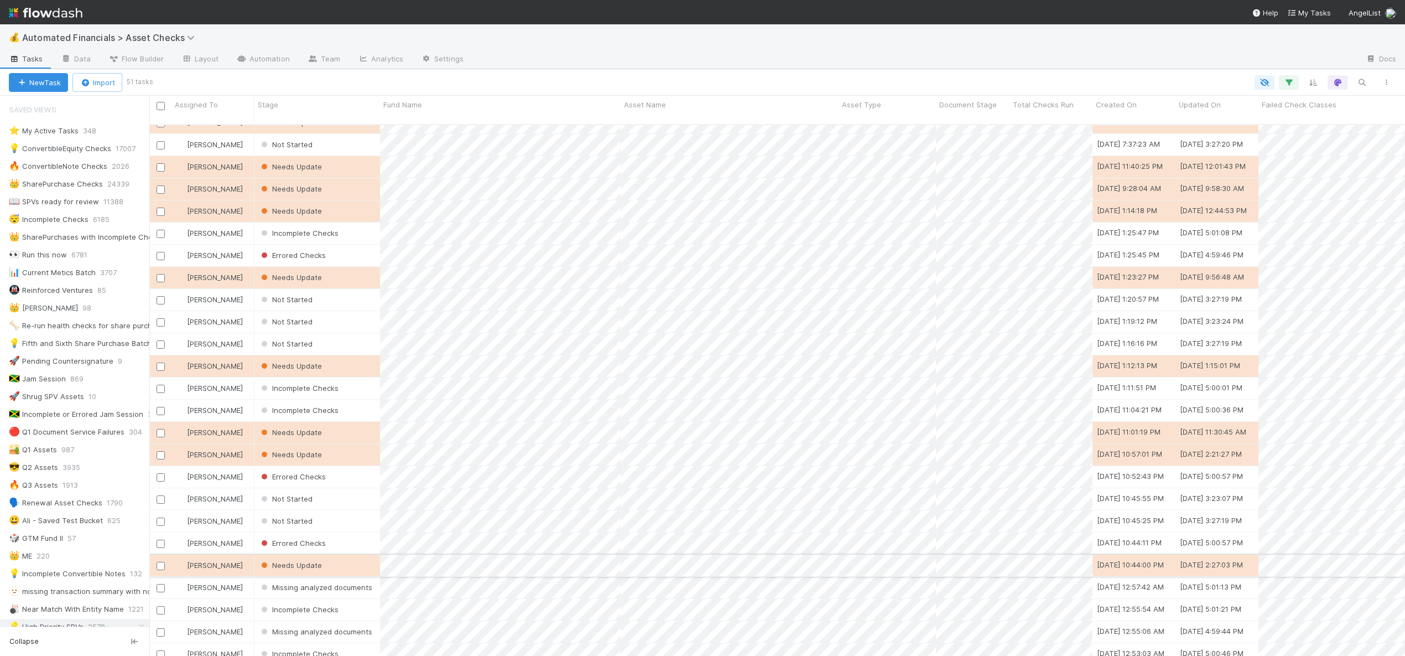
click at [347, 554] on div "Needs Update" at bounding box center [318, 565] width 126 height 22
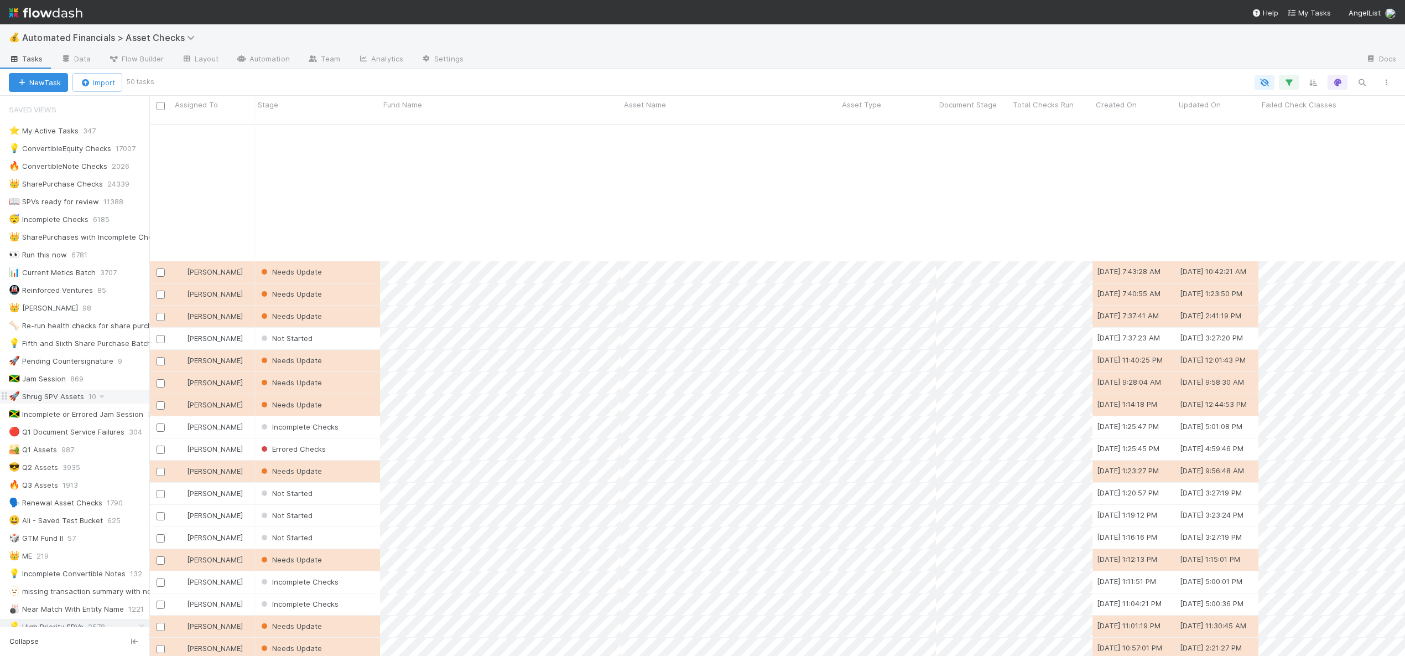
scroll to position [575, 0]
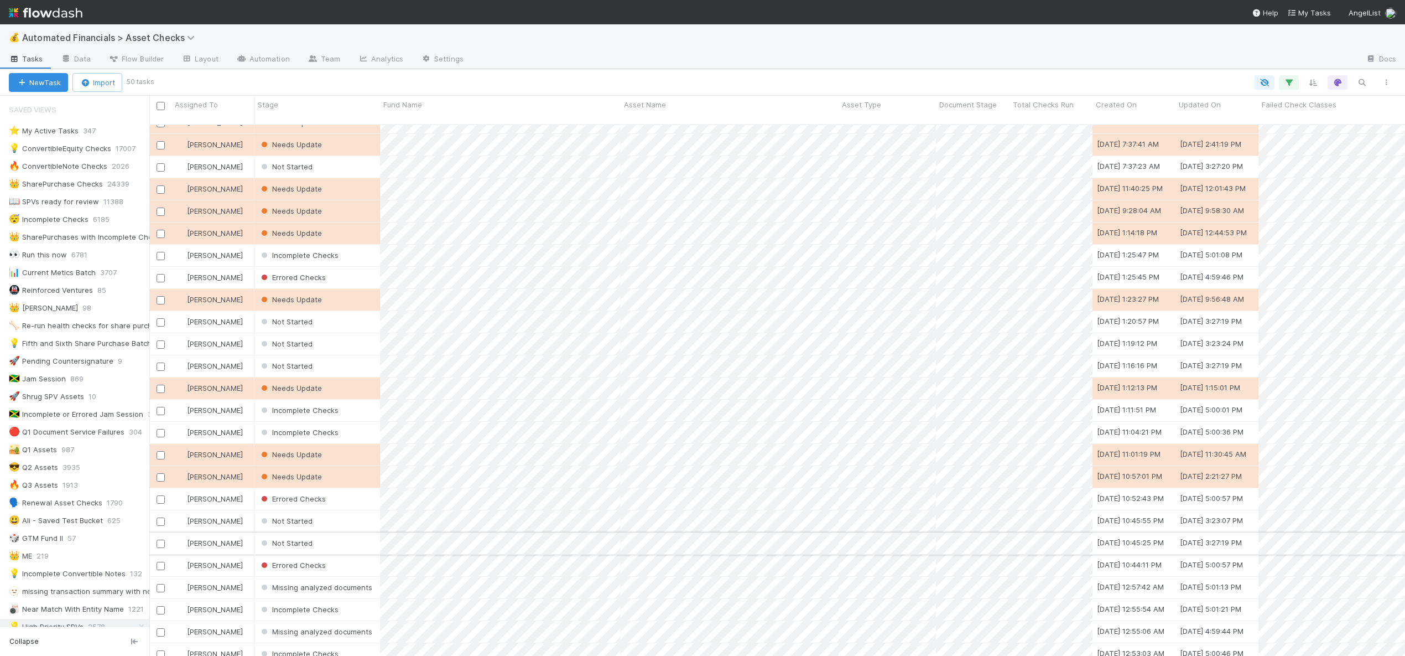
click at [340, 532] on div "Not Started" at bounding box center [318, 543] width 126 height 22
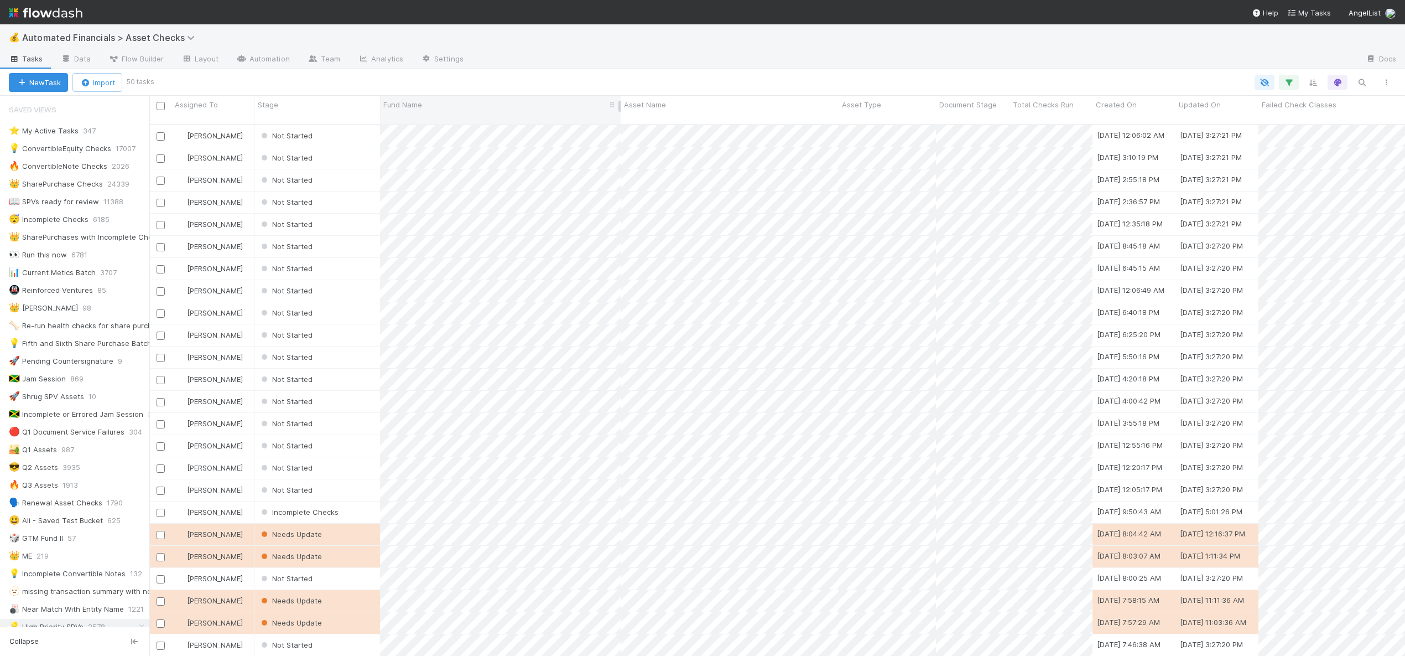
scroll to position [387, 0]
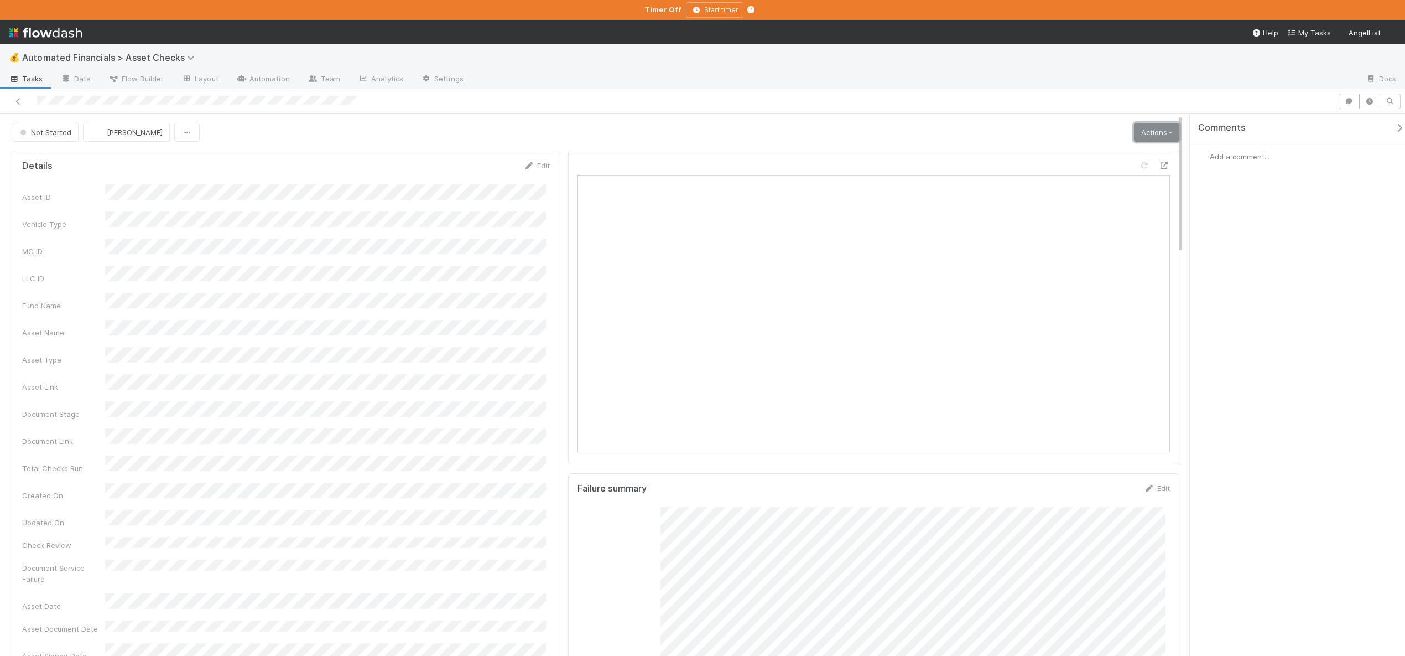
click at [1151, 137] on link "Actions" at bounding box center [1156, 132] width 45 height 19
click at [1068, 156] on button "Start" at bounding box center [1122, 155] width 117 height 15
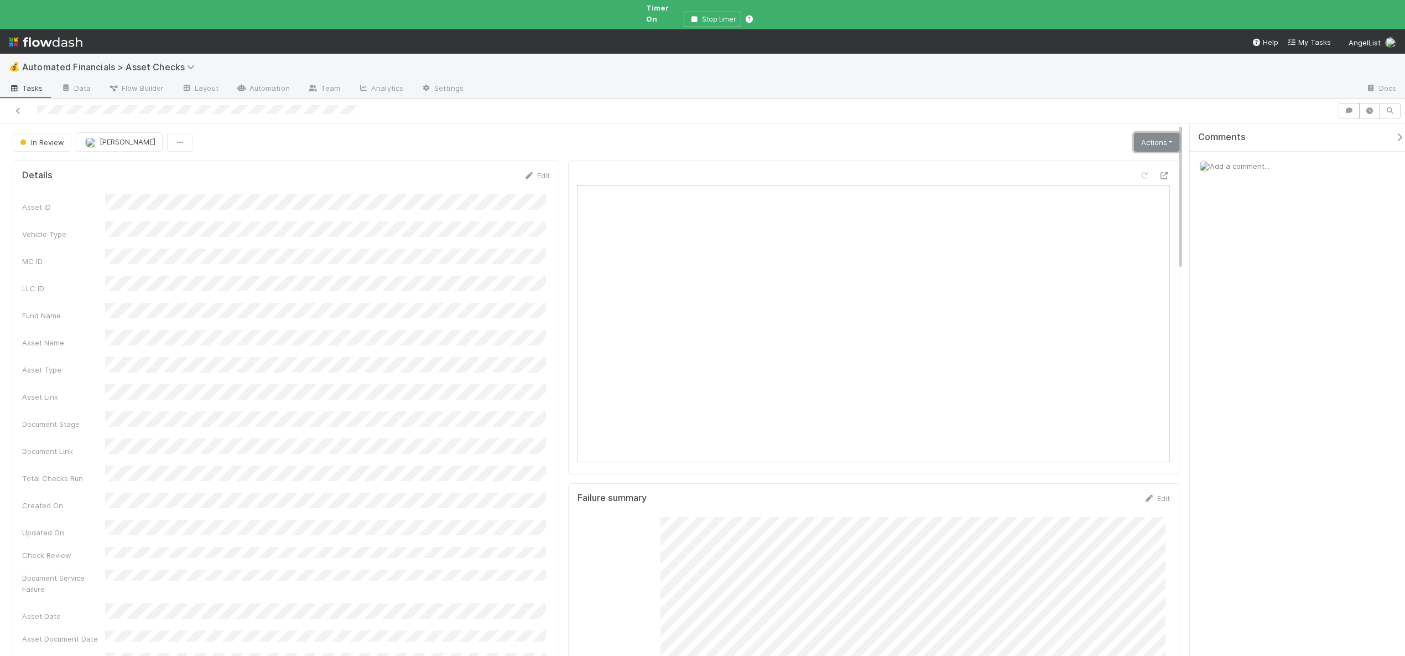
click at [1149, 133] on link "Actions" at bounding box center [1156, 142] width 45 height 19
click at [1087, 235] on button "Analyze Asset Documents" at bounding box center [1119, 242] width 122 height 15
click at [1151, 134] on link "Actions" at bounding box center [1156, 142] width 45 height 19
click at [1123, 189] on button "🧠 Summarize failures" at bounding box center [1119, 196] width 122 height 15
click at [1154, 133] on link "Actions" at bounding box center [1156, 142] width 45 height 19
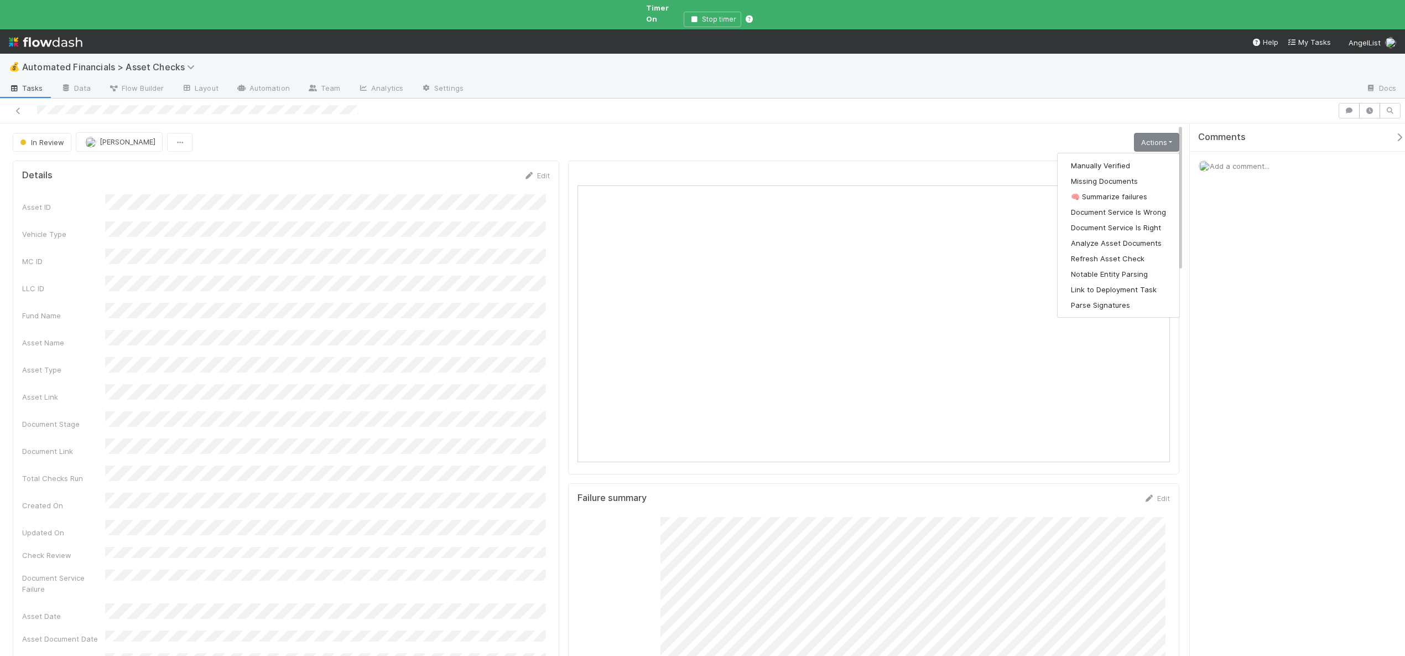
click at [1231, 171] on div "Comments Add a comment..." at bounding box center [1302, 179] width 224 height 112
click at [1226, 162] on span "Add a comment..." at bounding box center [1240, 166] width 60 height 9
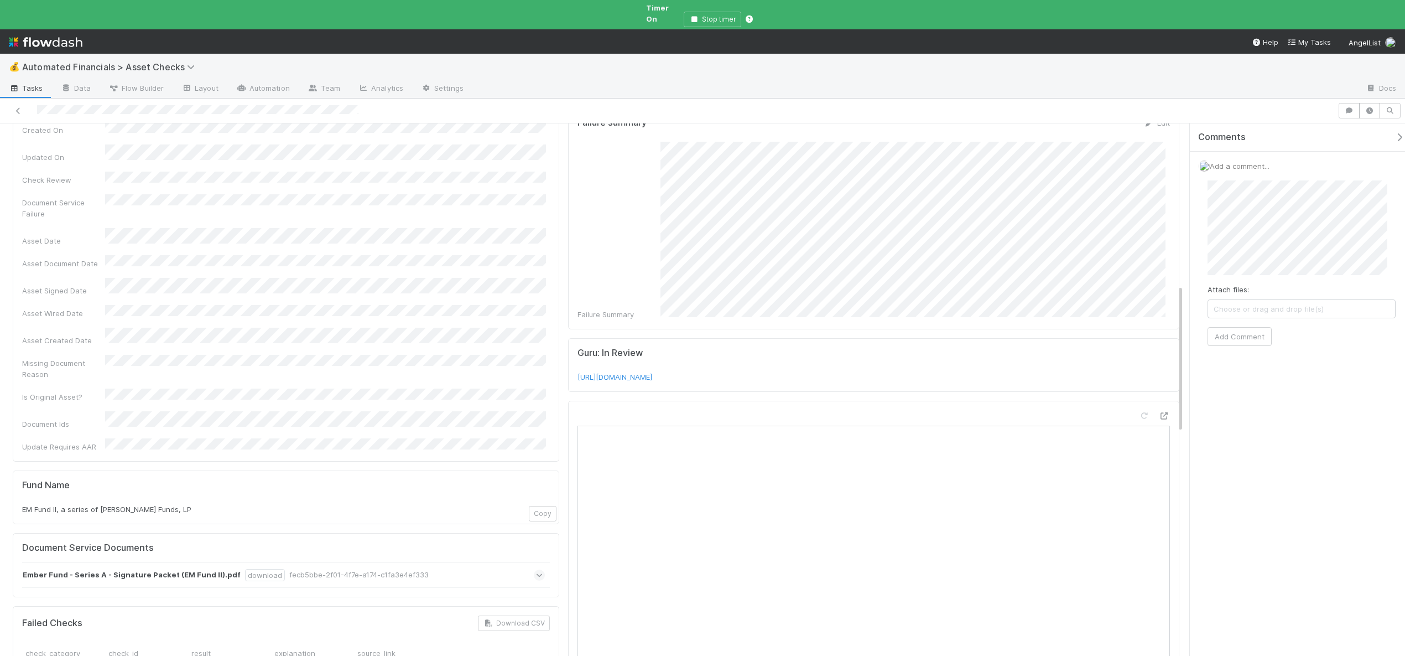
scroll to position [370, 0]
click at [1238, 328] on button "Add Comment" at bounding box center [1240, 337] width 64 height 19
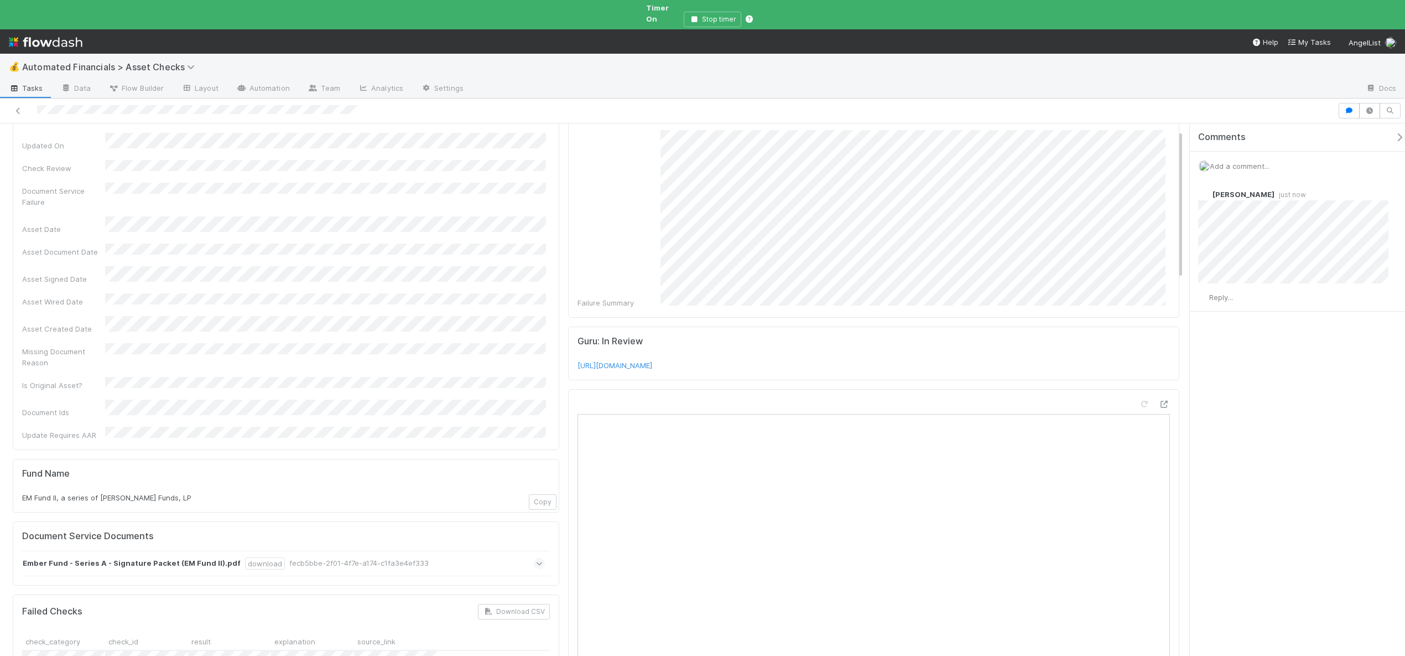
scroll to position [0, 0]
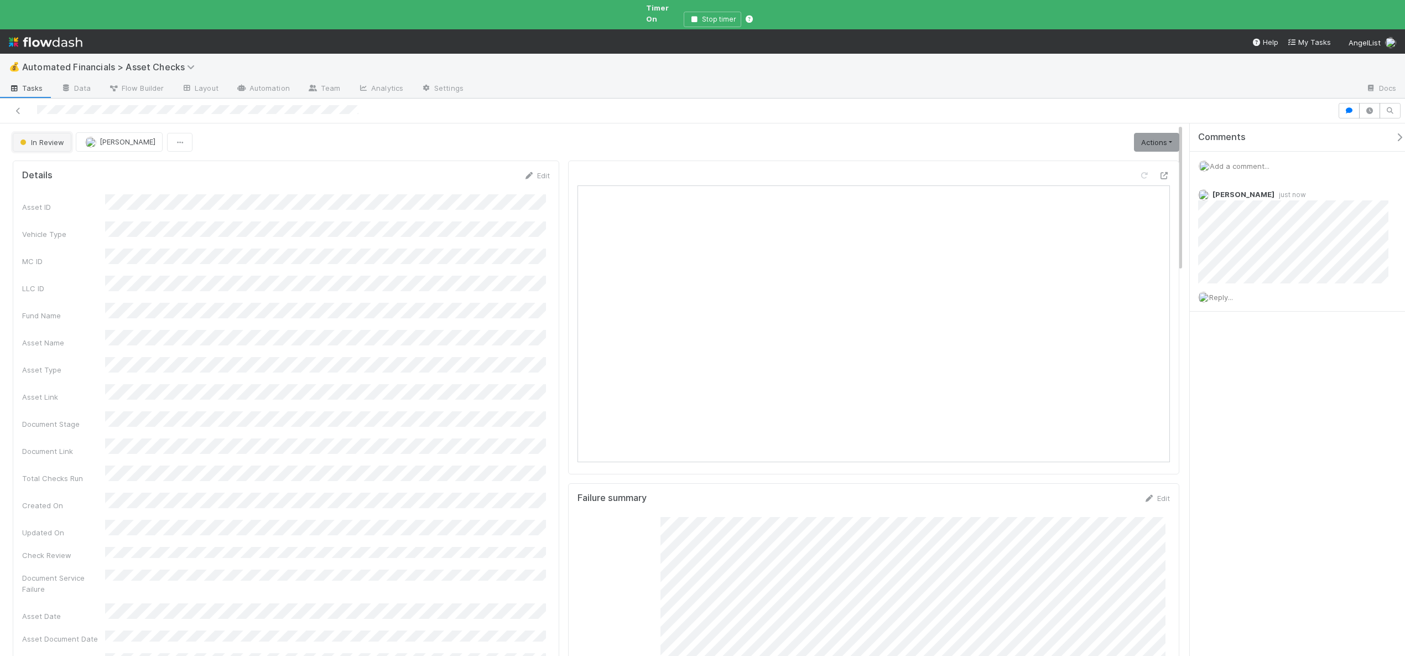
click at [43, 138] on span "In Review" at bounding box center [41, 142] width 46 height 9
click at [61, 218] on div "Verified" at bounding box center [87, 222] width 156 height 20
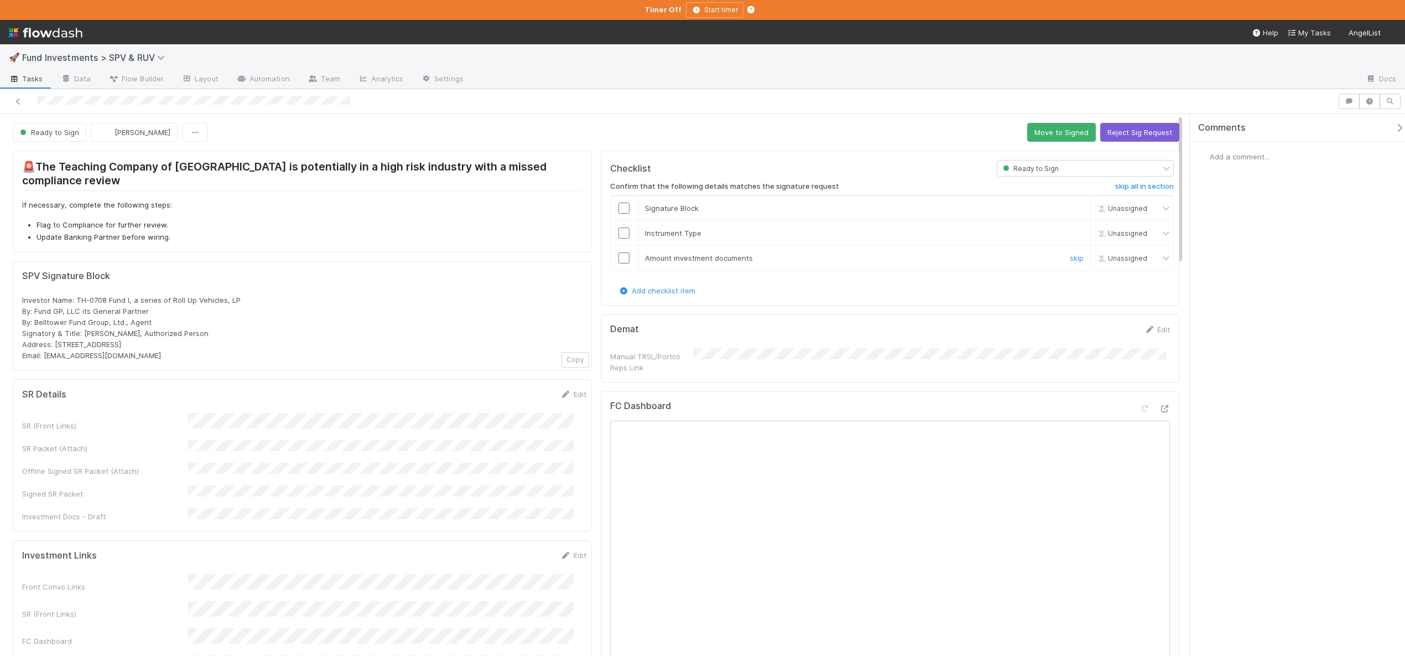
click at [619, 254] on input "checkbox" at bounding box center [624, 257] width 11 height 11
click at [622, 234] on input "checkbox" at bounding box center [624, 232] width 11 height 11
click at [620, 205] on input "checkbox" at bounding box center [624, 208] width 11 height 11
checkbox input "true"
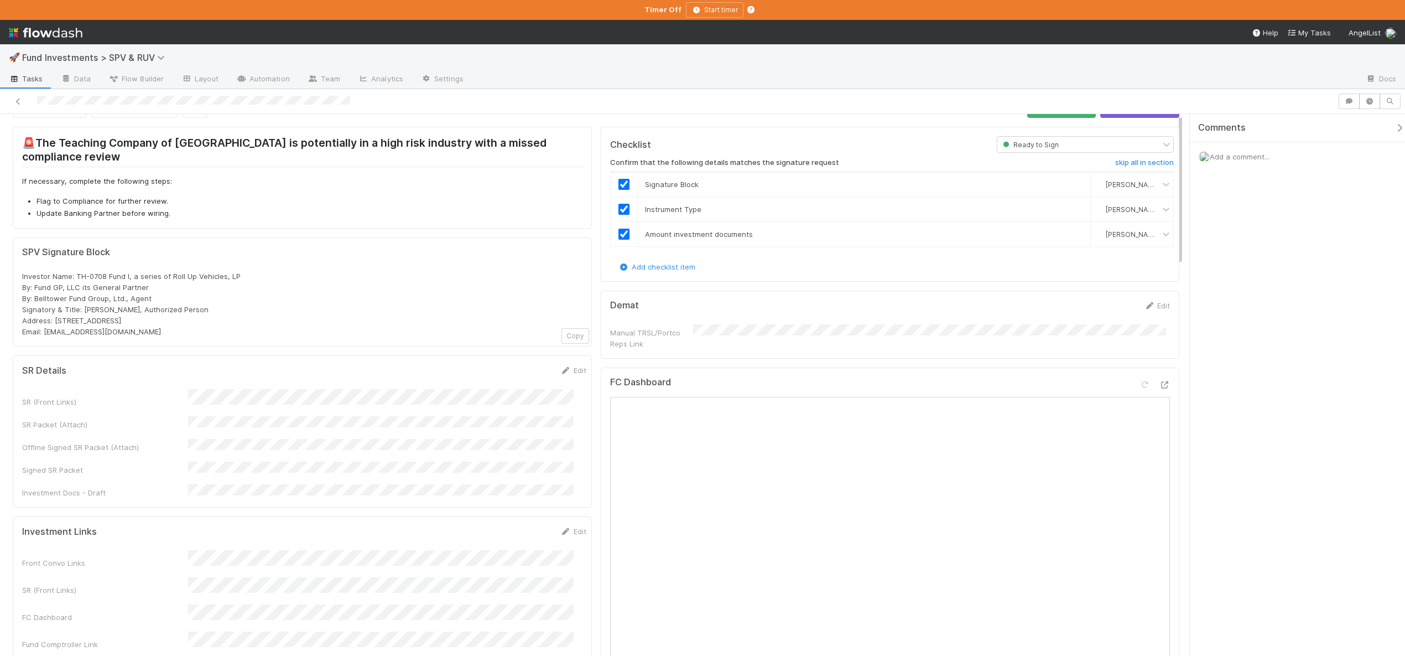
scroll to position [24, 0]
click at [519, 373] on button "Save" at bounding box center [528, 373] width 32 height 19
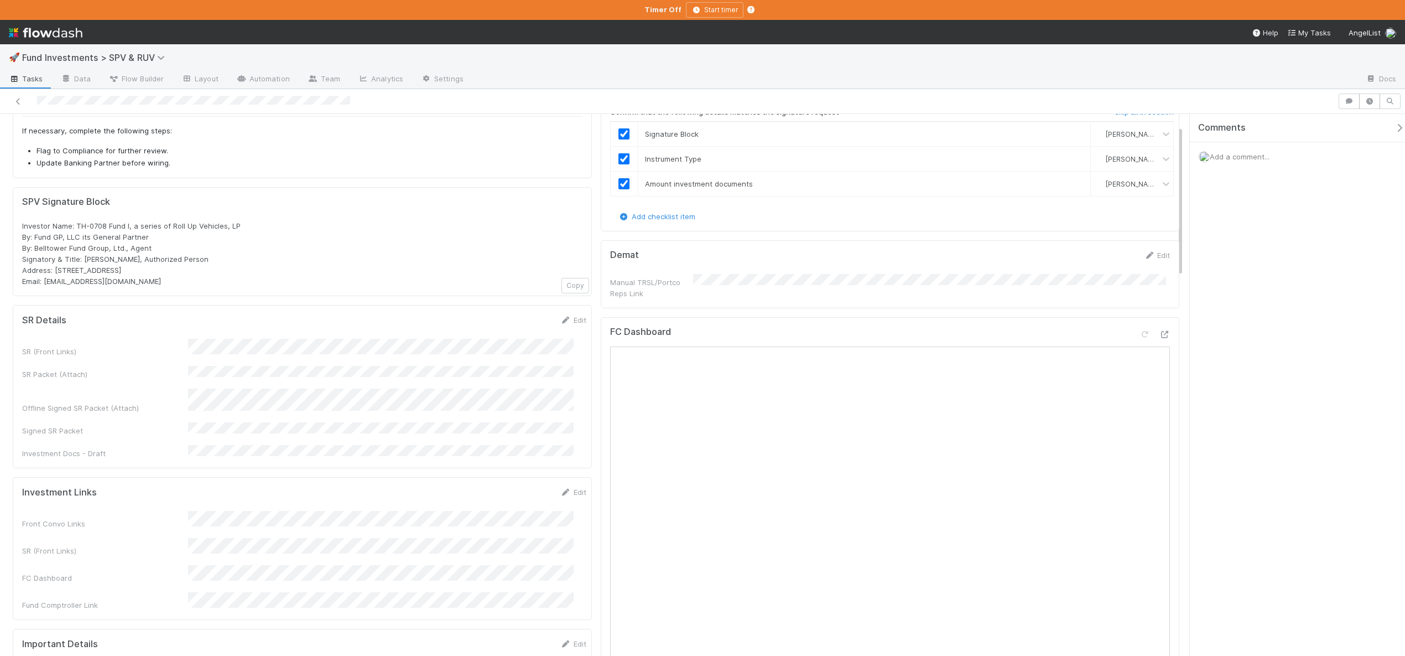
scroll to position [0, 0]
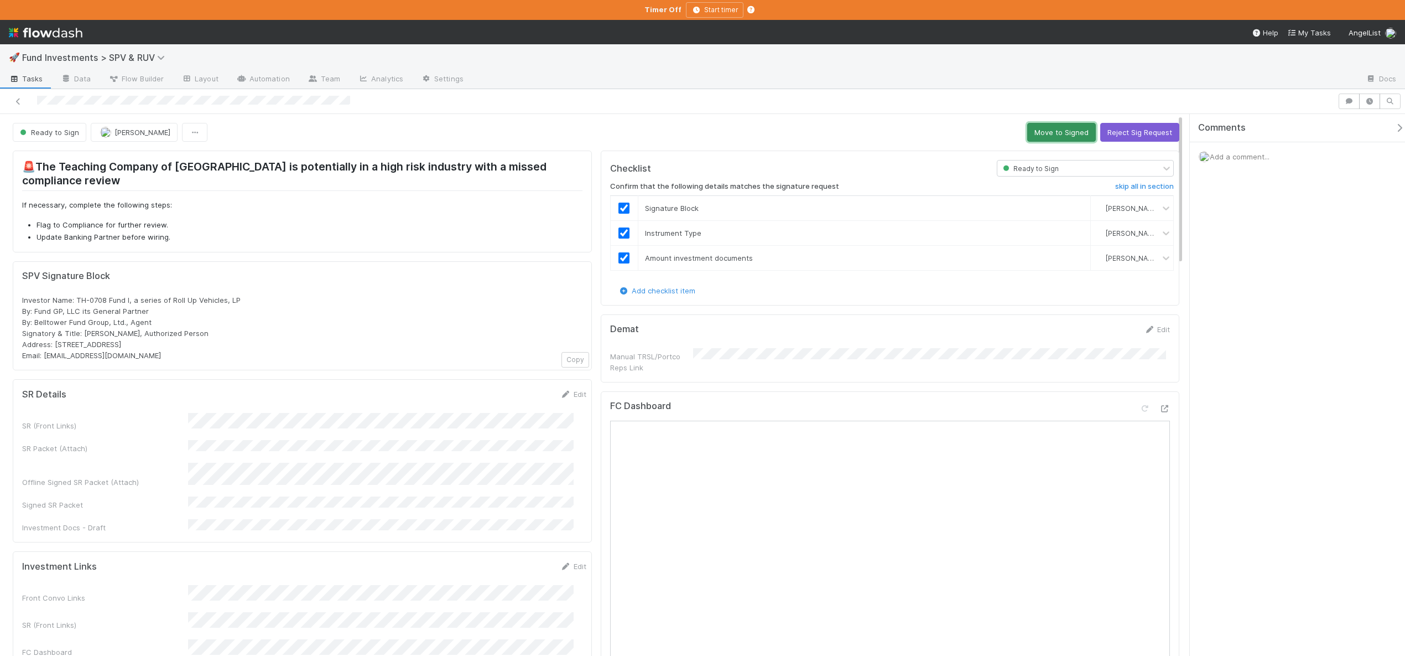
click at [1054, 127] on button "Move to Signed" at bounding box center [1062, 132] width 69 height 19
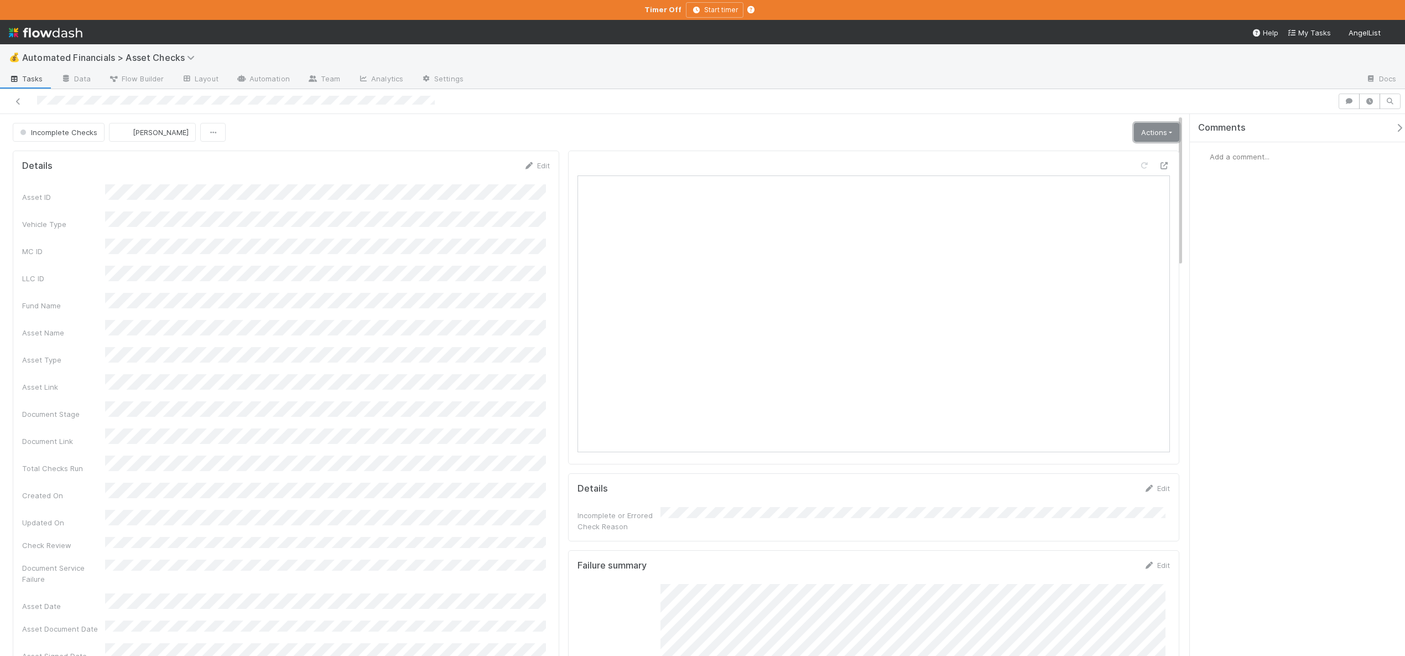
click at [1143, 134] on link "Actions" at bounding box center [1156, 132] width 45 height 19
click at [1096, 217] on button "Analyze Asset Documents" at bounding box center [1119, 217] width 122 height 15
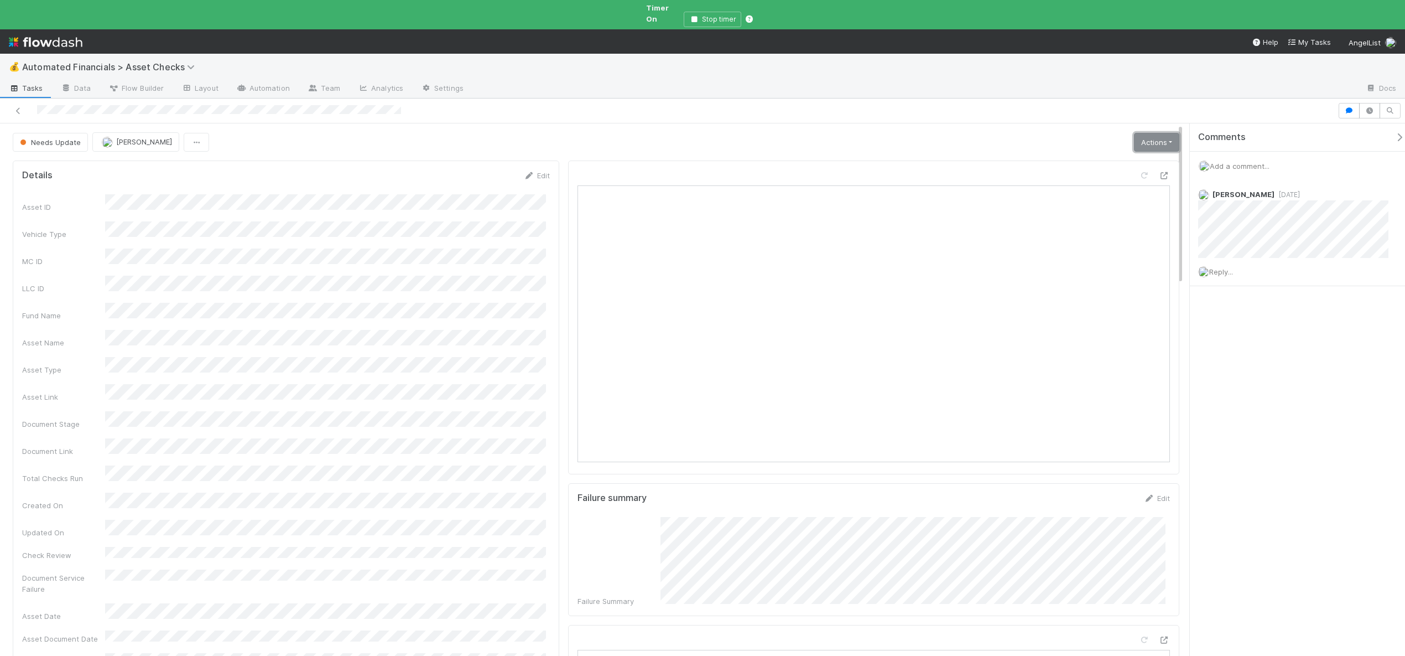
click at [1150, 133] on link "Actions" at bounding box center [1156, 142] width 45 height 19
click at [1090, 158] on button "Manually Verified" at bounding box center [1118, 165] width 124 height 15
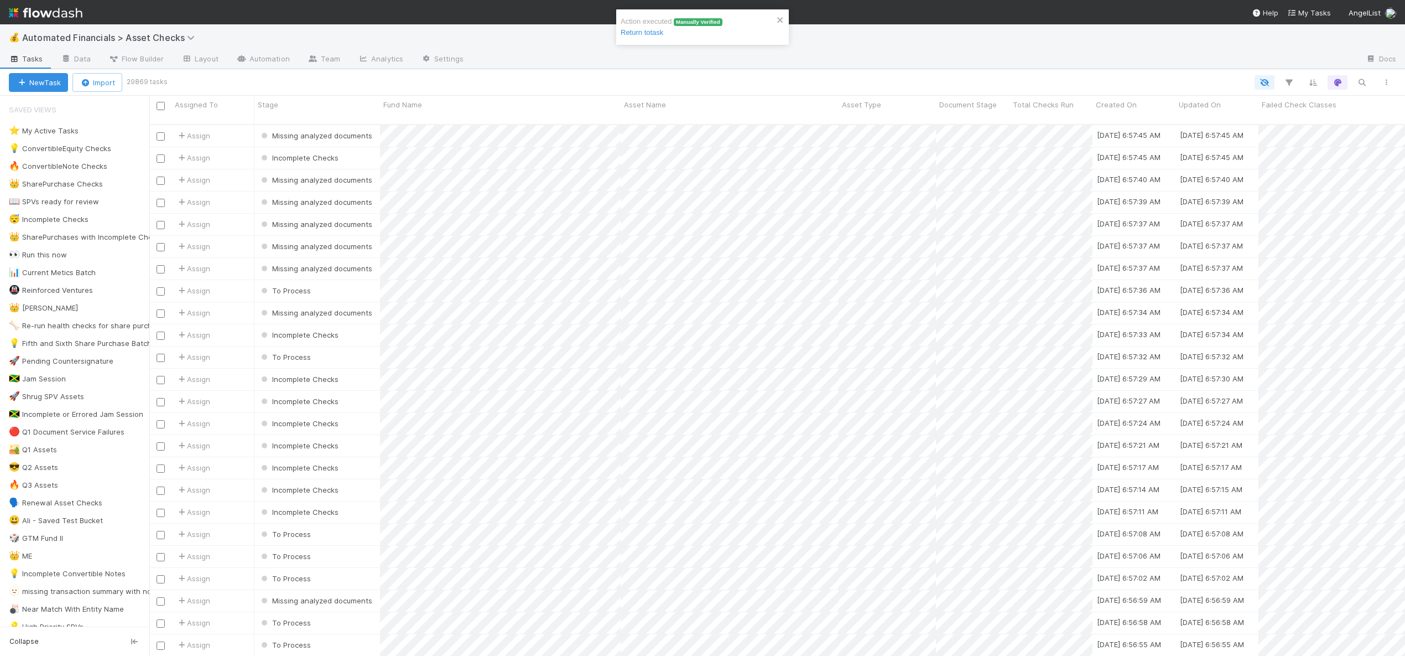
scroll to position [532, 1248]
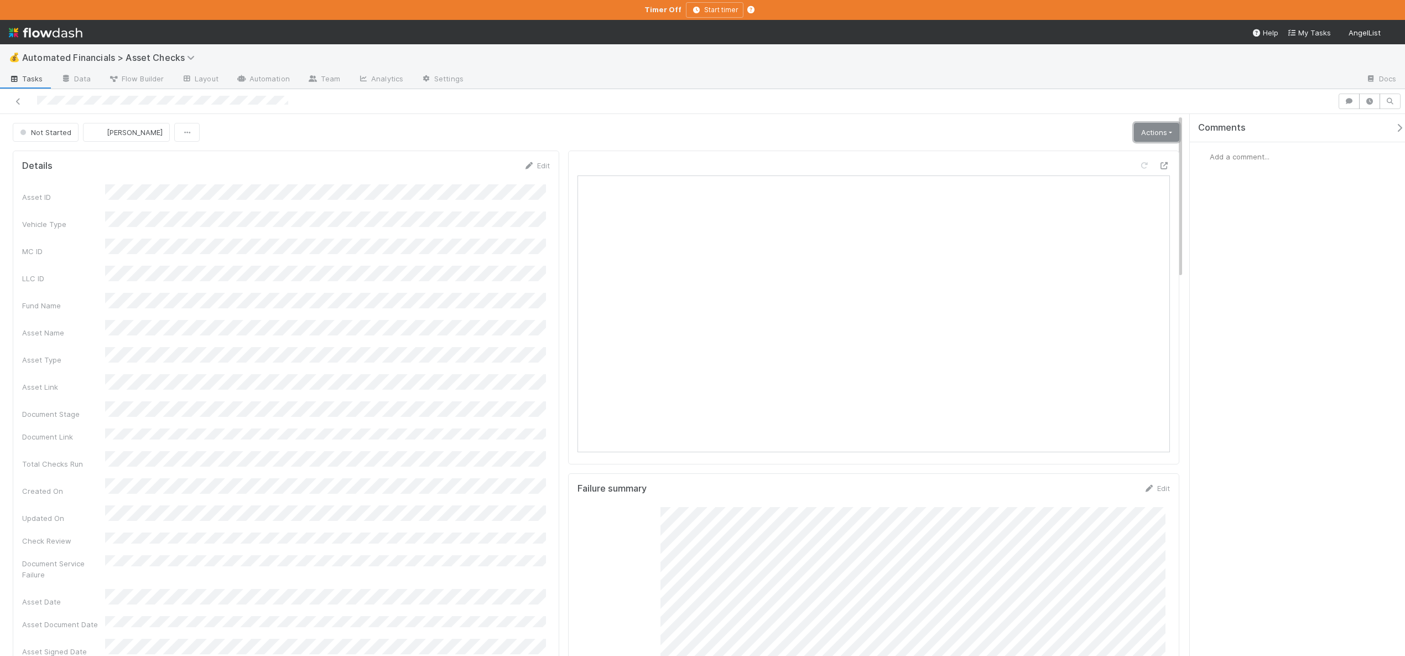
click at [1155, 138] on link "Actions" at bounding box center [1156, 132] width 45 height 19
click at [1070, 153] on button "Start" at bounding box center [1122, 155] width 117 height 15
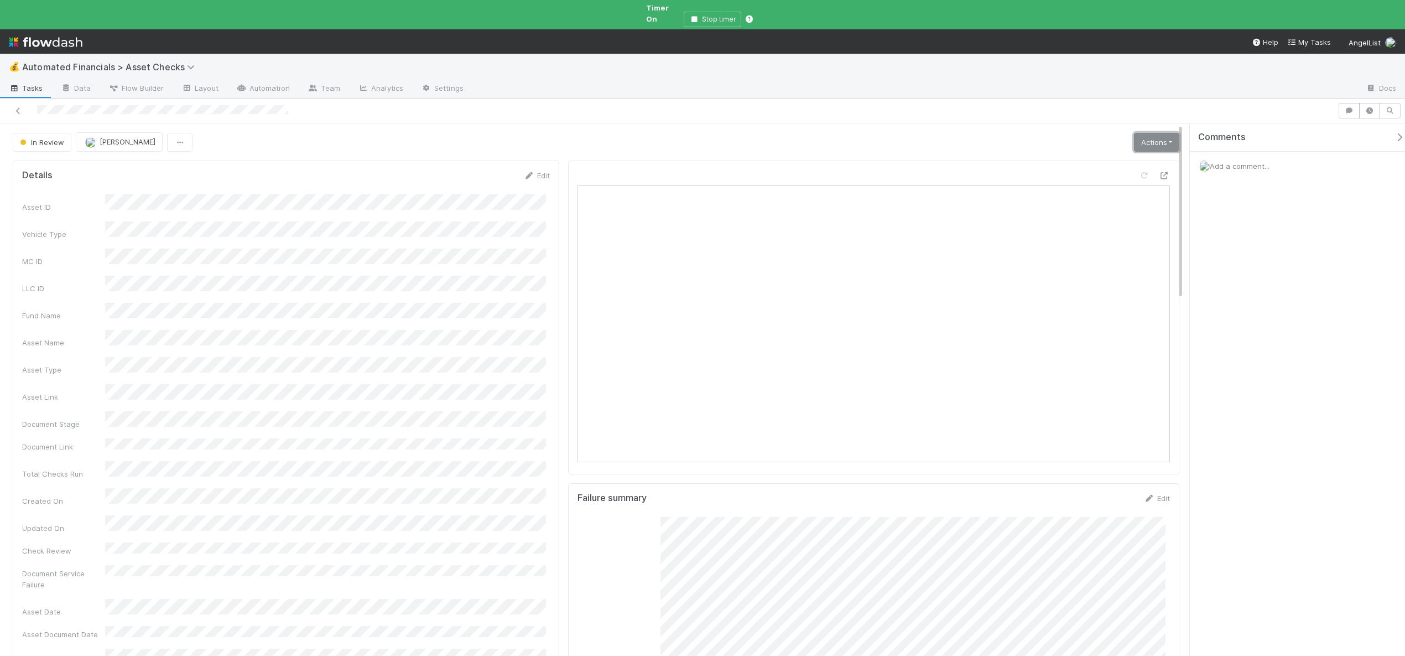
click at [1148, 137] on link "Actions" at bounding box center [1156, 142] width 45 height 19
click at [1099, 235] on button "Analyze Asset Documents" at bounding box center [1119, 242] width 122 height 15
click at [1149, 133] on link "Actions" at bounding box center [1156, 142] width 45 height 19
click at [1106, 189] on button "🧠 Summarize failures" at bounding box center [1119, 196] width 122 height 15
click at [1145, 141] on link "Actions" at bounding box center [1156, 142] width 45 height 19
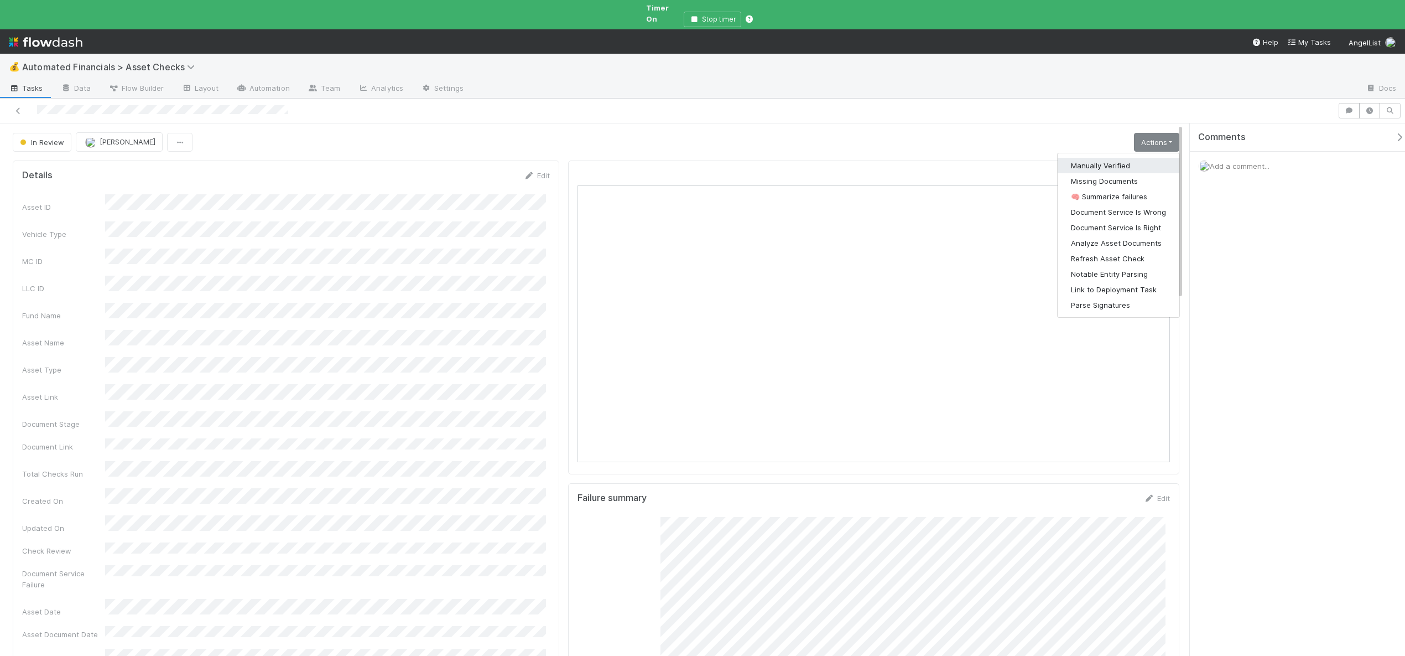
click at [1093, 158] on button "Manually Verified" at bounding box center [1119, 165] width 122 height 15
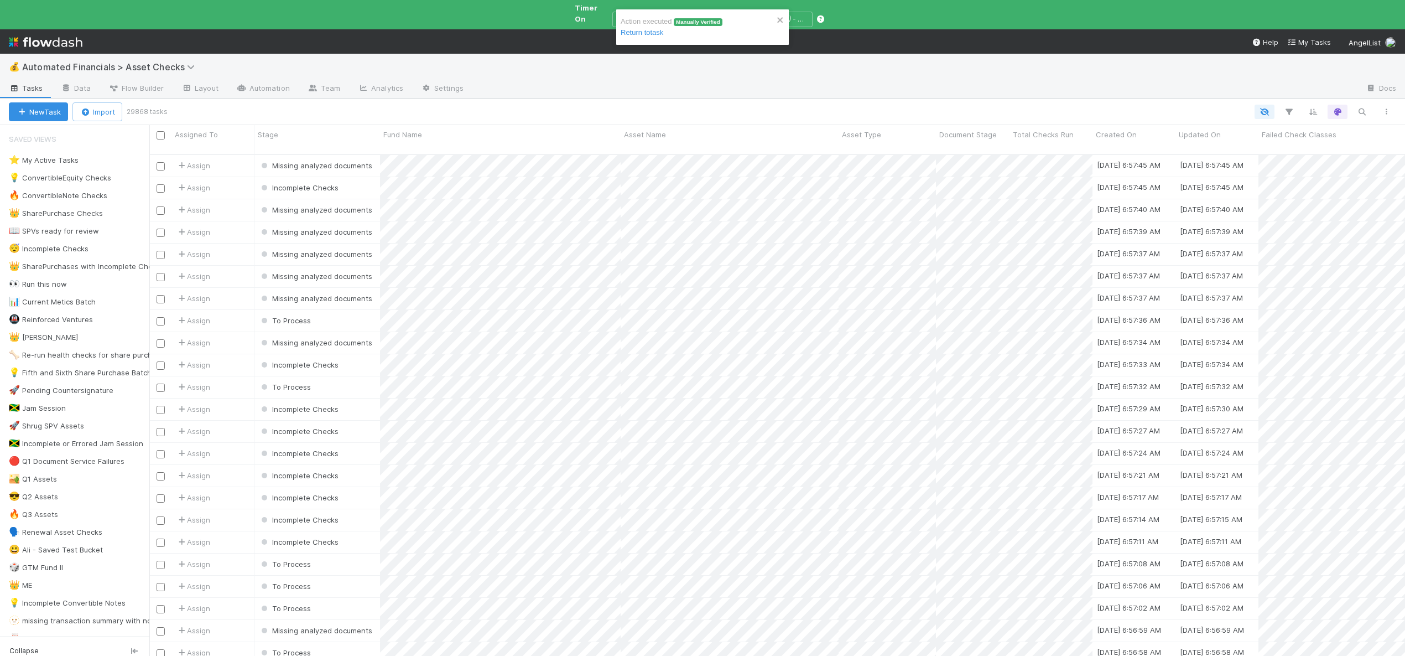
scroll to position [512, 1248]
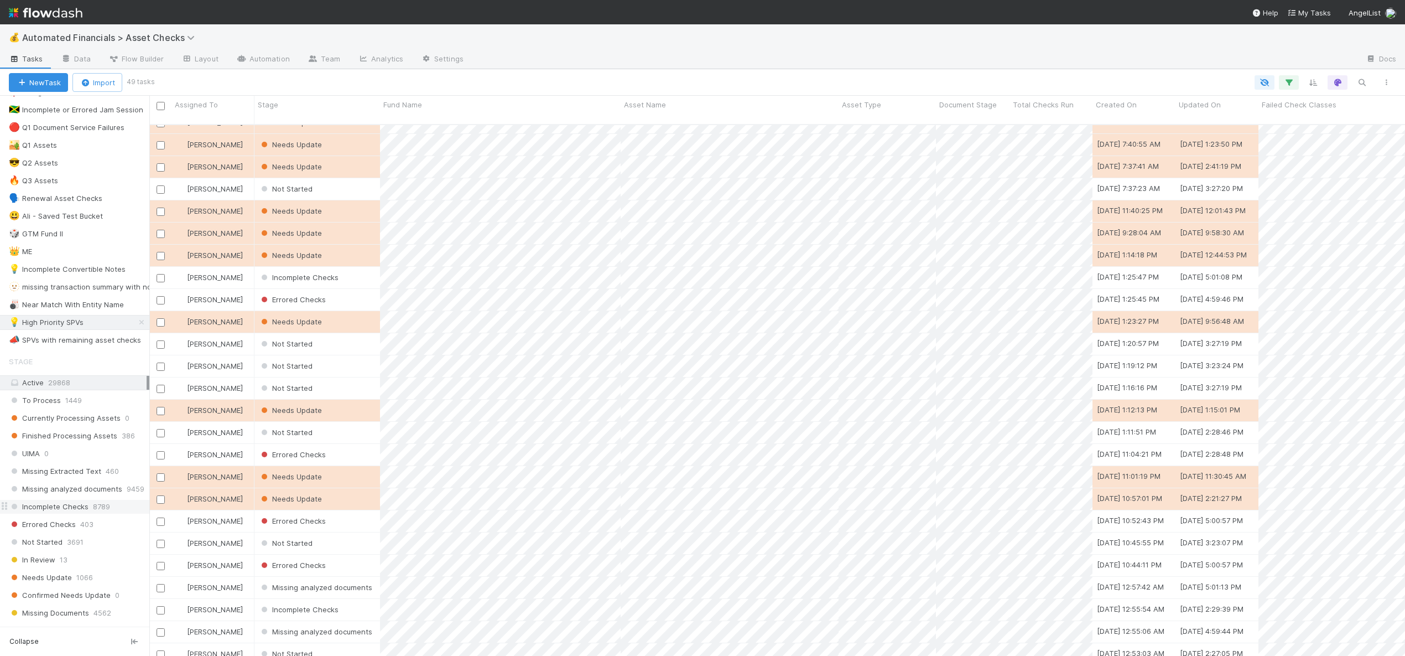
scroll to position [375, 0]
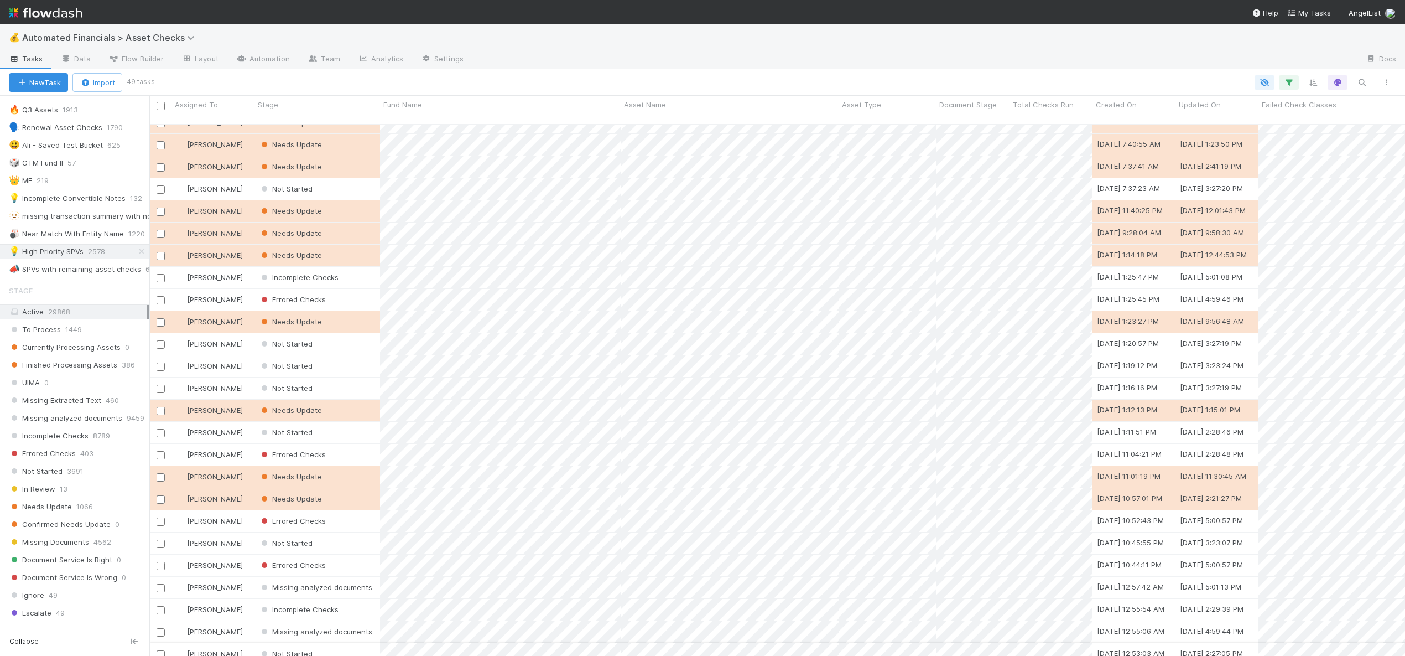
click at [341, 643] on div "Not Started" at bounding box center [318, 654] width 126 height 22
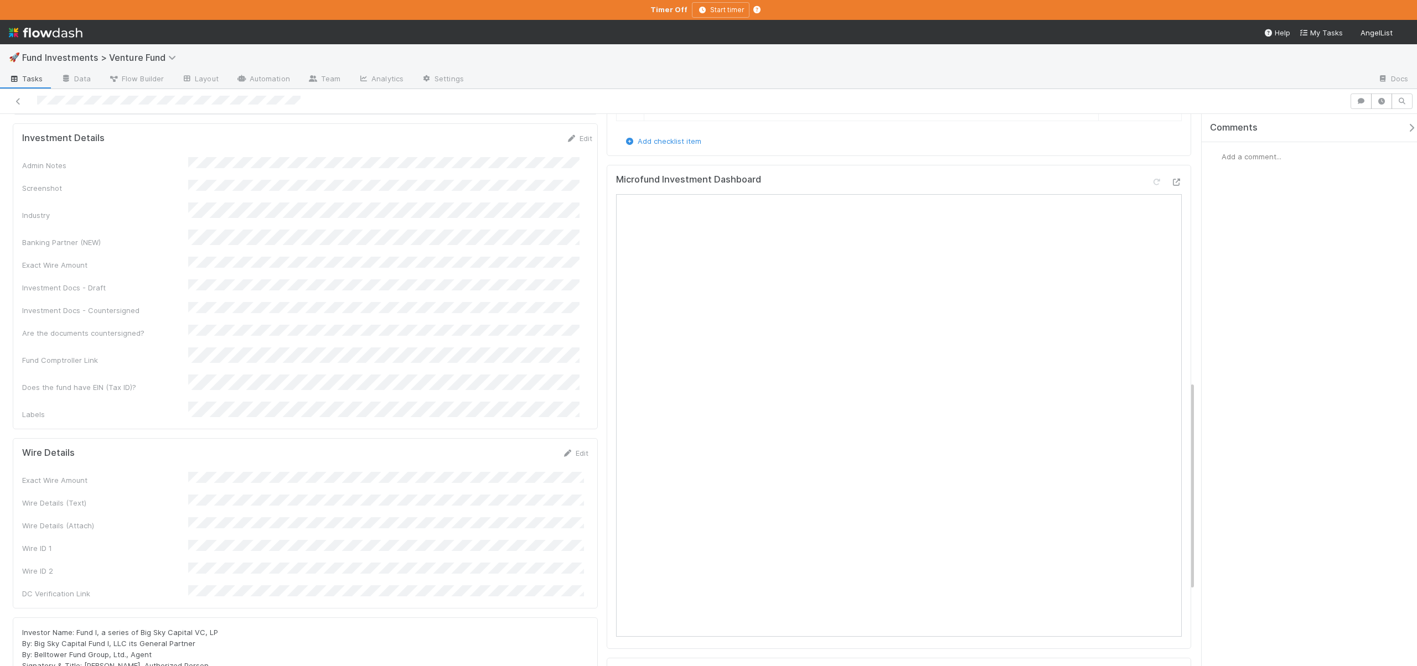
scroll to position [705, 0]
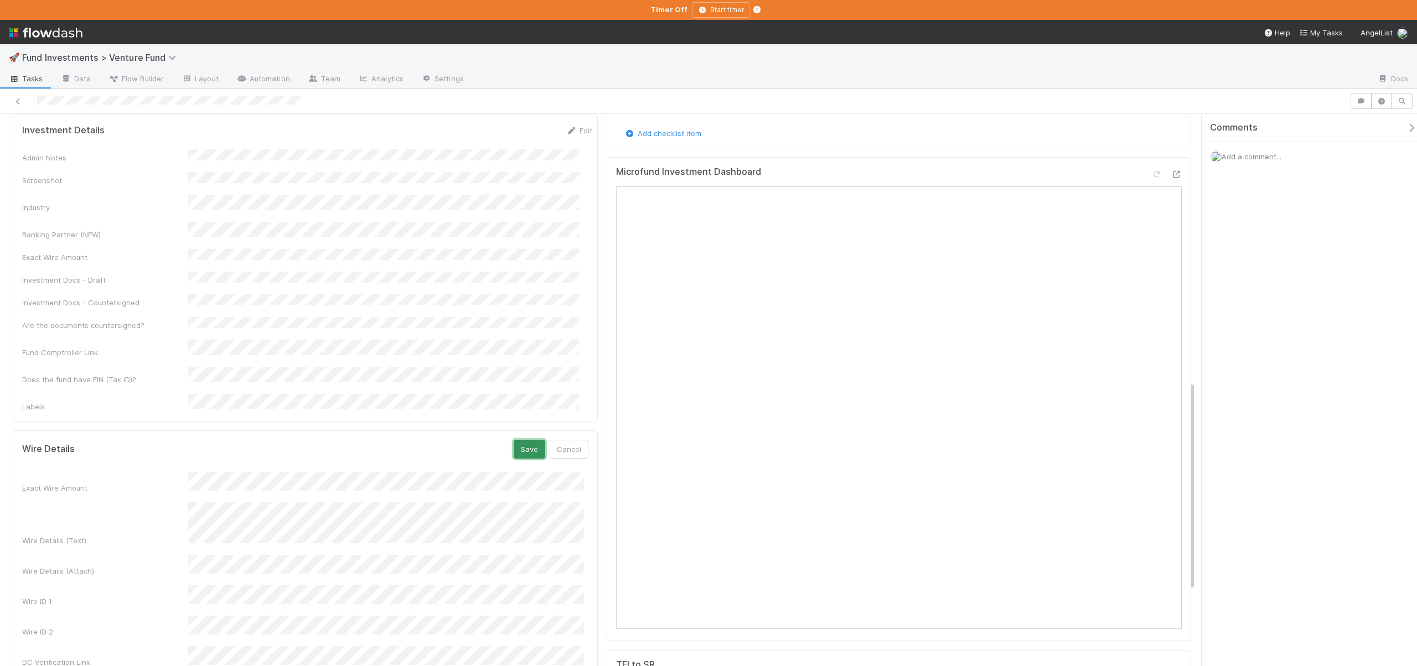
click at [520, 440] on button "Save" at bounding box center [529, 449] width 32 height 19
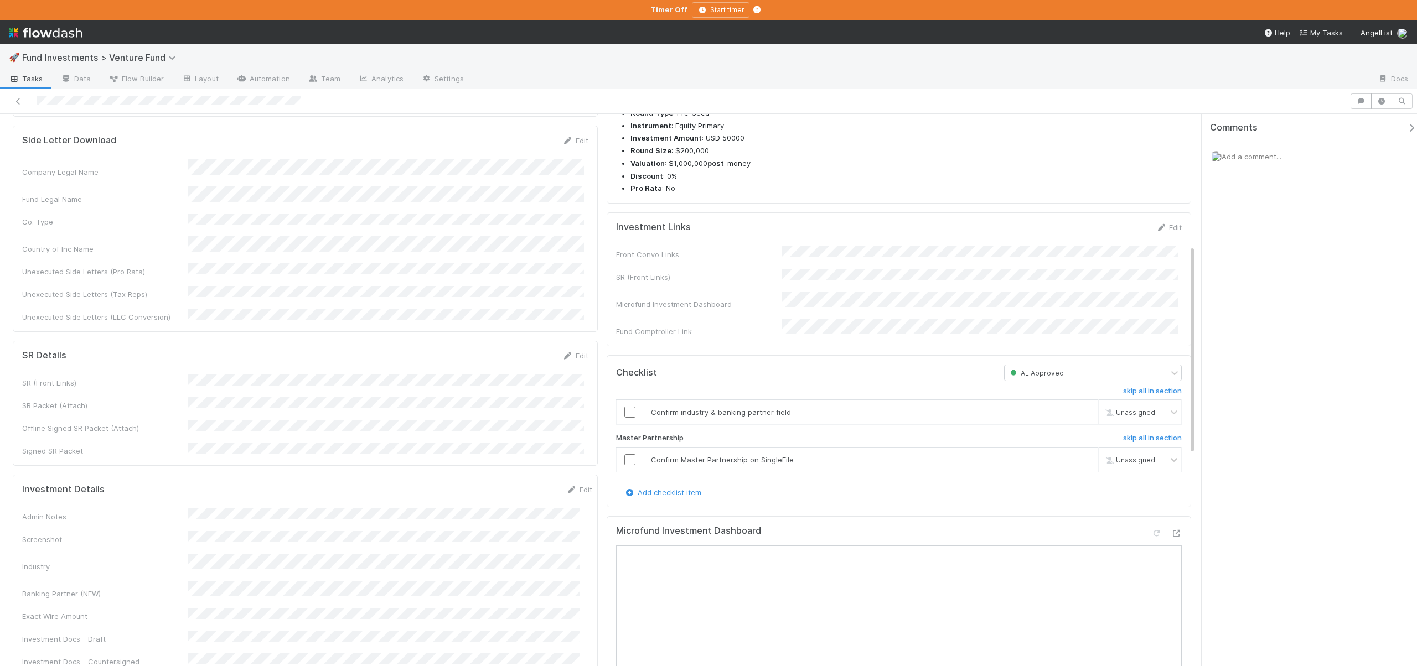
scroll to position [341, 0]
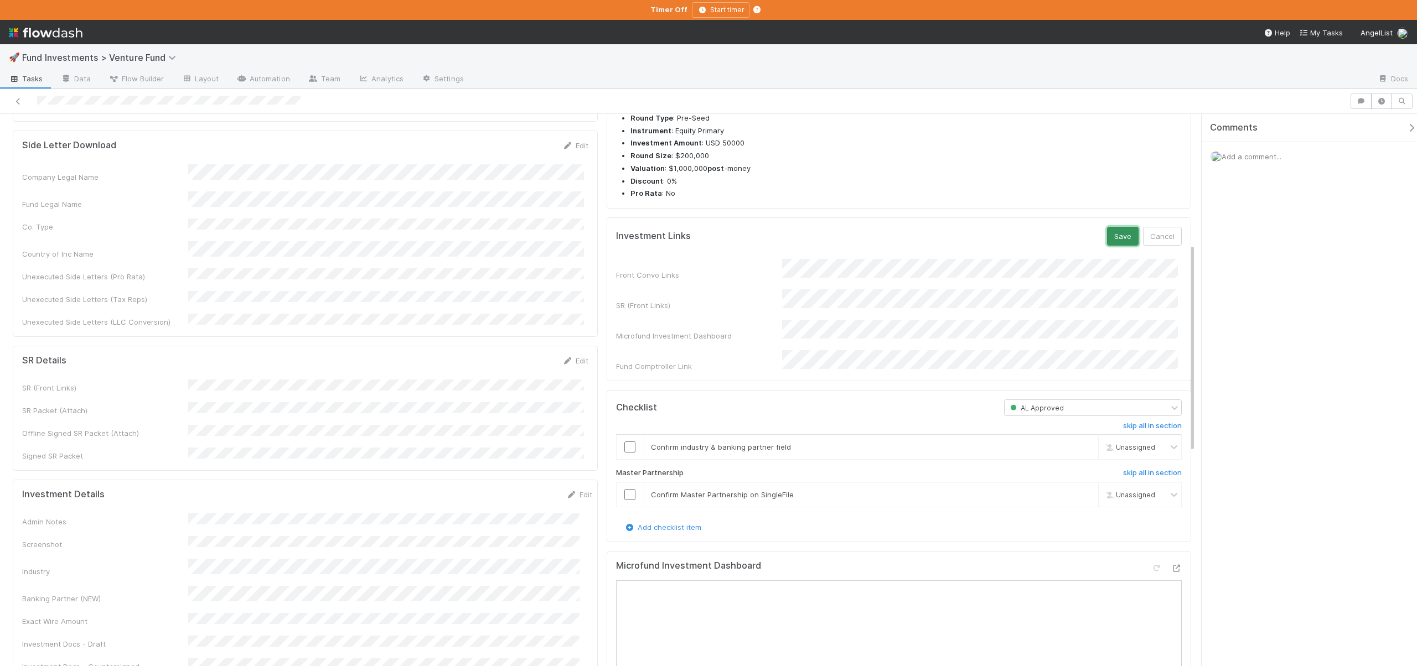
click at [1115, 246] on button "Save" at bounding box center [1123, 236] width 32 height 19
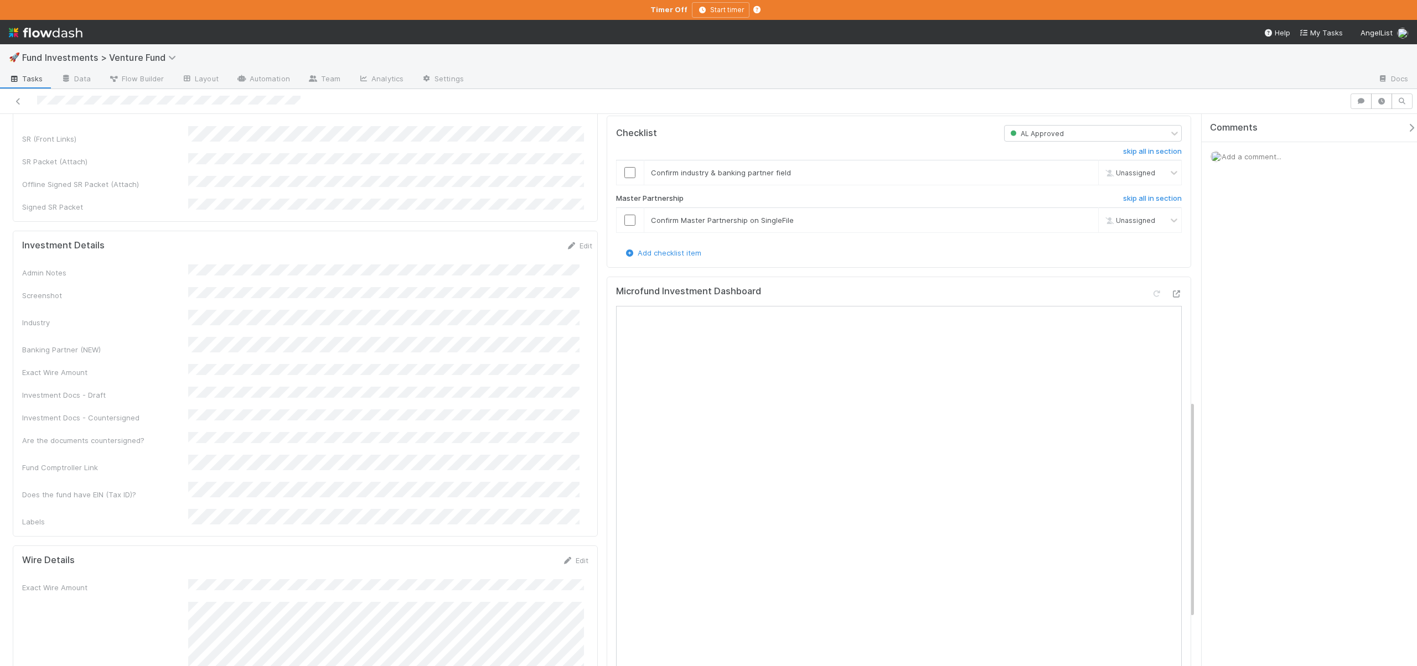
scroll to position [520, 0]
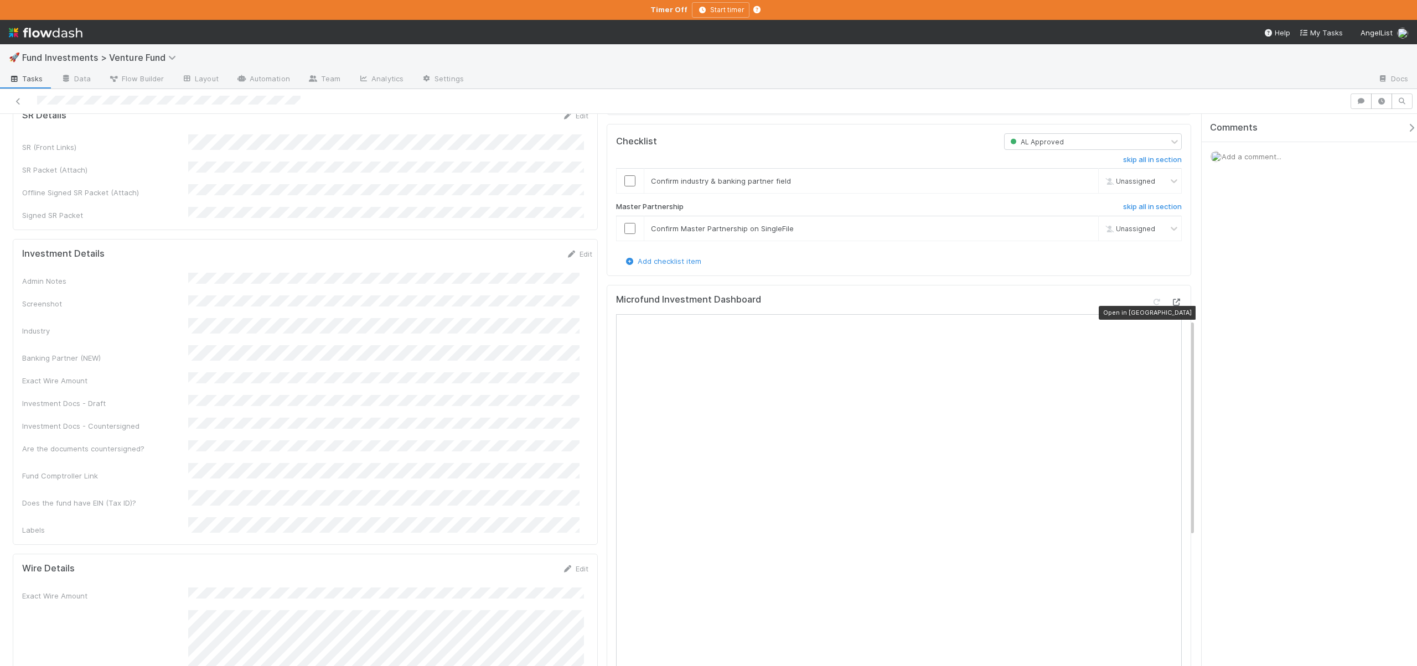
click at [1170, 306] on icon at bounding box center [1175, 302] width 11 height 7
click at [627, 186] on input "checkbox" at bounding box center [629, 180] width 11 height 11
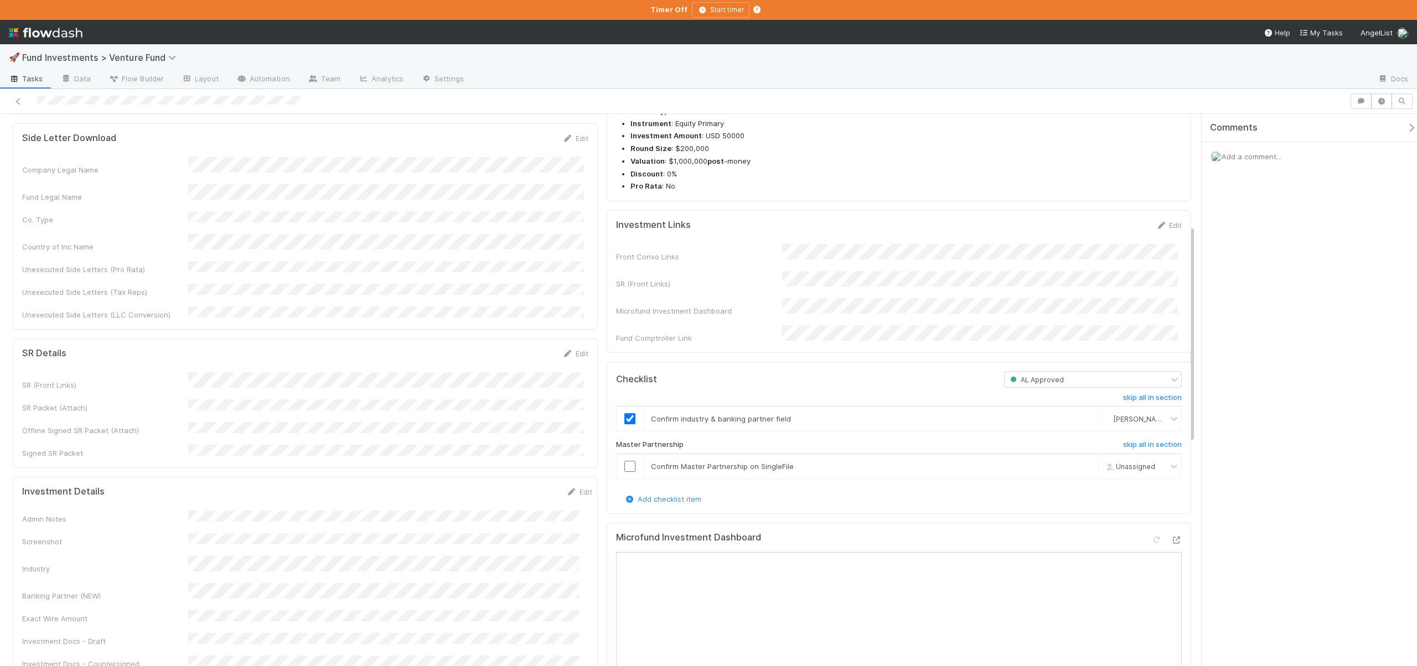
scroll to position [284, 0]
click at [625, 470] on input "checkbox" at bounding box center [629, 464] width 11 height 11
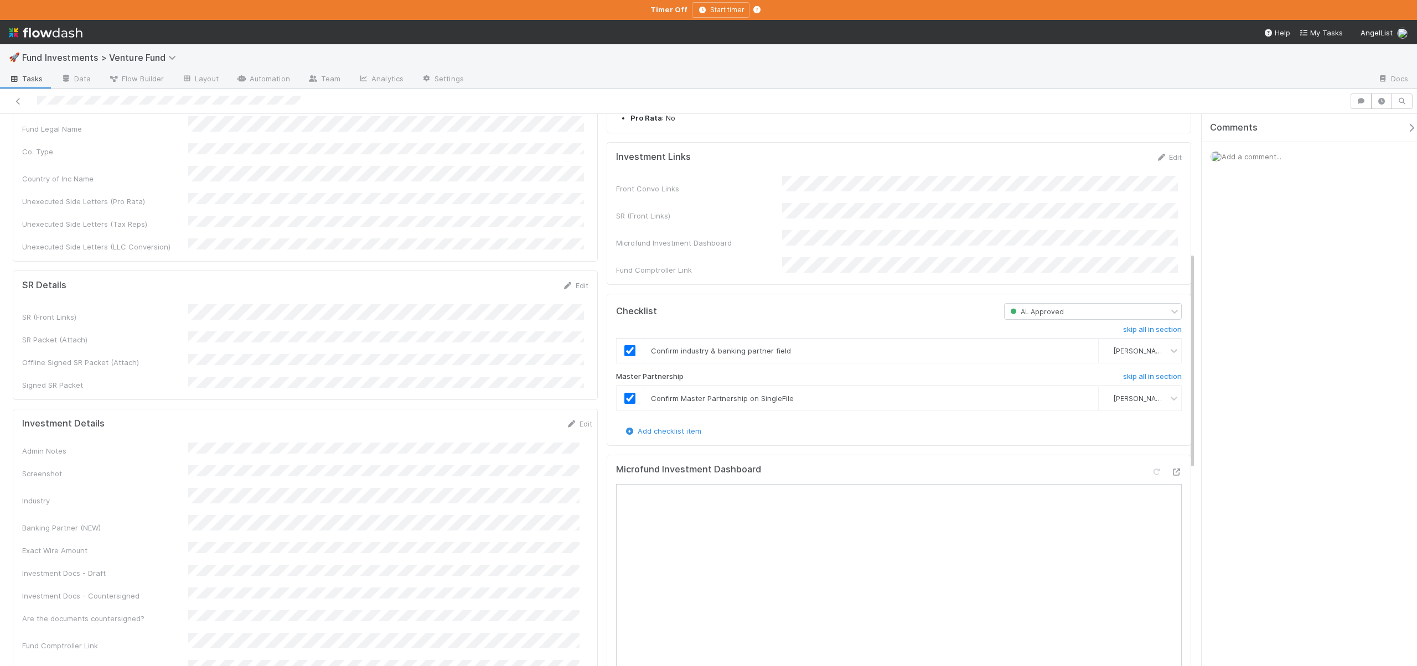
scroll to position [0, 0]
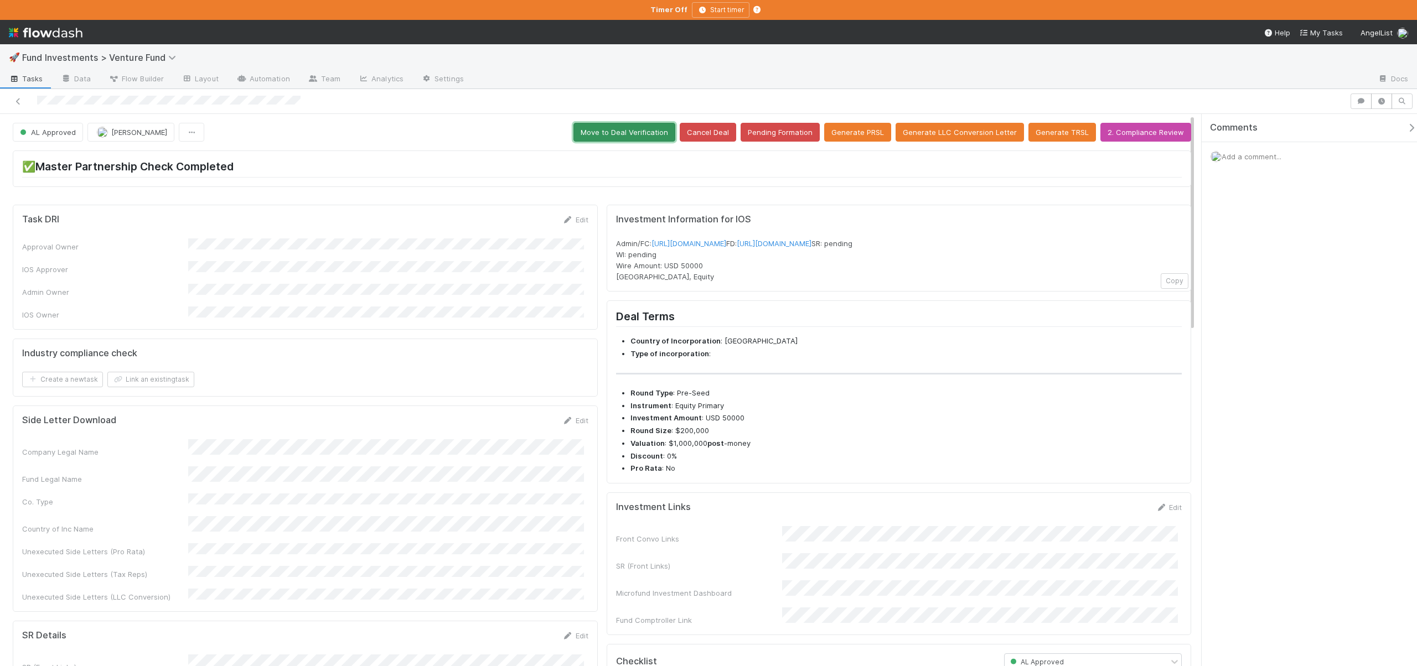
click at [600, 136] on button "Move to Deal Verification" at bounding box center [624, 132] width 102 height 19
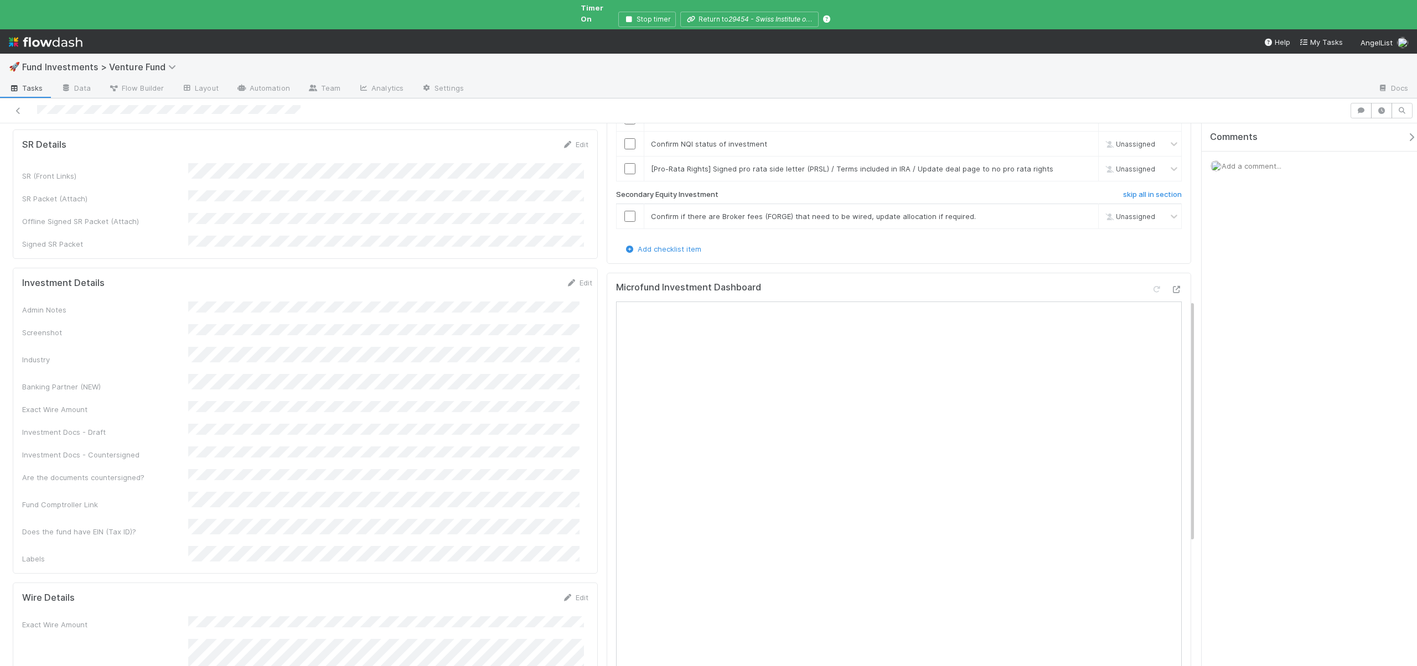
scroll to position [463, 0]
click at [522, 270] on button "Save" at bounding box center [533, 279] width 32 height 19
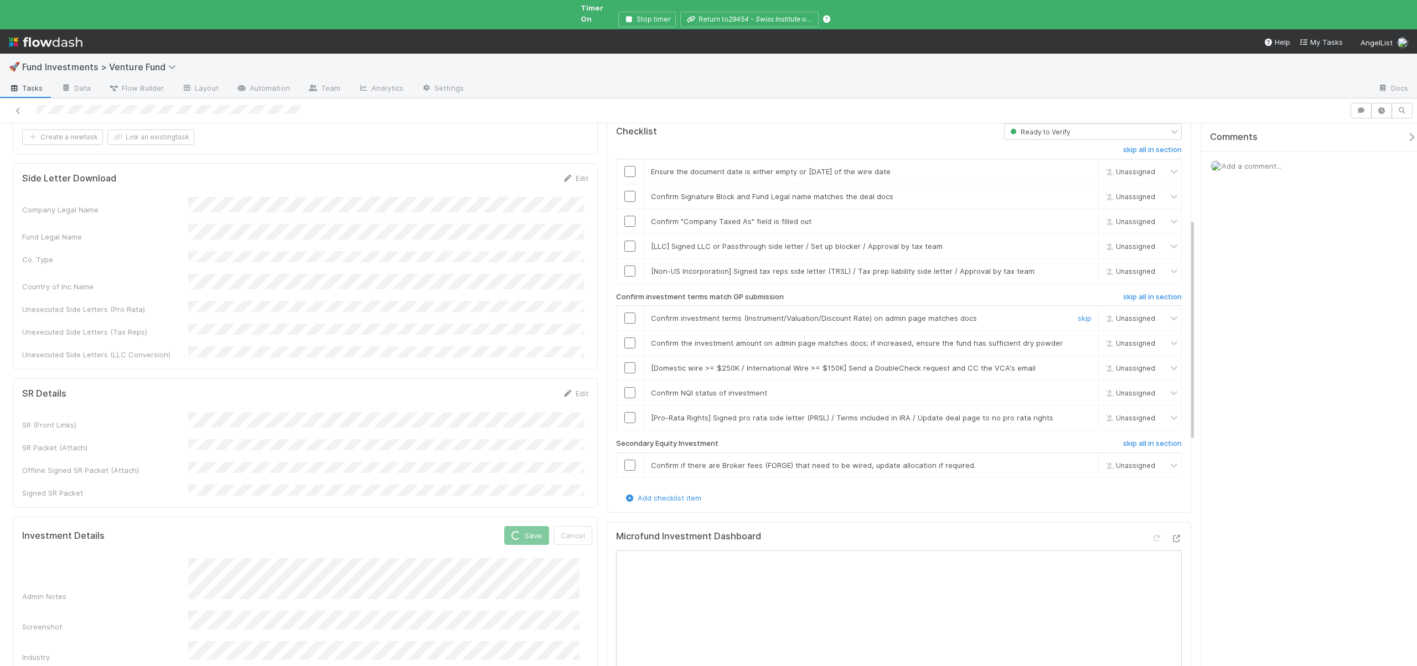
scroll to position [20, 0]
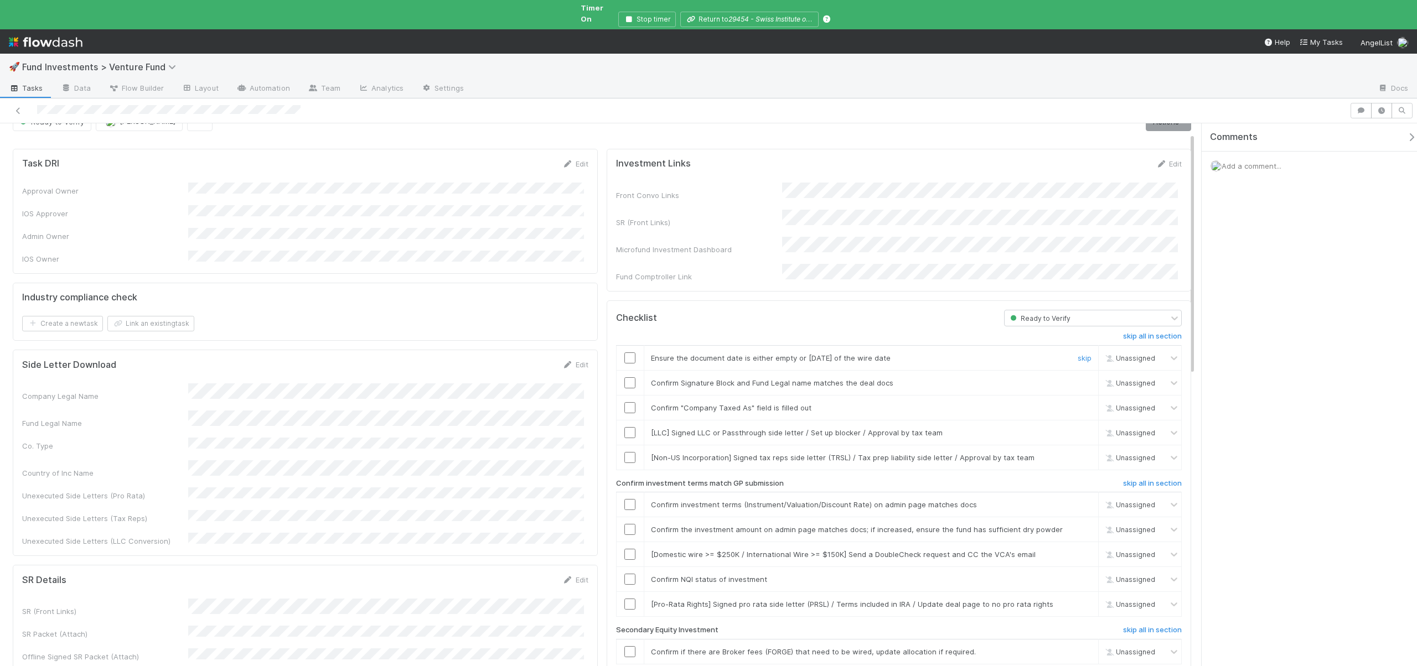
click at [628, 352] on input "checkbox" at bounding box center [629, 357] width 11 height 11
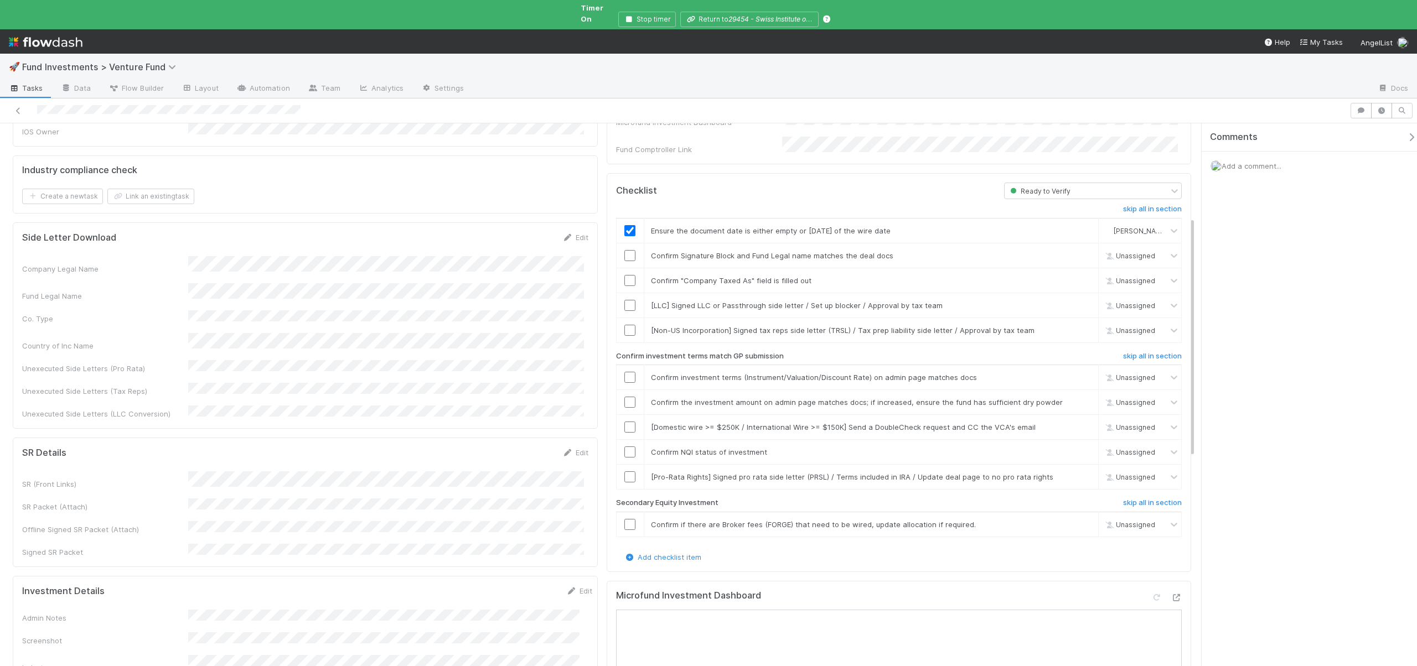
scroll to position [141, 0]
click at [626, 282] on input "checkbox" at bounding box center [629, 287] width 11 height 11
click at [1078, 308] on link "skip" at bounding box center [1084, 312] width 14 height 9
click at [627, 331] on input "checkbox" at bounding box center [629, 336] width 11 height 11
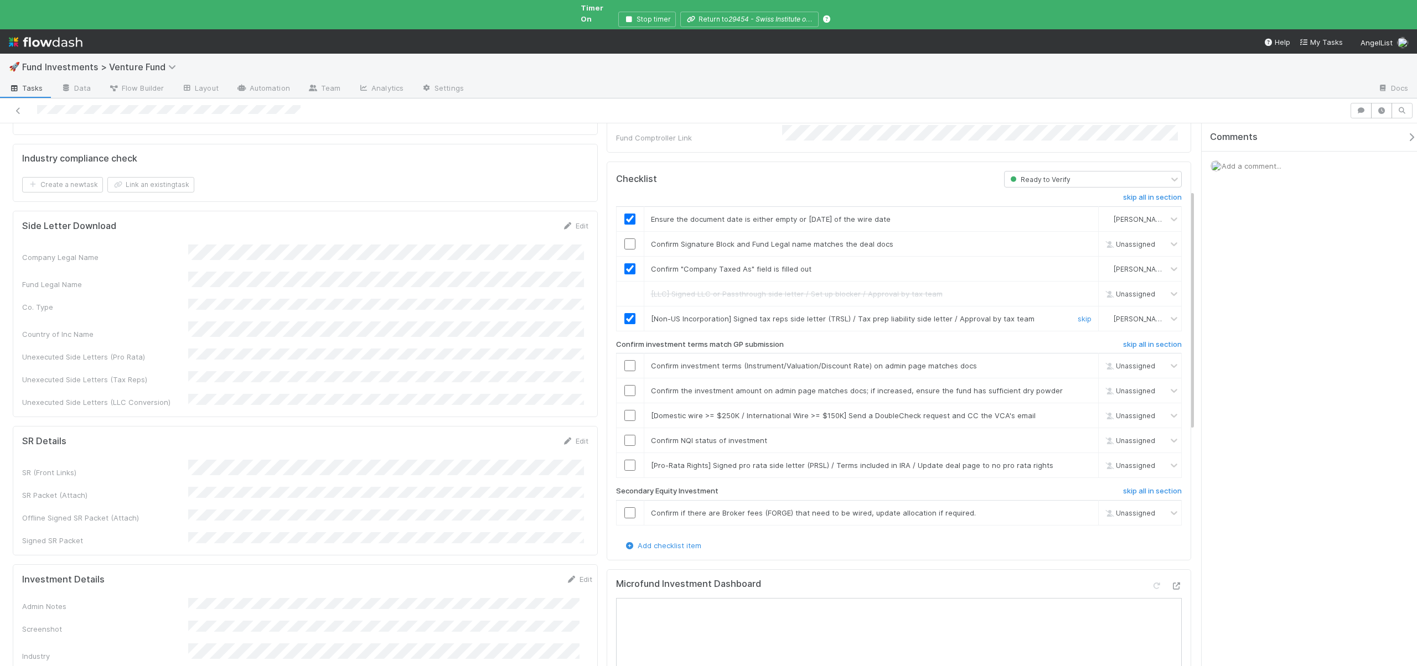
scroll to position [160, 0]
click at [624, 377] on td at bounding box center [630, 389] width 28 height 25
click at [624, 384] on input "checkbox" at bounding box center [629, 389] width 11 height 11
click at [1077, 409] on div "skip" at bounding box center [1082, 414] width 33 height 11
click at [1077, 410] on link "skip" at bounding box center [1084, 414] width 14 height 9
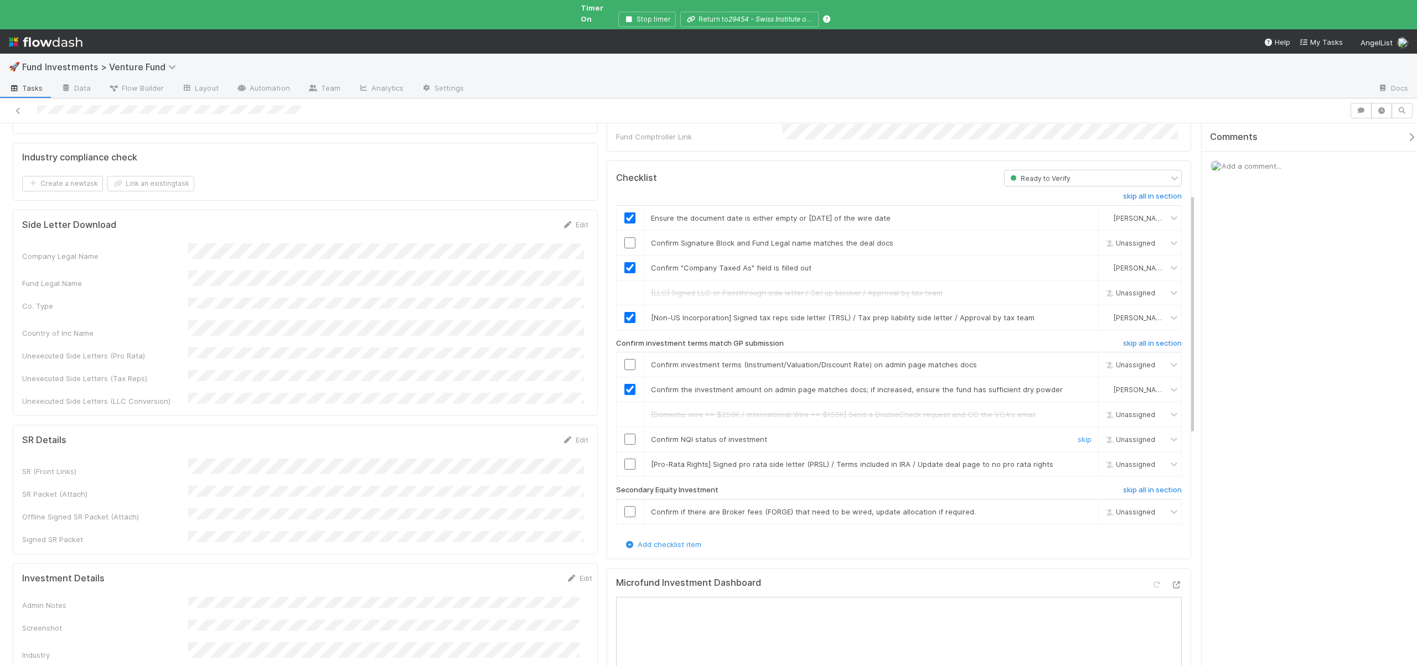
click at [627, 434] on input "checkbox" at bounding box center [629, 439] width 11 height 11
click at [1077, 507] on link "skip" at bounding box center [1084, 511] width 14 height 9
click at [1079, 460] on link "skip" at bounding box center [1084, 464] width 14 height 9
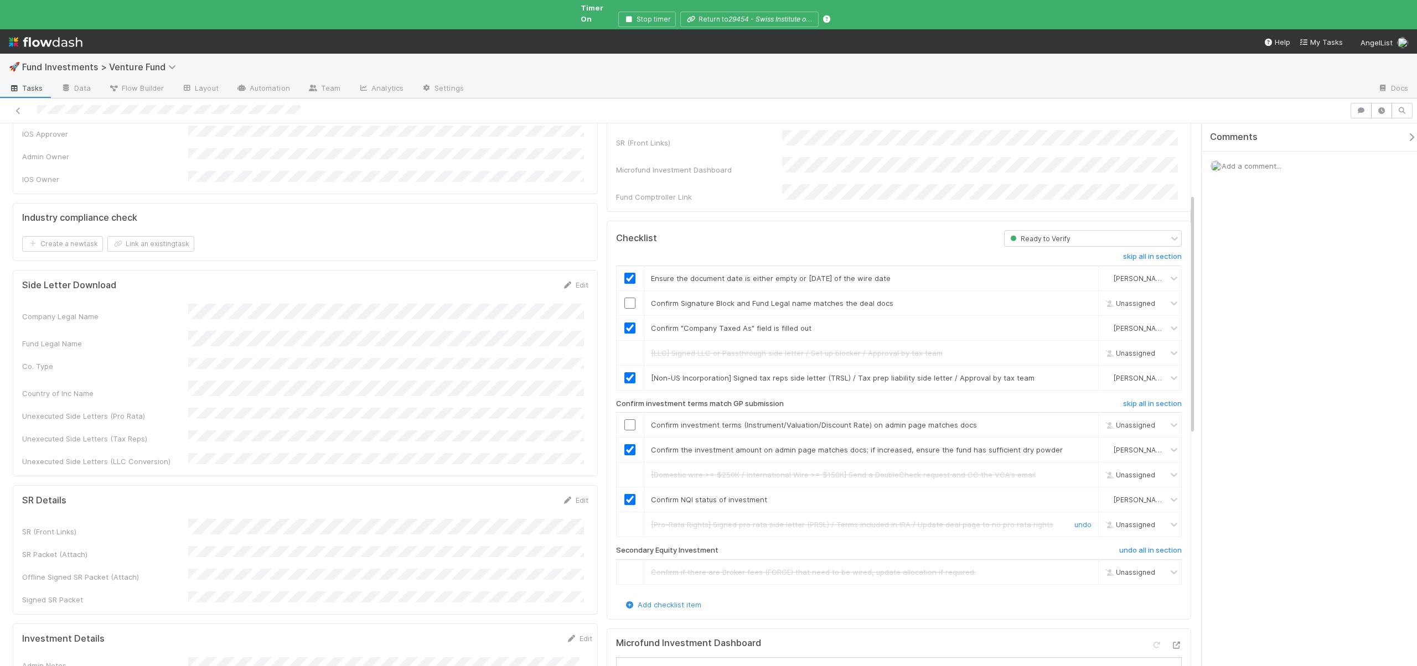
scroll to position [0, 0]
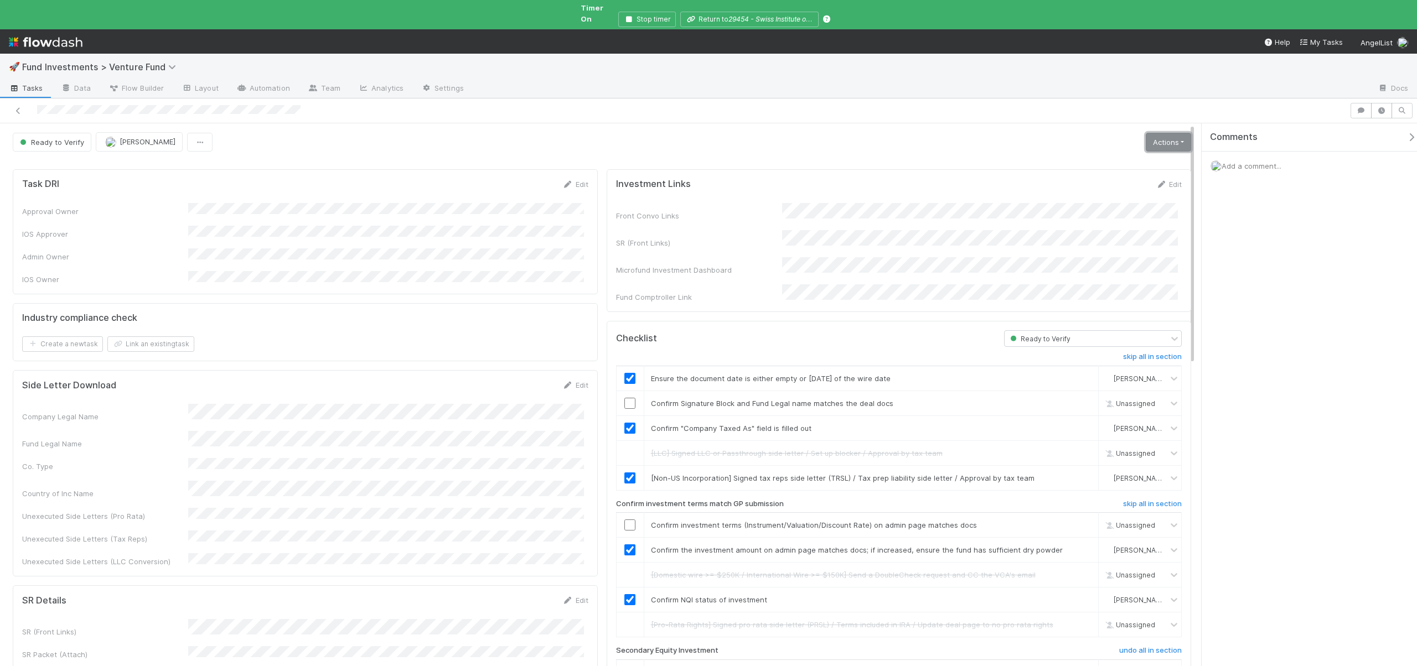
click at [1153, 134] on link "Actions" at bounding box center [1167, 142] width 45 height 19
click at [1061, 173] on button "Action Pending" at bounding box center [1112, 180] width 161 height 15
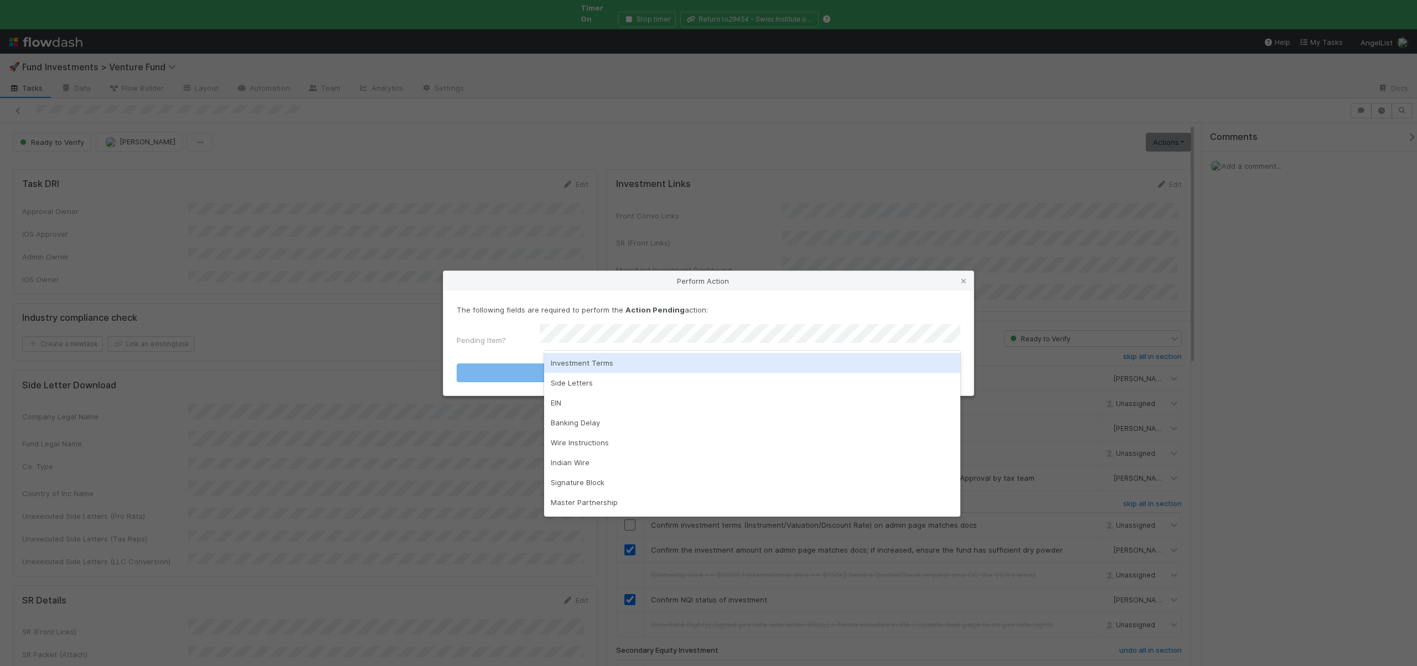
click at [583, 359] on div "Investment Terms" at bounding box center [752, 363] width 416 height 20
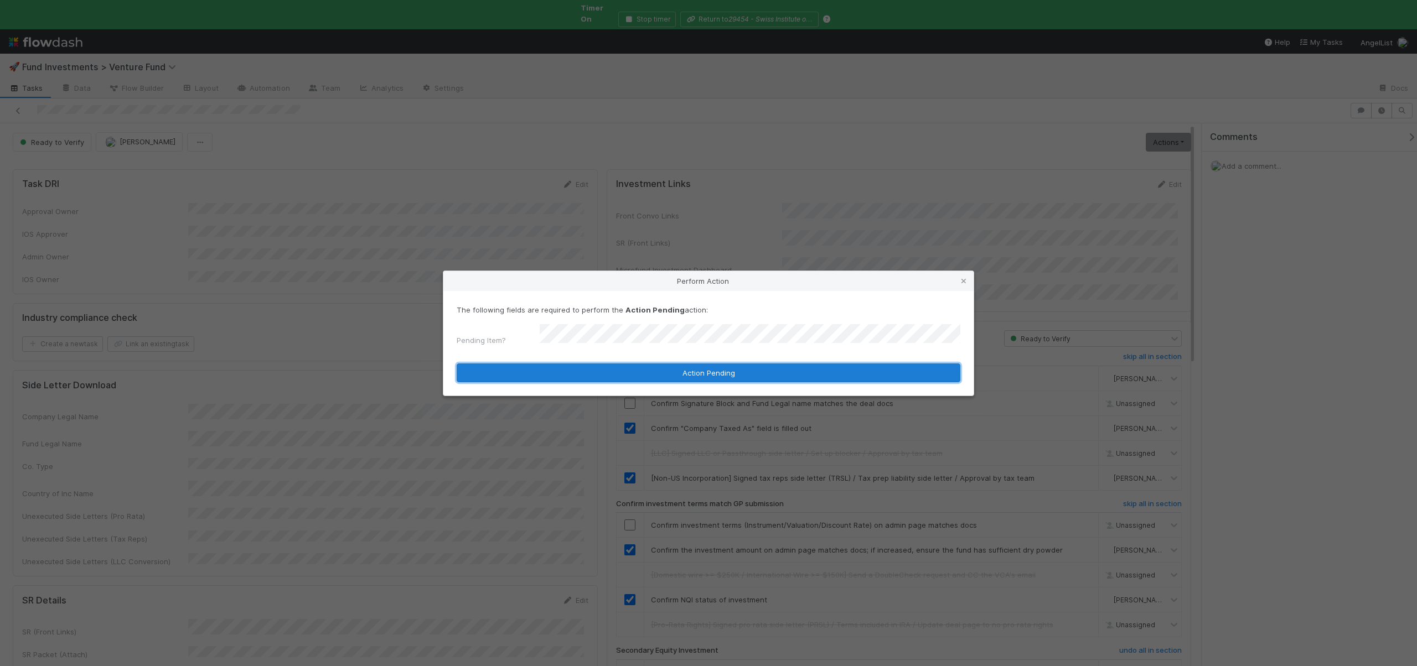
click at [579, 367] on button "Action Pending" at bounding box center [708, 373] width 504 height 19
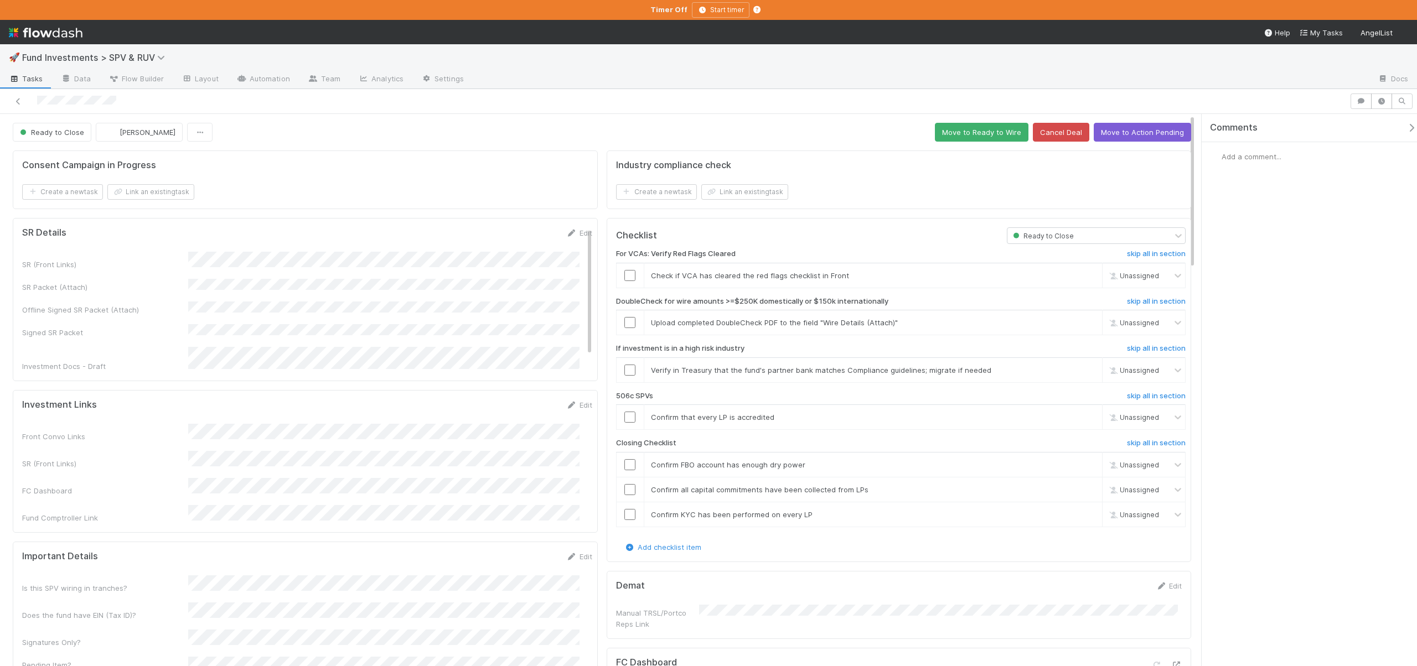
scroll to position [240, 0]
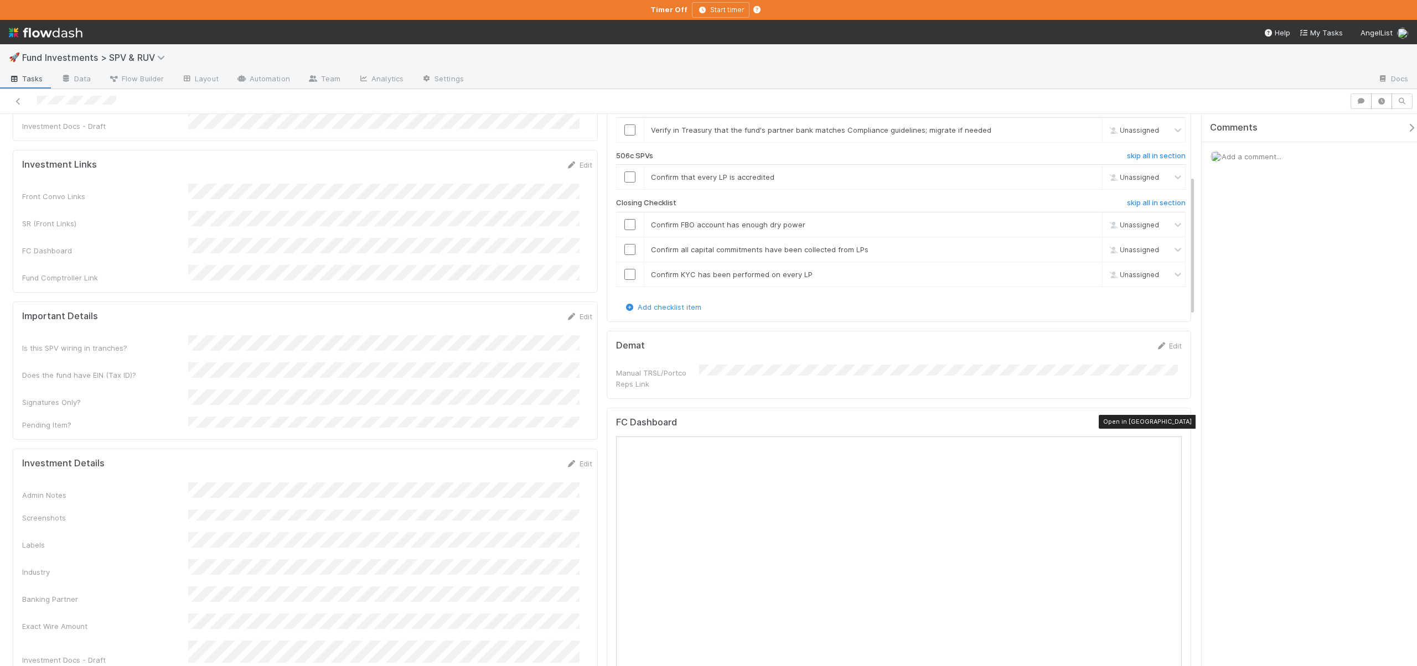
click at [1170, 424] on icon at bounding box center [1175, 425] width 11 height 7
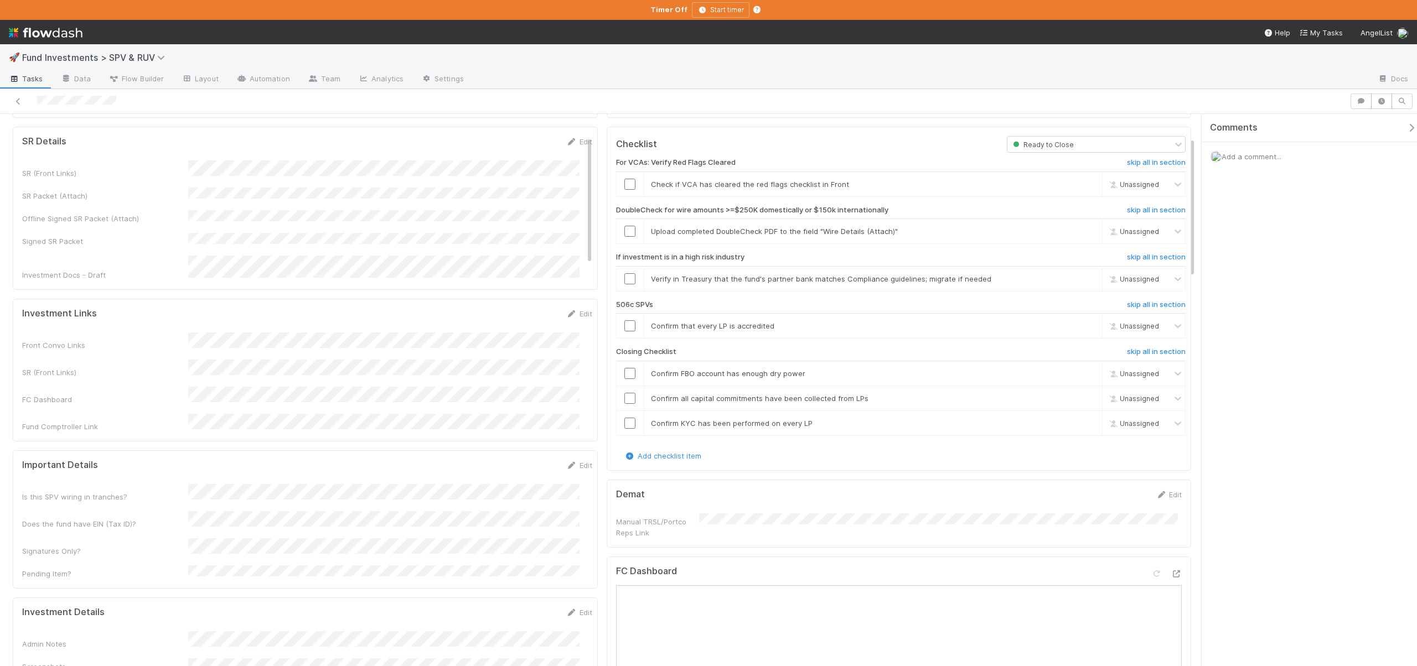
scroll to position [90, 0]
click at [1081, 233] on link "skip" at bounding box center [1088, 232] width 14 height 9
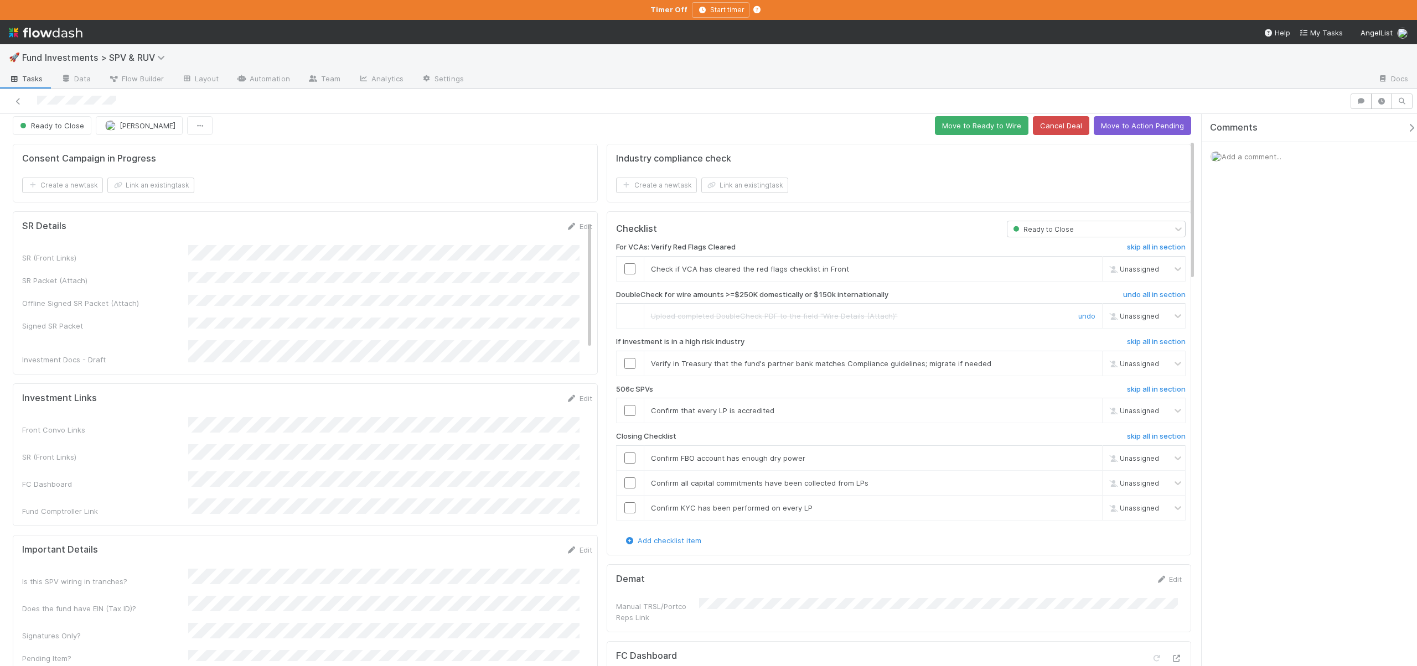
scroll to position [0, 0]
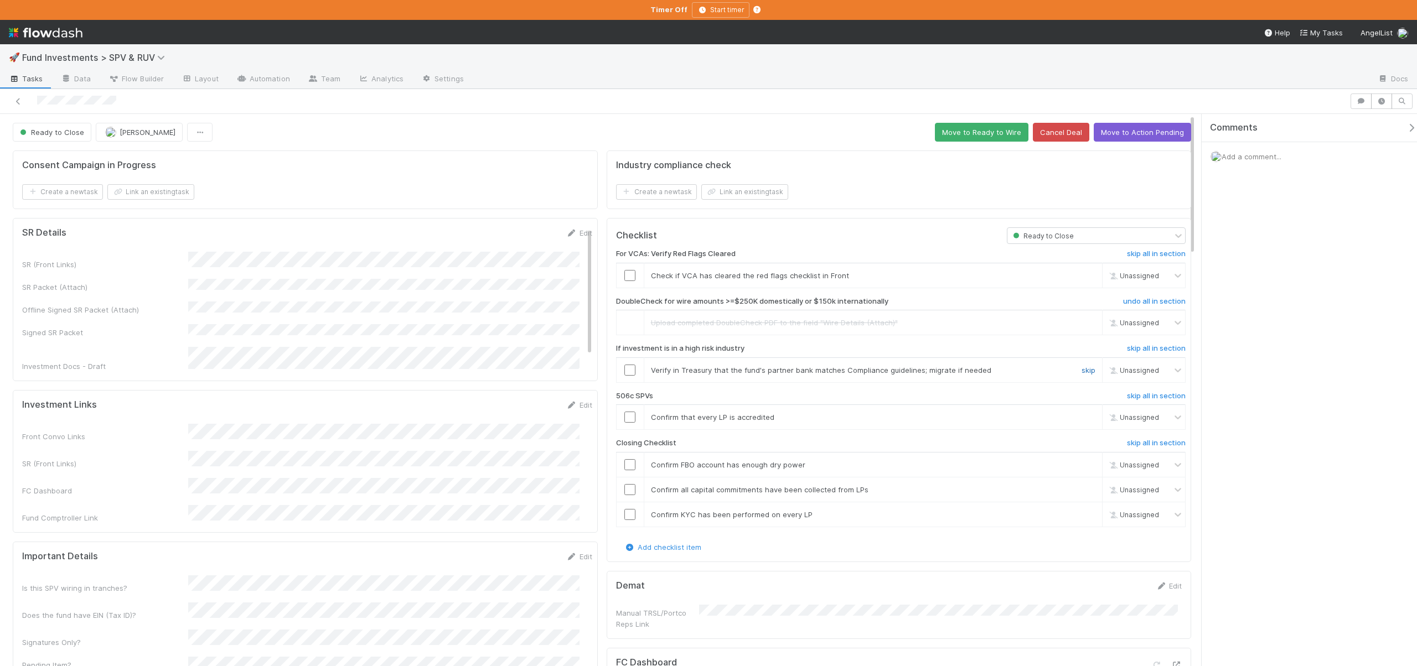
click at [1081, 370] on link "skip" at bounding box center [1088, 370] width 14 height 9
click at [1081, 414] on link "skip" at bounding box center [1088, 417] width 14 height 9
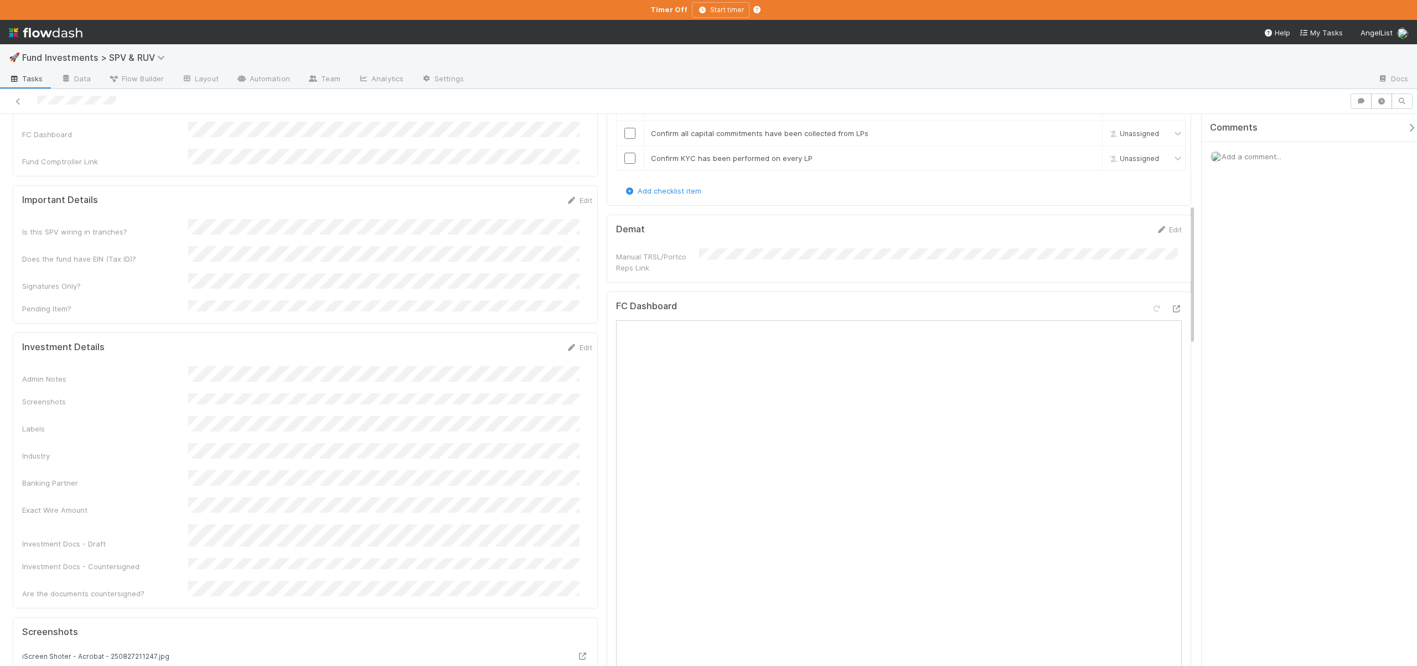
scroll to position [120, 0]
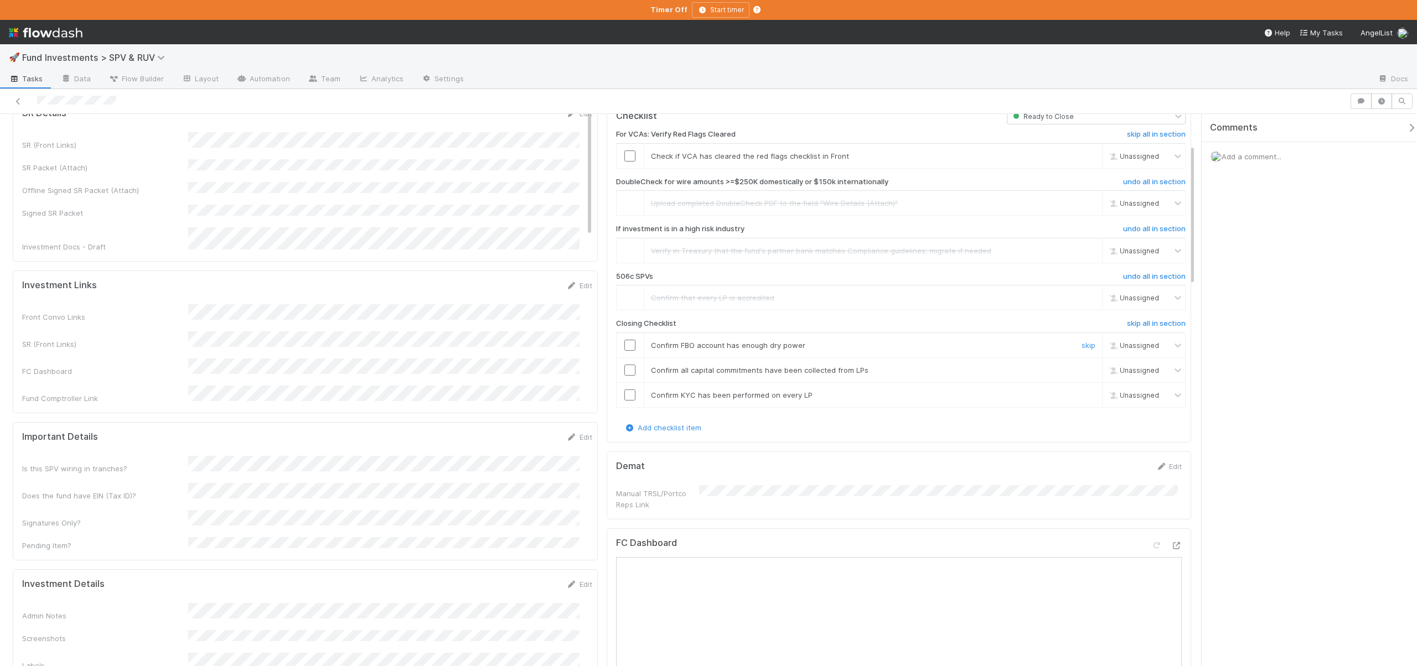
click at [632, 341] on div at bounding box center [629, 345] width 27 height 11
click at [629, 341] on input "checkbox" at bounding box center [629, 345] width 11 height 11
click at [627, 366] on input "checkbox" at bounding box center [629, 370] width 11 height 11
click at [627, 395] on input "checkbox" at bounding box center [629, 395] width 11 height 11
click at [626, 368] on input "checkbox" at bounding box center [629, 370] width 11 height 11
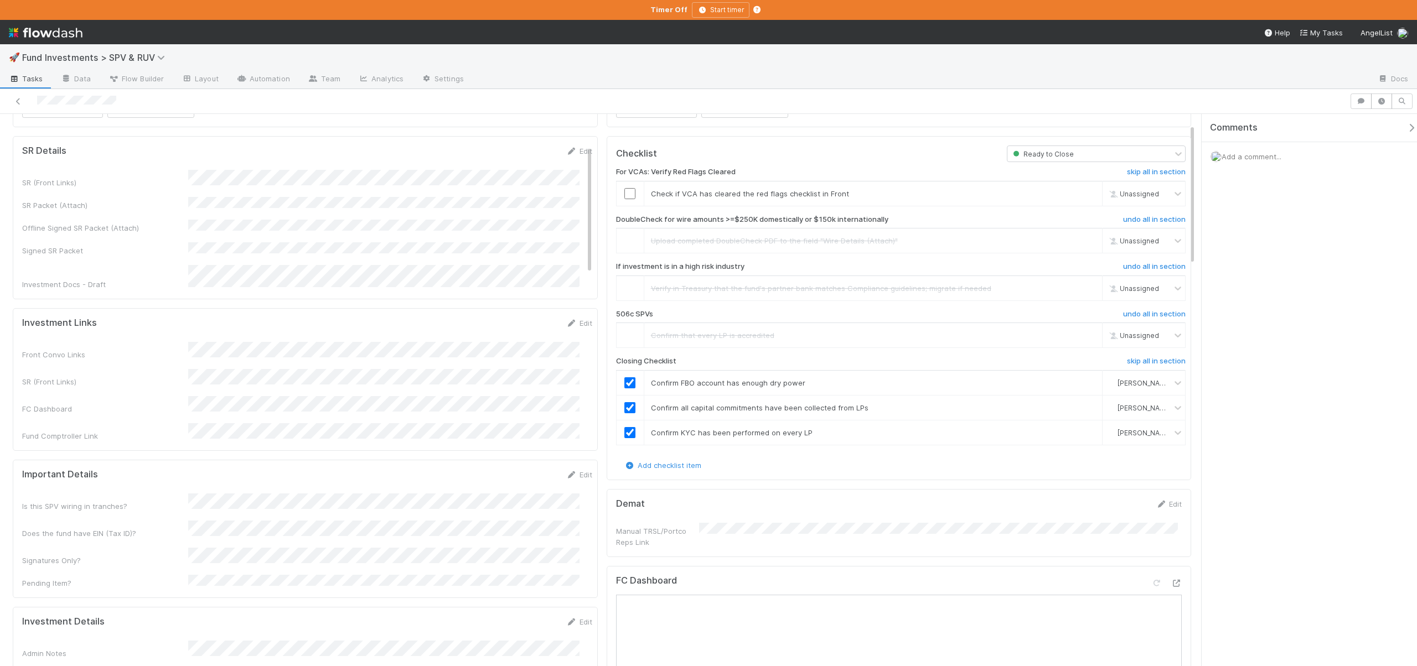
scroll to position [0, 0]
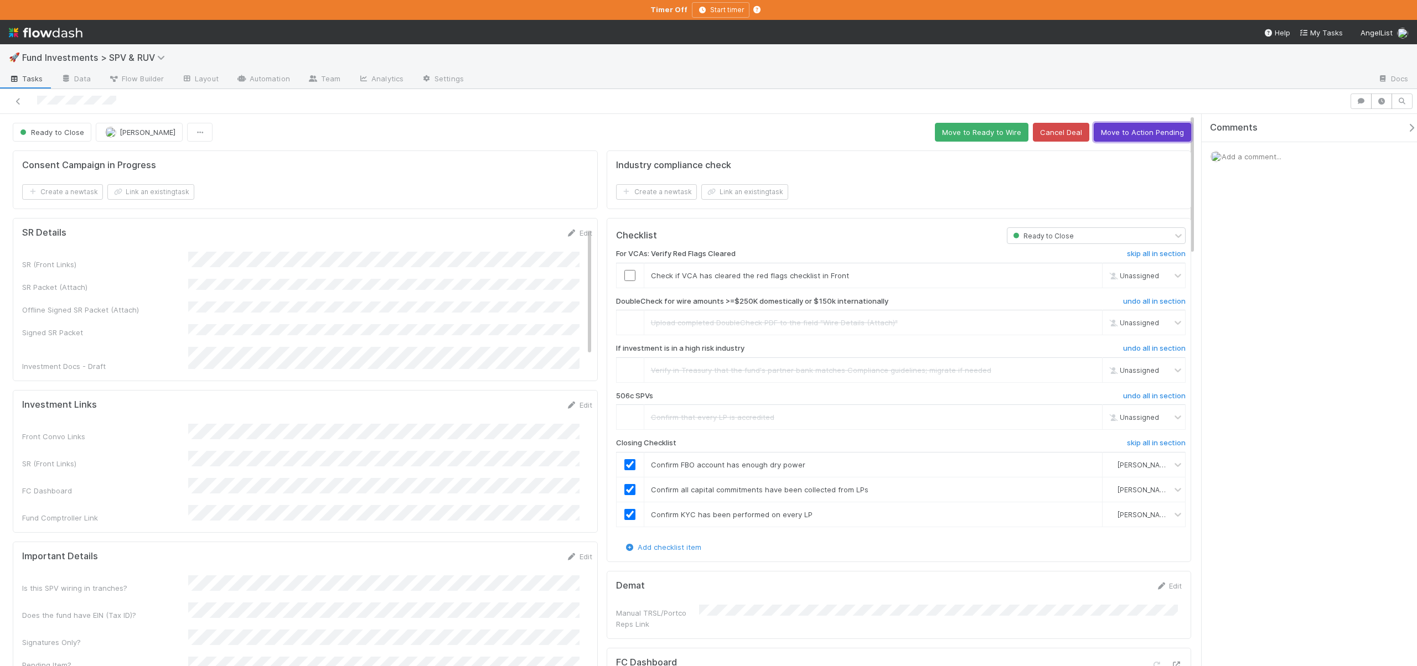
click at [1118, 132] on button "Move to Action Pending" at bounding box center [1141, 132] width 97 height 19
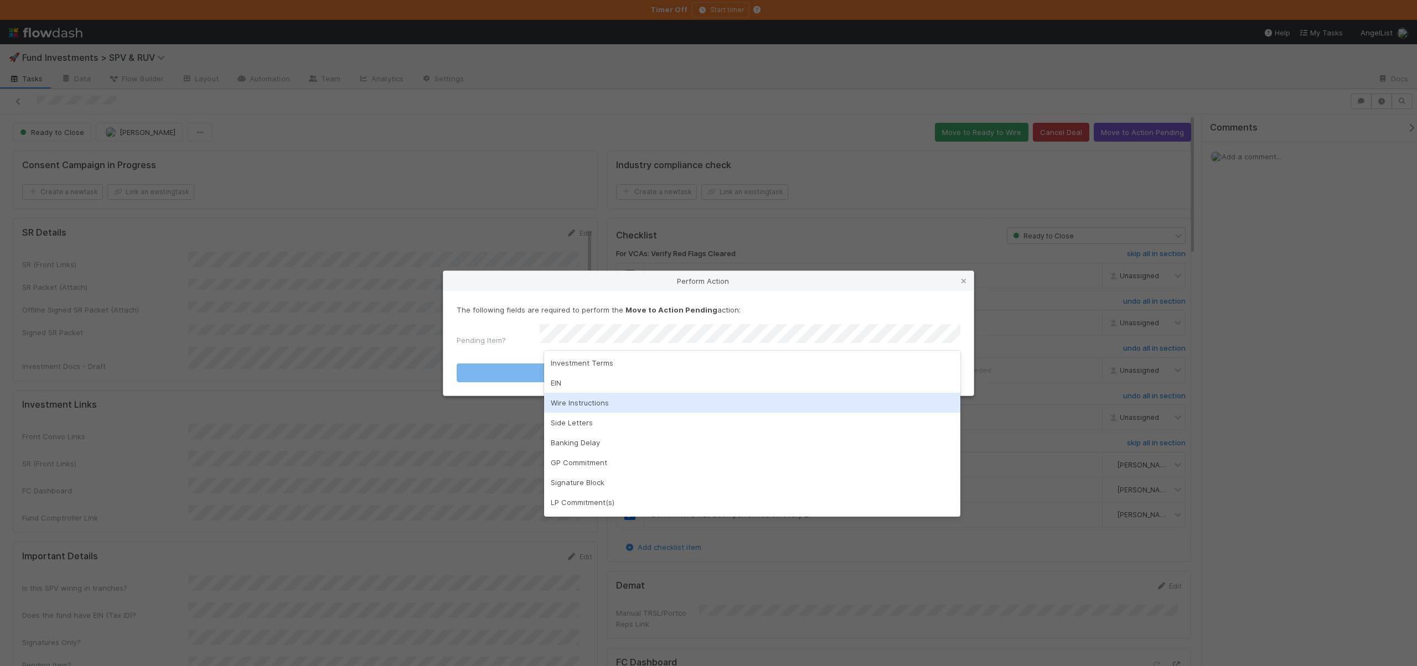
click at [559, 397] on div "Wire Instructions" at bounding box center [752, 403] width 416 height 20
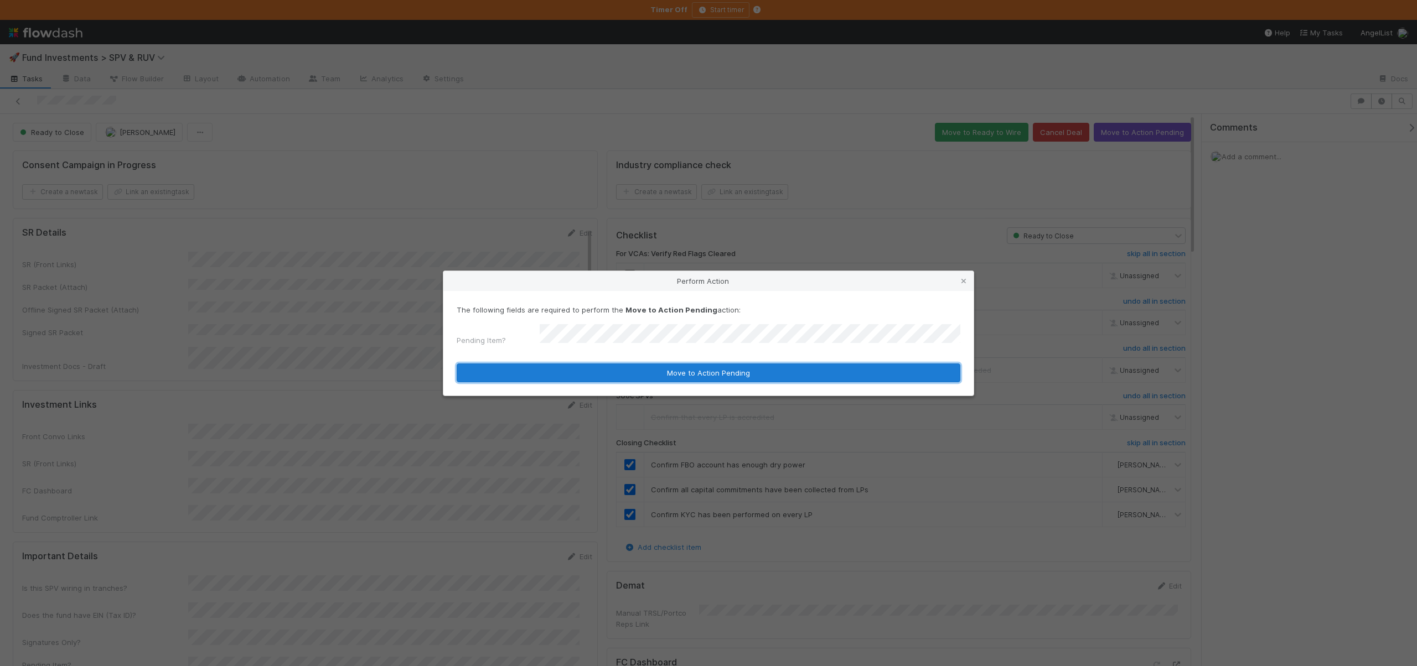
click at [553, 365] on button "Move to Action Pending" at bounding box center [708, 373] width 504 height 19
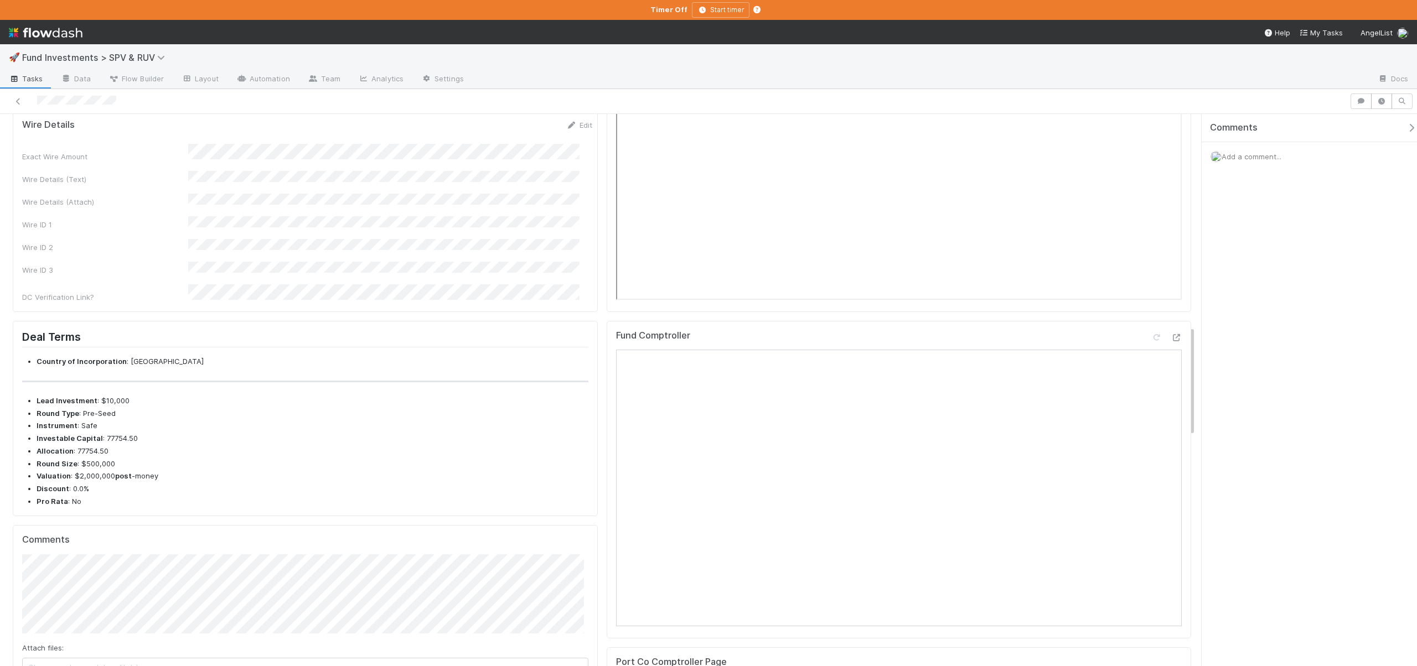
scroll to position [1056, 0]
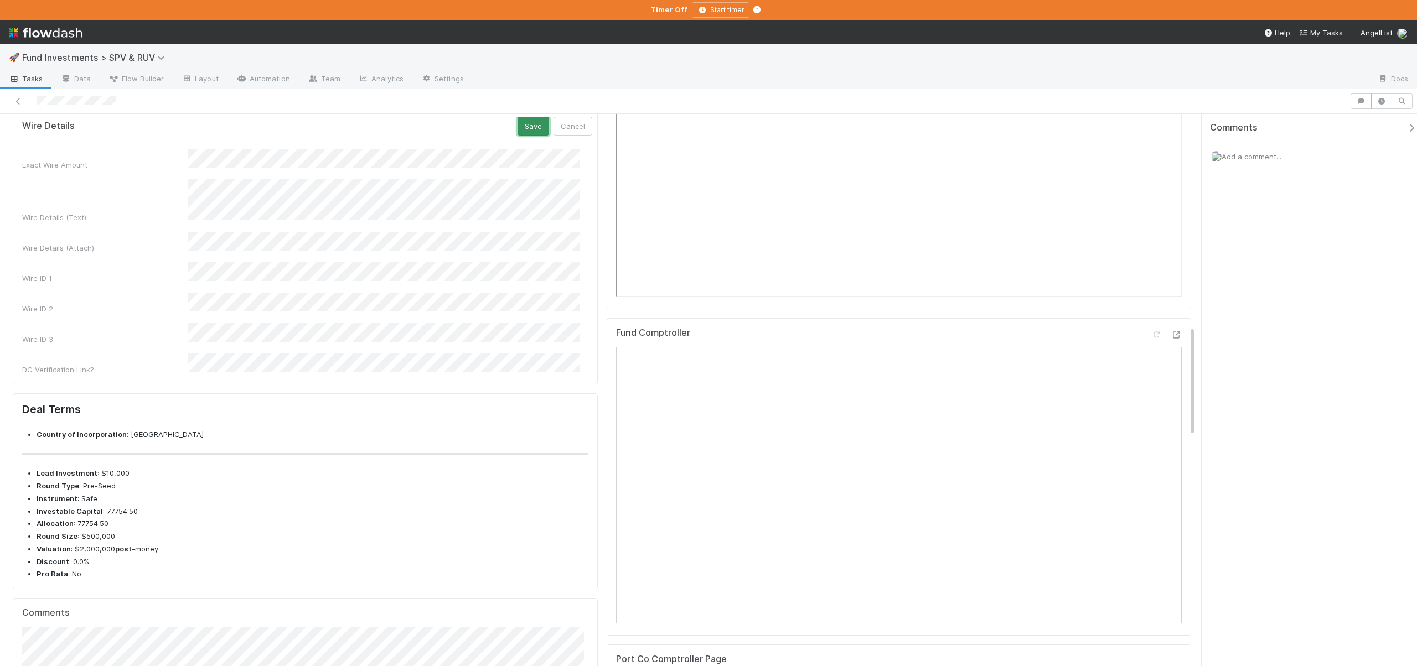
click at [522, 136] on button "Save" at bounding box center [533, 126] width 32 height 19
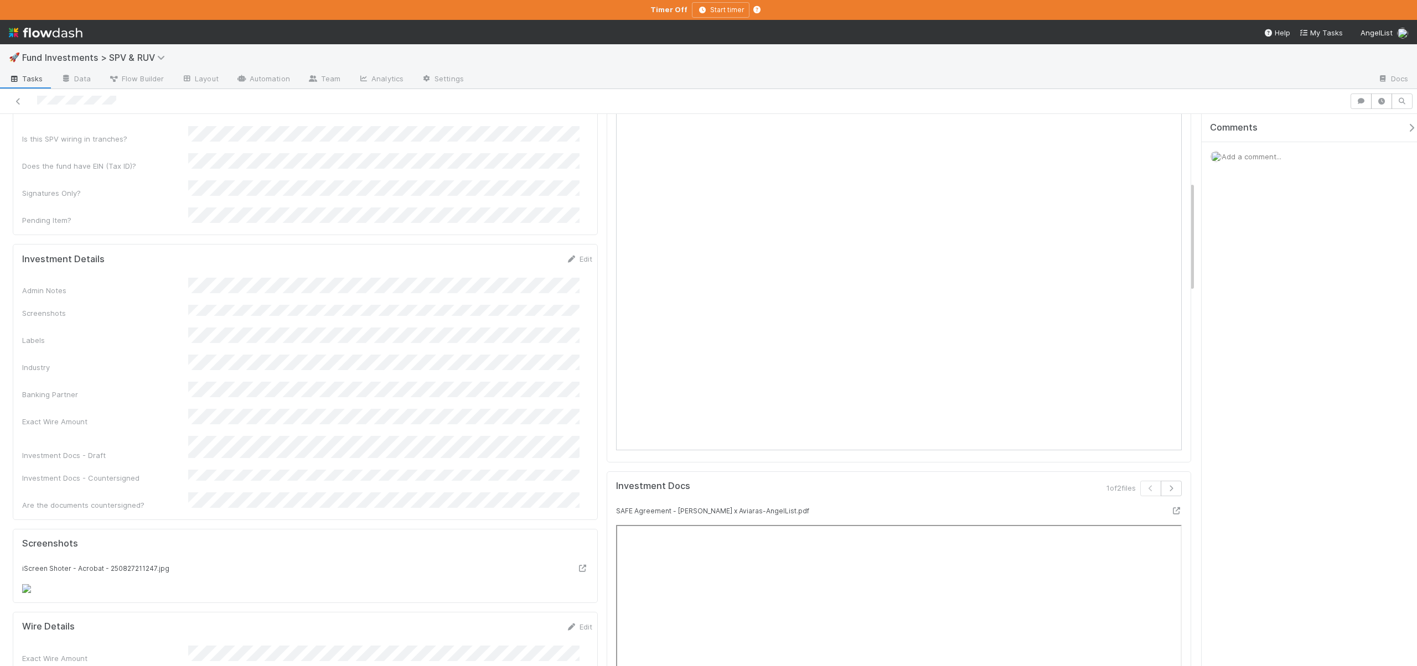
scroll to position [315, 0]
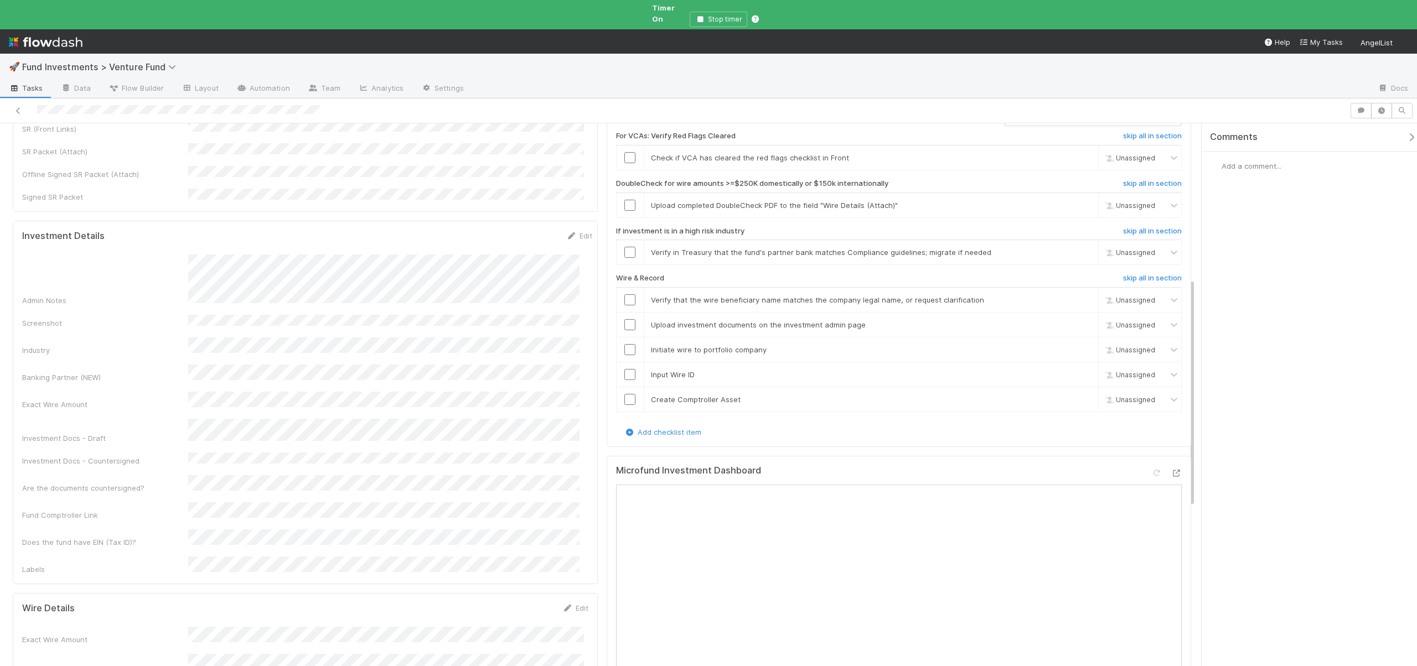
scroll to position [272, 0]
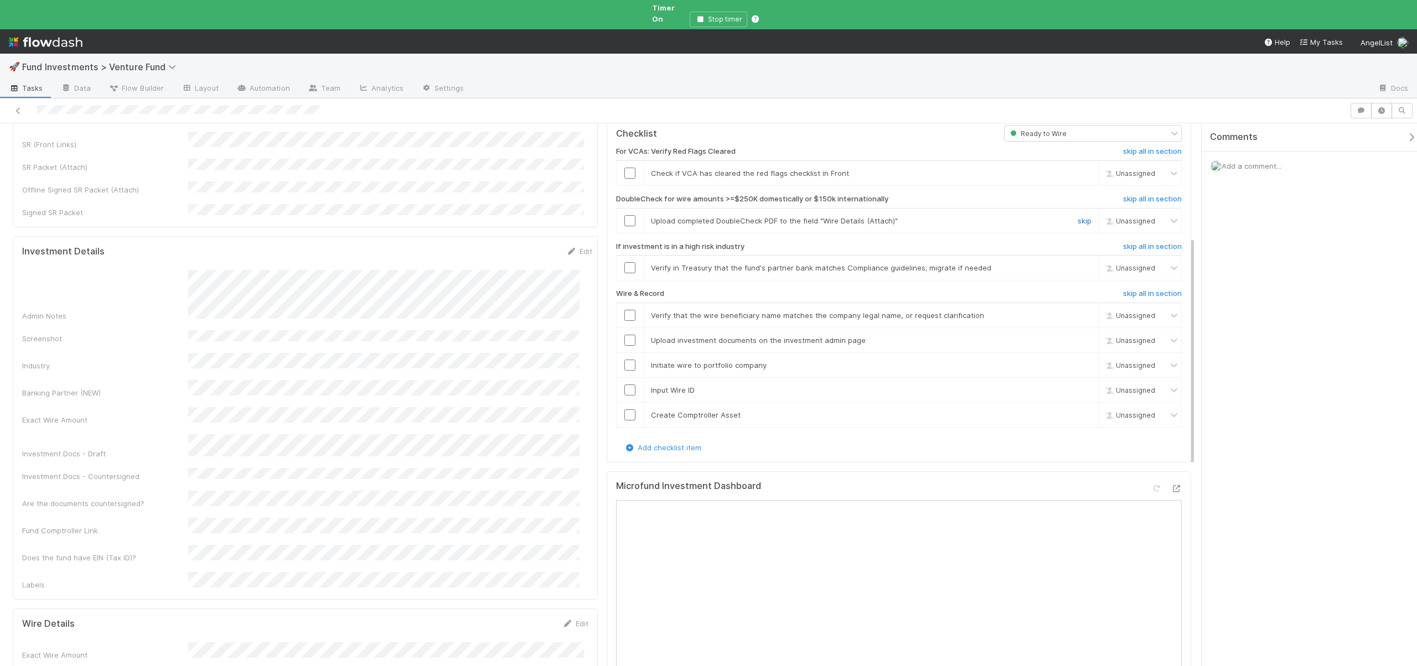
click at [1077, 216] on link "skip" at bounding box center [1084, 220] width 14 height 9
click at [1077, 263] on link "skip" at bounding box center [1084, 267] width 14 height 9
click at [1170, 485] on icon at bounding box center [1175, 488] width 11 height 7
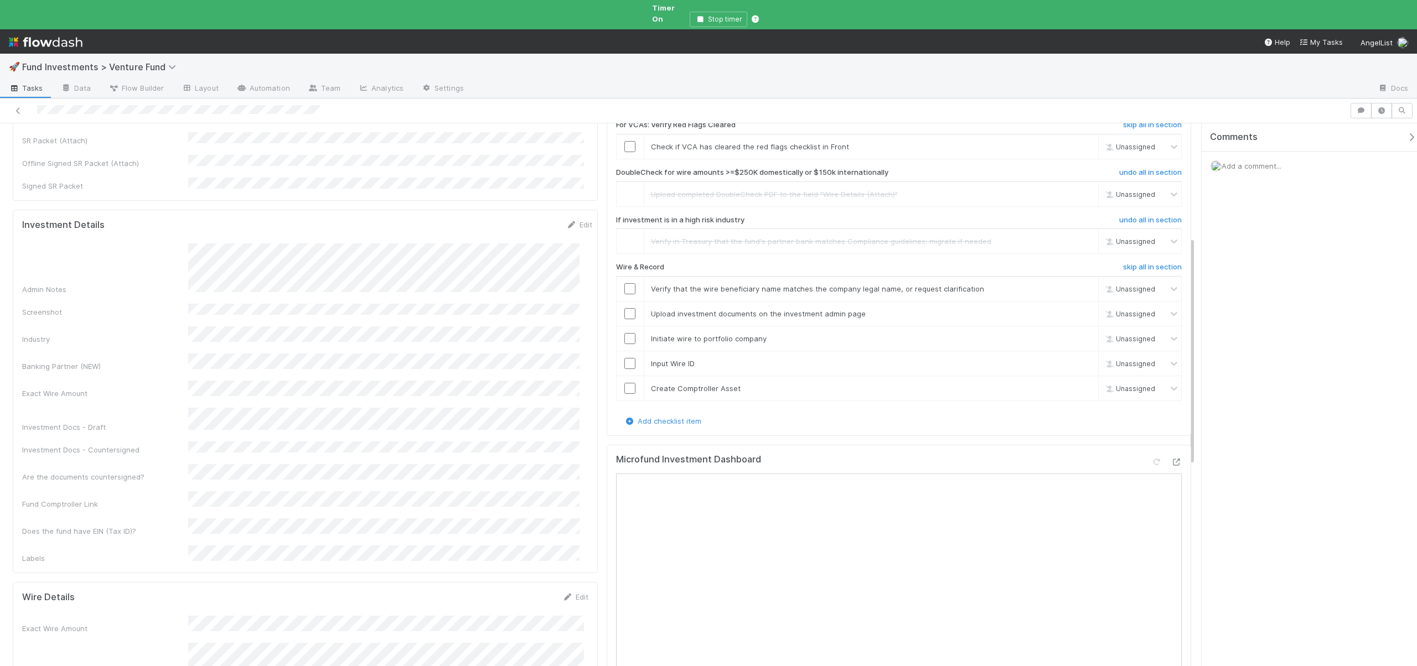
scroll to position [268, 0]
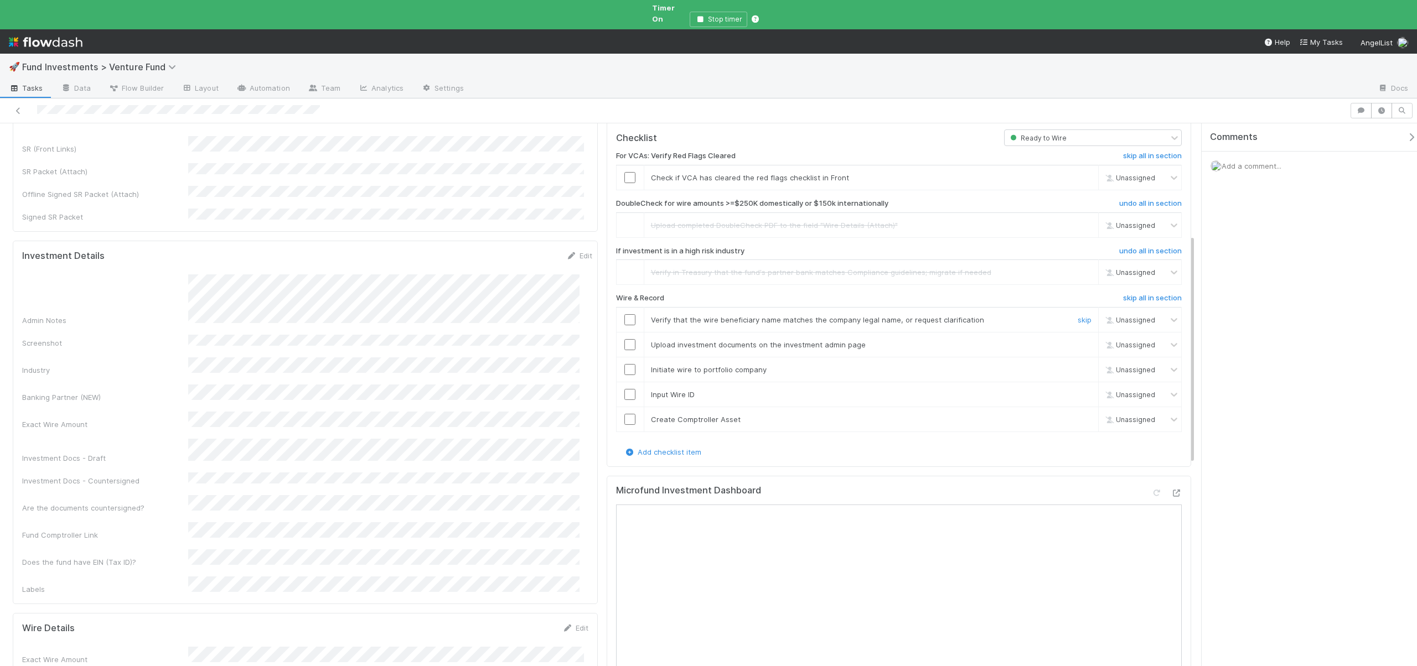
click at [627, 314] on input "checkbox" at bounding box center [629, 319] width 11 height 11
click at [625, 339] on input "checkbox" at bounding box center [629, 344] width 11 height 11
click at [627, 314] on input "checkbox" at bounding box center [629, 319] width 11 height 11
click at [624, 314] on input "checkbox" at bounding box center [629, 319] width 11 height 11
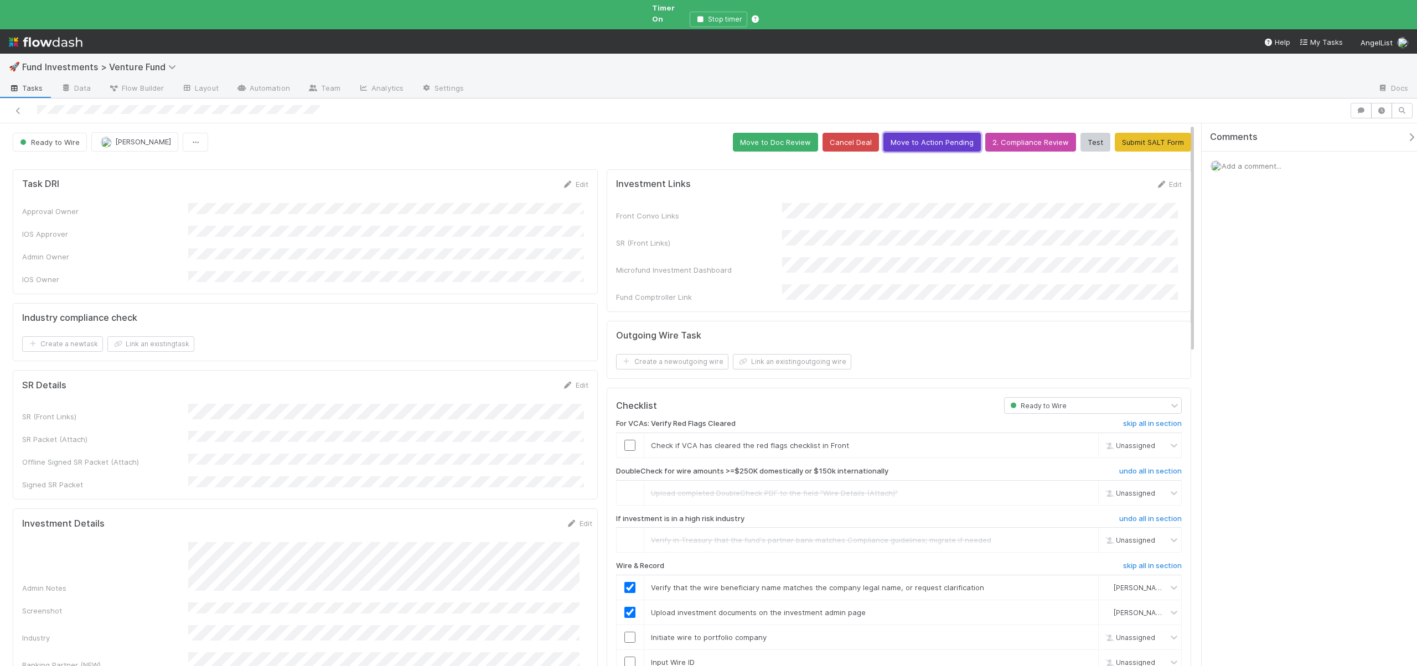
click at [899, 137] on button "Move to Action Pending" at bounding box center [931, 142] width 97 height 19
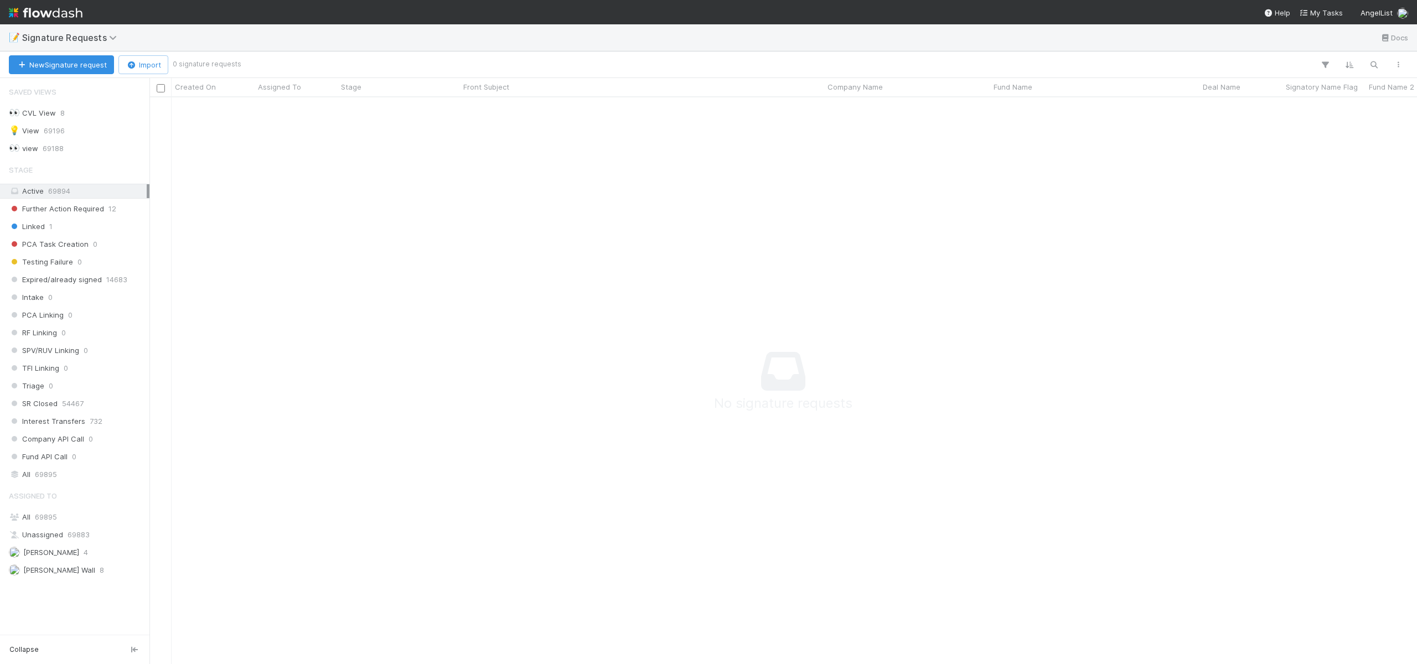
scroll to position [550, 1259]
click at [49, 570] on span "[PERSON_NAME] Wall" at bounding box center [59, 570] width 72 height 9
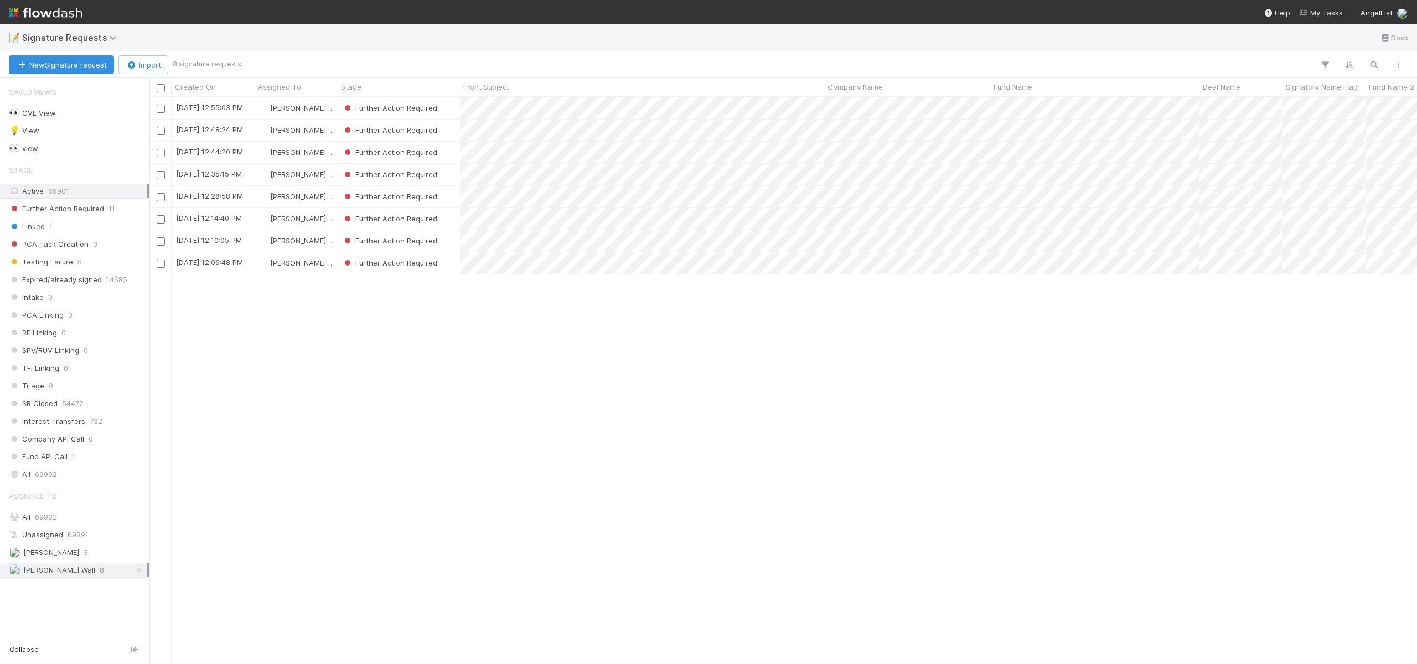
scroll to position [558, 1259]
click at [331, 111] on div "[PERSON_NAME] Wall" at bounding box center [296, 108] width 83 height 22
